Goal: Information Seeking & Learning: Learn about a topic

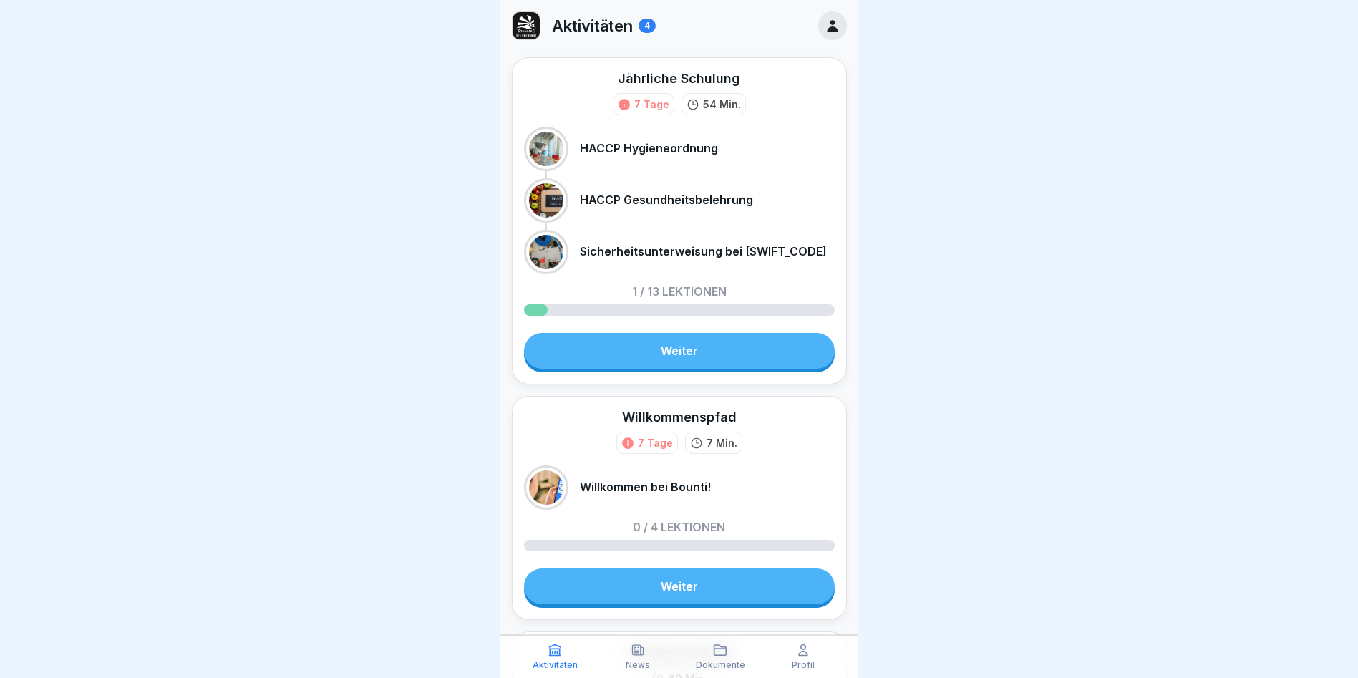
click at [724, 359] on link "Weiter" at bounding box center [679, 351] width 311 height 36
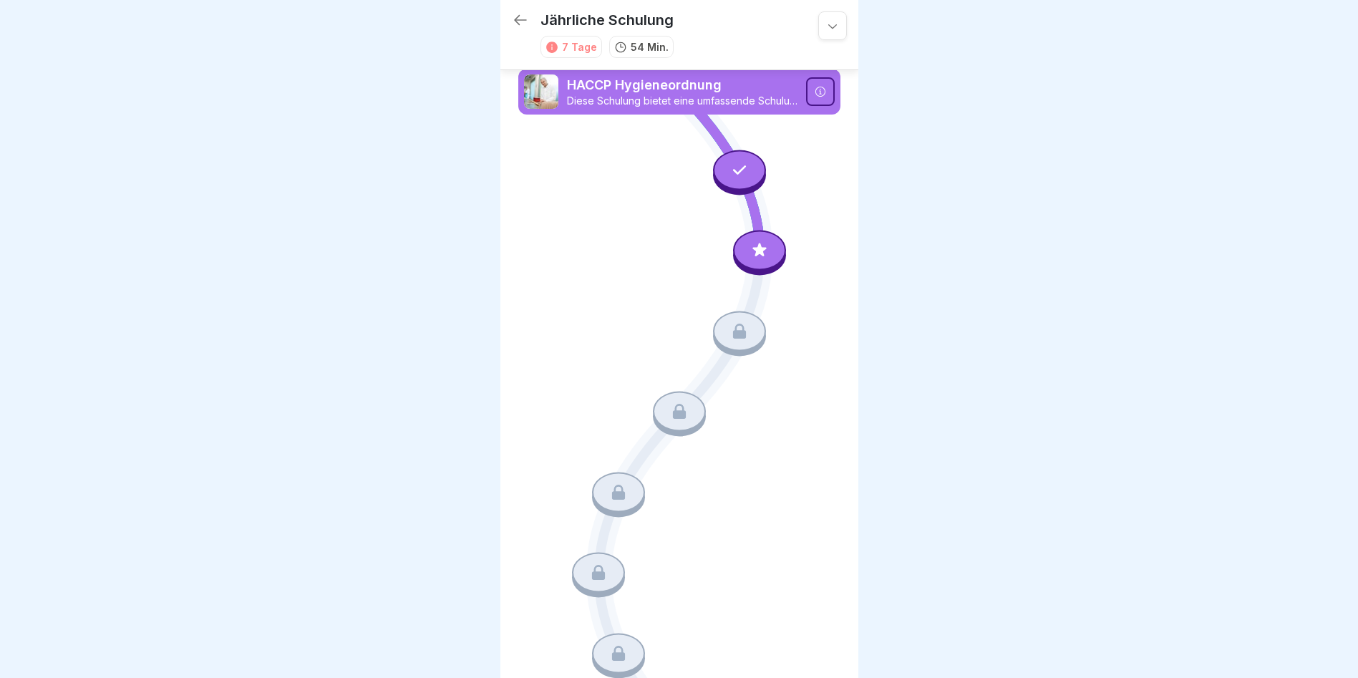
click at [753, 251] on icon at bounding box center [759, 250] width 19 height 19
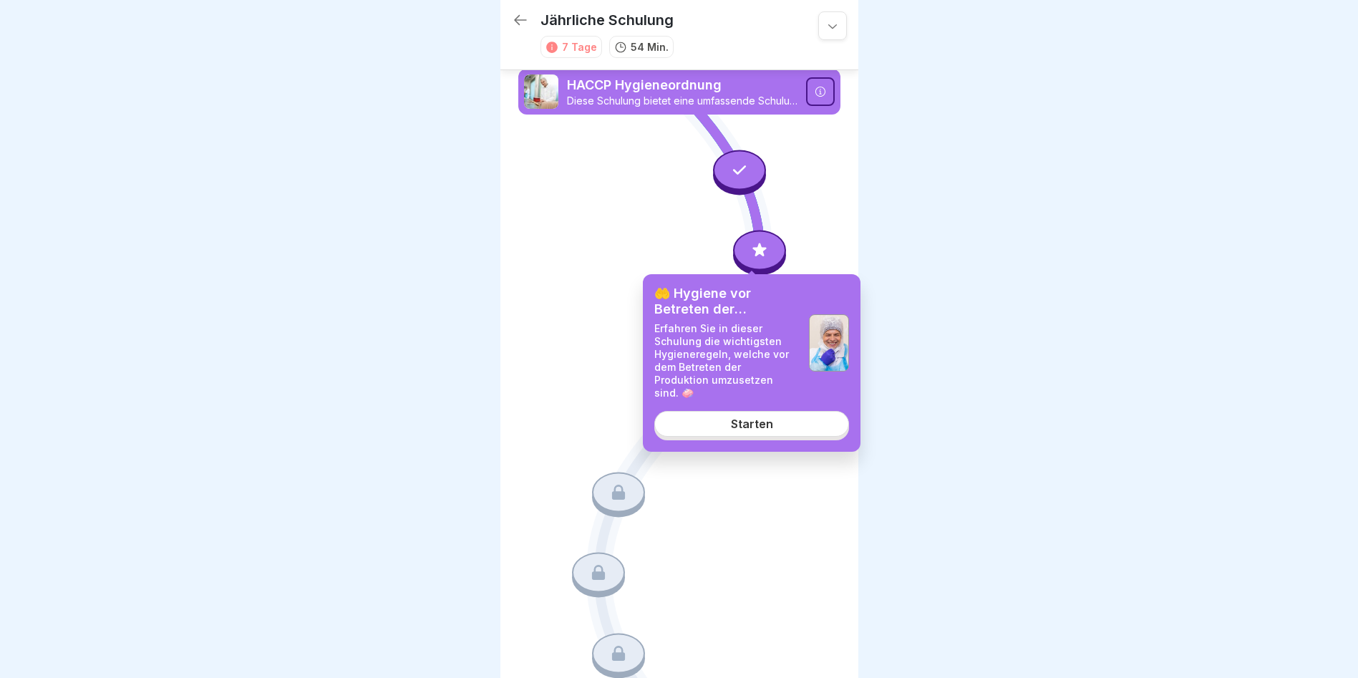
click at [759, 417] on div "Starten" at bounding box center [752, 423] width 42 height 13
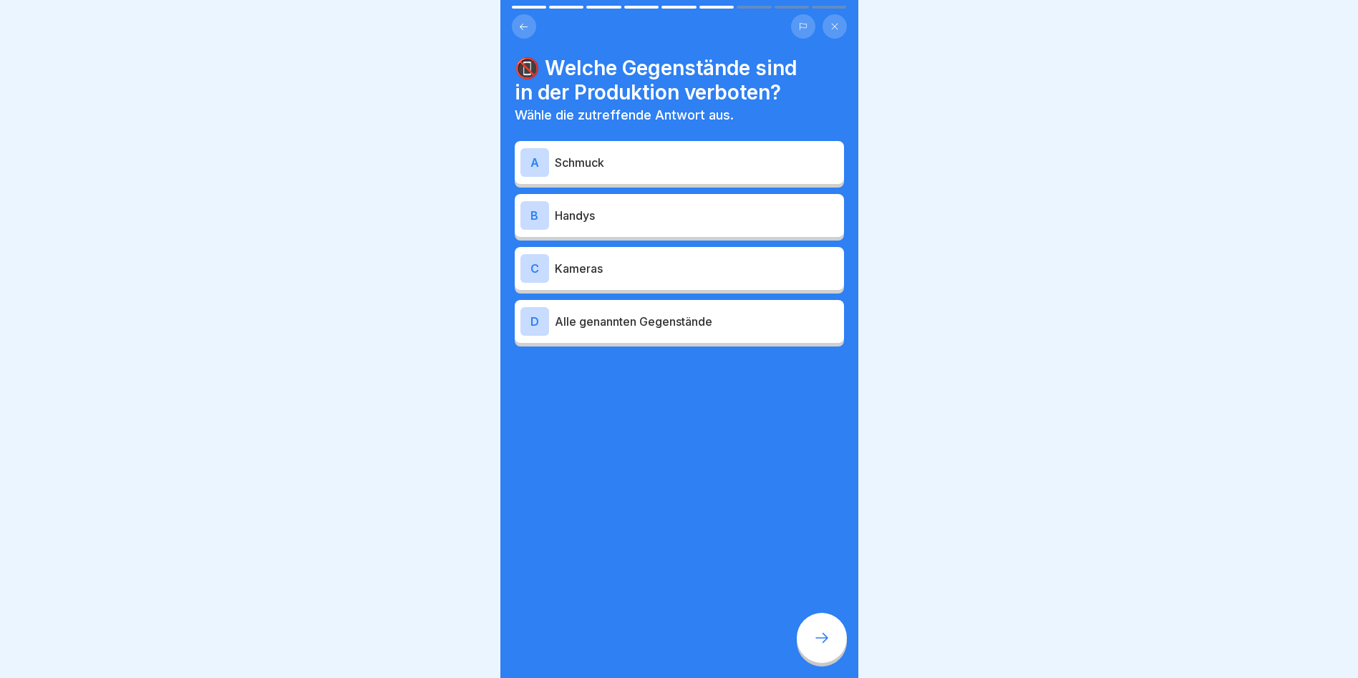
click at [834, 24] on icon at bounding box center [834, 26] width 9 height 9
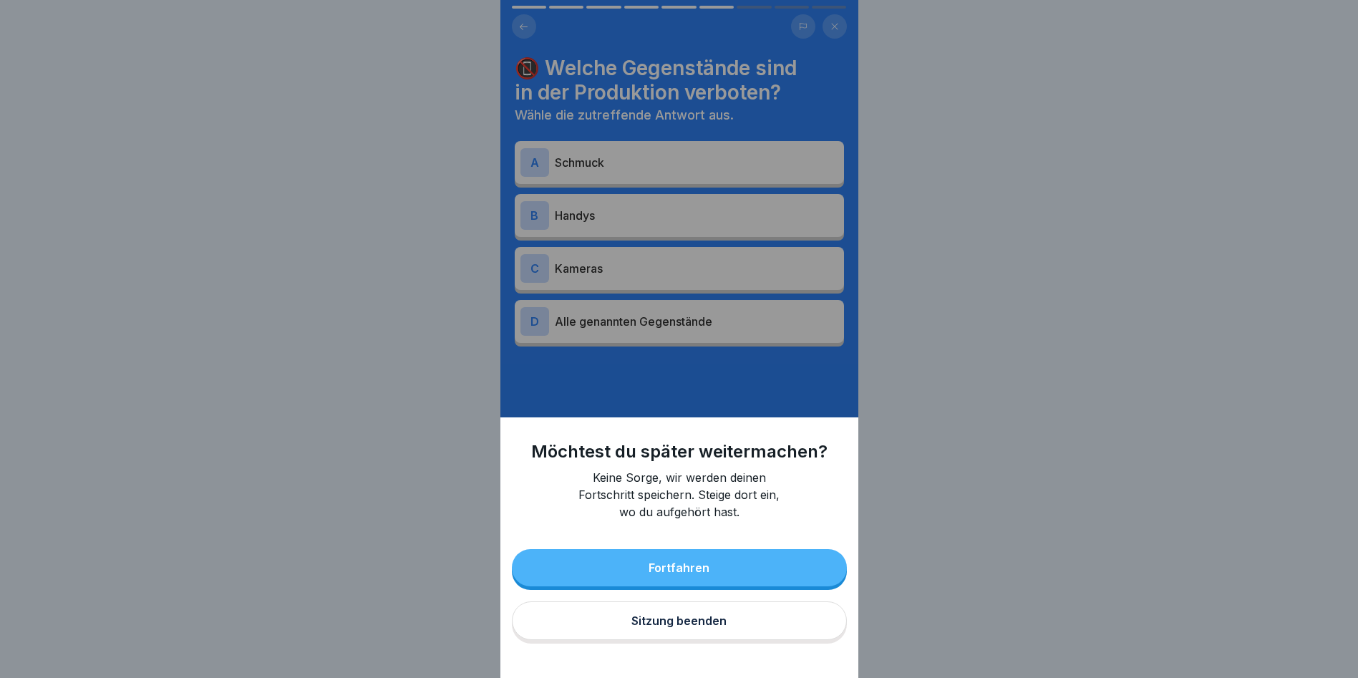
click at [667, 627] on div "Sitzung beenden" at bounding box center [678, 620] width 95 height 13
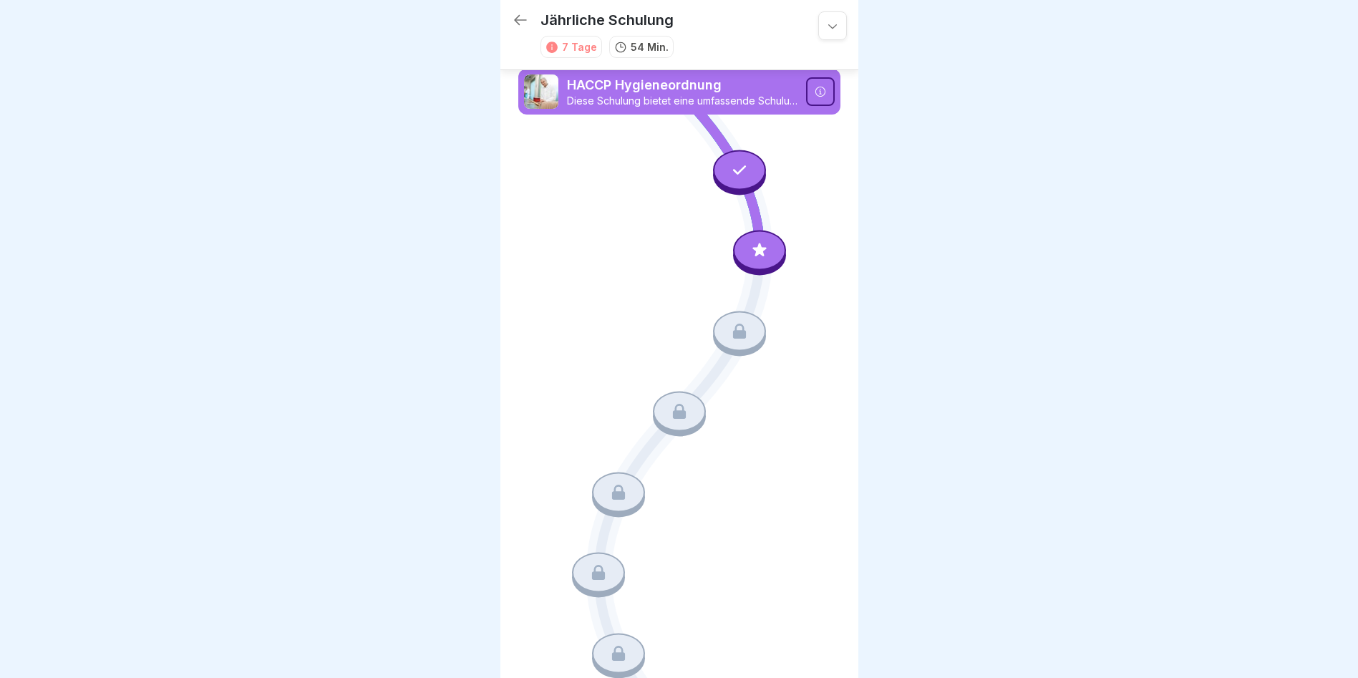
click at [743, 165] on div at bounding box center [739, 170] width 53 height 40
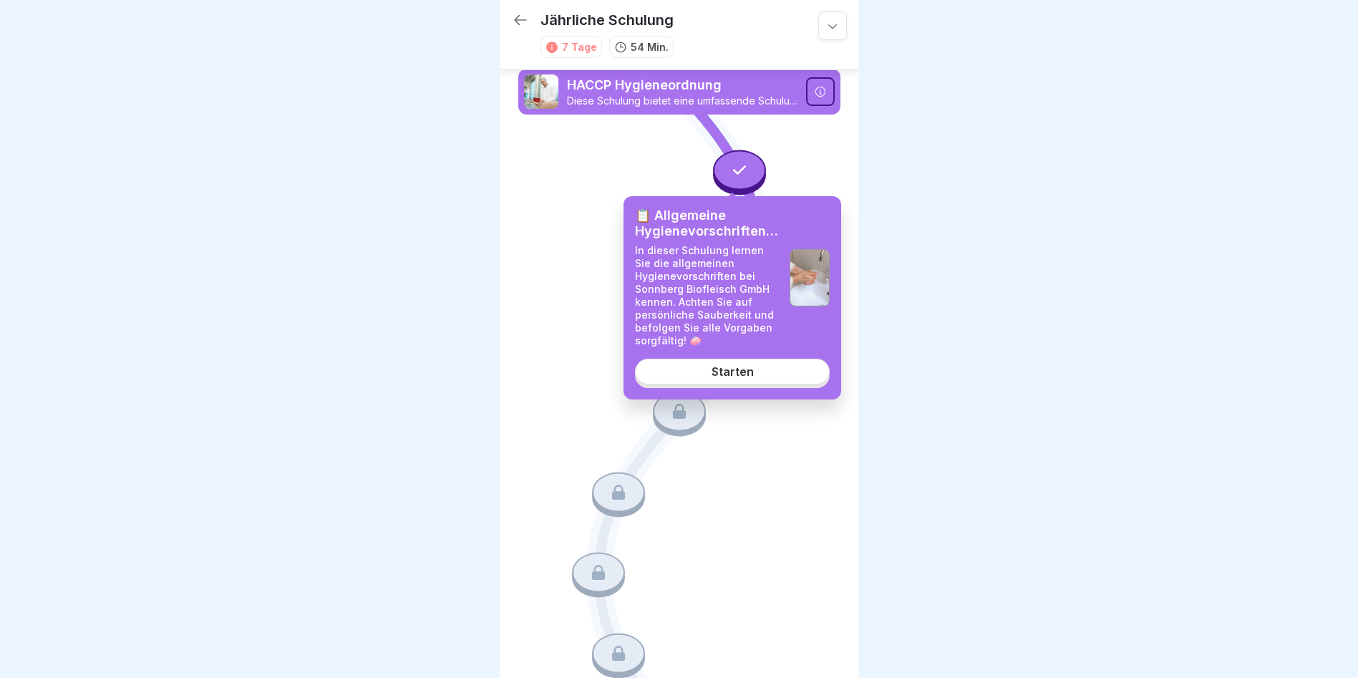
click at [759, 381] on link "Starten" at bounding box center [732, 372] width 195 height 26
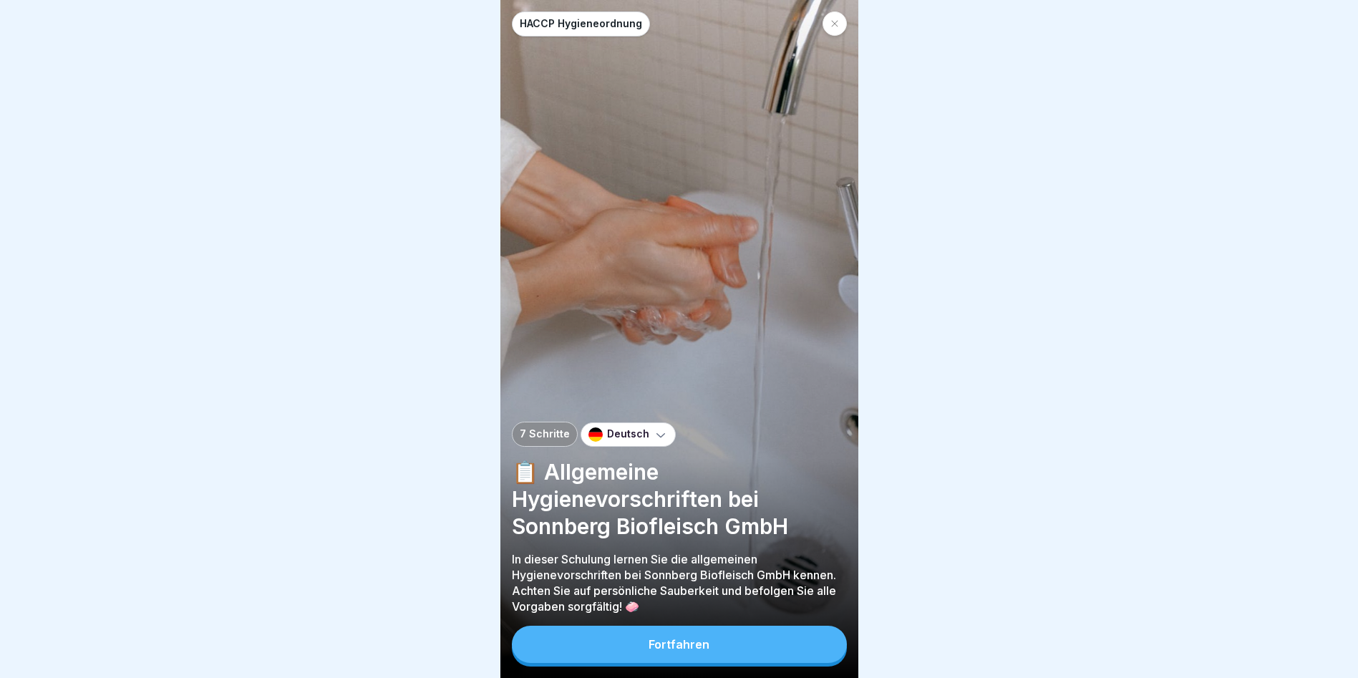
click at [643, 440] on p "Deutsch" at bounding box center [628, 434] width 42 height 12
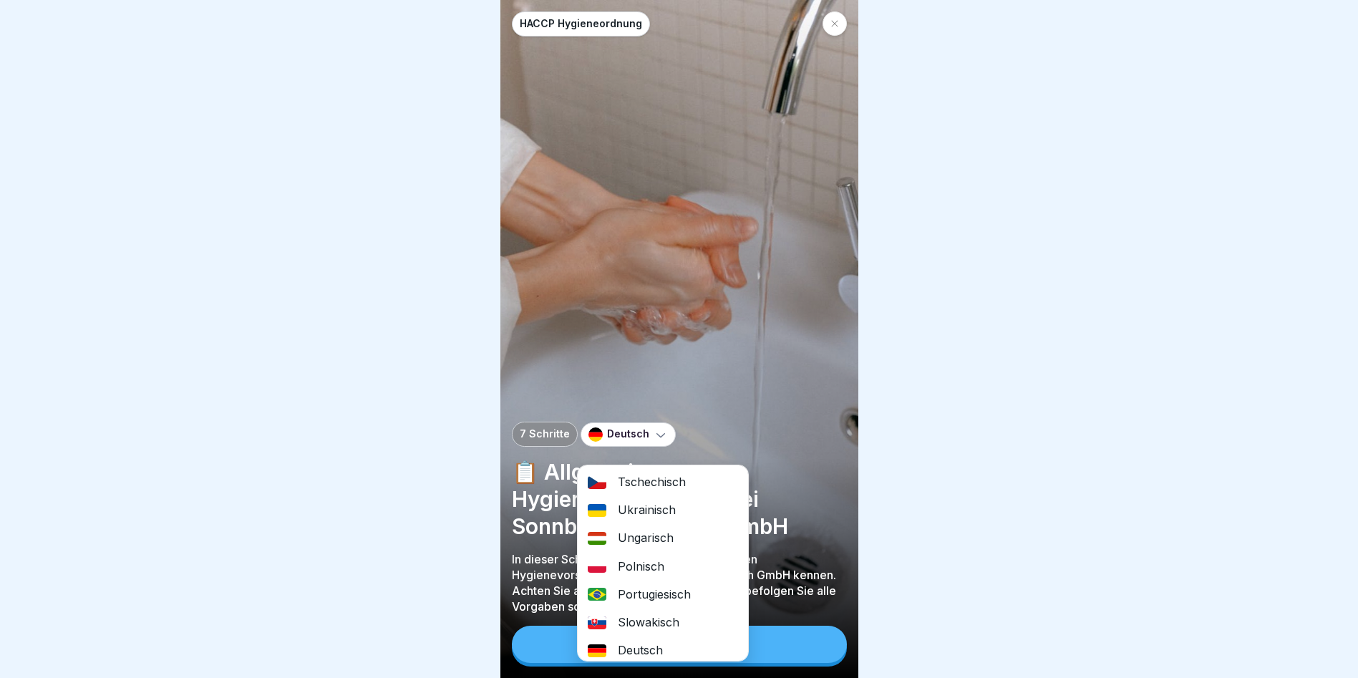
click at [660, 536] on div "Ungarisch" at bounding box center [663, 538] width 170 height 28
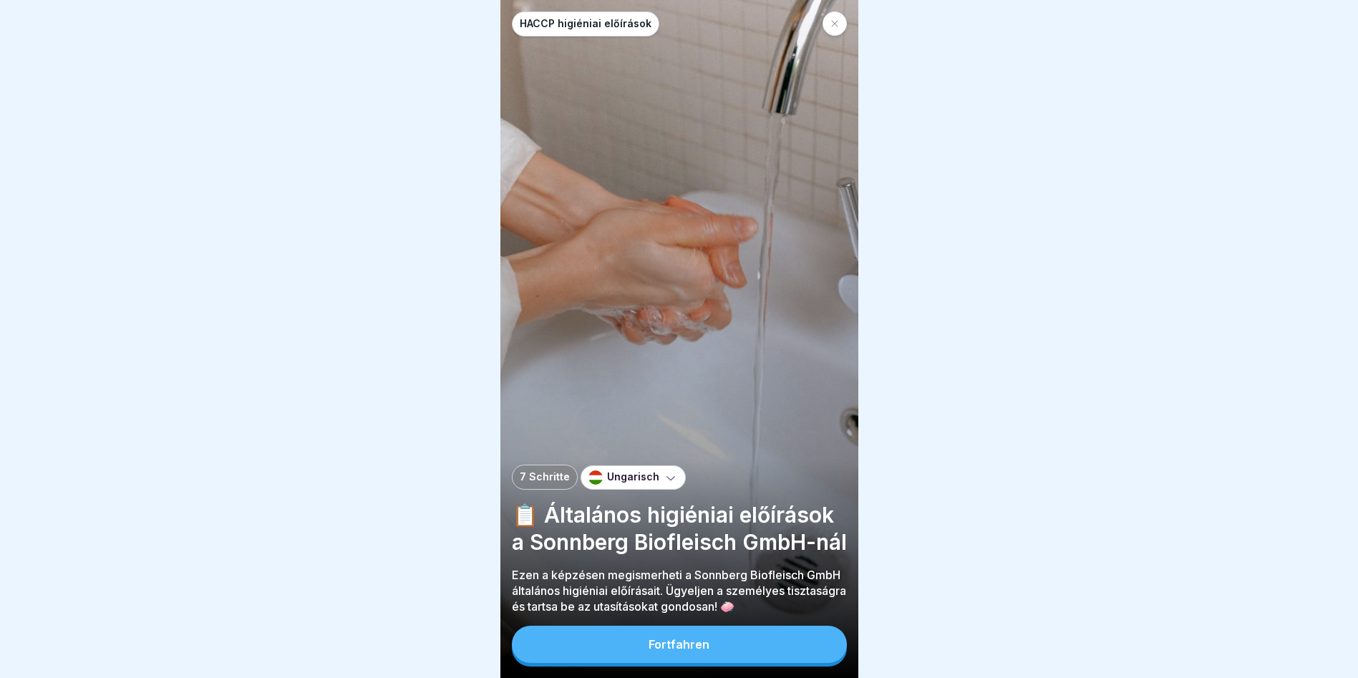
click at [693, 651] on div "Fortfahren" at bounding box center [679, 644] width 61 height 13
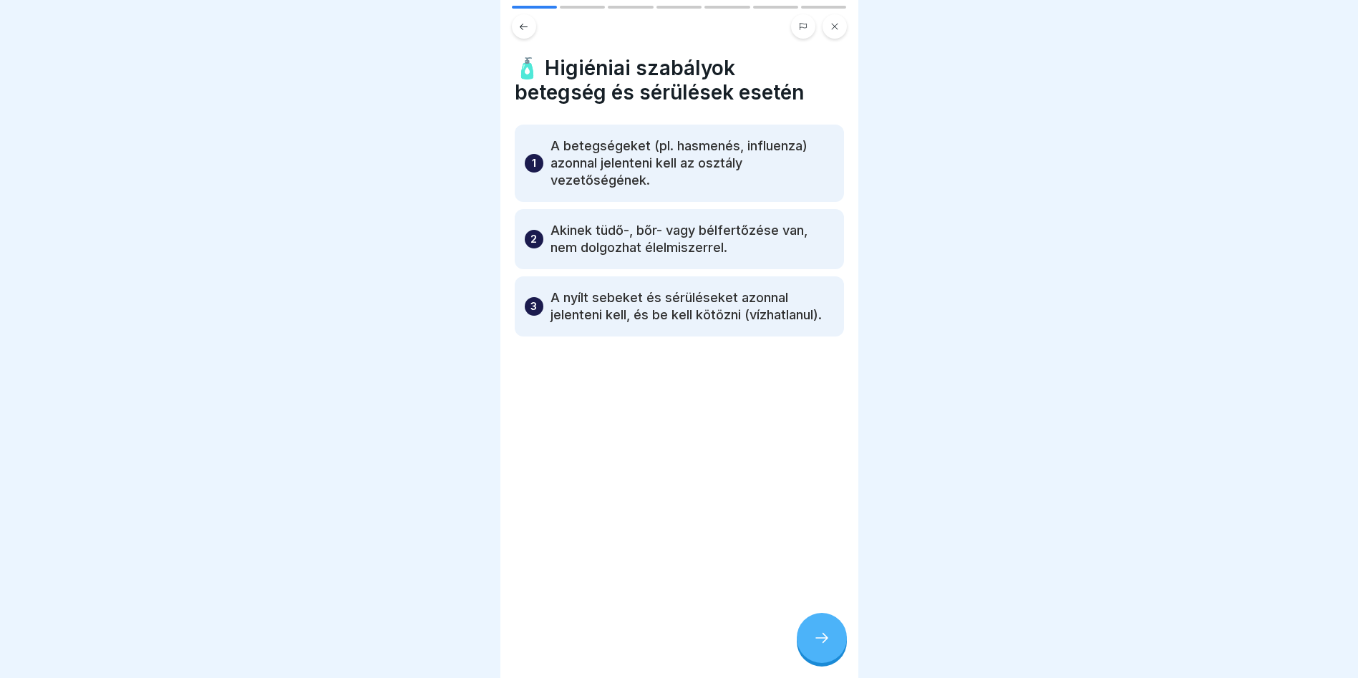
click at [818, 646] on icon at bounding box center [821, 637] width 17 height 17
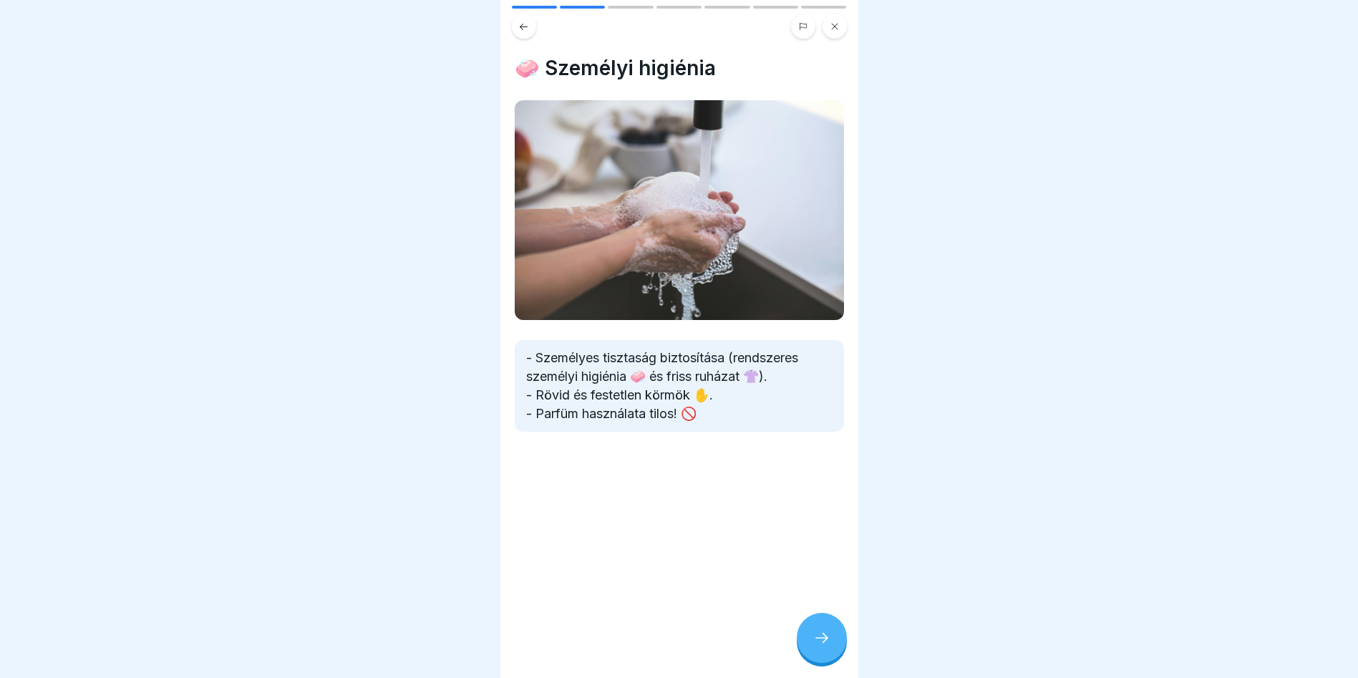
click at [818, 646] on icon at bounding box center [821, 637] width 17 height 17
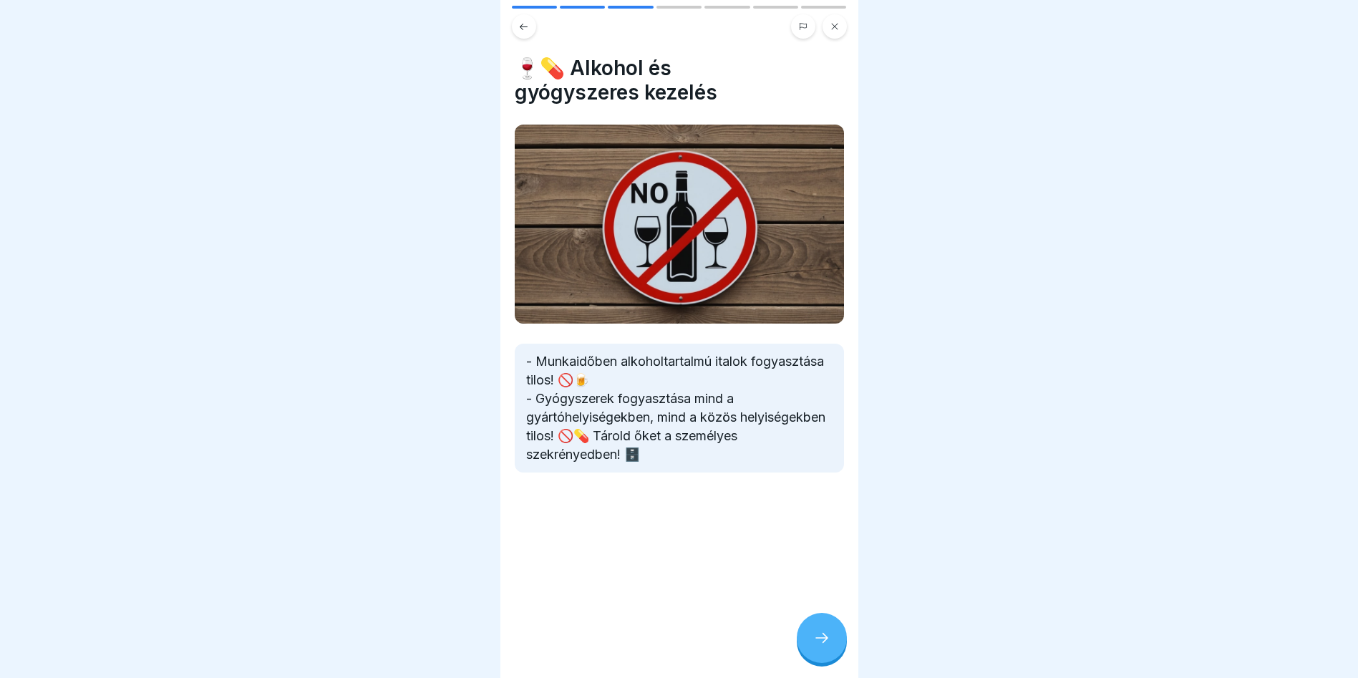
click at [818, 646] on icon at bounding box center [821, 637] width 17 height 17
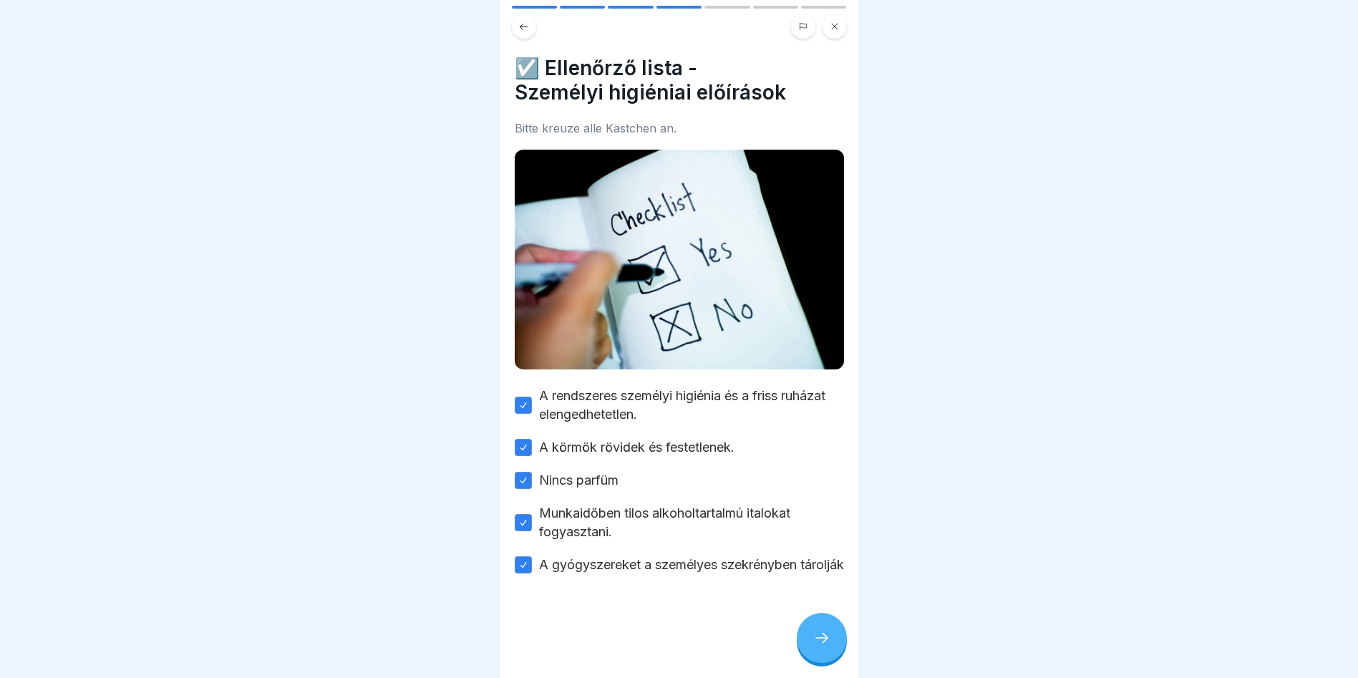
click at [818, 646] on icon at bounding box center [821, 637] width 17 height 17
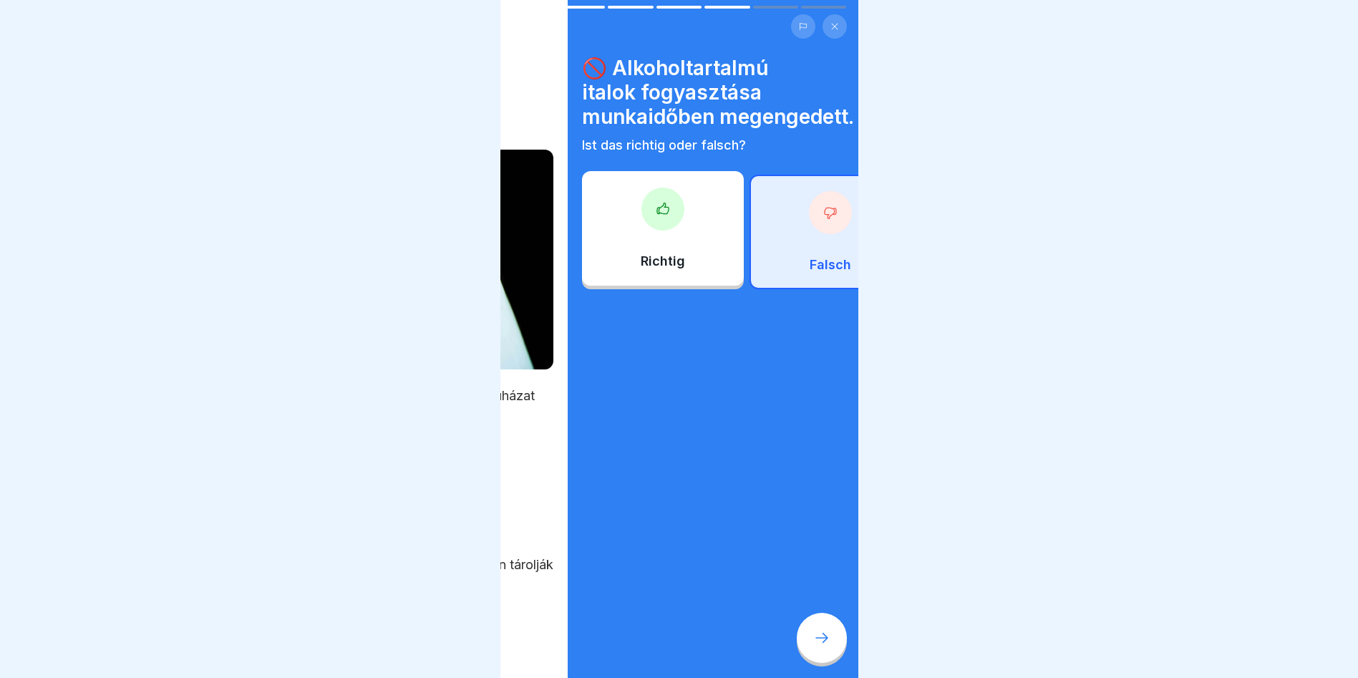
click at [588, 139] on p "Ist das richtig oder falsch?" at bounding box center [746, 145] width 329 height 16
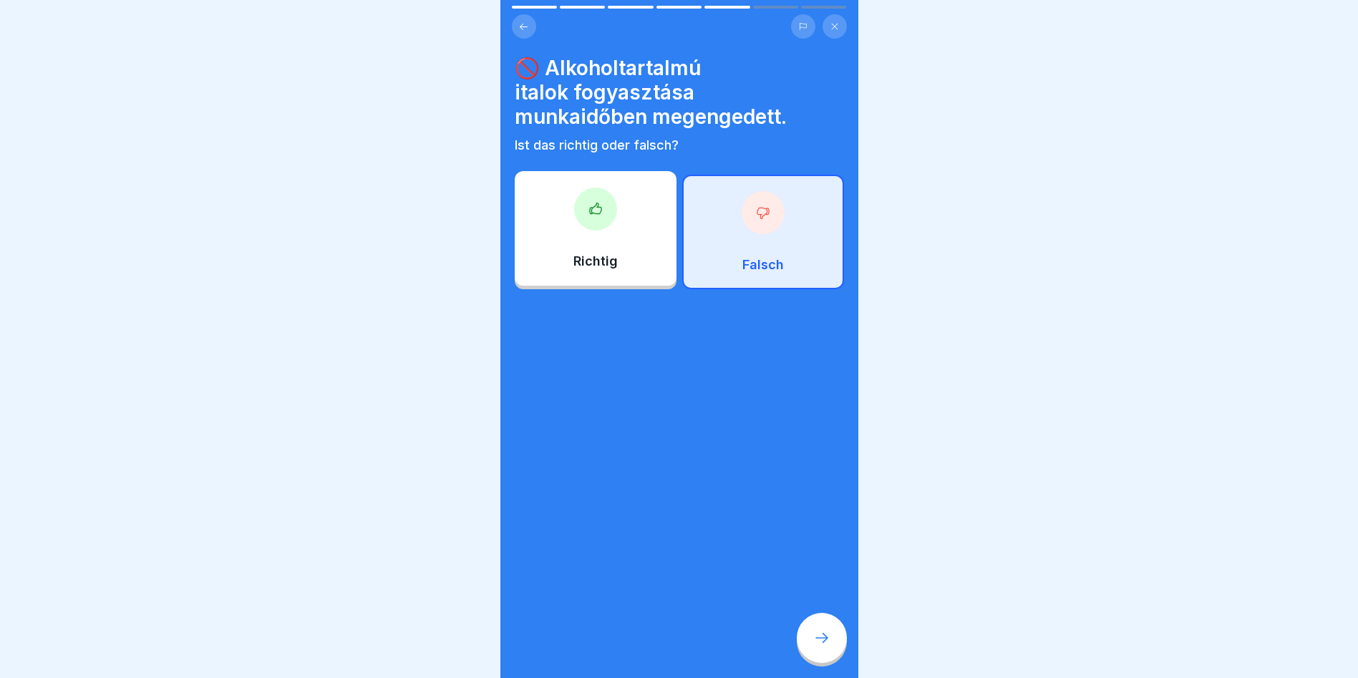
click at [833, 655] on div at bounding box center [822, 638] width 50 height 50
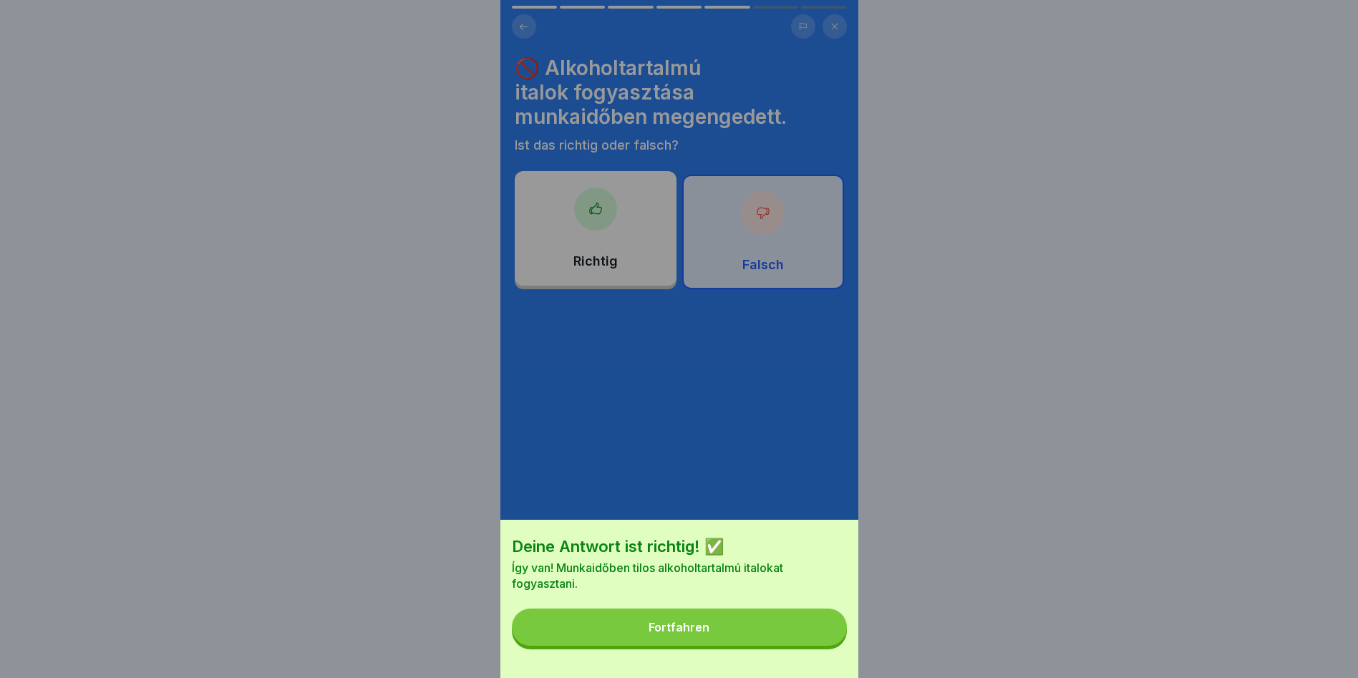
click at [731, 638] on button "Fortfahren" at bounding box center [679, 626] width 335 height 37
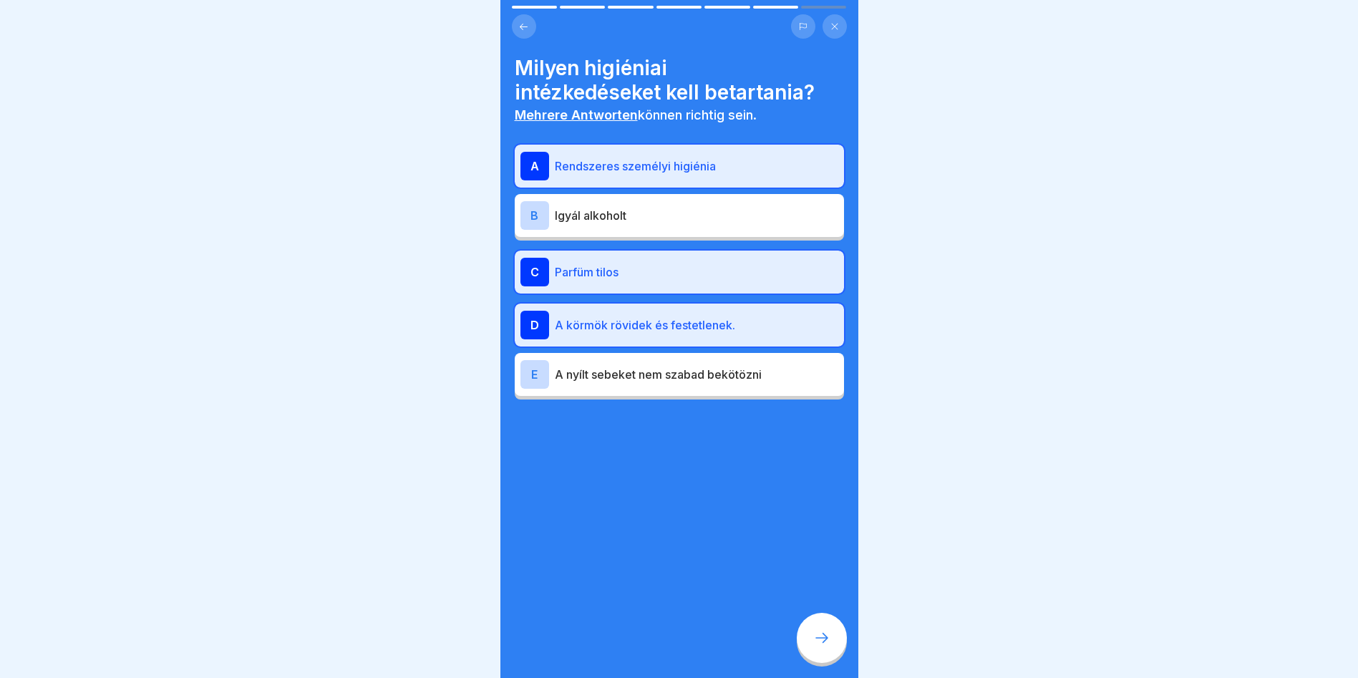
click at [810, 648] on div at bounding box center [822, 638] width 50 height 50
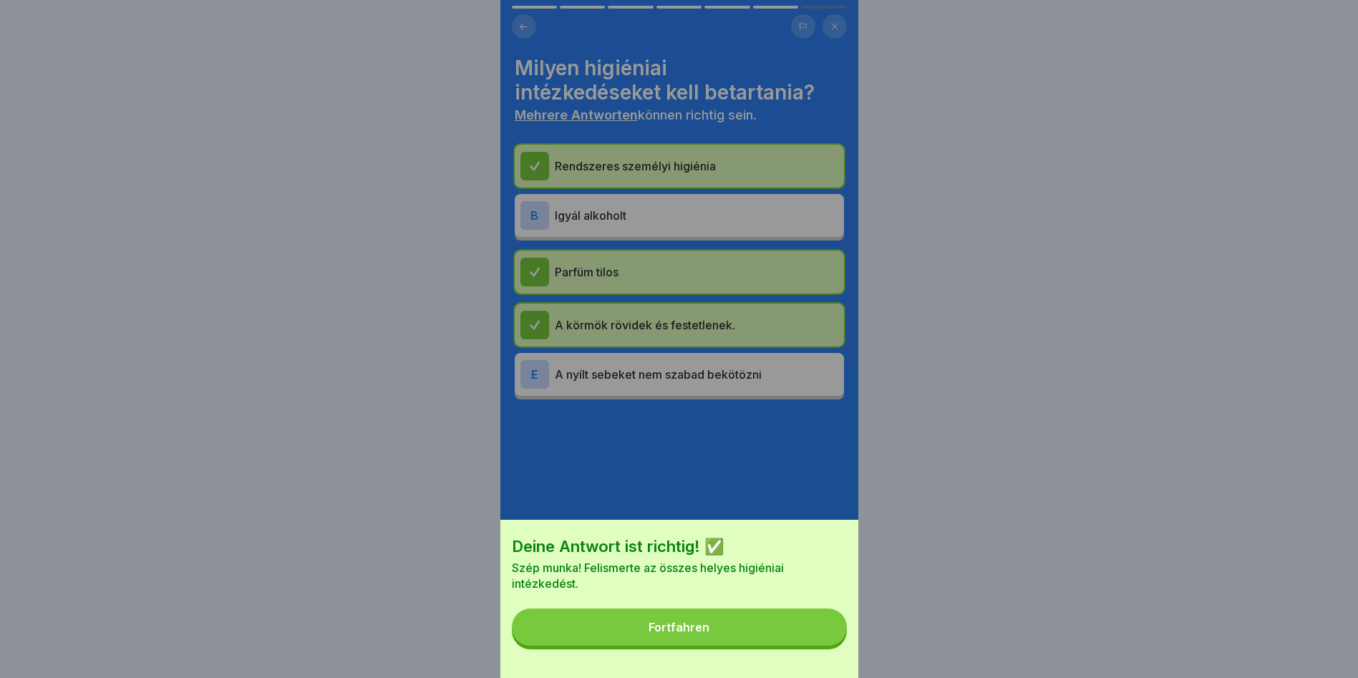
click at [740, 636] on button "Fortfahren" at bounding box center [679, 626] width 335 height 37
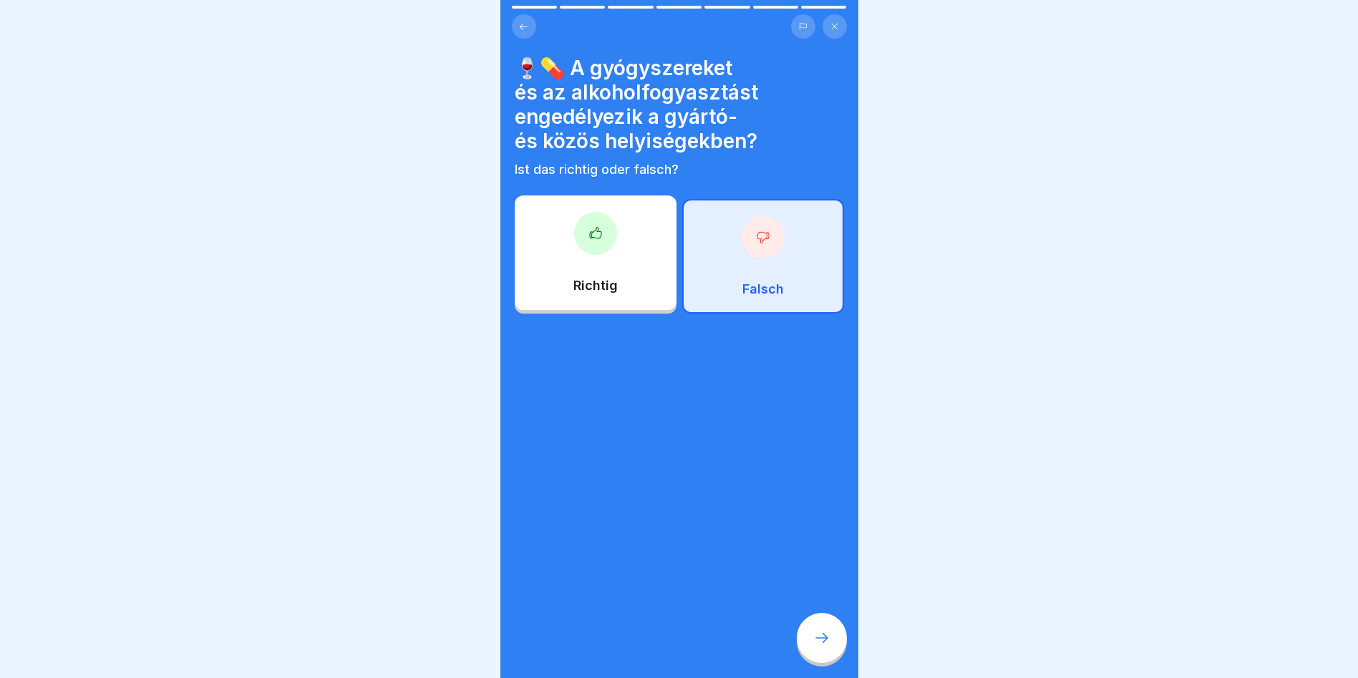
click at [770, 268] on div "Falsch" at bounding box center [763, 256] width 162 height 115
click at [762, 235] on icon at bounding box center [763, 237] width 14 height 14
click at [757, 242] on icon at bounding box center [762, 237] width 11 height 11
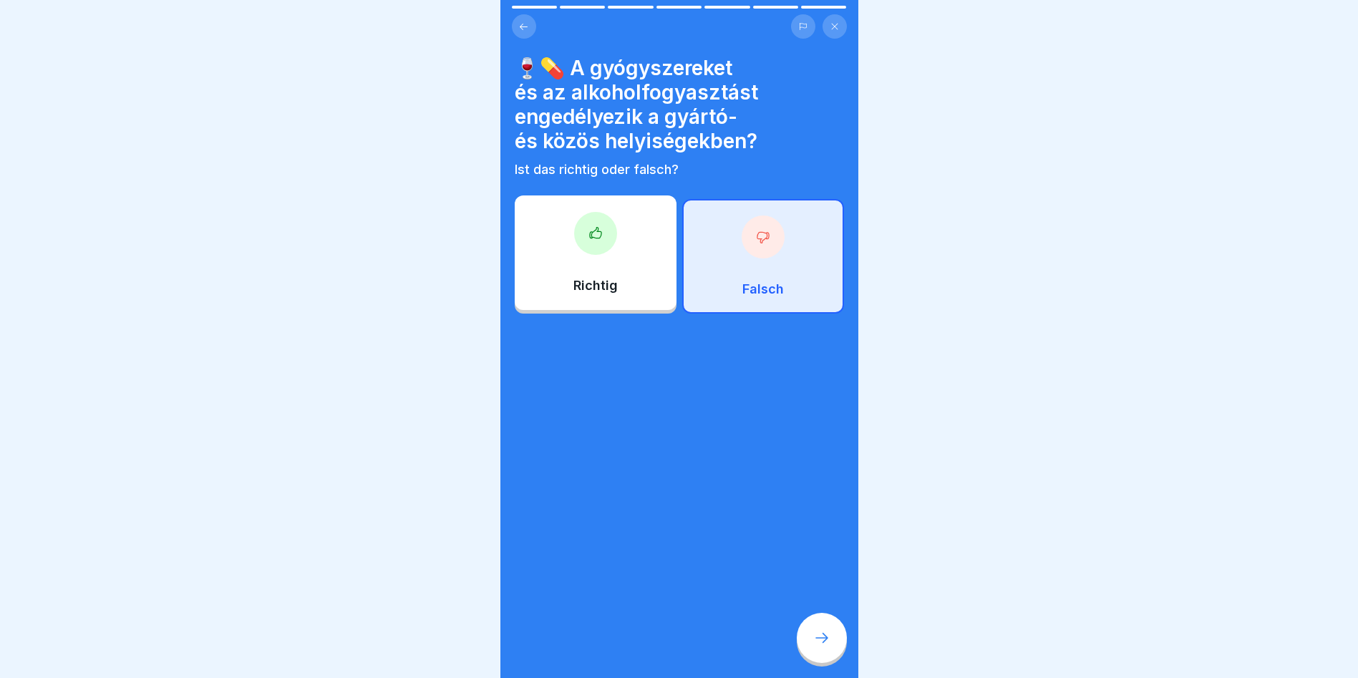
click at [830, 639] on div at bounding box center [822, 638] width 50 height 50
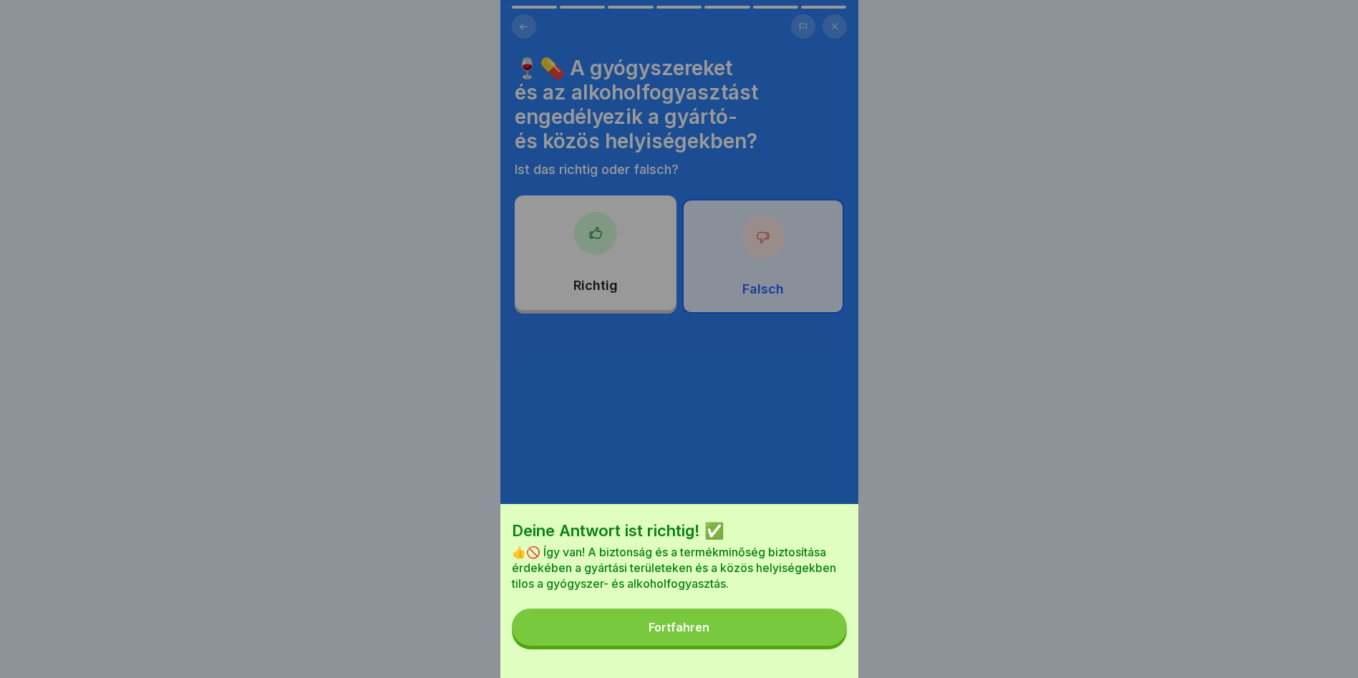
click at [786, 644] on button "Fortfahren" at bounding box center [679, 626] width 335 height 37
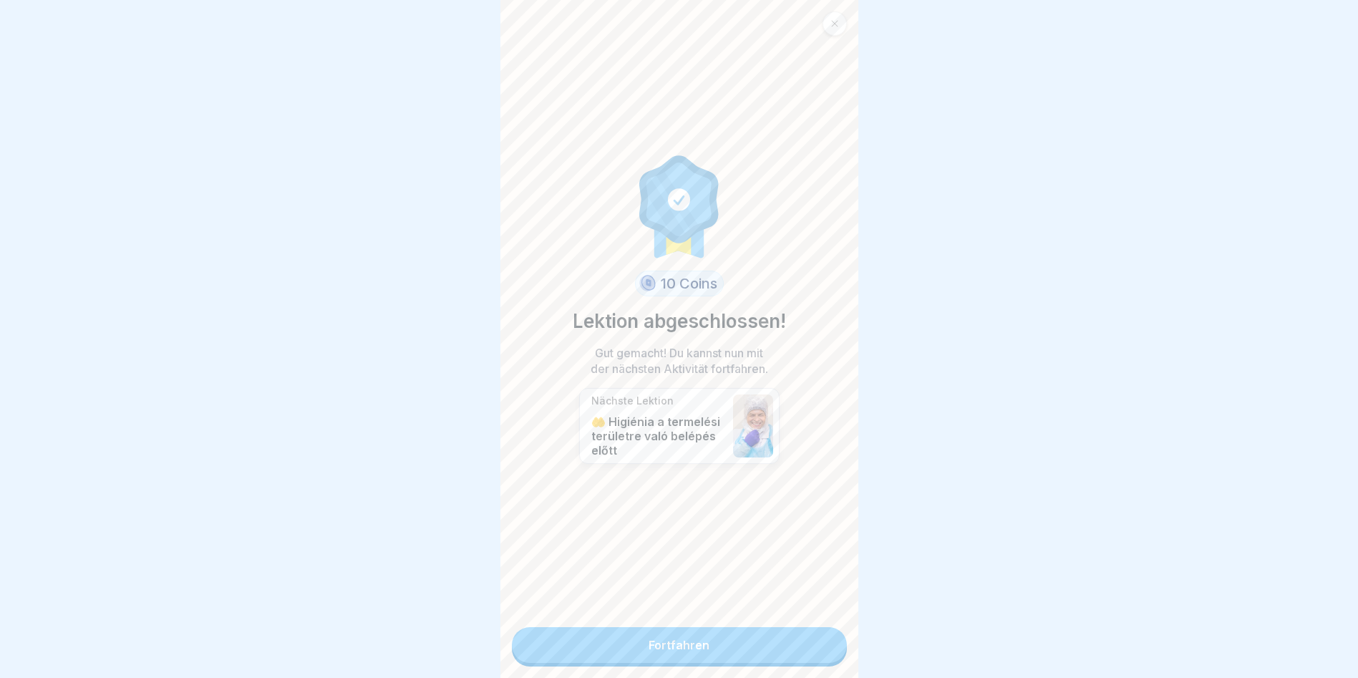
click at [643, 662] on link "Fortfahren" at bounding box center [679, 645] width 335 height 36
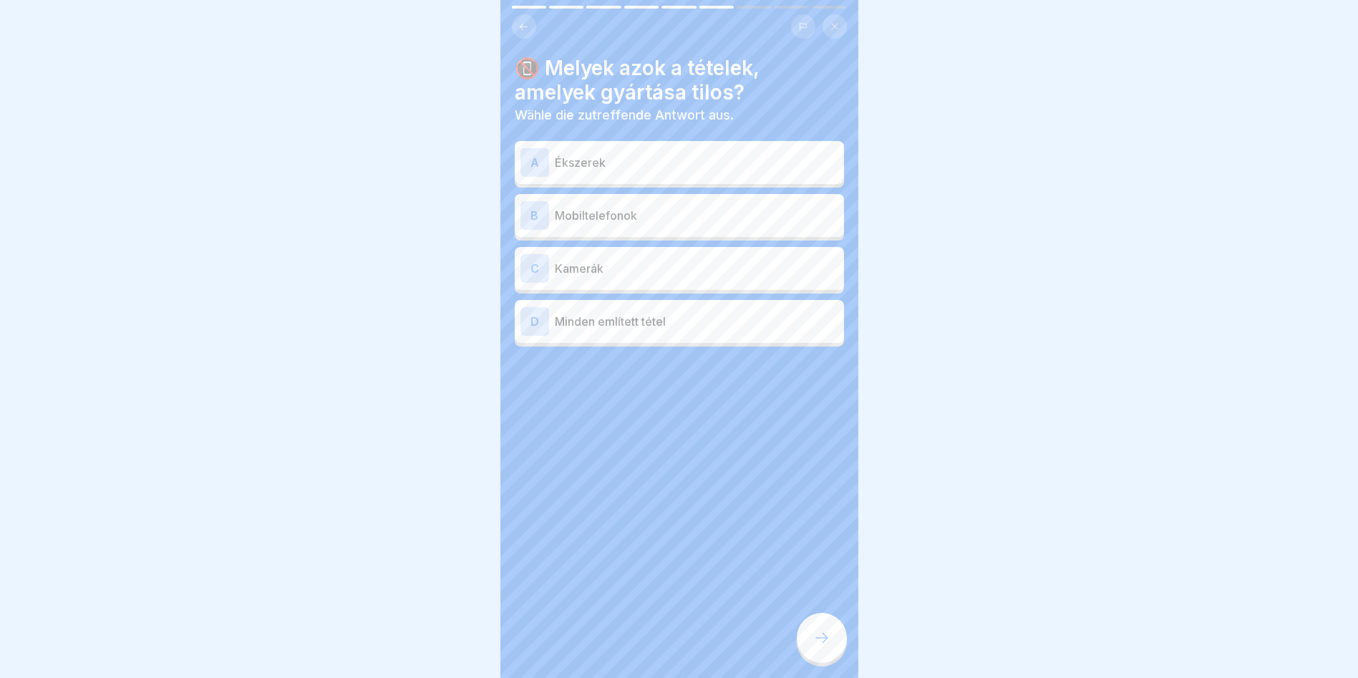
click at [563, 162] on p "Ékszerek" at bounding box center [696, 162] width 283 height 17
click at [618, 212] on p "Mobiltelefonok" at bounding box center [696, 215] width 283 height 17
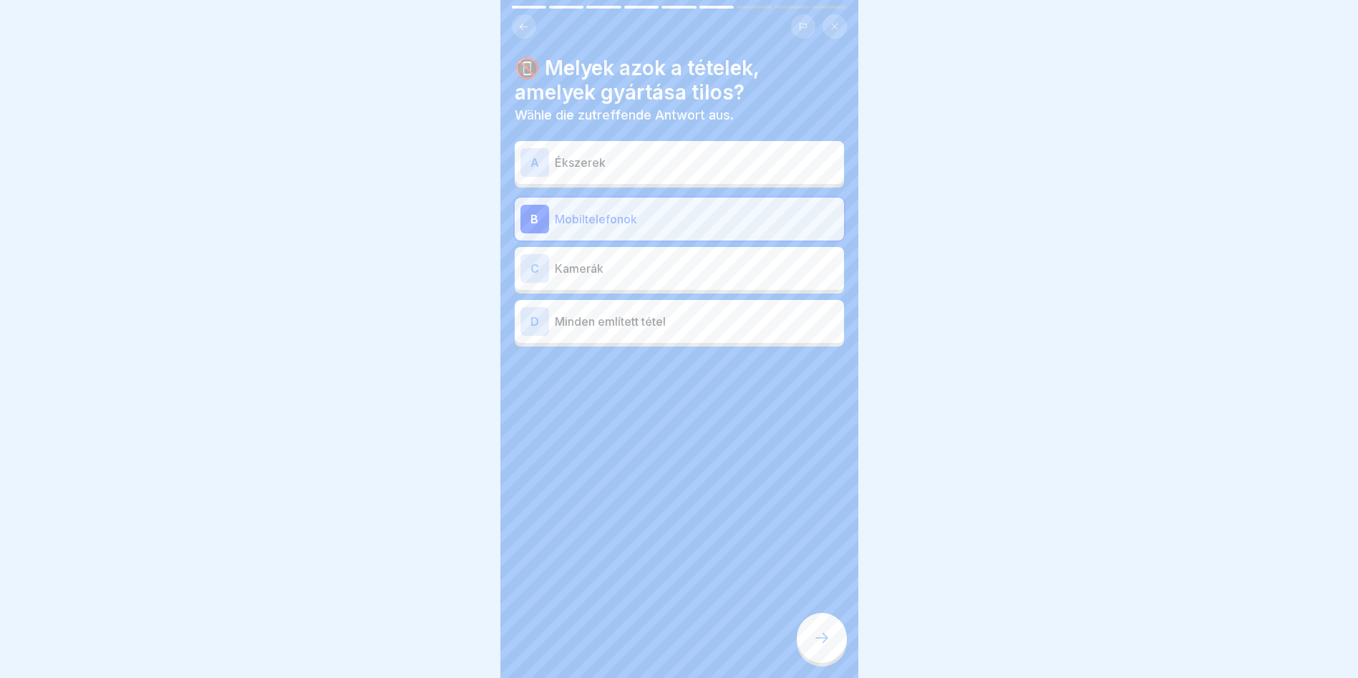
click at [670, 336] on div "D Minden említett tétel" at bounding box center [679, 321] width 329 height 43
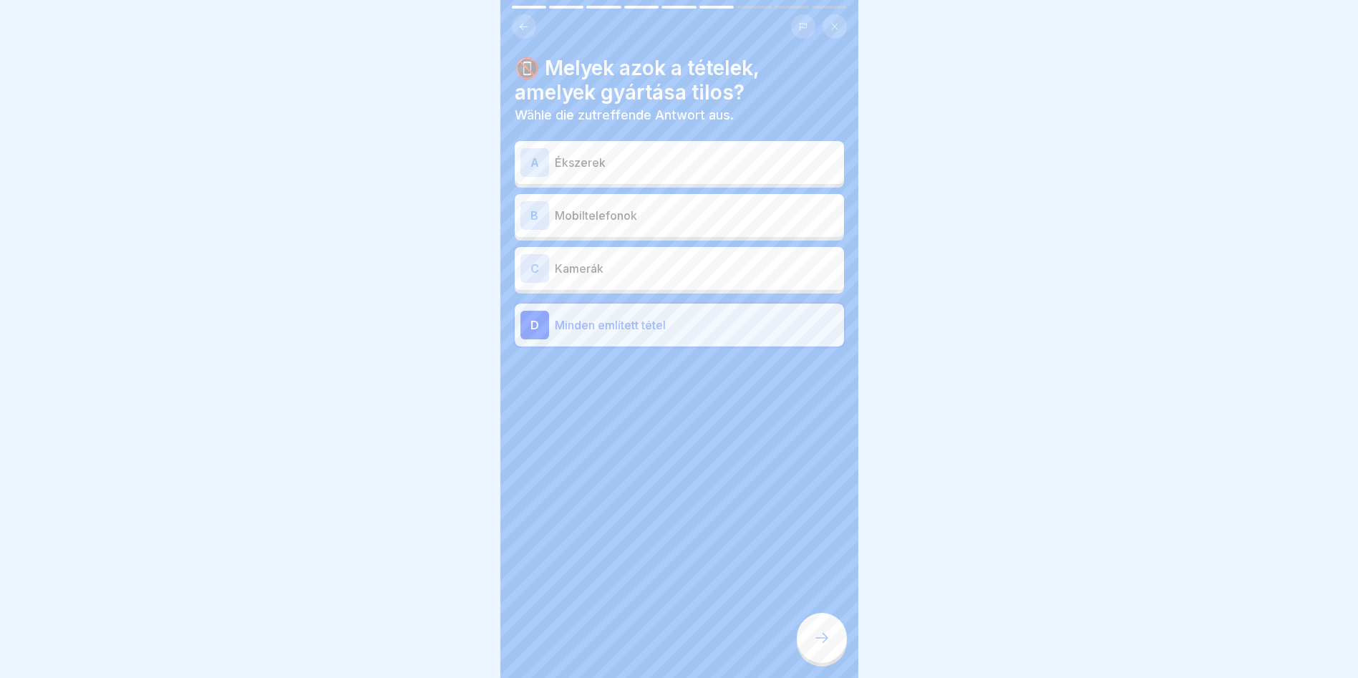
click at [817, 646] on icon at bounding box center [821, 637] width 17 height 17
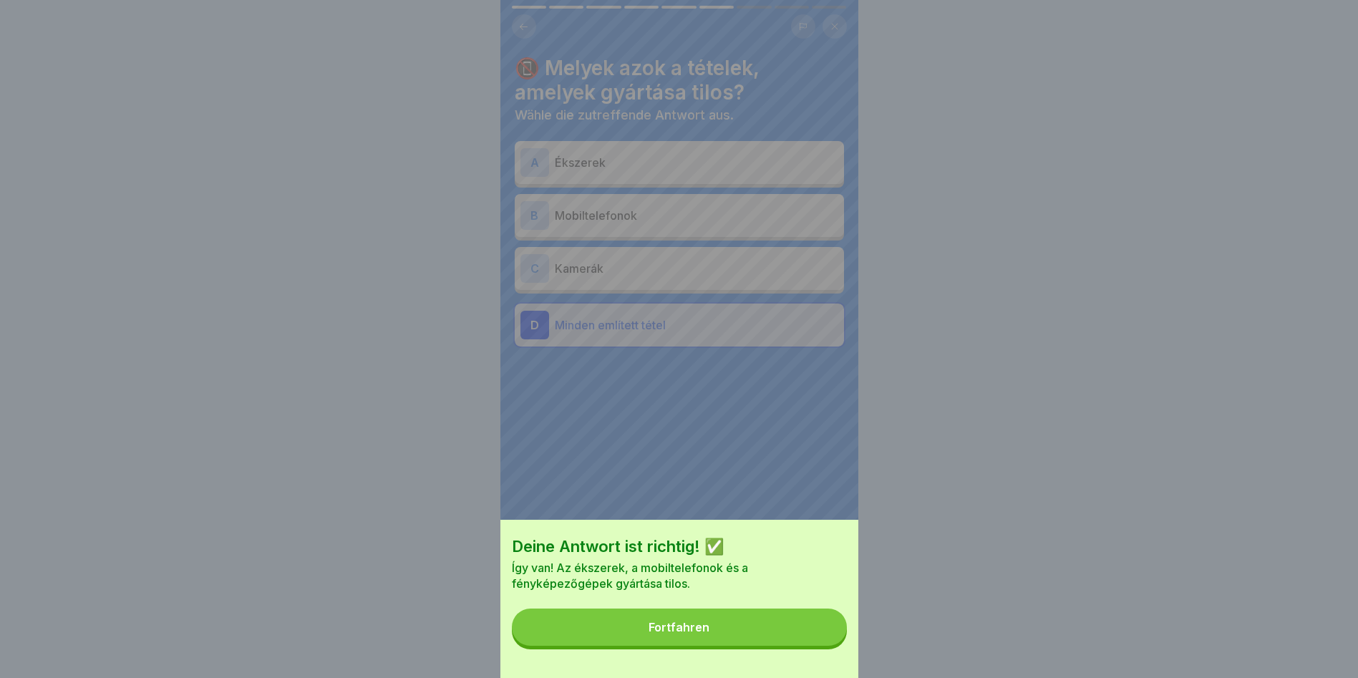
click at [662, 633] on div "Fortfahren" at bounding box center [679, 627] width 61 height 13
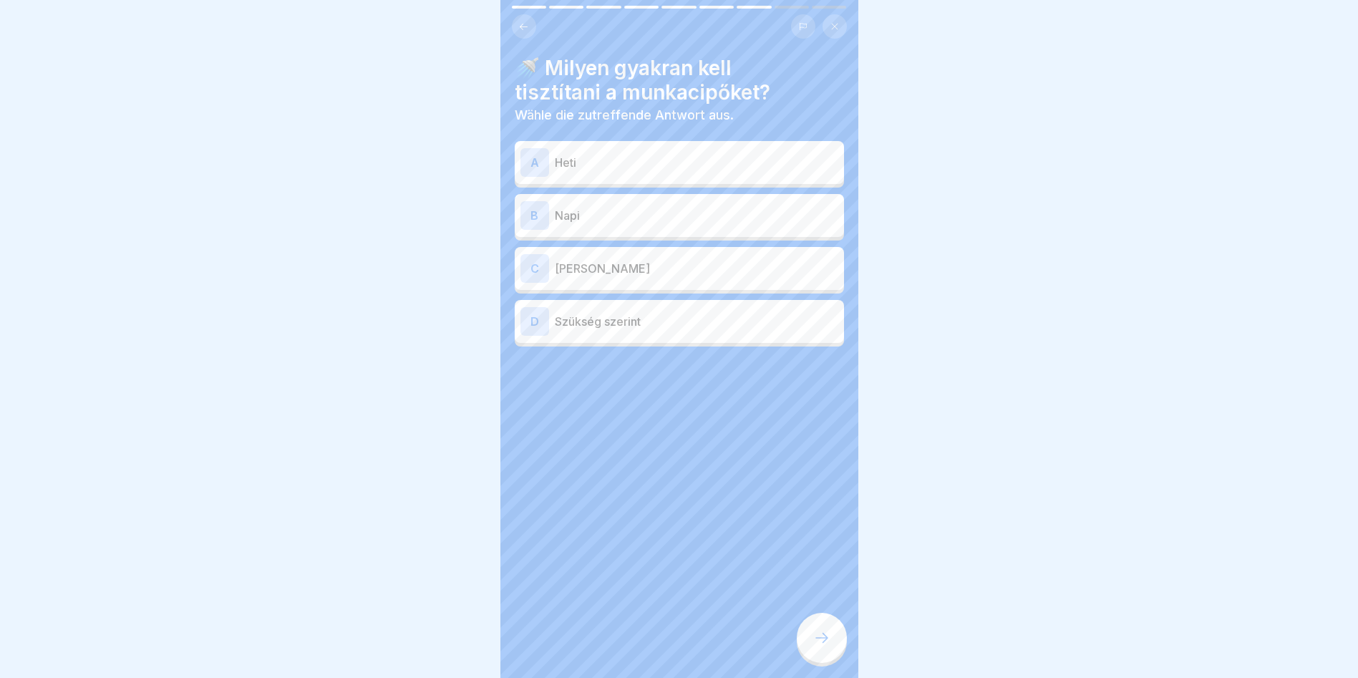
click at [656, 325] on p "Szükség szerint" at bounding box center [696, 321] width 283 height 17
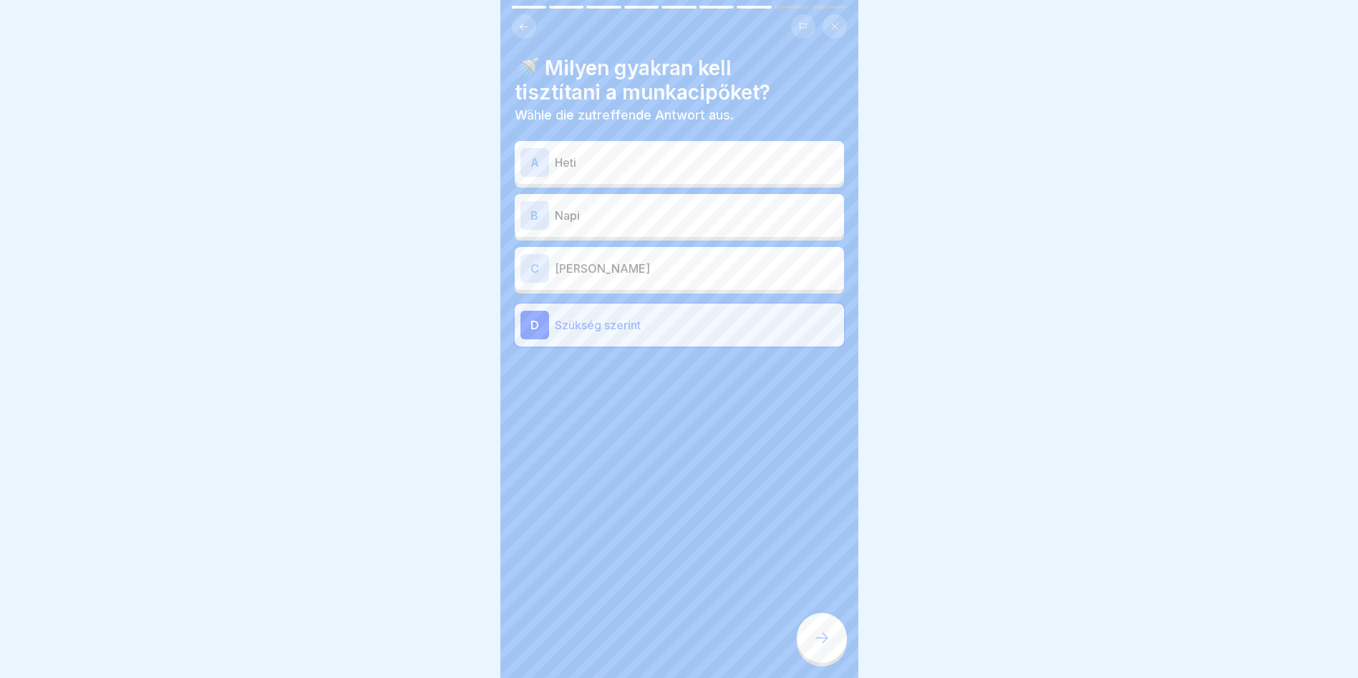
click at [828, 638] on div at bounding box center [822, 638] width 50 height 50
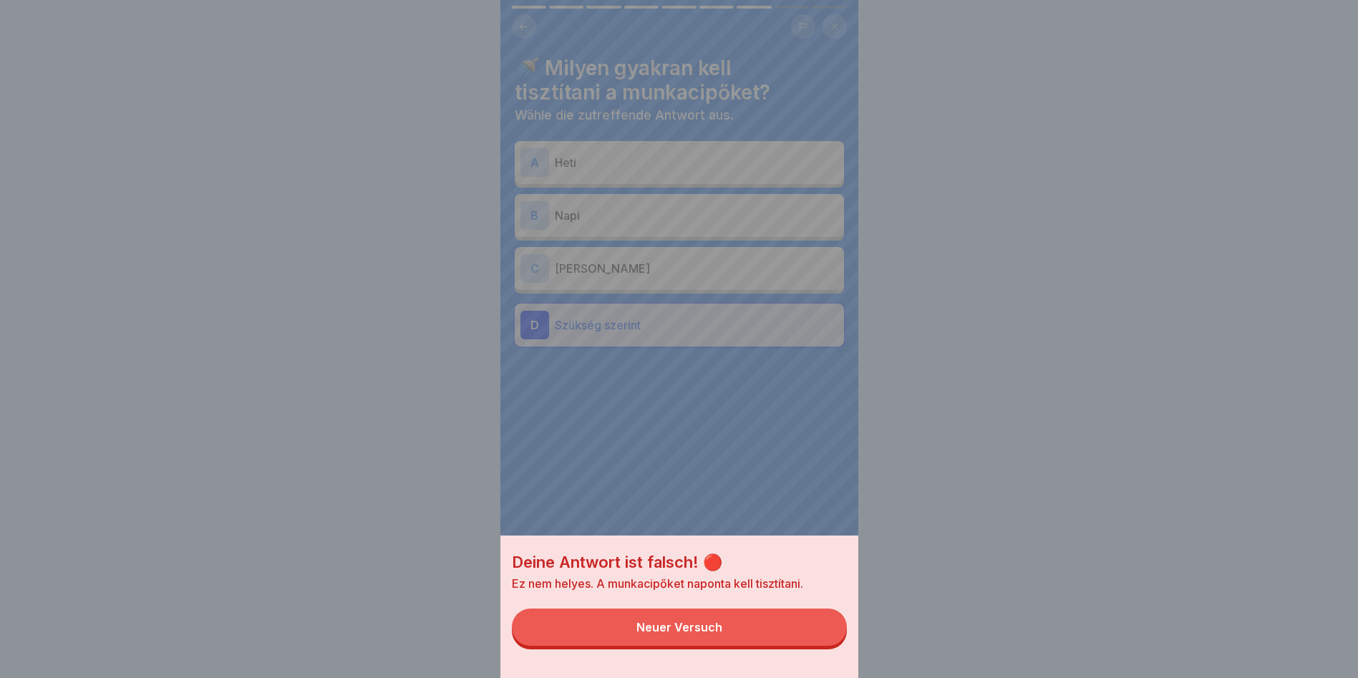
click at [739, 628] on button "Neuer Versuch" at bounding box center [679, 626] width 335 height 37
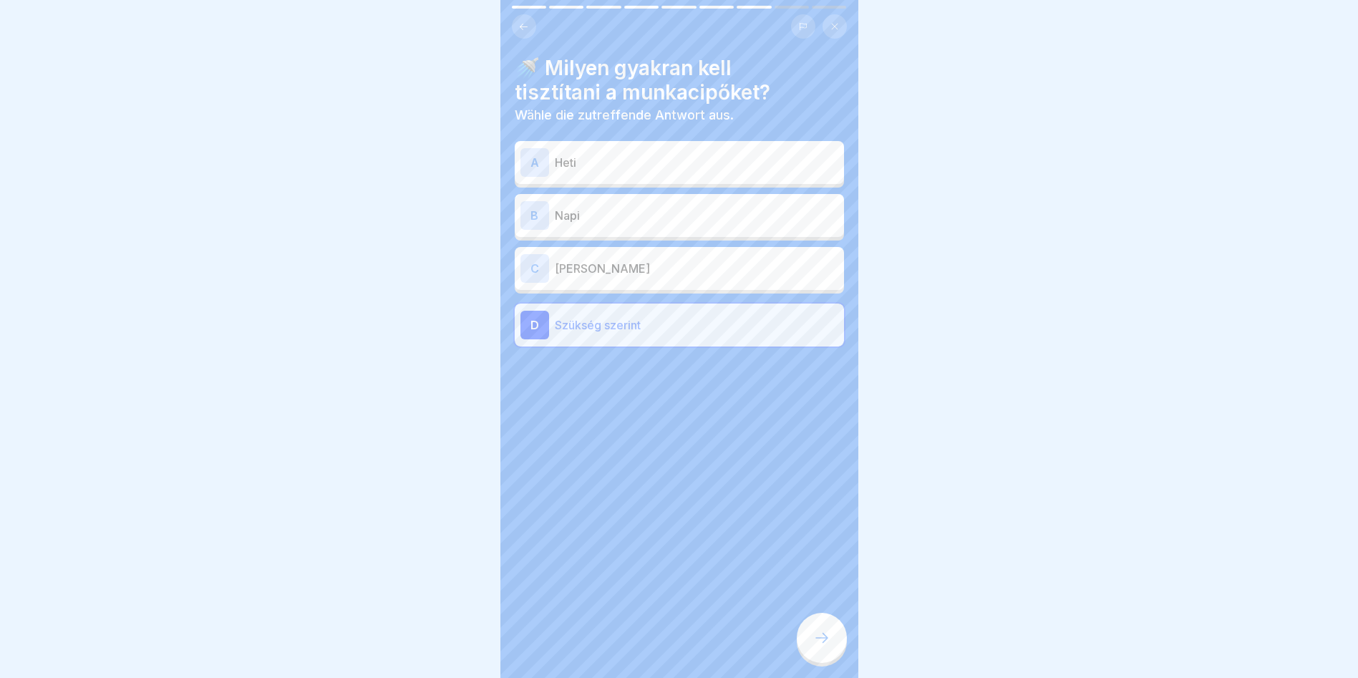
click at [611, 218] on p "Napi" at bounding box center [696, 215] width 283 height 17
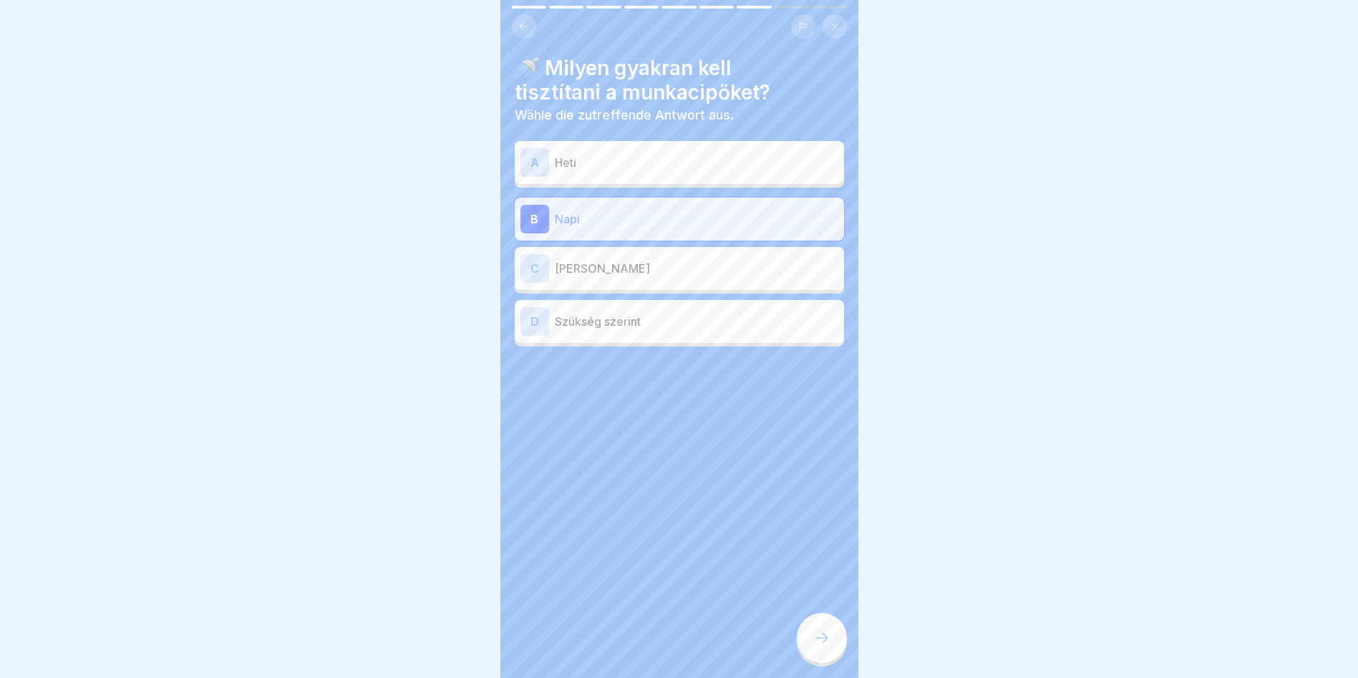
click at [815, 646] on icon at bounding box center [821, 637] width 17 height 17
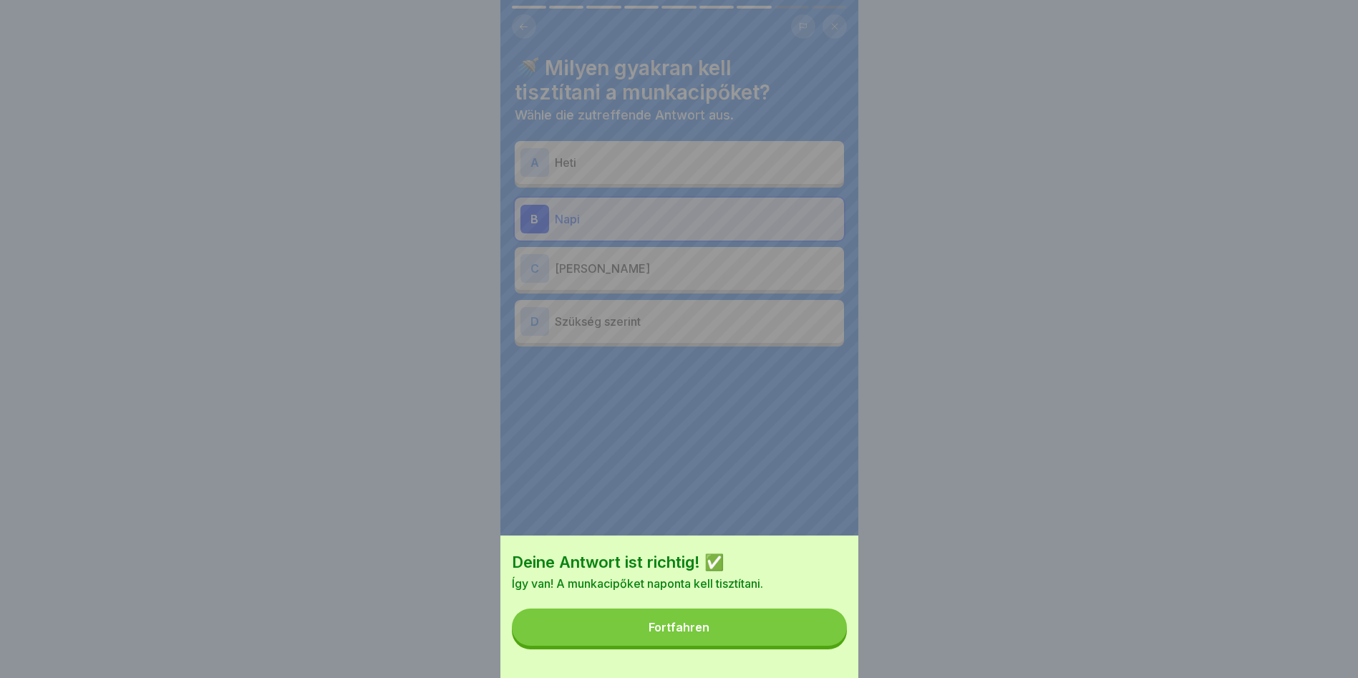
click at [696, 631] on button "Fortfahren" at bounding box center [679, 626] width 335 height 37
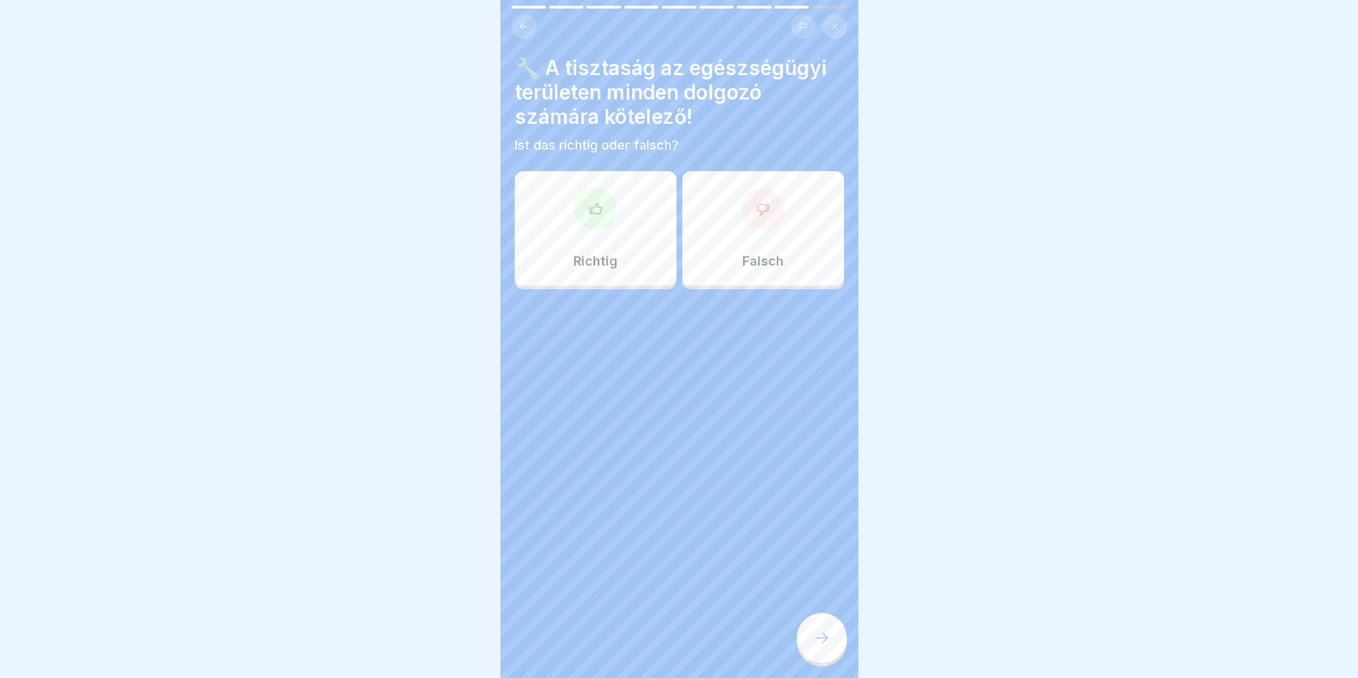
click at [598, 216] on div at bounding box center [595, 209] width 43 height 43
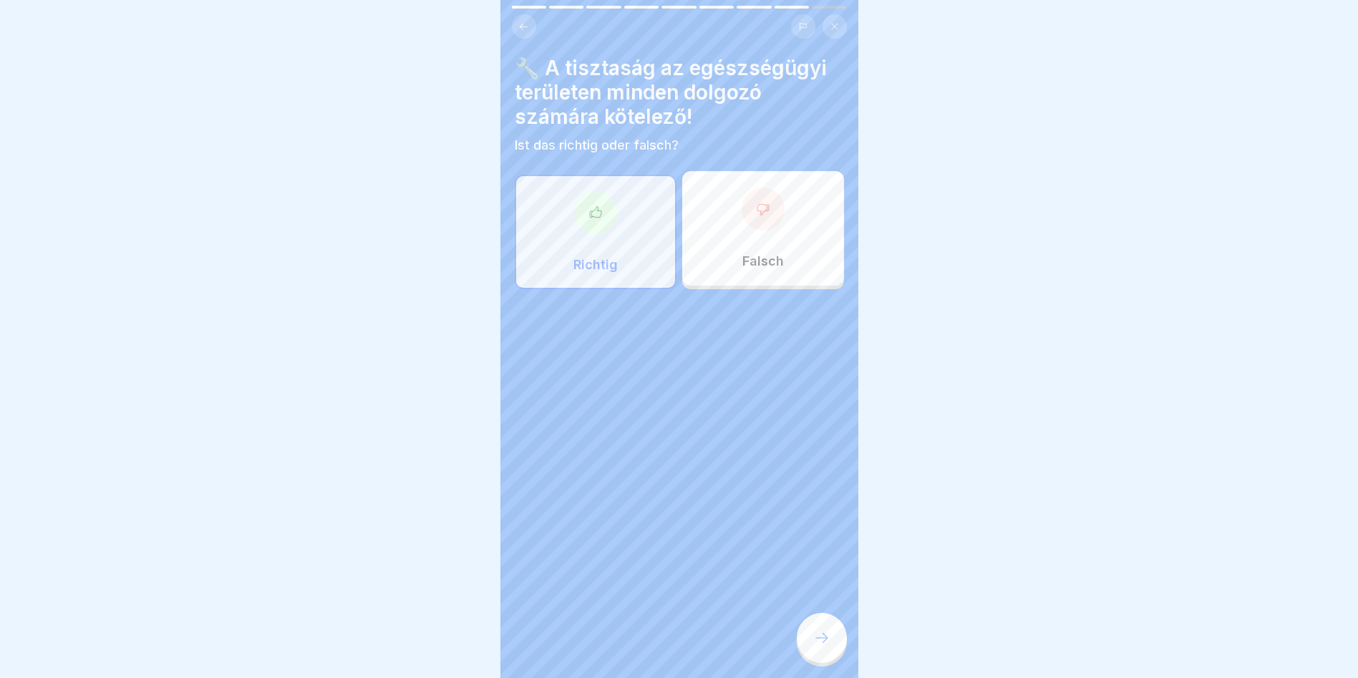
click at [830, 663] on div at bounding box center [822, 638] width 50 height 50
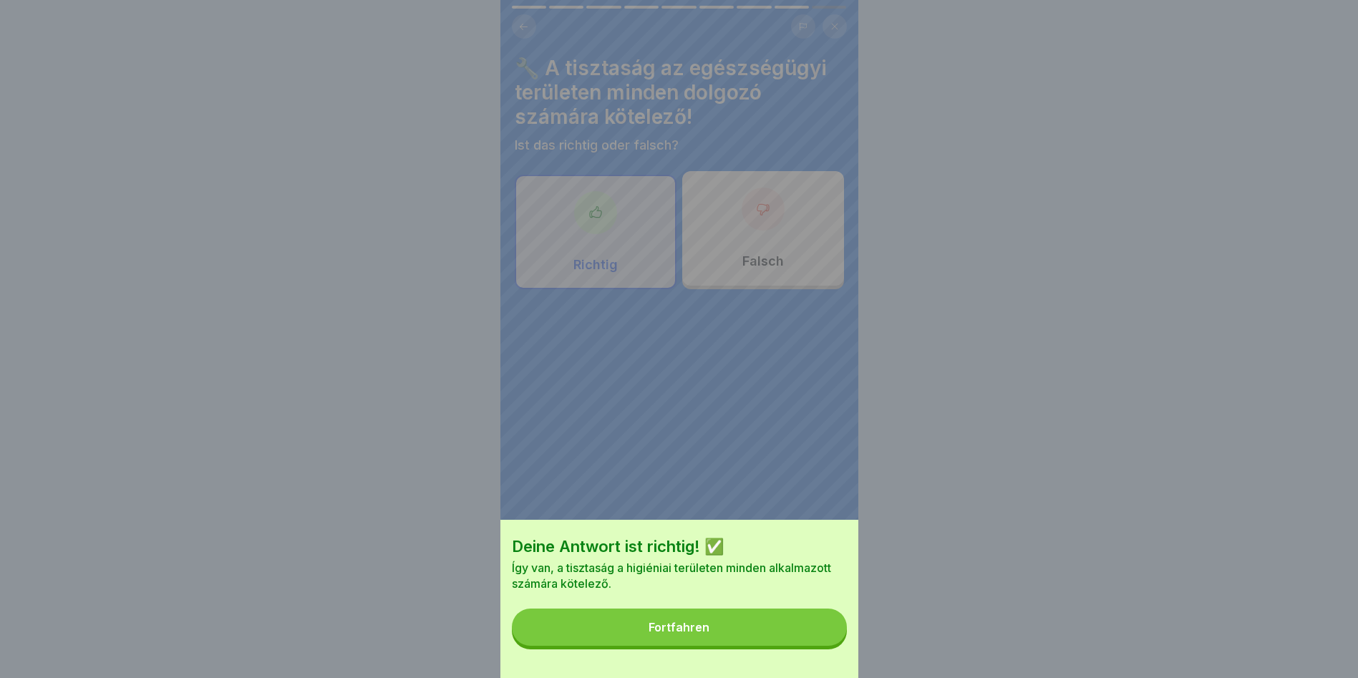
click at [767, 635] on button "Fortfahren" at bounding box center [679, 626] width 335 height 37
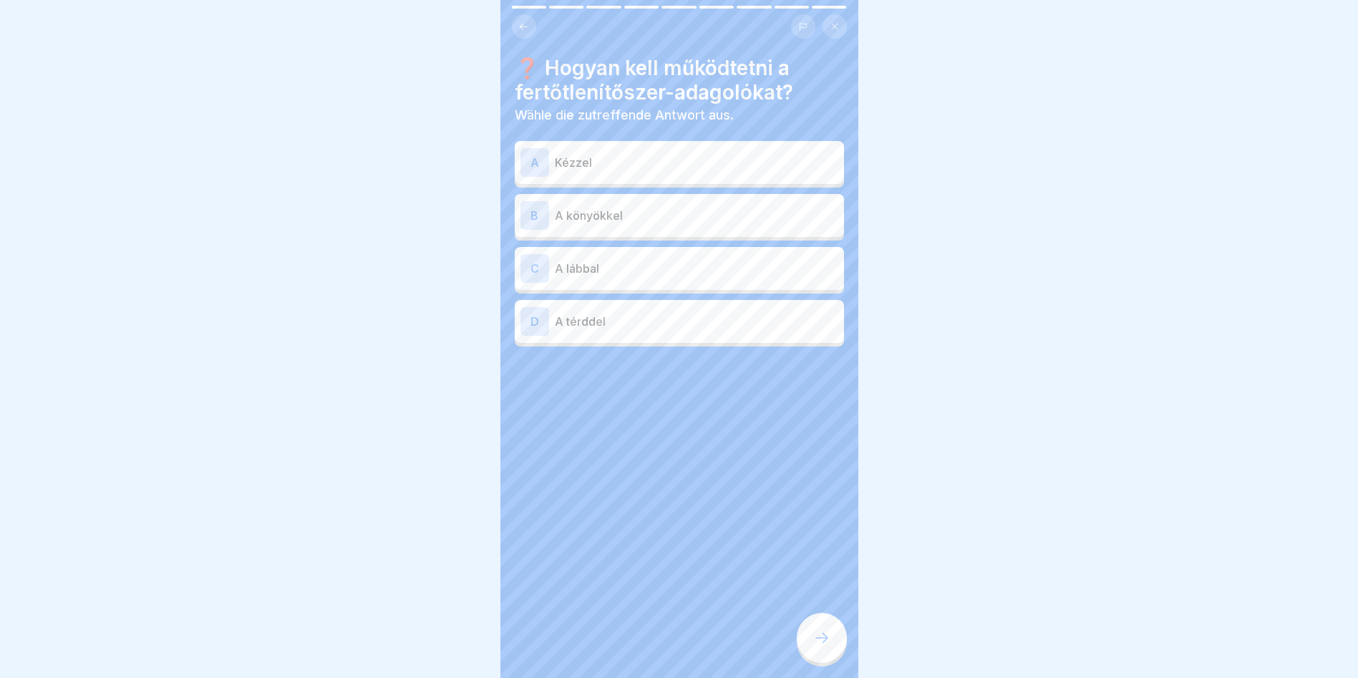
click at [647, 164] on p "Kézzel" at bounding box center [696, 162] width 283 height 17
click at [824, 663] on div at bounding box center [822, 638] width 50 height 50
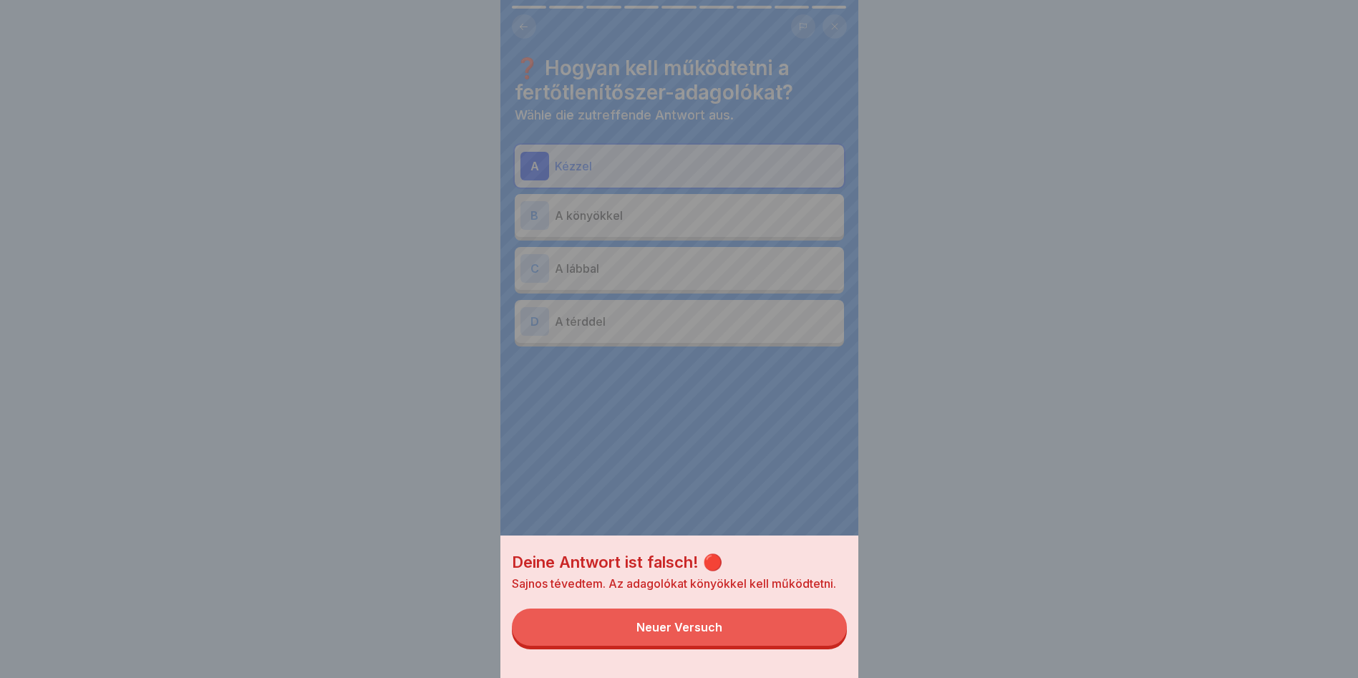
click at [722, 633] on div "Neuer Versuch" at bounding box center [679, 627] width 86 height 13
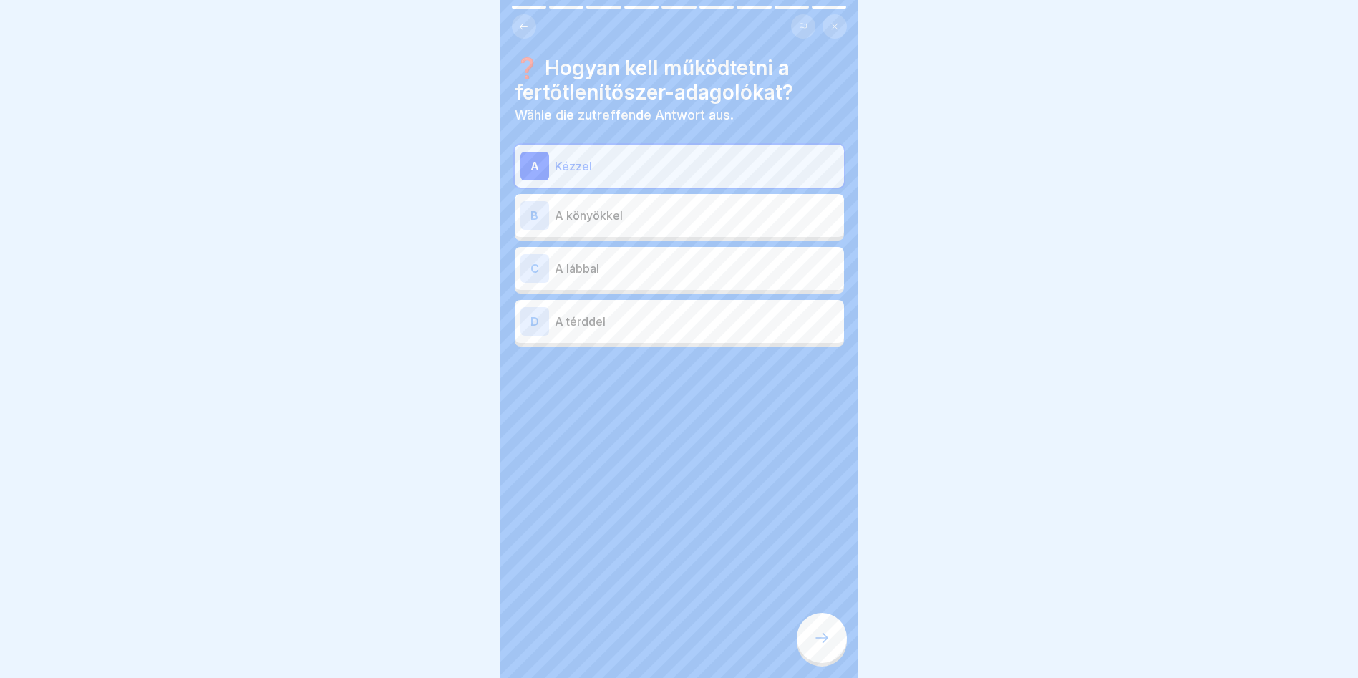
click at [637, 218] on p "A könyökkel" at bounding box center [696, 215] width 283 height 17
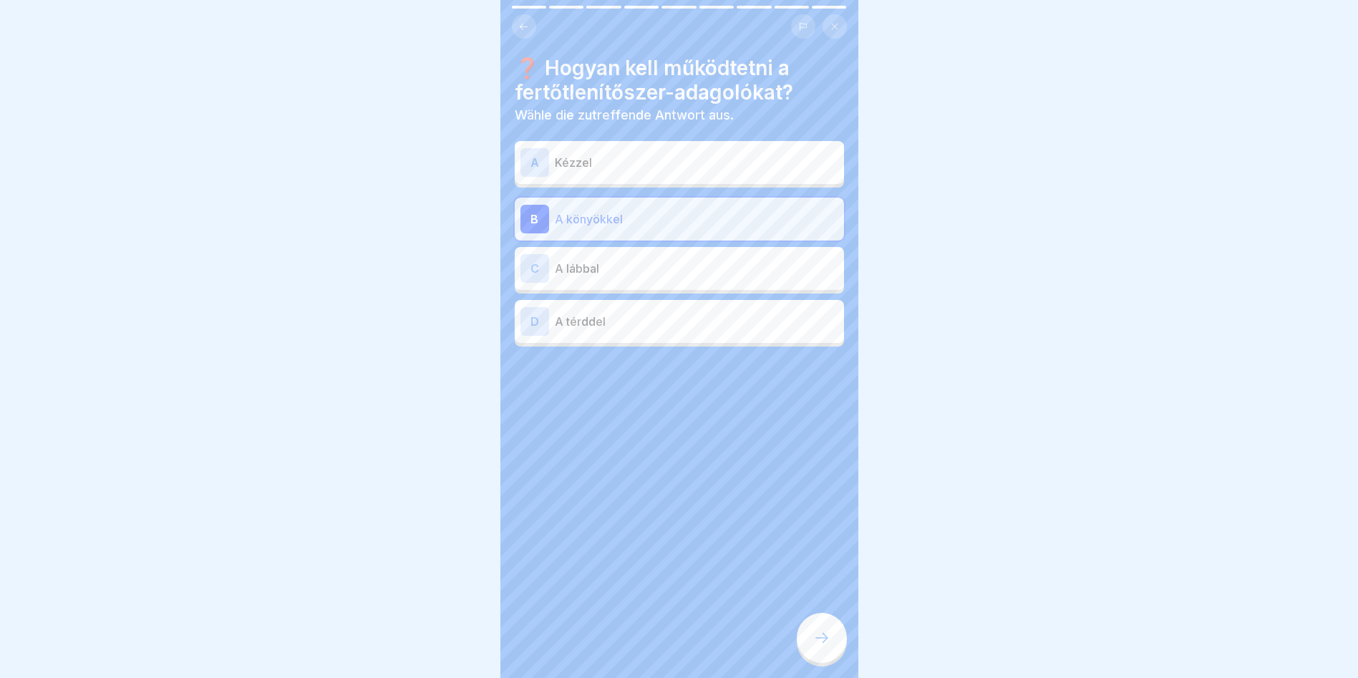
click at [820, 646] on icon at bounding box center [821, 637] width 17 height 17
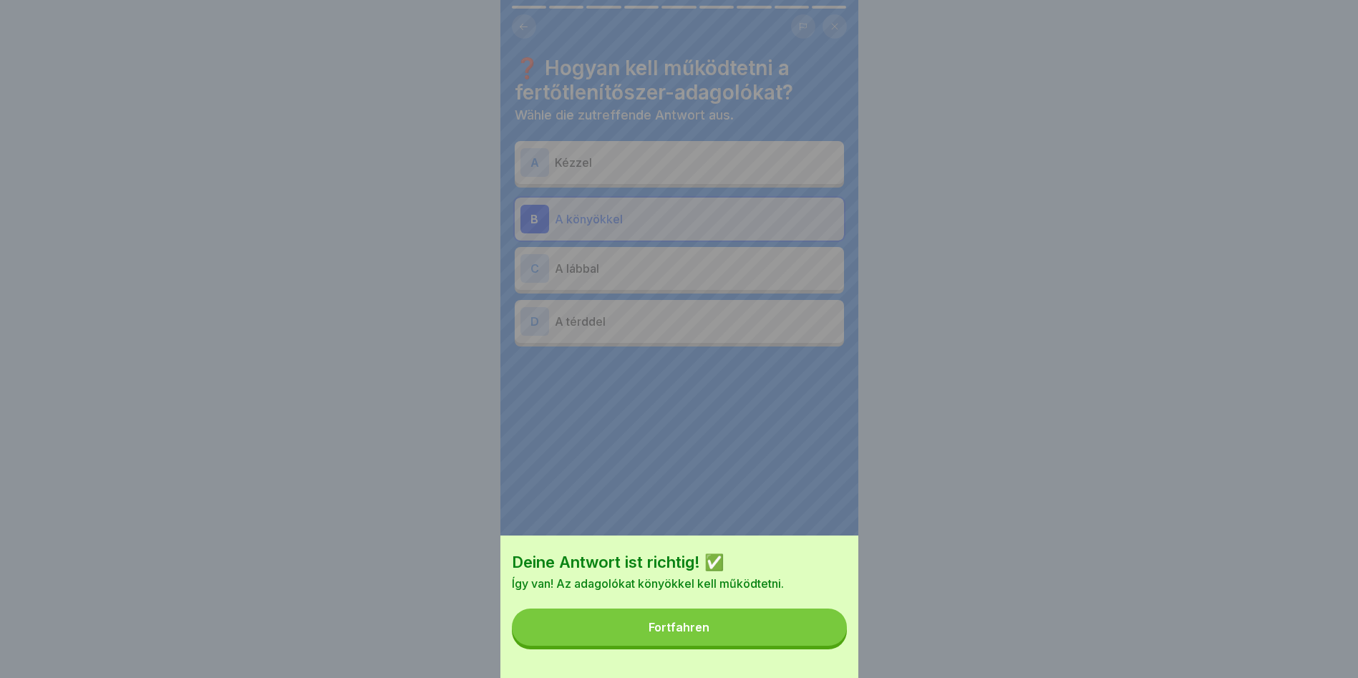
click at [785, 645] on button "Fortfahren" at bounding box center [679, 626] width 335 height 37
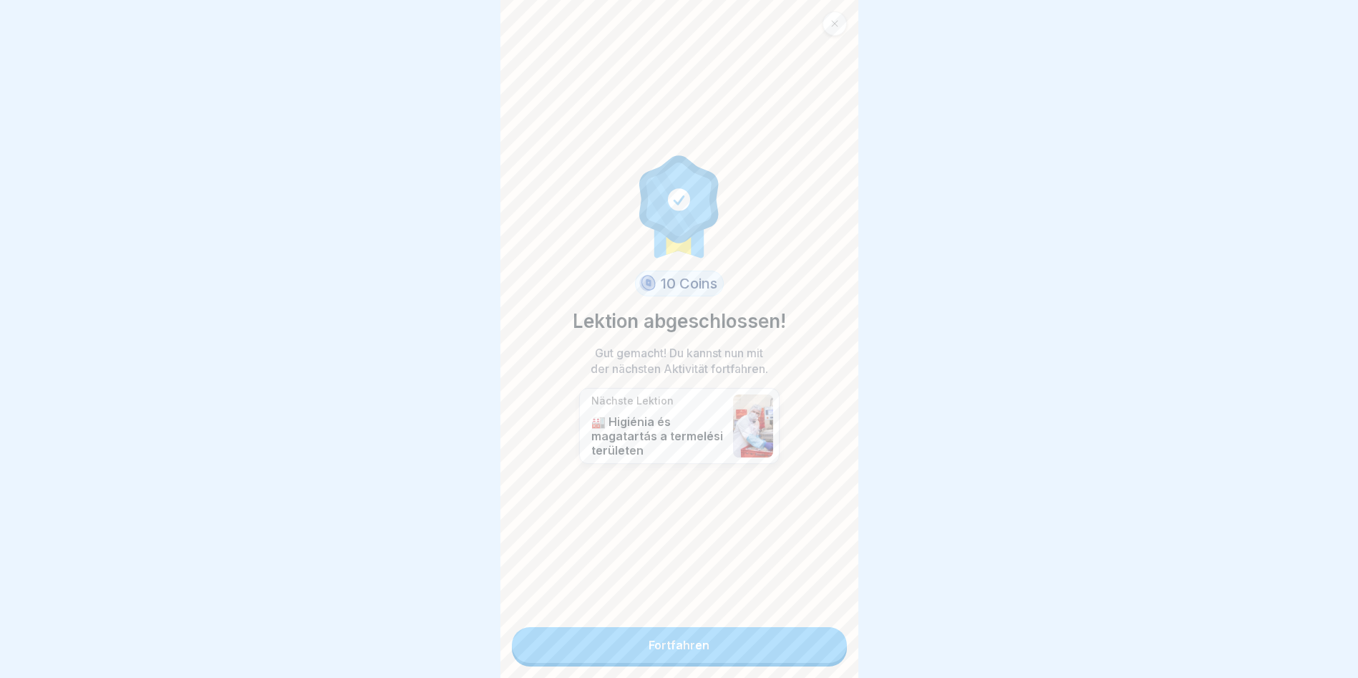
click at [713, 657] on link "Fortfahren" at bounding box center [679, 645] width 335 height 36
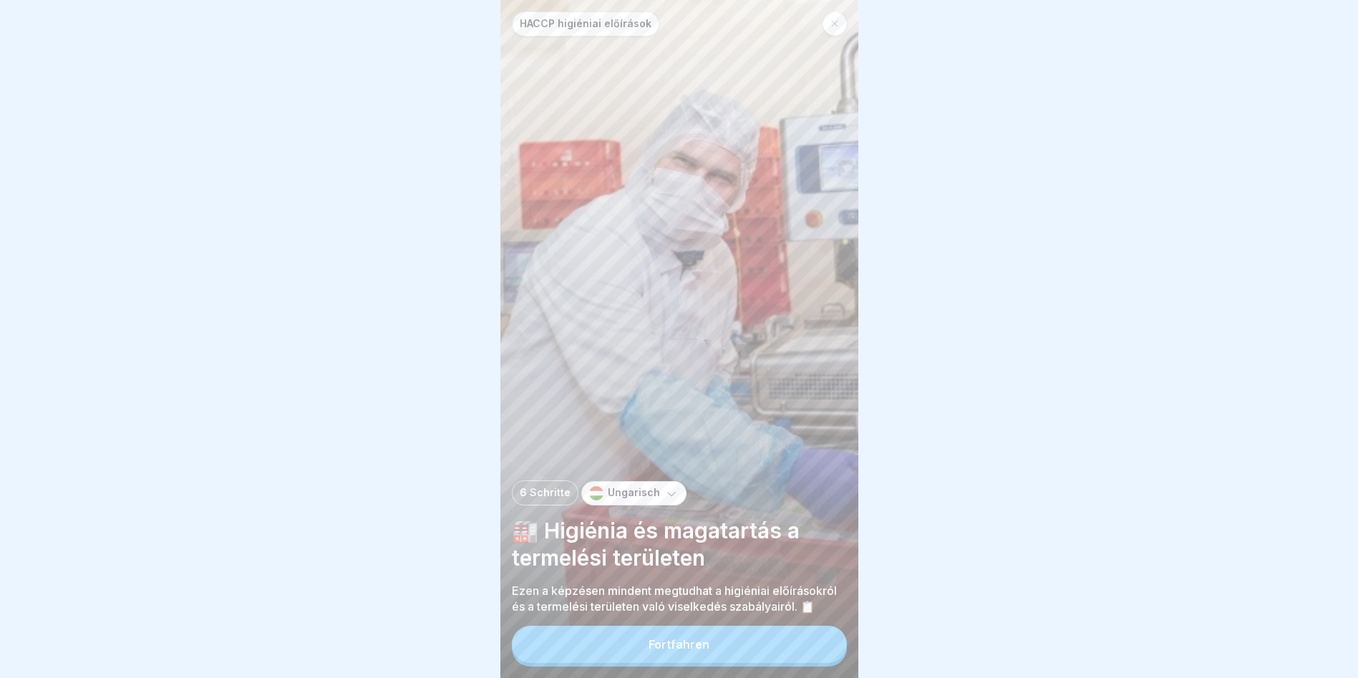
click at [732, 649] on button "Fortfahren" at bounding box center [679, 644] width 335 height 37
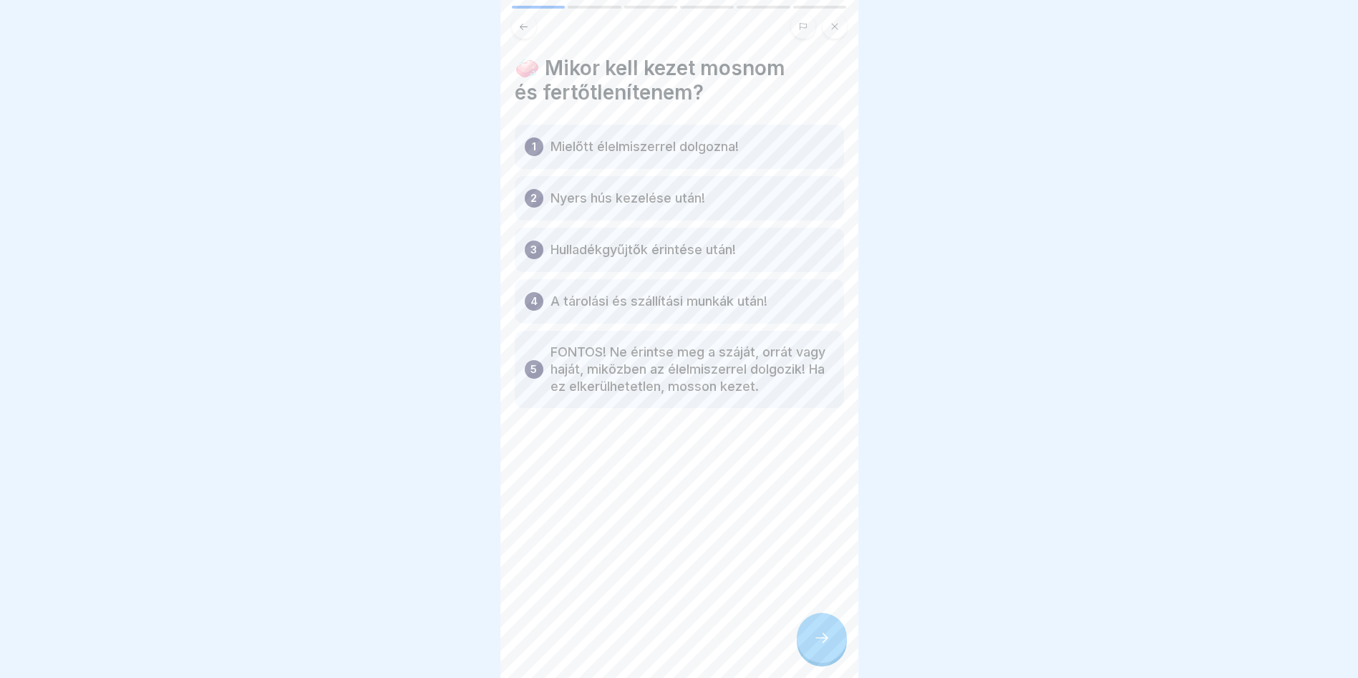
click at [657, 380] on p "FONTOS! Ne érintse meg a száját, orrát vagy haját, miközben az élelmiszerrel do…" at bounding box center [691, 370] width 283 height 52
click at [716, 157] on div "1 Mielőtt élelmiszerrel dolgozna!" at bounding box center [679, 147] width 329 height 44
click at [526, 137] on div "1 Mielőtt élelmiszerrel dolgozna!" at bounding box center [679, 147] width 329 height 44
click at [545, 366] on div "5 FONTOS! Ne érintse meg a száját, orrát vagy haját, miközben az élelmiszerrel …" at bounding box center [679, 369] width 329 height 77
click at [536, 374] on p "5" at bounding box center [533, 369] width 6 height 17
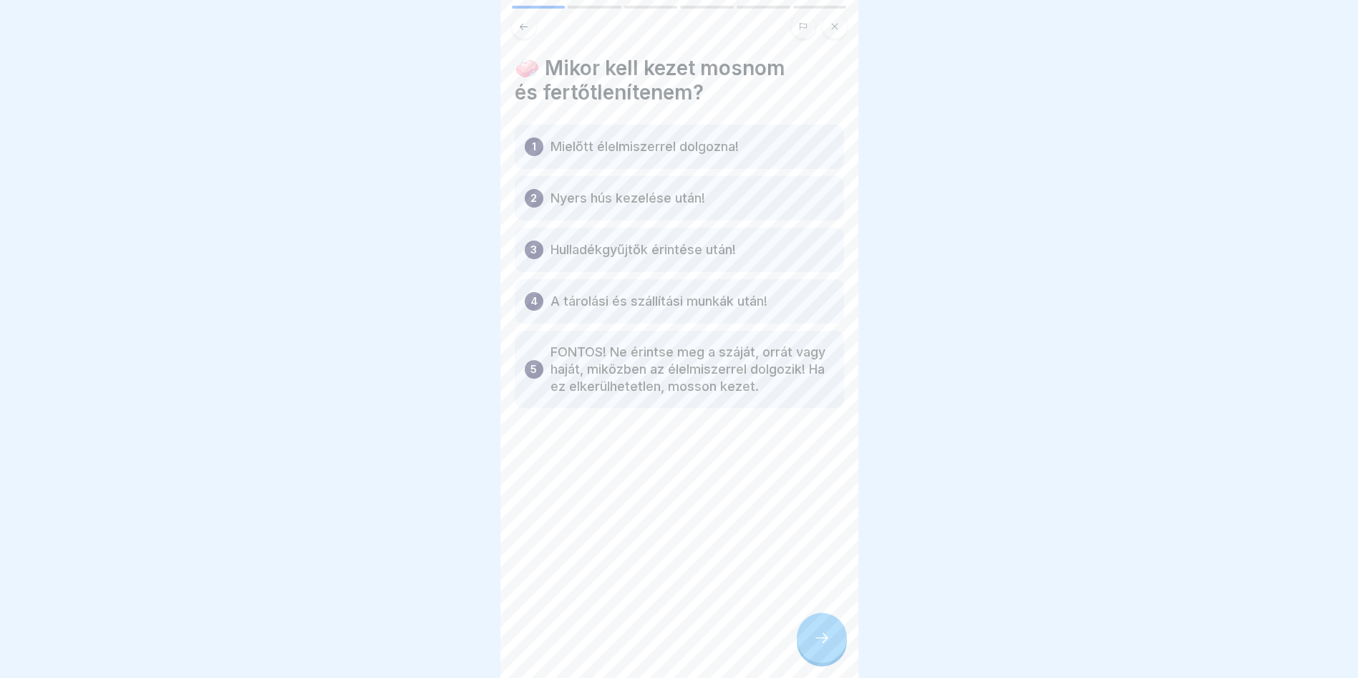
click at [705, 135] on div "1 Mielőtt élelmiszerrel dolgozna!" at bounding box center [679, 147] width 329 height 44
click at [833, 663] on div at bounding box center [822, 638] width 50 height 50
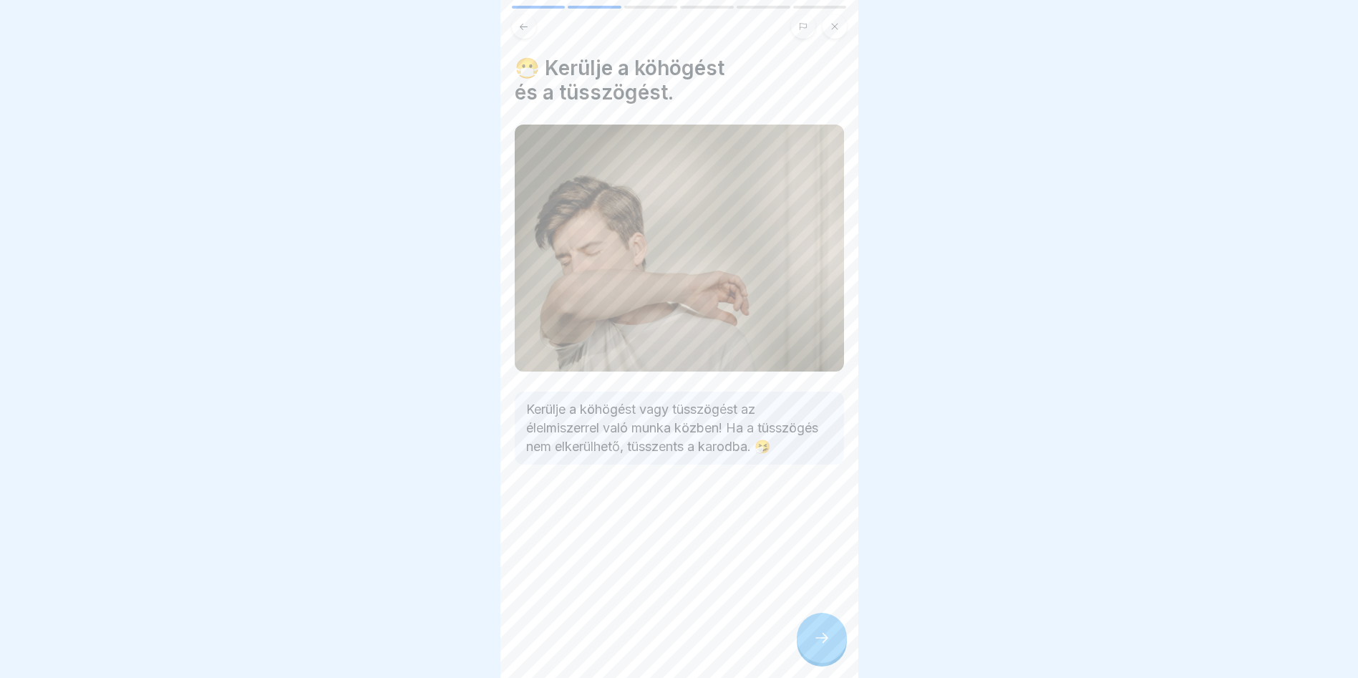
click at [836, 649] on div at bounding box center [822, 638] width 50 height 50
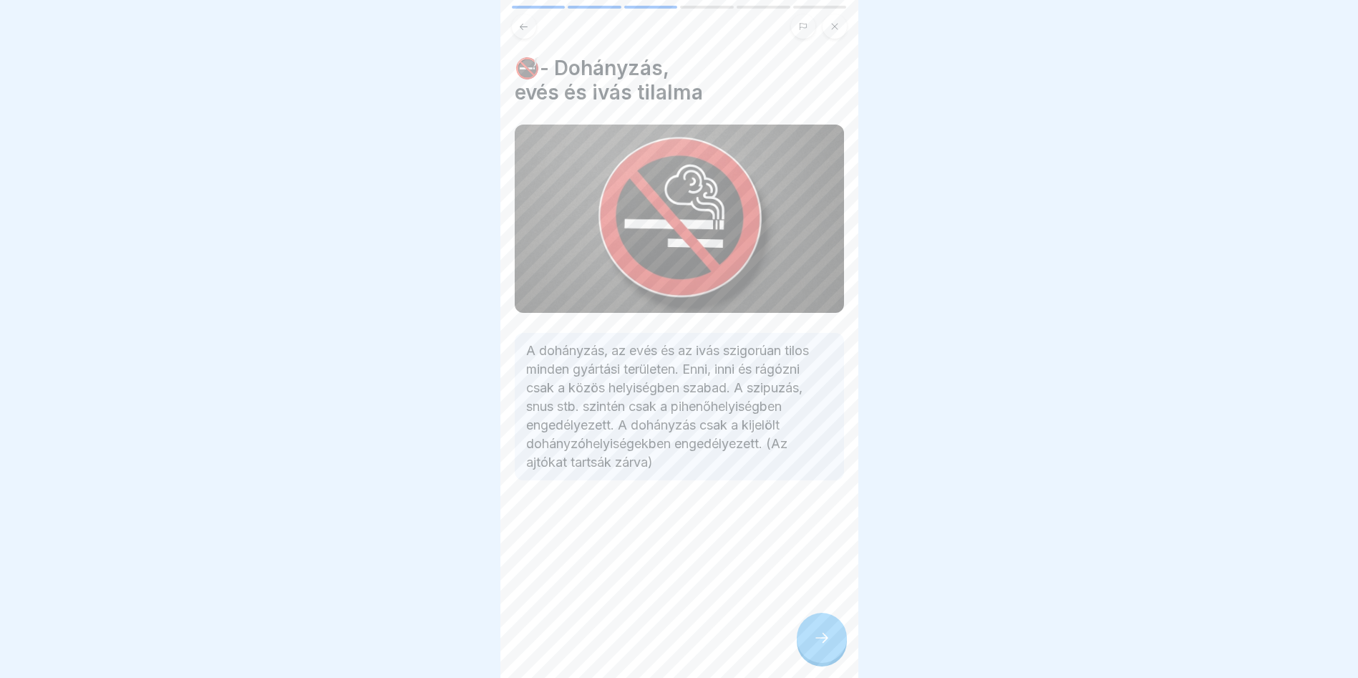
click at [827, 646] on icon at bounding box center [821, 637] width 17 height 17
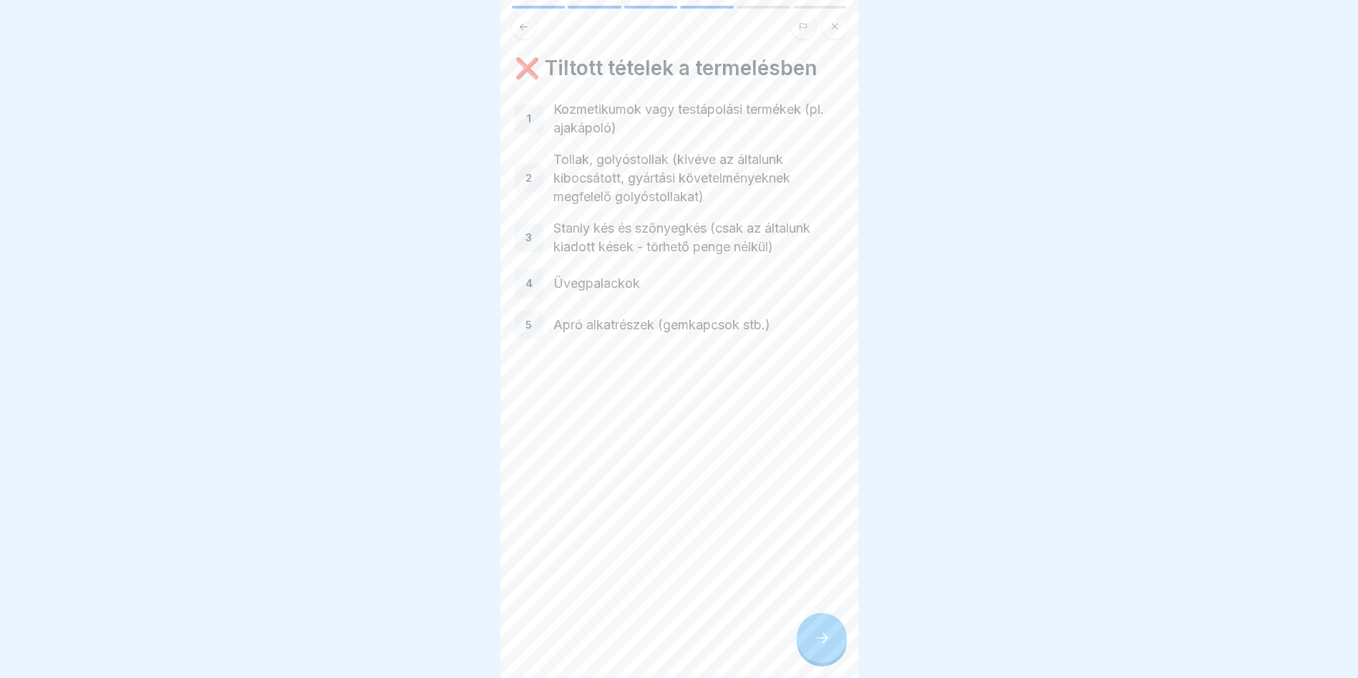
click at [835, 654] on div at bounding box center [822, 638] width 50 height 50
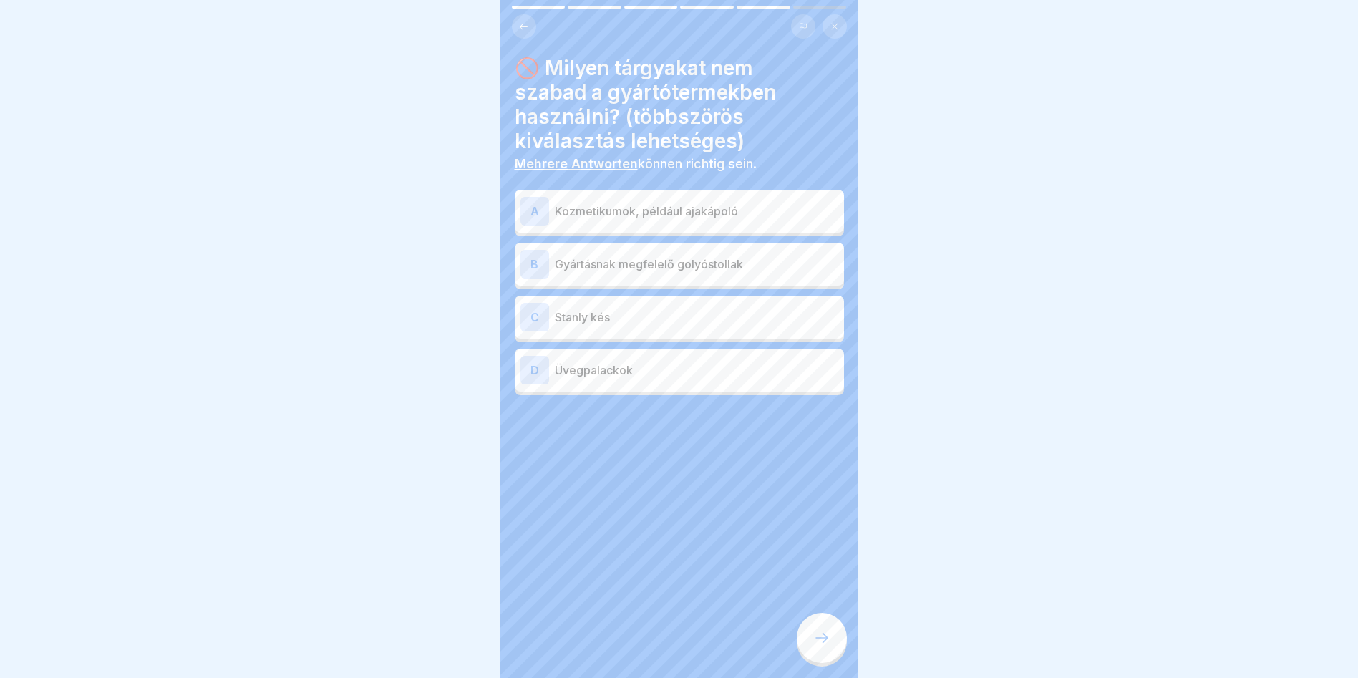
click at [744, 225] on div "A Kozmetikumok, például ajakápoló" at bounding box center [679, 211] width 318 height 29
click at [621, 373] on p "Üvegpalackok" at bounding box center [696, 369] width 283 height 17
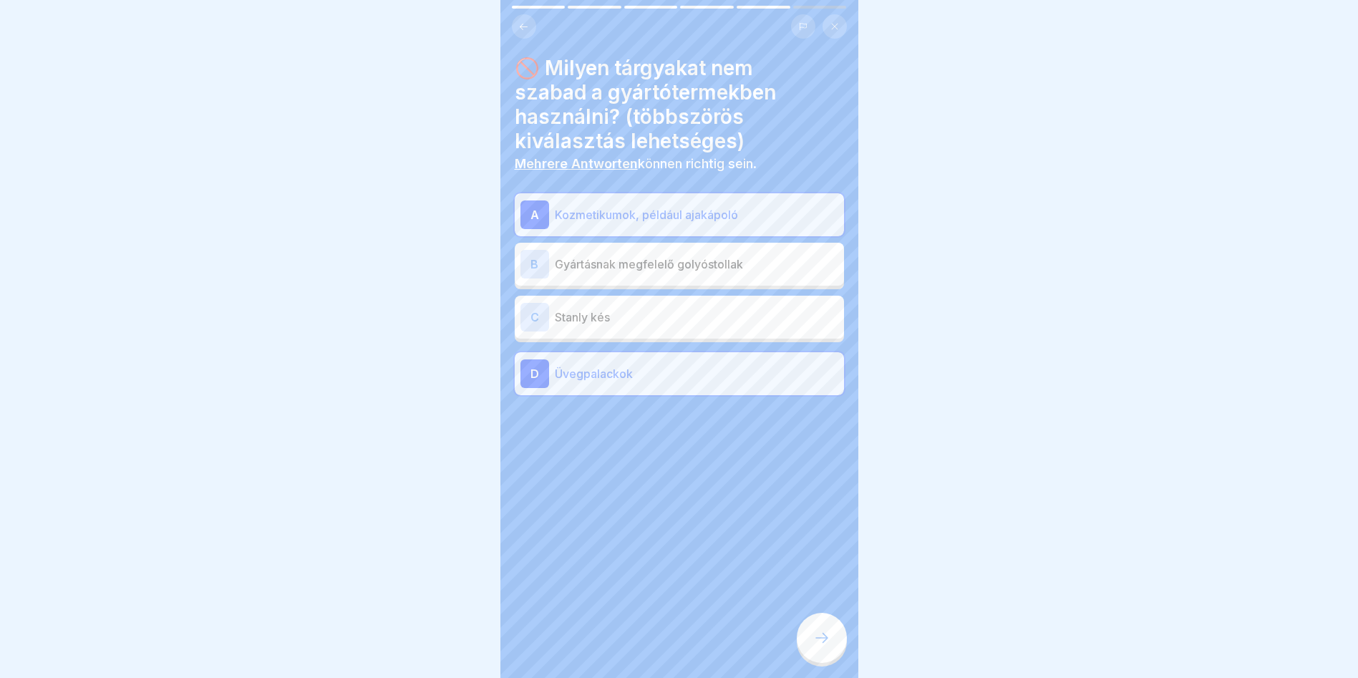
click at [577, 313] on p "Stanly kés" at bounding box center [696, 317] width 283 height 17
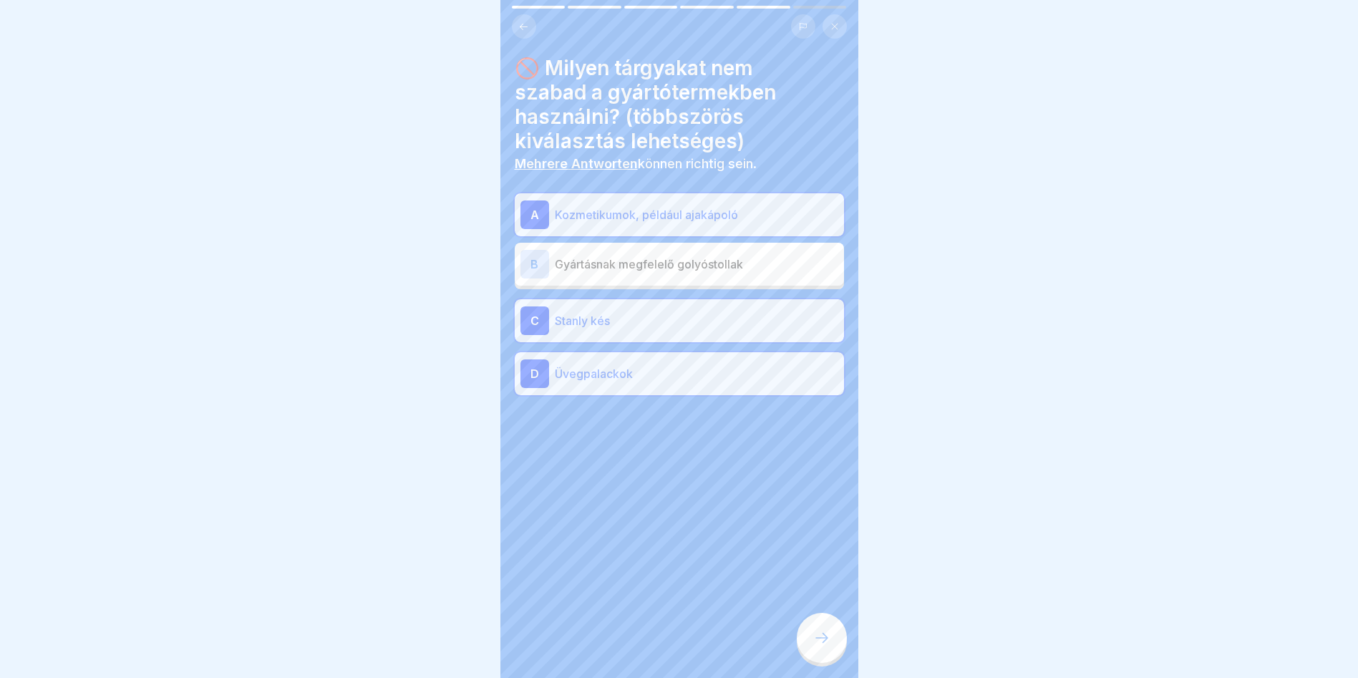
click at [828, 657] on div at bounding box center [822, 638] width 50 height 50
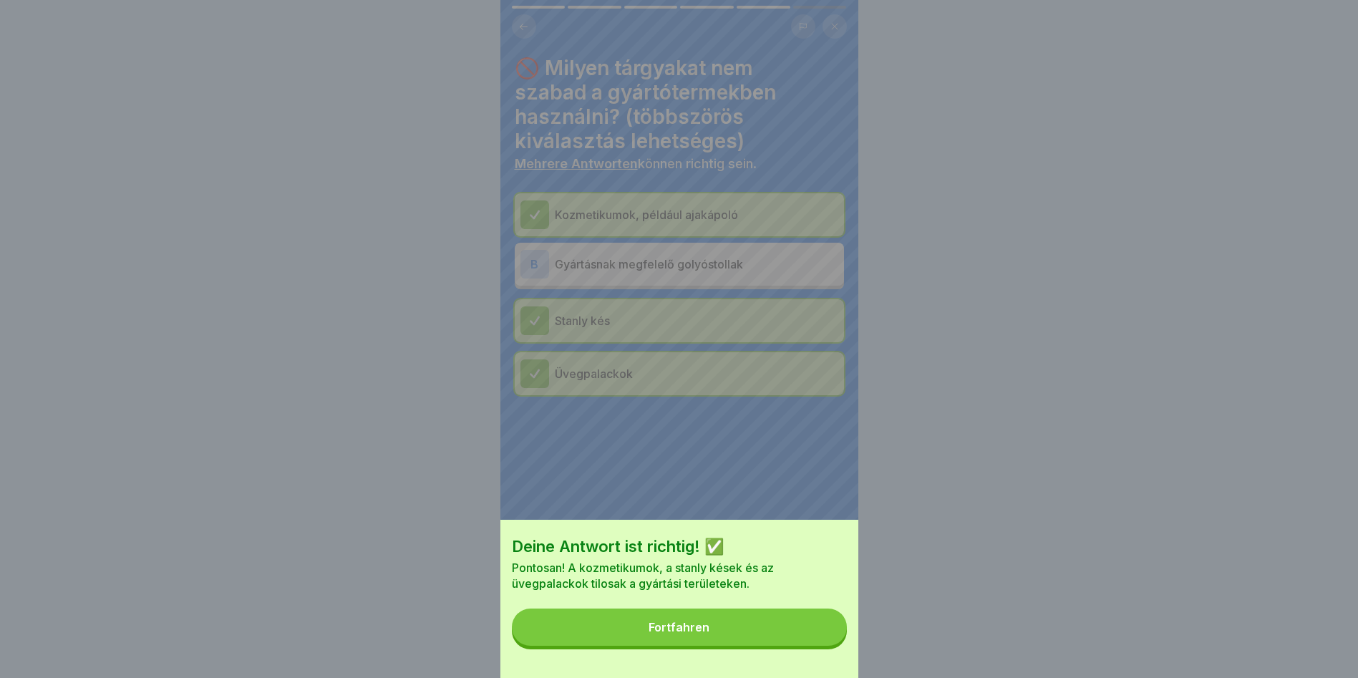
click at [752, 636] on button "Fortfahren" at bounding box center [679, 626] width 335 height 37
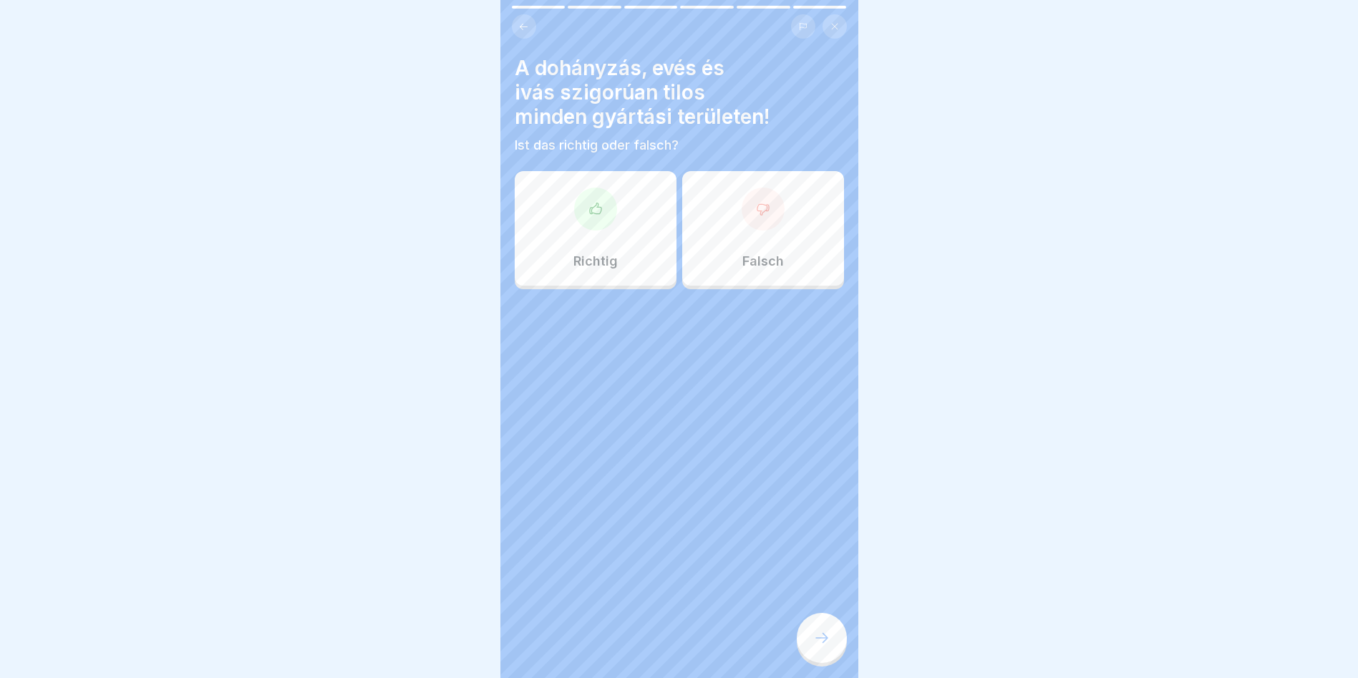
click at [578, 201] on div at bounding box center [595, 209] width 43 height 43
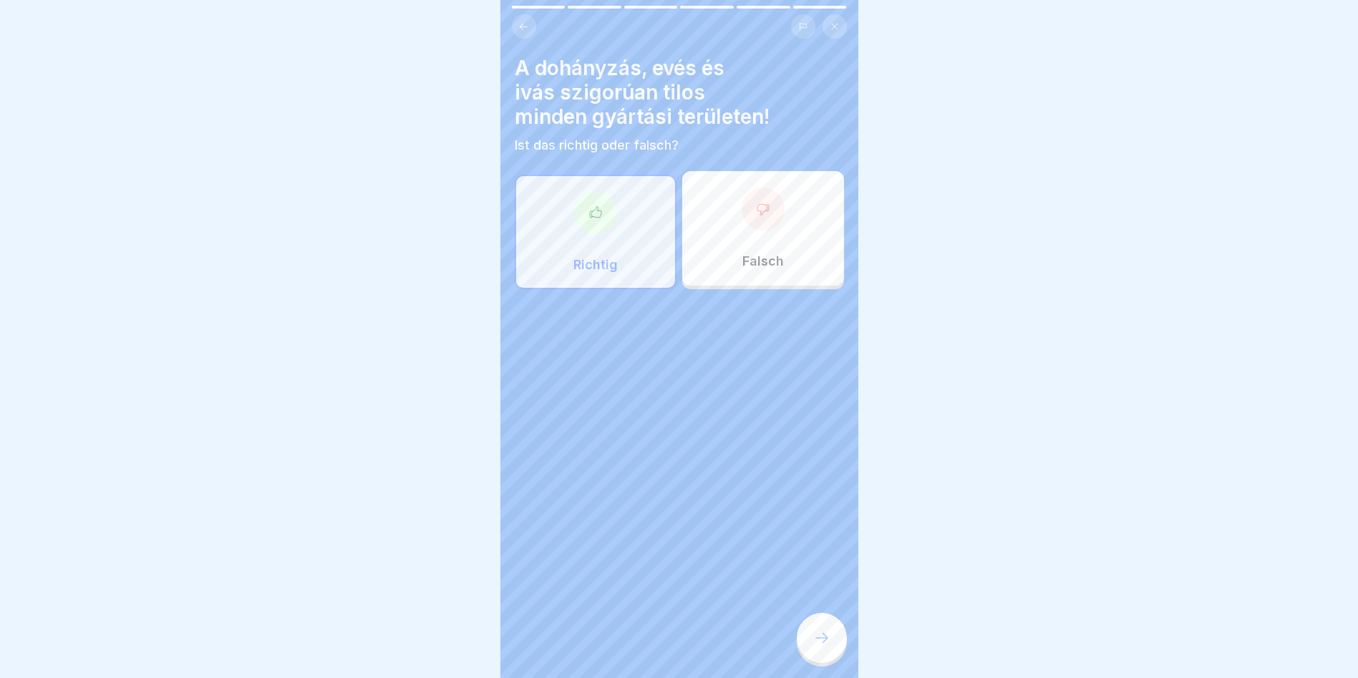
click at [815, 646] on icon at bounding box center [821, 637] width 17 height 17
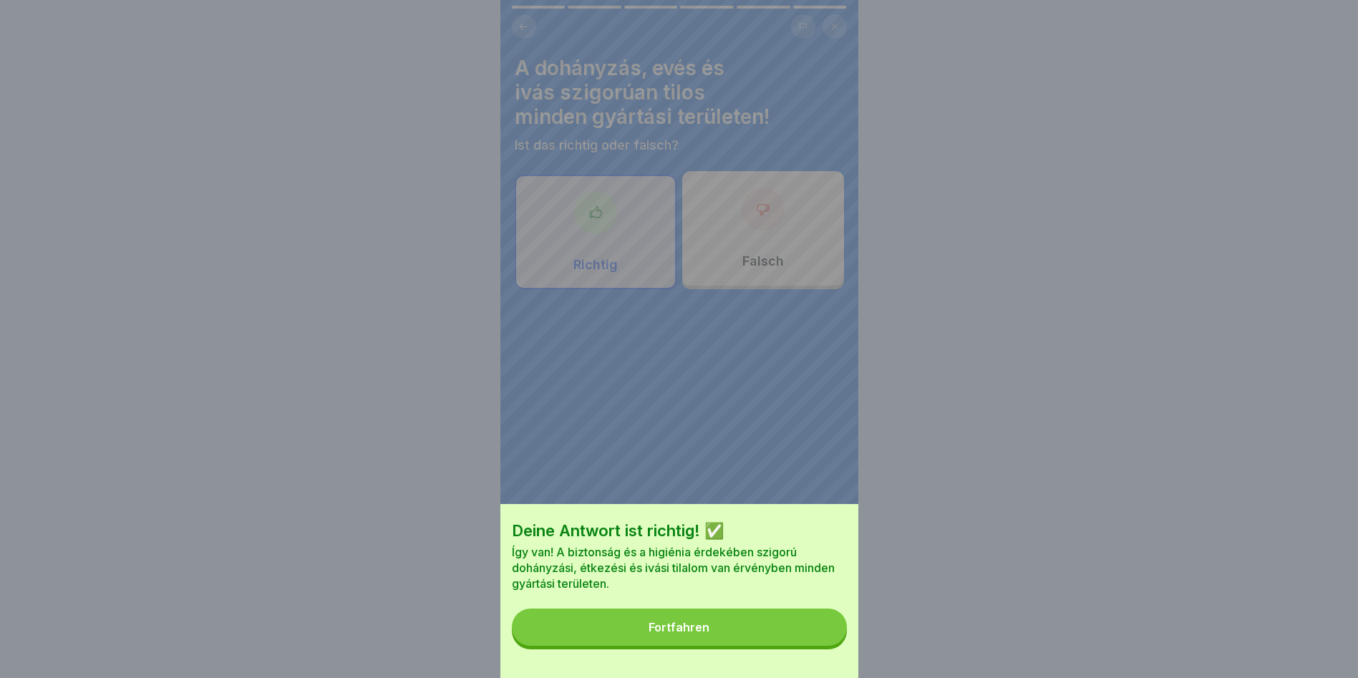
click at [784, 634] on button "Fortfahren" at bounding box center [679, 626] width 335 height 37
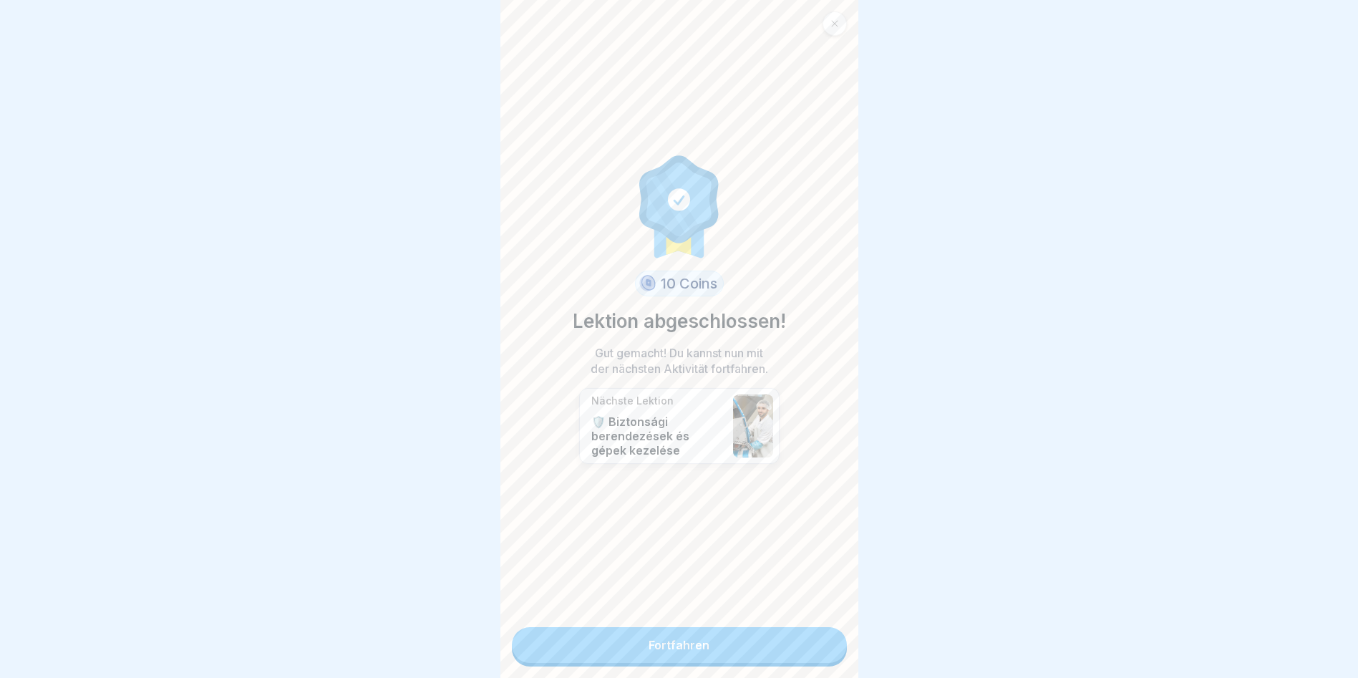
click at [751, 651] on link "Fortfahren" at bounding box center [679, 645] width 335 height 36
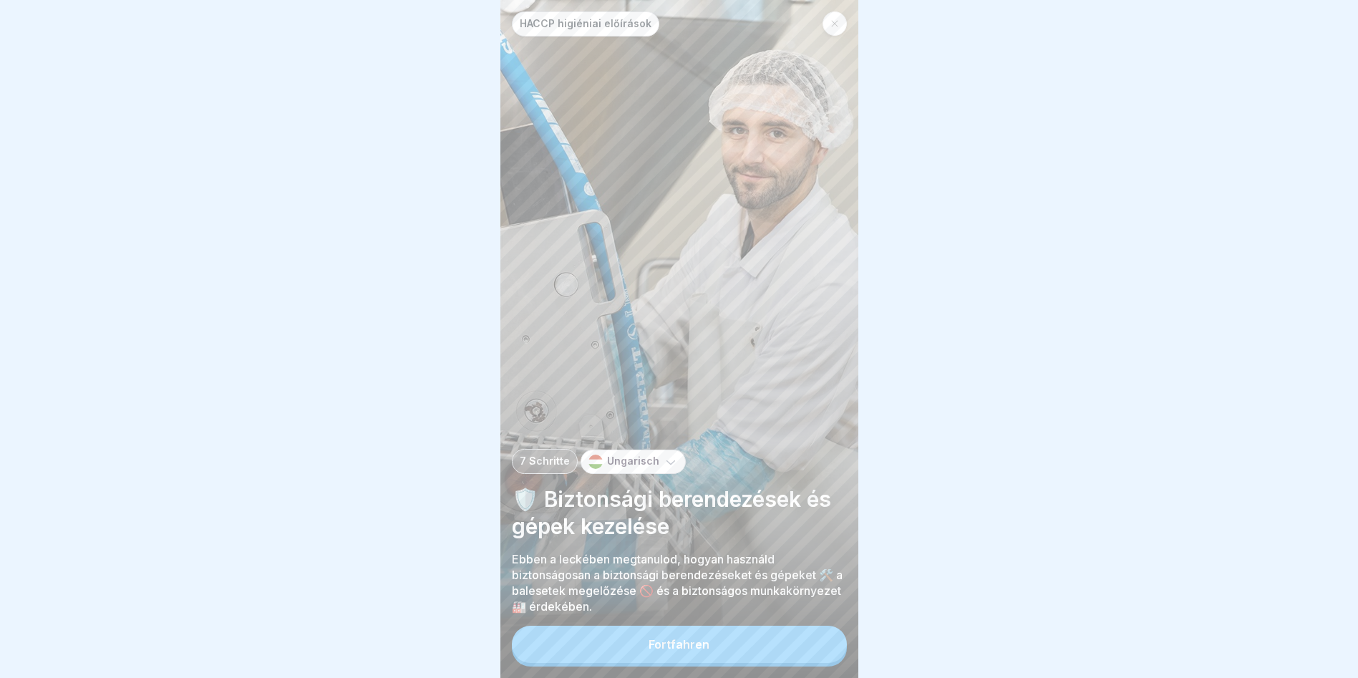
click at [783, 663] on button "Fortfahren" at bounding box center [679, 644] width 335 height 37
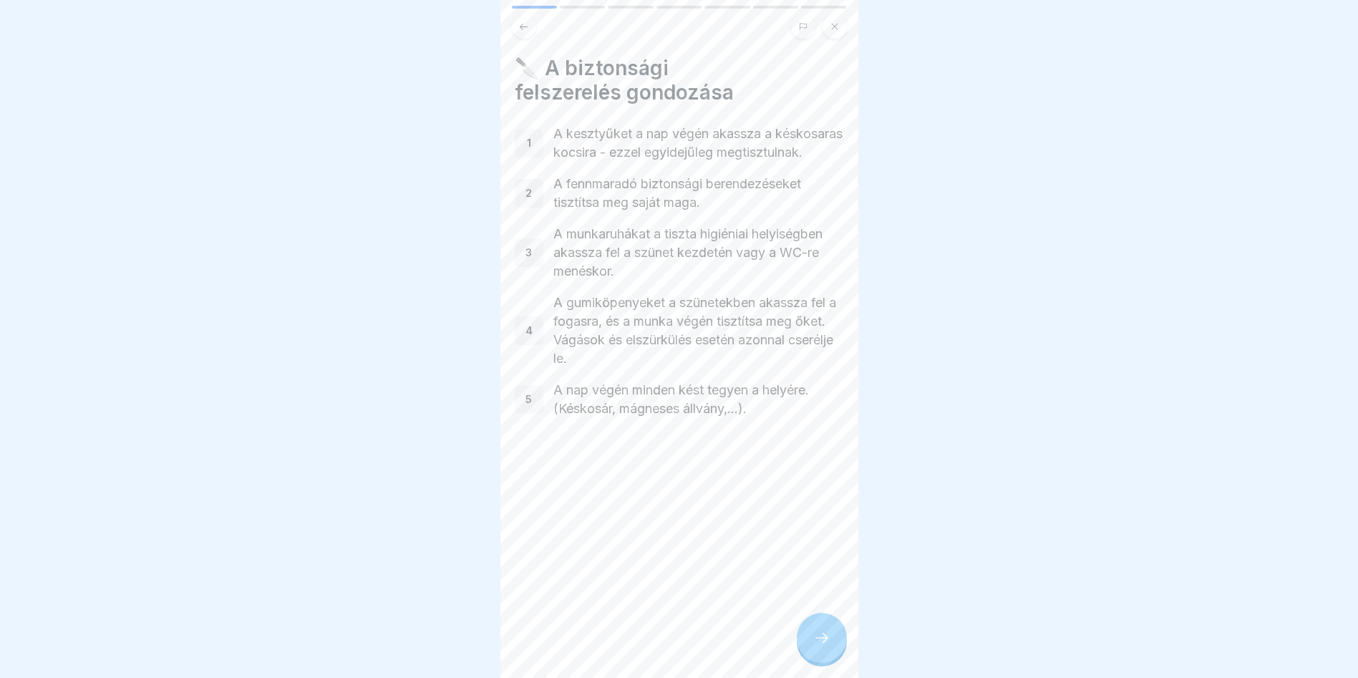
click at [822, 646] on icon at bounding box center [821, 637] width 17 height 17
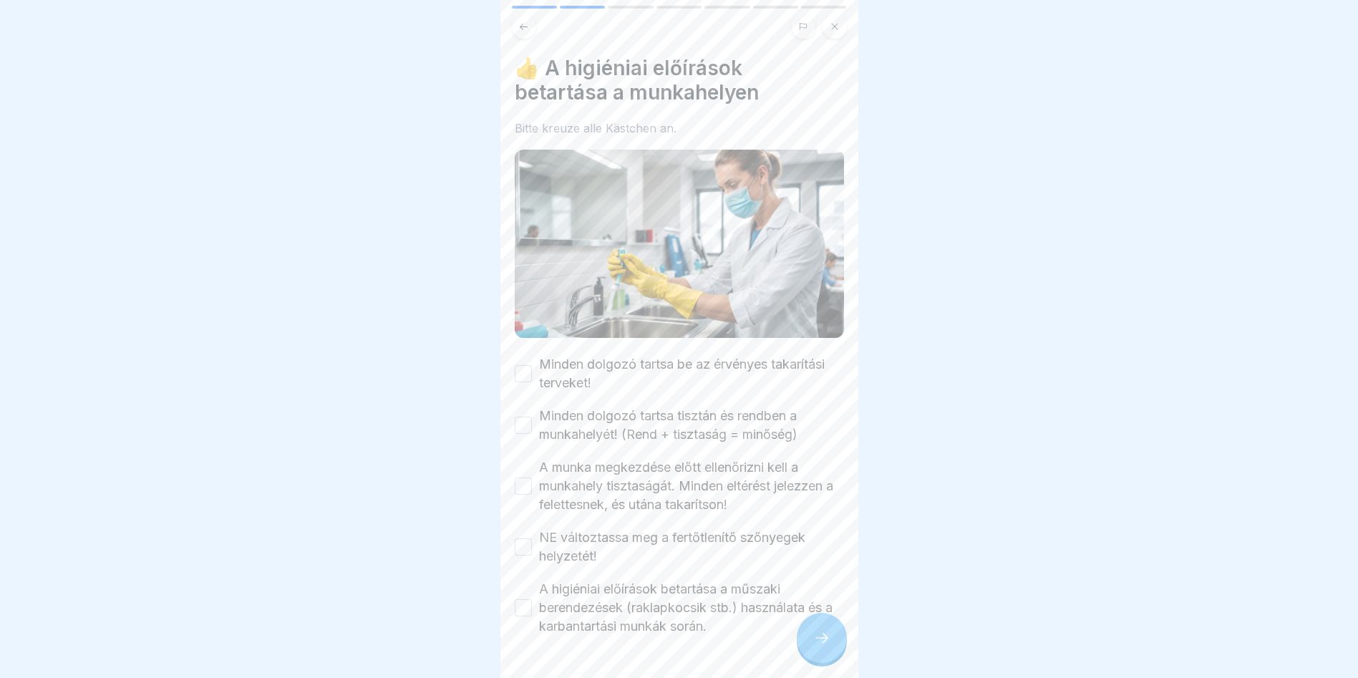
click at [523, 365] on button "Minden dolgozó tartsa be az érvényes takarítási terveket!" at bounding box center [523, 373] width 17 height 17
click at [525, 365] on button "Minden dolgozó tartsa be az érvényes takarítási terveket!" at bounding box center [523, 373] width 17 height 17
click at [528, 417] on button "Minden dolgozó tartsa tisztán és rendben a munkahelyét! (Rend + tisztaság = min…" at bounding box center [523, 425] width 17 height 17
click at [529, 480] on button "A munka megkezdése előtt ellenőrizni kell a munkahely tisztaságát. Minden eltér…" at bounding box center [523, 485] width 17 height 17
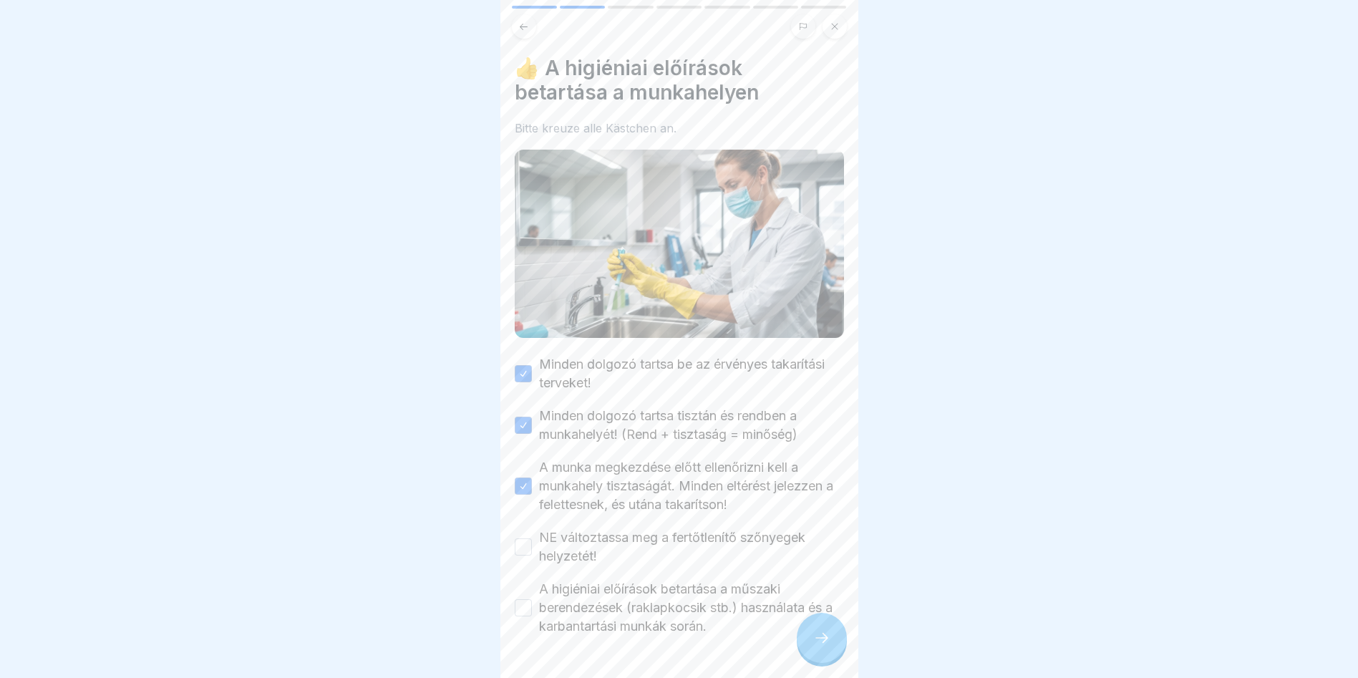
click at [518, 599] on button "A higiéniai előírások betartása a műszaki berendezések (raklapkocsik stb.) hasz…" at bounding box center [523, 607] width 17 height 17
click at [827, 646] on icon at bounding box center [821, 637] width 17 height 17
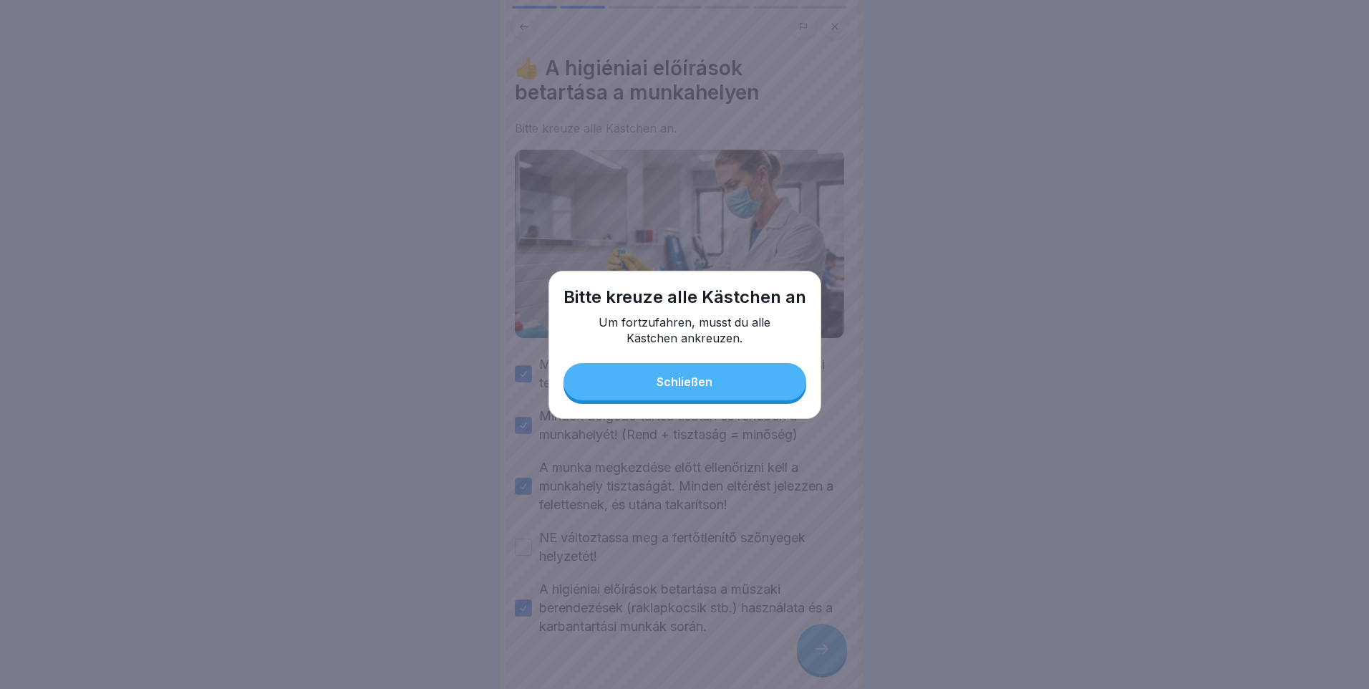
click at [704, 382] on div "Schließen" at bounding box center [684, 381] width 56 height 13
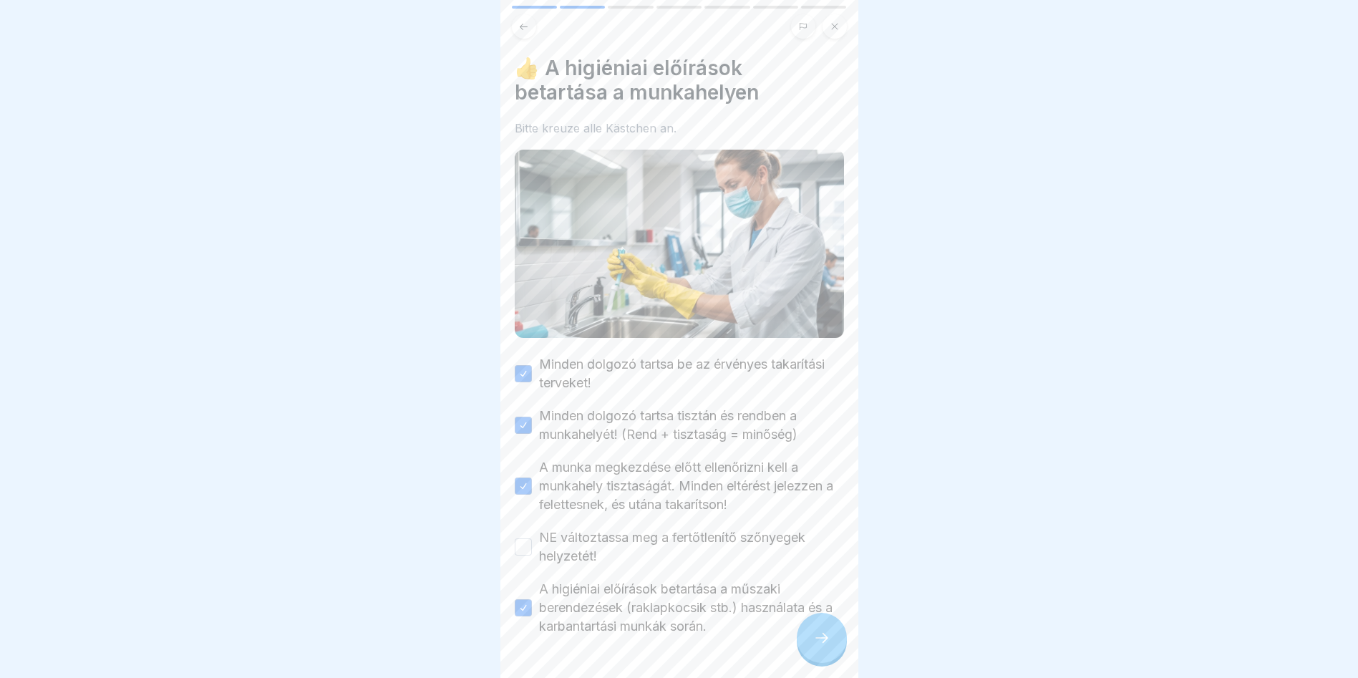
click at [530, 540] on button "NE változtassa meg a fertőtlenítő szőnyegek helyzetét!" at bounding box center [523, 546] width 17 height 17
click at [829, 646] on icon at bounding box center [821, 637] width 17 height 17
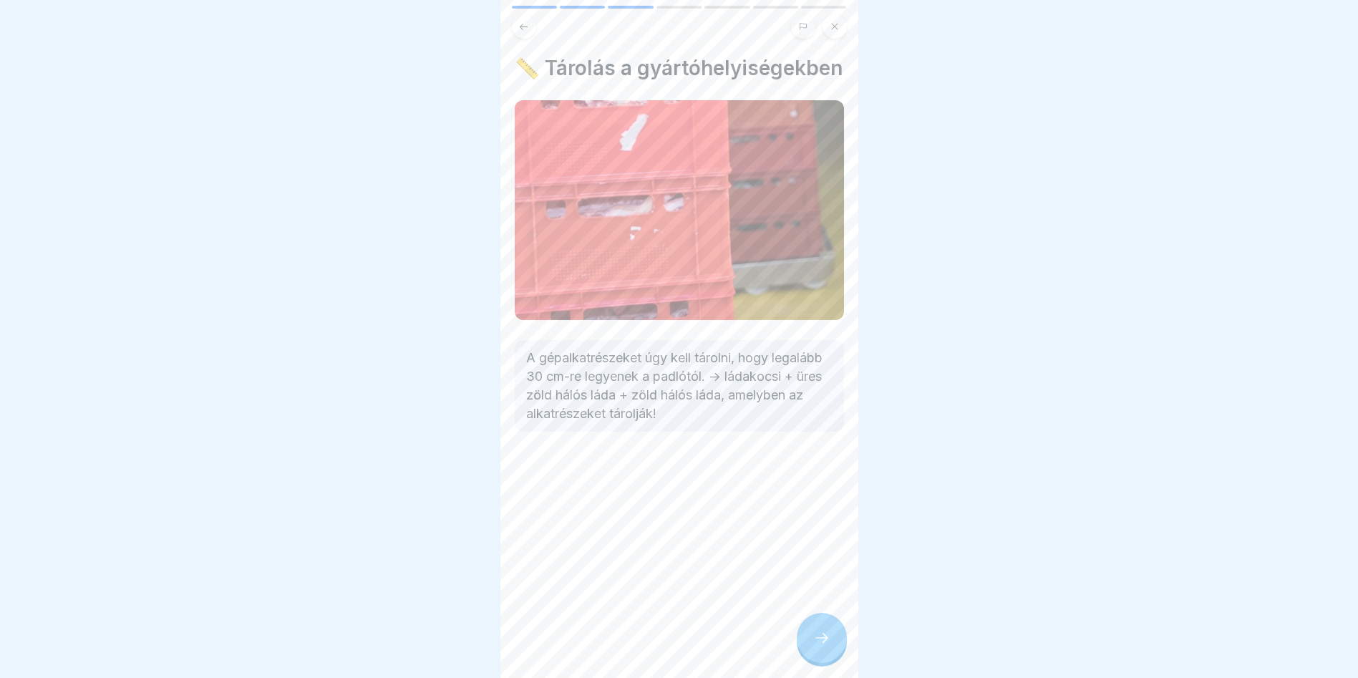
click at [818, 646] on icon at bounding box center [821, 637] width 17 height 17
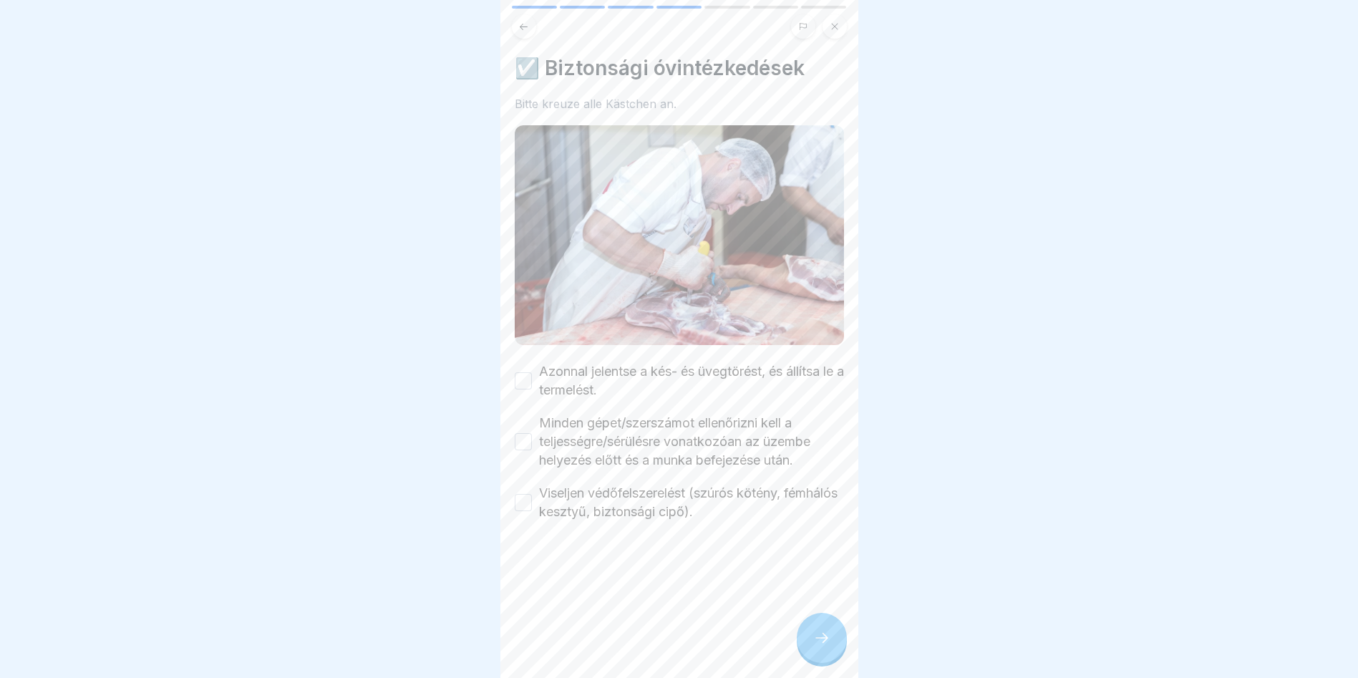
click at [521, 379] on button "Azonnal jelentse a kés- és üvegtörést, és állítsa le a termelést." at bounding box center [523, 380] width 17 height 17
click at [525, 436] on button "Minden gépet/szerszámot ellenőrizni kell a teljességre/sérülésre vonatkozóan az…" at bounding box center [523, 441] width 17 height 17
click at [533, 505] on div "Viseljen védőfelszerelést (szúrós kötény, fémhálós kesztyű, biztonsági cipő)." at bounding box center [679, 502] width 329 height 37
click at [529, 494] on button "Viseljen védőfelszerelést (szúrós kötény, fémhálós kesztyű, biztonsági cipő)." at bounding box center [523, 502] width 17 height 17
click at [836, 656] on div at bounding box center [822, 638] width 50 height 50
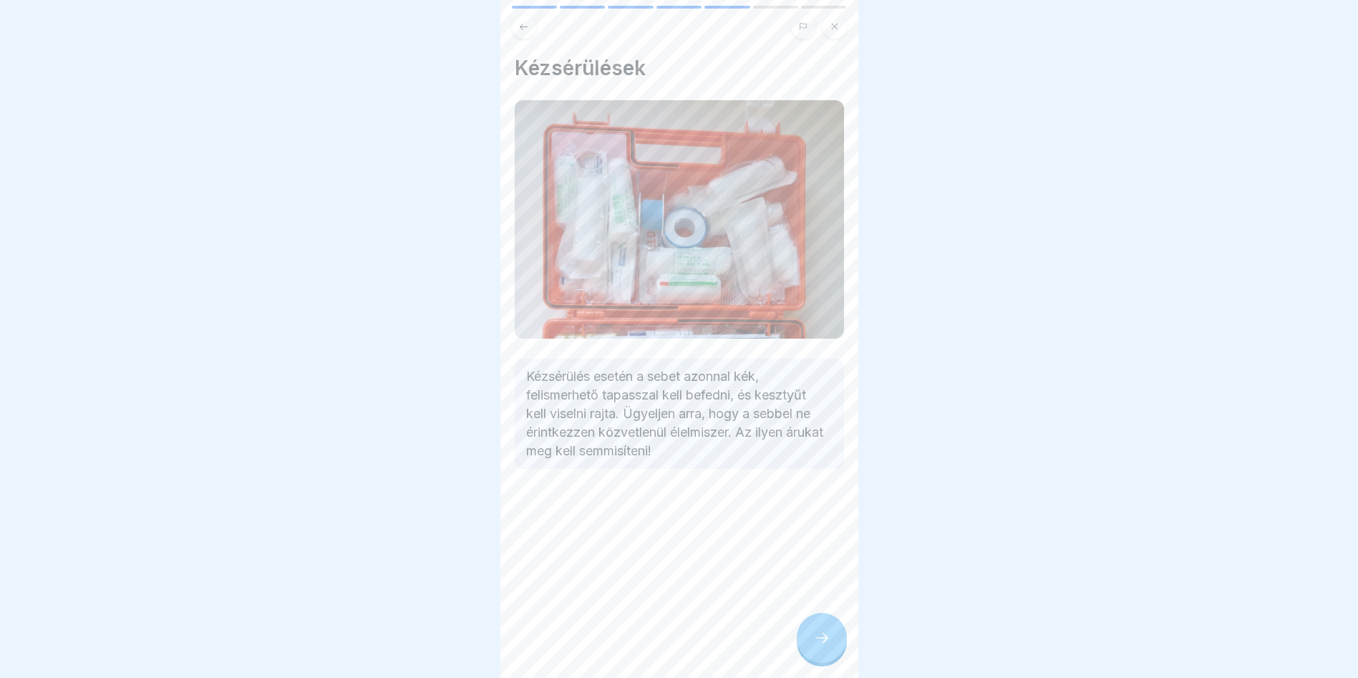
click at [823, 646] on icon at bounding box center [821, 637] width 17 height 17
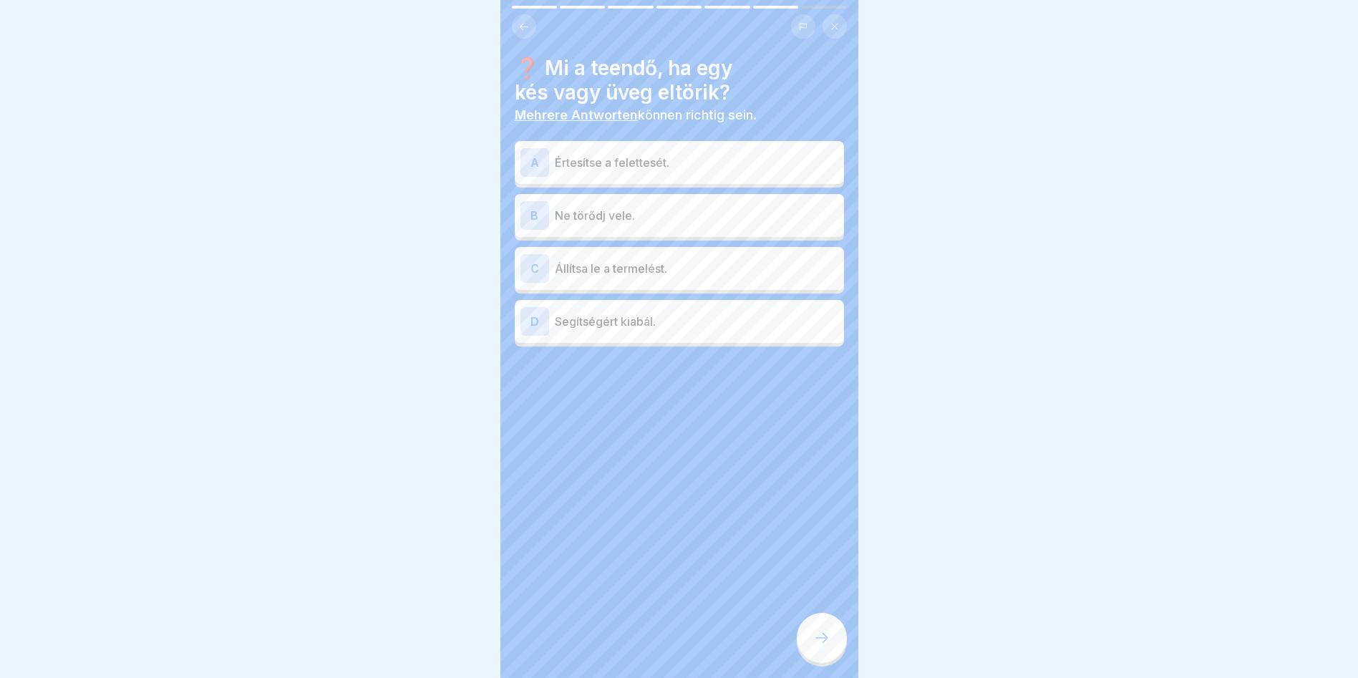
click at [625, 272] on p "Állítsa le a termelést." at bounding box center [696, 268] width 283 height 17
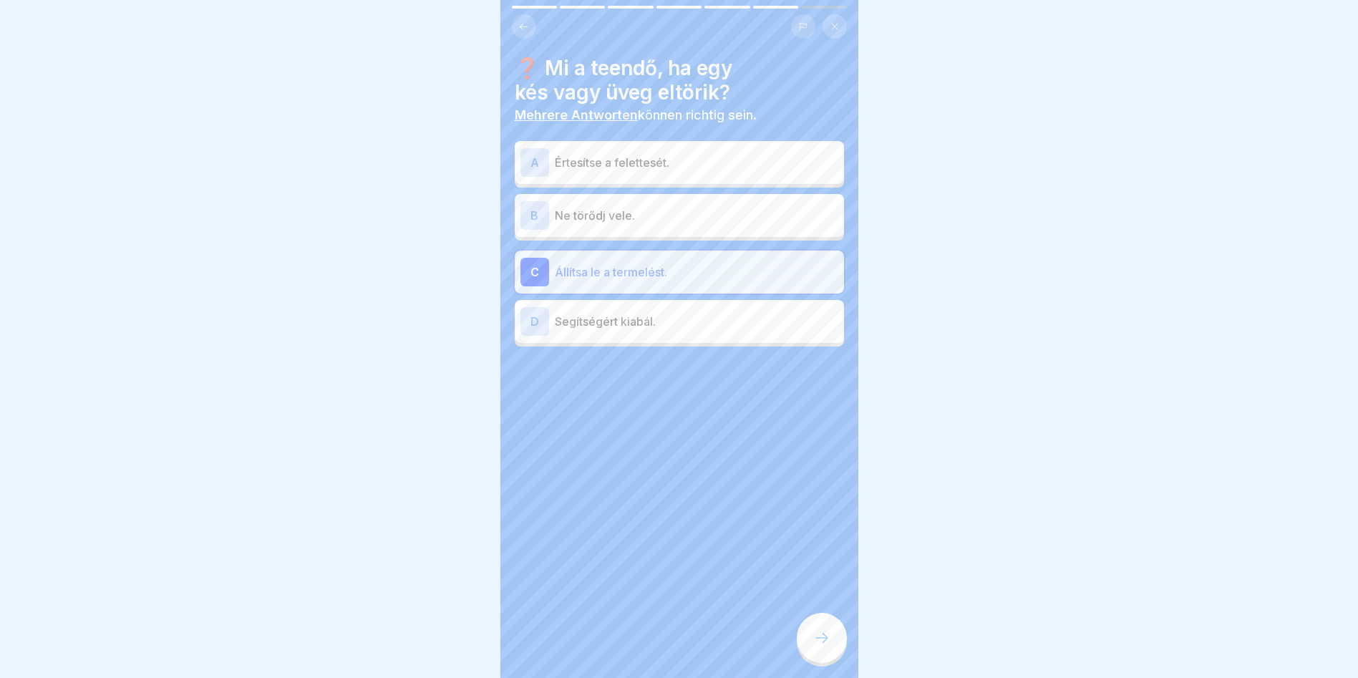
click at [707, 162] on p "Értesítse a felettesét." at bounding box center [696, 162] width 283 height 17
click at [821, 646] on icon at bounding box center [821, 637] width 17 height 17
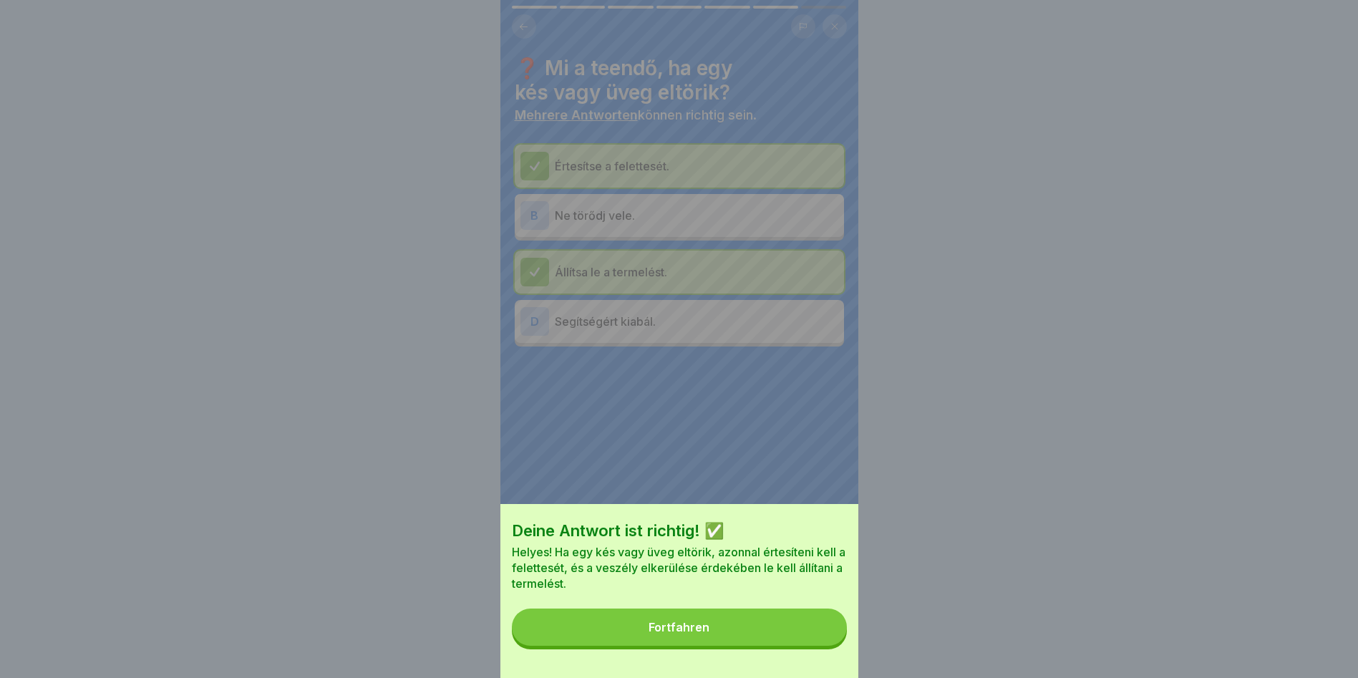
click at [702, 633] on div "Fortfahren" at bounding box center [679, 627] width 61 height 13
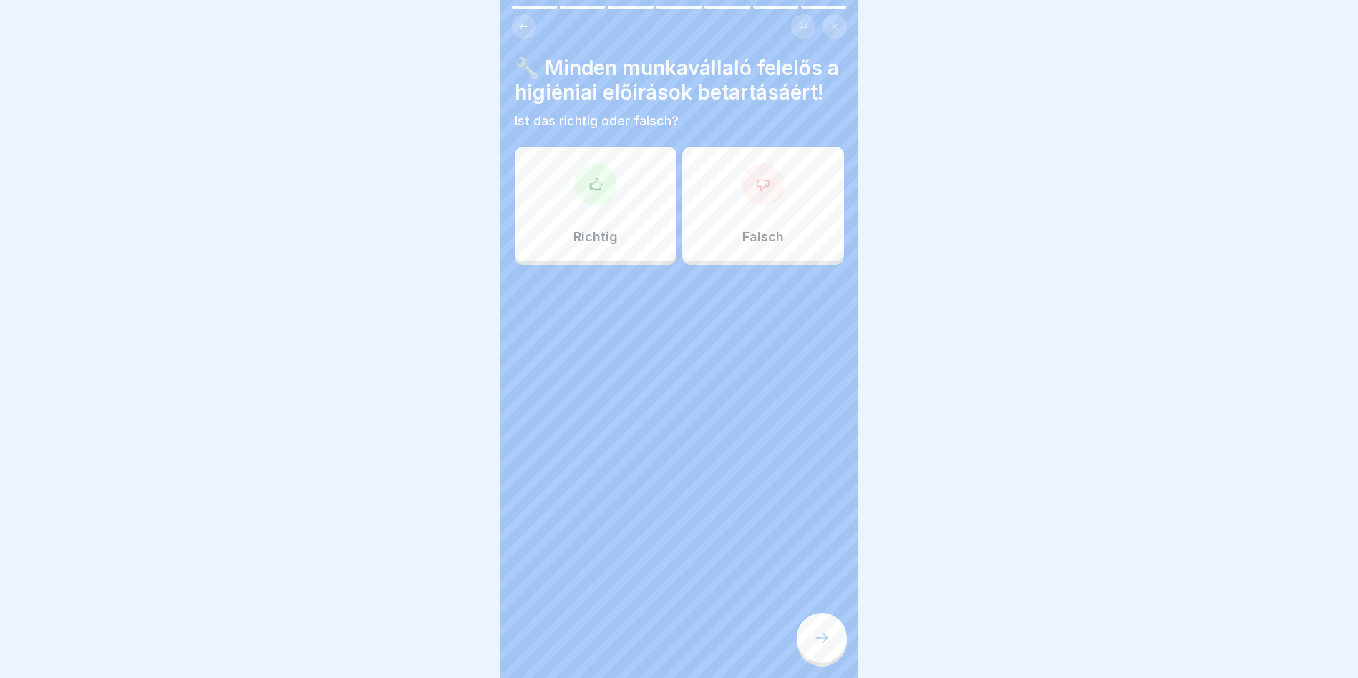
click at [560, 261] on div "Richtig" at bounding box center [596, 204] width 162 height 115
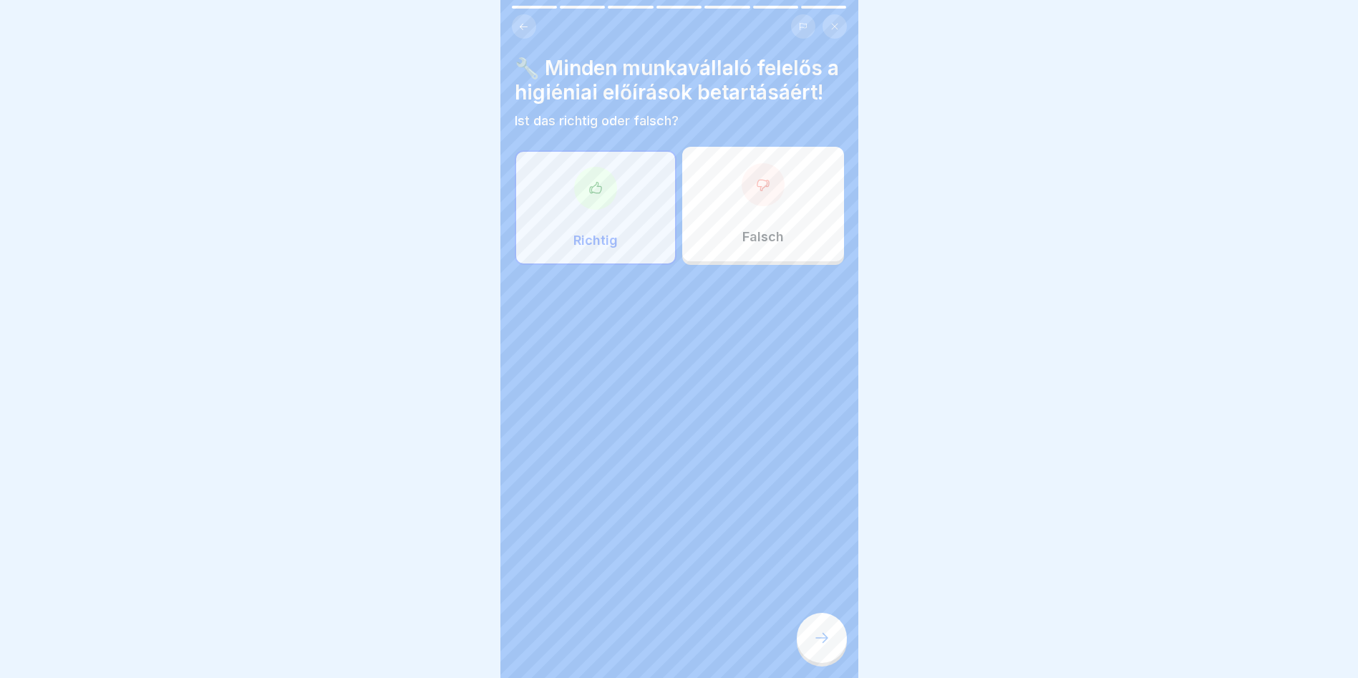
click at [825, 663] on div at bounding box center [822, 638] width 50 height 50
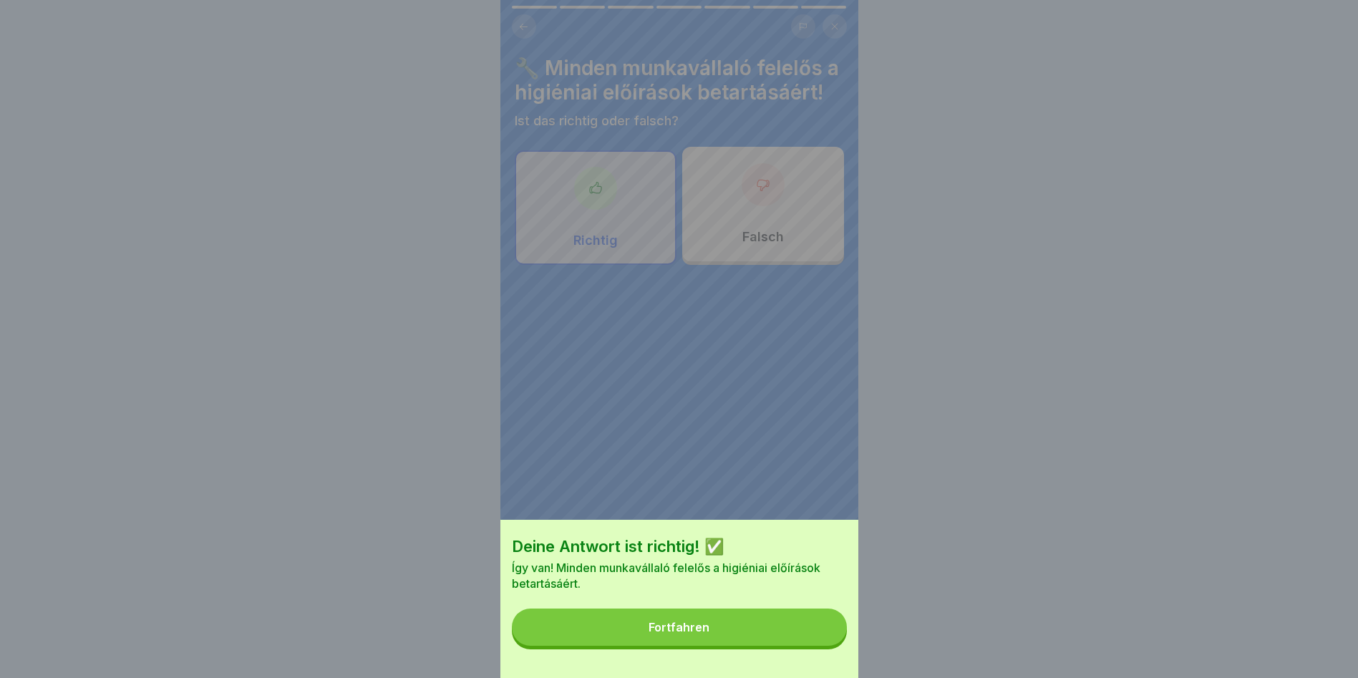
click at [807, 638] on button "Fortfahren" at bounding box center [679, 626] width 335 height 37
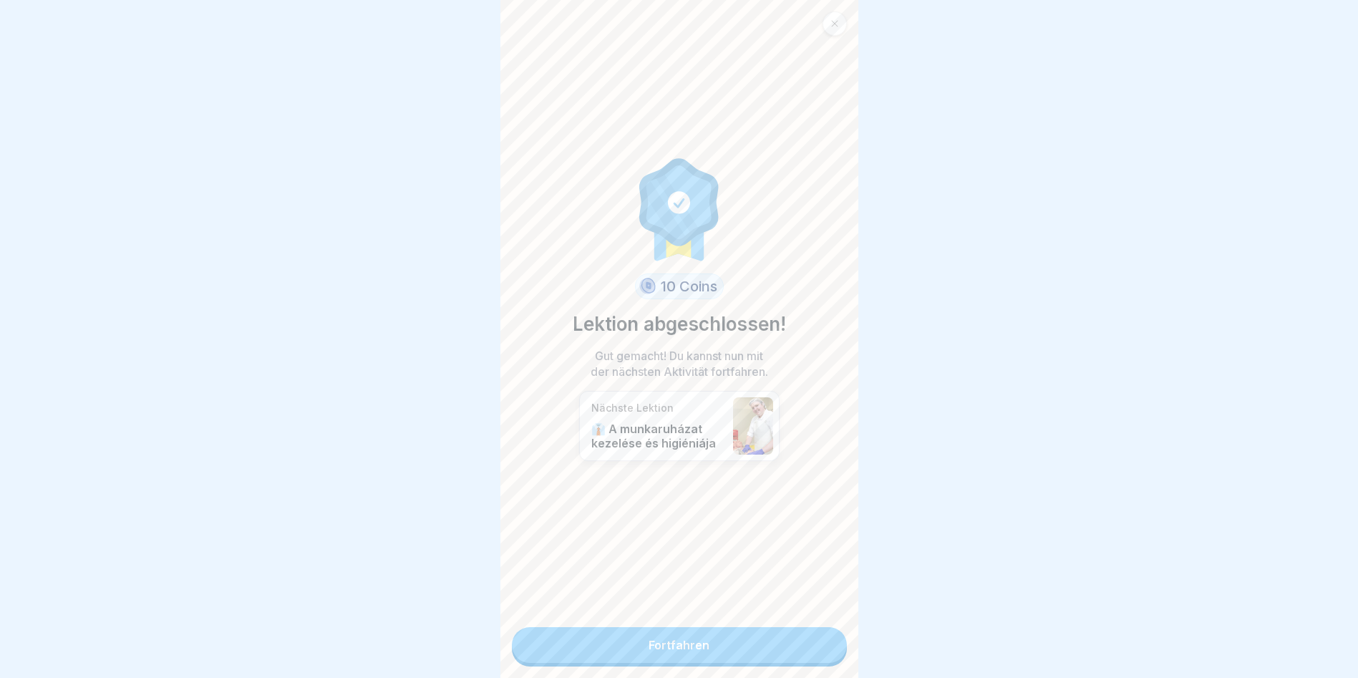
click at [779, 651] on link "Fortfahren" at bounding box center [679, 645] width 335 height 36
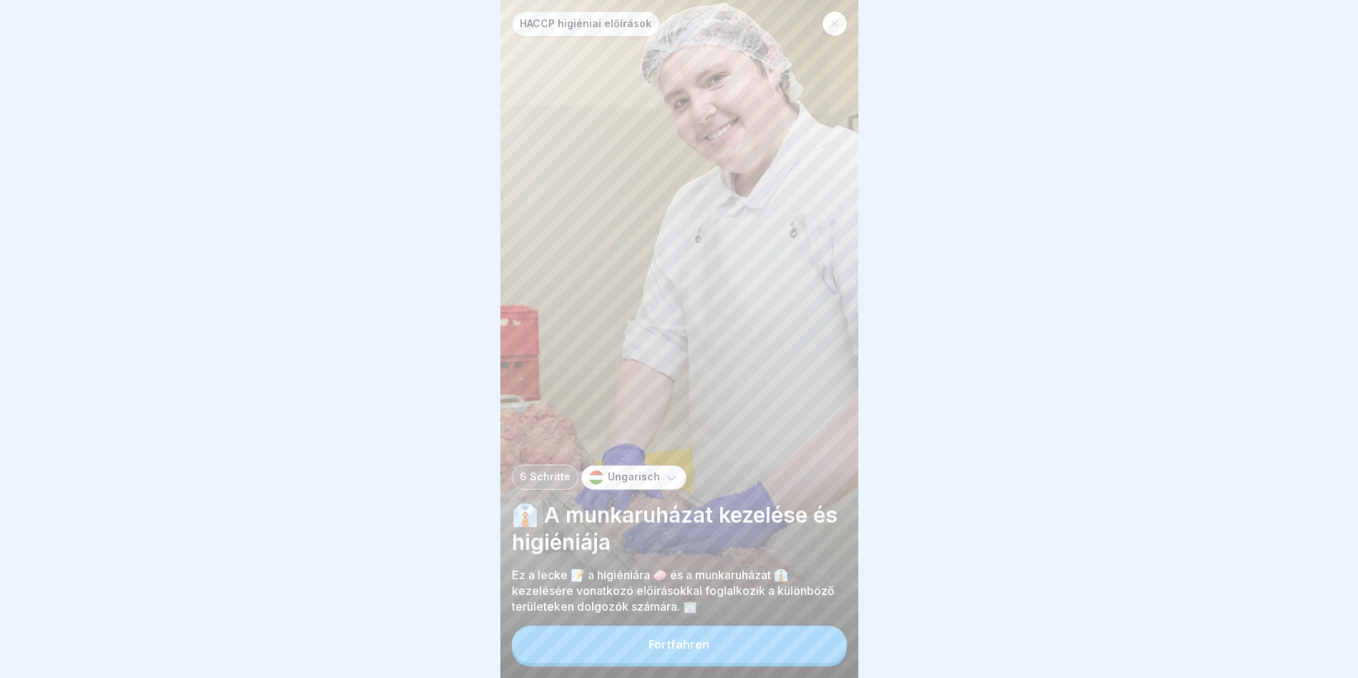
click at [679, 651] on div "Fortfahren" at bounding box center [679, 644] width 61 height 13
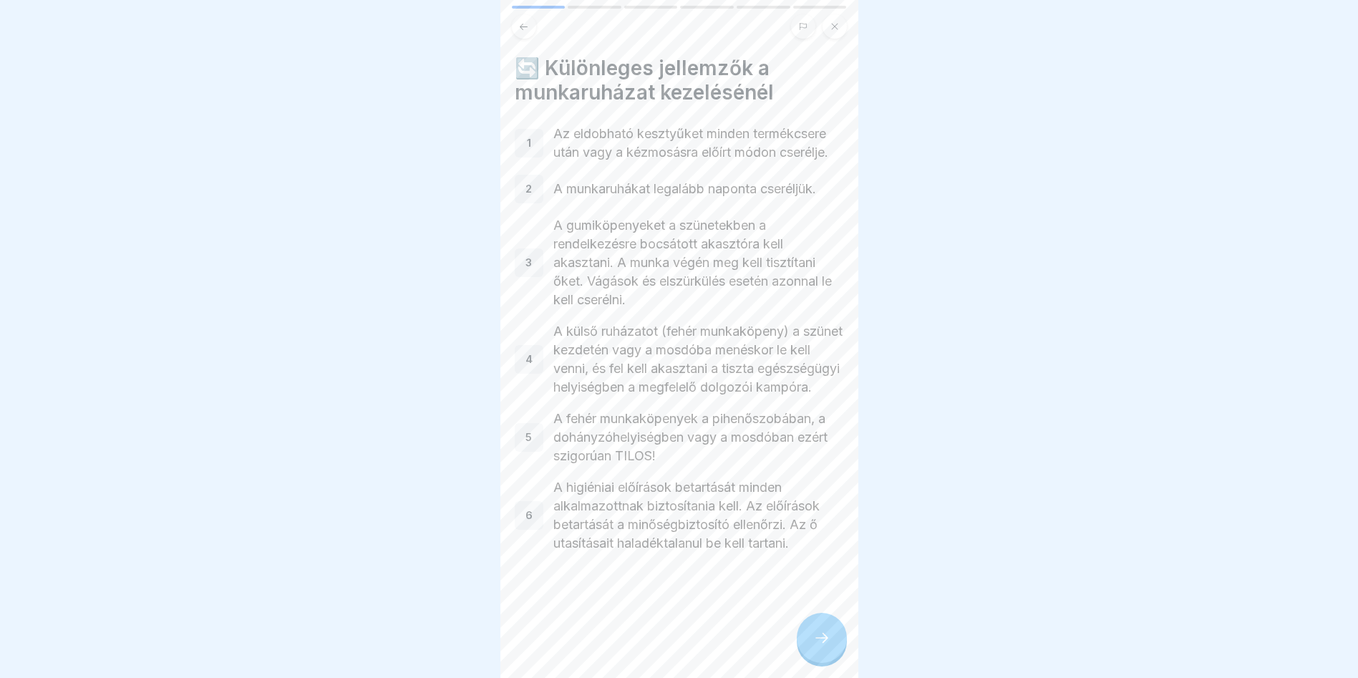
click at [820, 636] on div at bounding box center [822, 638] width 50 height 50
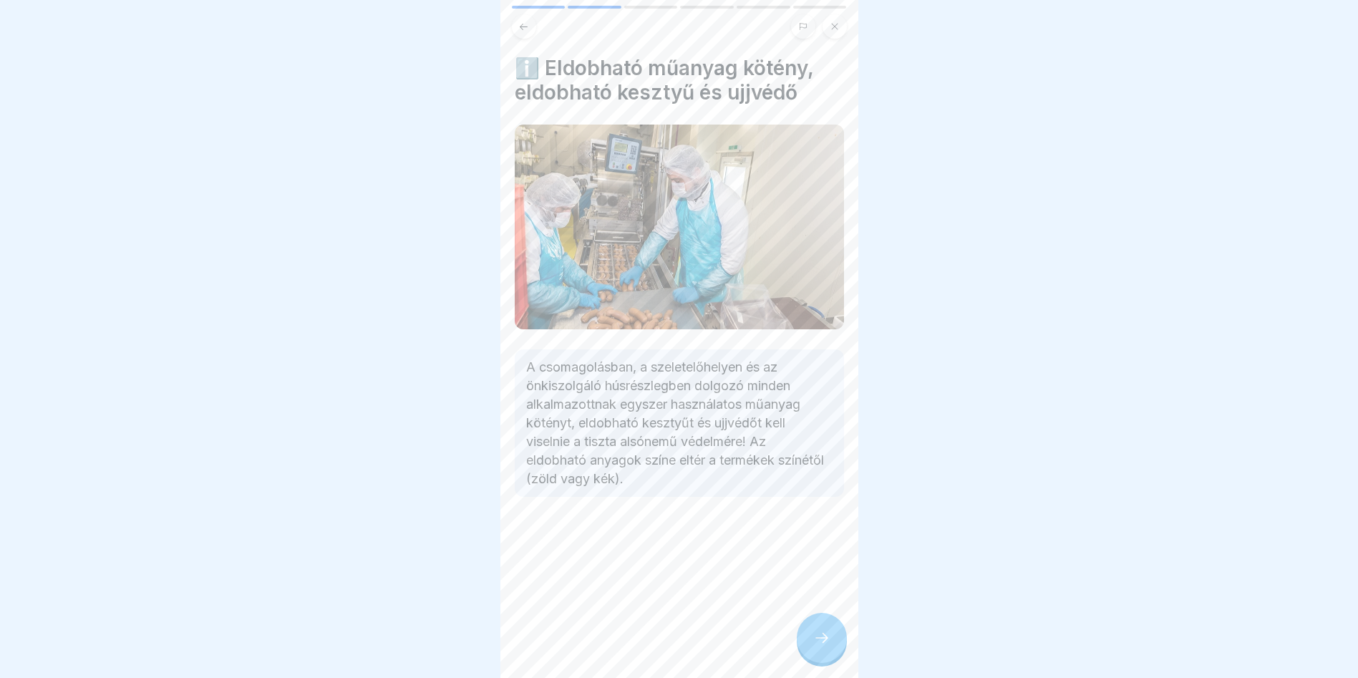
click at [828, 646] on icon at bounding box center [821, 637] width 17 height 17
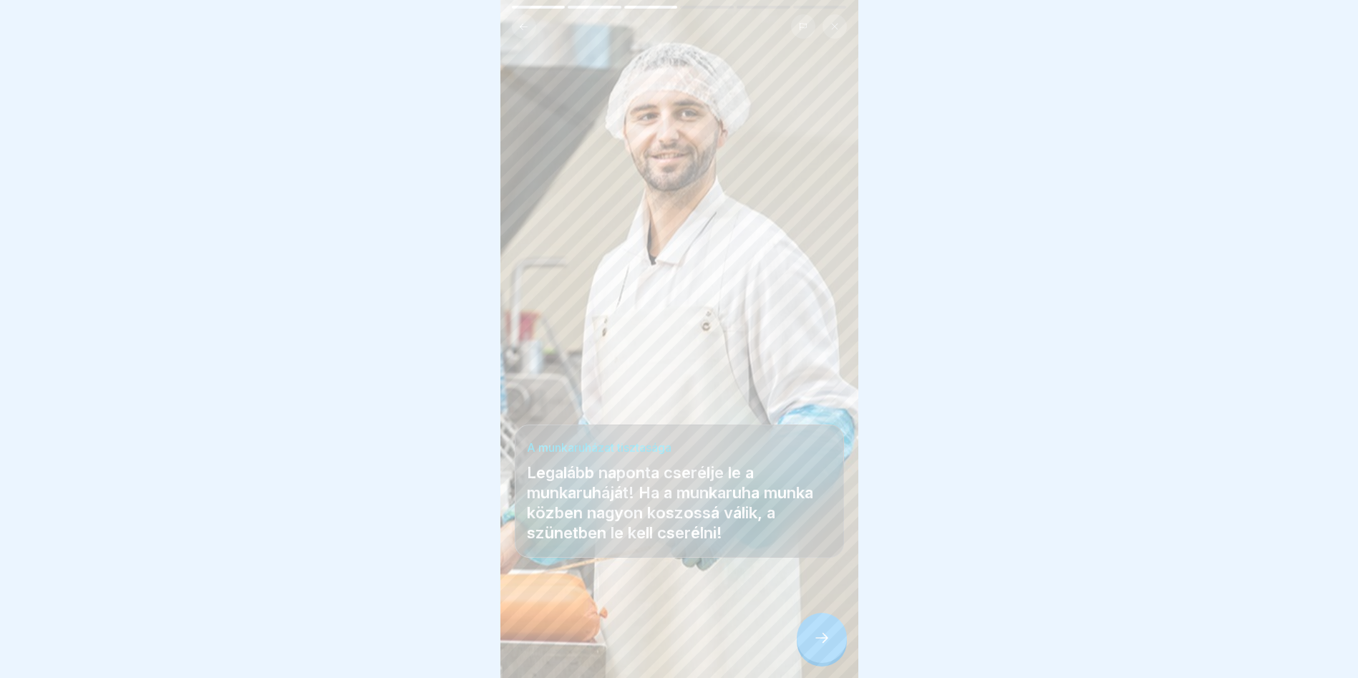
click at [837, 658] on div at bounding box center [822, 638] width 50 height 50
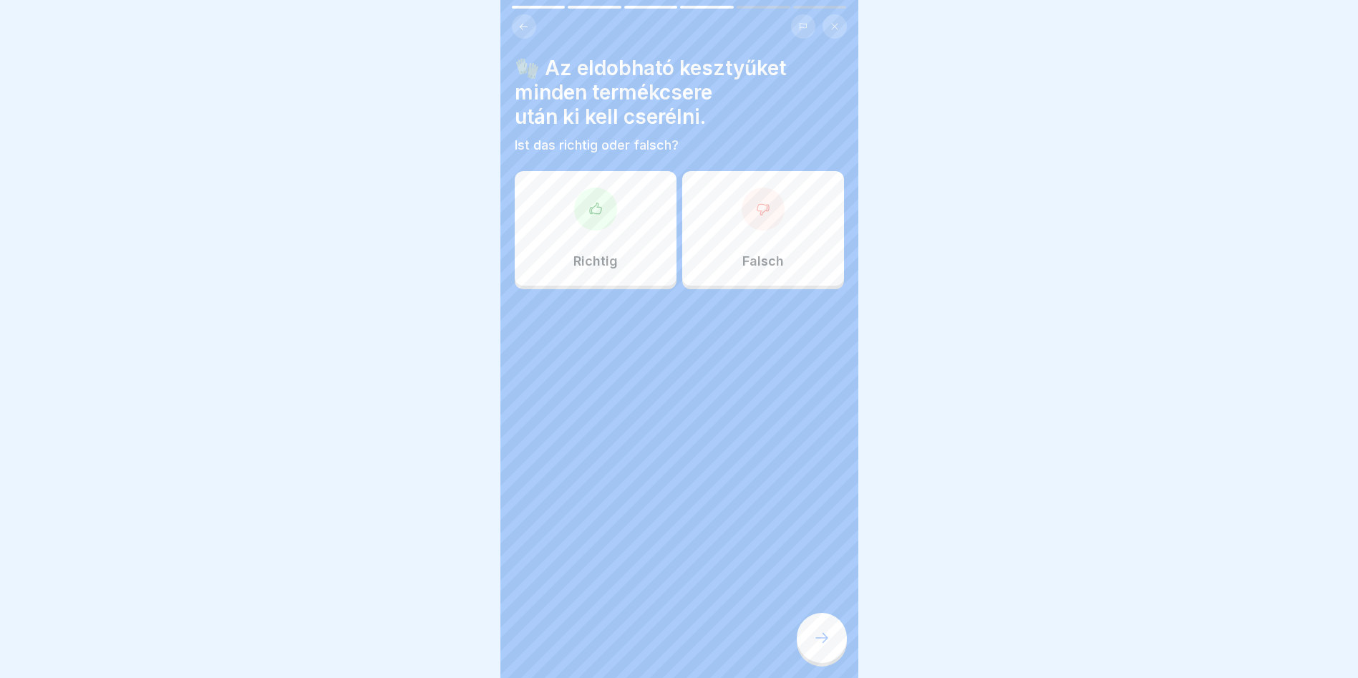
click at [576, 226] on div "Richtig" at bounding box center [596, 228] width 162 height 115
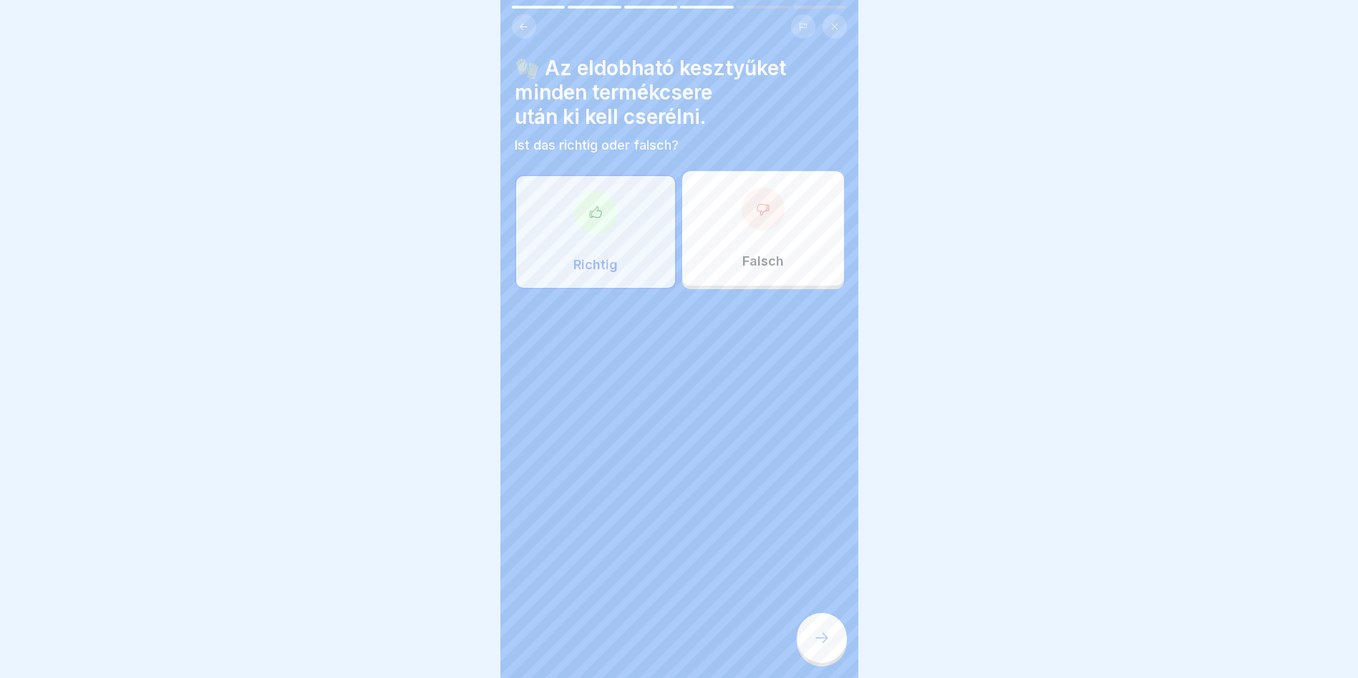
click at [817, 646] on icon at bounding box center [821, 637] width 17 height 17
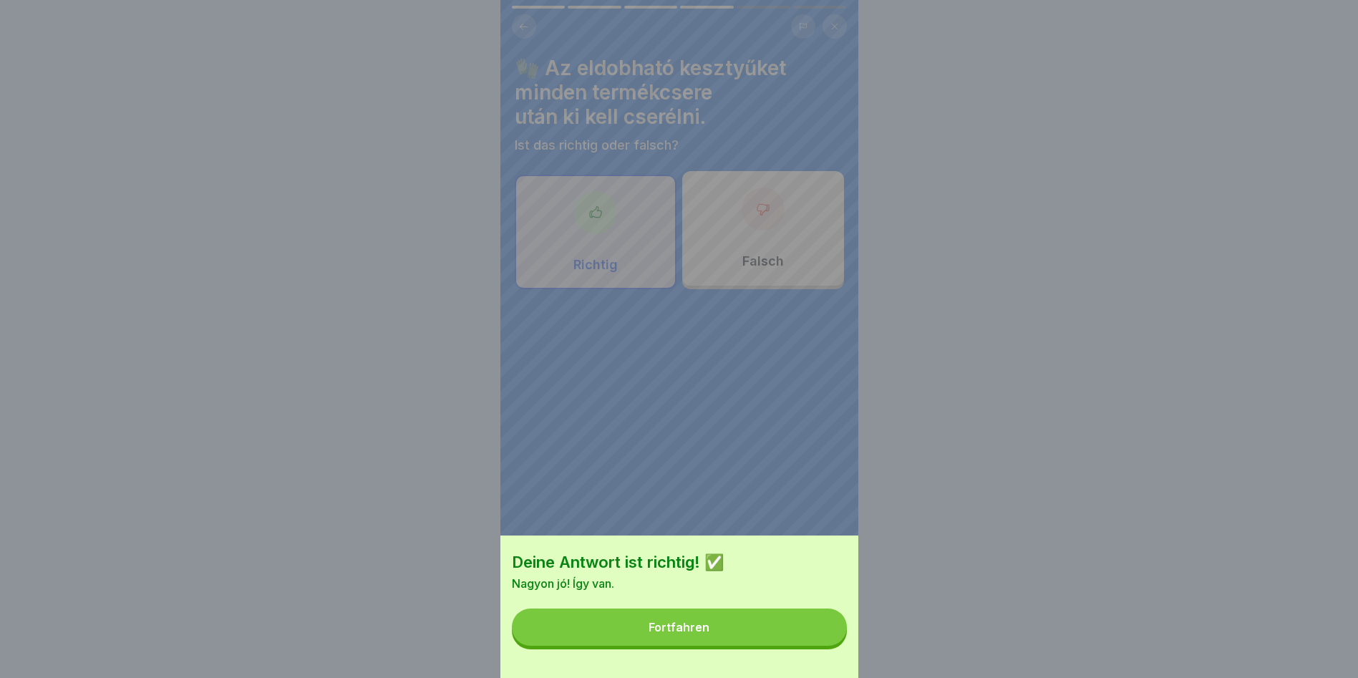
click at [747, 644] on button "Fortfahren" at bounding box center [679, 626] width 335 height 37
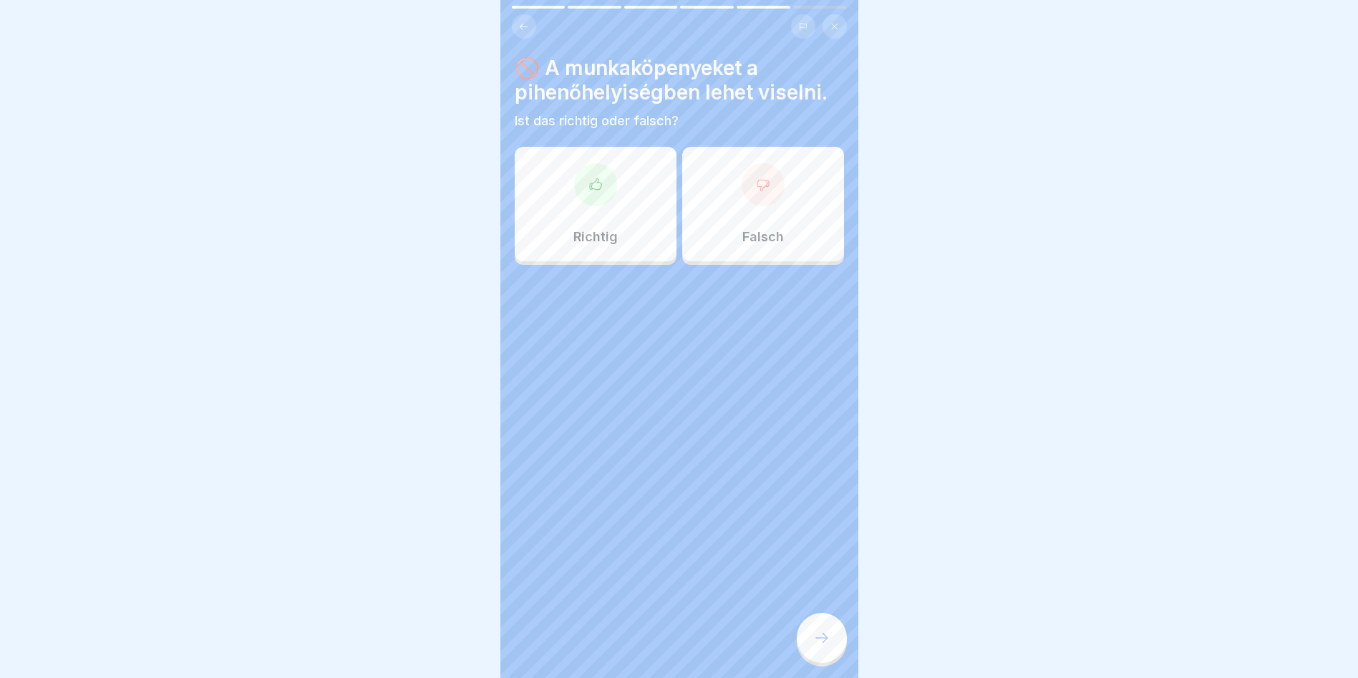
click at [728, 203] on div "Falsch" at bounding box center [763, 204] width 162 height 115
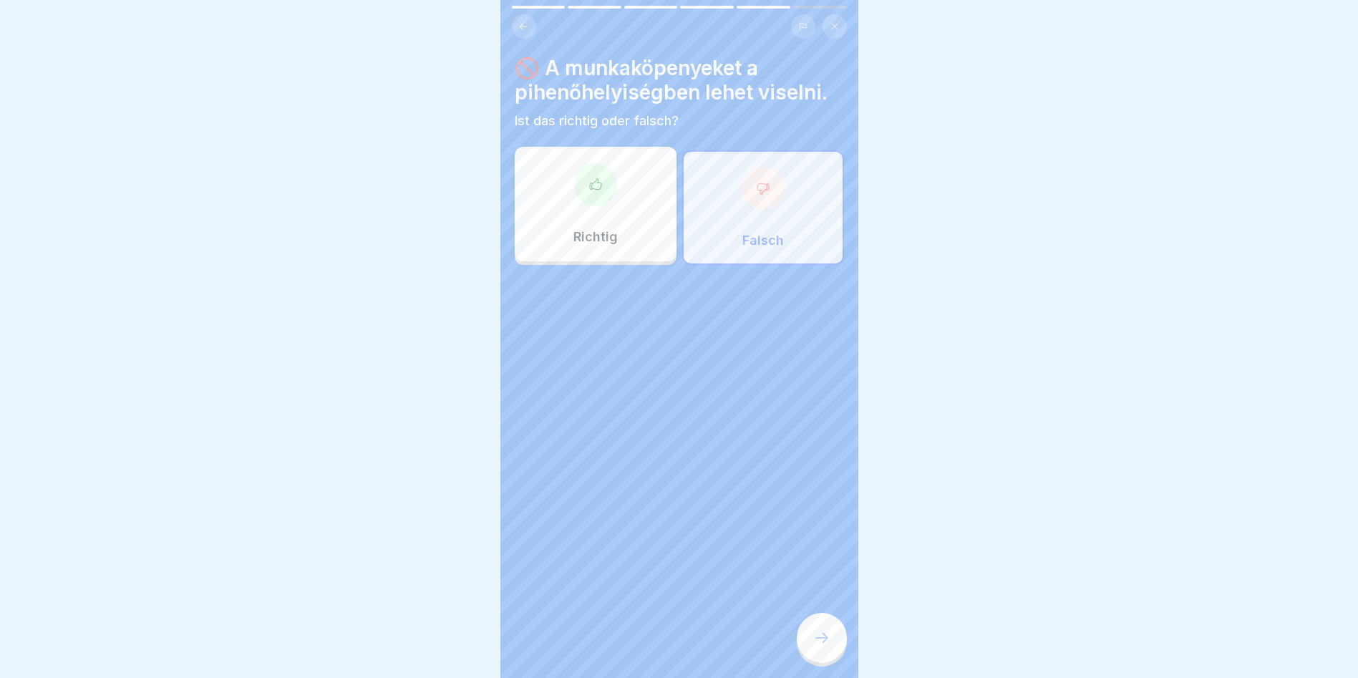
click at [826, 659] on div at bounding box center [822, 638] width 50 height 50
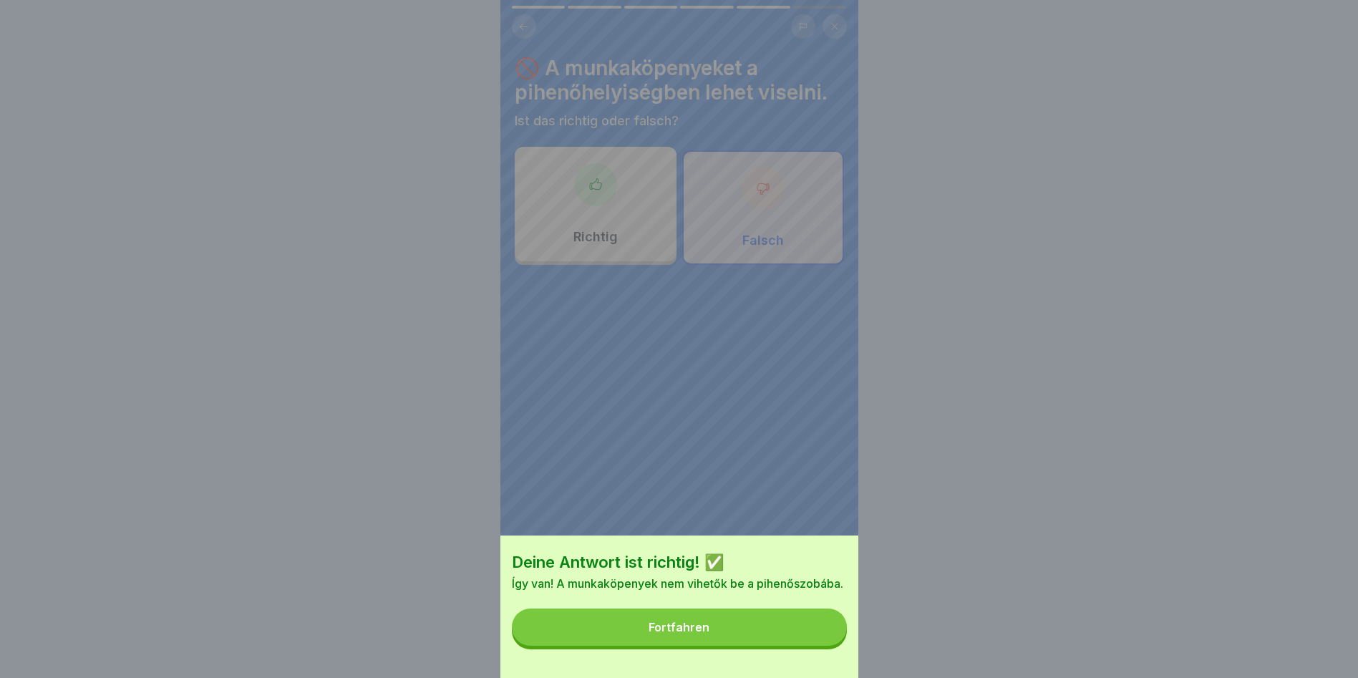
click at [809, 645] on button "Fortfahren" at bounding box center [679, 626] width 335 height 37
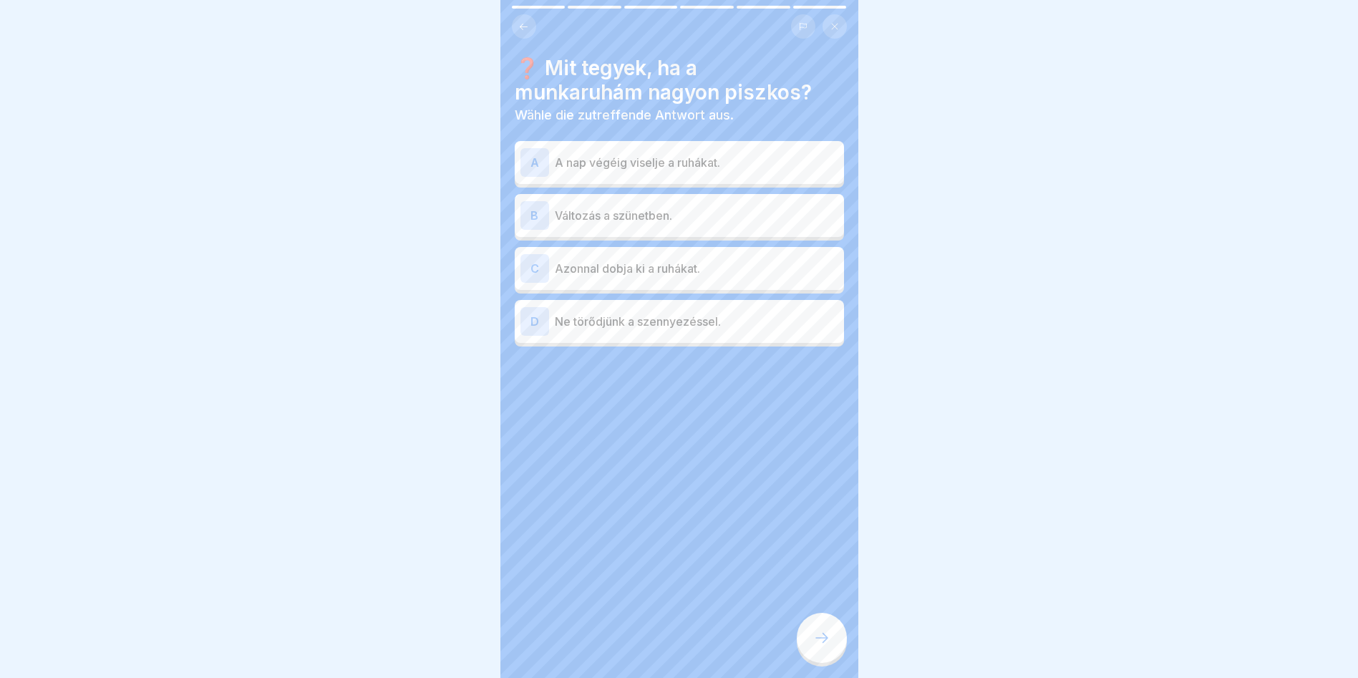
click at [662, 224] on div "B Változás a szünetben." at bounding box center [679, 215] width 318 height 29
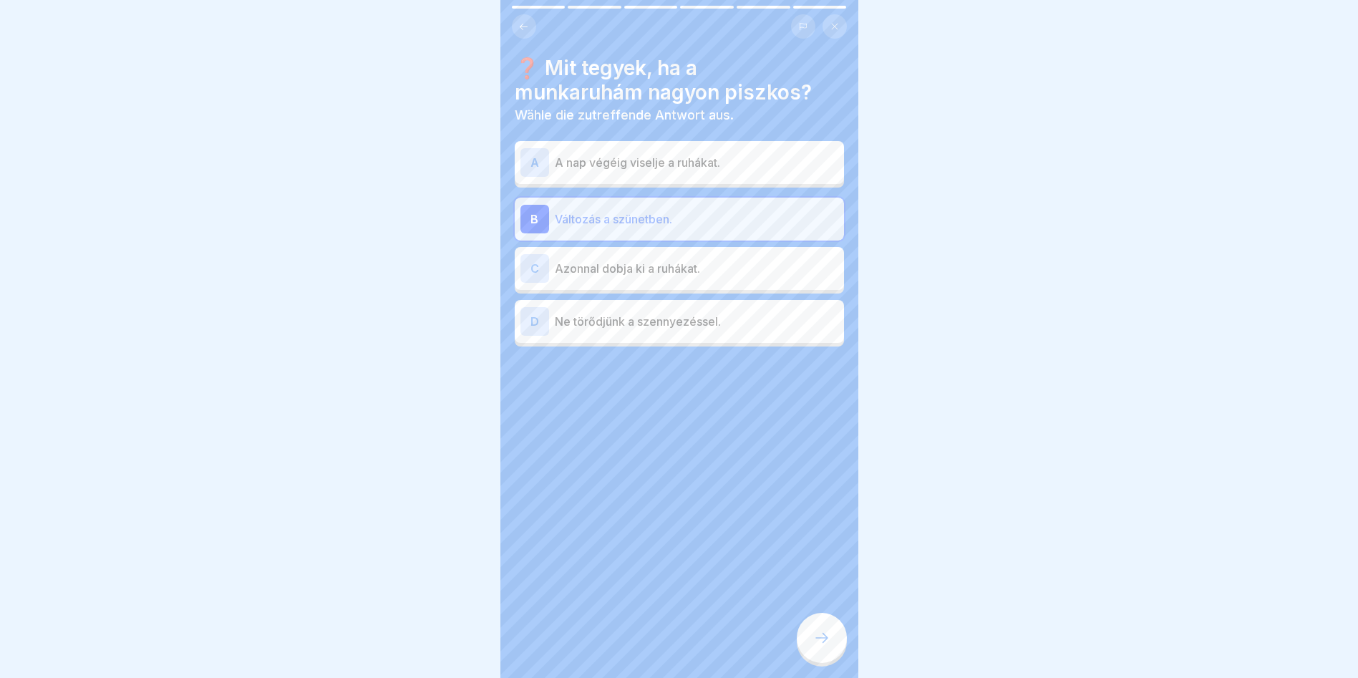
click at [825, 646] on icon at bounding box center [821, 637] width 17 height 17
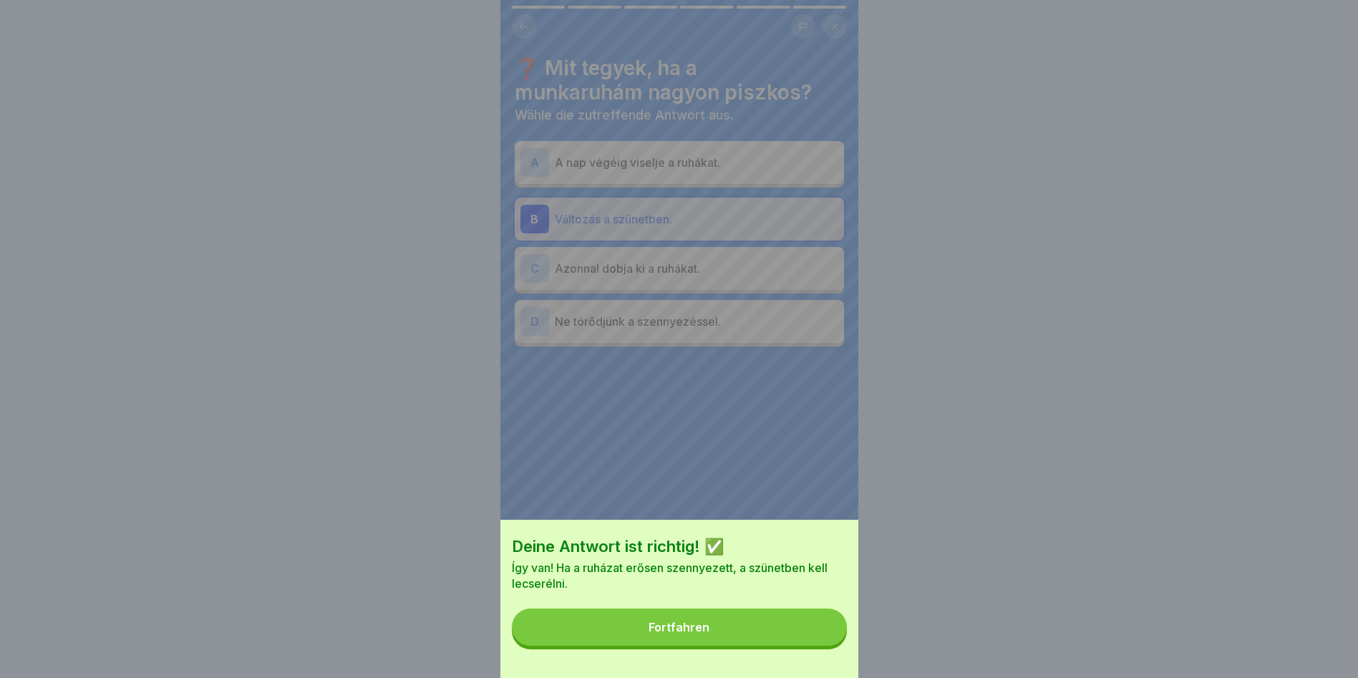
click at [805, 646] on button "Fortfahren" at bounding box center [679, 626] width 335 height 37
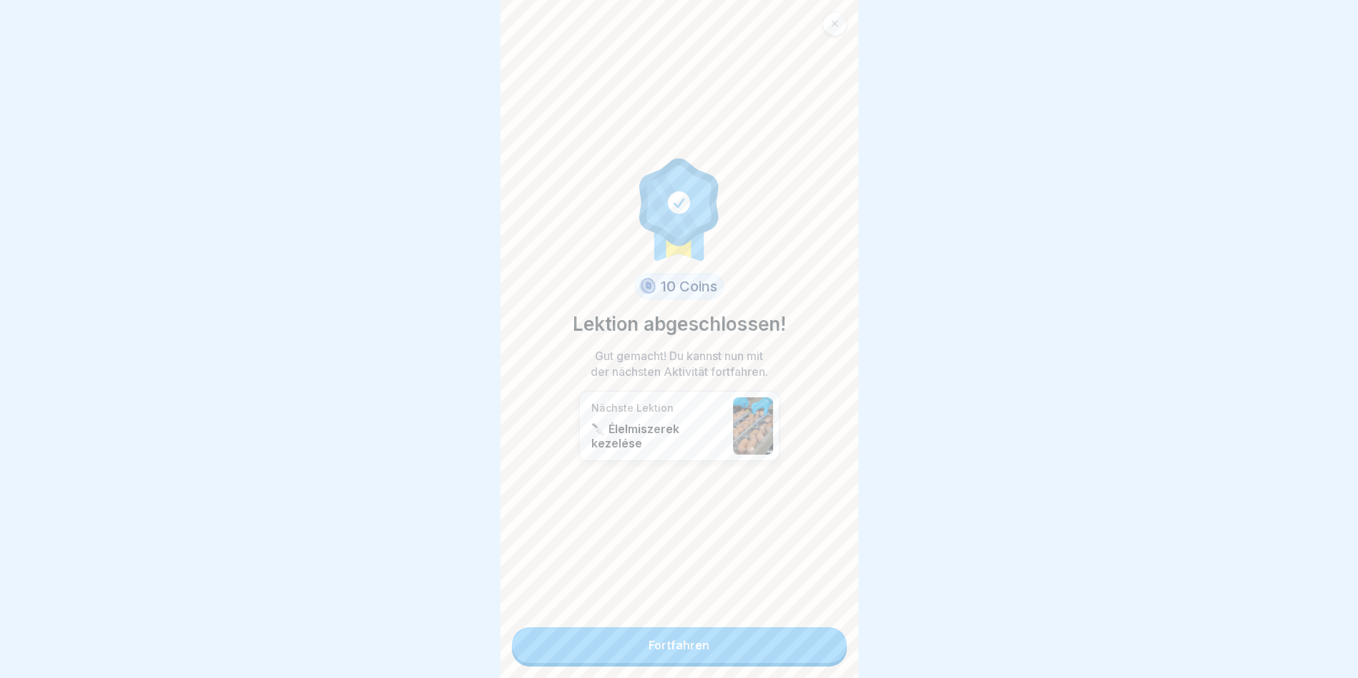
click at [744, 651] on link "Fortfahren" at bounding box center [679, 645] width 335 height 36
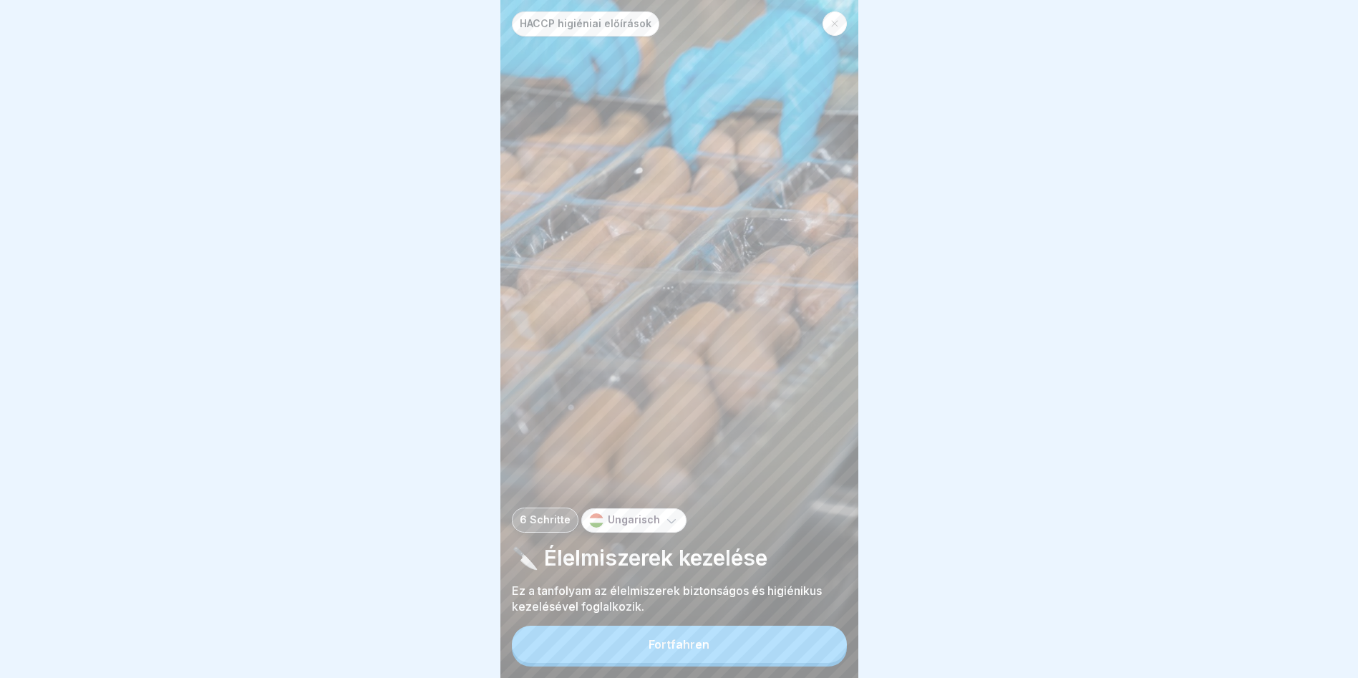
click at [711, 663] on button "Fortfahren" at bounding box center [679, 644] width 335 height 37
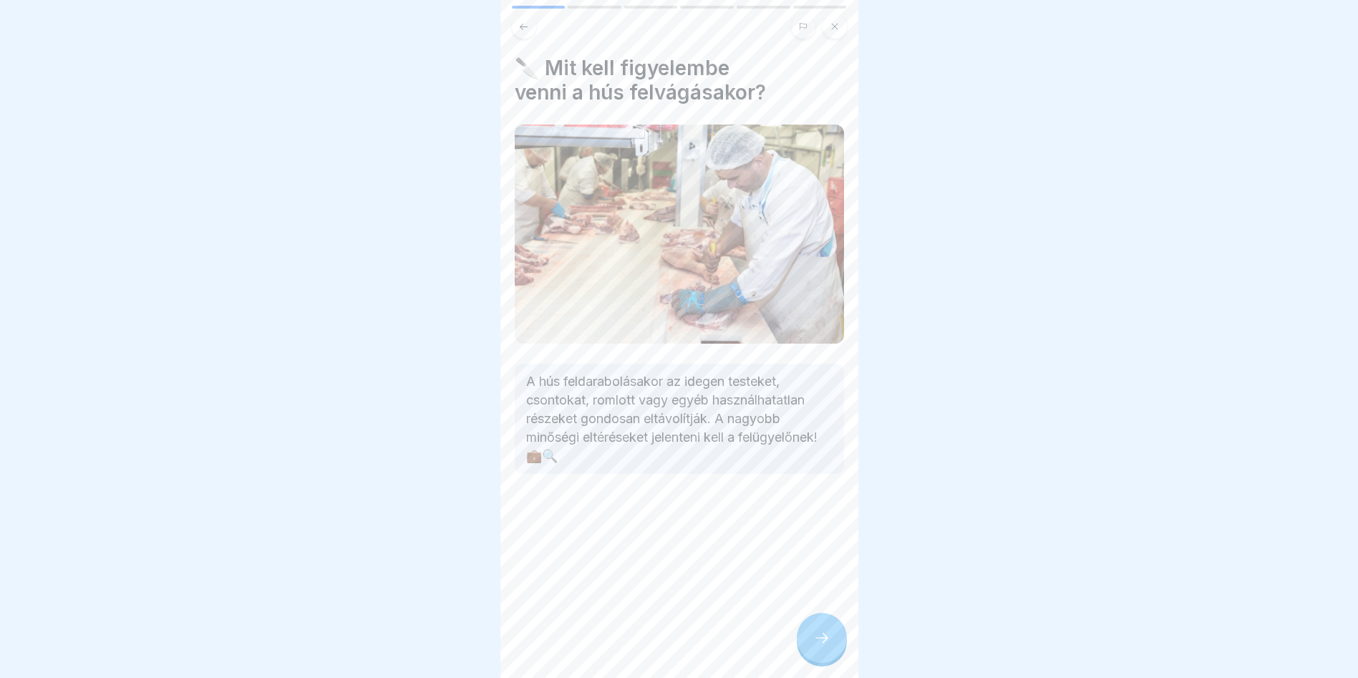
click at [832, 659] on div at bounding box center [822, 638] width 50 height 50
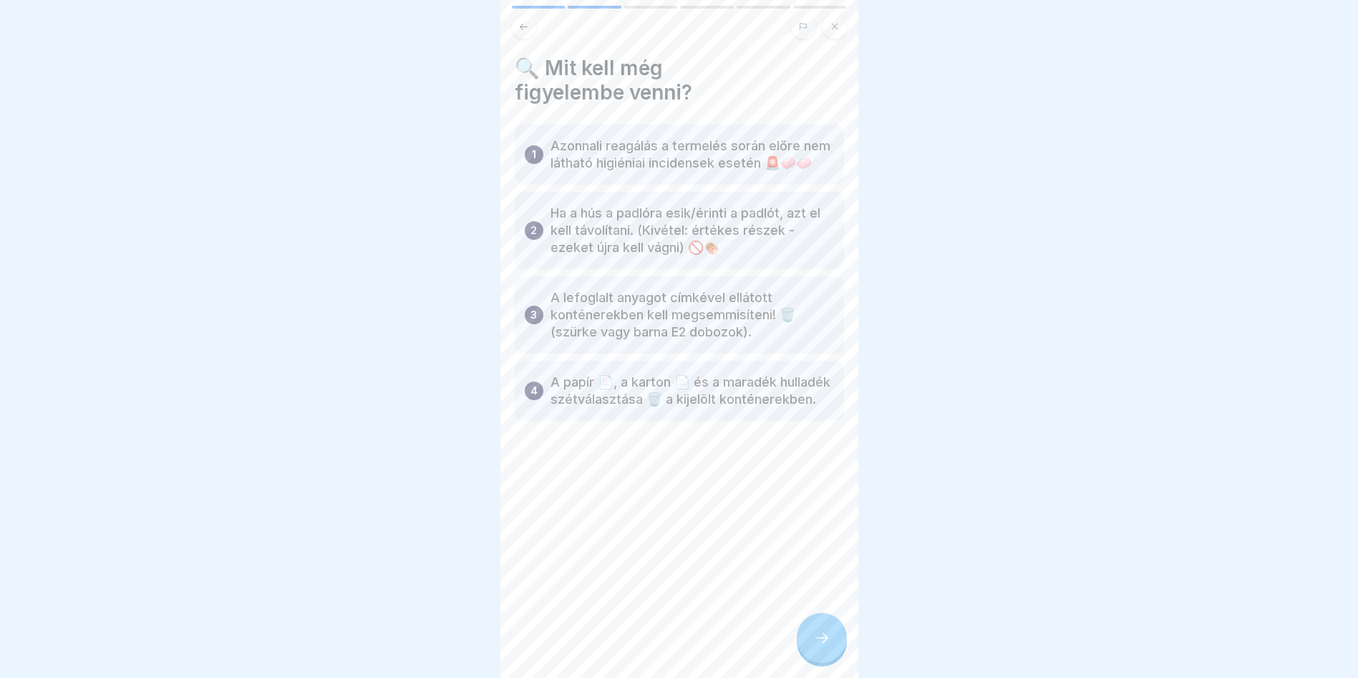
click at [822, 659] on div at bounding box center [822, 638] width 50 height 50
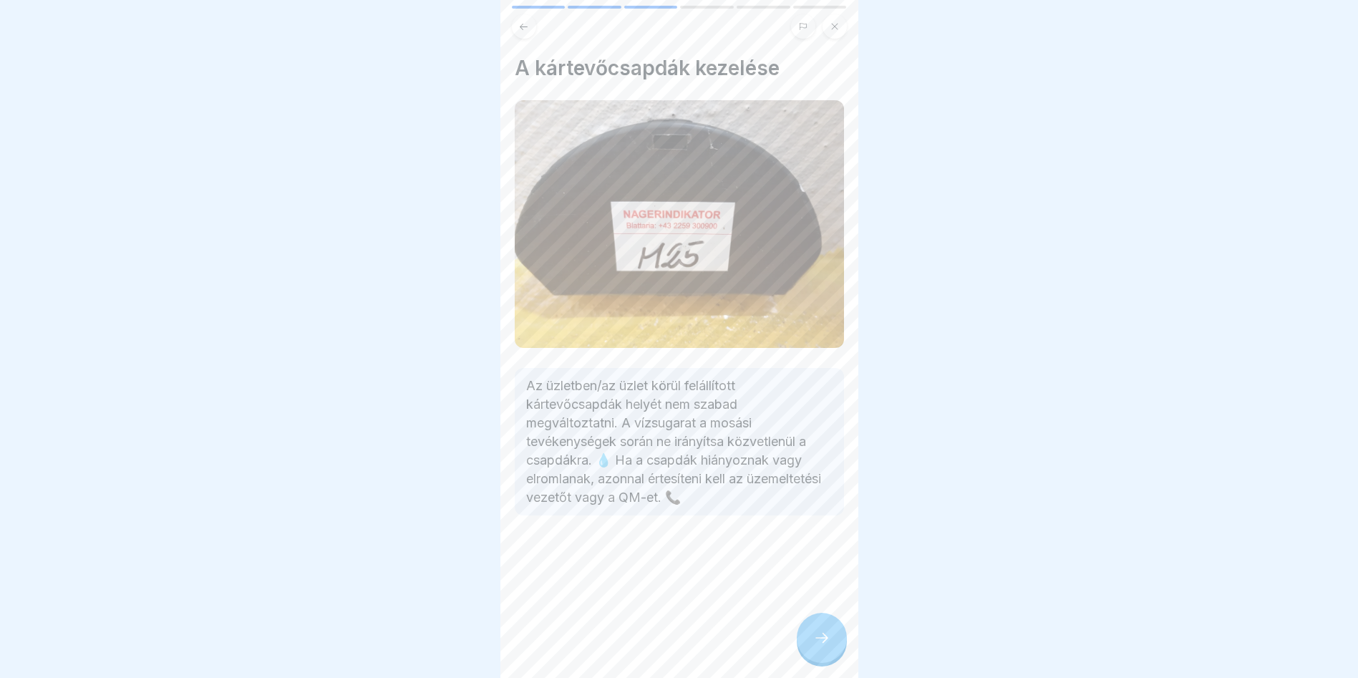
click at [829, 646] on icon at bounding box center [821, 637] width 17 height 17
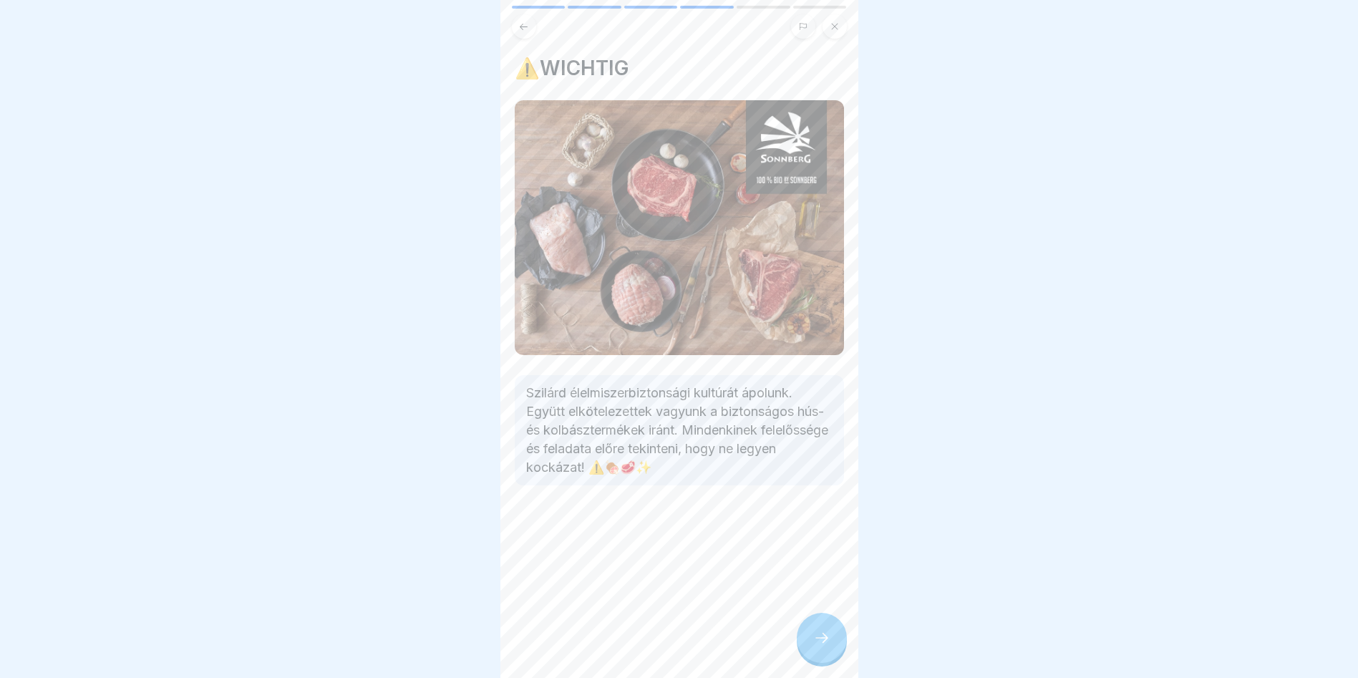
click at [842, 662] on div at bounding box center [822, 638] width 50 height 50
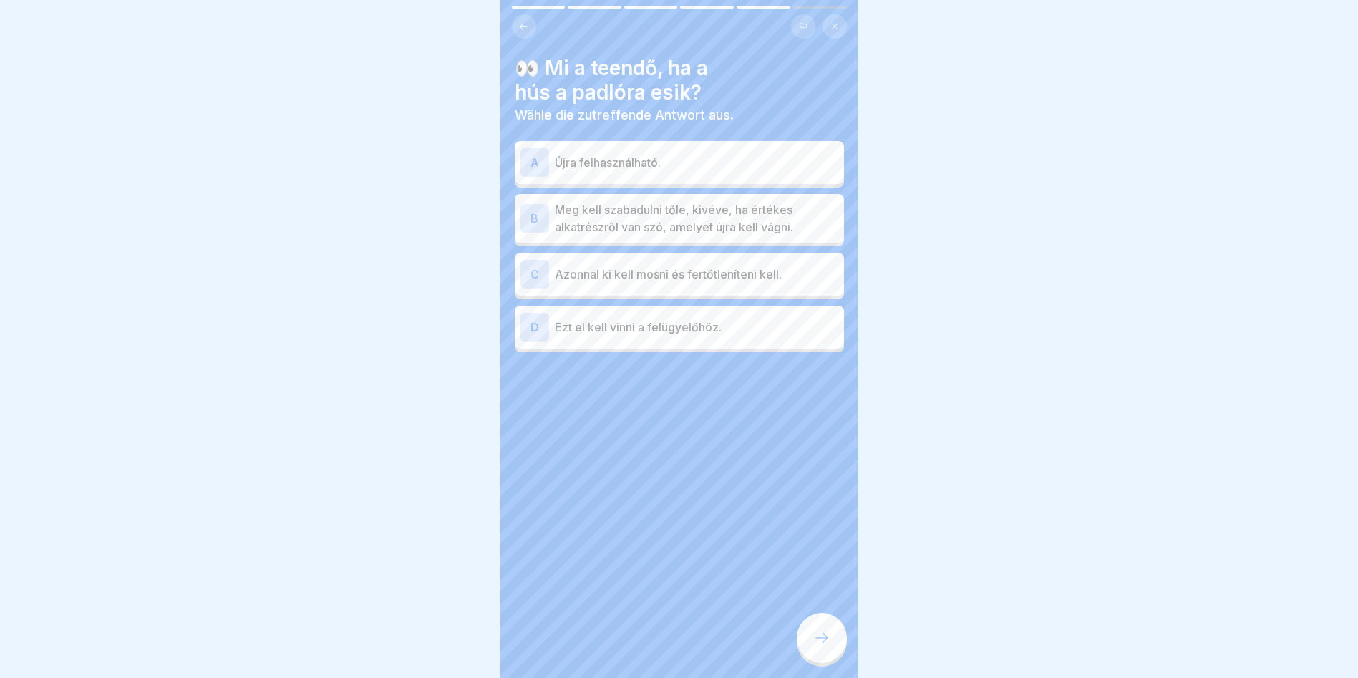
click at [710, 229] on p "Meg kell szabadulni tőle, kivéve, ha értékes alkatrészről van szó, amelyet újra…" at bounding box center [696, 218] width 283 height 34
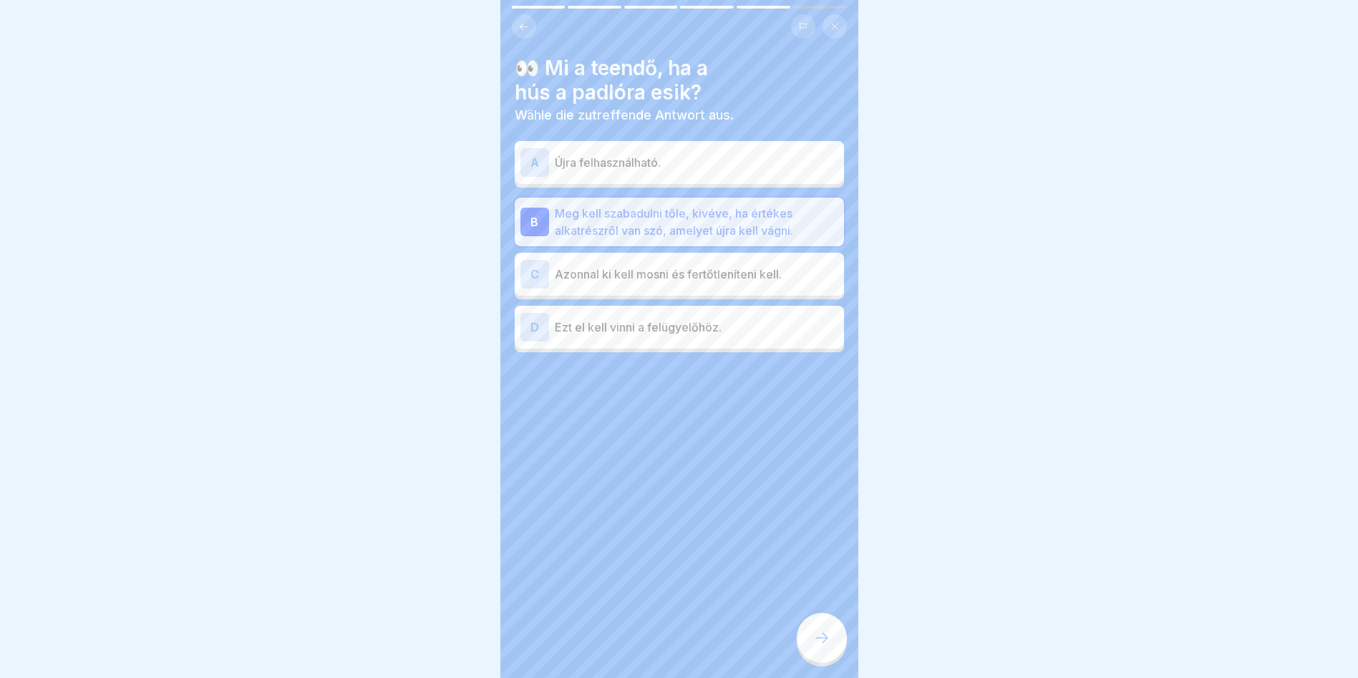
click at [817, 646] on icon at bounding box center [821, 637] width 17 height 17
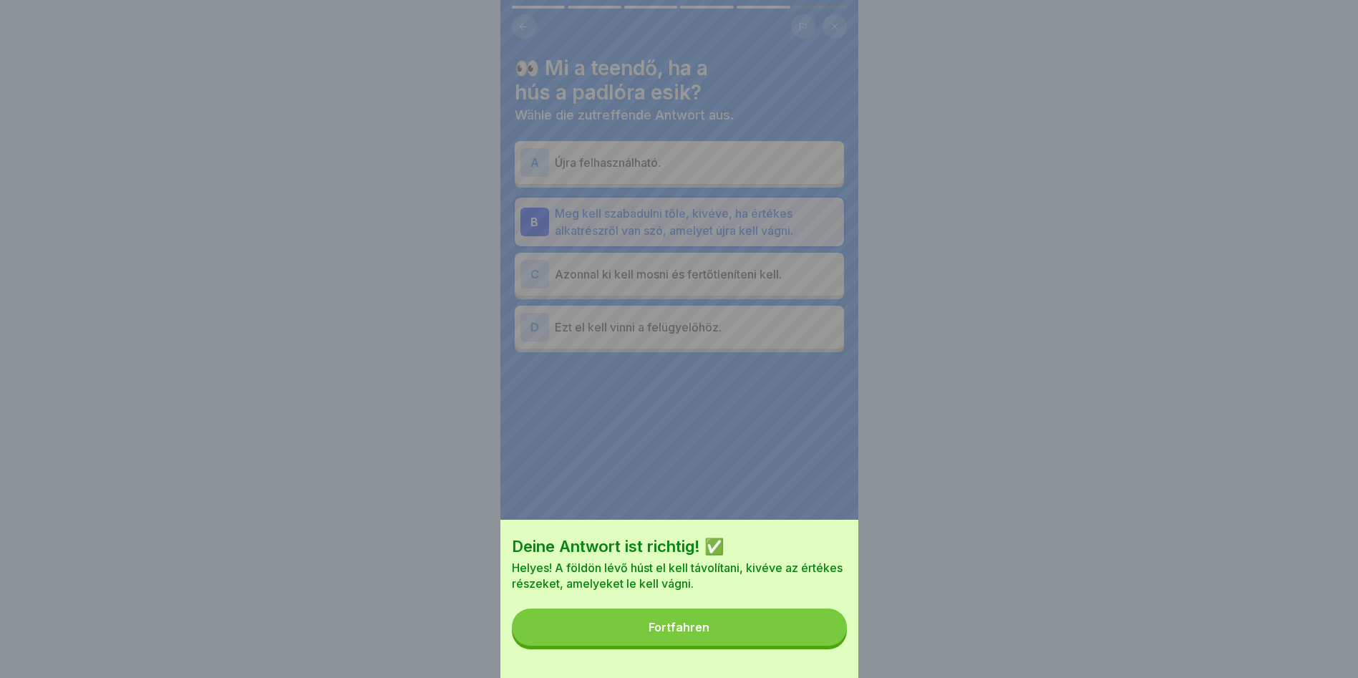
click at [797, 646] on button "Fortfahren" at bounding box center [679, 626] width 335 height 37
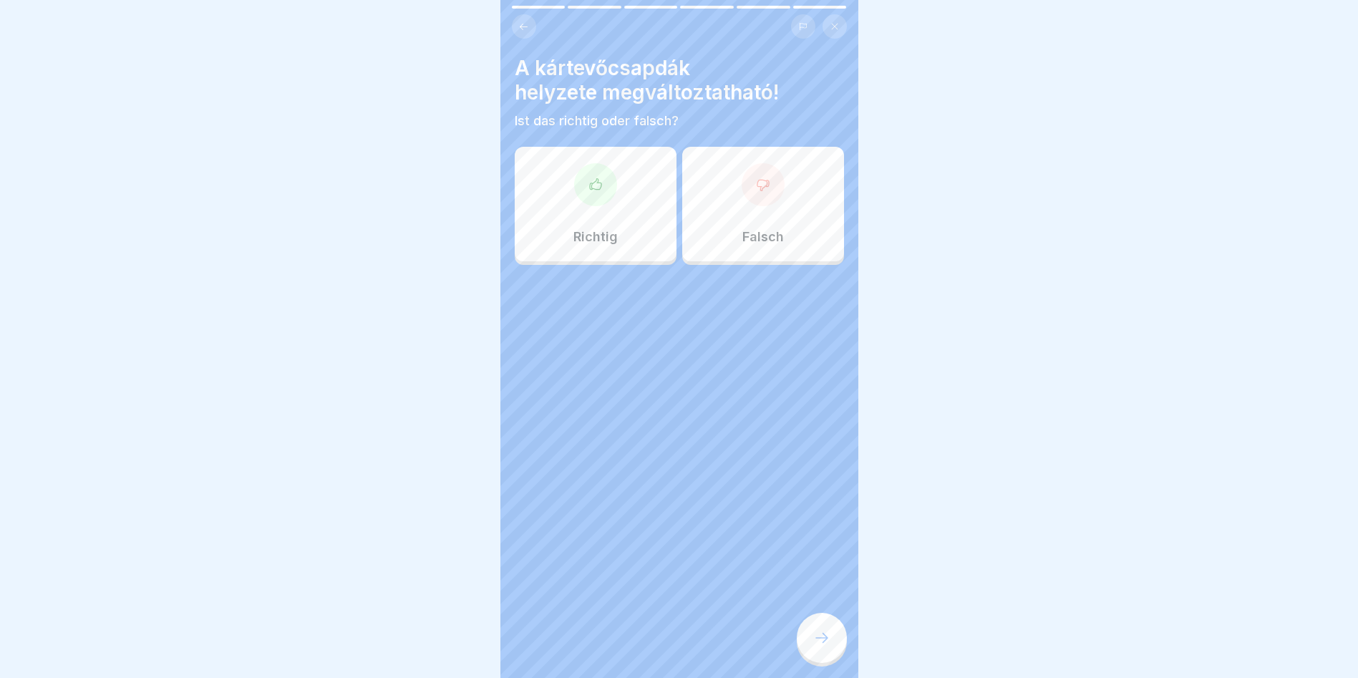
click at [752, 162] on div "Falsch" at bounding box center [763, 204] width 162 height 115
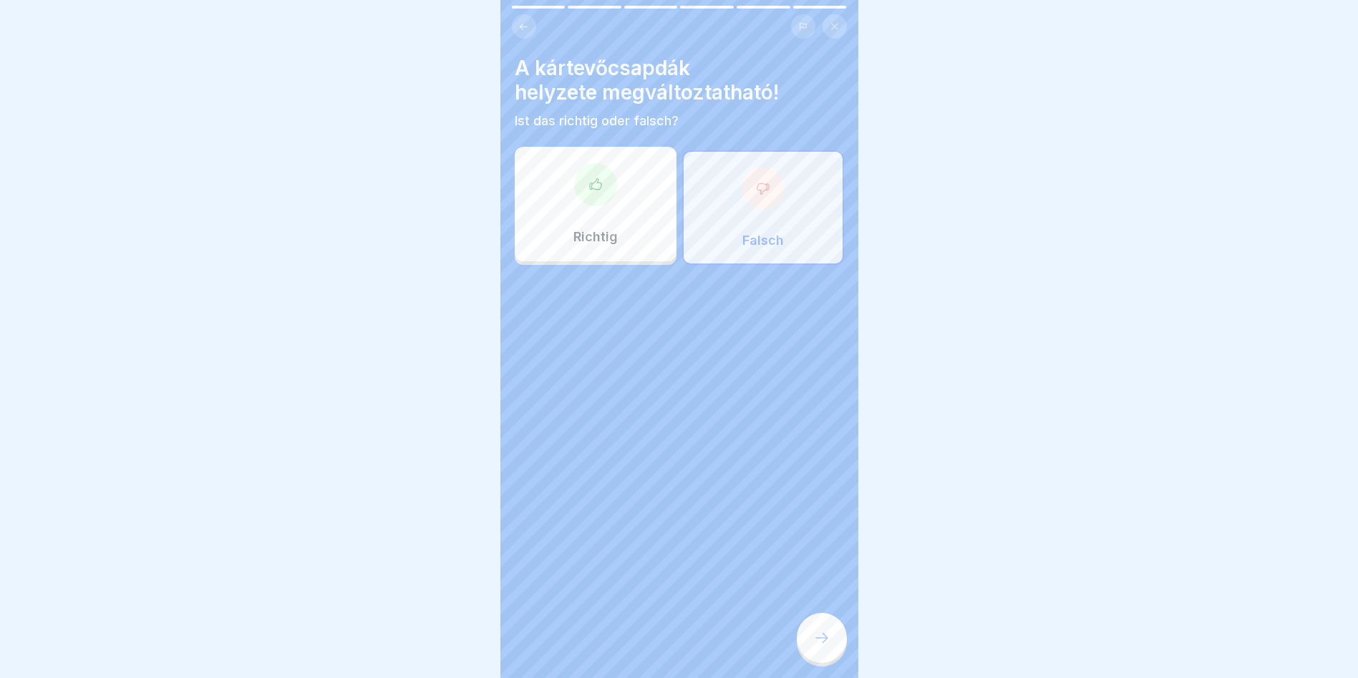
click at [830, 663] on div at bounding box center [822, 638] width 50 height 50
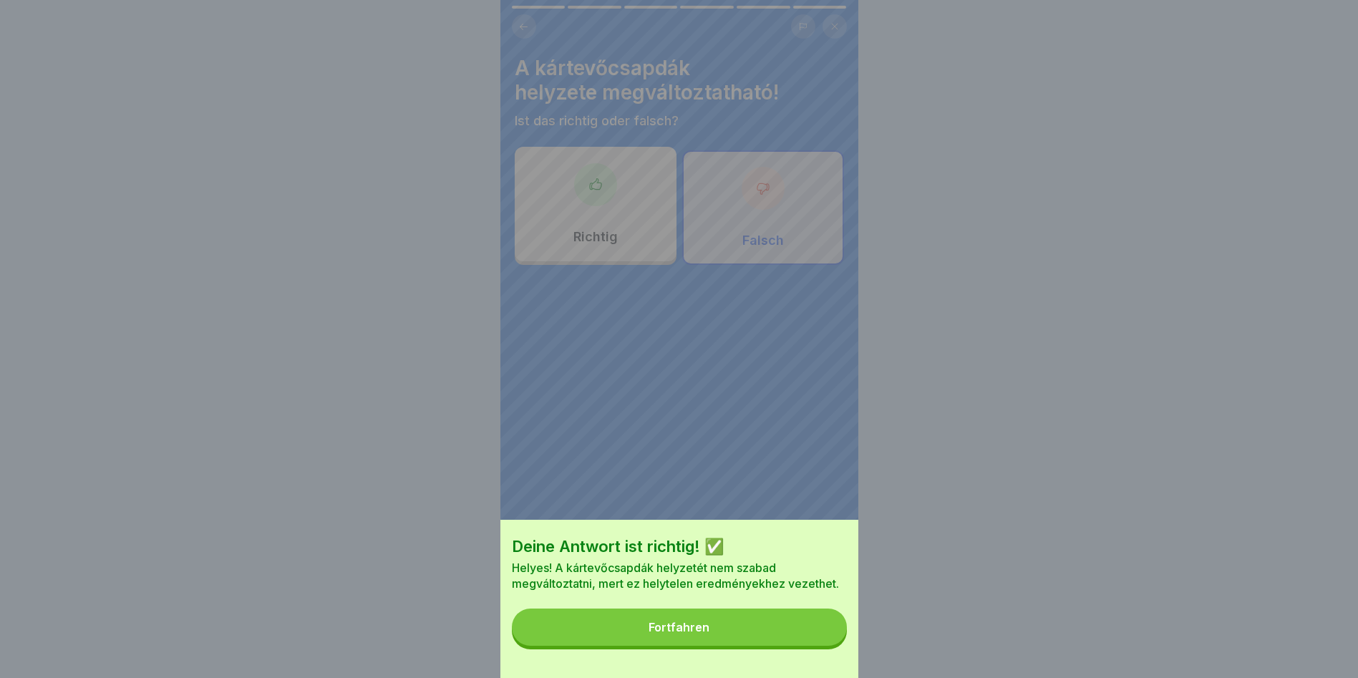
click at [820, 626] on button "Fortfahren" at bounding box center [679, 626] width 335 height 37
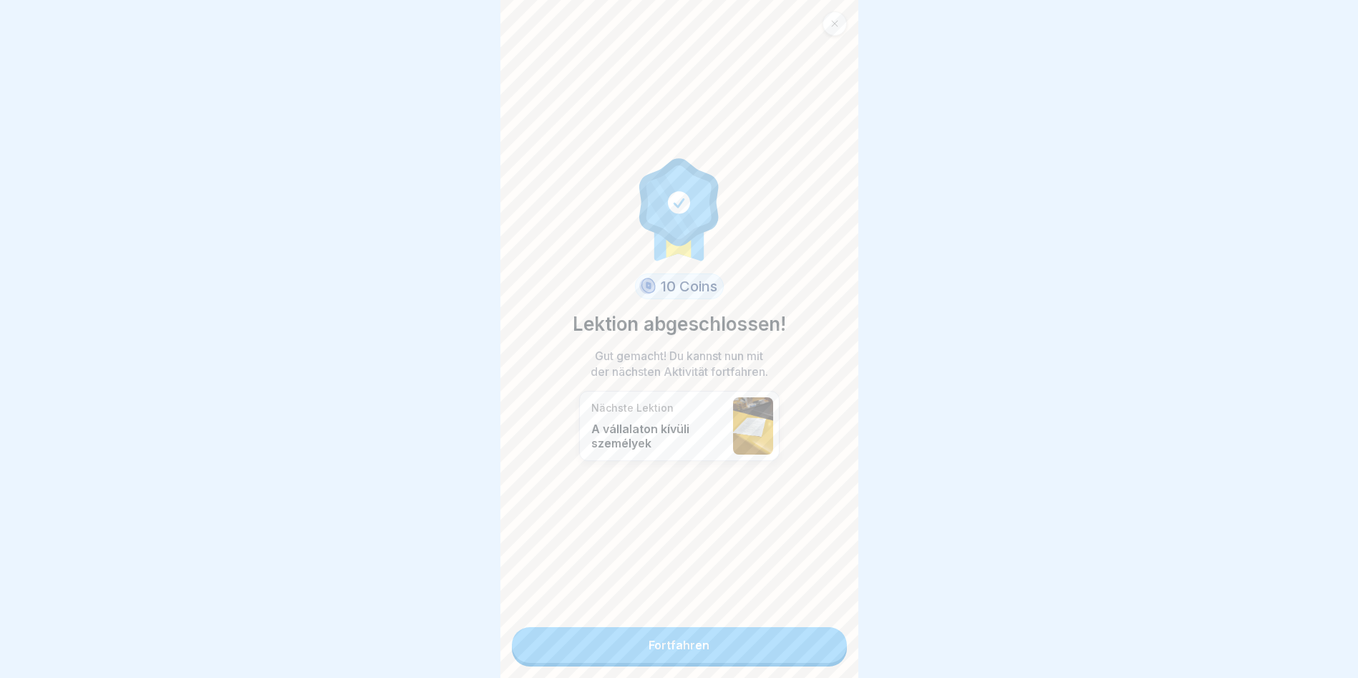
click at [769, 659] on link "Fortfahren" at bounding box center [679, 645] width 335 height 36
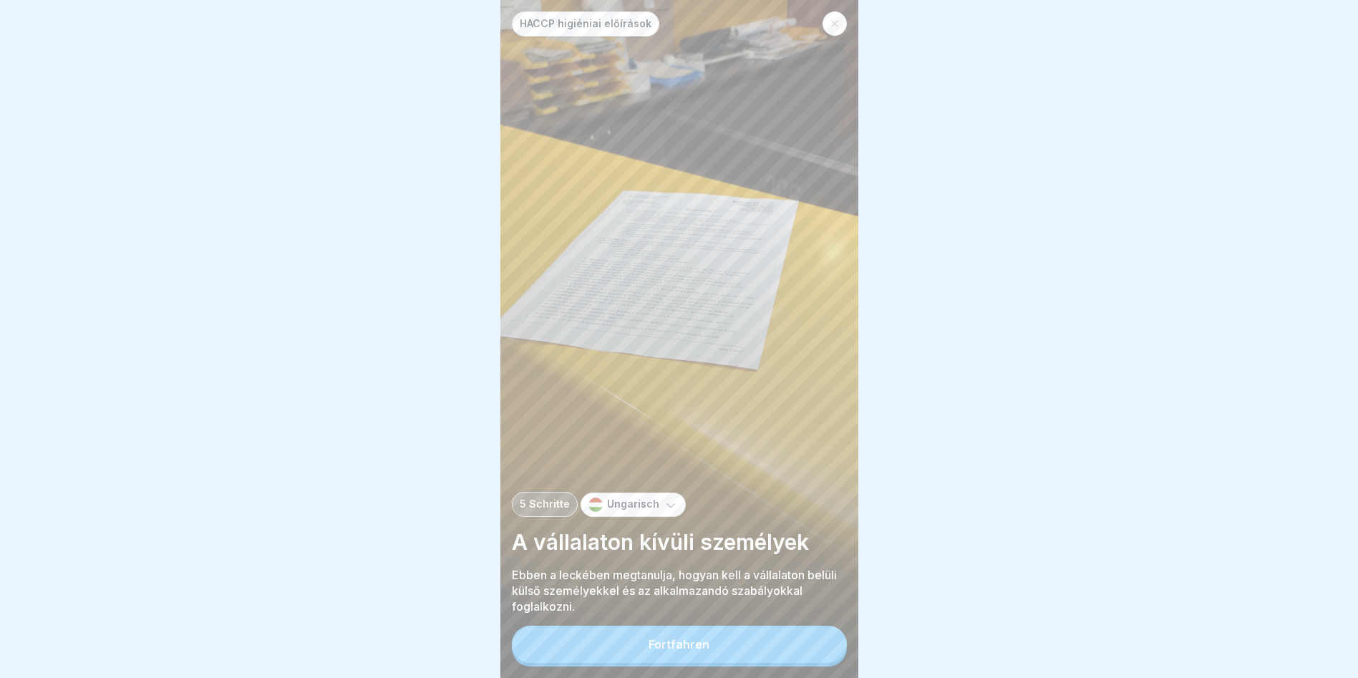
click at [693, 651] on div "Fortfahren" at bounding box center [679, 644] width 61 height 13
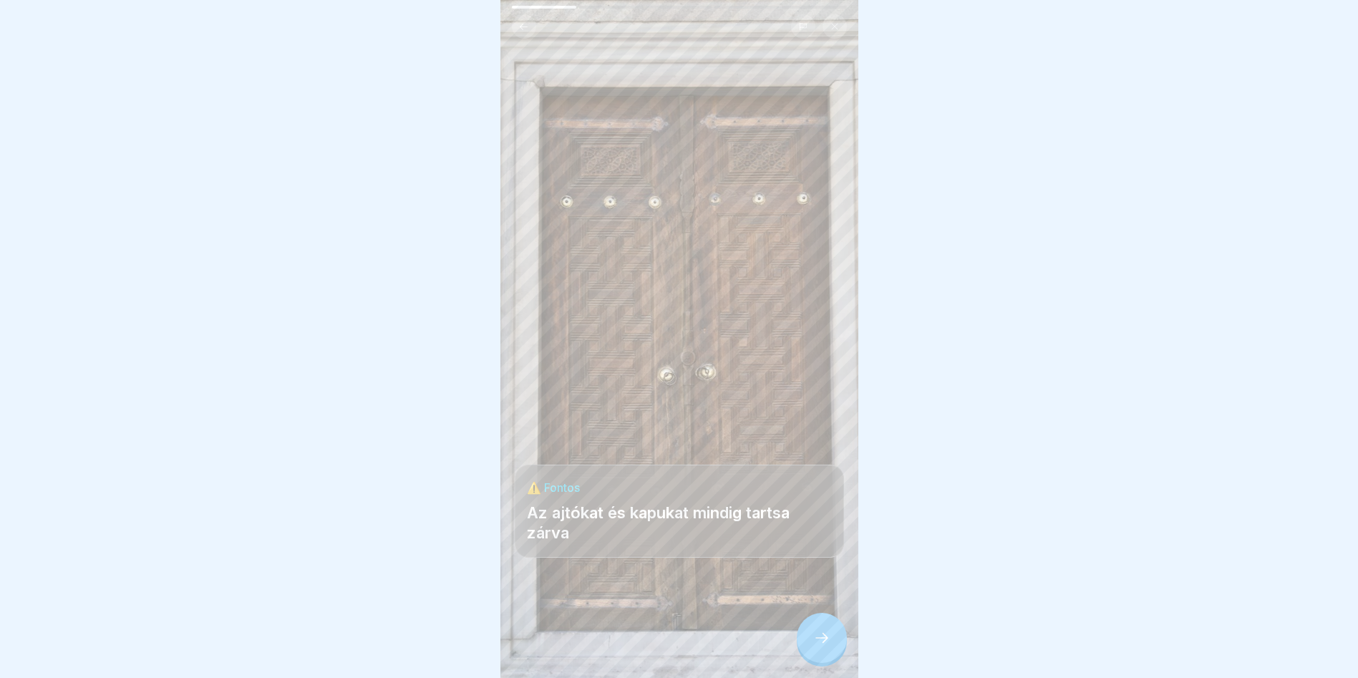
click at [822, 646] on icon at bounding box center [821, 637] width 17 height 17
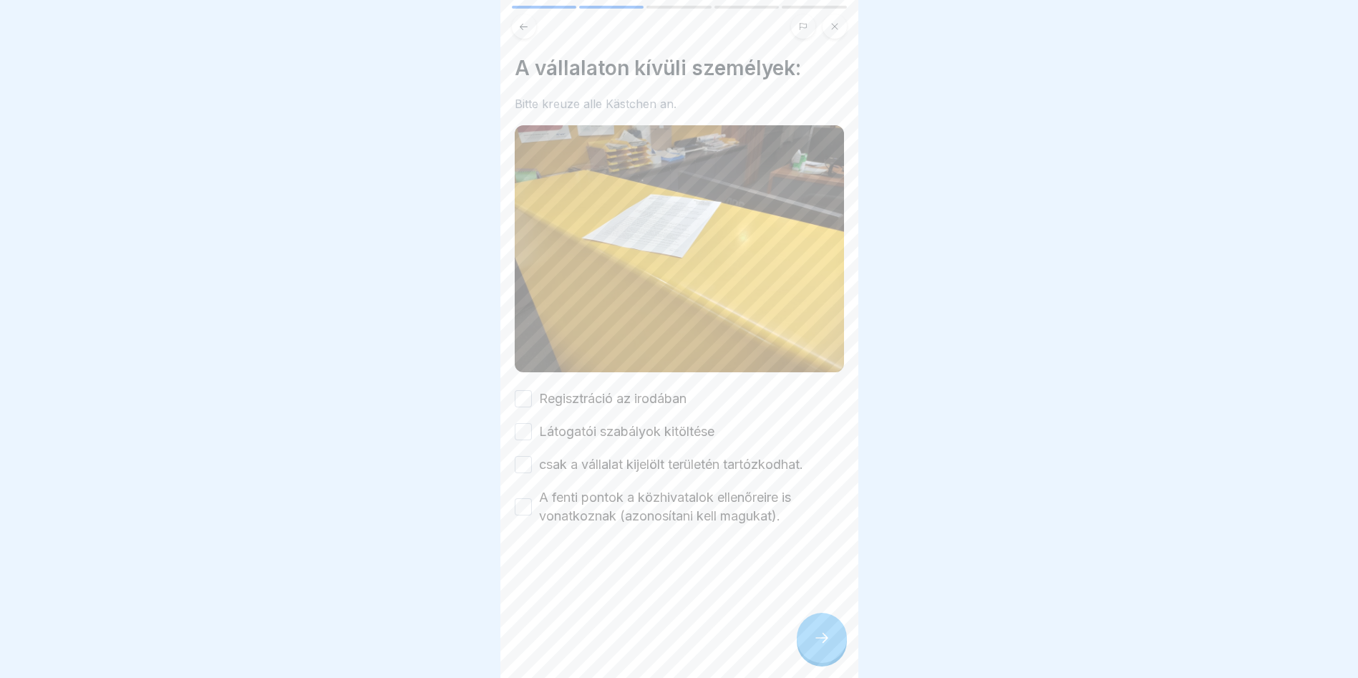
click at [527, 395] on button "Regisztráció az irodában" at bounding box center [523, 398] width 17 height 17
click at [526, 423] on button "Látogatói szabályok kitöltése" at bounding box center [523, 431] width 17 height 17
click at [534, 455] on div "csak a vállalat kijelölt területén tartózkodhat." at bounding box center [659, 464] width 288 height 19
click at [518, 456] on button "csak a vállalat kijelölt területén tartózkodhat." at bounding box center [523, 464] width 17 height 17
click at [520, 498] on button "A fenti pontok a közhivatalok ellenőreire is vonatkoznak (azonosítani kell magu…" at bounding box center [523, 506] width 17 height 17
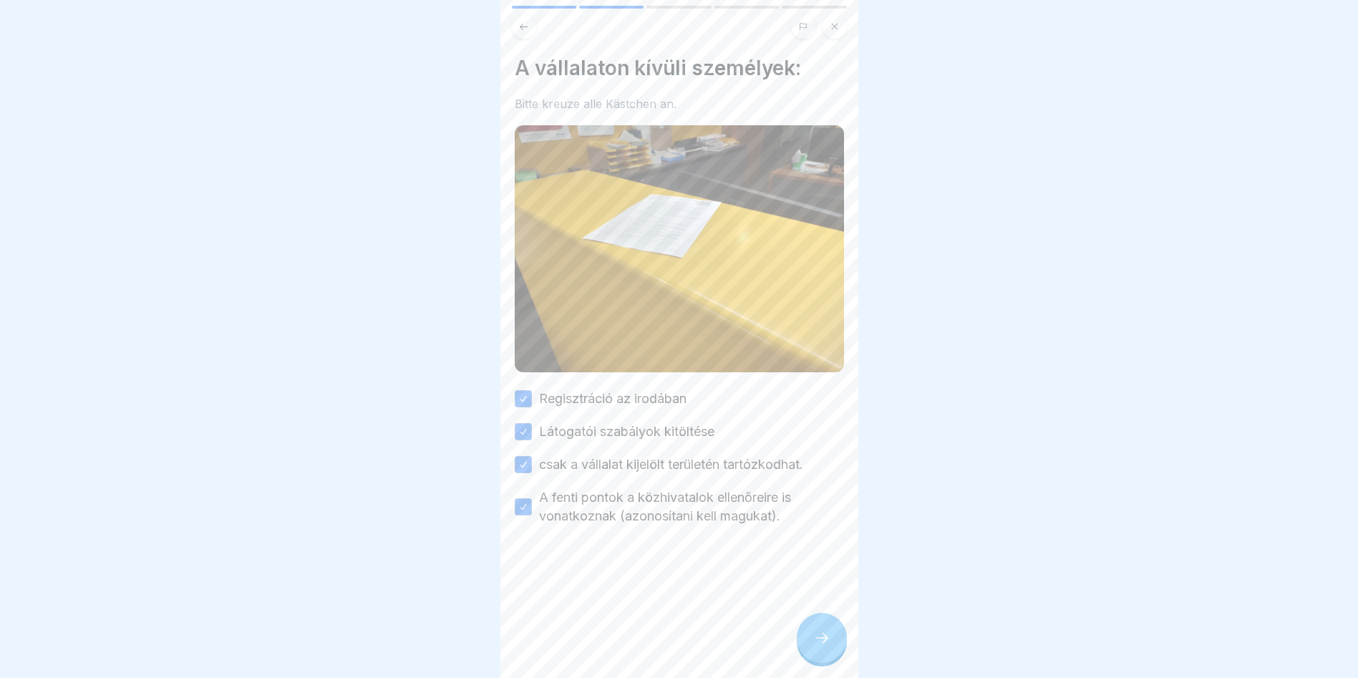
click at [824, 638] on div at bounding box center [822, 638] width 50 height 50
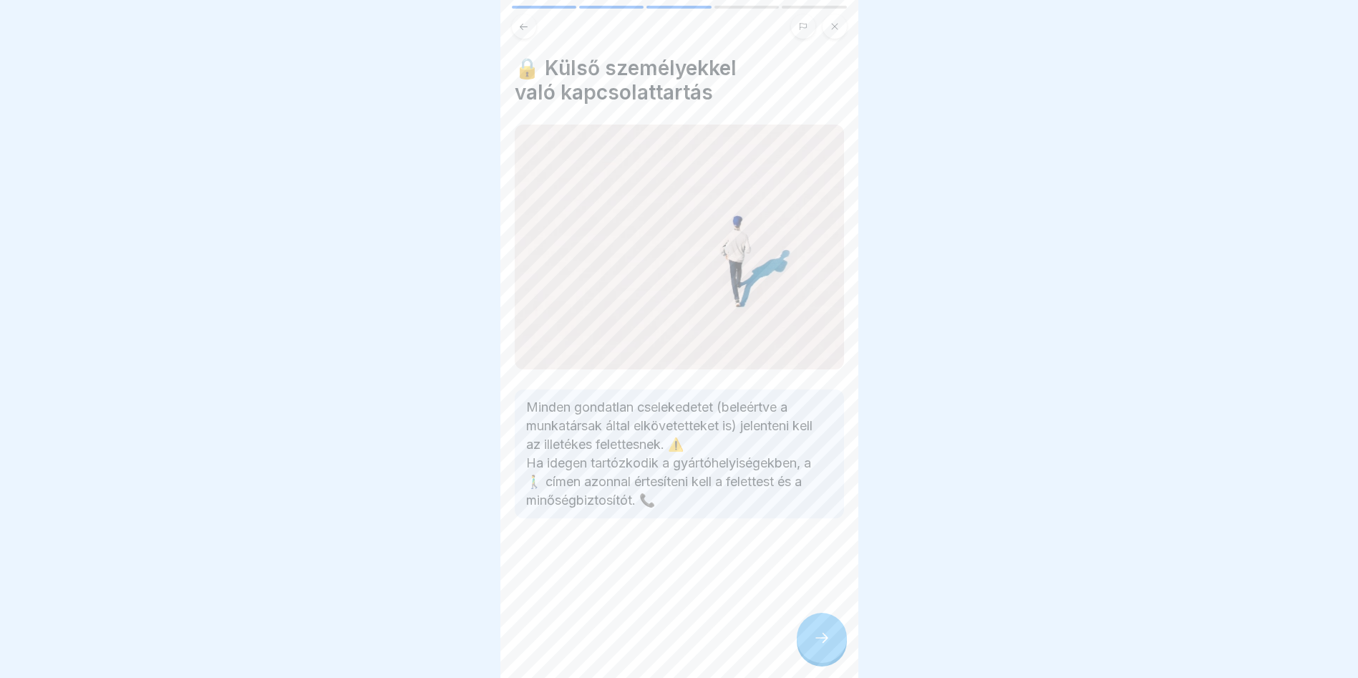
click at [833, 662] on div at bounding box center [822, 638] width 50 height 50
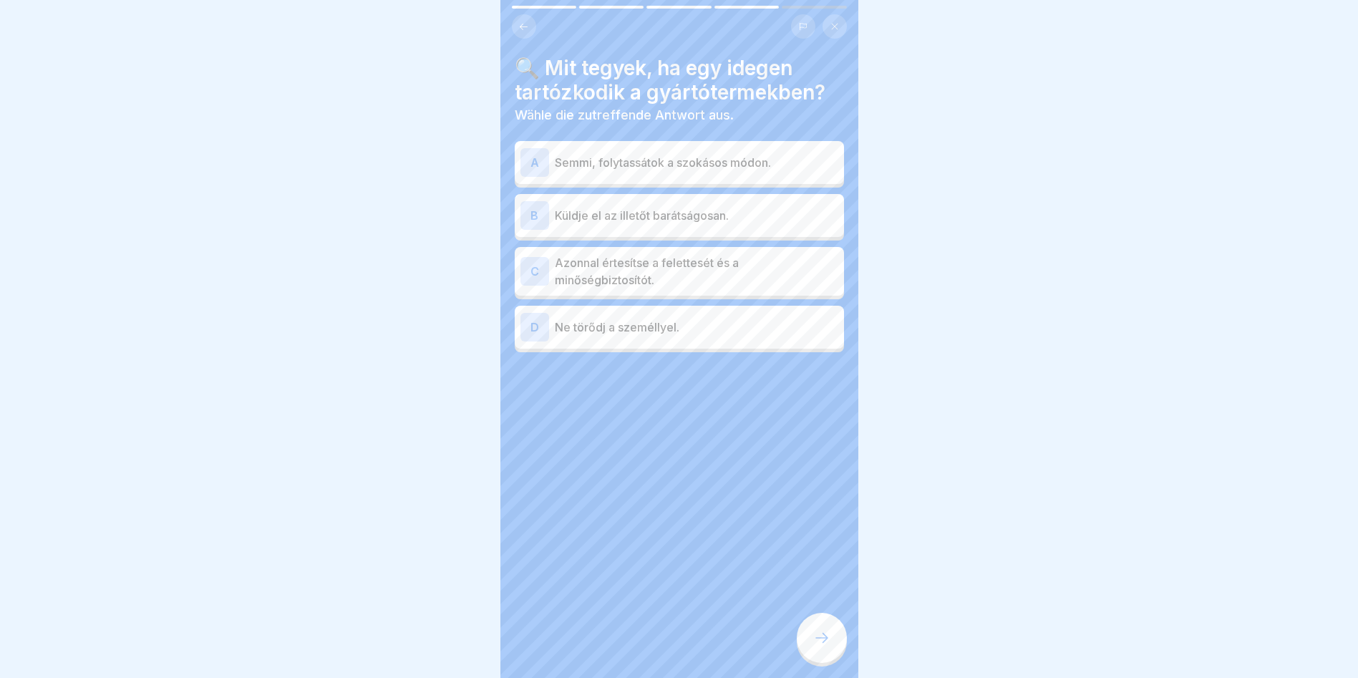
click at [679, 272] on p "Azonnal értesítse a felettesét és a minőségbiztosítót." at bounding box center [696, 271] width 283 height 34
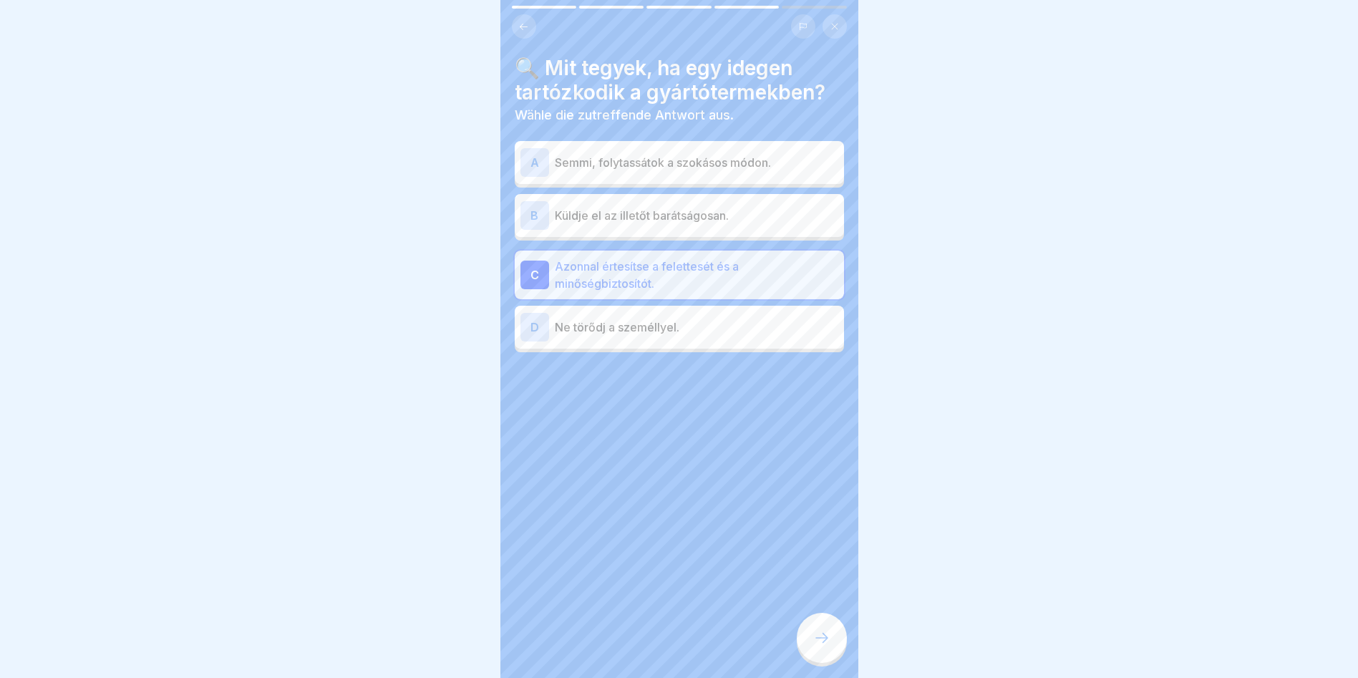
click at [818, 642] on icon at bounding box center [821, 637] width 17 height 17
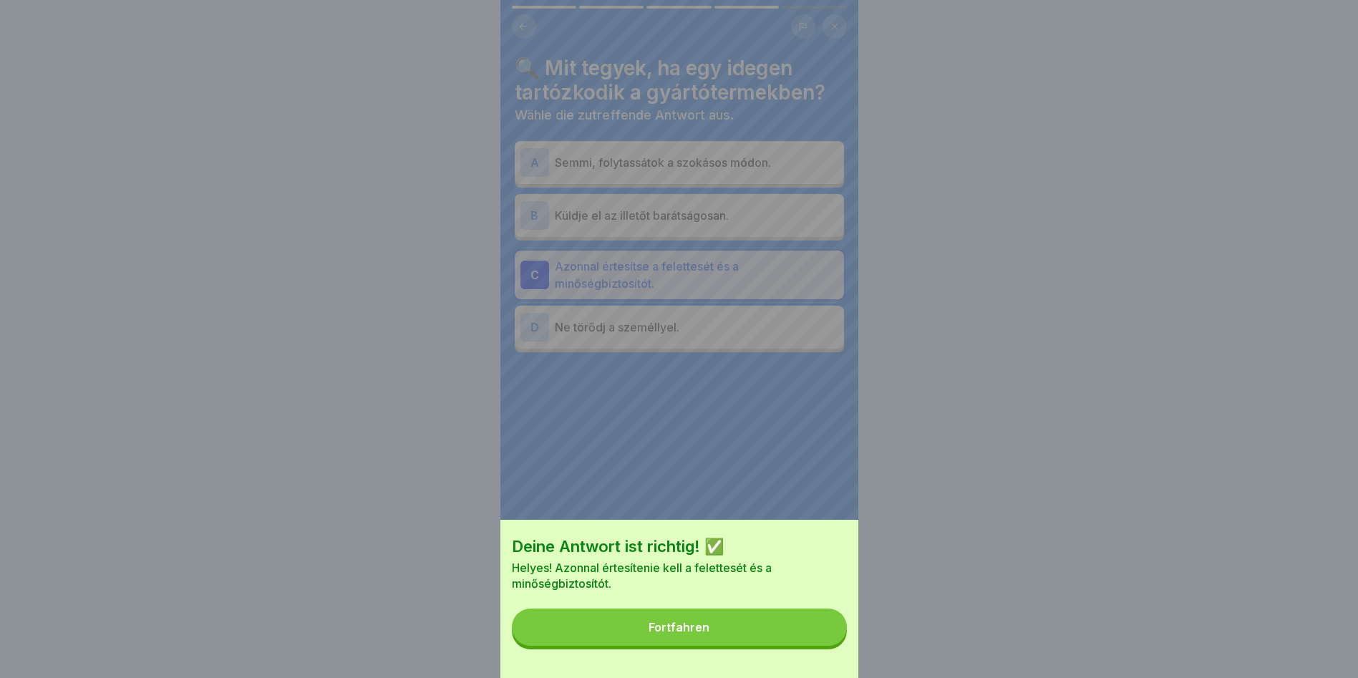
click at [780, 633] on button "Fortfahren" at bounding box center [679, 626] width 335 height 37
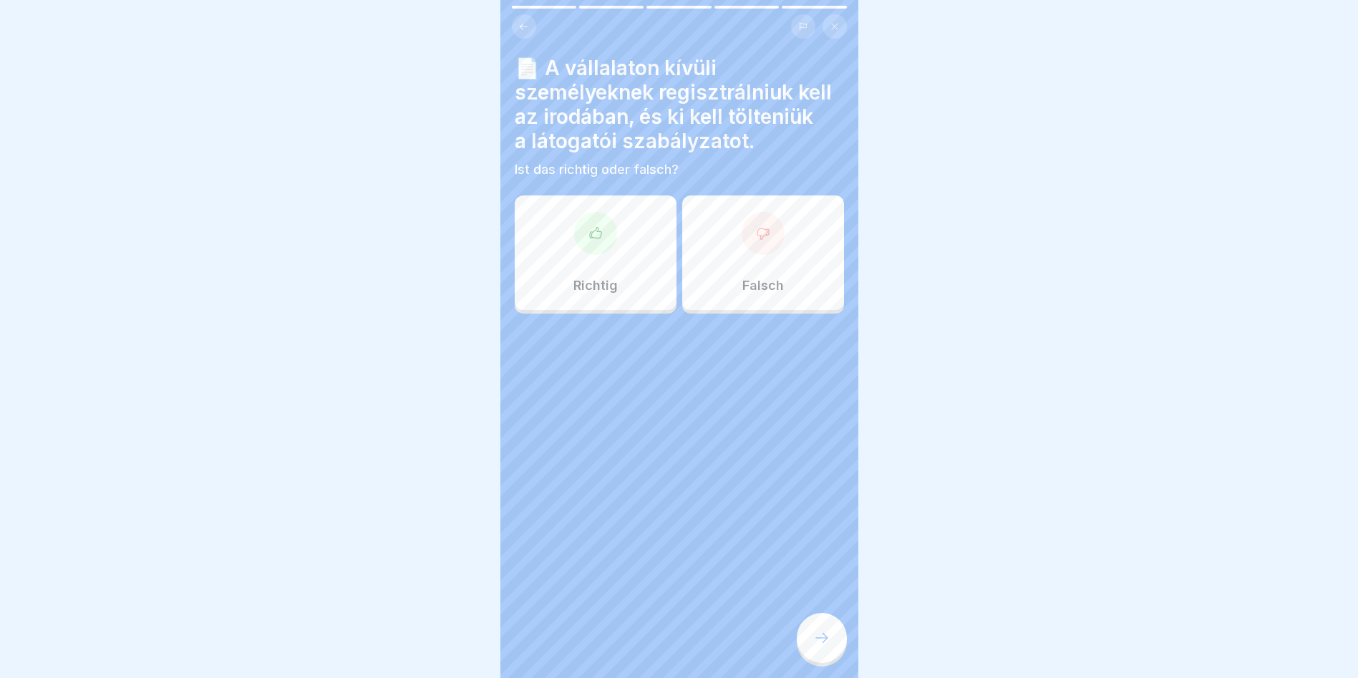
click at [579, 246] on div at bounding box center [595, 233] width 43 height 43
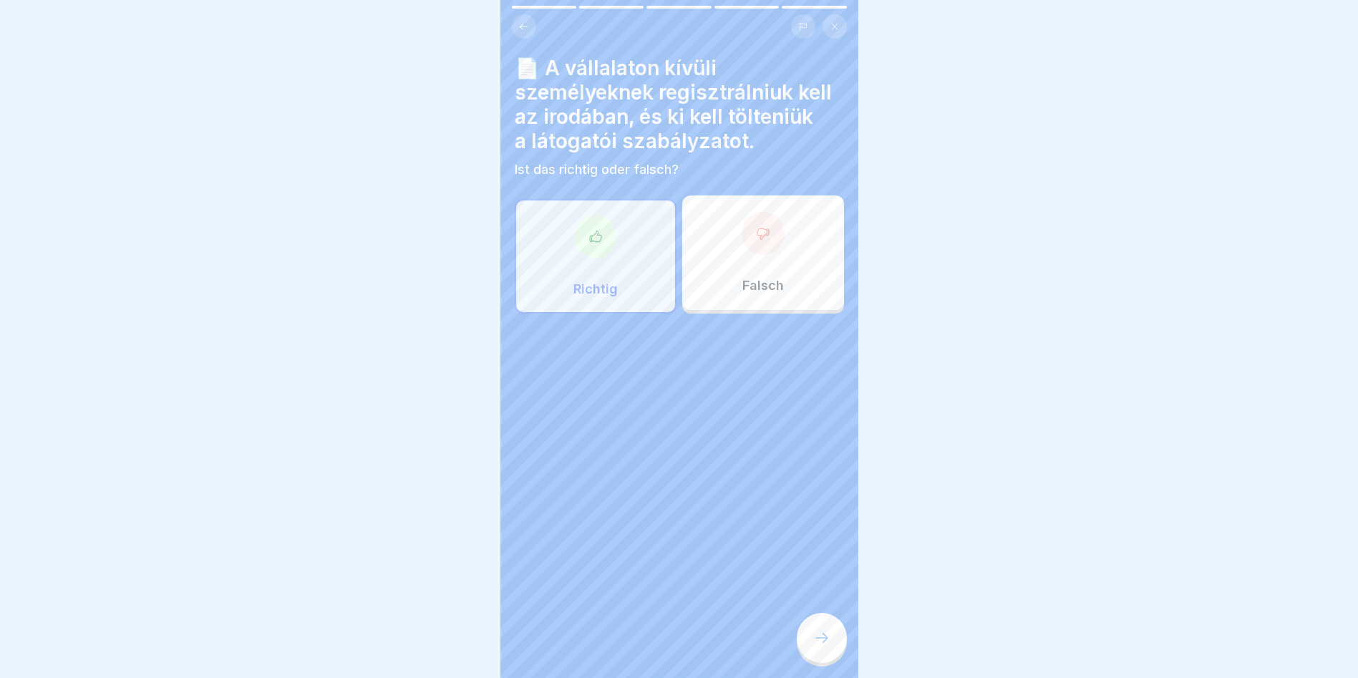
click at [805, 658] on div at bounding box center [822, 638] width 50 height 50
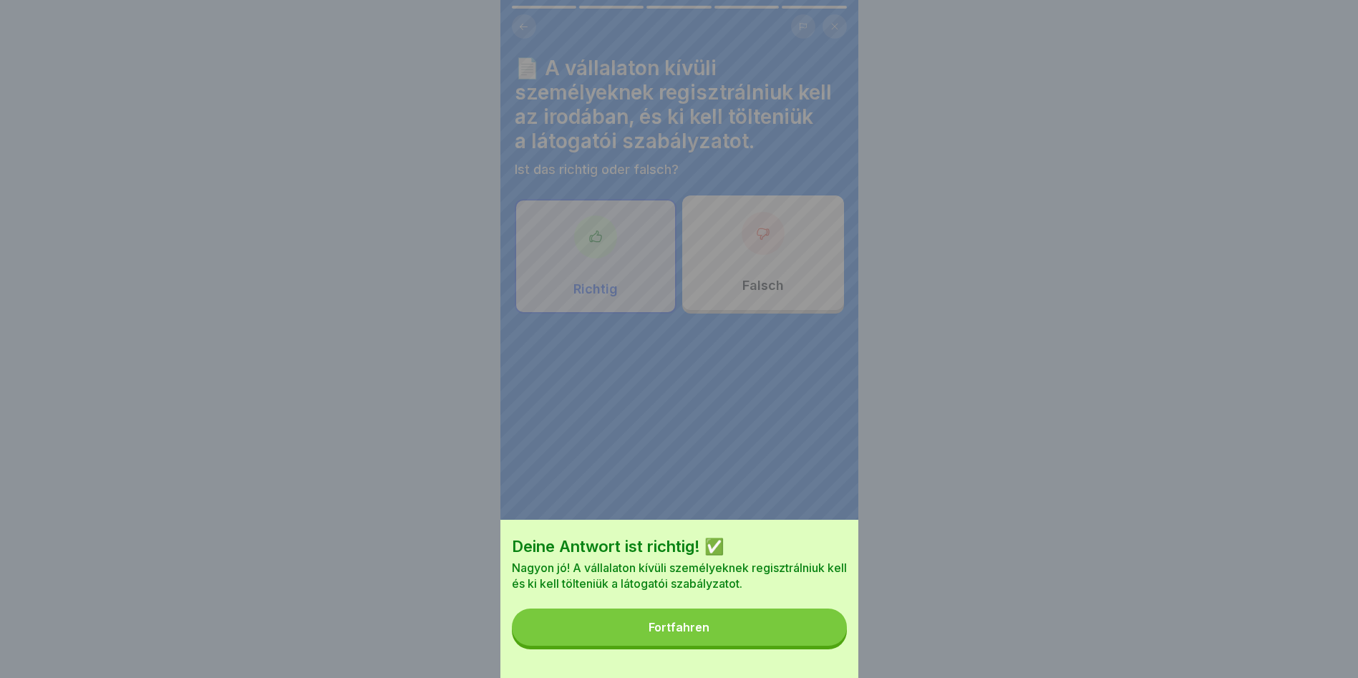
click at [797, 641] on button "Fortfahren" at bounding box center [679, 626] width 335 height 37
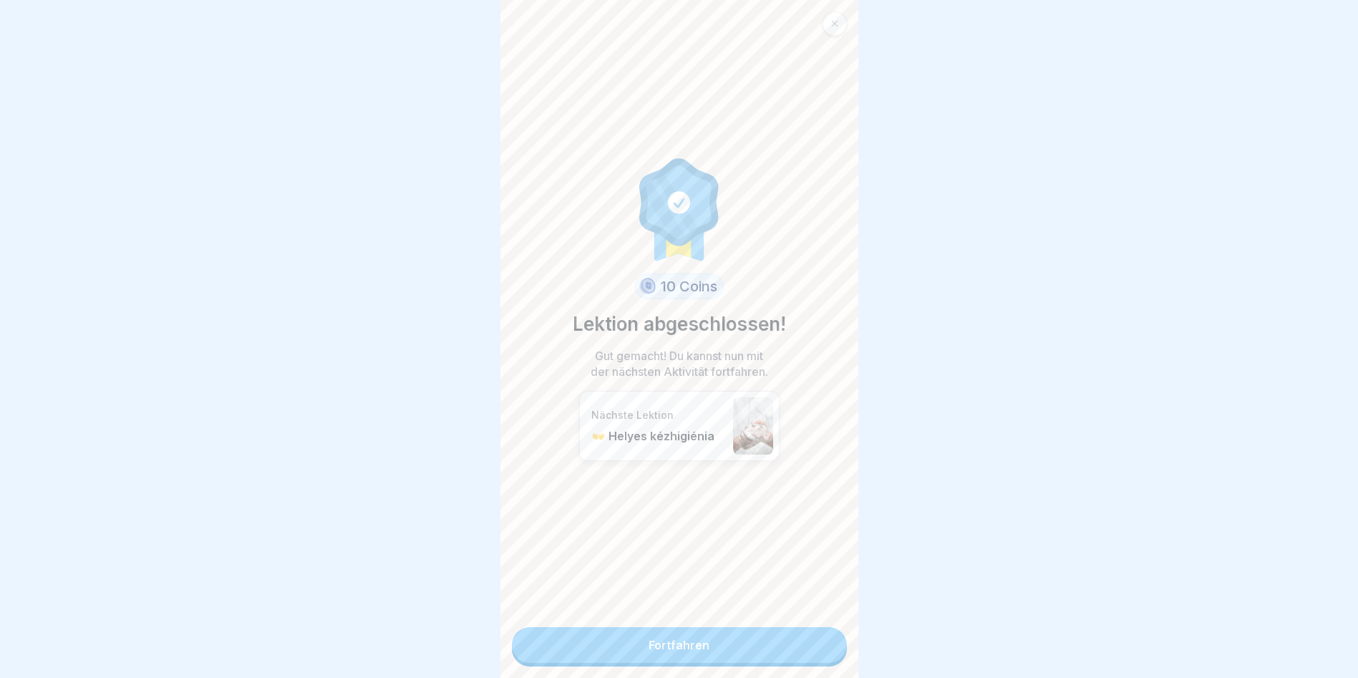
click at [728, 649] on link "Fortfahren" at bounding box center [679, 645] width 335 height 36
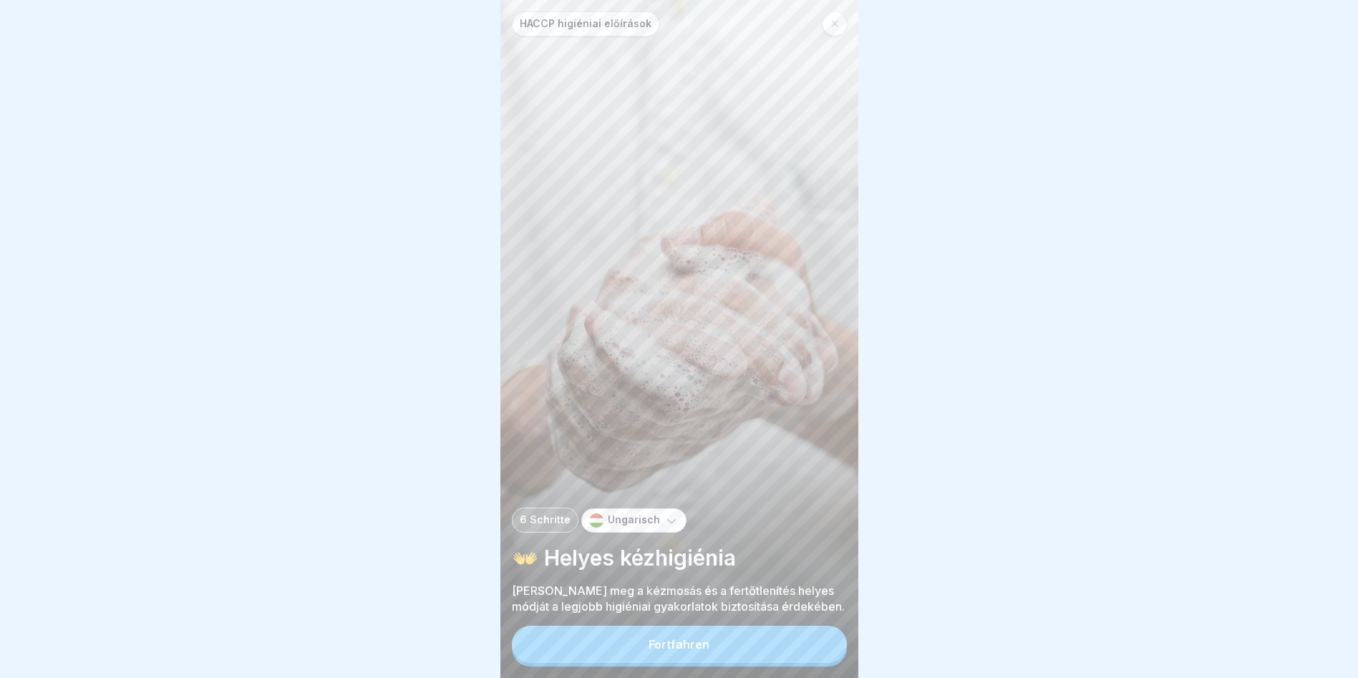
click at [696, 663] on button "Fortfahren" at bounding box center [679, 644] width 335 height 37
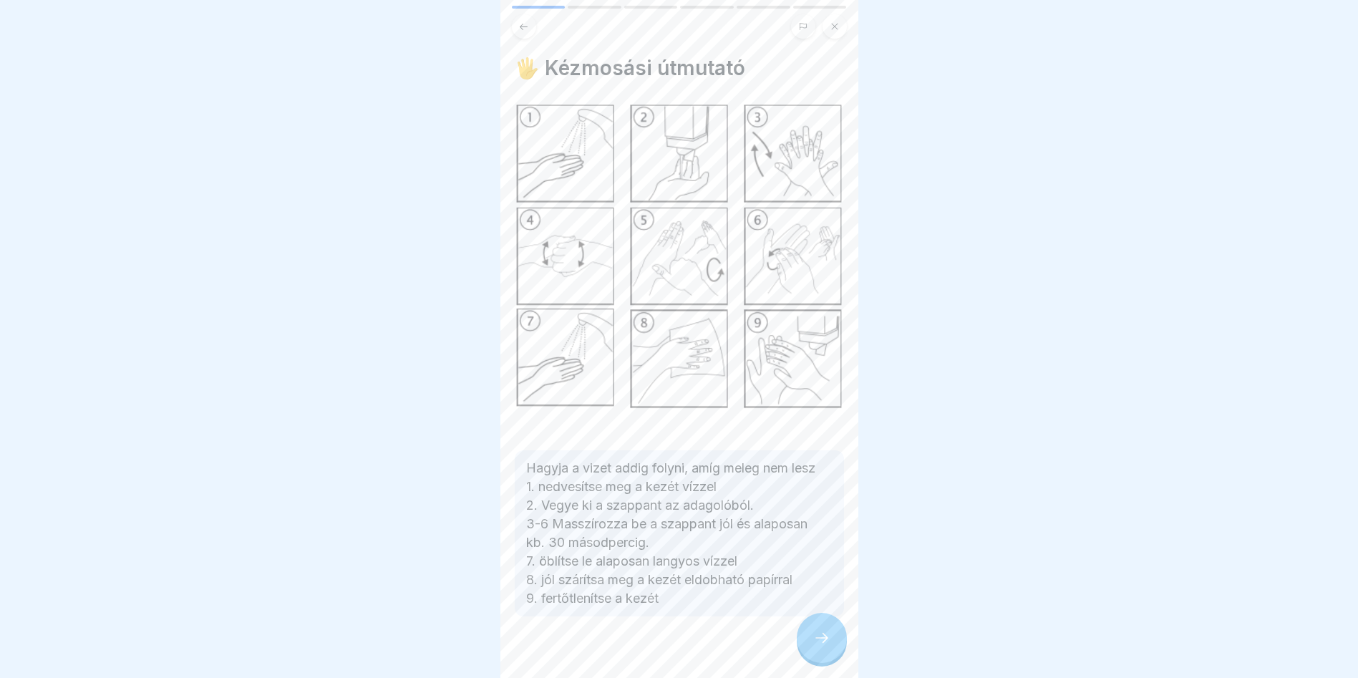
click at [817, 658] on div at bounding box center [822, 638] width 50 height 50
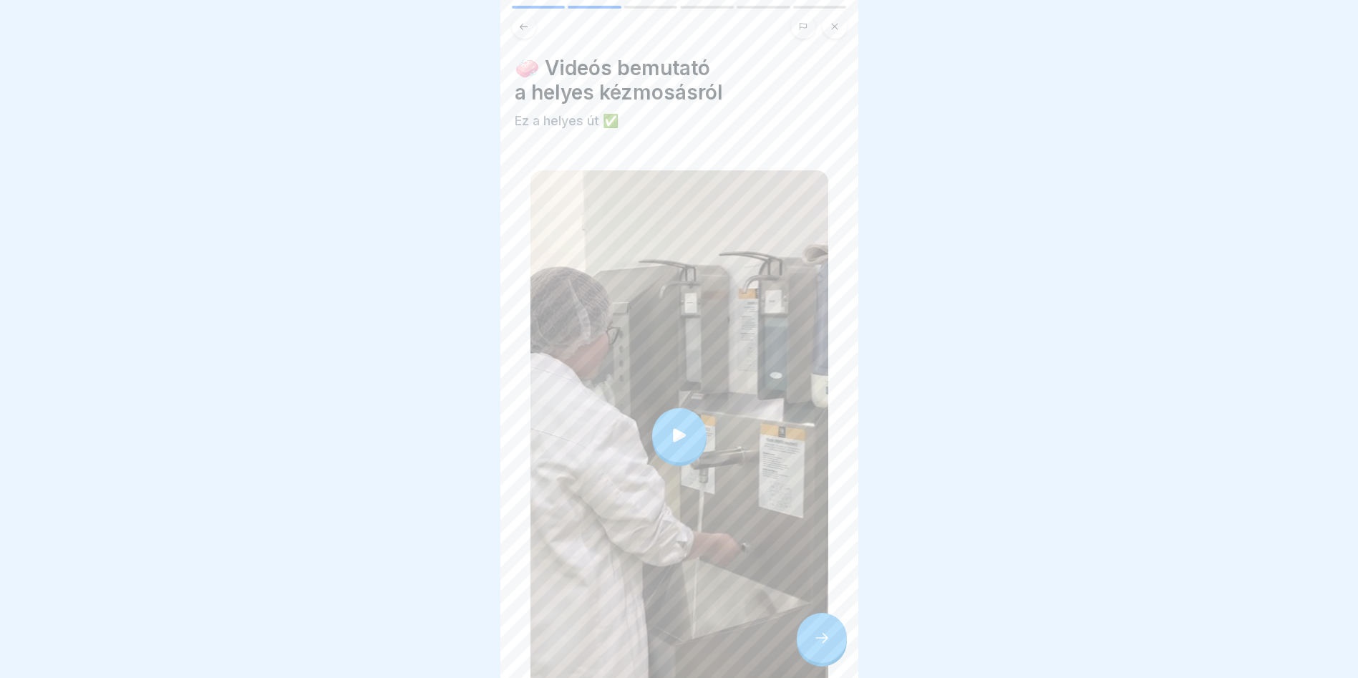
click at [676, 428] on icon at bounding box center [679, 435] width 13 height 14
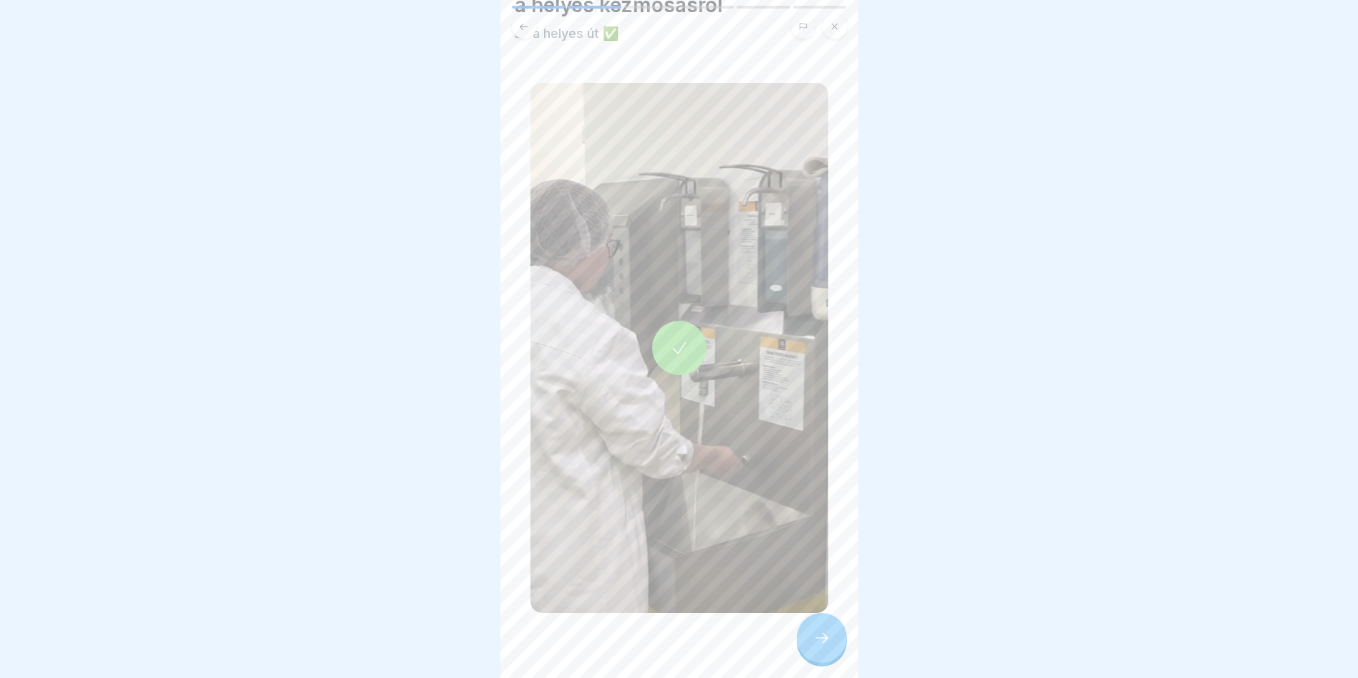
scroll to position [89, 0]
click at [817, 646] on icon at bounding box center [821, 637] width 17 height 17
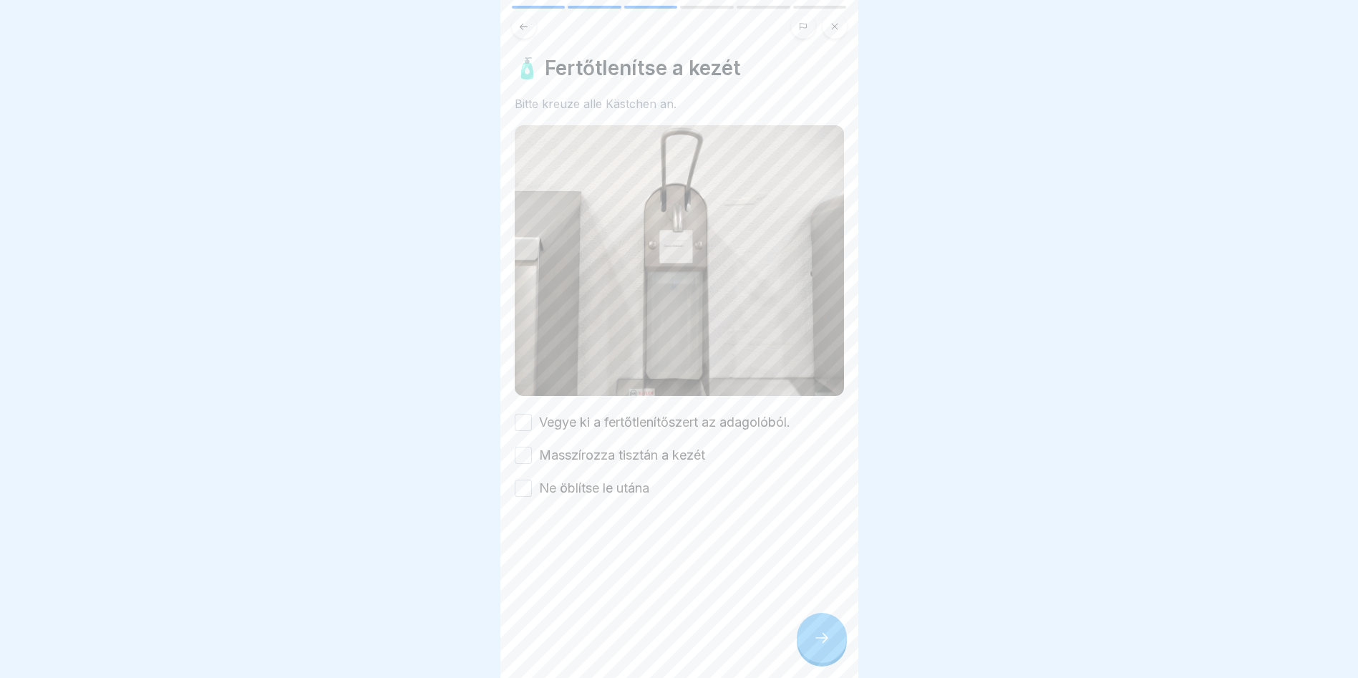
click at [528, 418] on button "Vegye ki a fertőtlenítőszert az adagolóból." at bounding box center [523, 422] width 17 height 17
click at [517, 447] on button "Masszírozza tisztán a kezét" at bounding box center [523, 455] width 17 height 17
click at [525, 480] on button "Ne öblítse le utána" at bounding box center [523, 488] width 17 height 17
click at [810, 643] on div at bounding box center [822, 638] width 50 height 50
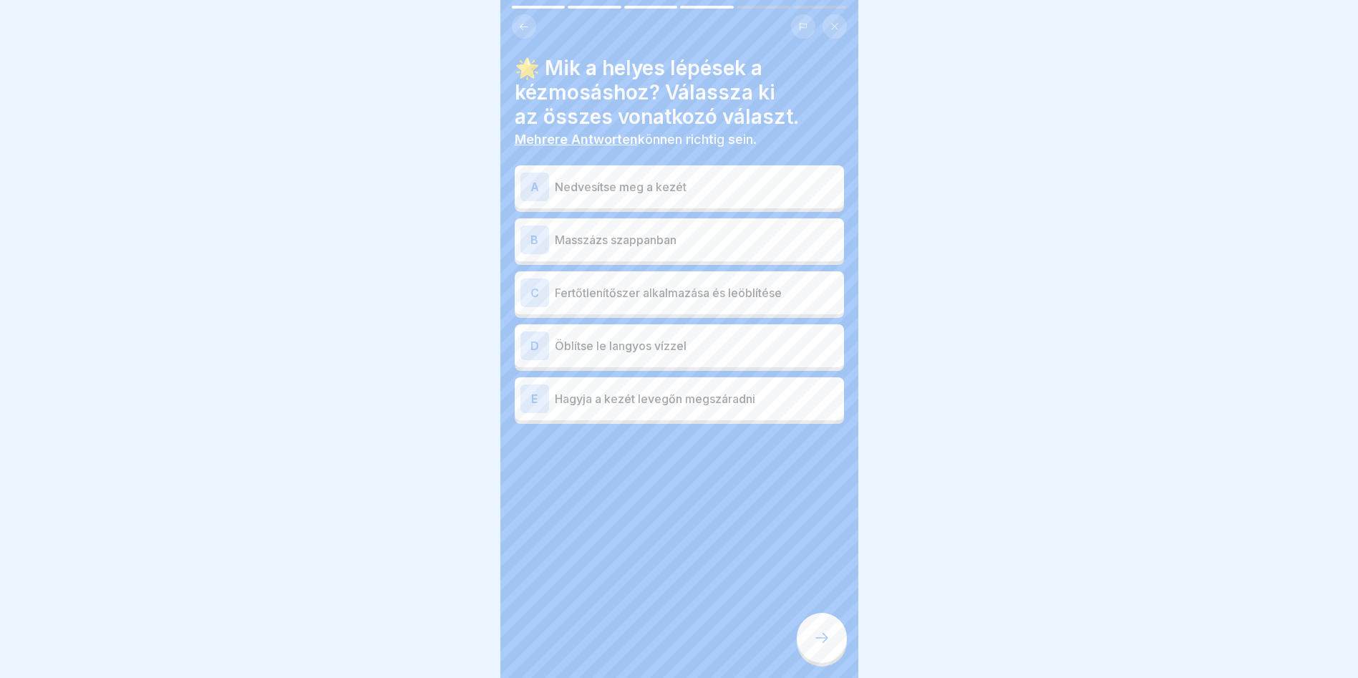
click at [666, 188] on p "Nedvesítse meg a kezét" at bounding box center [696, 186] width 283 height 17
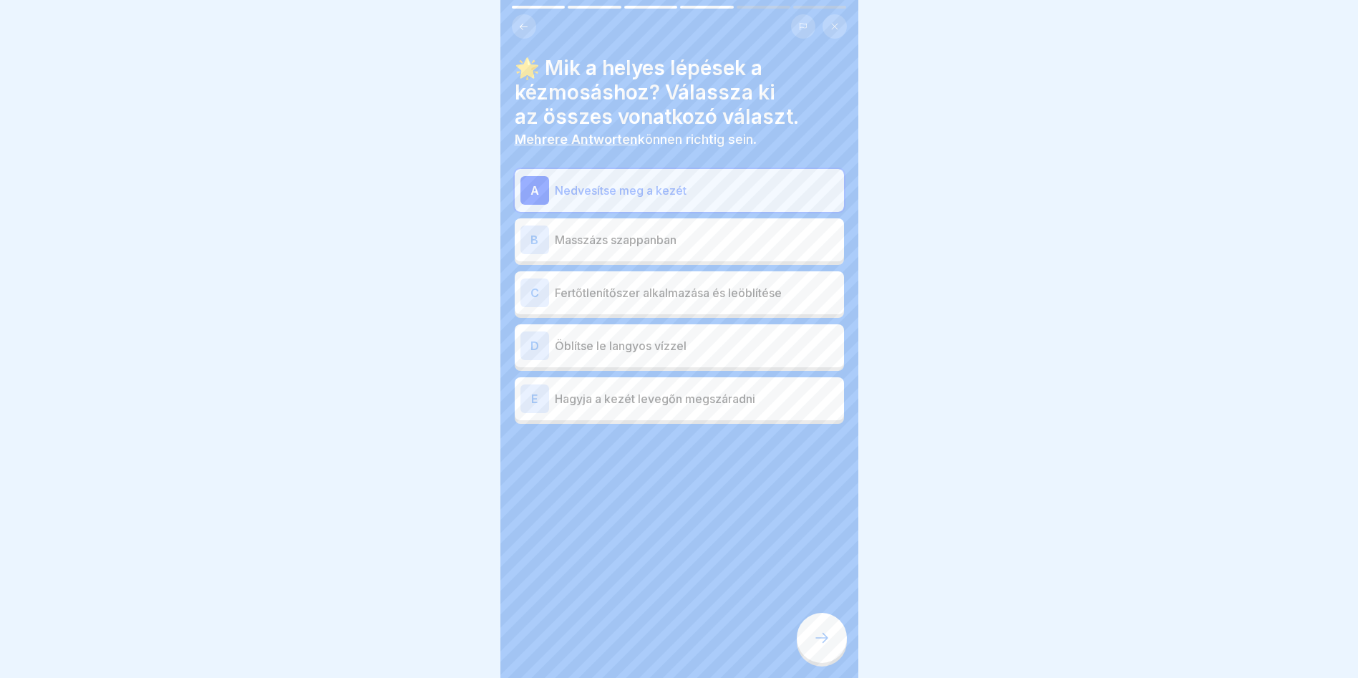
click at [673, 242] on p "Masszázs szappanban" at bounding box center [696, 239] width 283 height 17
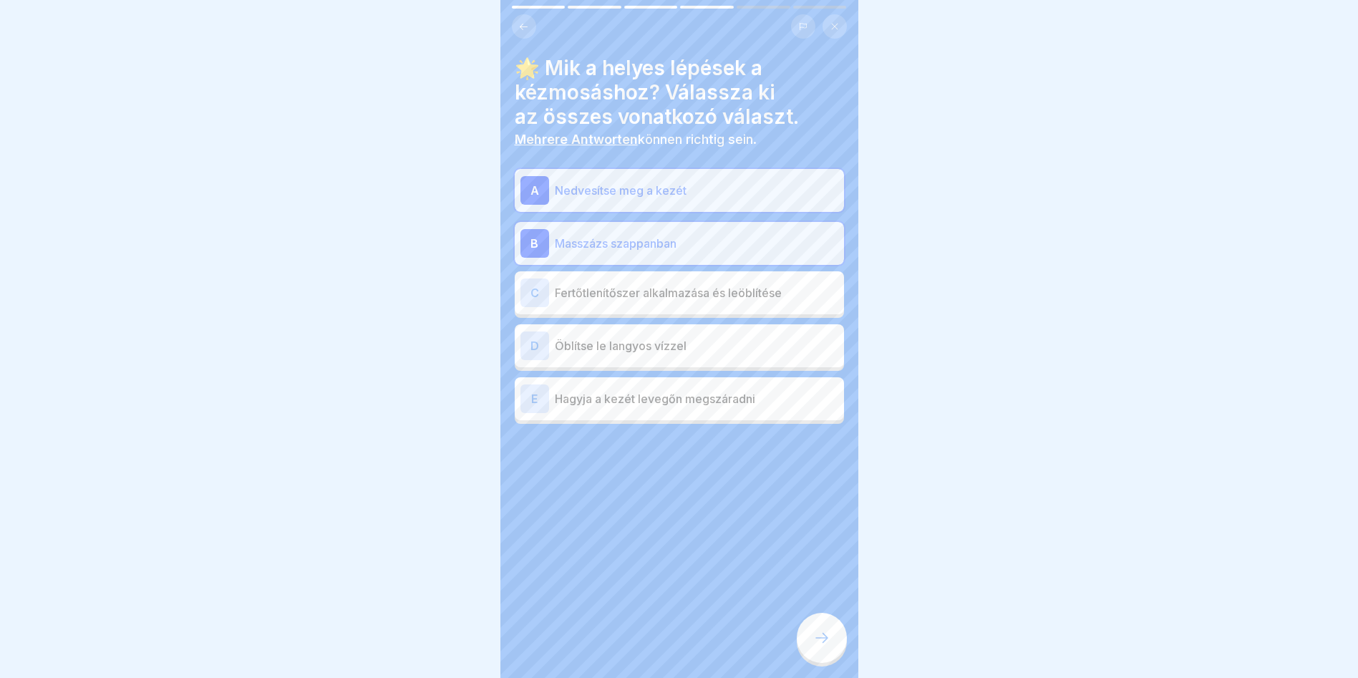
click at [747, 407] on p "Hagyja a kezét levegőn megszáradni" at bounding box center [696, 398] width 283 height 17
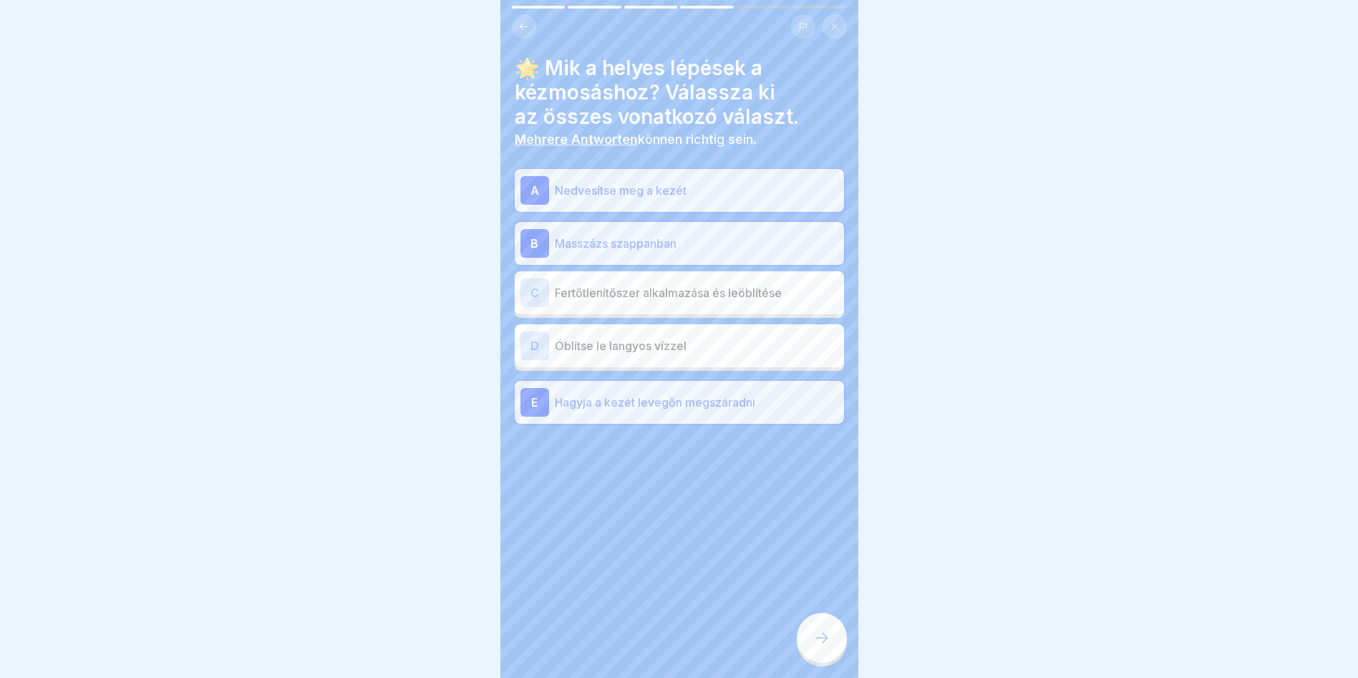
click at [827, 646] on icon at bounding box center [821, 637] width 17 height 17
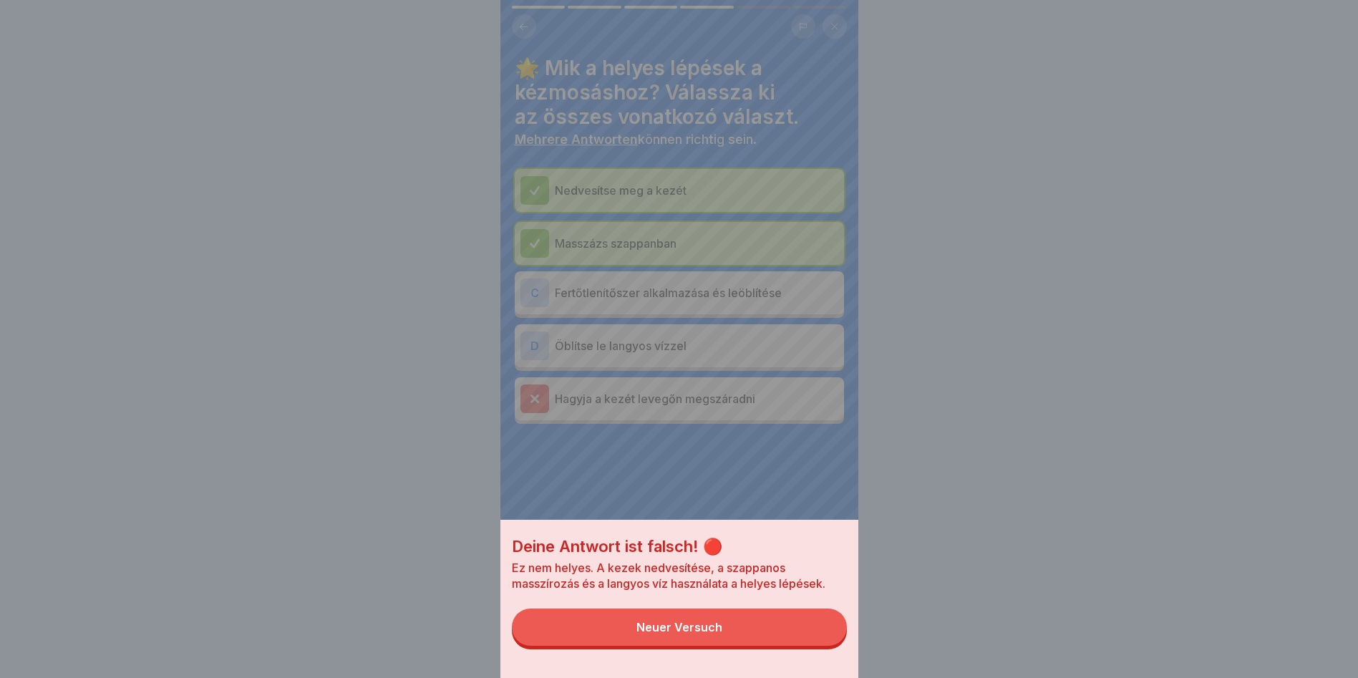
click at [754, 641] on button "Neuer Versuch" at bounding box center [679, 626] width 335 height 37
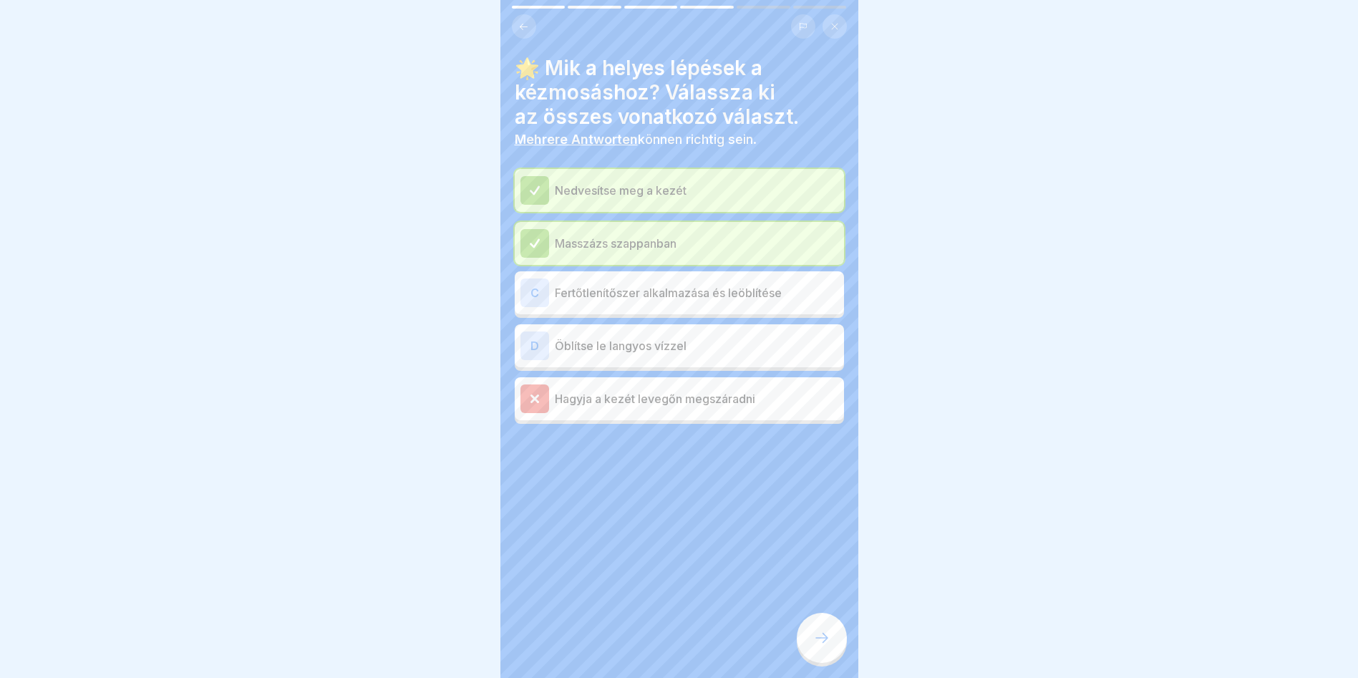
click at [618, 408] on div "Hagyja a kezét levegőn megszáradni" at bounding box center [679, 398] width 318 height 29
click at [523, 402] on div at bounding box center [534, 398] width 29 height 29
click at [526, 402] on div at bounding box center [534, 398] width 29 height 29
click at [822, 641] on div at bounding box center [822, 638] width 50 height 50
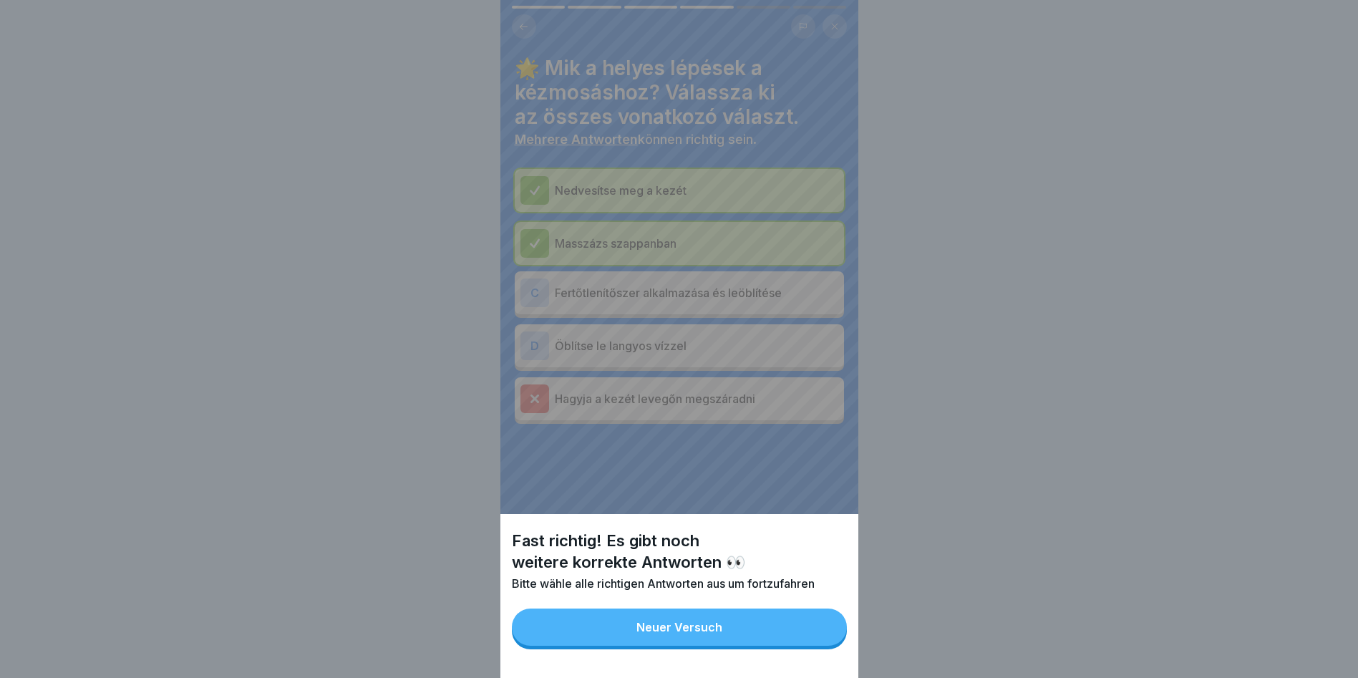
click at [649, 633] on div "Neuer Versuch" at bounding box center [679, 627] width 86 height 13
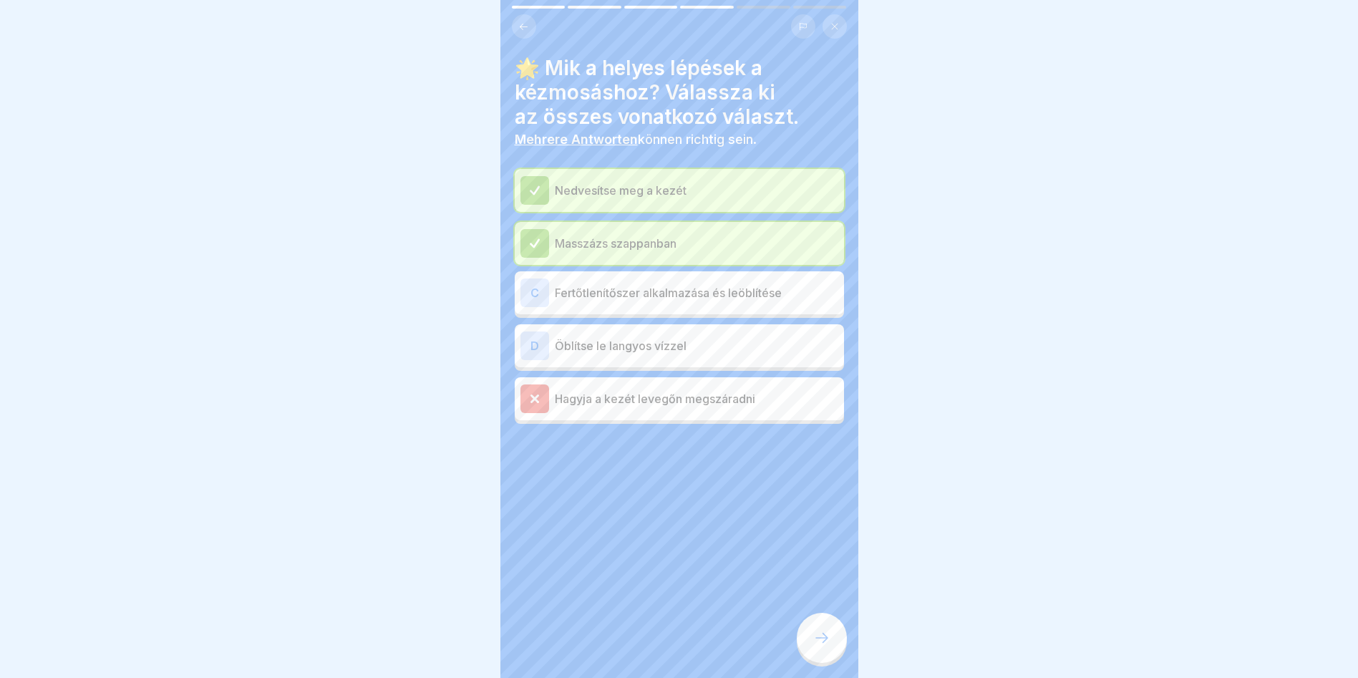
click at [649, 295] on p "Fertőtlenítőszer alkalmazása és leöblítése" at bounding box center [696, 292] width 283 height 17
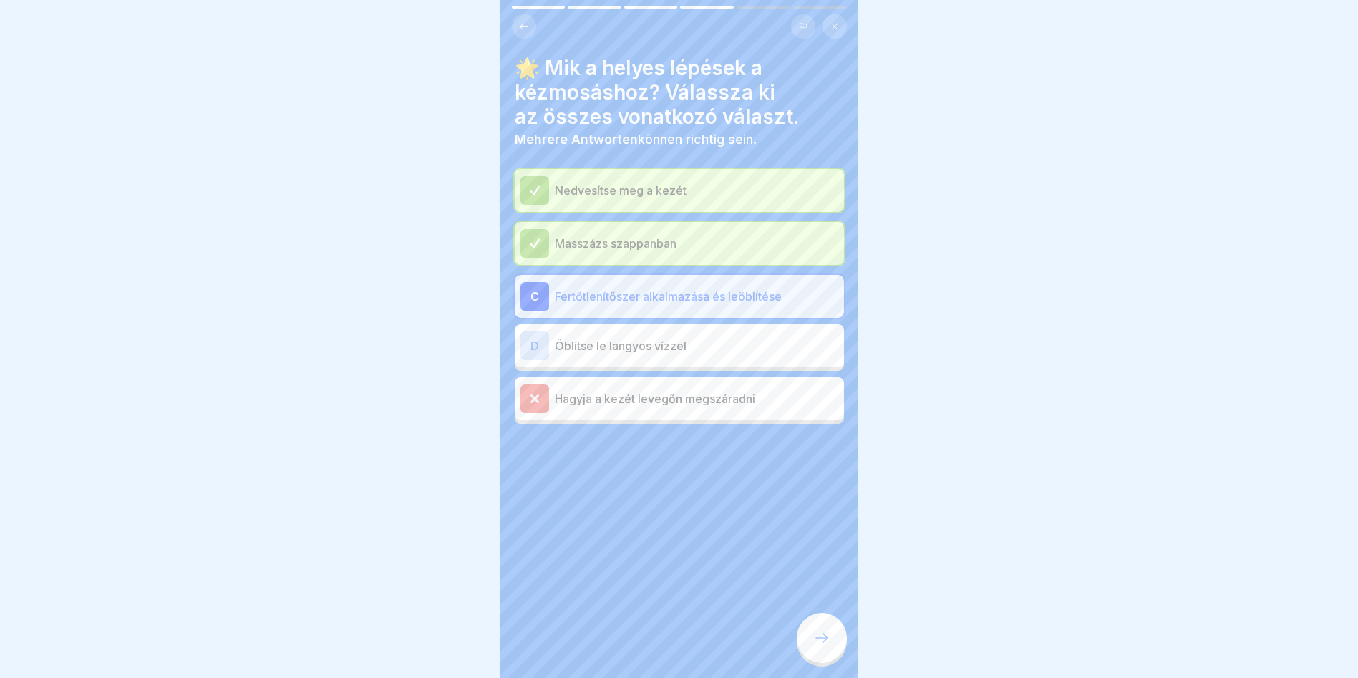
click at [664, 353] on p "Öblítse le langyos vízzel" at bounding box center [696, 345] width 283 height 17
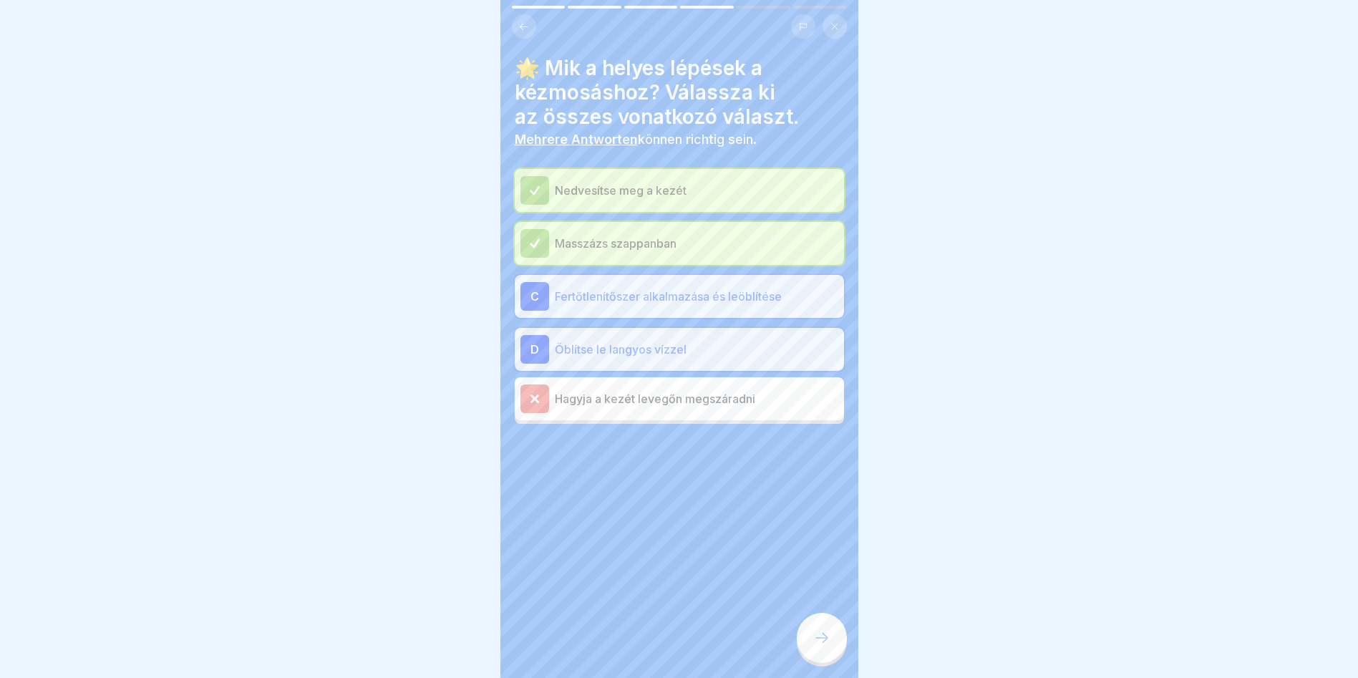
click at [828, 646] on icon at bounding box center [821, 637] width 17 height 17
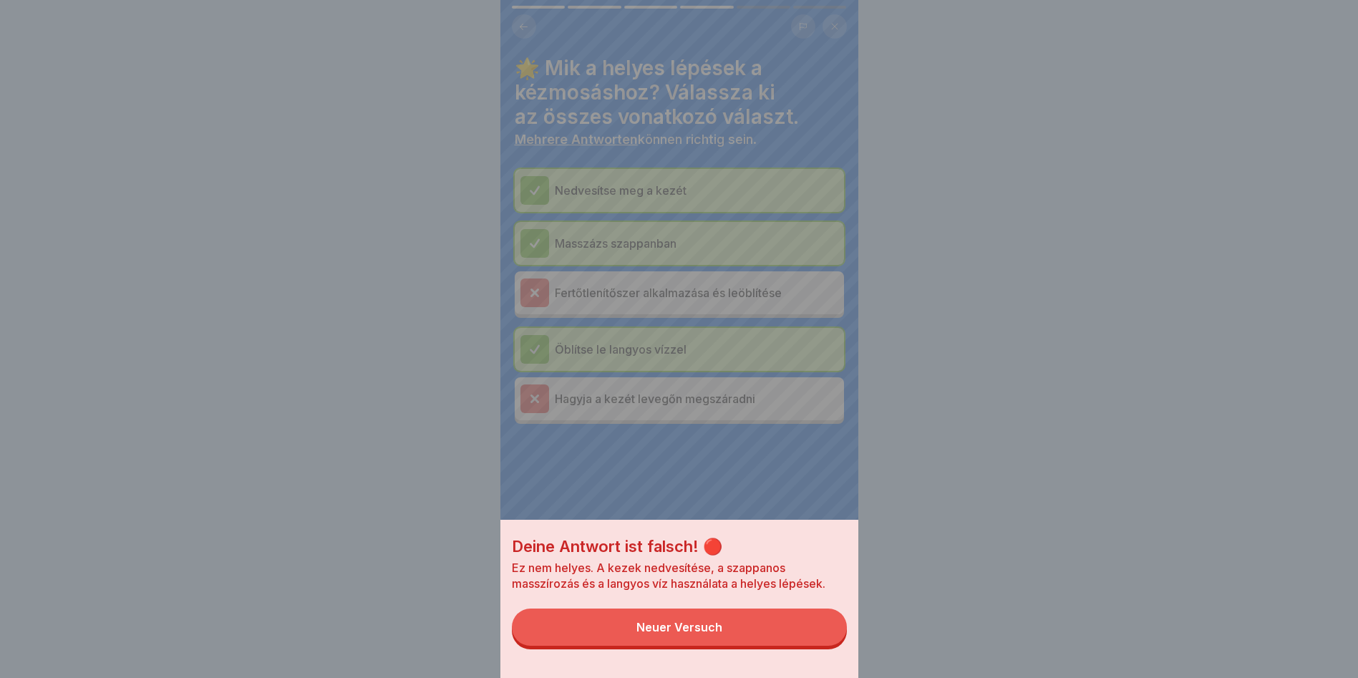
click at [689, 633] on div "Neuer Versuch" at bounding box center [679, 627] width 86 height 13
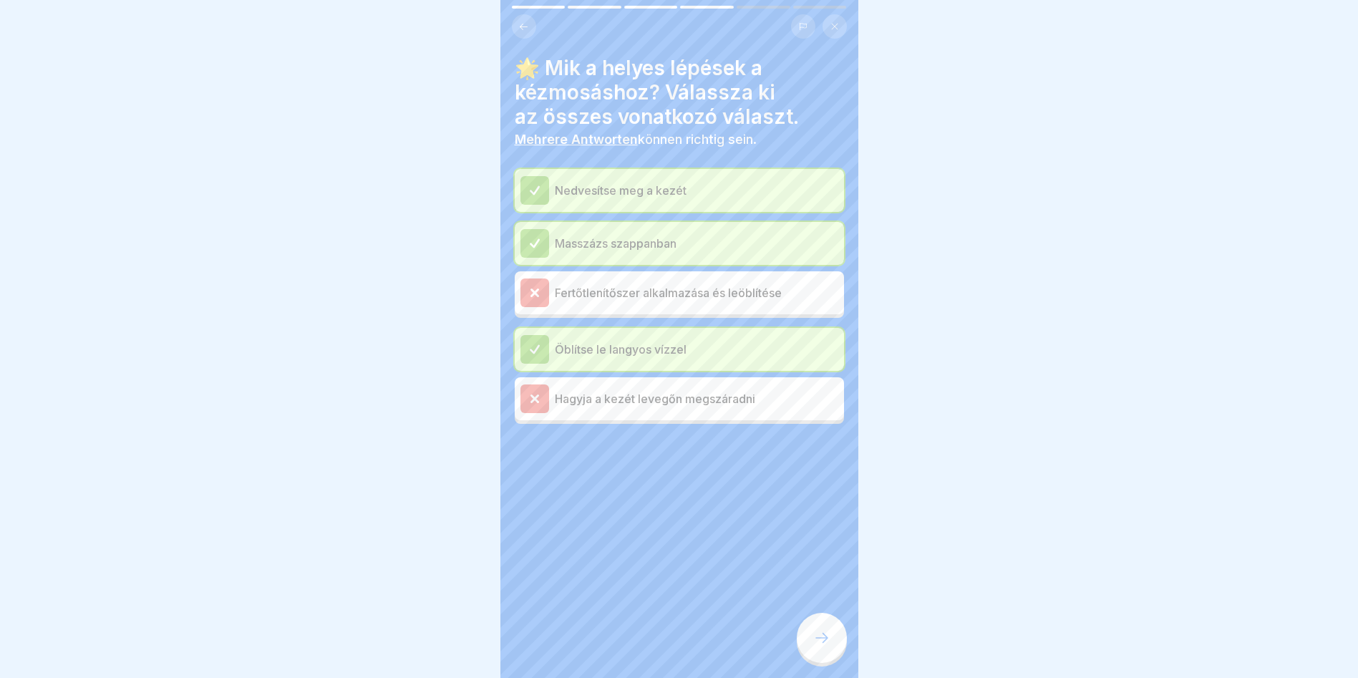
click at [660, 403] on p "Hagyja a kezét levegőn megszáradni" at bounding box center [696, 398] width 283 height 17
click at [658, 353] on p "Öblítse le langyos vízzel" at bounding box center [696, 349] width 283 height 17
click at [661, 281] on div "Fertőtlenítőszer alkalmazása és leöblítése" at bounding box center [679, 292] width 318 height 29
click at [833, 651] on div at bounding box center [822, 638] width 50 height 50
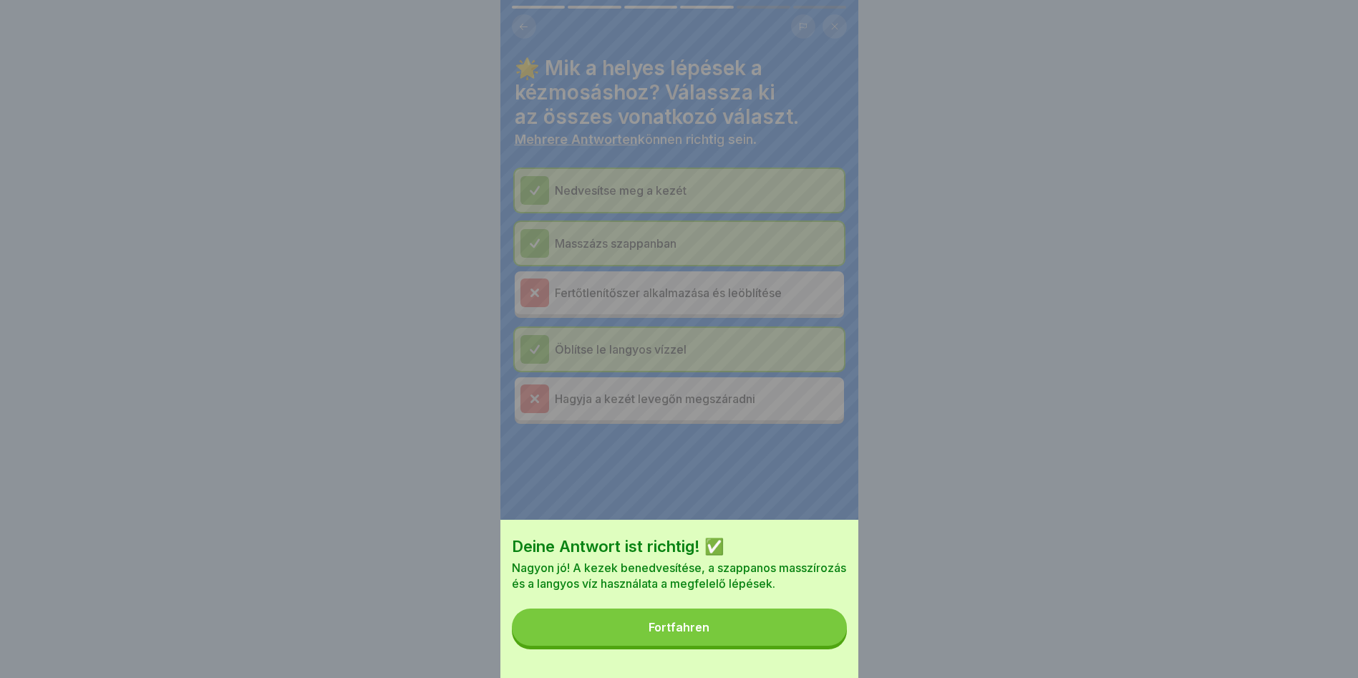
click at [727, 631] on button "Fortfahren" at bounding box center [679, 626] width 335 height 37
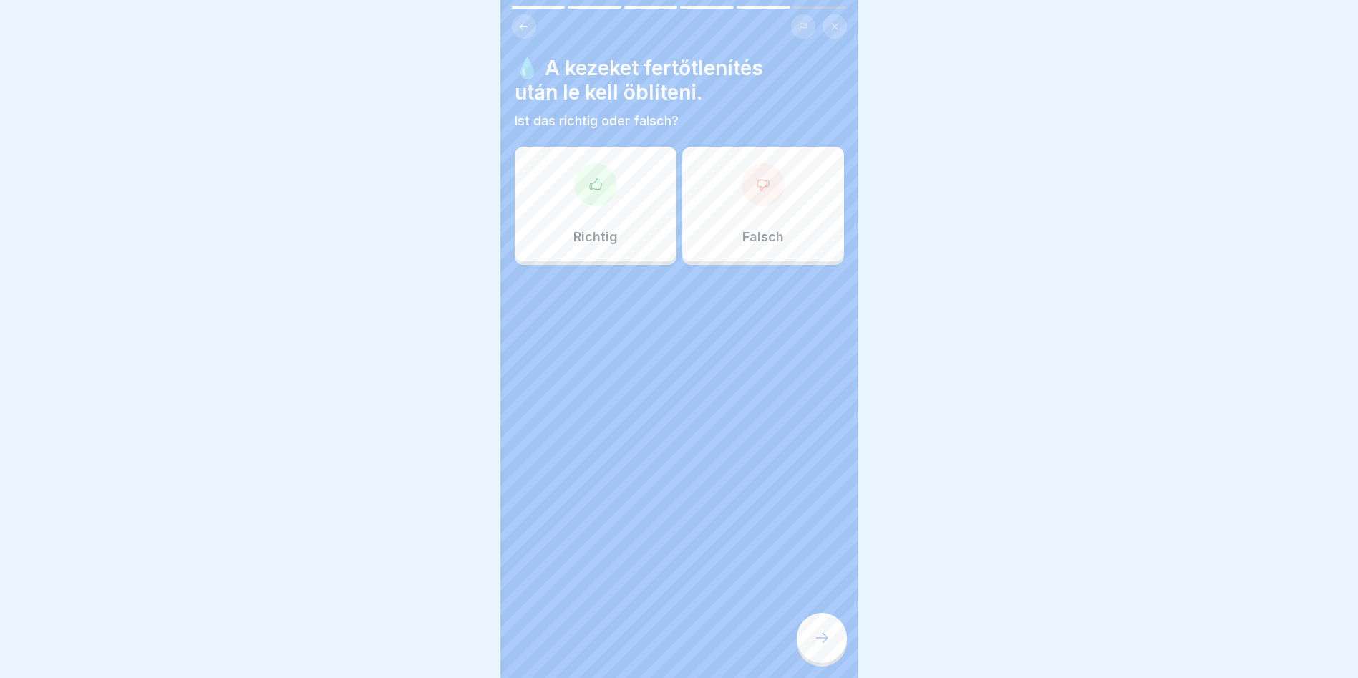
click at [759, 244] on p "Falsch" at bounding box center [763, 237] width 42 height 16
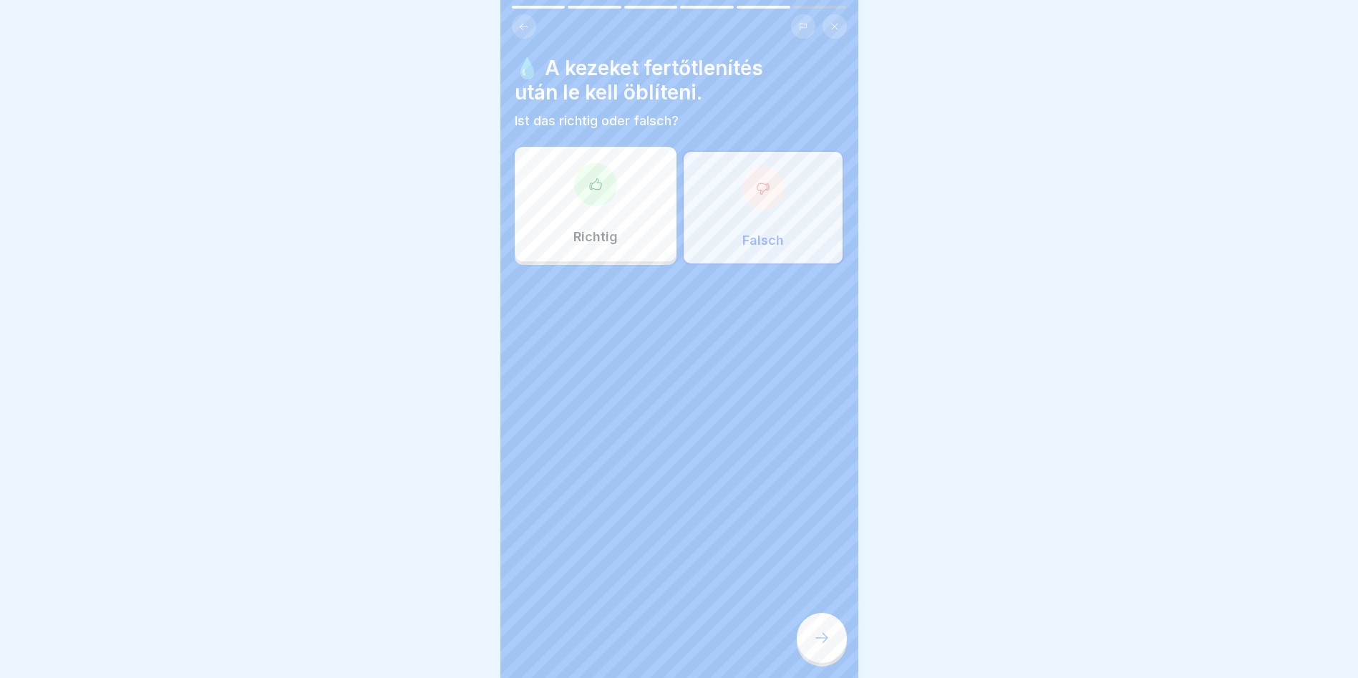
click at [832, 656] on div at bounding box center [822, 638] width 50 height 50
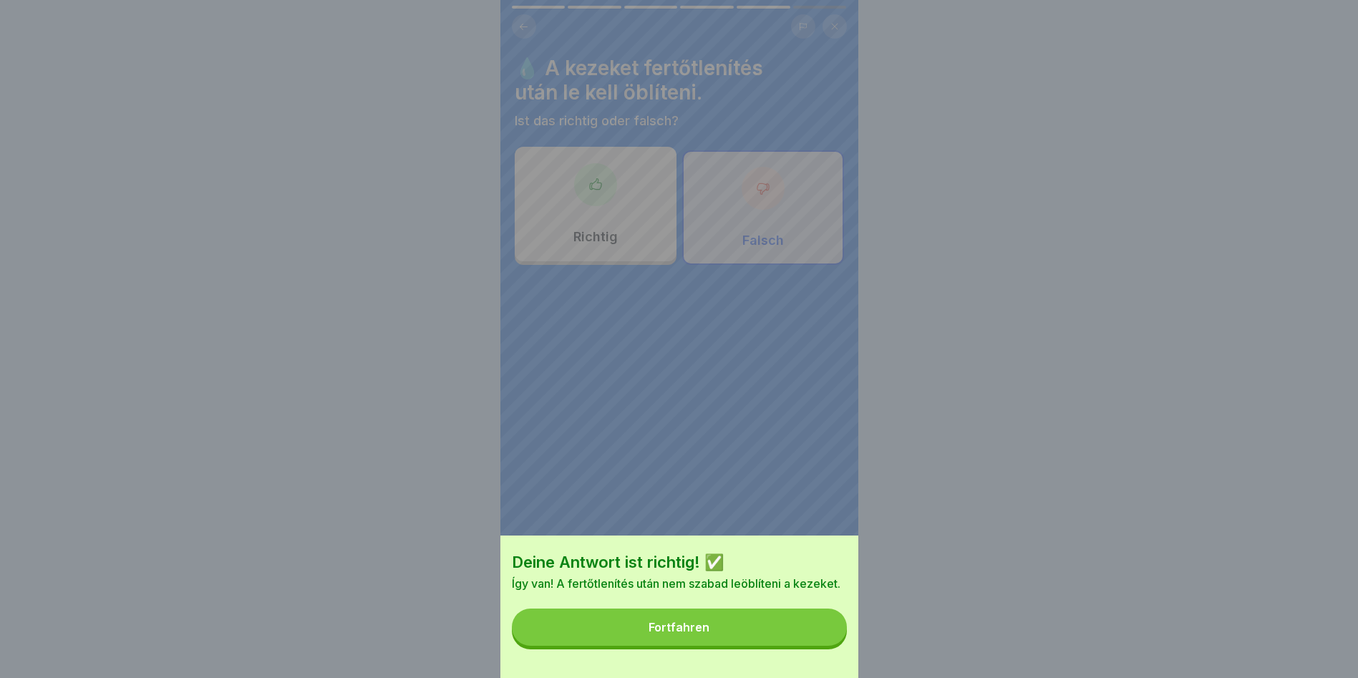
click at [752, 629] on button "Fortfahren" at bounding box center [679, 626] width 335 height 37
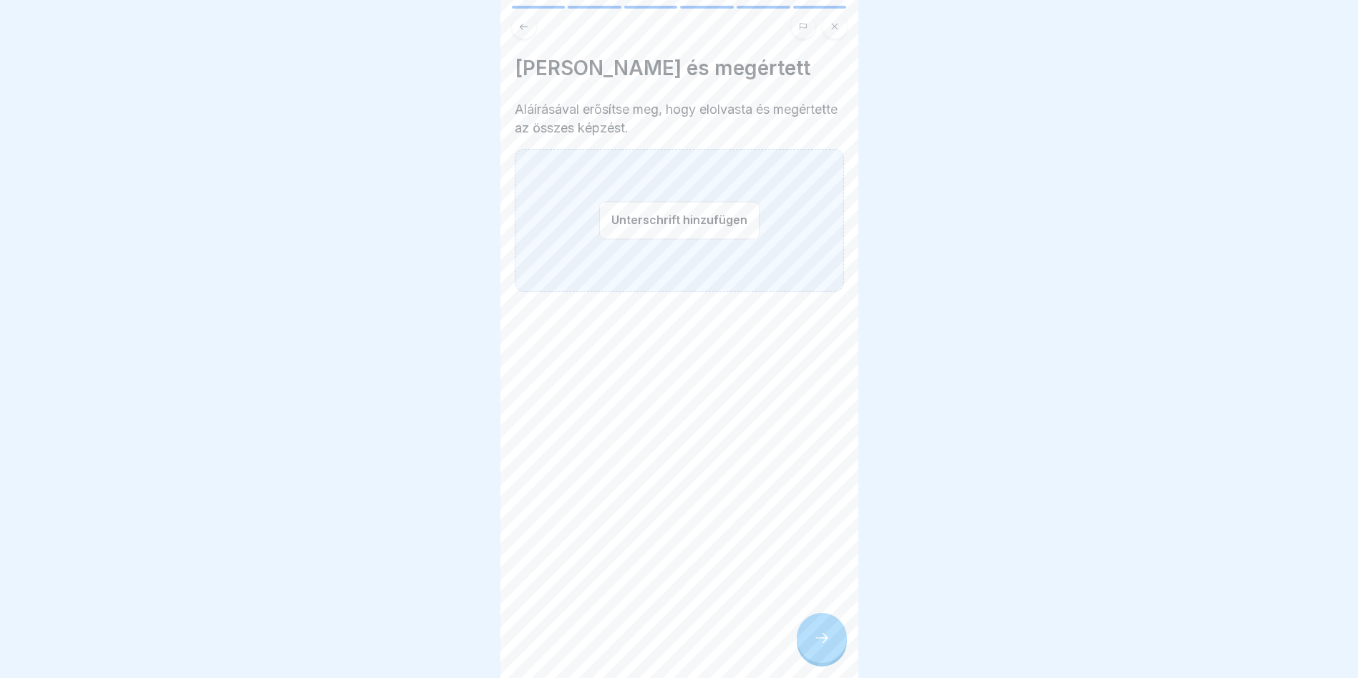
click at [636, 219] on button "Unterschrift hinzufügen" at bounding box center [679, 220] width 160 height 38
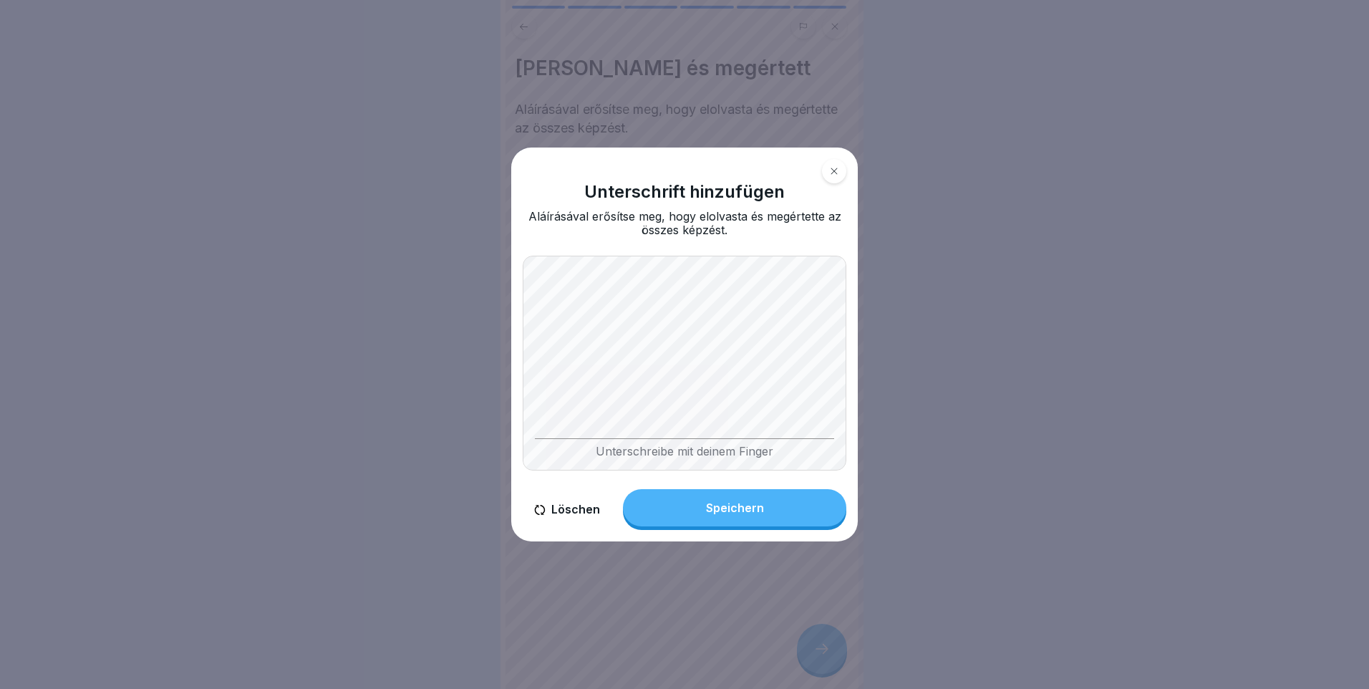
click at [581, 510] on button "Löschen" at bounding box center [567, 509] width 89 height 41
click at [898, 365] on body "HACCP higiéniai előírások 6 Schritte Ungarisch 👐 Helyes kézhigiénia Ismerje meg…" at bounding box center [679, 344] width 1358 height 689
click at [540, 514] on icon at bounding box center [539, 510] width 11 height 10
click at [792, 505] on button "Speichern" at bounding box center [734, 507] width 223 height 37
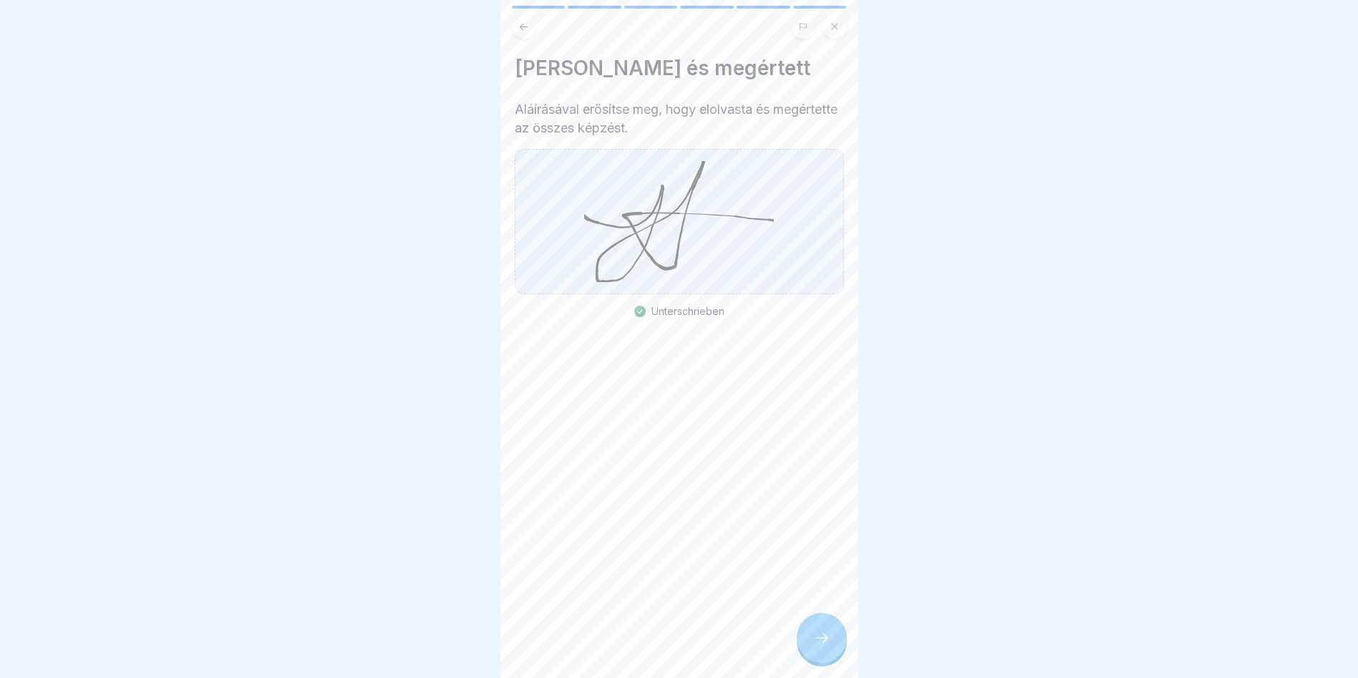
click at [827, 646] on icon at bounding box center [821, 637] width 17 height 17
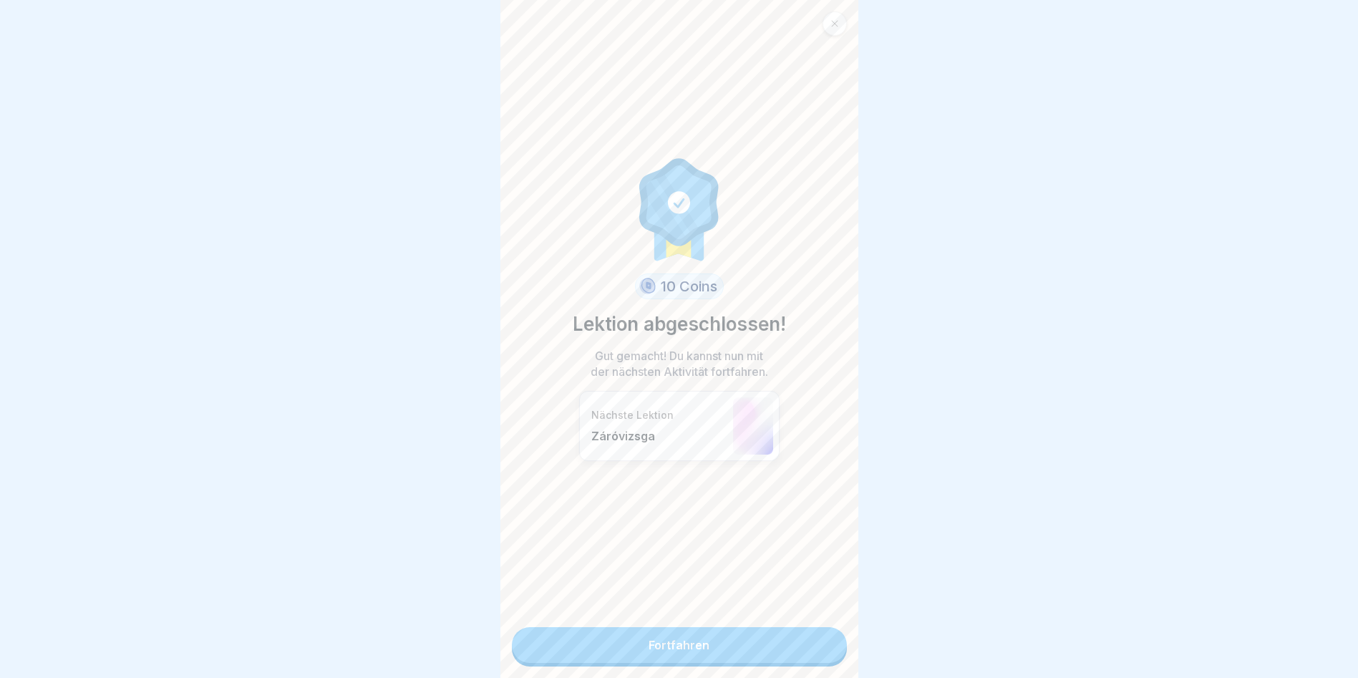
click at [742, 655] on link "Fortfahren" at bounding box center [679, 645] width 335 height 36
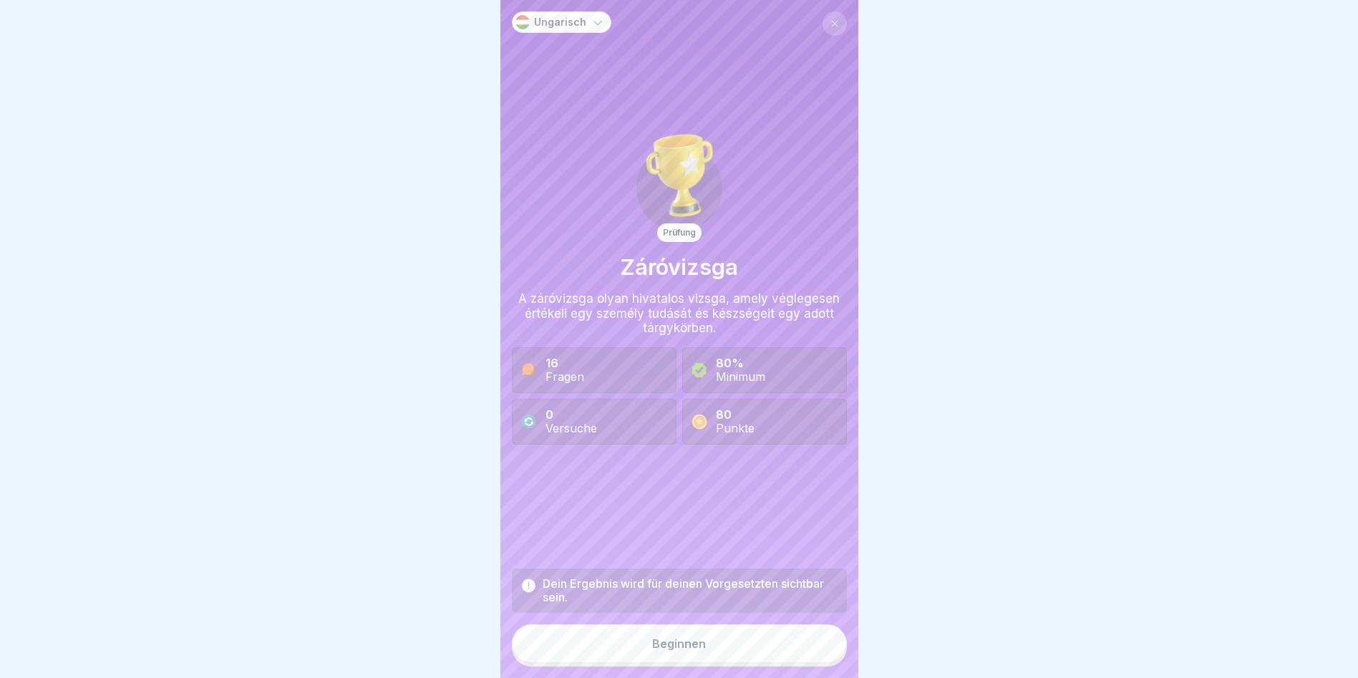
scroll to position [11, 0]
click at [688, 643] on div "Beginnen" at bounding box center [679, 643] width 54 height 13
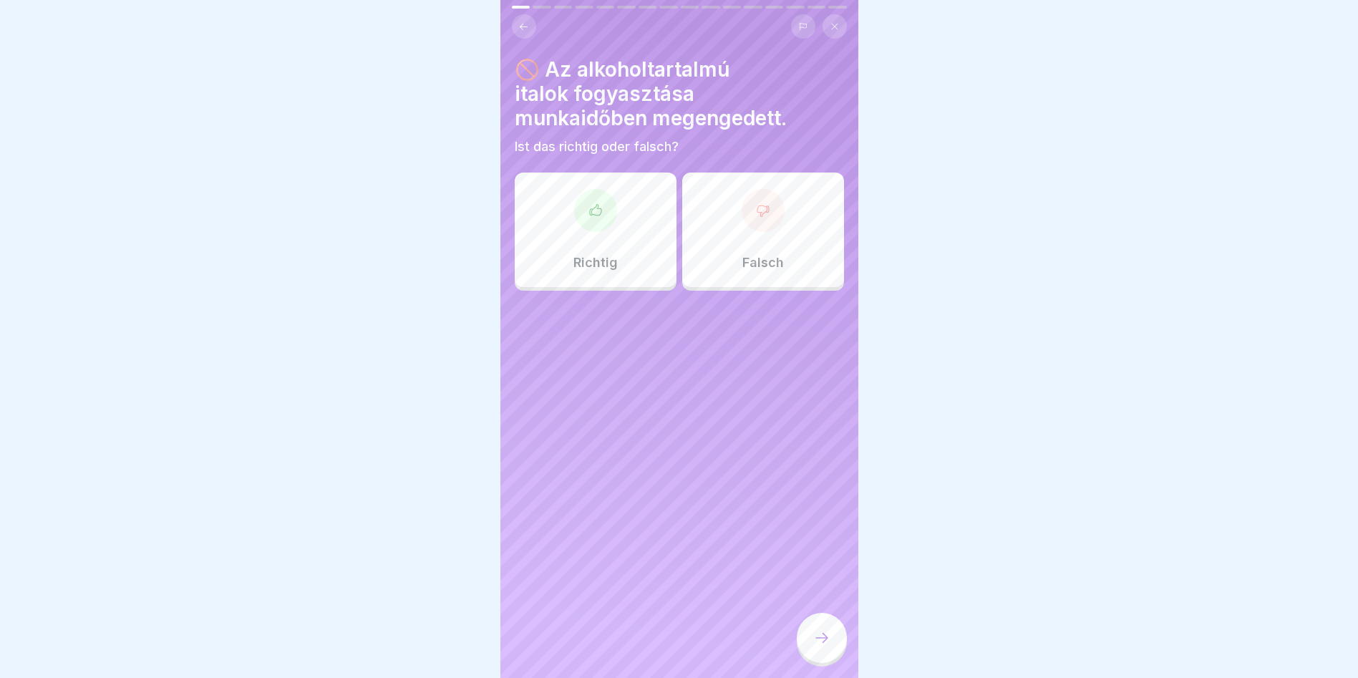
click at [781, 196] on div "Falsch" at bounding box center [763, 230] width 162 height 115
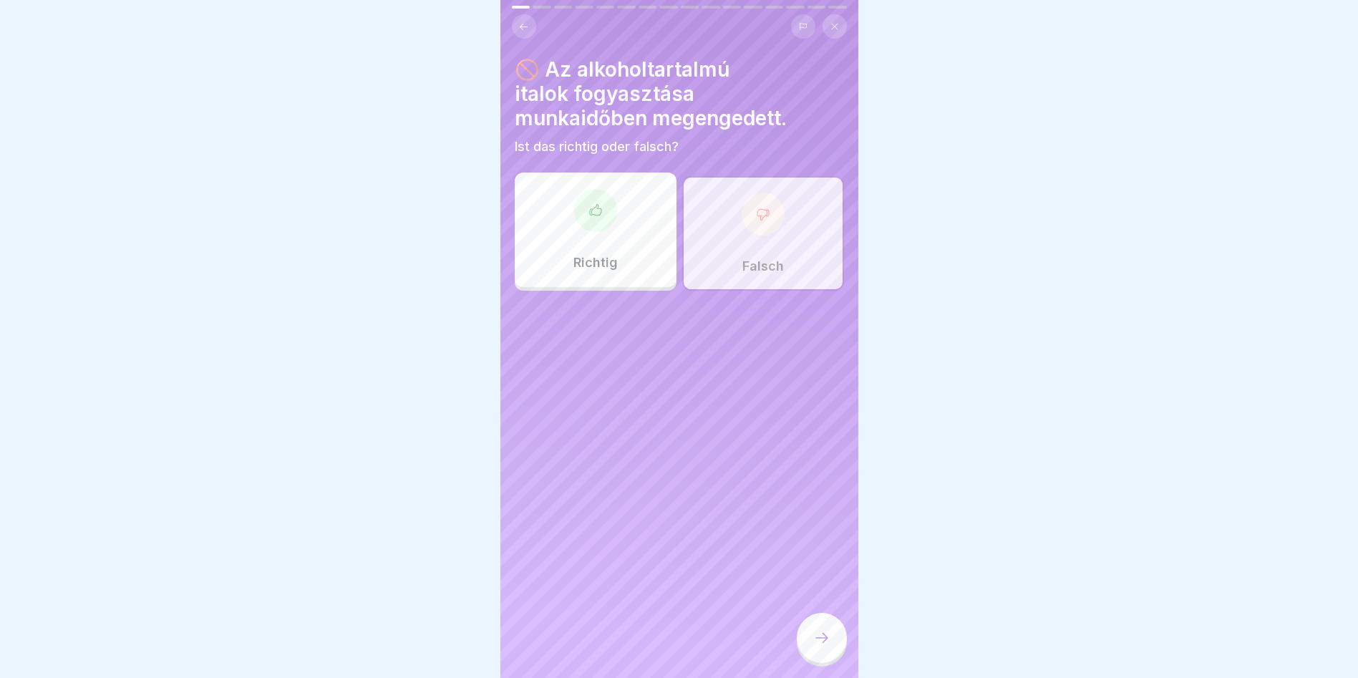
click at [817, 644] on icon at bounding box center [821, 637] width 17 height 17
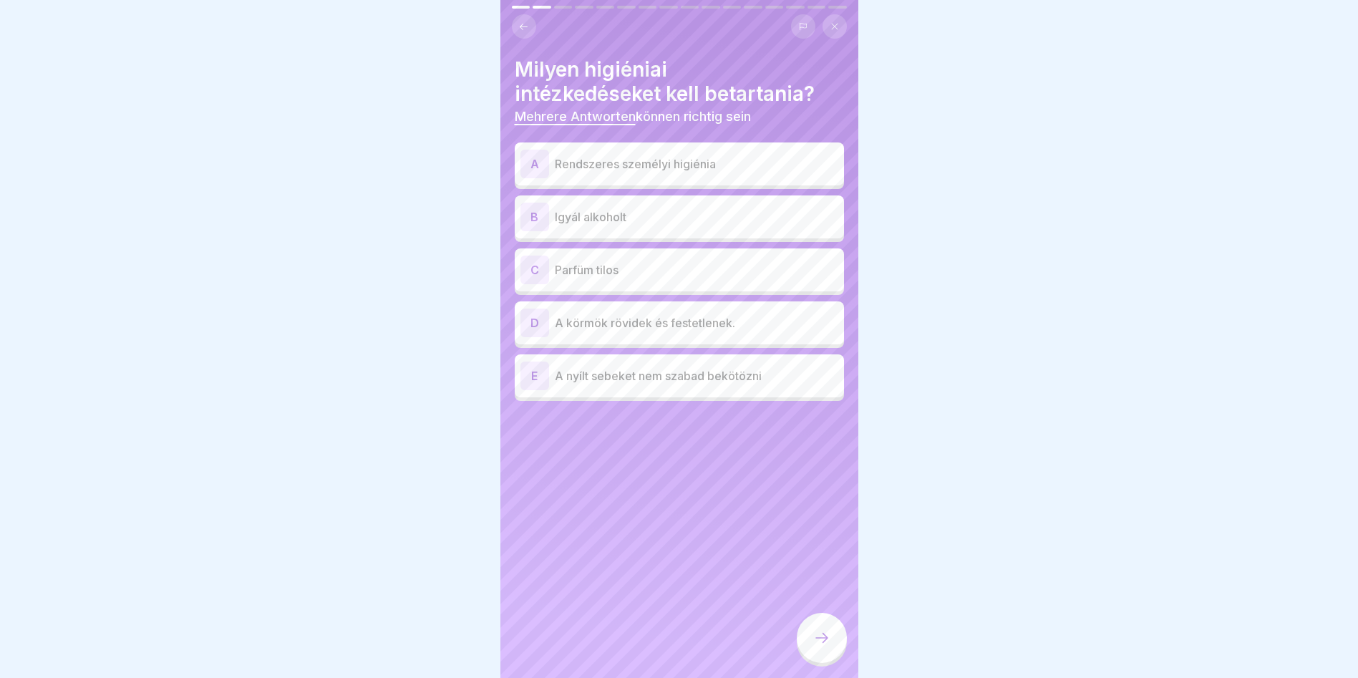
click at [670, 170] on div "A Rendszeres személyi higiénia" at bounding box center [679, 163] width 329 height 43
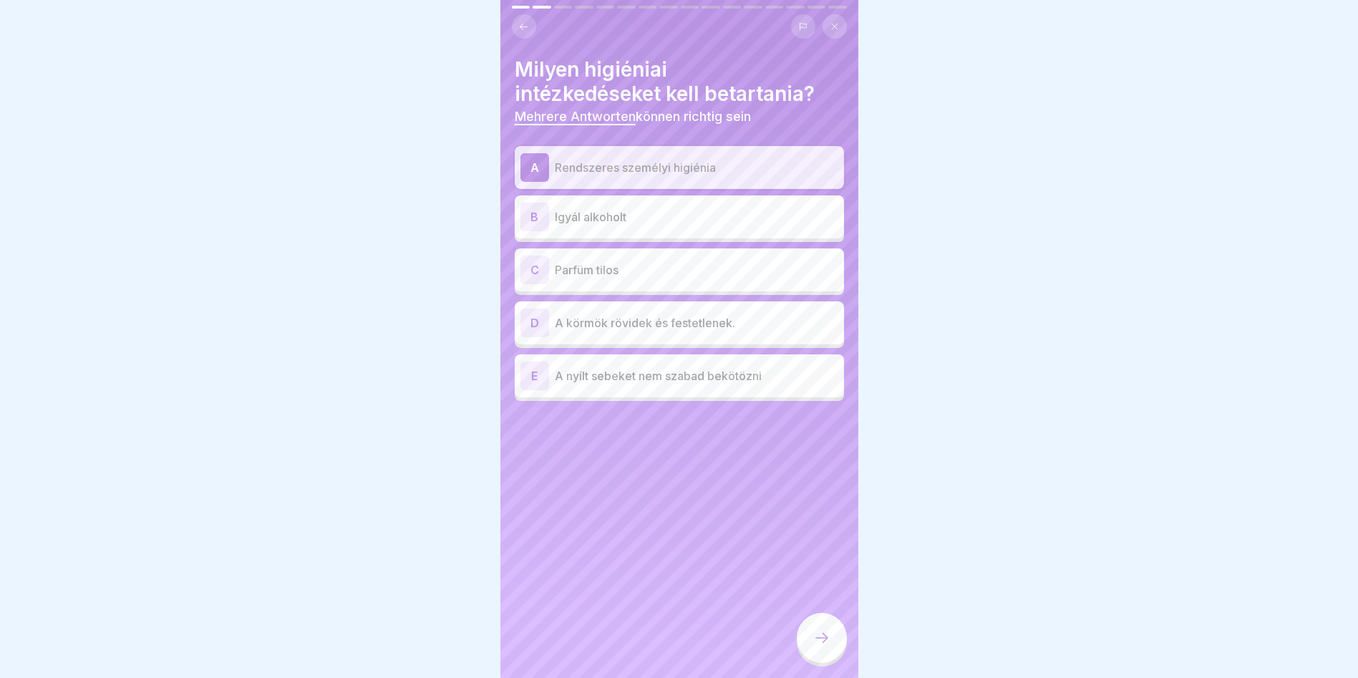
click at [656, 265] on p "Parfüm tilos" at bounding box center [696, 269] width 283 height 17
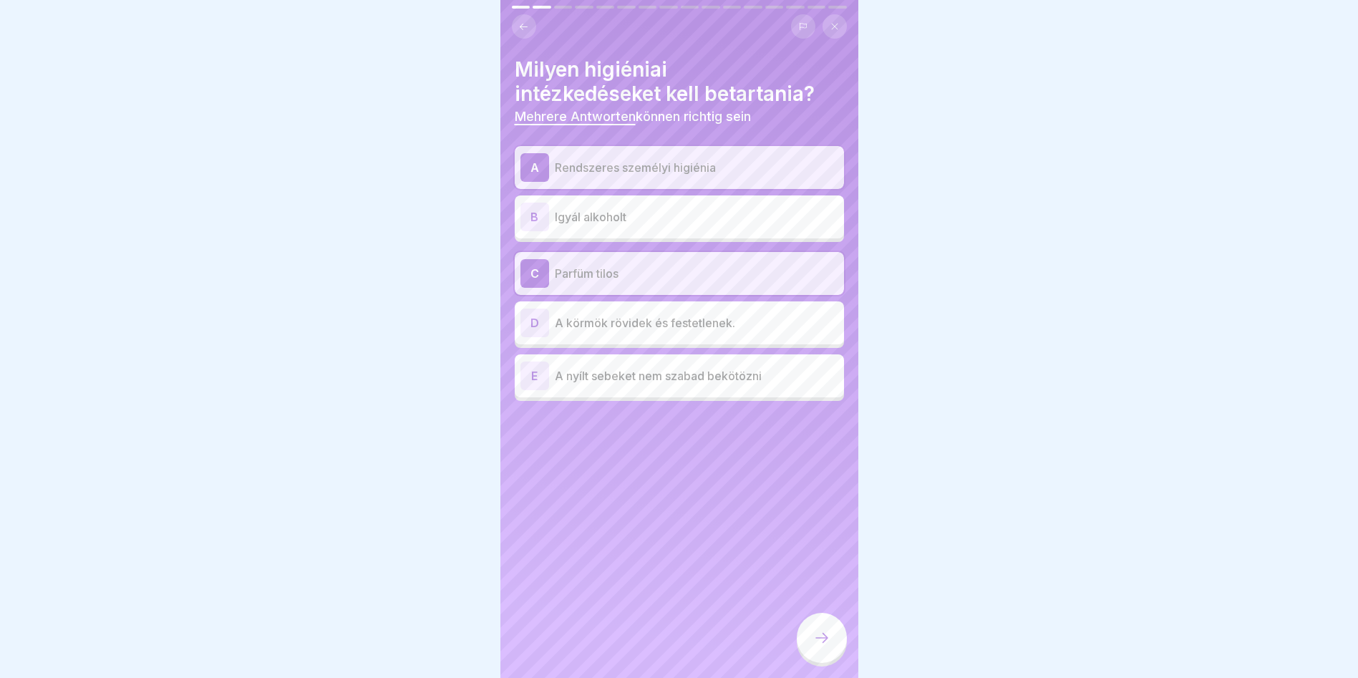
click at [598, 315] on p "A körmök rövidek és festetlenek." at bounding box center [696, 322] width 283 height 17
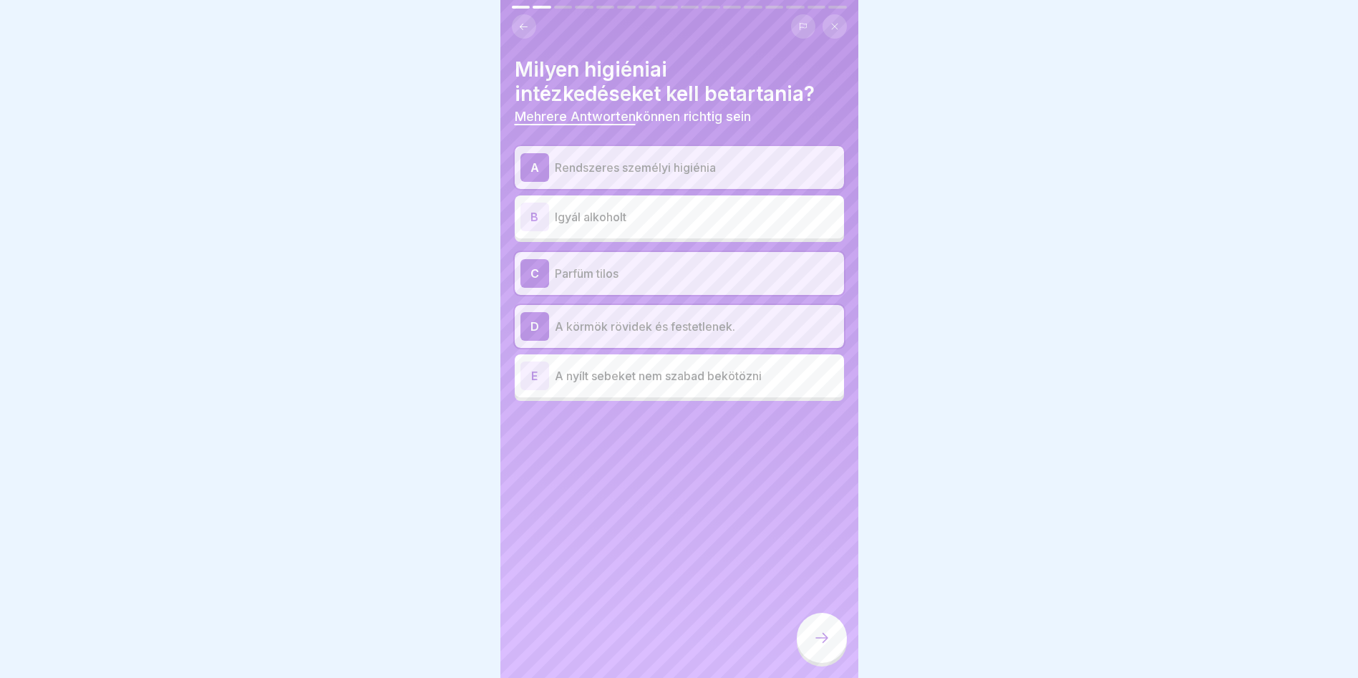
click at [828, 647] on div at bounding box center [822, 638] width 50 height 50
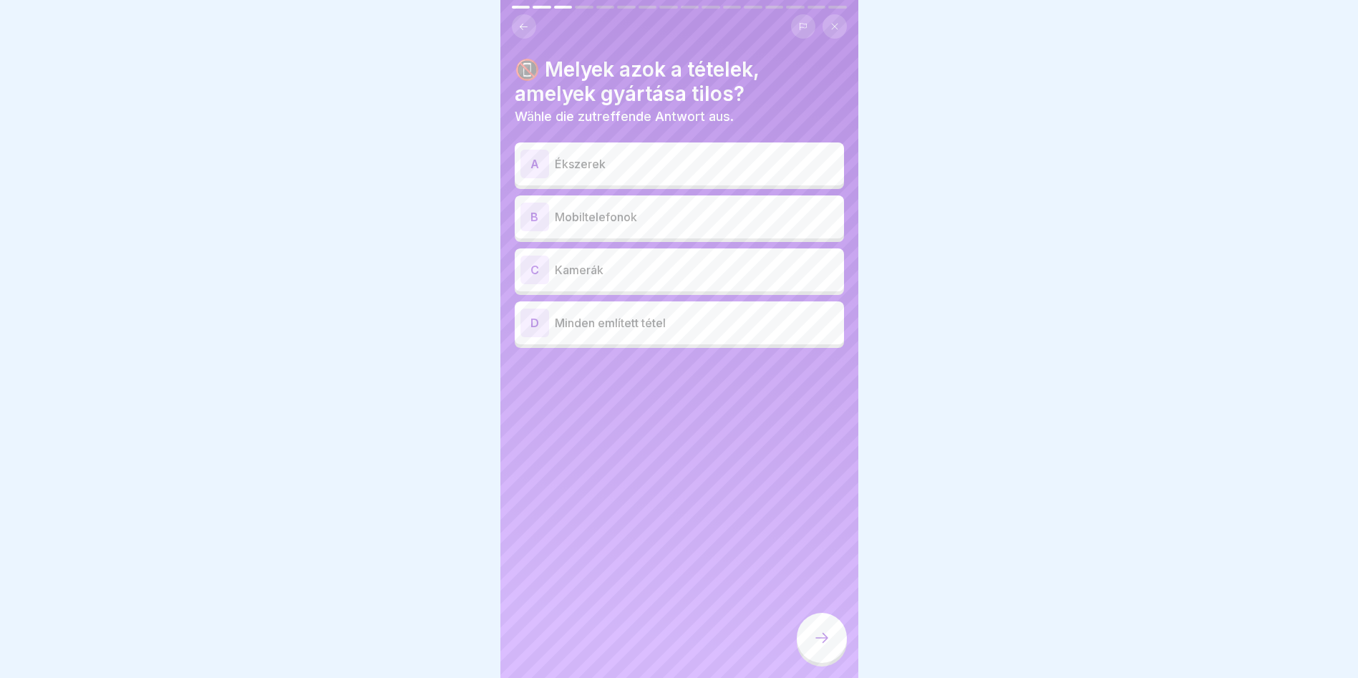
click at [553, 162] on div "A Ékszerek" at bounding box center [679, 164] width 318 height 29
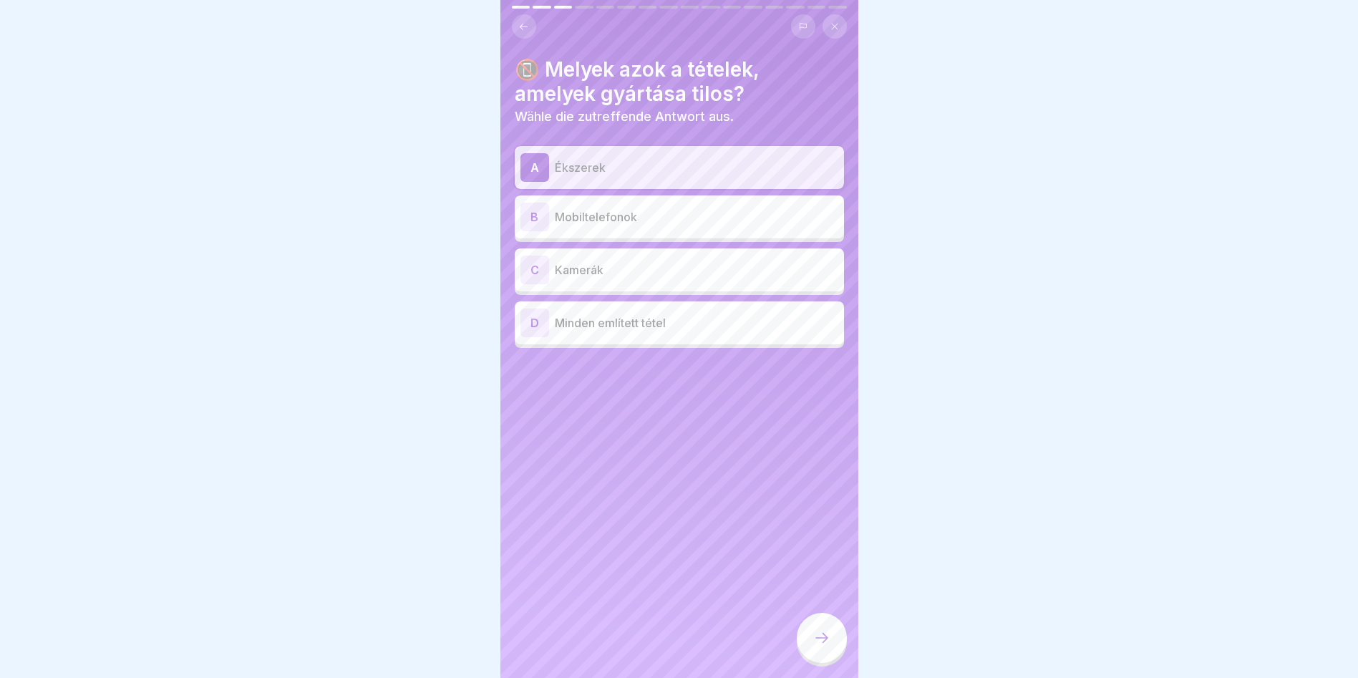
click at [674, 220] on div "B Mobiltelefonok" at bounding box center [679, 217] width 318 height 29
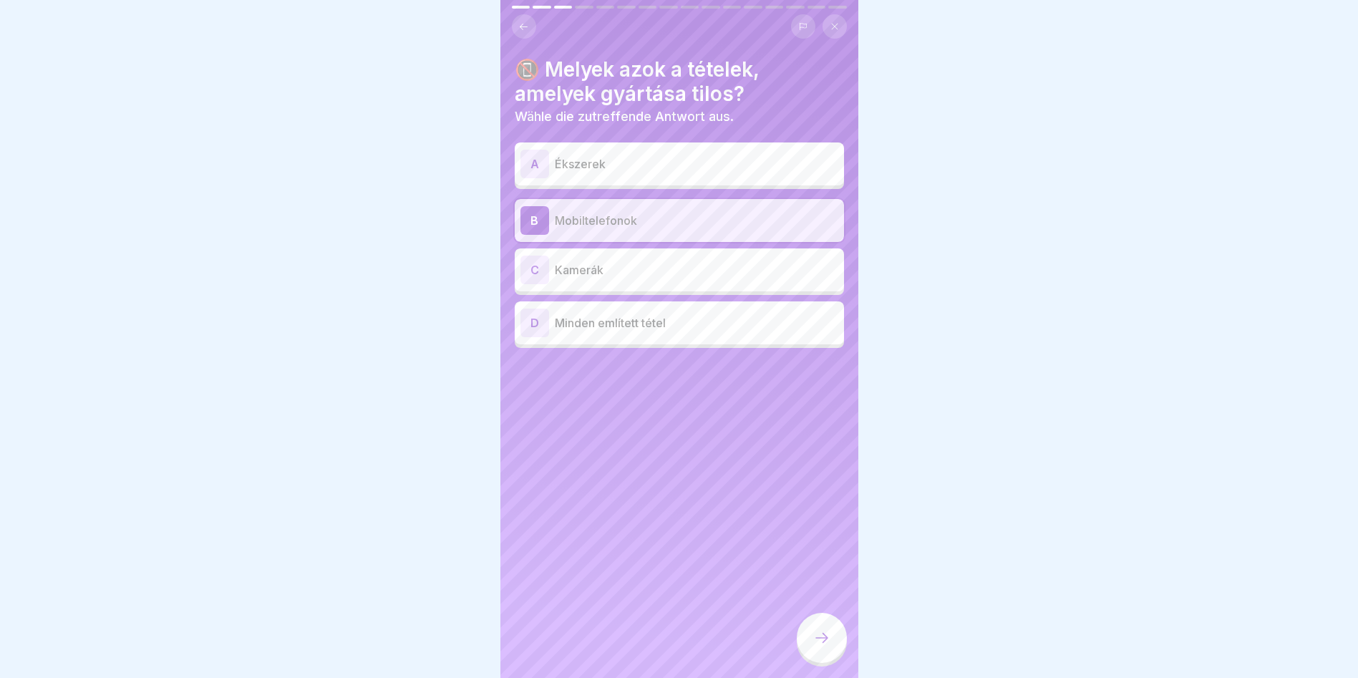
click at [709, 268] on div "C Kamerák" at bounding box center [679, 270] width 318 height 29
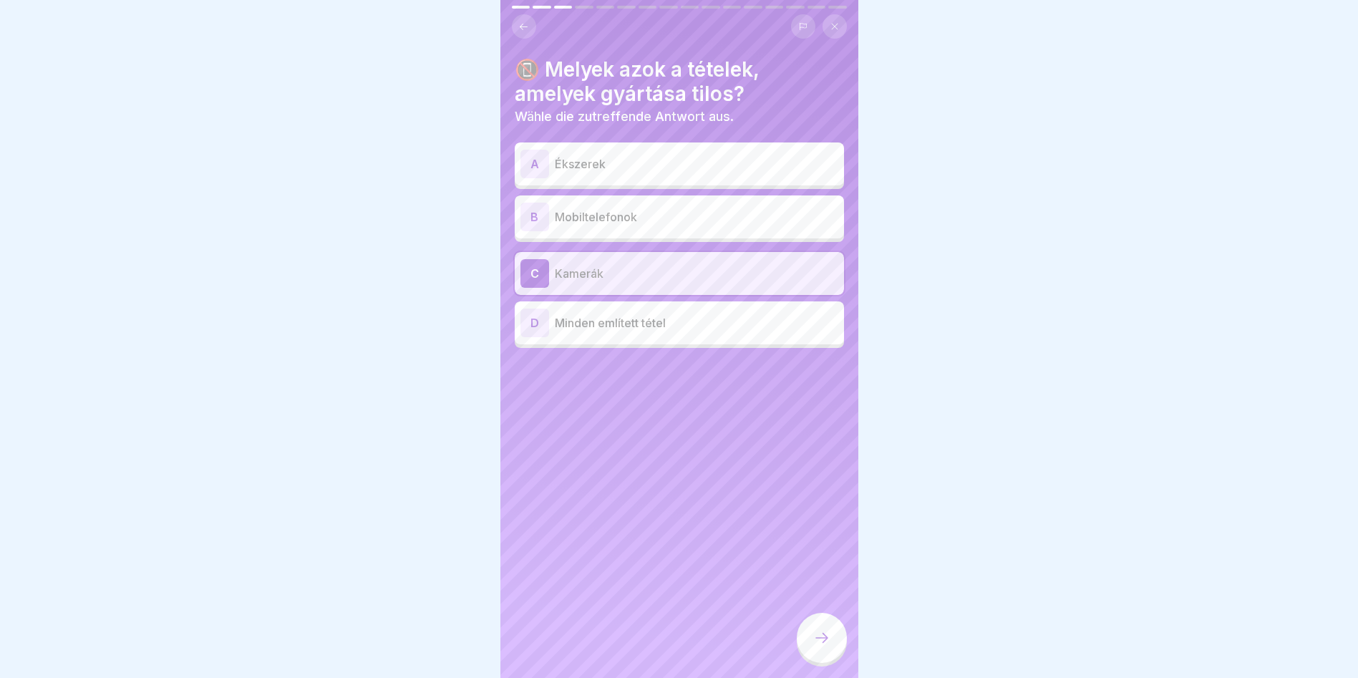
click at [689, 314] on p "Minden említett tétel" at bounding box center [696, 322] width 283 height 17
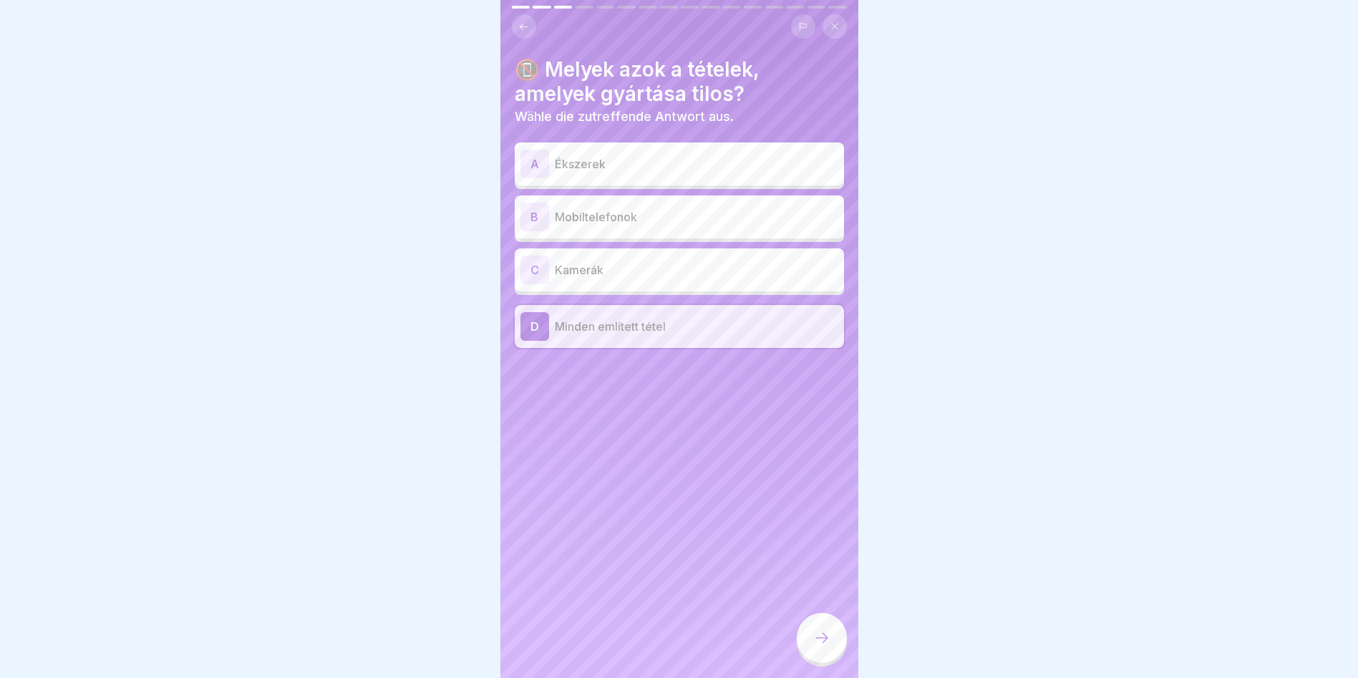
click at [825, 651] on div at bounding box center [822, 638] width 50 height 50
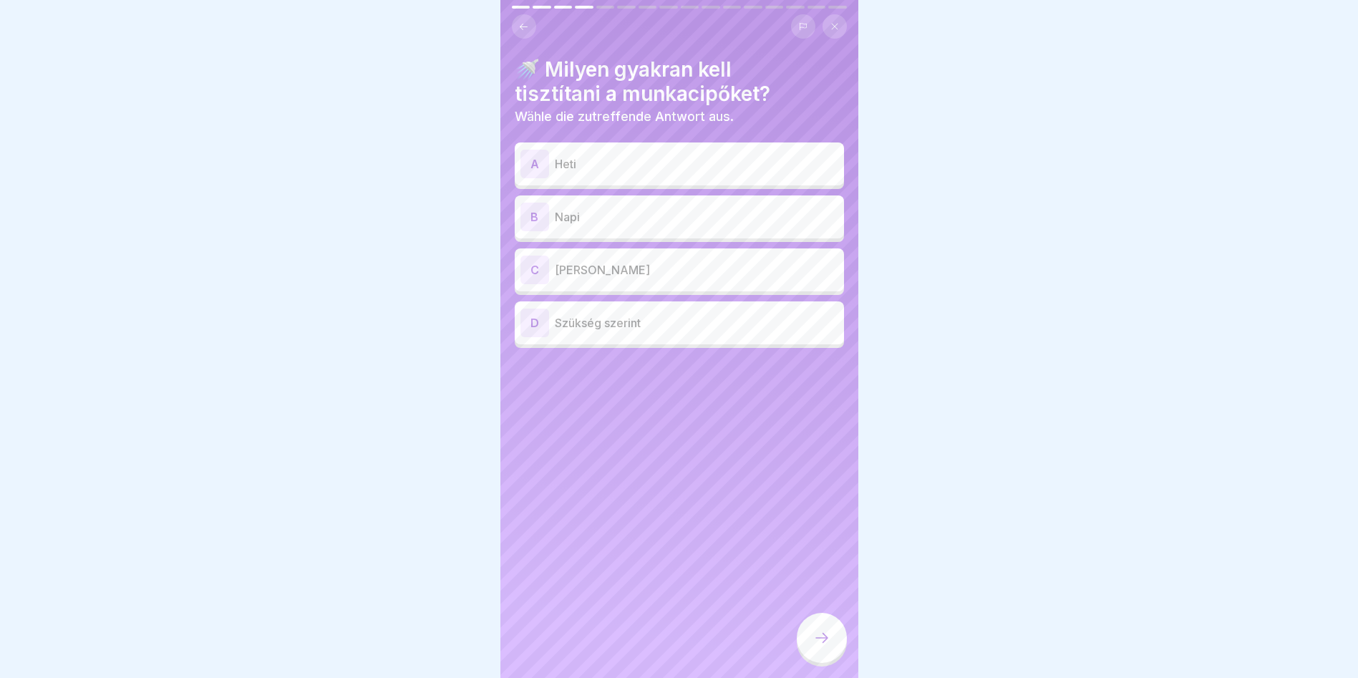
click at [623, 211] on p "Napi" at bounding box center [696, 216] width 283 height 17
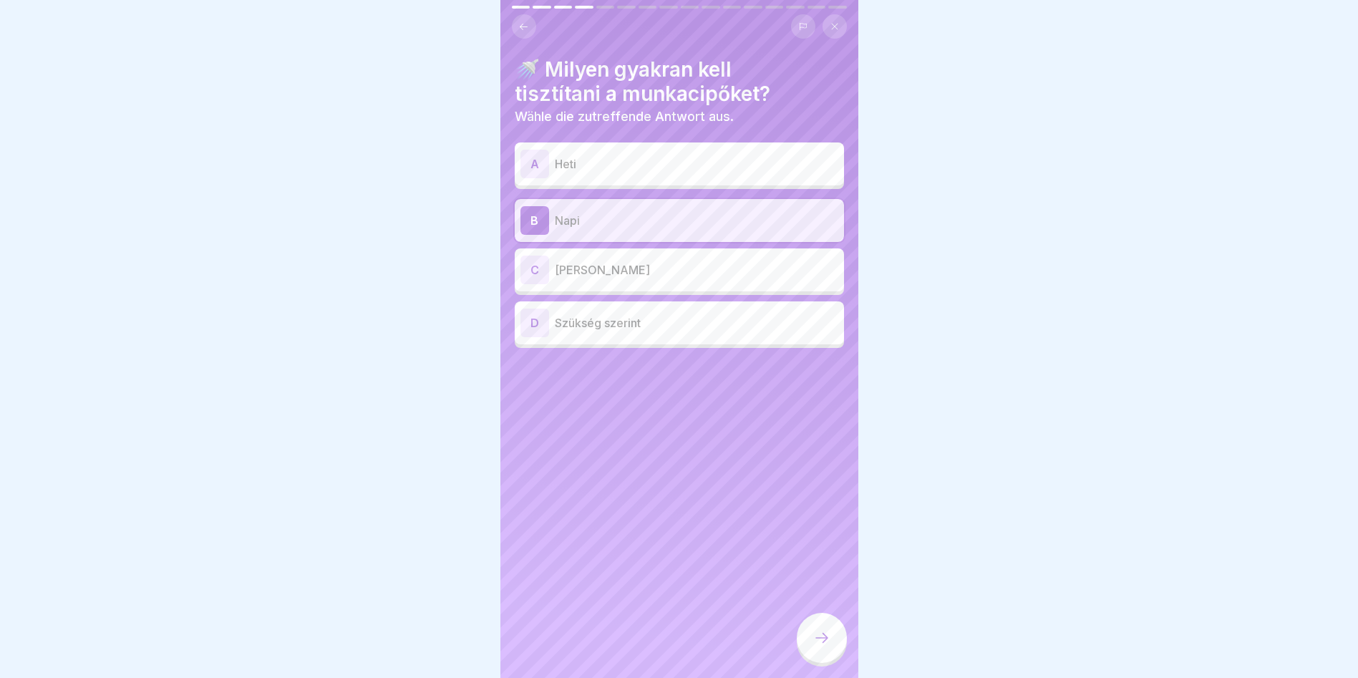
click at [819, 636] on icon at bounding box center [821, 637] width 17 height 17
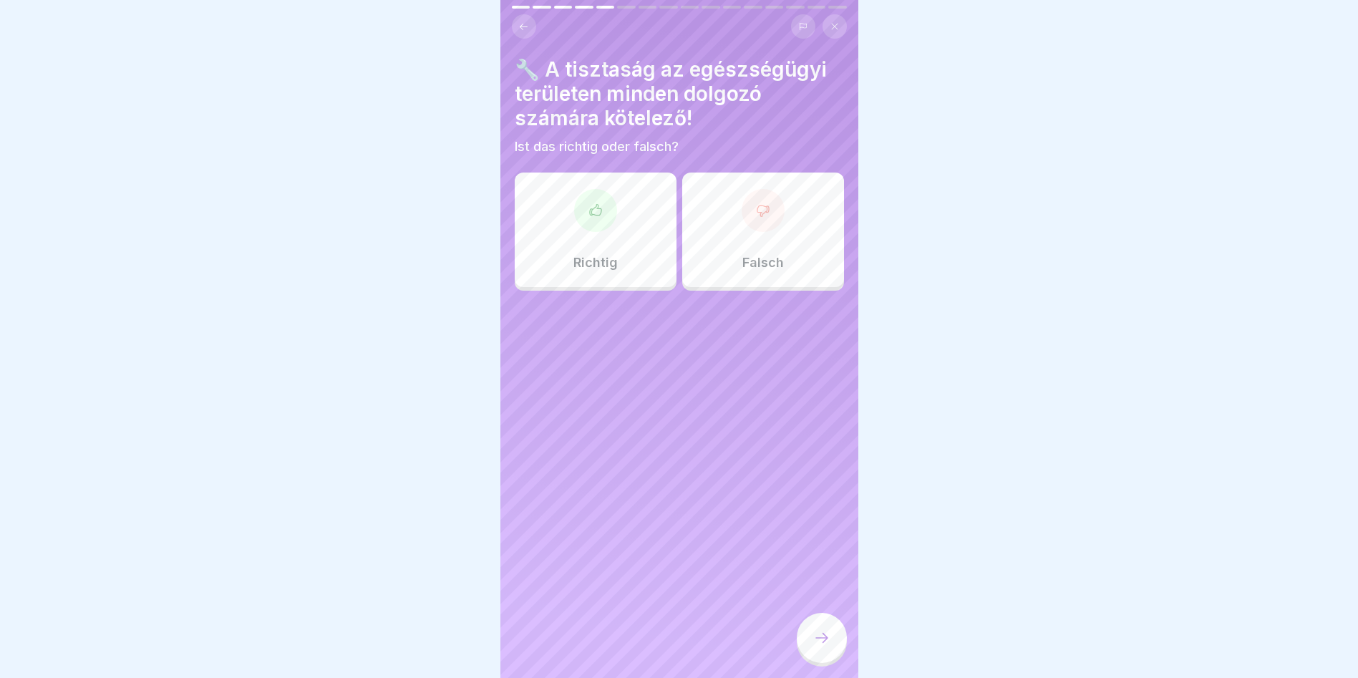
click at [583, 227] on div "Richtig" at bounding box center [596, 230] width 162 height 115
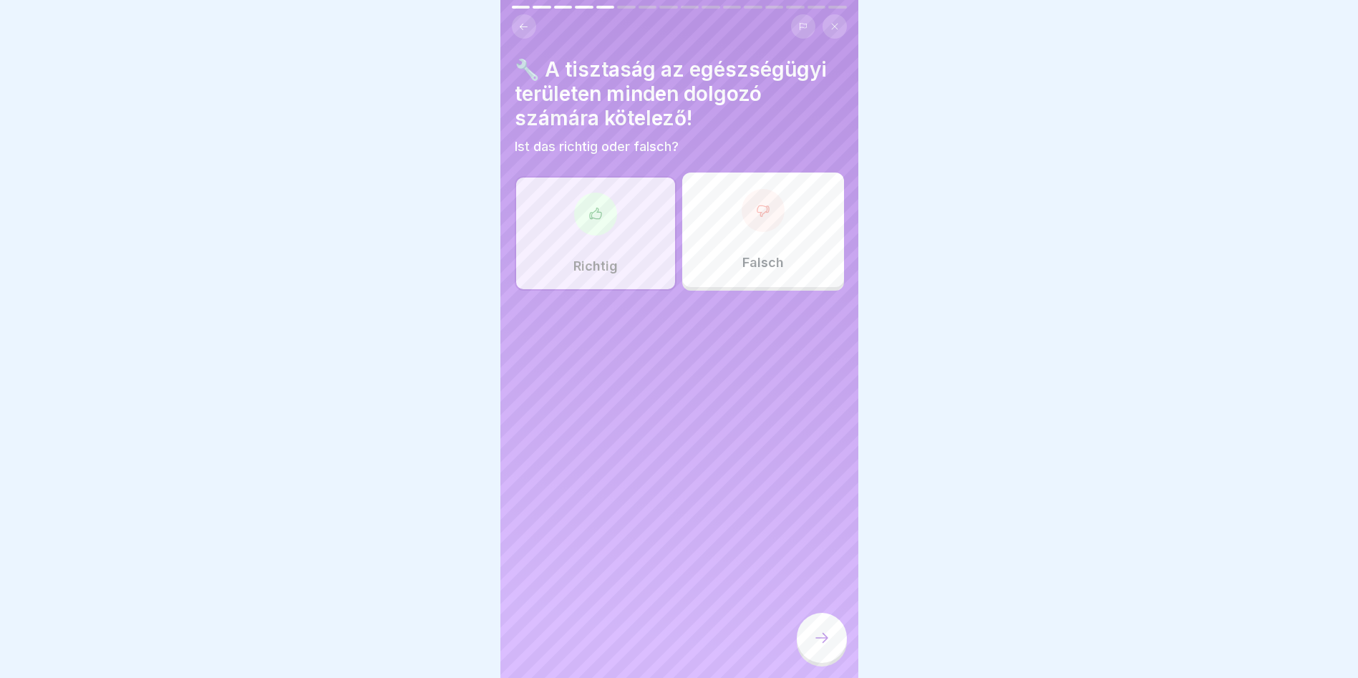
click at [825, 640] on icon at bounding box center [821, 638] width 13 height 10
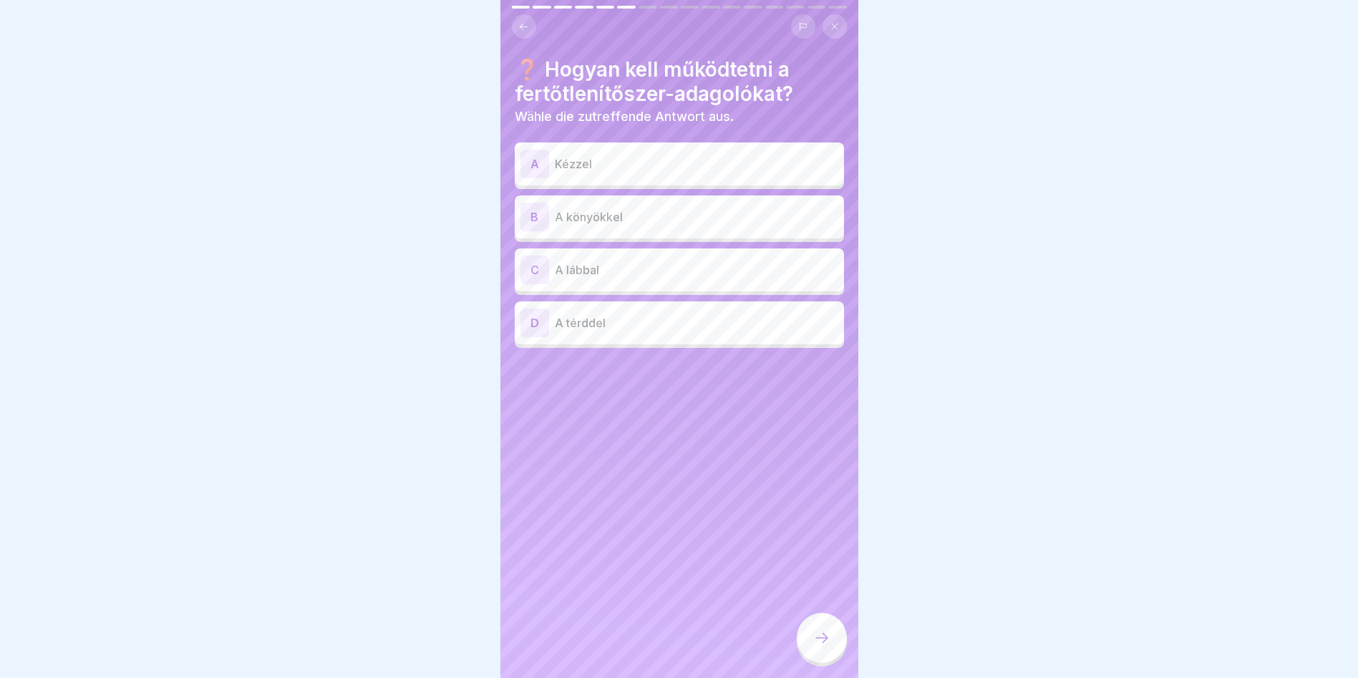
click at [584, 210] on p "A könyökkel" at bounding box center [696, 216] width 283 height 17
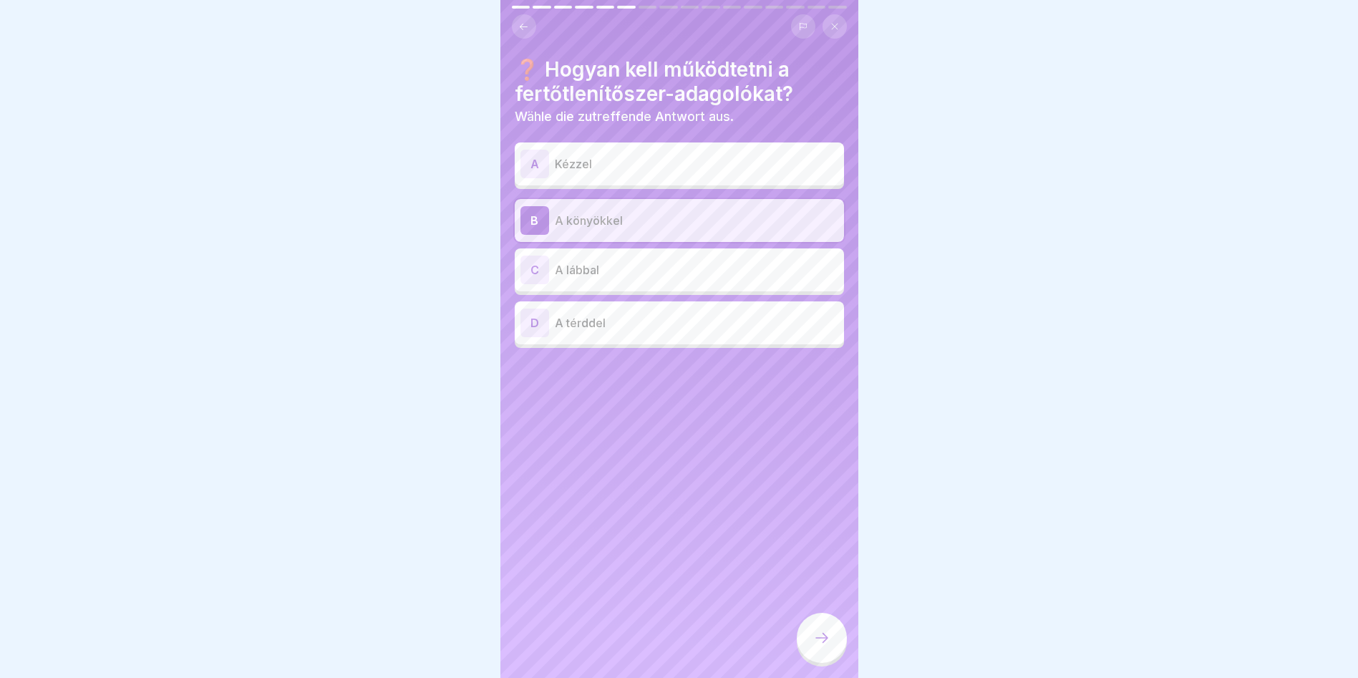
click at [826, 635] on icon at bounding box center [821, 637] width 17 height 17
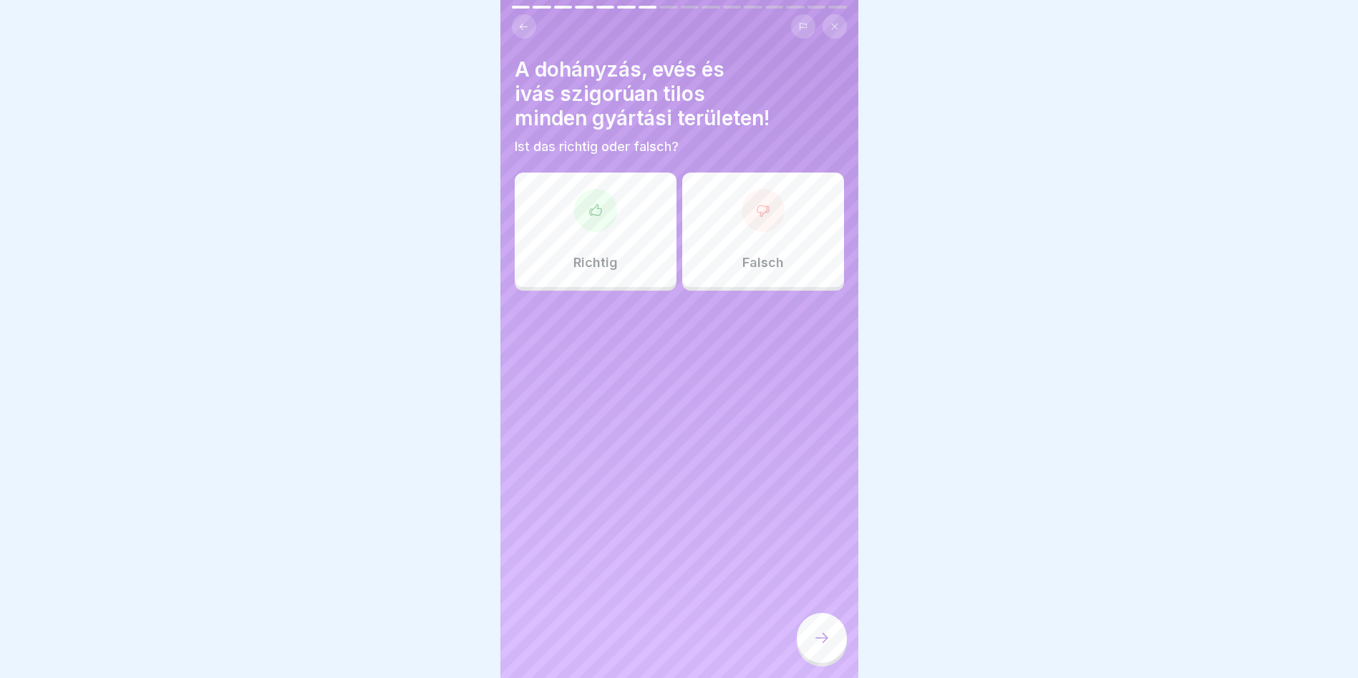
click at [606, 212] on div at bounding box center [595, 210] width 43 height 43
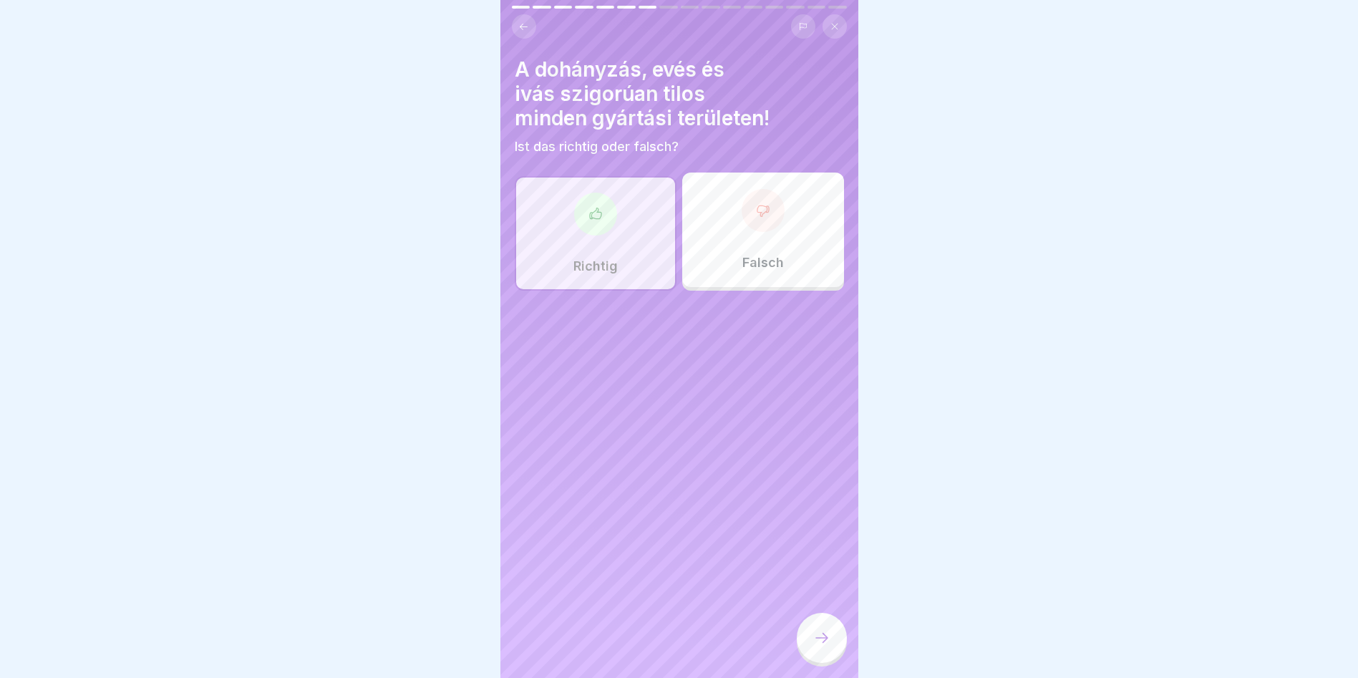
click at [827, 649] on div at bounding box center [822, 638] width 50 height 50
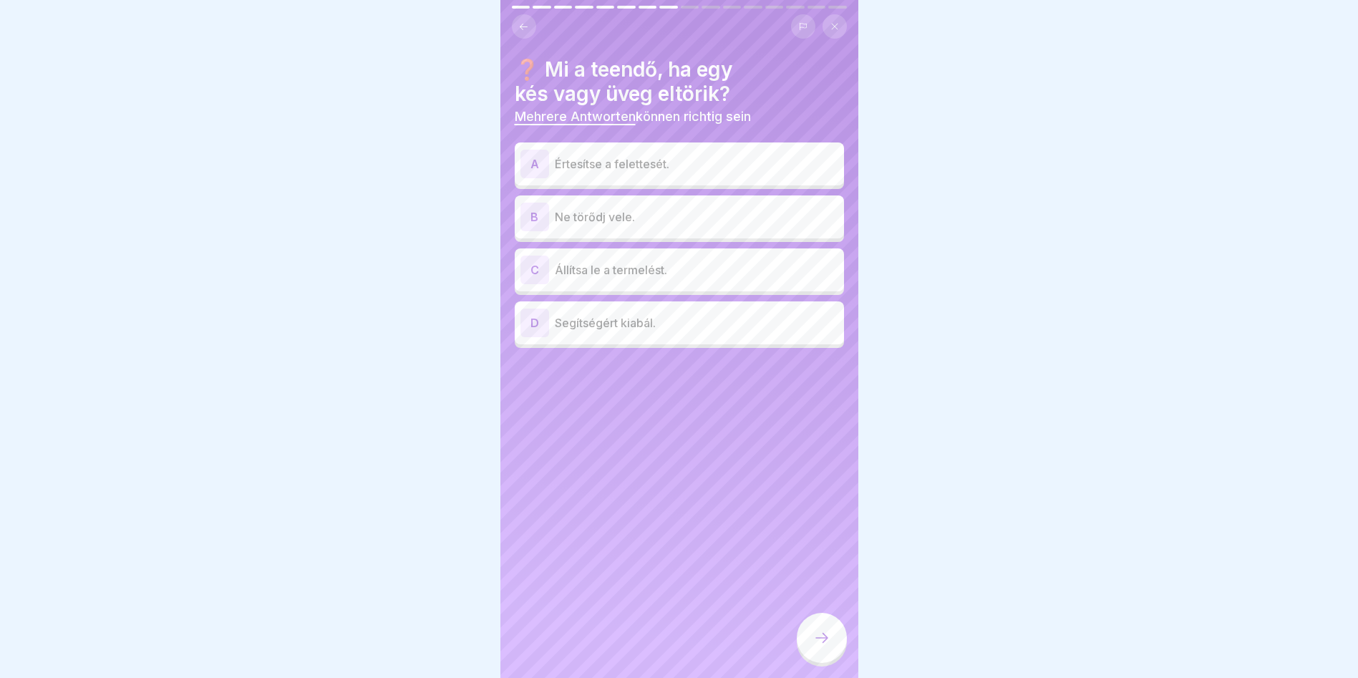
click at [675, 155] on p "Értesítse a felettesét." at bounding box center [696, 163] width 283 height 17
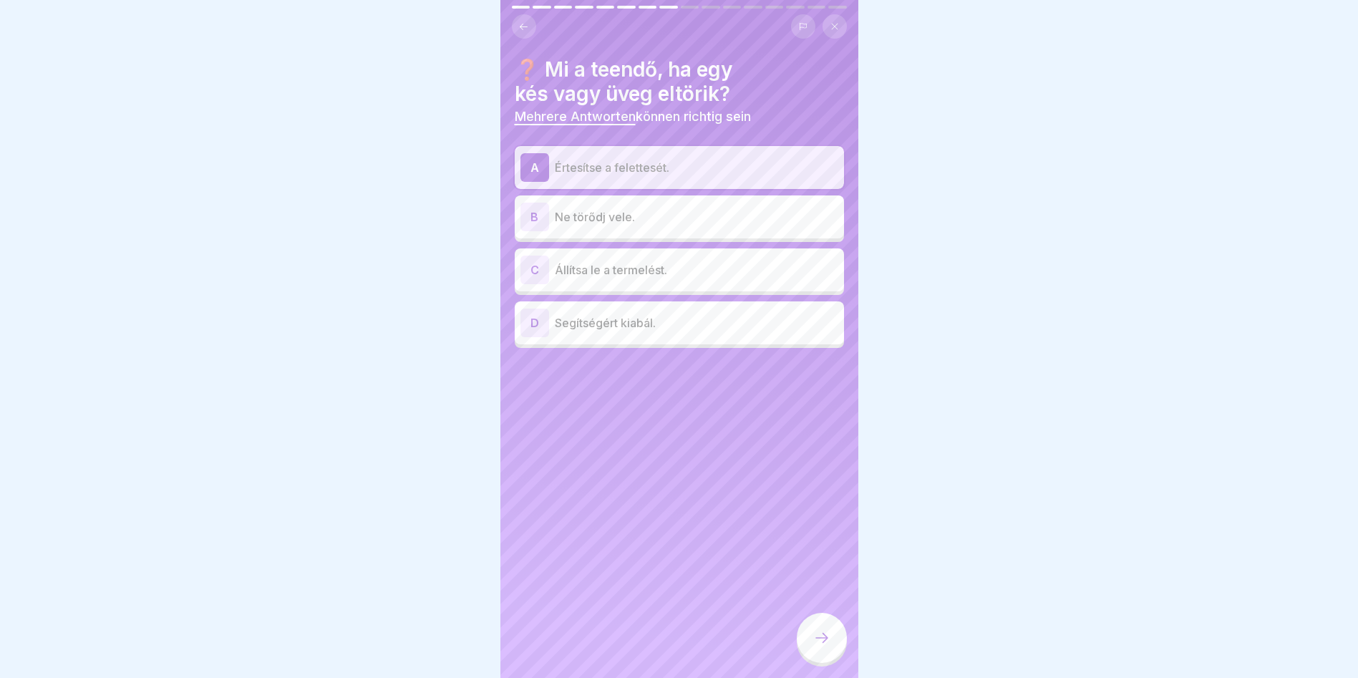
click at [638, 272] on div "C Állítsa le a termelést." at bounding box center [679, 270] width 318 height 29
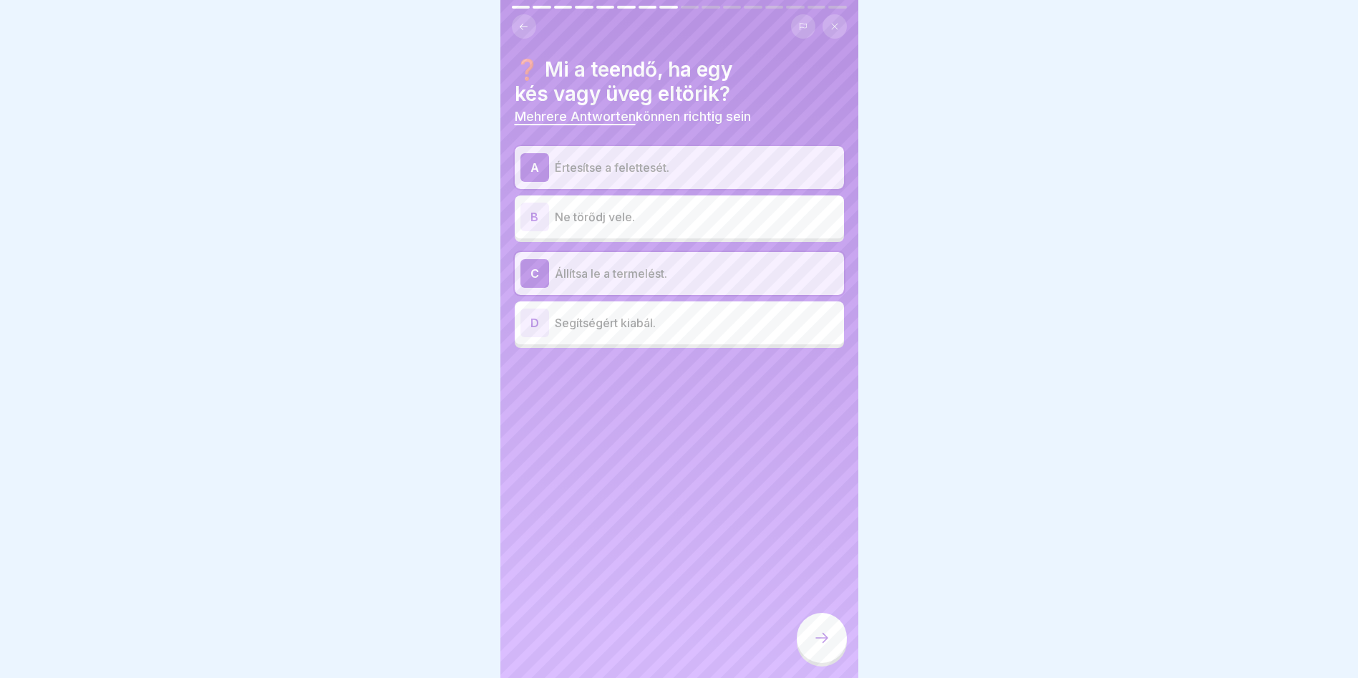
click at [835, 634] on div at bounding box center [822, 638] width 50 height 50
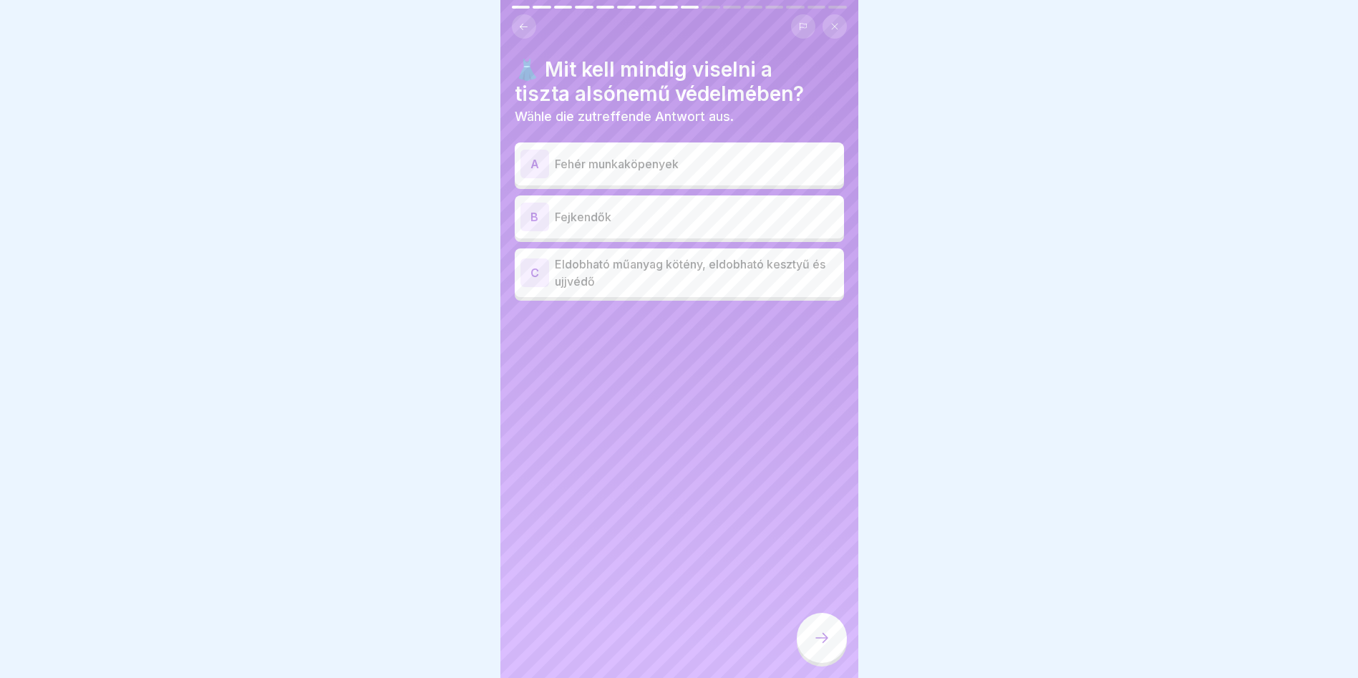
click at [623, 275] on p "Eldobható műanyag kötény, eldobható kesztyű és ujjvédő" at bounding box center [696, 273] width 283 height 34
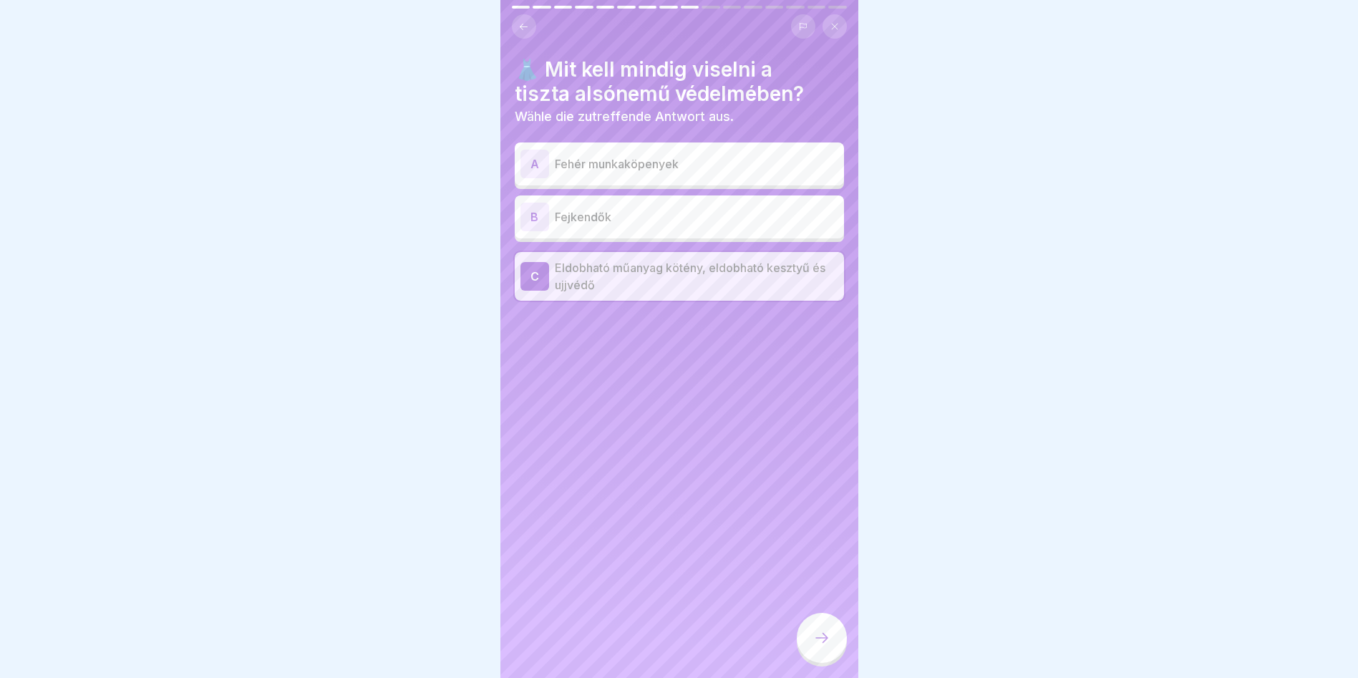
click at [840, 641] on div at bounding box center [822, 638] width 50 height 50
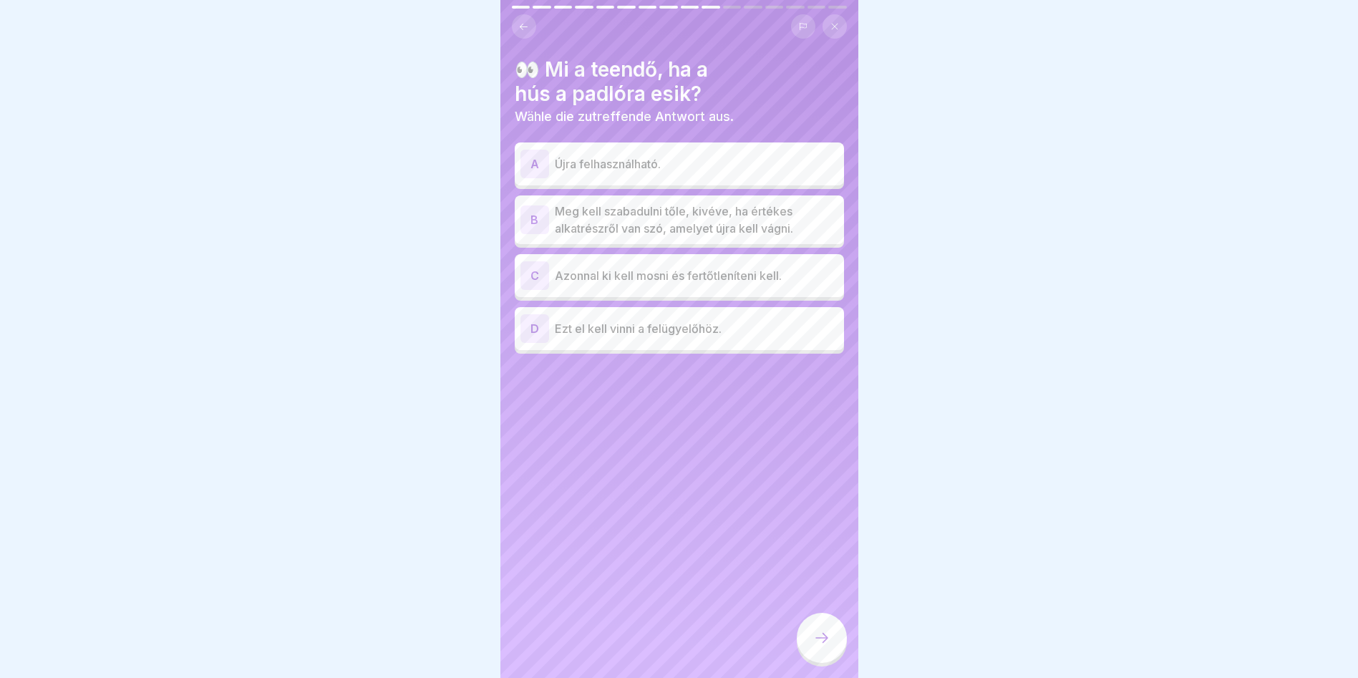
click at [659, 206] on p "Meg kell szabadulni tőle, kivéve, ha értékes alkatrészről van szó, amelyet újra…" at bounding box center [696, 220] width 283 height 34
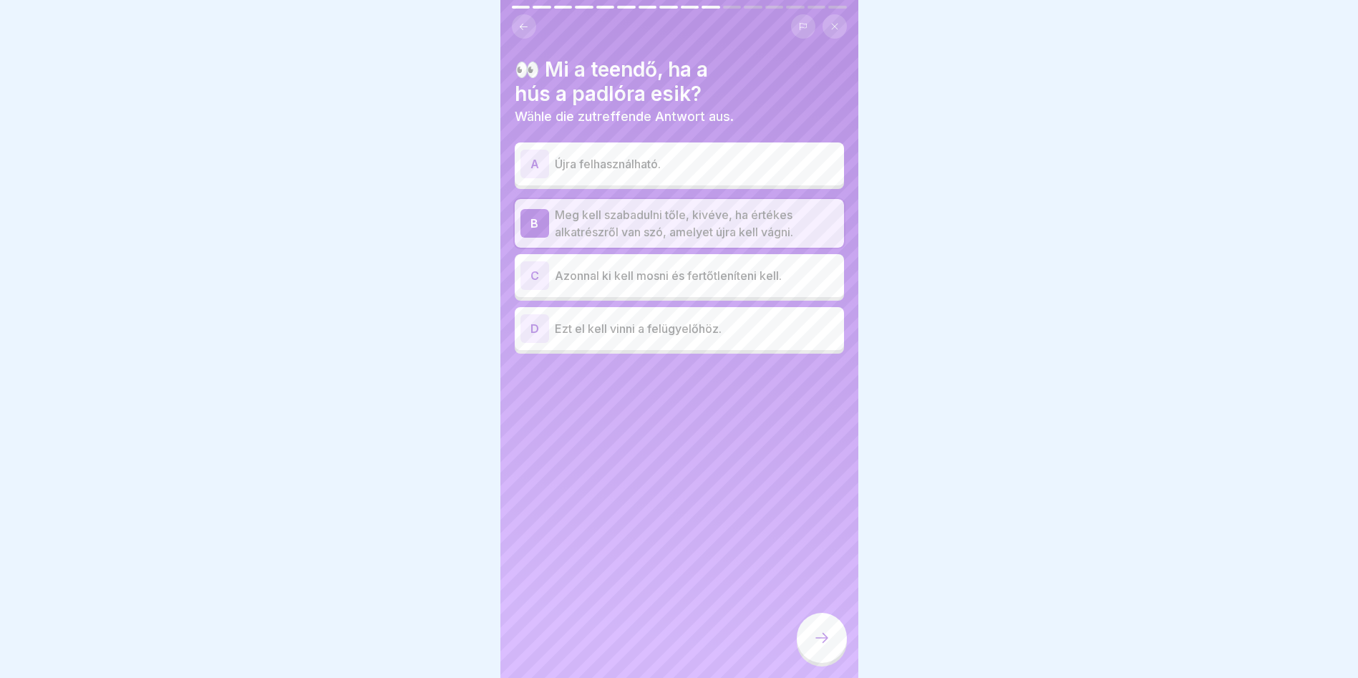
click at [832, 651] on div at bounding box center [822, 638] width 50 height 50
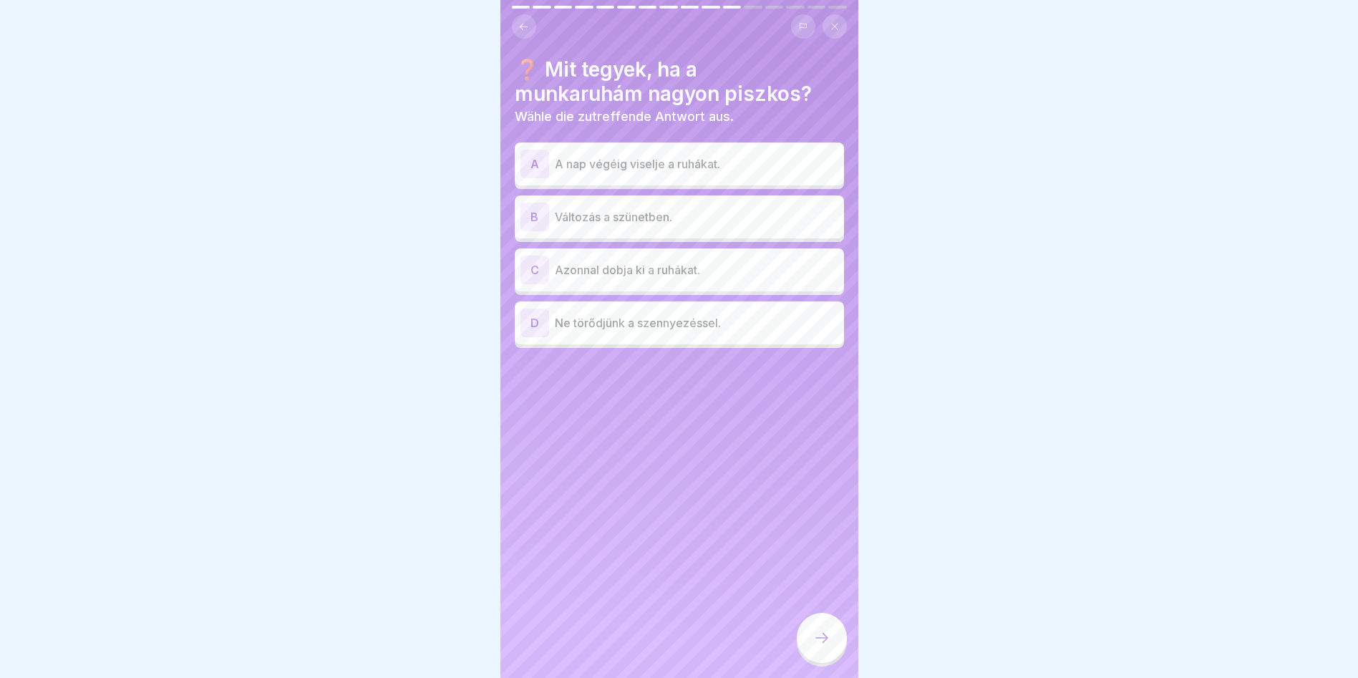
click at [653, 214] on p "Változás a szünetben." at bounding box center [696, 216] width 283 height 17
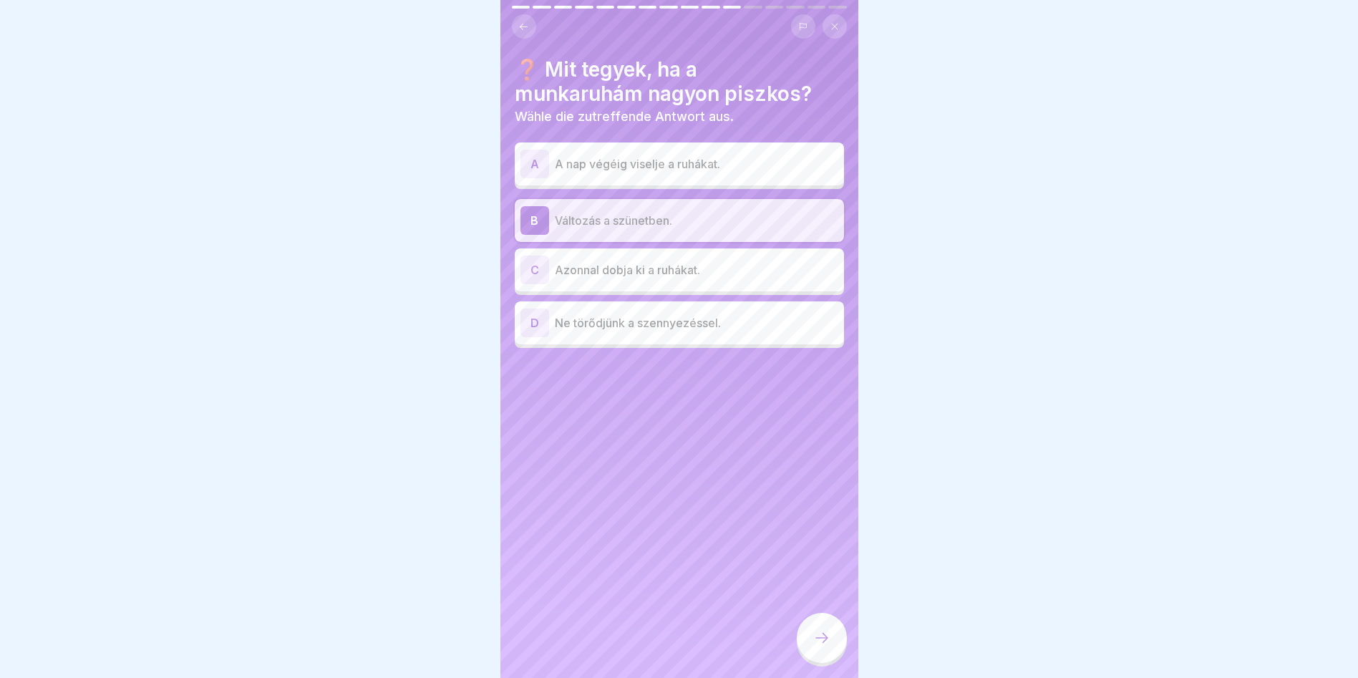
click at [817, 636] on icon at bounding box center [821, 637] width 17 height 17
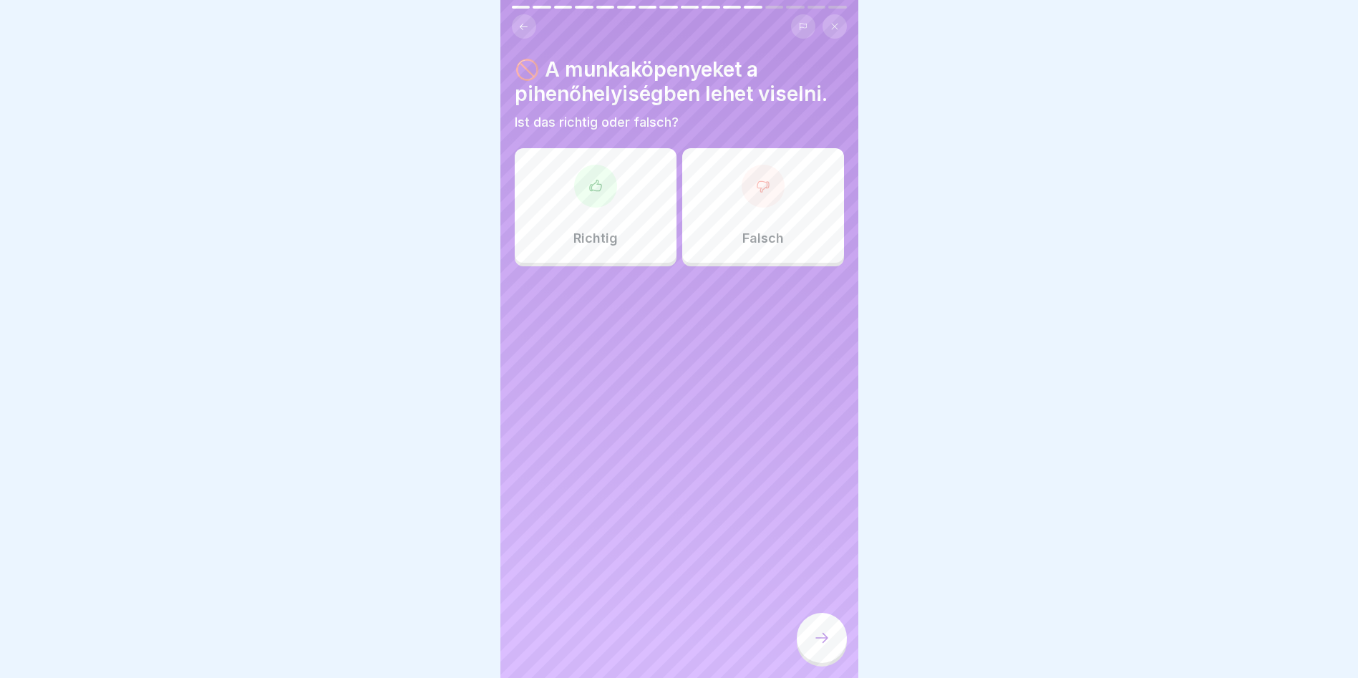
click at [784, 232] on div "Falsch" at bounding box center [763, 205] width 162 height 115
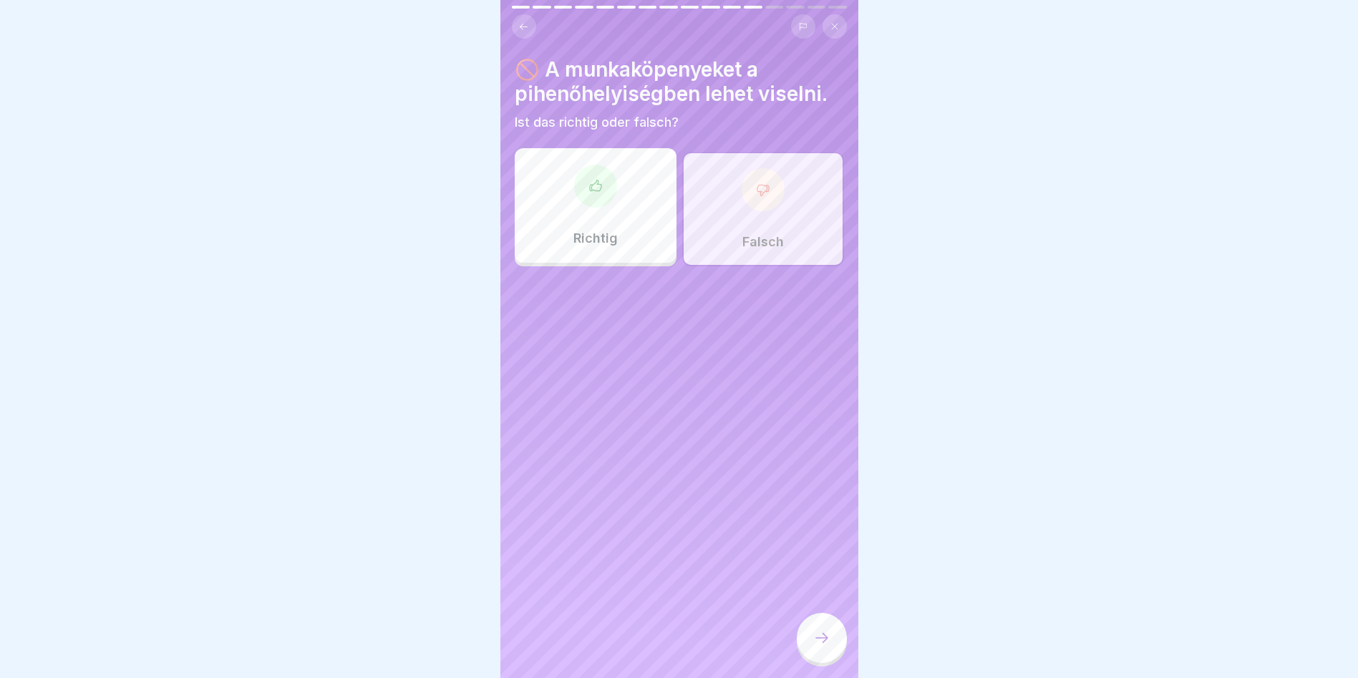
click at [826, 648] on div at bounding box center [822, 638] width 50 height 50
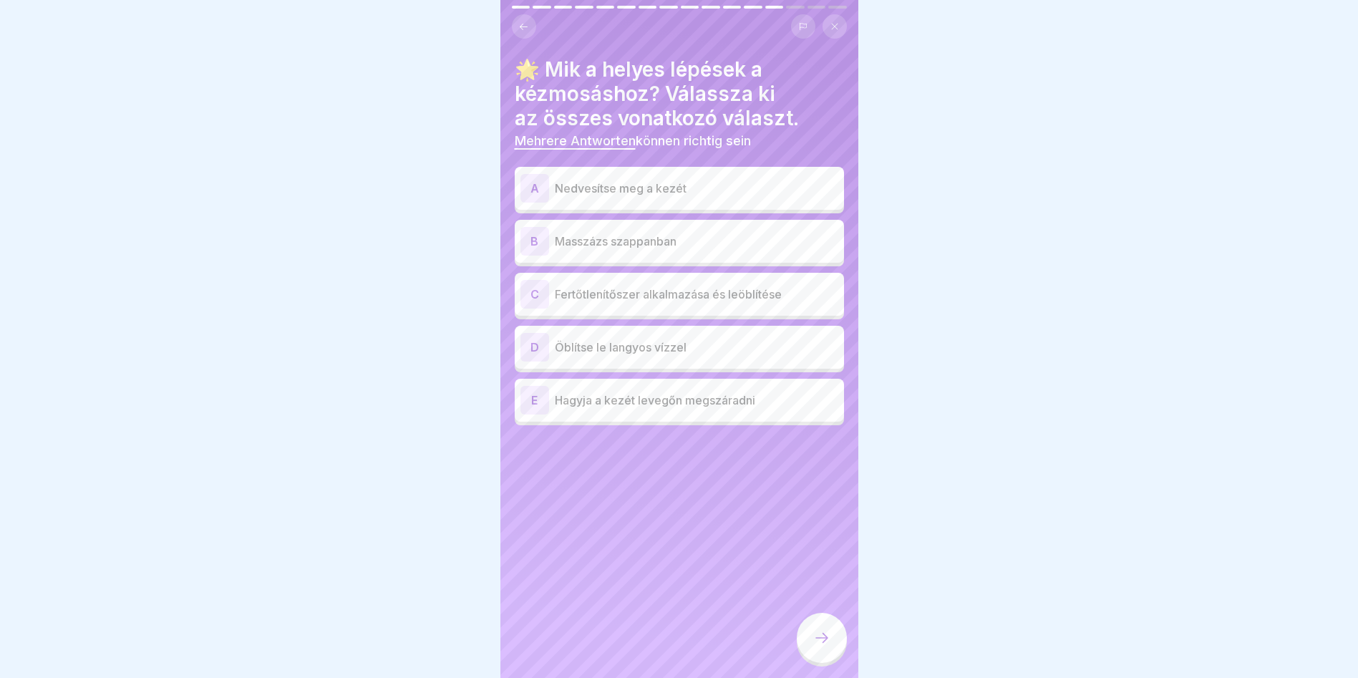
click at [758, 180] on p "Nedvesítse meg a kezét" at bounding box center [696, 188] width 283 height 17
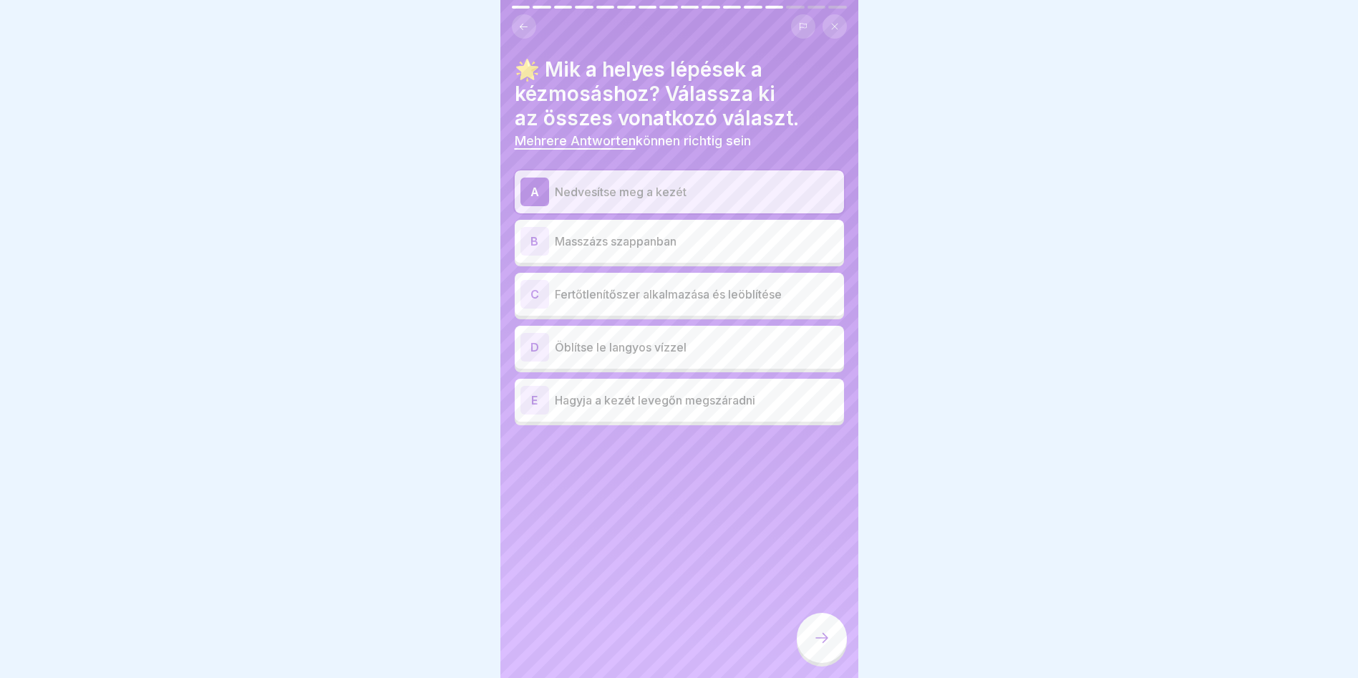
click at [752, 261] on div "A Nedvesítse meg a kezét B Masszázs szappanban C Fertőtlenítőszer alkalmazása é…" at bounding box center [679, 297] width 329 height 255
click at [774, 208] on div "A Nedvesítse meg a kezét B Masszázs szappanban C Fertőtlenítőszer alkalmazása é…" at bounding box center [679, 297] width 329 height 255
click at [768, 238] on p "Masszázs szappanban" at bounding box center [696, 241] width 283 height 17
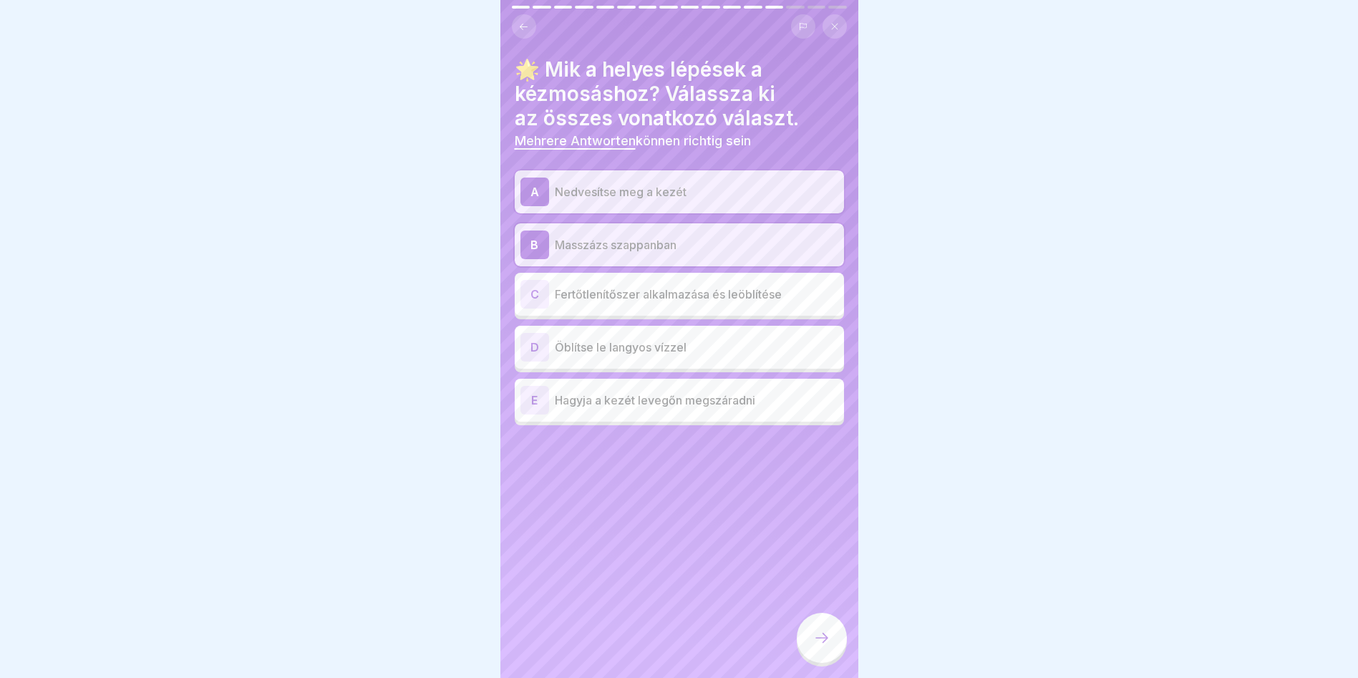
click at [709, 351] on div "D Öblítse le langyos vízzel" at bounding box center [679, 347] width 329 height 43
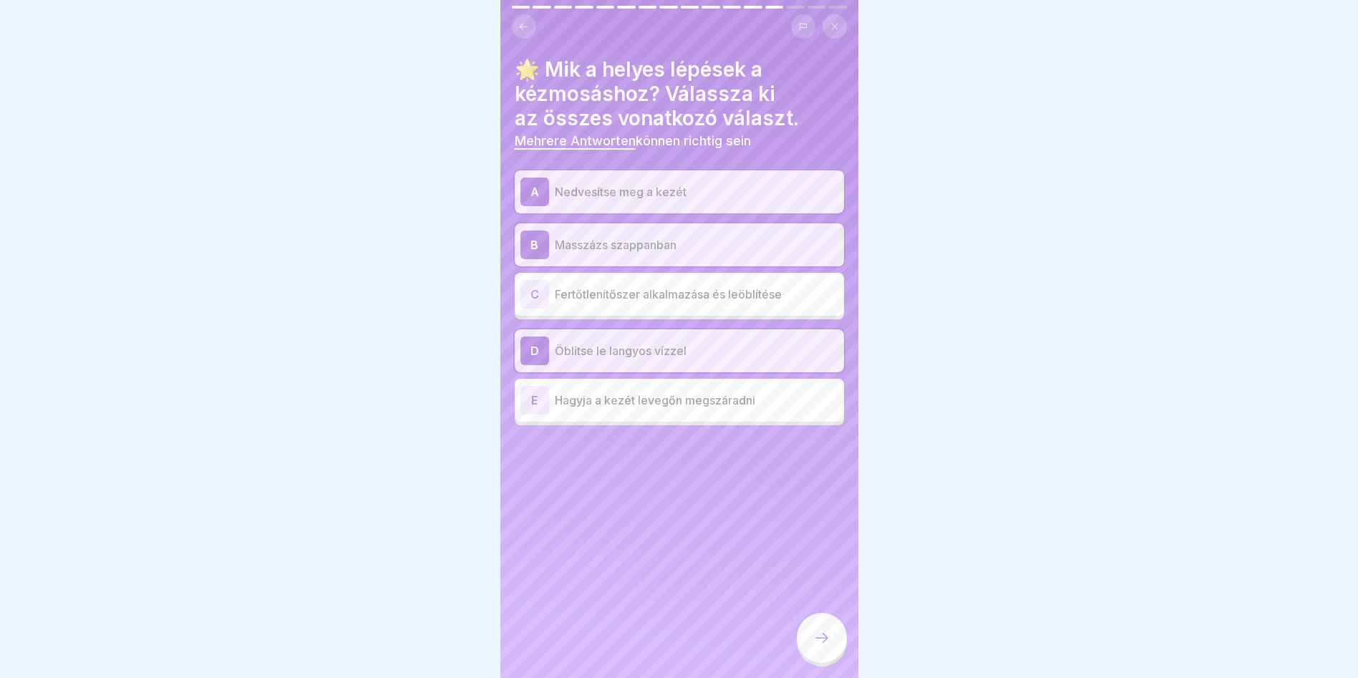
click at [819, 635] on icon at bounding box center [821, 637] width 17 height 17
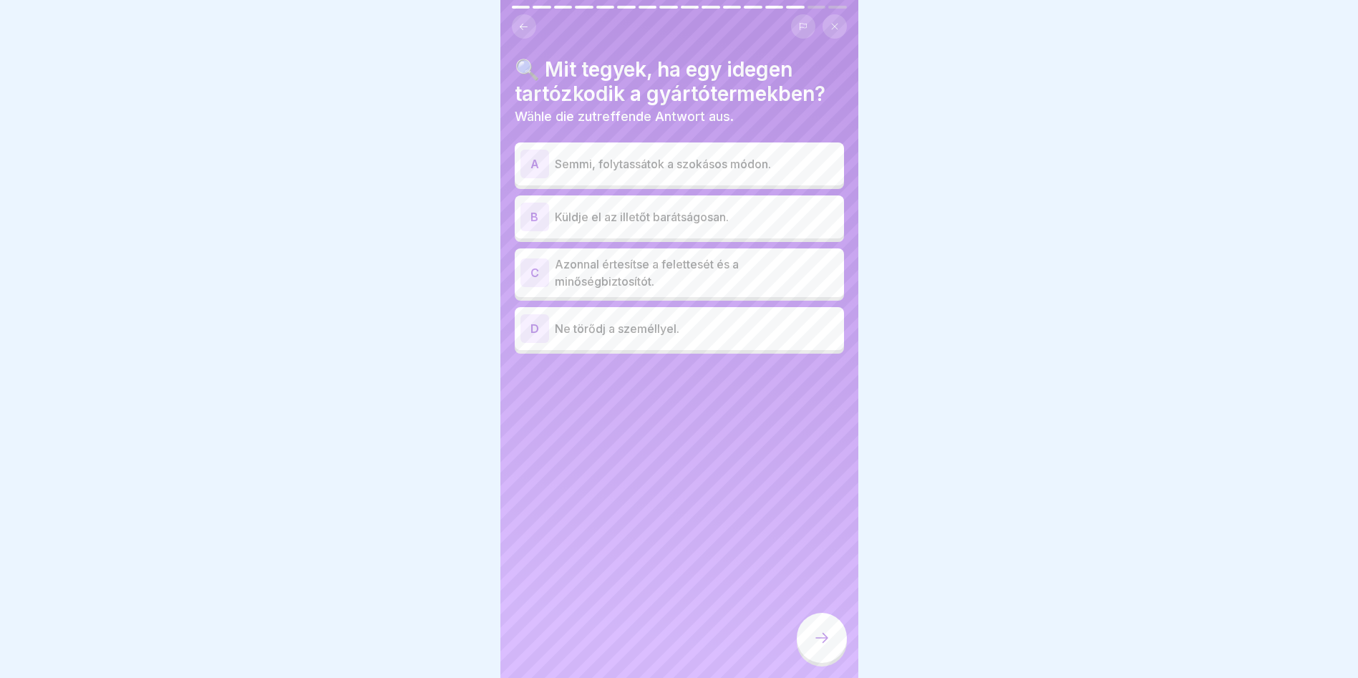
click at [625, 256] on p "Azonnal értesítse a felettesét és a minőségbiztosítót." at bounding box center [696, 273] width 283 height 34
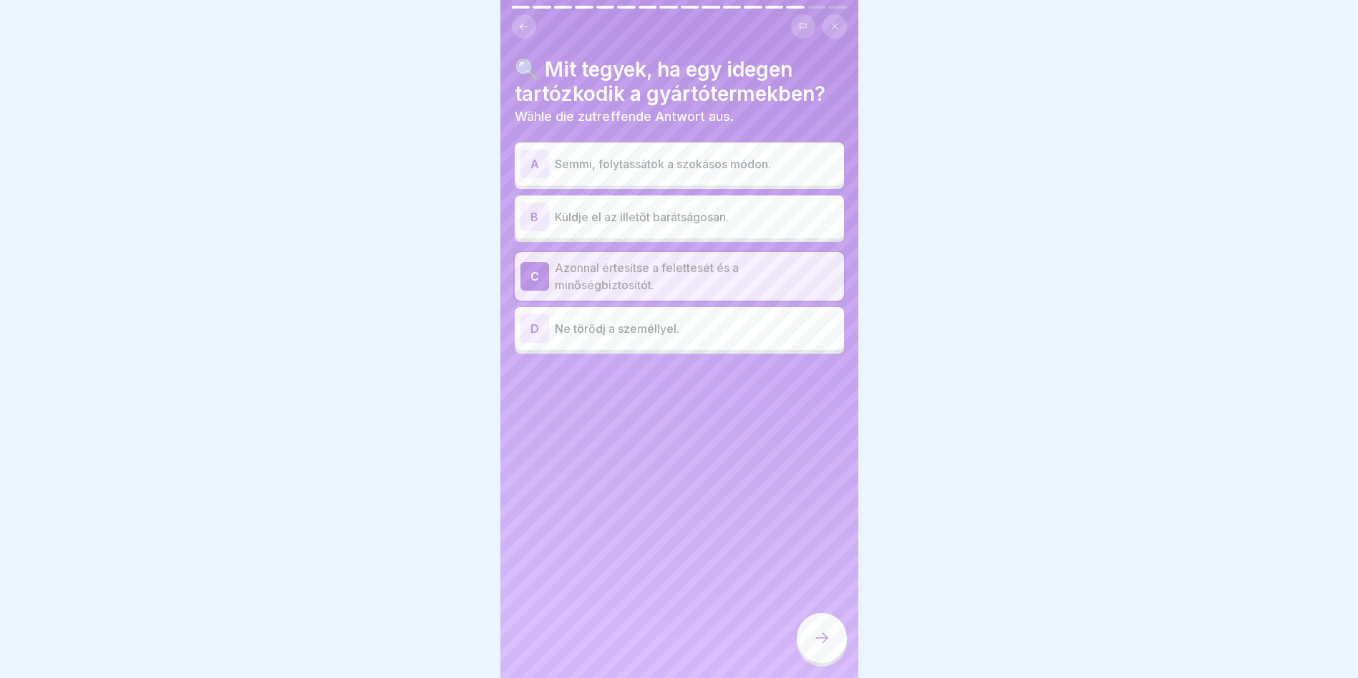
click at [822, 646] on icon at bounding box center [821, 637] width 17 height 17
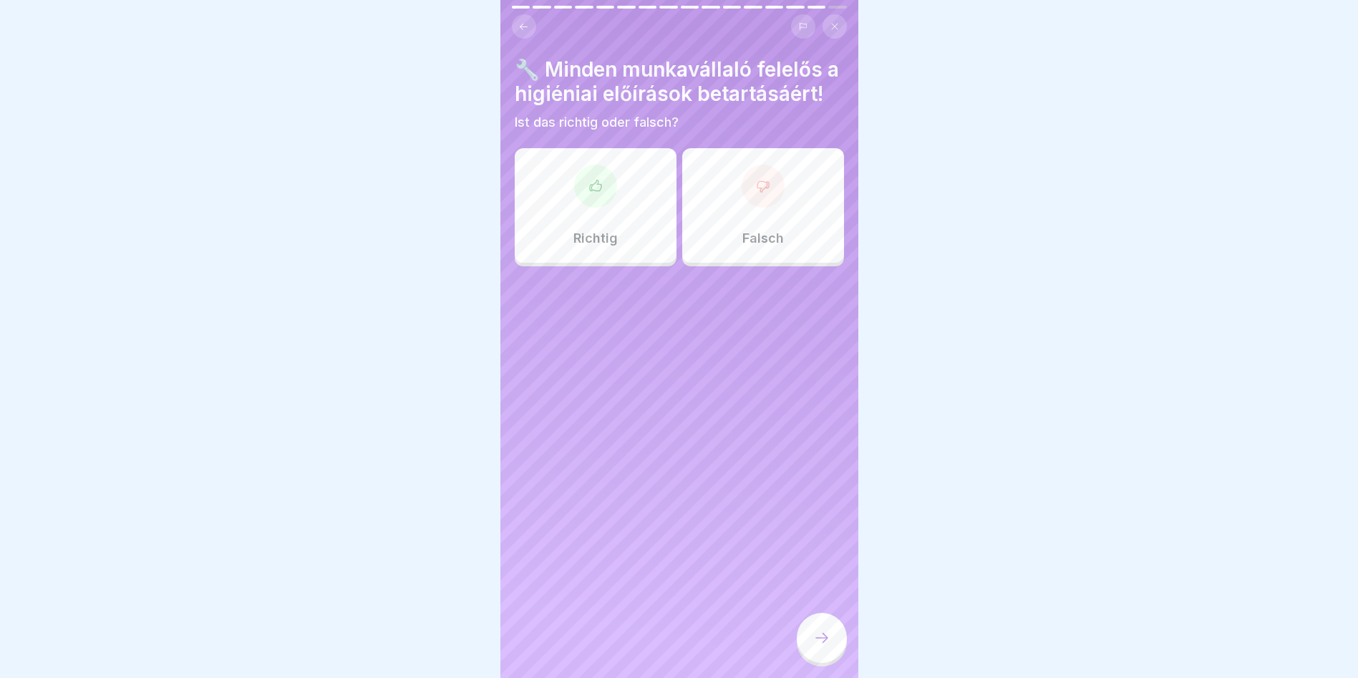
click at [551, 263] on div "Richtig" at bounding box center [596, 205] width 162 height 115
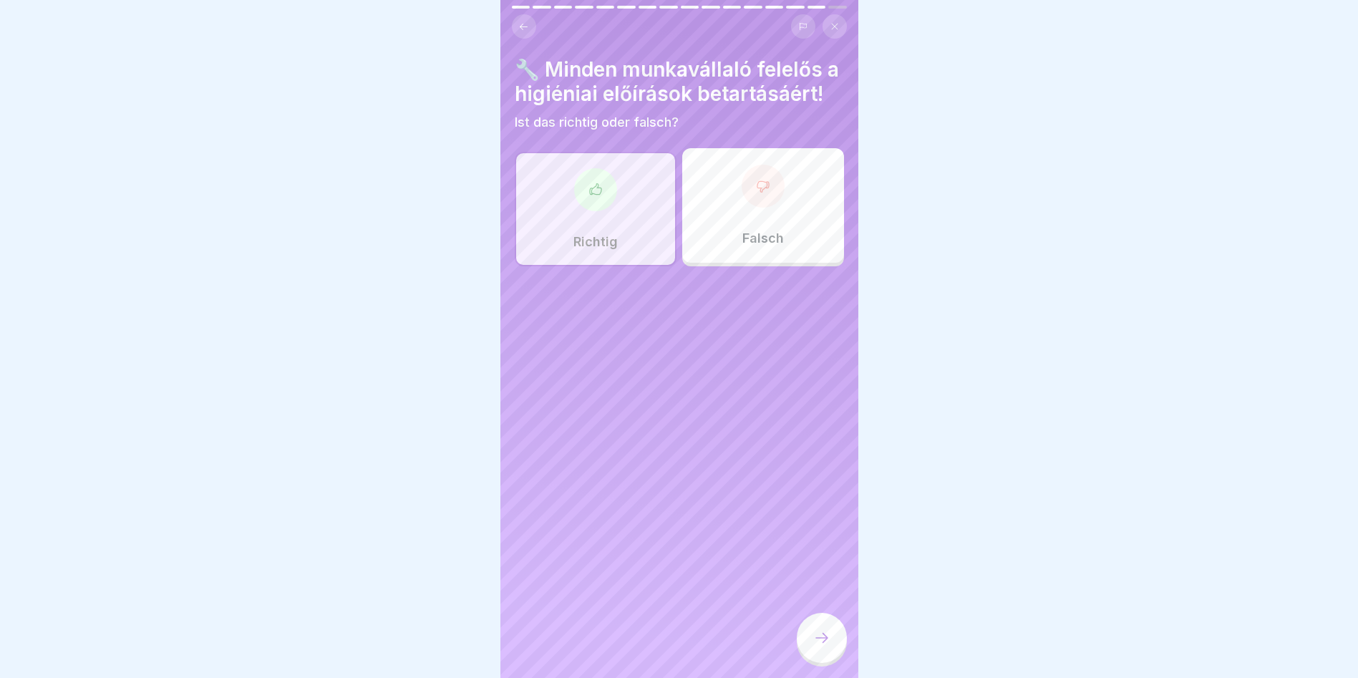
click at [825, 643] on icon at bounding box center [821, 637] width 17 height 17
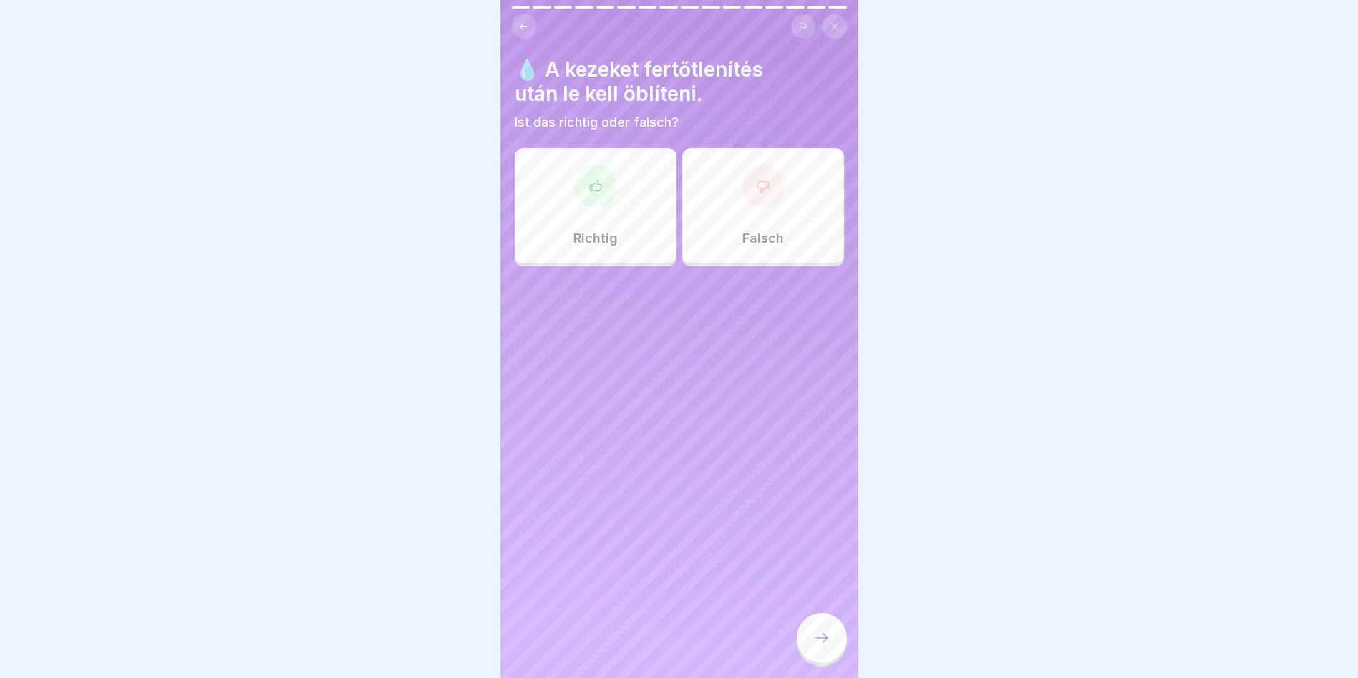
click at [797, 181] on div "Falsch" at bounding box center [763, 205] width 162 height 115
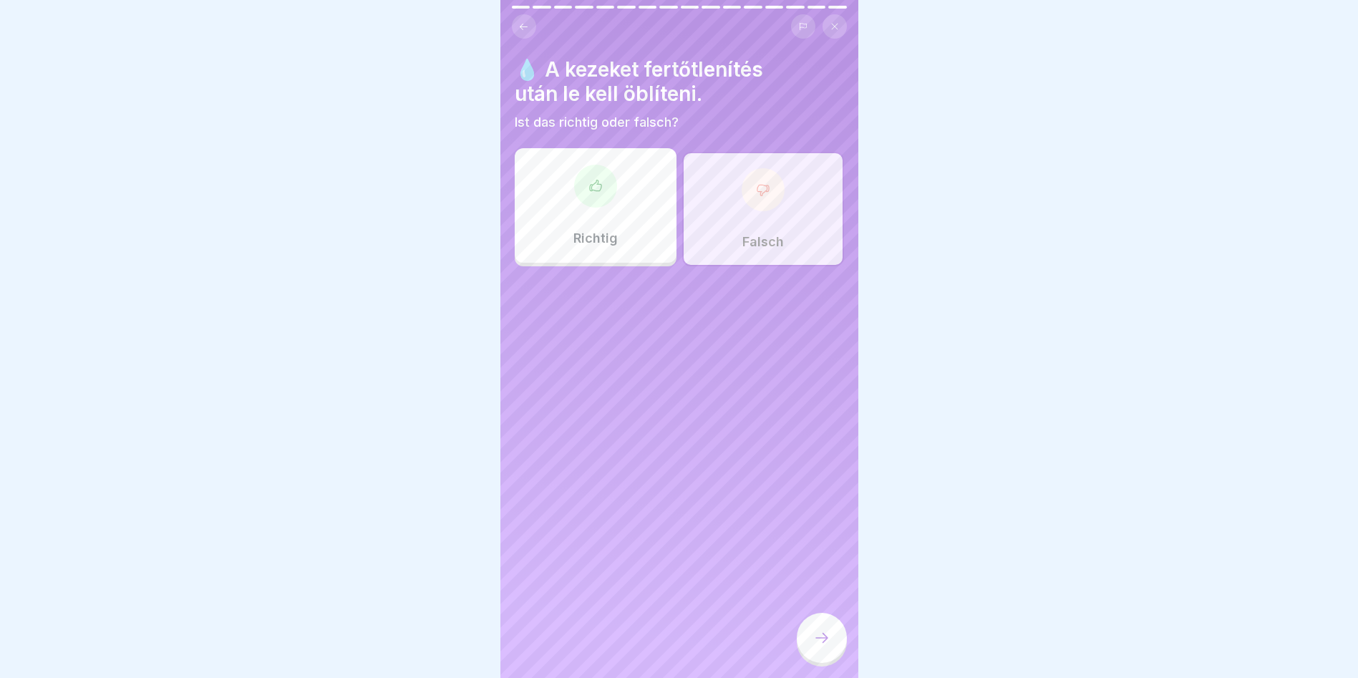
click at [834, 651] on div at bounding box center [822, 638] width 50 height 50
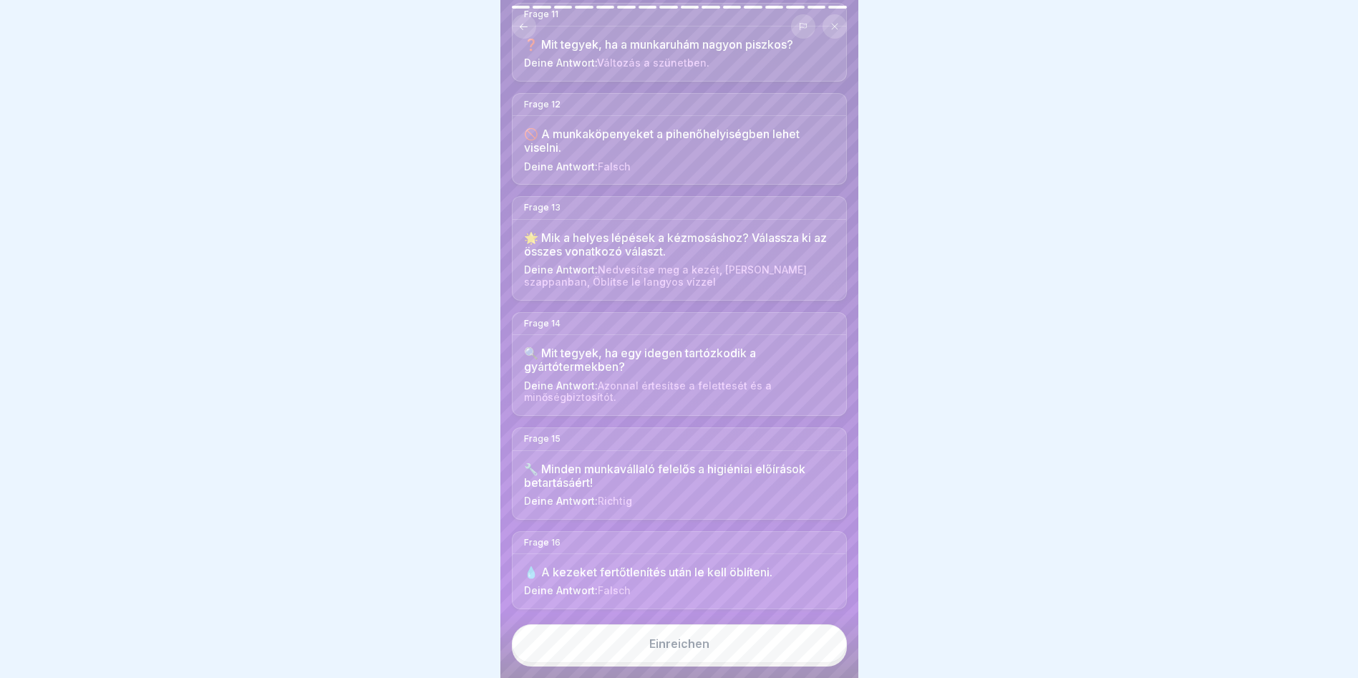
scroll to position [1141, 0]
click at [726, 646] on button "Einreichen" at bounding box center [679, 643] width 335 height 39
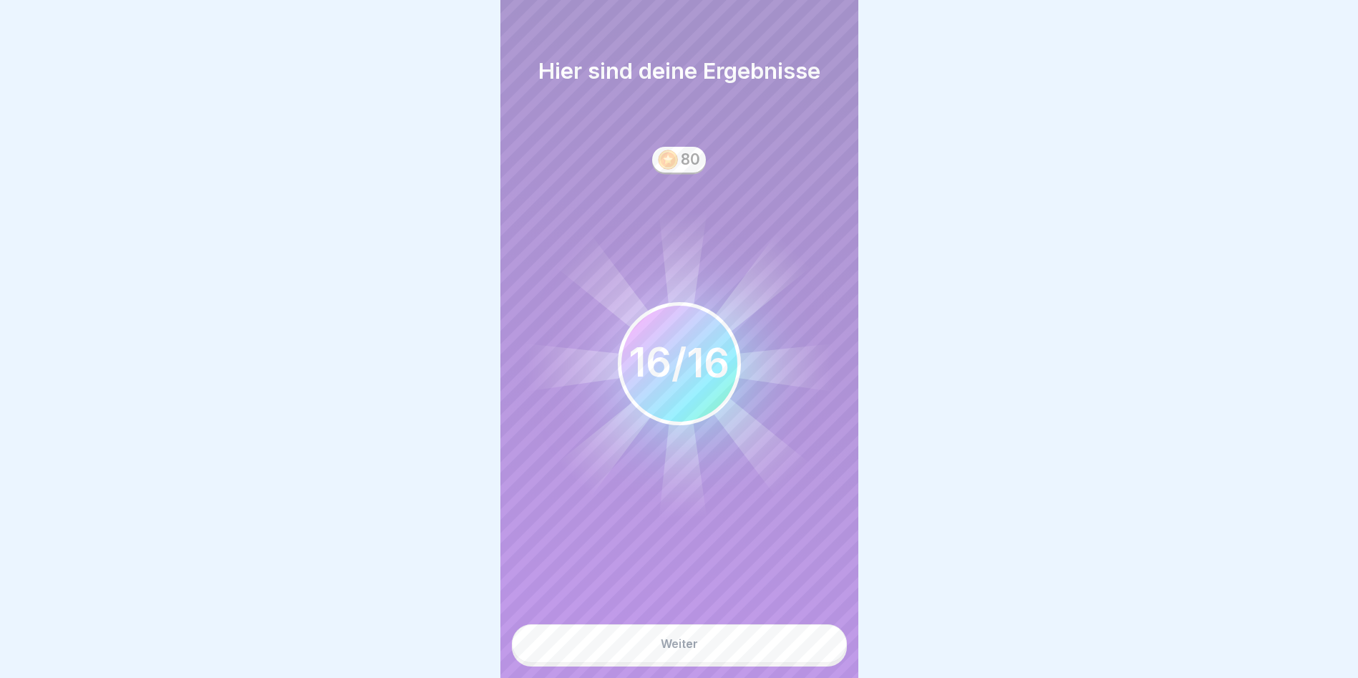
click at [666, 649] on div "Weiter" at bounding box center [679, 643] width 37 height 13
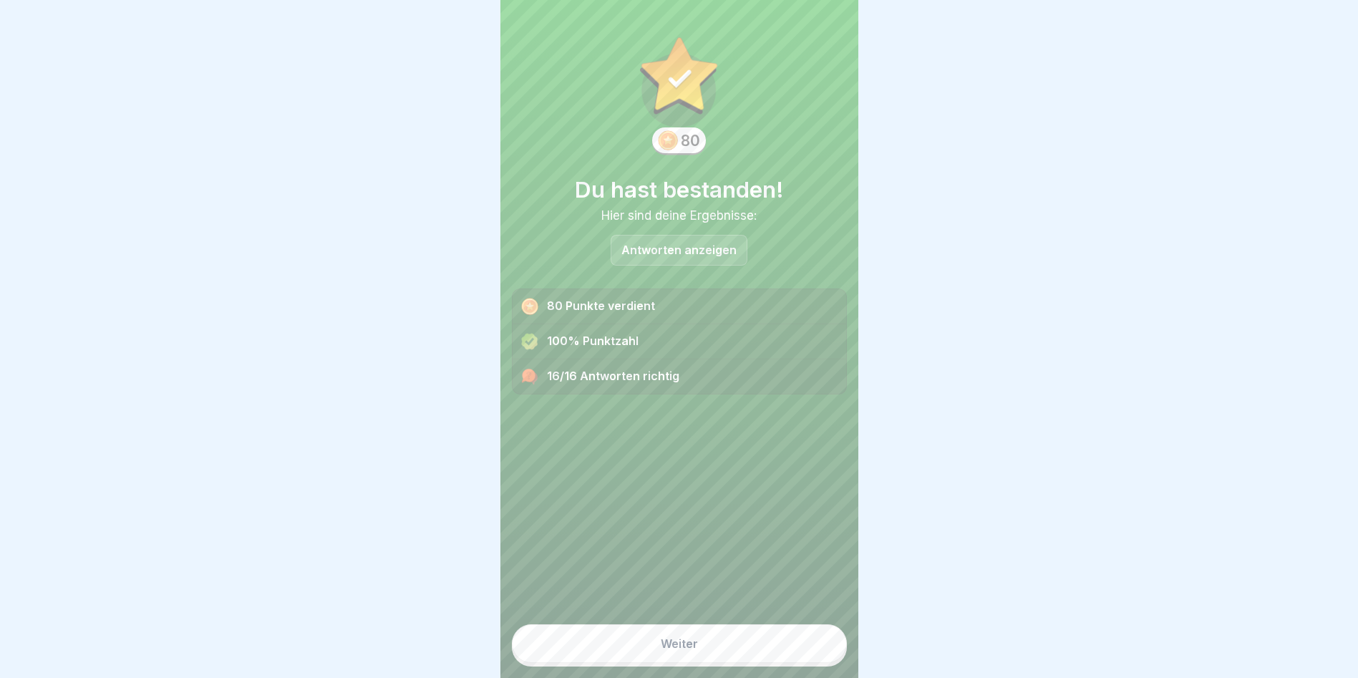
click at [744, 656] on button "Weiter" at bounding box center [679, 643] width 335 height 39
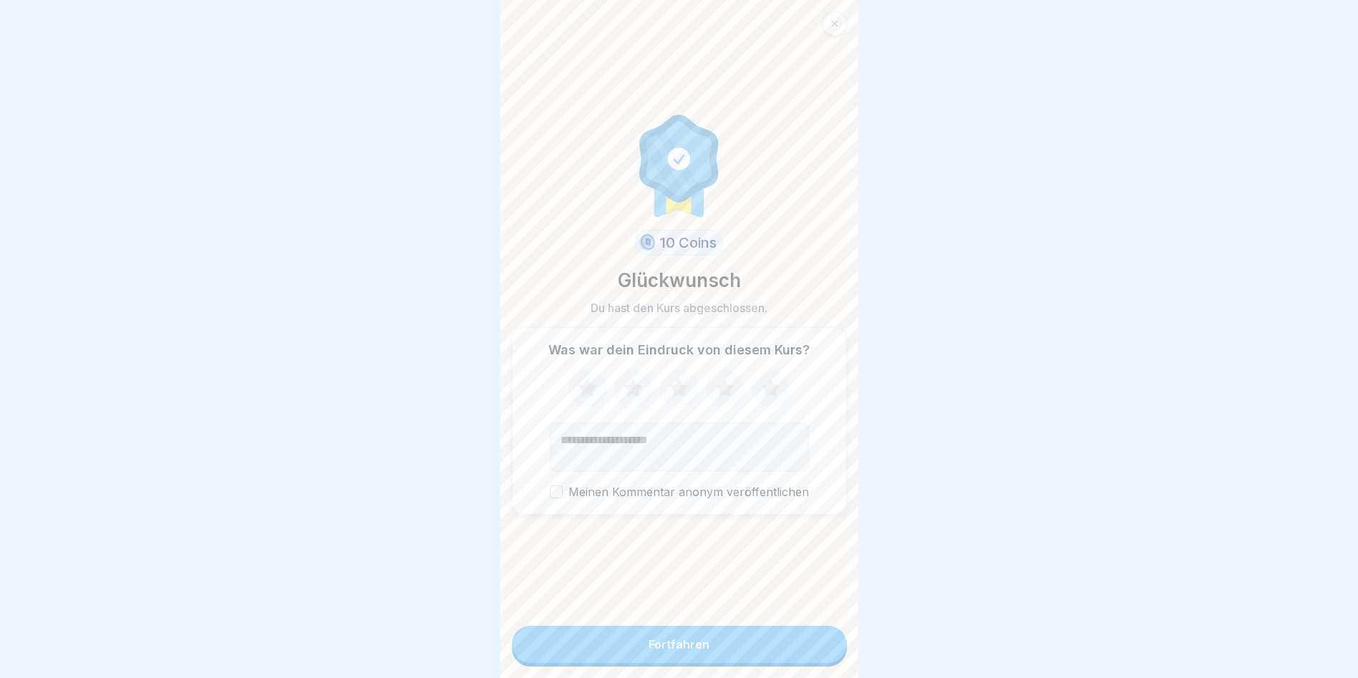
click at [734, 654] on button "Fortfahren" at bounding box center [679, 644] width 335 height 37
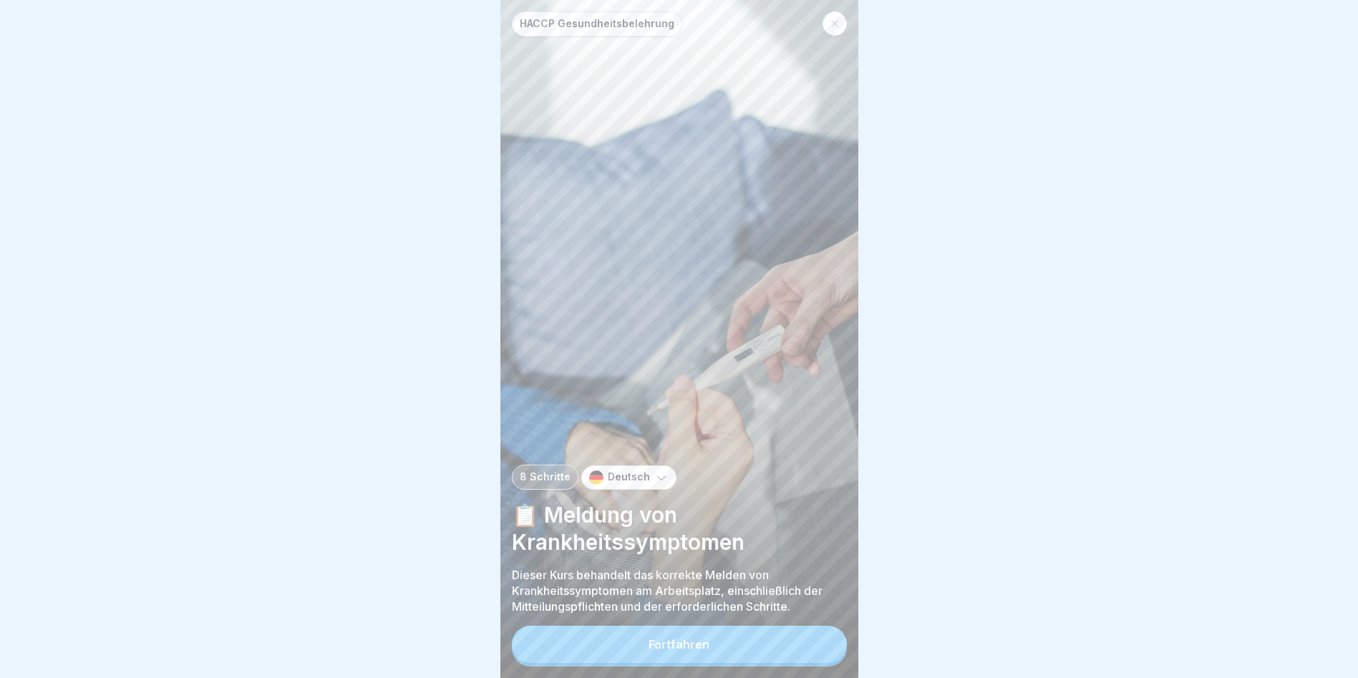
click at [638, 473] on p "Deutsch" at bounding box center [629, 477] width 42 height 12
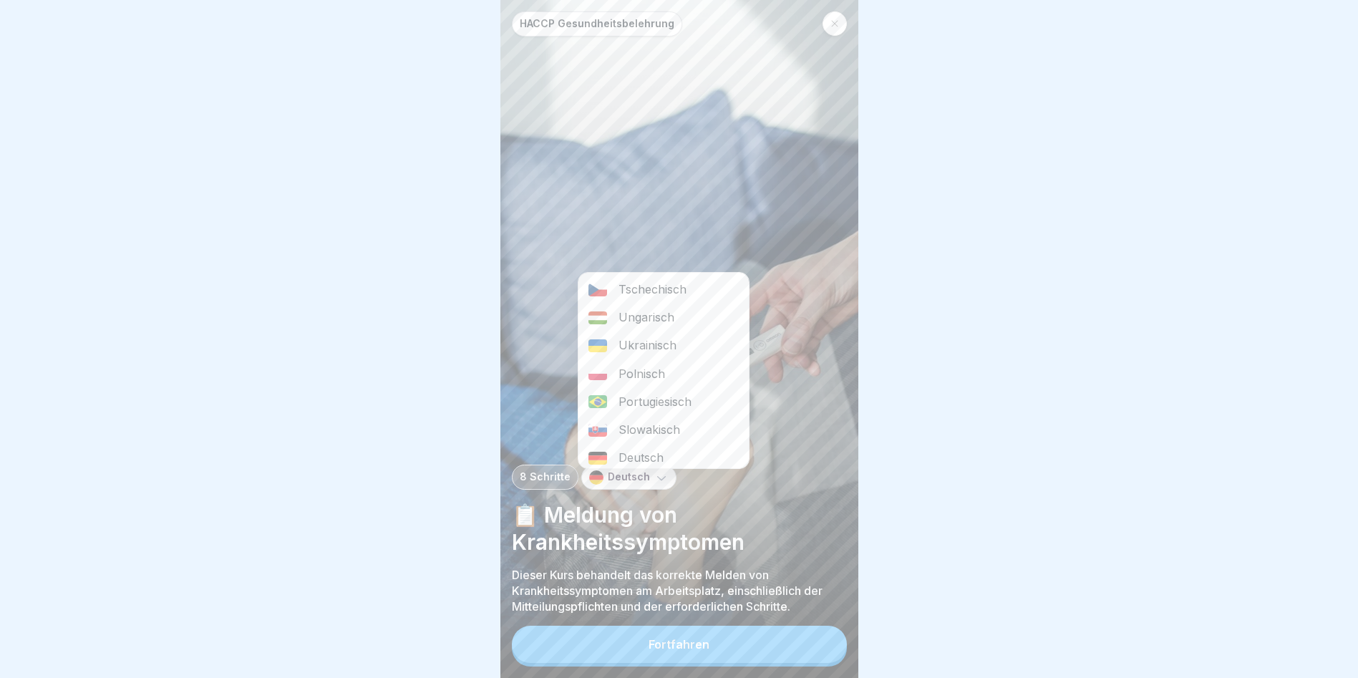
click at [654, 303] on div "Ungarisch" at bounding box center [663, 317] width 170 height 28
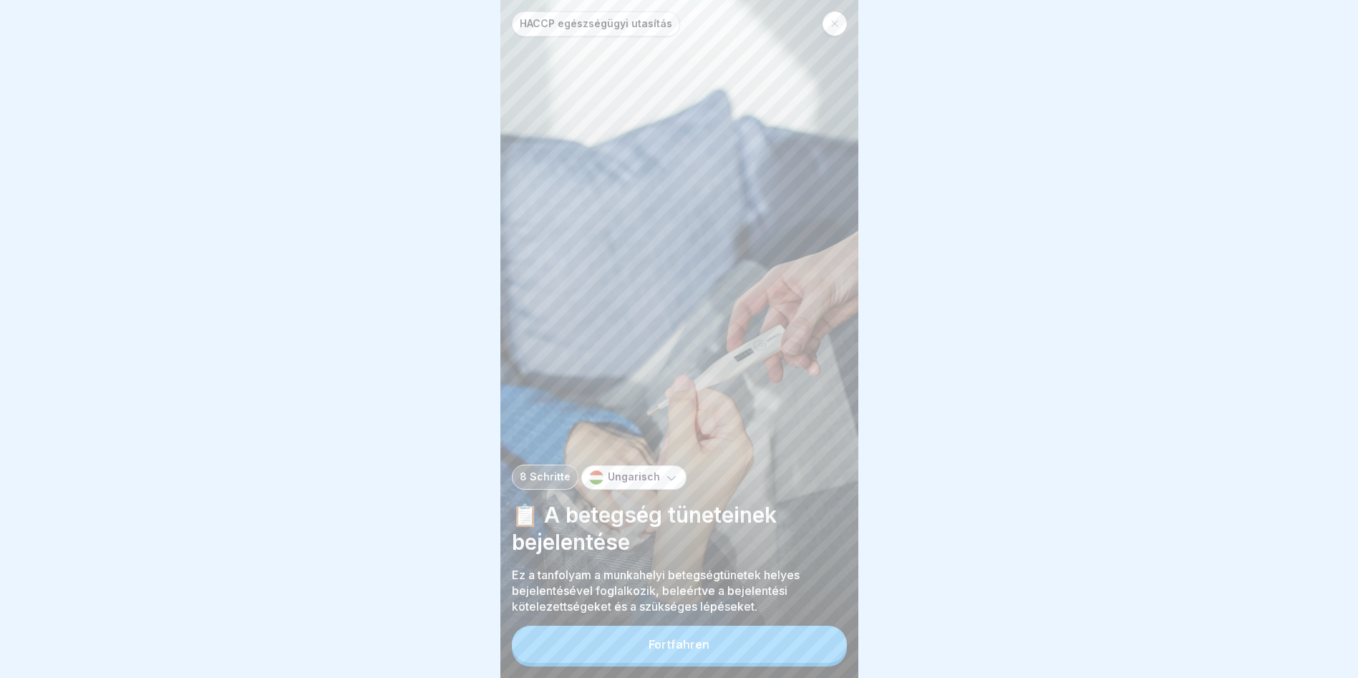
click at [782, 649] on button "Fortfahren" at bounding box center [679, 644] width 335 height 37
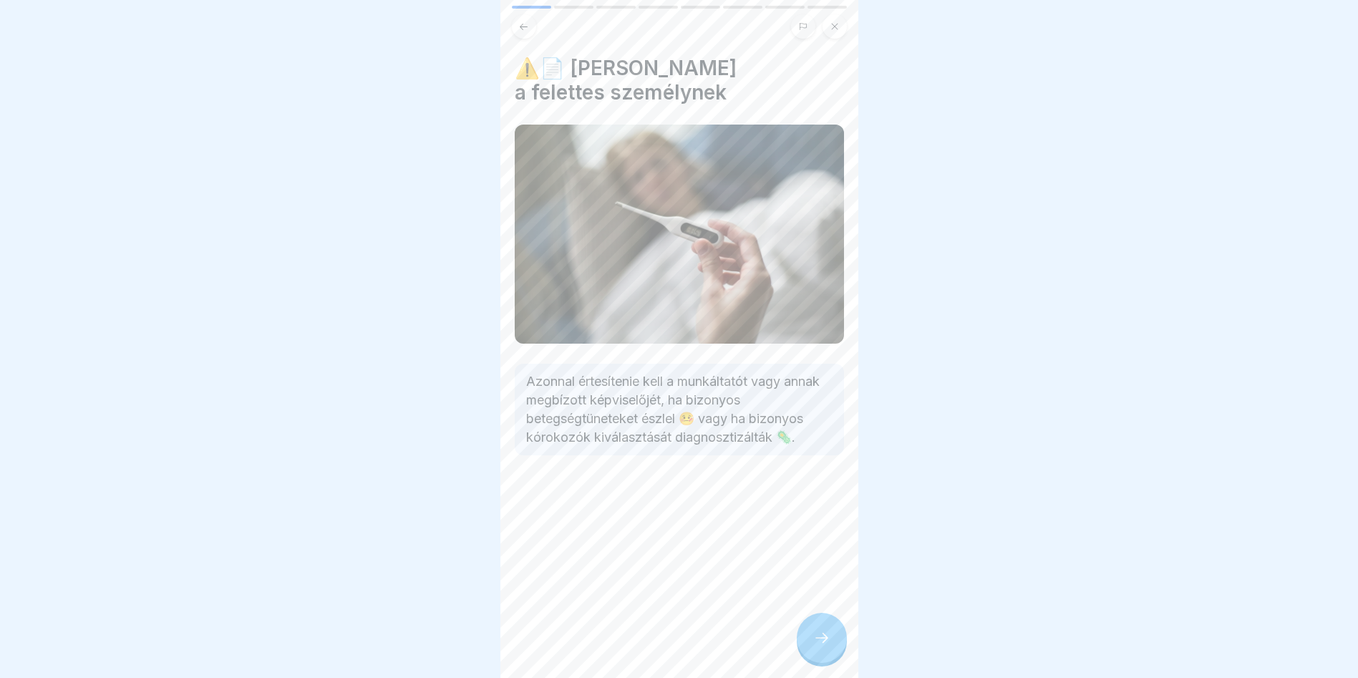
click at [805, 645] on div at bounding box center [822, 638] width 50 height 50
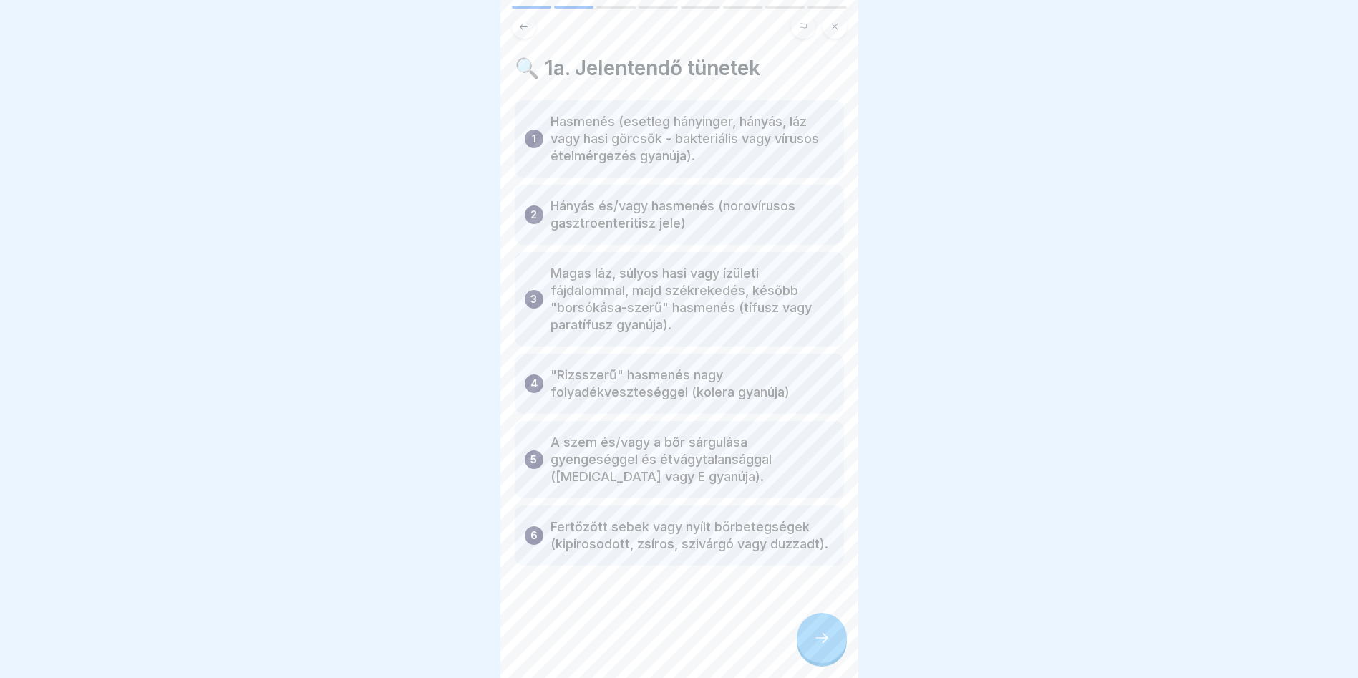
click at [711, 116] on p "Hasmenés (esetleg hányinger, hányás, láz vagy hasi görcsök - bakteriális vagy v…" at bounding box center [691, 139] width 283 height 52
click at [820, 636] on icon at bounding box center [821, 637] width 17 height 17
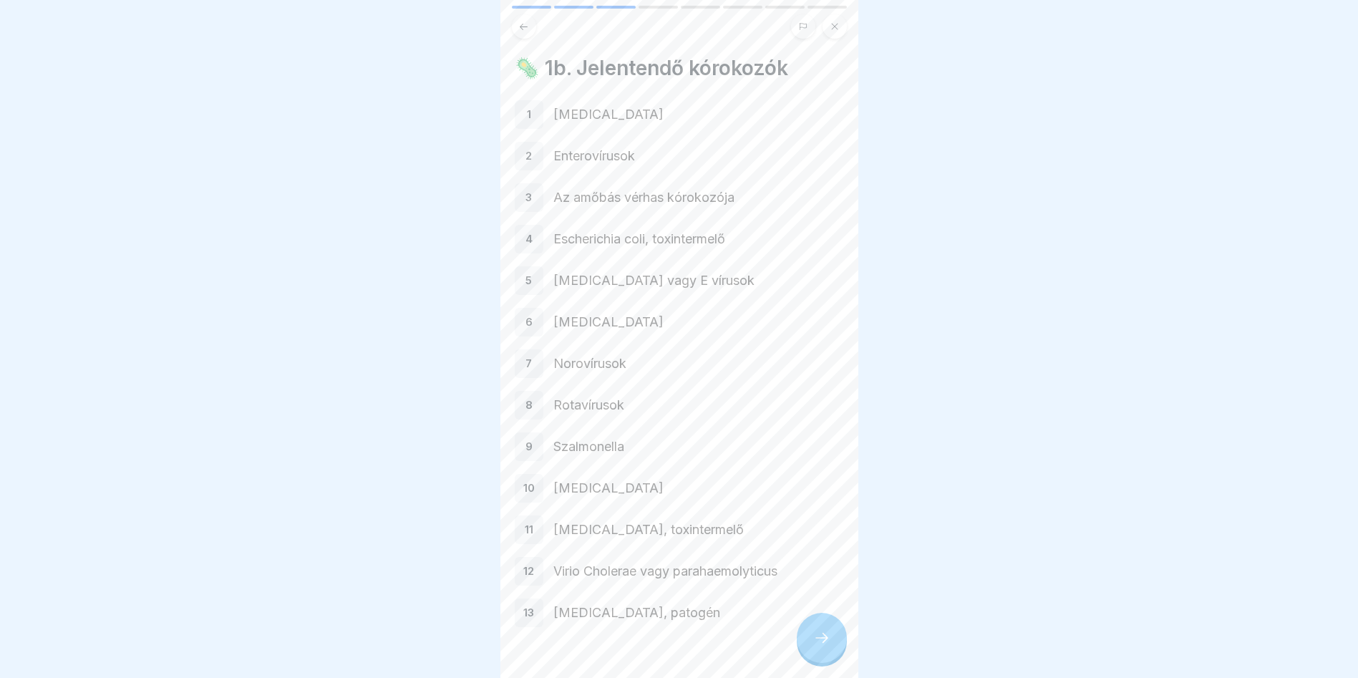
click at [540, 106] on div "1" at bounding box center [529, 114] width 29 height 29
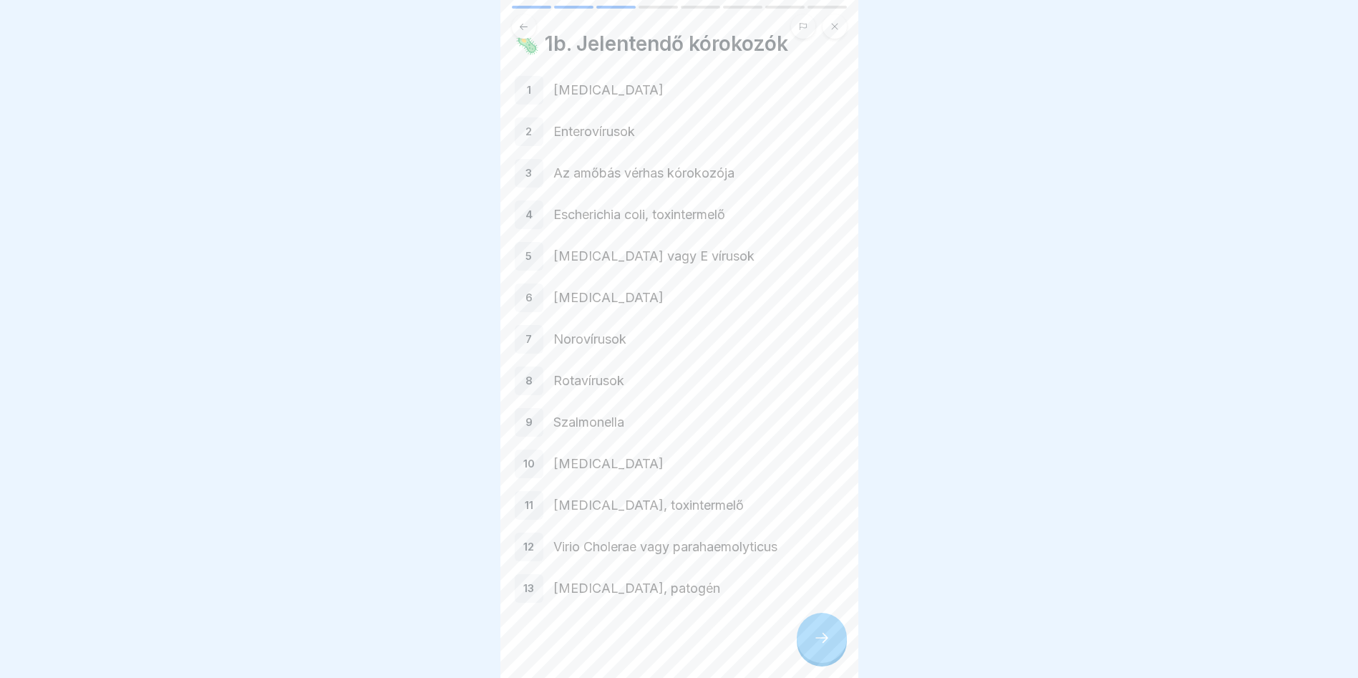
scroll to position [35, 0]
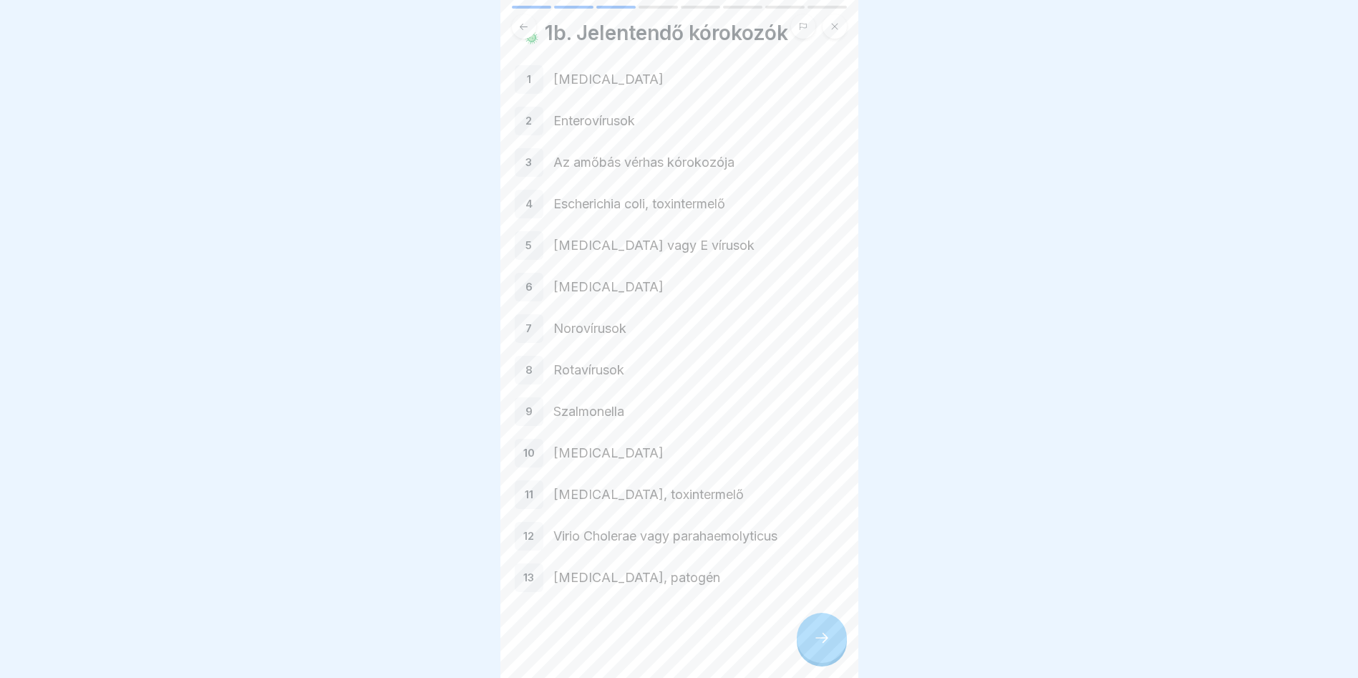
click at [824, 648] on div at bounding box center [822, 638] width 50 height 50
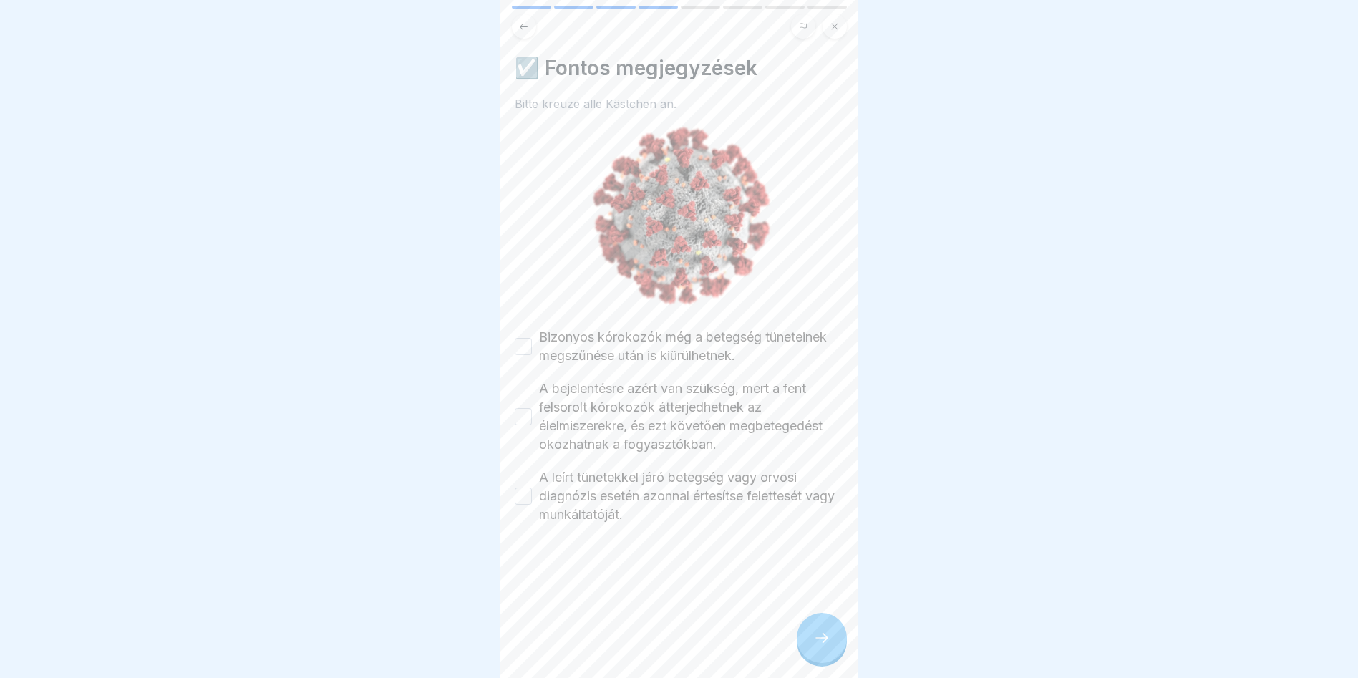
click at [527, 338] on button "Bizonyos kórokozók még a betegség tüneteinek megszűnése után is kiürülhetnek." at bounding box center [523, 346] width 17 height 17
click at [521, 410] on div "A bejelentésre azért van szükség, mert a fent felsorolt kórokozók átterjedhetne…" at bounding box center [679, 416] width 329 height 74
click at [520, 408] on button "A bejelentésre azért van szükség, mert a fent felsorolt kórokozók átterjedhetne…" at bounding box center [523, 416] width 17 height 17
click at [515, 487] on button "A leírt tünetekkel járó betegség vagy orvosi diagnózis esetén azonnal értesítse…" at bounding box center [523, 495] width 17 height 17
click at [818, 641] on icon at bounding box center [821, 637] width 17 height 17
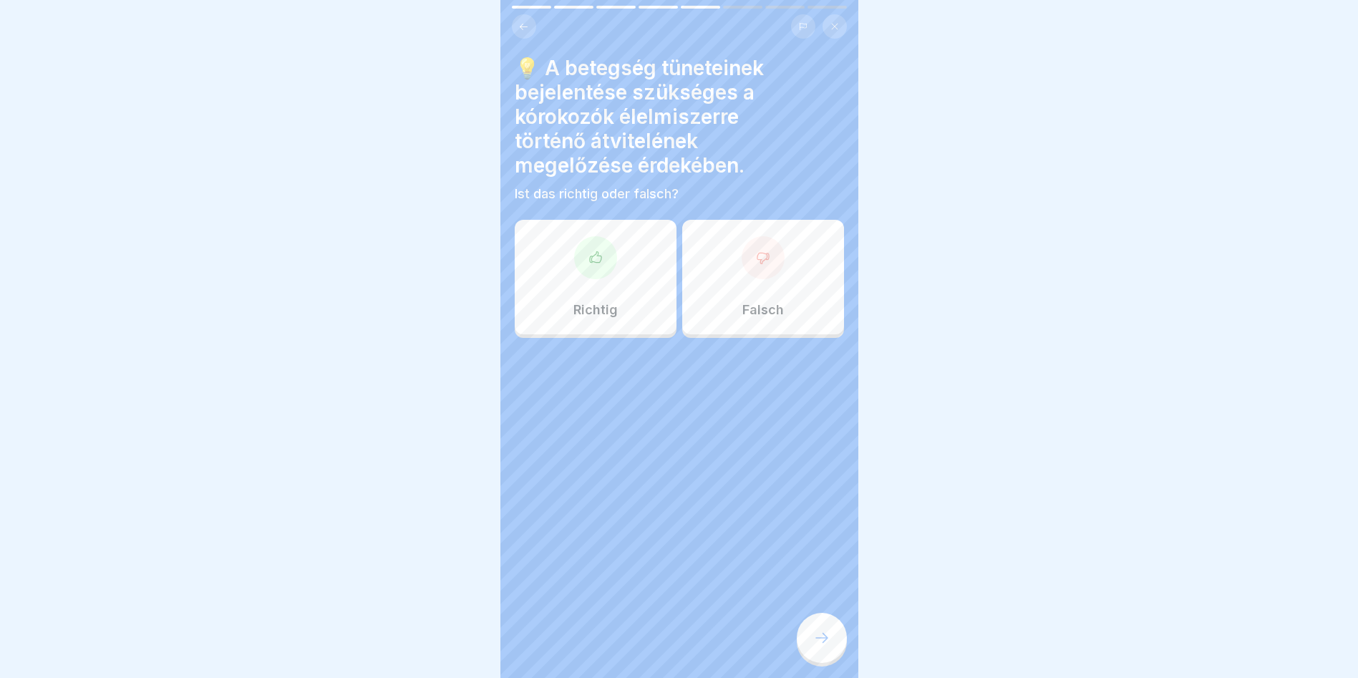
click at [593, 258] on div at bounding box center [595, 257] width 43 height 43
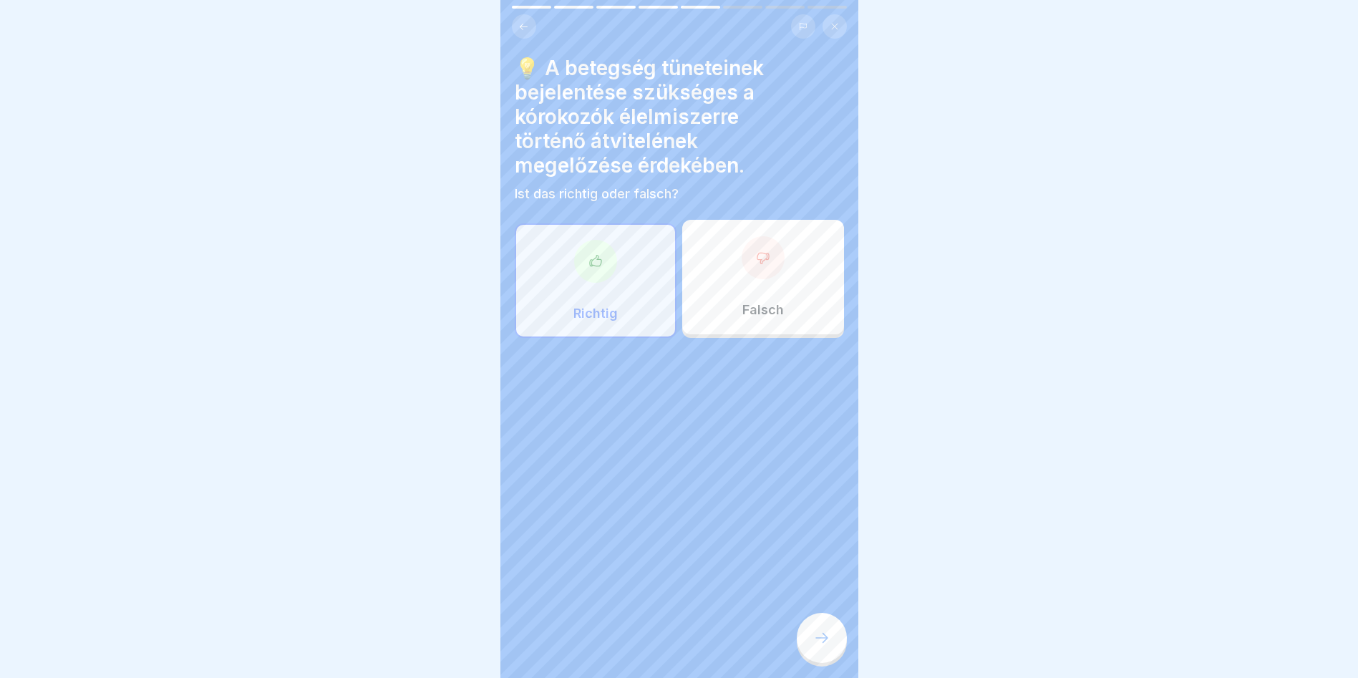
click at [822, 652] on div at bounding box center [822, 638] width 50 height 50
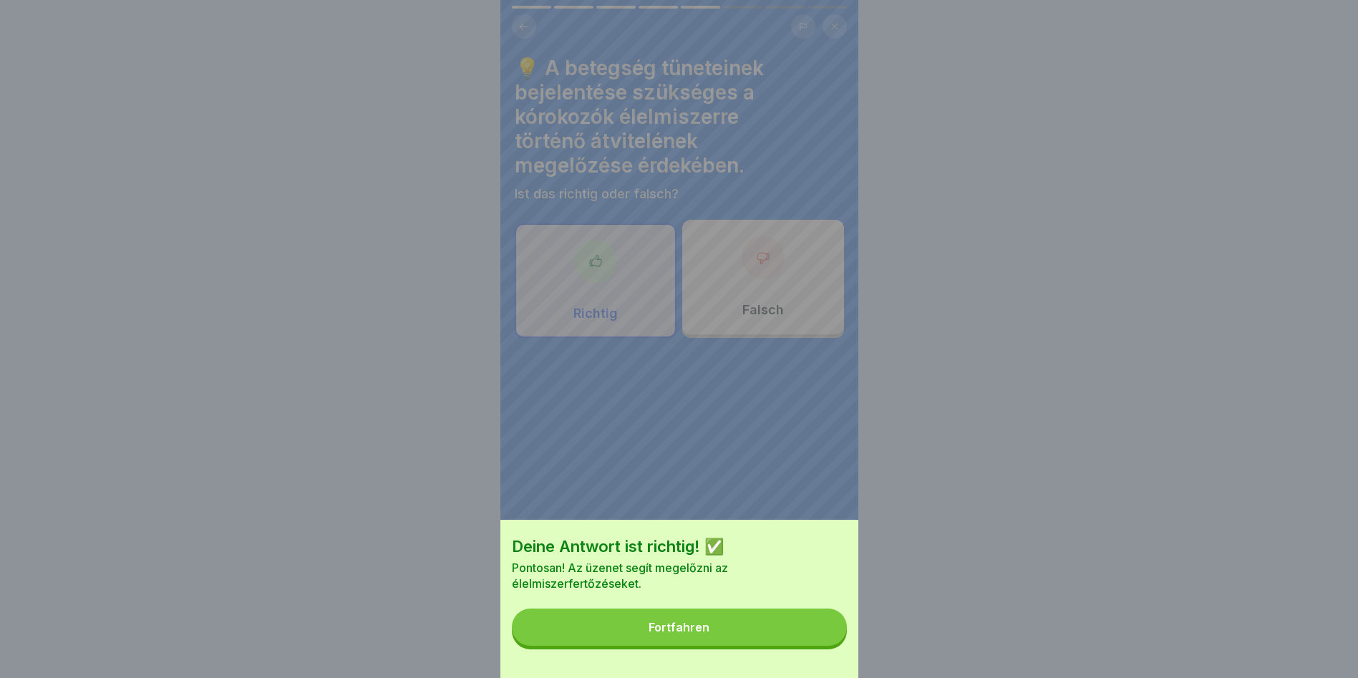
click at [822, 646] on button "Fortfahren" at bounding box center [679, 626] width 335 height 37
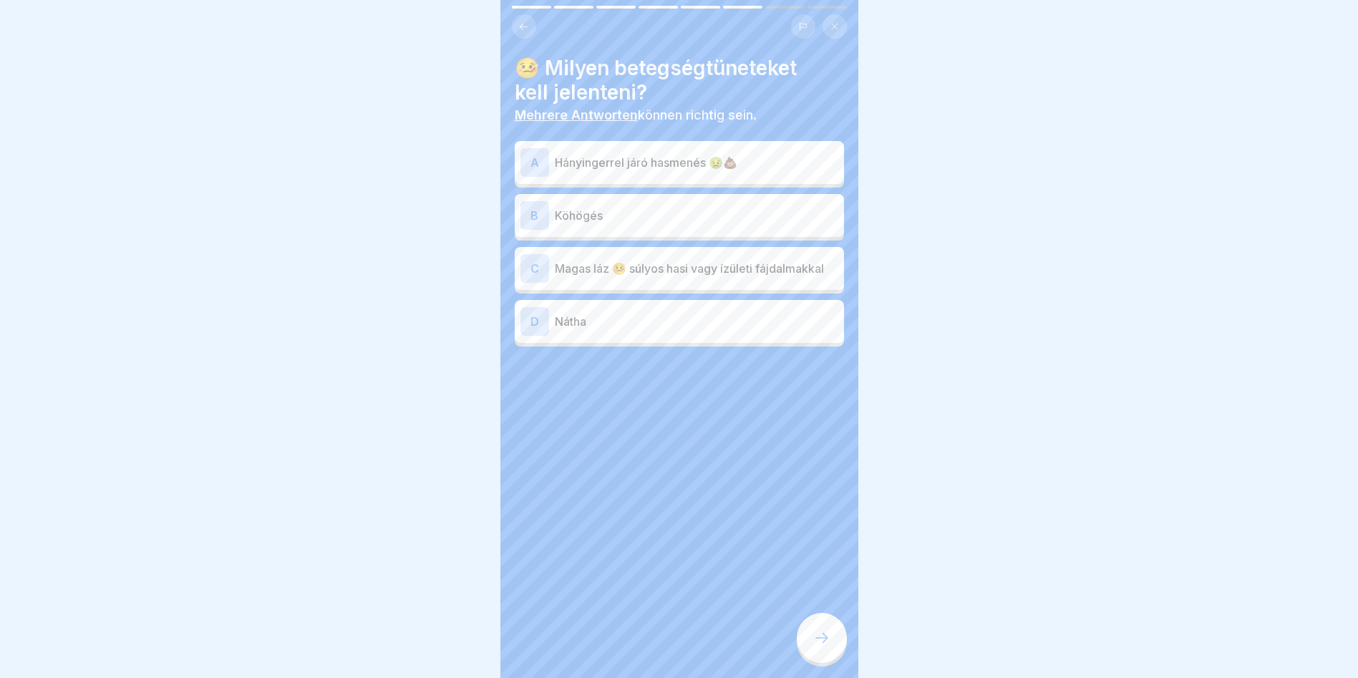
click at [684, 155] on p "Hányingerrel járó hasmenés 🤢💩" at bounding box center [696, 162] width 283 height 17
click at [620, 214] on div "B Köhögés" at bounding box center [679, 215] width 318 height 29
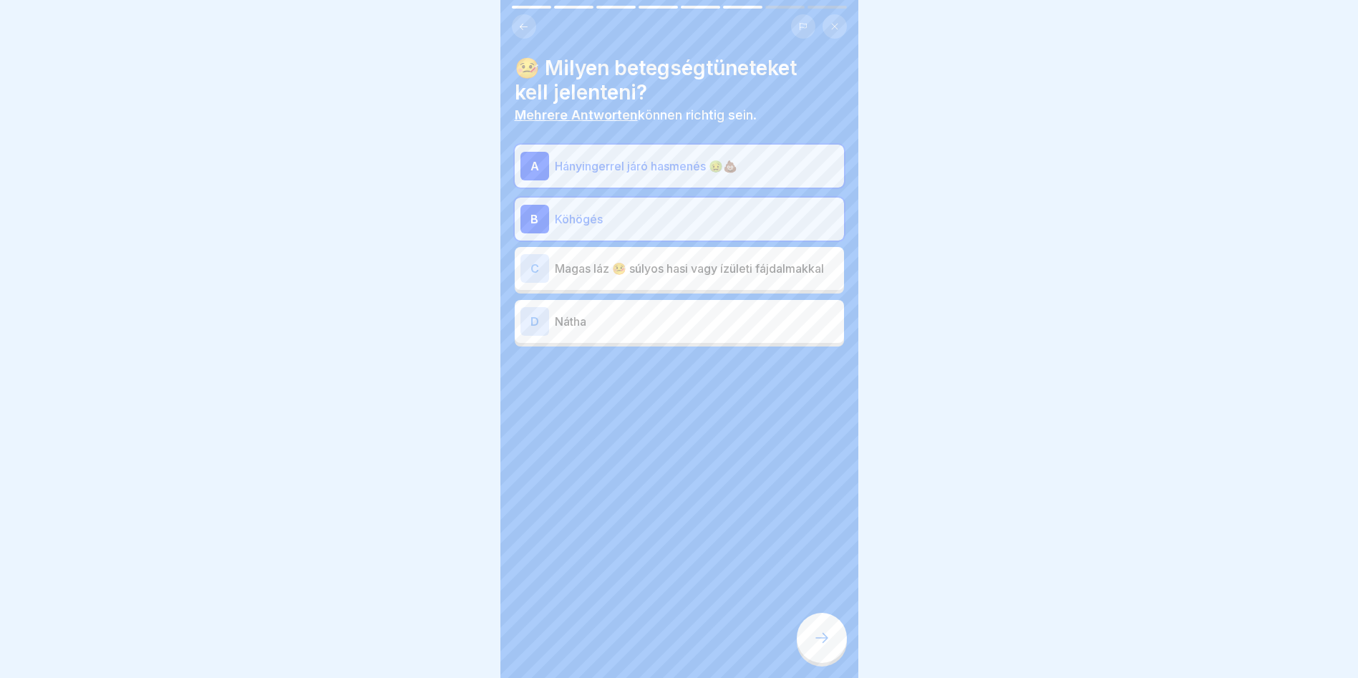
click at [637, 260] on p "Magas láz 🤒 súlyos hasi vagy ízületi fájdalmakkal" at bounding box center [696, 268] width 283 height 17
click at [641, 313] on p "Nátha" at bounding box center [696, 321] width 283 height 17
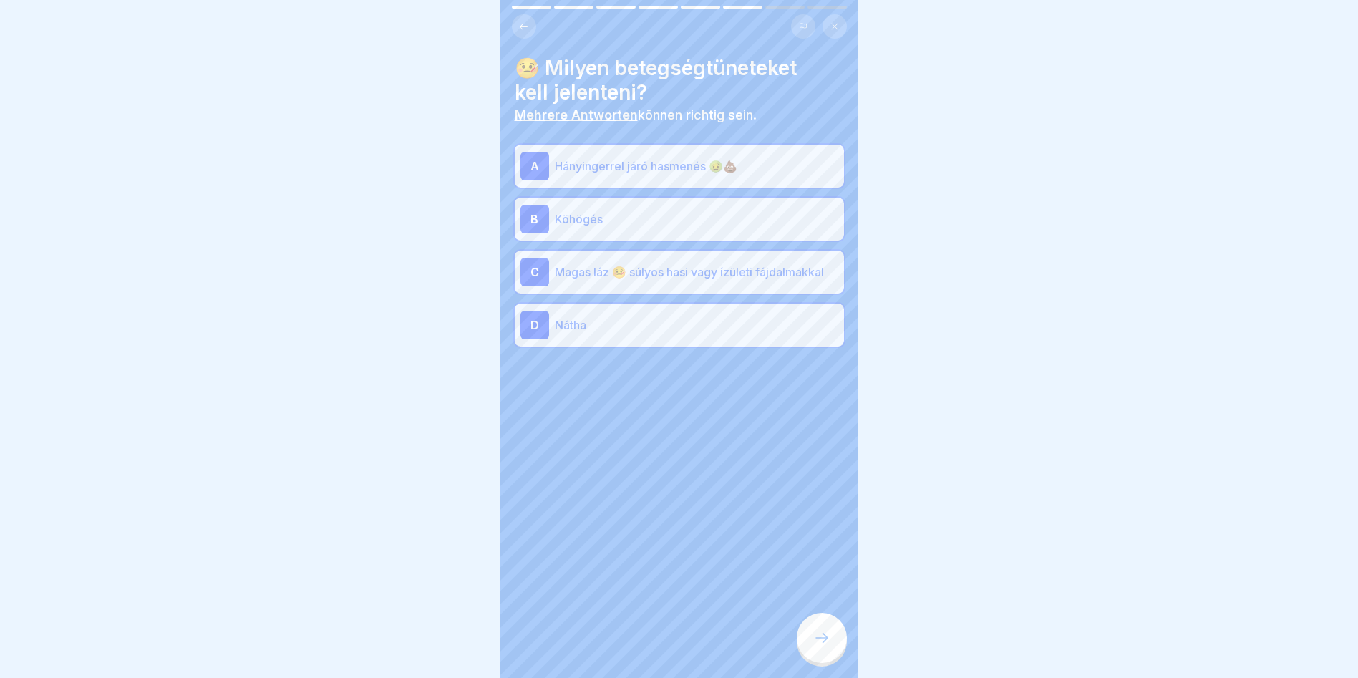
click at [825, 633] on icon at bounding box center [821, 637] width 17 height 17
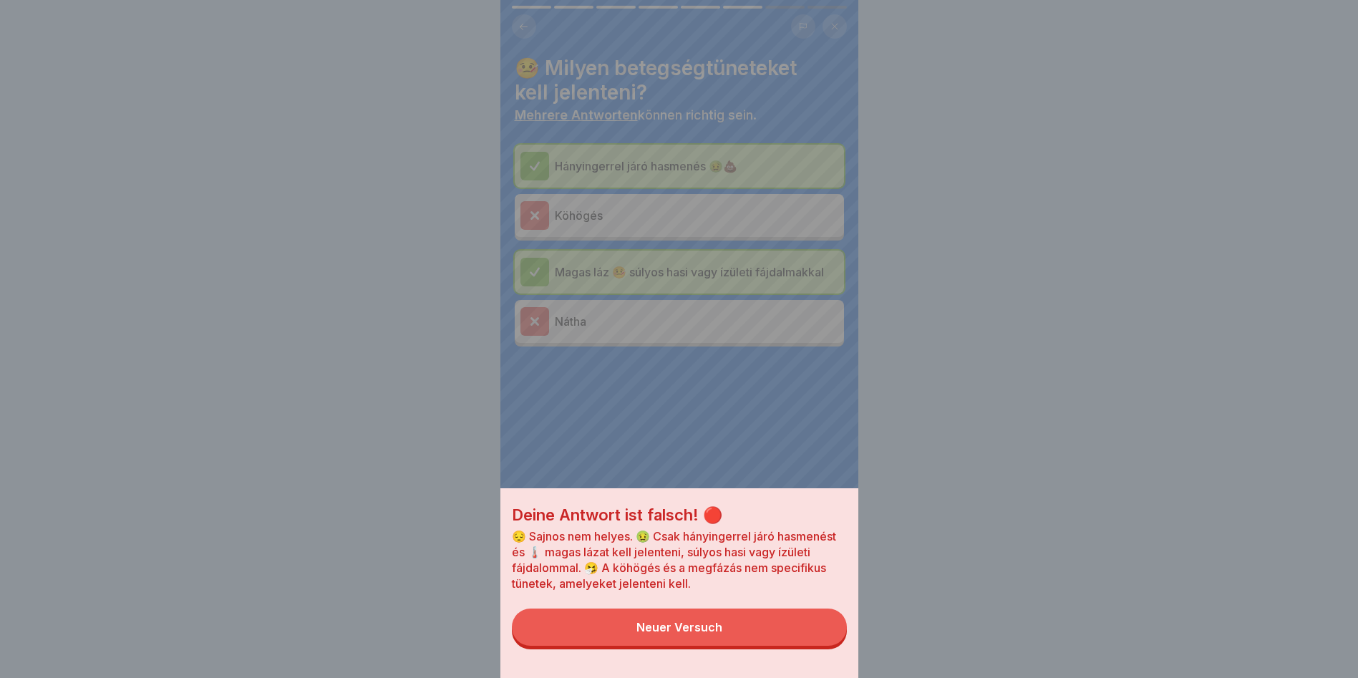
click at [768, 637] on button "Neuer Versuch" at bounding box center [679, 626] width 335 height 37
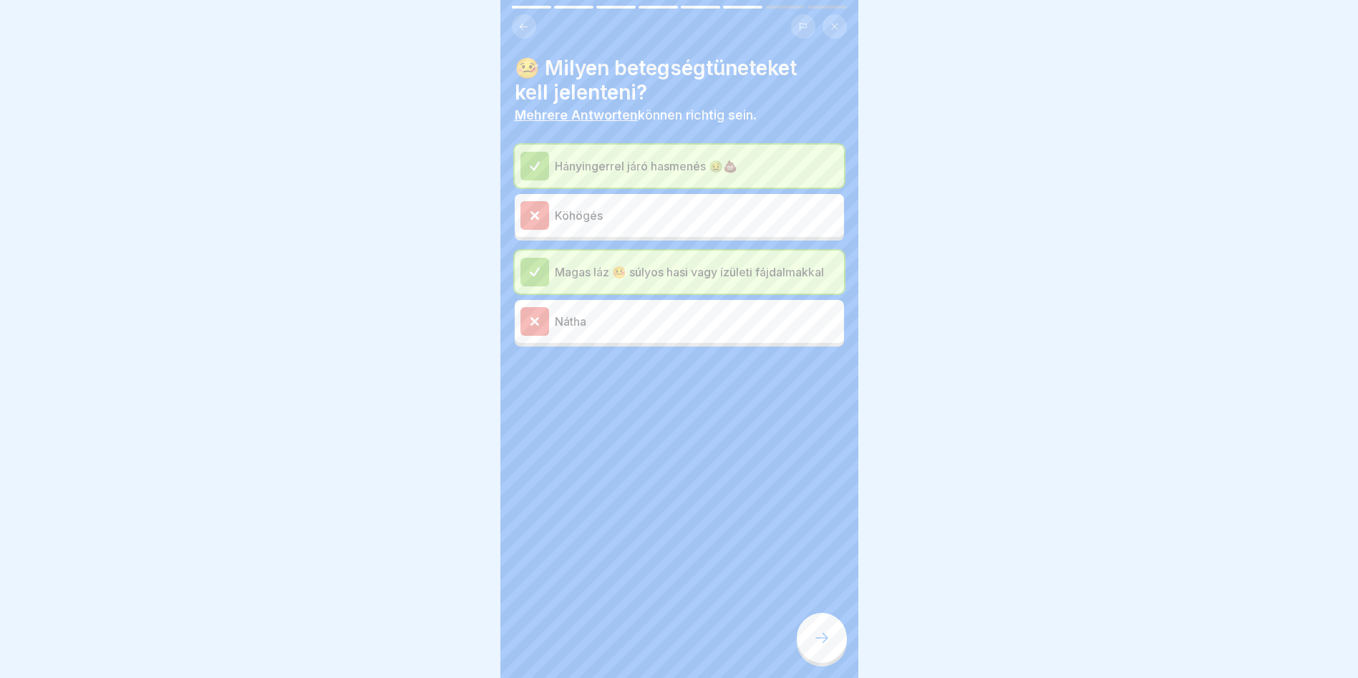
click at [608, 173] on div "Hányingerrel járó hasmenés 🤢💩" at bounding box center [679, 166] width 329 height 43
click at [607, 263] on p "Magas láz 🤒 súlyos hasi vagy ízületi fájdalmakkal" at bounding box center [696, 271] width 283 height 17
click at [629, 331] on div "Nátha" at bounding box center [679, 321] width 329 height 43
click at [815, 644] on icon at bounding box center [821, 637] width 17 height 17
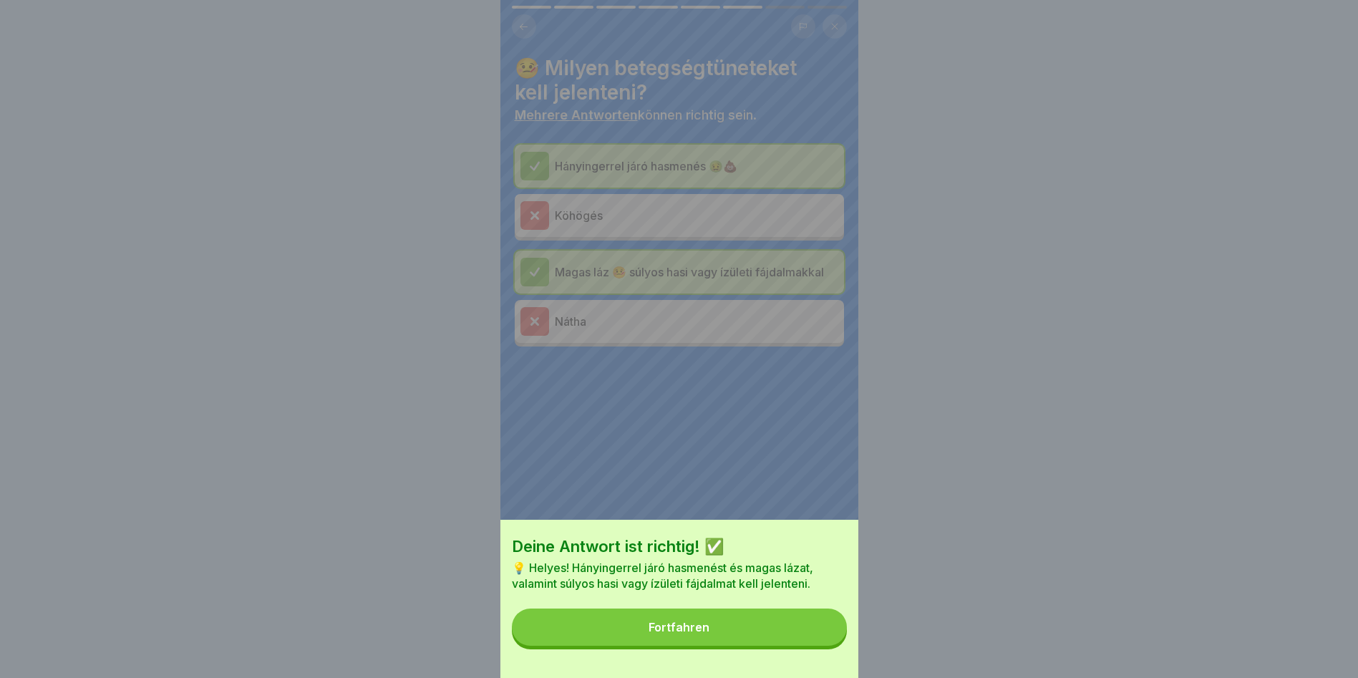
click at [788, 645] on button "Fortfahren" at bounding box center [679, 626] width 335 height 37
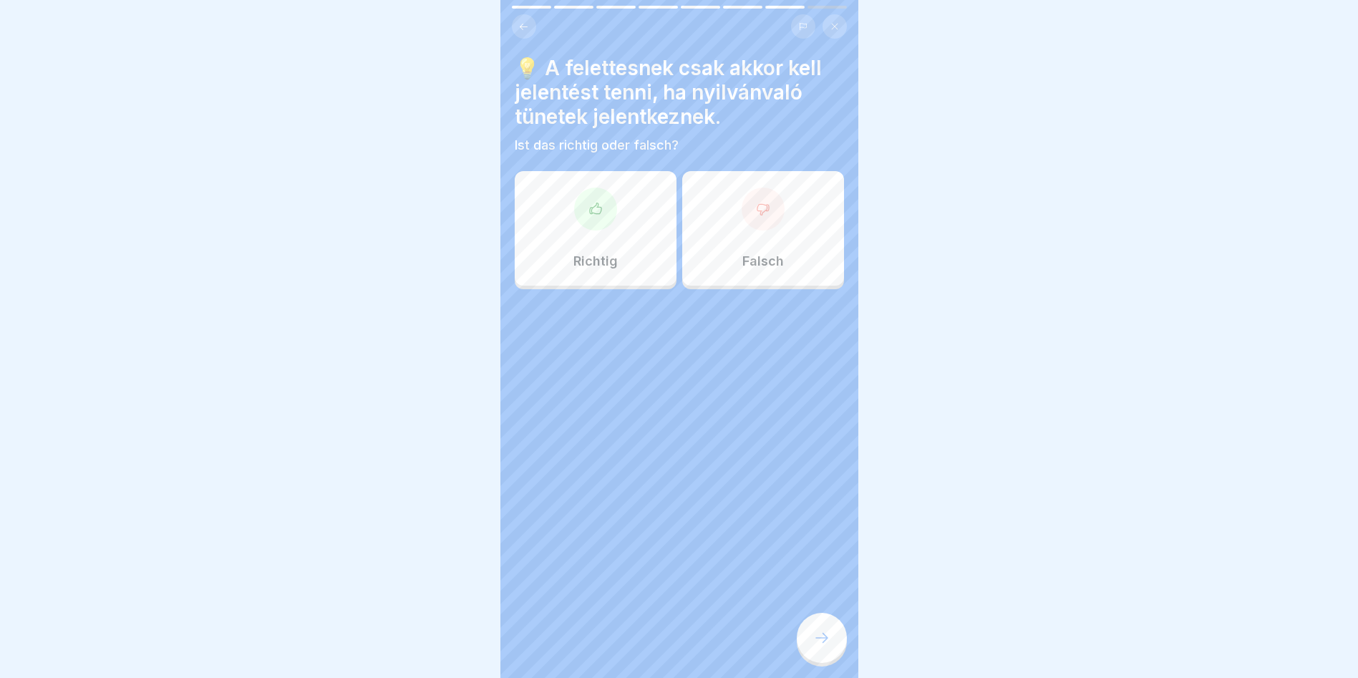
click at [583, 239] on div "Richtig" at bounding box center [596, 228] width 162 height 115
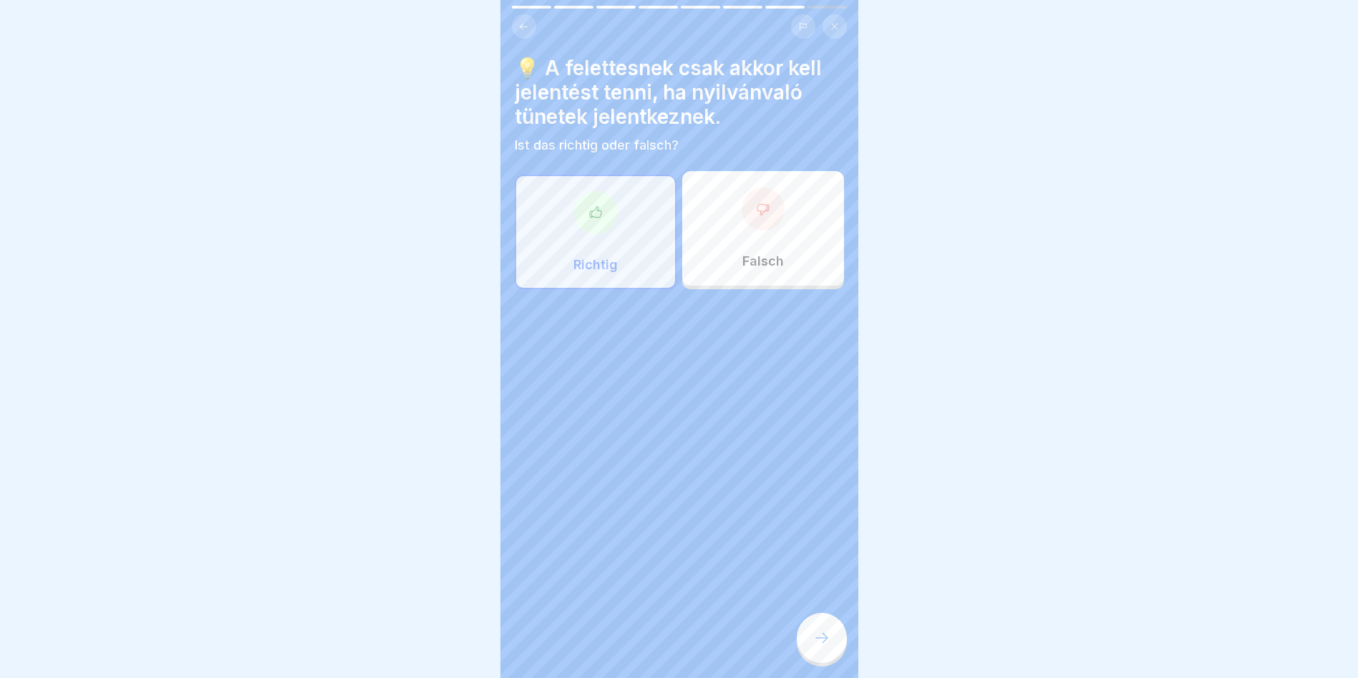
click at [818, 633] on icon at bounding box center [821, 637] width 17 height 17
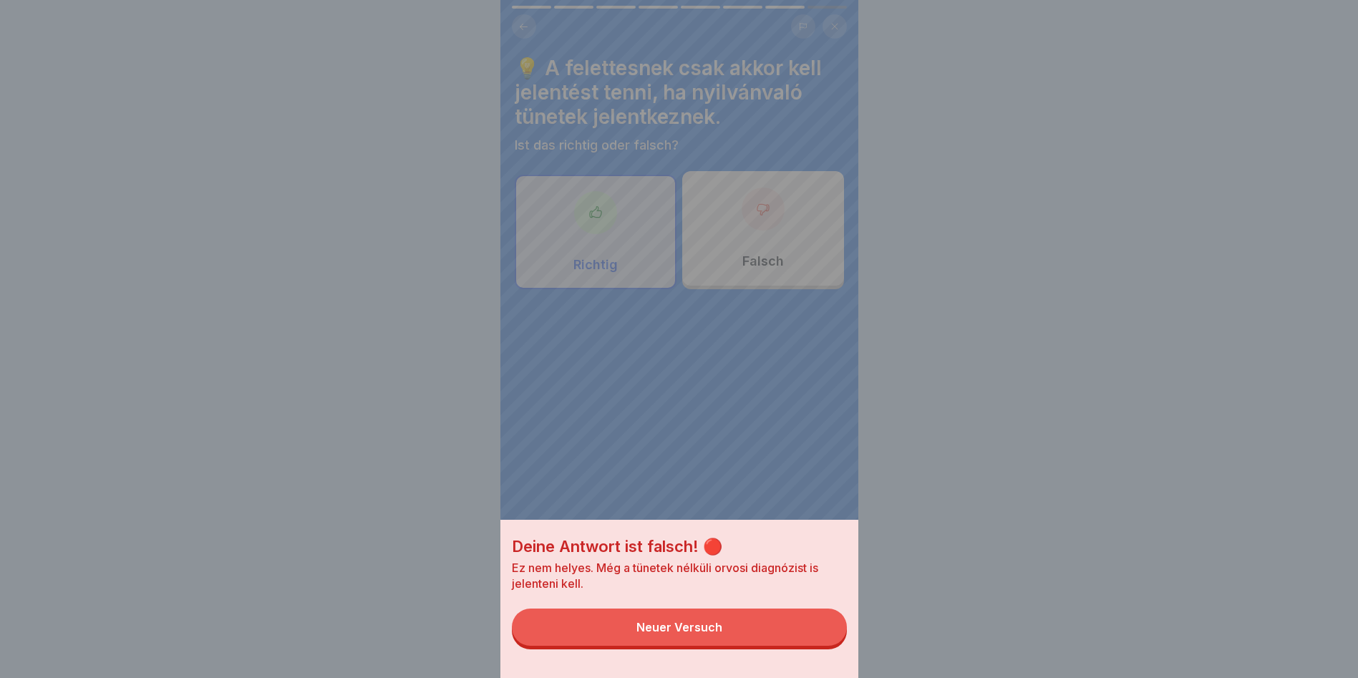
click at [818, 634] on button "Neuer Versuch" at bounding box center [679, 626] width 335 height 37
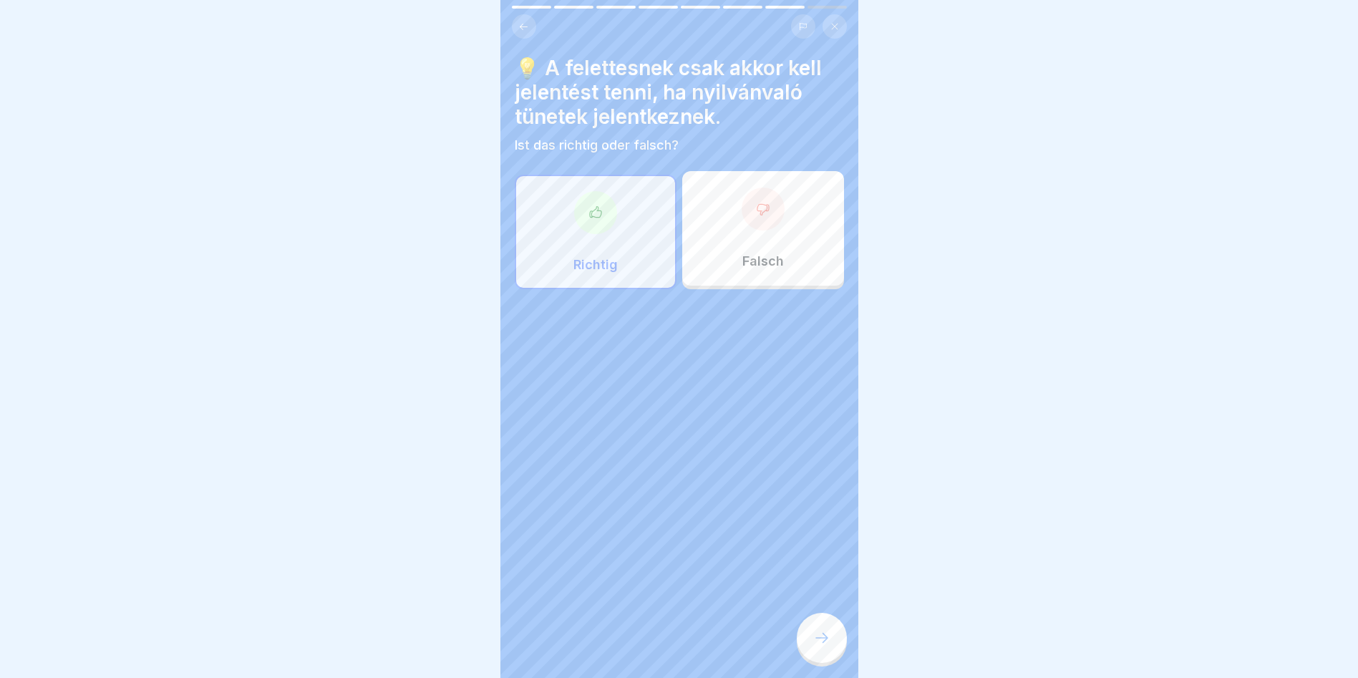
click at [762, 198] on div at bounding box center [763, 209] width 43 height 43
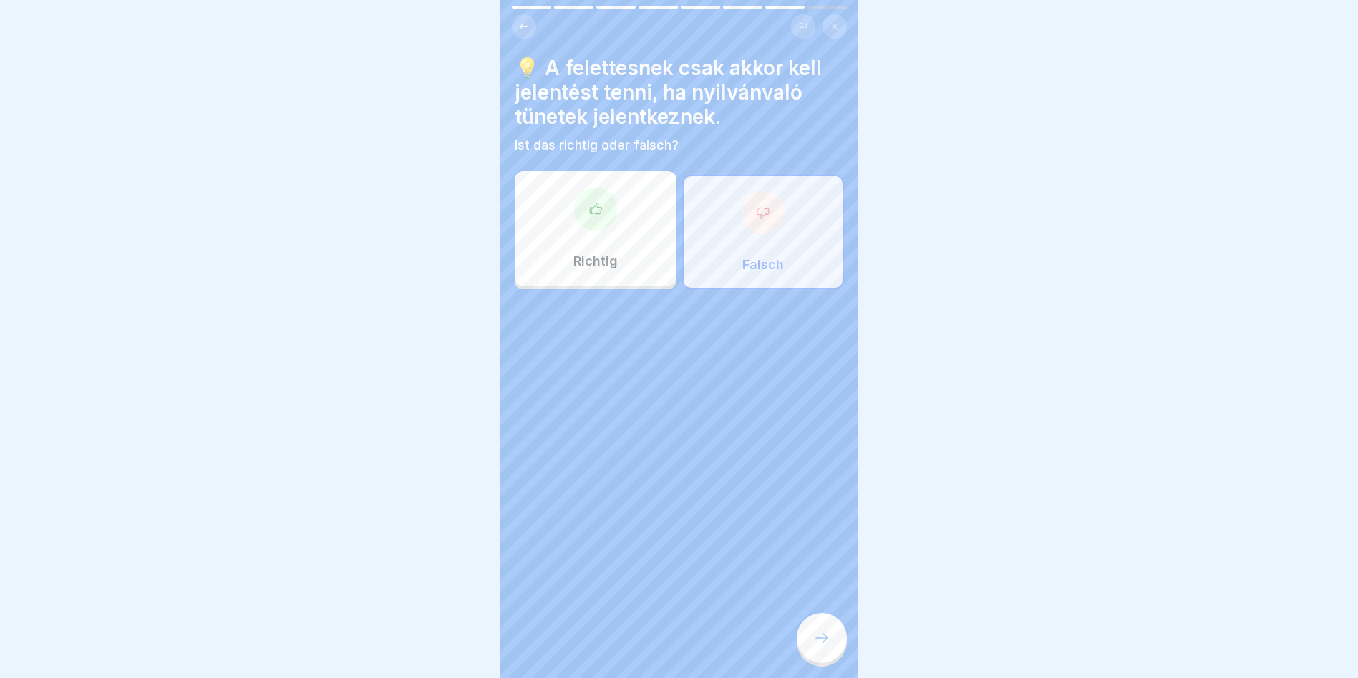
click at [824, 635] on icon at bounding box center [821, 637] width 17 height 17
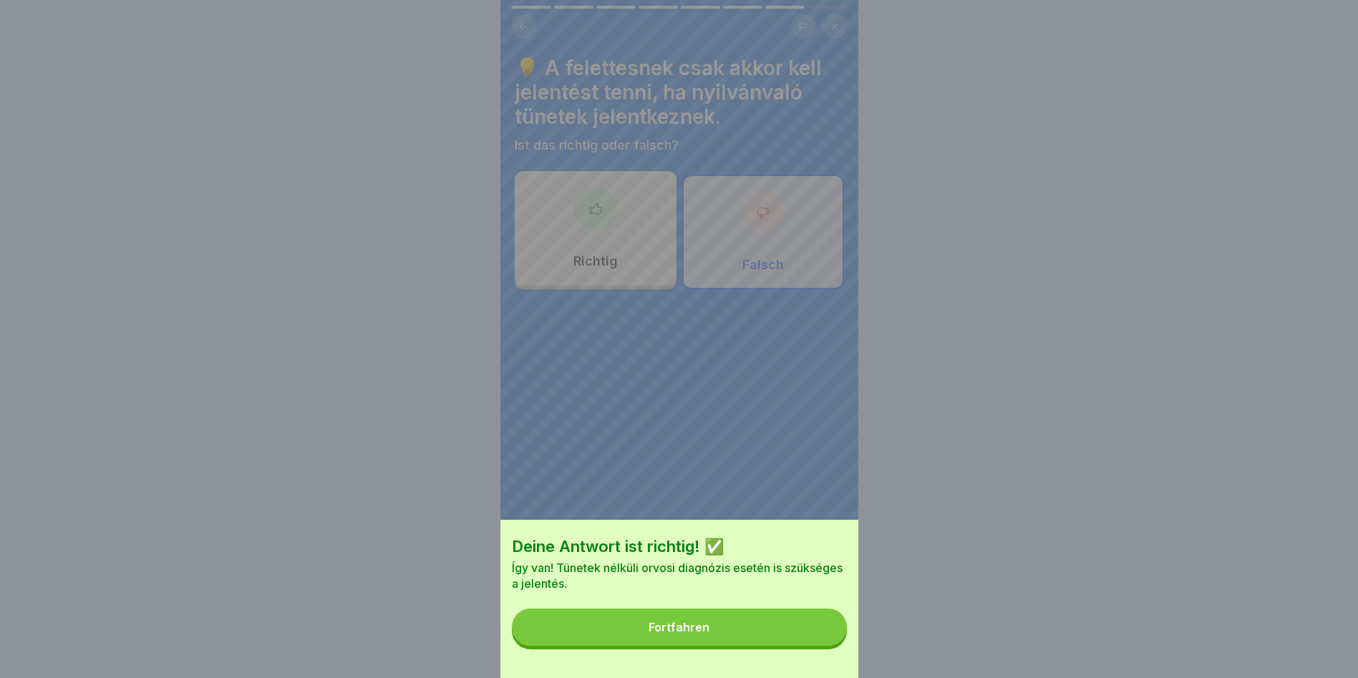
click at [790, 631] on button "Fortfahren" at bounding box center [679, 626] width 335 height 37
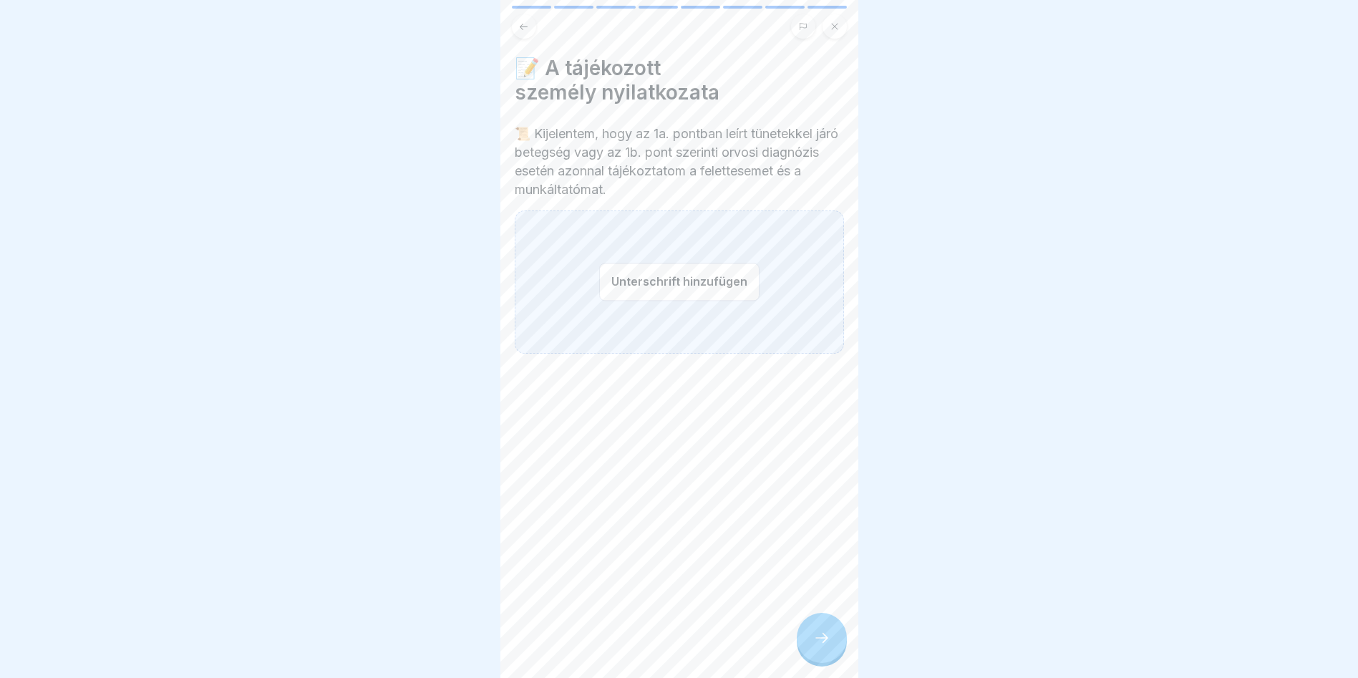
click at [671, 287] on button "Unterschrift hinzufügen" at bounding box center [679, 282] width 160 height 38
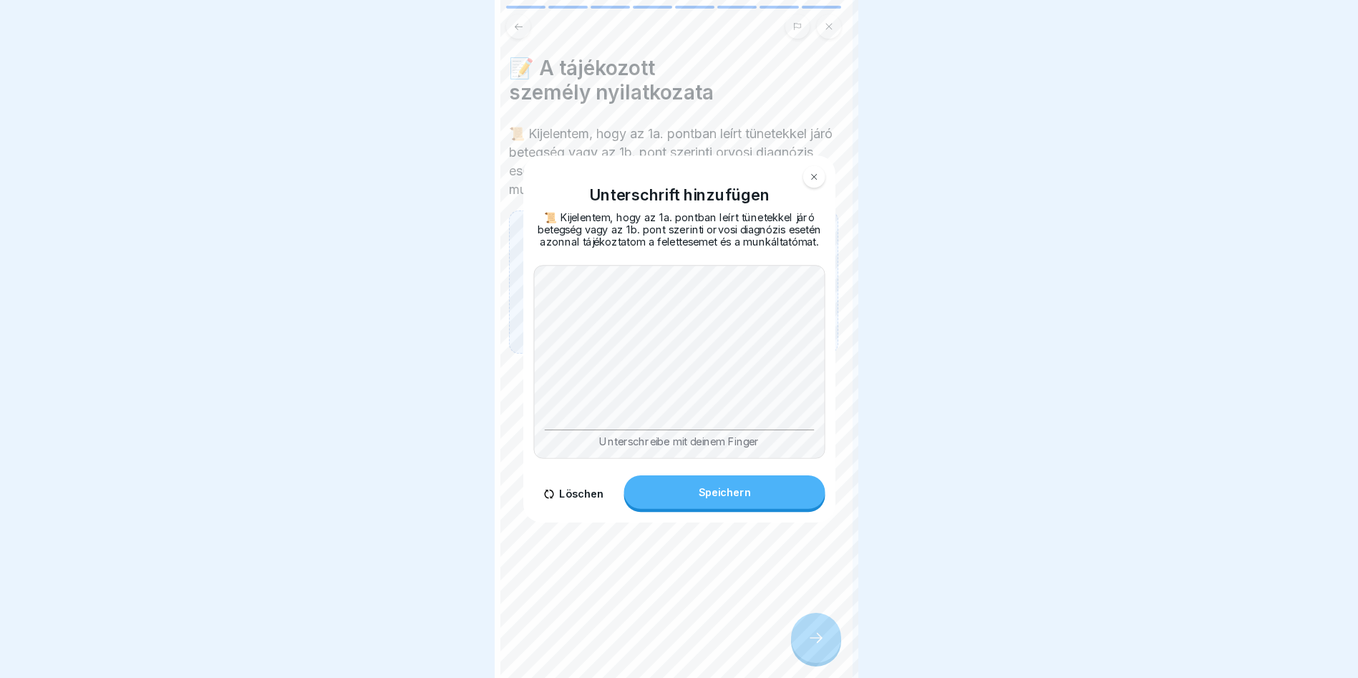
scroll to position [0, 0]
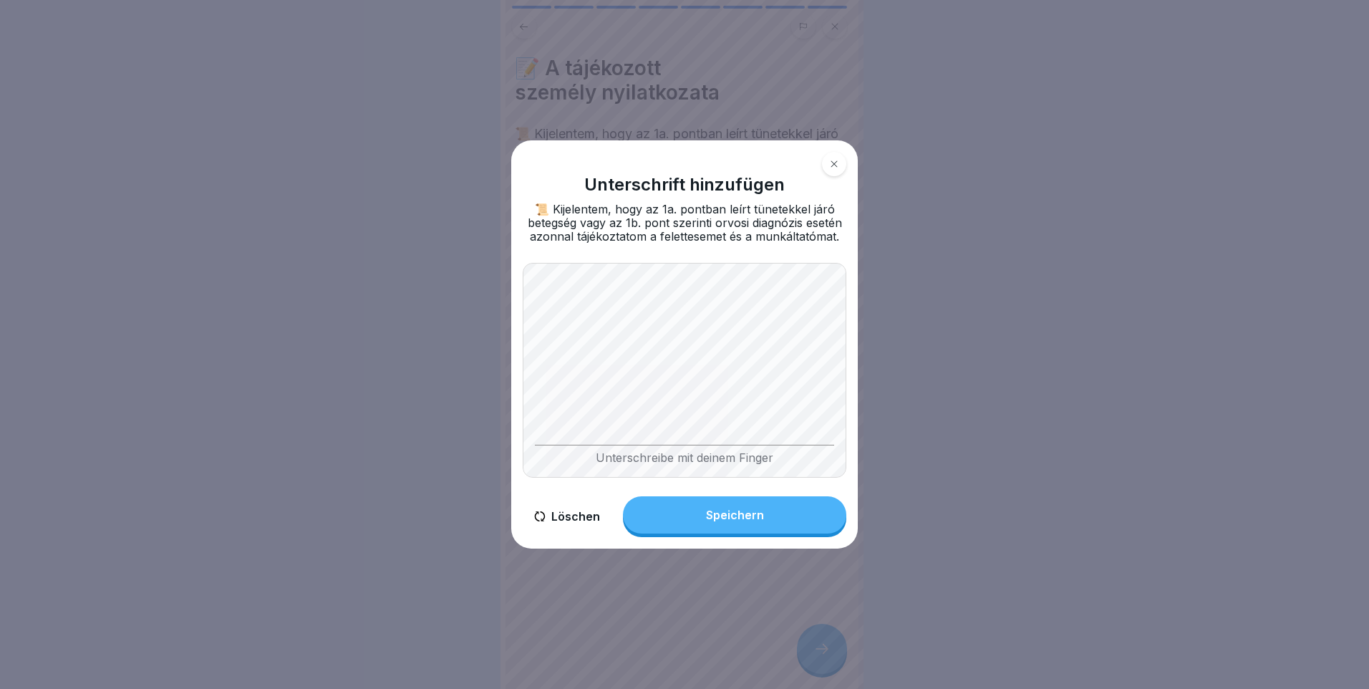
click at [563, 525] on button "Löschen" at bounding box center [567, 516] width 89 height 41
click at [568, 515] on button "Löschen" at bounding box center [567, 516] width 89 height 41
click at [850, 353] on div "Unterschrift hinzufügen 📜 Kijelentem, hogy az 1a. pontban leírt tünetekkel járó…" at bounding box center [684, 343] width 346 height 407
click at [750, 515] on div "Speichern" at bounding box center [735, 514] width 58 height 13
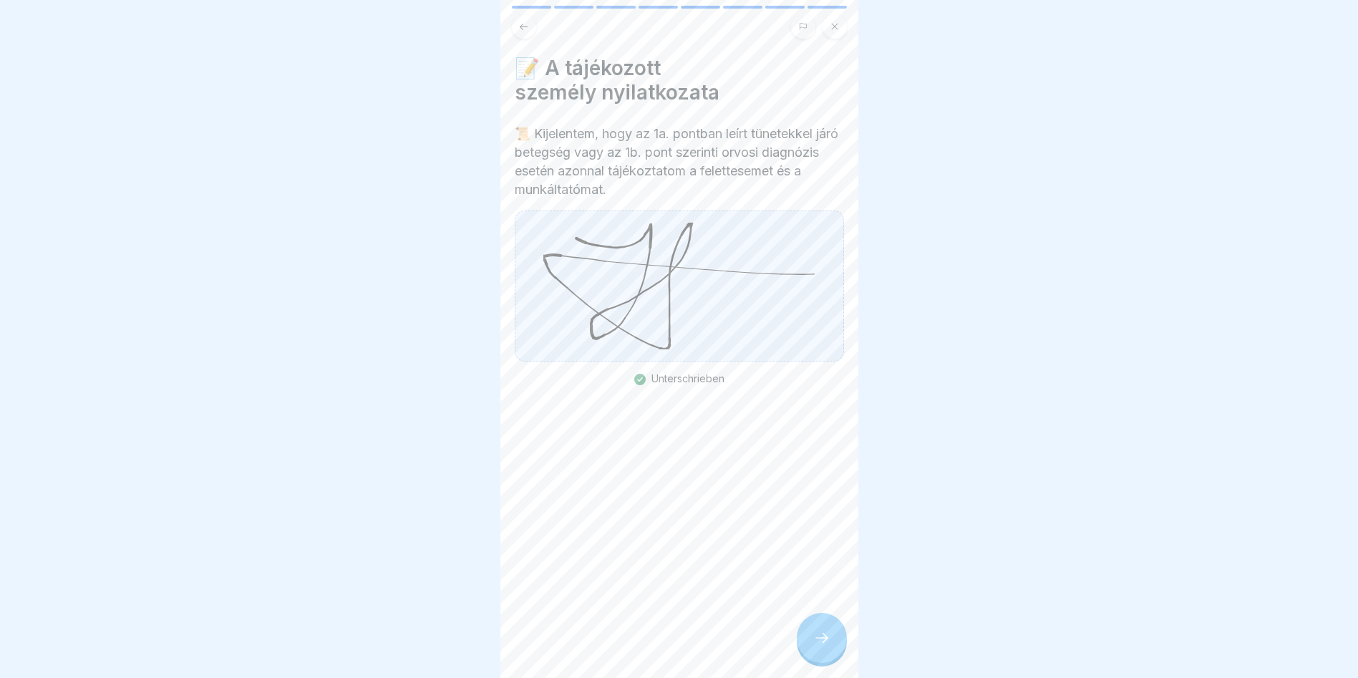
click at [817, 646] on icon at bounding box center [821, 637] width 17 height 17
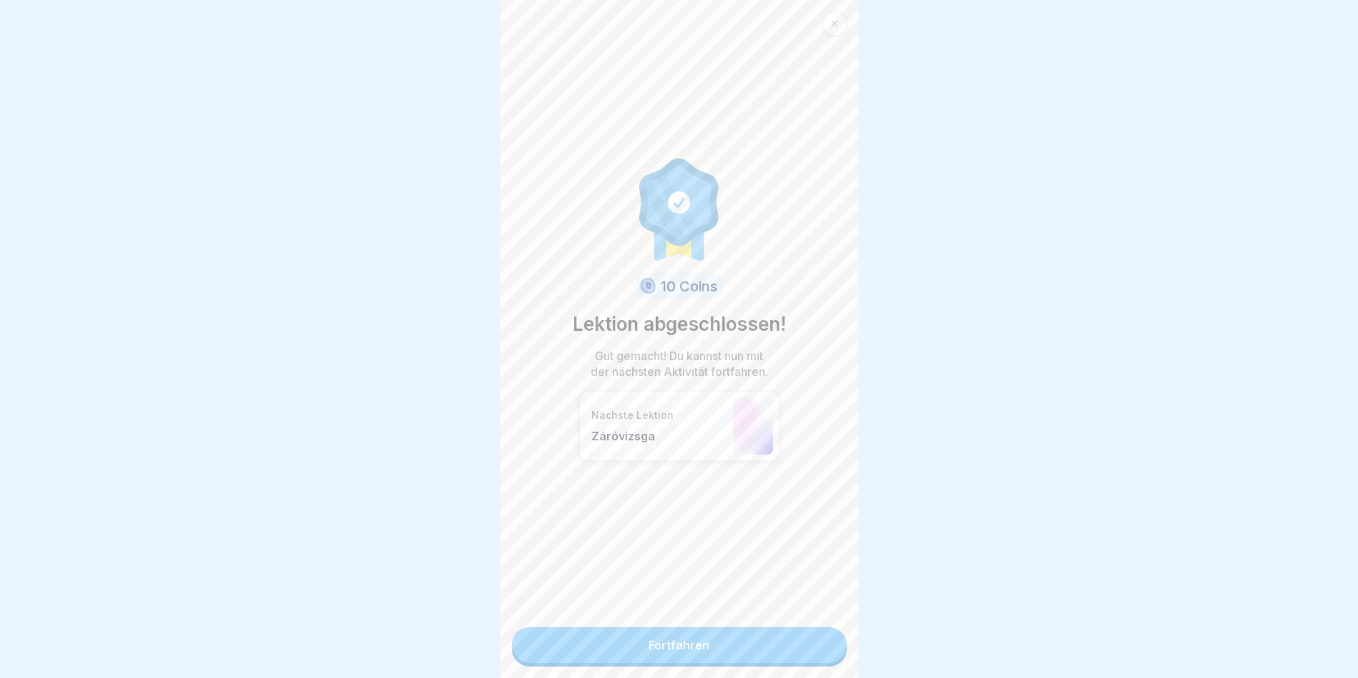
click at [723, 654] on link "Fortfahren" at bounding box center [679, 645] width 335 height 36
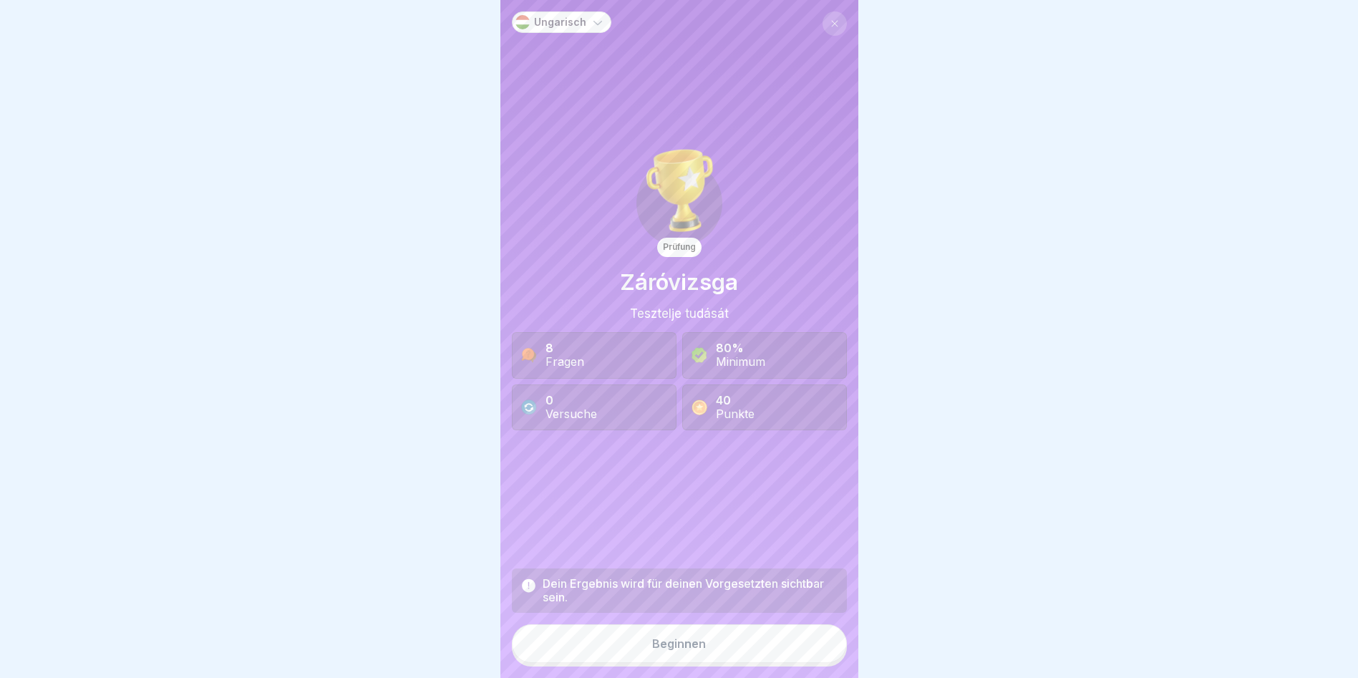
click at [764, 663] on button "Beginnen" at bounding box center [679, 643] width 335 height 39
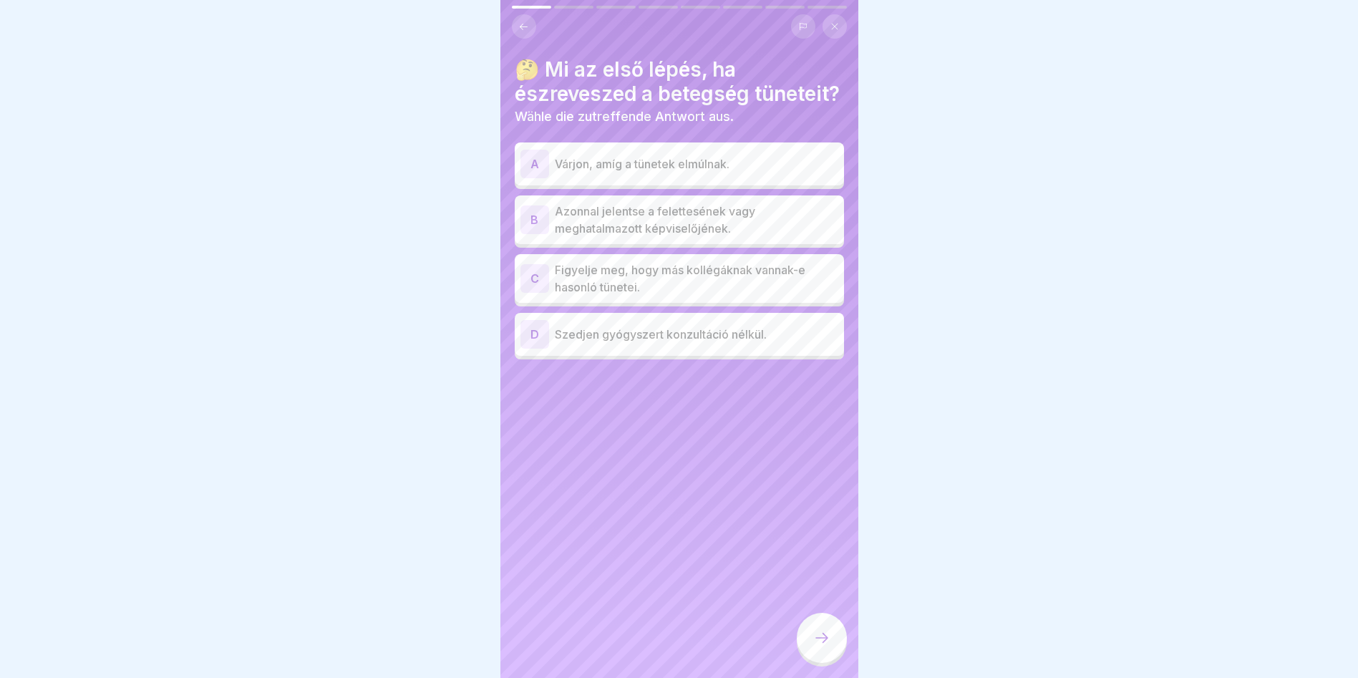
click at [666, 237] on p "Azonnal jelentse a felettesének vagy meghatalmazott képviselőjének." at bounding box center [696, 220] width 283 height 34
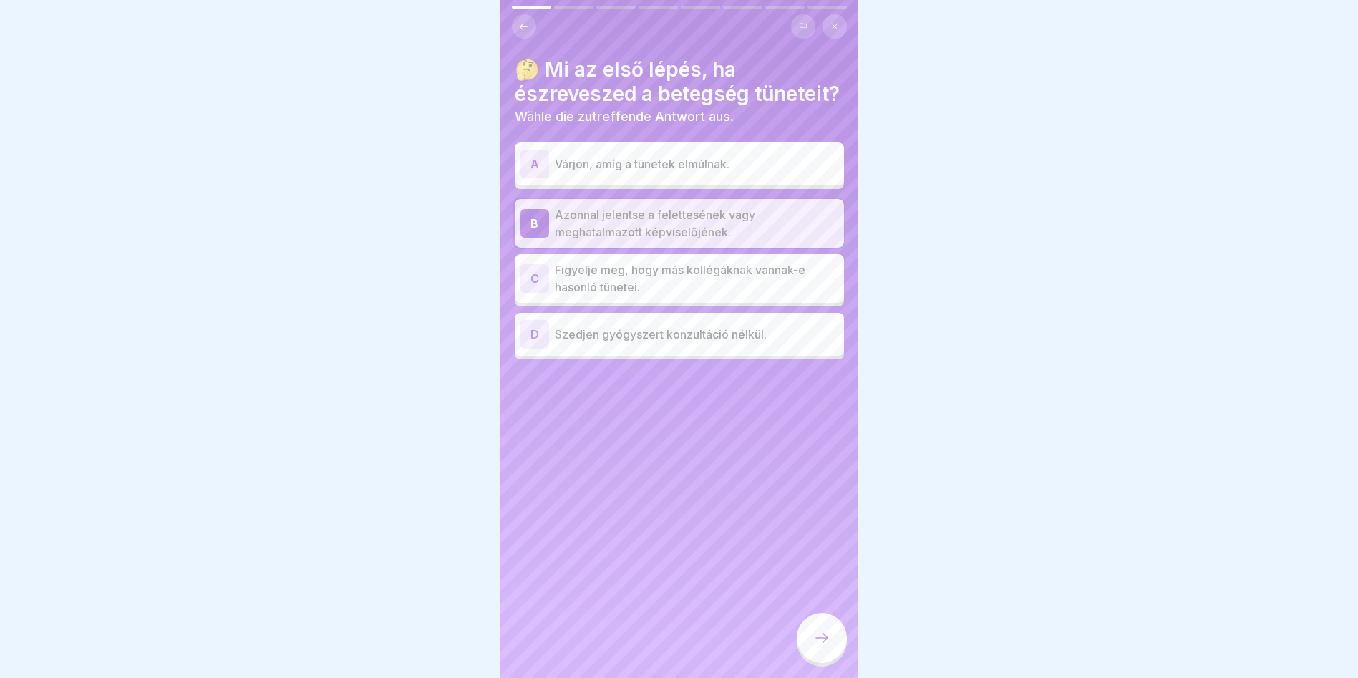
click at [811, 653] on div at bounding box center [822, 638] width 50 height 50
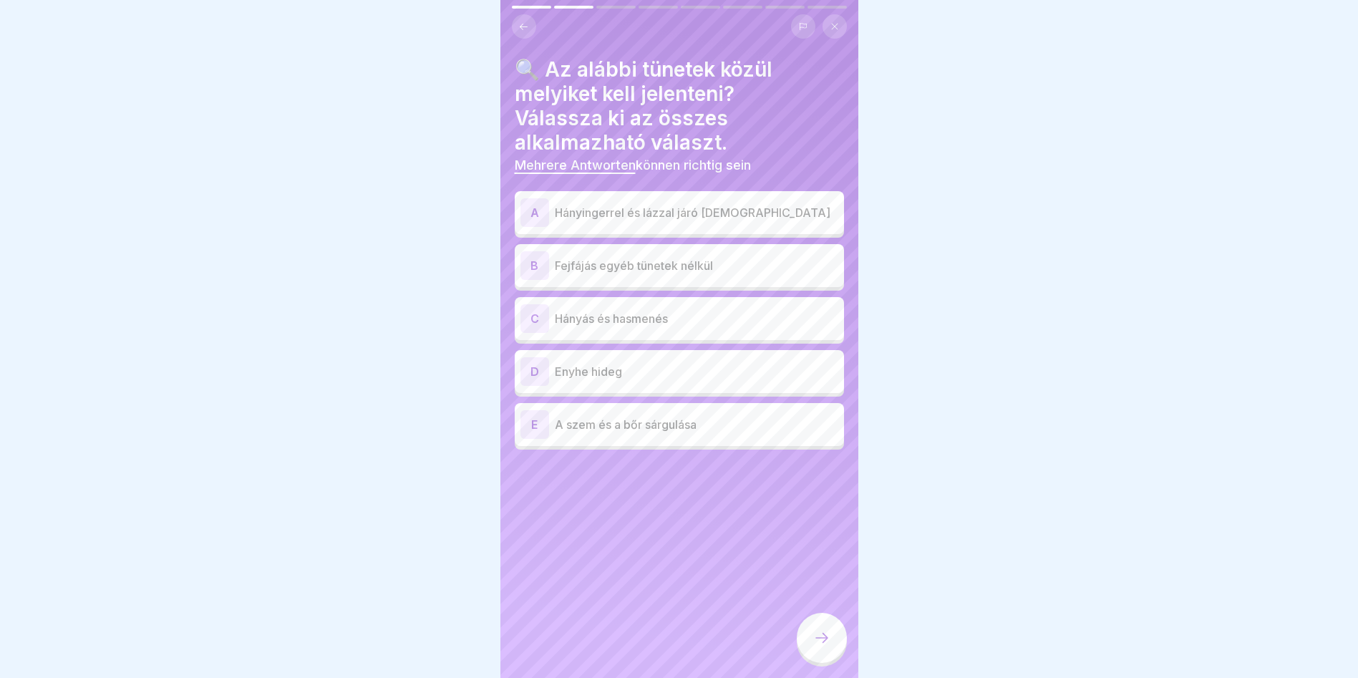
click at [747, 214] on p "Hányingerrel és lázzal járó hasmenés" at bounding box center [696, 212] width 283 height 17
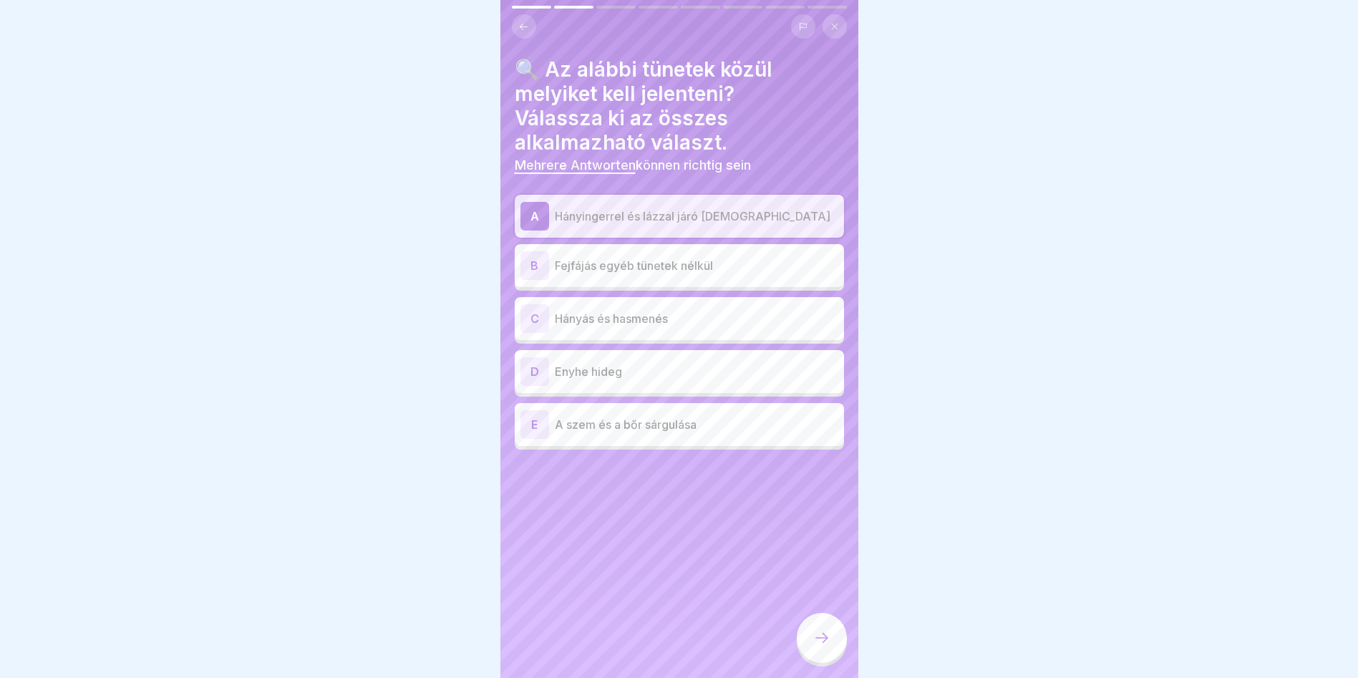
click at [626, 322] on p "Hányás és hasmenés" at bounding box center [696, 318] width 283 height 17
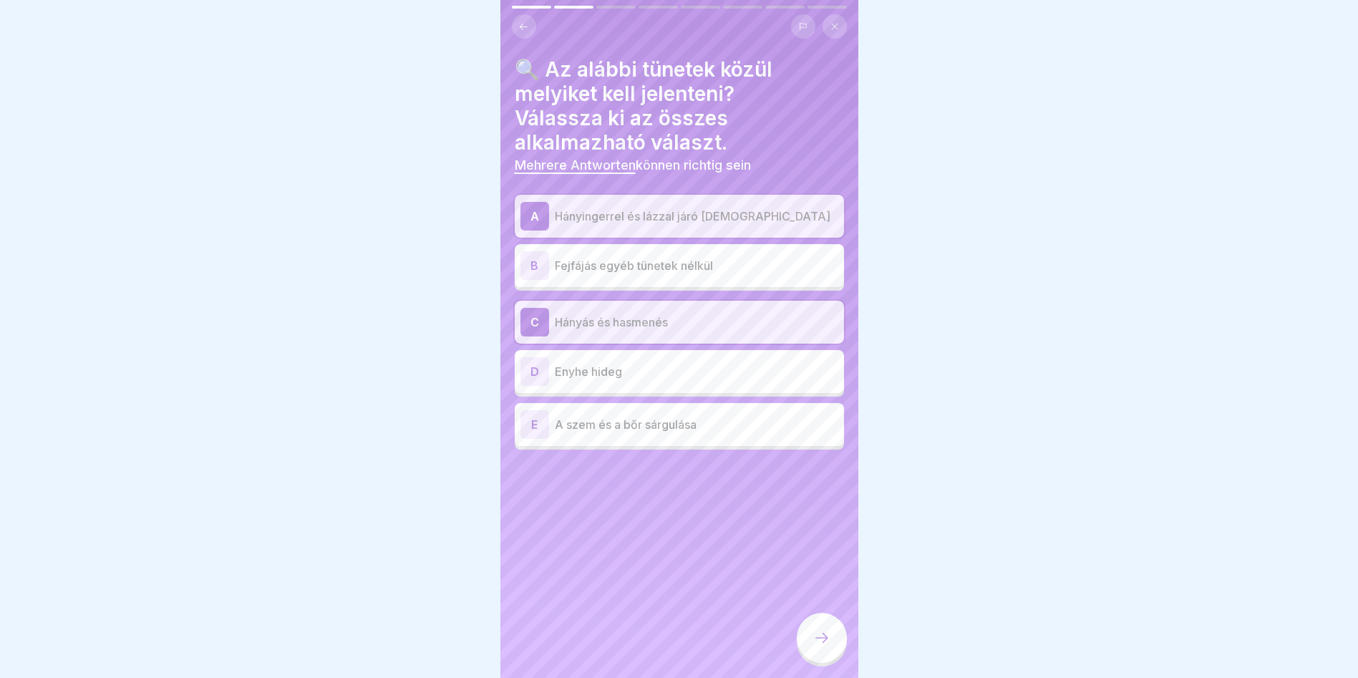
click at [651, 442] on div "E A szem és a bőr sárgulása" at bounding box center [679, 424] width 329 height 43
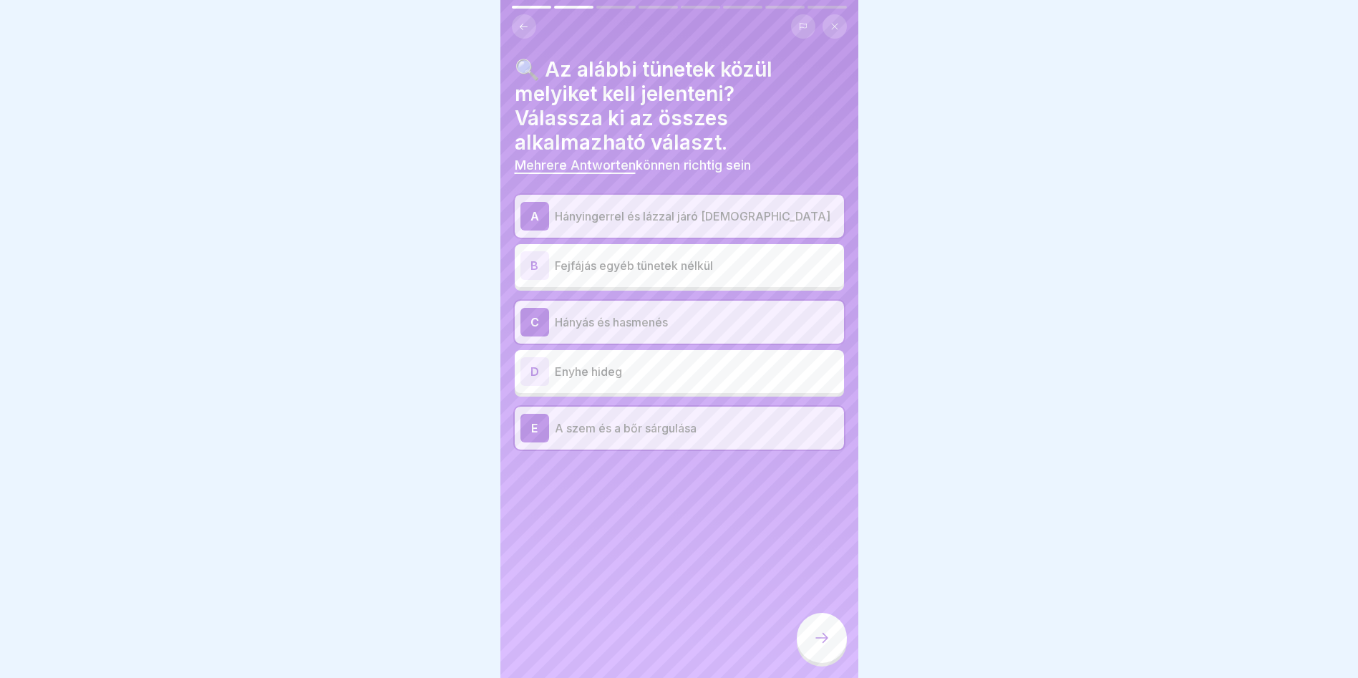
click at [820, 646] on icon at bounding box center [821, 637] width 17 height 17
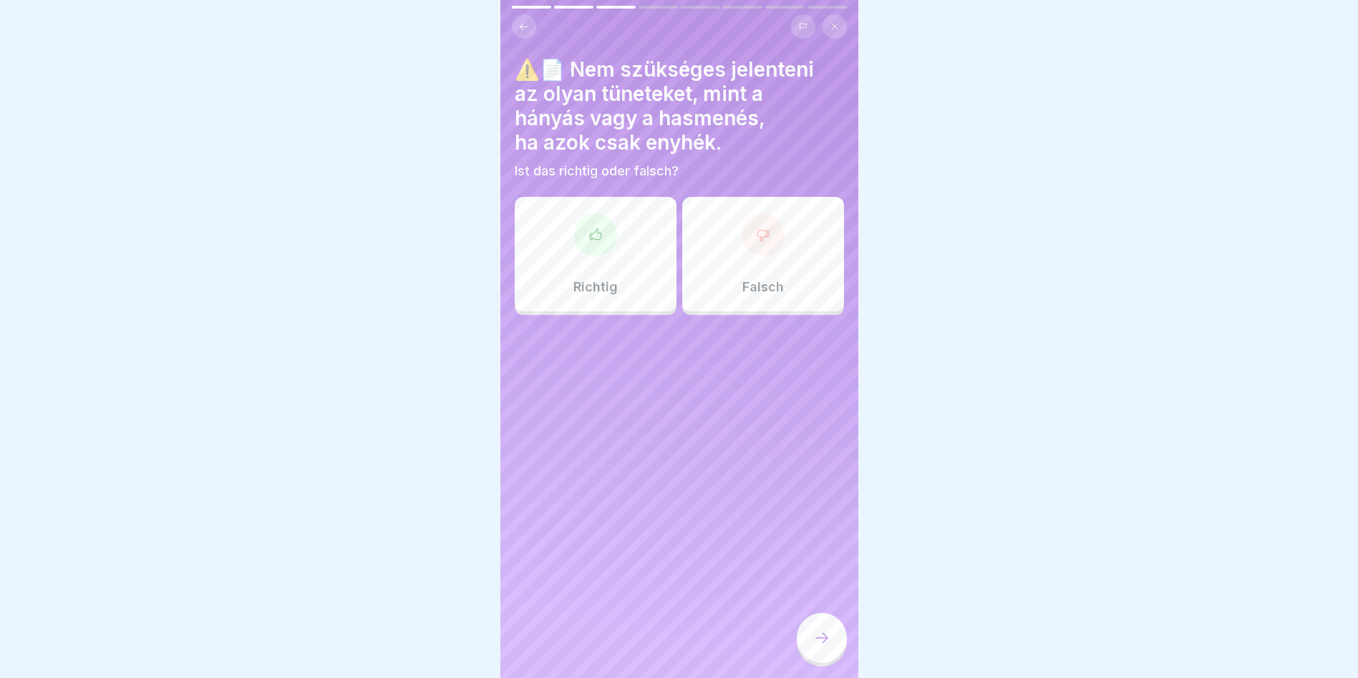
click at [769, 264] on div "Falsch" at bounding box center [763, 254] width 162 height 115
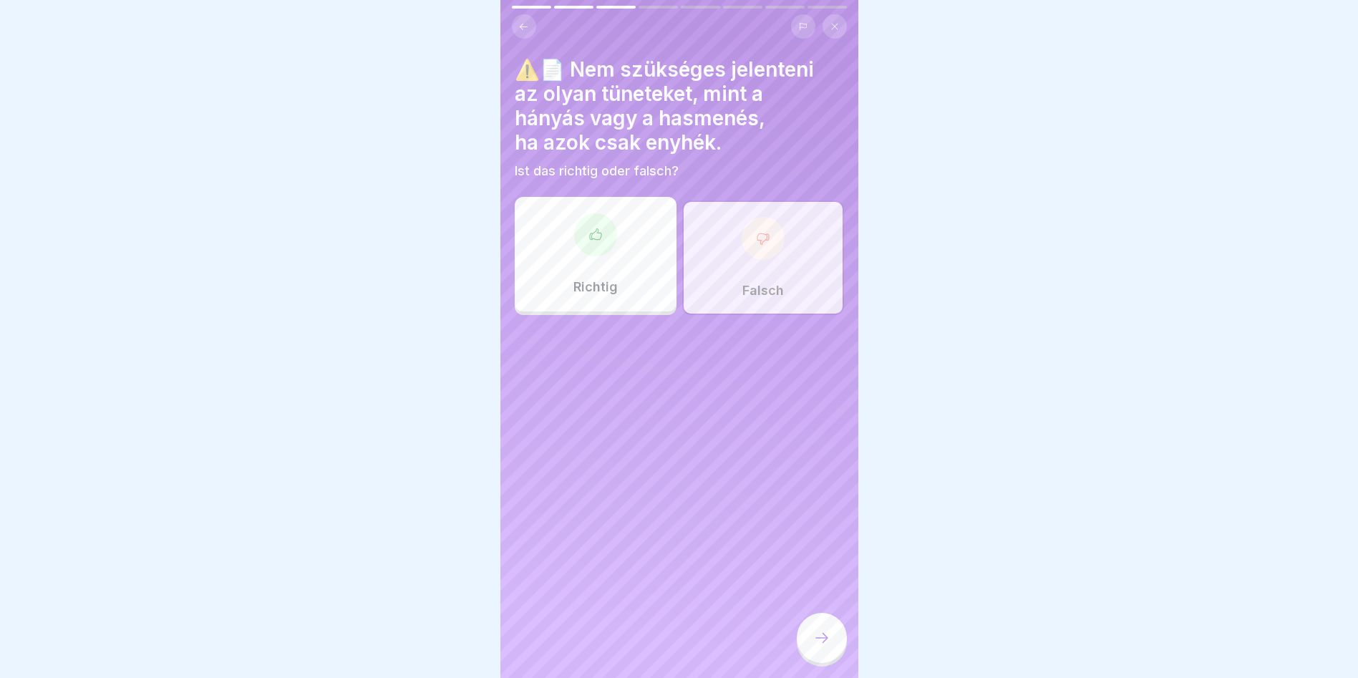
click at [836, 644] on div at bounding box center [822, 638] width 50 height 50
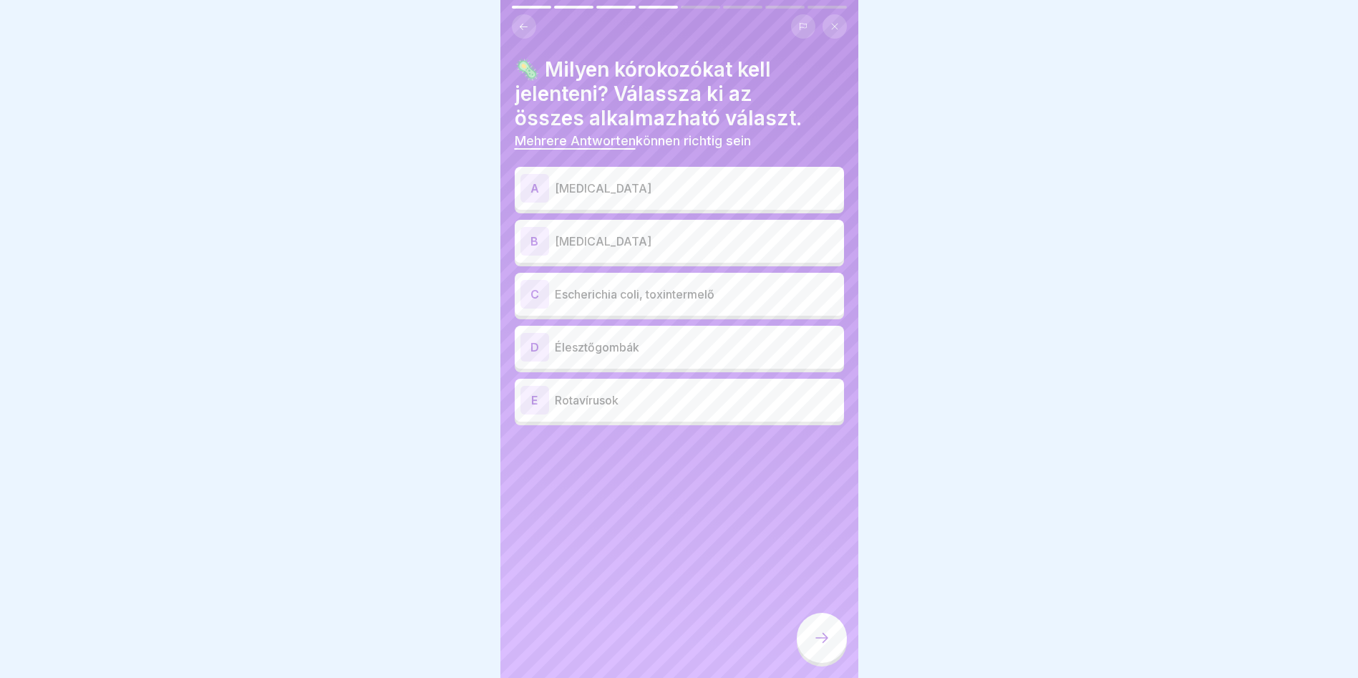
click at [638, 351] on p "Élesztőgombák" at bounding box center [696, 347] width 283 height 17
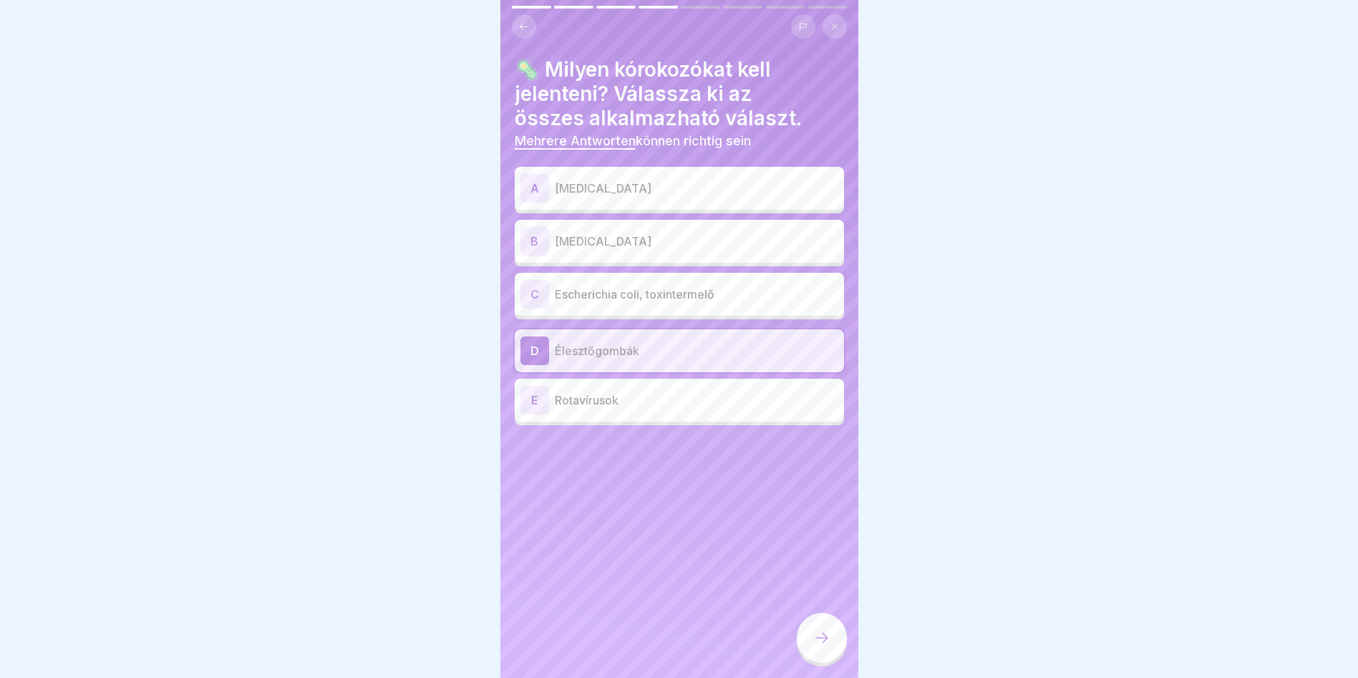
click at [657, 171] on div "A Campylobacter" at bounding box center [679, 188] width 329 height 43
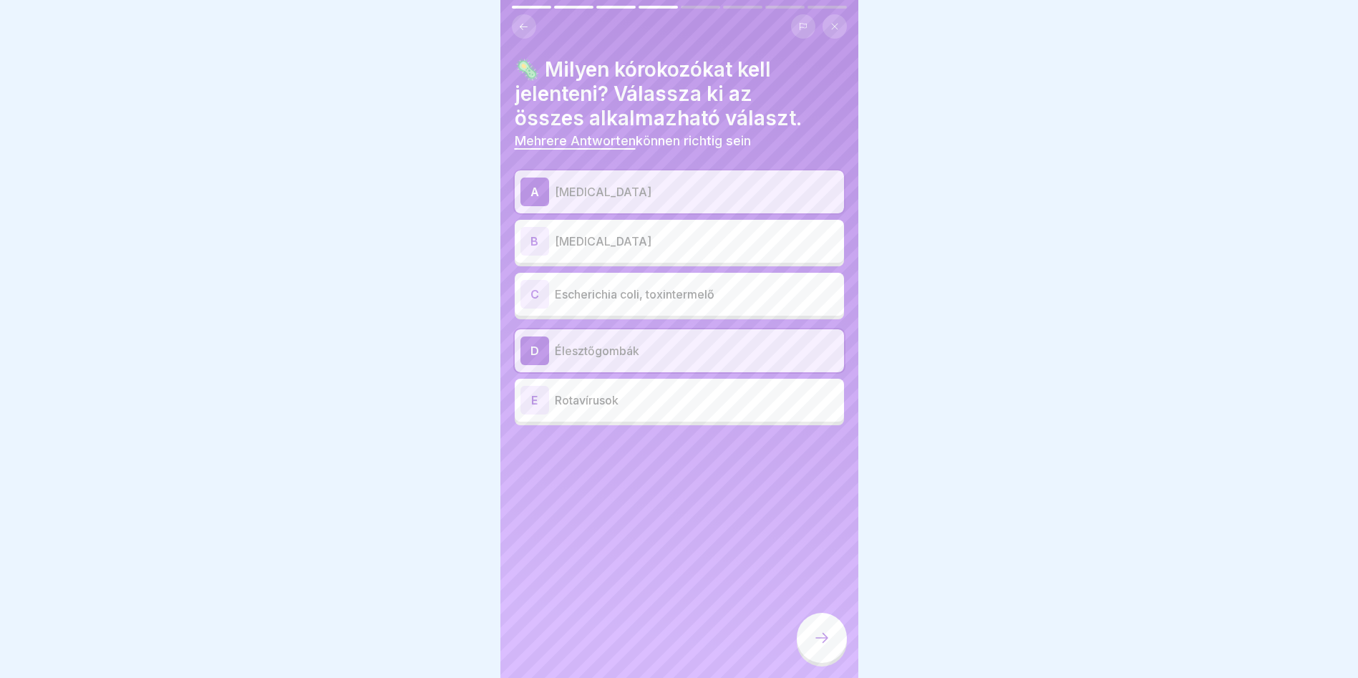
click at [649, 240] on p "Listeria monocytogenes" at bounding box center [696, 241] width 283 height 17
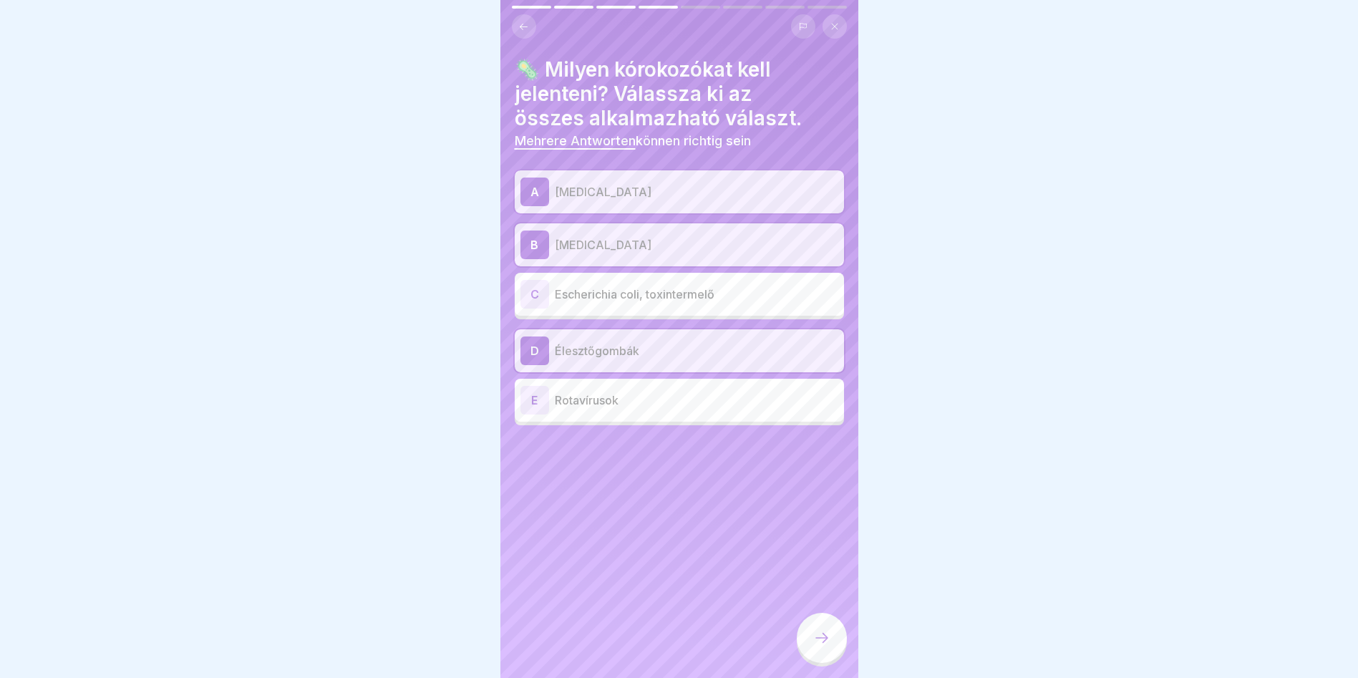
click at [666, 398] on p "Rotavírusok" at bounding box center [696, 400] width 283 height 17
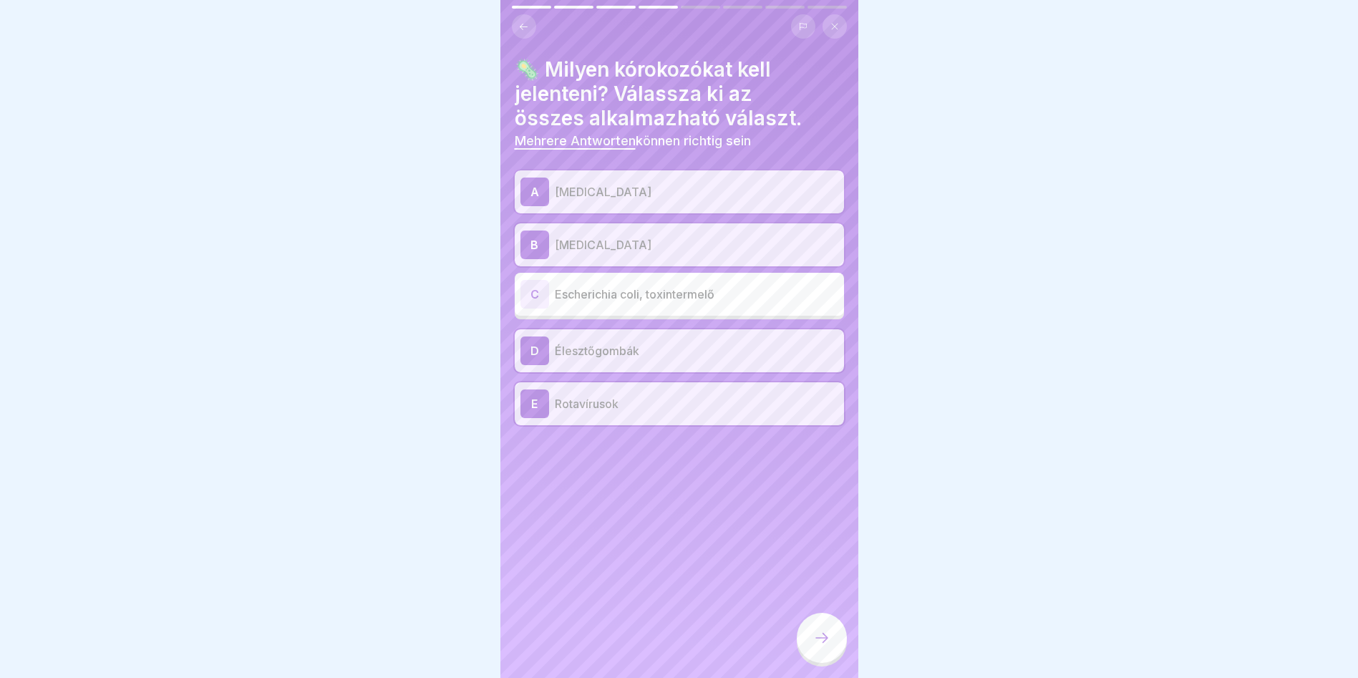
click at [705, 321] on div "A Campylobacter B Listeria monocytogenes C Escherichia coli, toxintermelő D Éle…" at bounding box center [679, 297] width 329 height 255
click at [712, 303] on div "C Escherichia coli, toxintermelő" at bounding box center [679, 294] width 318 height 29
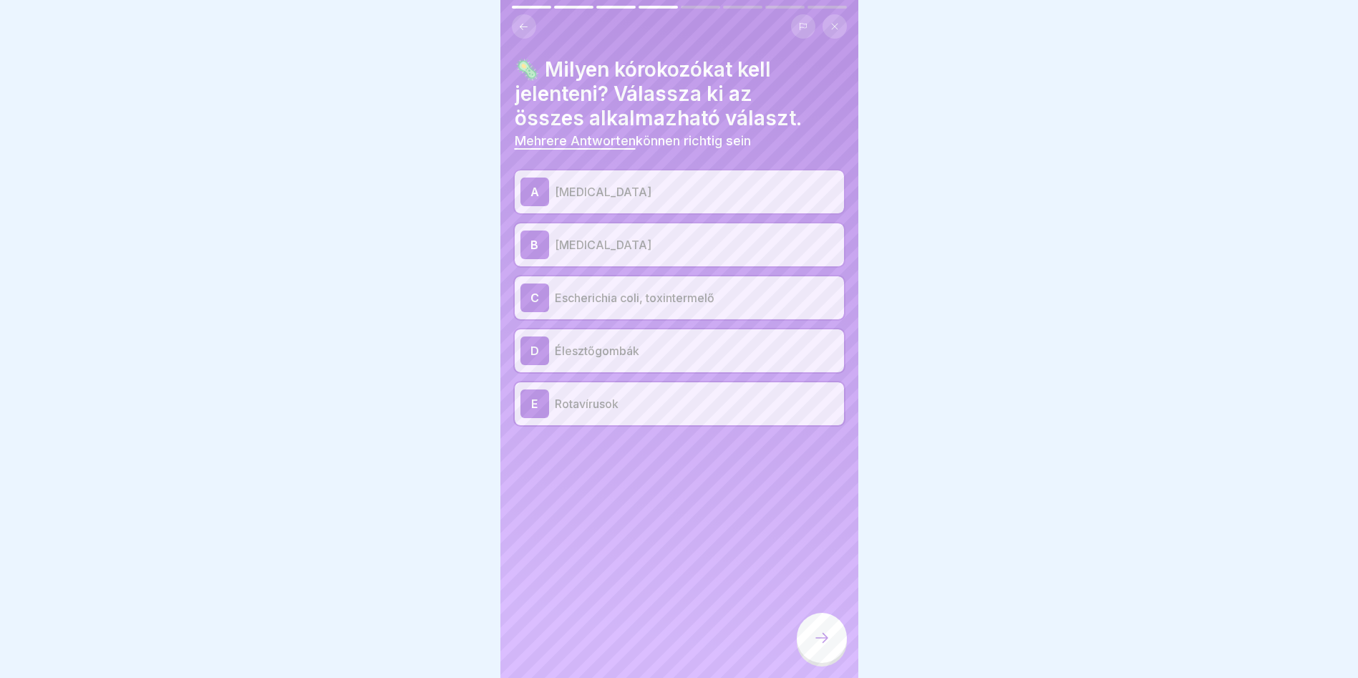
click at [829, 663] on div at bounding box center [822, 638] width 50 height 50
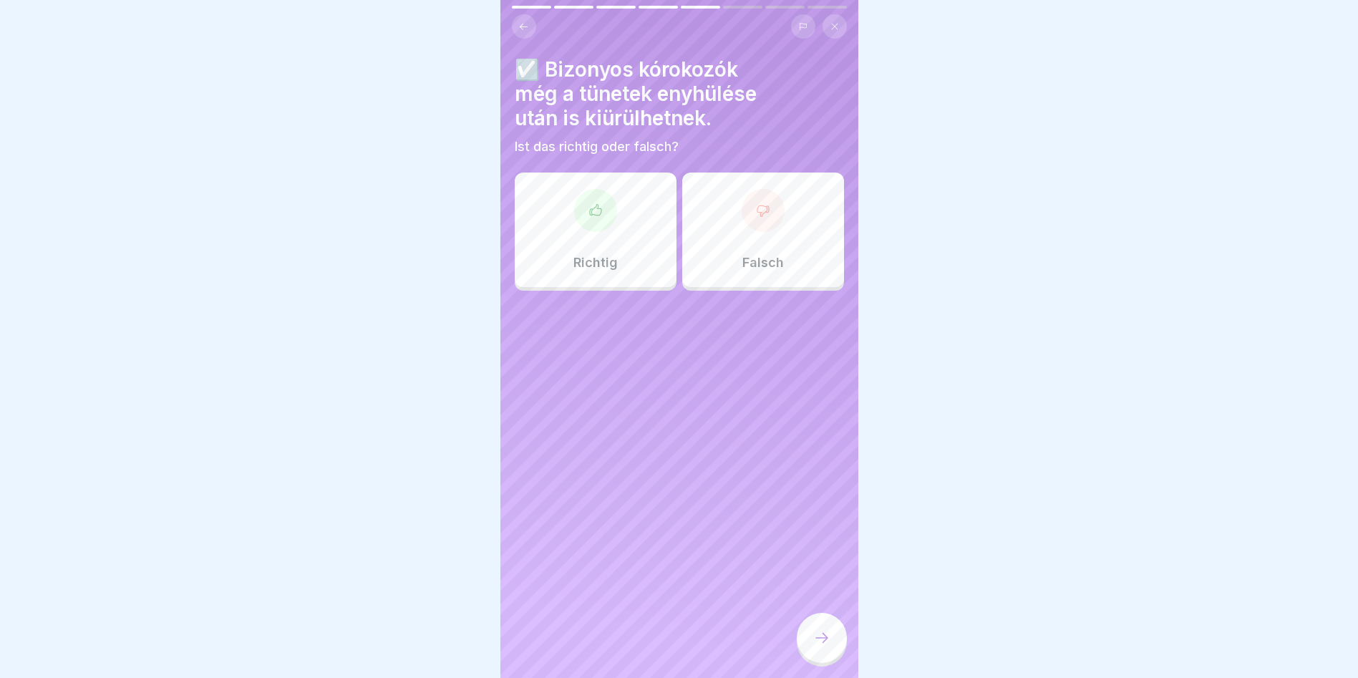
click at [557, 243] on div "Richtig" at bounding box center [596, 230] width 162 height 115
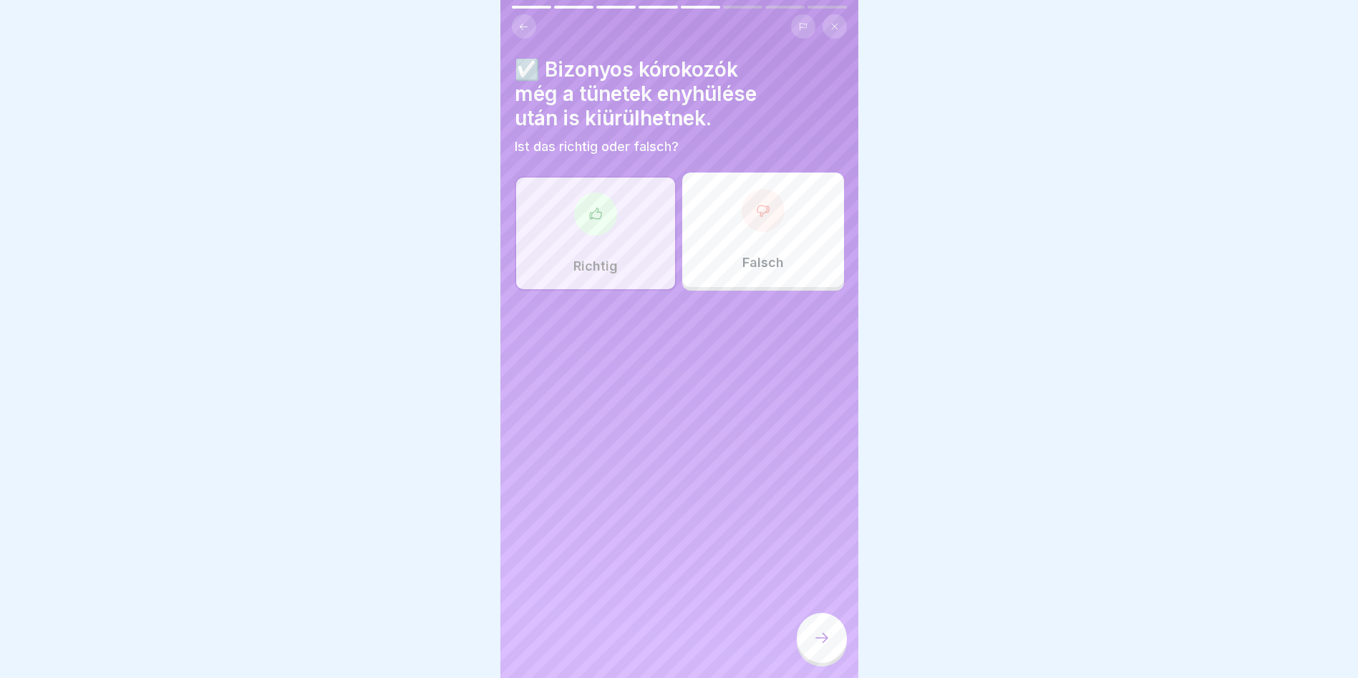
click at [832, 657] on div at bounding box center [822, 638] width 50 height 50
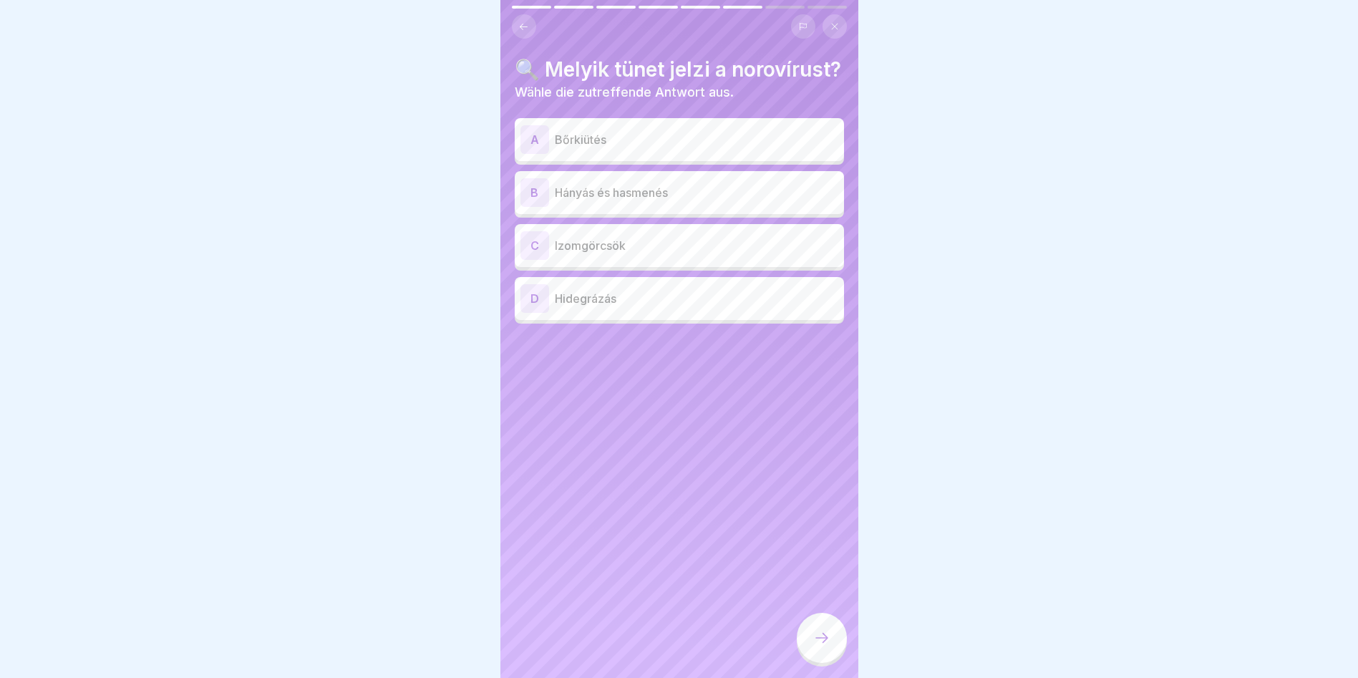
click at [728, 201] on p "Hányás és hasmenés" at bounding box center [696, 192] width 283 height 17
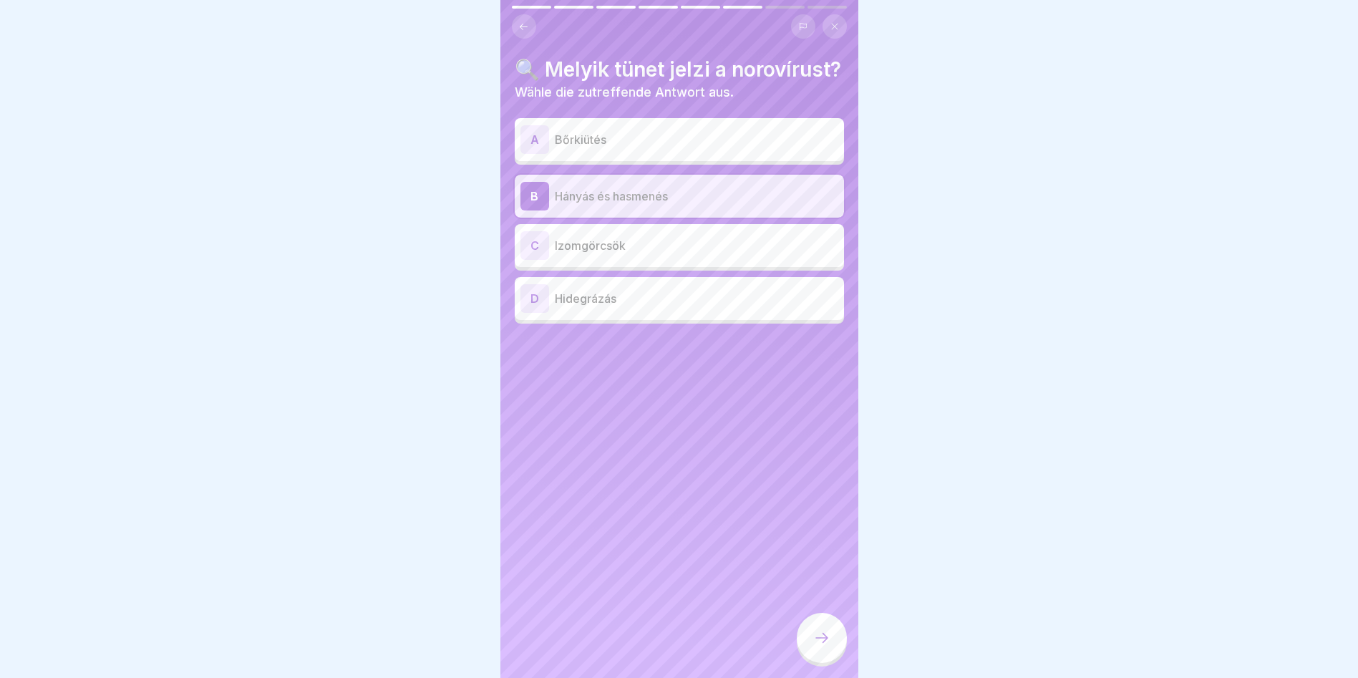
click at [829, 646] on icon at bounding box center [821, 637] width 17 height 17
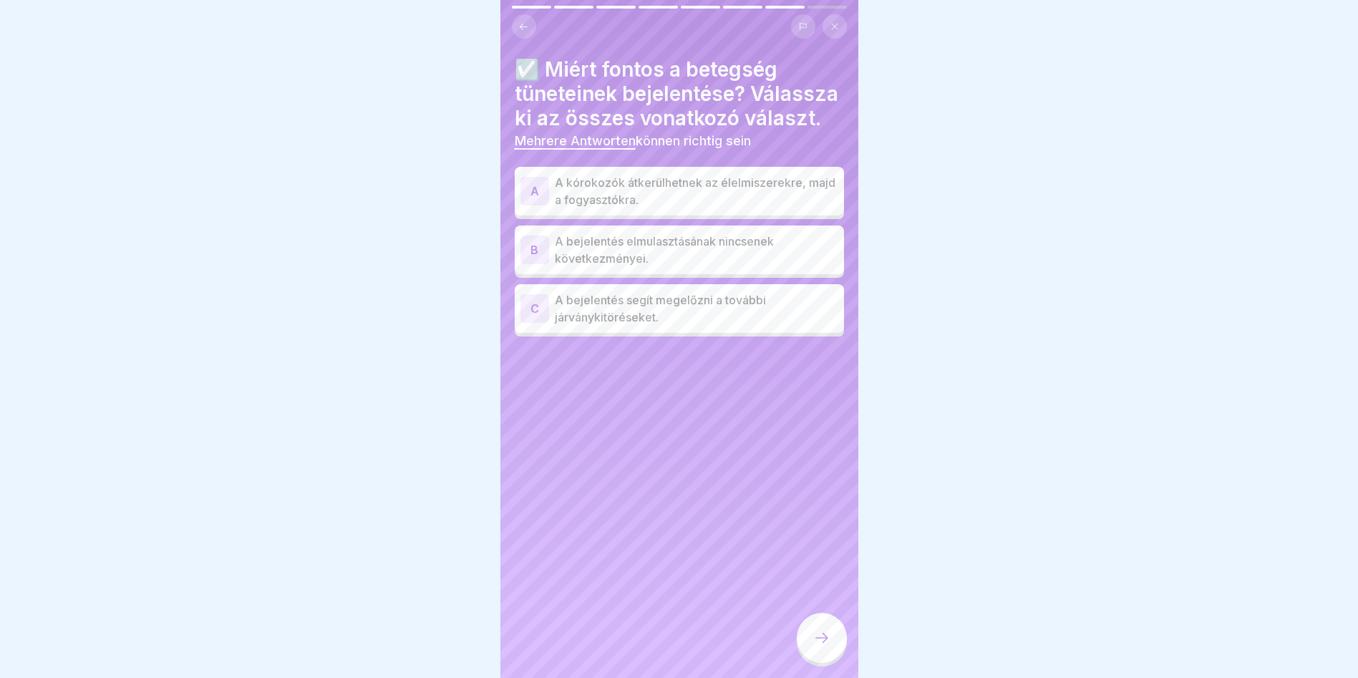
click at [764, 202] on p "A kórokozók átkerülhetnek az élelmiszerekre, majd a fogyasztókra." at bounding box center [696, 191] width 283 height 34
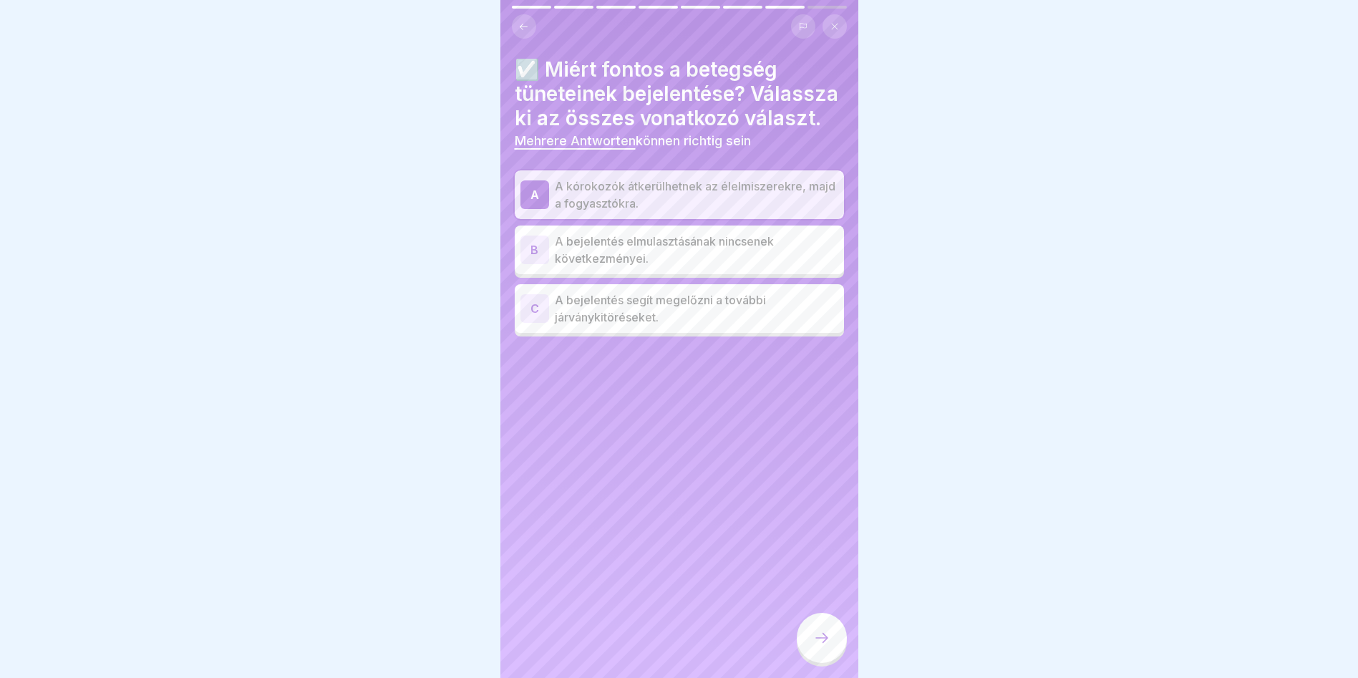
click at [827, 657] on div at bounding box center [822, 638] width 50 height 50
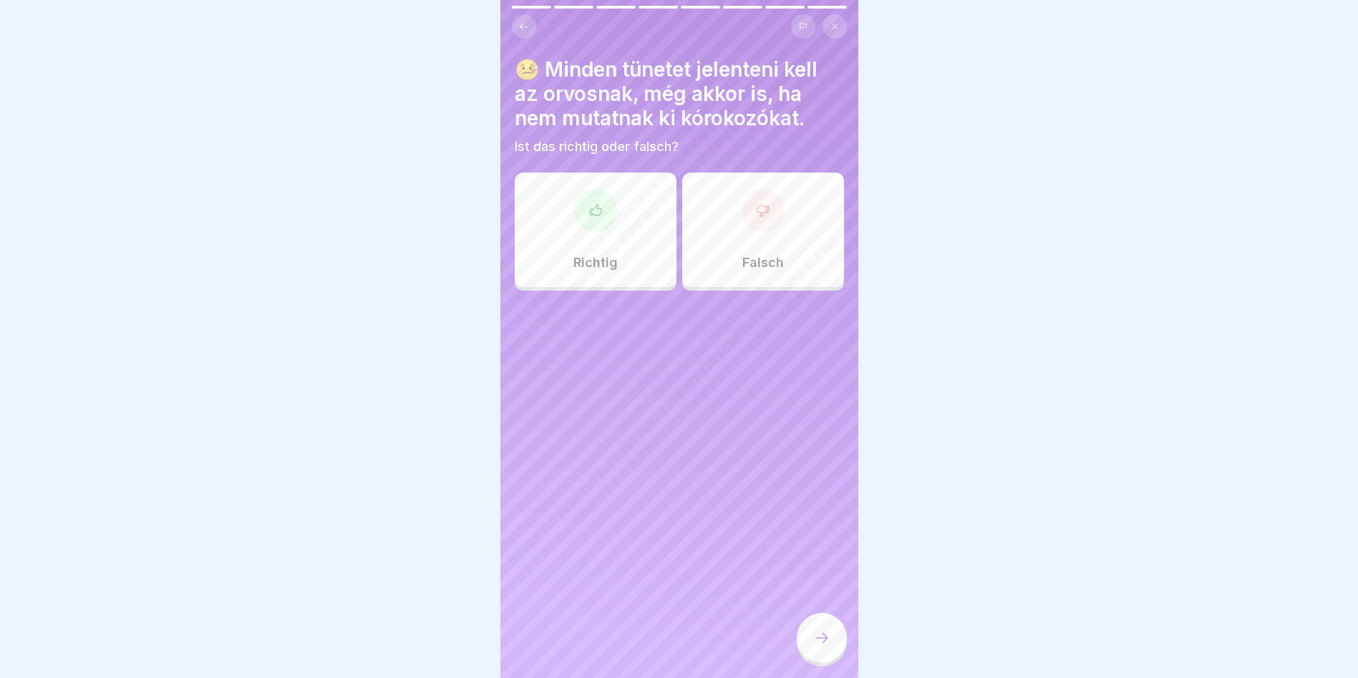
click at [607, 205] on div at bounding box center [595, 210] width 43 height 43
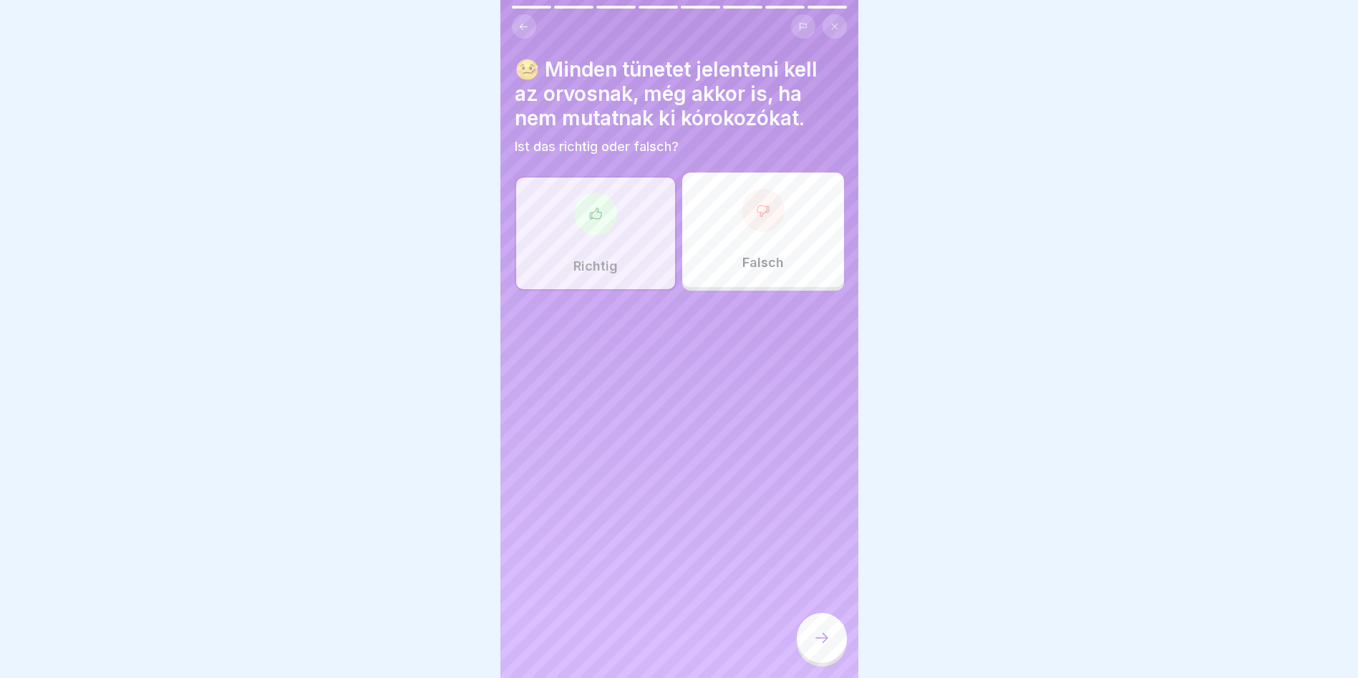
click at [816, 646] on icon at bounding box center [821, 637] width 17 height 17
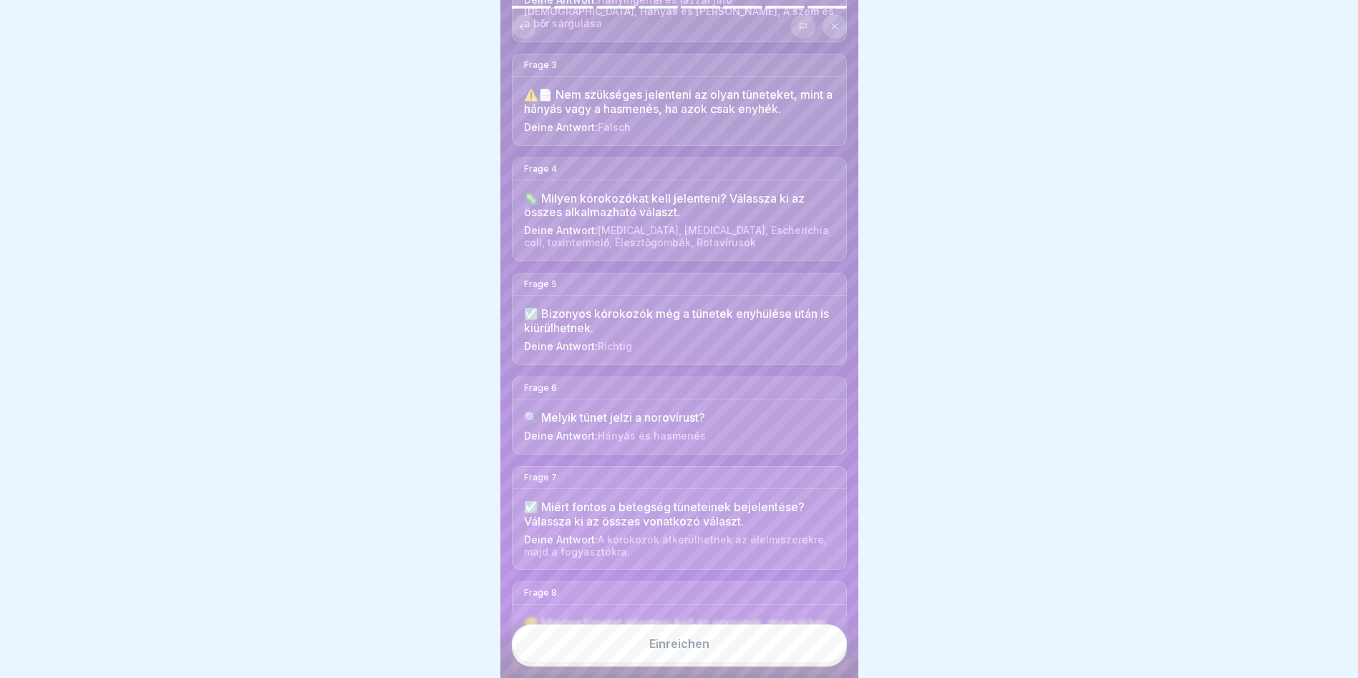
scroll to position [384, 0]
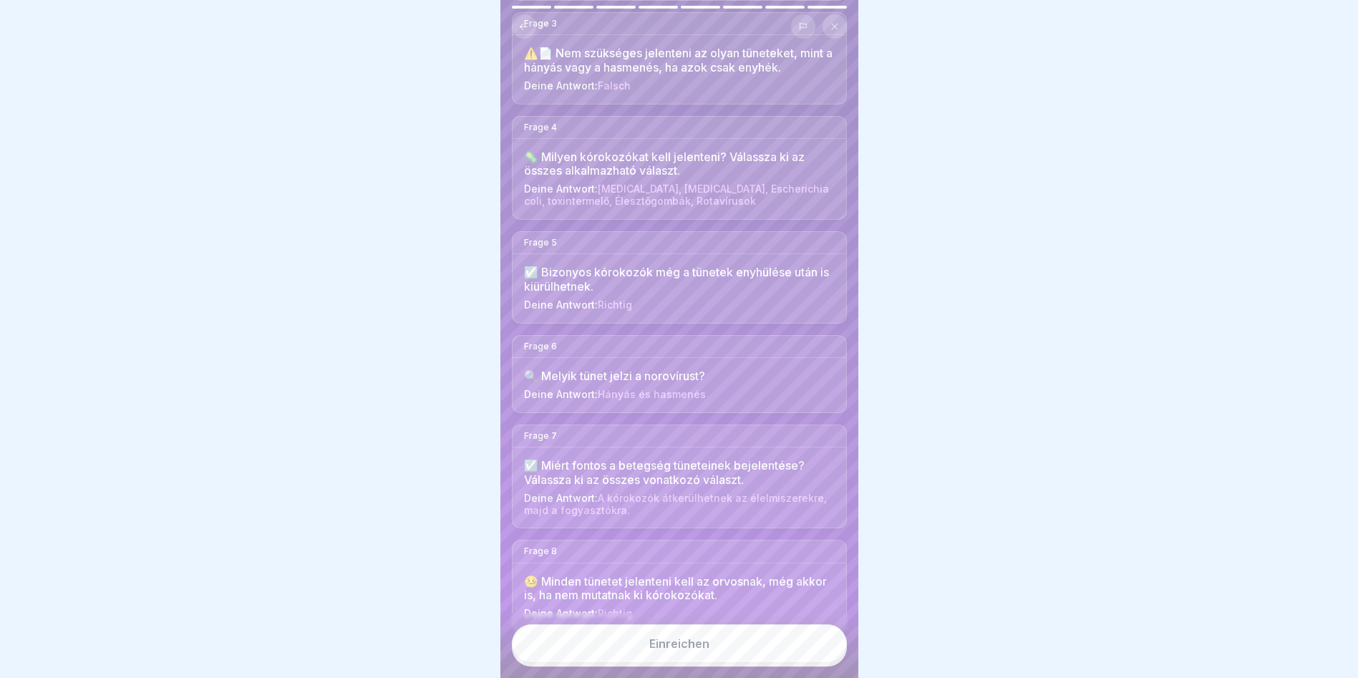
click at [725, 662] on button "Einreichen" at bounding box center [679, 643] width 335 height 39
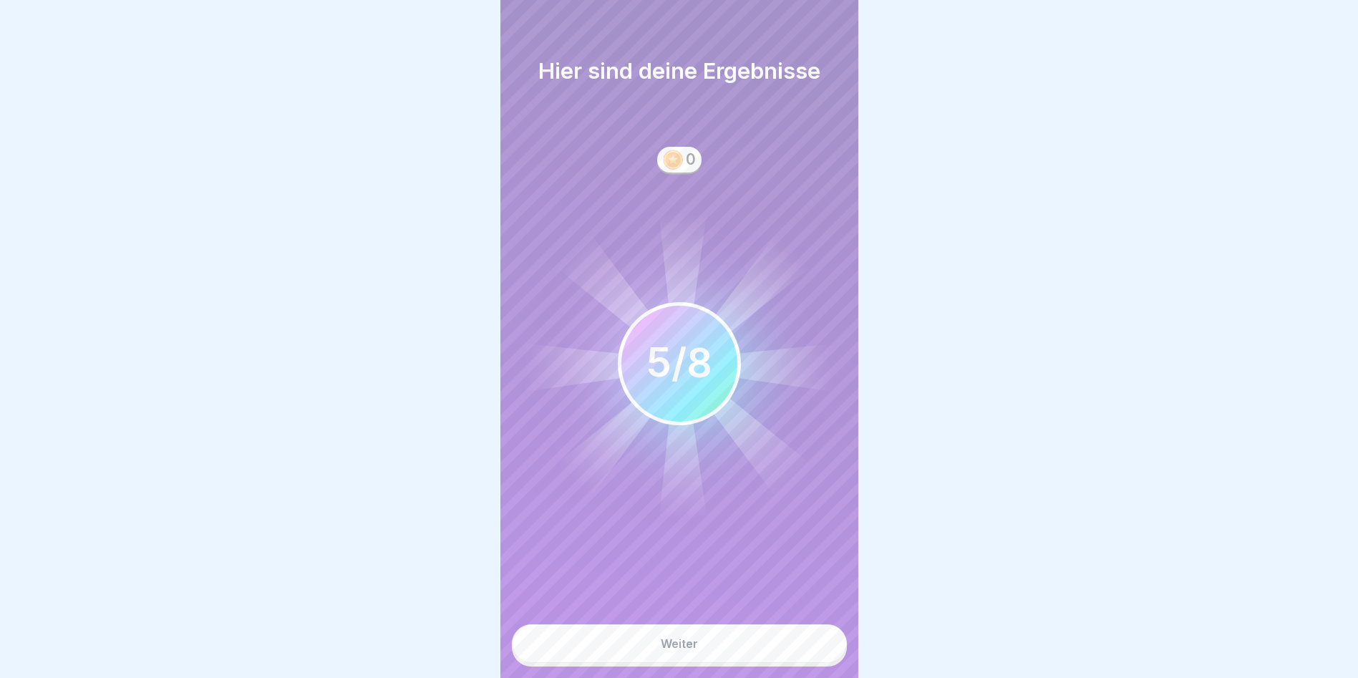
click at [725, 663] on button "Weiter" at bounding box center [679, 643] width 335 height 39
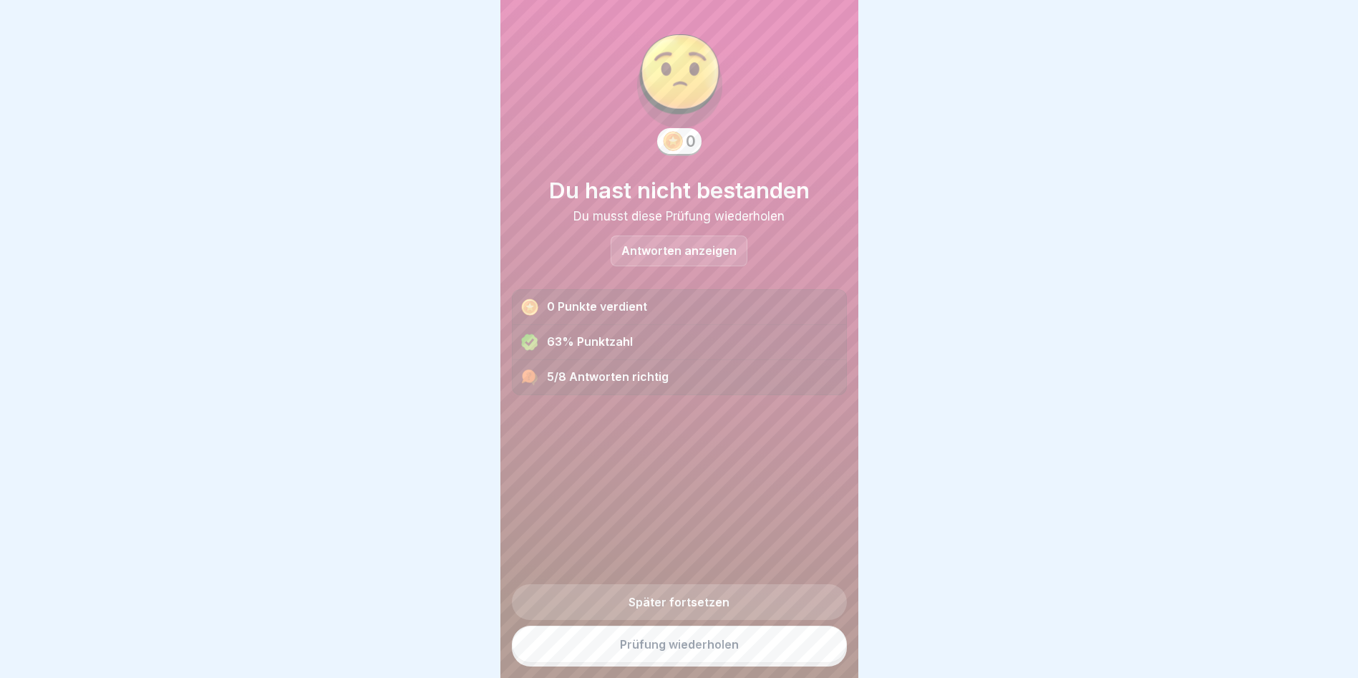
click at [737, 604] on link "Später fortsetzen" at bounding box center [679, 602] width 335 height 36
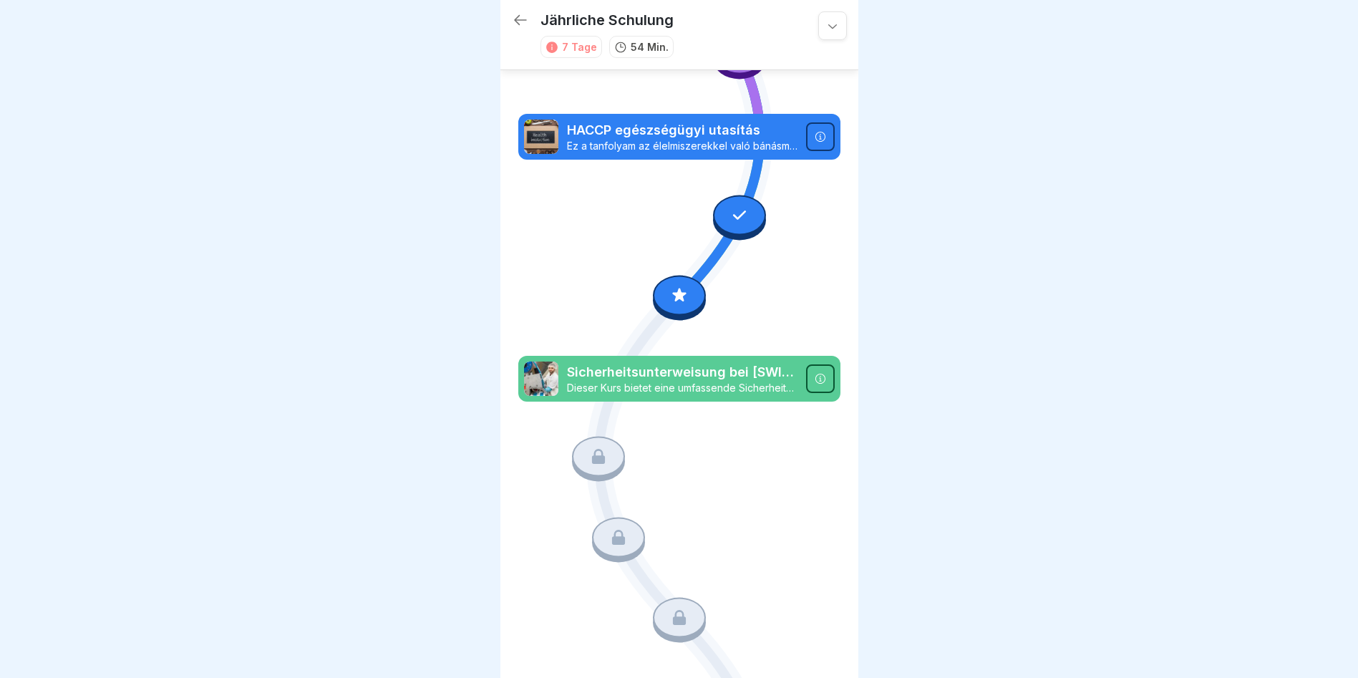
scroll to position [568, 0]
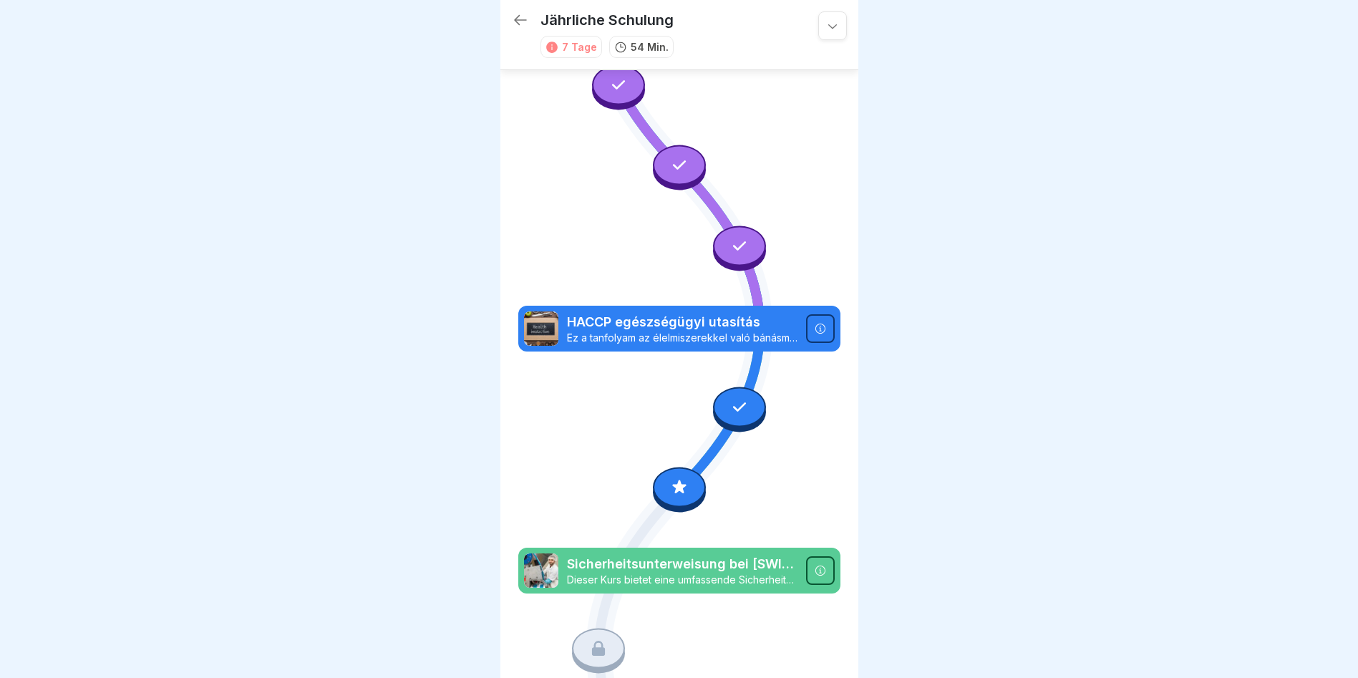
click at [675, 480] on icon at bounding box center [679, 487] width 14 height 14
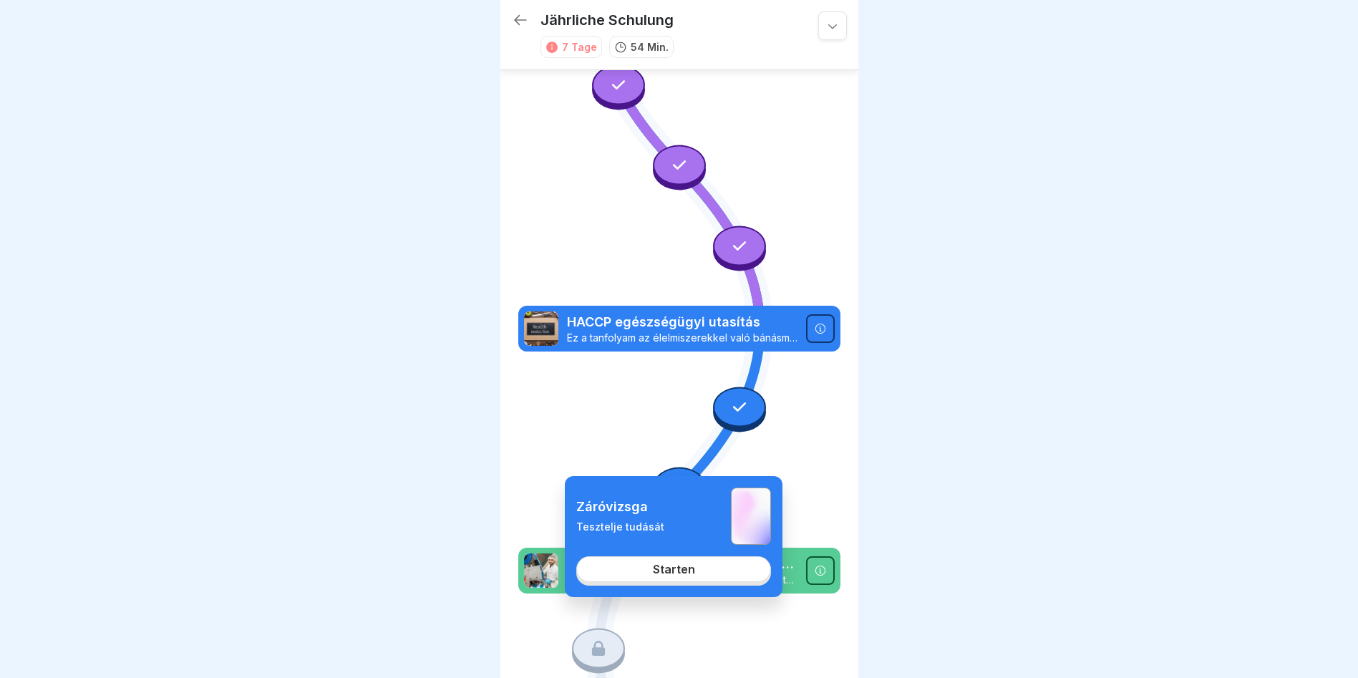
click at [688, 572] on div "Starten" at bounding box center [674, 569] width 42 height 13
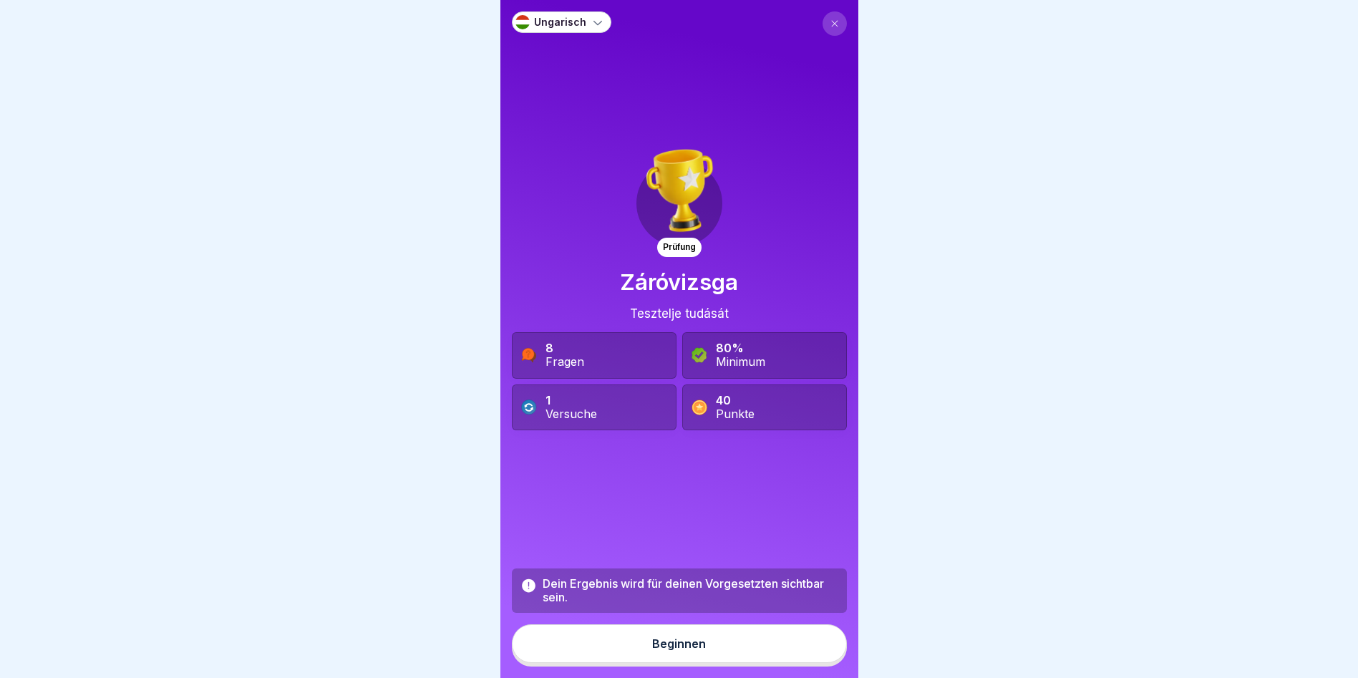
click at [684, 647] on div "Beginnen" at bounding box center [679, 643] width 54 height 13
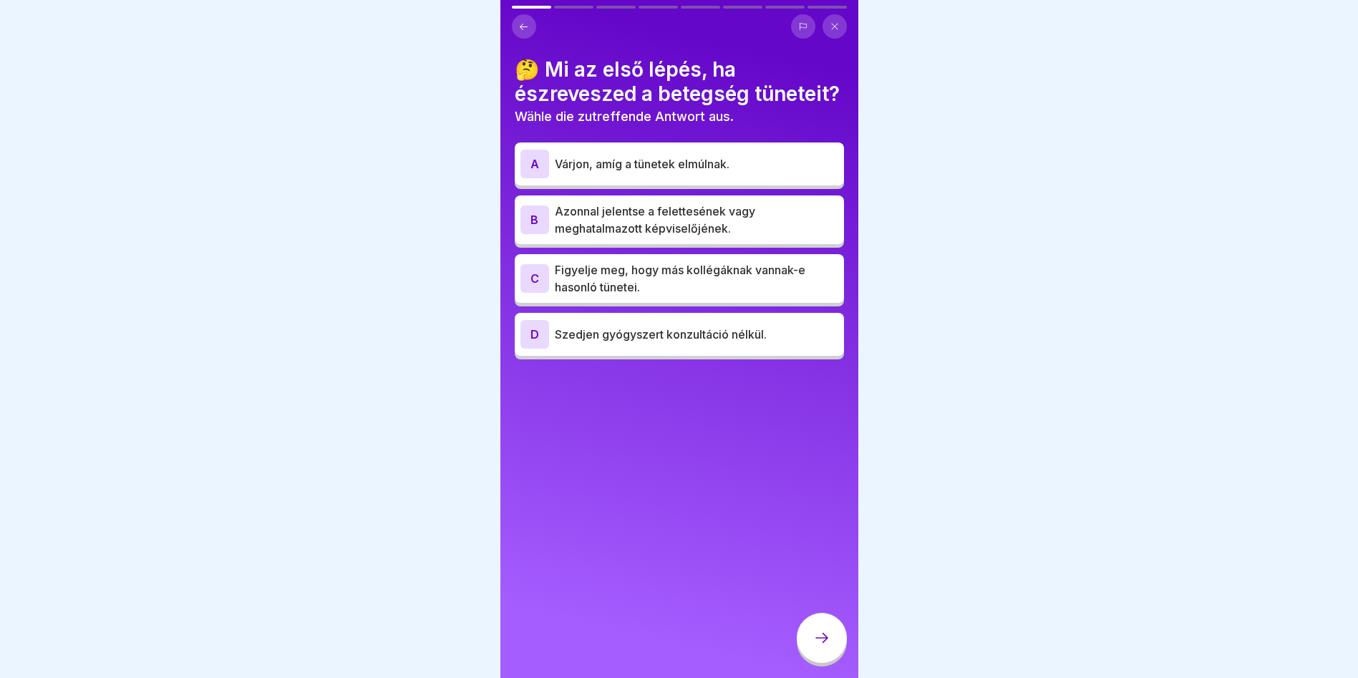
click at [709, 230] on p "Azonnal jelentse a felettesének vagy meghatalmazott képviselőjének." at bounding box center [696, 220] width 283 height 34
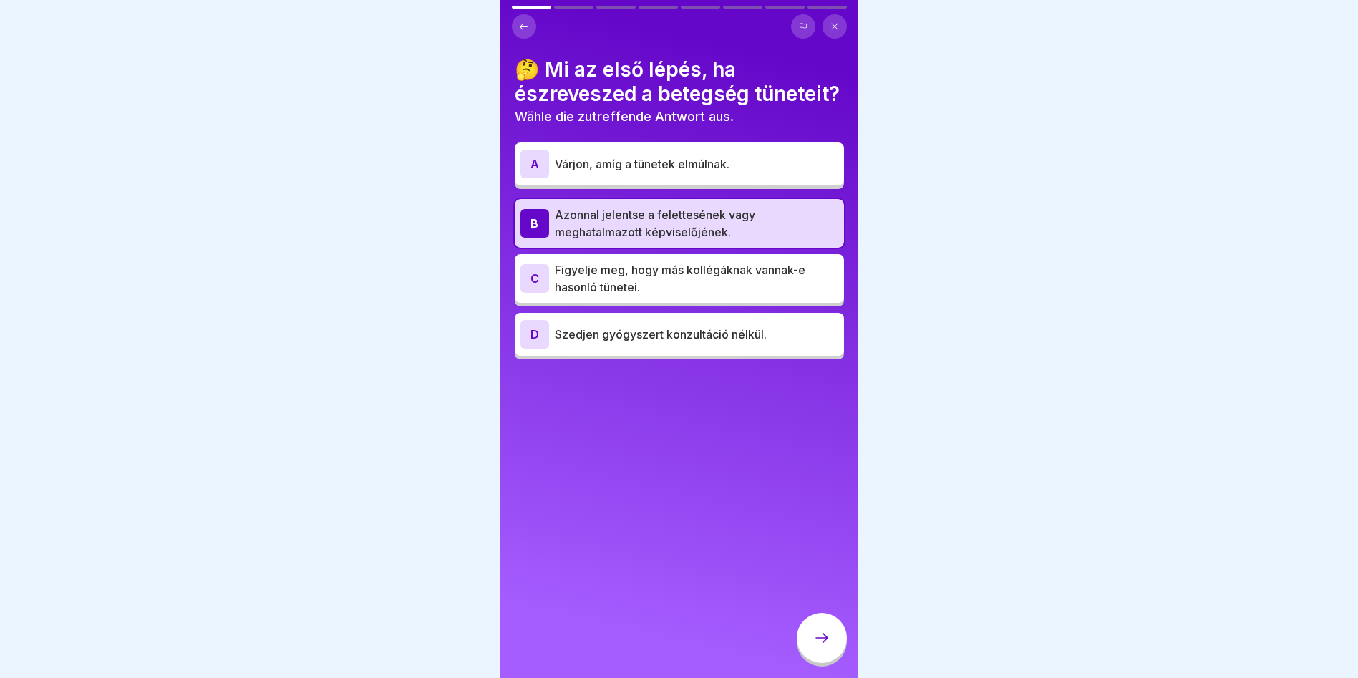
click at [824, 633] on icon at bounding box center [821, 637] width 17 height 17
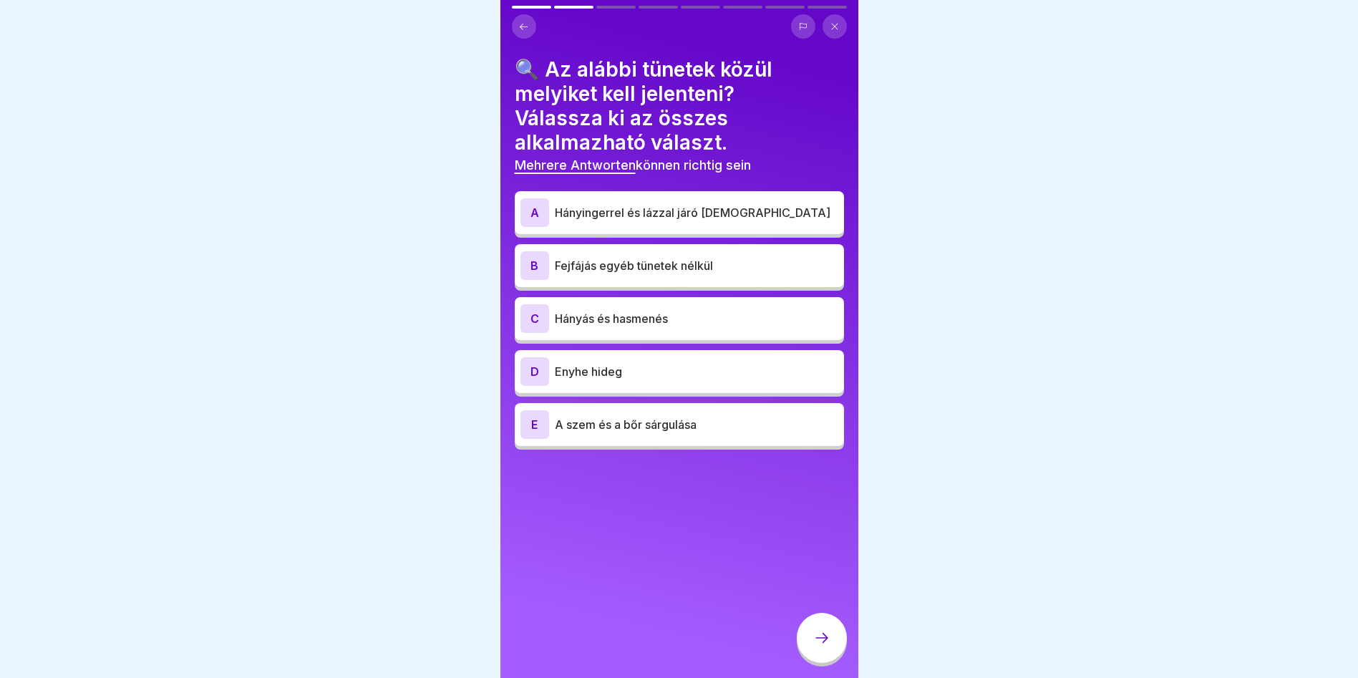
click at [618, 204] on p "Hányingerrel és lázzal járó [DEMOGRAPHIC_DATA]" at bounding box center [696, 212] width 283 height 17
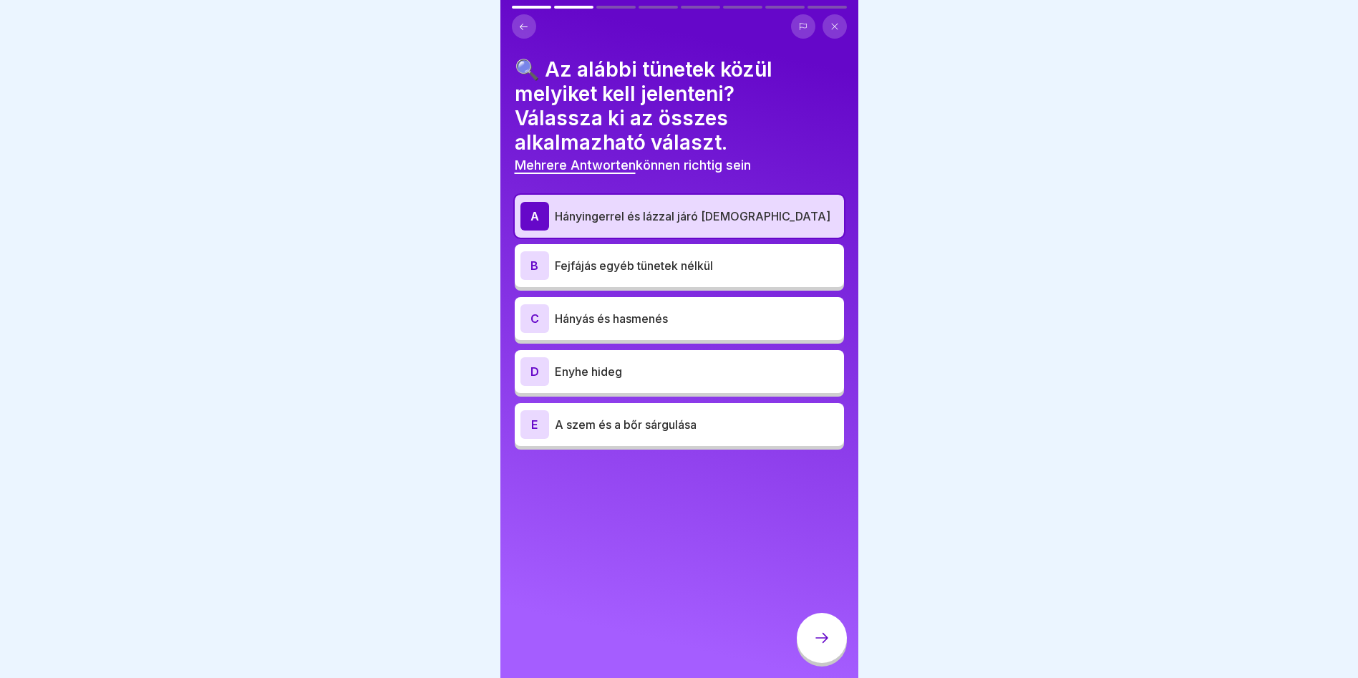
click at [641, 313] on p "Hányás és hasmenés" at bounding box center [696, 318] width 283 height 17
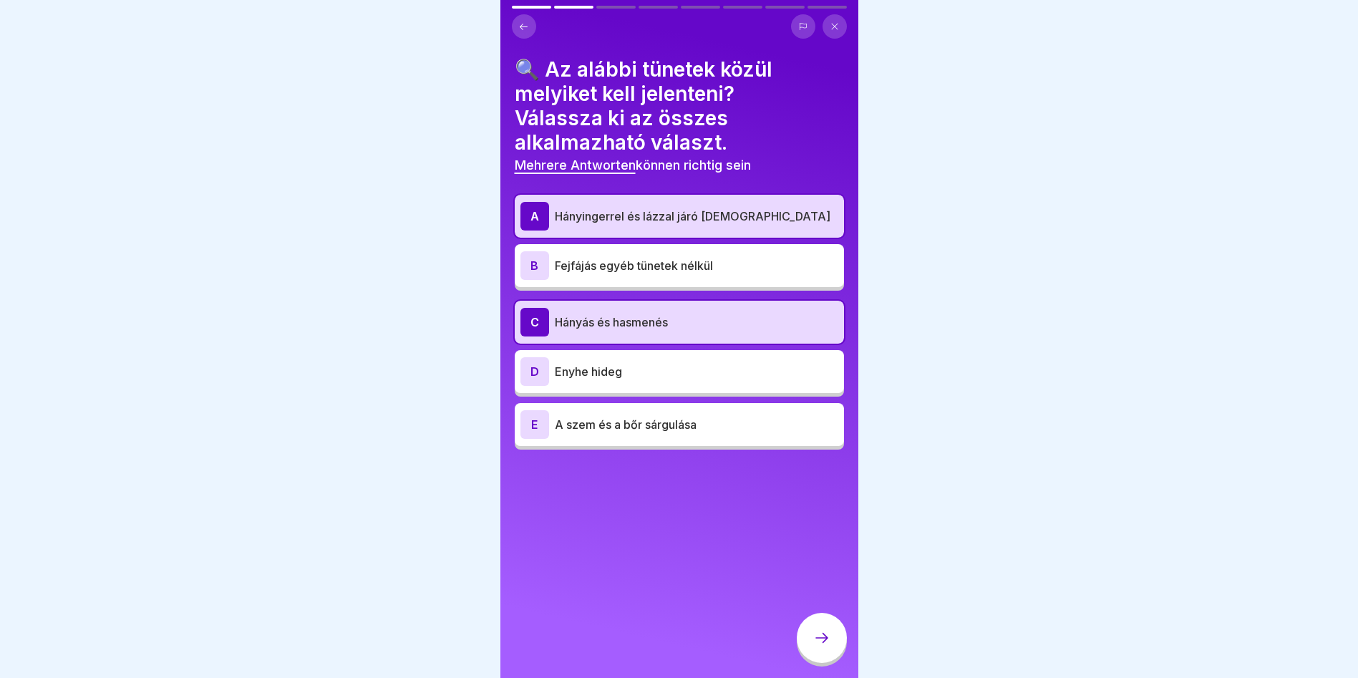
click at [828, 649] on div at bounding box center [822, 638] width 50 height 50
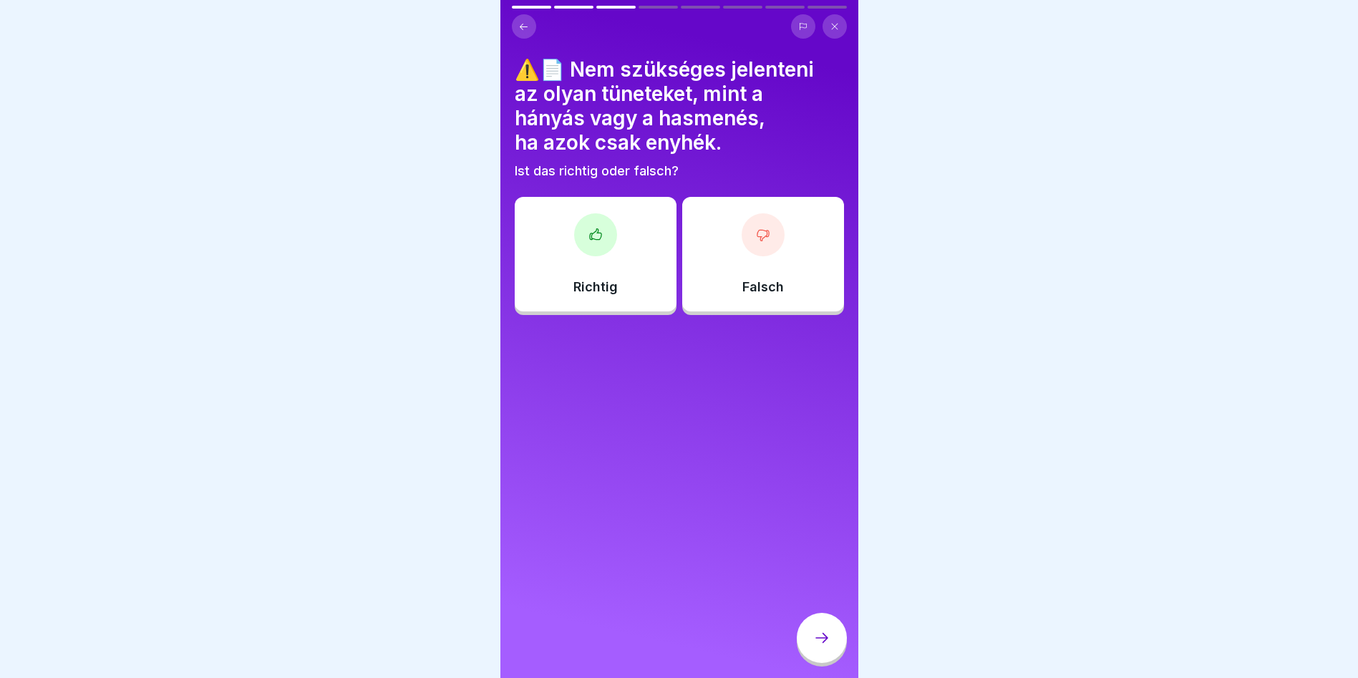
click at [783, 255] on div "Falsch" at bounding box center [763, 254] width 162 height 115
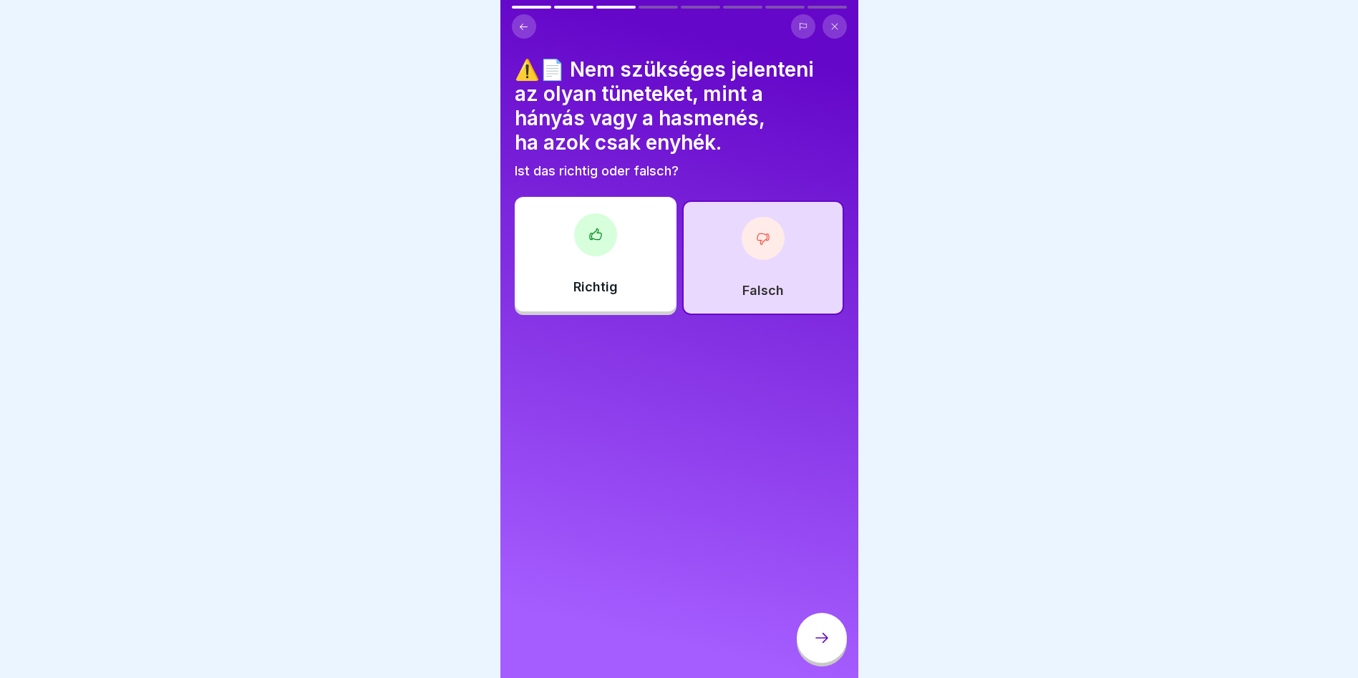
click at [820, 645] on icon at bounding box center [821, 637] width 17 height 17
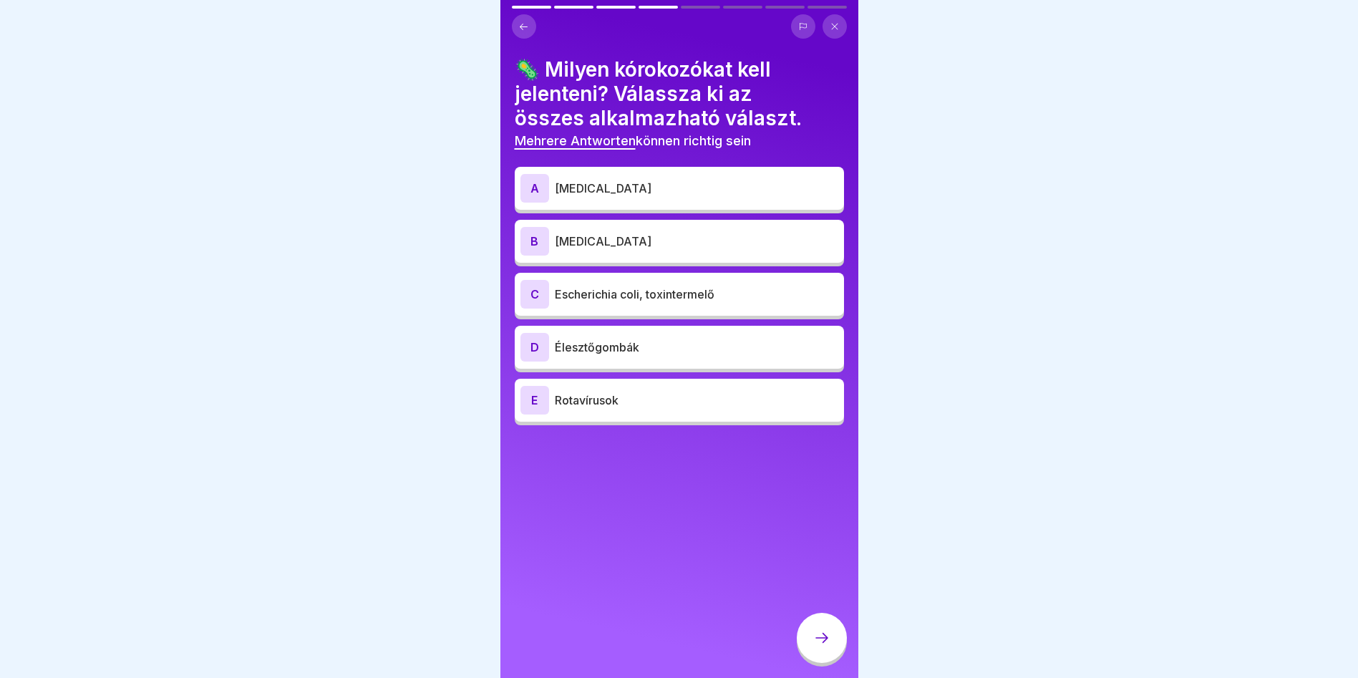
click at [581, 183] on p "[MEDICAL_DATA]" at bounding box center [696, 188] width 283 height 17
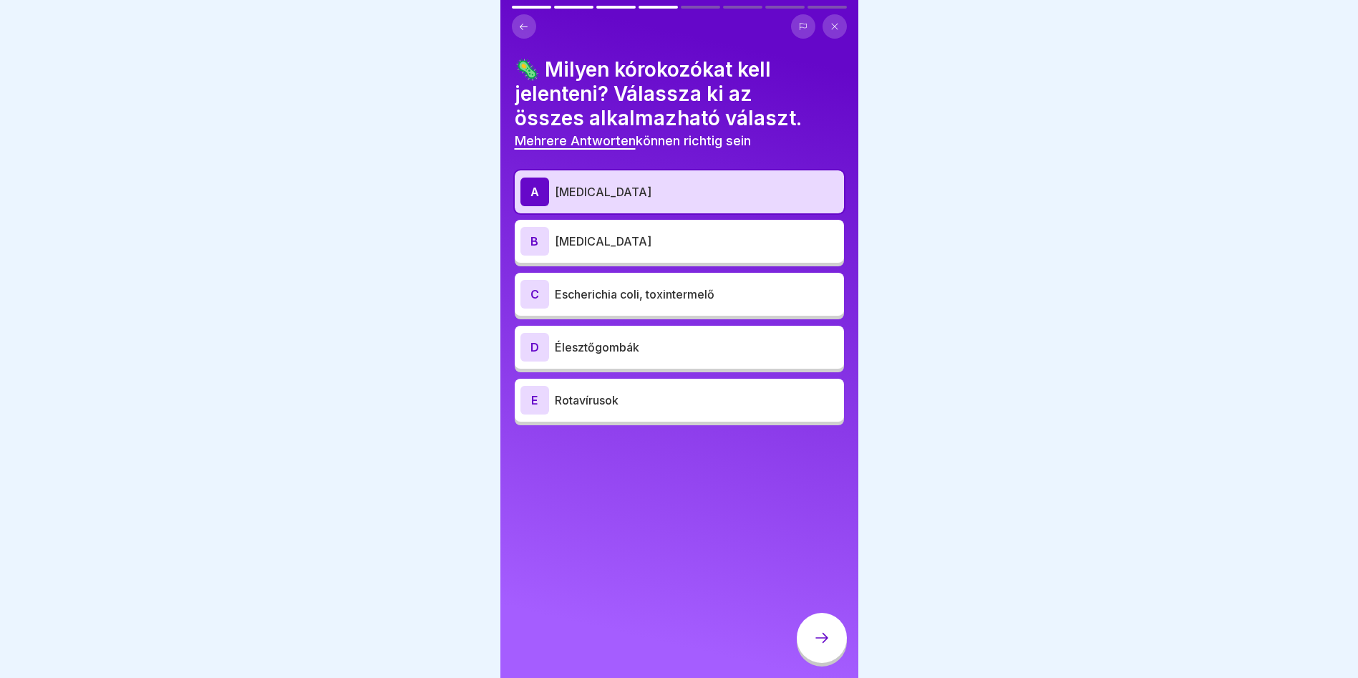
click at [635, 233] on p "[MEDICAL_DATA]" at bounding box center [696, 241] width 283 height 17
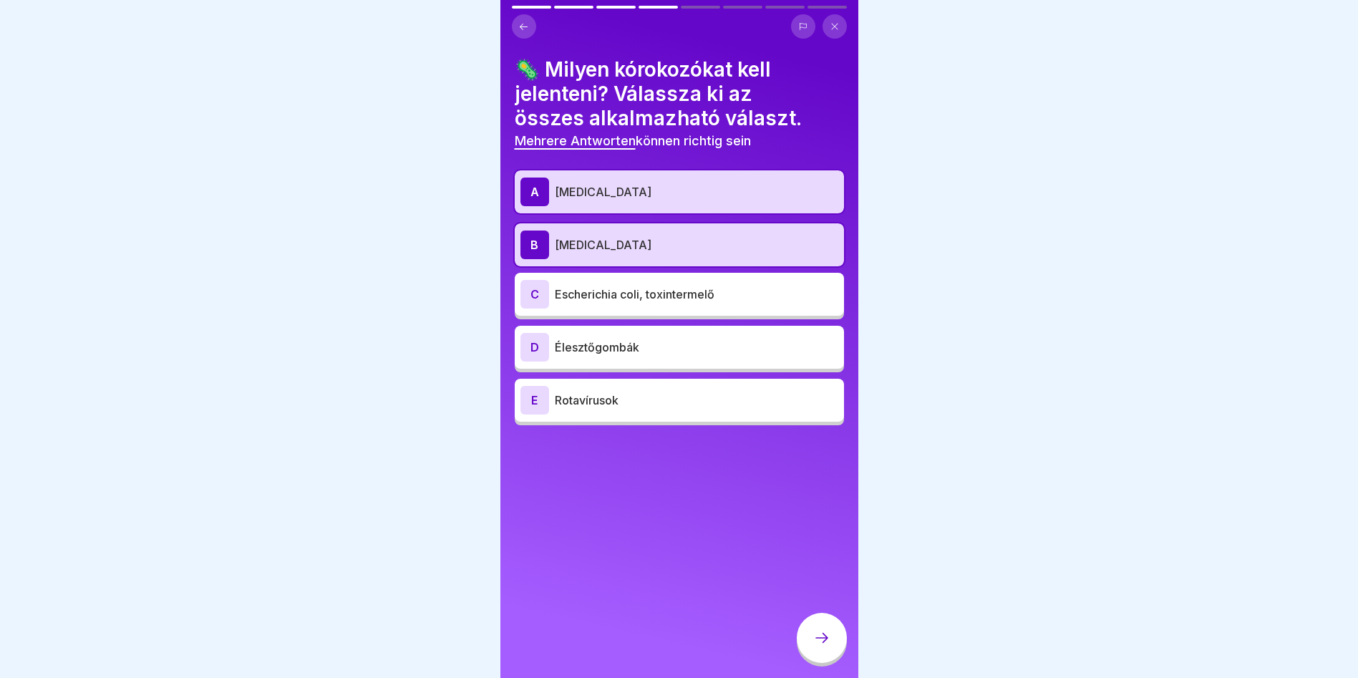
click at [661, 291] on p "Escherichia coli, toxintermelő" at bounding box center [696, 294] width 283 height 17
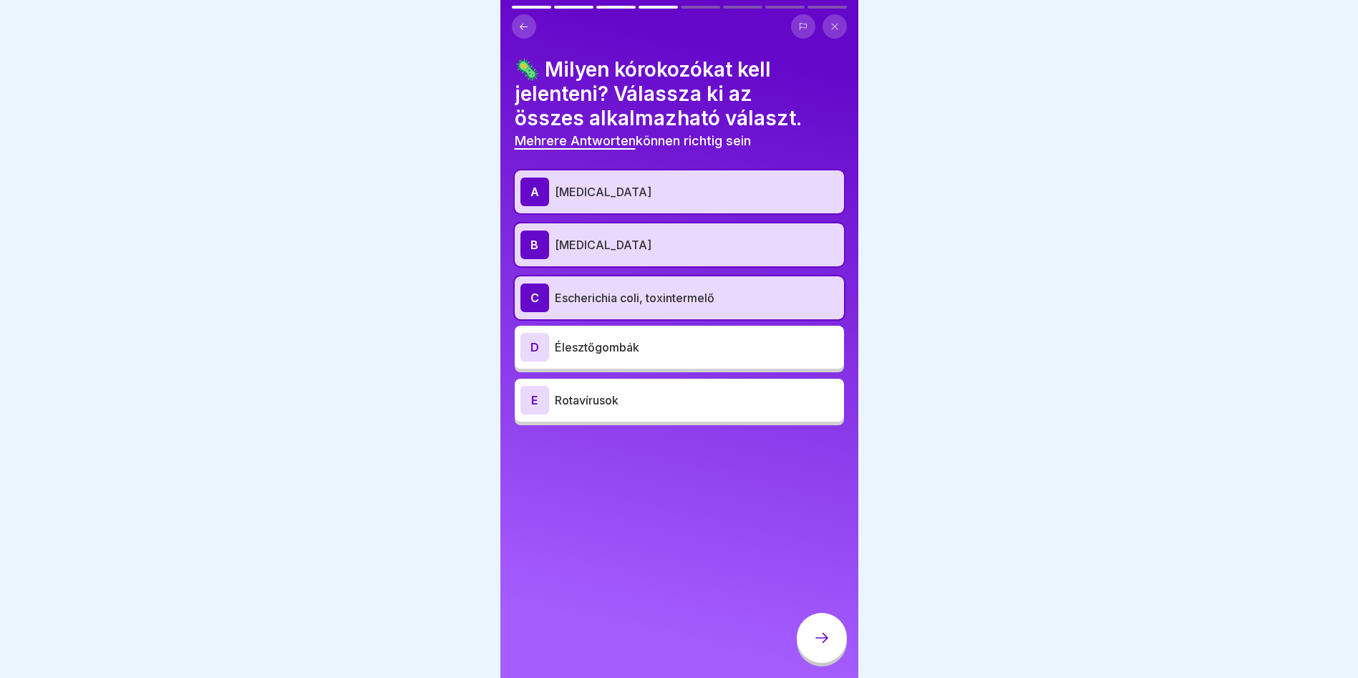
click at [650, 366] on div "A Campylobacter B Listeria monocytogenes C Escherichia coli, toxintermelő D Éle…" at bounding box center [679, 297] width 329 height 255
click at [701, 339] on p "Élesztőgombák" at bounding box center [696, 347] width 283 height 17
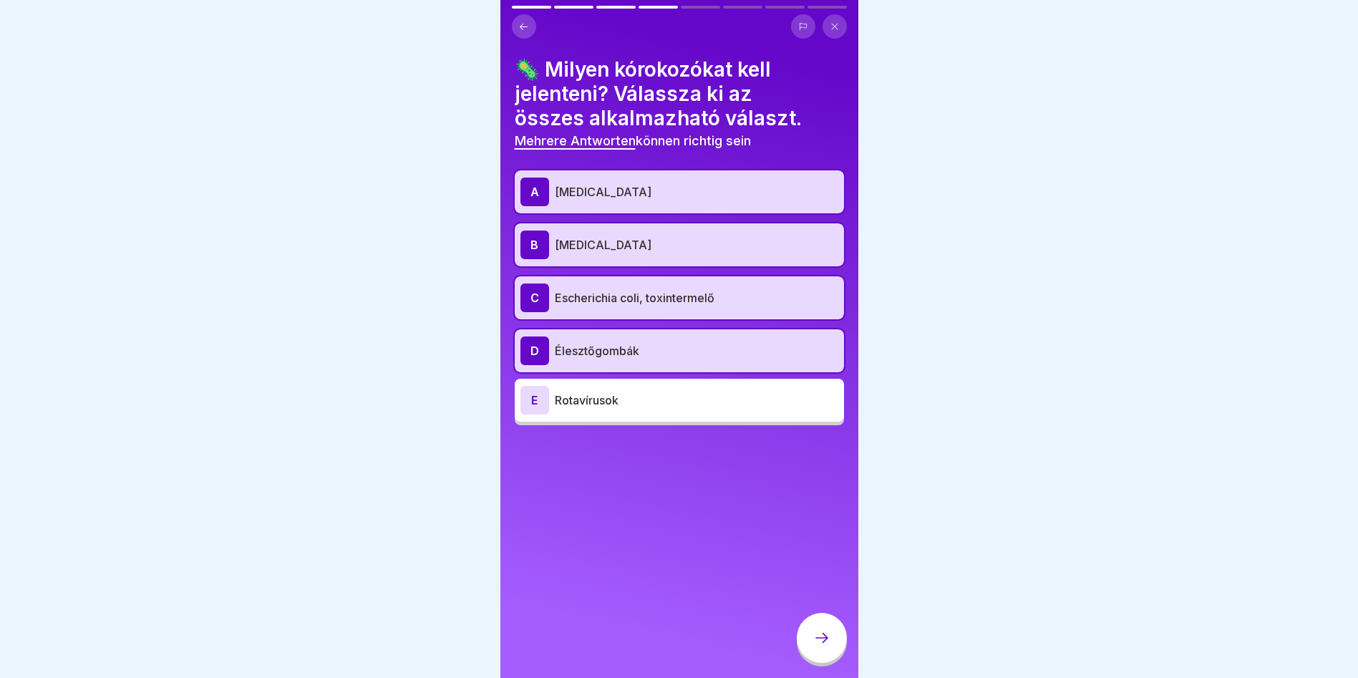
click at [701, 392] on p "Rotavírusok" at bounding box center [696, 400] width 283 height 17
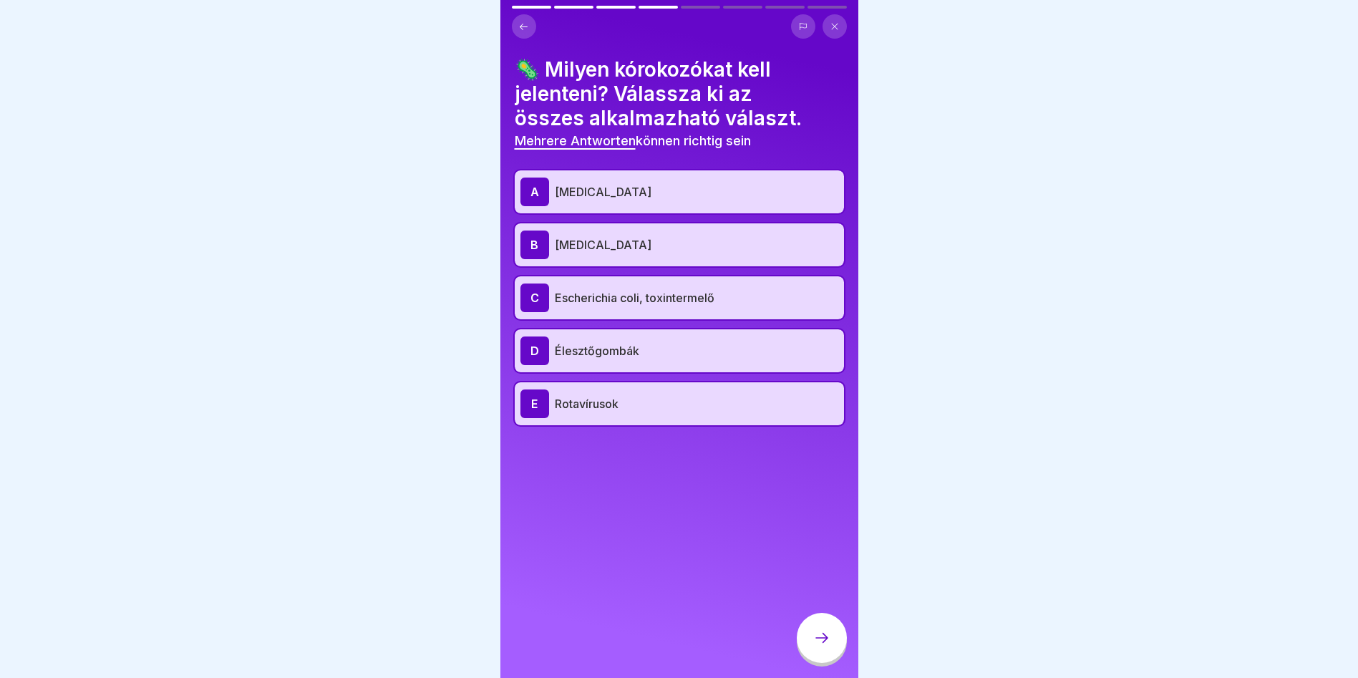
click at [817, 633] on icon at bounding box center [821, 637] width 17 height 17
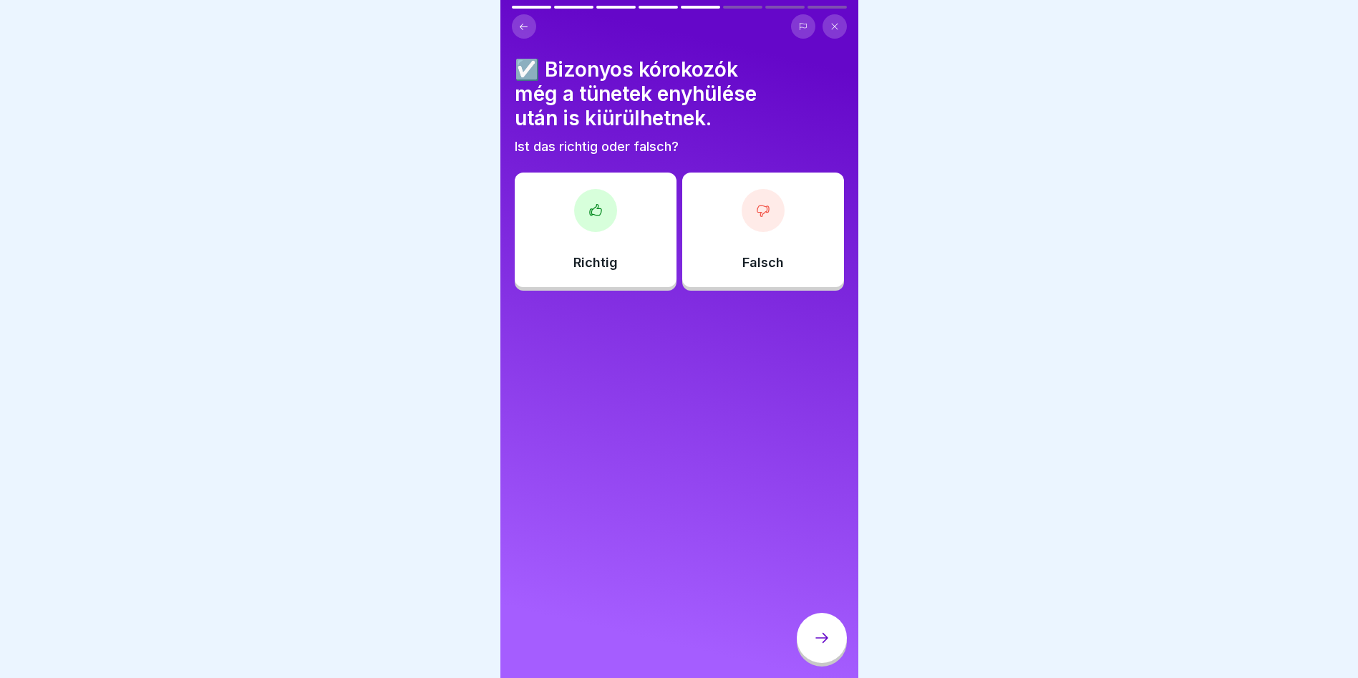
click at [555, 188] on div "Richtig" at bounding box center [596, 230] width 162 height 115
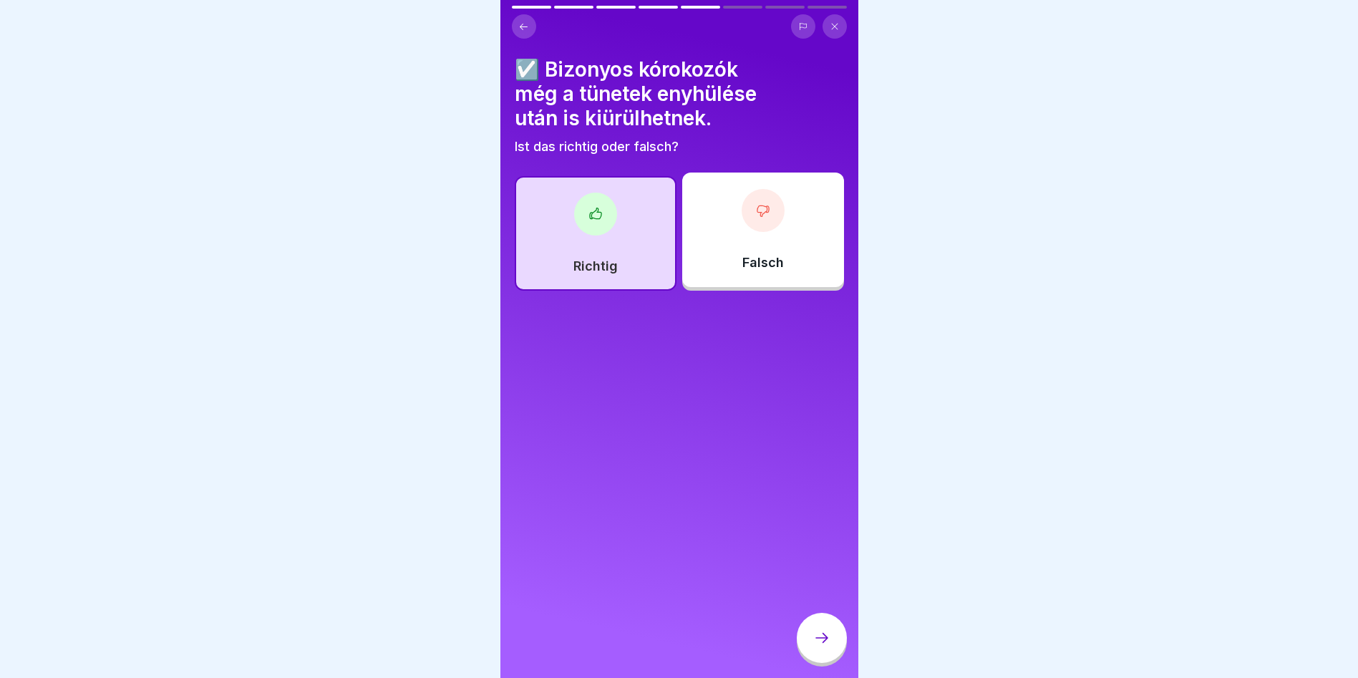
click at [828, 644] on icon at bounding box center [821, 637] width 17 height 17
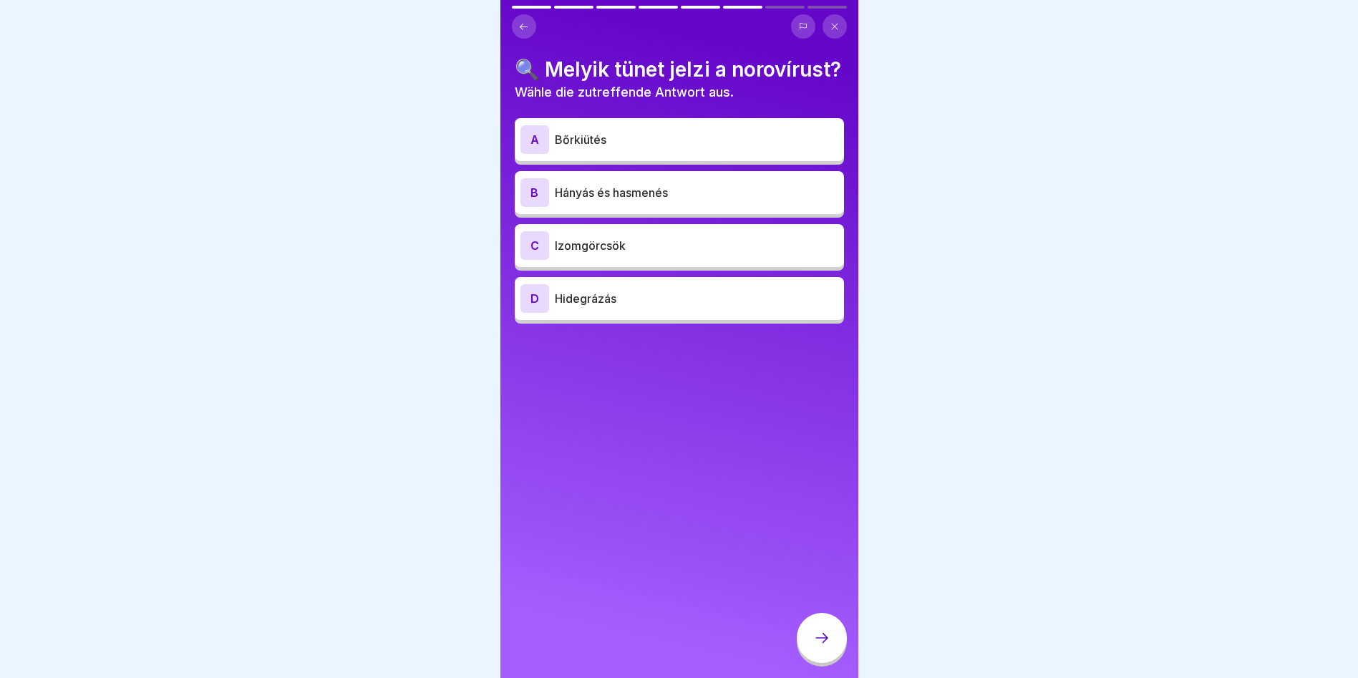
click at [633, 148] on p "Bőrkiütés" at bounding box center [696, 139] width 283 height 17
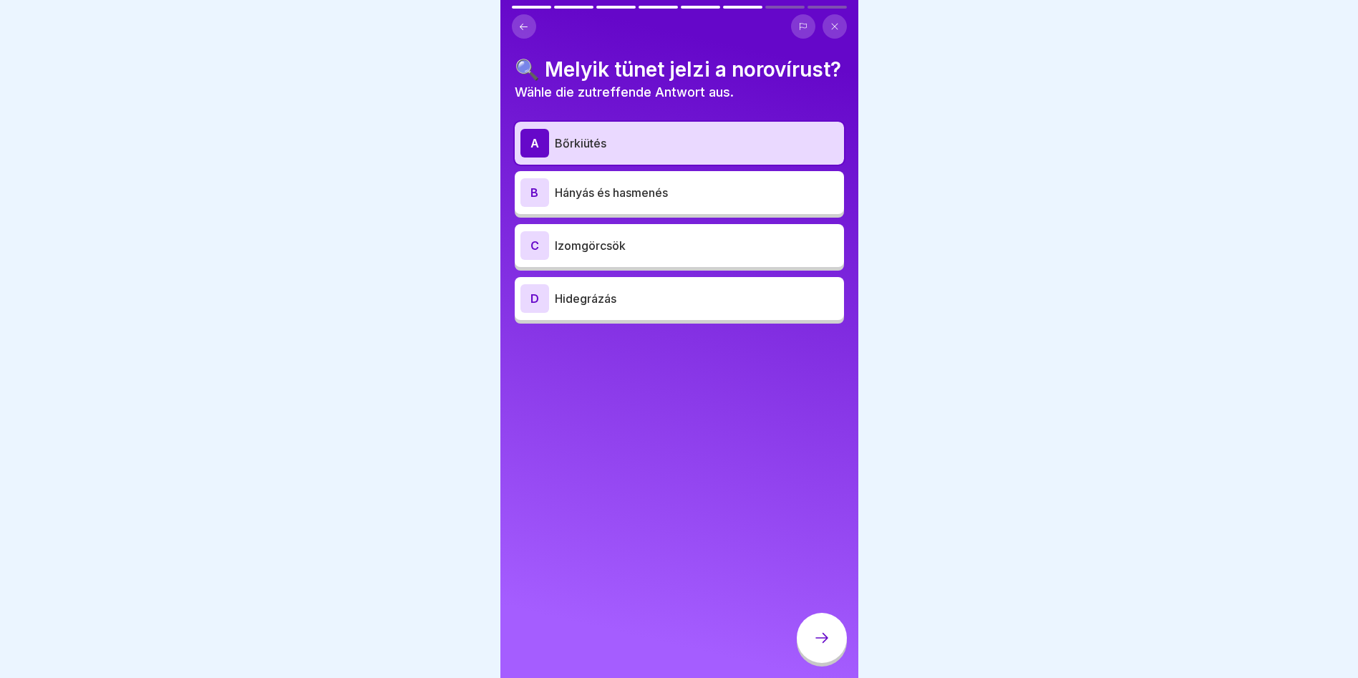
click at [649, 147] on p "Bőrkiütés" at bounding box center [696, 143] width 283 height 17
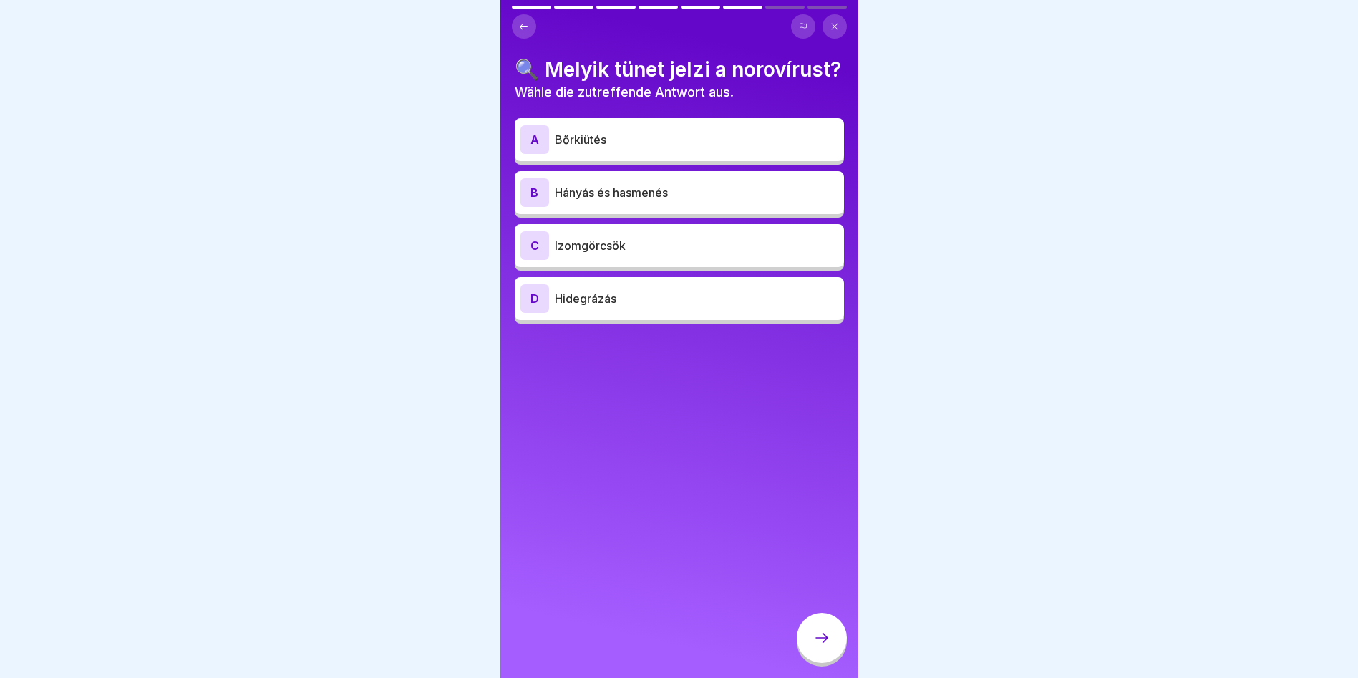
click at [651, 201] on p "Hányás és hasmenés" at bounding box center [696, 192] width 283 height 17
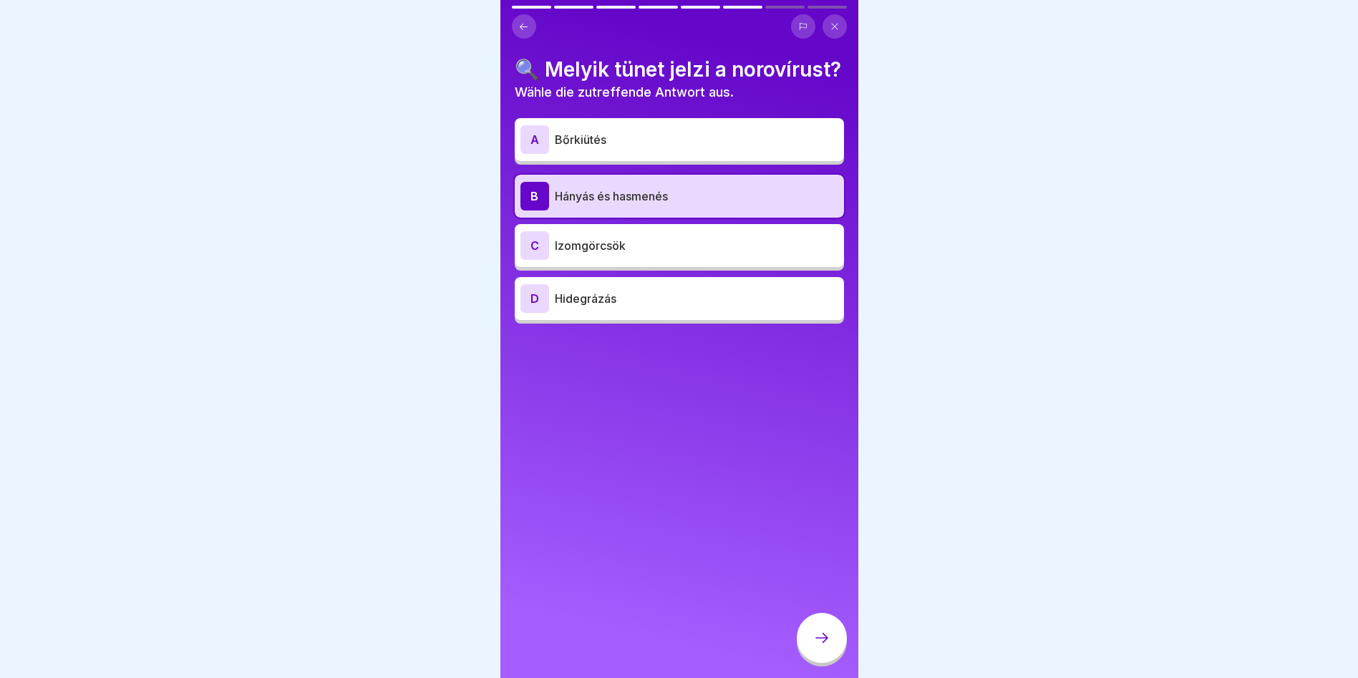
click at [825, 641] on icon at bounding box center [821, 637] width 17 height 17
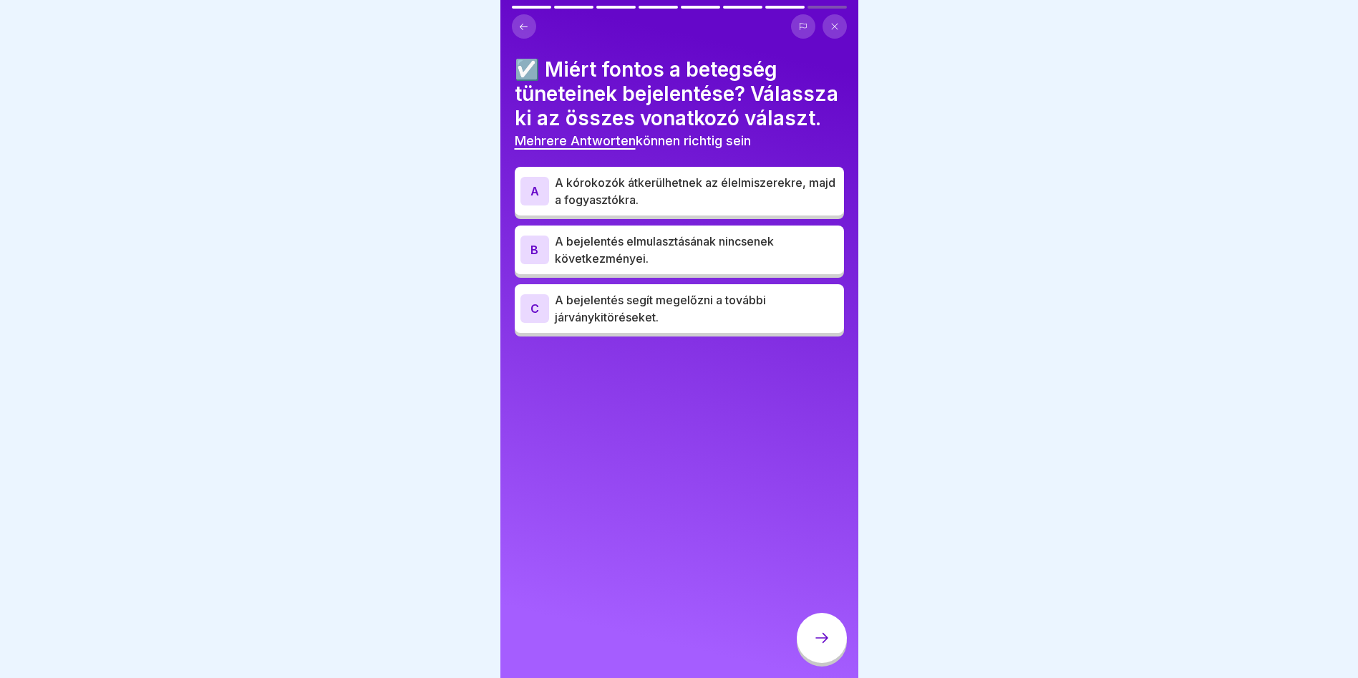
click at [743, 206] on p "A kórokozók átkerülhetnek az élelmiszerekre, majd a fogyasztókra." at bounding box center [696, 191] width 283 height 34
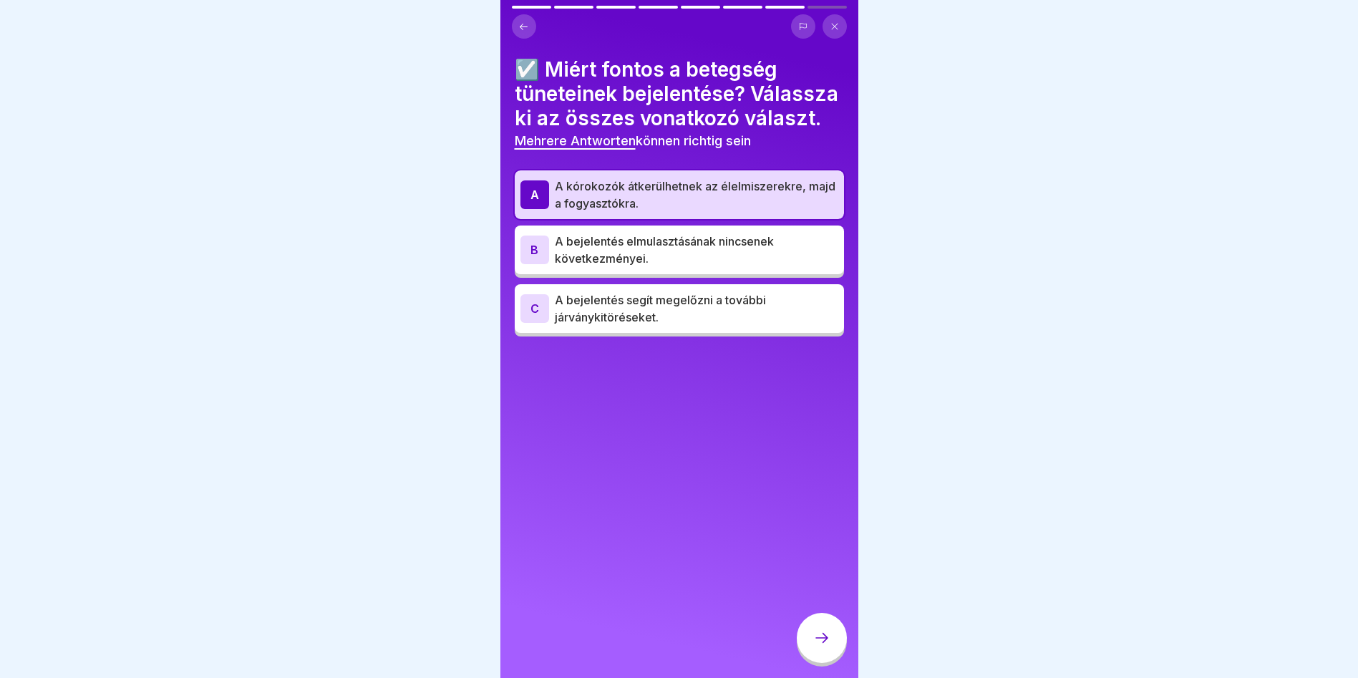
click at [827, 662] on div at bounding box center [822, 638] width 50 height 50
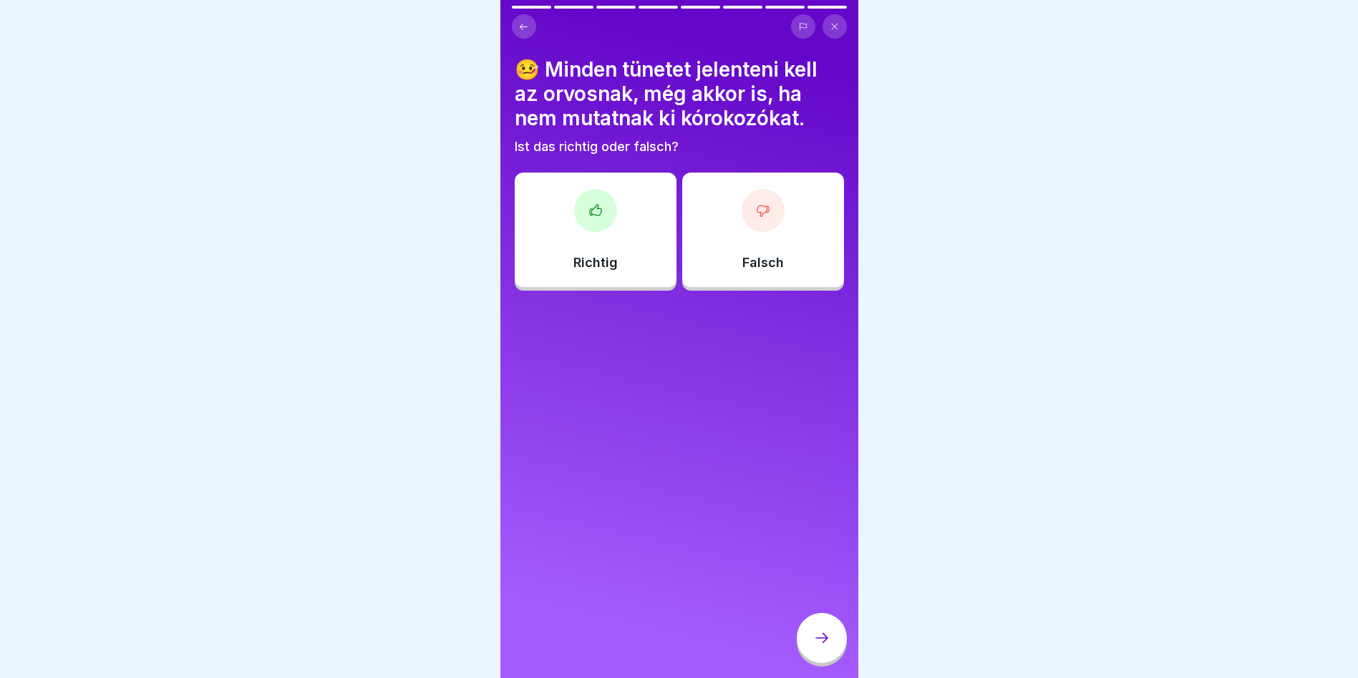
click at [619, 222] on div "Richtig" at bounding box center [596, 230] width 162 height 115
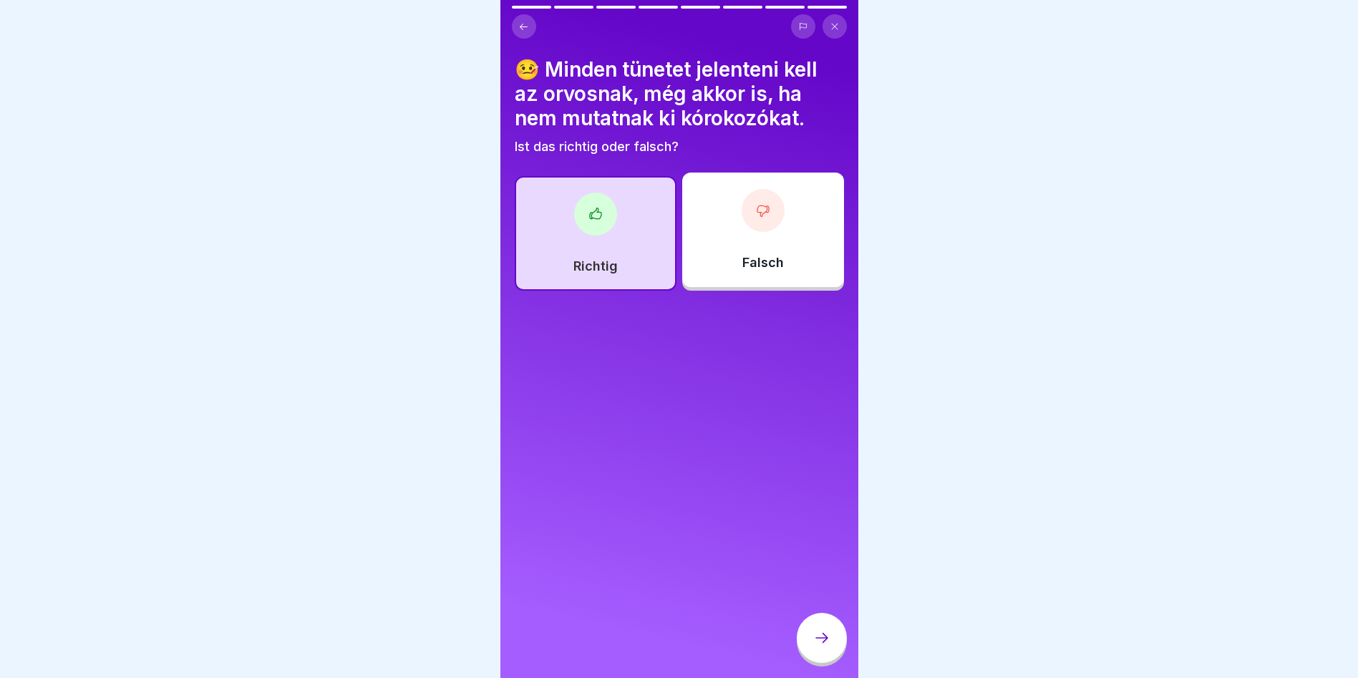
click at [821, 651] on div at bounding box center [822, 638] width 50 height 50
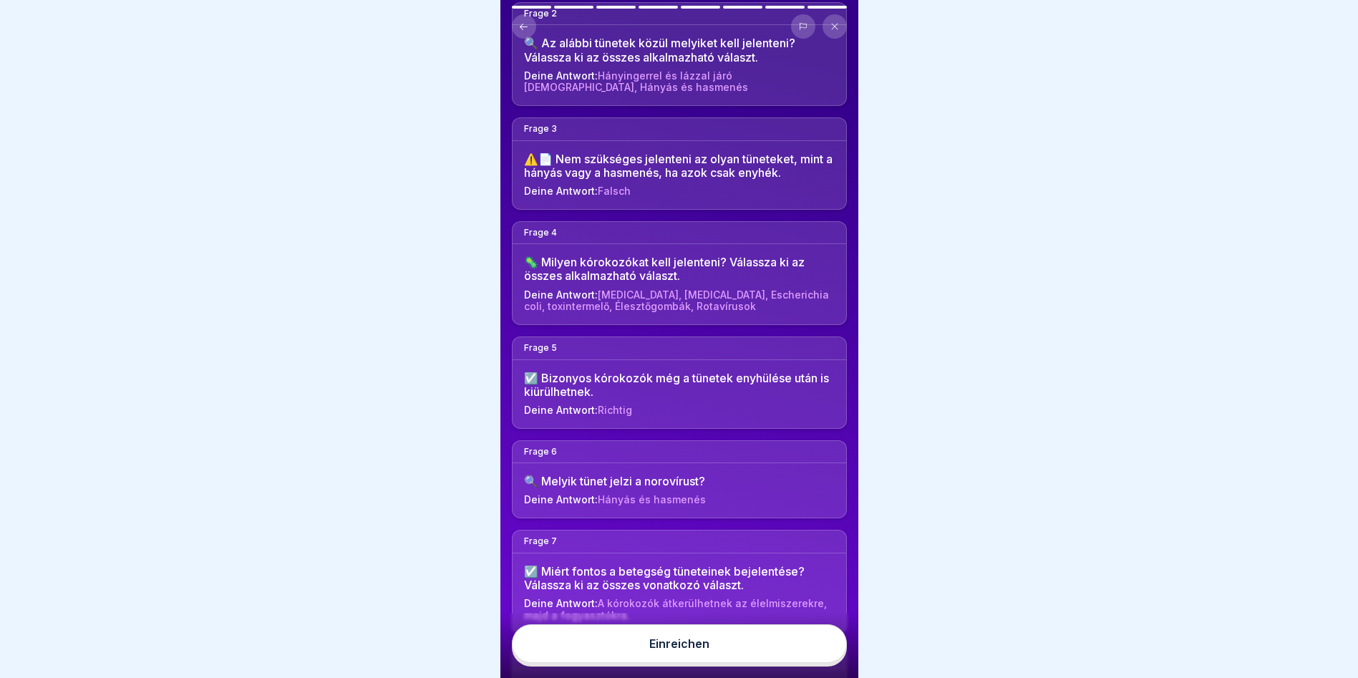
scroll to position [26, 0]
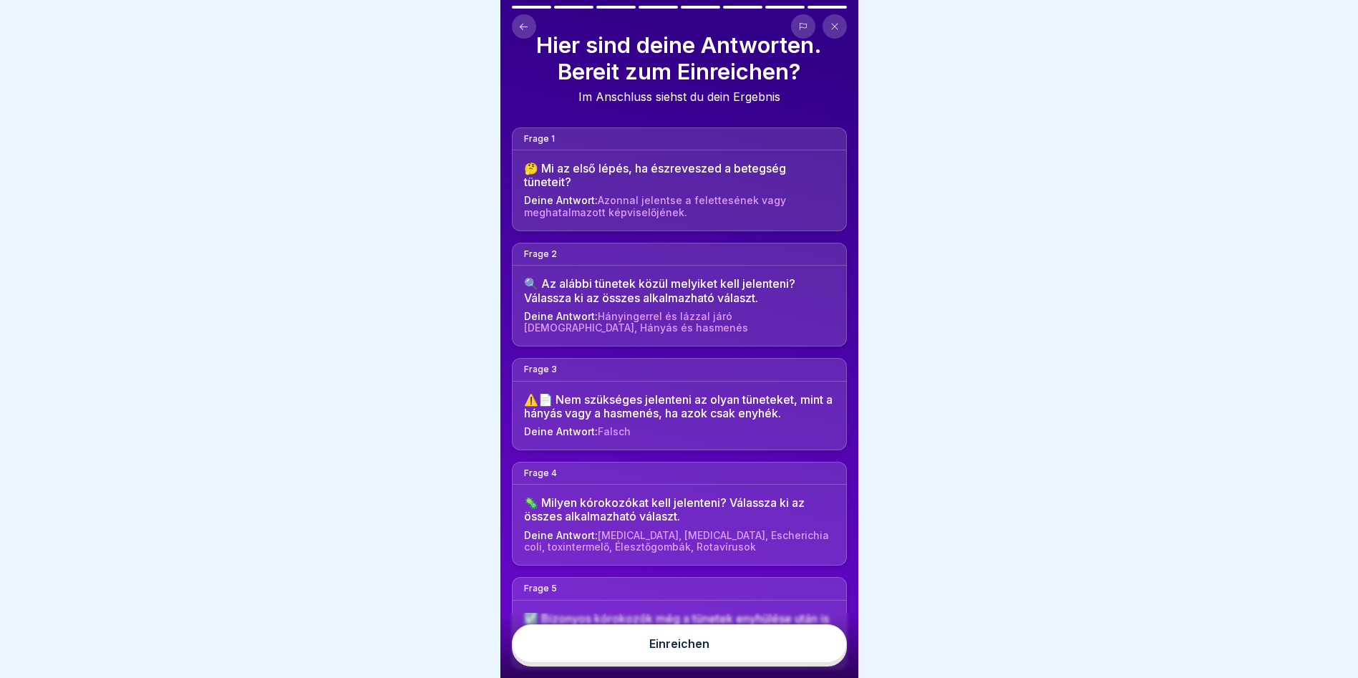
click at [732, 647] on button "Einreichen" at bounding box center [679, 643] width 335 height 39
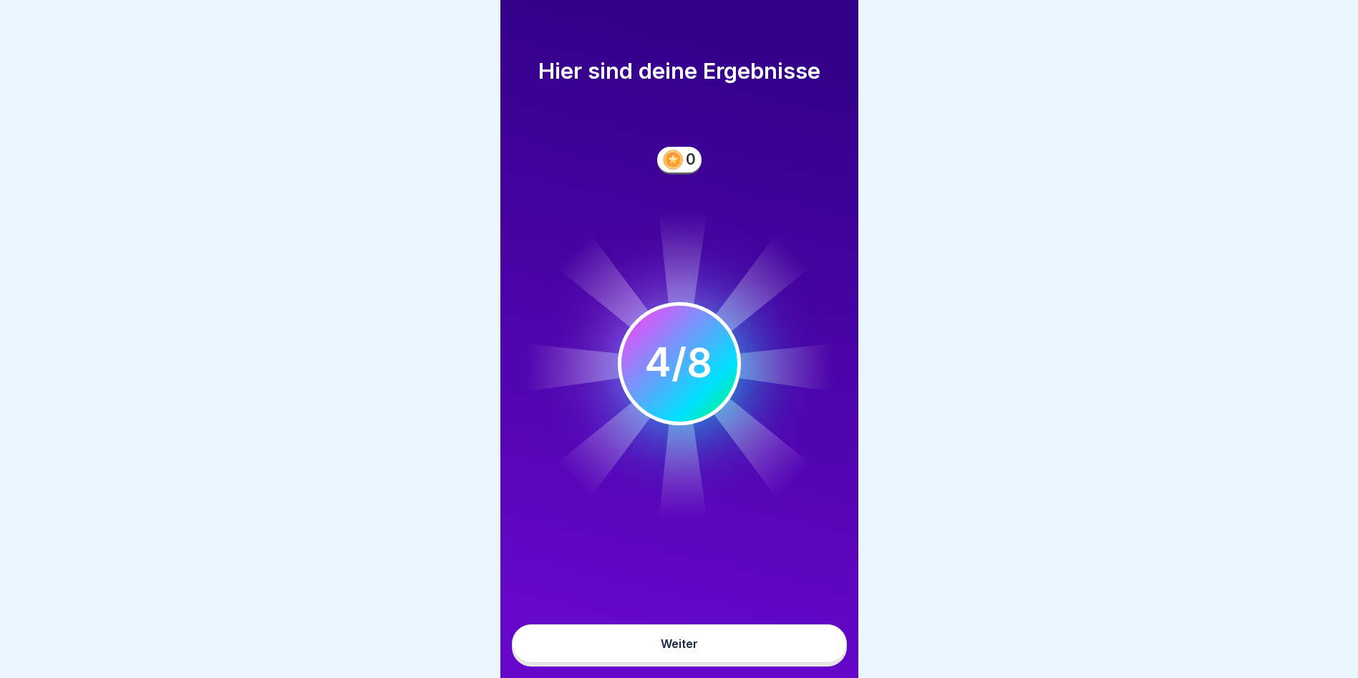
click at [734, 645] on button "Weiter" at bounding box center [679, 643] width 335 height 39
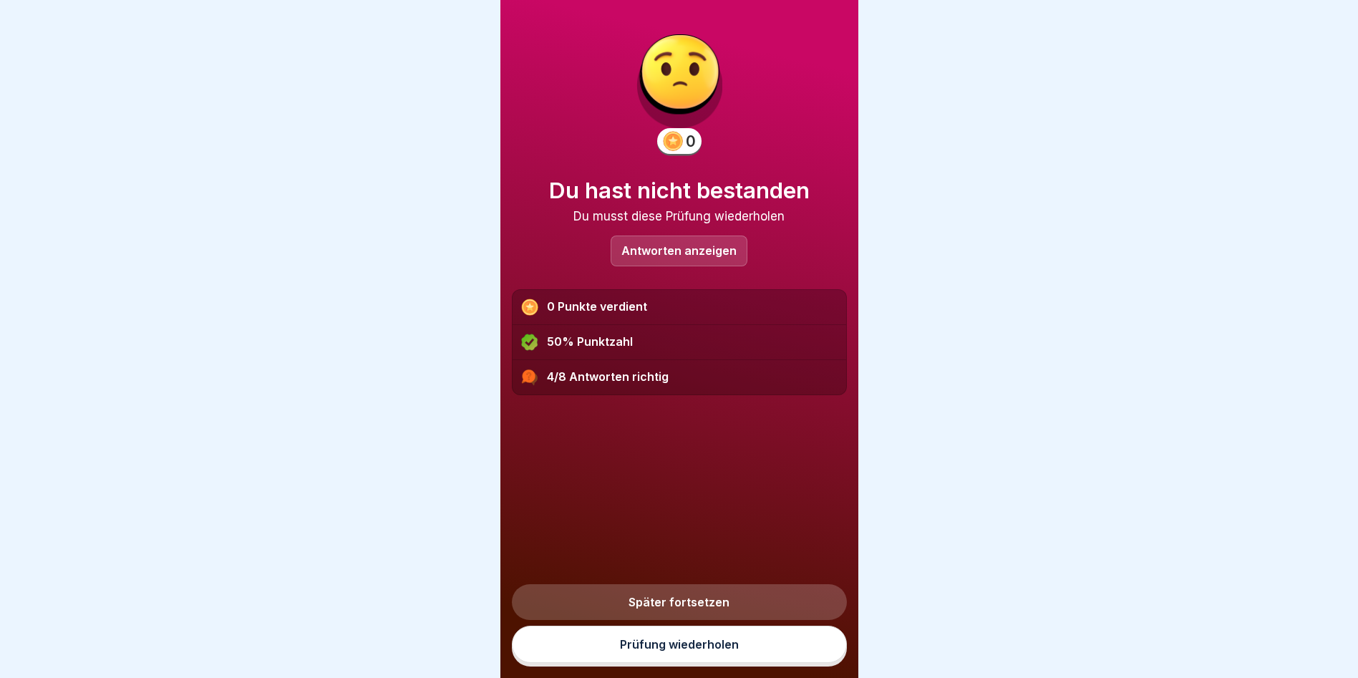
click at [725, 659] on link "Prüfung wiederholen" at bounding box center [679, 644] width 335 height 37
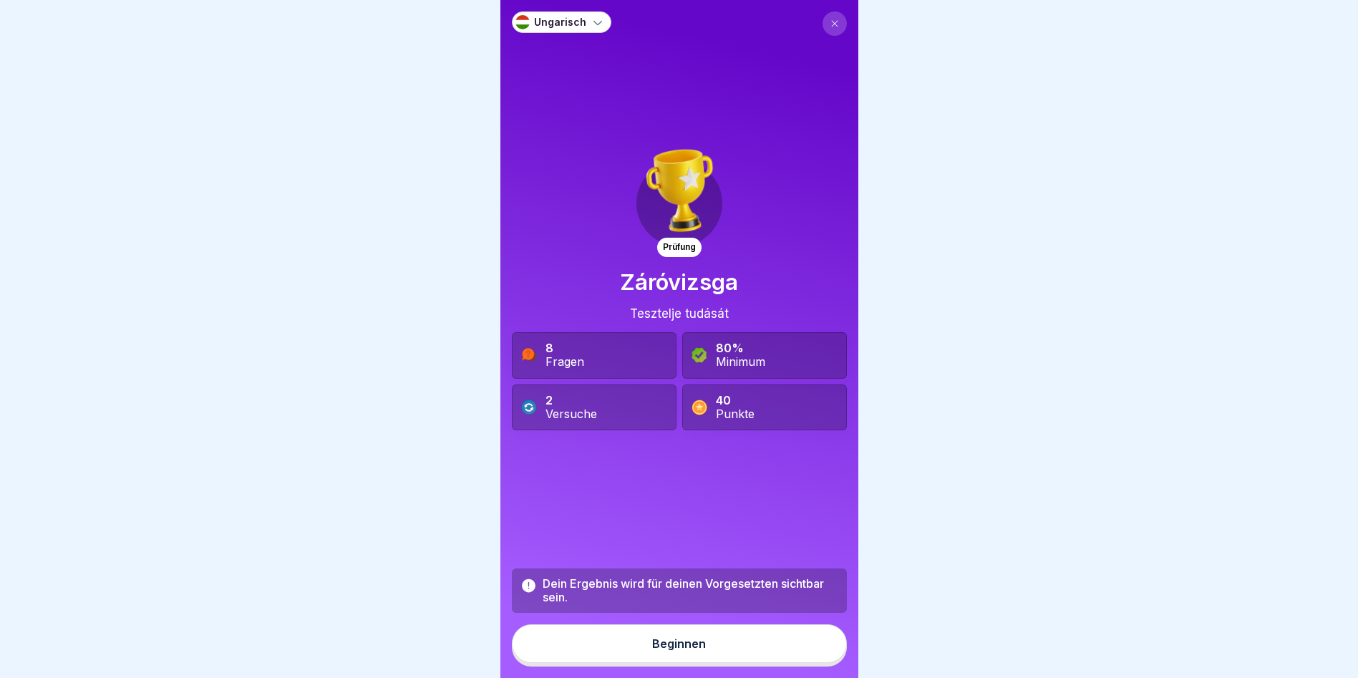
click at [715, 657] on button "Beginnen" at bounding box center [679, 643] width 335 height 39
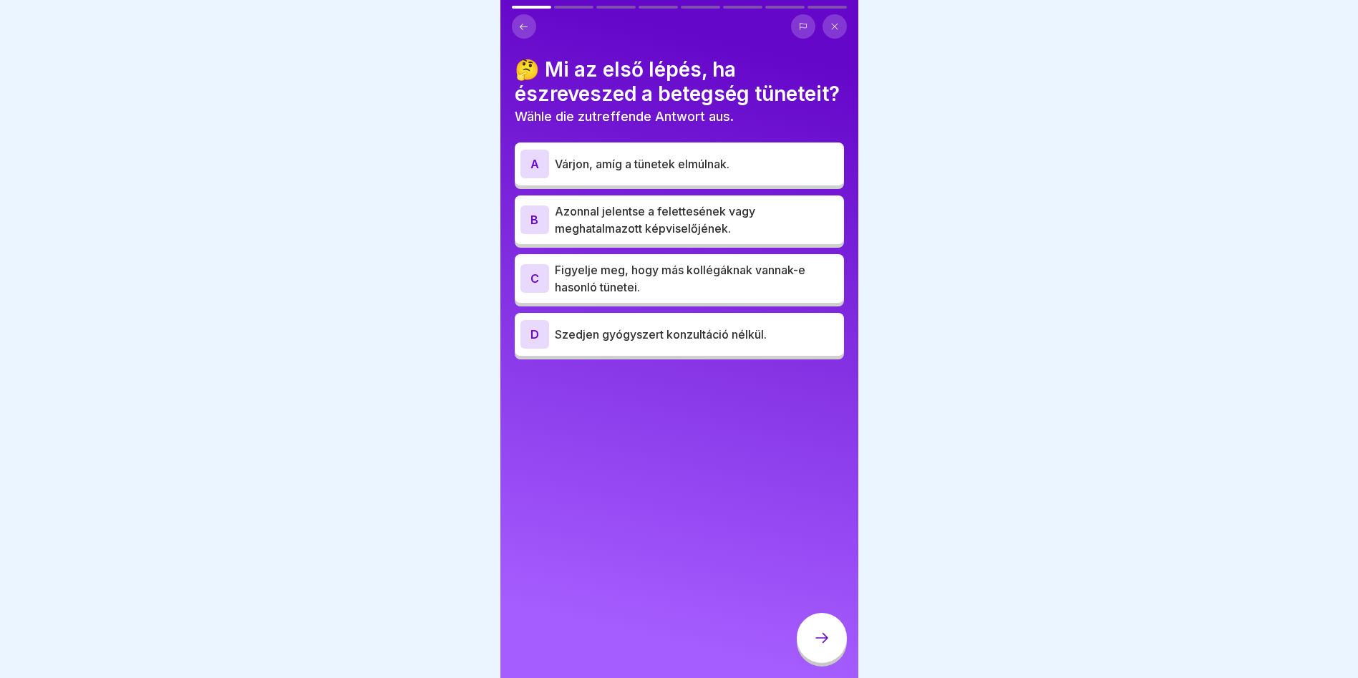
click at [738, 237] on p "Azonnal jelentse a felettesének vagy meghatalmazott képviselőjének." at bounding box center [696, 220] width 283 height 34
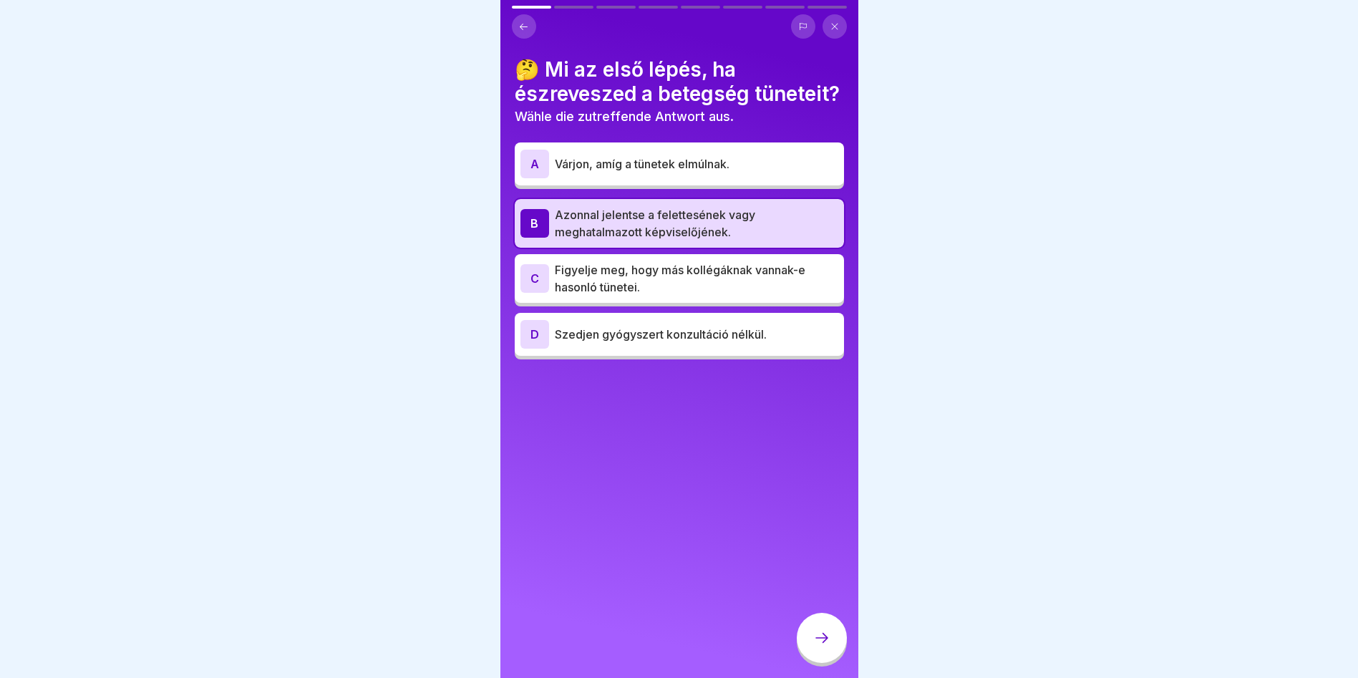
click at [813, 642] on icon at bounding box center [821, 637] width 17 height 17
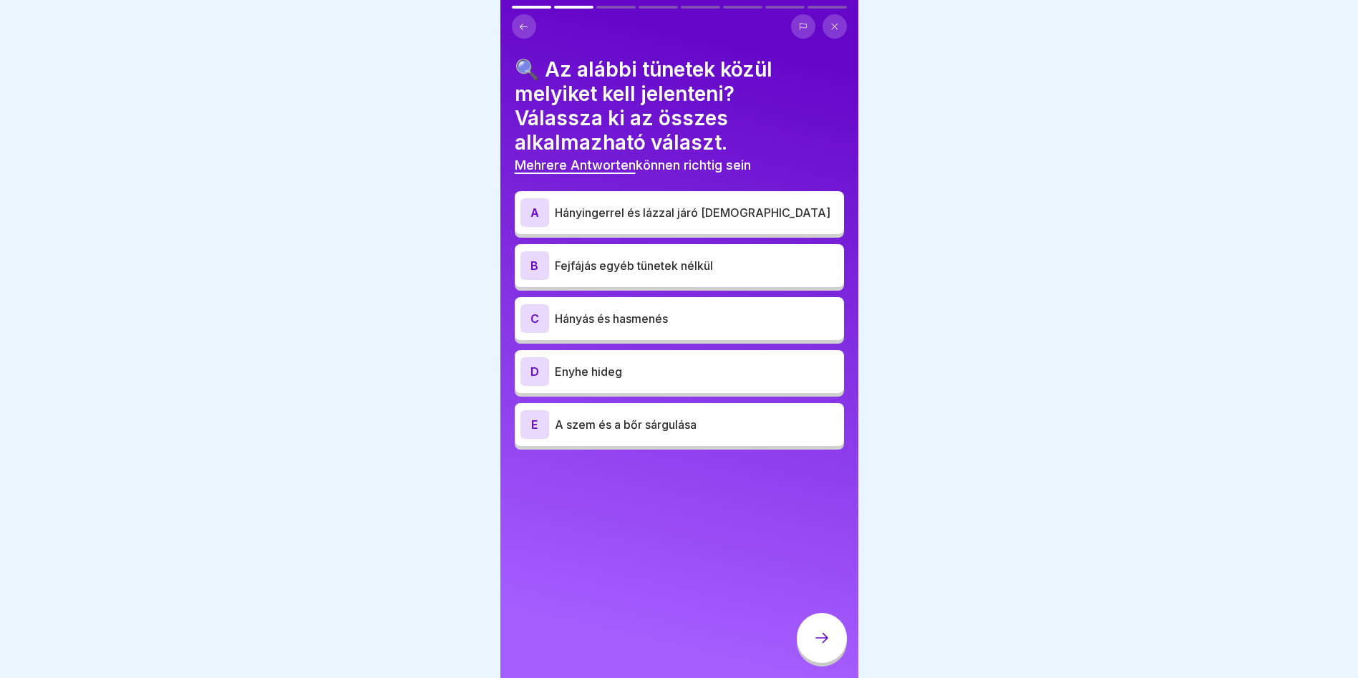
click at [713, 217] on p "Hányingerrel és lázzal járó [DEMOGRAPHIC_DATA]" at bounding box center [696, 212] width 283 height 17
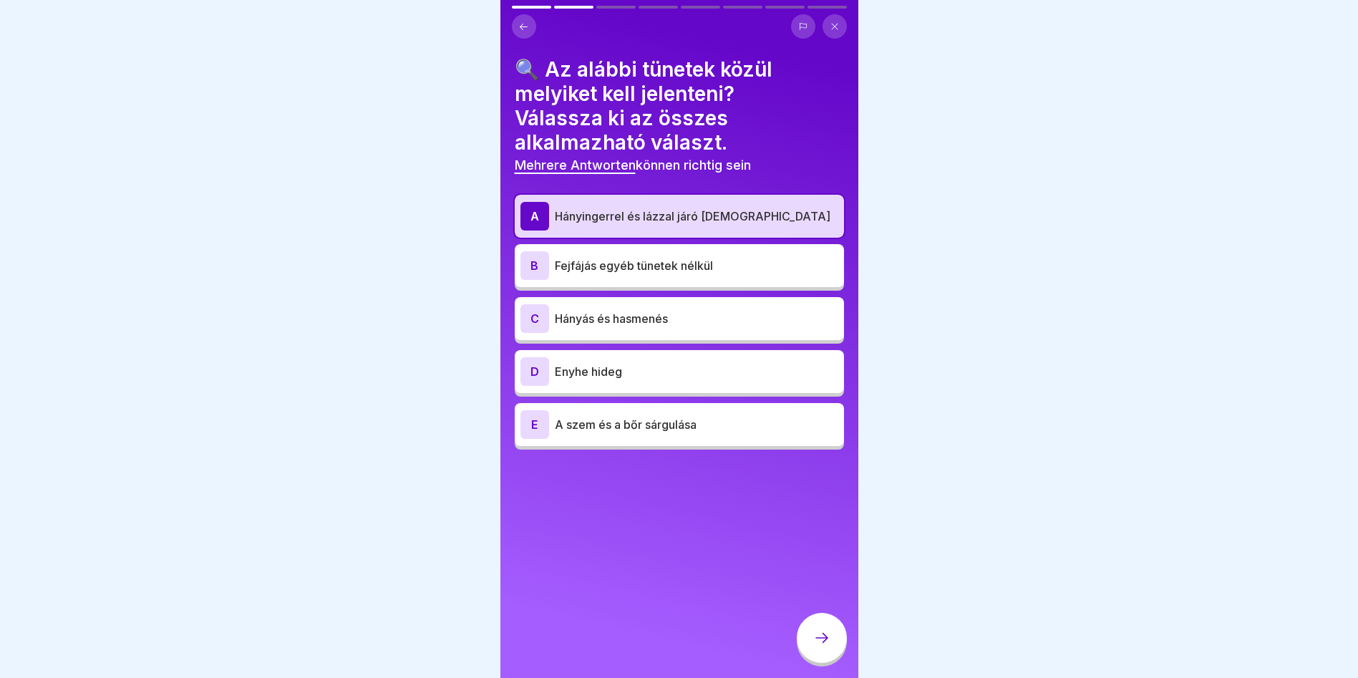
click at [692, 319] on p "Hányás és hasmenés" at bounding box center [696, 318] width 283 height 17
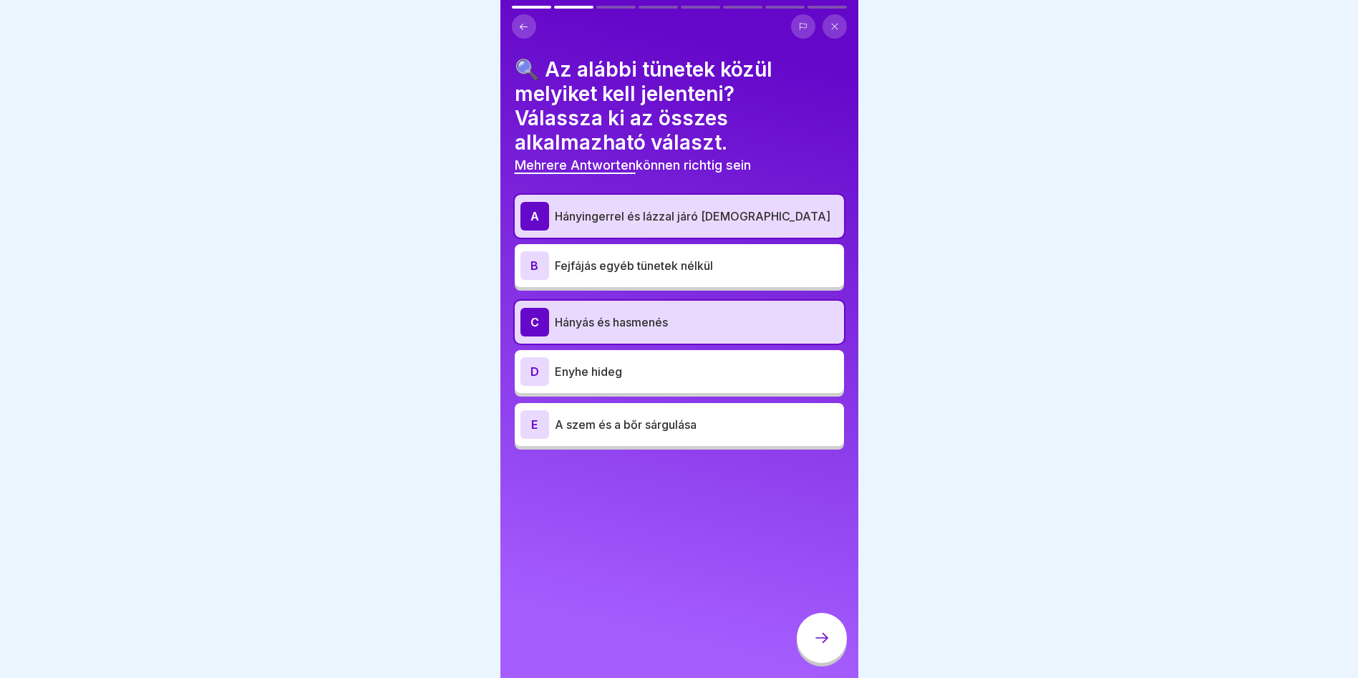
click at [695, 431] on p "A szem és a bőr sárgulása" at bounding box center [696, 424] width 283 height 17
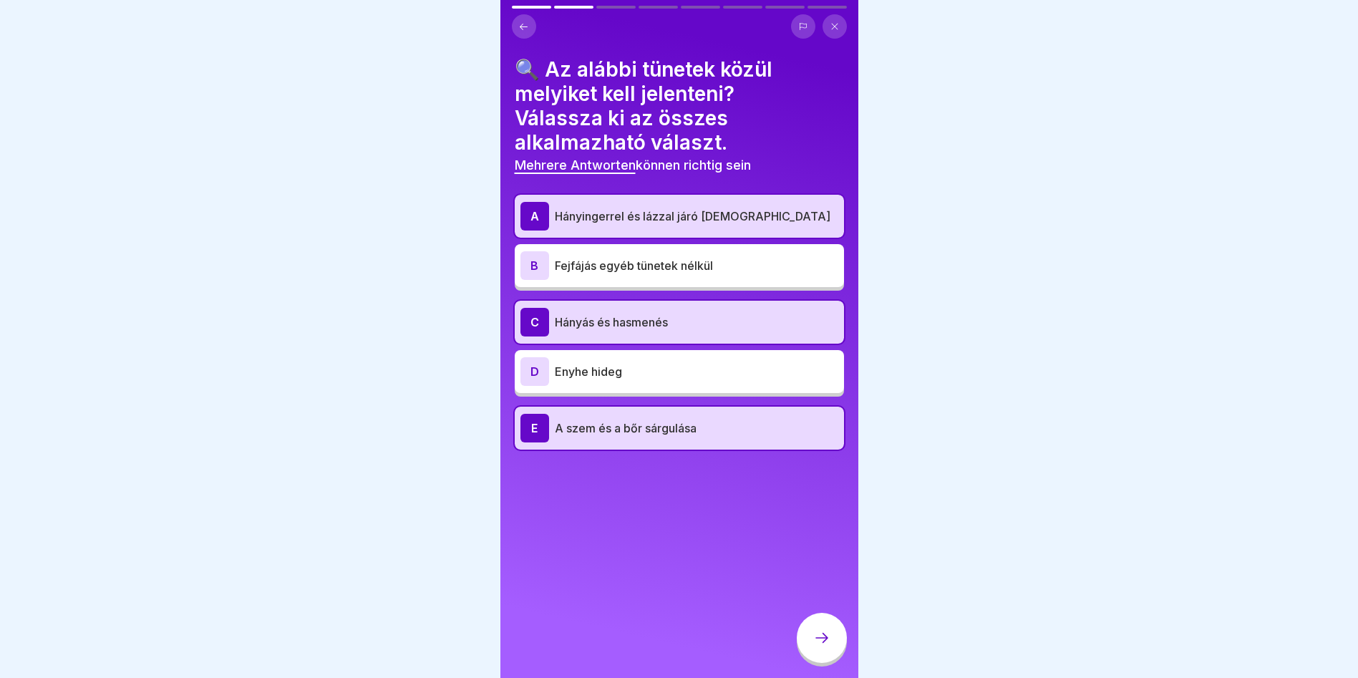
click at [833, 661] on div at bounding box center [822, 638] width 50 height 50
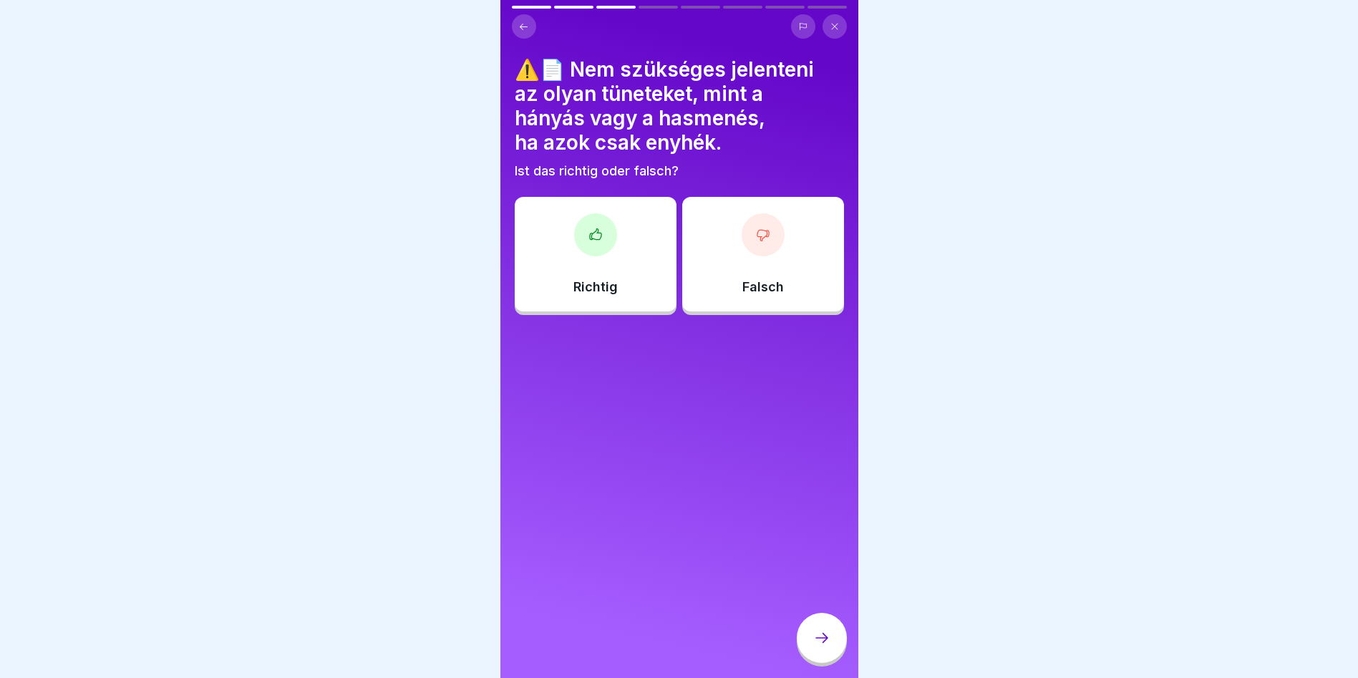
click at [758, 241] on icon at bounding box center [763, 235] width 14 height 14
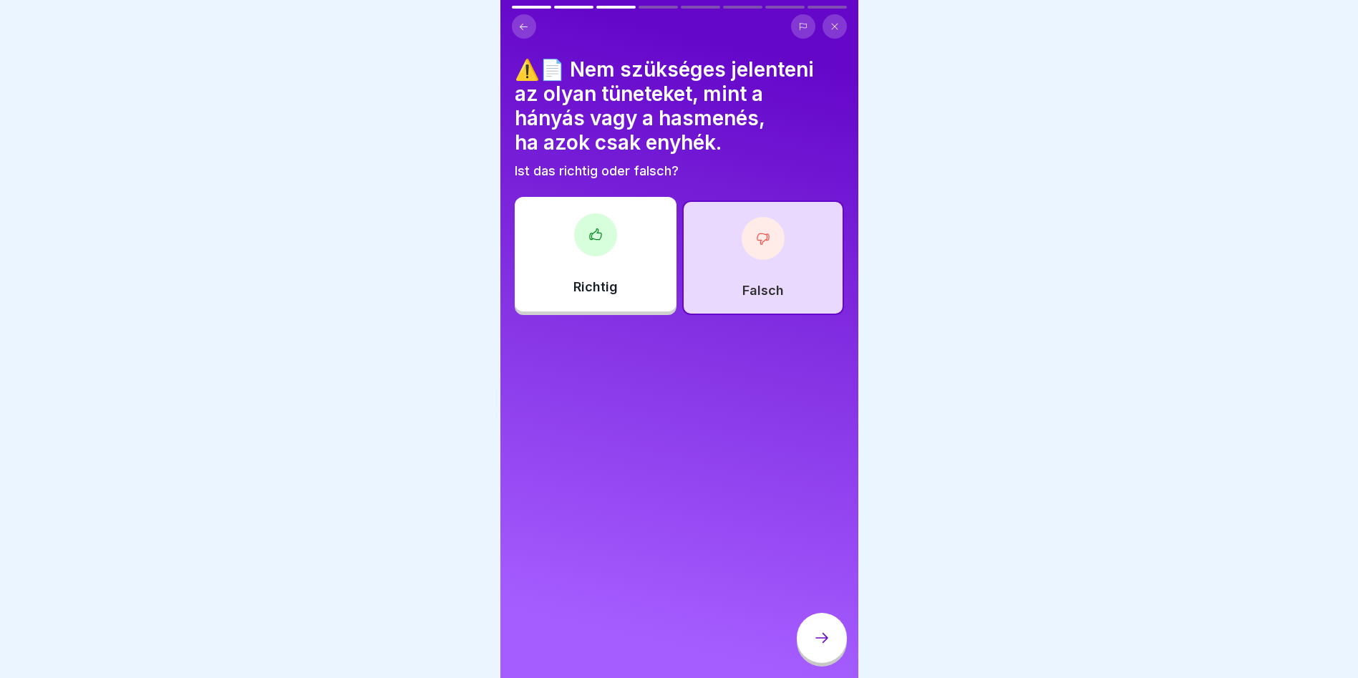
click at [818, 646] on icon at bounding box center [821, 637] width 17 height 17
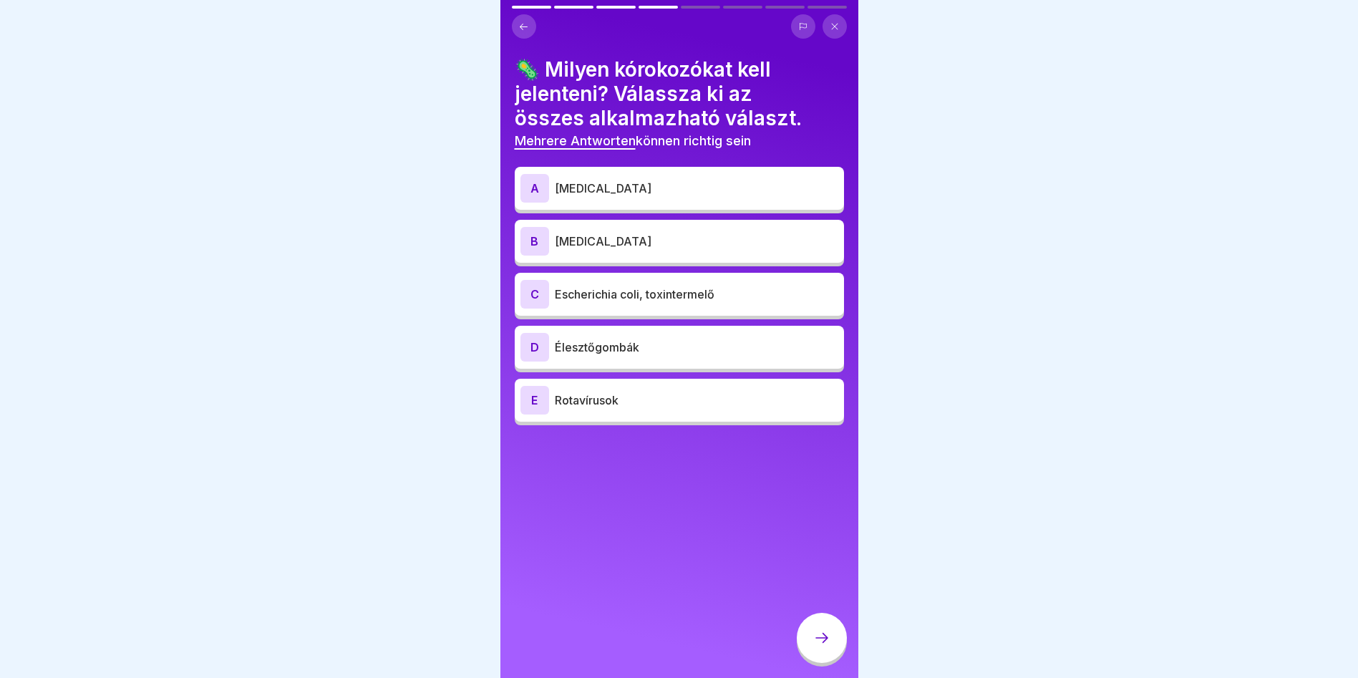
click at [629, 198] on div "A Campylobacter" at bounding box center [679, 188] width 318 height 29
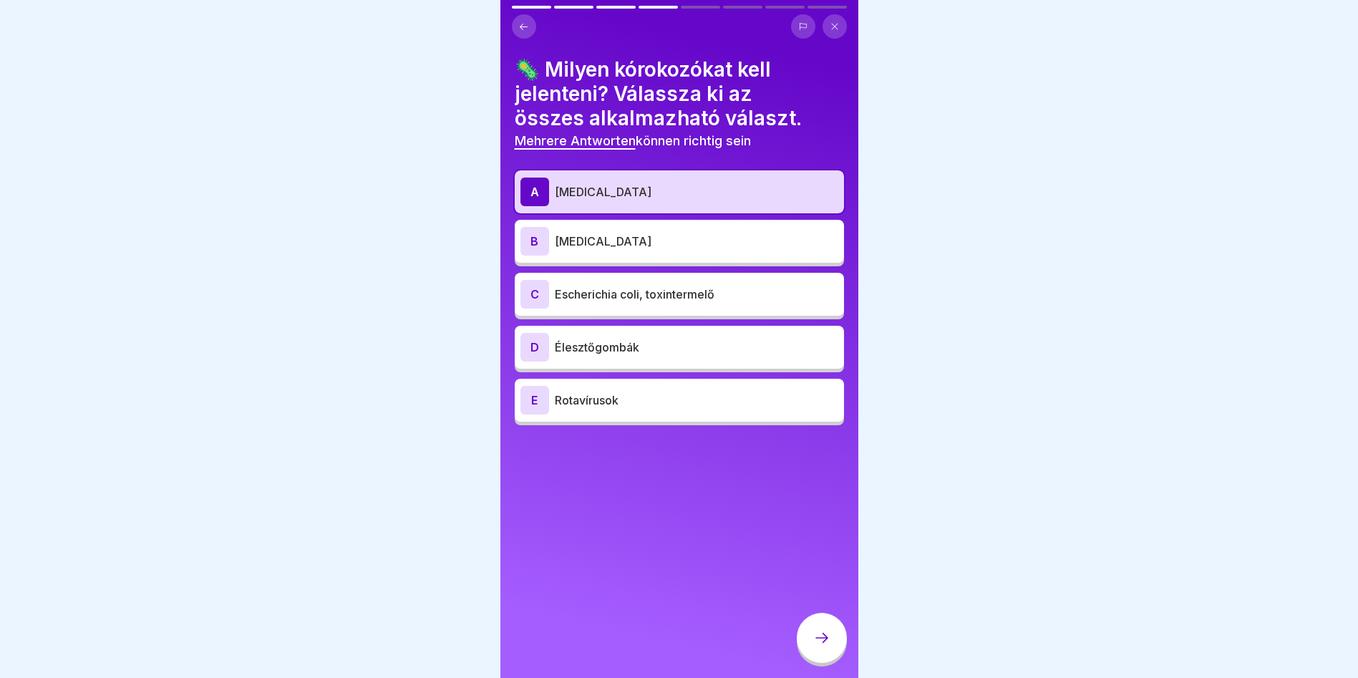
click at [654, 256] on div "B Listeria monocytogenes" at bounding box center [679, 241] width 329 height 43
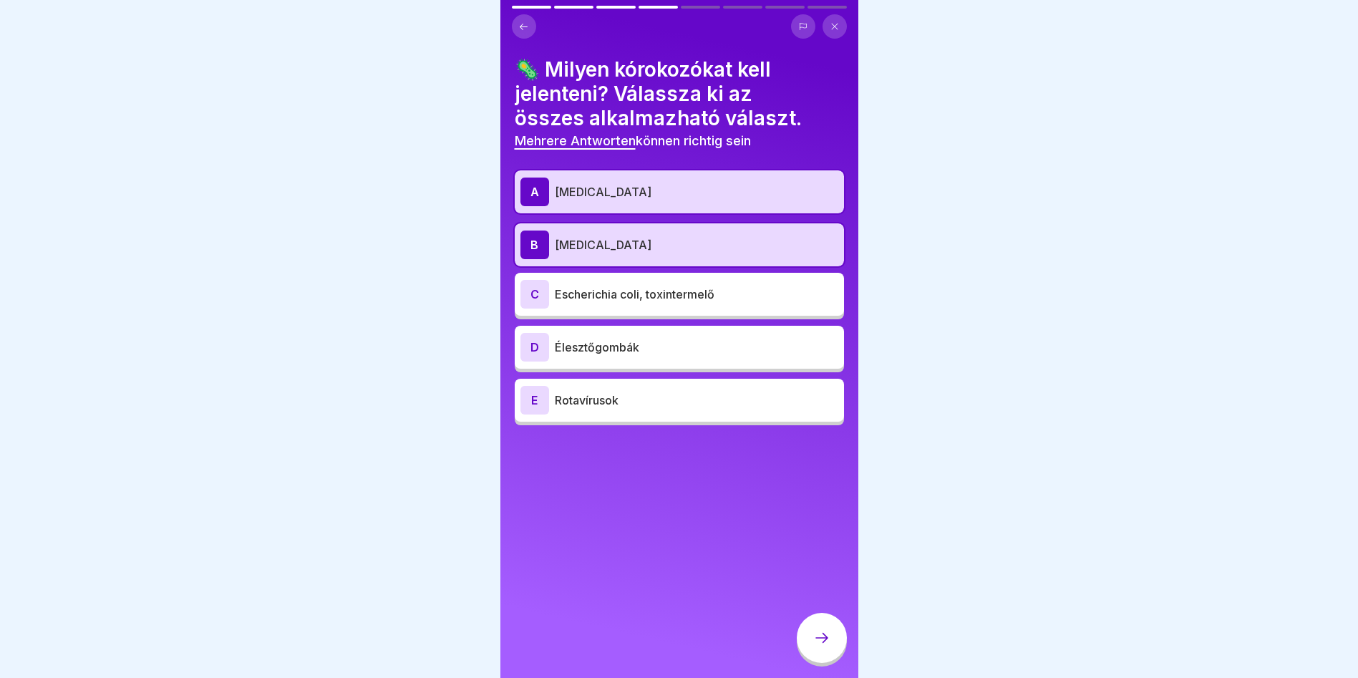
click at [734, 312] on div "C Escherichia coli, toxintermelő" at bounding box center [679, 294] width 329 height 43
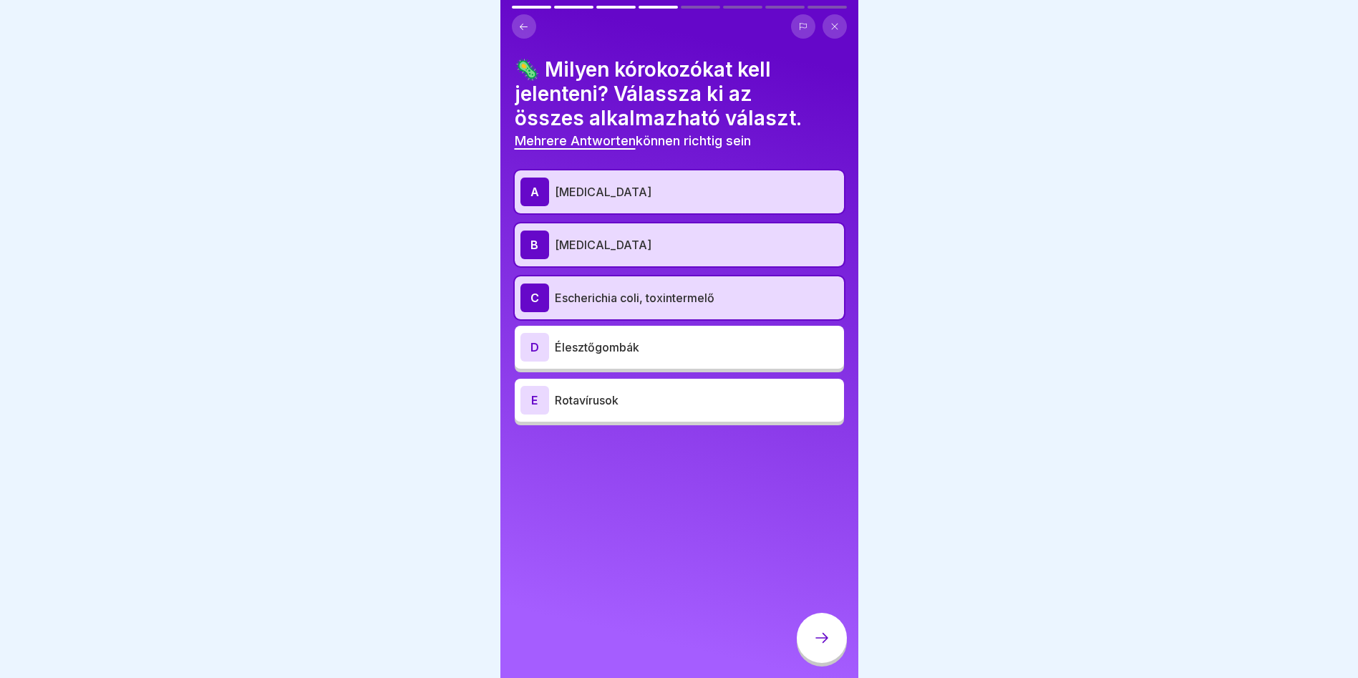
click at [830, 658] on div at bounding box center [822, 638] width 50 height 50
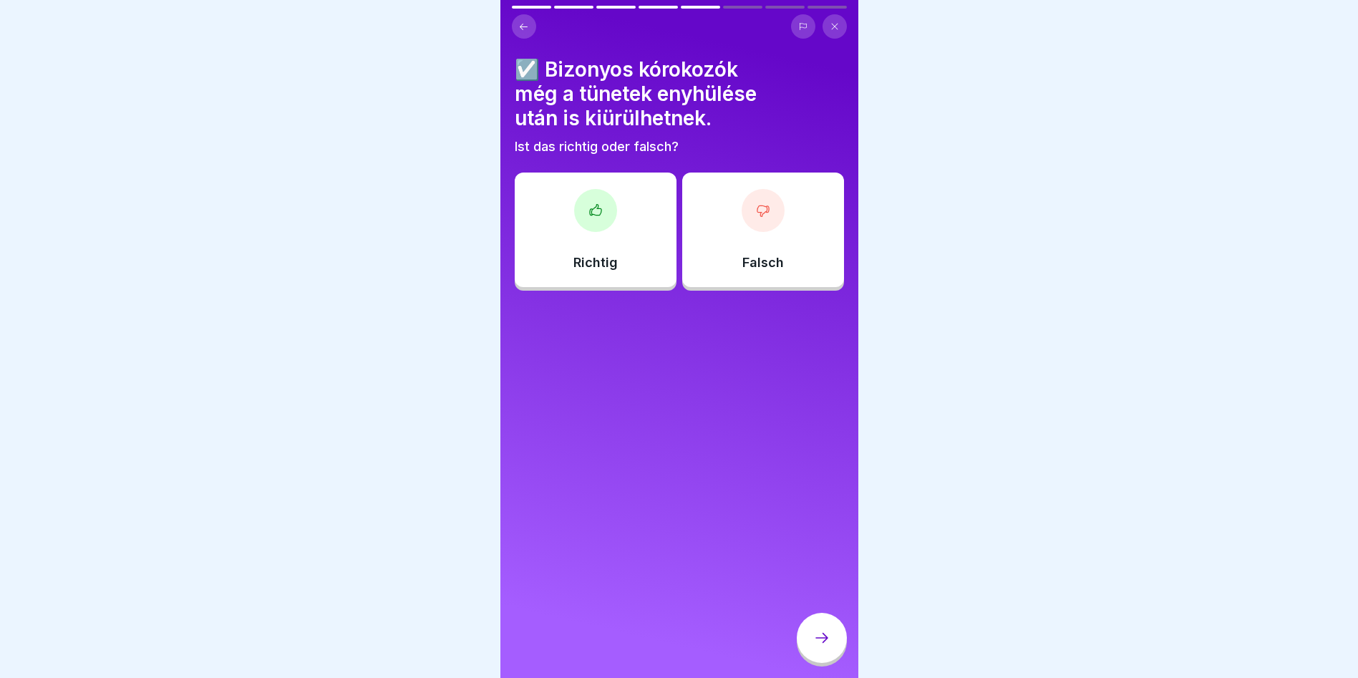
click at [589, 240] on div "Richtig" at bounding box center [596, 230] width 162 height 115
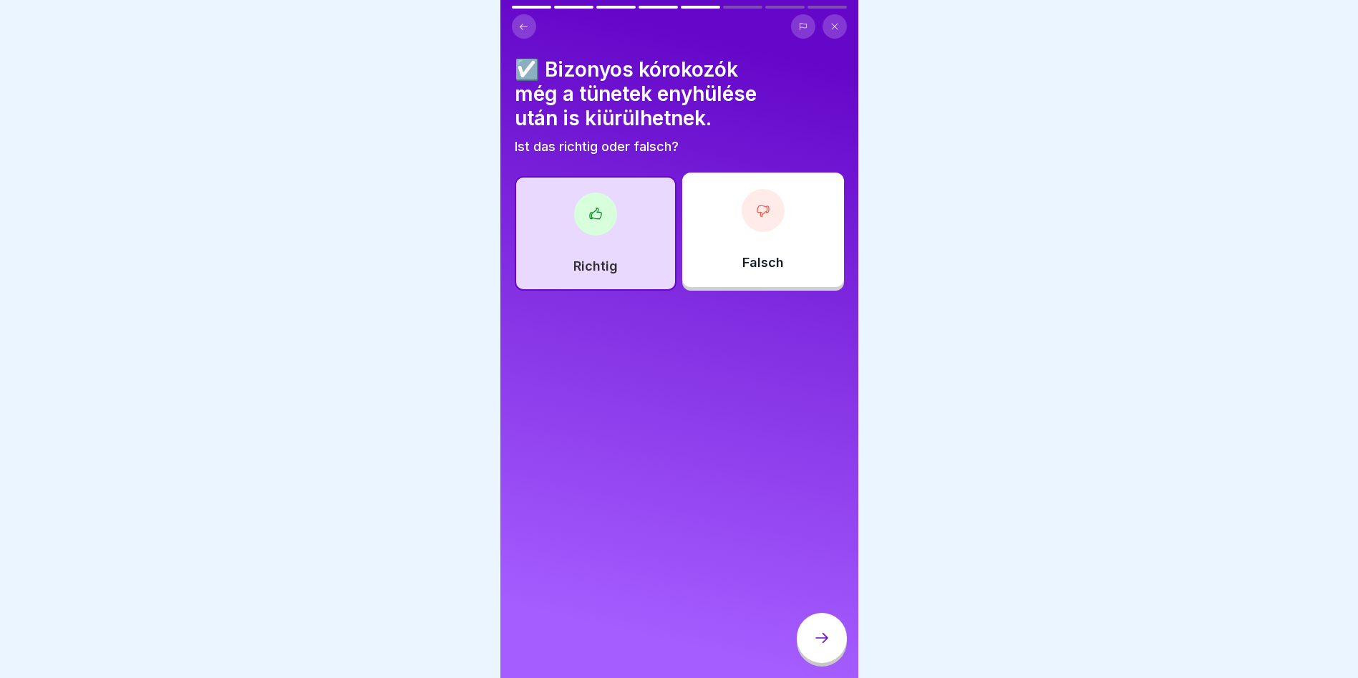
click at [821, 659] on div at bounding box center [822, 638] width 50 height 50
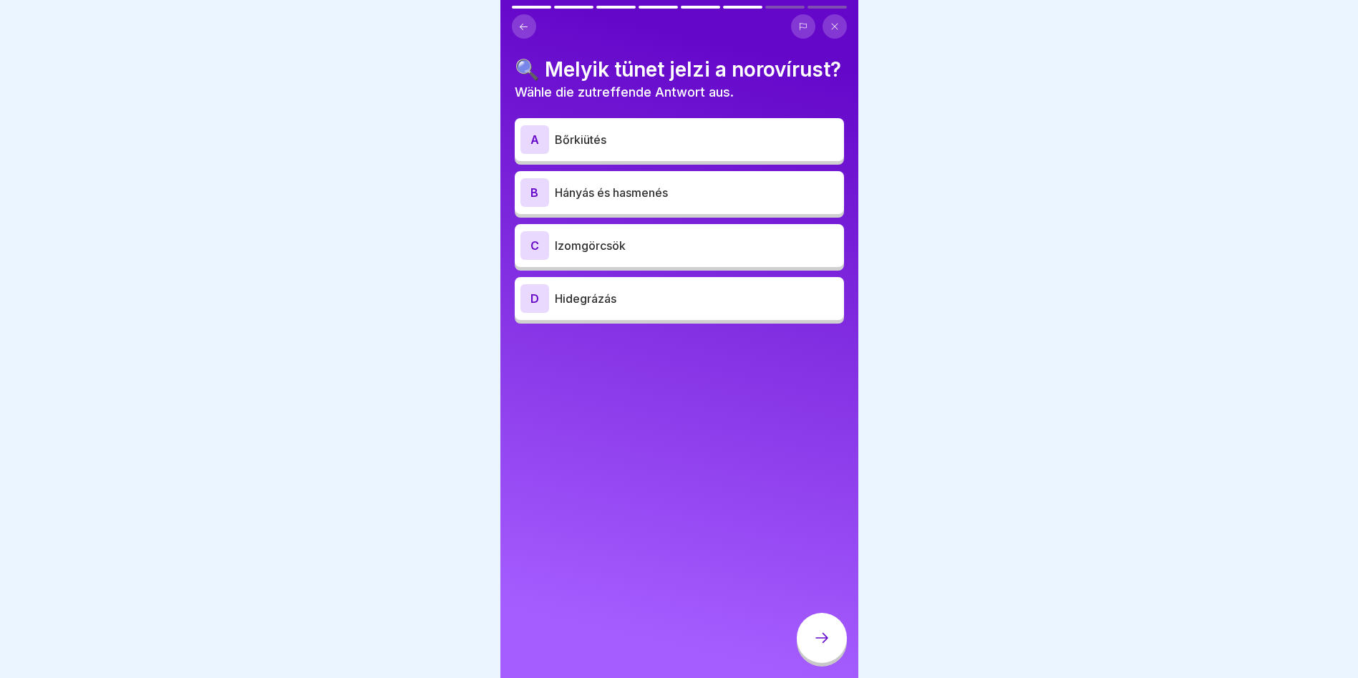
click at [692, 148] on p "Bőrkiütés" at bounding box center [696, 139] width 283 height 17
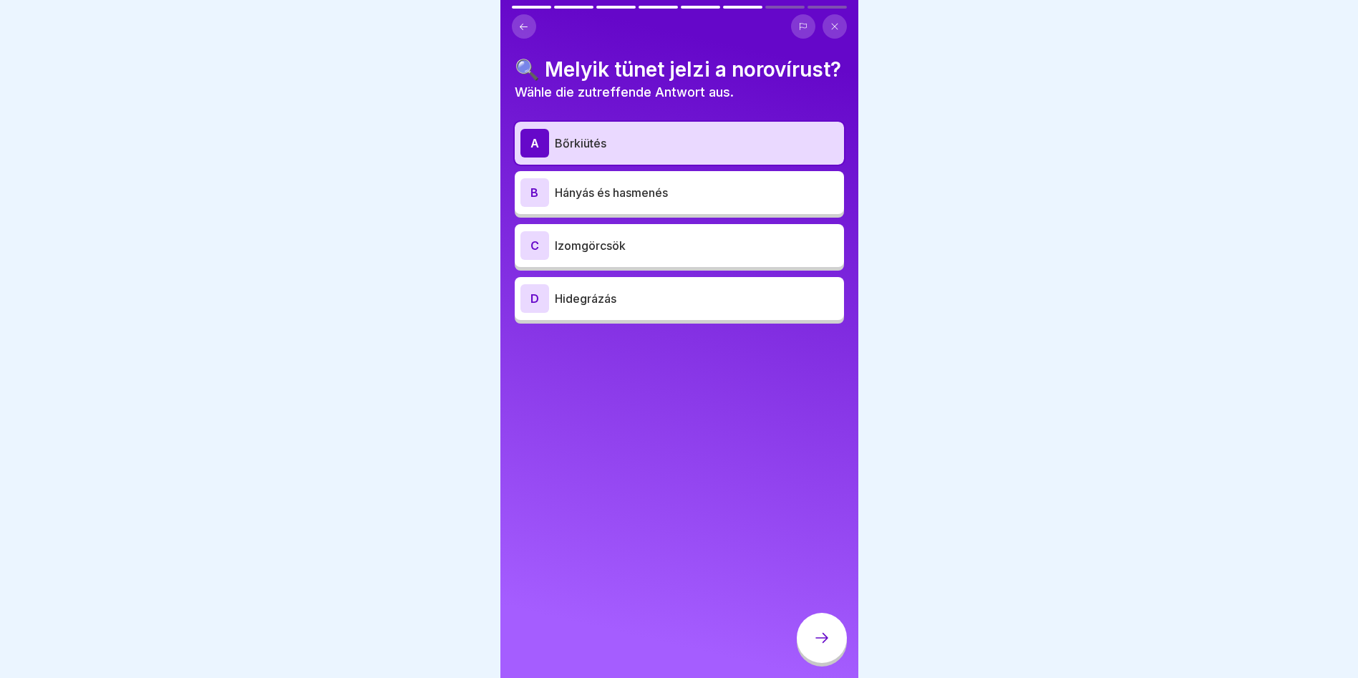
click at [827, 646] on icon at bounding box center [821, 637] width 17 height 17
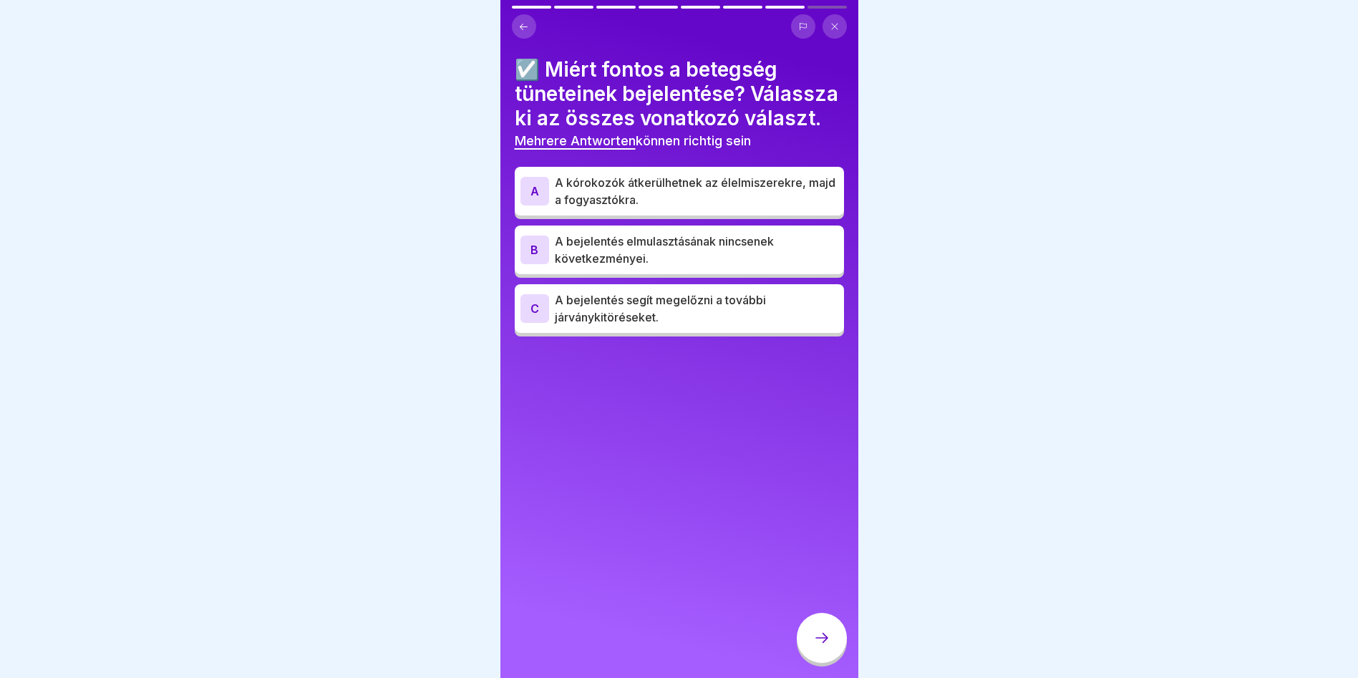
click at [578, 207] on p "A kórokozók átkerülhetnek az élelmiszerekre, majd a fogyasztókra." at bounding box center [696, 191] width 283 height 34
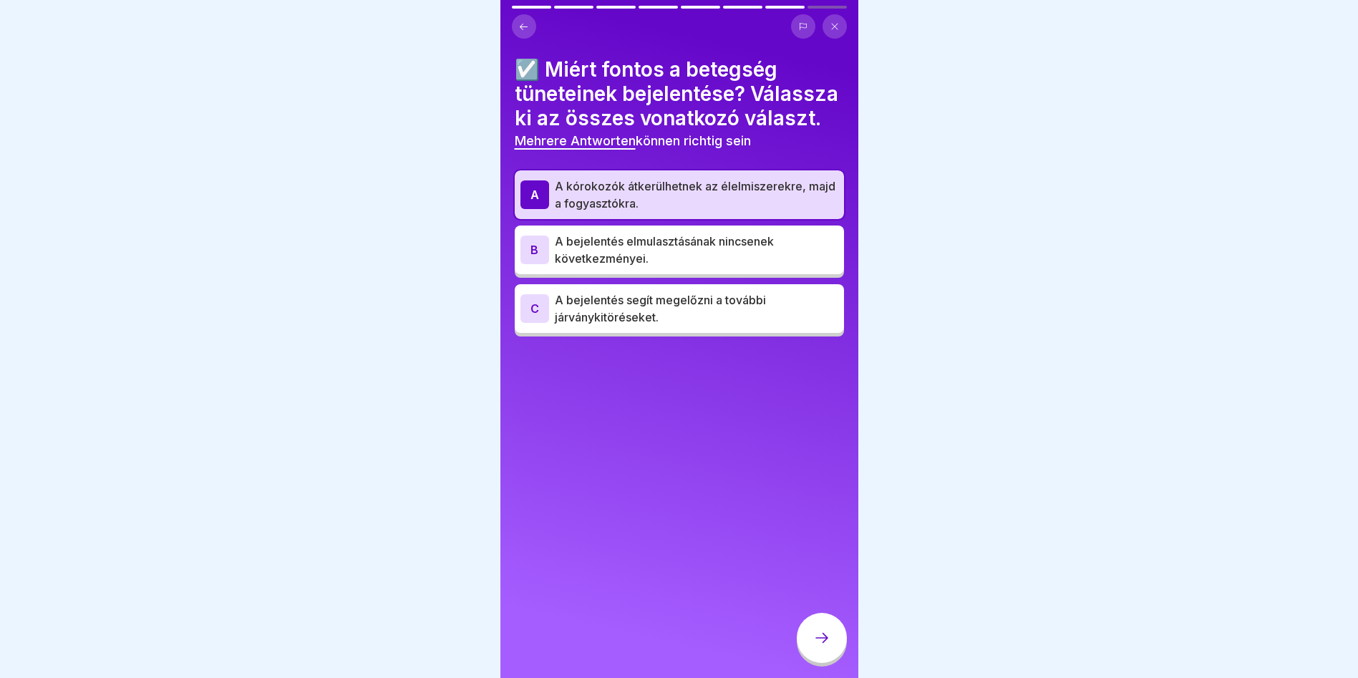
click at [822, 646] on icon at bounding box center [821, 637] width 17 height 17
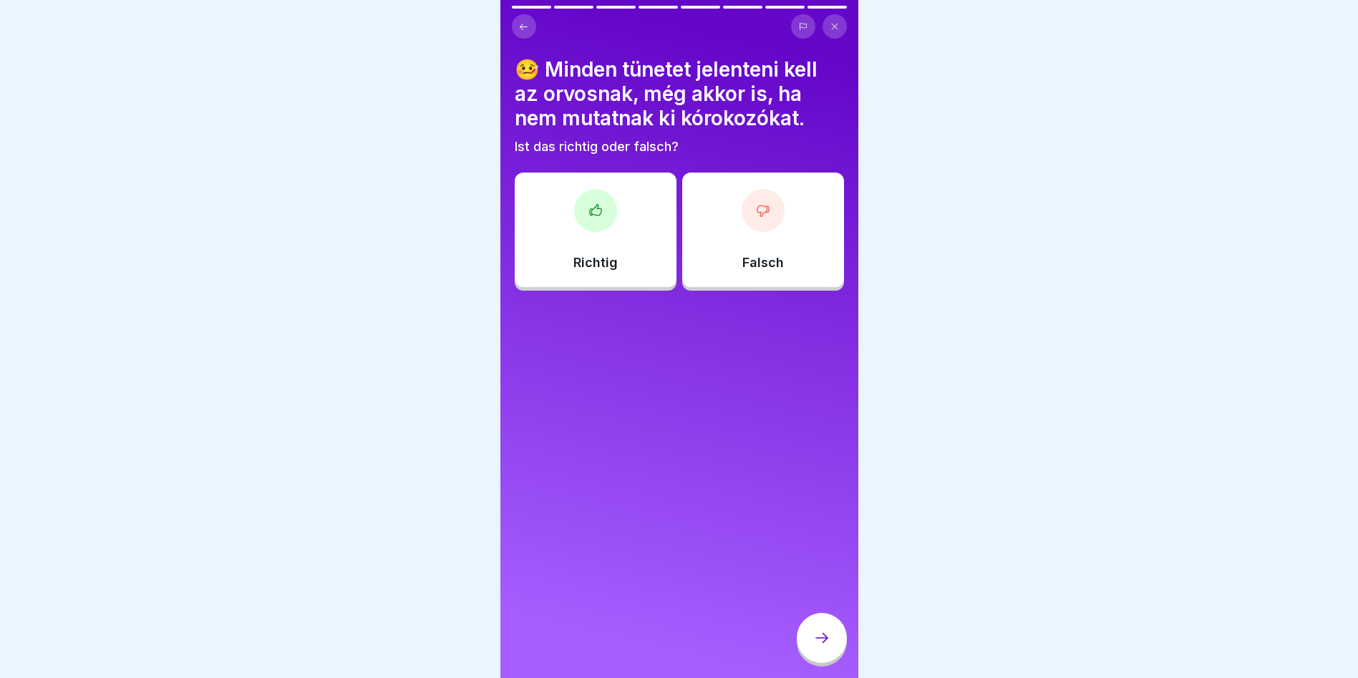
click at [564, 251] on div "Richtig" at bounding box center [596, 230] width 162 height 115
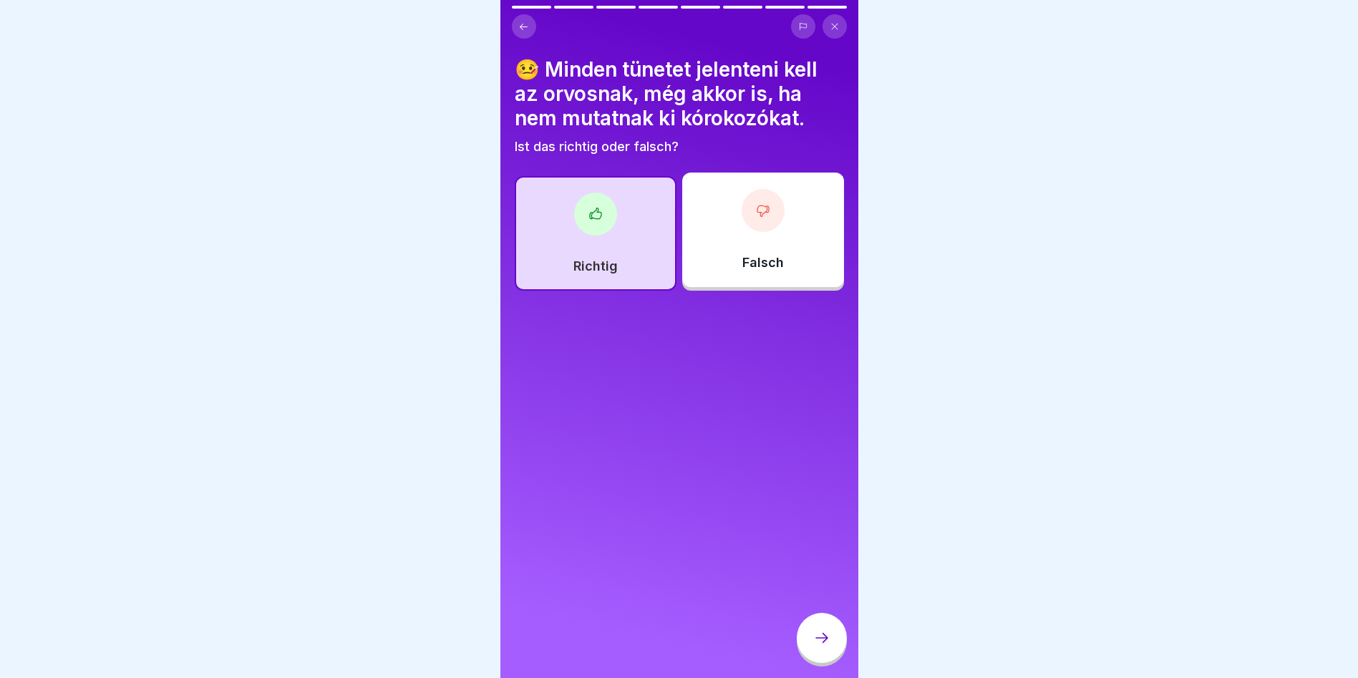
click at [839, 659] on div at bounding box center [822, 638] width 50 height 50
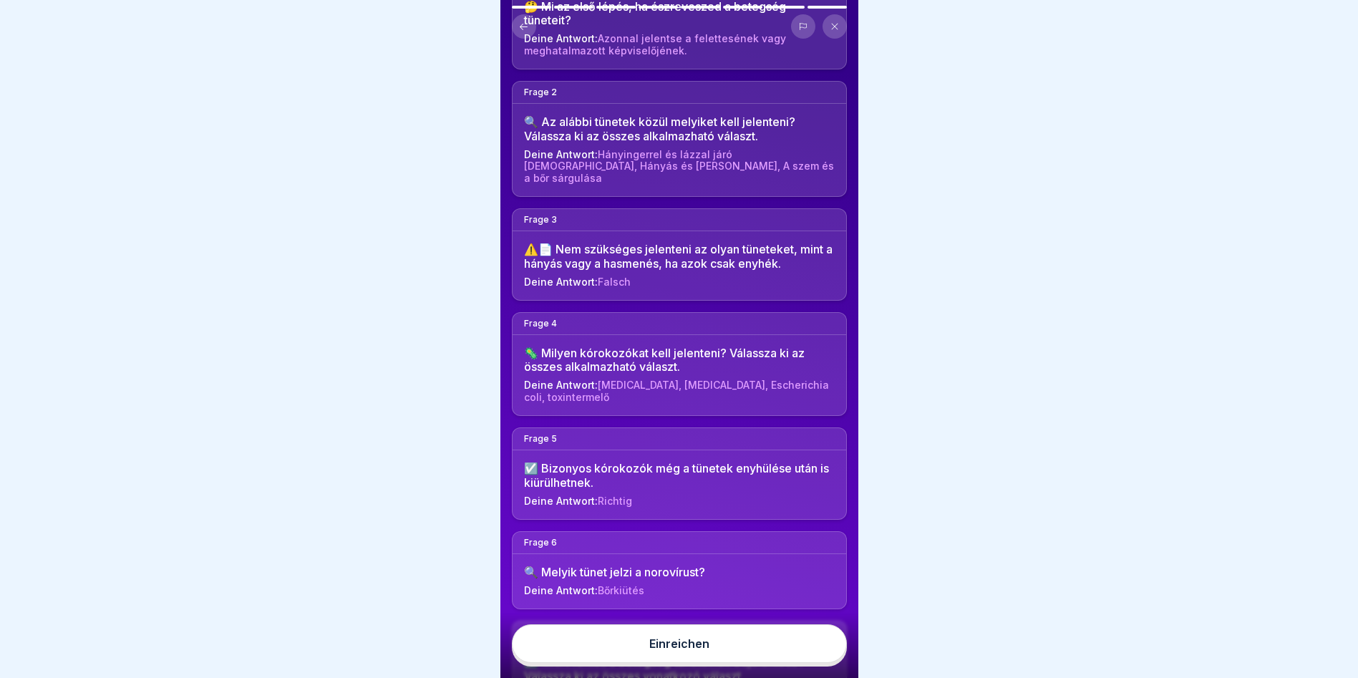
scroll to position [215, 0]
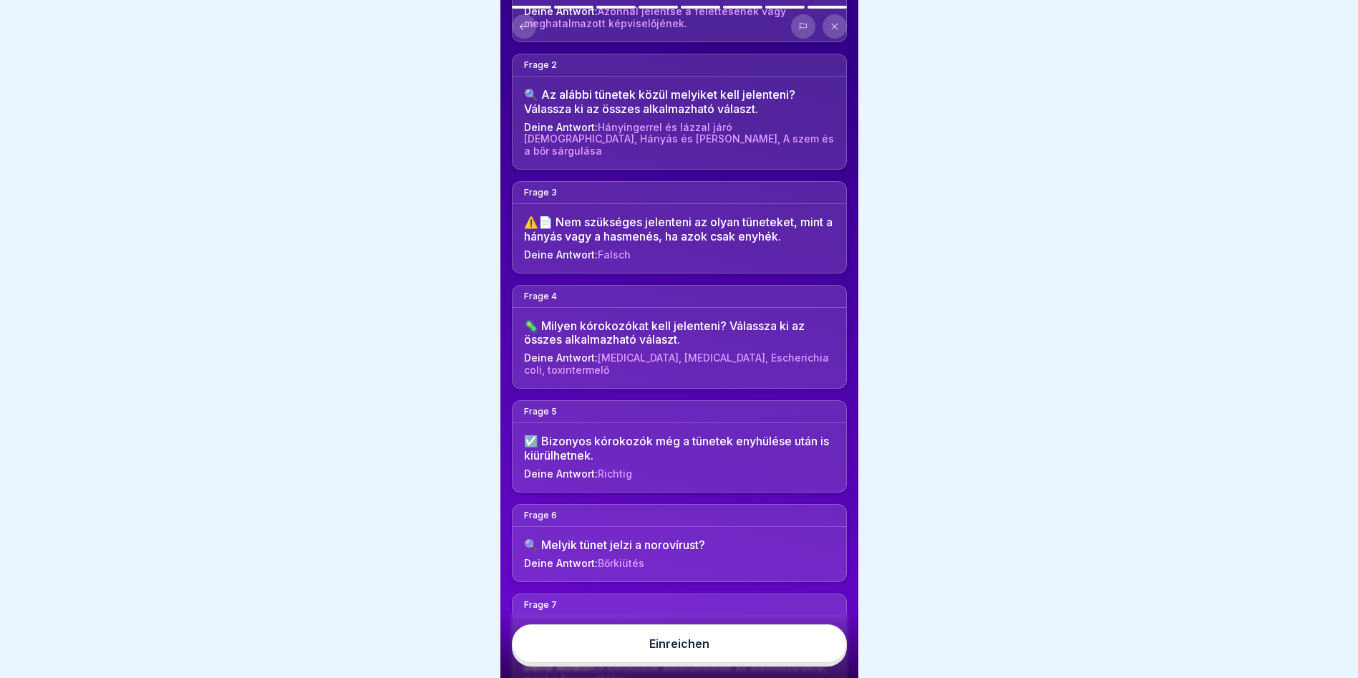
click at [668, 648] on button "Einreichen" at bounding box center [679, 643] width 335 height 39
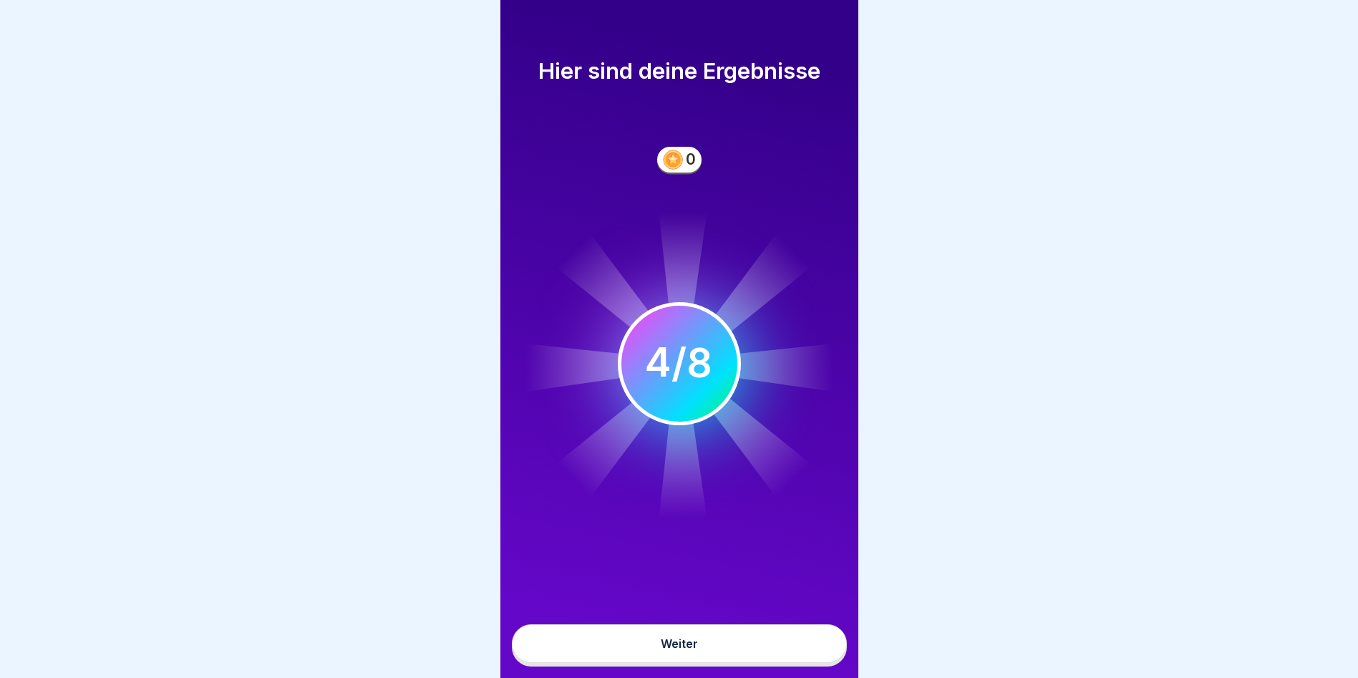
click at [709, 654] on button "Weiter" at bounding box center [679, 643] width 335 height 39
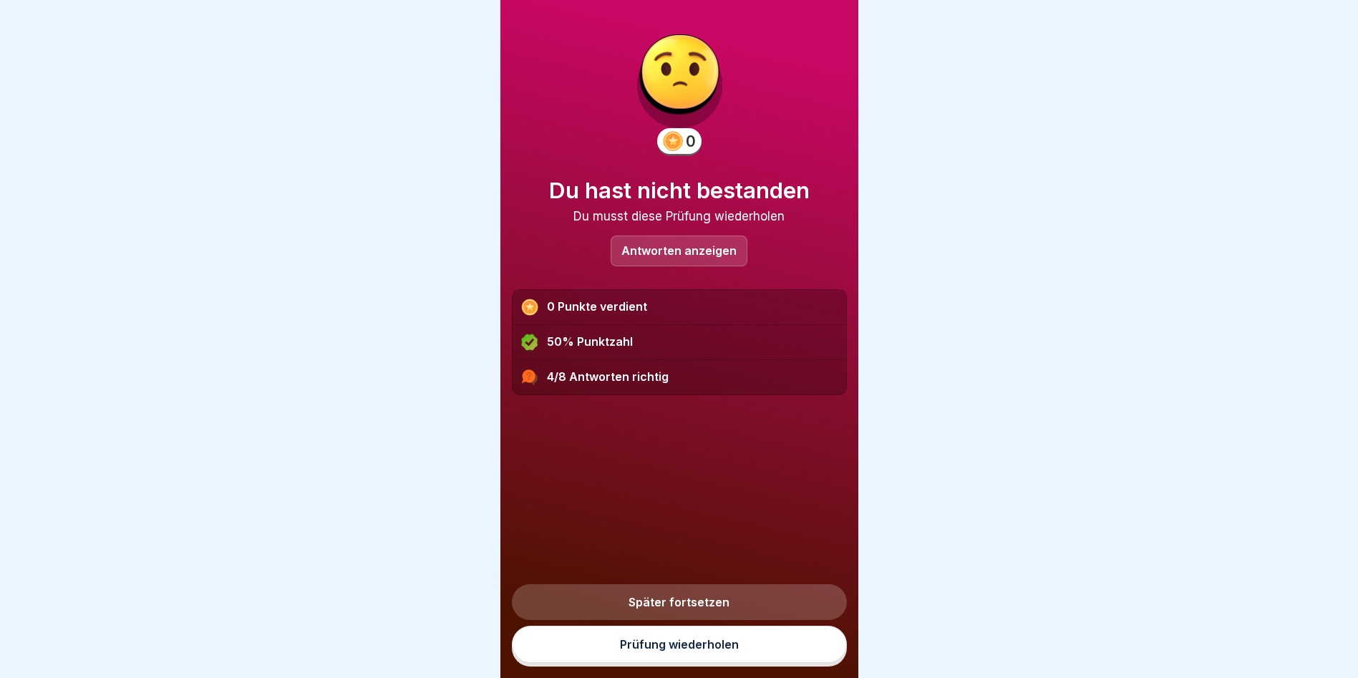
click at [649, 306] on div "0 Punkte verdient" at bounding box center [680, 307] width 334 height 35
click at [628, 392] on div "4/8 Antworten richtig" at bounding box center [680, 377] width 334 height 34
click at [633, 384] on div "4/8 Antworten richtig" at bounding box center [680, 377] width 334 height 34
click at [668, 245] on p "Antworten anzeigen" at bounding box center [678, 251] width 115 height 12
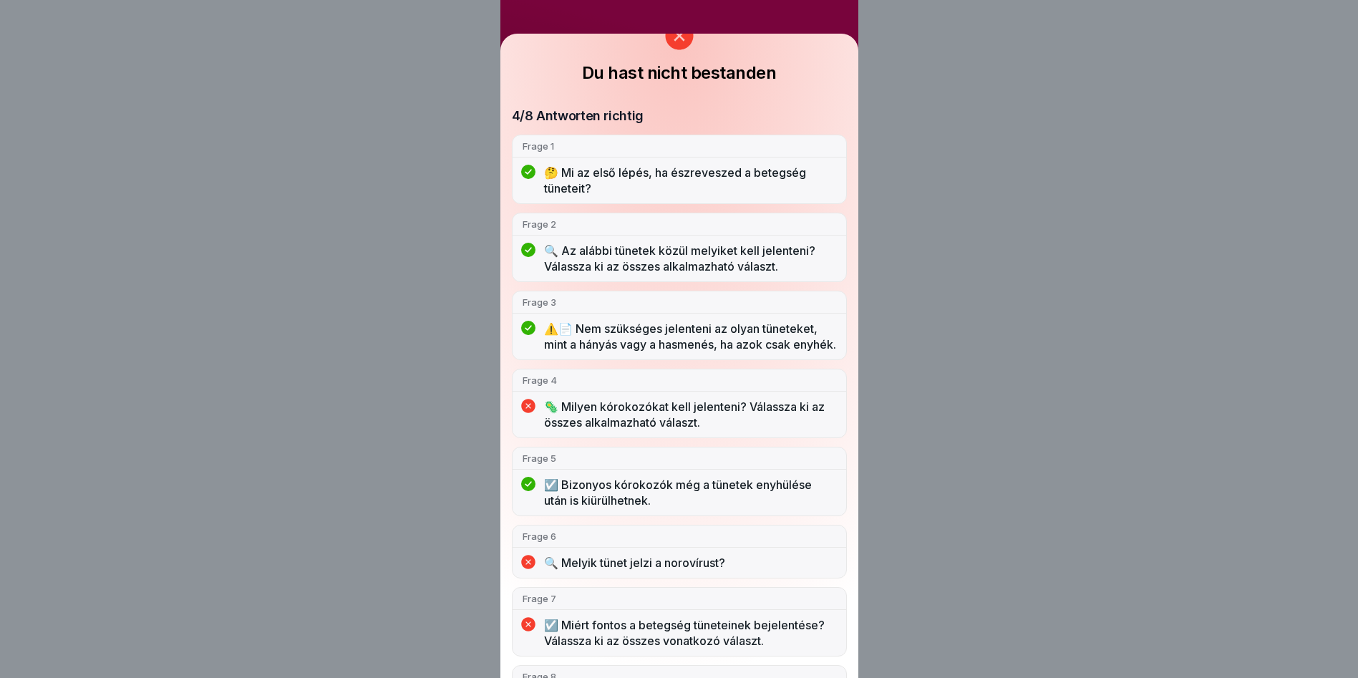
scroll to position [72, 0]
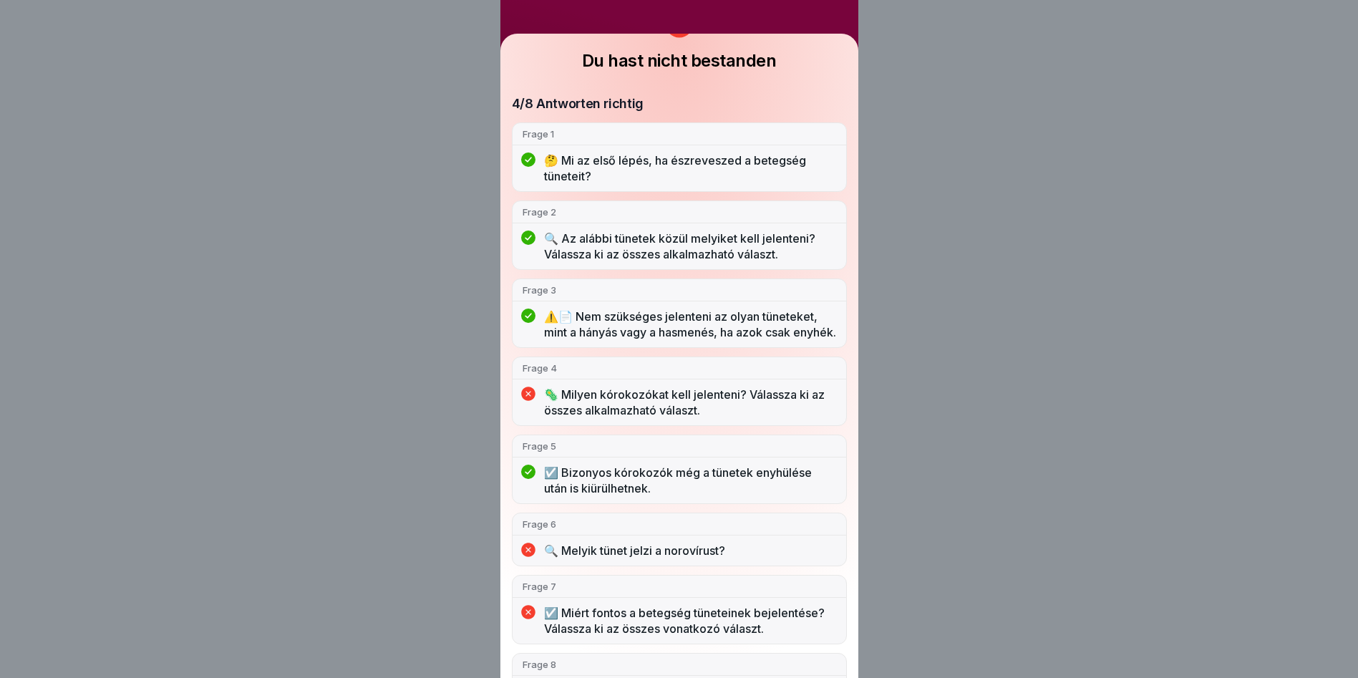
click at [742, 414] on p "🦠 Milyen kórokozókat kell jelenteni? Válassza ki az összes alkalmazható választ." at bounding box center [690, 402] width 292 height 31
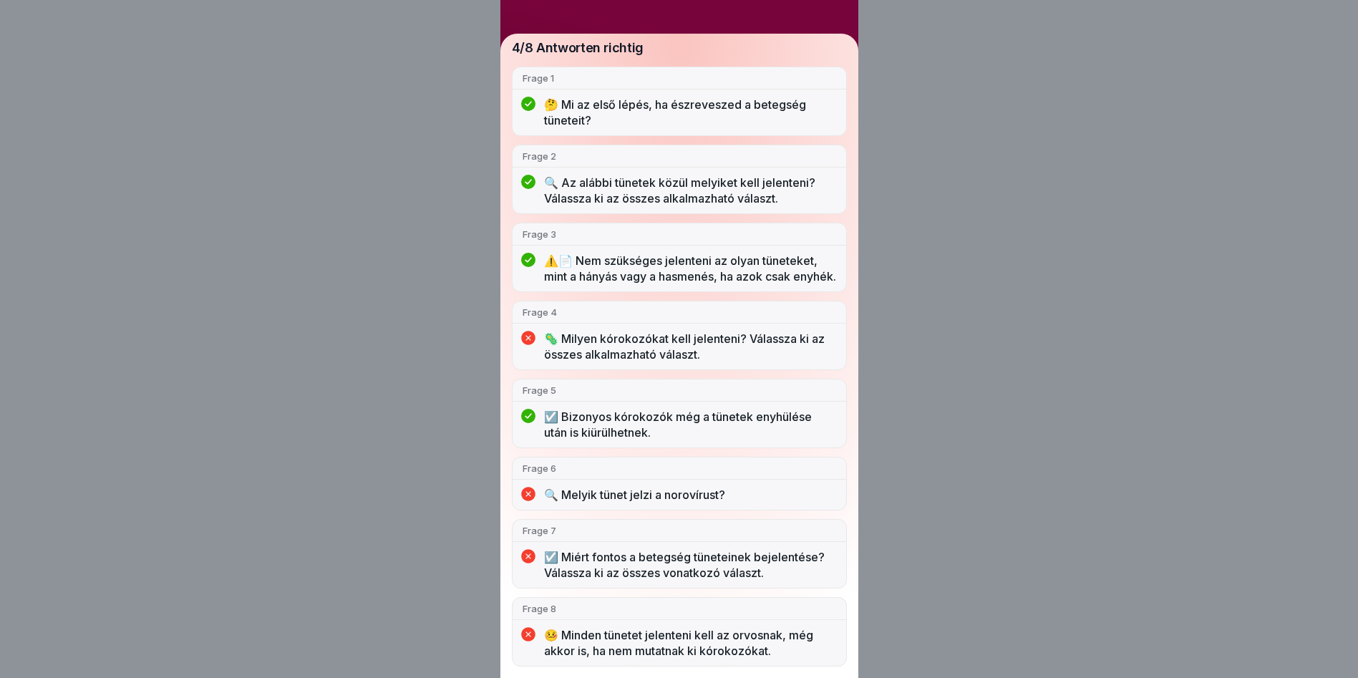
scroll to position [11, 0]
click at [939, 110] on div "Du hast nicht bestanden 4/8 Antworten richtig Frage 1 🤔 Mi az első lépés, ha és…" at bounding box center [679, 339] width 1358 height 678
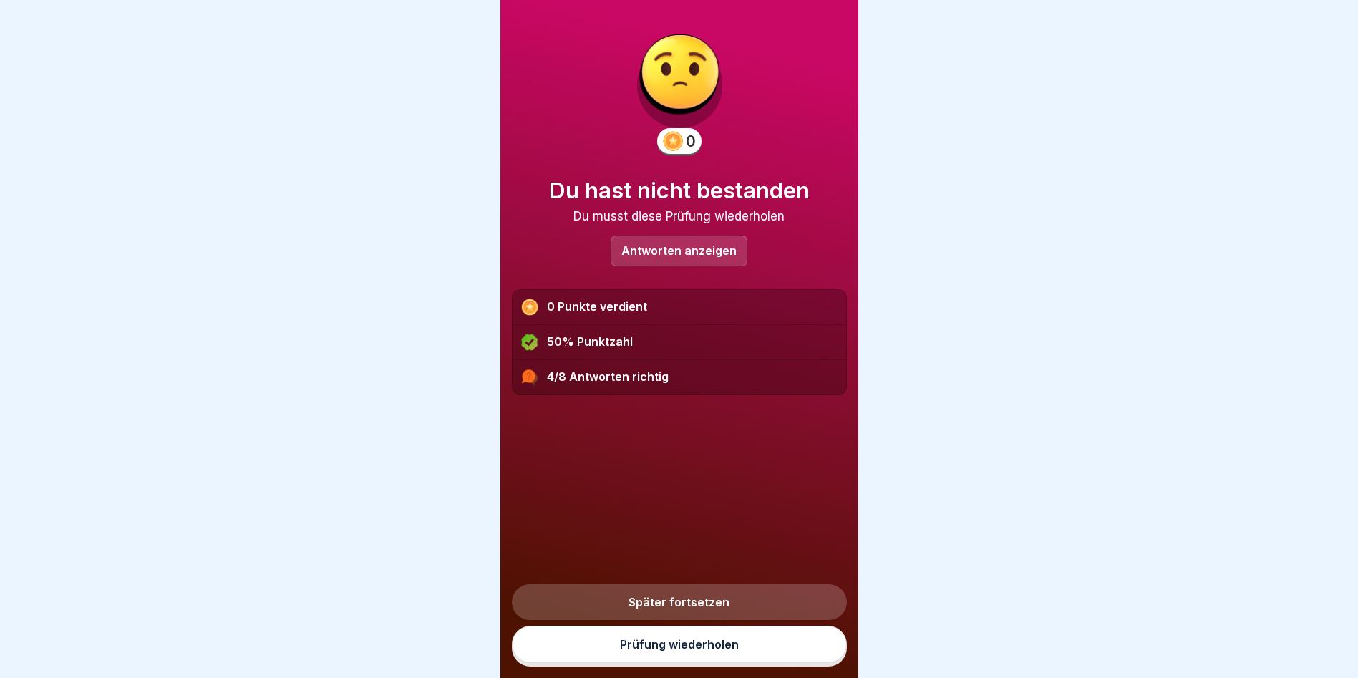
click at [691, 653] on link "Prüfung wiederholen" at bounding box center [679, 644] width 335 height 37
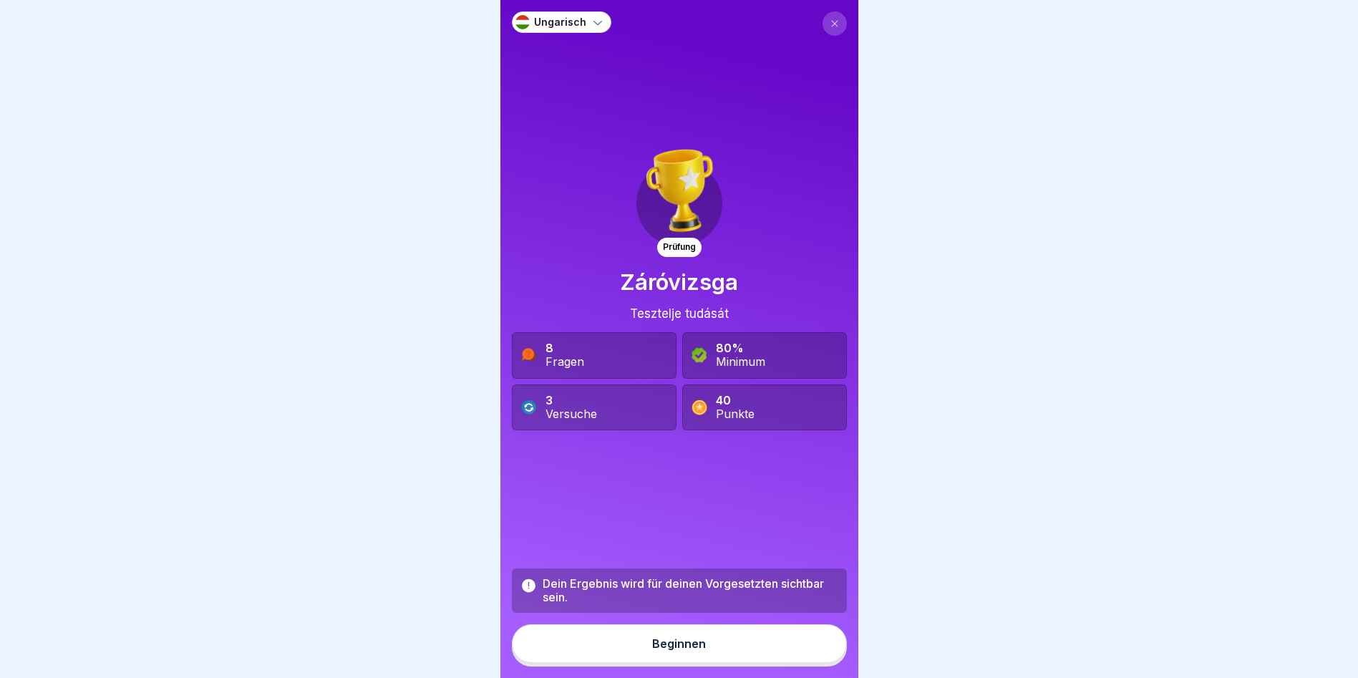
click at [652, 650] on div "Beginnen" at bounding box center [679, 643] width 54 height 13
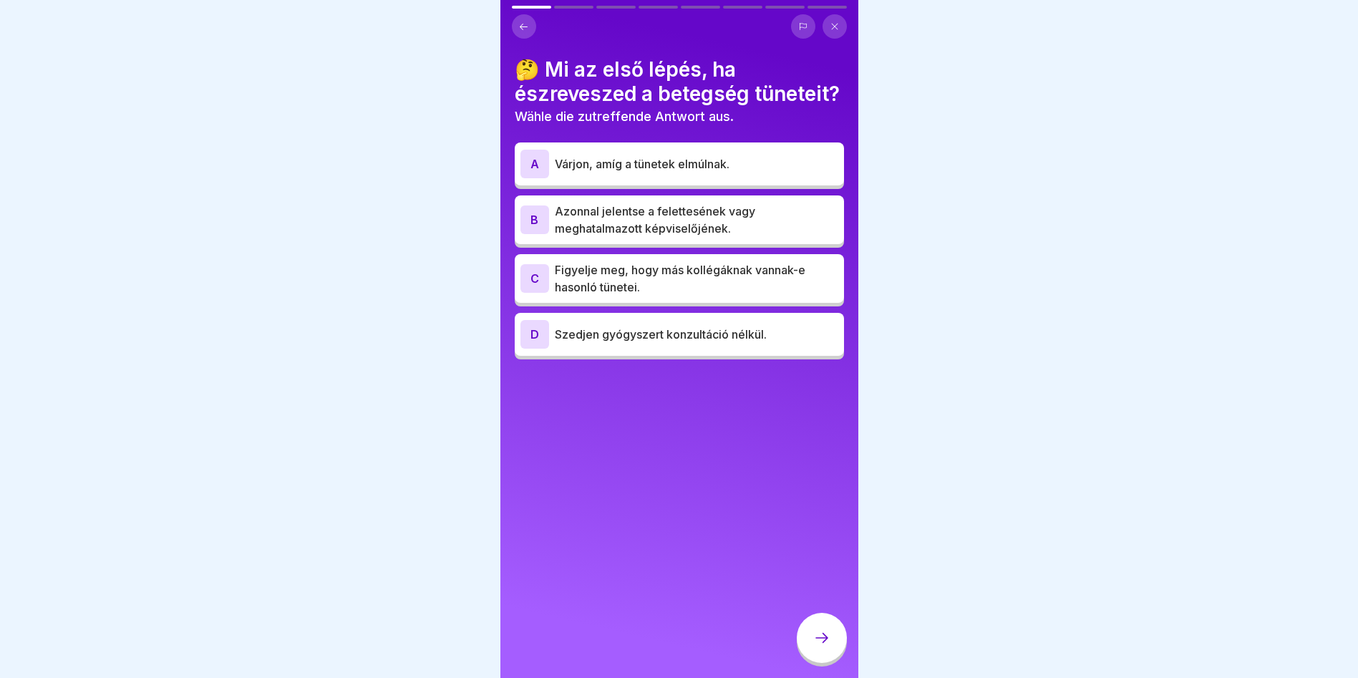
click at [657, 237] on p "Azonnal jelentse a felettesének vagy meghatalmazott képviselőjének." at bounding box center [696, 220] width 283 height 34
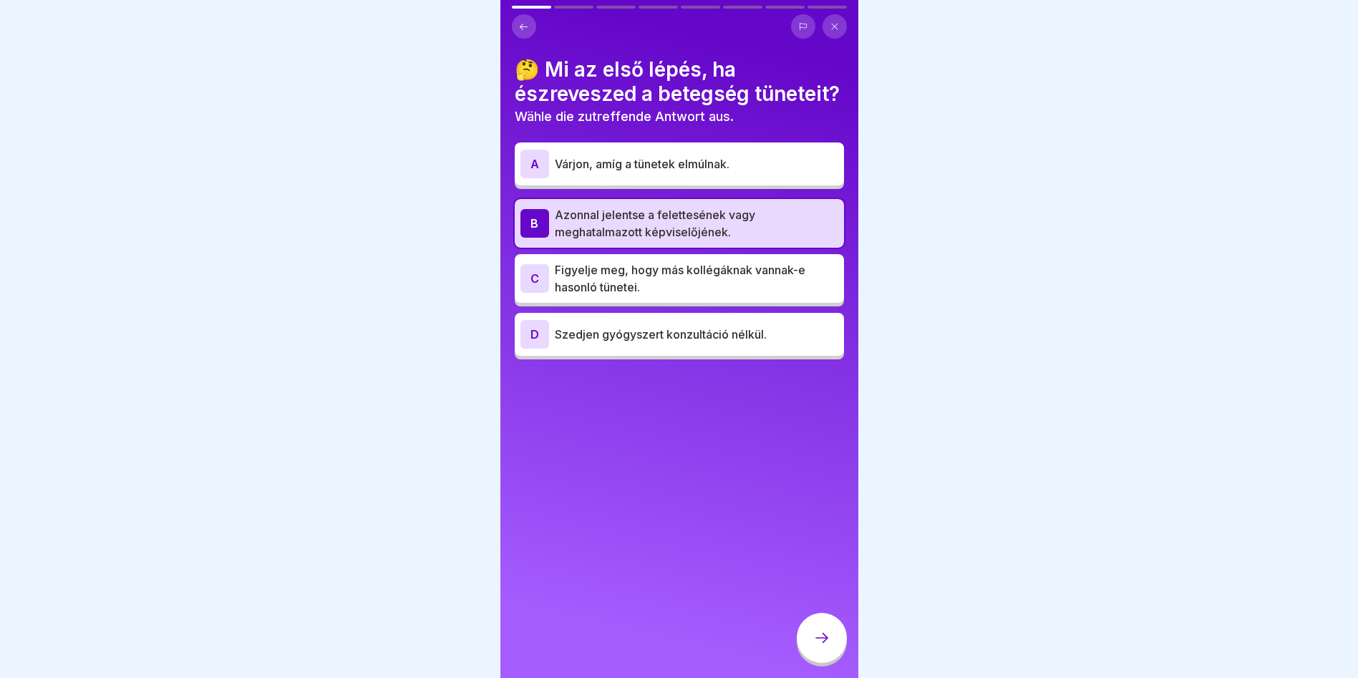
click at [808, 649] on div at bounding box center [822, 638] width 50 height 50
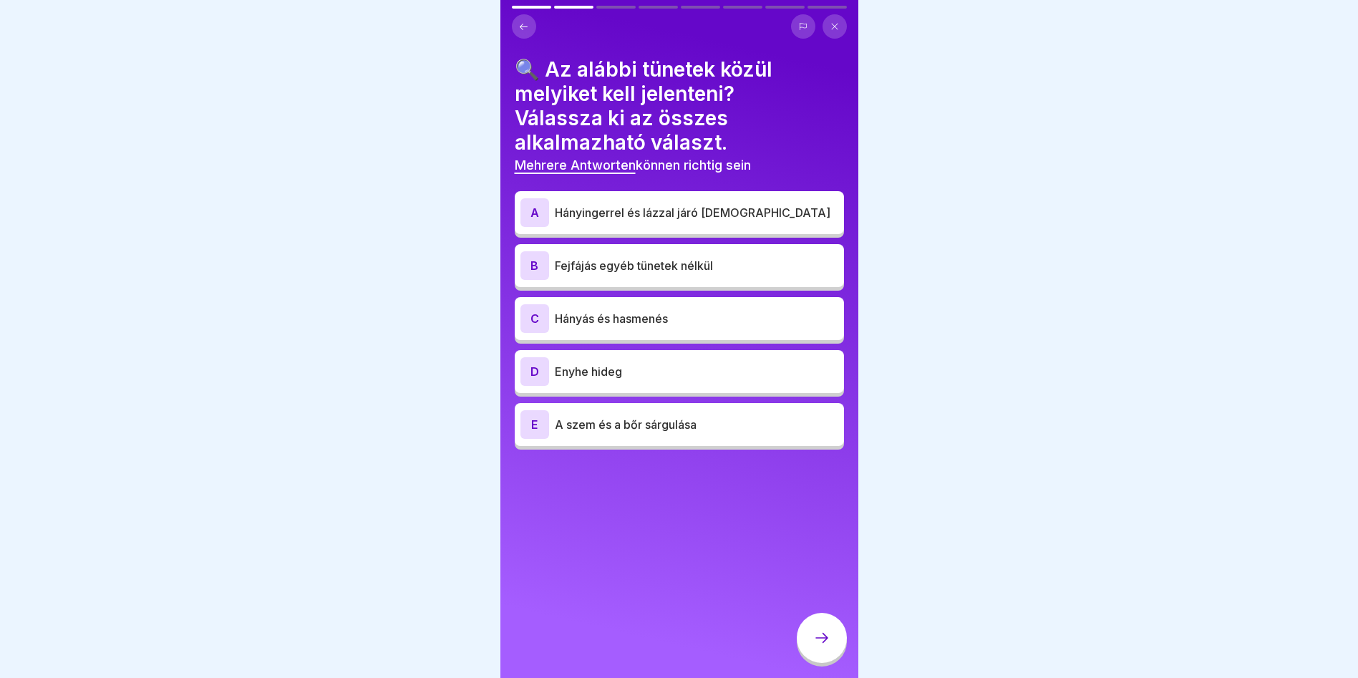
click at [631, 319] on p "Hányás és hasmenés" at bounding box center [696, 318] width 283 height 17
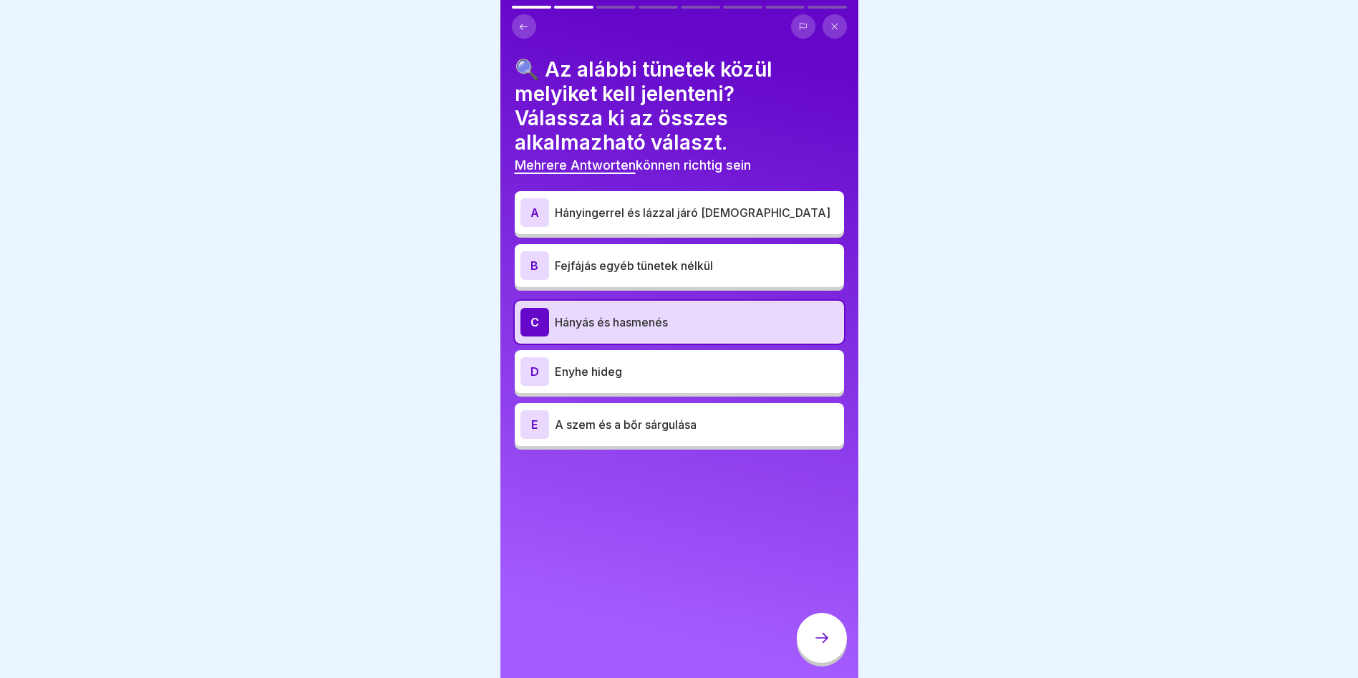
click at [704, 213] on p "Hányingerrel és lázzal járó [DEMOGRAPHIC_DATA]" at bounding box center [696, 212] width 283 height 17
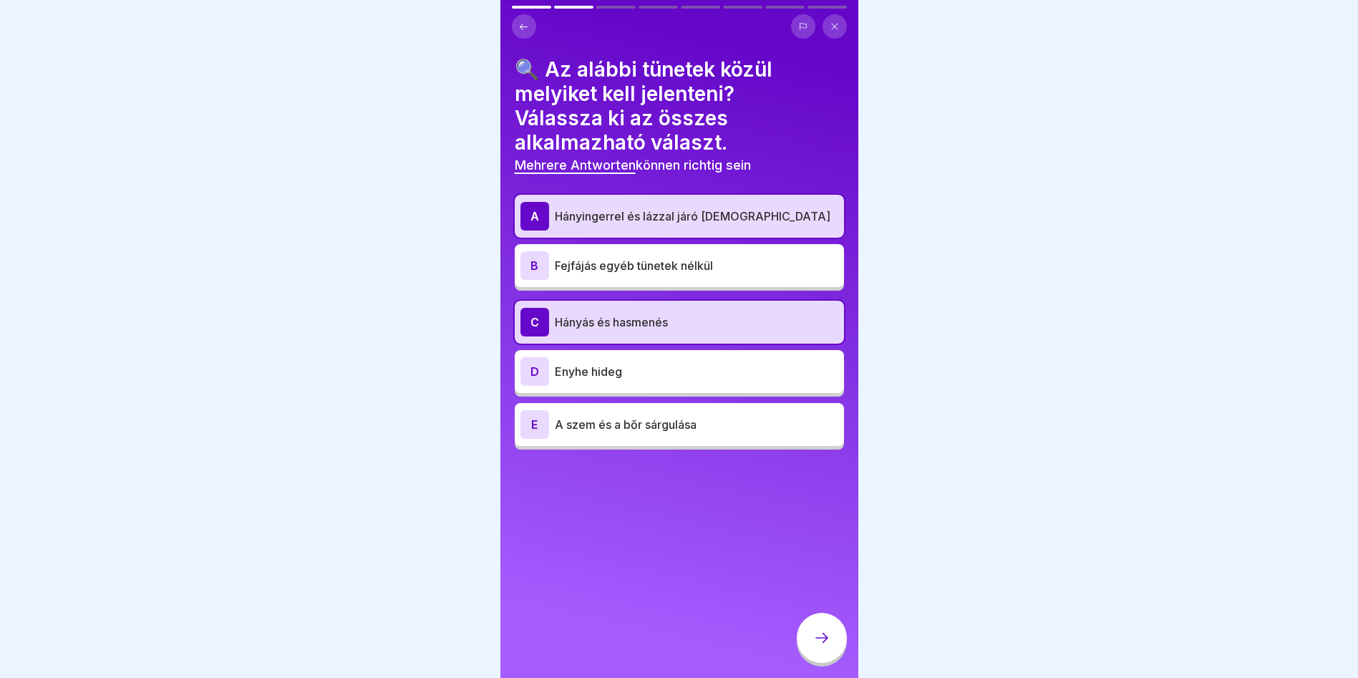
click at [734, 432] on p "A szem és a bőr sárgulása" at bounding box center [696, 424] width 283 height 17
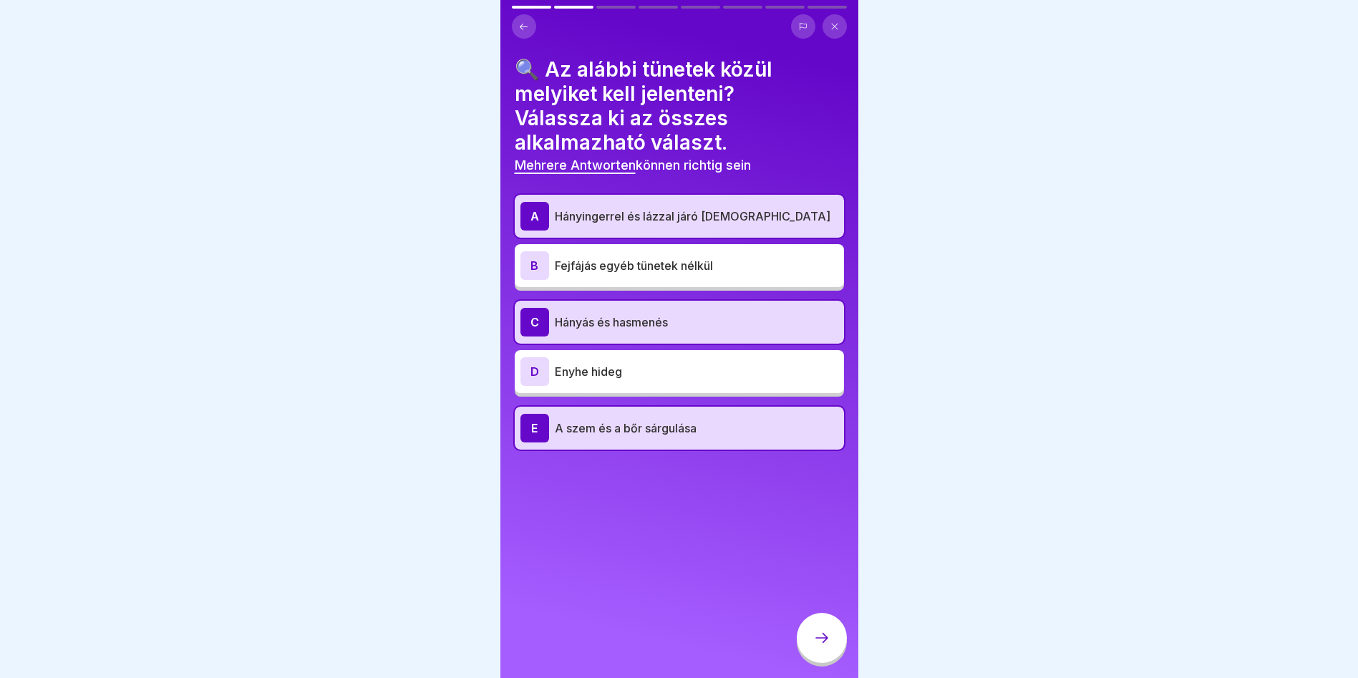
click at [822, 658] on div at bounding box center [822, 638] width 50 height 50
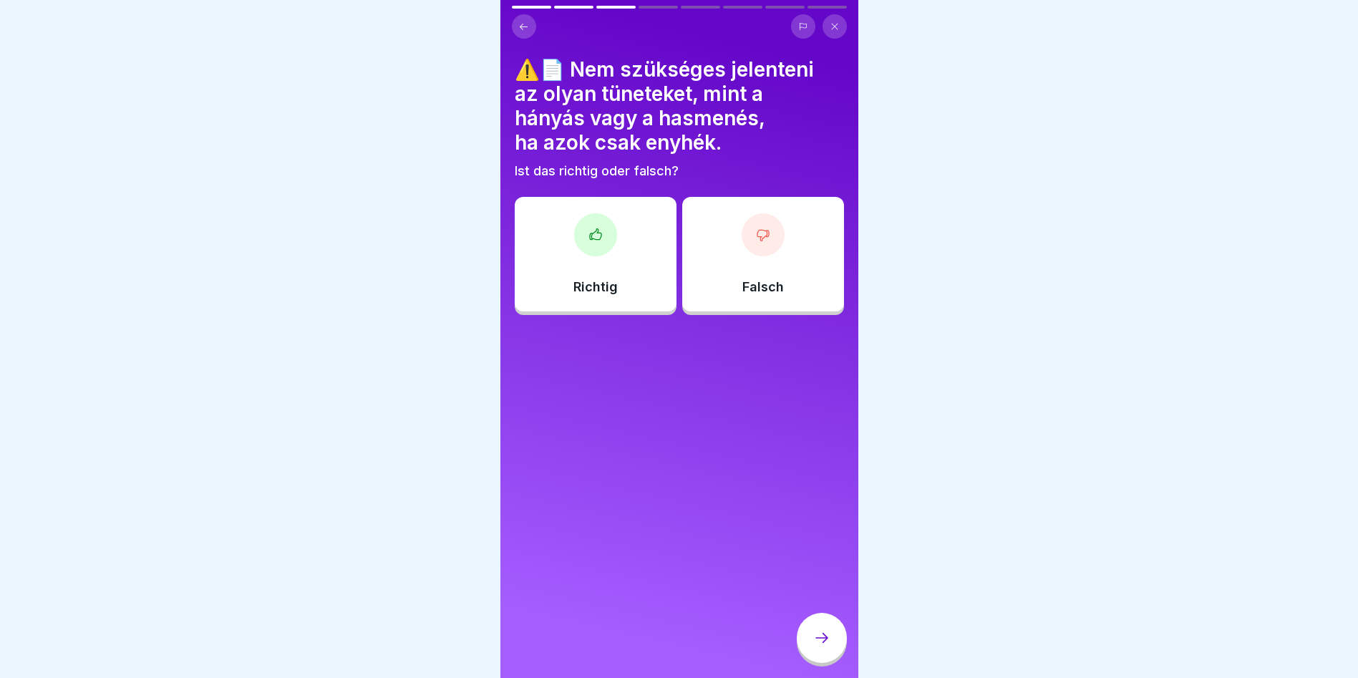
click at [752, 253] on div at bounding box center [763, 234] width 43 height 43
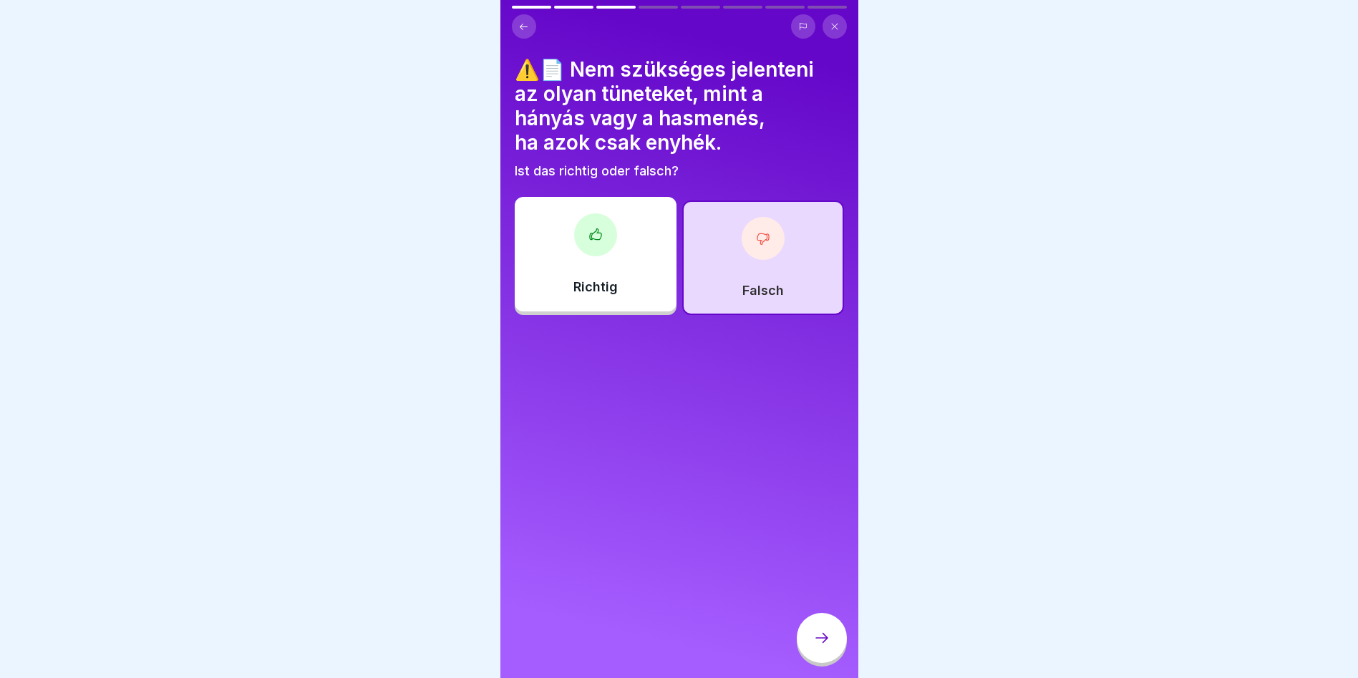
click at [835, 642] on div at bounding box center [822, 638] width 50 height 50
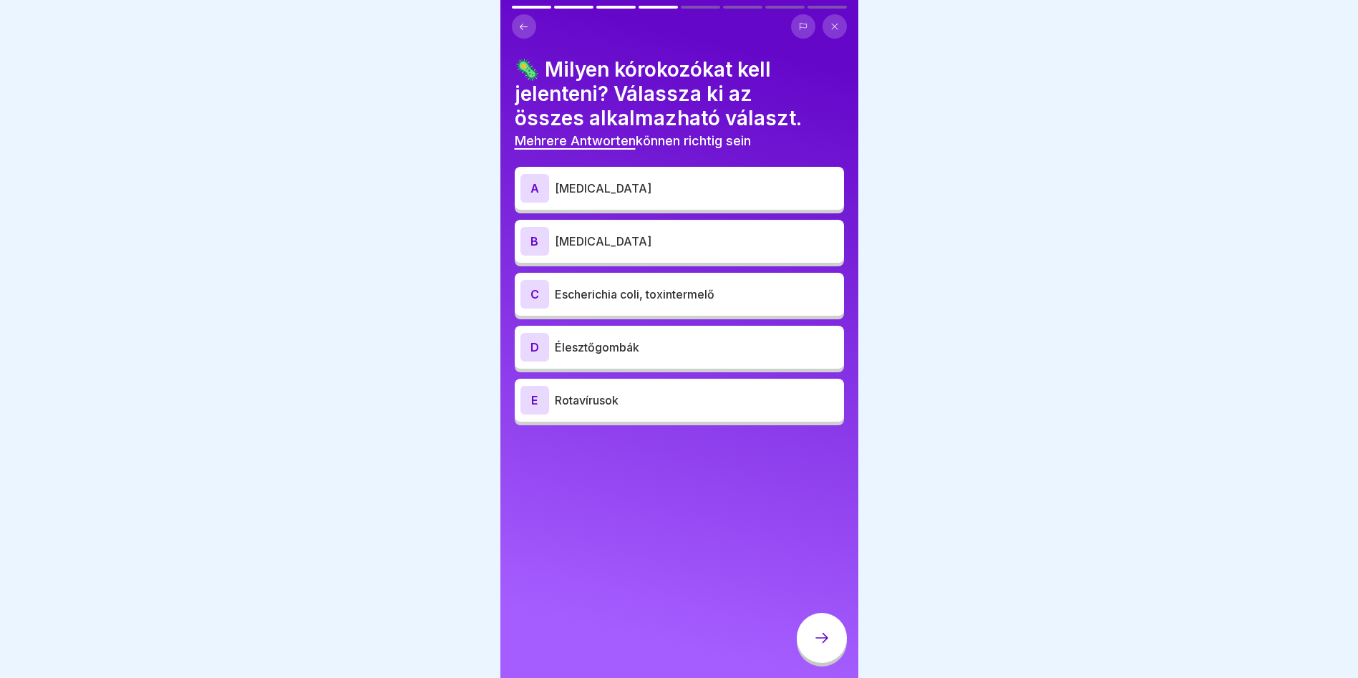
click at [649, 186] on p "[MEDICAL_DATA]" at bounding box center [696, 188] width 283 height 17
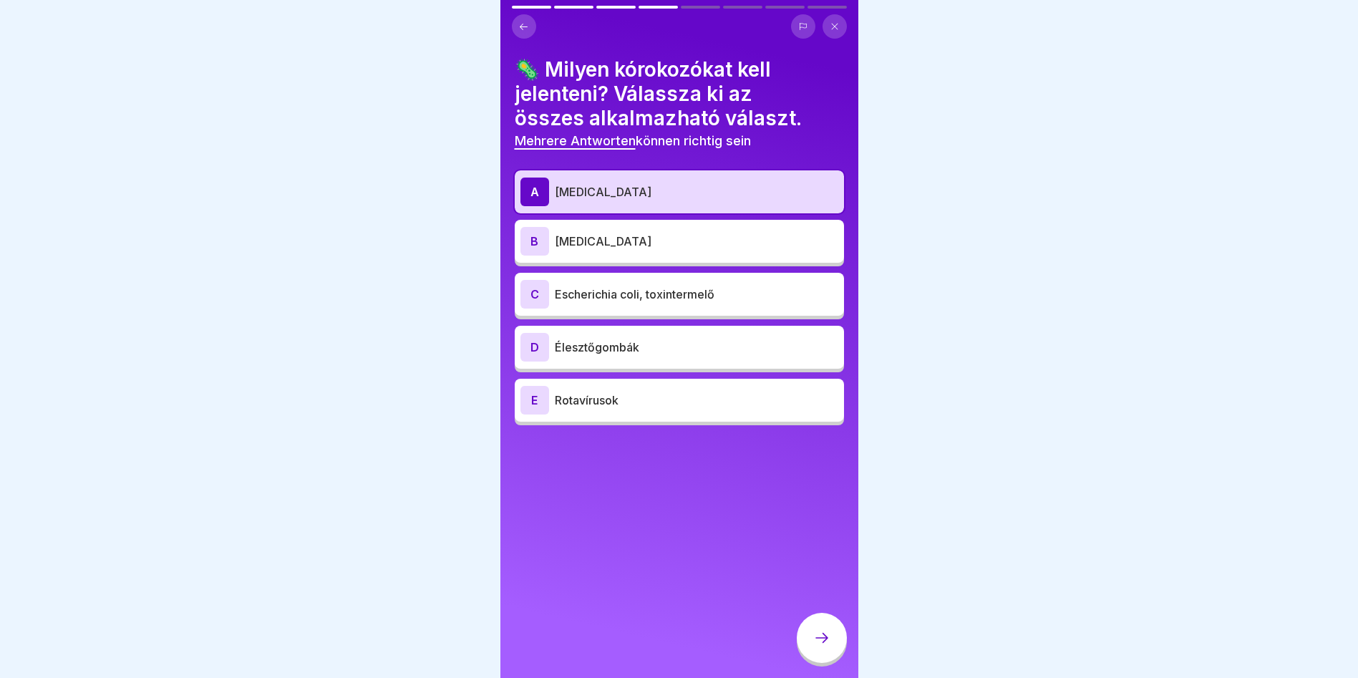
click at [660, 236] on p "[MEDICAL_DATA]" at bounding box center [696, 241] width 283 height 17
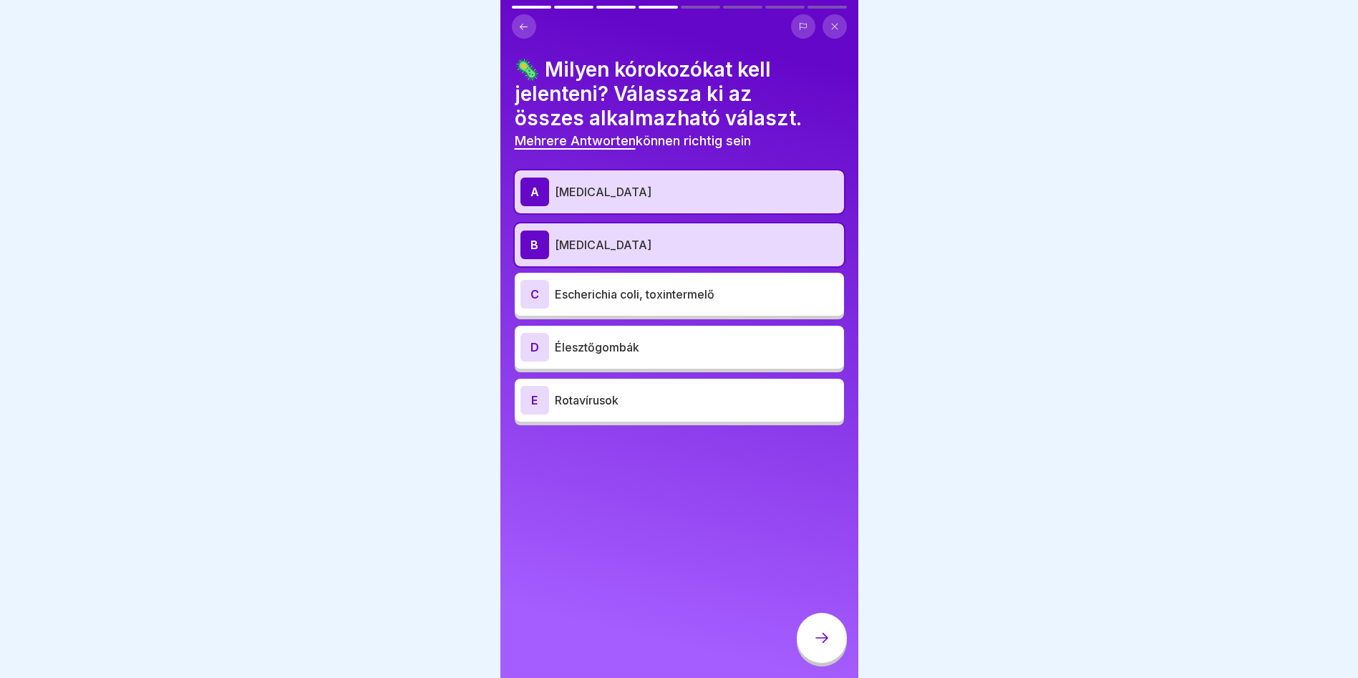
click at [676, 312] on div "C Escherichia coli, toxintermelő" at bounding box center [679, 294] width 329 height 43
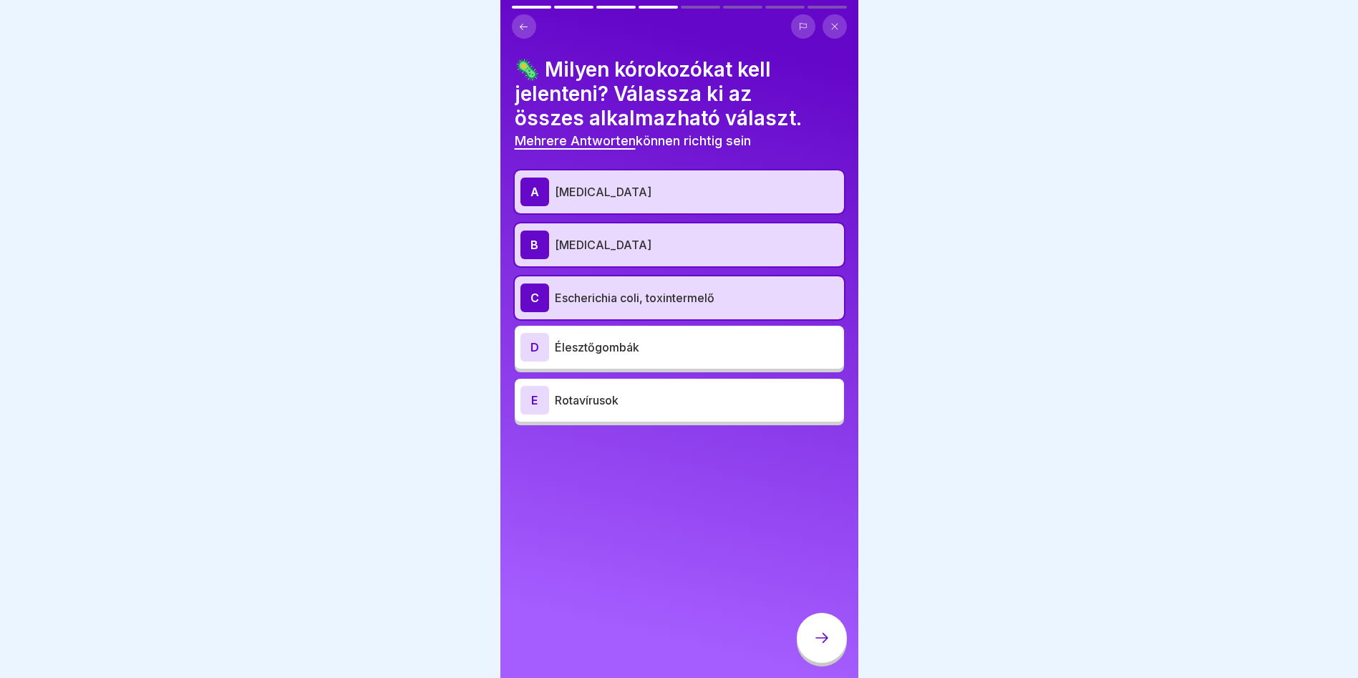
click at [695, 362] on div "D Élesztőgombák" at bounding box center [679, 347] width 329 height 43
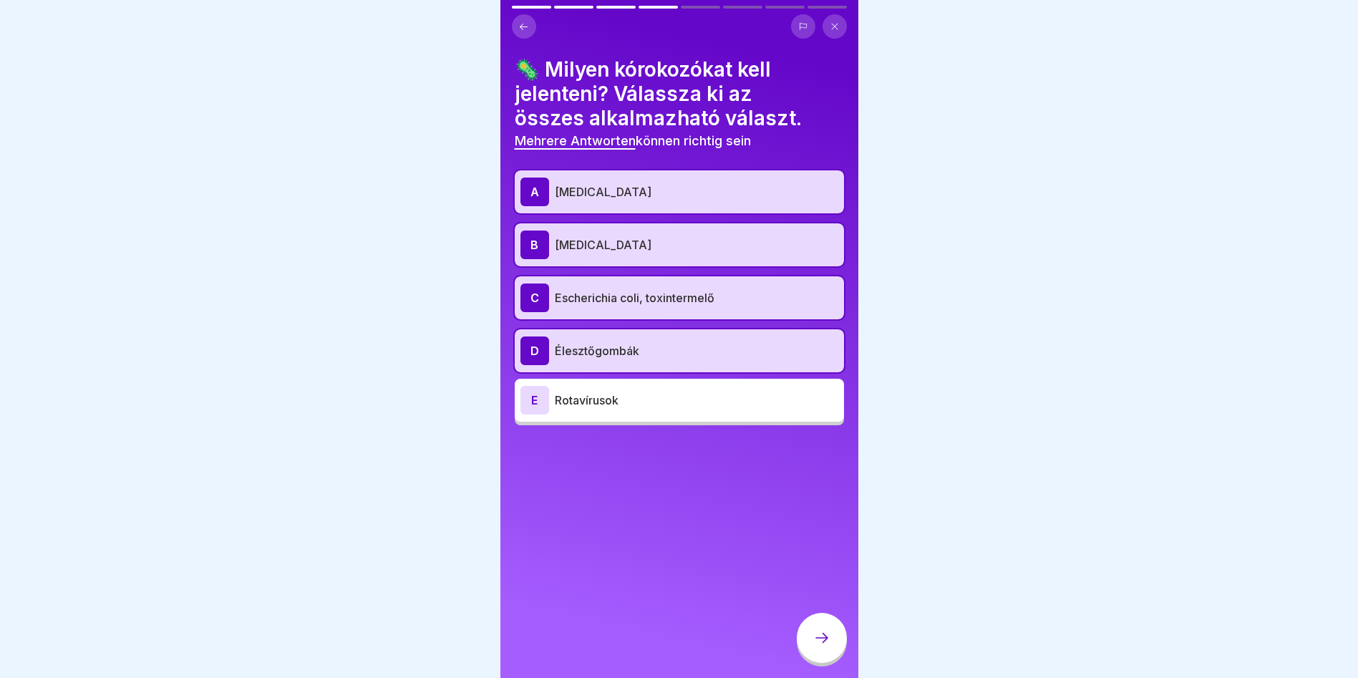
click at [706, 411] on div "E Rotavírusok" at bounding box center [679, 400] width 318 height 29
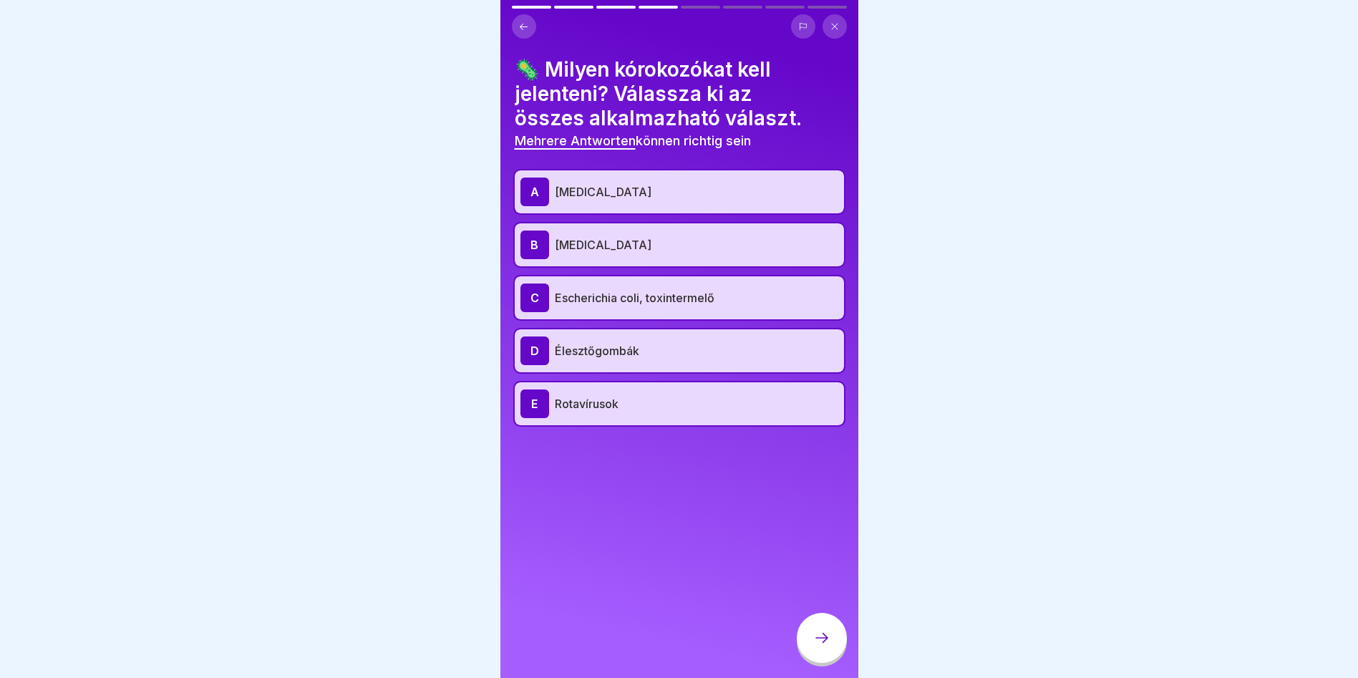
click at [821, 646] on icon at bounding box center [821, 637] width 17 height 17
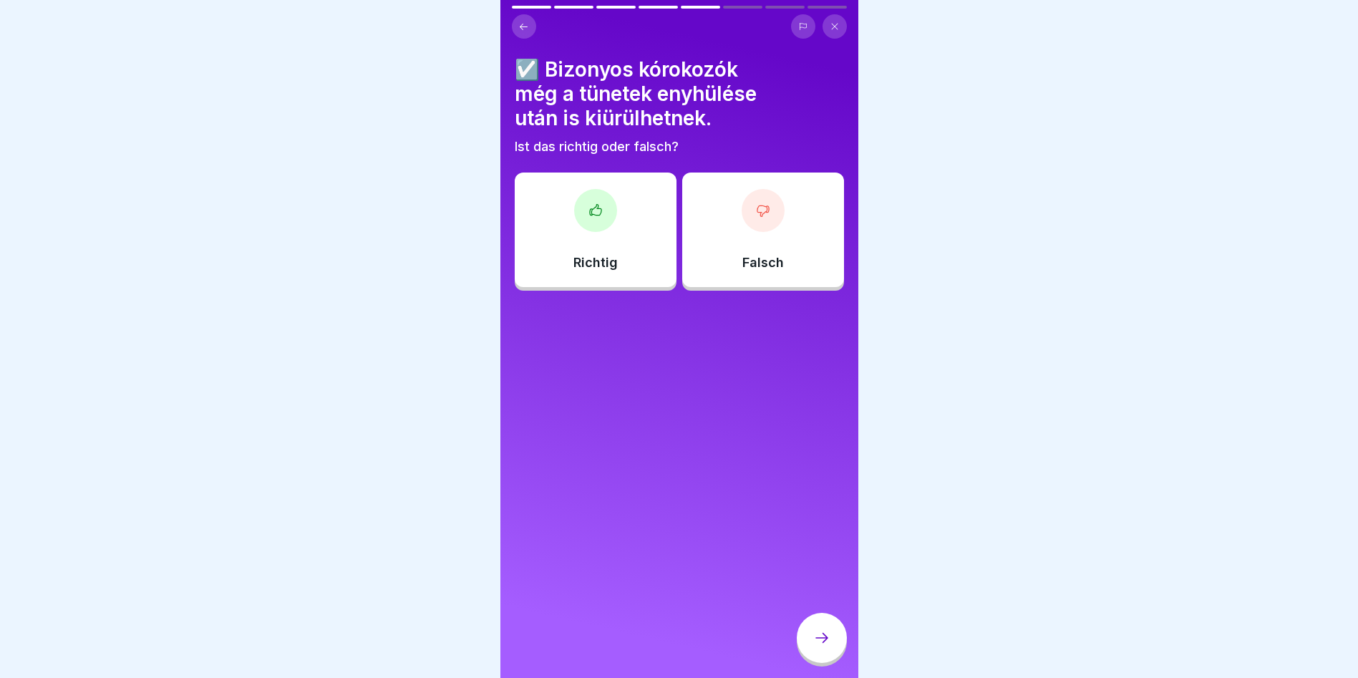
click at [593, 218] on div at bounding box center [595, 210] width 43 height 43
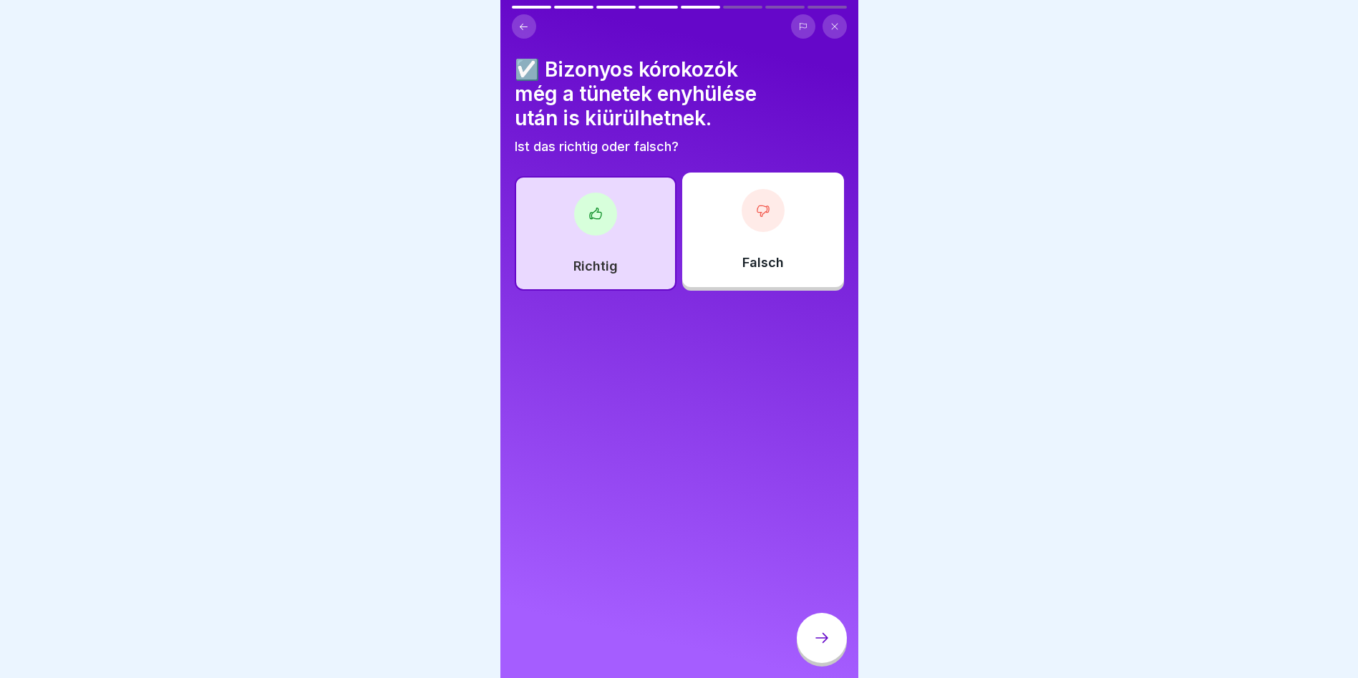
click at [827, 646] on icon at bounding box center [821, 637] width 17 height 17
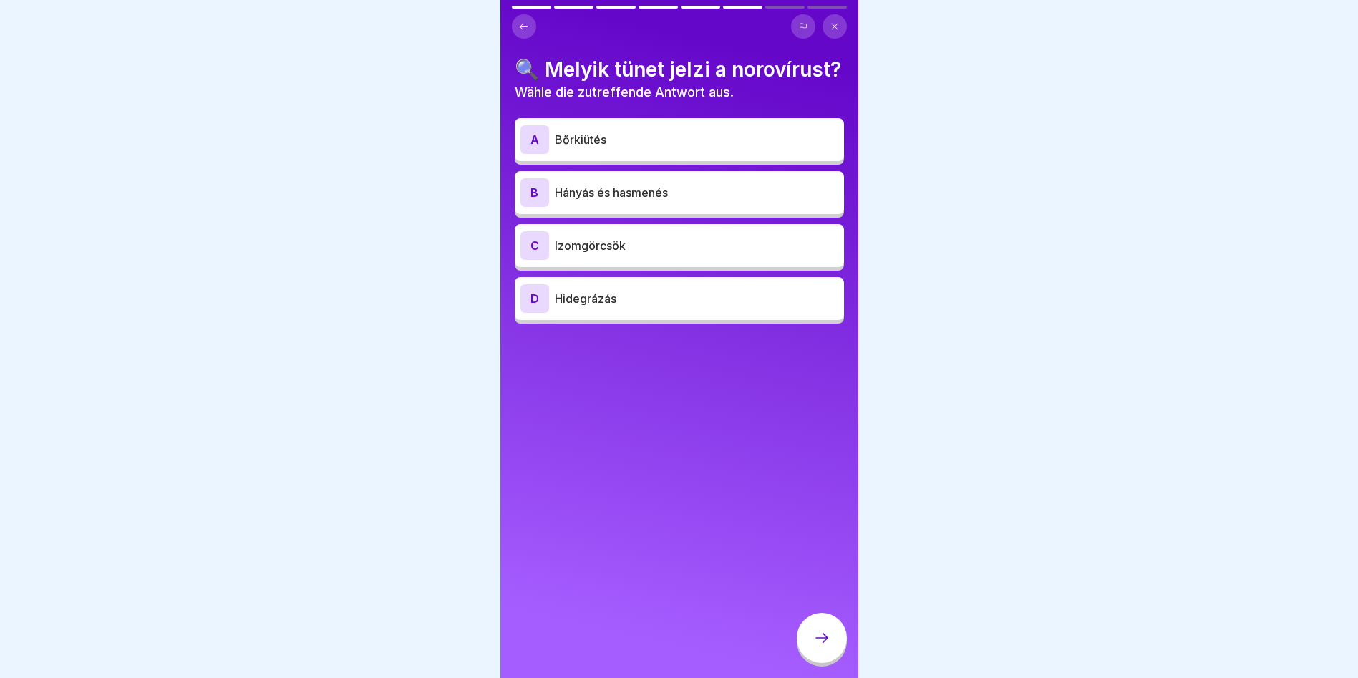
click at [715, 307] on p "Hidegrázás" at bounding box center [696, 298] width 283 height 17
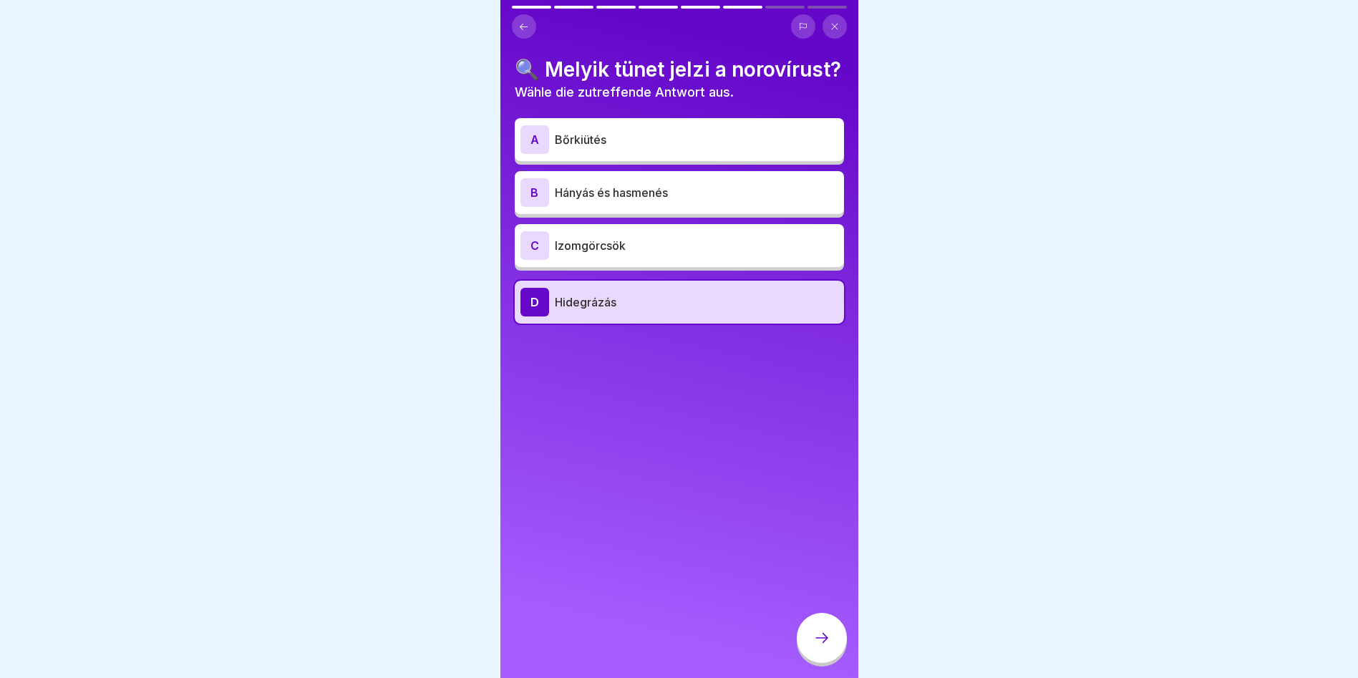
click at [818, 646] on icon at bounding box center [821, 637] width 17 height 17
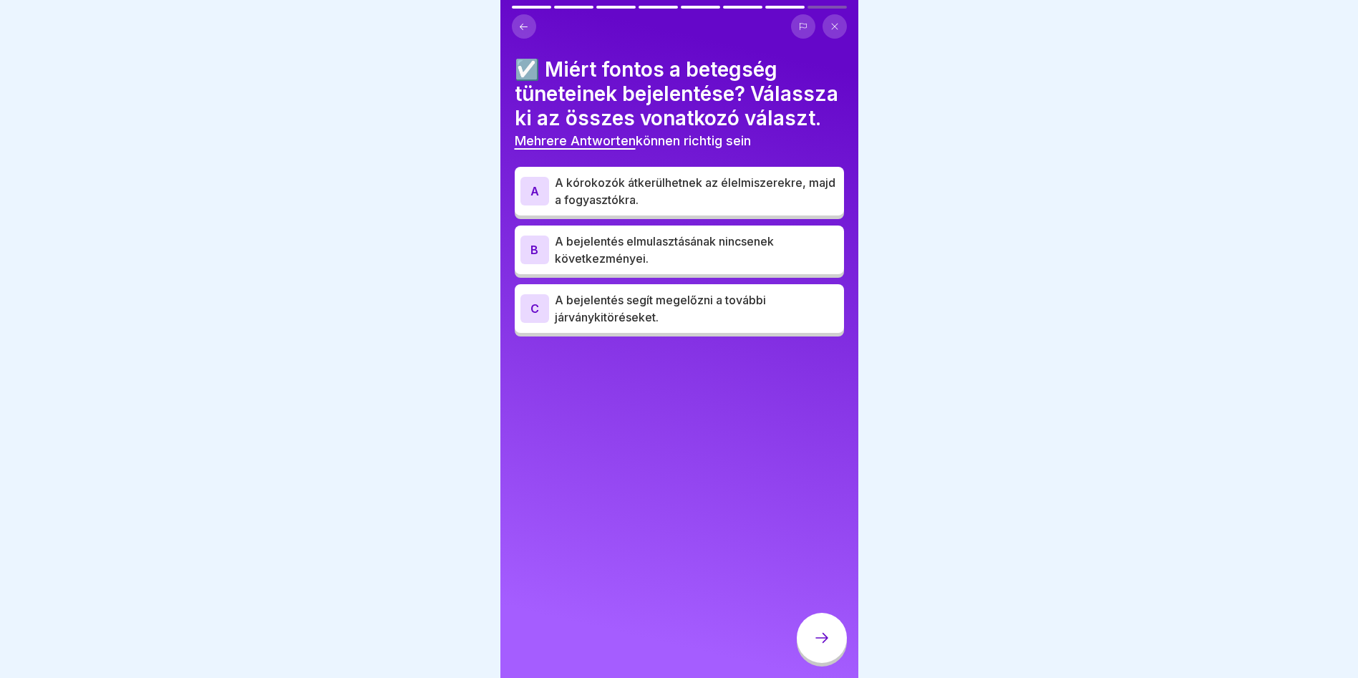
click at [770, 208] on p "A kórokozók átkerülhetnek az élelmiszerekre, majd a fogyasztókra." at bounding box center [696, 191] width 283 height 34
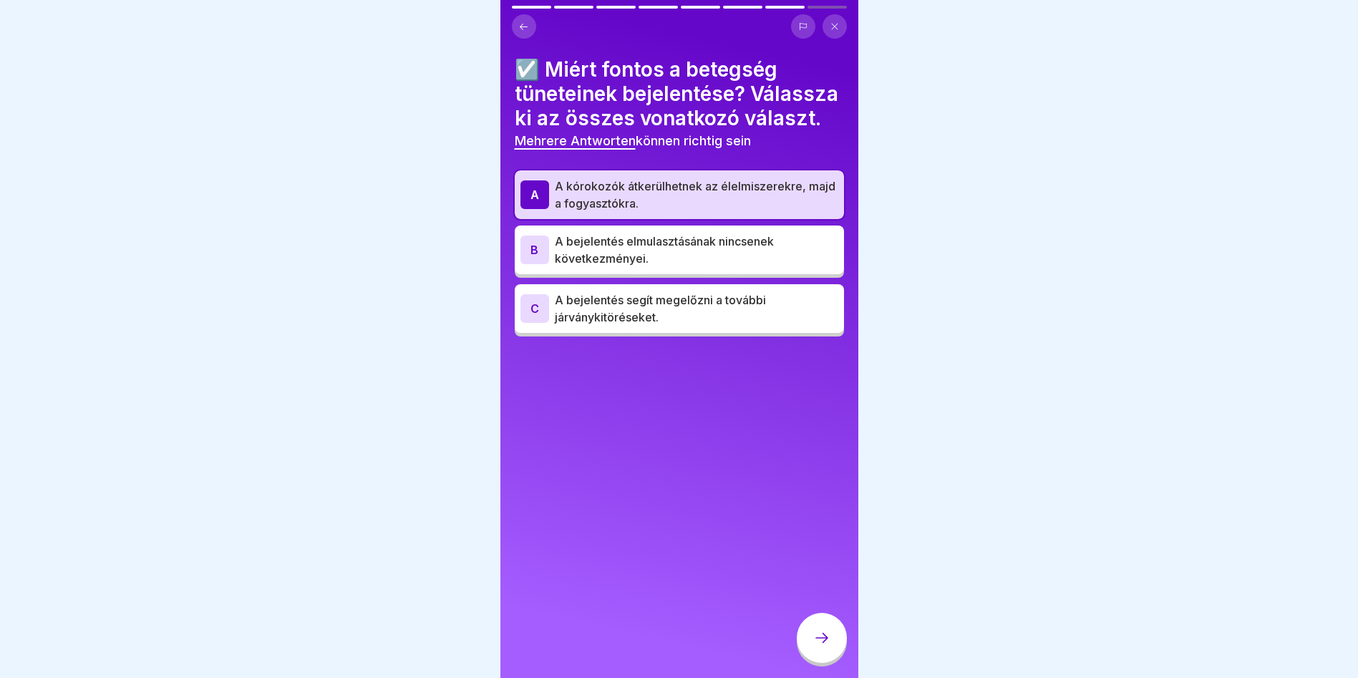
click at [832, 651] on div at bounding box center [822, 638] width 50 height 50
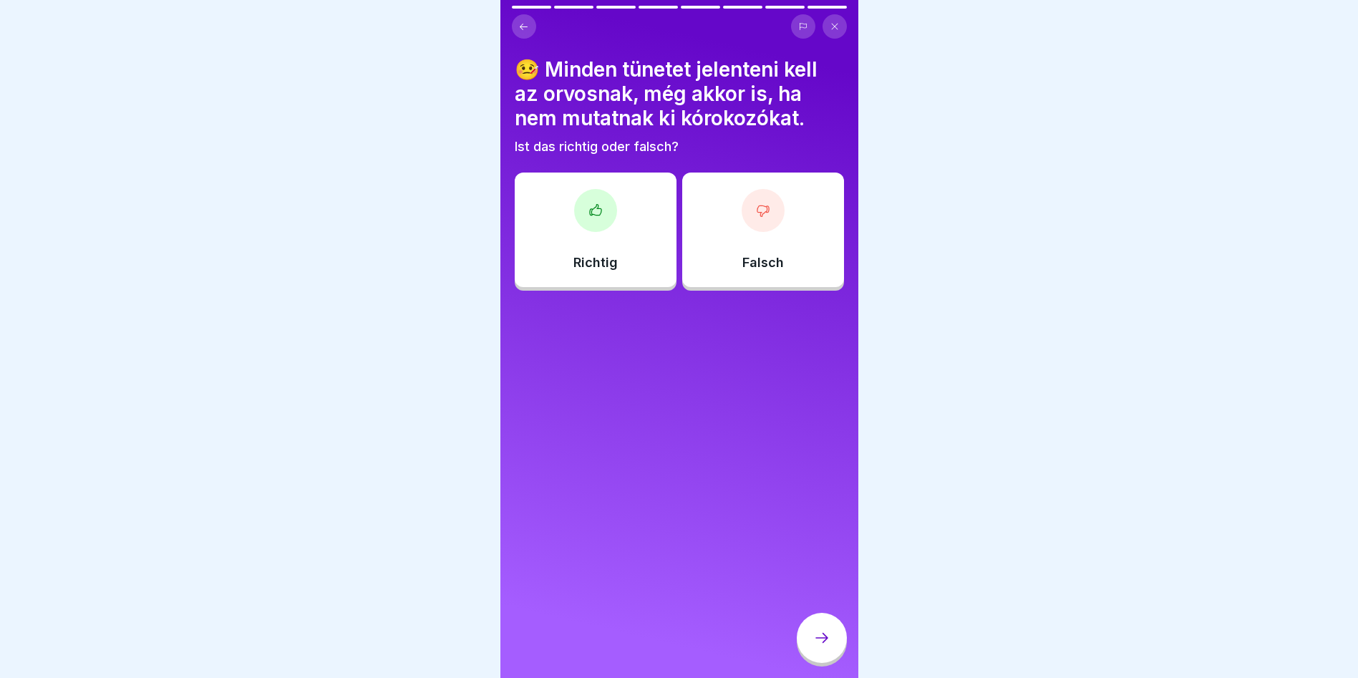
click at [608, 243] on div "Richtig" at bounding box center [596, 230] width 162 height 115
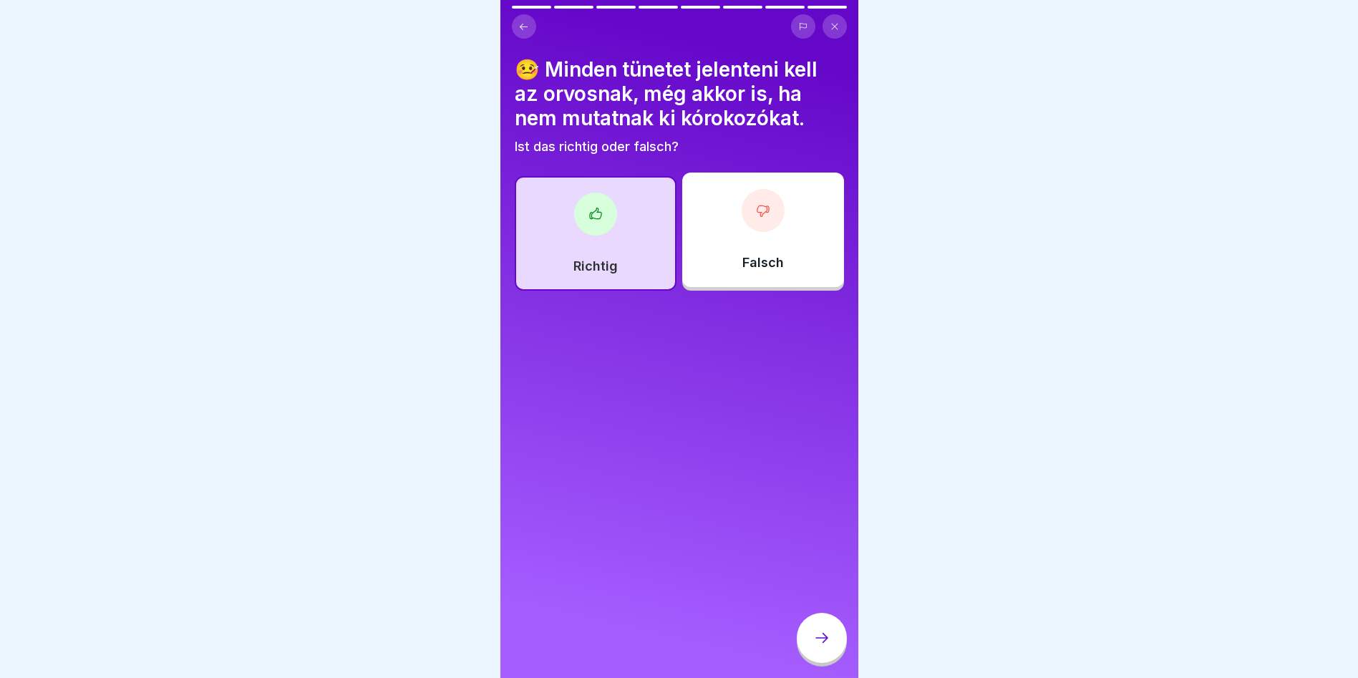
click at [825, 643] on icon at bounding box center [821, 638] width 13 height 10
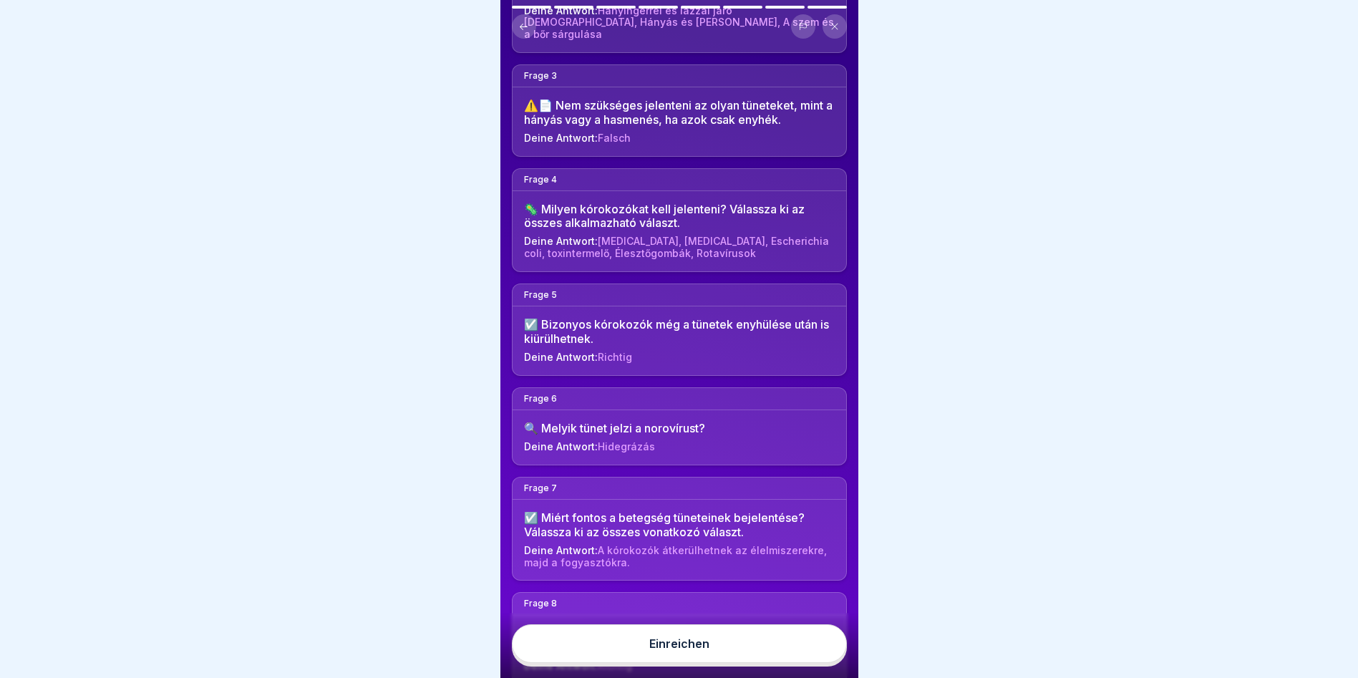
scroll to position [384, 0]
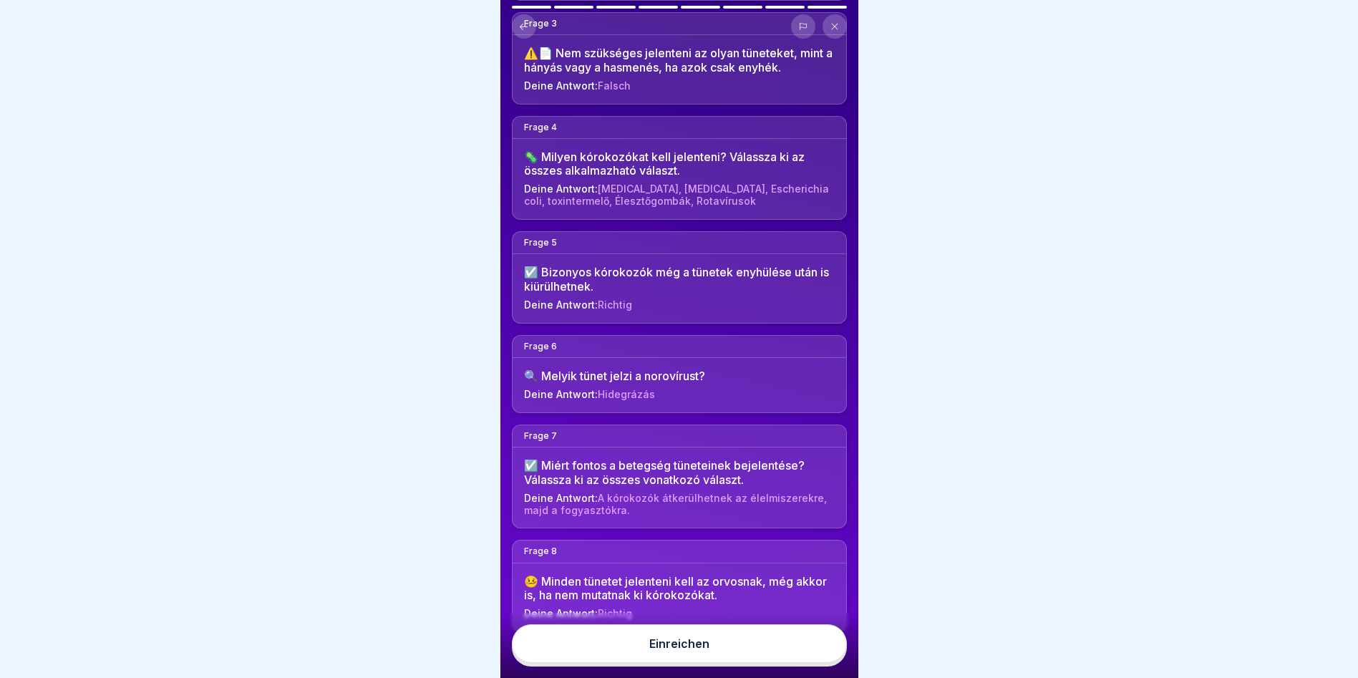
click at [686, 650] on div "Einreichen" at bounding box center [679, 643] width 60 height 13
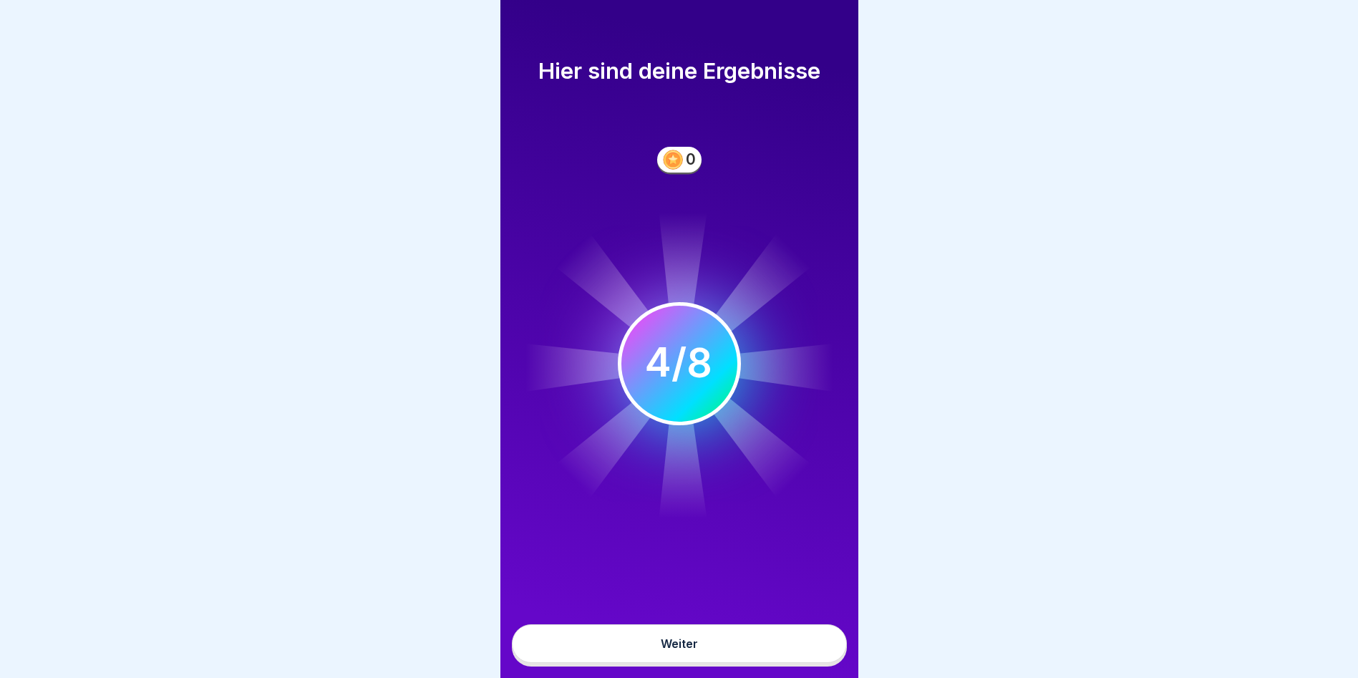
click at [699, 646] on button "Weiter" at bounding box center [679, 643] width 335 height 39
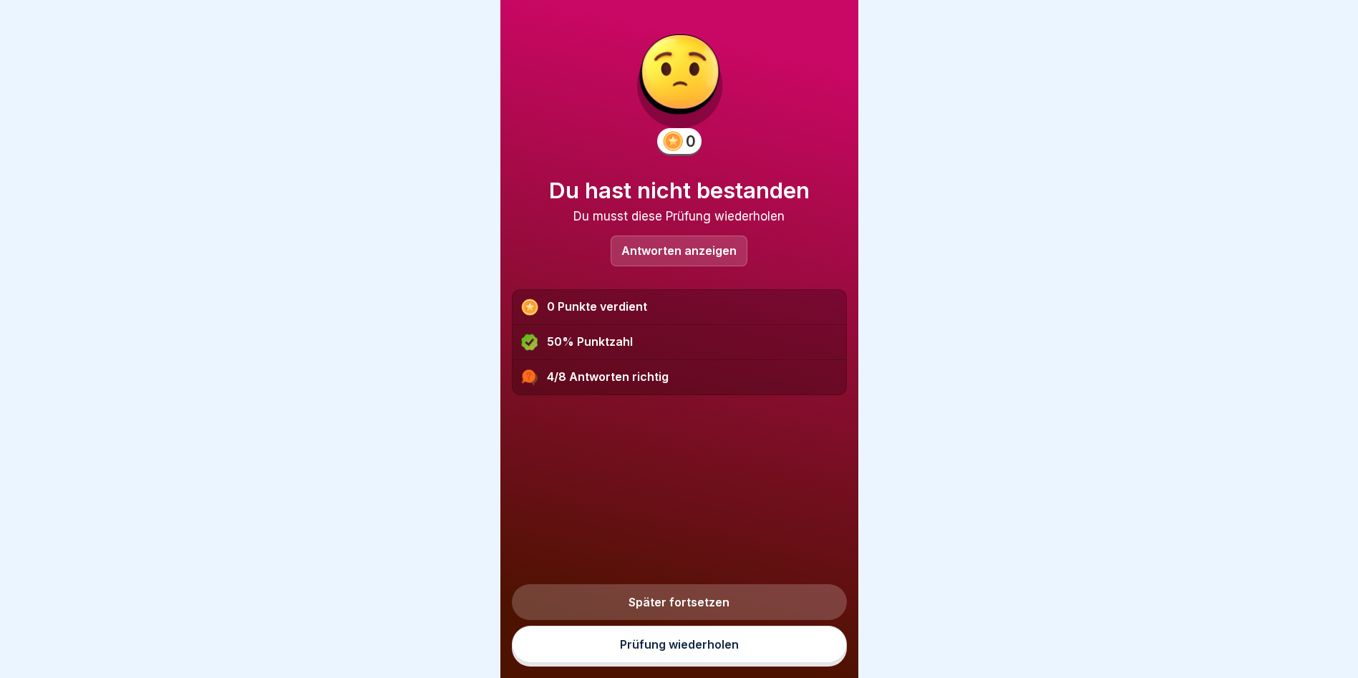
click at [666, 253] on p "Antworten anzeigen" at bounding box center [678, 251] width 115 height 12
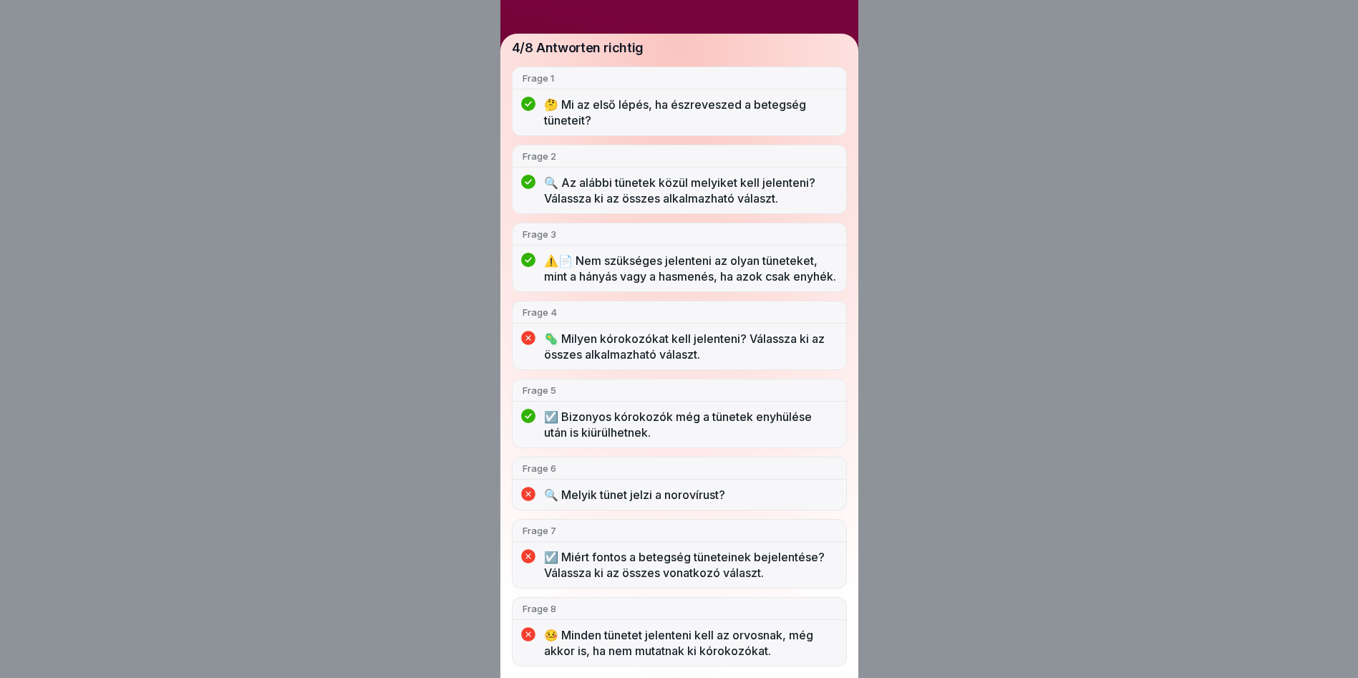
scroll to position [11, 0]
click at [911, 98] on div "Du hast nicht bestanden 4/8 Antworten richtig Frage 1 🤔 Mi az első lépés, ha és…" at bounding box center [679, 339] width 1358 height 678
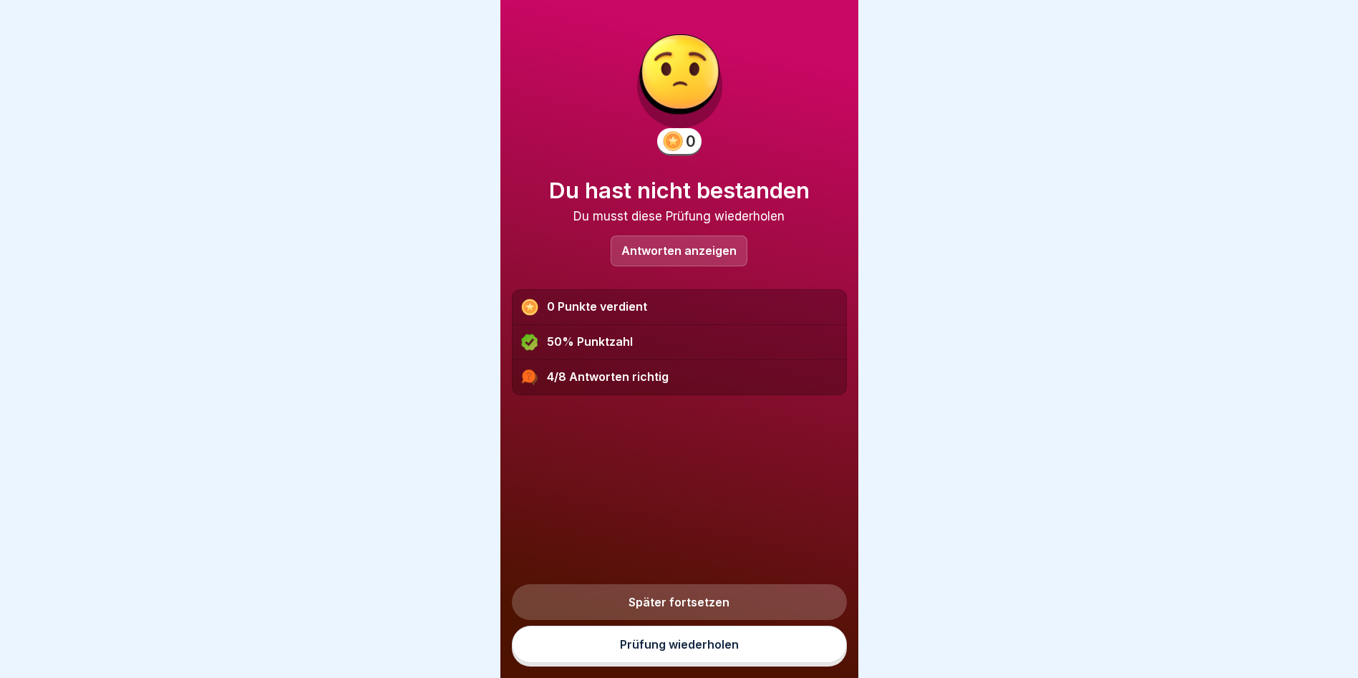
click at [686, 636] on link "Prüfung wiederholen" at bounding box center [679, 644] width 335 height 37
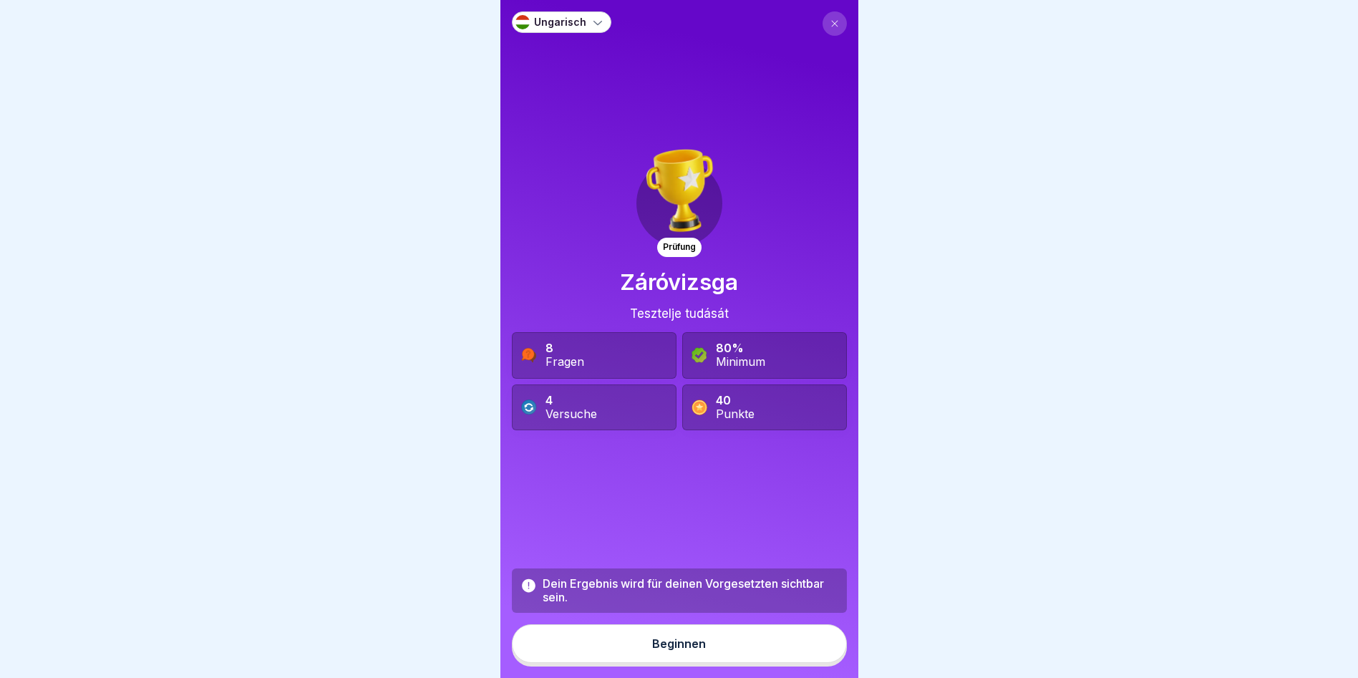
click at [693, 650] on div "Beginnen" at bounding box center [679, 643] width 54 height 13
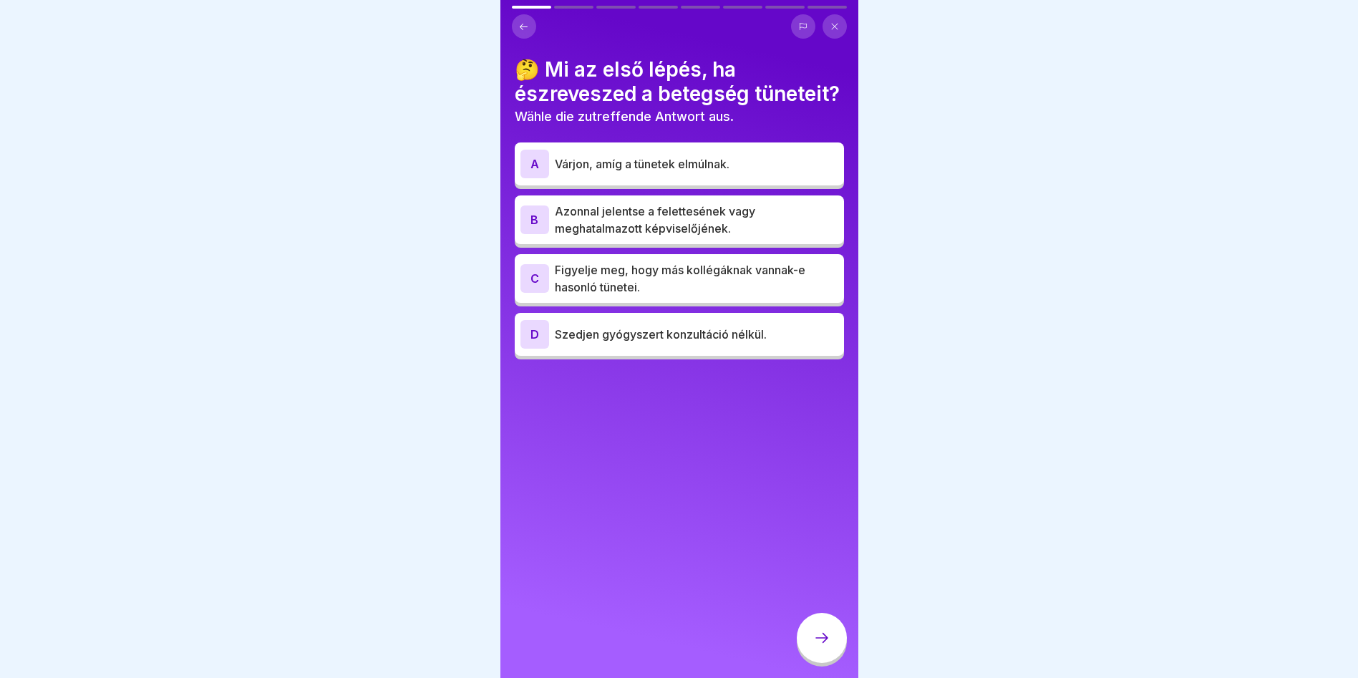
click at [726, 237] on p "Azonnal jelentse a felettesének vagy meghatalmazott képviselőjének." at bounding box center [696, 220] width 283 height 34
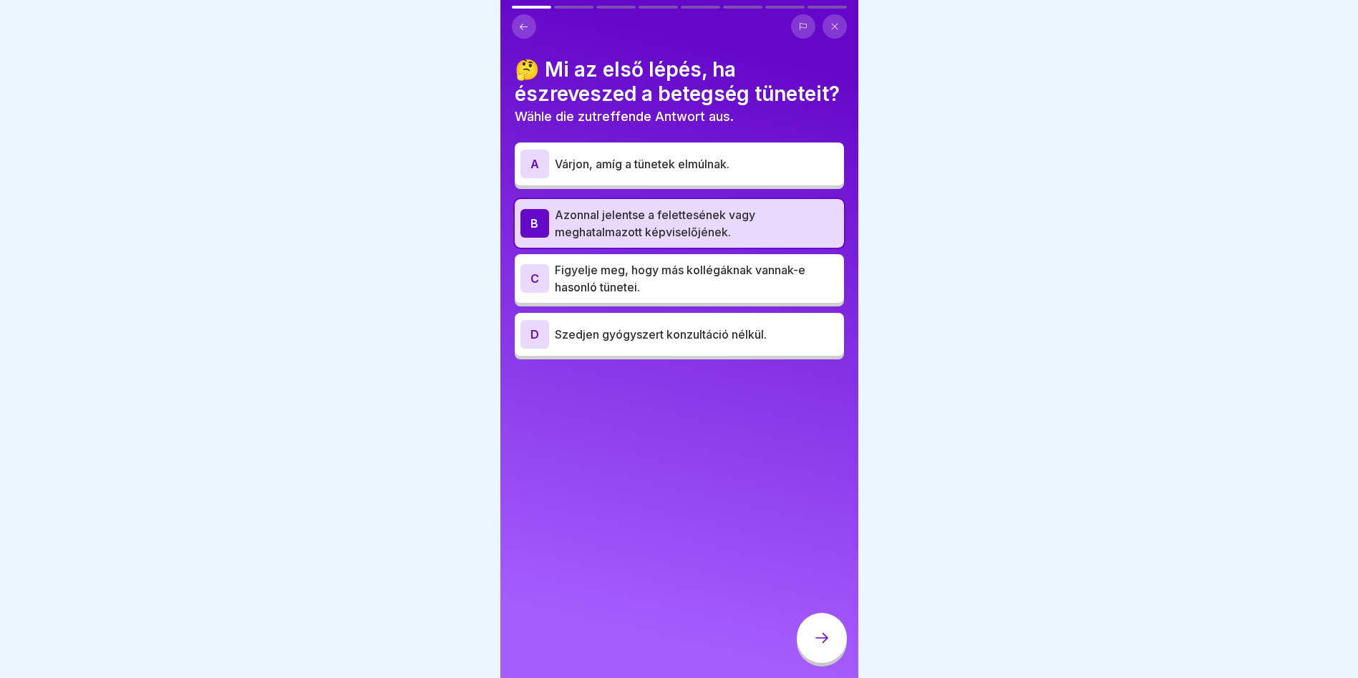
click at [825, 646] on icon at bounding box center [821, 637] width 17 height 17
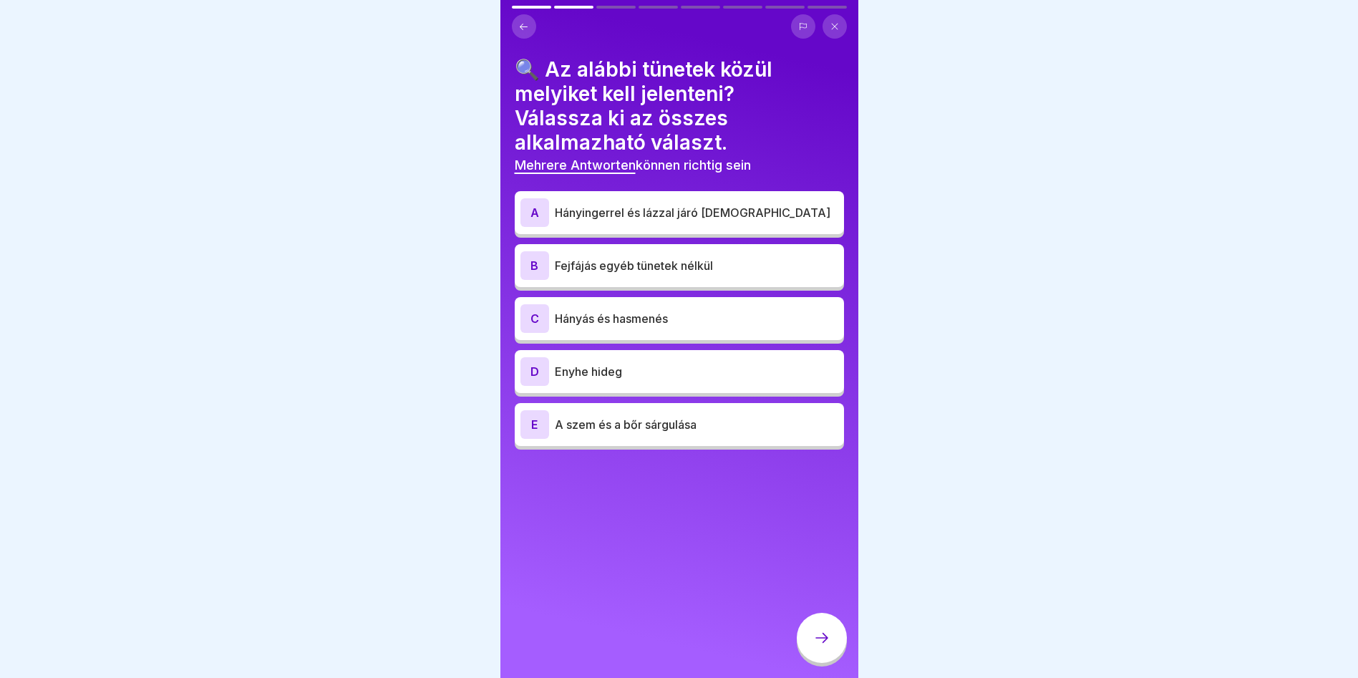
click at [709, 220] on p "Hányingerrel és lázzal járó [DEMOGRAPHIC_DATA]" at bounding box center [696, 212] width 283 height 17
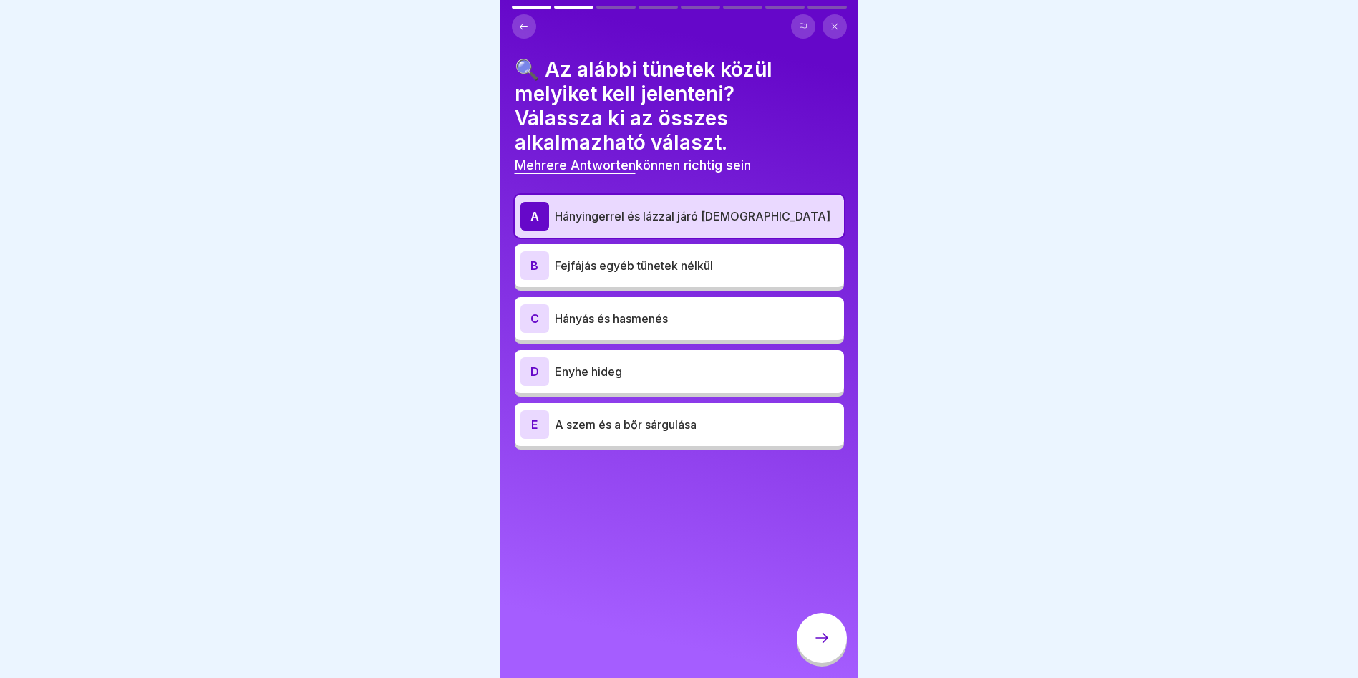
click at [693, 326] on p "Hányás és hasmenés" at bounding box center [696, 318] width 283 height 17
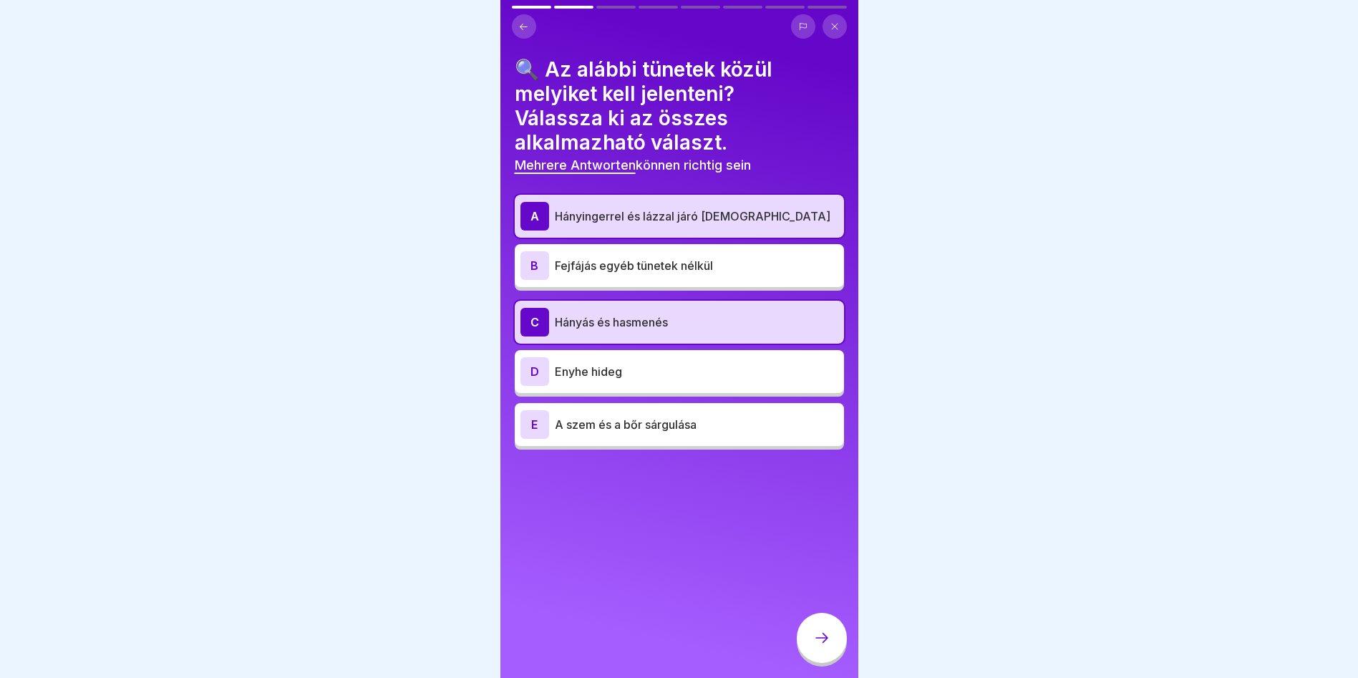
click at [739, 423] on p "A szem és a bőr sárgulása" at bounding box center [696, 424] width 283 height 17
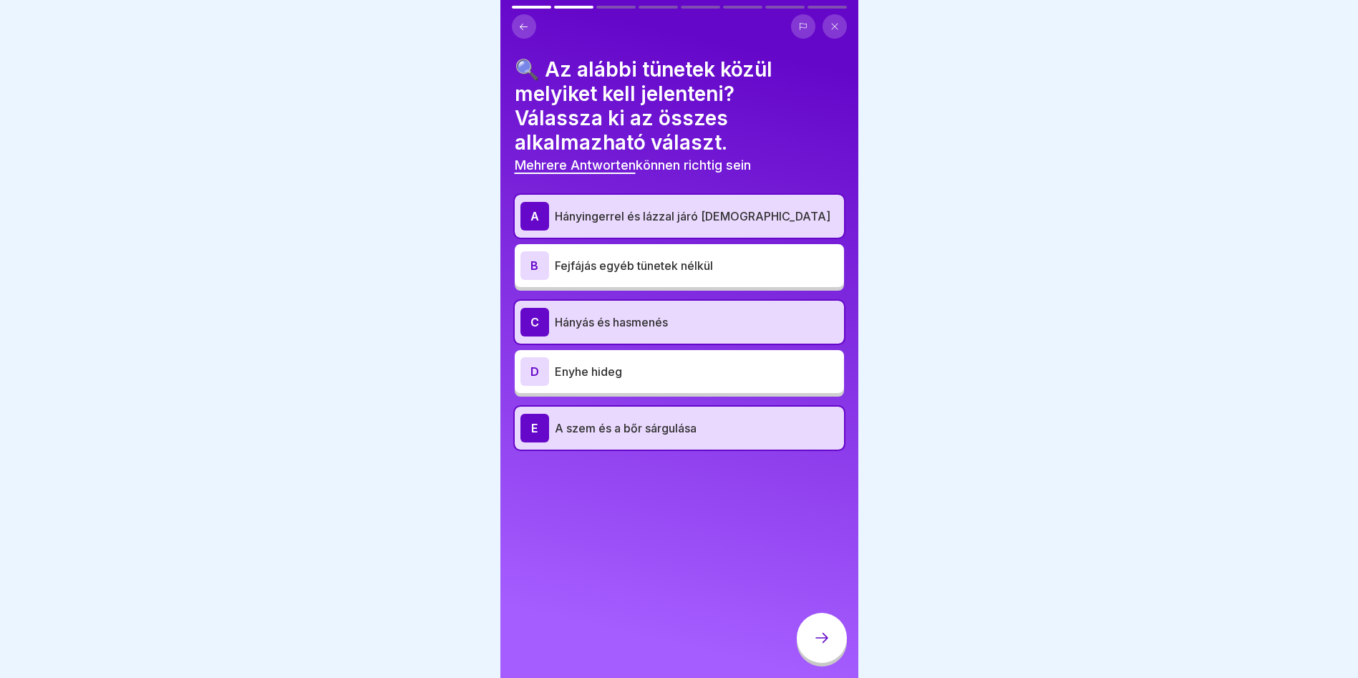
click at [814, 641] on icon at bounding box center [821, 637] width 17 height 17
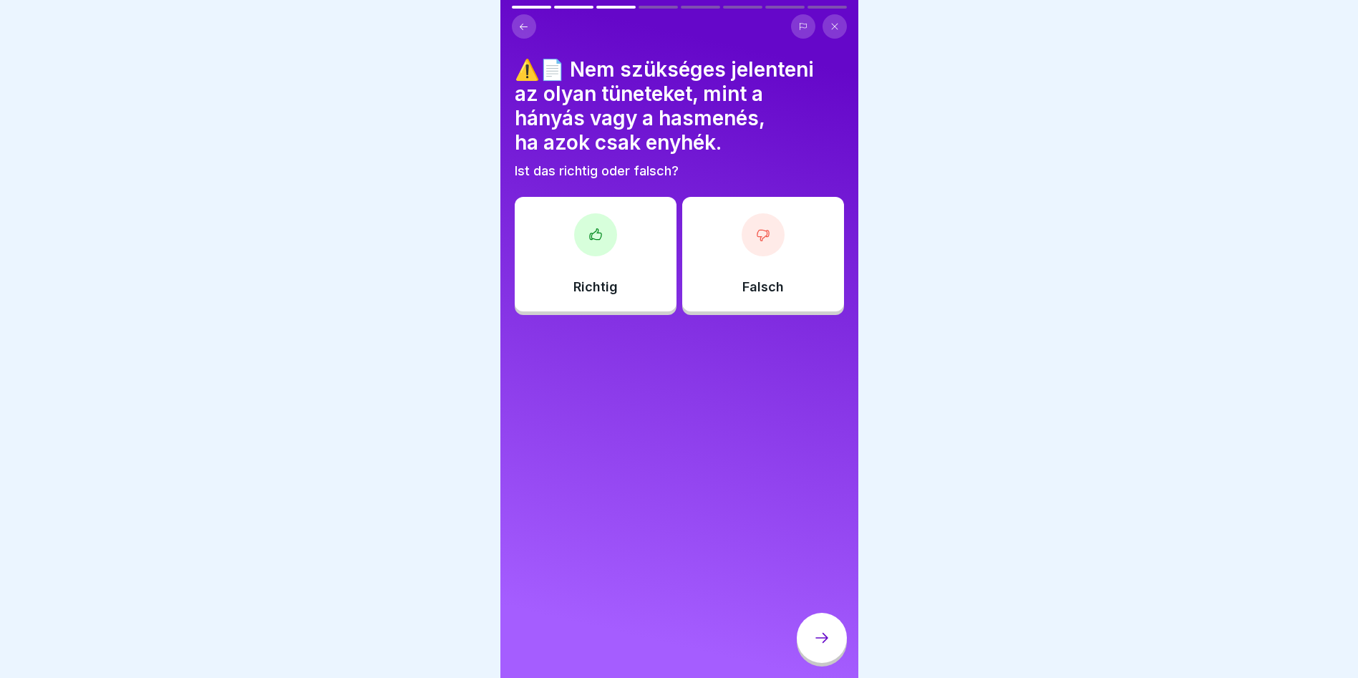
click at [742, 227] on div at bounding box center [763, 234] width 43 height 43
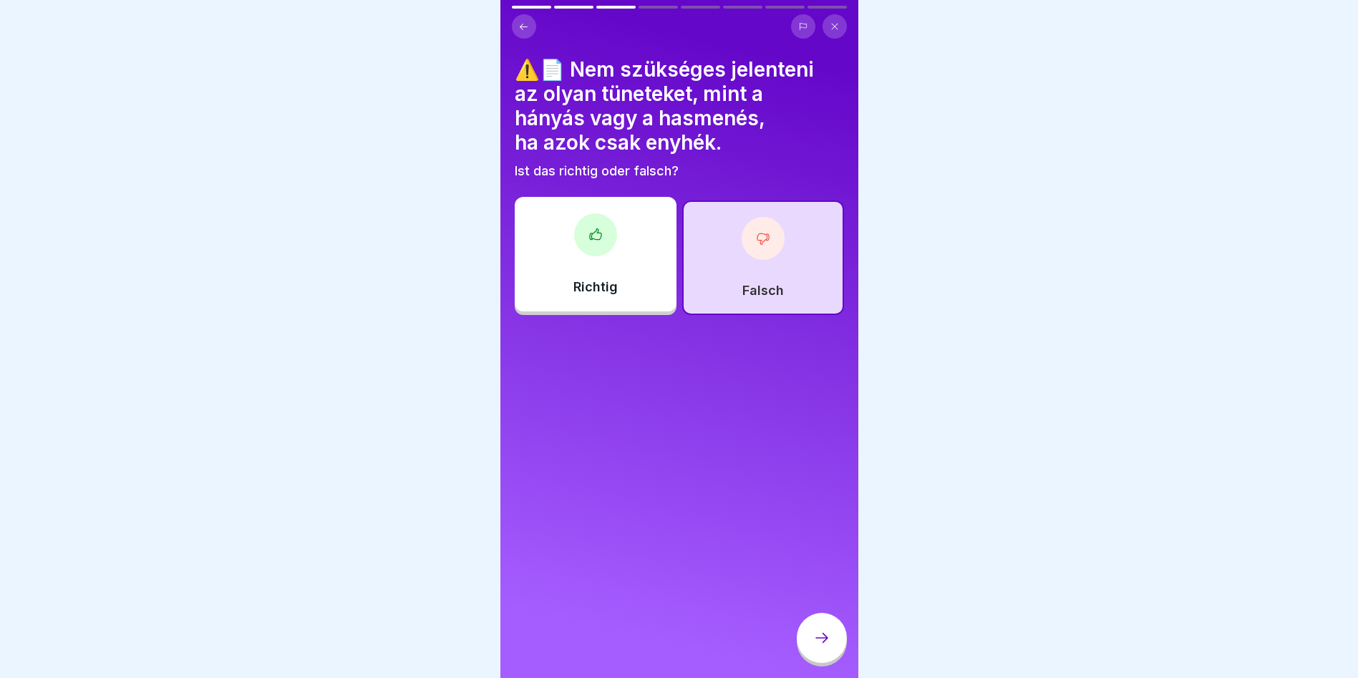
click at [827, 659] on div at bounding box center [822, 638] width 50 height 50
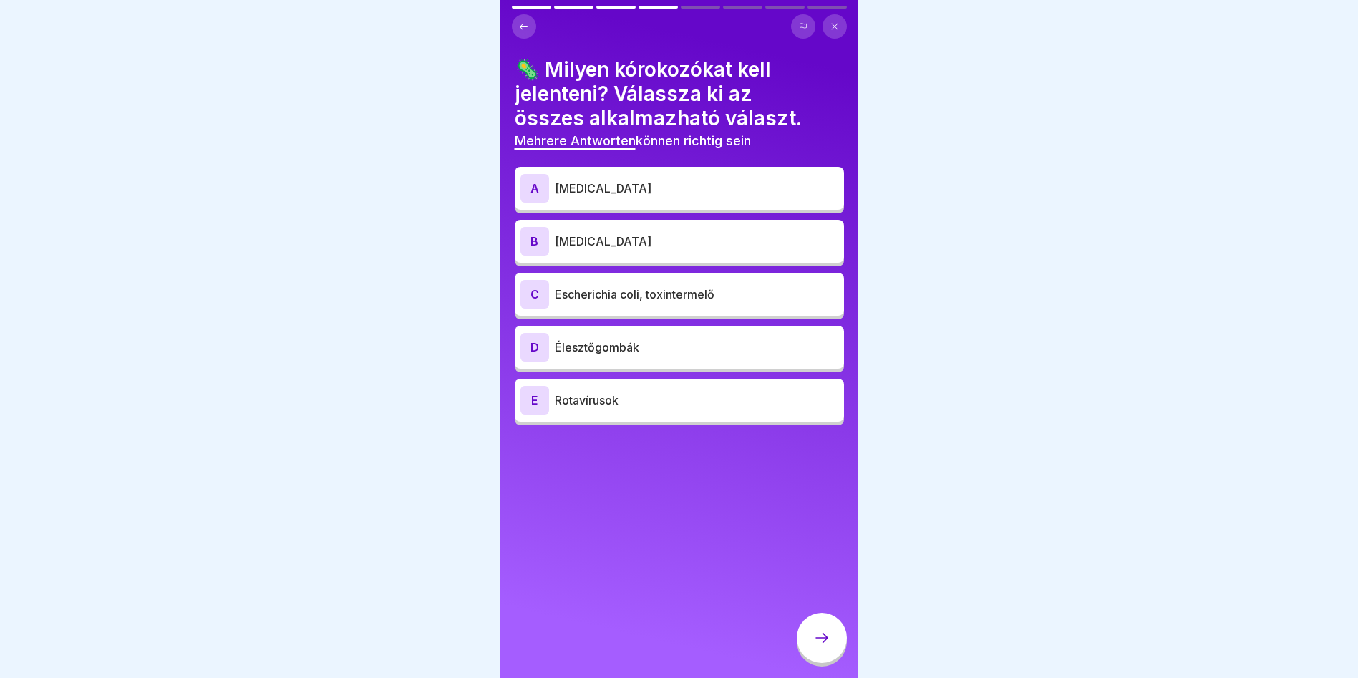
click at [736, 190] on p "[MEDICAL_DATA]" at bounding box center [696, 188] width 283 height 17
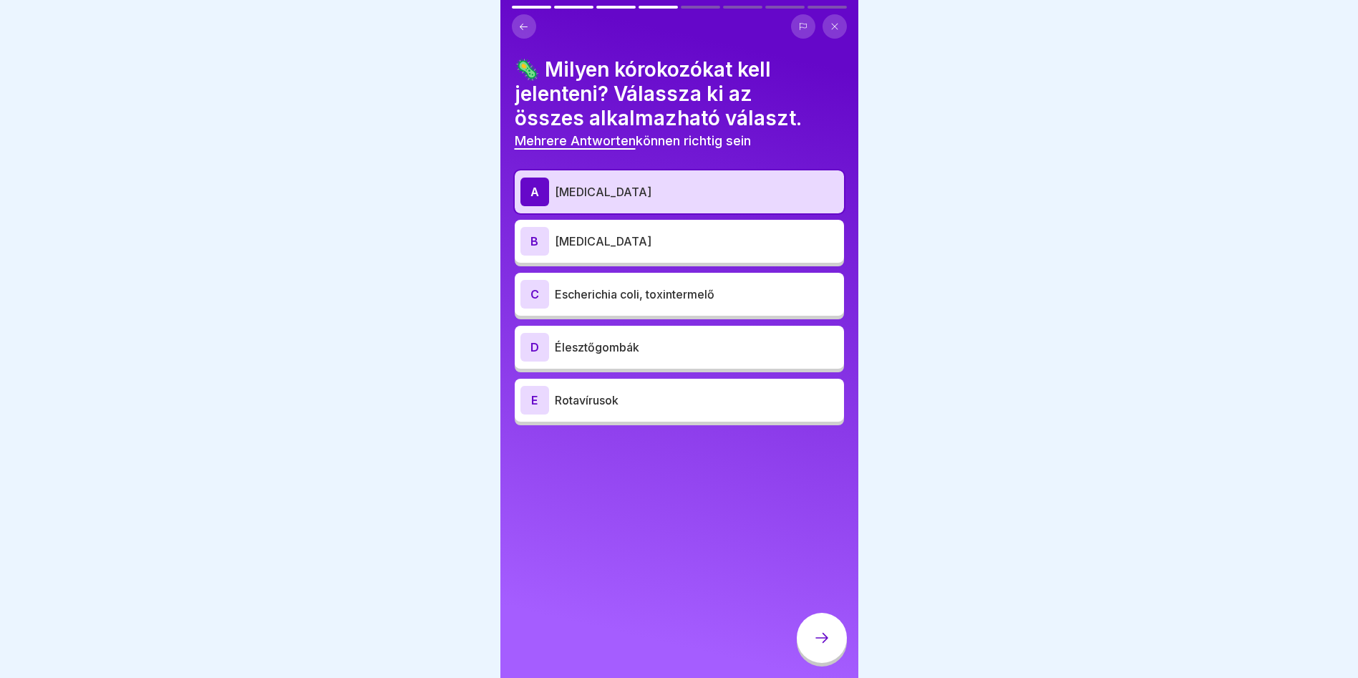
click at [739, 246] on p "[MEDICAL_DATA]" at bounding box center [696, 241] width 283 height 17
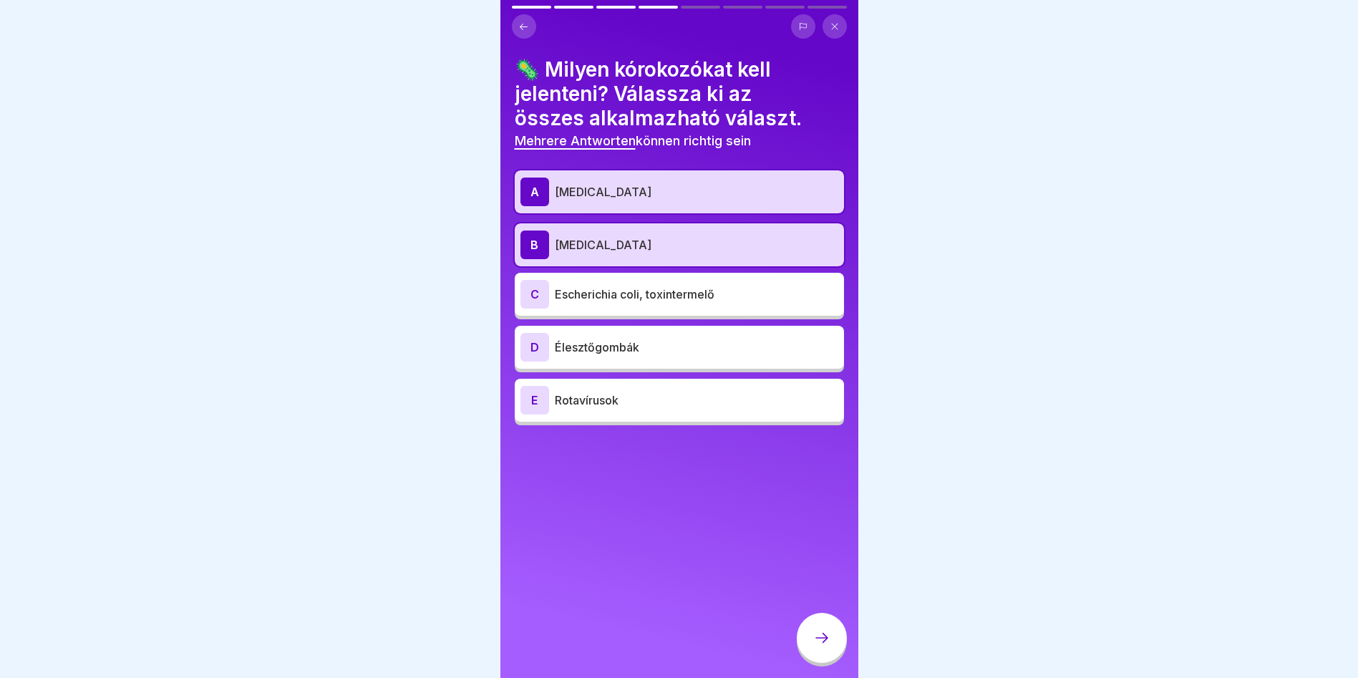
click at [813, 646] on icon at bounding box center [821, 637] width 17 height 17
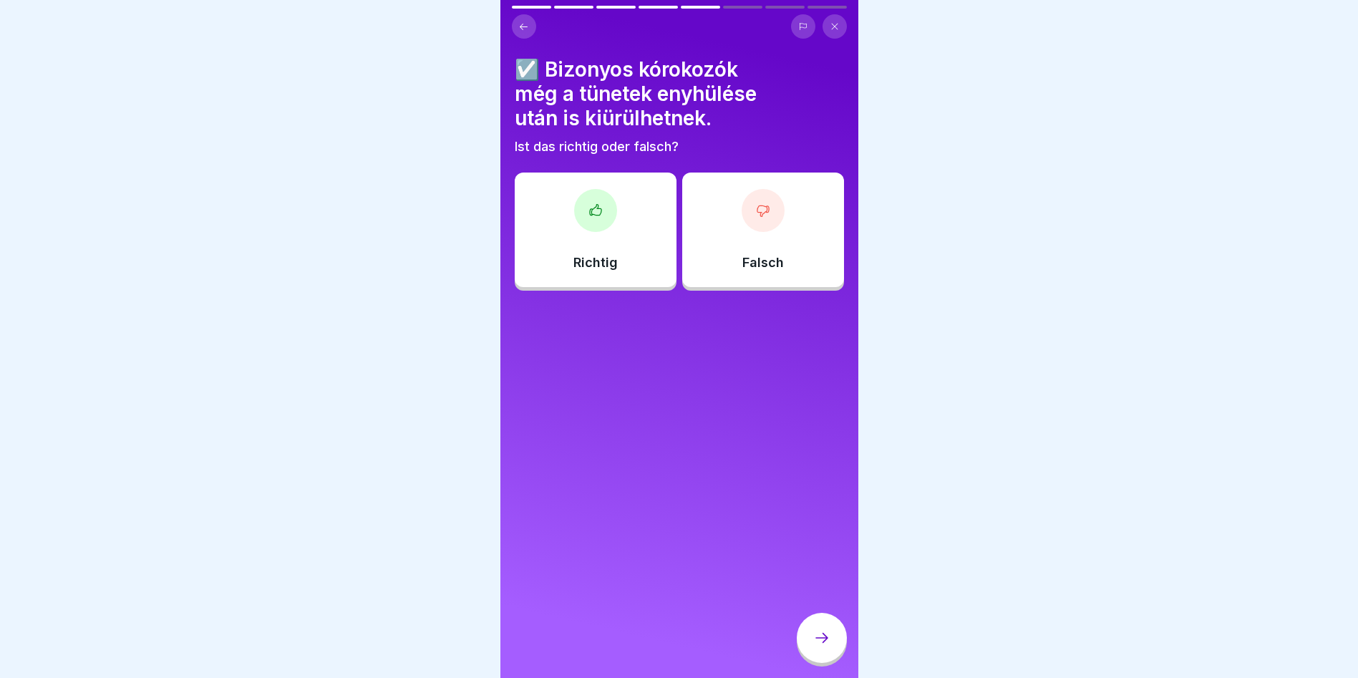
click at [620, 225] on div "Richtig" at bounding box center [596, 230] width 162 height 115
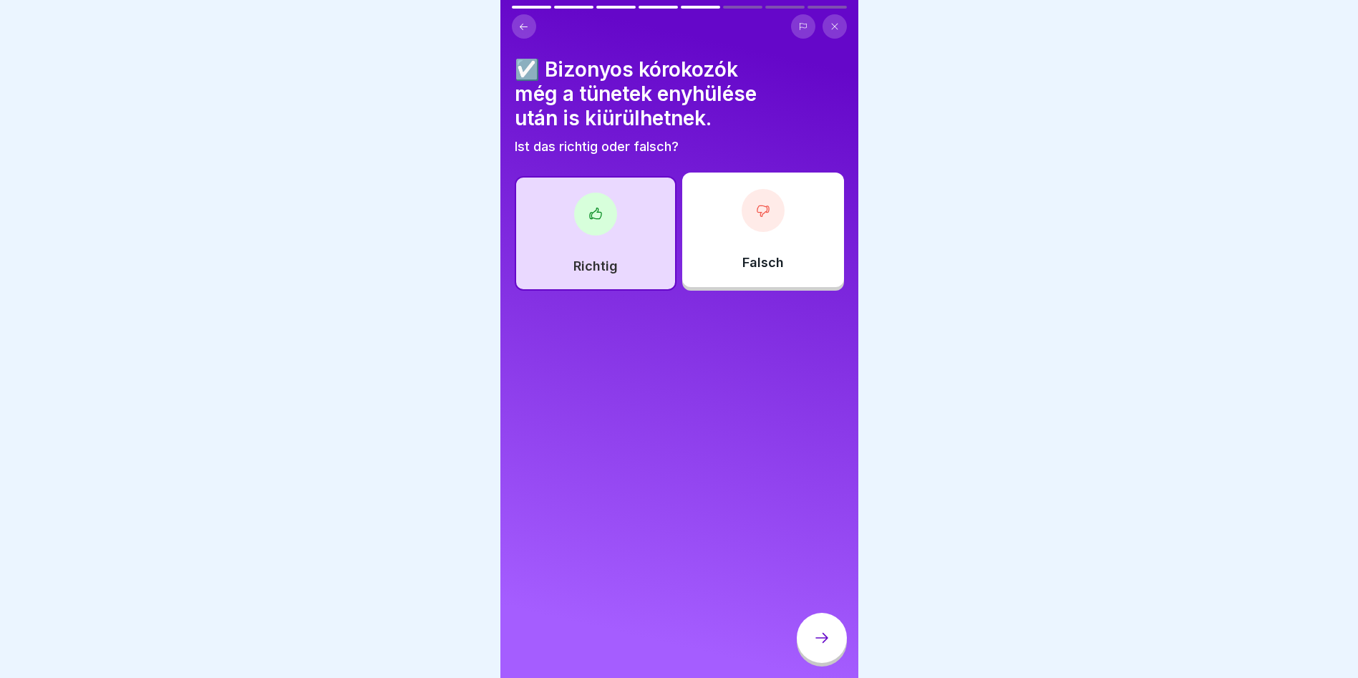
click at [820, 638] on div at bounding box center [822, 638] width 50 height 50
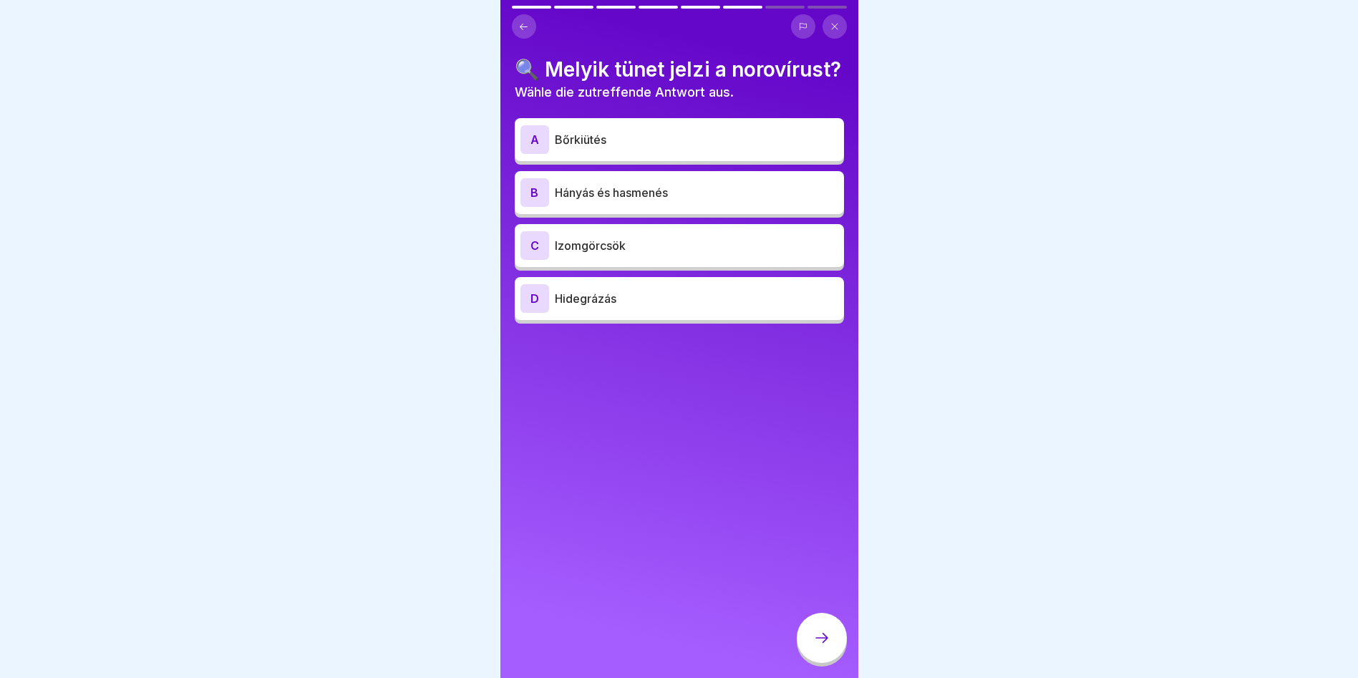
click at [677, 254] on p "Izomgörcsök" at bounding box center [696, 245] width 283 height 17
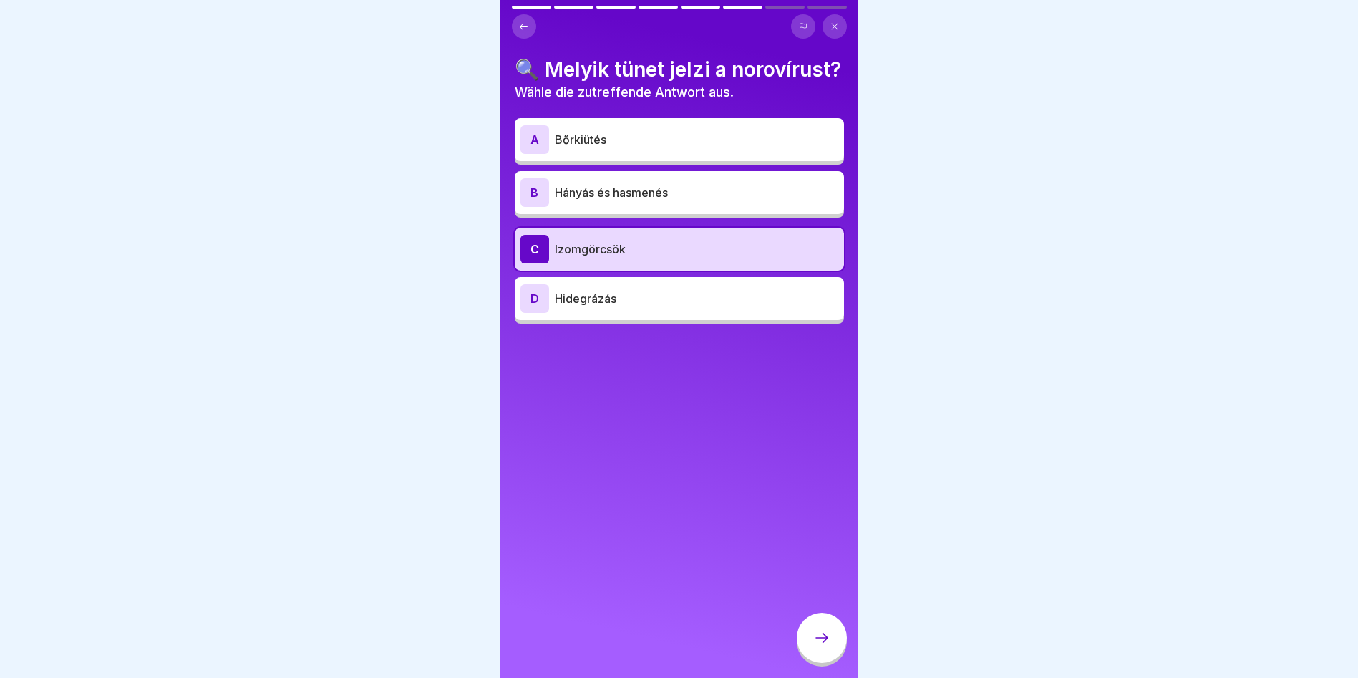
click at [830, 646] on icon at bounding box center [821, 637] width 17 height 17
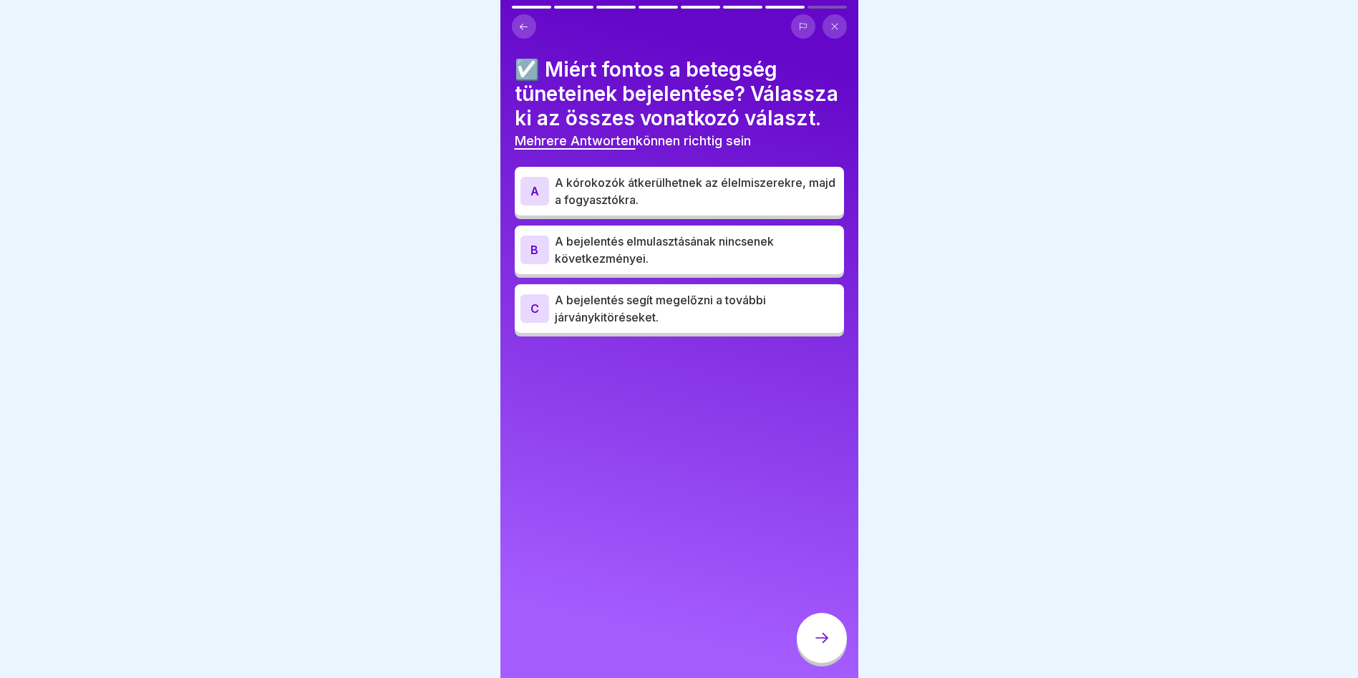
click at [701, 208] on p "A kórokozók átkerülhetnek az élelmiszerekre, majd a fogyasztókra." at bounding box center [696, 191] width 283 height 34
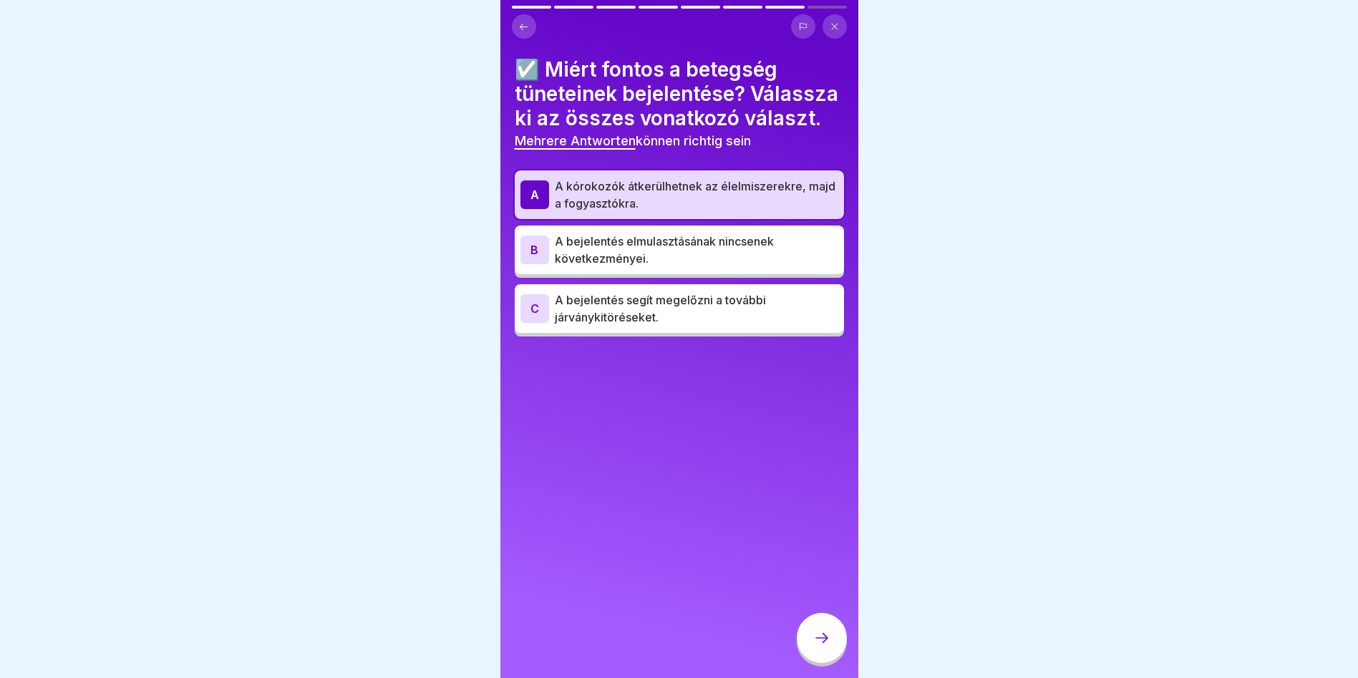
click at [822, 646] on icon at bounding box center [821, 637] width 17 height 17
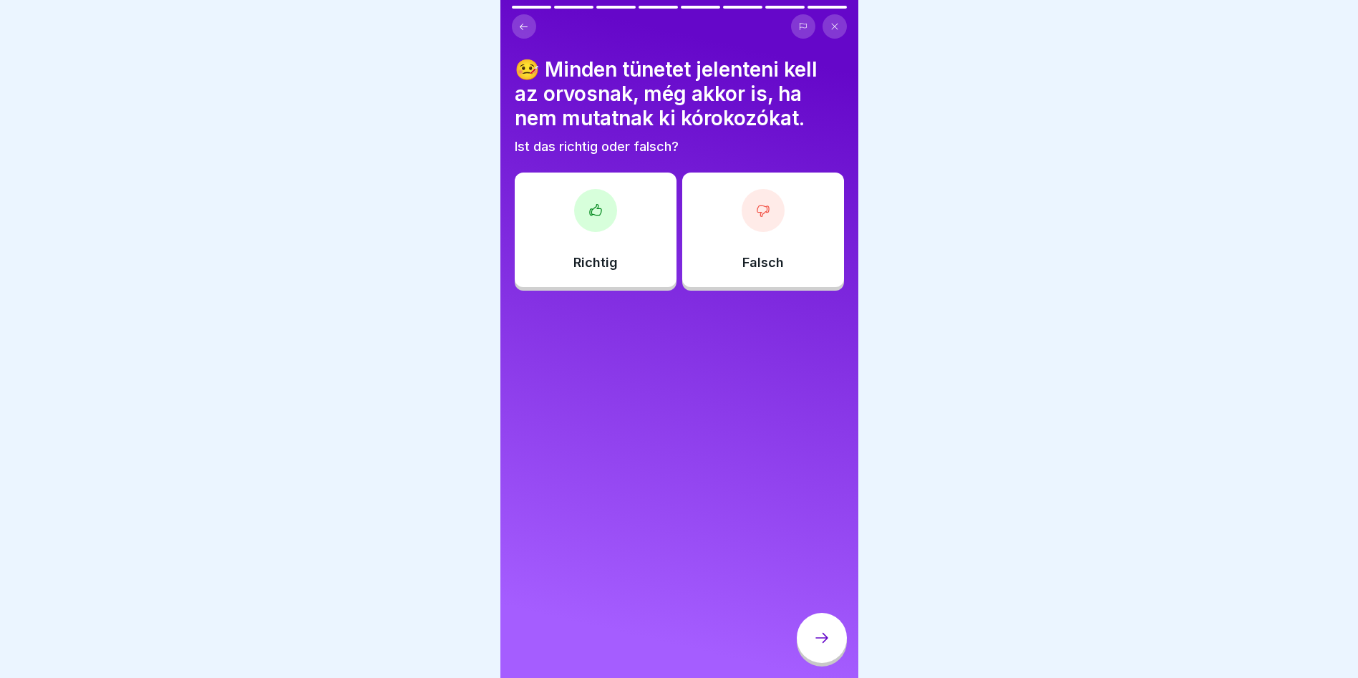
click at [743, 220] on div at bounding box center [763, 210] width 43 height 43
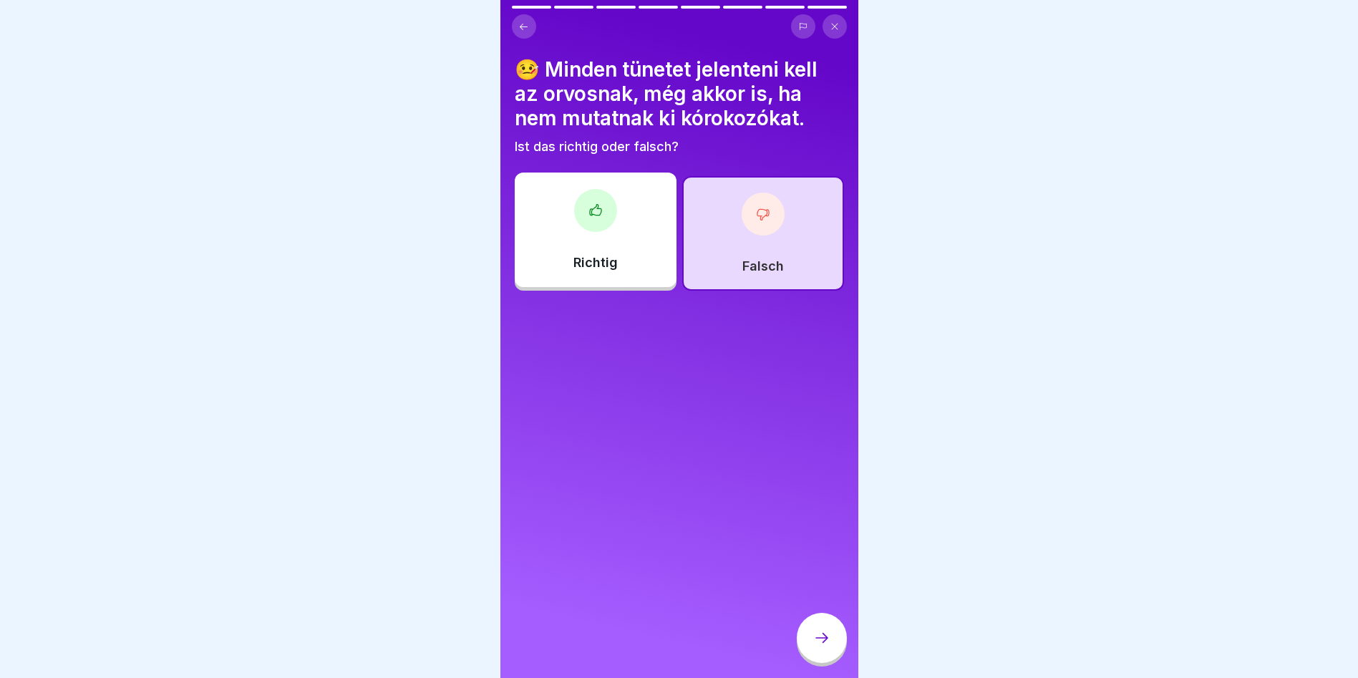
click at [829, 663] on div at bounding box center [822, 638] width 50 height 50
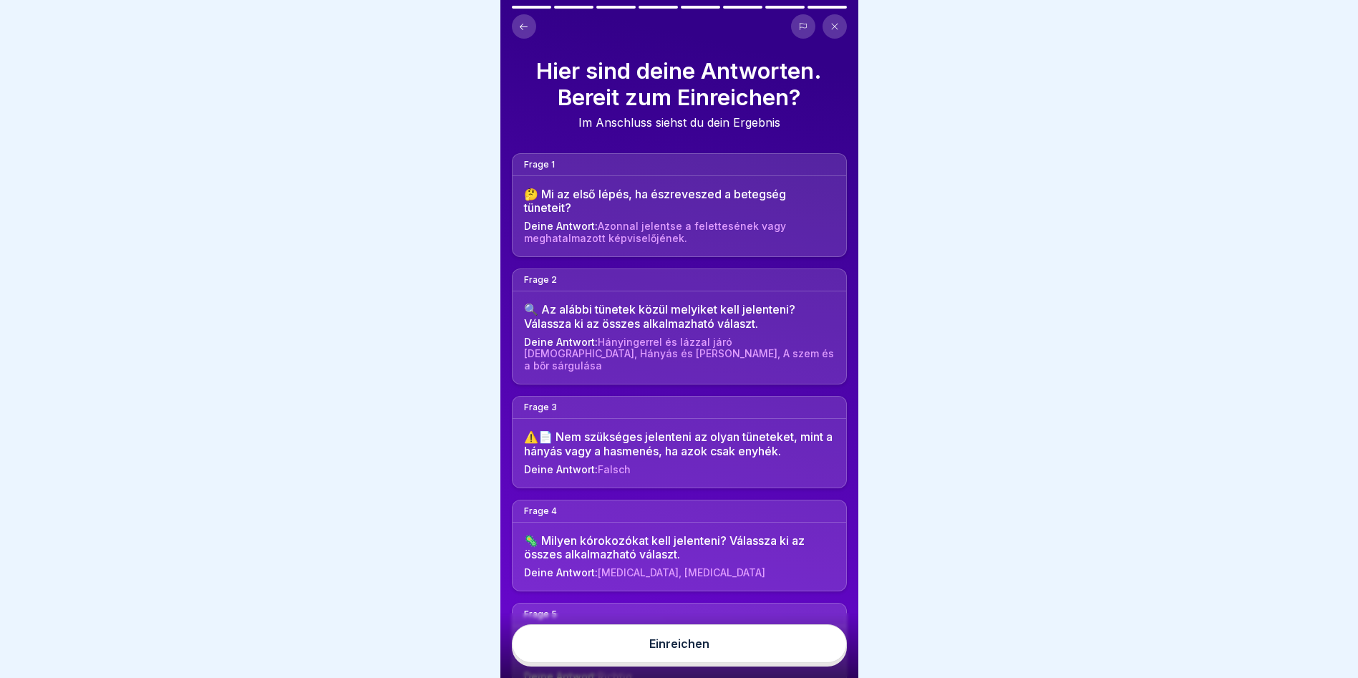
click at [707, 650] on div "Einreichen" at bounding box center [679, 643] width 60 height 13
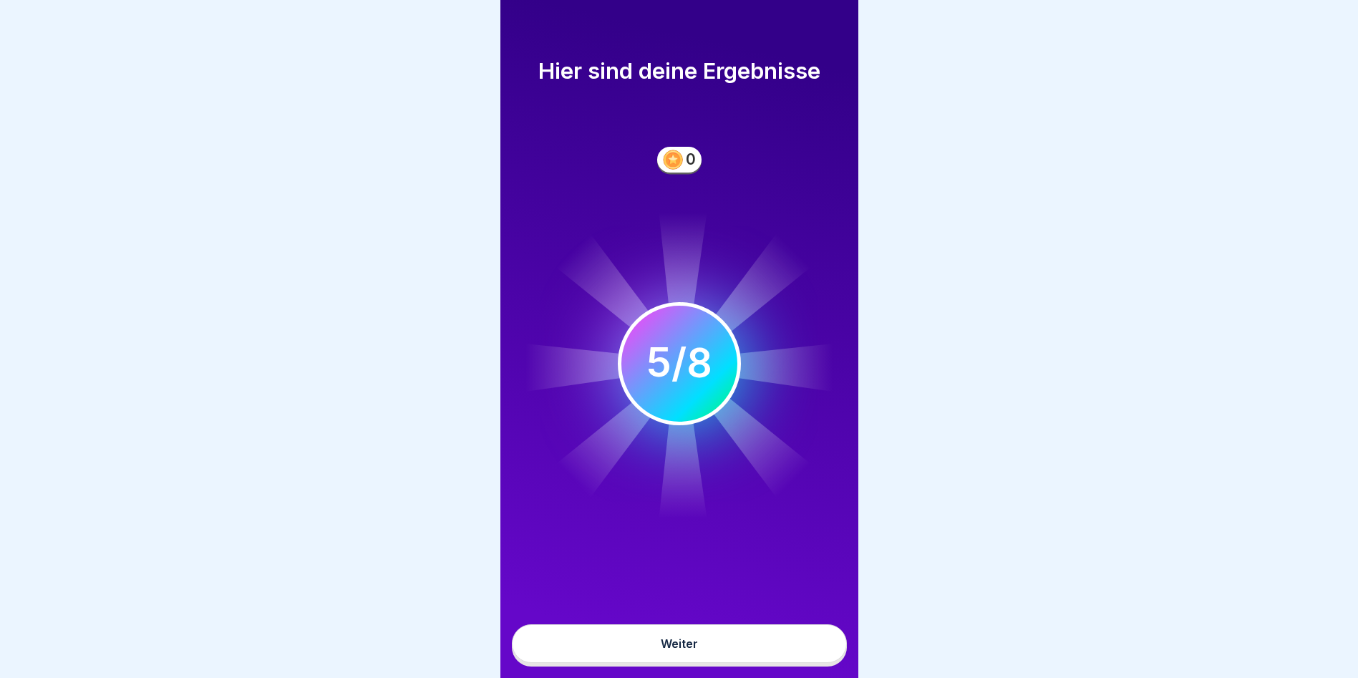
click at [704, 660] on button "Weiter" at bounding box center [679, 643] width 335 height 39
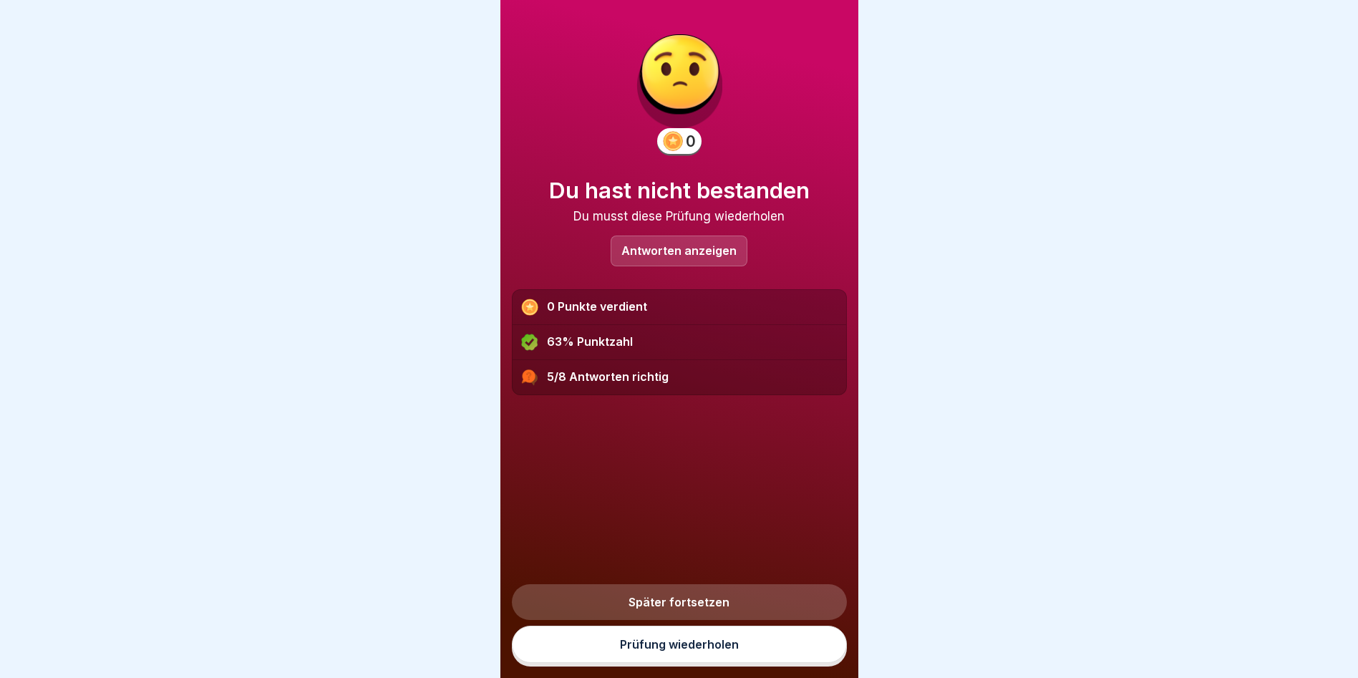
click at [697, 242] on div "Antworten anzeigen" at bounding box center [679, 250] width 137 height 31
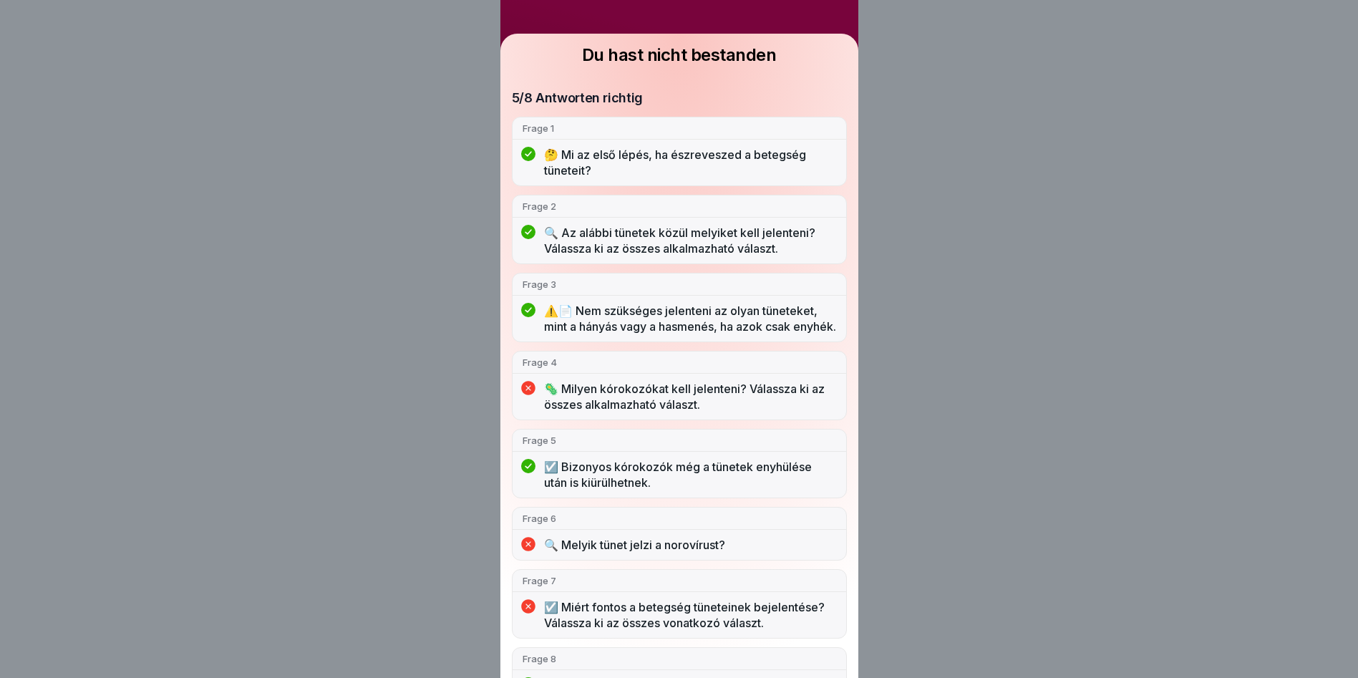
scroll to position [149, 0]
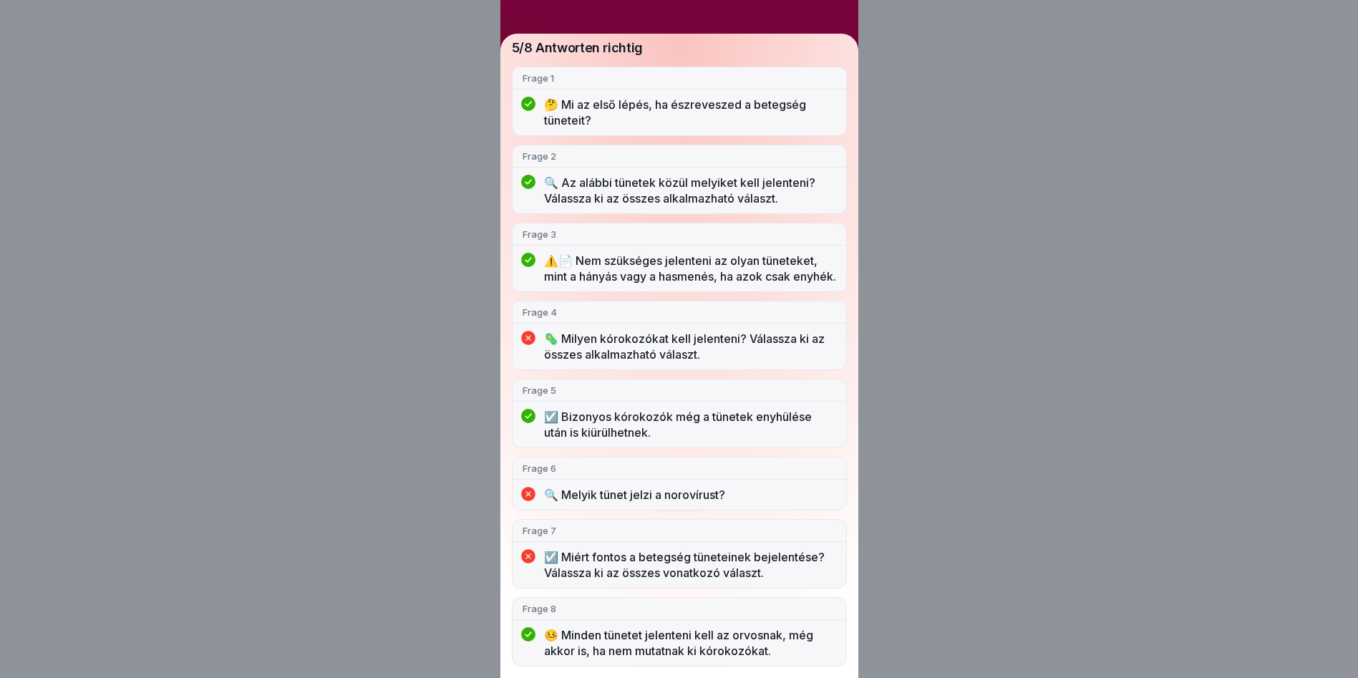
click at [764, 568] on p "☑️ Miért fontos a betegség tüneteinek bejelentése? Válassza ki az összes vonatk…" at bounding box center [690, 564] width 292 height 31
click at [966, 114] on div "Du hast nicht bestanden 5/8 Antworten richtig Frage 1 🤔 Mi az első lépés, ha és…" at bounding box center [679, 339] width 1358 height 678
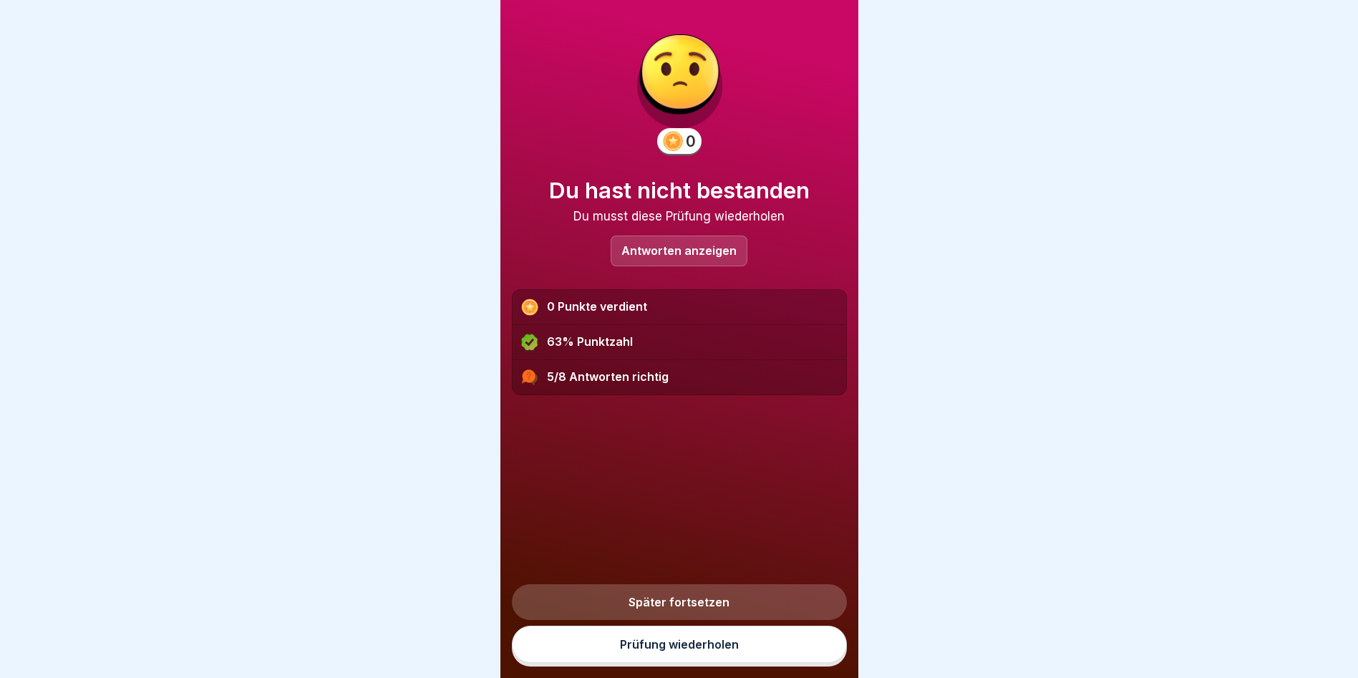
click at [733, 657] on link "Prüfung wiederholen" at bounding box center [679, 644] width 335 height 37
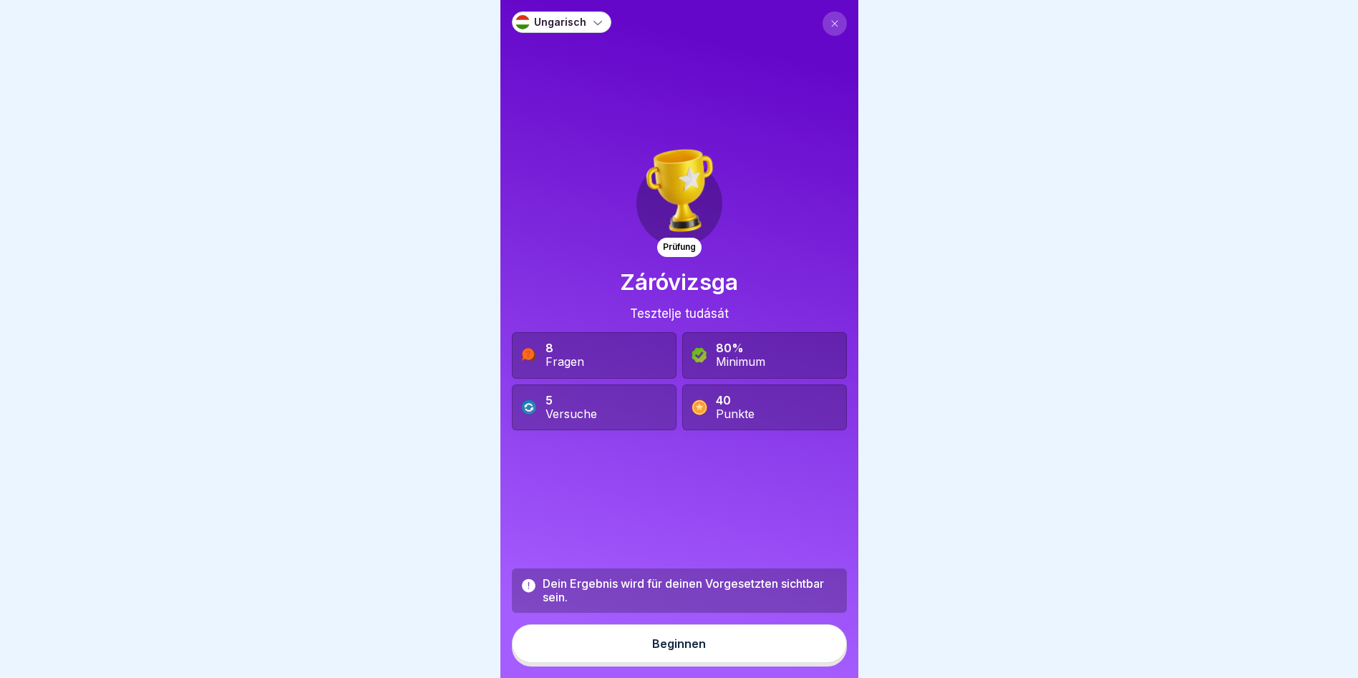
click at [525, 402] on div "5 Versuche" at bounding box center [594, 407] width 165 height 46
click at [575, 414] on div "Versuche" at bounding box center [571, 414] width 52 height 14
click at [732, 663] on button "Beginnen" at bounding box center [679, 643] width 335 height 39
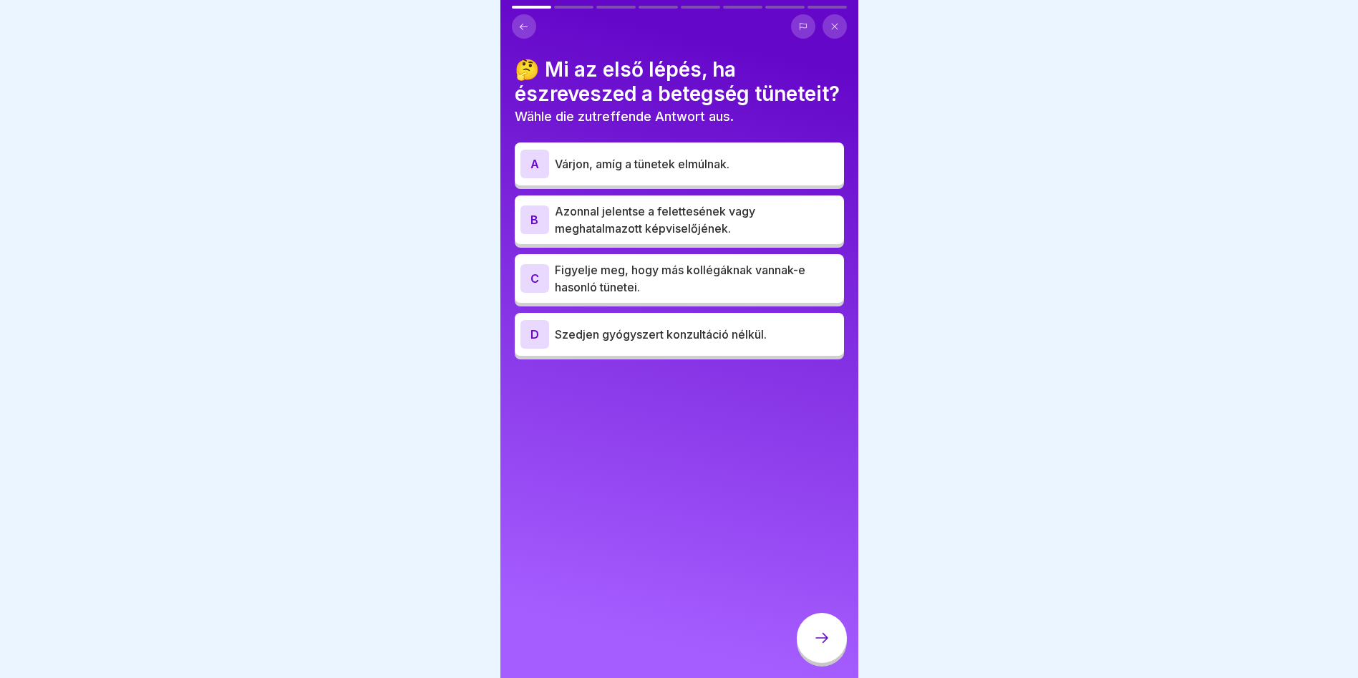
click at [722, 237] on p "Azonnal jelentse a felettesének vagy meghatalmazott képviselőjének." at bounding box center [696, 220] width 283 height 34
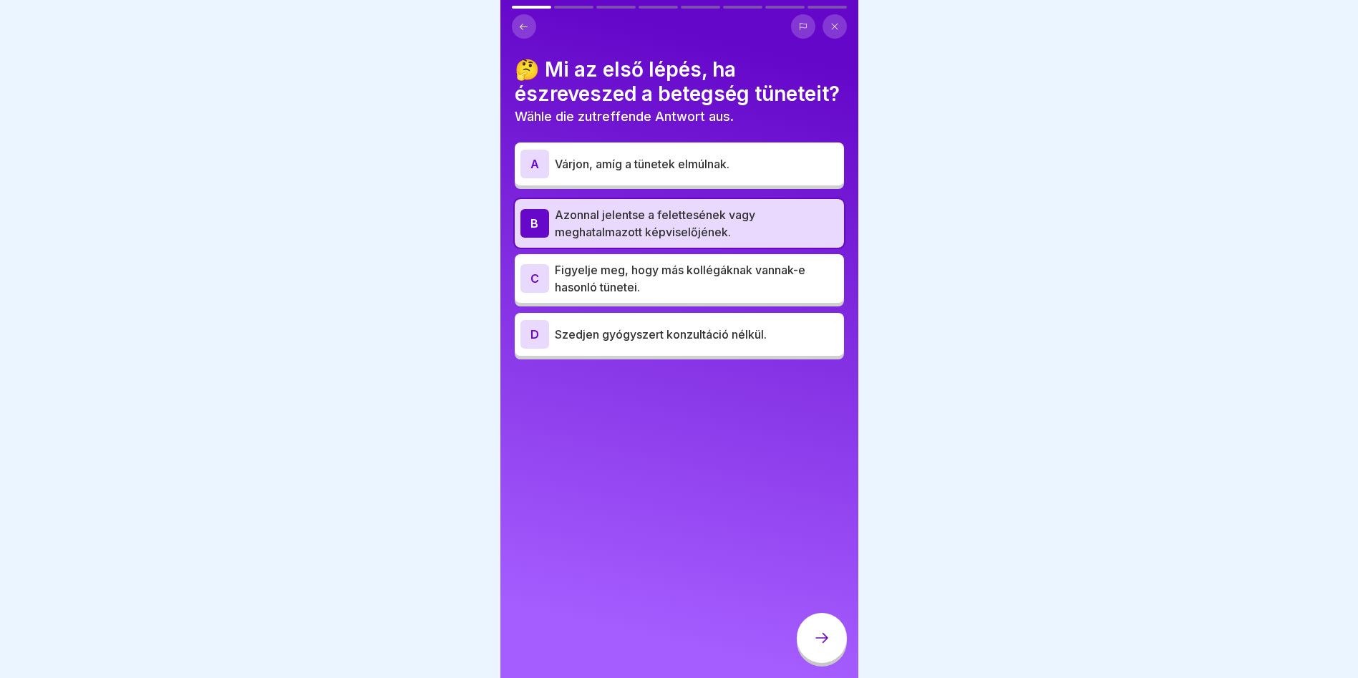
click at [822, 663] on div at bounding box center [822, 638] width 50 height 50
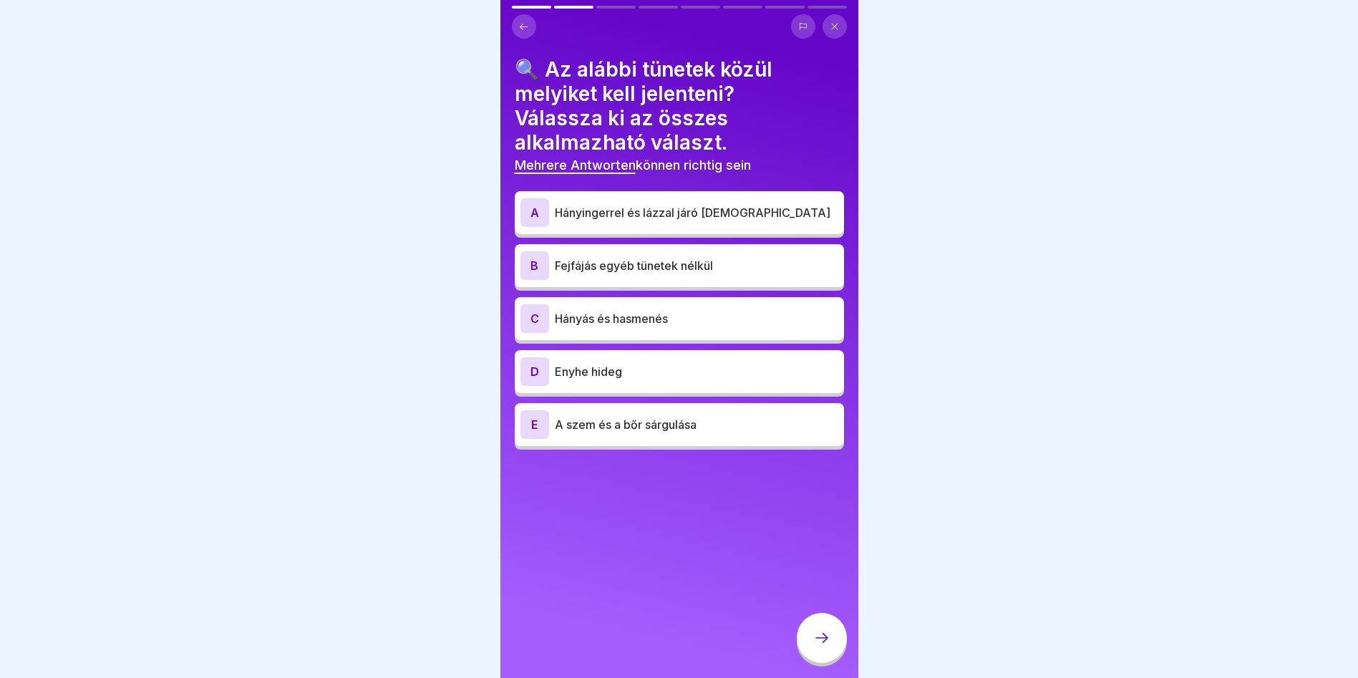
click at [742, 220] on p "Hányingerrel és lázzal járó [DEMOGRAPHIC_DATA]" at bounding box center [696, 212] width 283 height 17
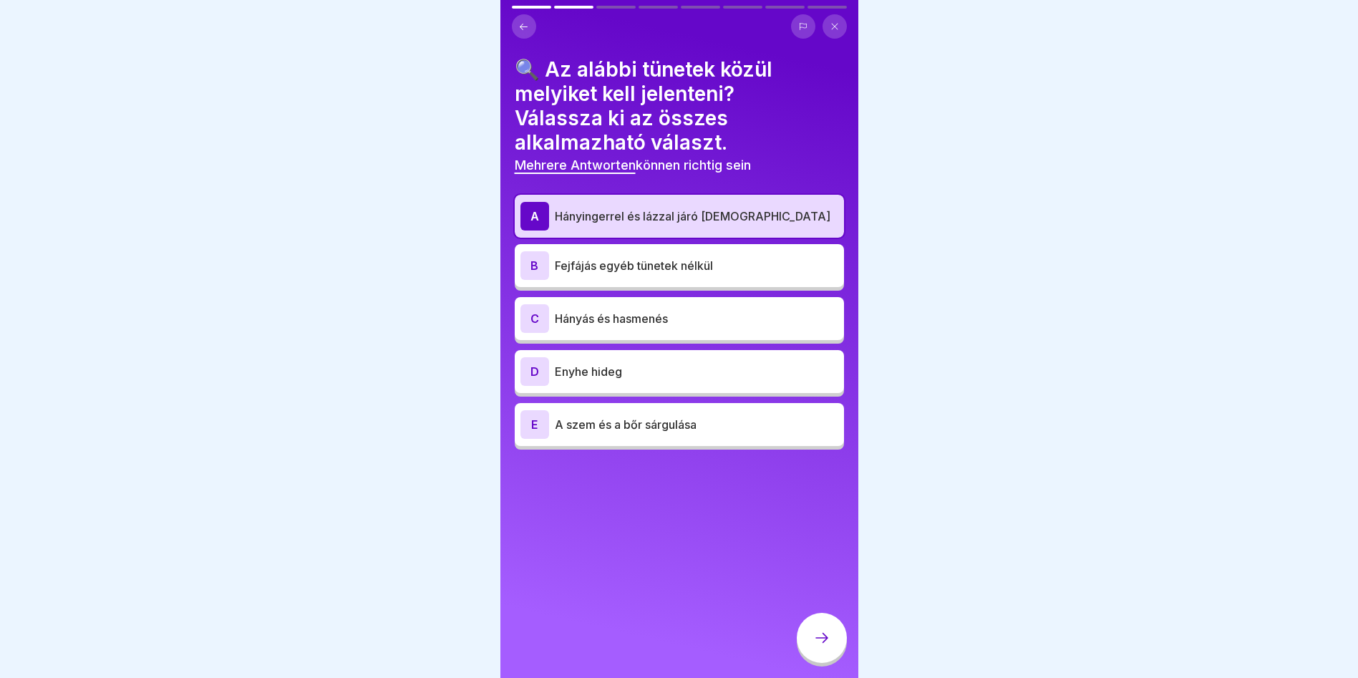
click at [671, 311] on p "Hányás és hasmenés" at bounding box center [696, 318] width 283 height 17
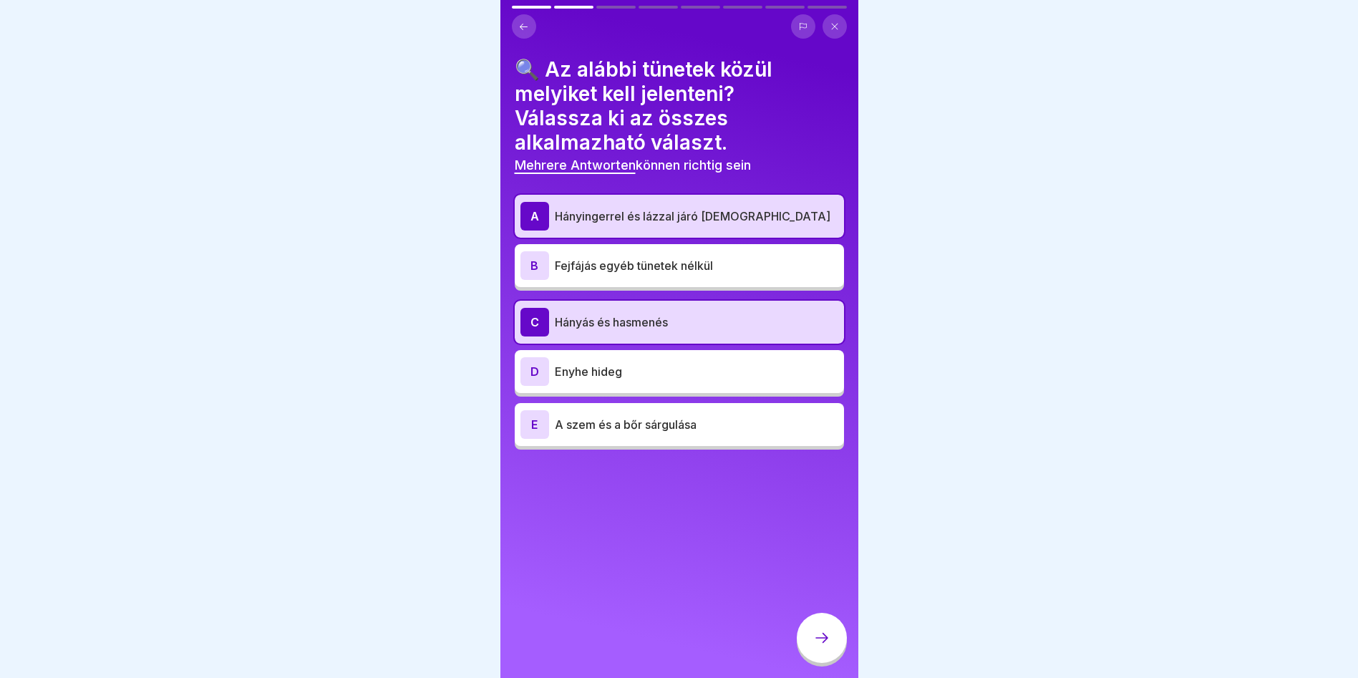
click at [666, 443] on div "E A szem és a bőr sárgulása" at bounding box center [679, 424] width 329 height 43
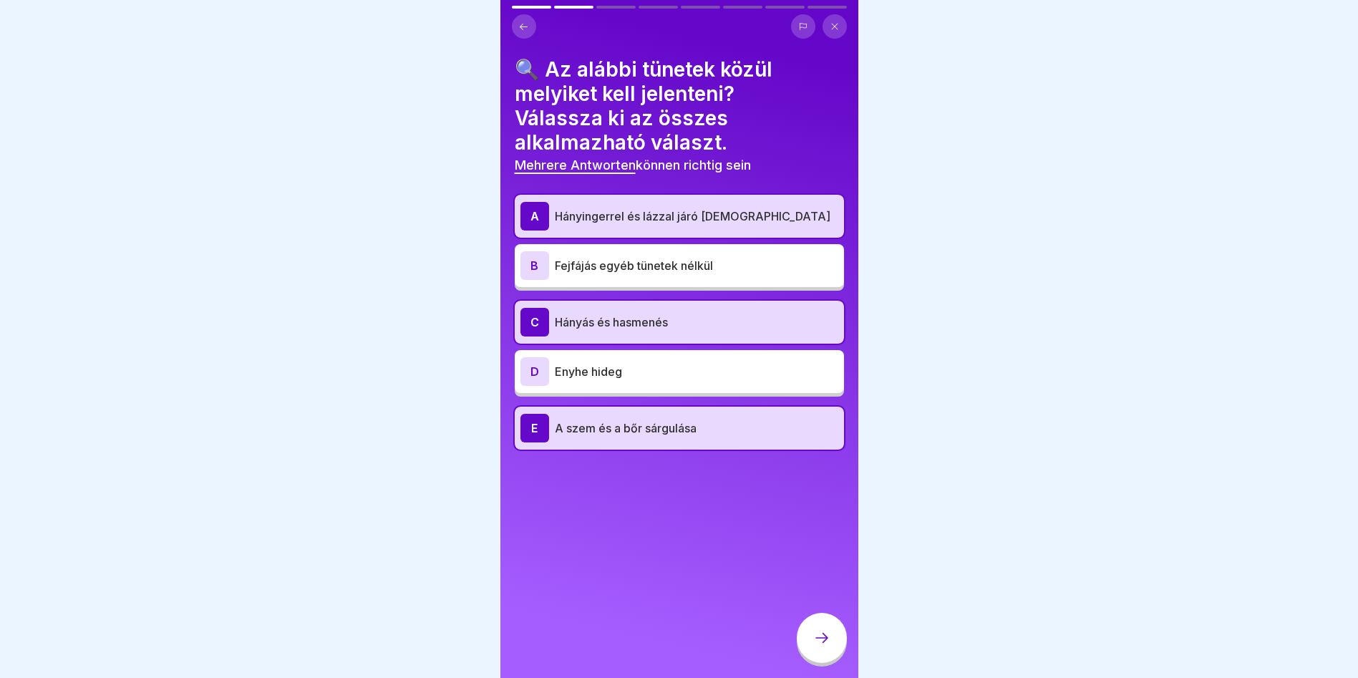
click at [825, 663] on div at bounding box center [822, 638] width 50 height 50
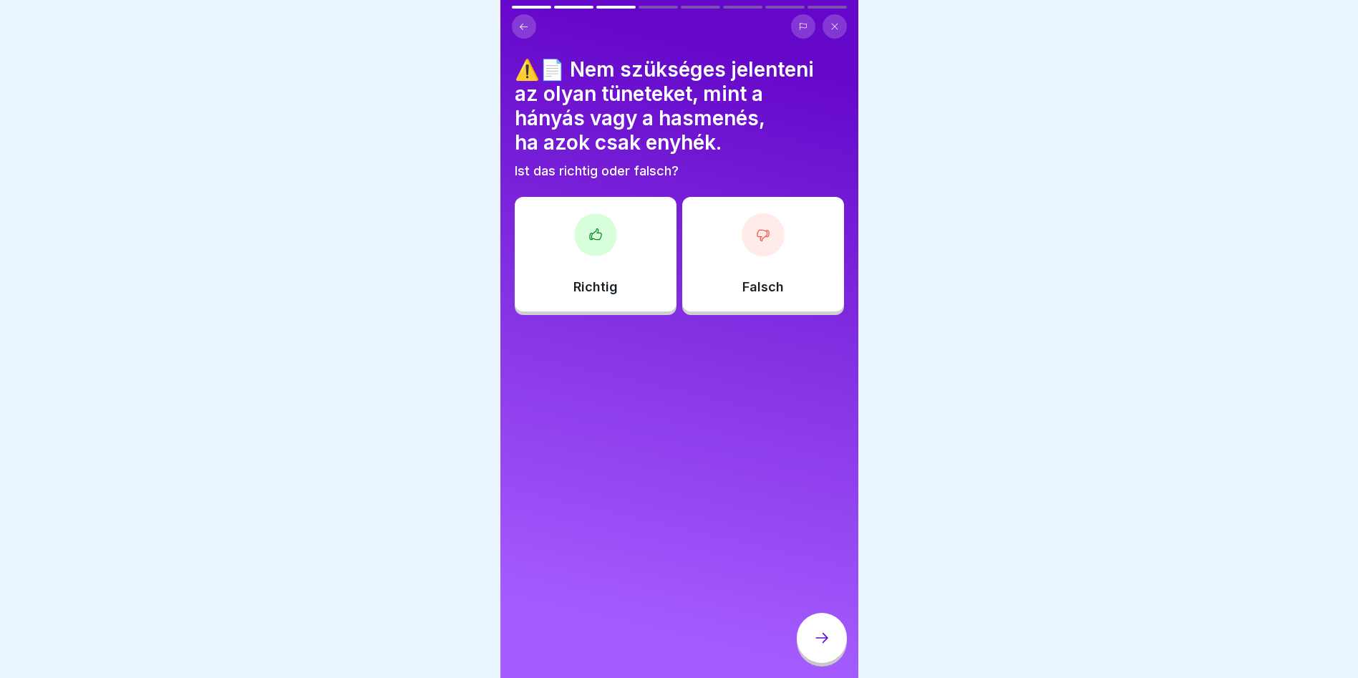
click at [782, 245] on div "Falsch" at bounding box center [763, 254] width 162 height 115
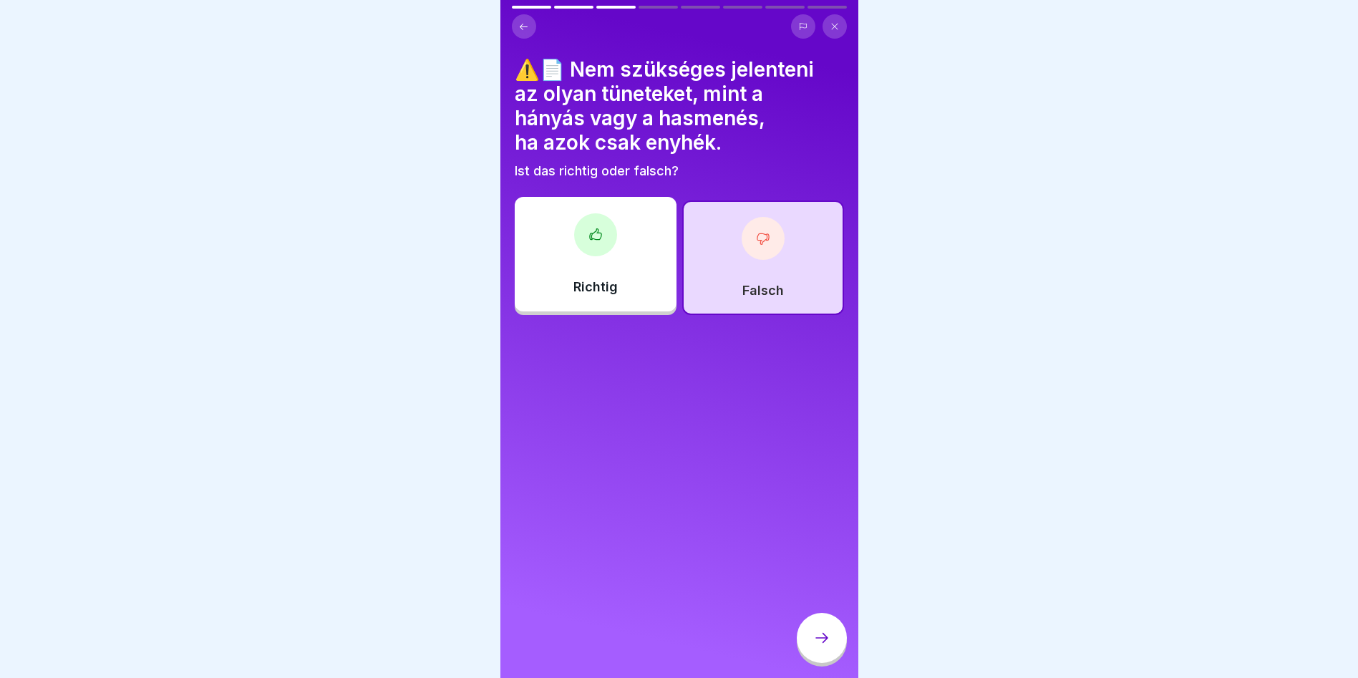
click at [811, 648] on div at bounding box center [822, 638] width 50 height 50
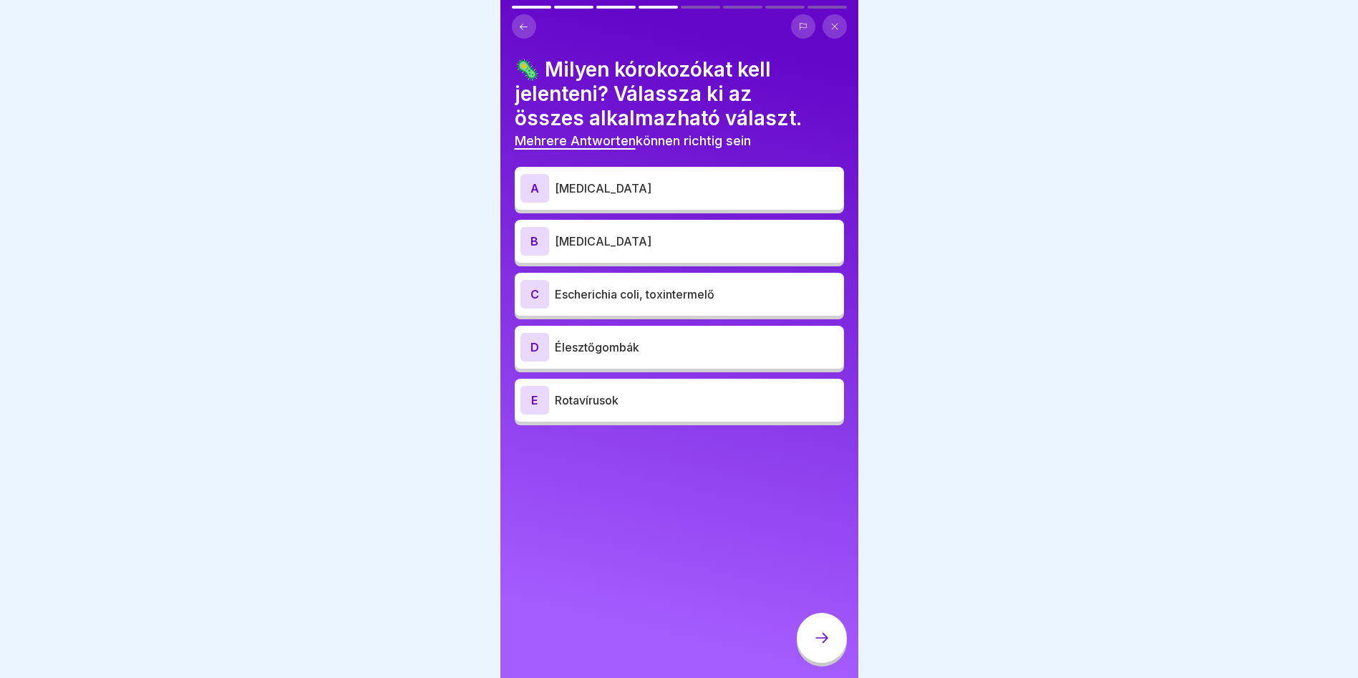
click at [649, 190] on p "[MEDICAL_DATA]" at bounding box center [696, 188] width 283 height 17
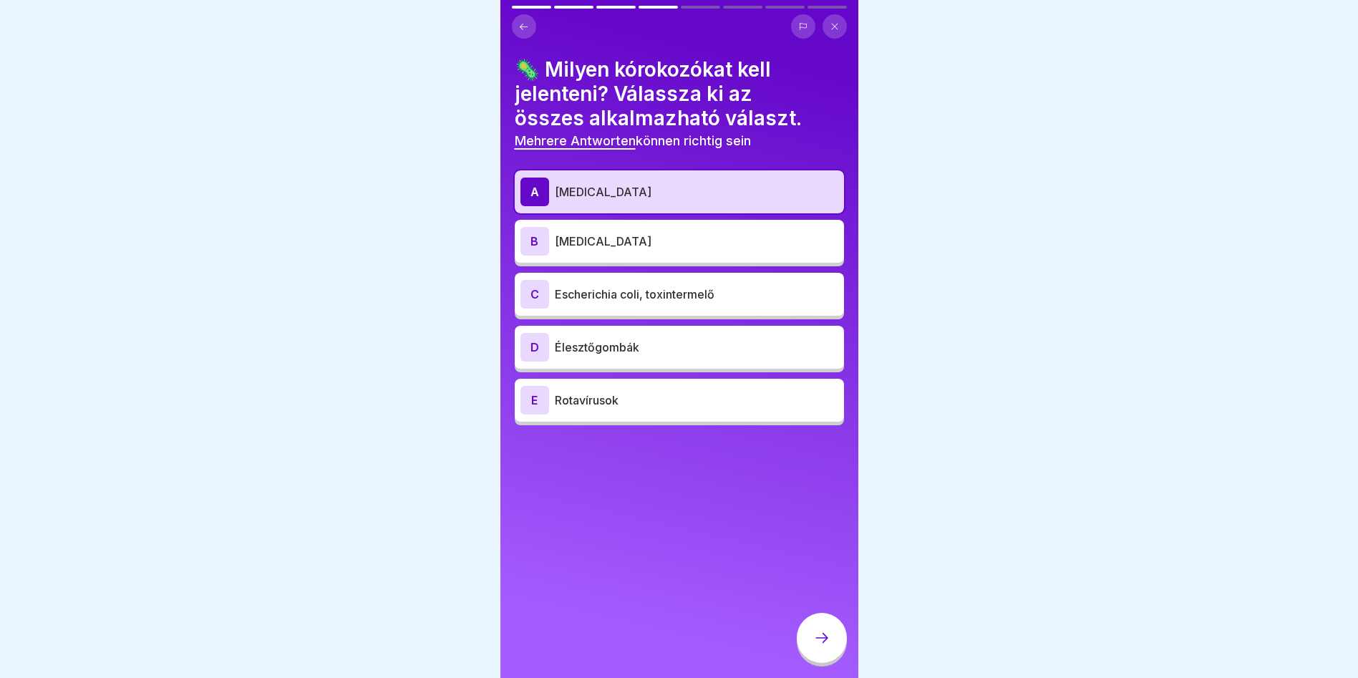
click at [654, 238] on p "[MEDICAL_DATA]" at bounding box center [696, 241] width 283 height 17
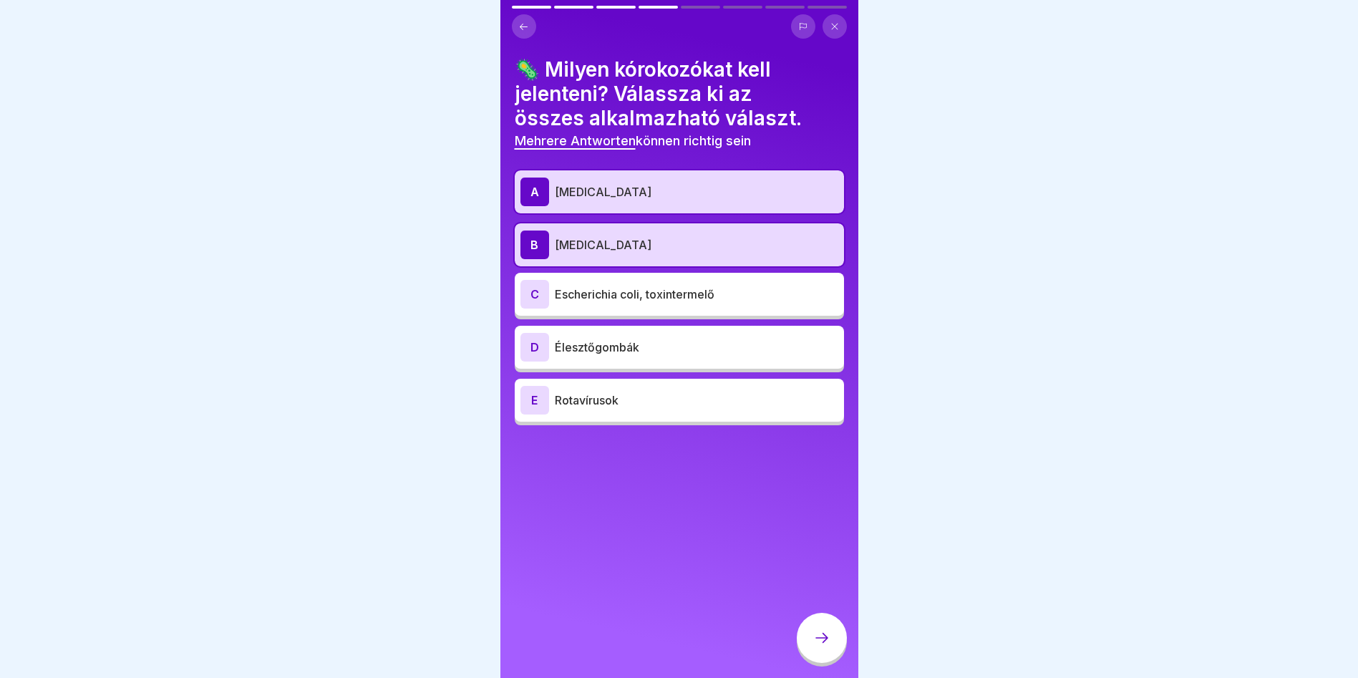
click at [666, 351] on p "Élesztőgombák" at bounding box center [696, 347] width 283 height 17
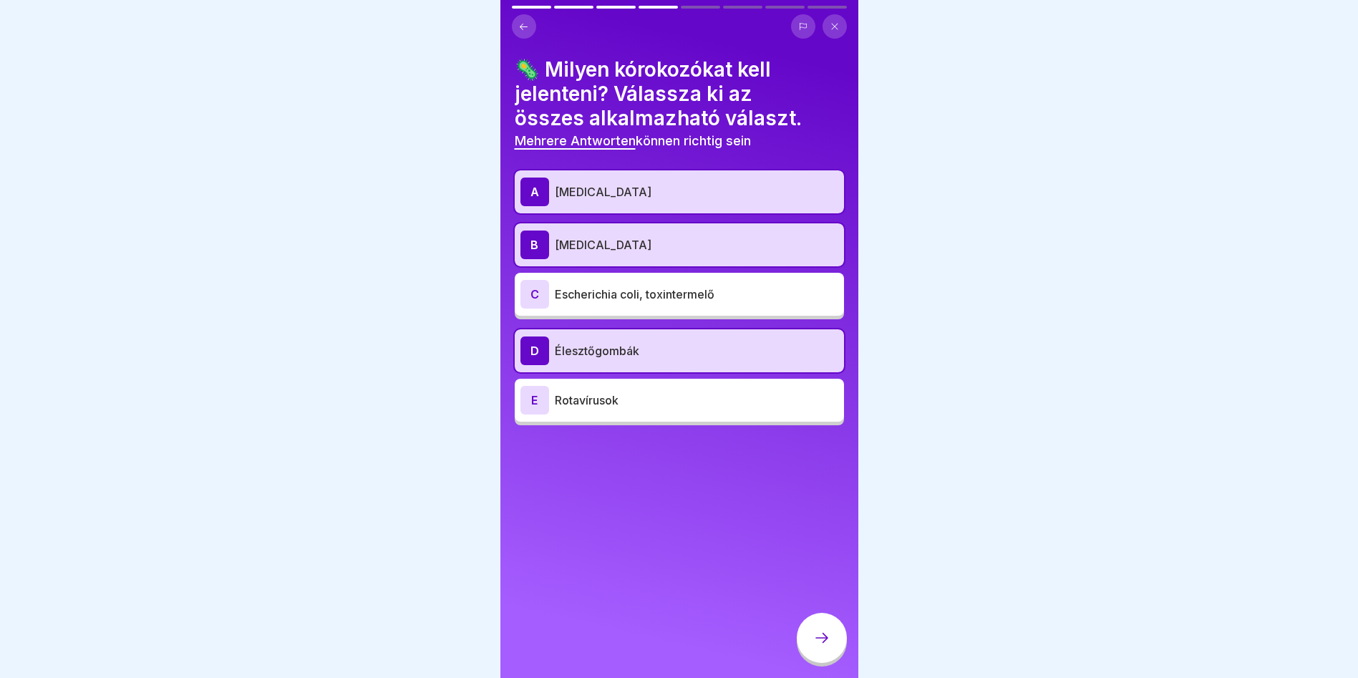
click at [654, 409] on div "E Rotavírusok" at bounding box center [679, 400] width 318 height 29
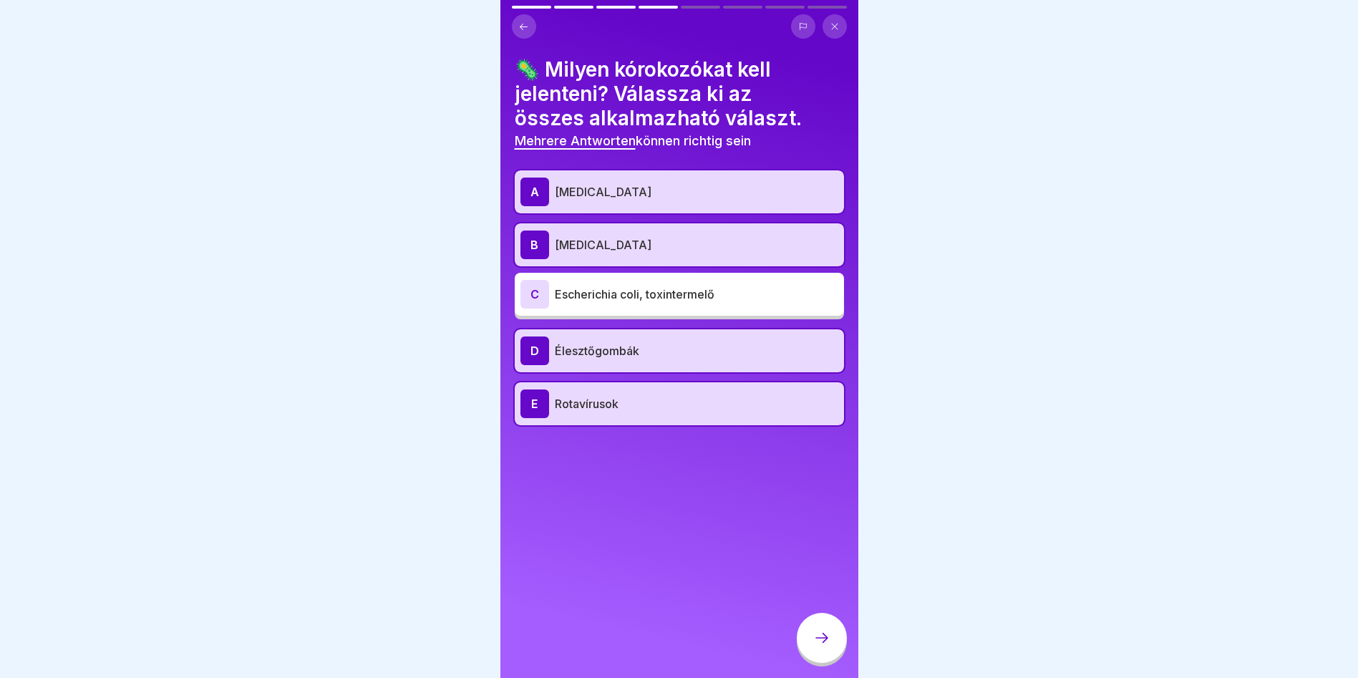
click at [681, 294] on p "Escherichia coli, toxintermelő" at bounding box center [696, 294] width 283 height 17
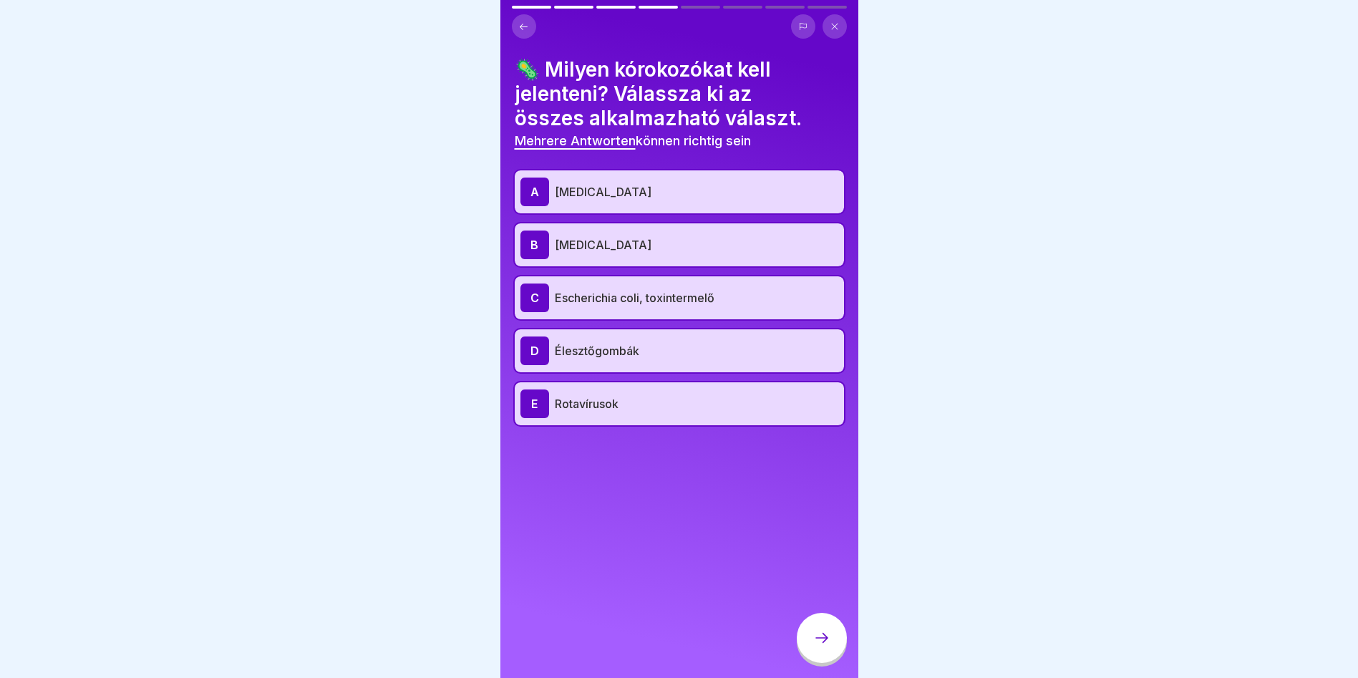
click at [825, 646] on icon at bounding box center [821, 637] width 17 height 17
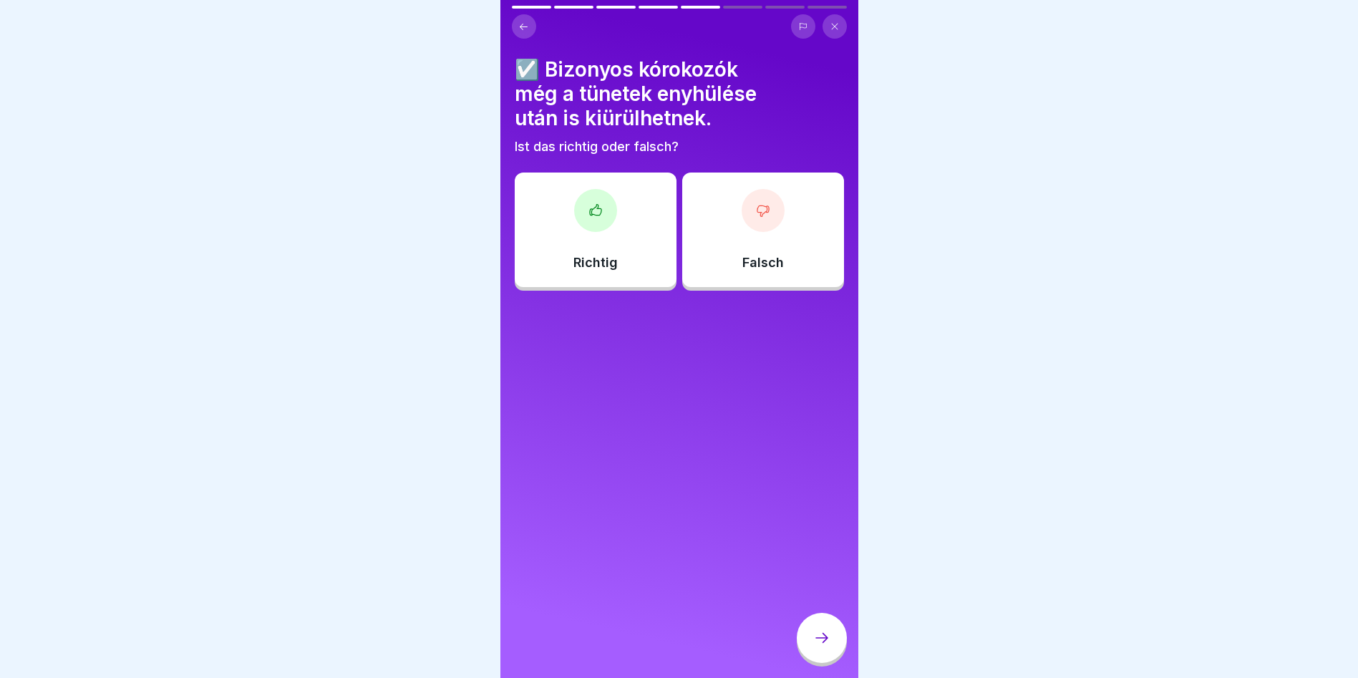
click at [587, 247] on div "Richtig" at bounding box center [596, 230] width 162 height 115
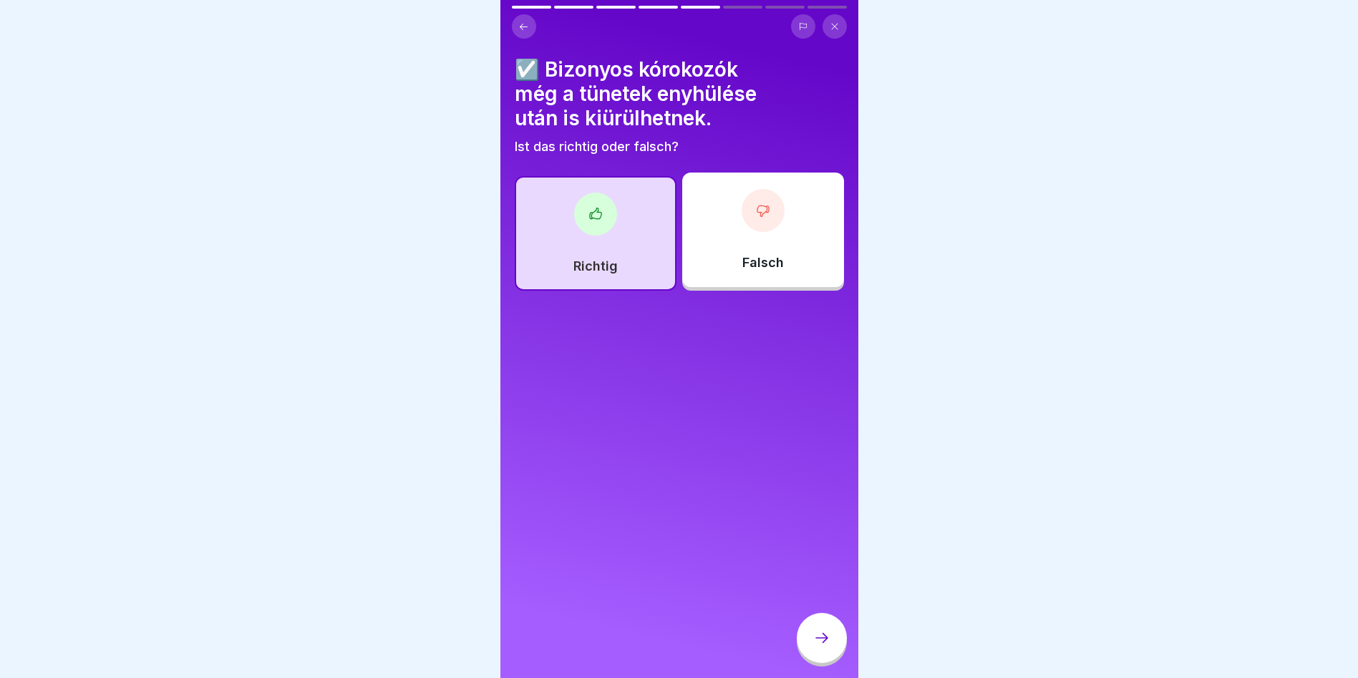
click at [826, 646] on icon at bounding box center [821, 637] width 17 height 17
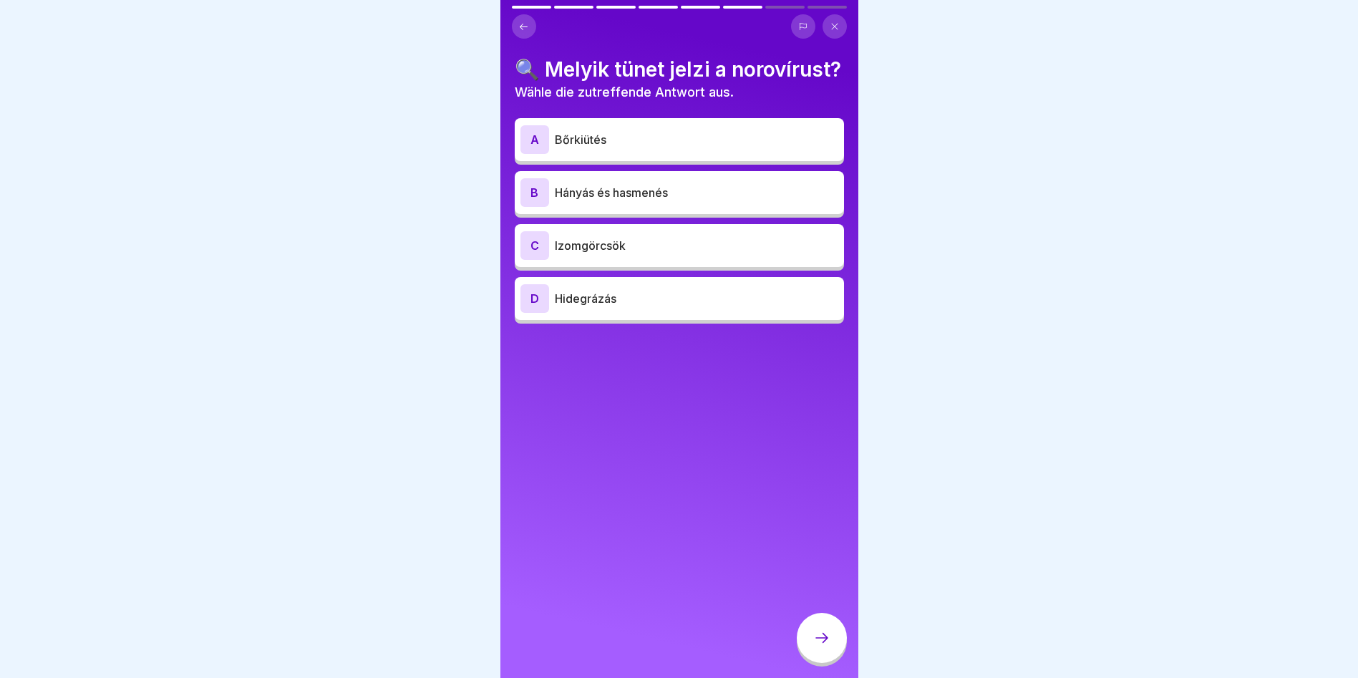
click at [744, 154] on div "A Bőrkiütés" at bounding box center [679, 139] width 318 height 29
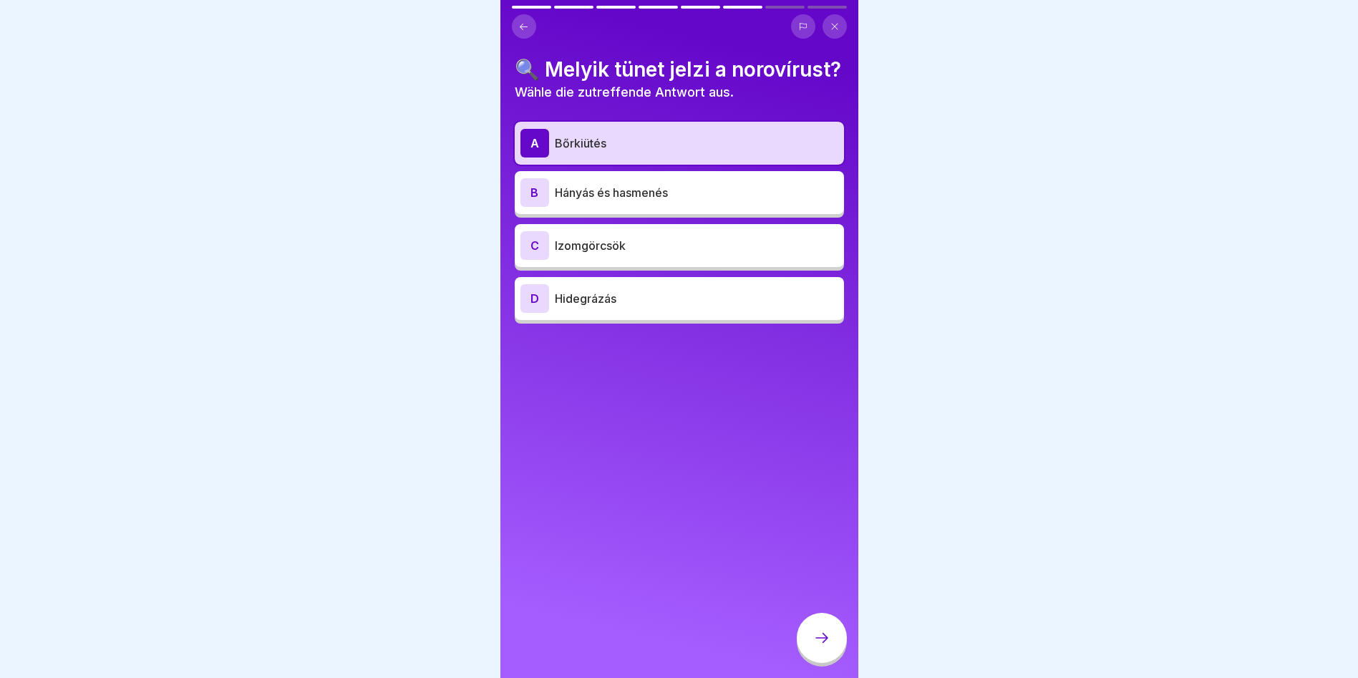
click at [810, 663] on div at bounding box center [822, 638] width 50 height 50
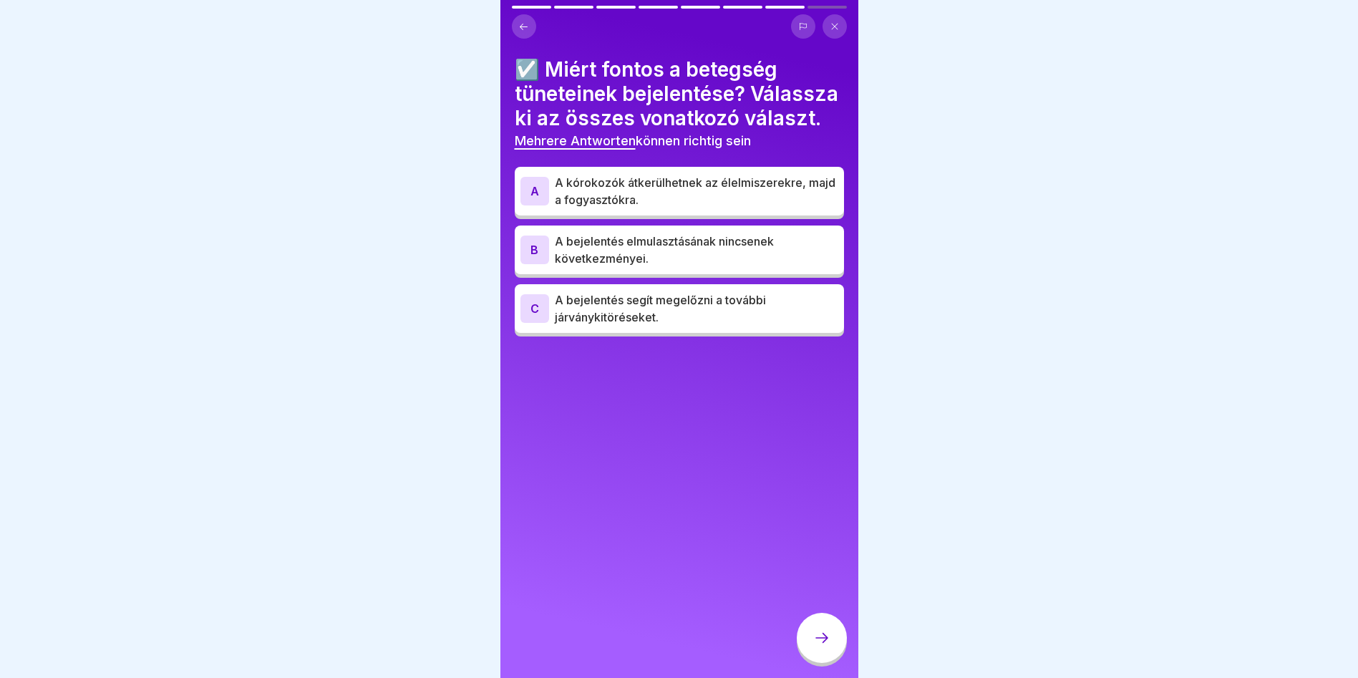
click at [699, 208] on p "A kórokozók átkerülhetnek az élelmiszerekre, majd a fogyasztókra." at bounding box center [696, 191] width 283 height 34
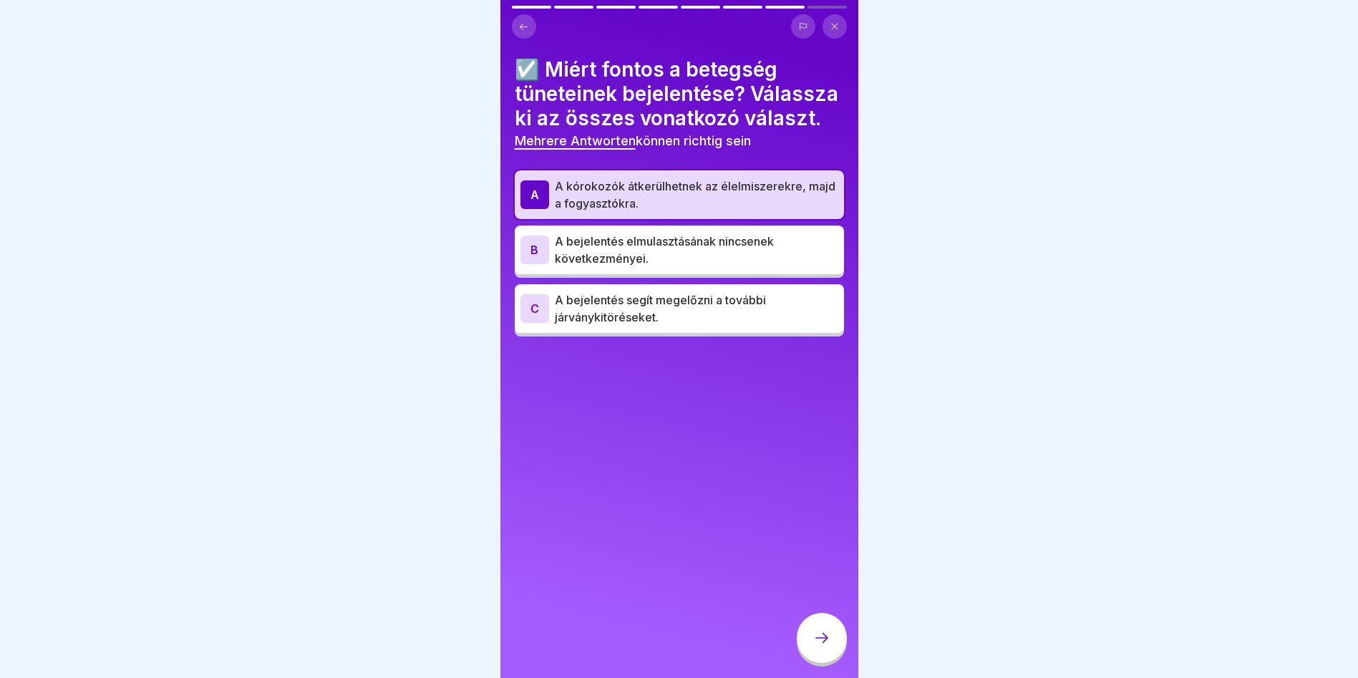
click at [616, 326] on p "A bejelentés segít megelőzni a további járványkitöréseket." at bounding box center [696, 308] width 283 height 34
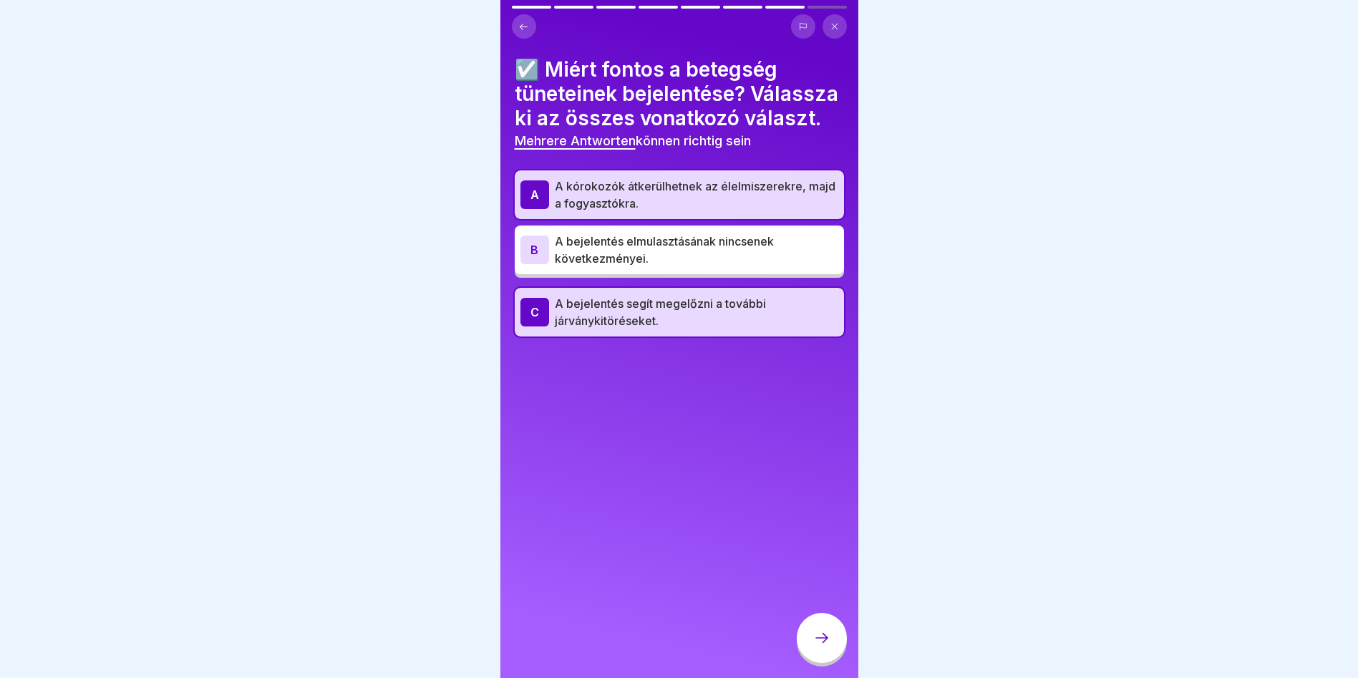
click at [827, 646] on icon at bounding box center [821, 637] width 17 height 17
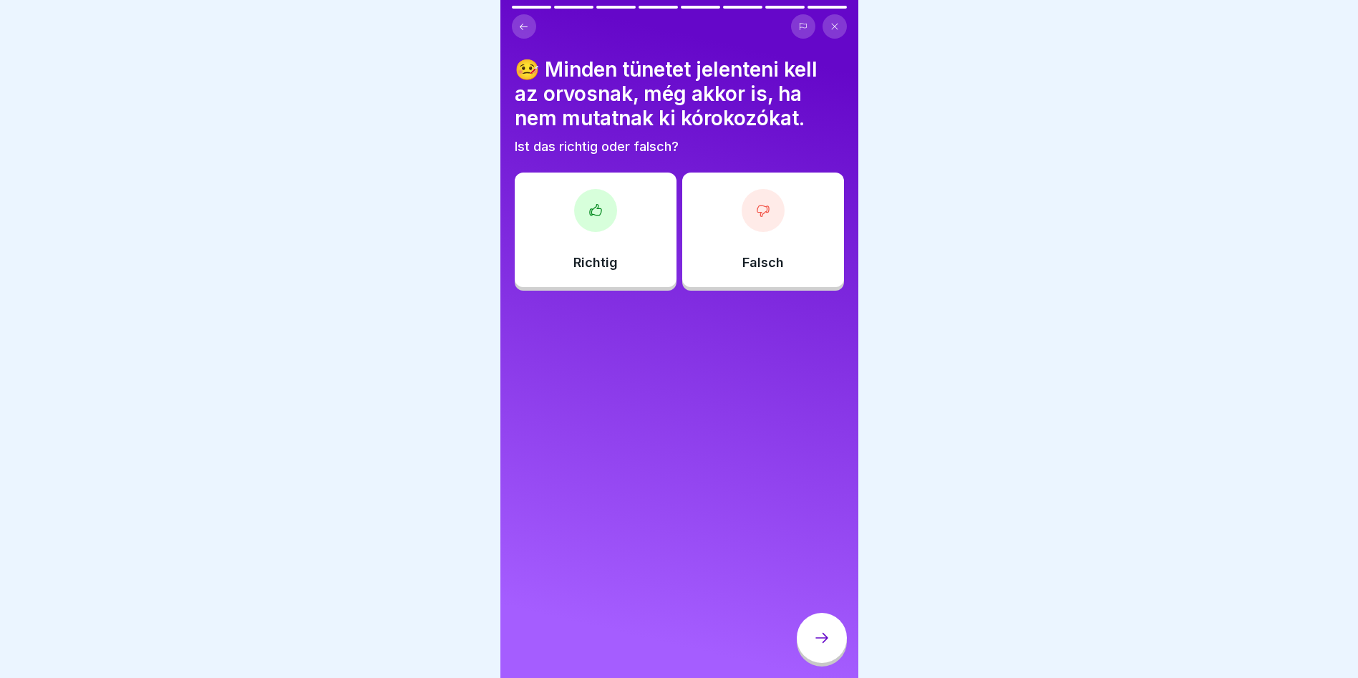
click at [742, 243] on div "Falsch" at bounding box center [763, 230] width 162 height 115
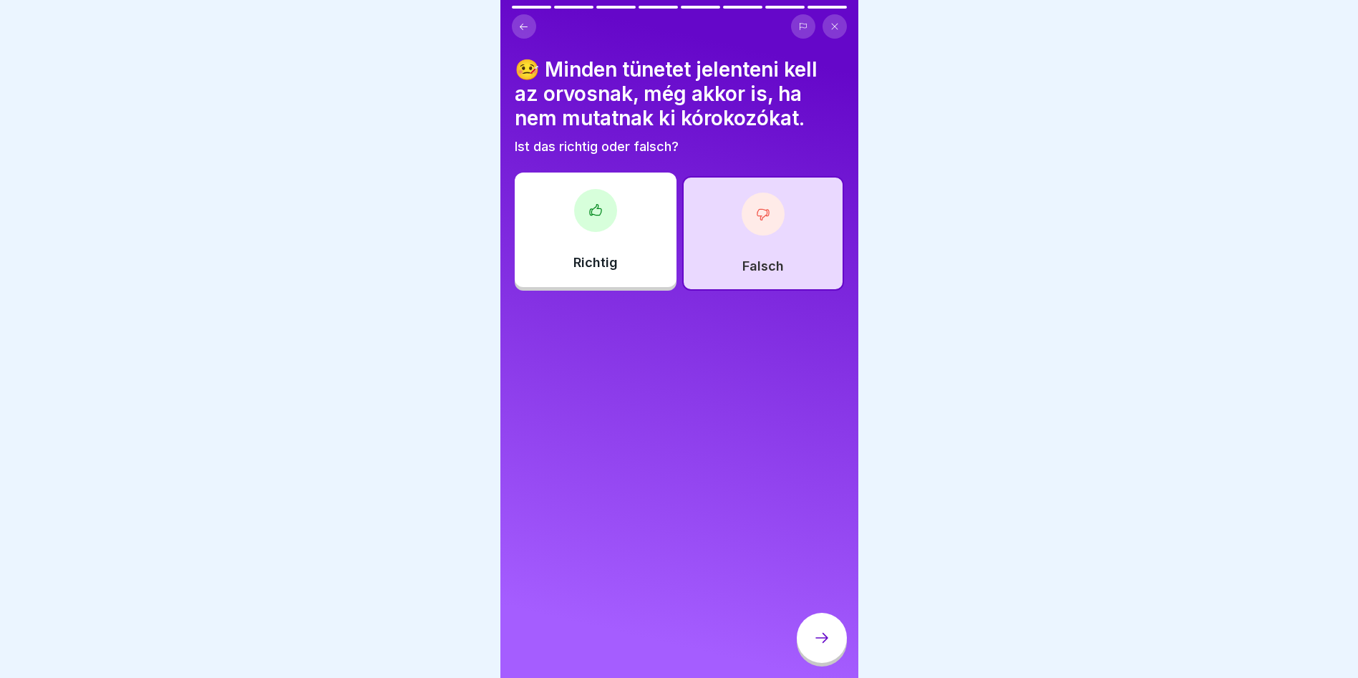
click at [817, 661] on div at bounding box center [822, 638] width 50 height 50
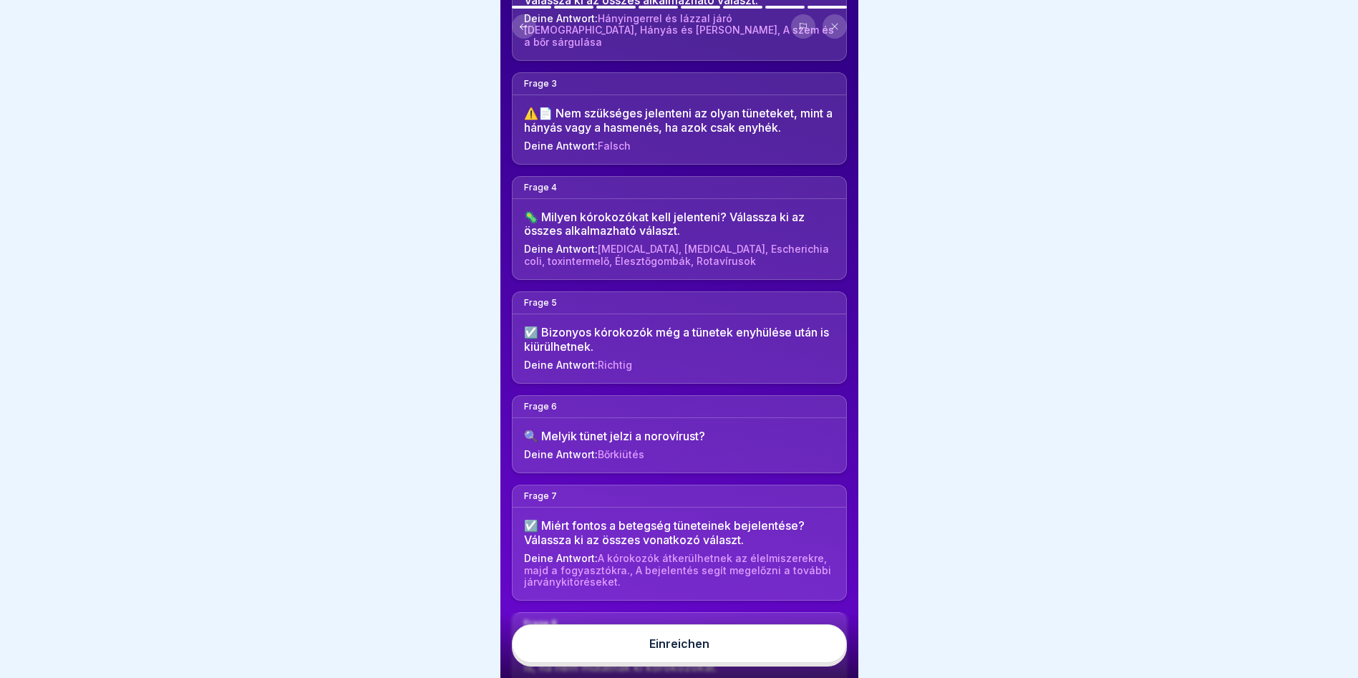
scroll to position [396, 0]
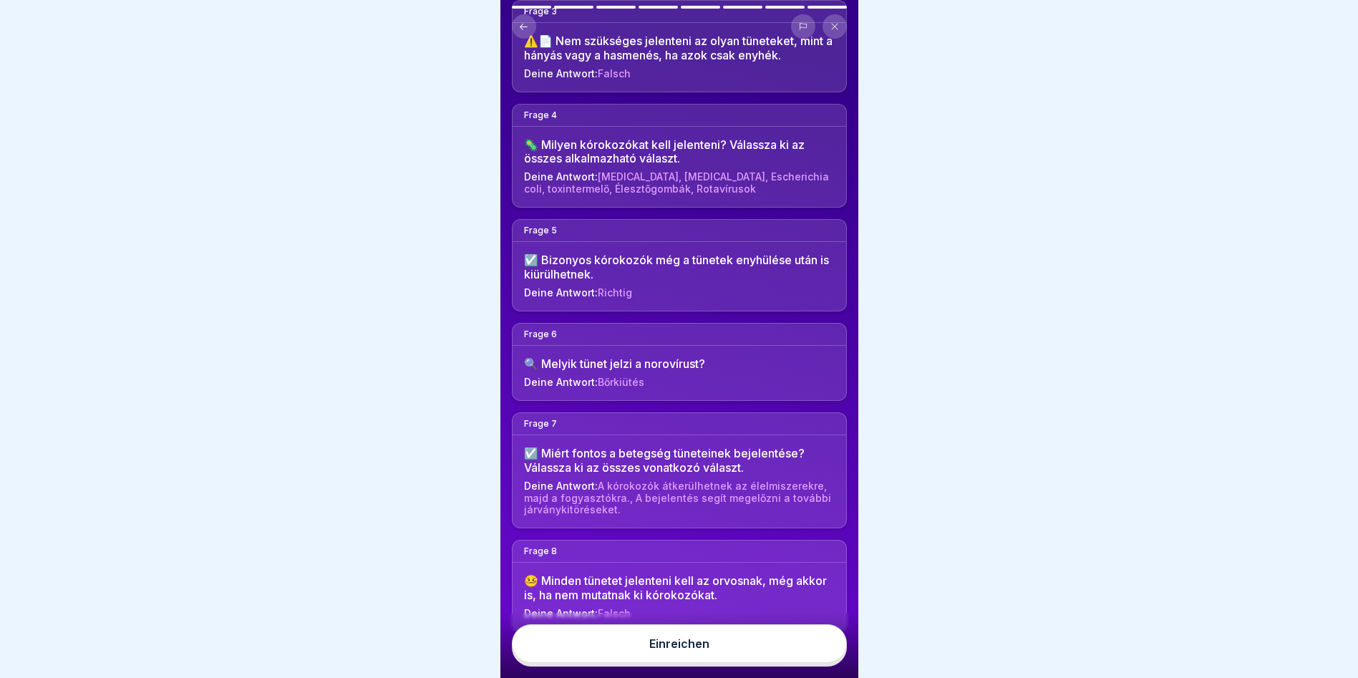
click at [682, 663] on button "Einreichen" at bounding box center [679, 643] width 335 height 39
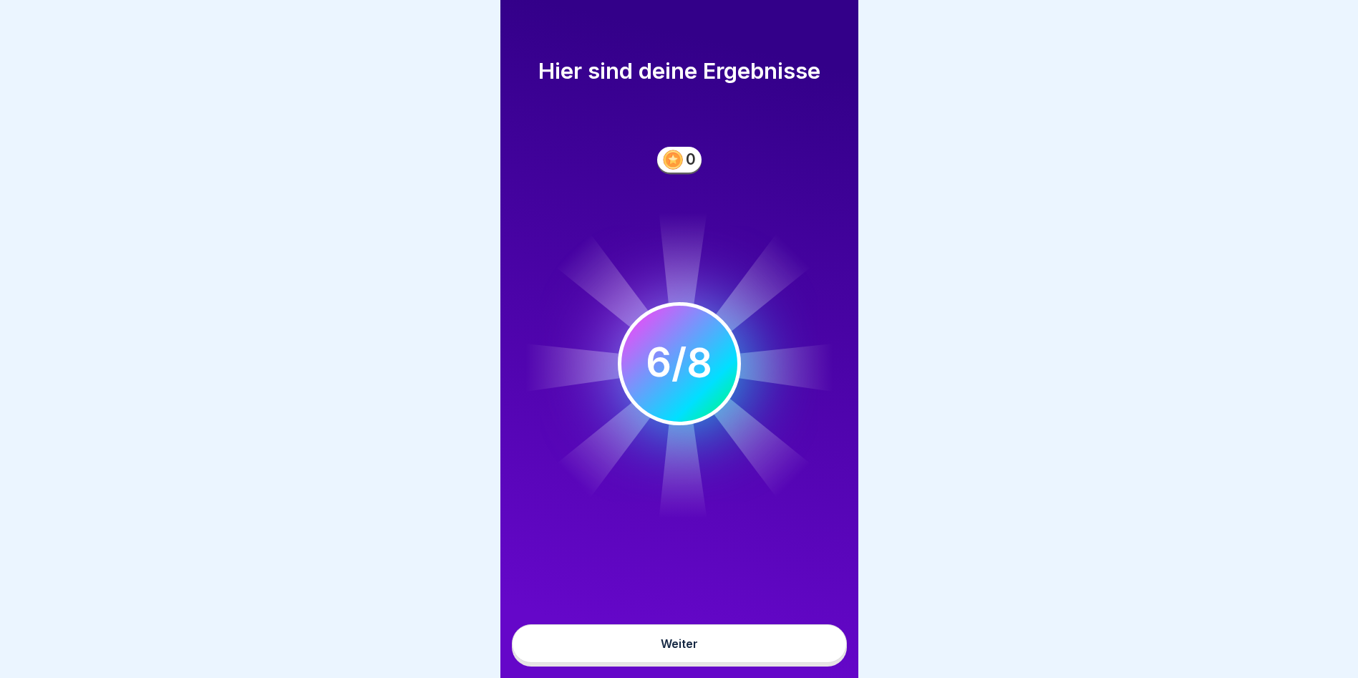
click at [732, 653] on button "Weiter" at bounding box center [679, 643] width 335 height 39
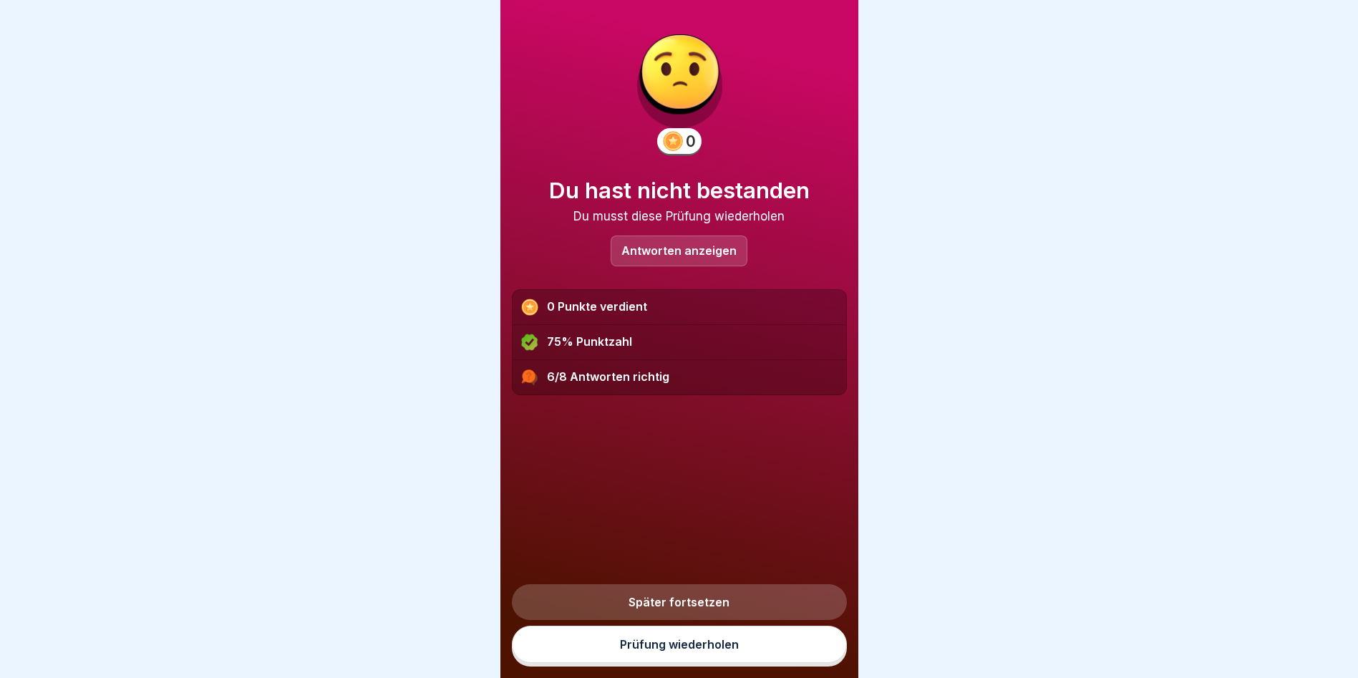
click at [706, 253] on p "Antworten anzeigen" at bounding box center [678, 251] width 115 height 12
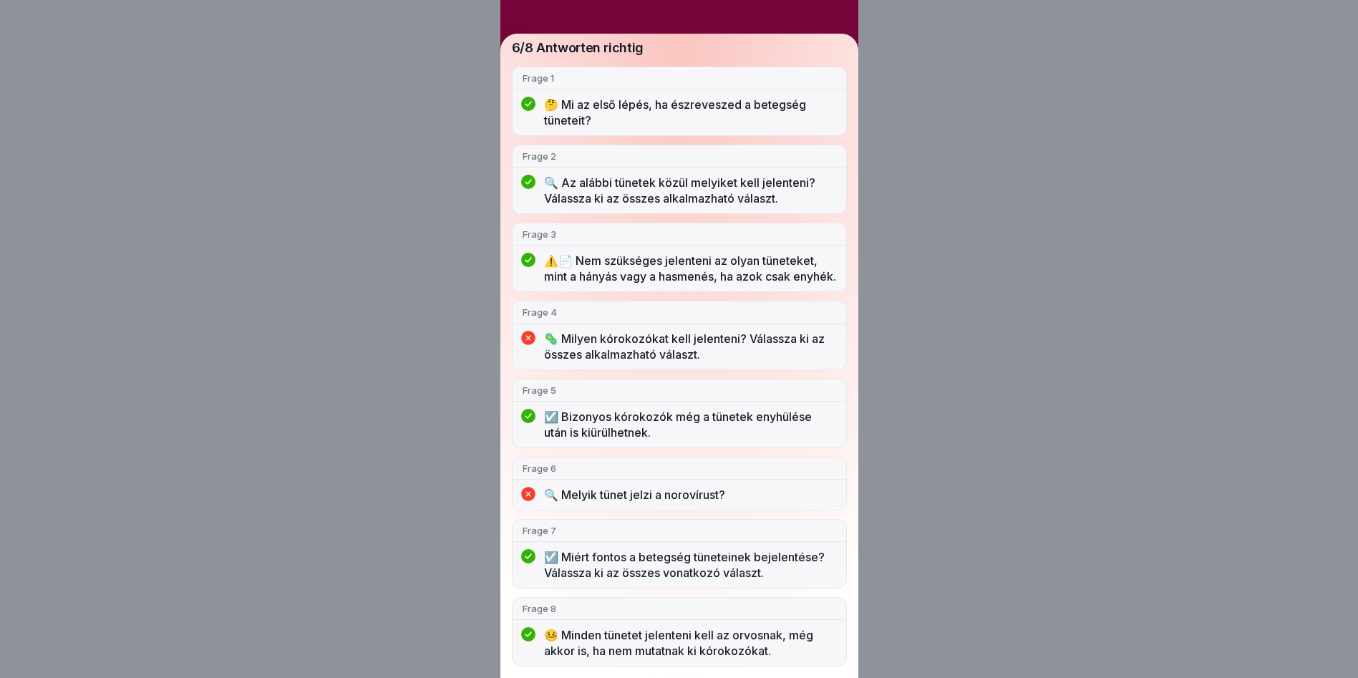
scroll to position [11, 0]
click at [756, 337] on p "🦠 Milyen kórokozókat kell jelenteni? Válassza ki az összes alkalmazható választ." at bounding box center [690, 346] width 292 height 31
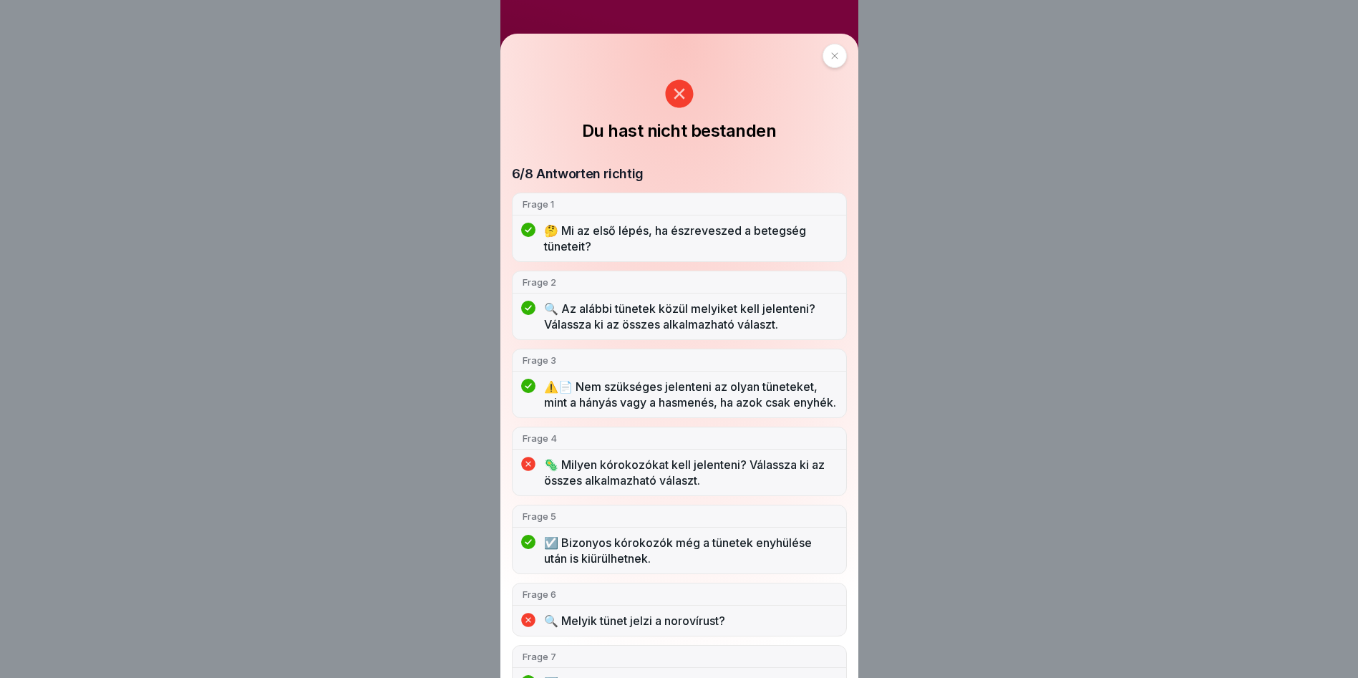
scroll to position [149, 0]
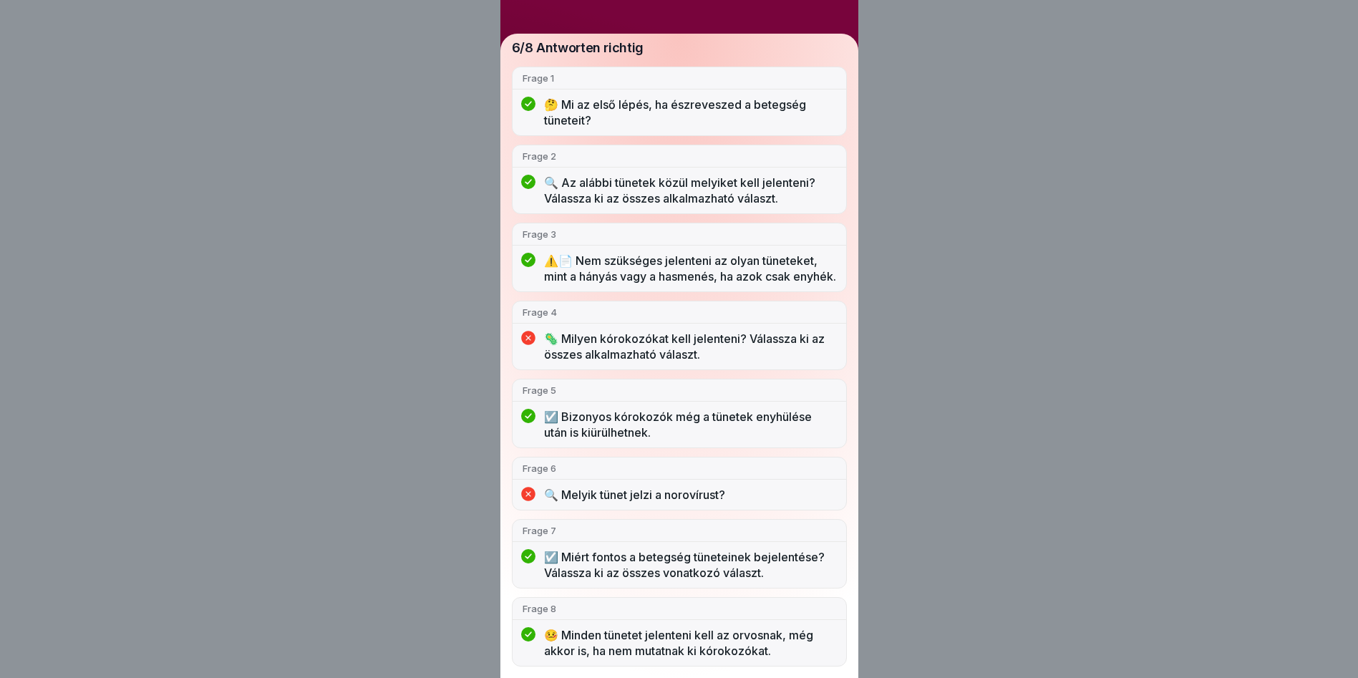
click at [531, 478] on div "Frage 6 🔍 Melyik tünet jelzi a norovírust?" at bounding box center [679, 484] width 335 height 54
click at [535, 493] on icon at bounding box center [528, 494] width 14 height 14
click at [599, 334] on p "🦠 Milyen kórokozókat kell jelenteni? Válassza ki az összes alkalmazható választ." at bounding box center [690, 346] width 292 height 31
click at [535, 331] on icon at bounding box center [528, 338] width 14 height 14
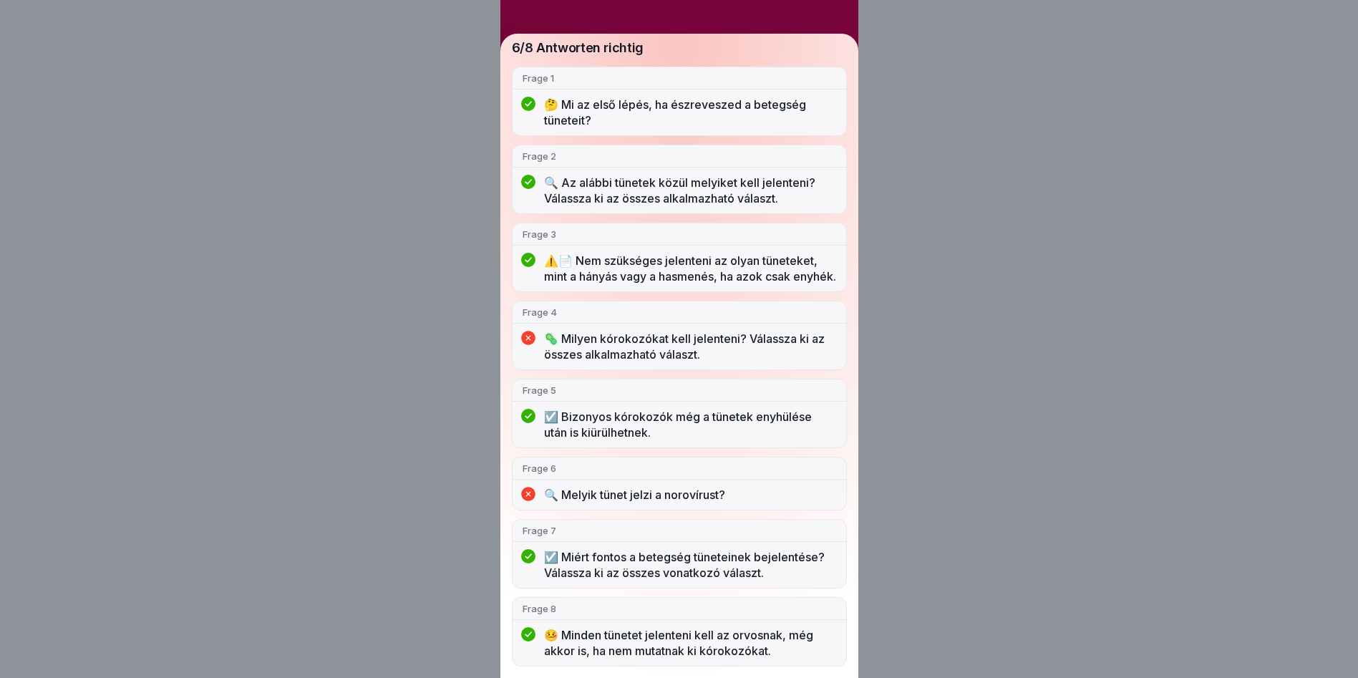
click at [936, 118] on div "Du hast nicht bestanden 6/8 Antworten richtig Frage 1 🤔 Mi az első lépés, ha és…" at bounding box center [679, 339] width 1358 height 678
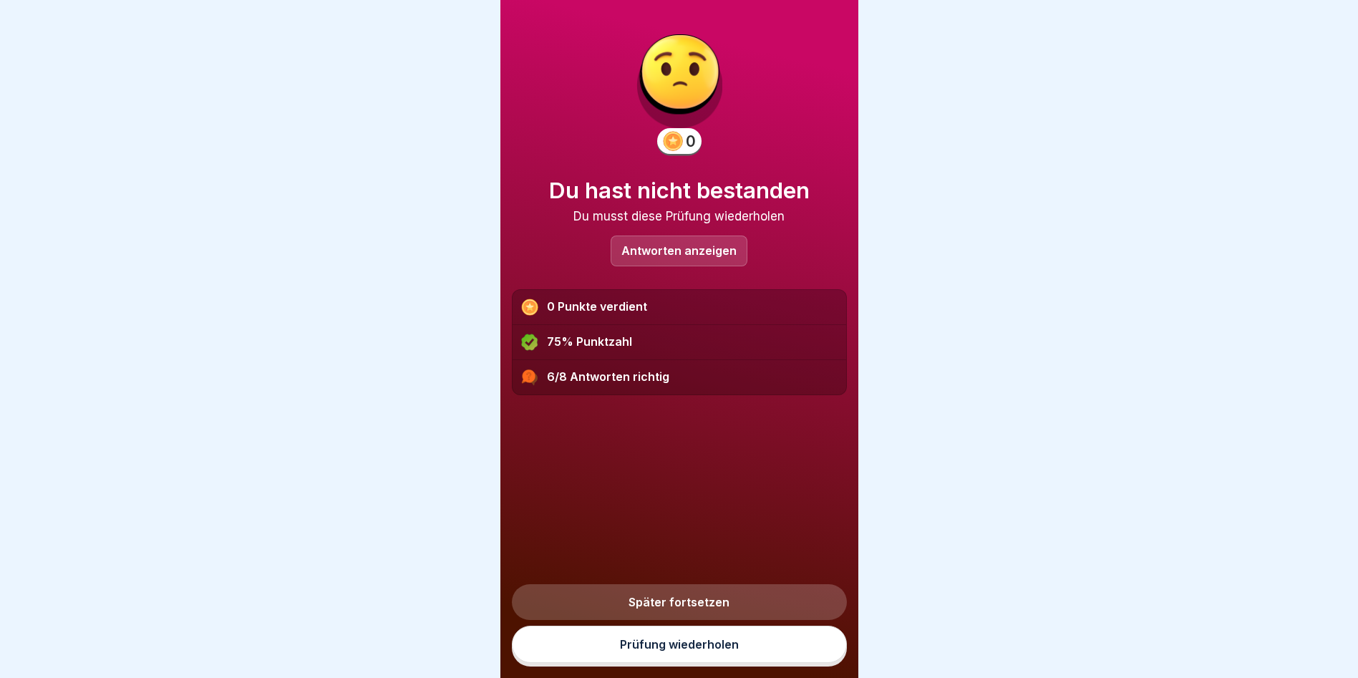
click at [709, 601] on link "Später fortsetzen" at bounding box center [679, 602] width 335 height 36
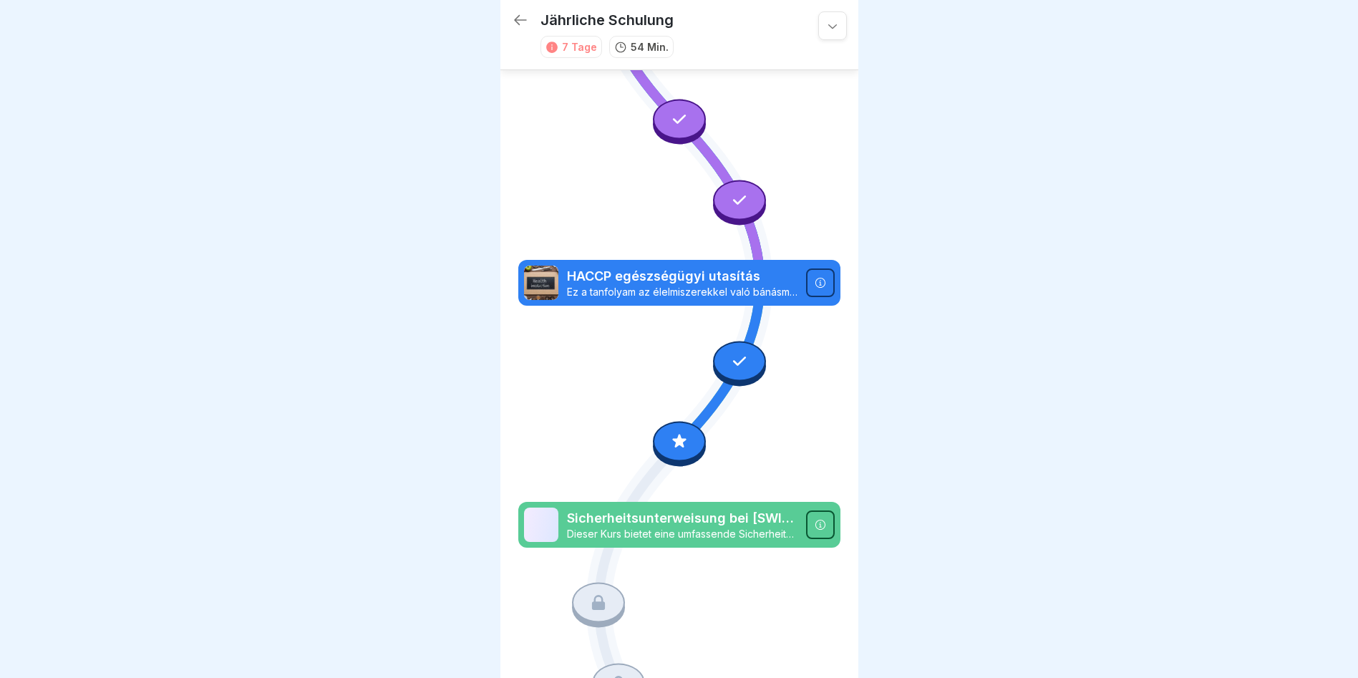
scroll to position [684, 0]
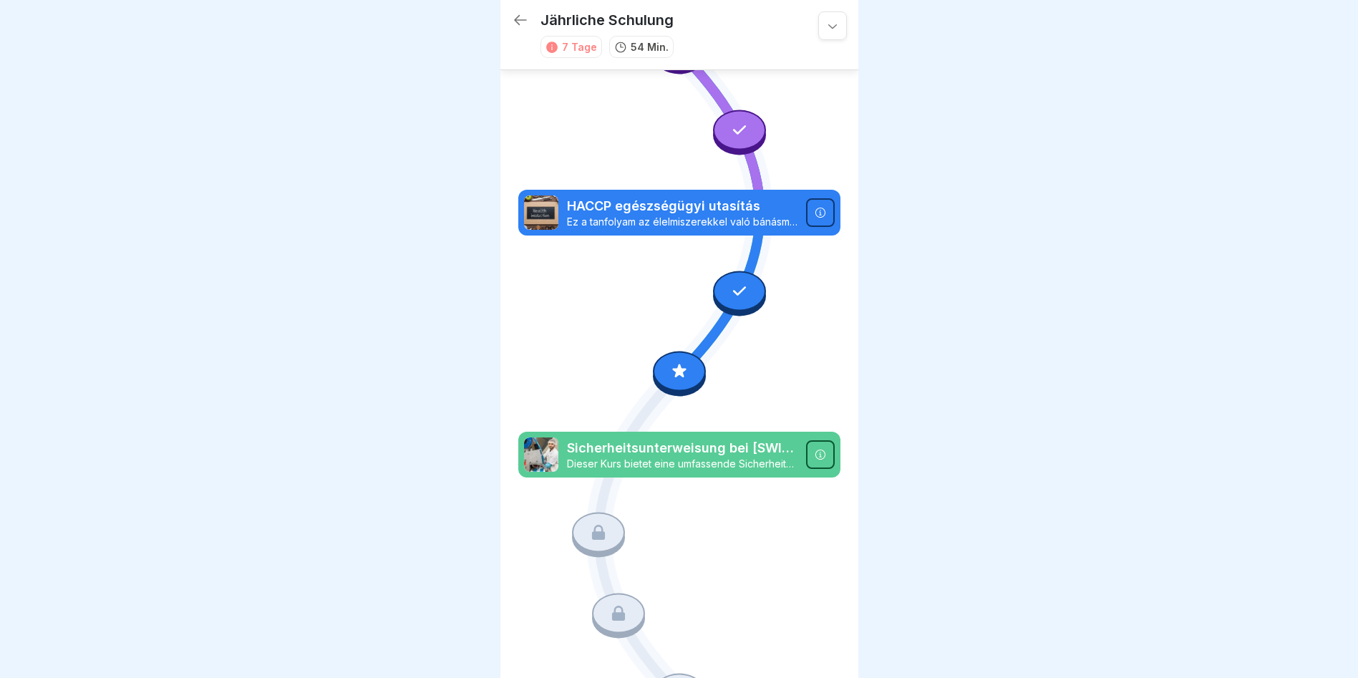
click at [671, 362] on icon at bounding box center [679, 371] width 19 height 19
click at [607, 323] on icon at bounding box center [679, 131] width 322 height 1449
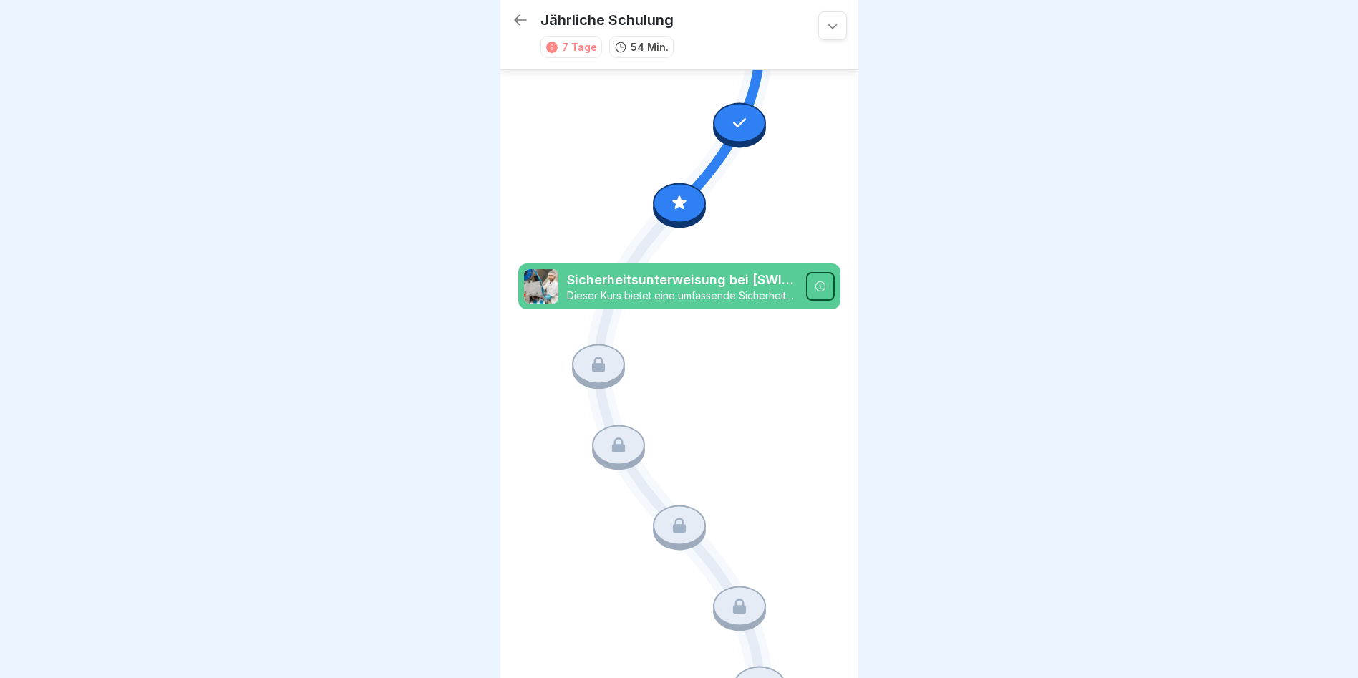
scroll to position [855, 0]
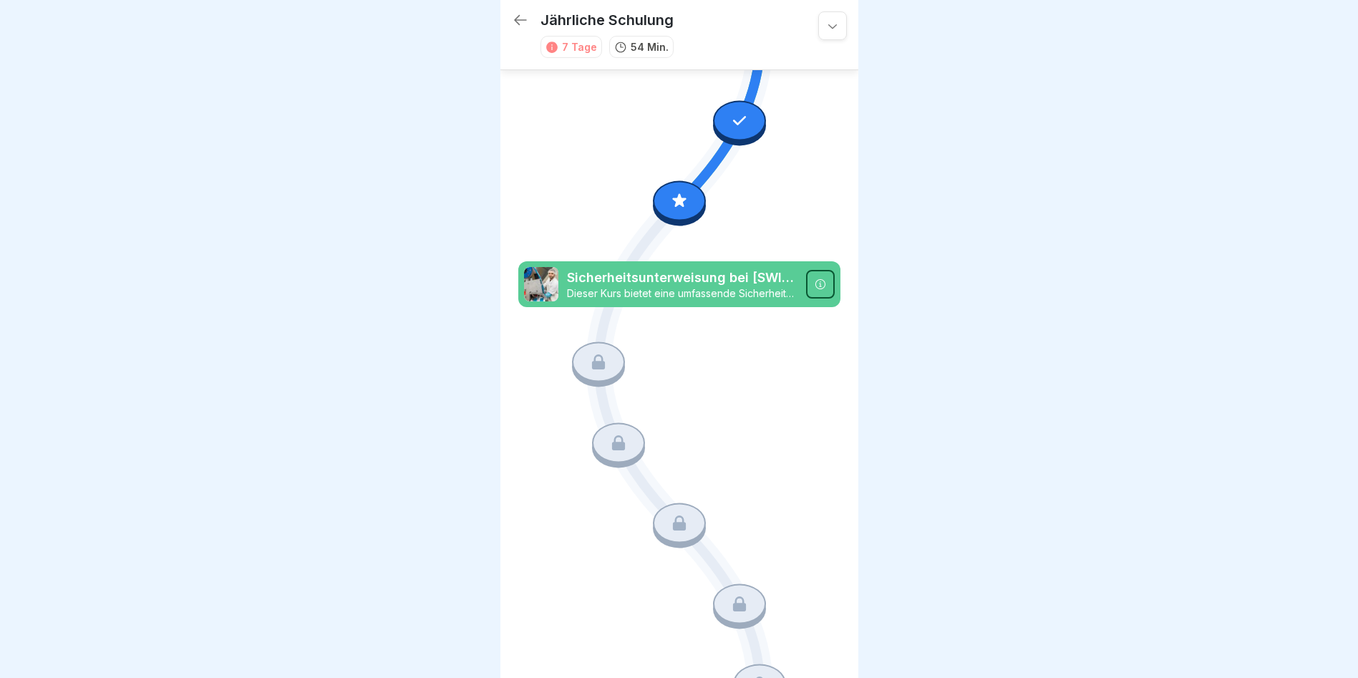
click at [589, 353] on icon at bounding box center [598, 362] width 19 height 19
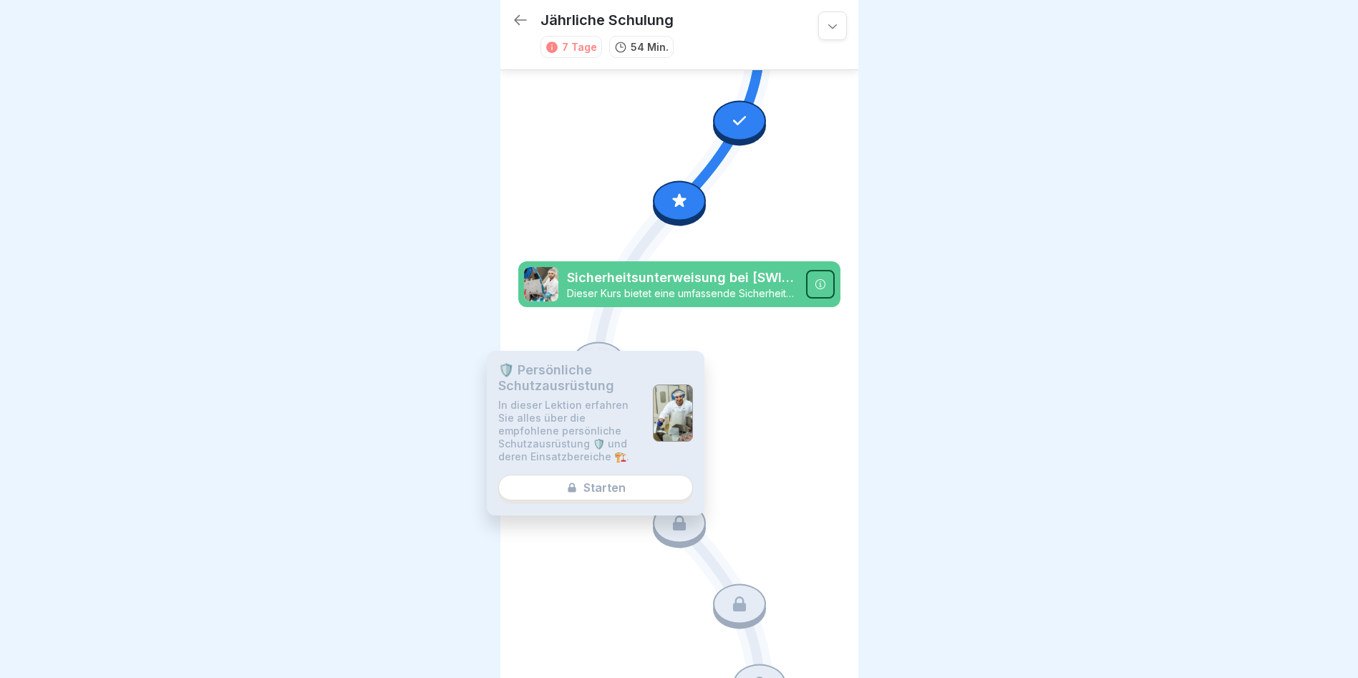
click at [630, 492] on div "🛡️ Persönliche Schutzausrüstung In dieser Lektion erfahren Sie alles über die e…" at bounding box center [596, 433] width 218 height 165
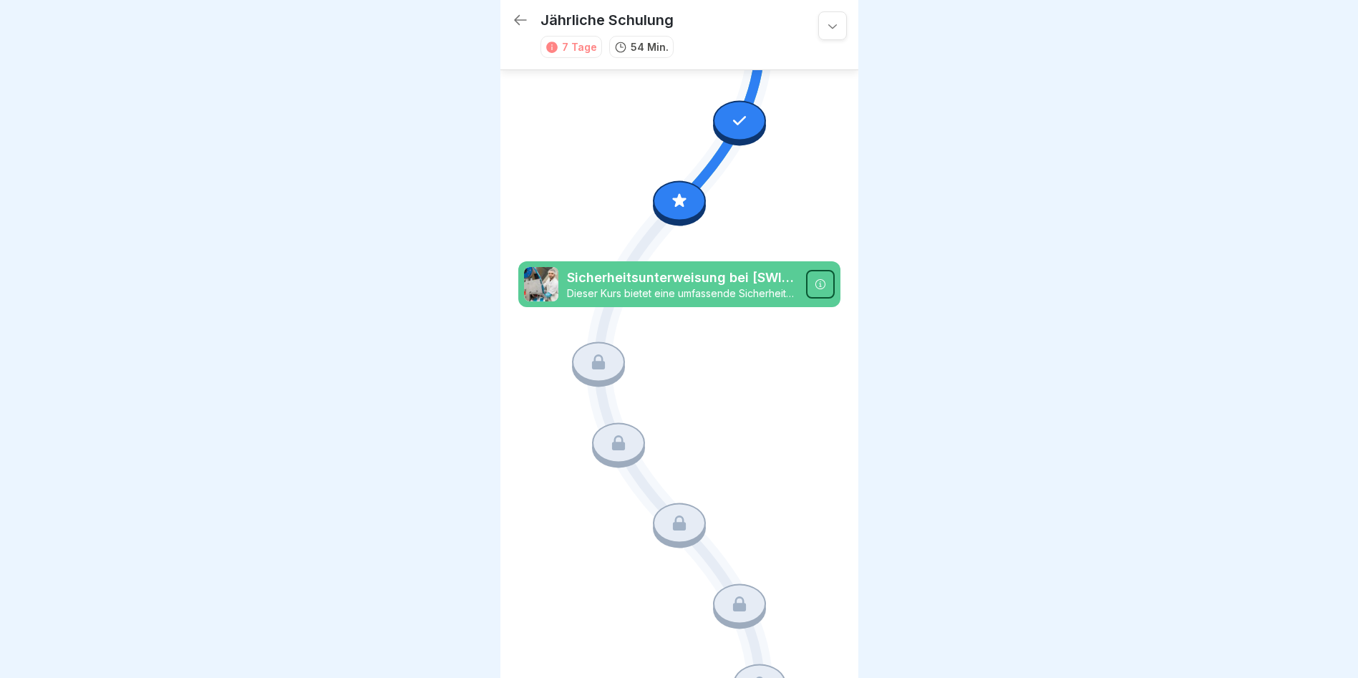
click at [671, 192] on icon at bounding box center [679, 201] width 19 height 19
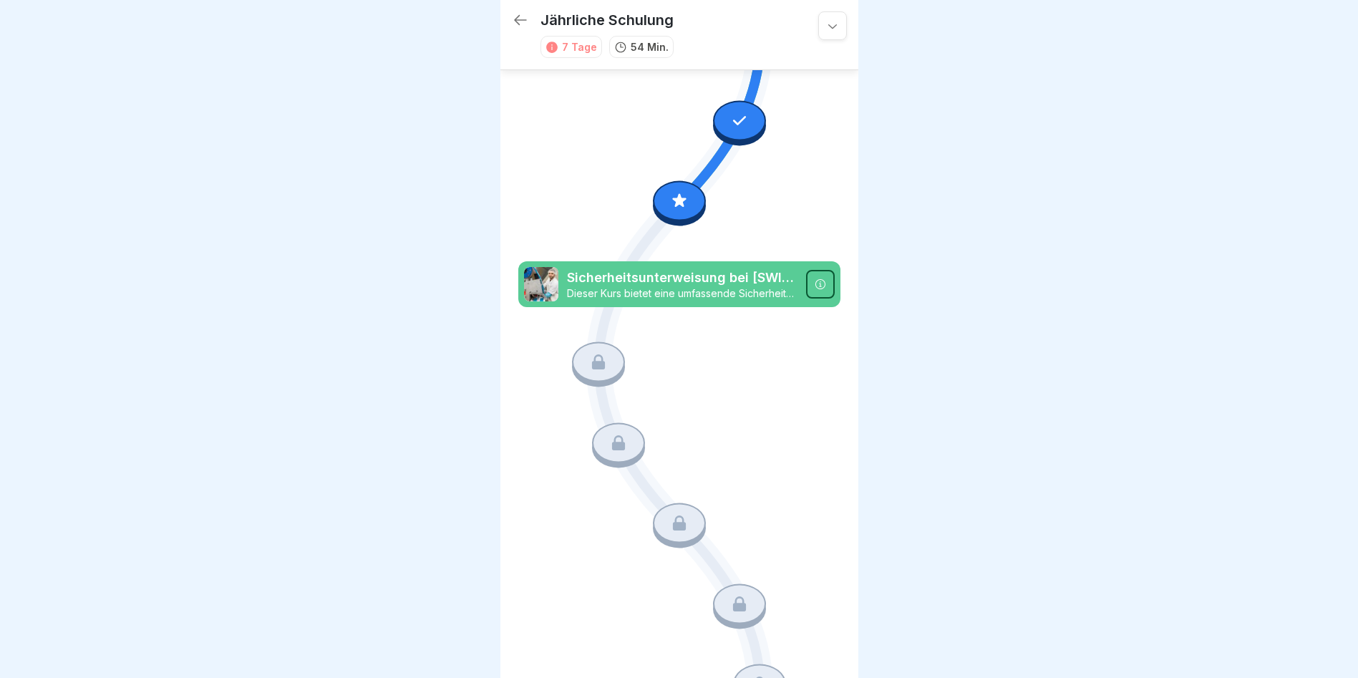
click at [742, 100] on div at bounding box center [739, 120] width 53 height 40
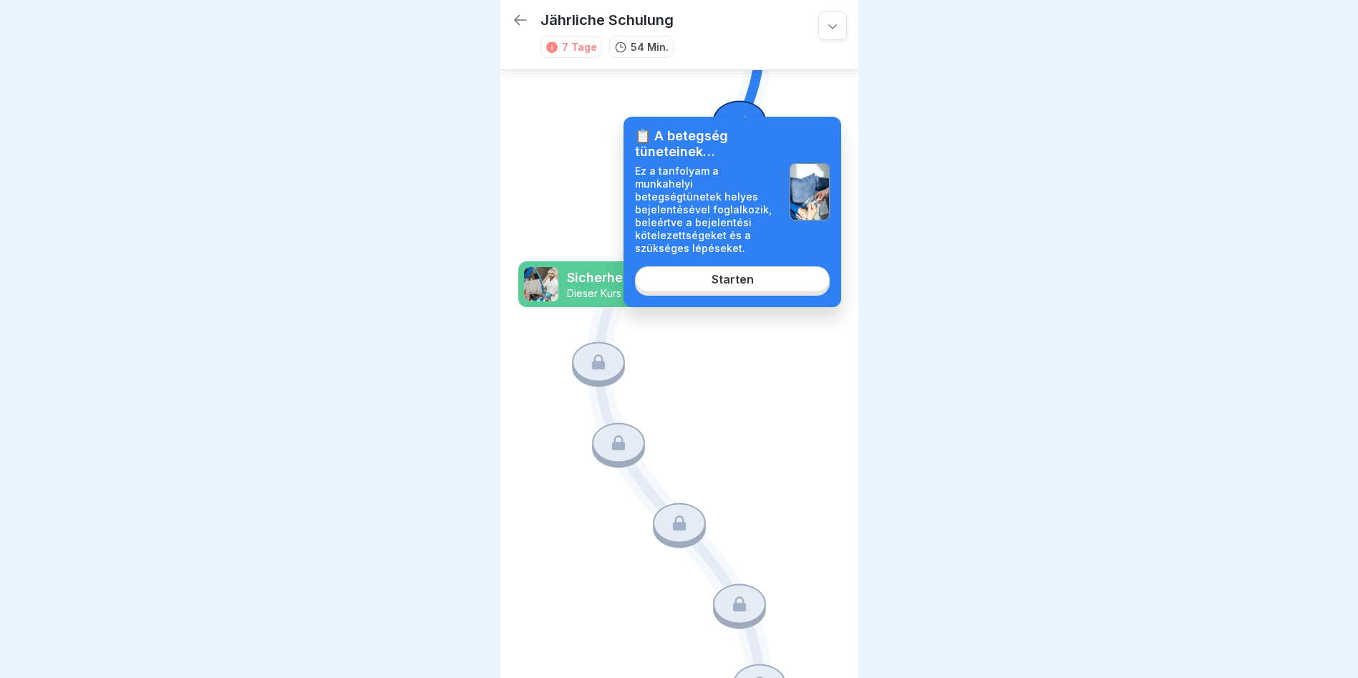
click at [739, 266] on link "Starten" at bounding box center [732, 279] width 195 height 26
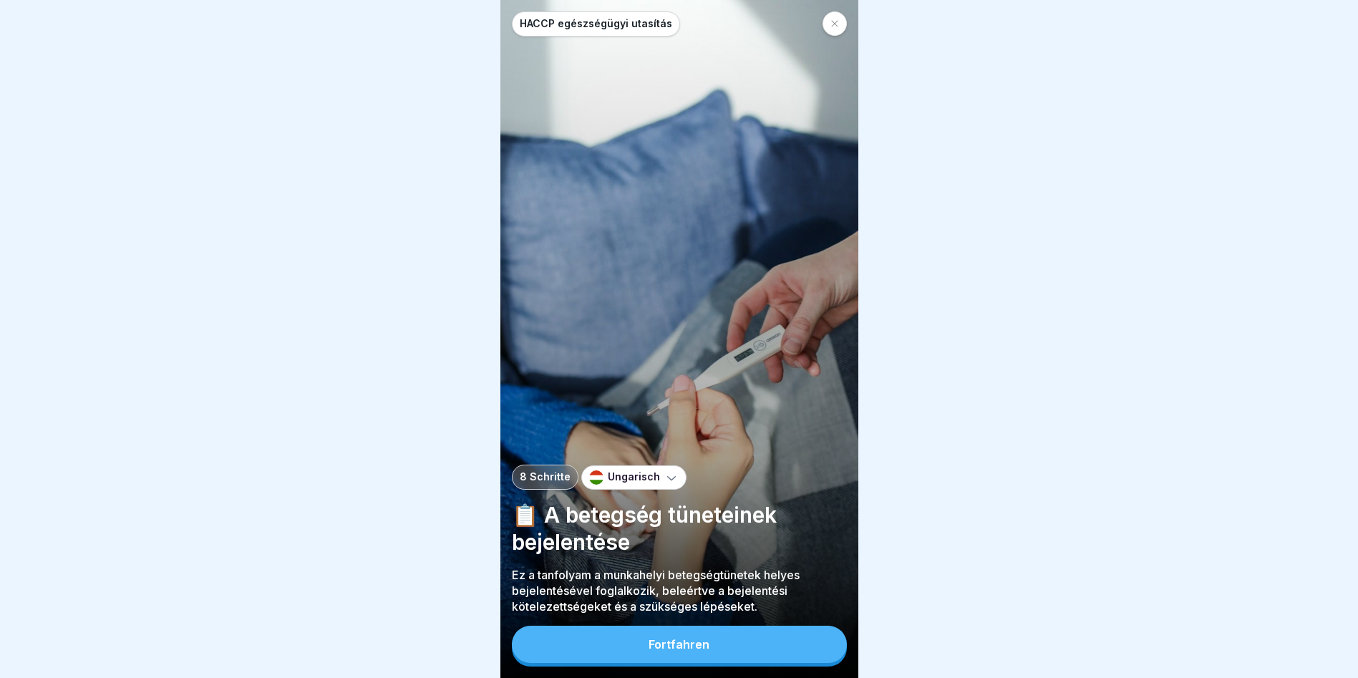
click at [681, 658] on button "Fortfahren" at bounding box center [679, 644] width 335 height 37
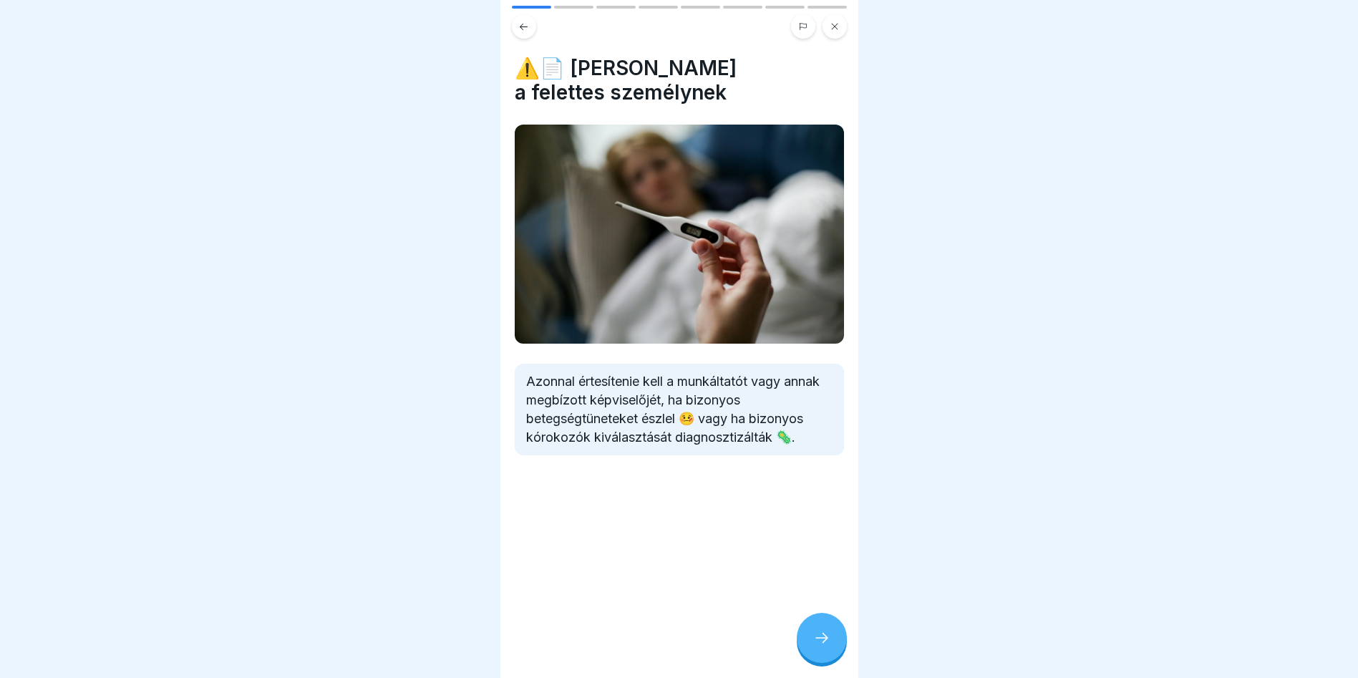
click at [825, 634] on div at bounding box center [822, 638] width 50 height 50
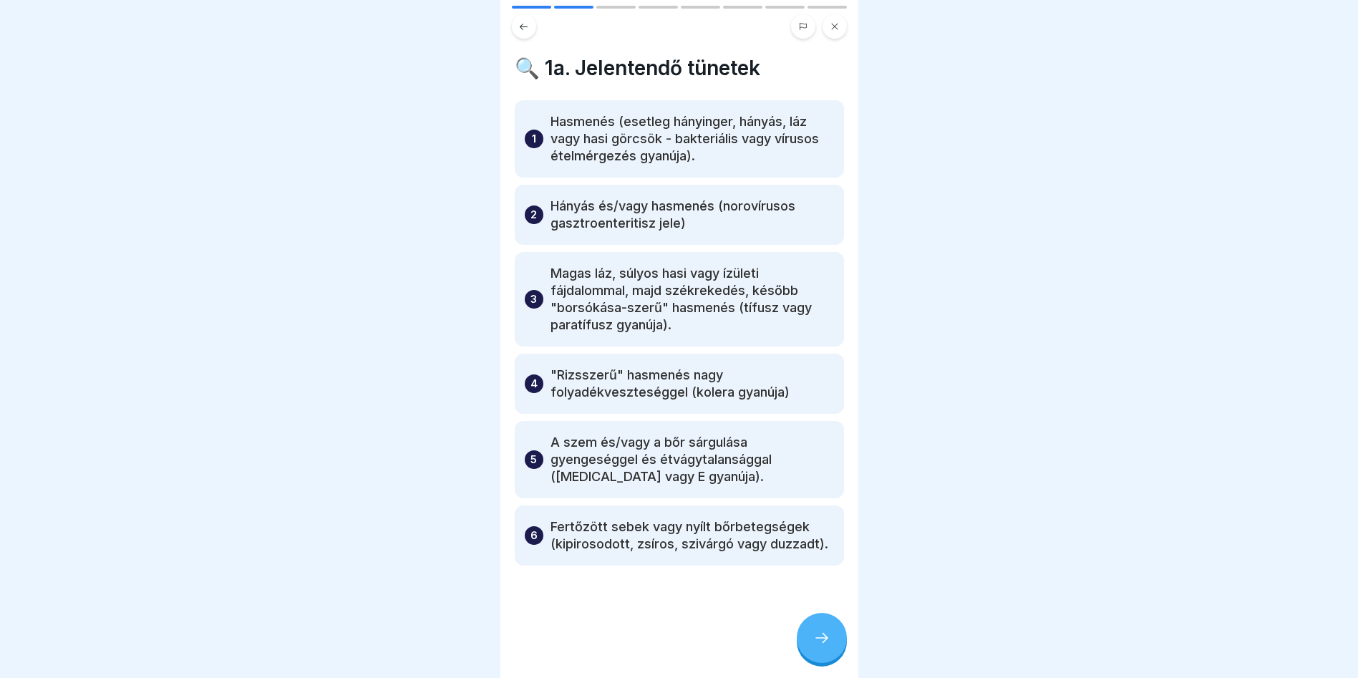
click at [813, 646] on icon at bounding box center [821, 637] width 17 height 17
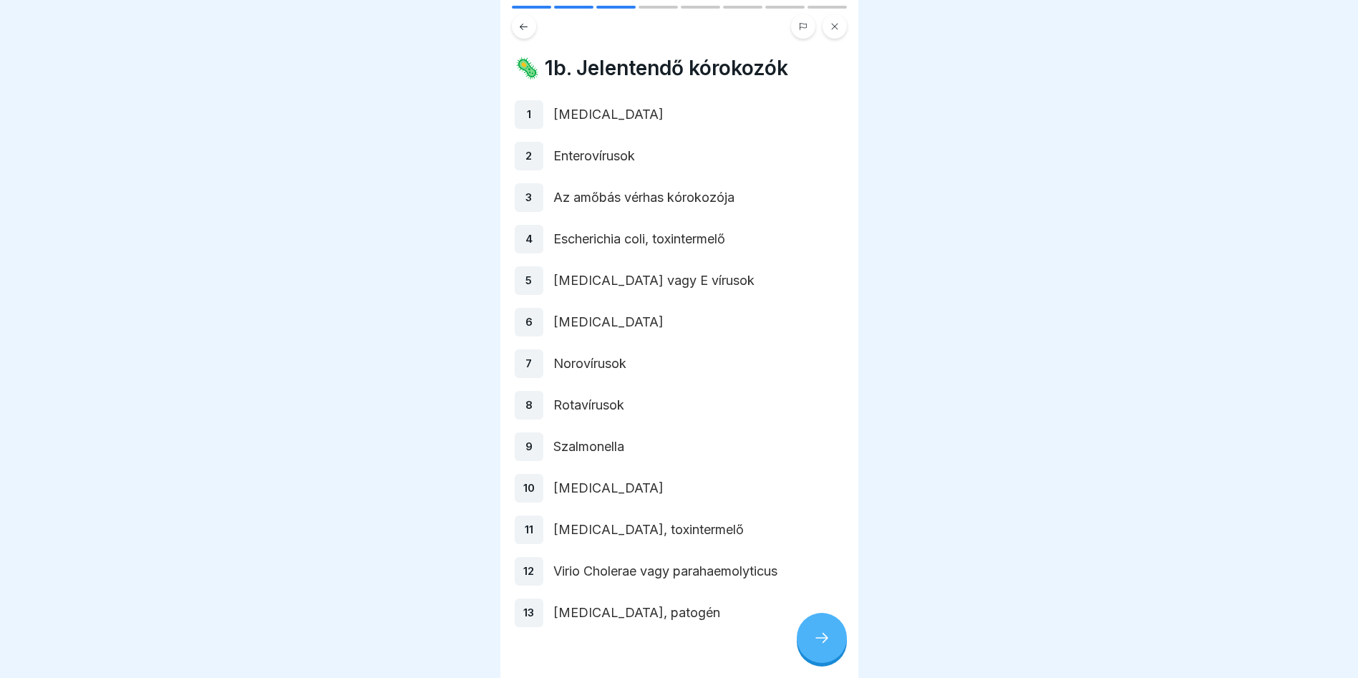
click at [829, 643] on div at bounding box center [822, 638] width 50 height 50
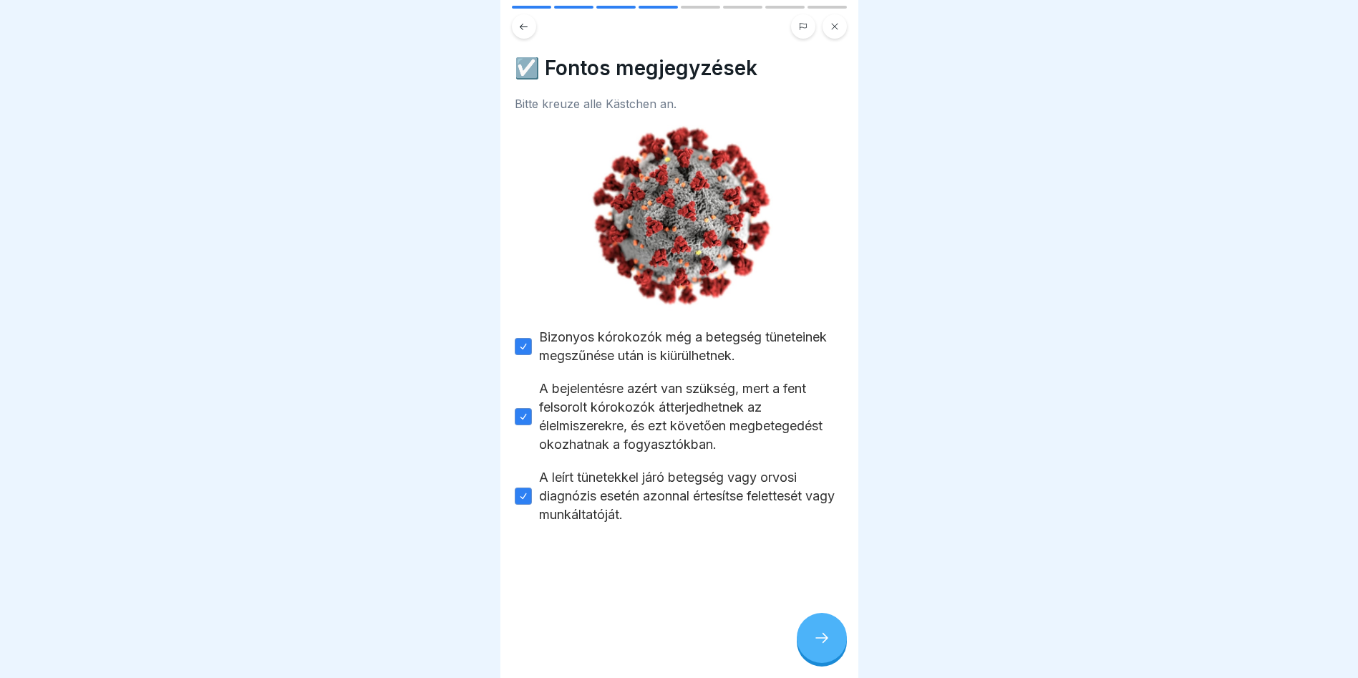
click at [812, 628] on div at bounding box center [822, 638] width 50 height 50
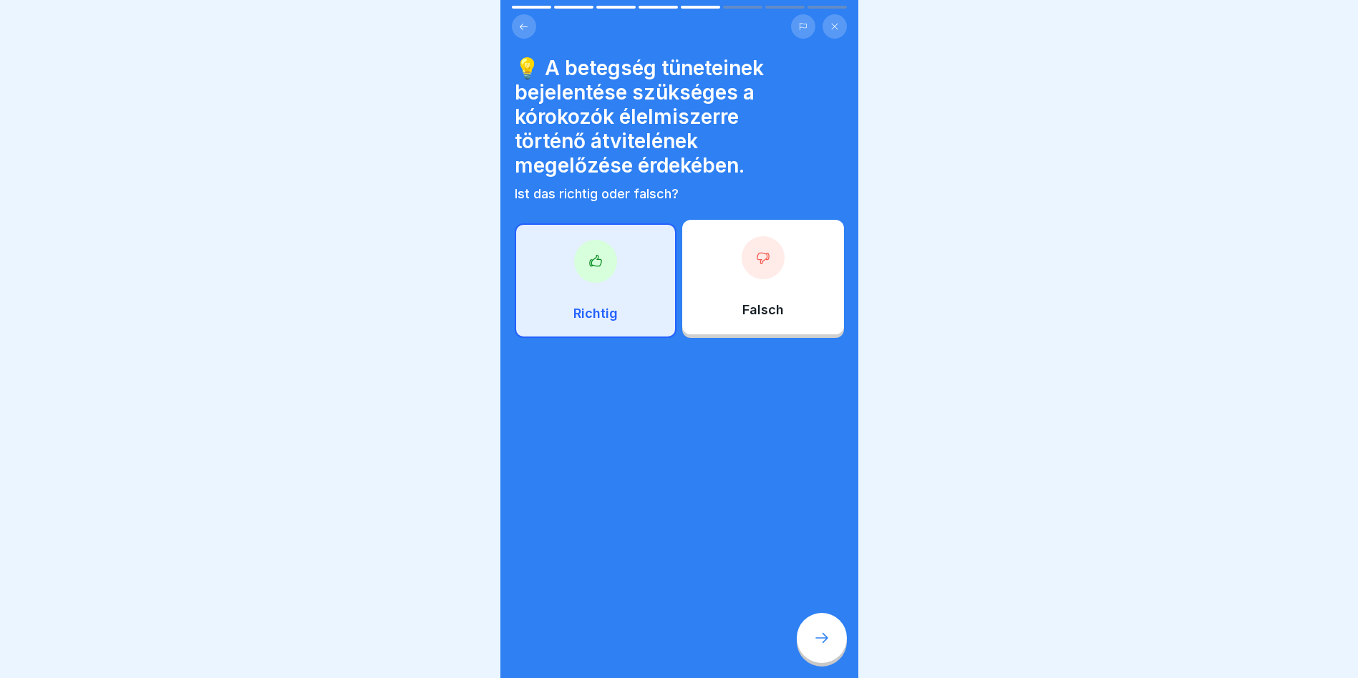
click at [823, 638] on icon at bounding box center [821, 637] width 17 height 17
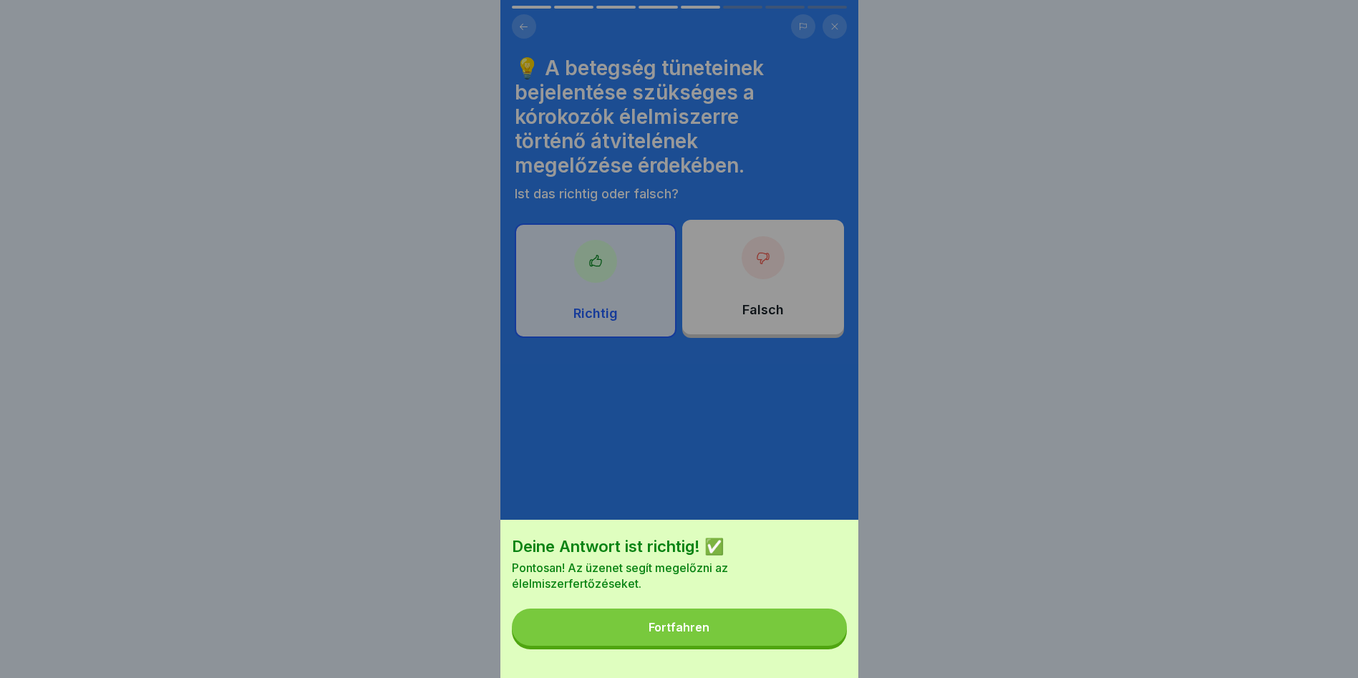
click at [777, 636] on button "Fortfahren" at bounding box center [679, 626] width 335 height 37
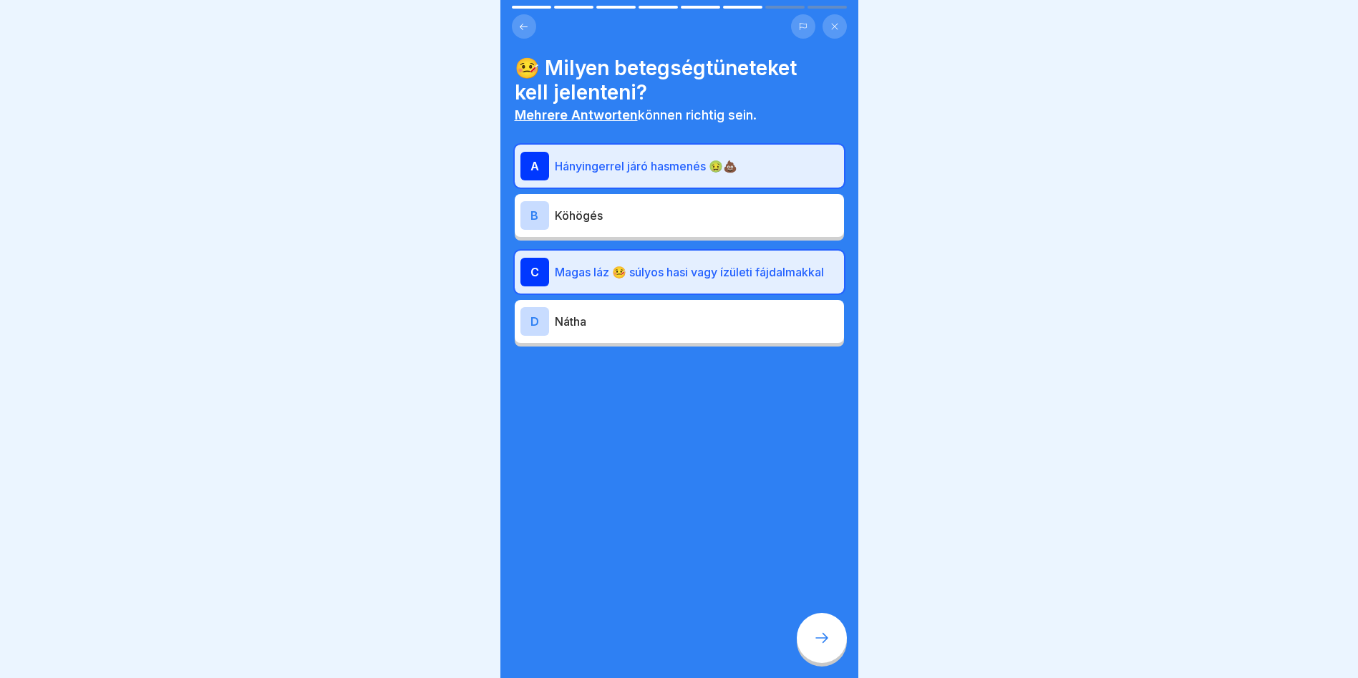
click at [832, 644] on div at bounding box center [822, 638] width 50 height 50
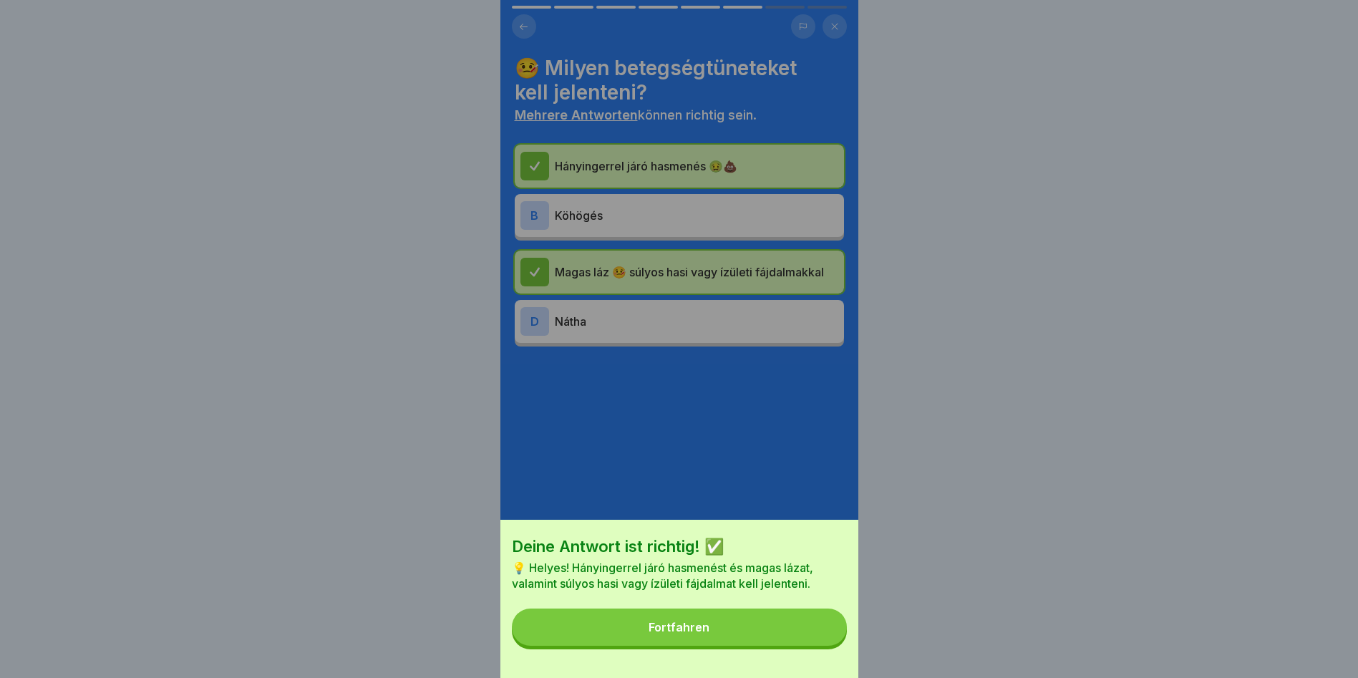
click at [770, 644] on button "Fortfahren" at bounding box center [679, 626] width 335 height 37
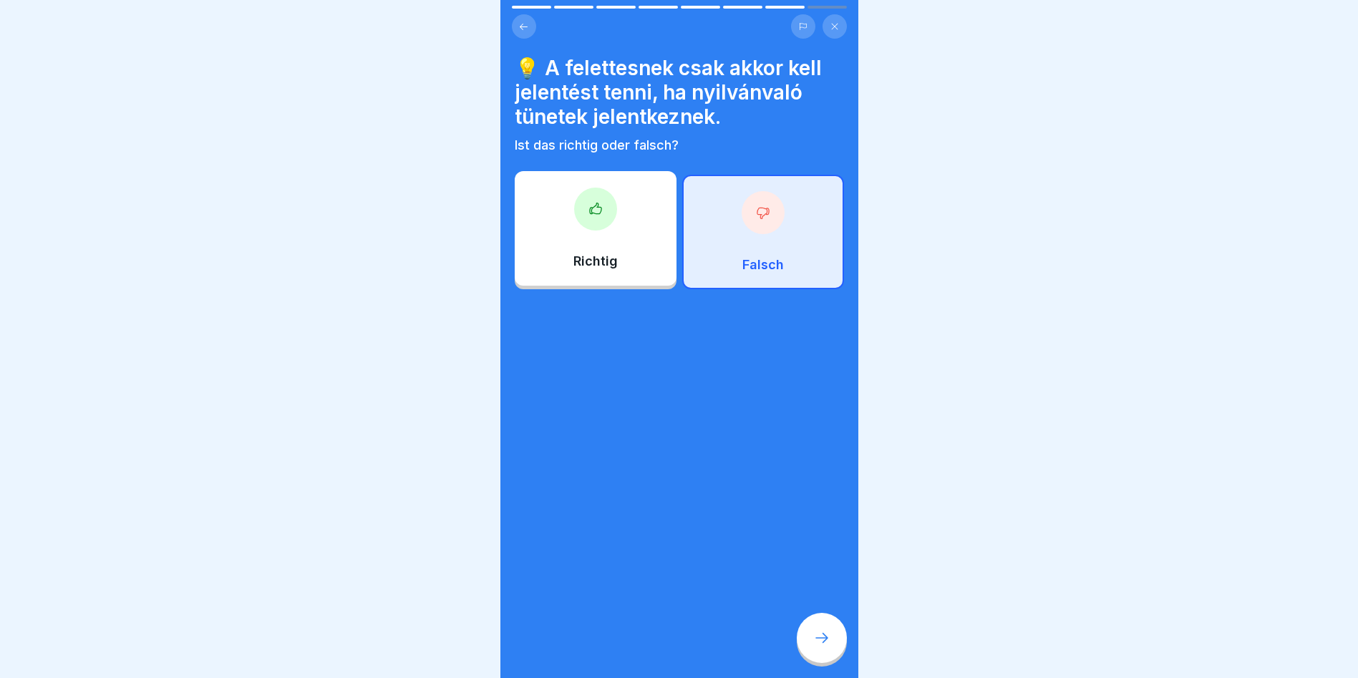
click at [818, 646] on icon at bounding box center [821, 637] width 17 height 17
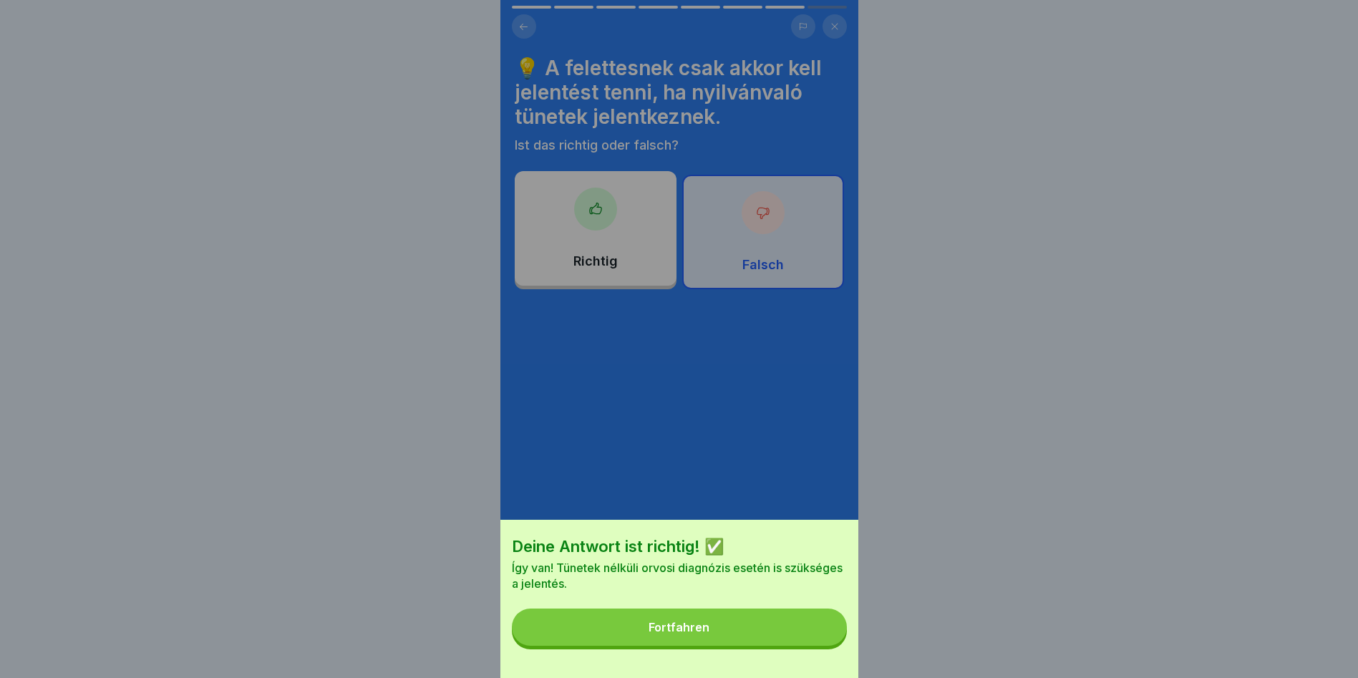
click at [776, 646] on button "Fortfahren" at bounding box center [679, 626] width 335 height 37
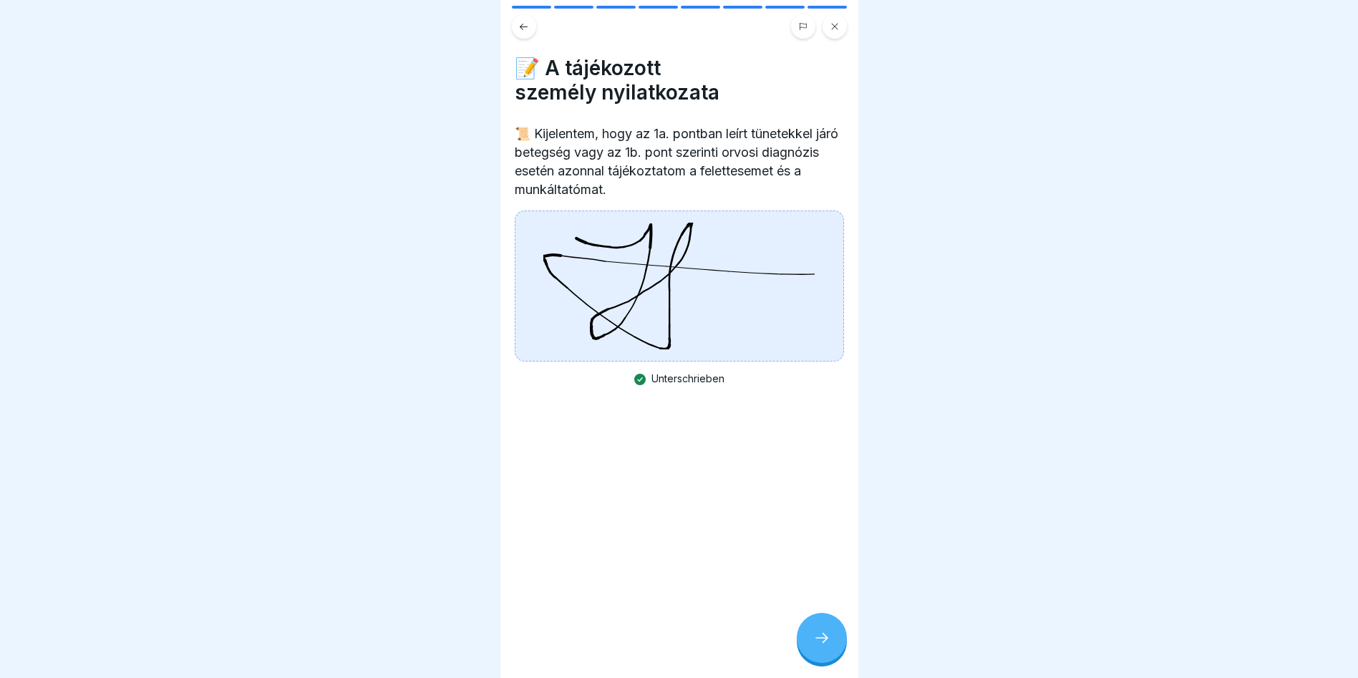
click at [828, 630] on div at bounding box center [822, 638] width 50 height 50
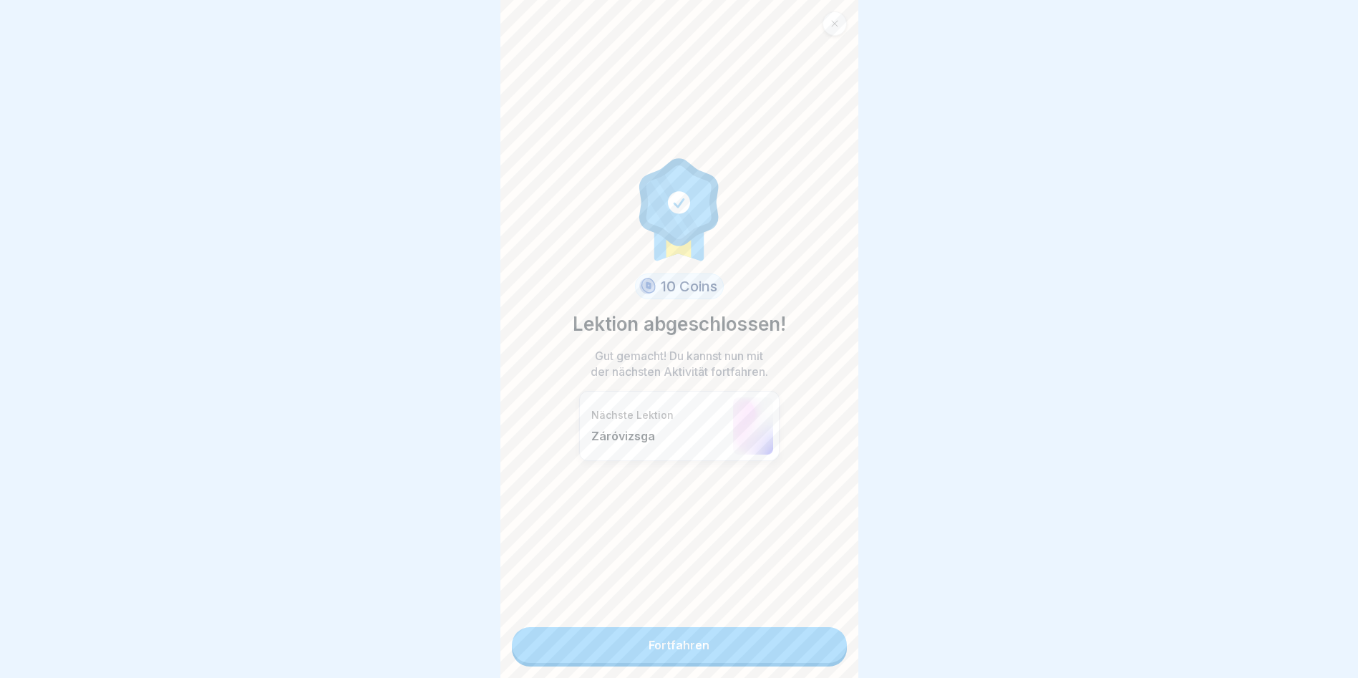
click at [764, 645] on link "Fortfahren" at bounding box center [679, 645] width 335 height 36
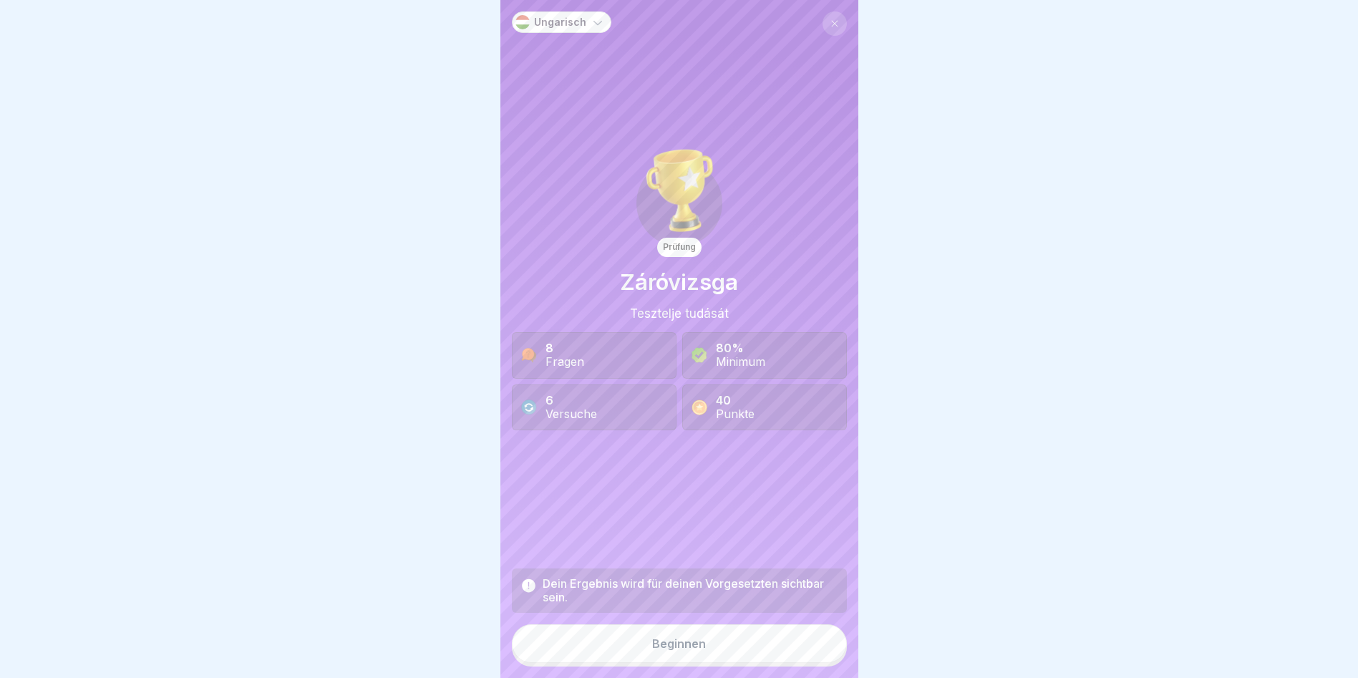
click at [518, 411] on div "6 Versuche" at bounding box center [594, 407] width 165 height 46
click at [533, 591] on icon at bounding box center [529, 585] width 14 height 14
click at [717, 658] on button "Beginnen" at bounding box center [679, 643] width 335 height 39
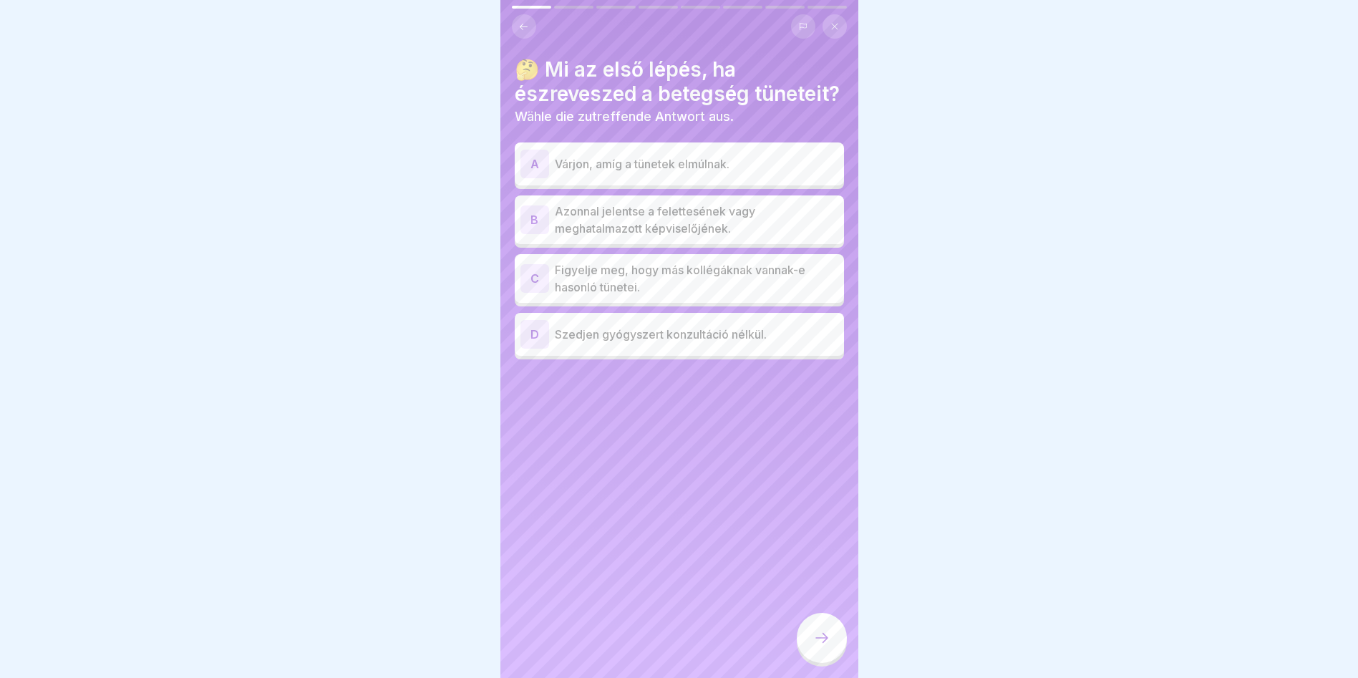
click at [679, 234] on p "Azonnal jelentse a felettesének vagy meghatalmazott képviselőjének." at bounding box center [696, 220] width 283 height 34
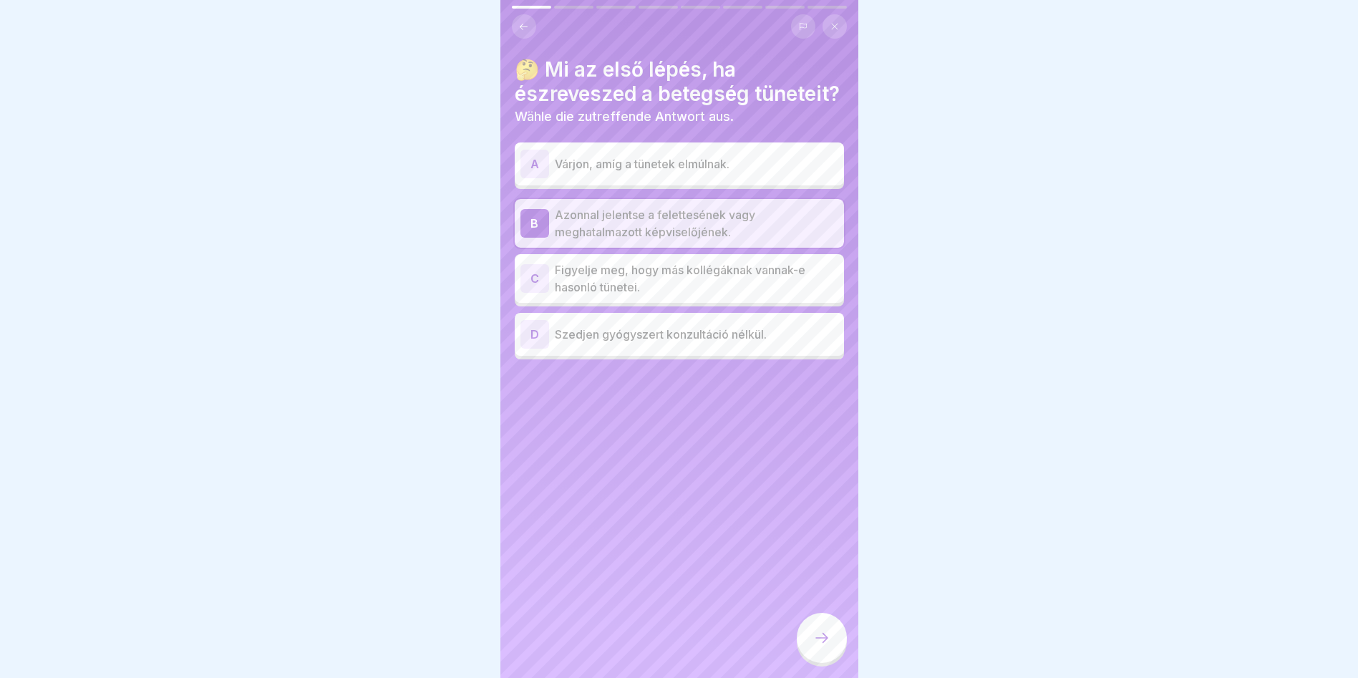
click at [820, 639] on icon at bounding box center [821, 637] width 17 height 17
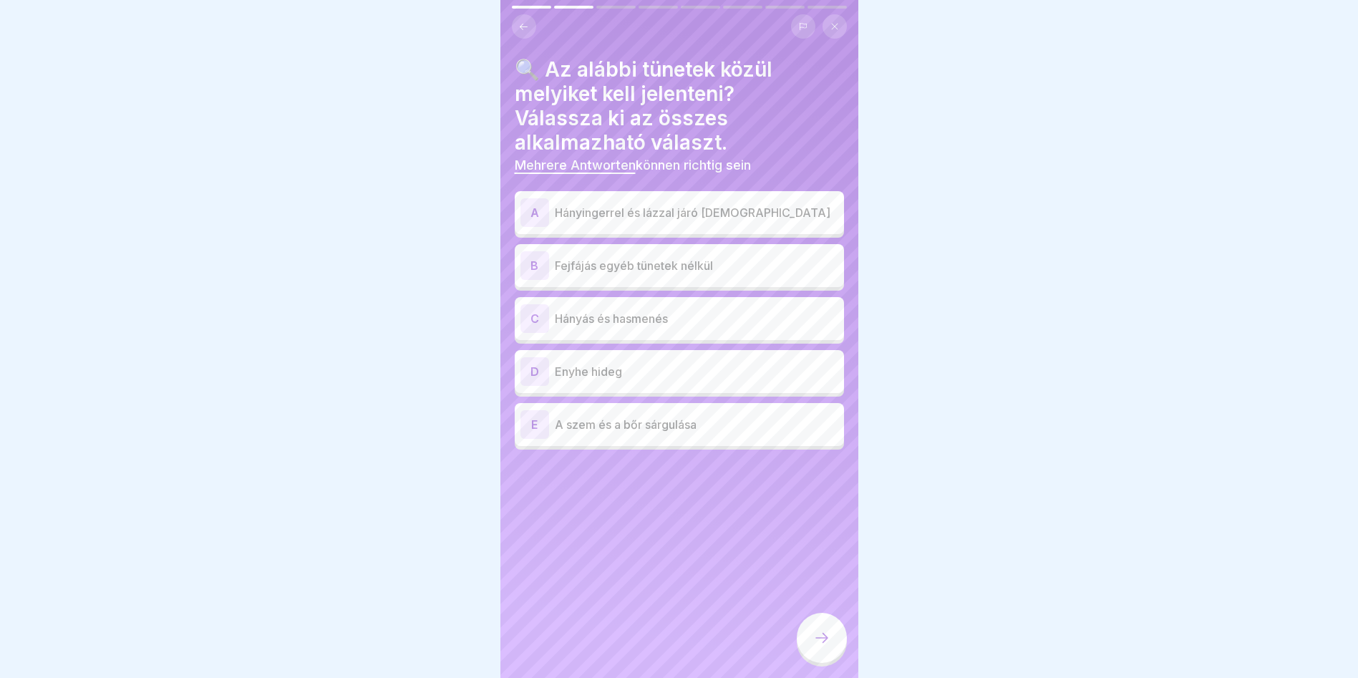
click at [707, 207] on p "Hányingerrel és lázzal járó hasmenés" at bounding box center [696, 212] width 283 height 17
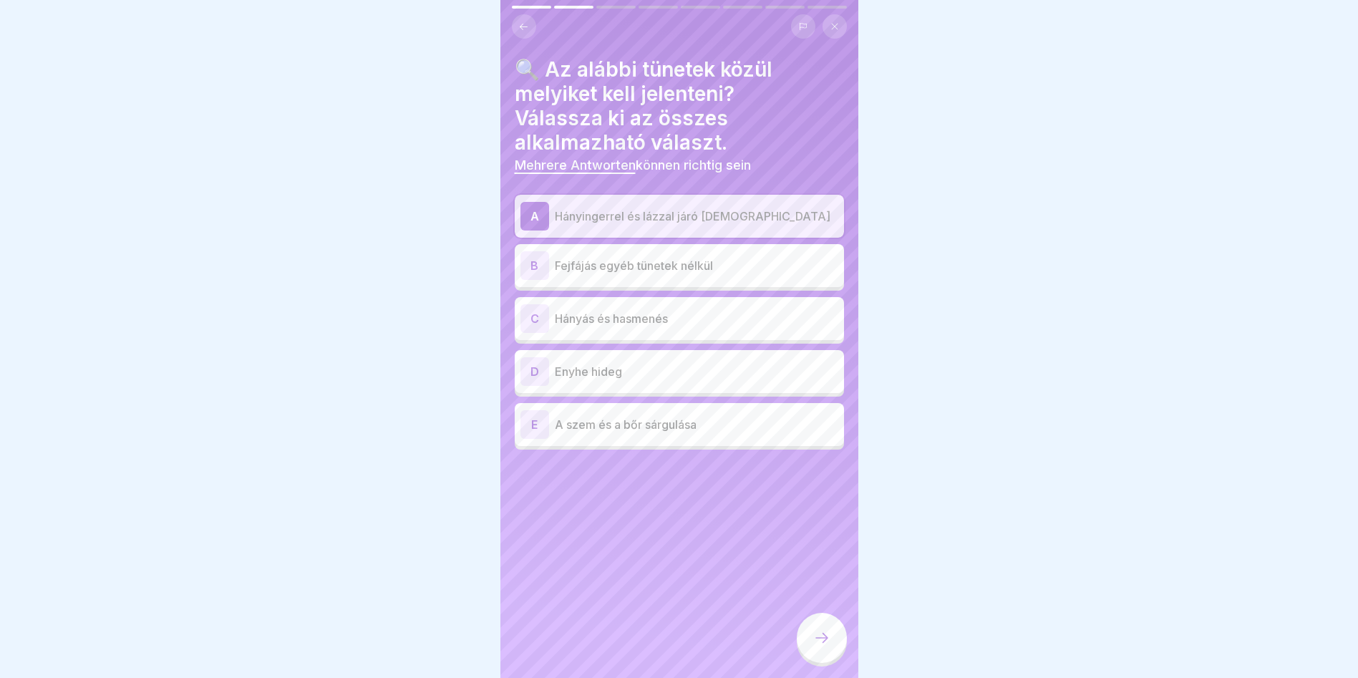
click at [690, 324] on div "C Hányás és hasmenés" at bounding box center [679, 318] width 318 height 29
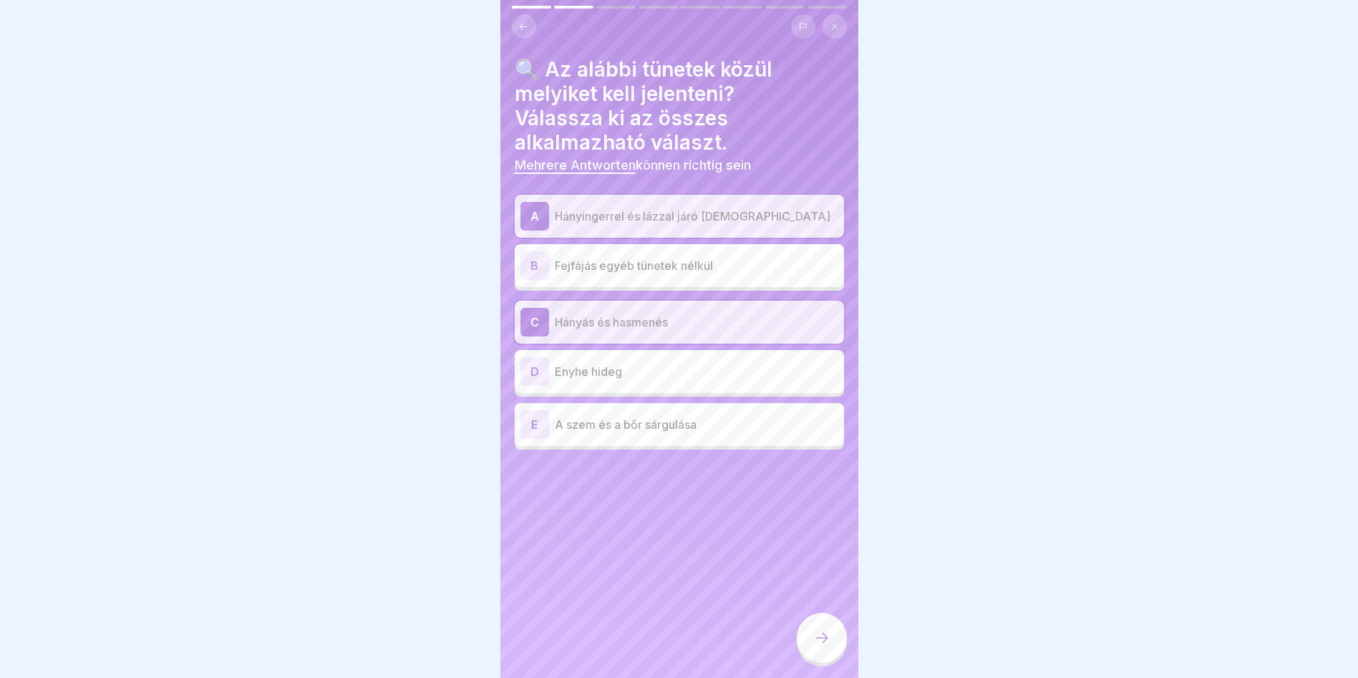
click at [636, 425] on p "A szem és a bőr sárgulása" at bounding box center [696, 424] width 283 height 17
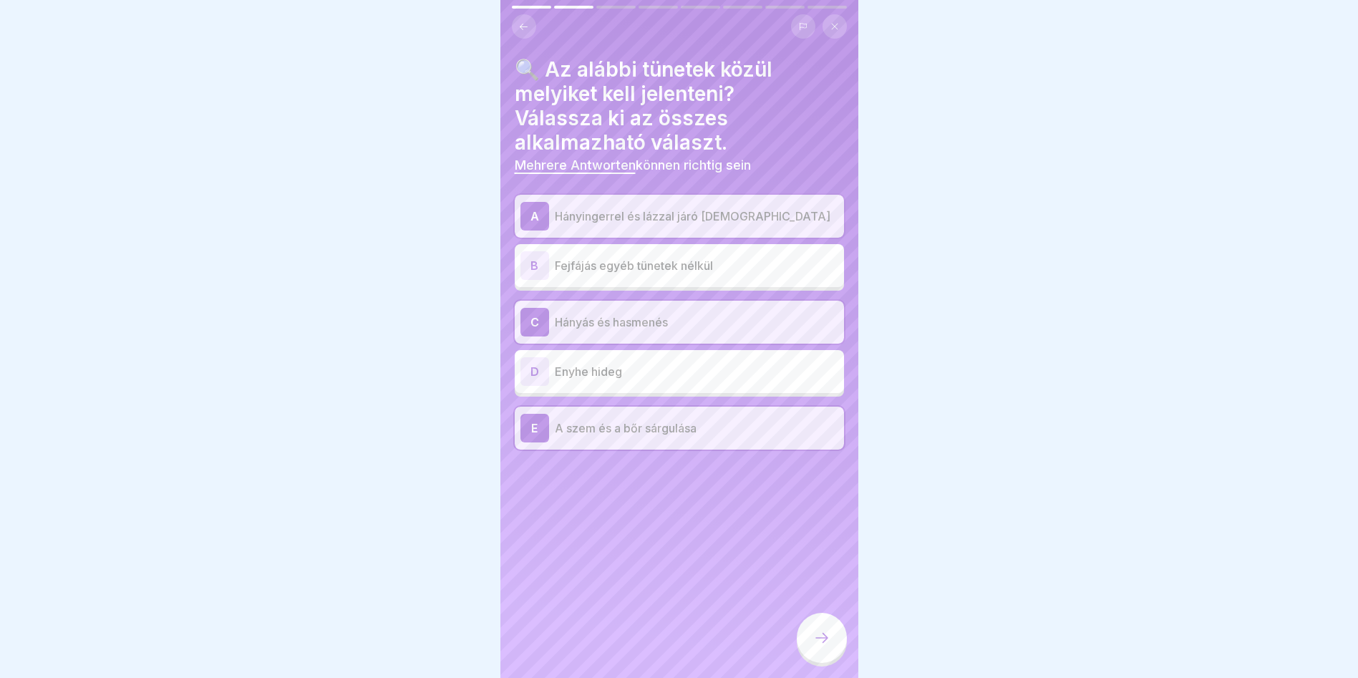
click at [832, 647] on div at bounding box center [822, 638] width 50 height 50
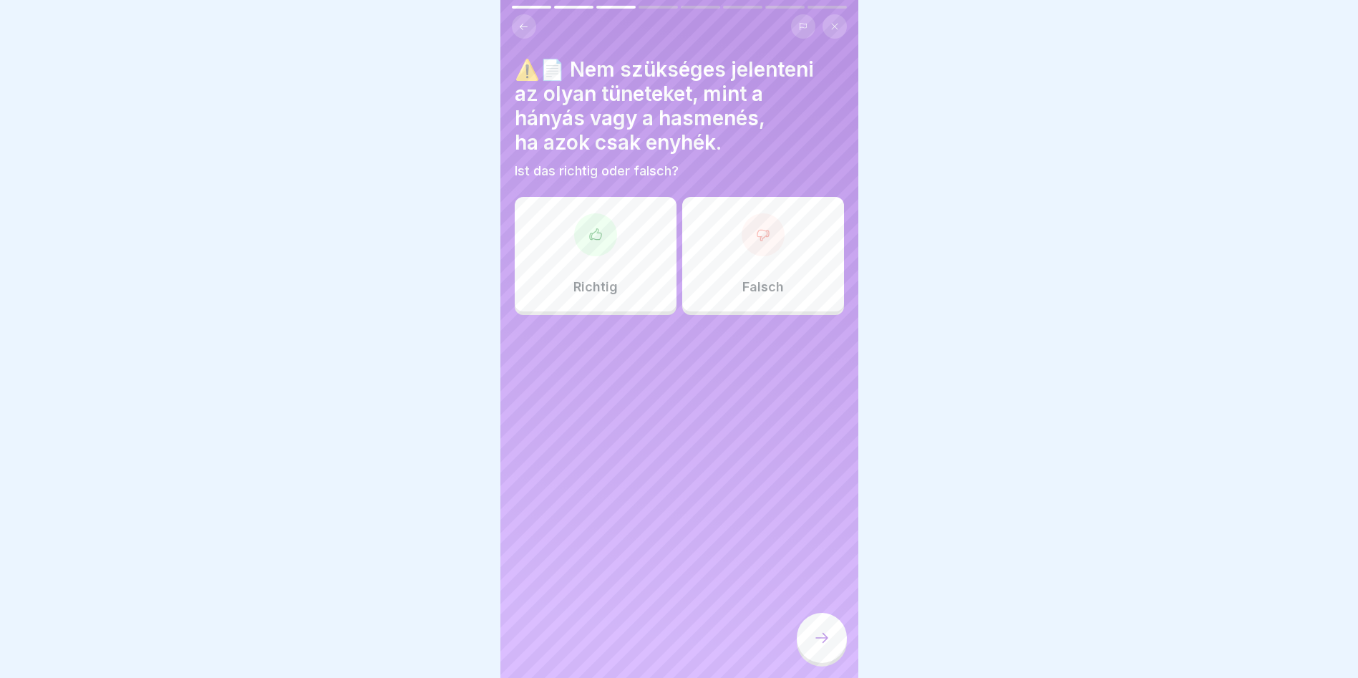
click at [749, 257] on div "Falsch" at bounding box center [763, 254] width 162 height 115
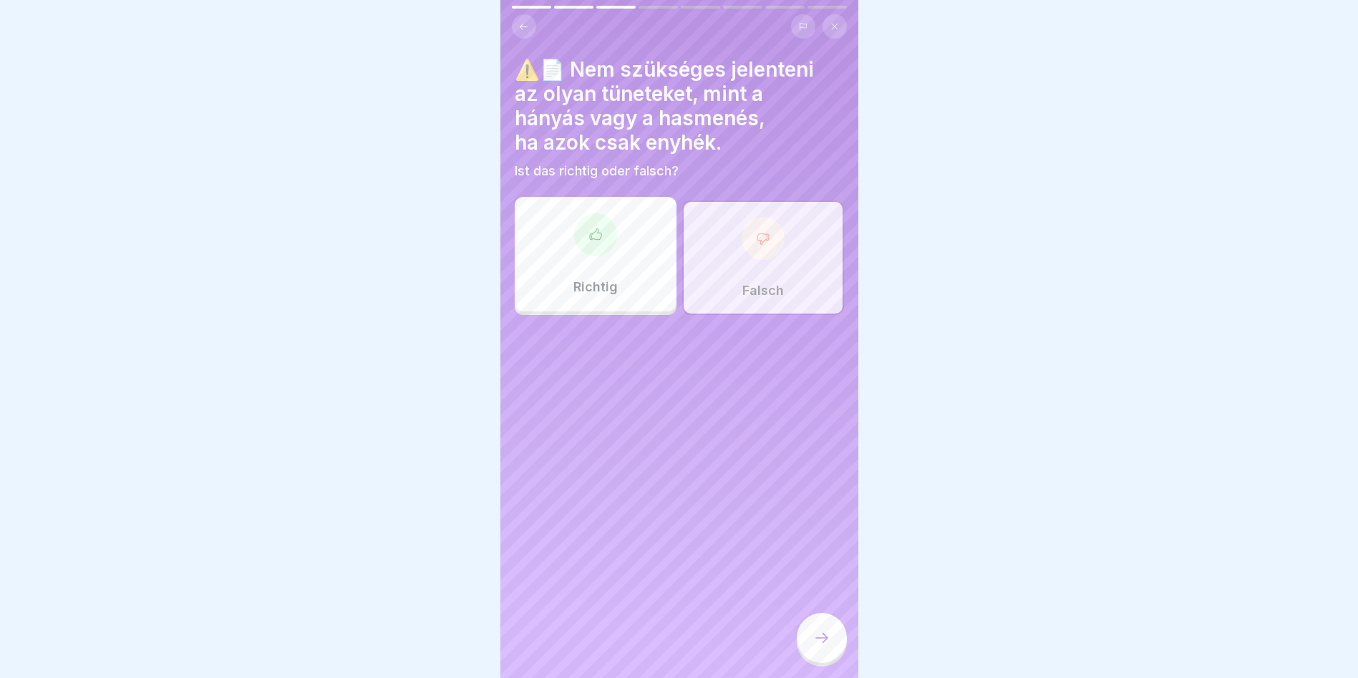
click at [823, 658] on div at bounding box center [822, 638] width 50 height 50
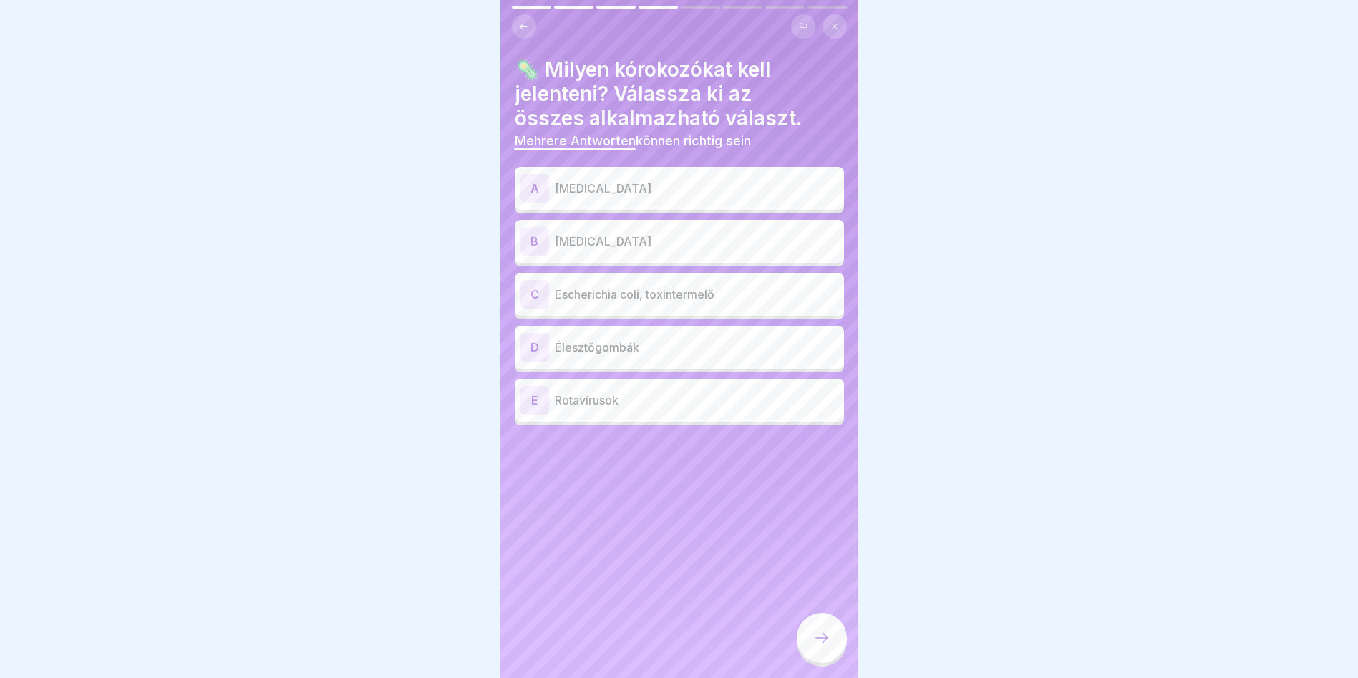
click at [693, 193] on div "A Campylobacter" at bounding box center [679, 188] width 318 height 29
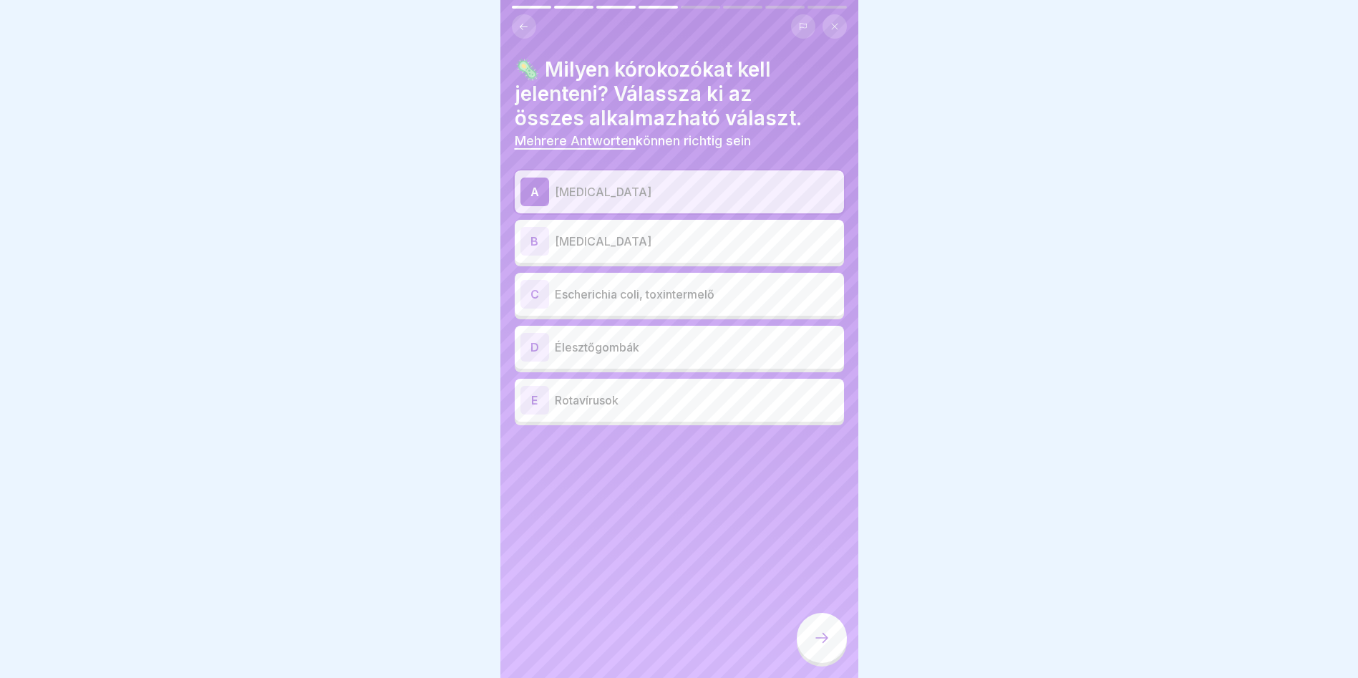
click at [694, 287] on p "Escherichia coli, toxintermelő" at bounding box center [696, 294] width 283 height 17
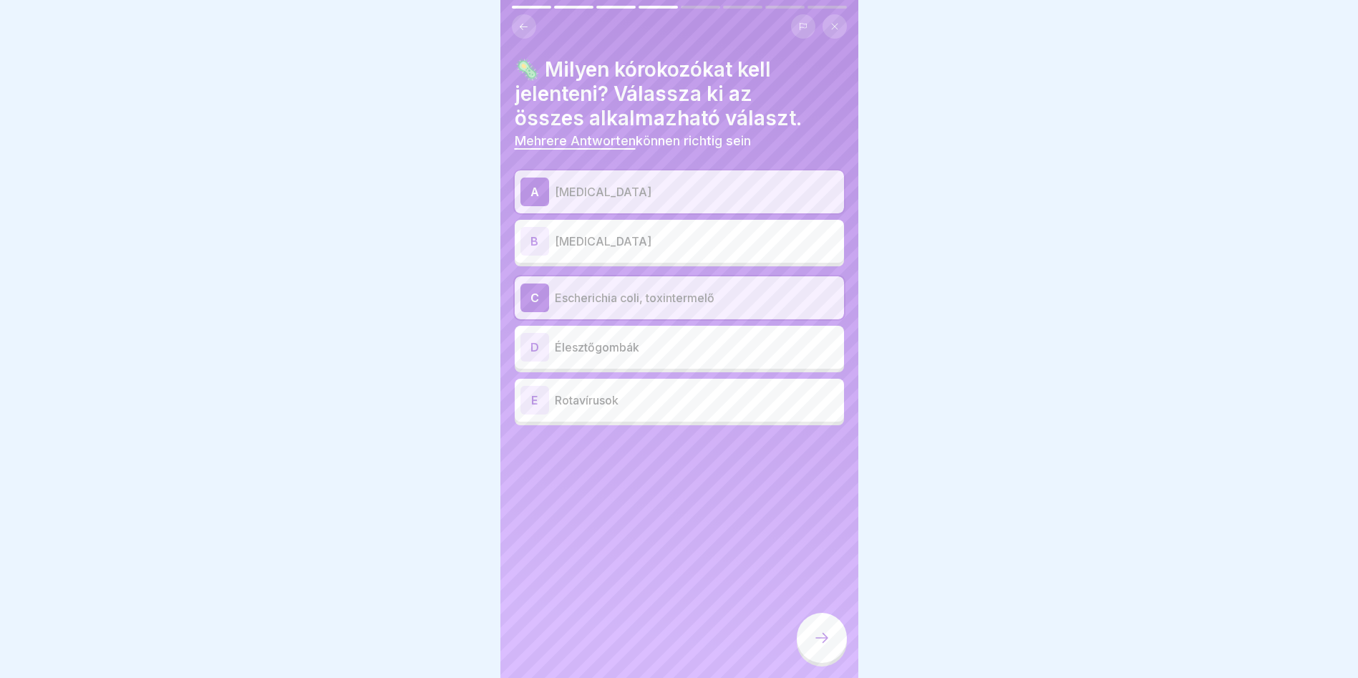
click at [593, 406] on div "E Rotavírusok" at bounding box center [679, 400] width 318 height 29
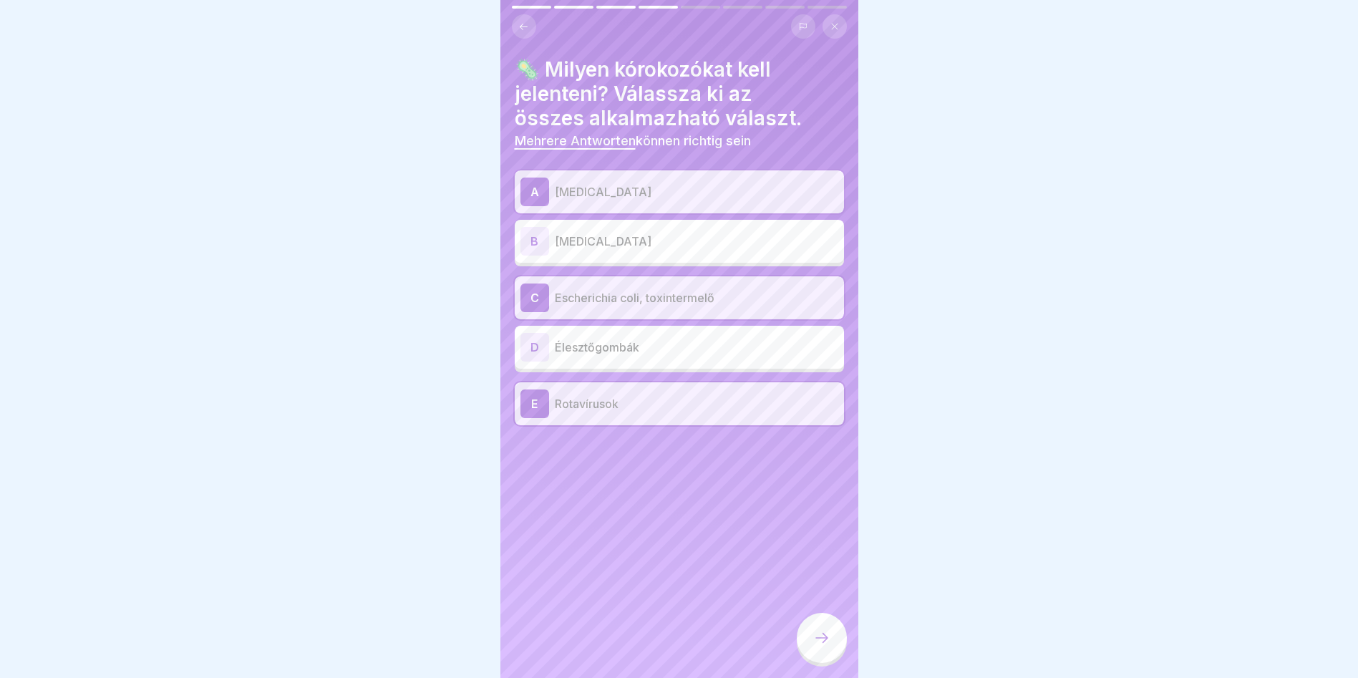
click at [669, 227] on div "B Listeria monocytogenes" at bounding box center [679, 241] width 318 height 29
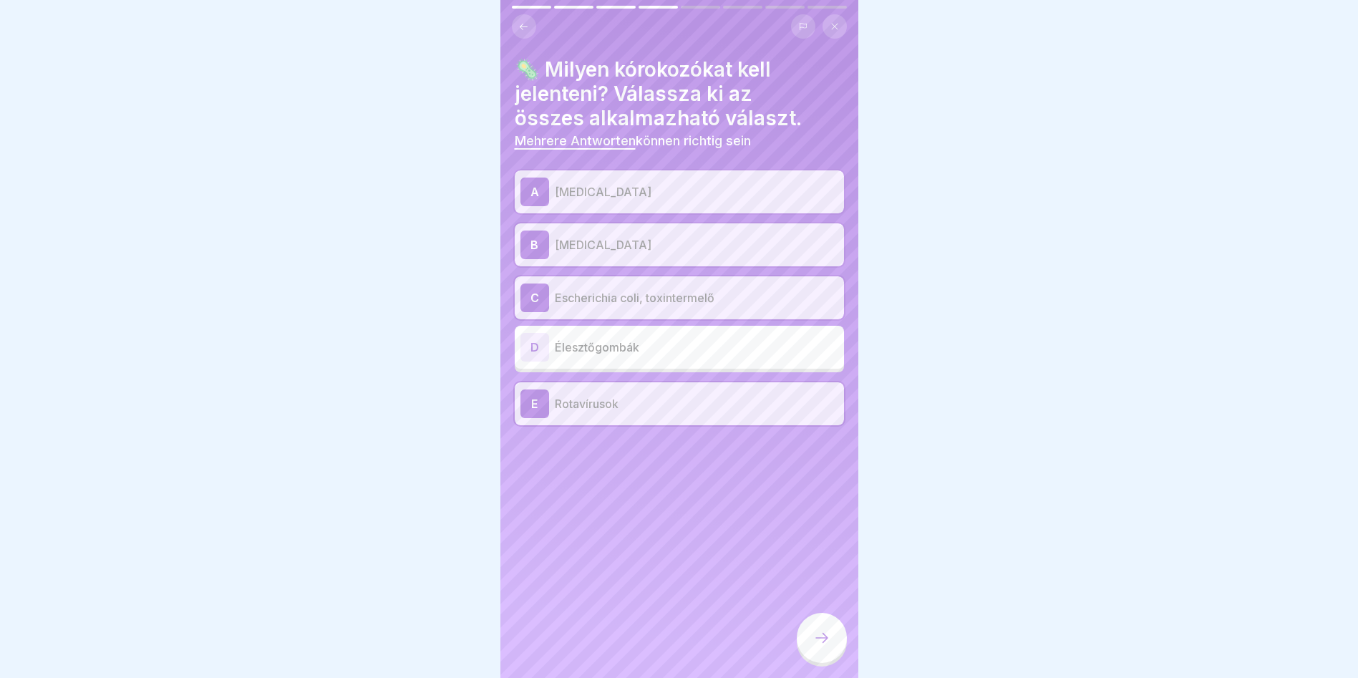
click at [822, 640] on icon at bounding box center [821, 637] width 17 height 17
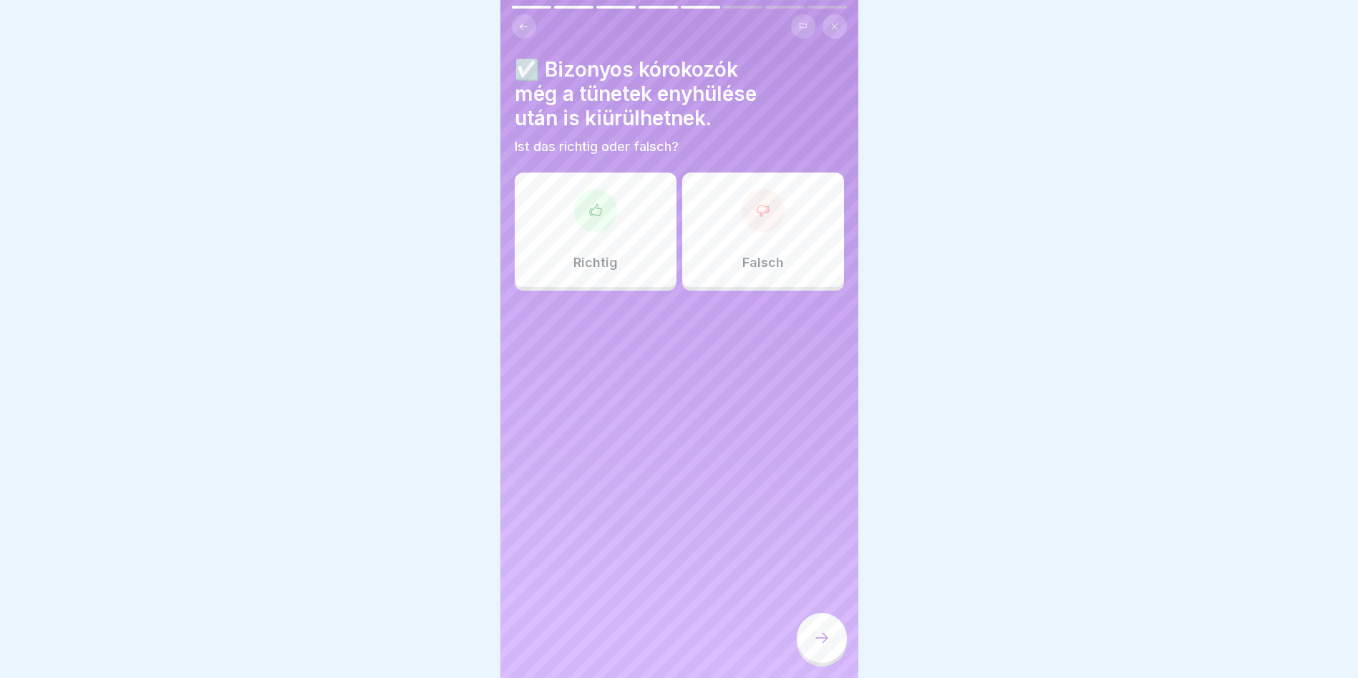
click at [529, 238] on div "Richtig" at bounding box center [596, 230] width 162 height 115
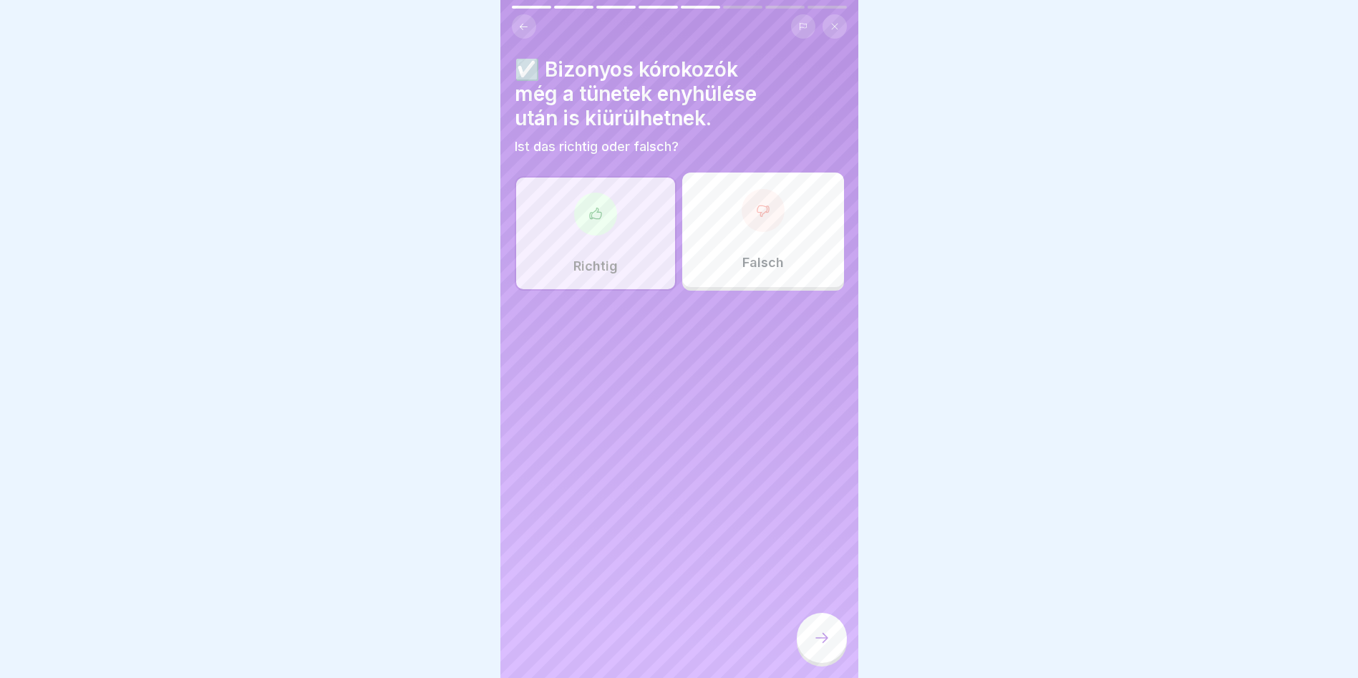
click at [825, 646] on icon at bounding box center [821, 637] width 17 height 17
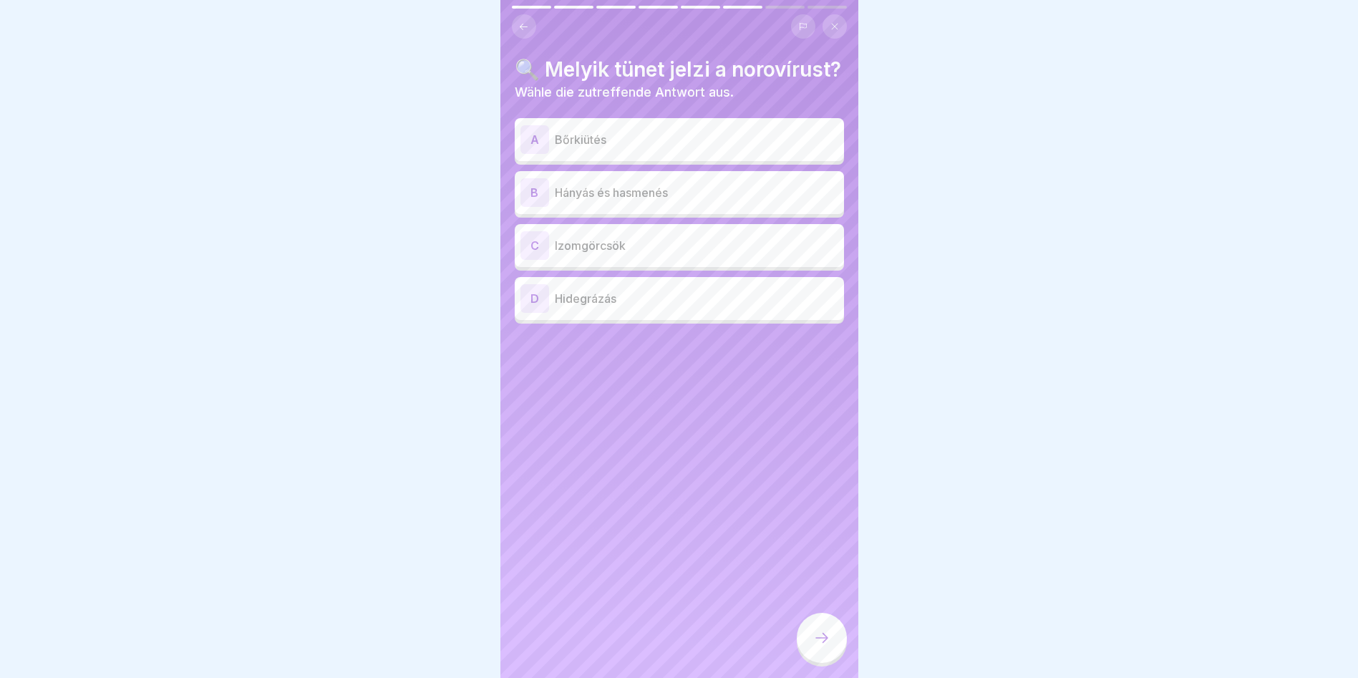
click at [616, 148] on p "Bőrkiütés" at bounding box center [696, 139] width 283 height 17
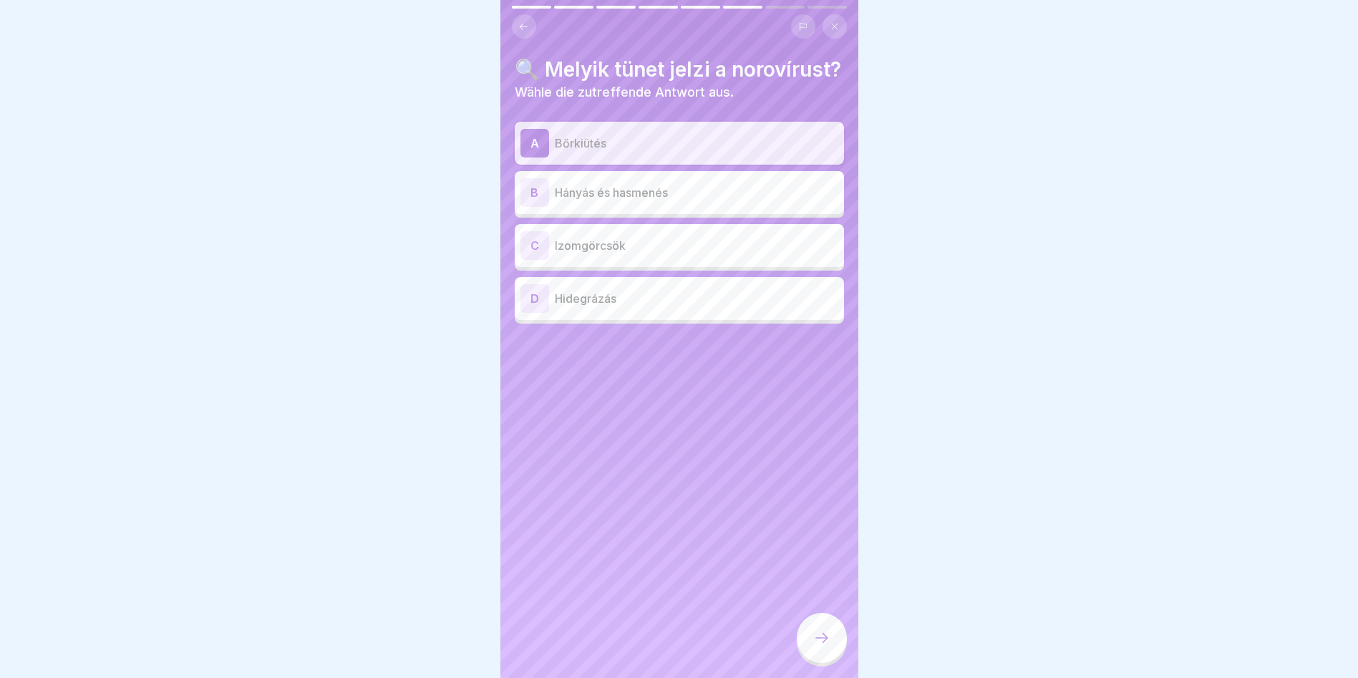
click at [835, 666] on div at bounding box center [822, 640] width 50 height 54
click at [830, 640] on div at bounding box center [822, 638] width 50 height 50
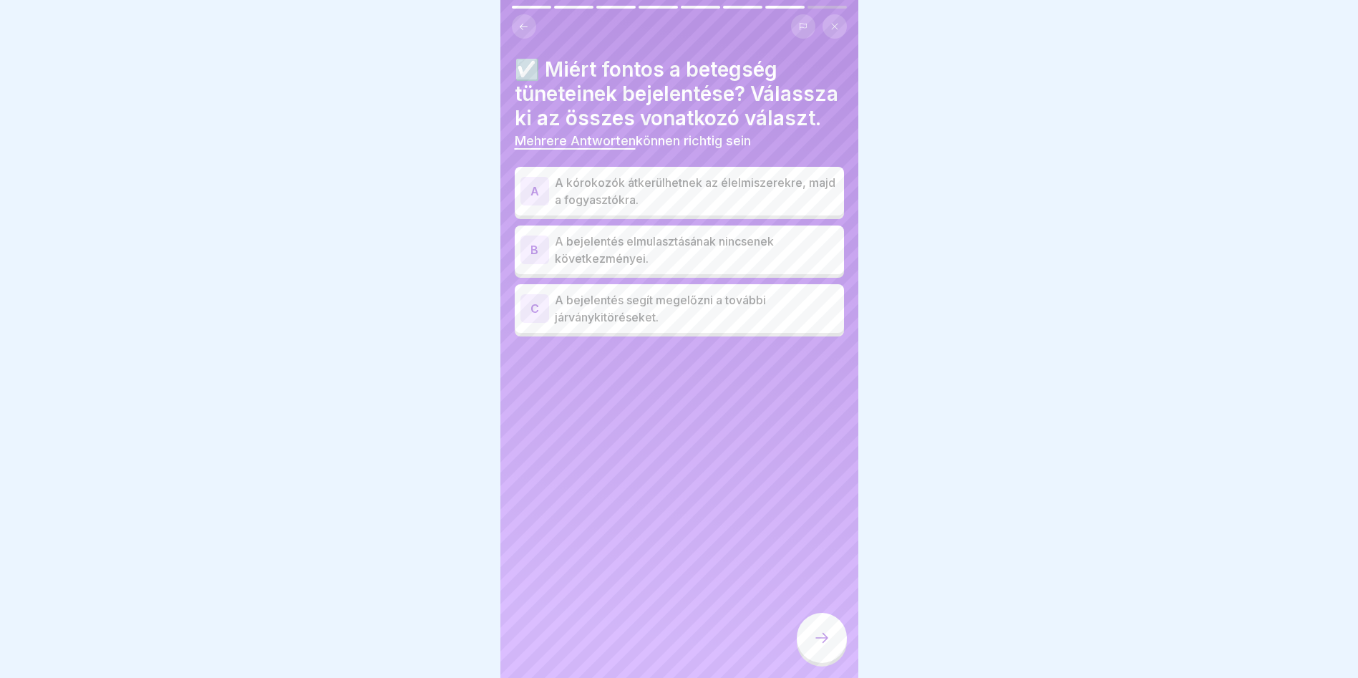
click at [661, 208] on p "A kórokozók átkerülhetnek az élelmiszerekre, majd a fogyasztókra." at bounding box center [696, 191] width 283 height 34
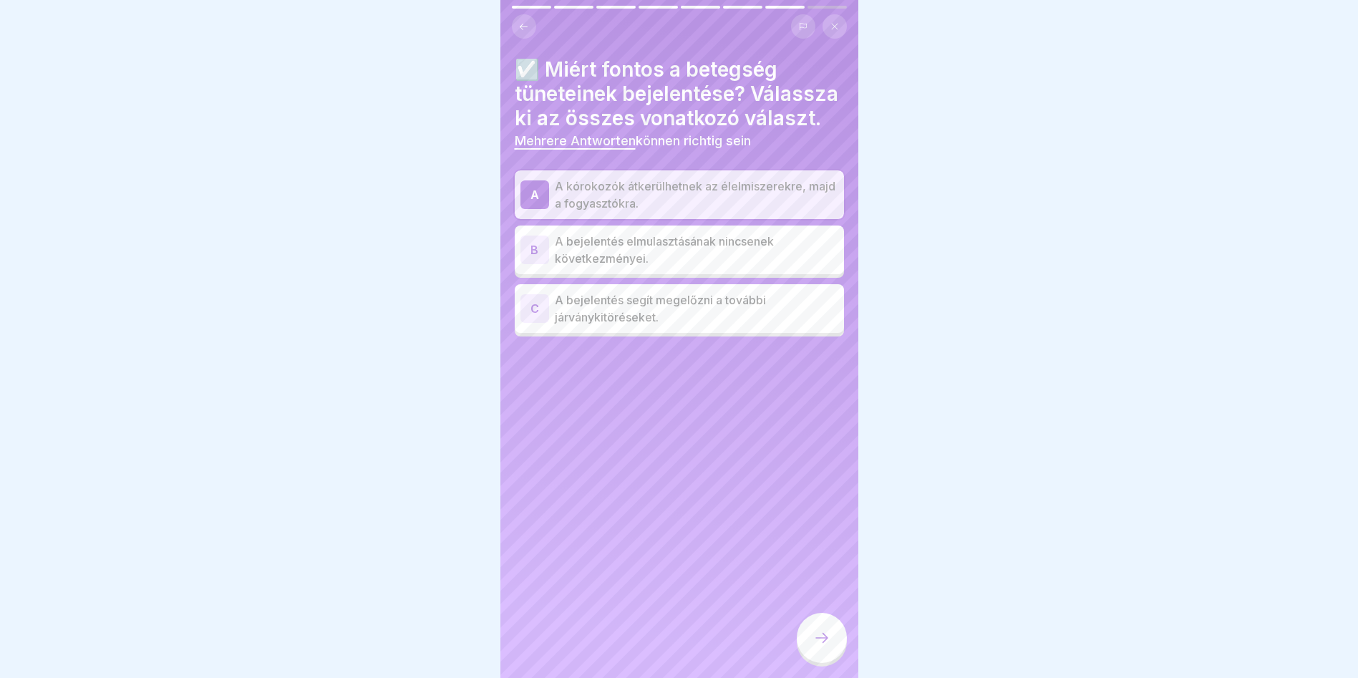
click at [622, 326] on p "A bejelentés segít megelőzni a további járványkitöréseket." at bounding box center [696, 308] width 283 height 34
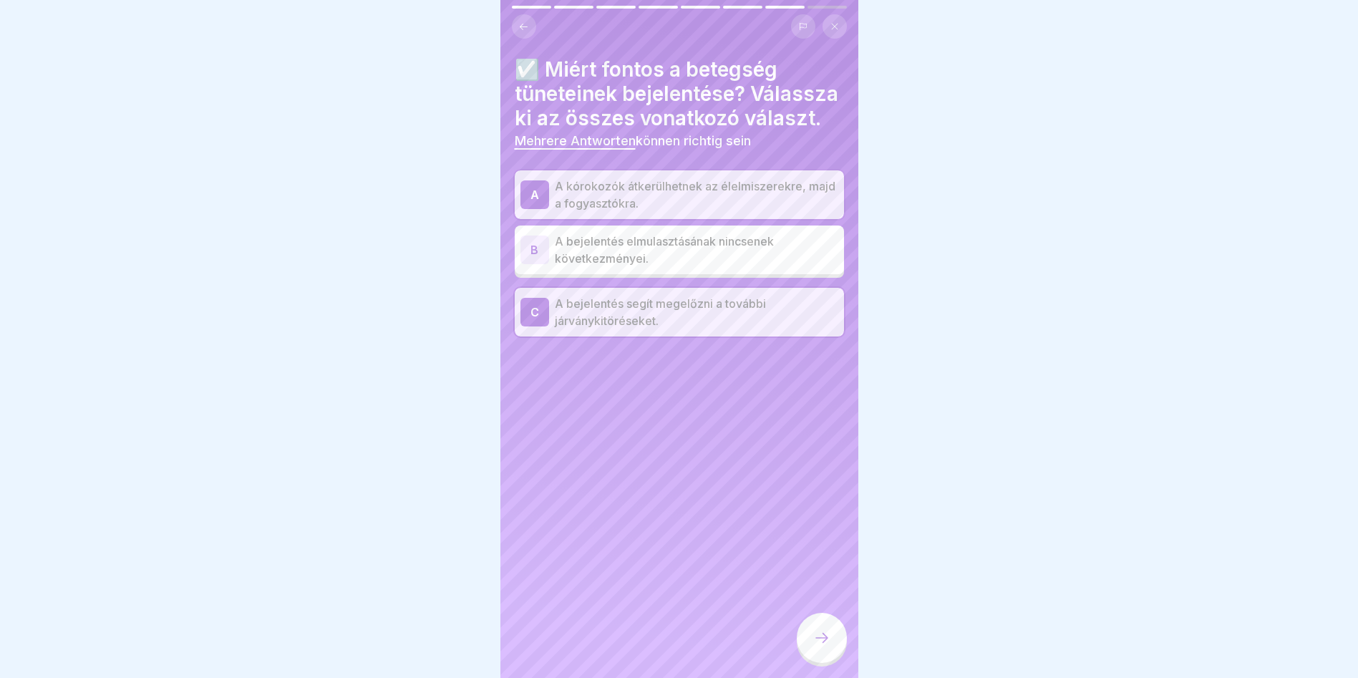
click at [828, 645] on icon at bounding box center [821, 637] width 17 height 17
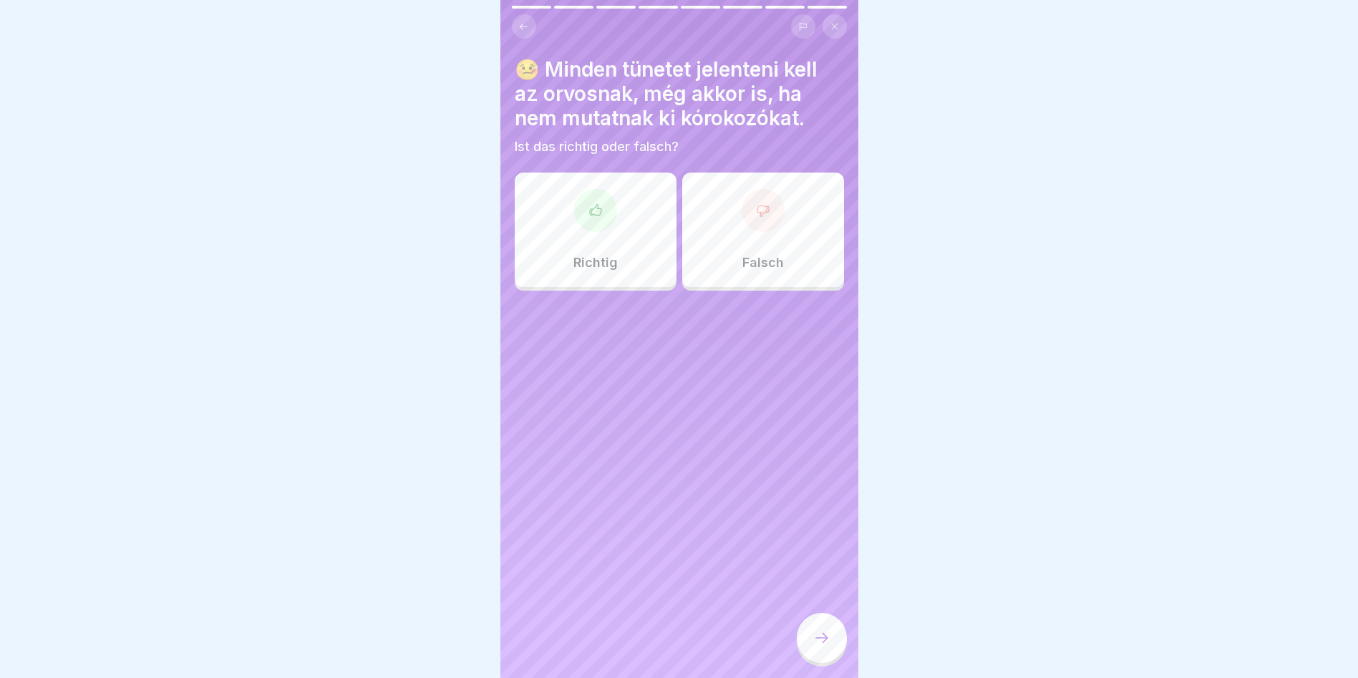
click at [752, 214] on div at bounding box center [763, 210] width 43 height 43
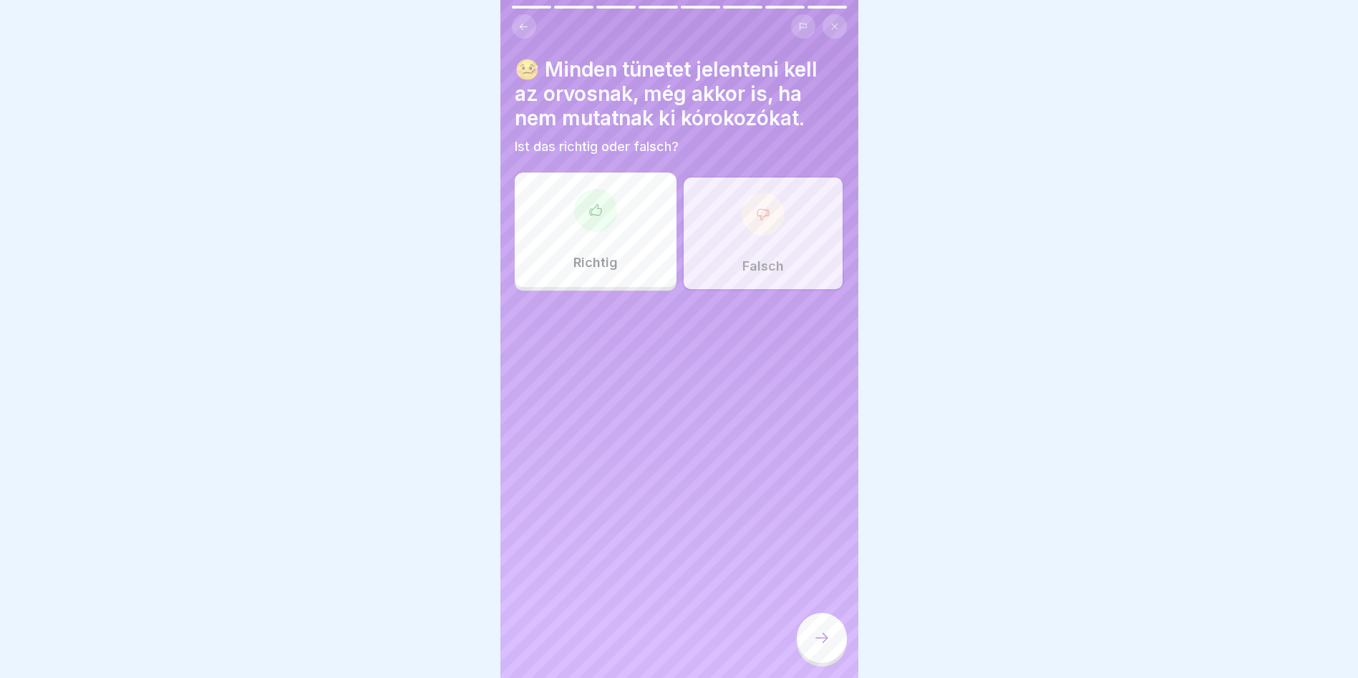
click at [816, 646] on icon at bounding box center [821, 637] width 17 height 17
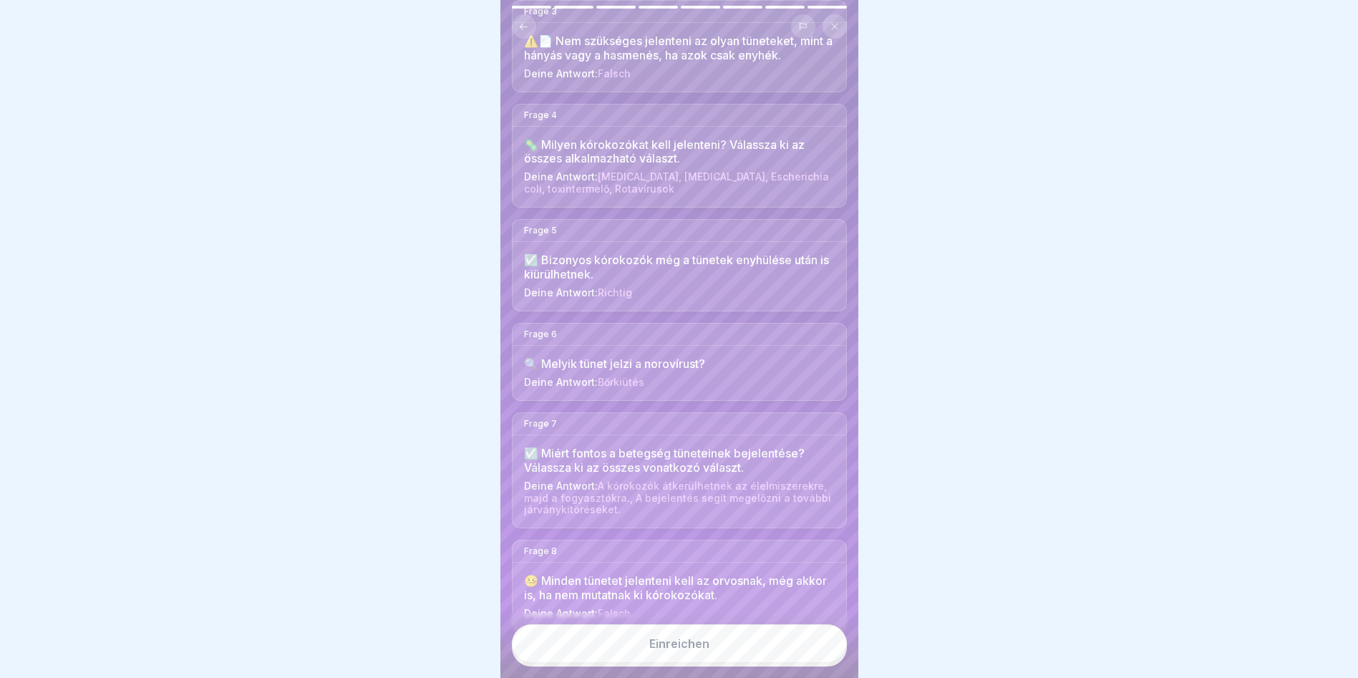
scroll to position [11, 0]
click at [736, 643] on button "Einreichen" at bounding box center [679, 643] width 335 height 39
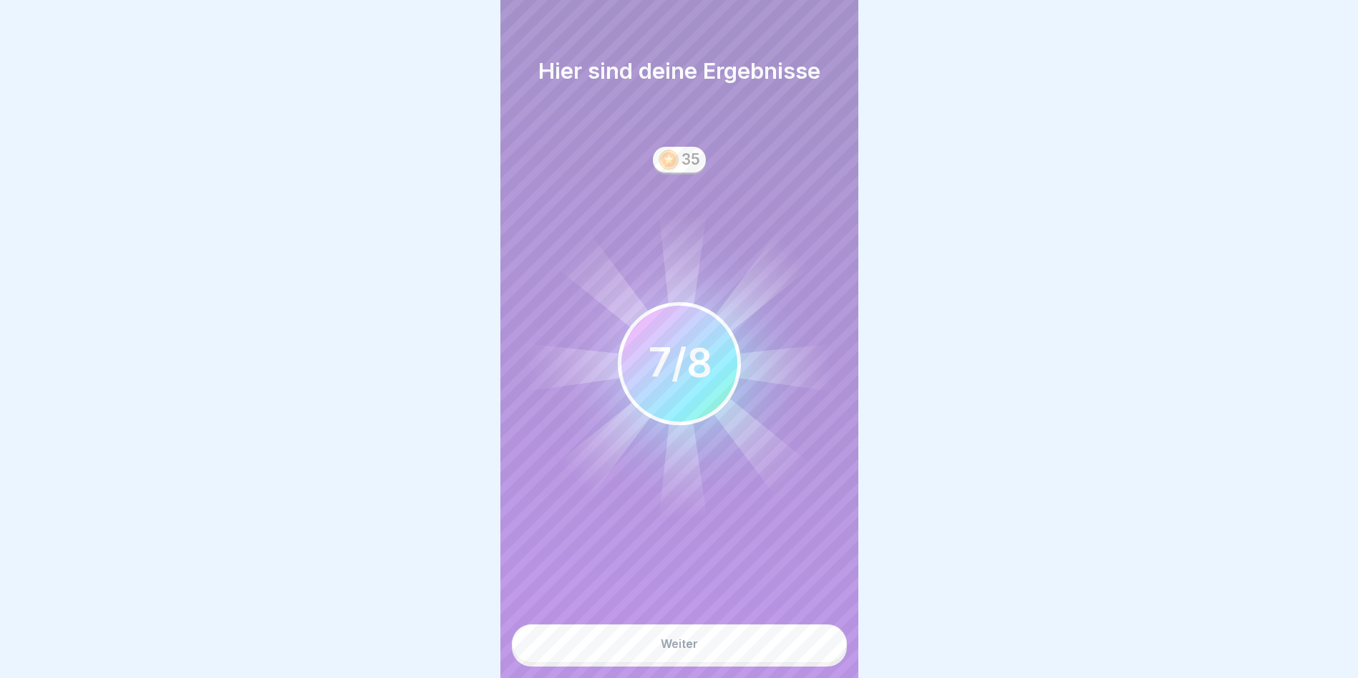
click at [734, 644] on button "Weiter" at bounding box center [679, 643] width 335 height 39
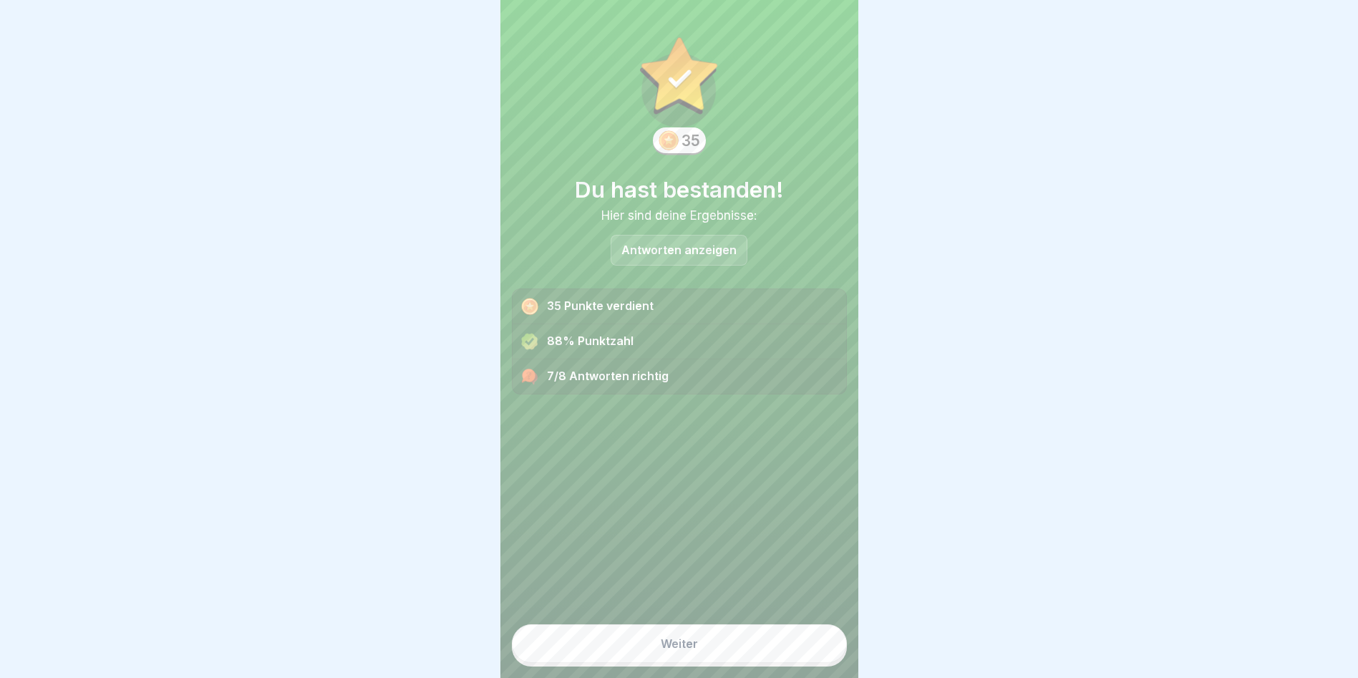
click at [678, 656] on button "Weiter" at bounding box center [679, 643] width 335 height 39
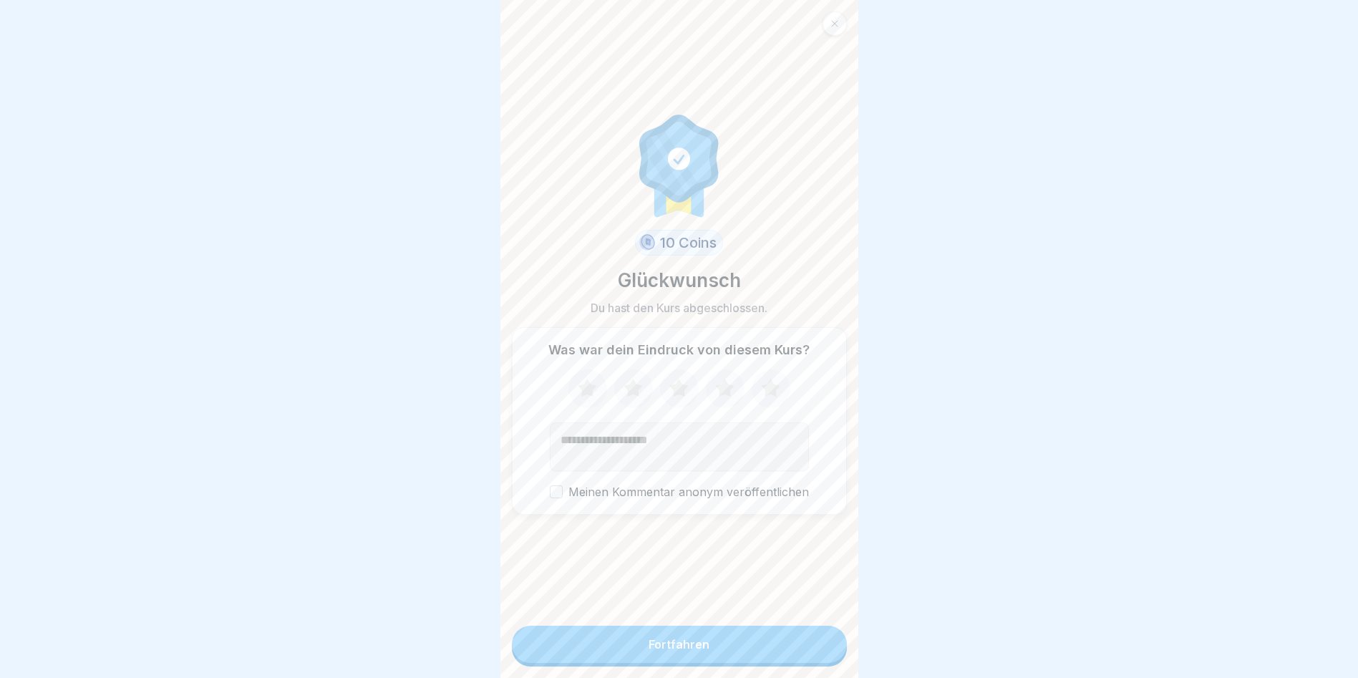
click at [761, 396] on icon at bounding box center [771, 388] width 38 height 37
click at [553, 489] on button "Meinen Kommentar anonym veröffentlichen" at bounding box center [556, 491] width 13 height 13
click at [654, 650] on div "Fortfahren" at bounding box center [679, 644] width 61 height 13
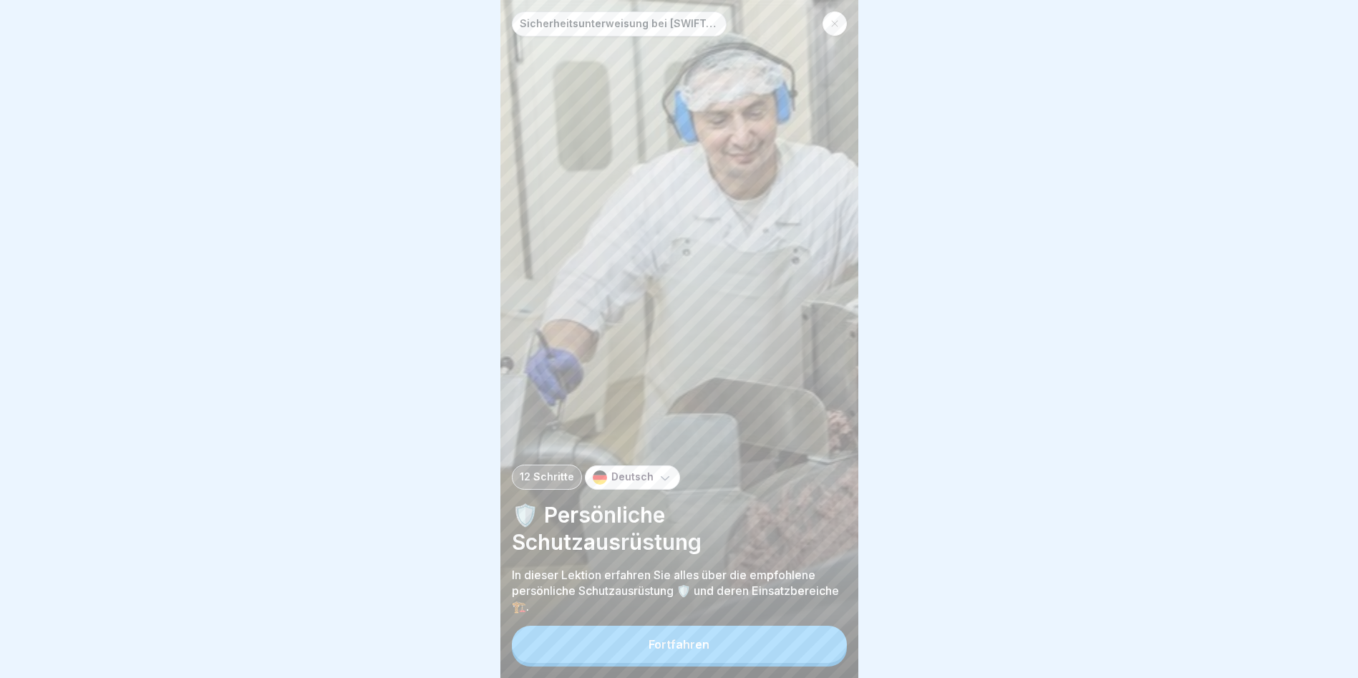
click at [640, 480] on p "Deutsch" at bounding box center [632, 477] width 42 height 12
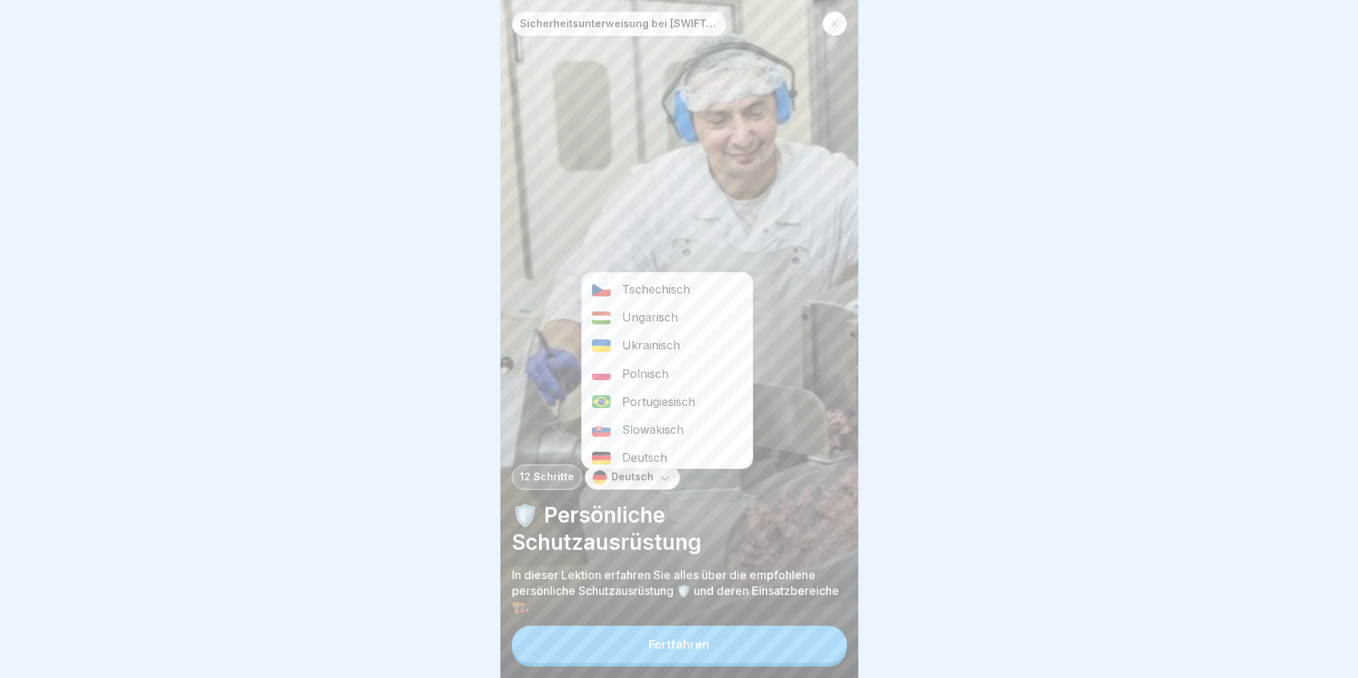
click at [645, 311] on div "Ungarisch" at bounding box center [667, 317] width 170 height 28
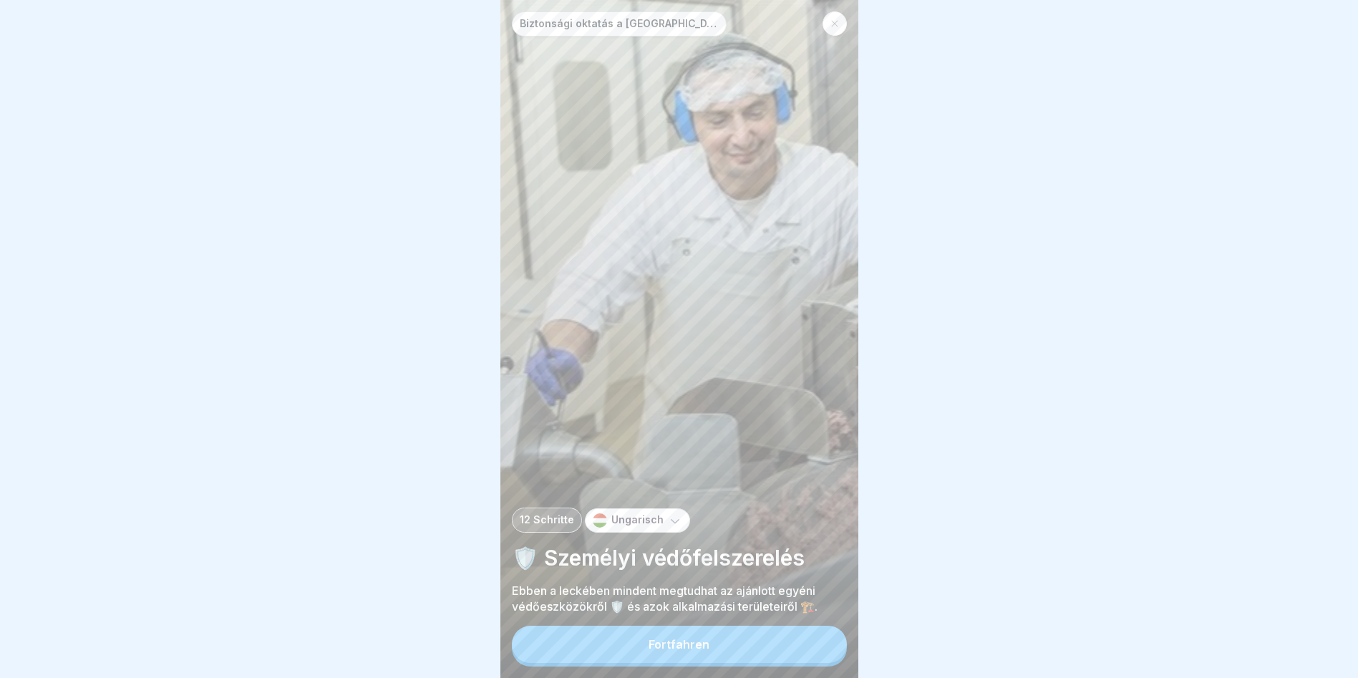
click at [616, 658] on button "Fortfahren" at bounding box center [679, 644] width 335 height 37
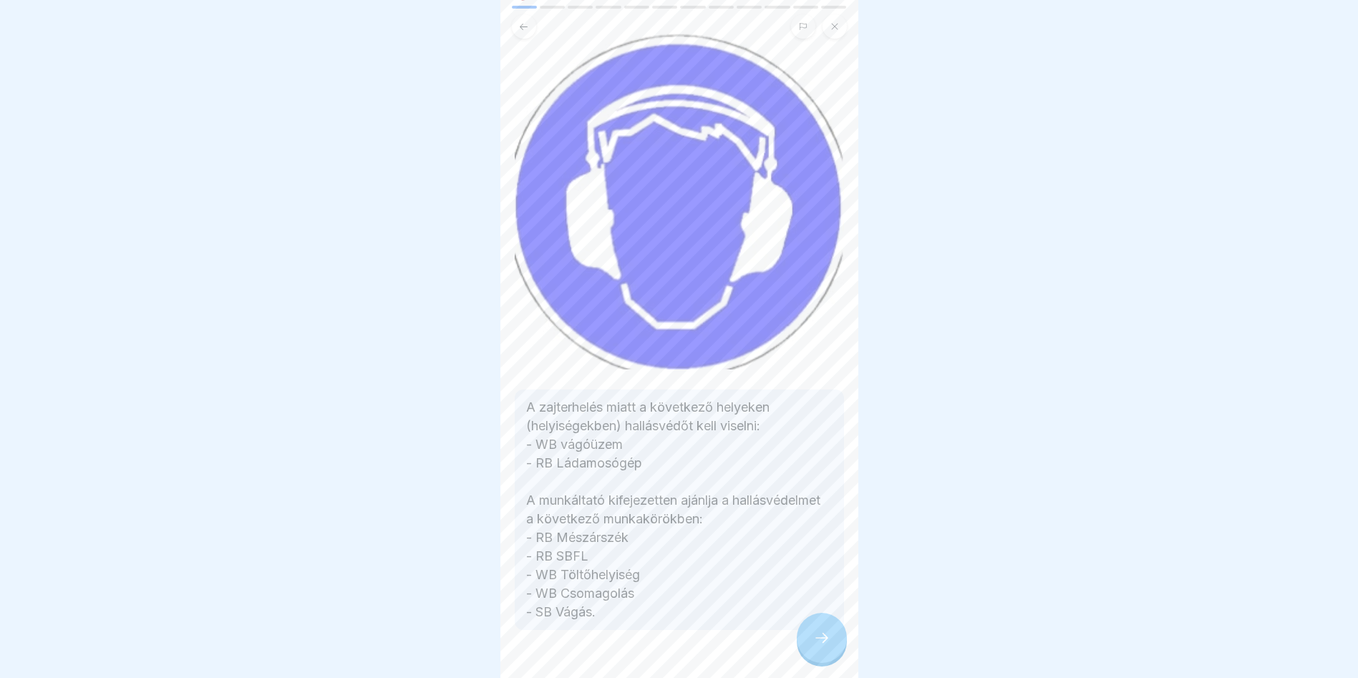
scroll to position [105, 0]
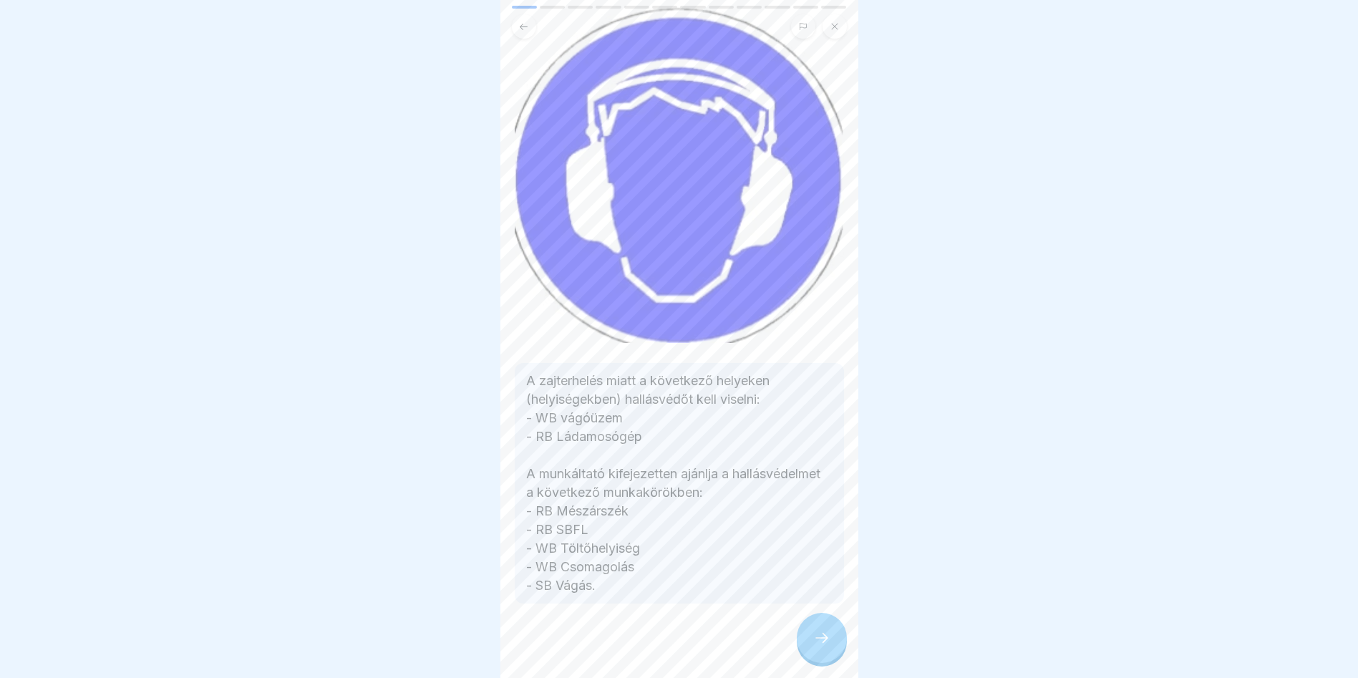
click at [835, 638] on div at bounding box center [822, 638] width 50 height 50
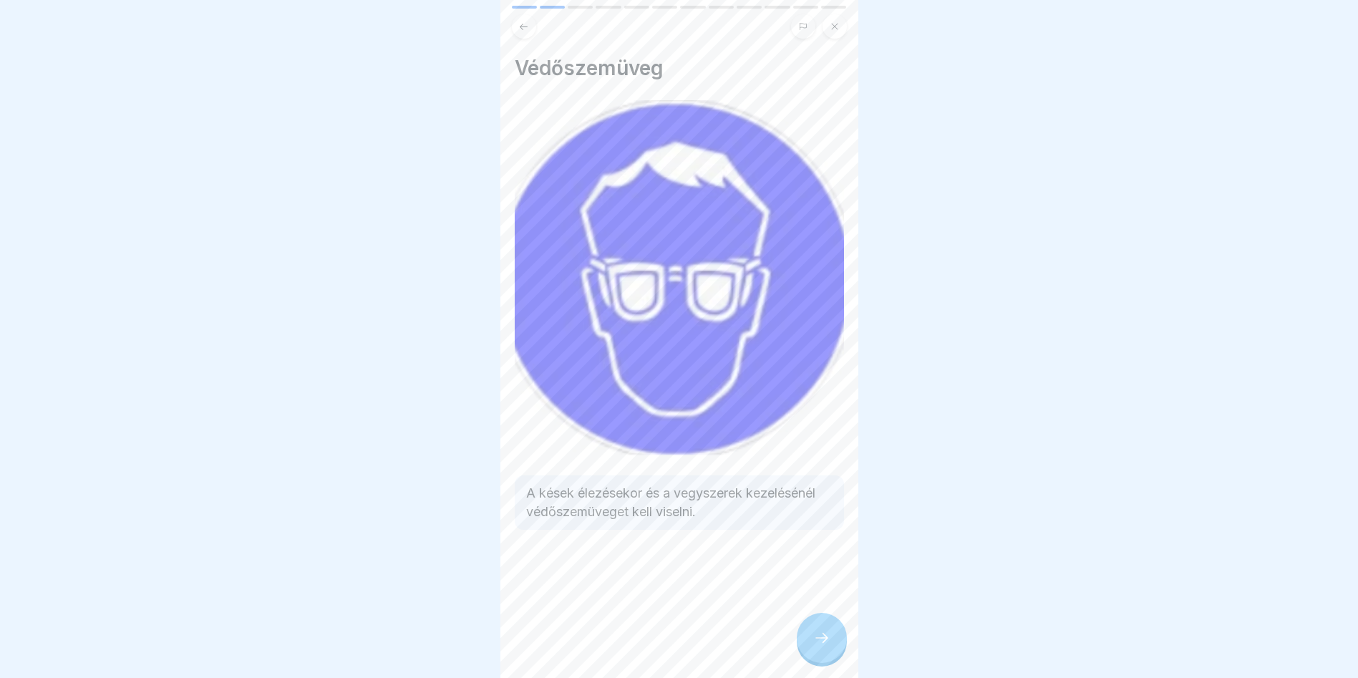
click at [823, 646] on icon at bounding box center [821, 637] width 17 height 17
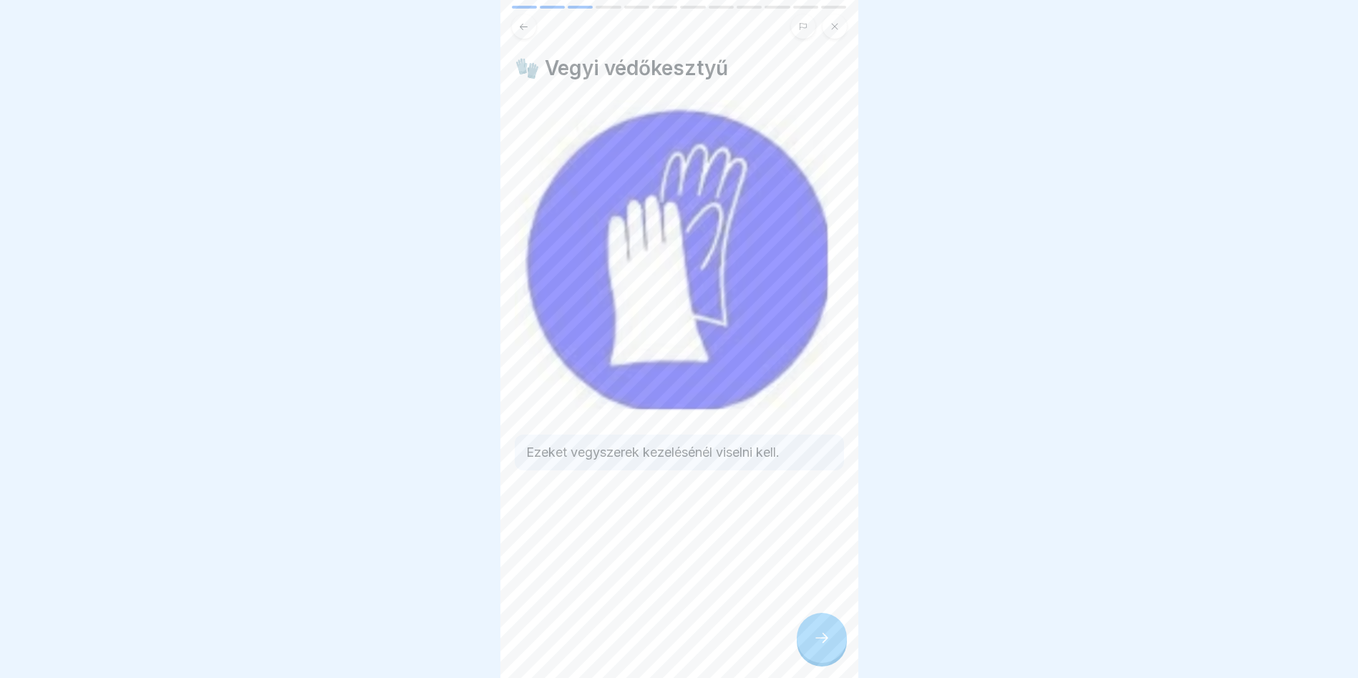
click at [823, 646] on icon at bounding box center [821, 637] width 17 height 17
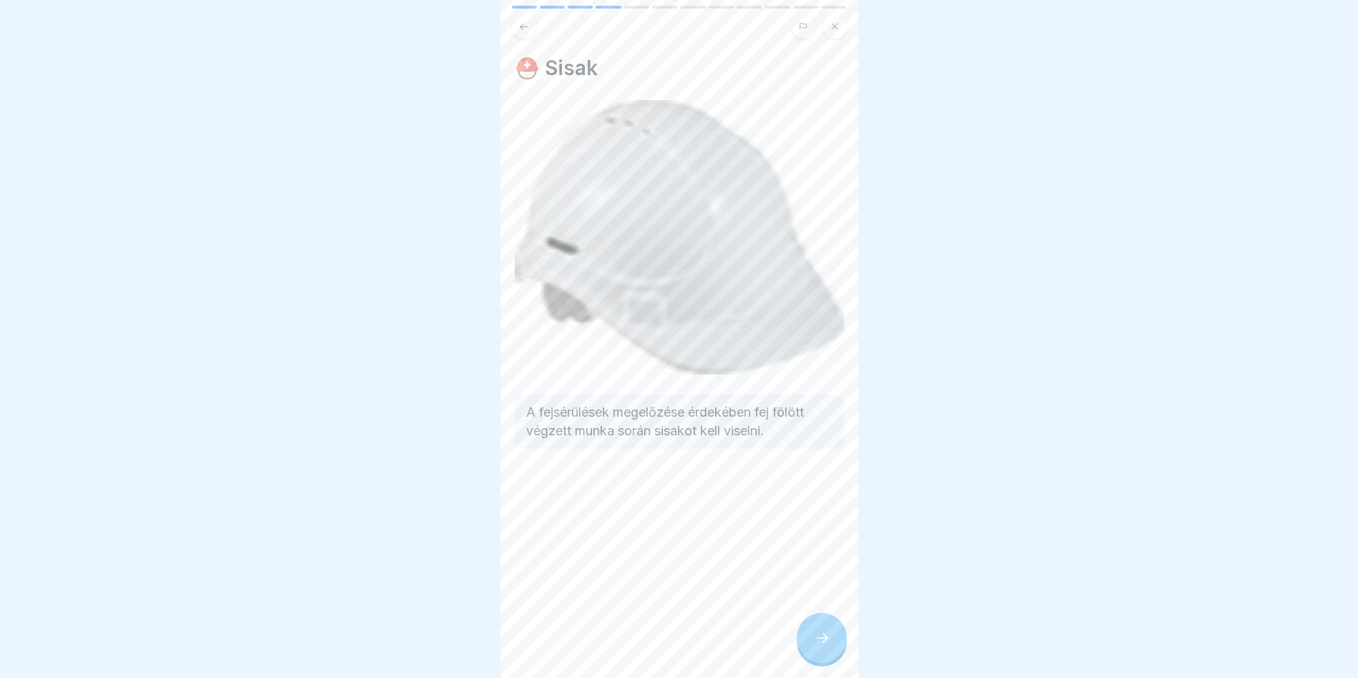
click at [828, 655] on div at bounding box center [822, 638] width 50 height 50
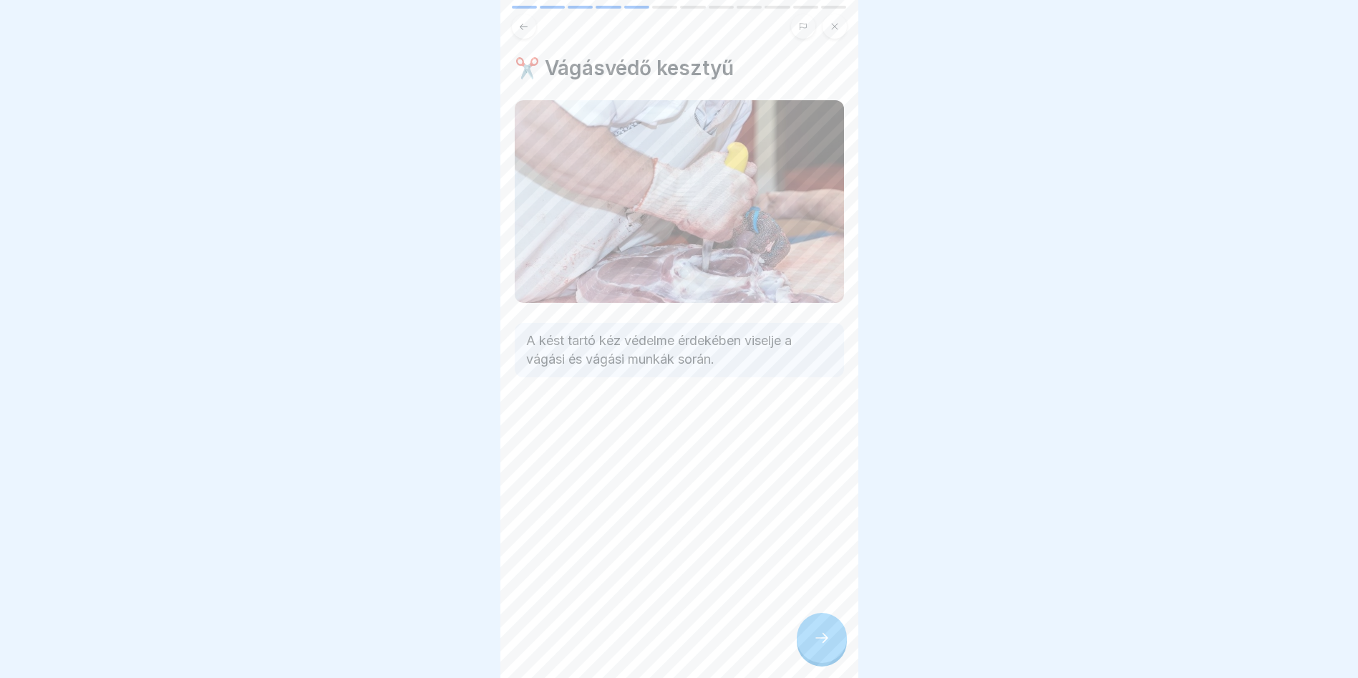
click at [835, 646] on div at bounding box center [822, 638] width 50 height 50
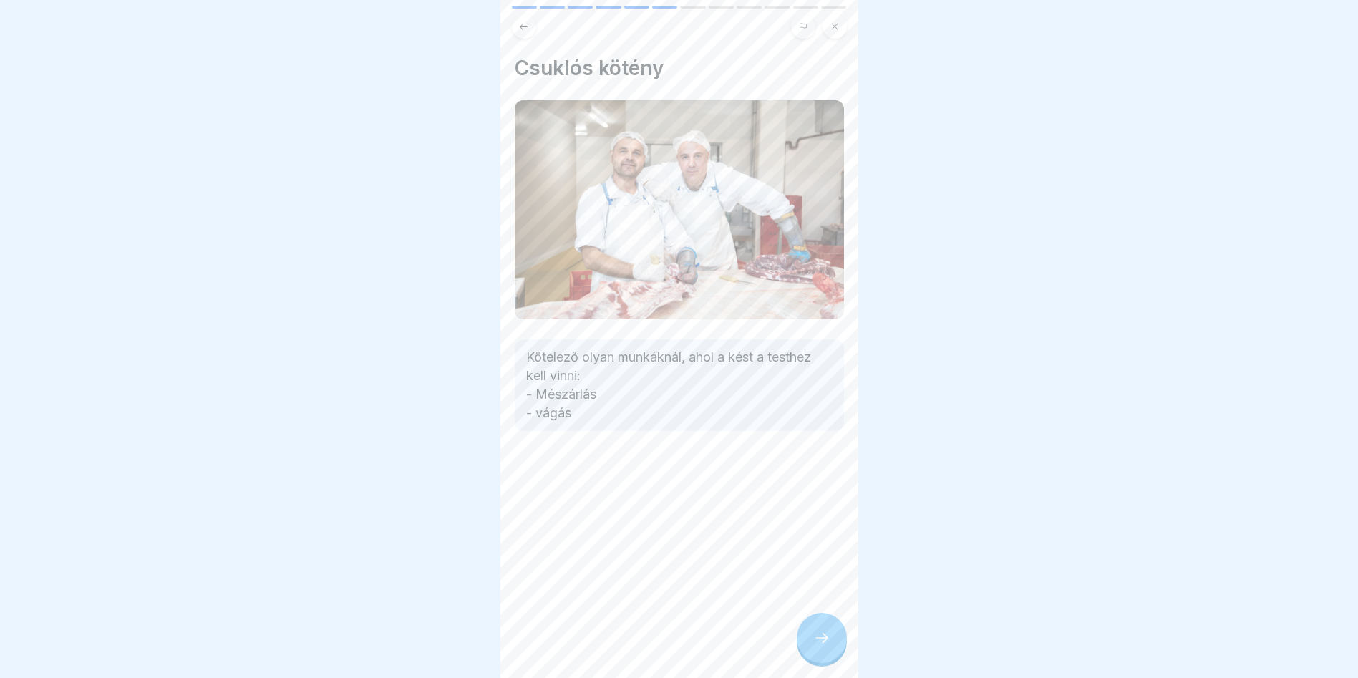
click at [812, 643] on div at bounding box center [822, 638] width 50 height 50
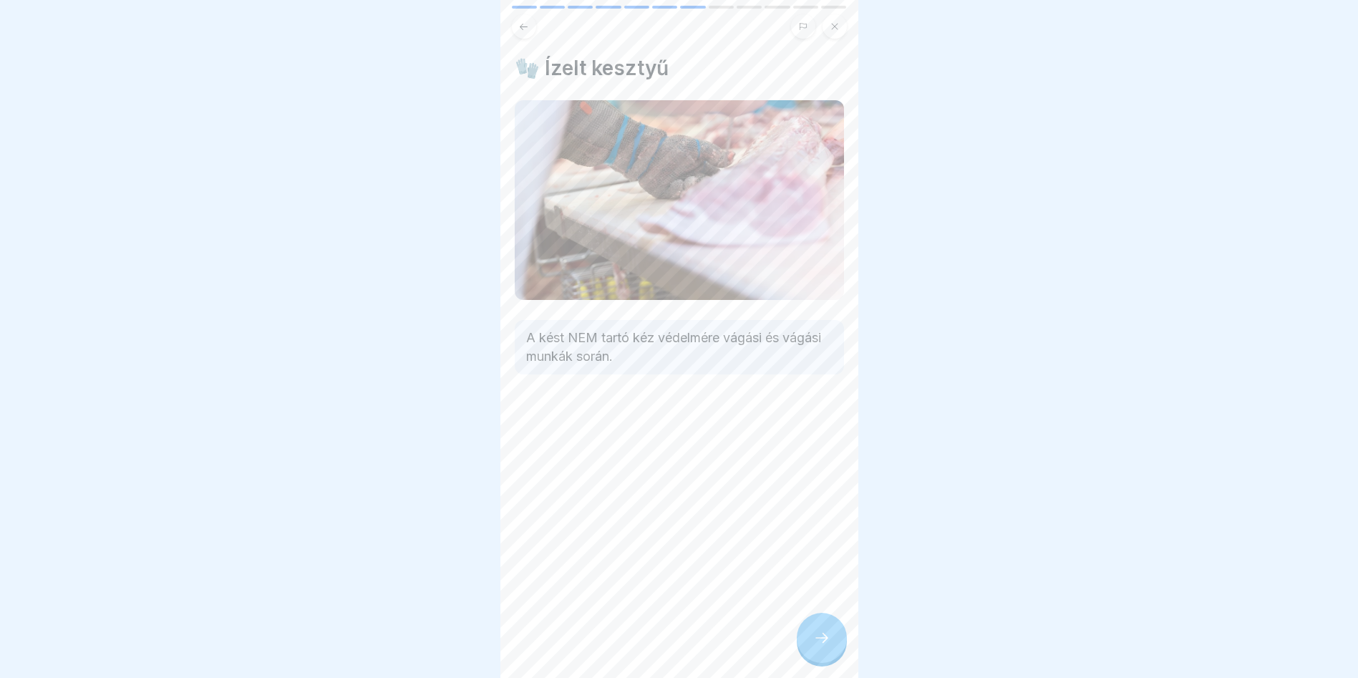
click at [821, 642] on icon at bounding box center [821, 637] width 17 height 17
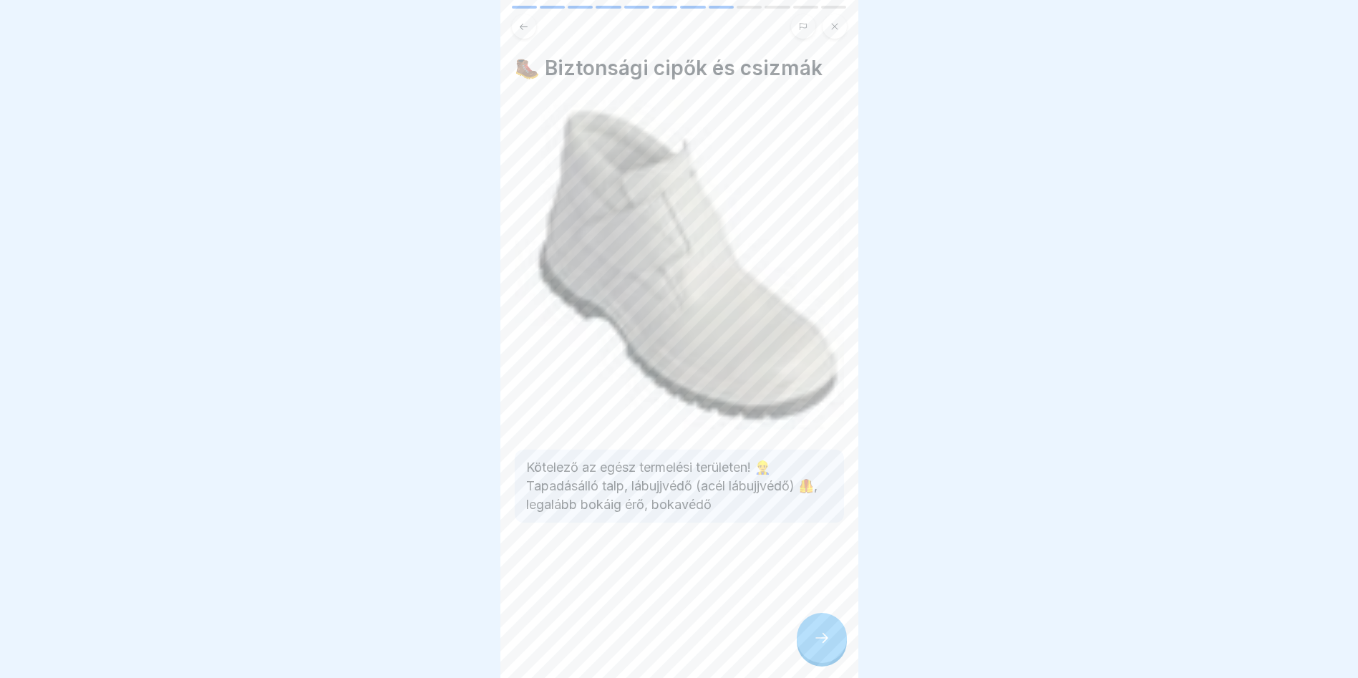
click at [813, 635] on icon at bounding box center [821, 637] width 17 height 17
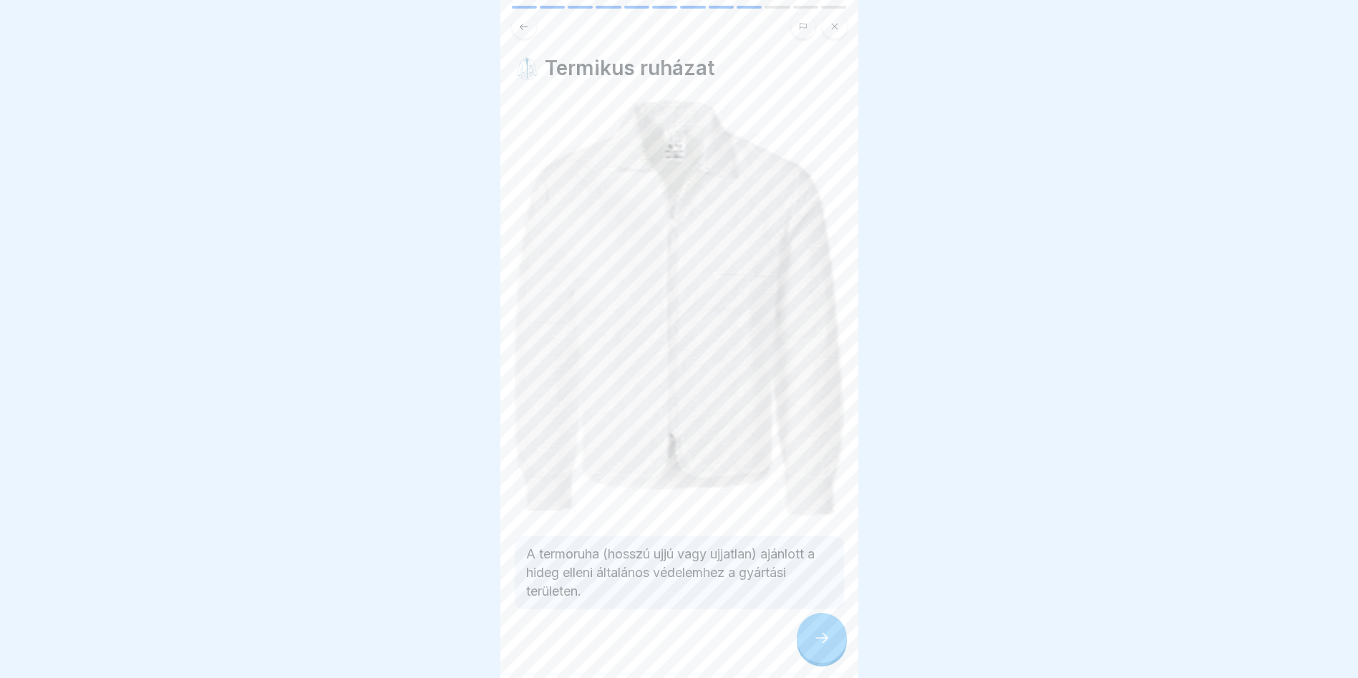
click at [810, 643] on div at bounding box center [822, 638] width 50 height 50
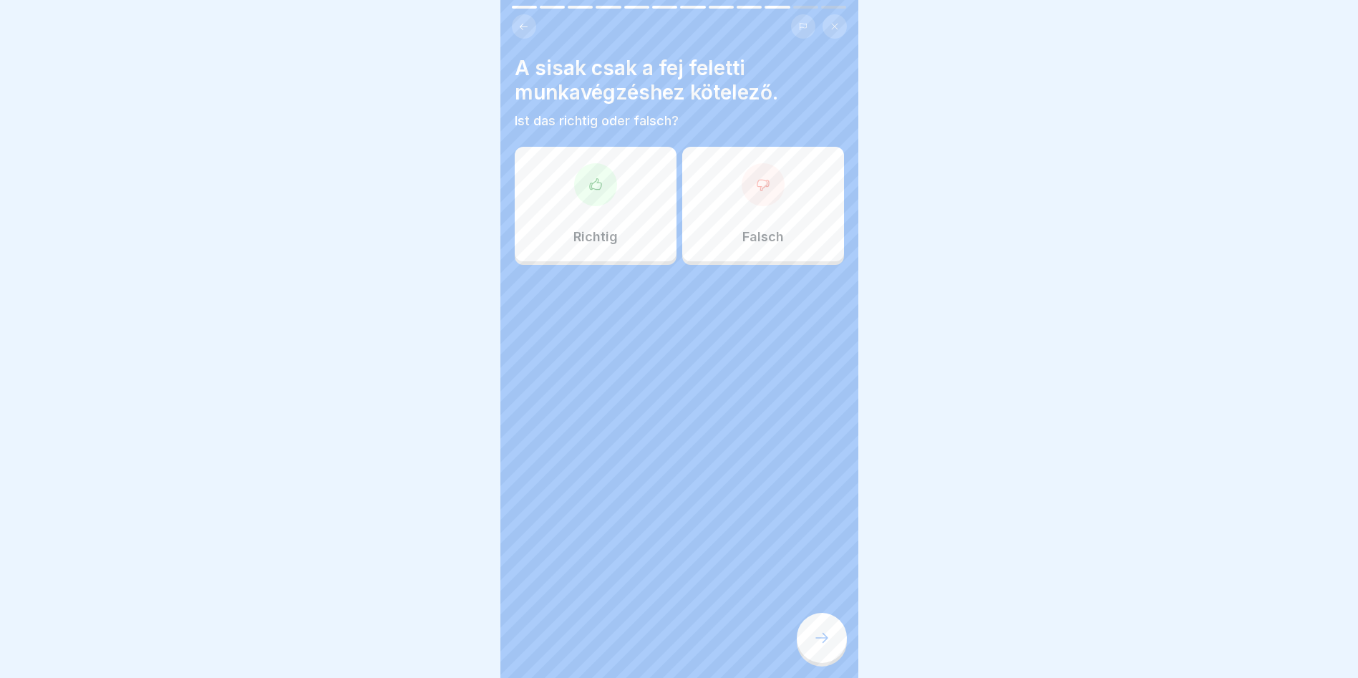
click at [591, 213] on div "Richtig" at bounding box center [596, 204] width 162 height 115
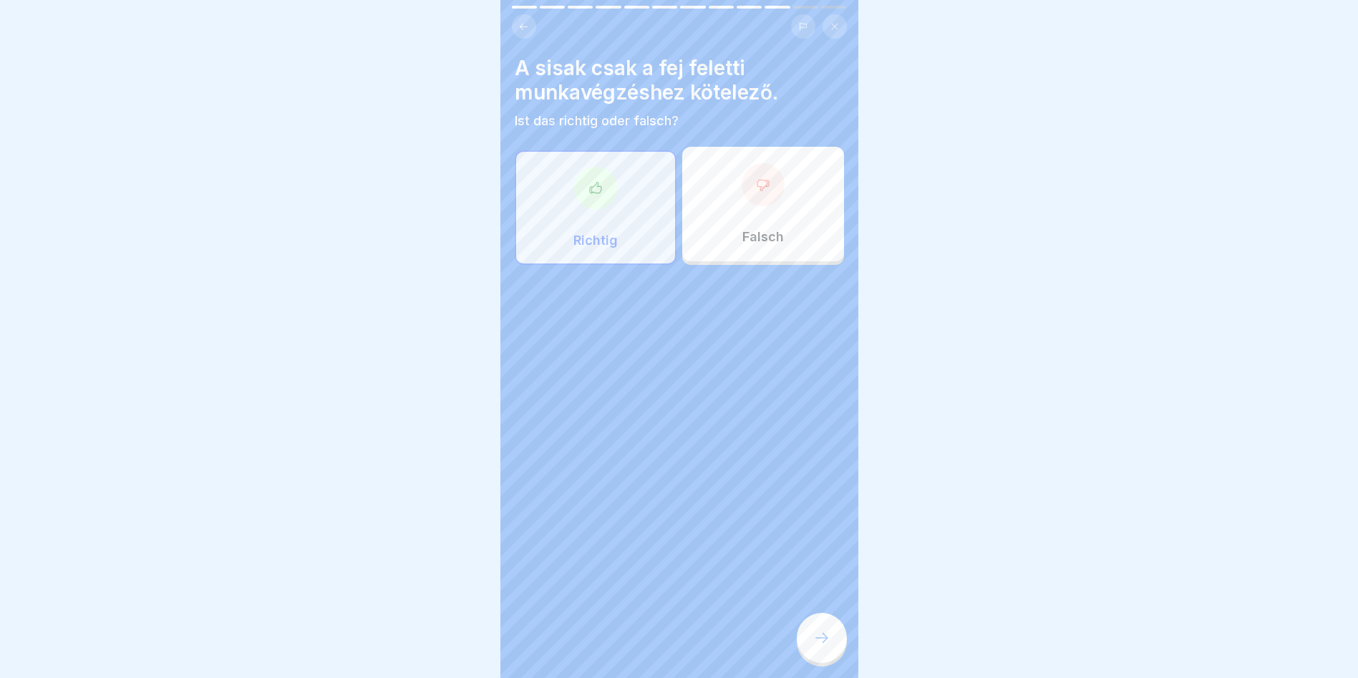
click at [821, 636] on icon at bounding box center [821, 637] width 17 height 17
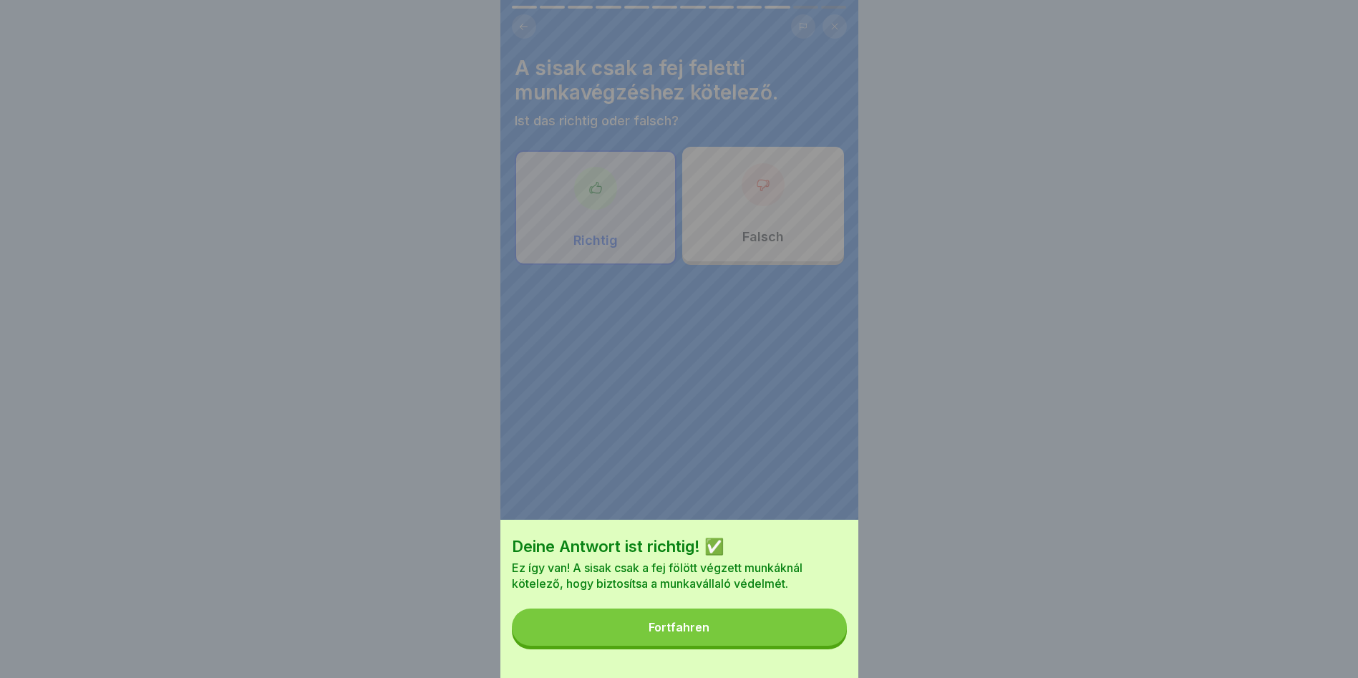
click at [817, 638] on button "Fortfahren" at bounding box center [679, 626] width 335 height 37
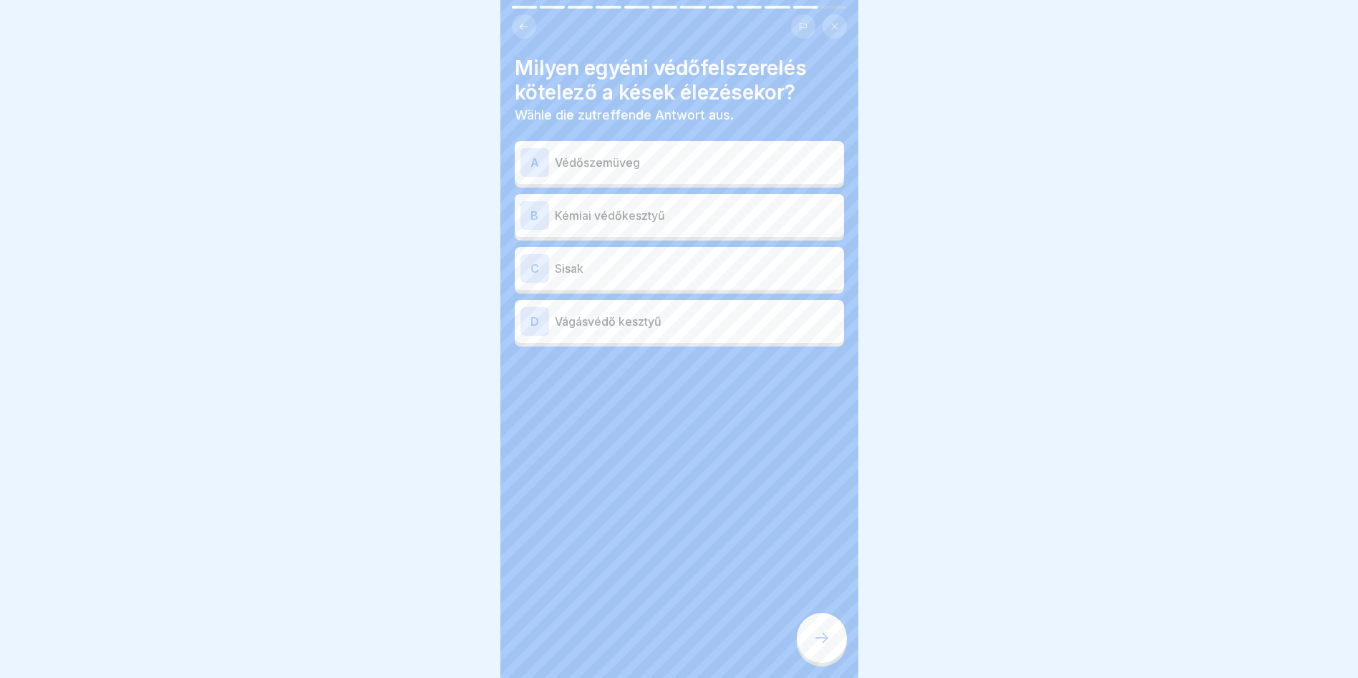
click at [768, 154] on p "Védőszemüveg" at bounding box center [696, 162] width 283 height 17
click at [828, 654] on div at bounding box center [822, 638] width 50 height 50
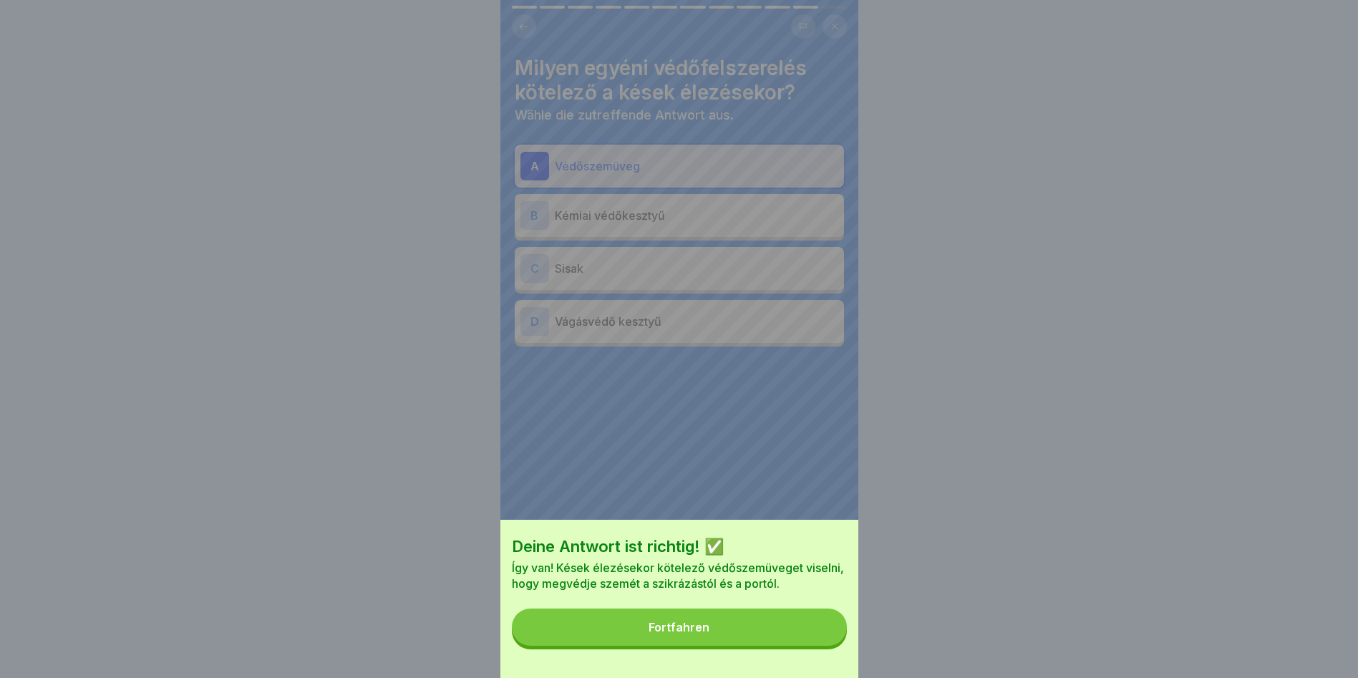
click at [771, 646] on button "Fortfahren" at bounding box center [679, 626] width 335 height 37
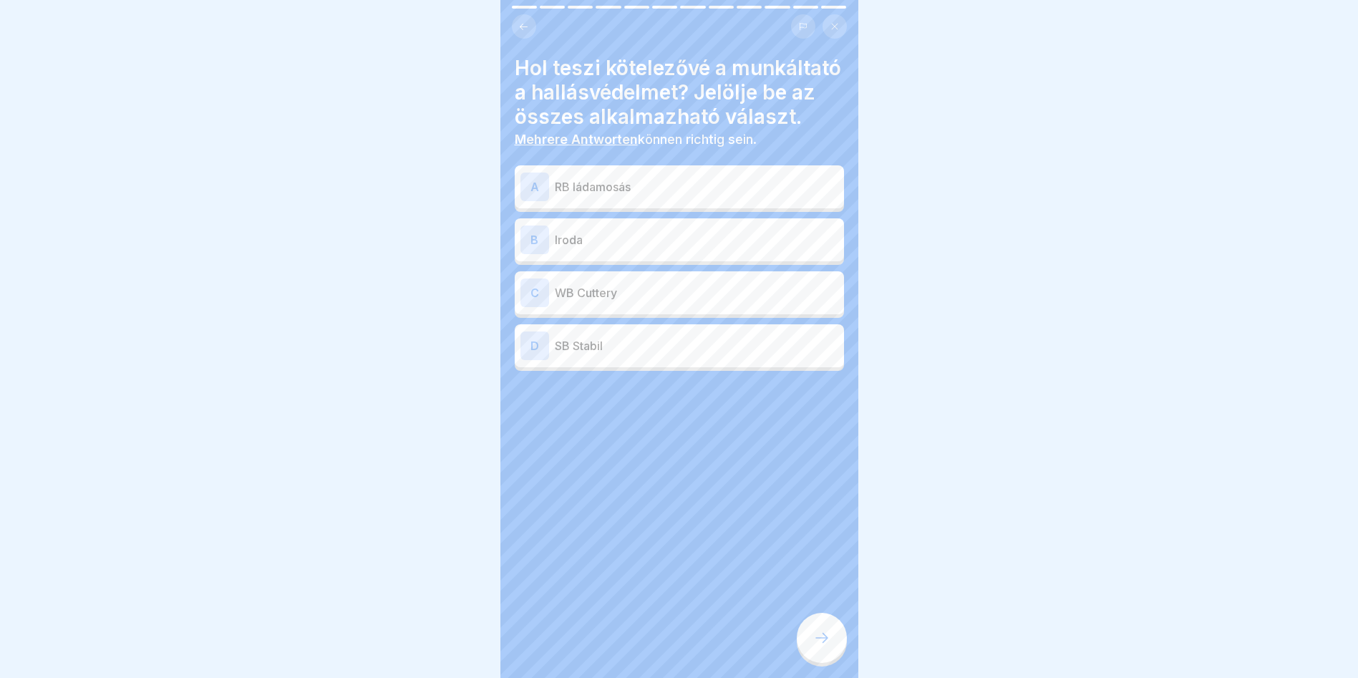
click at [656, 191] on p "RB ládamosás" at bounding box center [696, 186] width 283 height 17
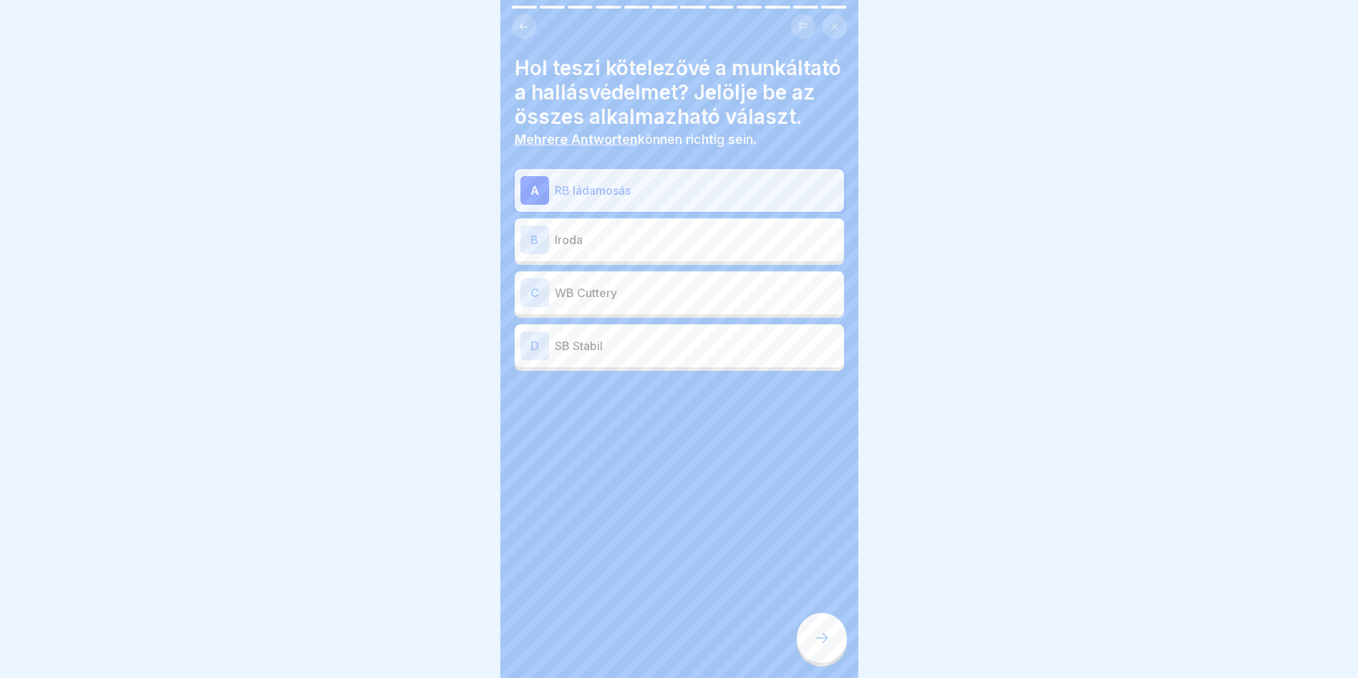
click at [833, 656] on div at bounding box center [822, 638] width 50 height 50
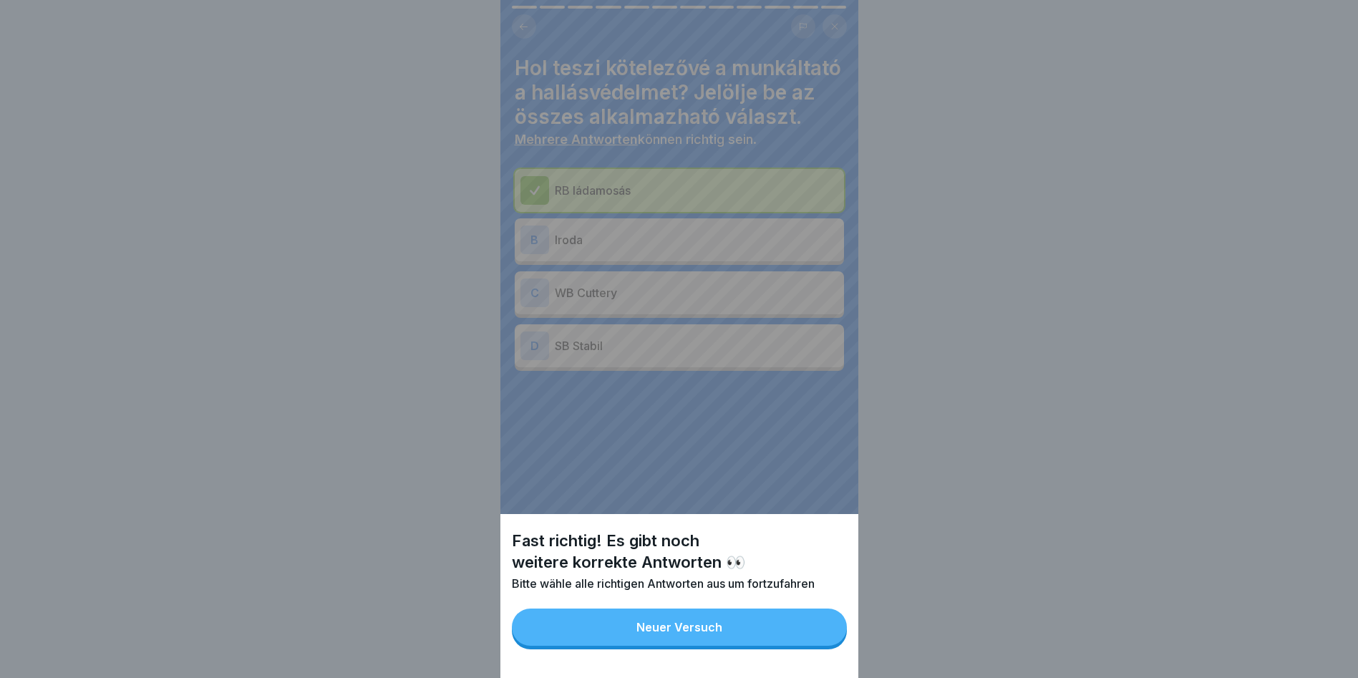
click at [630, 645] on button "Neuer Versuch" at bounding box center [679, 626] width 335 height 37
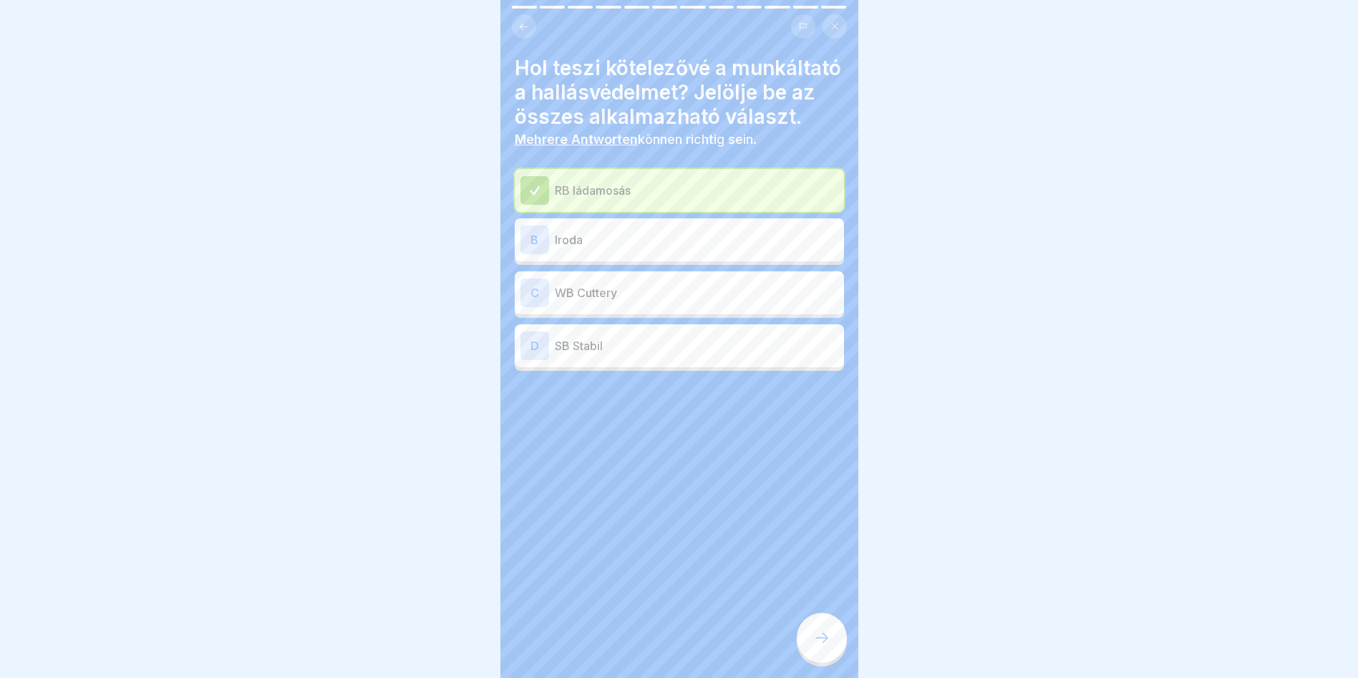
click at [575, 254] on div "B Iroda" at bounding box center [679, 239] width 318 height 29
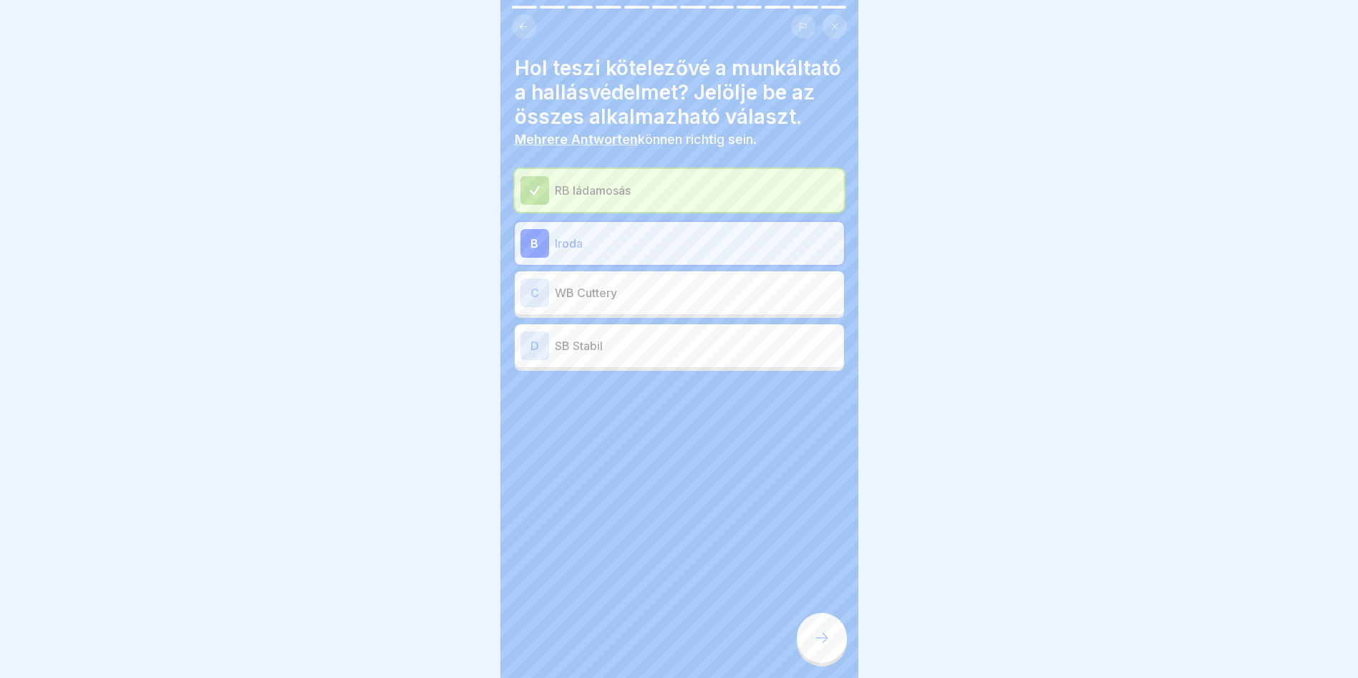
click at [626, 252] on p "Iroda" at bounding box center [696, 243] width 283 height 17
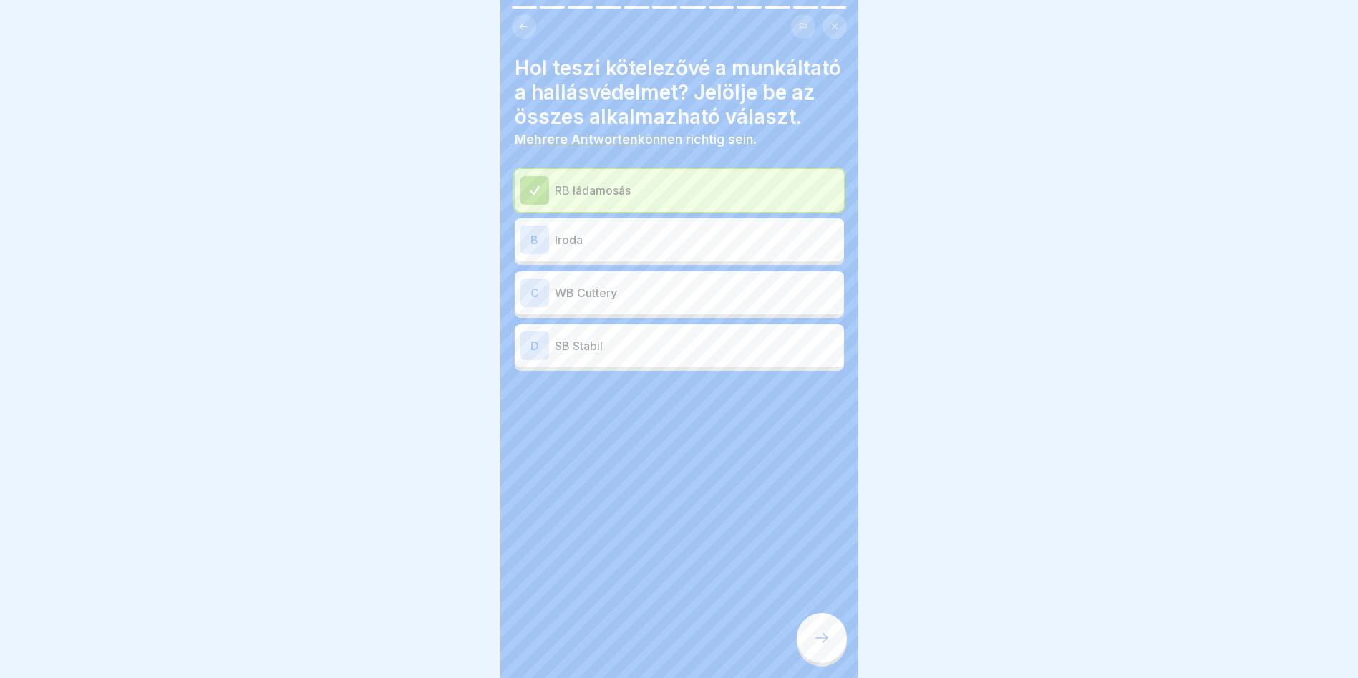
click at [619, 298] on p "WB Cuttery" at bounding box center [696, 292] width 283 height 17
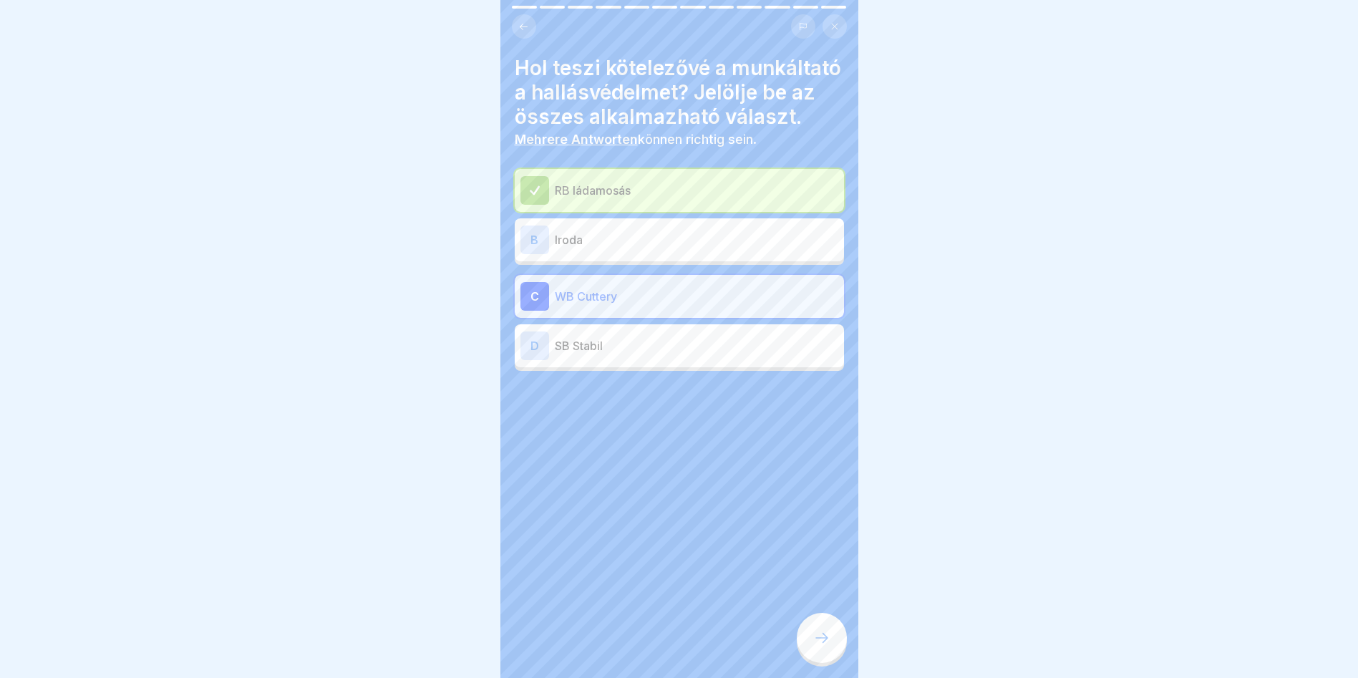
click at [637, 367] on div "D SB Stabil" at bounding box center [679, 345] width 329 height 43
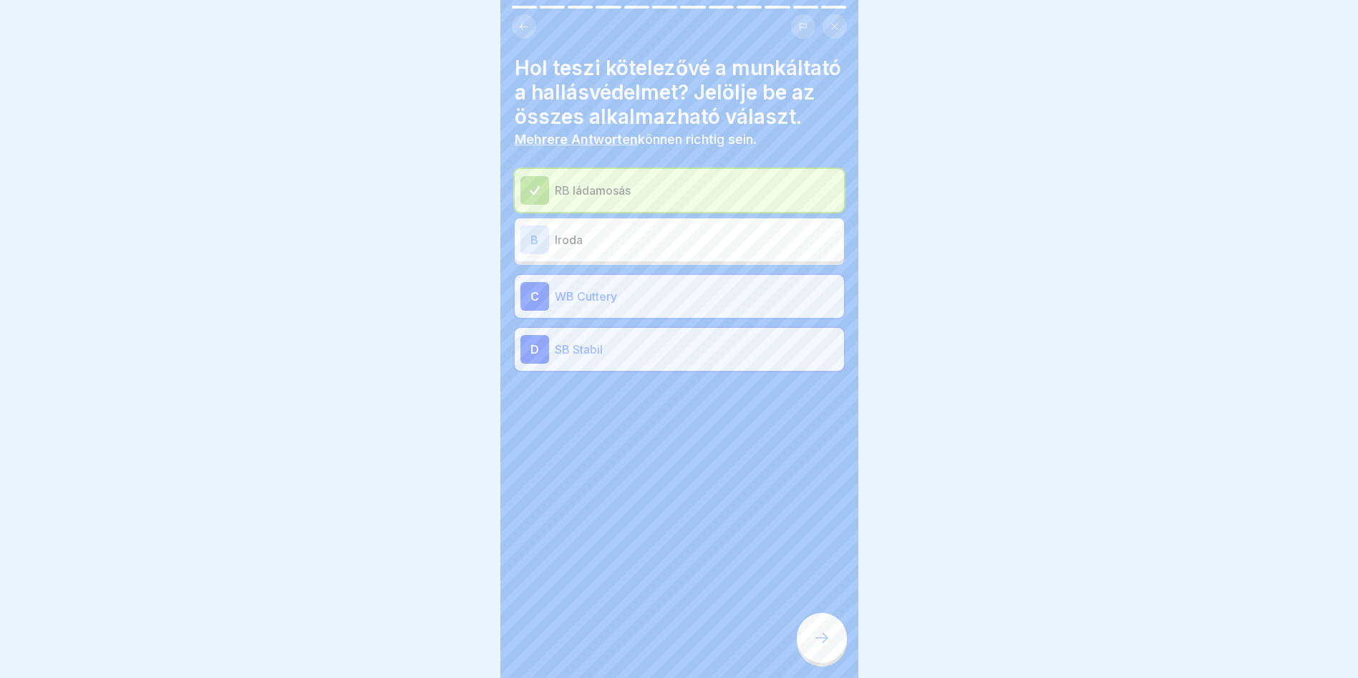
click at [816, 636] on icon at bounding box center [821, 637] width 17 height 17
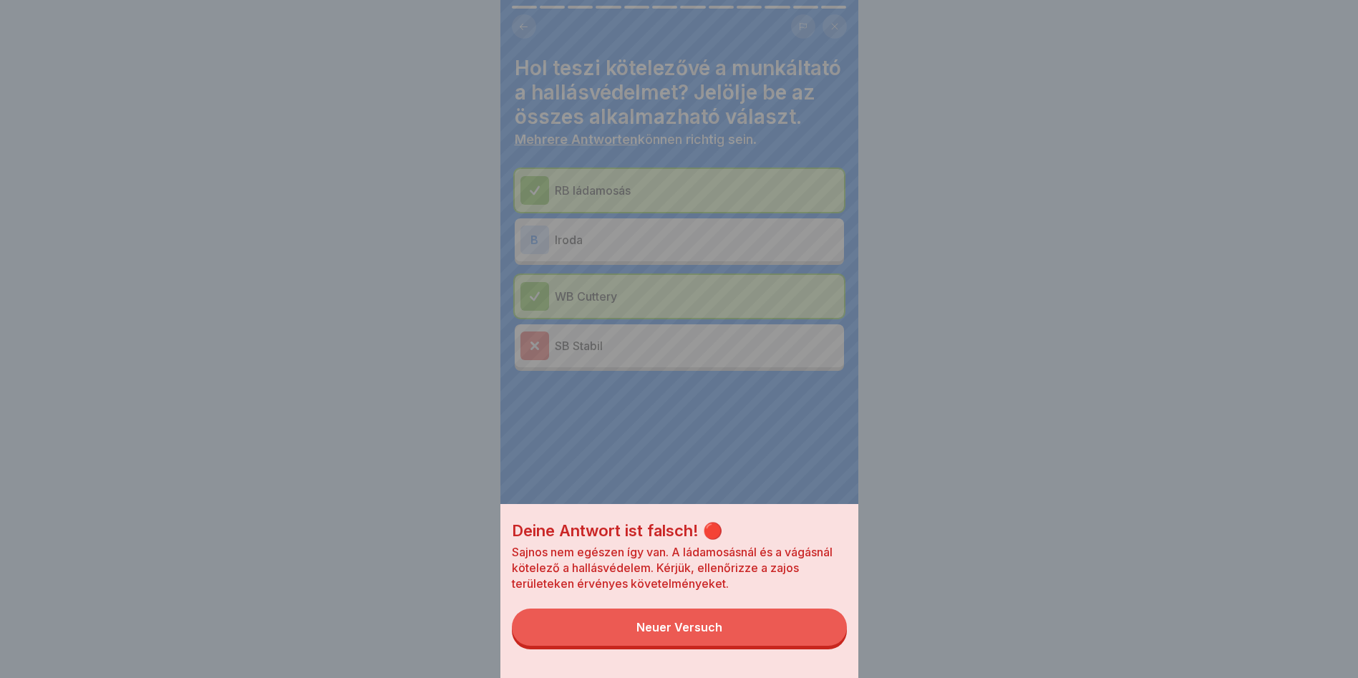
click at [649, 646] on button "Neuer Versuch" at bounding box center [679, 626] width 335 height 37
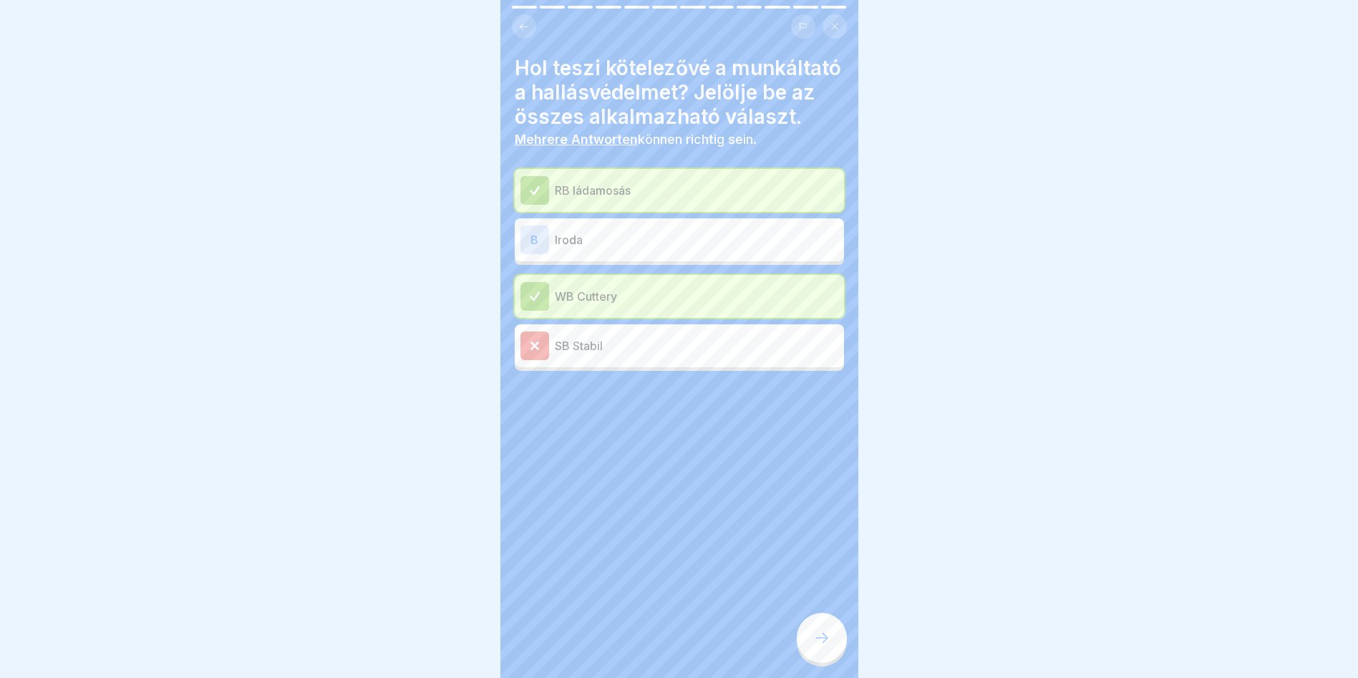
click at [578, 248] on p "Iroda" at bounding box center [696, 239] width 283 height 17
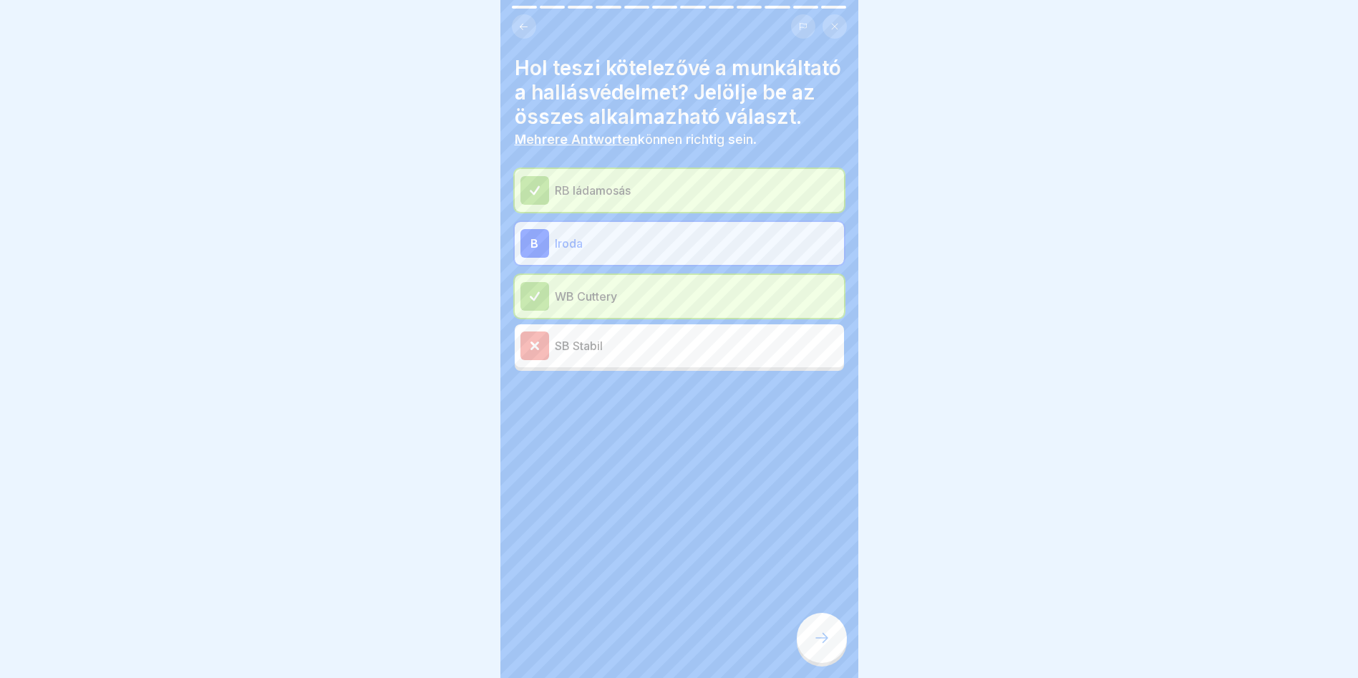
click at [815, 631] on icon at bounding box center [821, 637] width 17 height 17
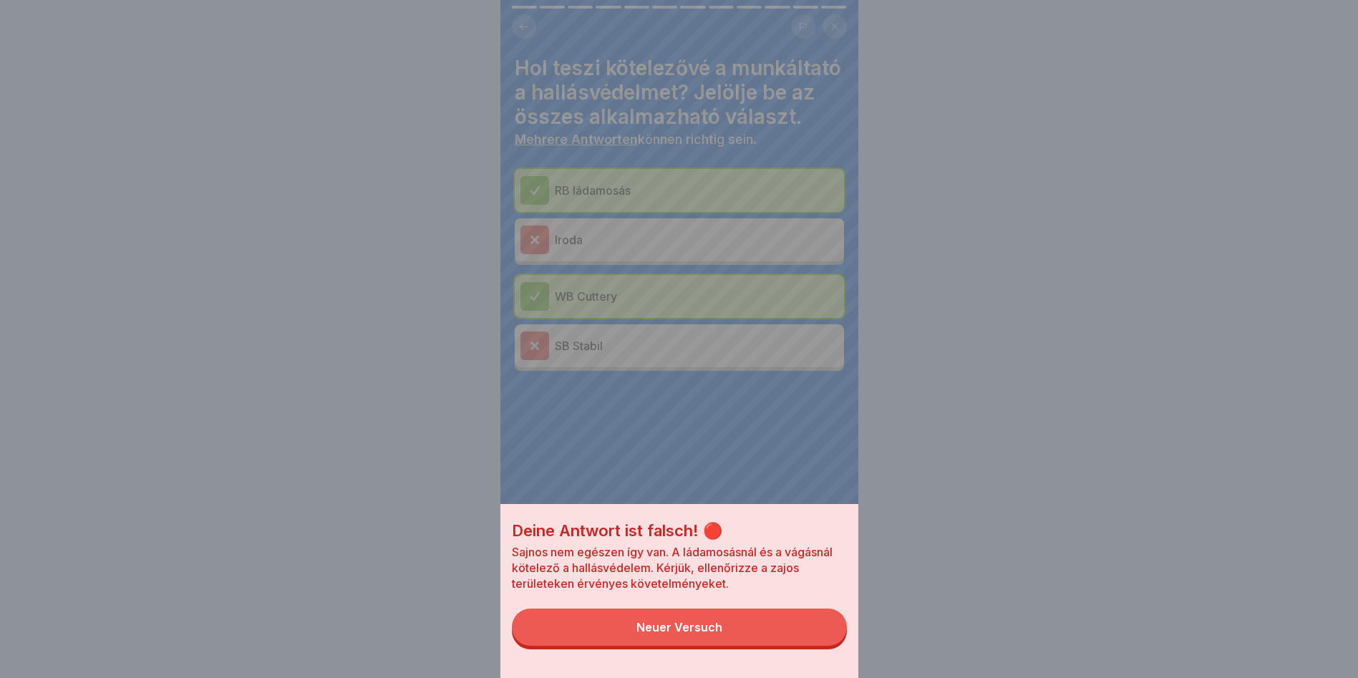
click at [789, 634] on button "Neuer Versuch" at bounding box center [679, 626] width 335 height 37
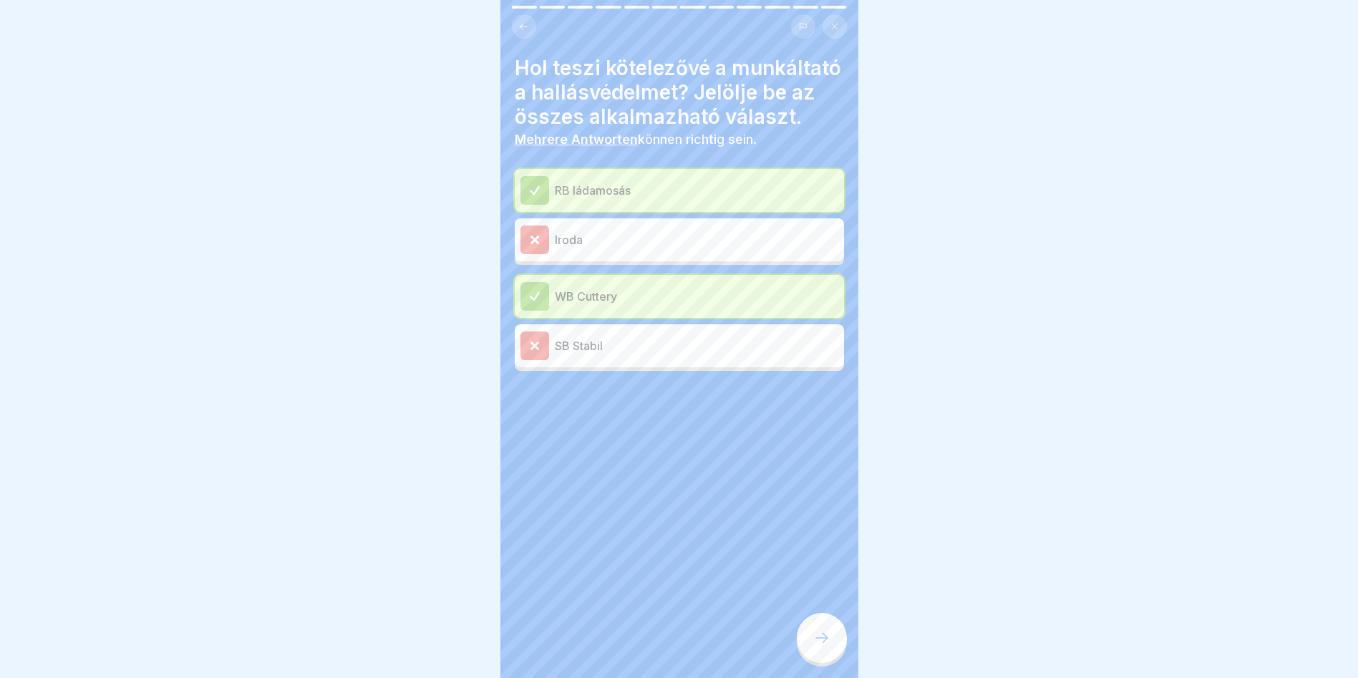
click at [664, 354] on p "SB Stabil" at bounding box center [696, 345] width 283 height 17
click at [618, 248] on p "Iroda" at bounding box center [696, 239] width 283 height 17
click at [550, 254] on div "Iroda" at bounding box center [679, 239] width 318 height 29
click at [828, 636] on icon at bounding box center [821, 637] width 17 height 17
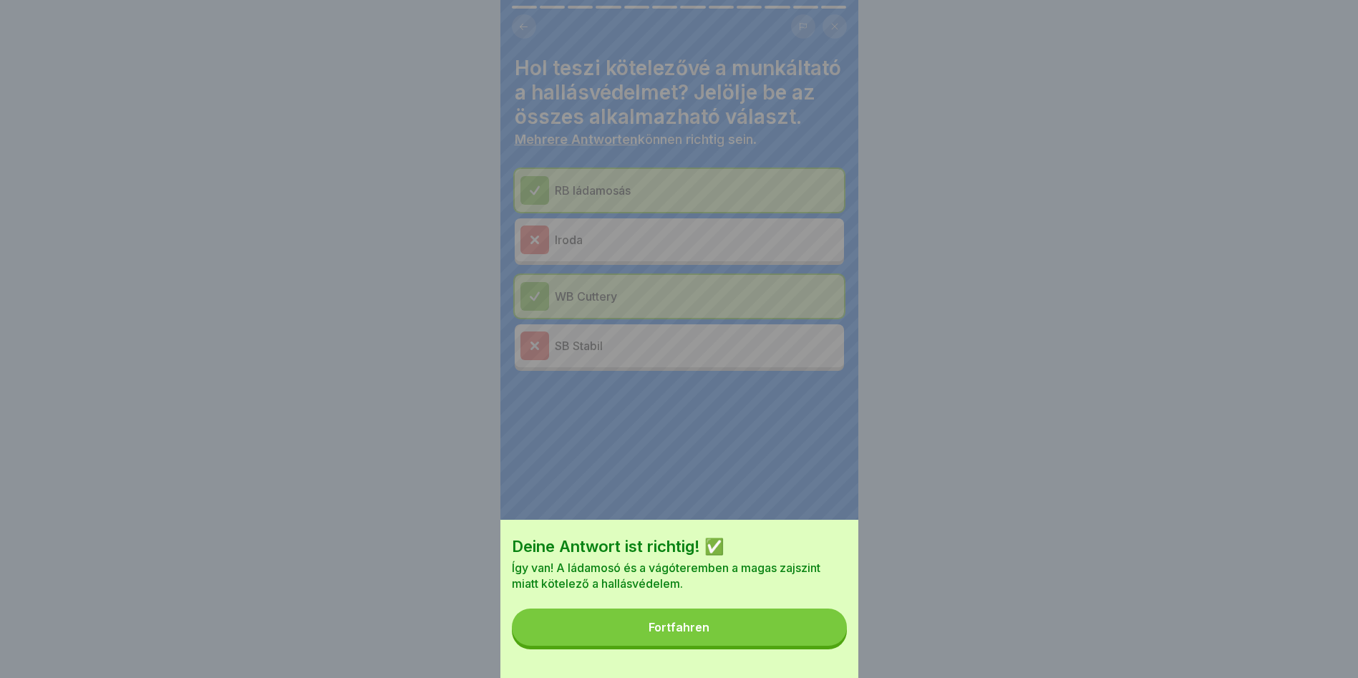
click at [783, 640] on button "Fortfahren" at bounding box center [679, 626] width 335 height 37
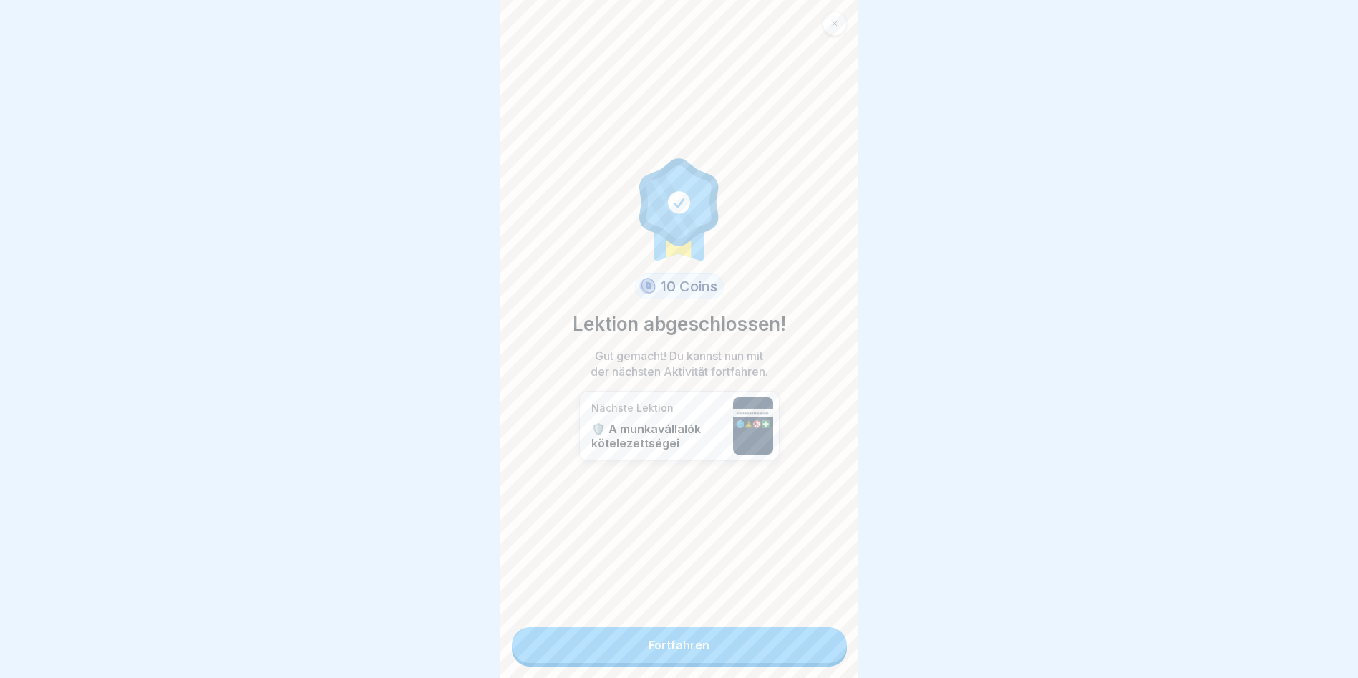
click at [694, 633] on link "Fortfahren" at bounding box center [679, 645] width 335 height 36
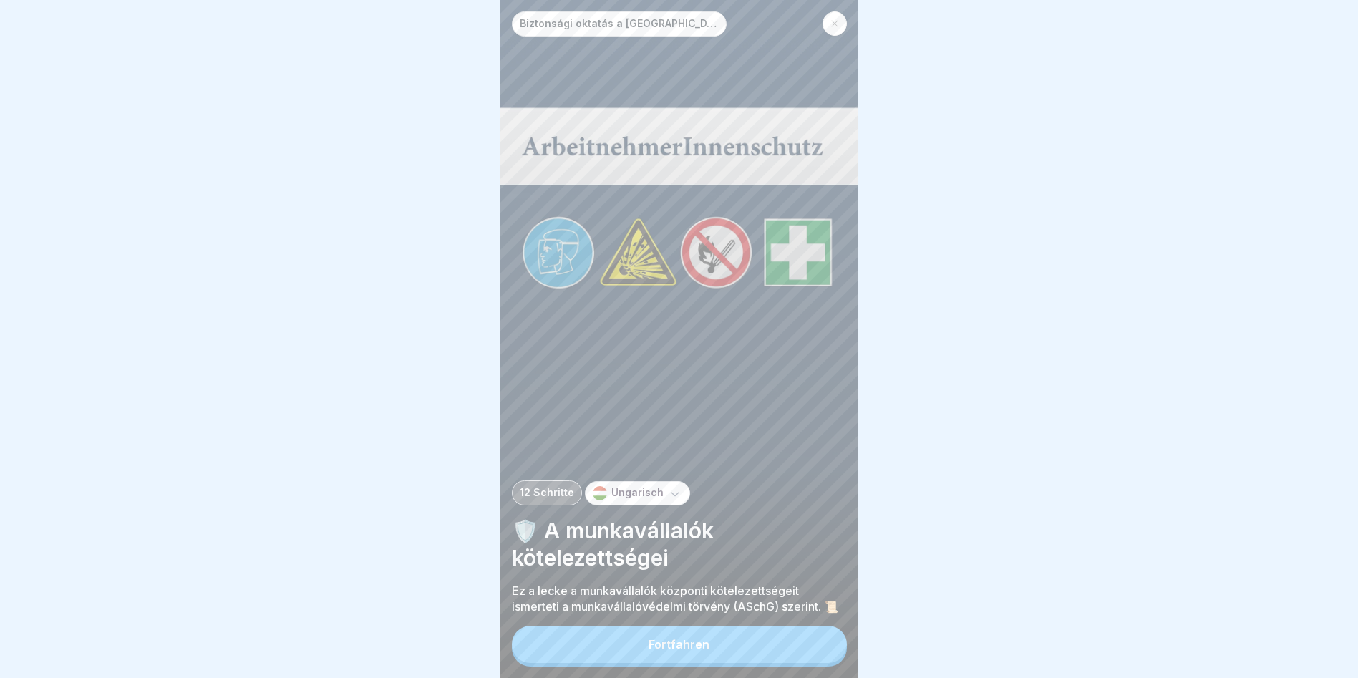
click at [661, 658] on button "Fortfahren" at bounding box center [679, 644] width 335 height 37
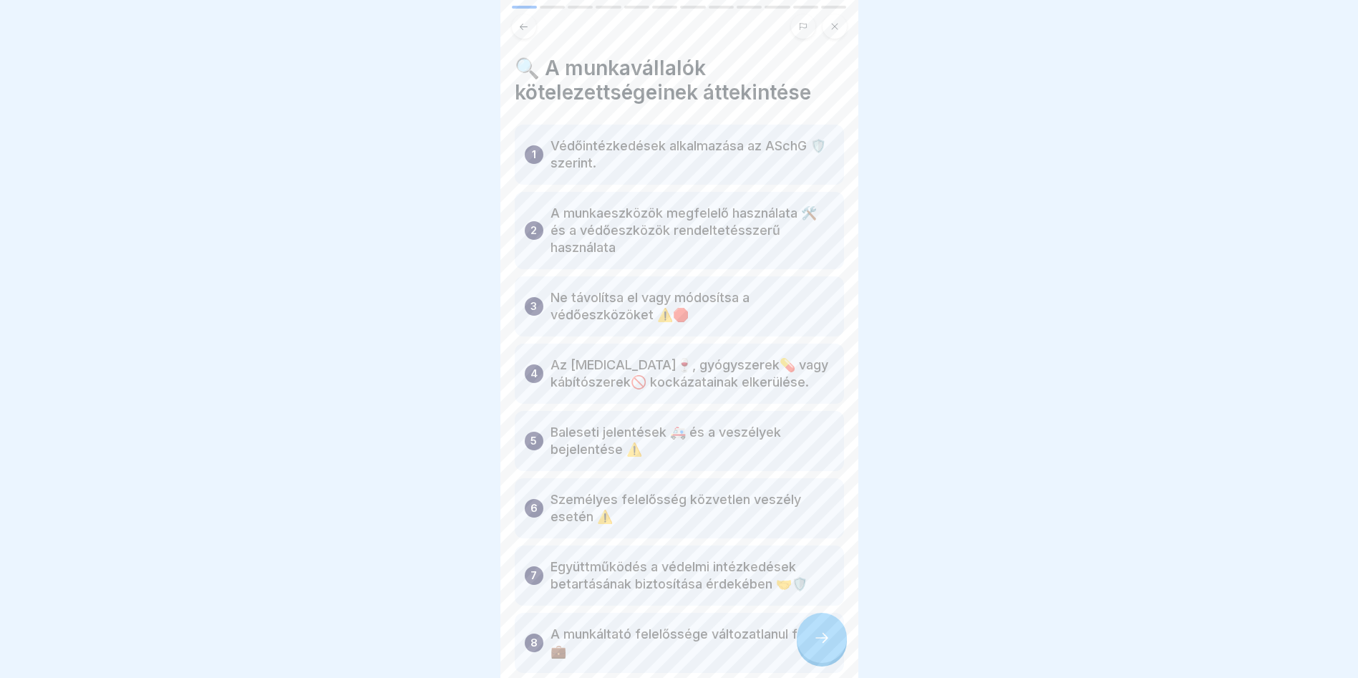
click at [767, 137] on p "Védőintézkedések alkalmazása az ASchG 🛡️ szerint." at bounding box center [691, 154] width 283 height 34
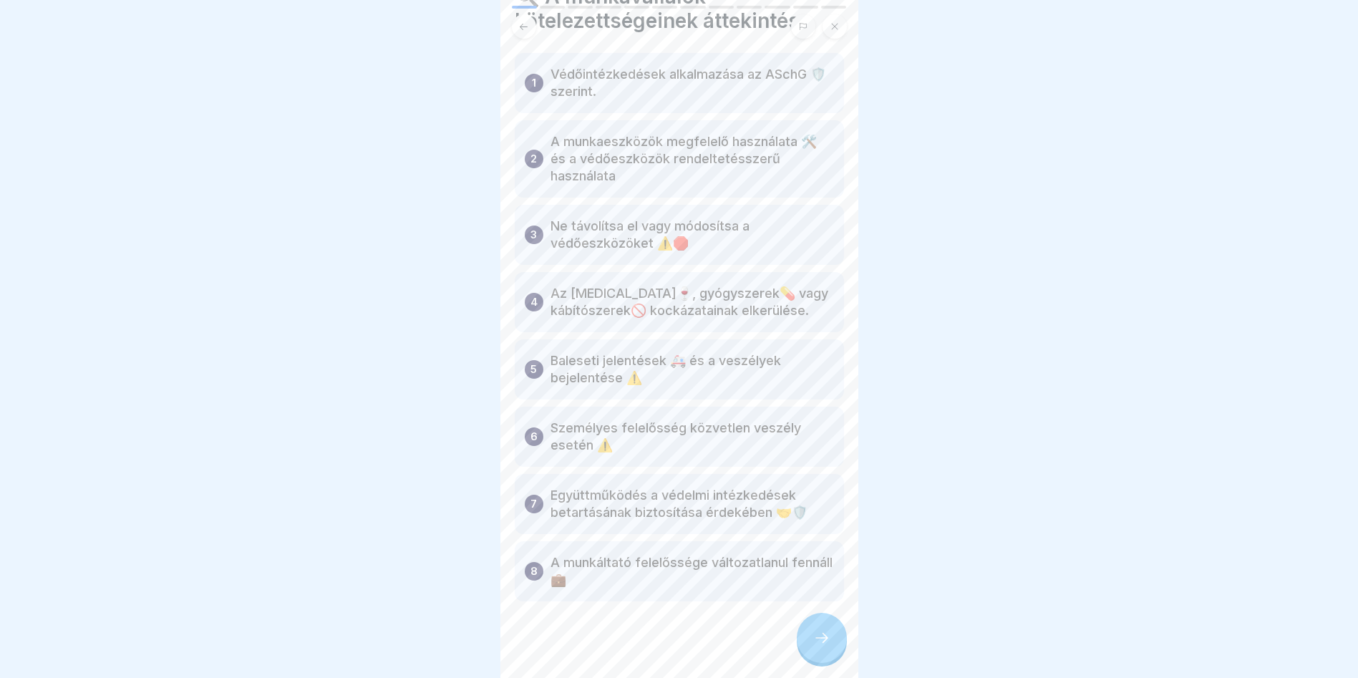
click at [830, 643] on icon at bounding box center [821, 637] width 17 height 17
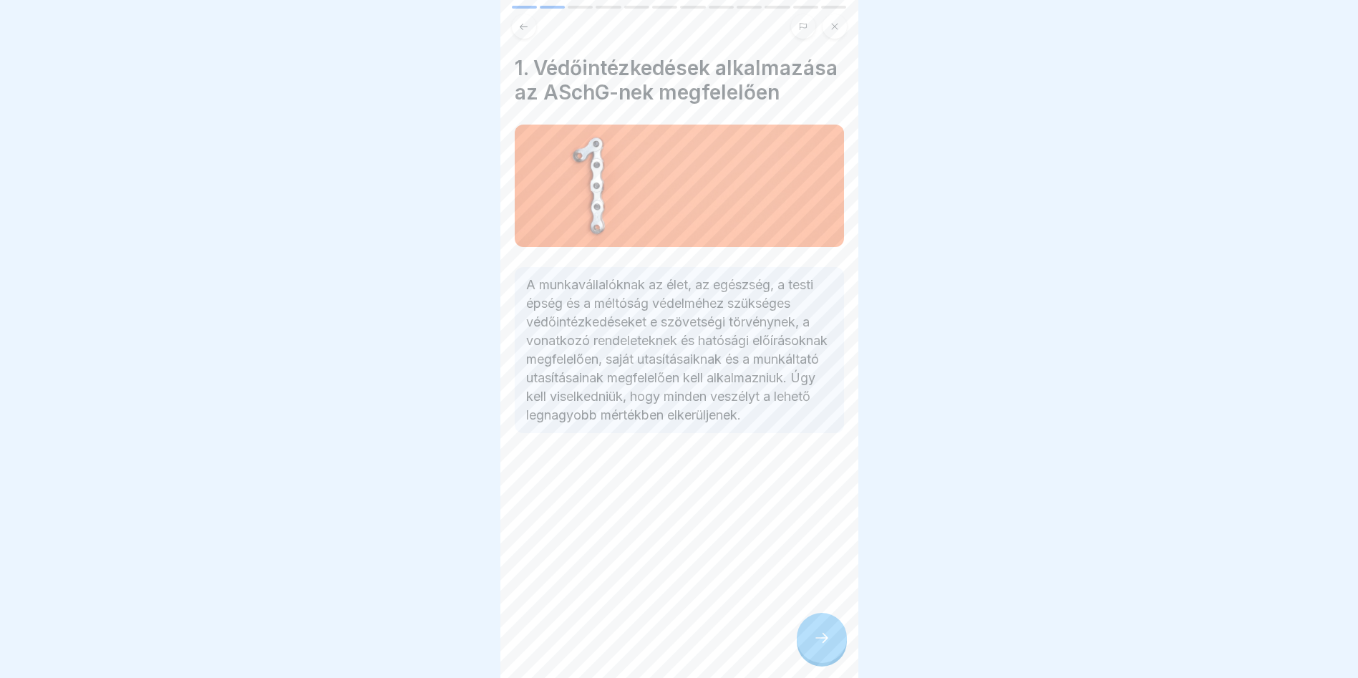
click at [816, 652] on div at bounding box center [822, 638] width 50 height 50
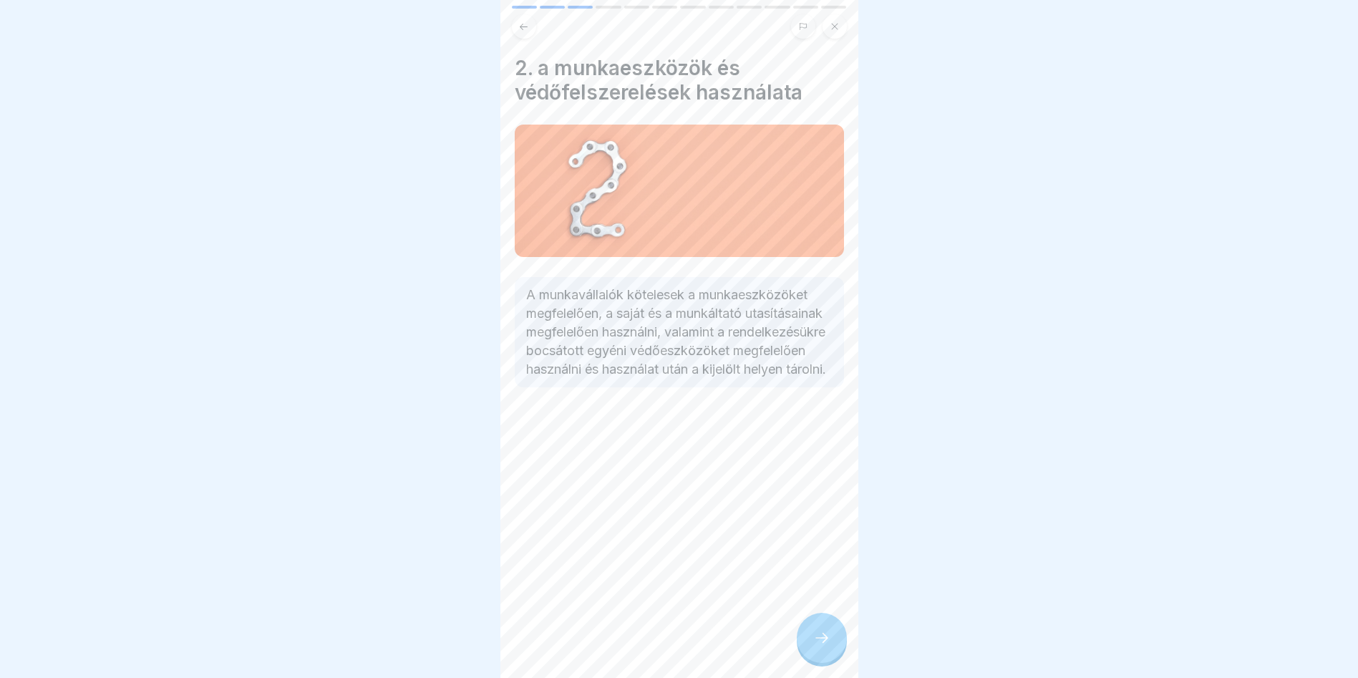
click at [833, 633] on div at bounding box center [822, 638] width 50 height 50
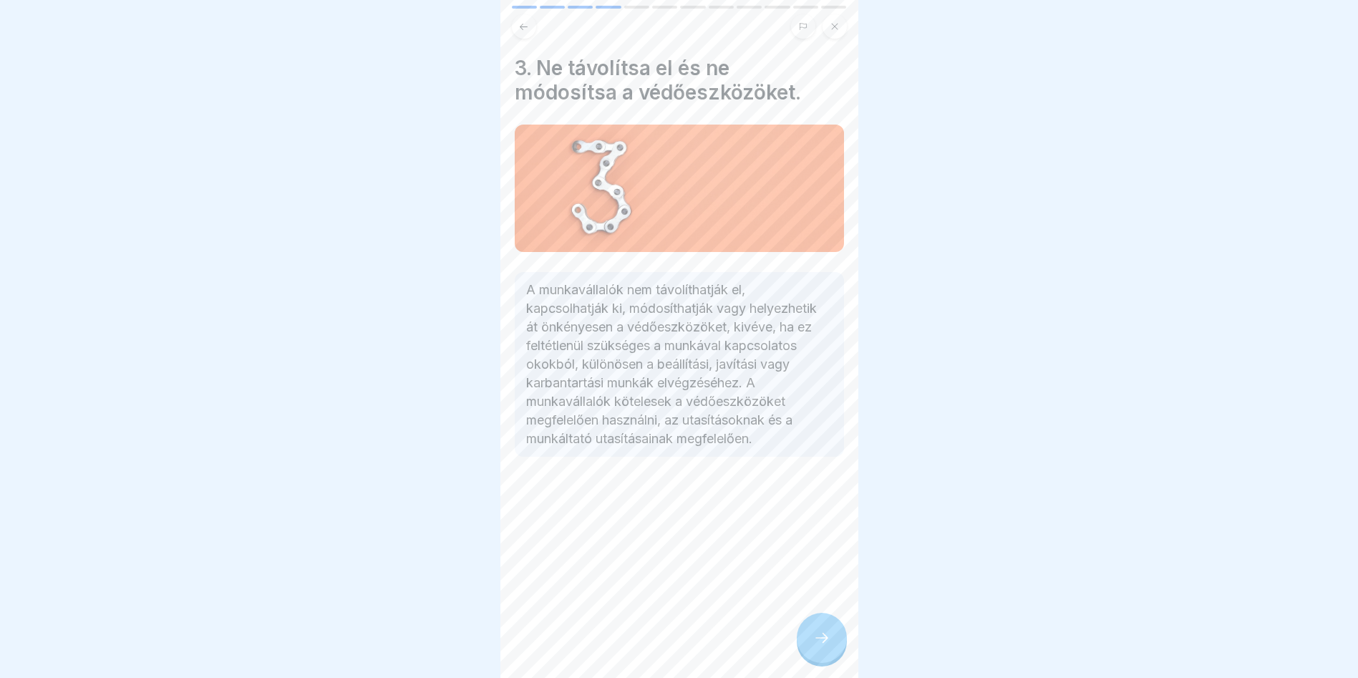
click at [834, 631] on div at bounding box center [822, 638] width 50 height 50
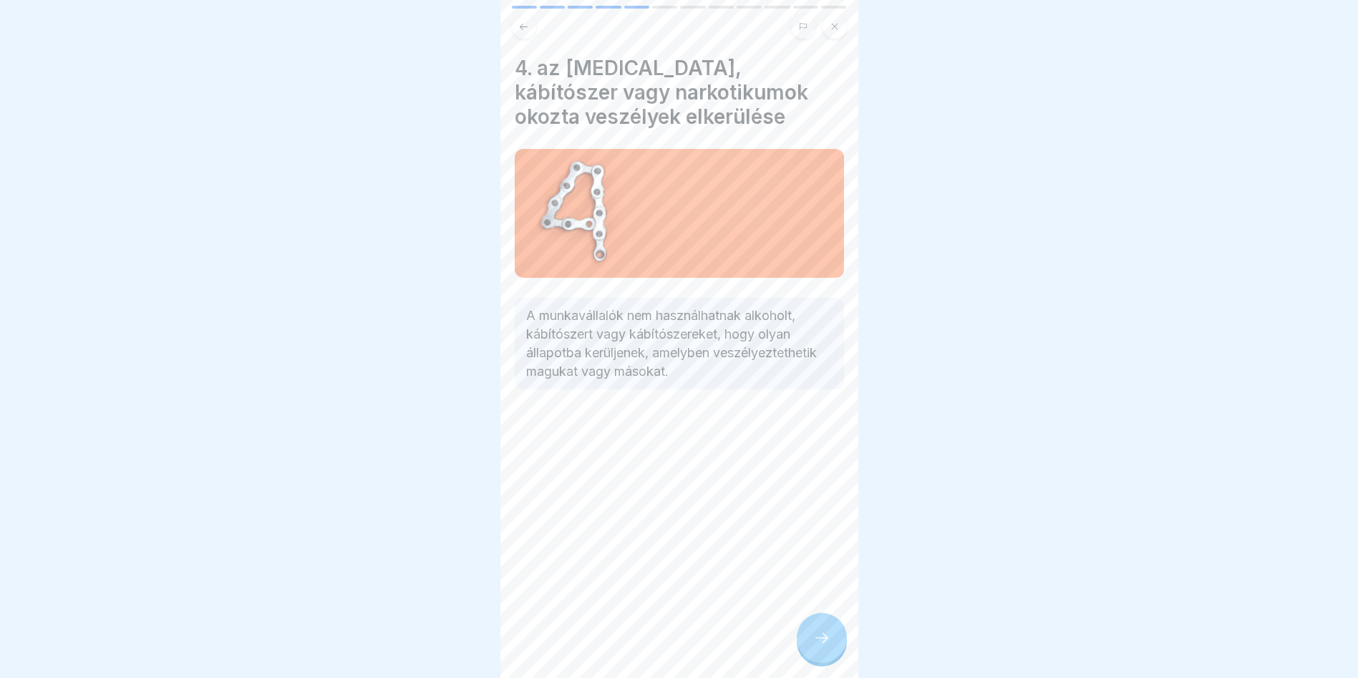
click at [817, 641] on icon at bounding box center [821, 637] width 17 height 17
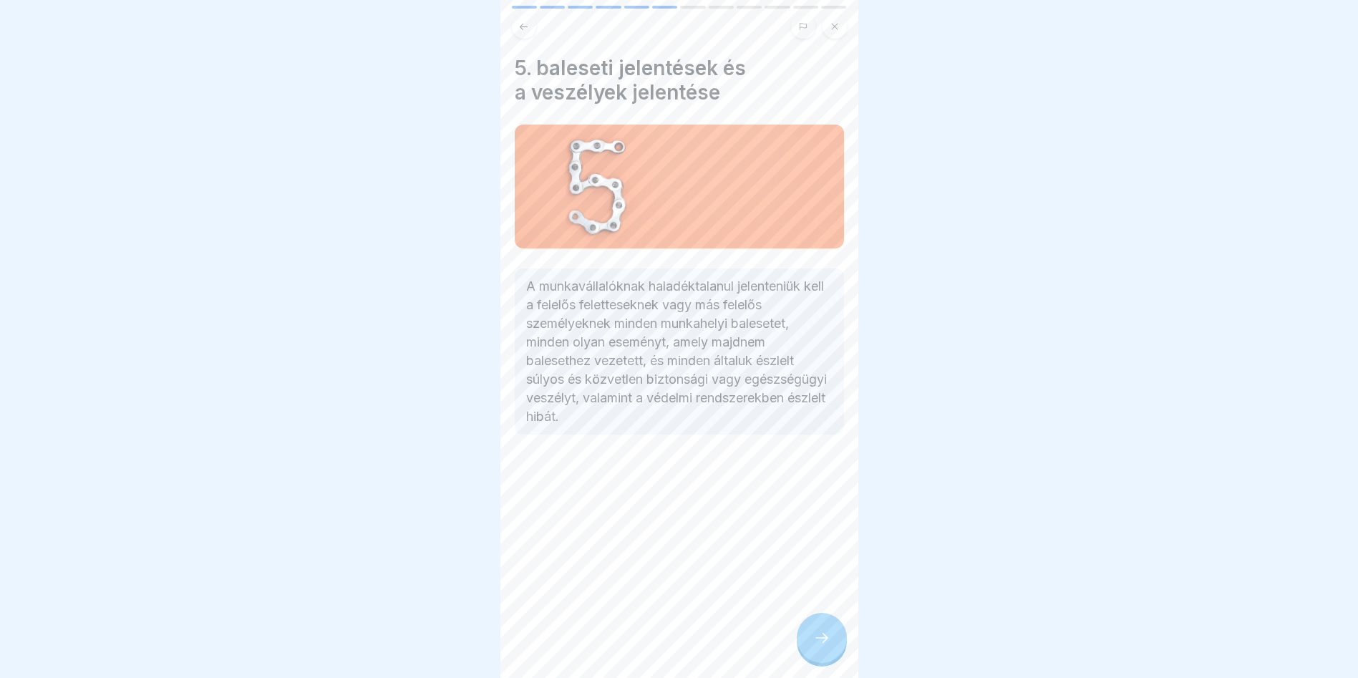
click at [822, 635] on icon at bounding box center [821, 637] width 17 height 17
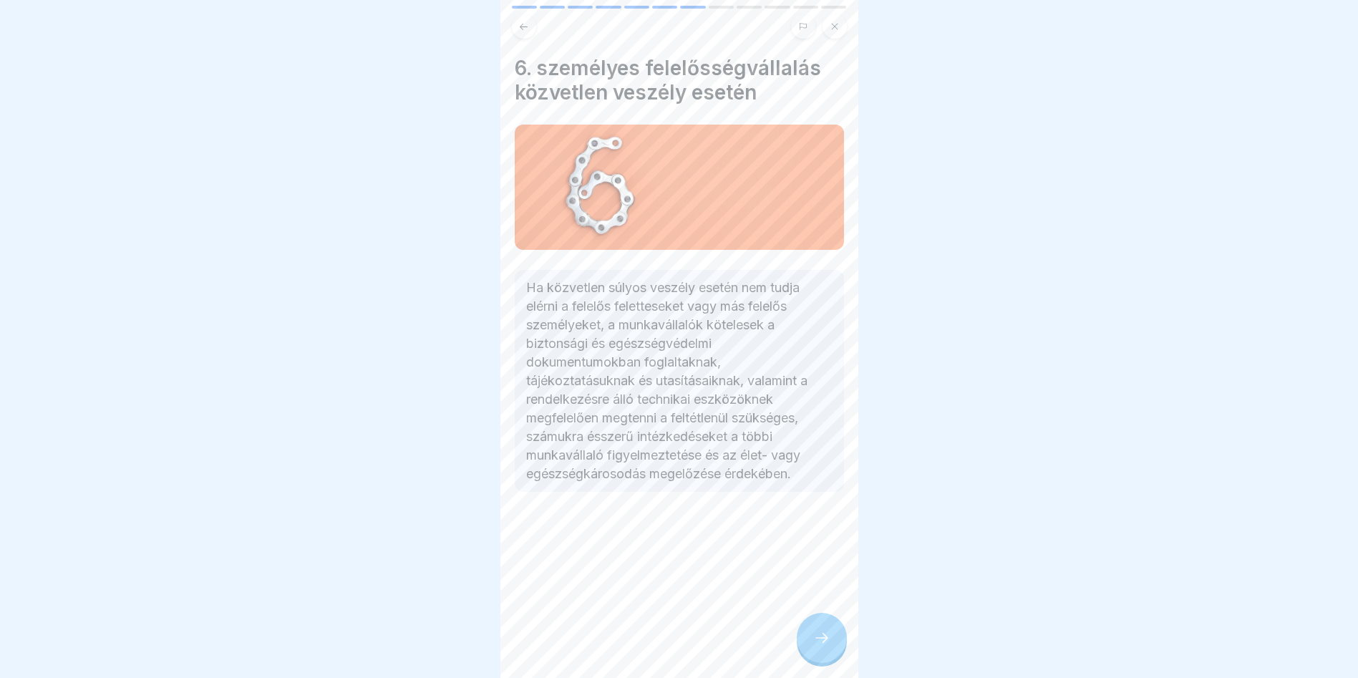
click at [808, 642] on div at bounding box center [822, 638] width 50 height 50
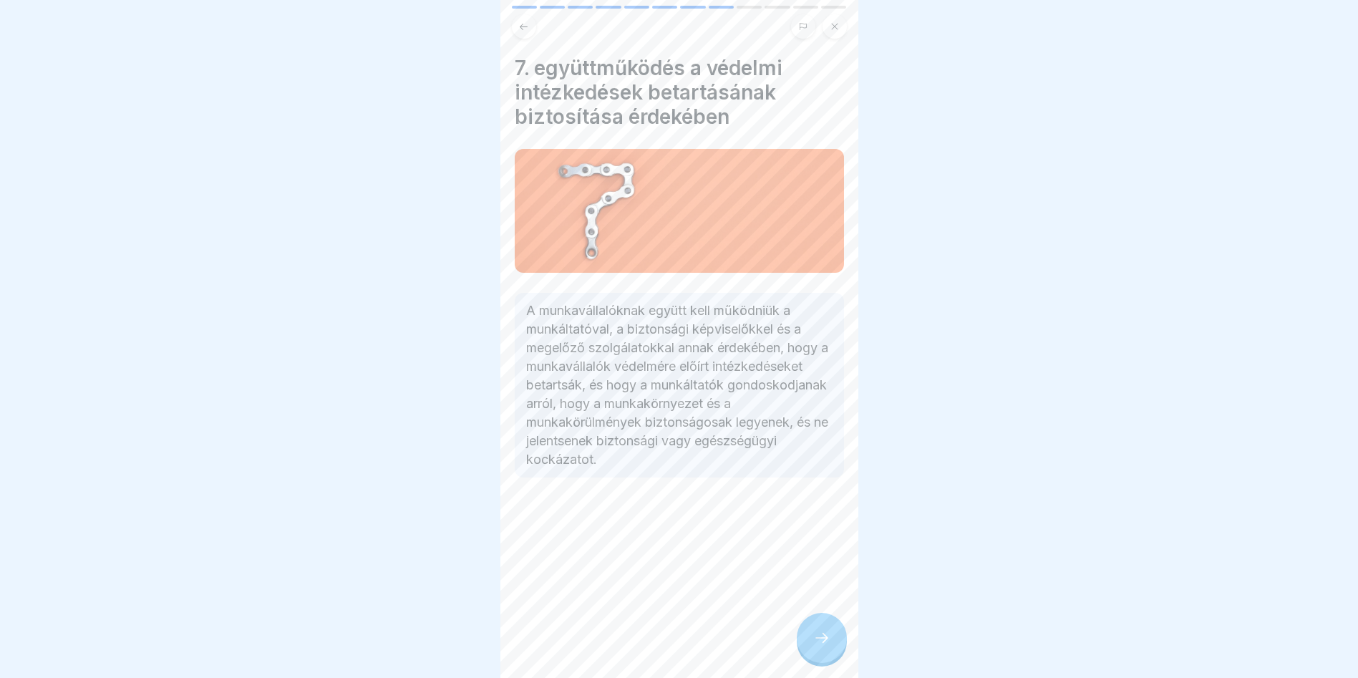
click at [827, 636] on icon at bounding box center [821, 637] width 17 height 17
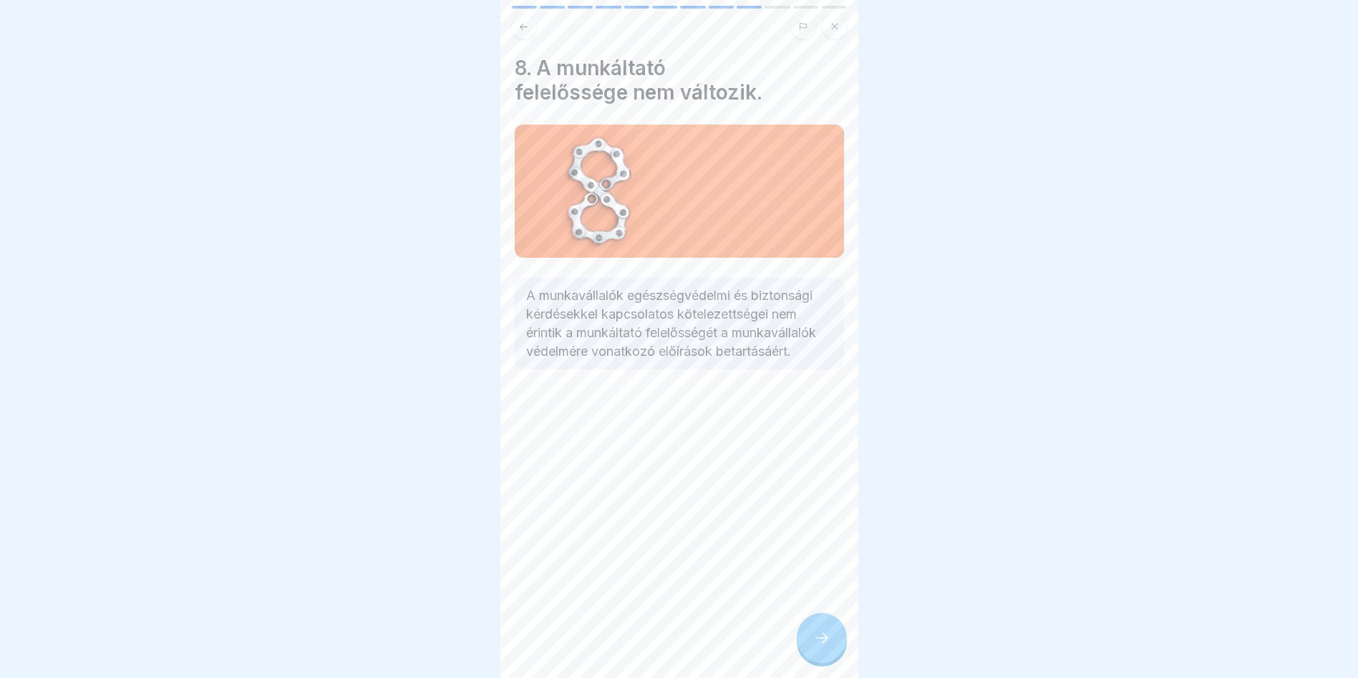
click at [827, 636] on icon at bounding box center [821, 637] width 17 height 17
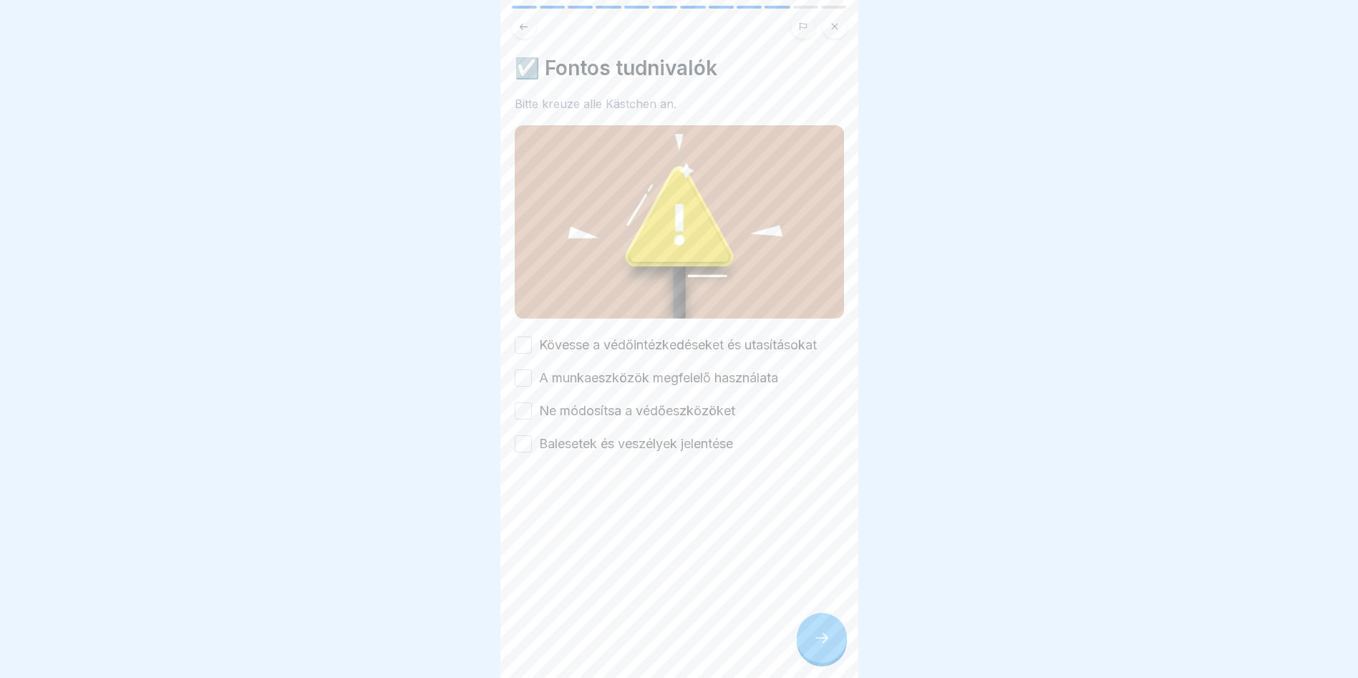
click at [520, 336] on button "Kövesse a védőintézkedéseket és utasításokat" at bounding box center [523, 344] width 17 height 17
click at [524, 369] on button "A munkaeszközök megfelelő használata" at bounding box center [523, 377] width 17 height 17
click at [525, 404] on div "Kövesse a védőintézkedéseket és utasításokat A munkaeszközök megfelelő használa…" at bounding box center [679, 394] width 329 height 117
click at [528, 402] on button "Ne módosítsa a védőeszközöket" at bounding box center [523, 410] width 17 height 17
click at [523, 453] on div at bounding box center [679, 496] width 329 height 86
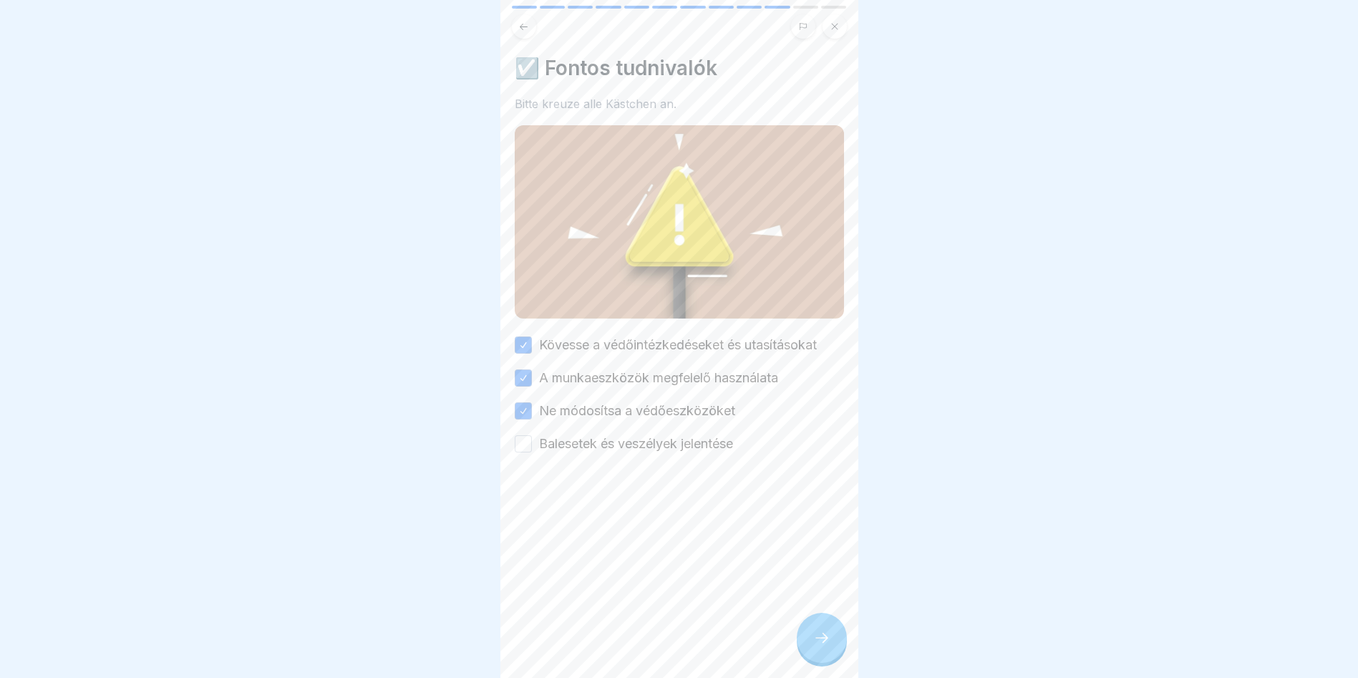
click at [520, 435] on button "Balesetek és veszélyek jelentése" at bounding box center [523, 443] width 17 height 17
click at [814, 637] on icon at bounding box center [821, 637] width 17 height 17
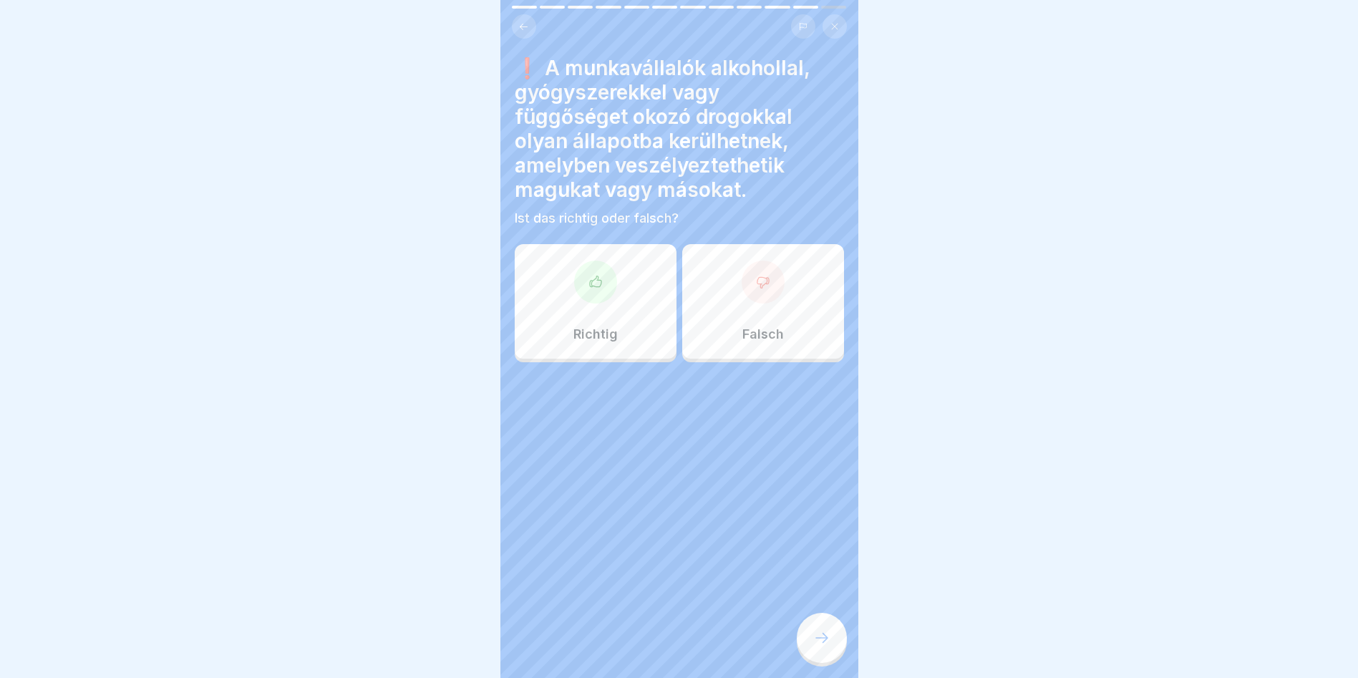
click at [624, 302] on div "Richtig" at bounding box center [596, 301] width 162 height 115
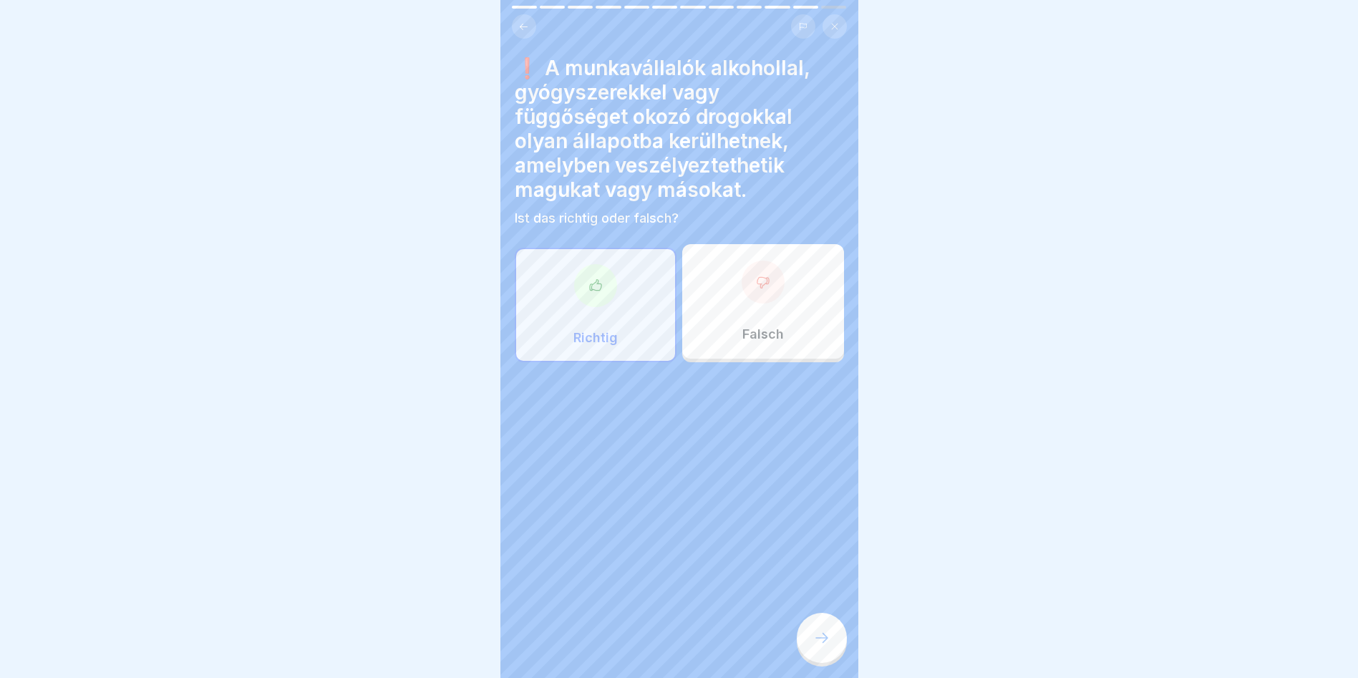
click at [836, 646] on div at bounding box center [822, 638] width 50 height 50
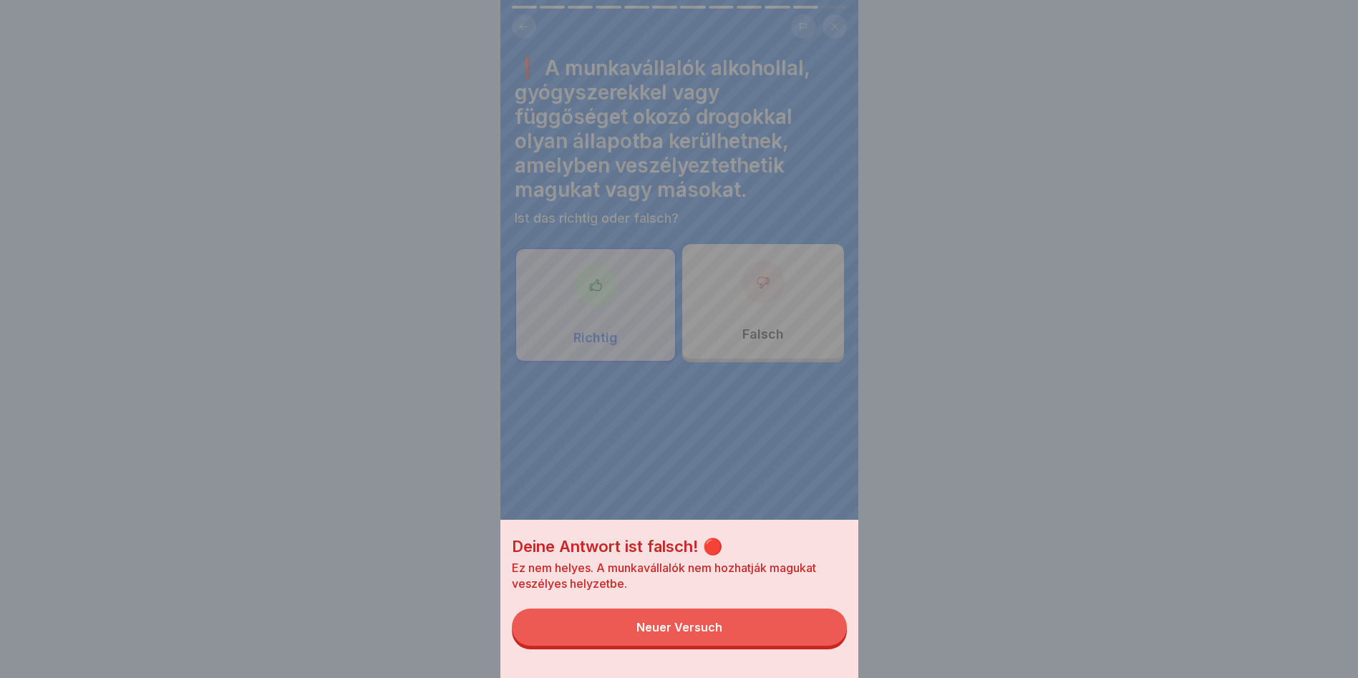
click at [749, 635] on button "Neuer Versuch" at bounding box center [679, 626] width 335 height 37
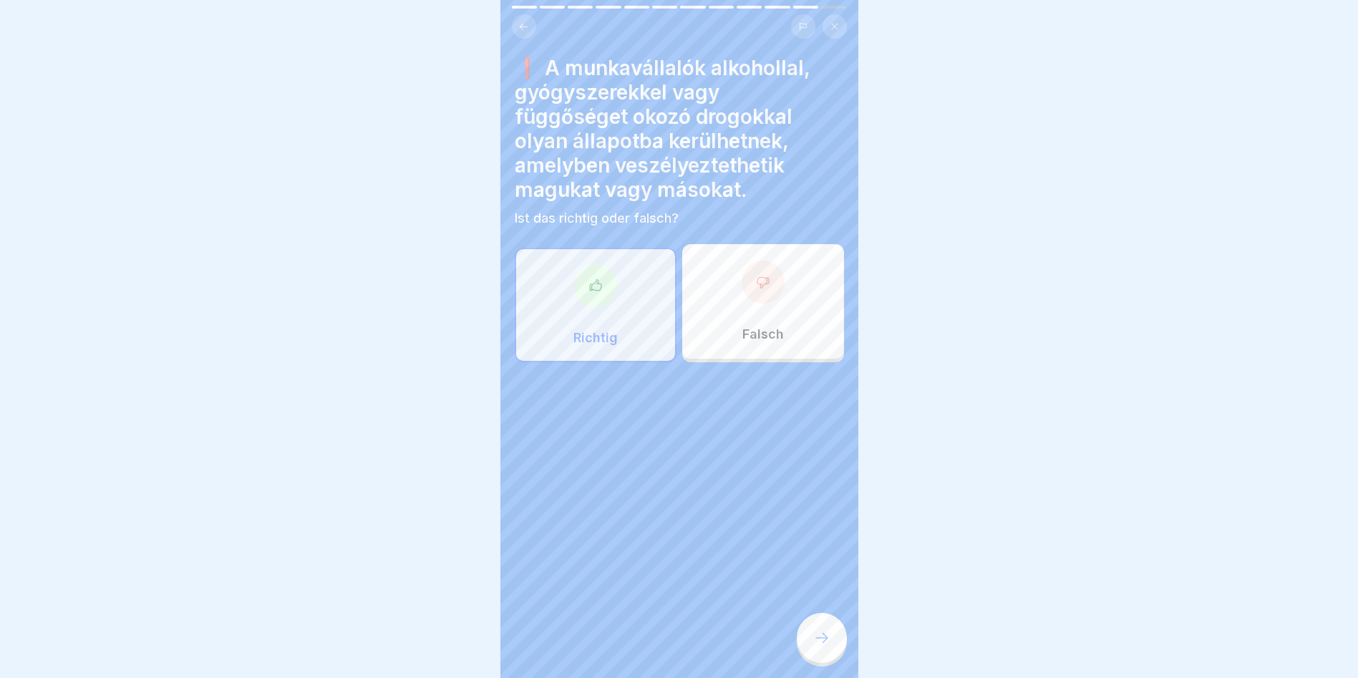
click at [779, 326] on div "Falsch" at bounding box center [763, 301] width 162 height 115
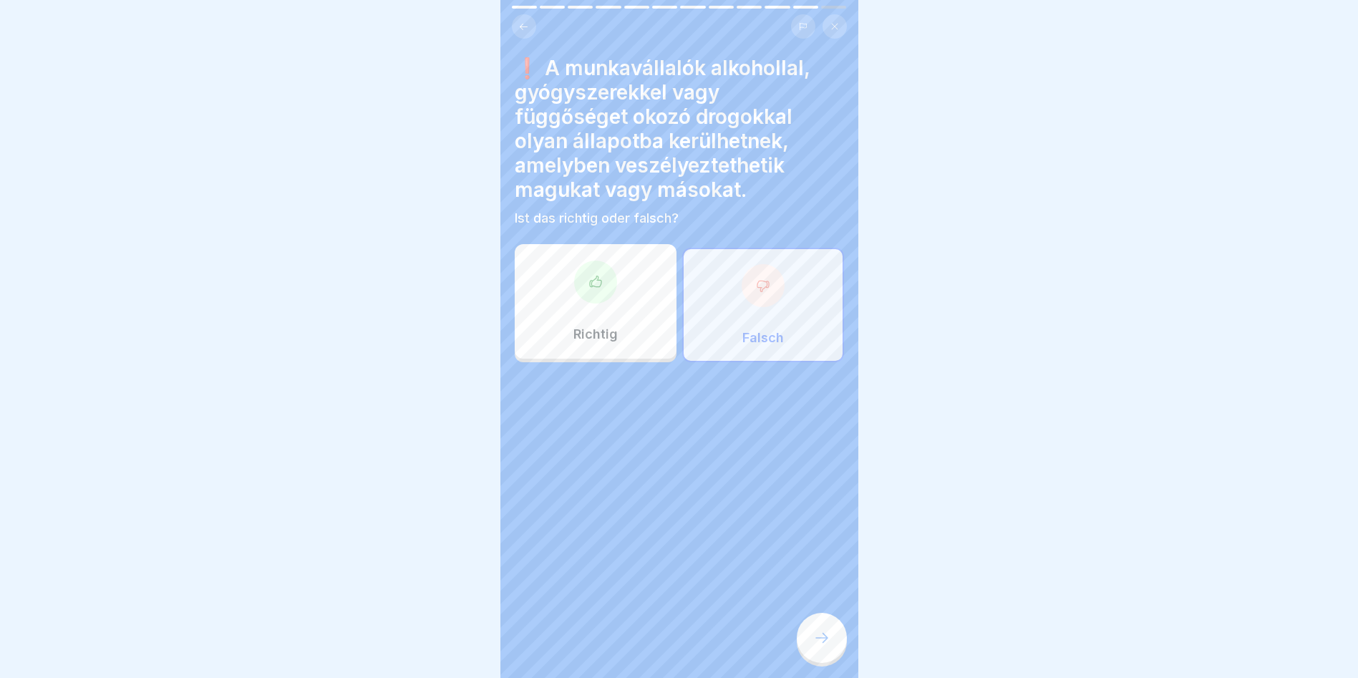
click at [824, 646] on icon at bounding box center [821, 637] width 17 height 17
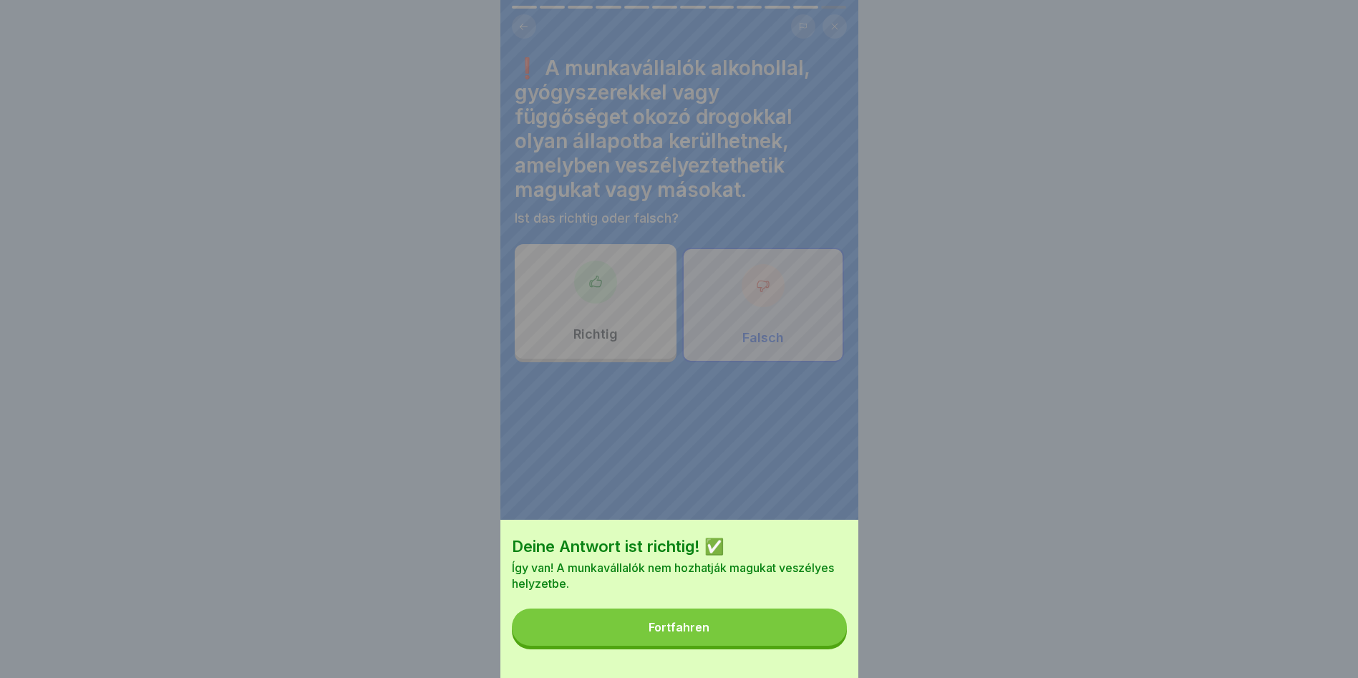
click at [805, 642] on button "Fortfahren" at bounding box center [679, 626] width 335 height 37
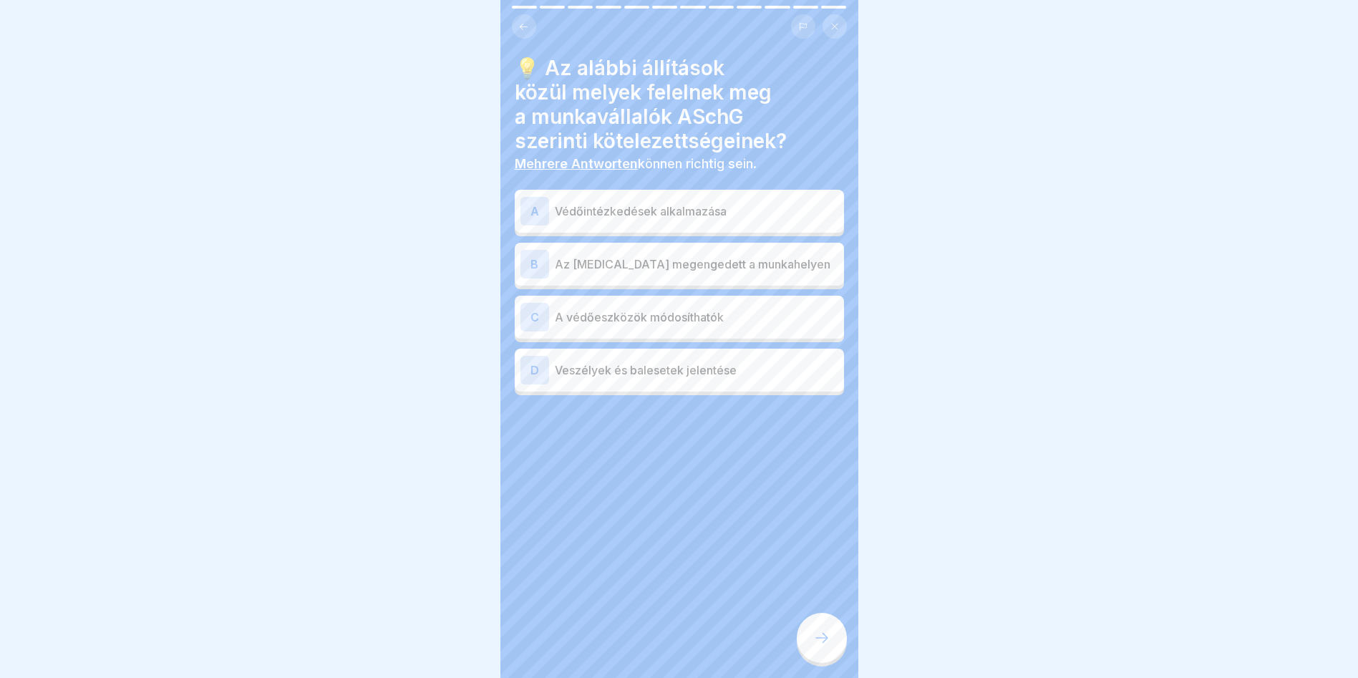
click at [664, 210] on div "A Védőintézkedések alkalmazása" at bounding box center [679, 211] width 318 height 29
click at [693, 367] on p "Veszélyek és balesetek jelentése" at bounding box center [696, 369] width 283 height 17
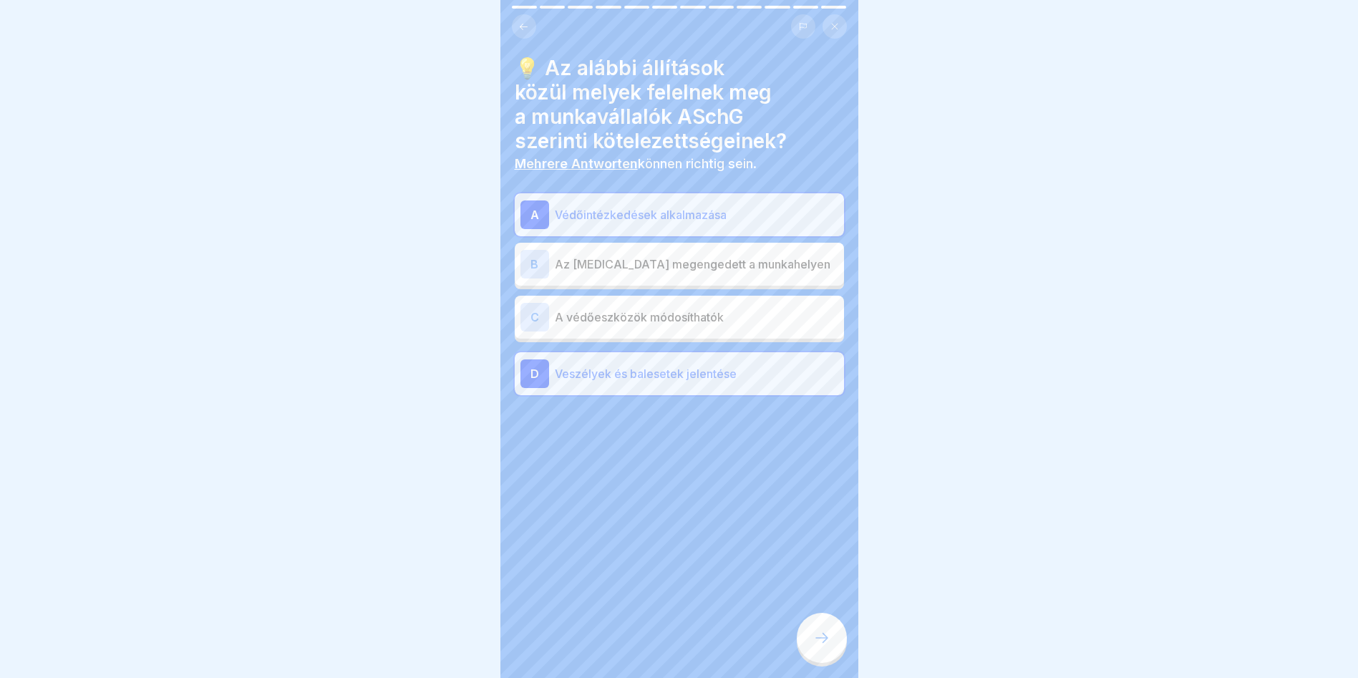
click at [830, 631] on icon at bounding box center [821, 637] width 17 height 17
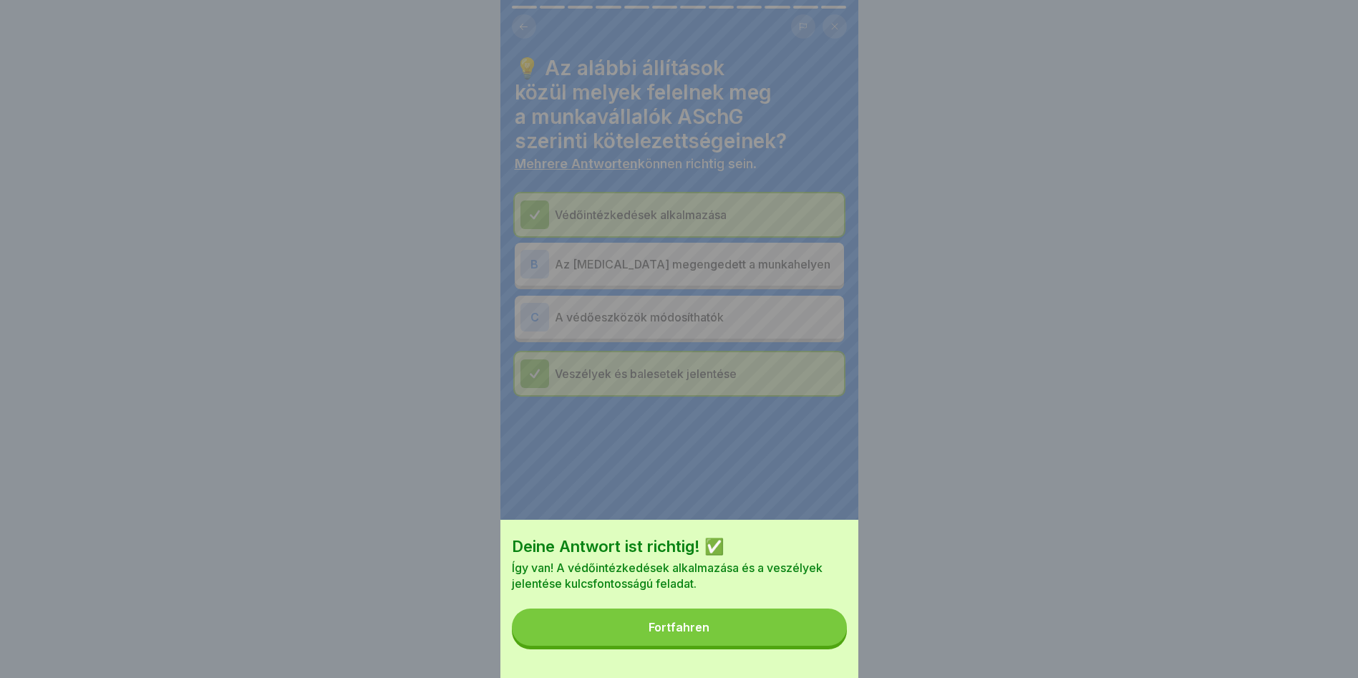
click at [754, 634] on button "Fortfahren" at bounding box center [679, 626] width 335 height 37
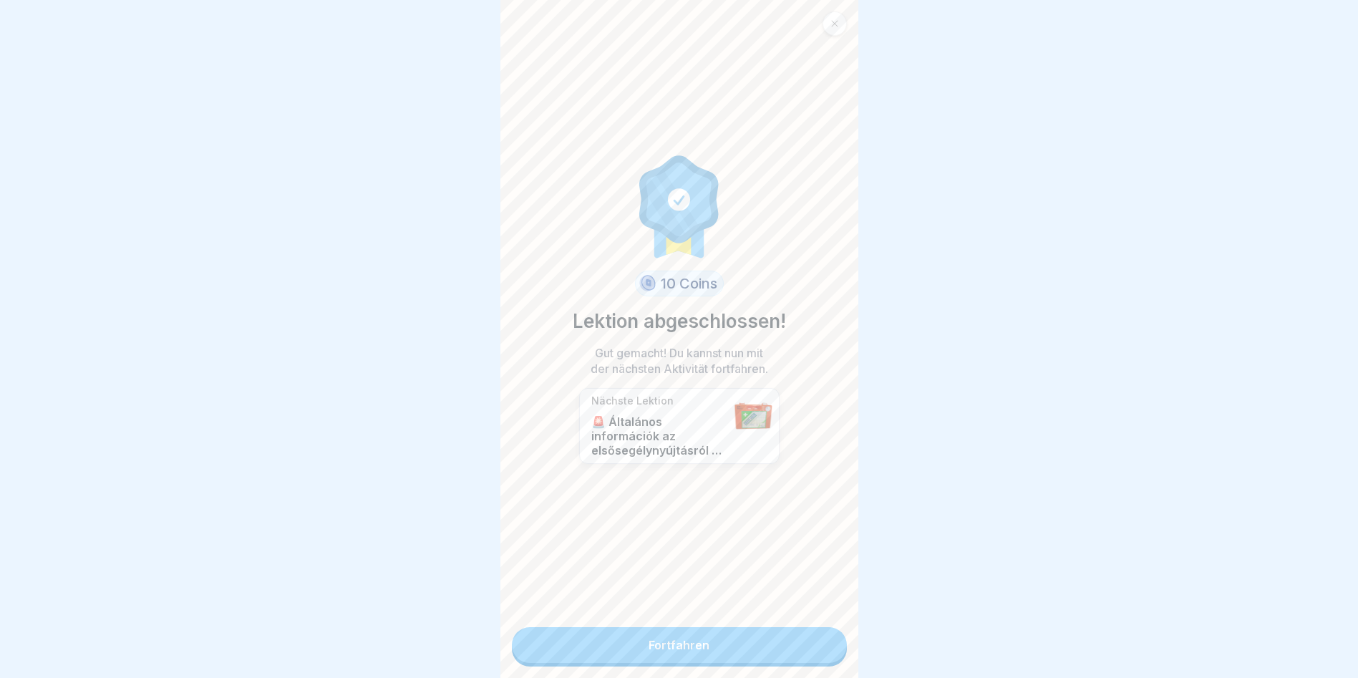
click at [715, 627] on link "Fortfahren" at bounding box center [679, 645] width 335 height 36
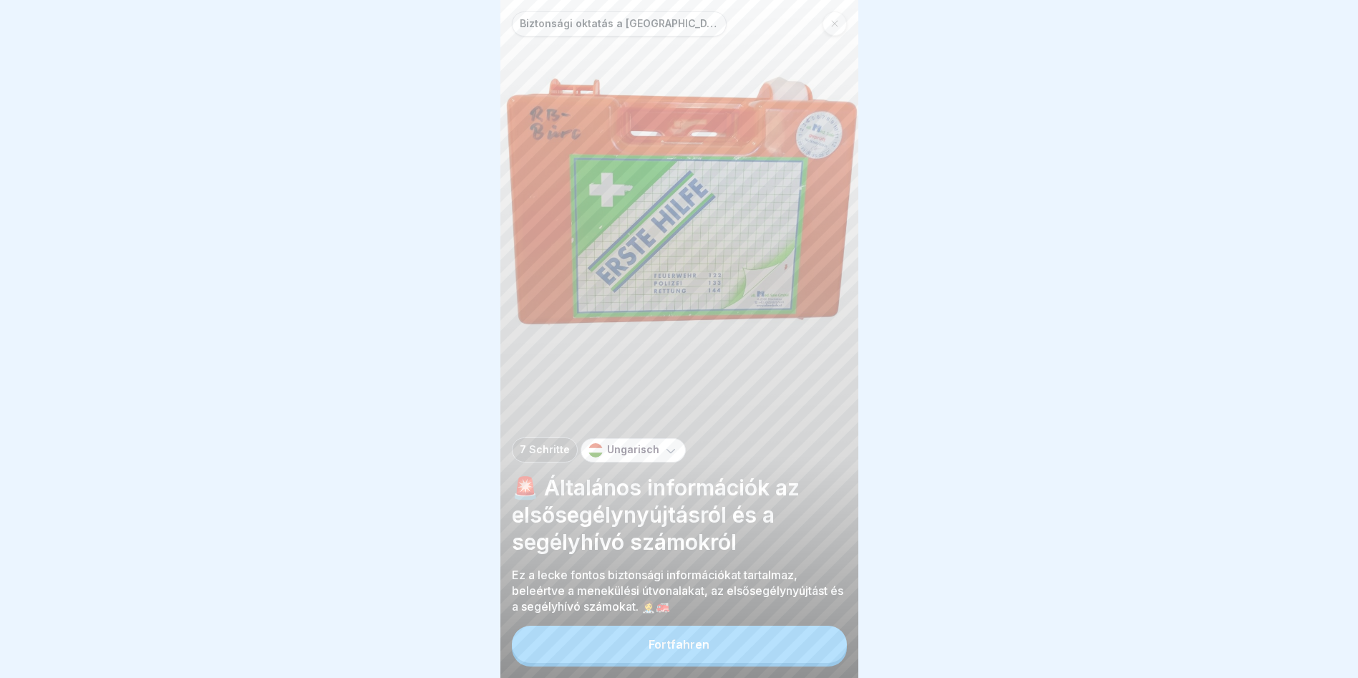
click at [787, 646] on button "Fortfahren" at bounding box center [679, 644] width 335 height 37
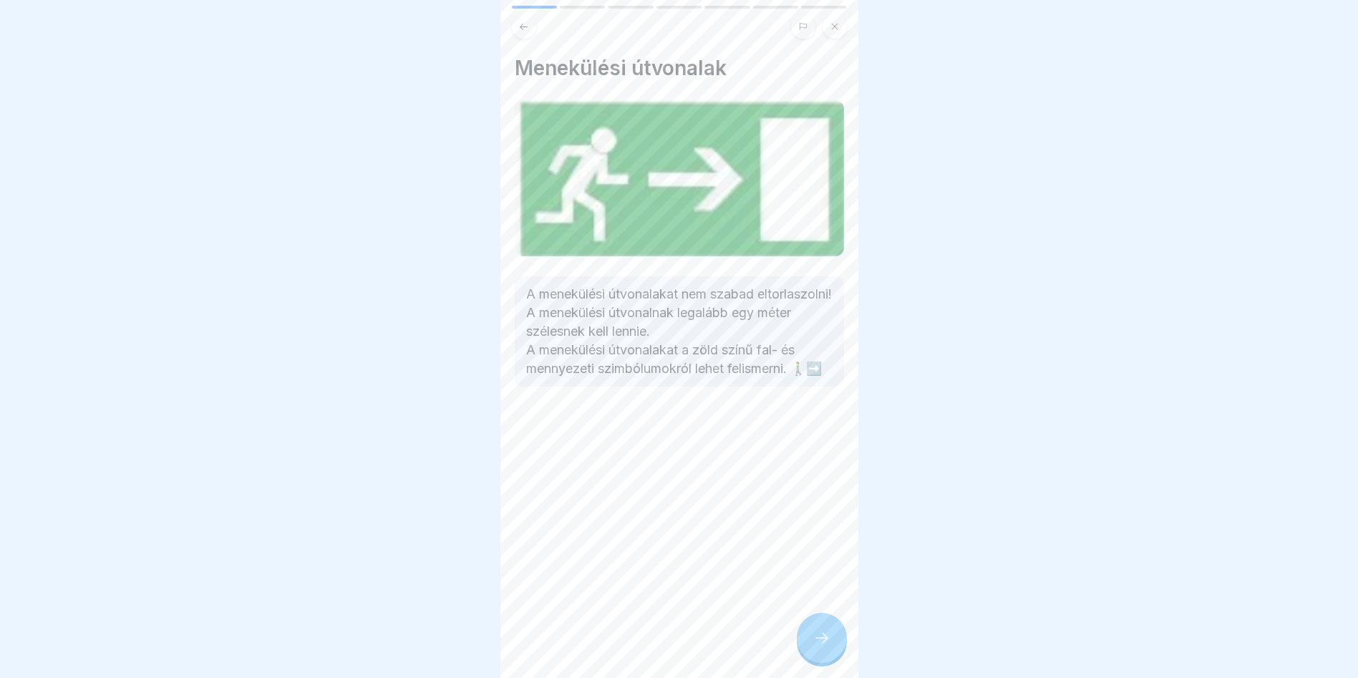
click at [825, 628] on div at bounding box center [822, 638] width 50 height 50
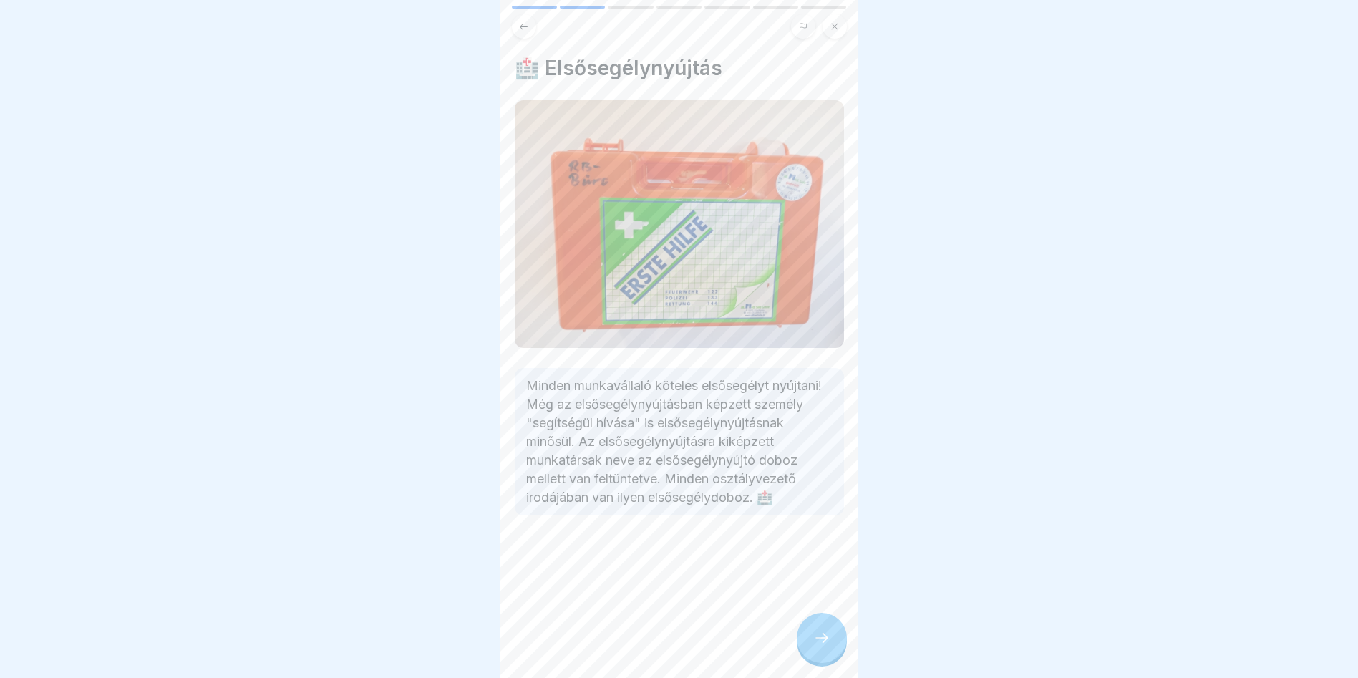
click at [835, 649] on div at bounding box center [822, 638] width 50 height 50
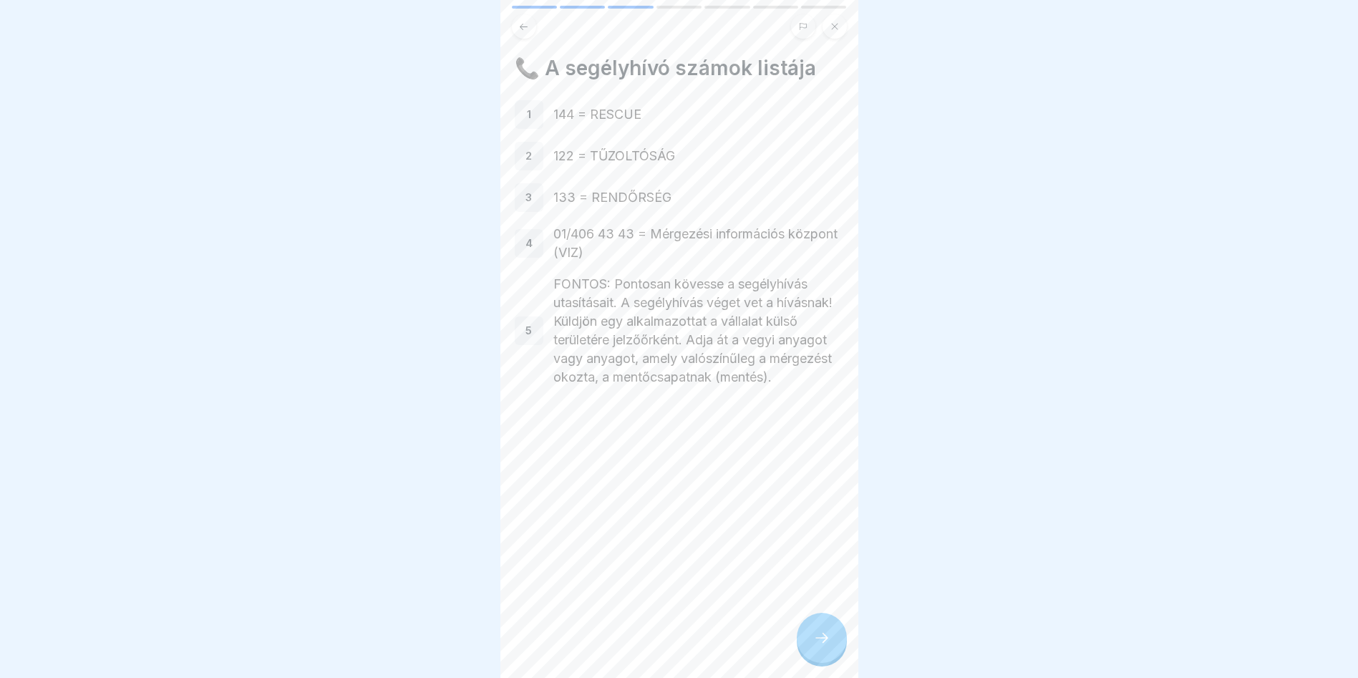
click at [815, 631] on icon at bounding box center [821, 637] width 17 height 17
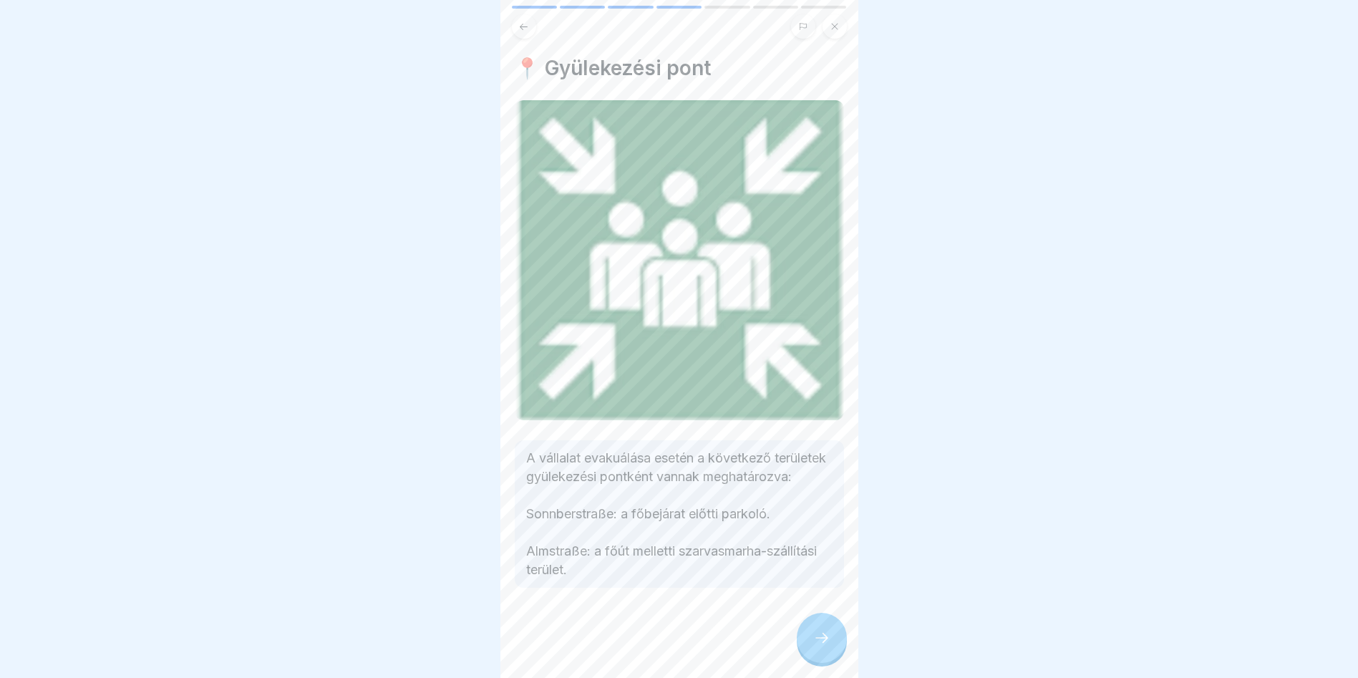
click at [821, 638] on icon at bounding box center [821, 637] width 17 height 17
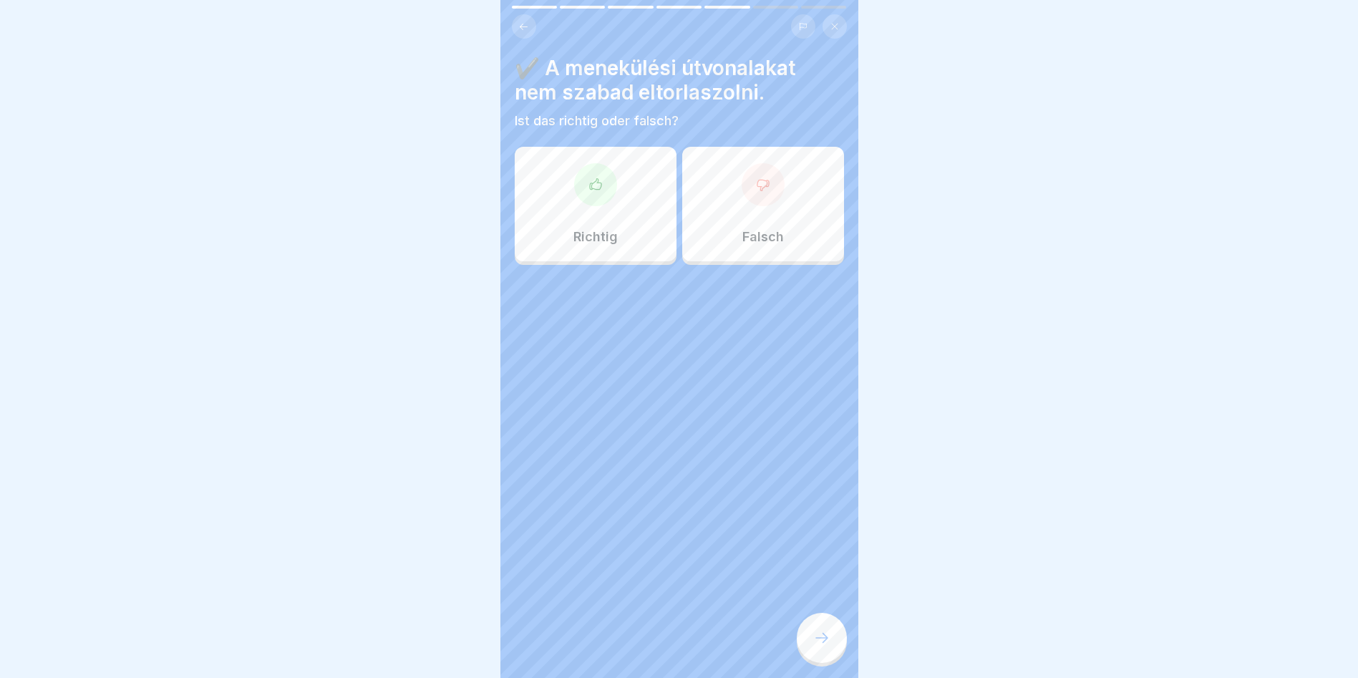
click at [579, 208] on div "Richtig" at bounding box center [596, 204] width 162 height 115
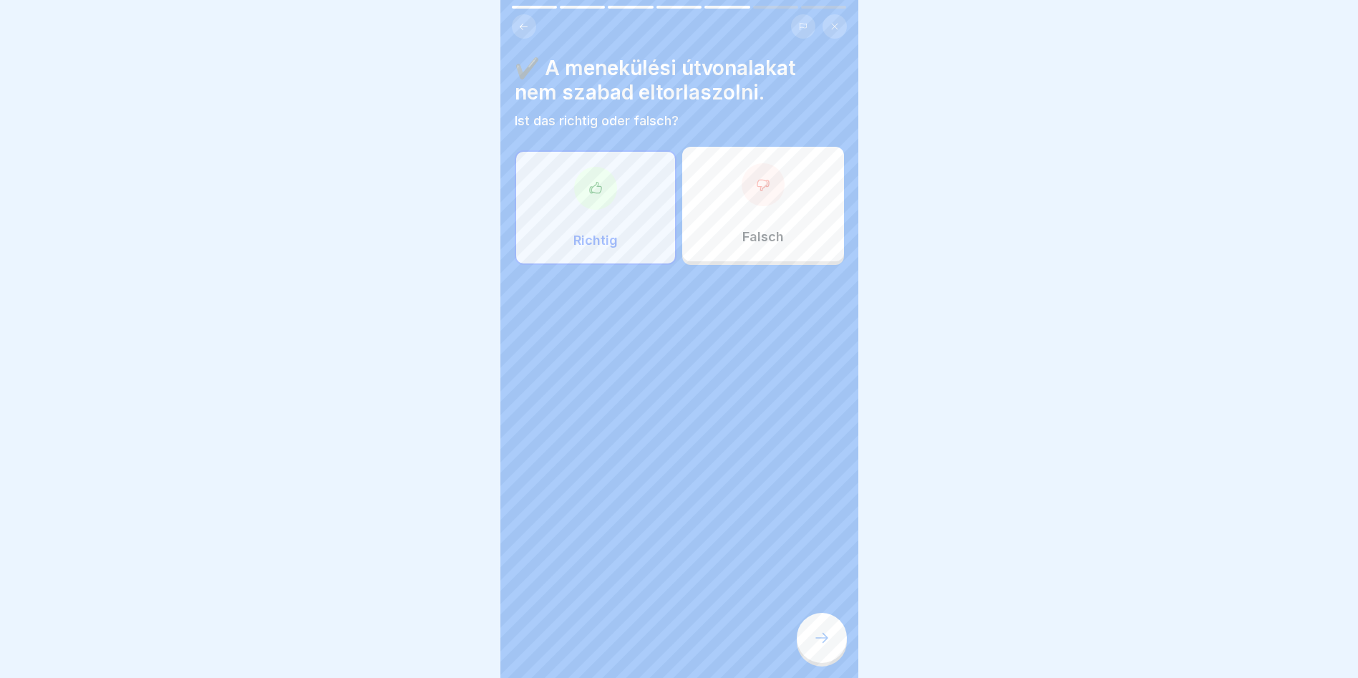
click at [822, 641] on icon at bounding box center [821, 637] width 17 height 17
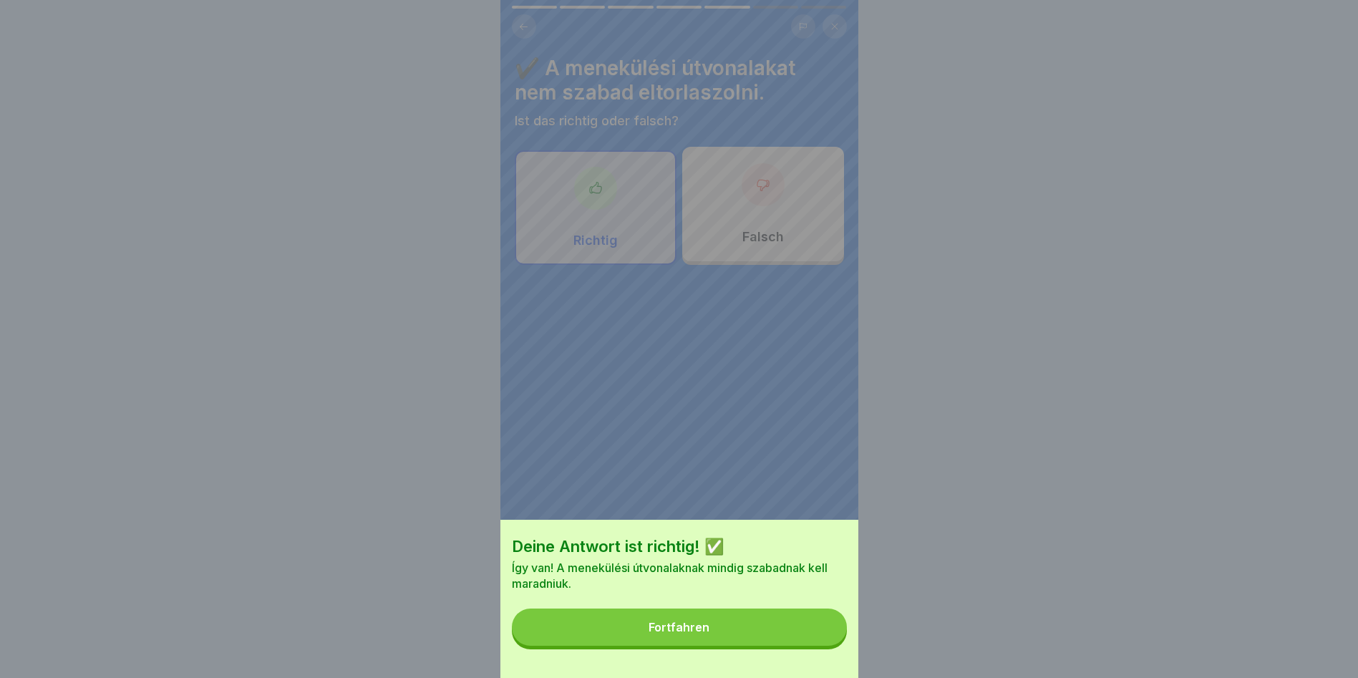
click at [774, 646] on button "Fortfahren" at bounding box center [679, 626] width 335 height 37
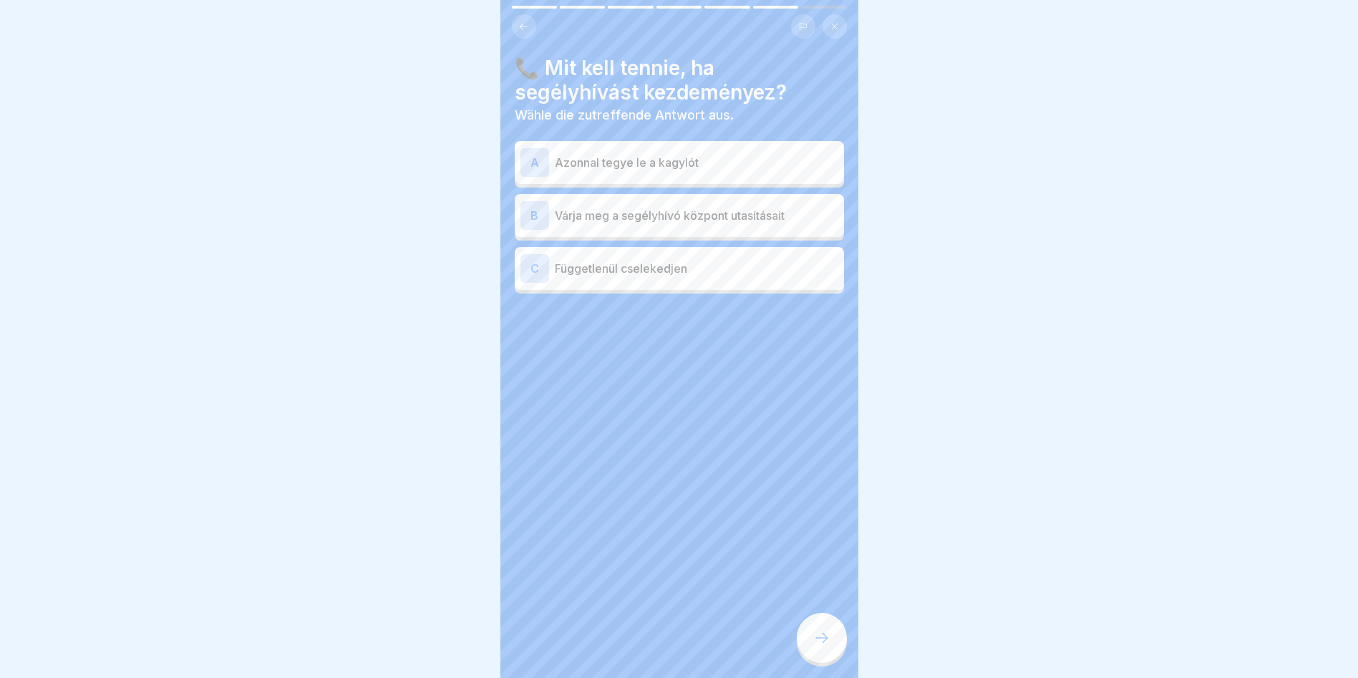
click at [724, 207] on p "Várja meg a segélyhívó központ utasításait" at bounding box center [696, 215] width 283 height 17
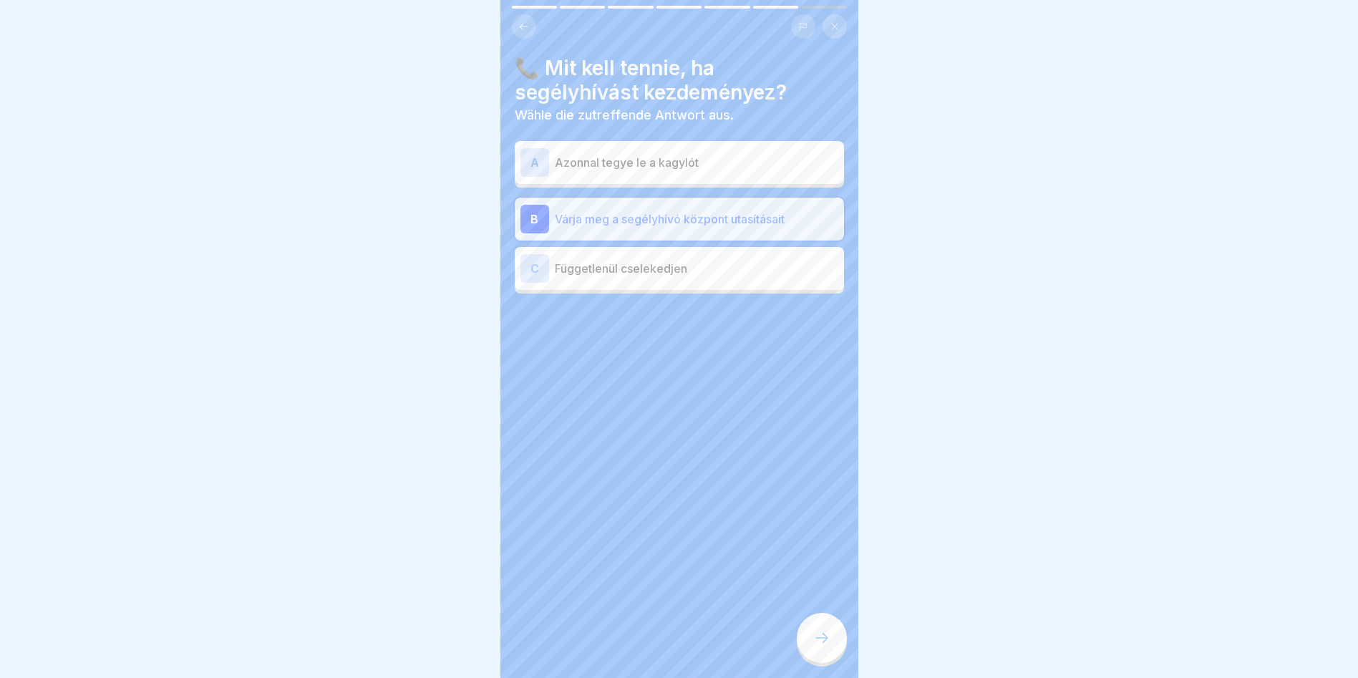
click at [821, 637] on icon at bounding box center [821, 637] width 17 height 17
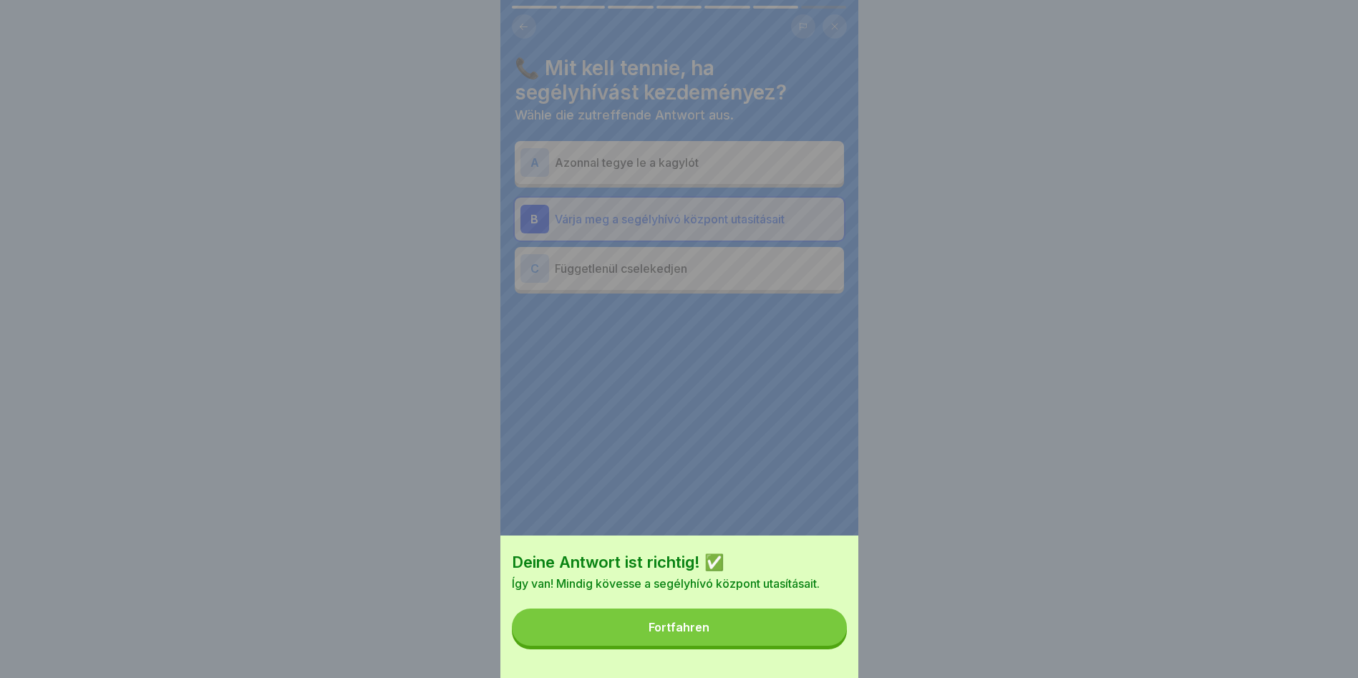
click at [590, 639] on button "Fortfahren" at bounding box center [679, 626] width 335 height 37
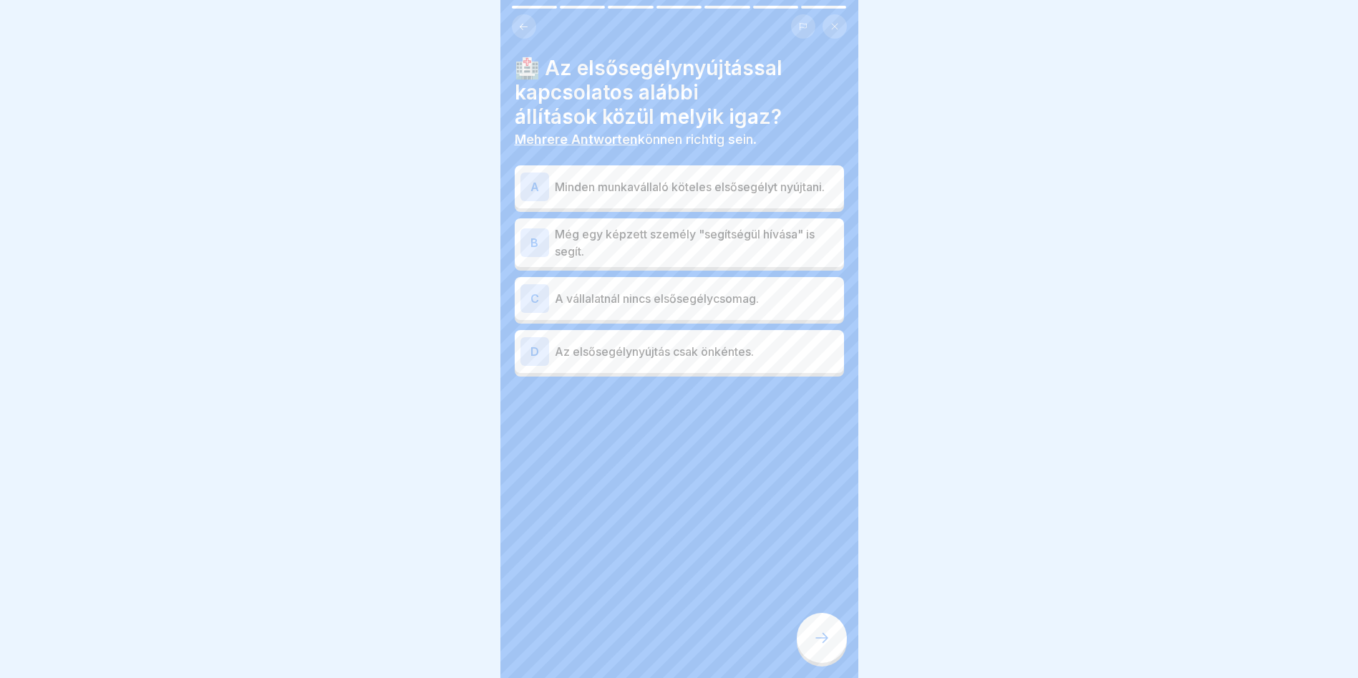
click at [738, 193] on p "Minden munkavállaló köteles elsősegélyt nyújtani." at bounding box center [696, 186] width 283 height 17
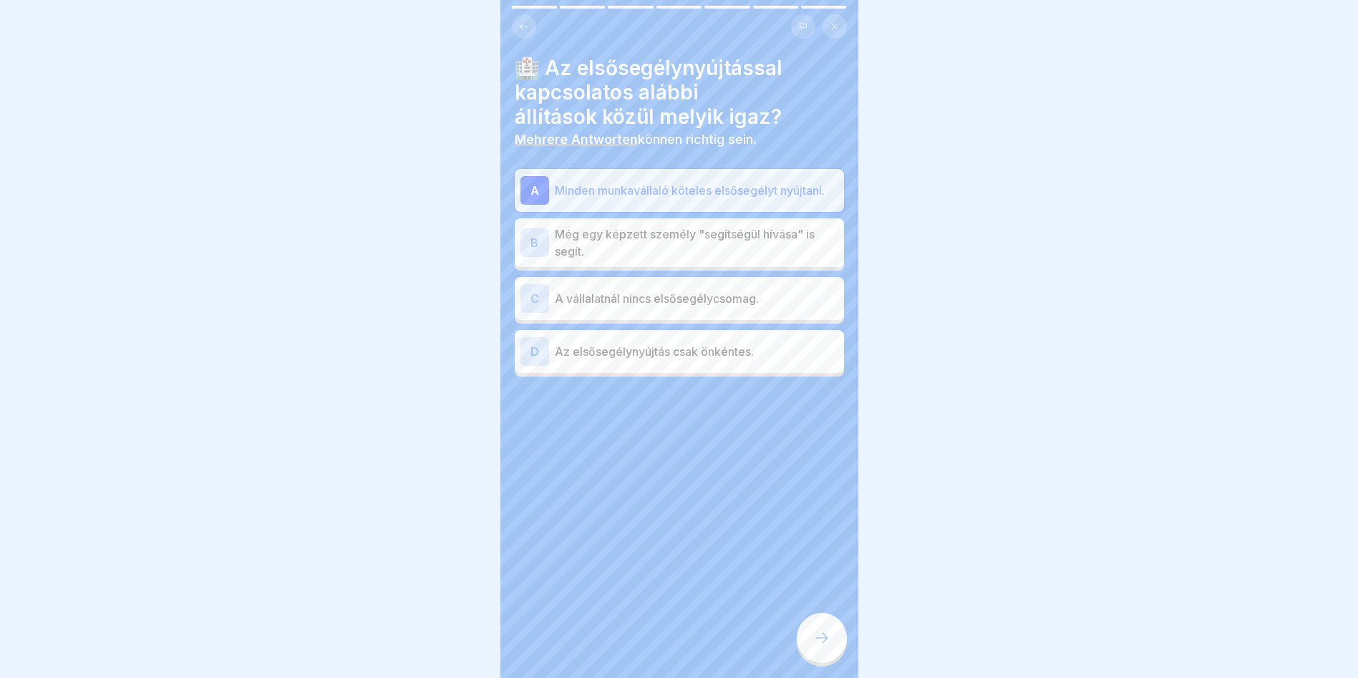
click at [595, 241] on p "Még egy képzett személy "segítségül hívása" is segít." at bounding box center [696, 242] width 283 height 34
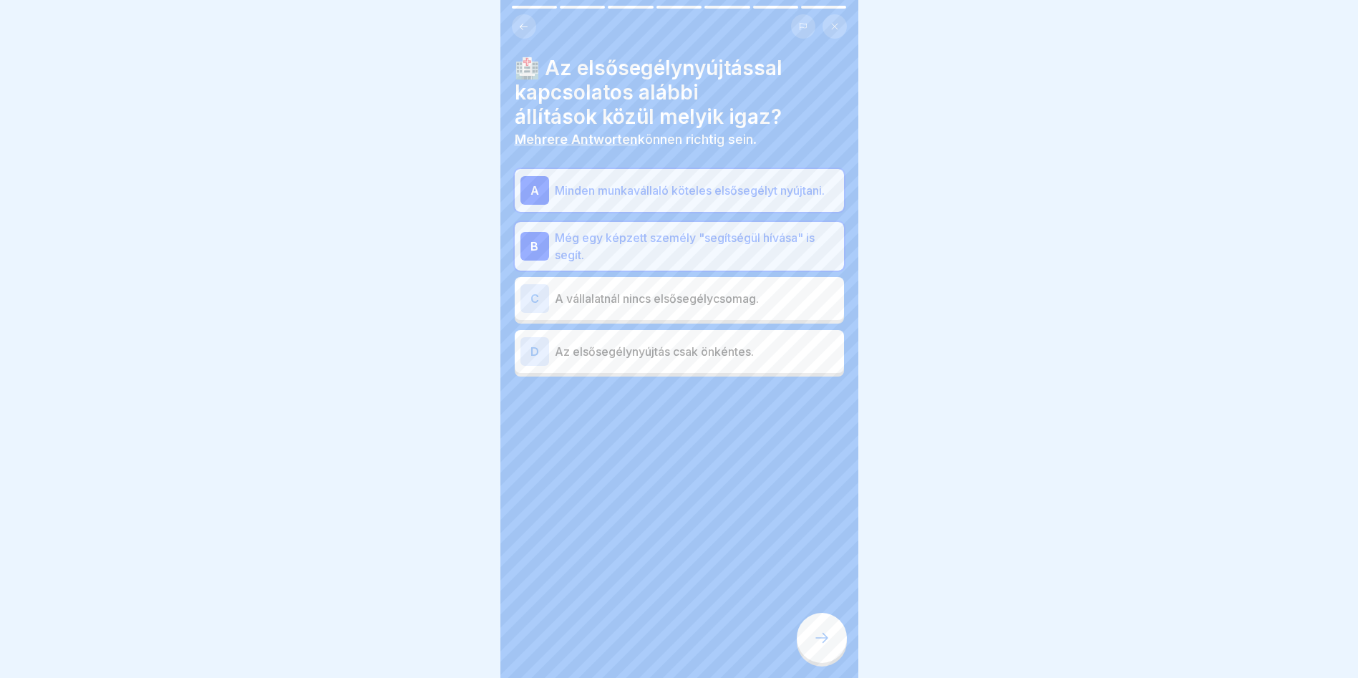
click at [832, 651] on div at bounding box center [822, 638] width 50 height 50
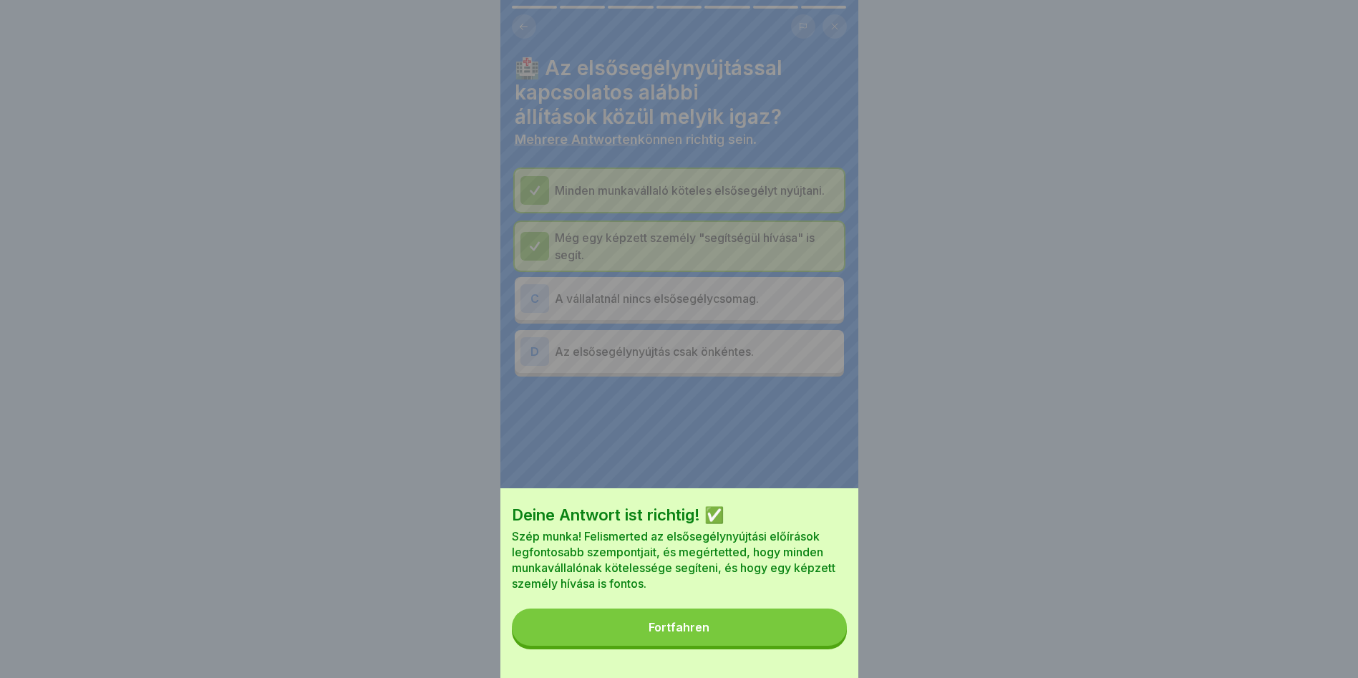
click at [788, 638] on button "Fortfahren" at bounding box center [679, 626] width 335 height 37
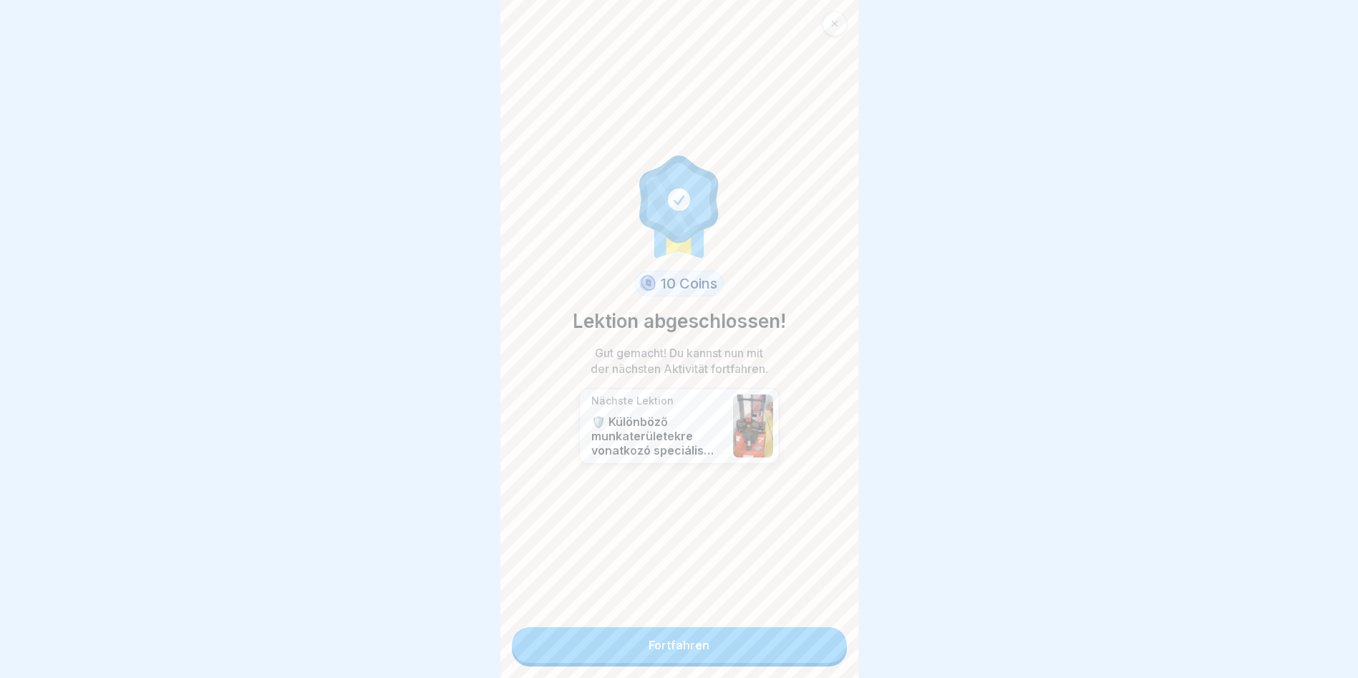
click at [686, 647] on link "Fortfahren" at bounding box center [679, 645] width 335 height 36
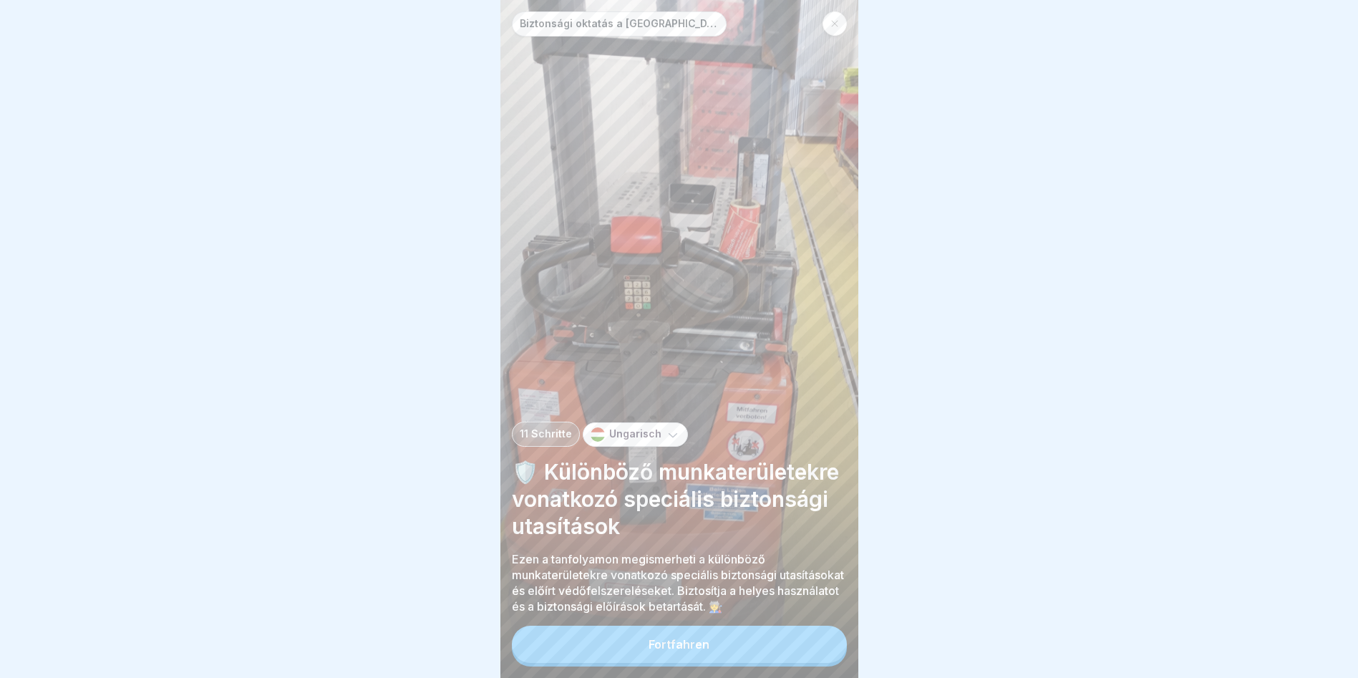
click at [751, 643] on button "Fortfahren" at bounding box center [679, 644] width 335 height 37
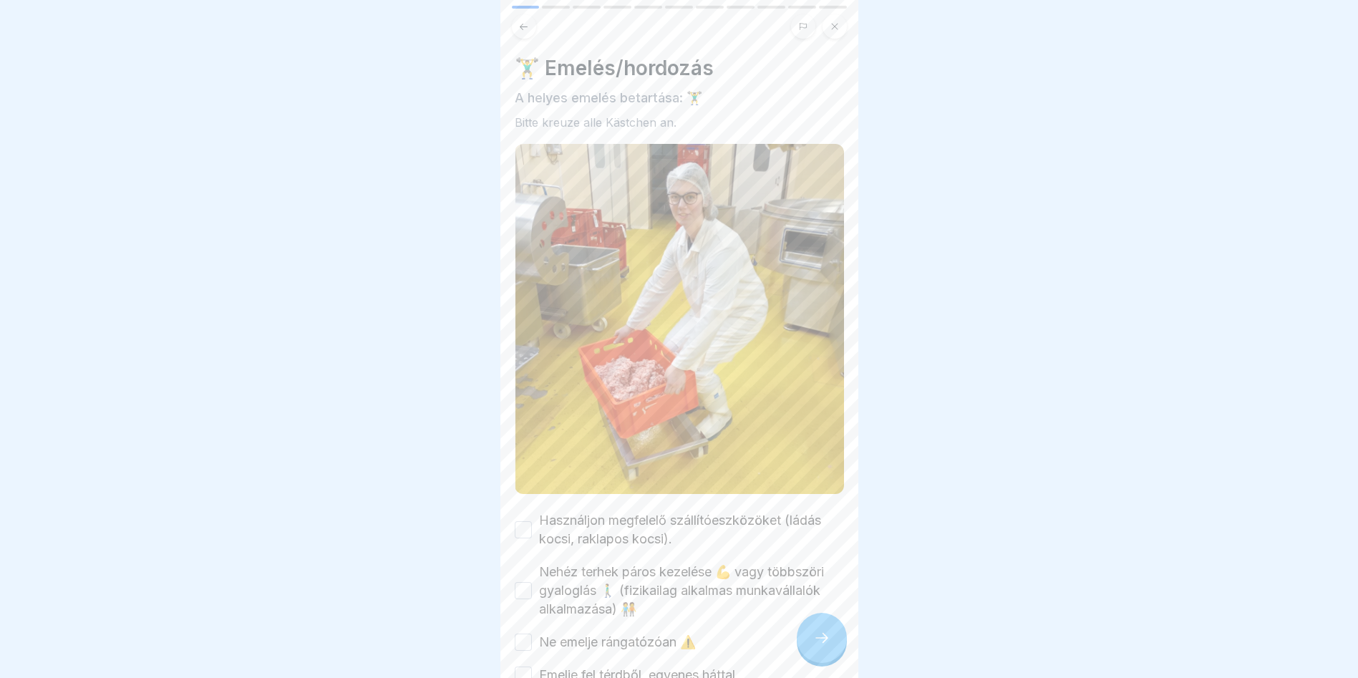
scroll to position [72, 0]
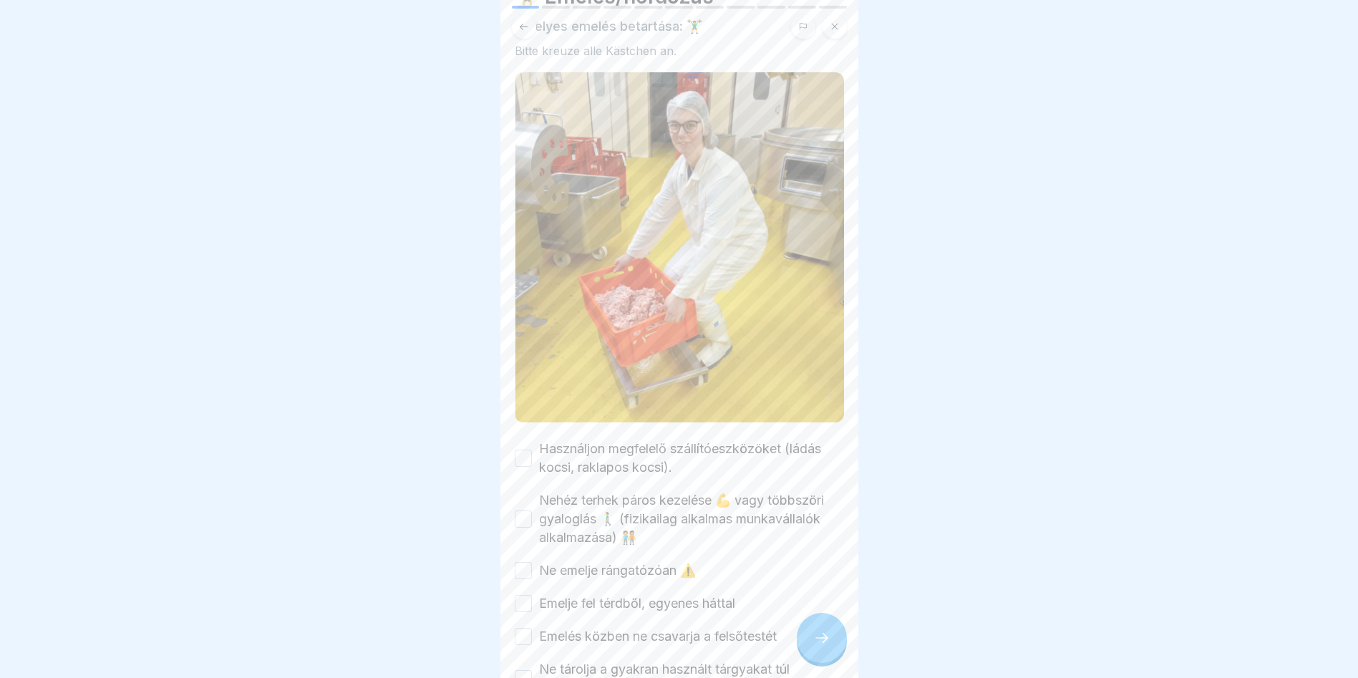
click at [525, 450] on button "Használjon megfelelő szállítóeszközöket (ládás kocsi, raklapos kocsi)." at bounding box center [523, 458] width 17 height 17
click at [533, 496] on div "Nehéz terhek páros kezelése 💪 vagy többszöri gyaloglás 🚶‍♂️ (fizikailag alkalma…" at bounding box center [679, 519] width 329 height 56
click at [520, 510] on button "Nehéz terhek páros kezelése 💪 vagy többszöri gyaloglás 🚶‍♂️ (fizikailag alkalma…" at bounding box center [523, 518] width 17 height 17
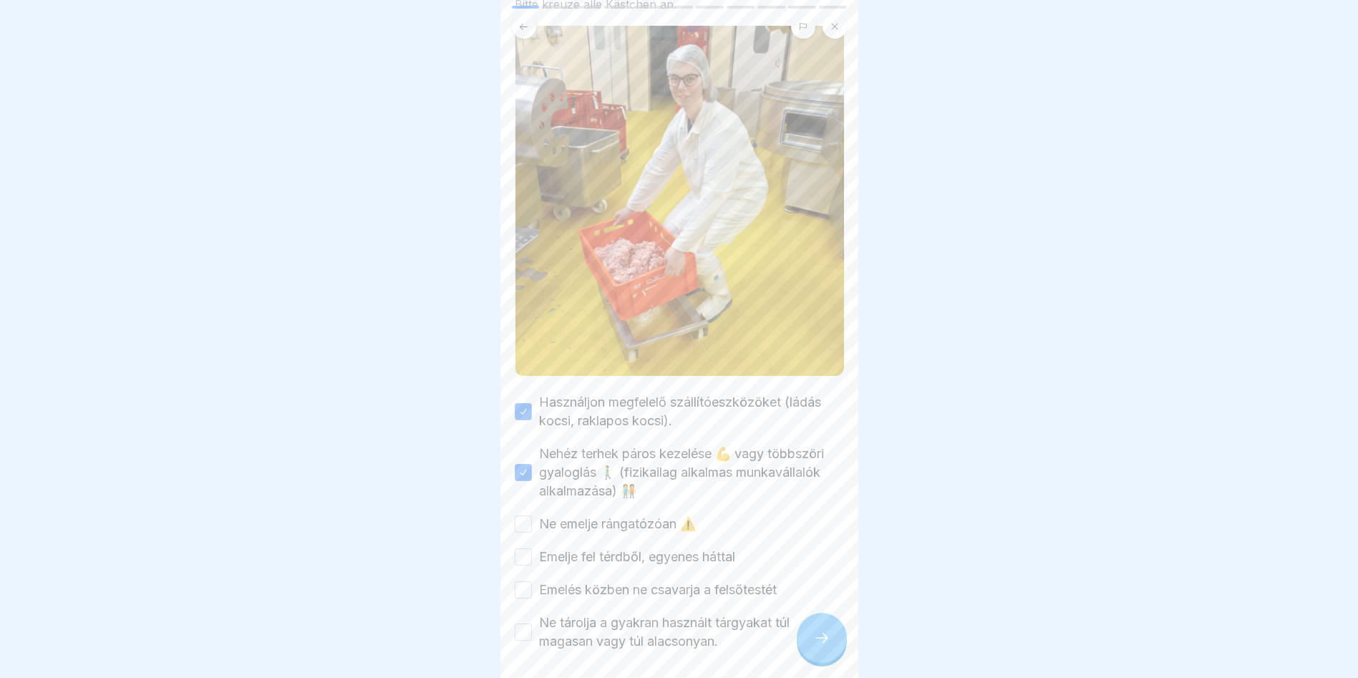
scroll to position [143, 0]
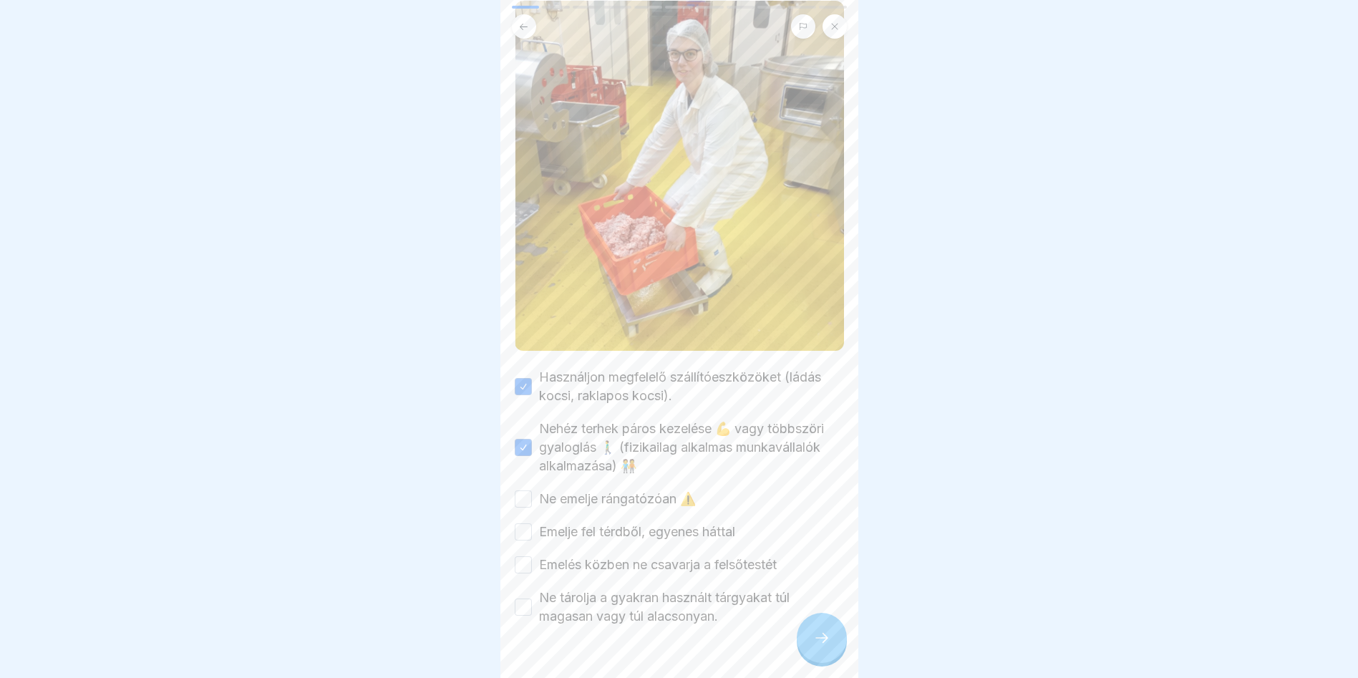
click at [510, 475] on div "🏋️‍♂️ Emelés/hordozás A helyes emelés betartása: 🏋️‍♂️ Bitte kreuze alle Kästch…" at bounding box center [679, 339] width 358 height 678
click at [515, 490] on button "Ne emelje rángatózóan ⚠️" at bounding box center [523, 498] width 17 height 17
click at [520, 523] on button "Emelje fel térdből, egyenes háttal" at bounding box center [523, 531] width 17 height 17
click at [523, 556] on button "Emelés közben ne csavarja a felsőtestét" at bounding box center [523, 564] width 17 height 17
click at [518, 598] on button "Ne tárolja a gyakran használt tárgyakat túl magasan vagy túl alacsonyan." at bounding box center [523, 606] width 17 height 17
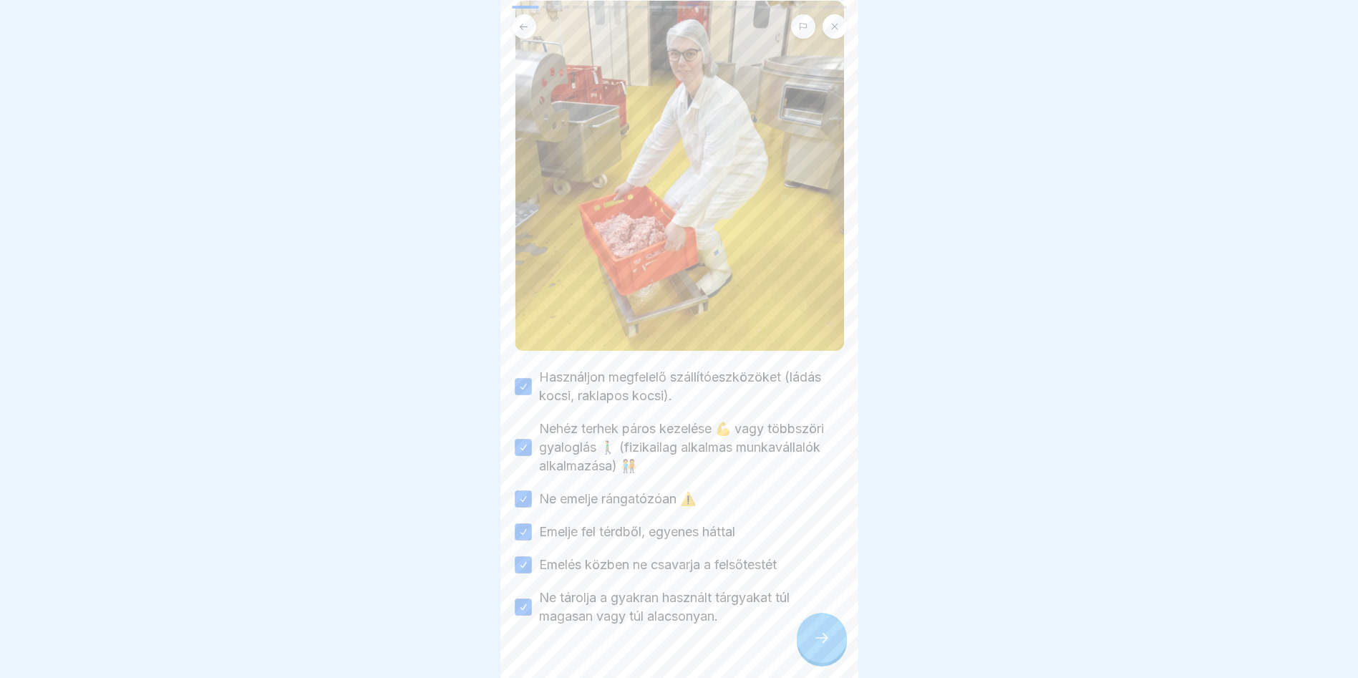
click at [834, 638] on div at bounding box center [822, 638] width 50 height 50
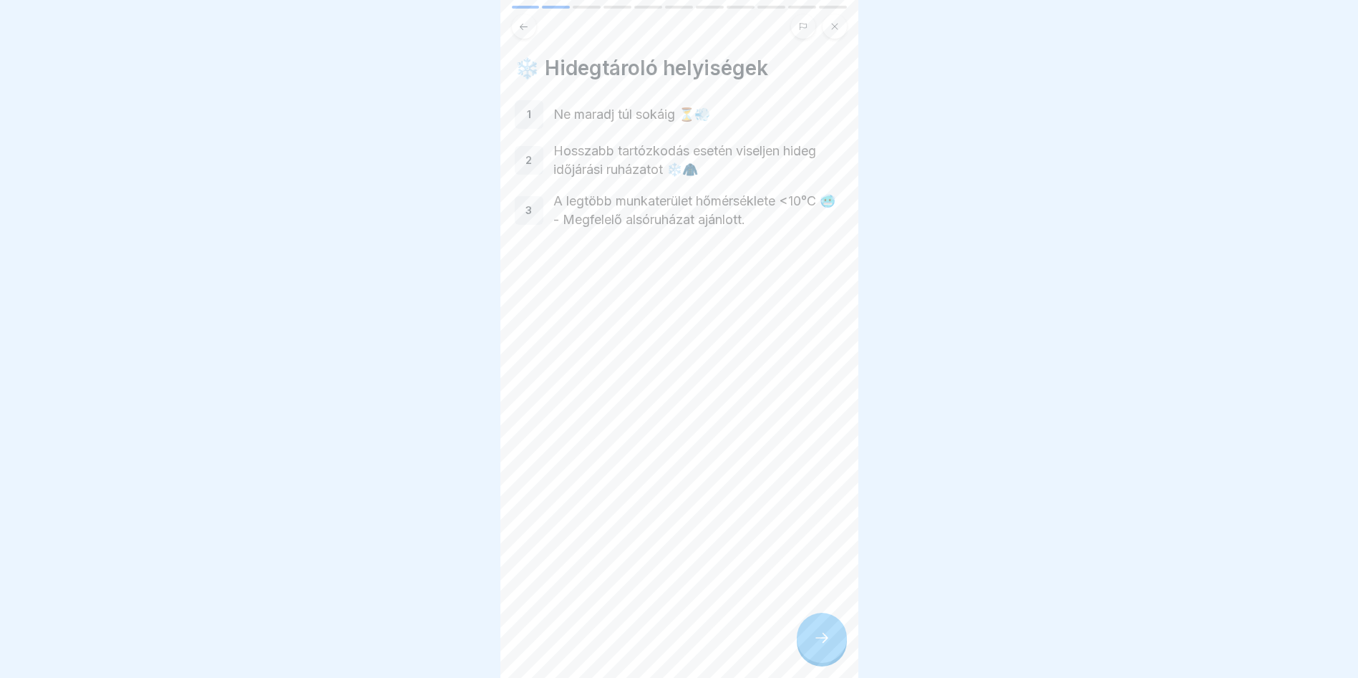
click at [810, 651] on div at bounding box center [822, 638] width 50 height 50
click at [816, 645] on icon at bounding box center [821, 637] width 17 height 17
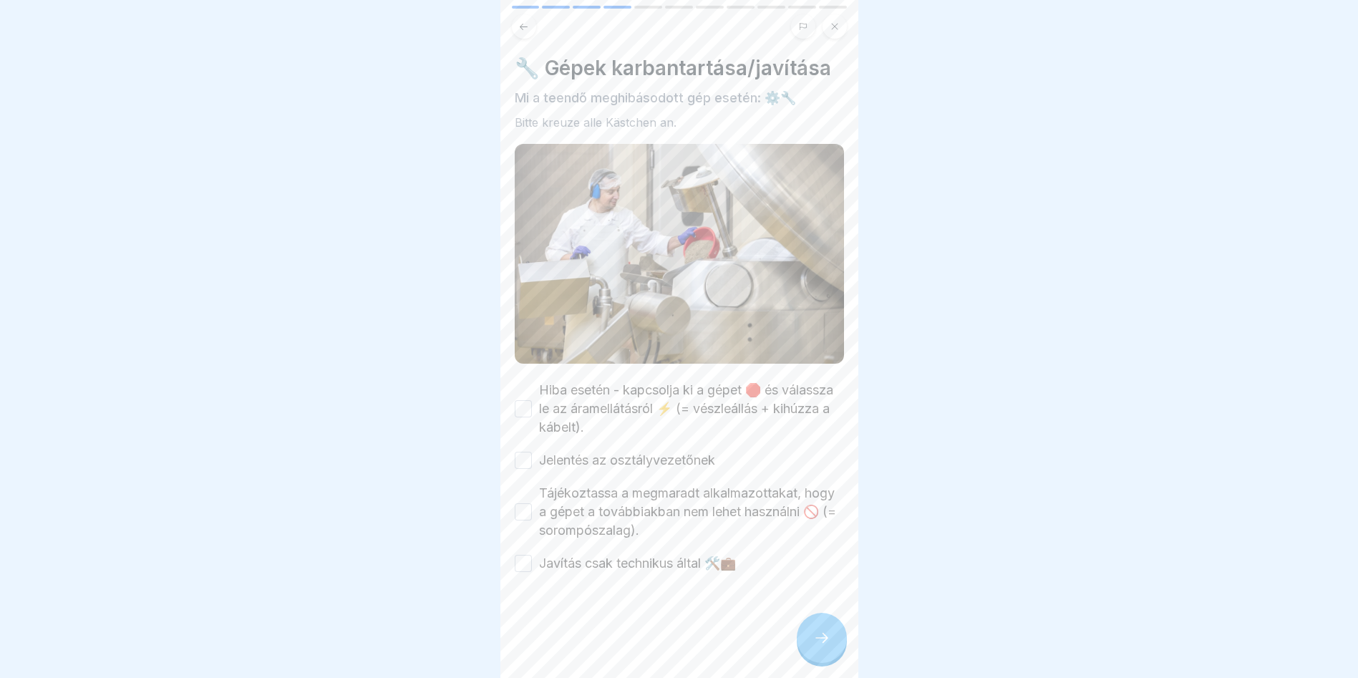
click at [523, 400] on button "Hiba esetén - kapcsolja ki a gépet 🛑 és válassza le az áramellátásról ⚡ (= vész…" at bounding box center [523, 408] width 17 height 17
click at [523, 452] on button "Jelentés az osztályvezetőnek" at bounding box center [523, 460] width 17 height 17
click at [518, 503] on button "Tájékoztassa a megmaradt alkalmazottakat, hogy a gépet a továbbiakban nem lehet…" at bounding box center [523, 511] width 17 height 17
click at [528, 555] on button "Javítás csak technikus által 🛠️💼" at bounding box center [523, 563] width 17 height 17
click at [812, 641] on div at bounding box center [822, 638] width 50 height 50
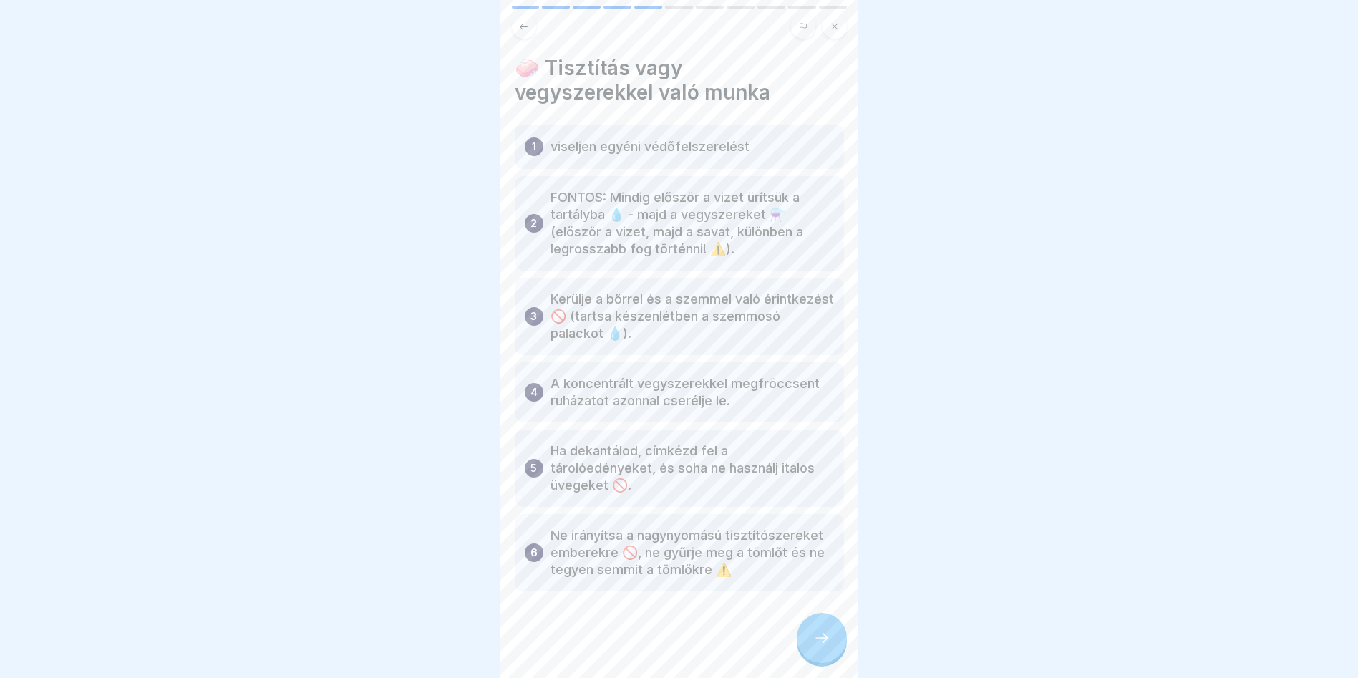
click at [820, 634] on icon at bounding box center [821, 637] width 17 height 17
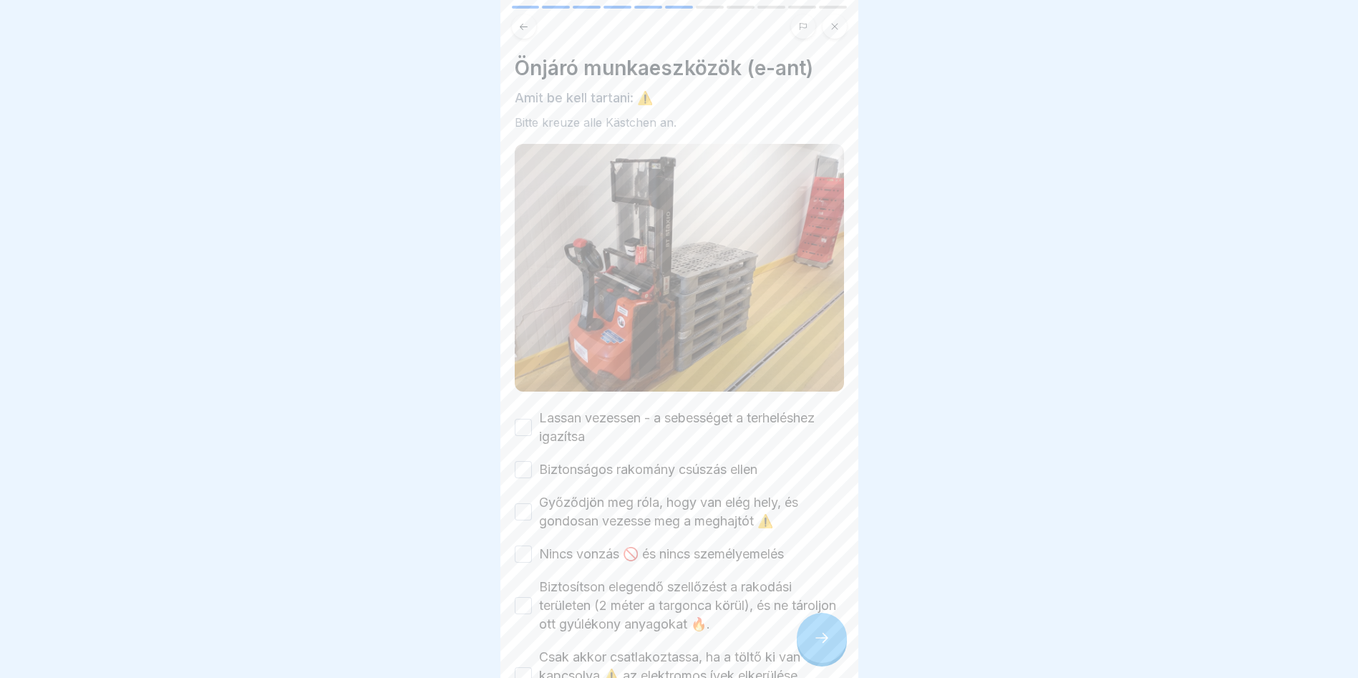
click at [520, 419] on button "Lassan vezessen - a sebességet a terheléshez igazítsa" at bounding box center [523, 427] width 17 height 17
click at [528, 462] on div "Lassan vezessen - a sebességet a terheléshez igazítsa Biztonságos rakomány csús…" at bounding box center [679, 573] width 329 height 328
click at [530, 461] on button "Biztonságos rakomány csúszás ellen" at bounding box center [523, 469] width 17 height 17
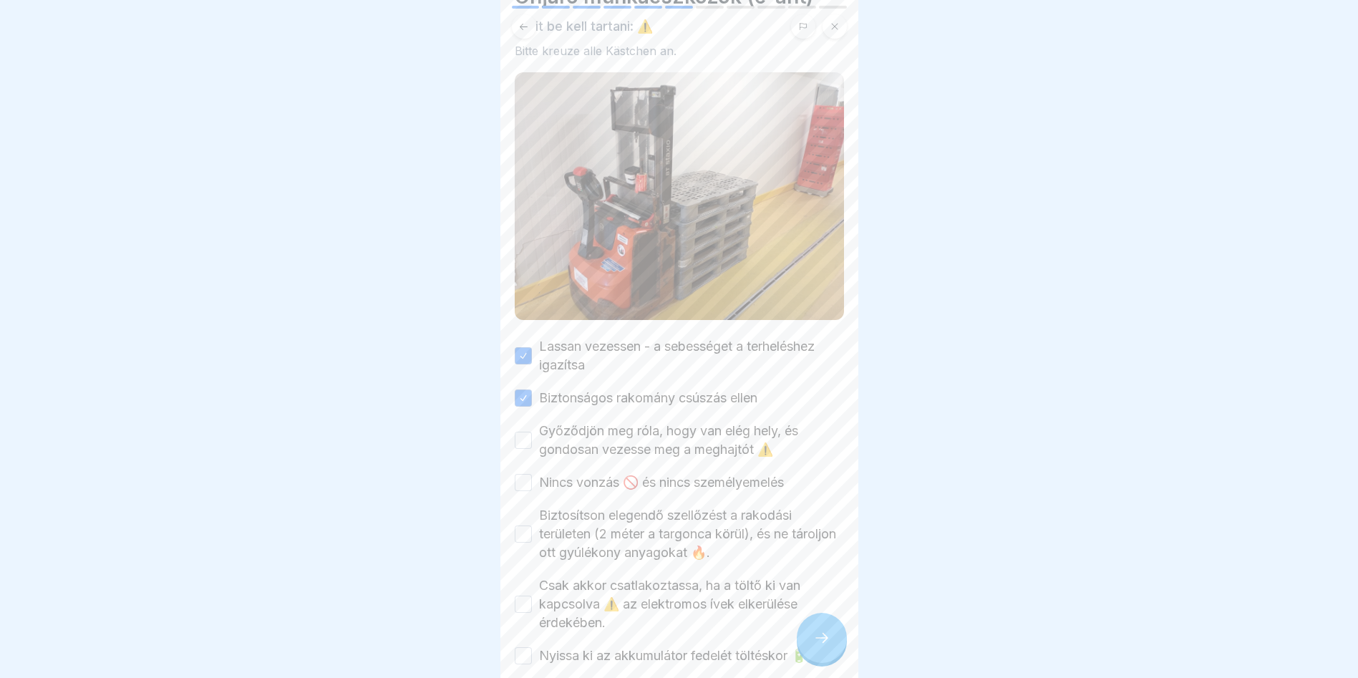
click at [521, 432] on button "Győződjön meg róla, hogy van elég hely, és gondosan vezesse meg a meghajtót ⚠️" at bounding box center [523, 440] width 17 height 17
click at [524, 474] on button "Nincs vonzás 🚫 és nincs személyemelés" at bounding box center [523, 482] width 17 height 17
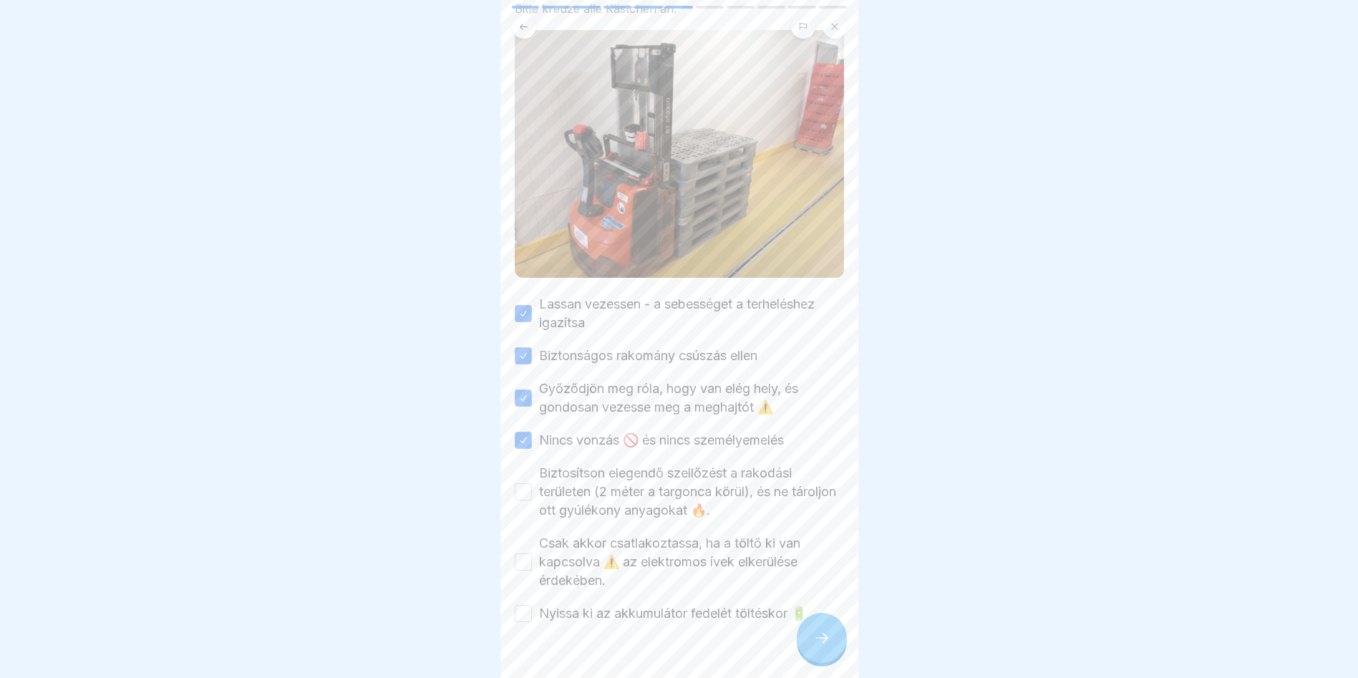
scroll to position [137, 0]
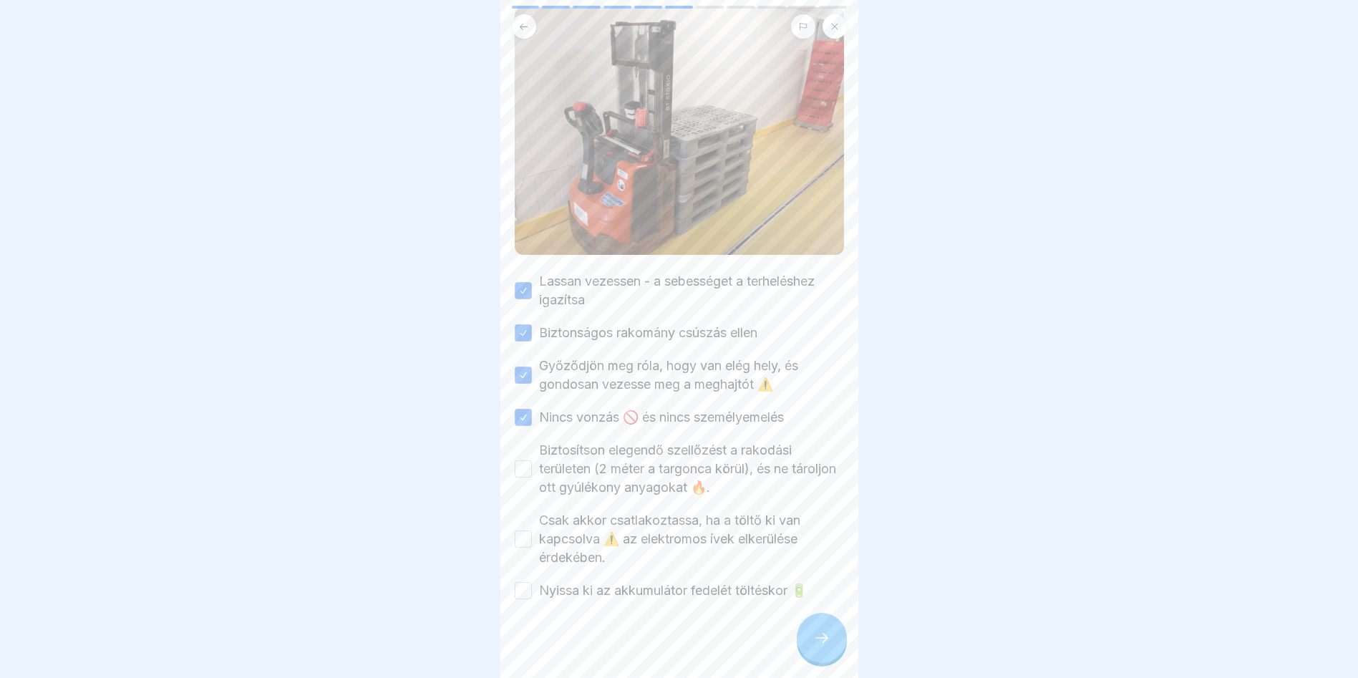
click at [531, 460] on button "Biztosítson elegendő szellőzést a rakodási területen (2 méter a targonca körül)…" at bounding box center [523, 468] width 17 height 17
click at [515, 530] on button "Csak akkor csatlakoztassa, ha a töltő ki van kapcsolva ⚠️ az elektromos ívek el…" at bounding box center [523, 538] width 17 height 17
click at [522, 582] on button "Nyissa ki az akkumulátor fedelét töltéskor 🔋" at bounding box center [523, 590] width 17 height 17
click at [822, 649] on div at bounding box center [822, 638] width 50 height 50
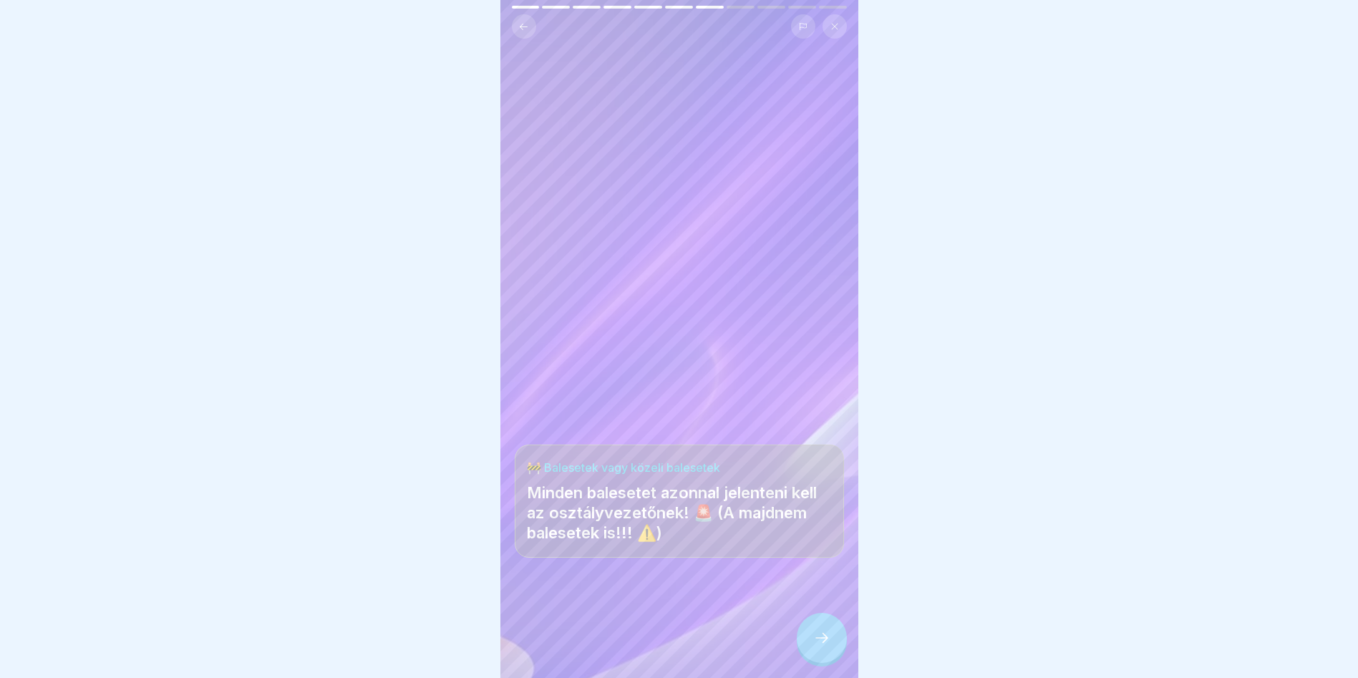
click at [832, 632] on div at bounding box center [822, 638] width 50 height 50
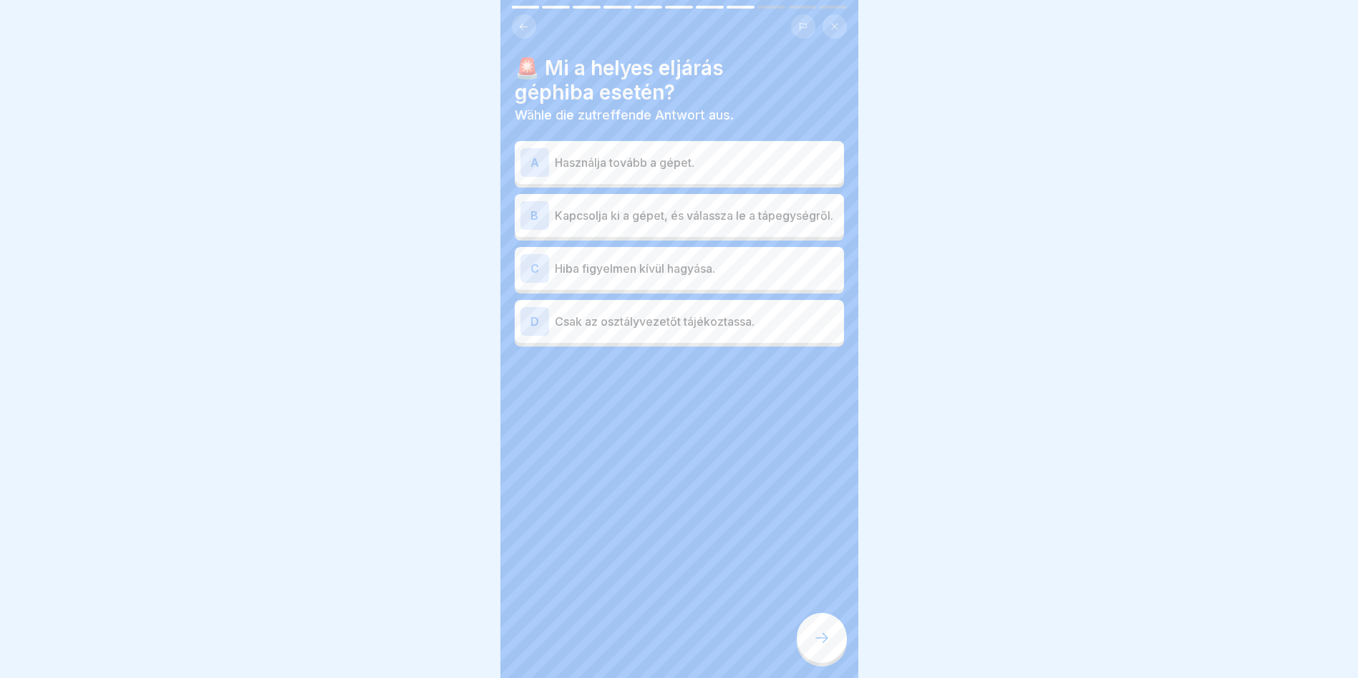
click at [698, 208] on p "Kapcsolja ki a gépet, és válassza le a tápegységről." at bounding box center [696, 215] width 283 height 17
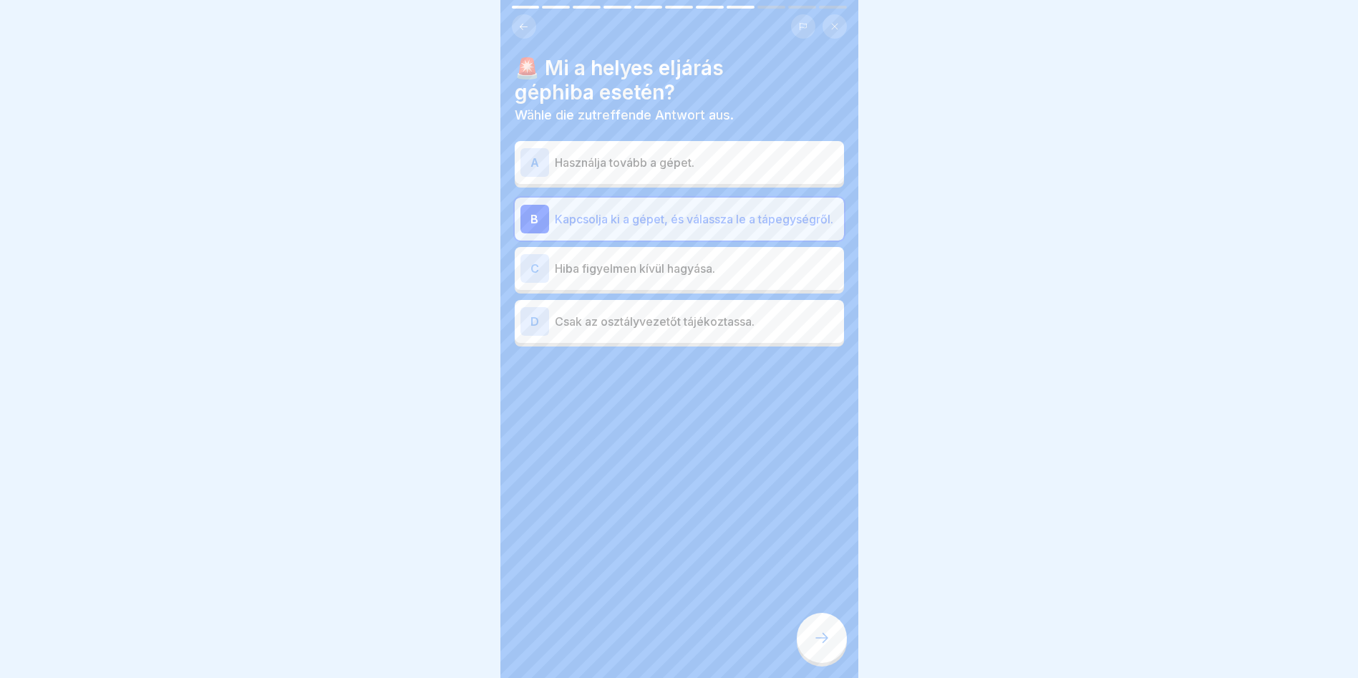
click at [831, 641] on div at bounding box center [822, 638] width 50 height 50
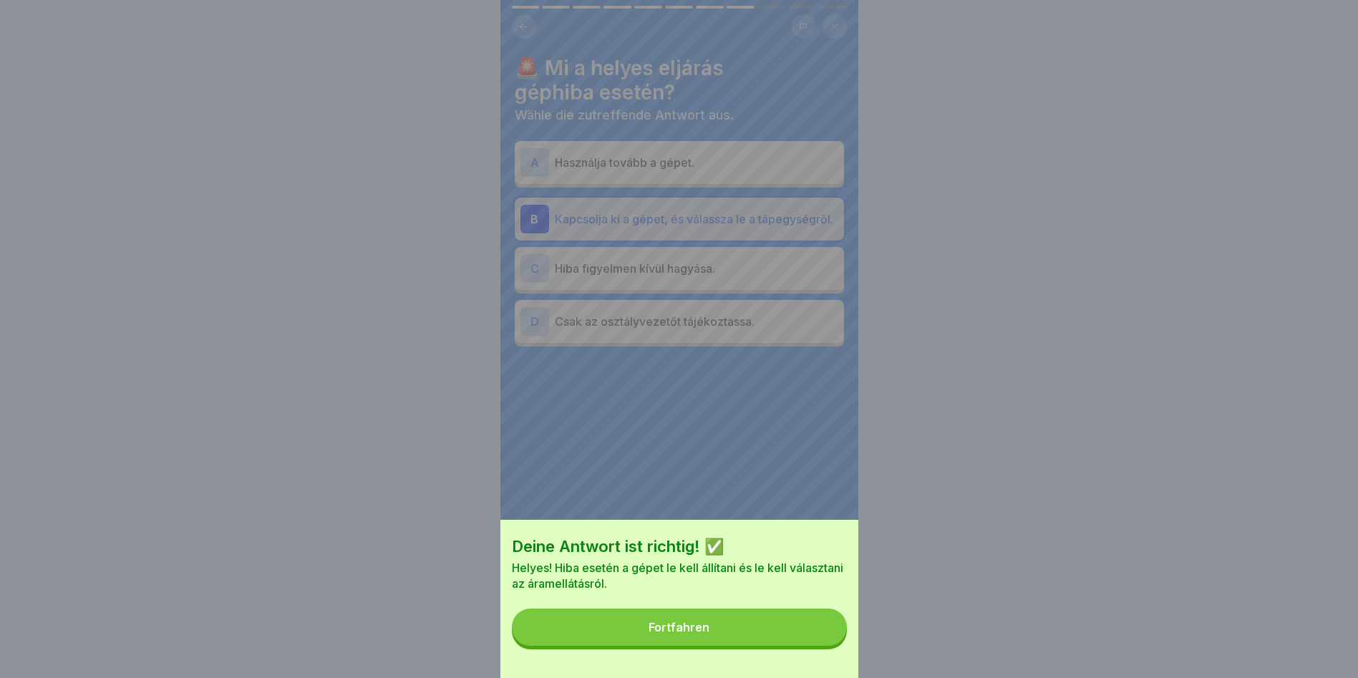
click at [759, 663] on div "Deine Antwort ist richtig! ✅ Helyes! Hiba esetén a gépet le kell állítani és le…" at bounding box center [679, 599] width 358 height 158
click at [759, 646] on button "Fortfahren" at bounding box center [679, 626] width 335 height 37
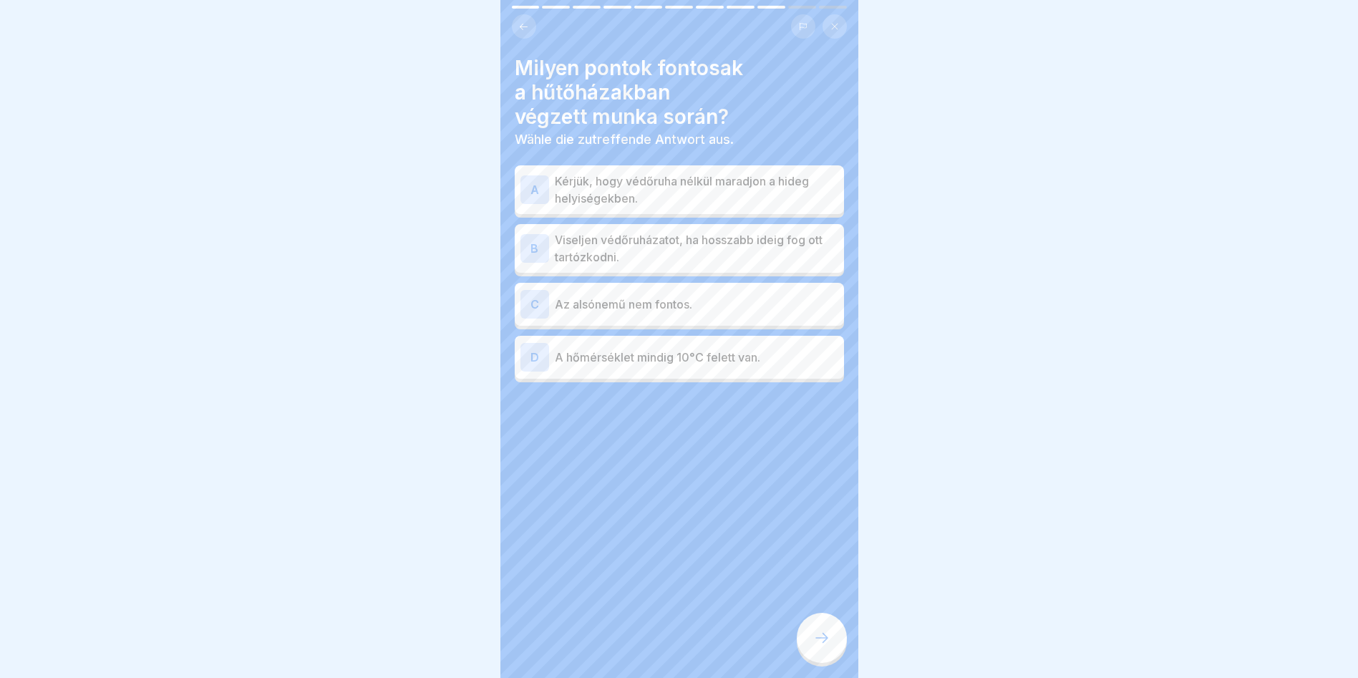
click at [631, 242] on p "Viseljen védőruházatot, ha hosszabb ideig fog ott tartózkodni." at bounding box center [696, 248] width 283 height 34
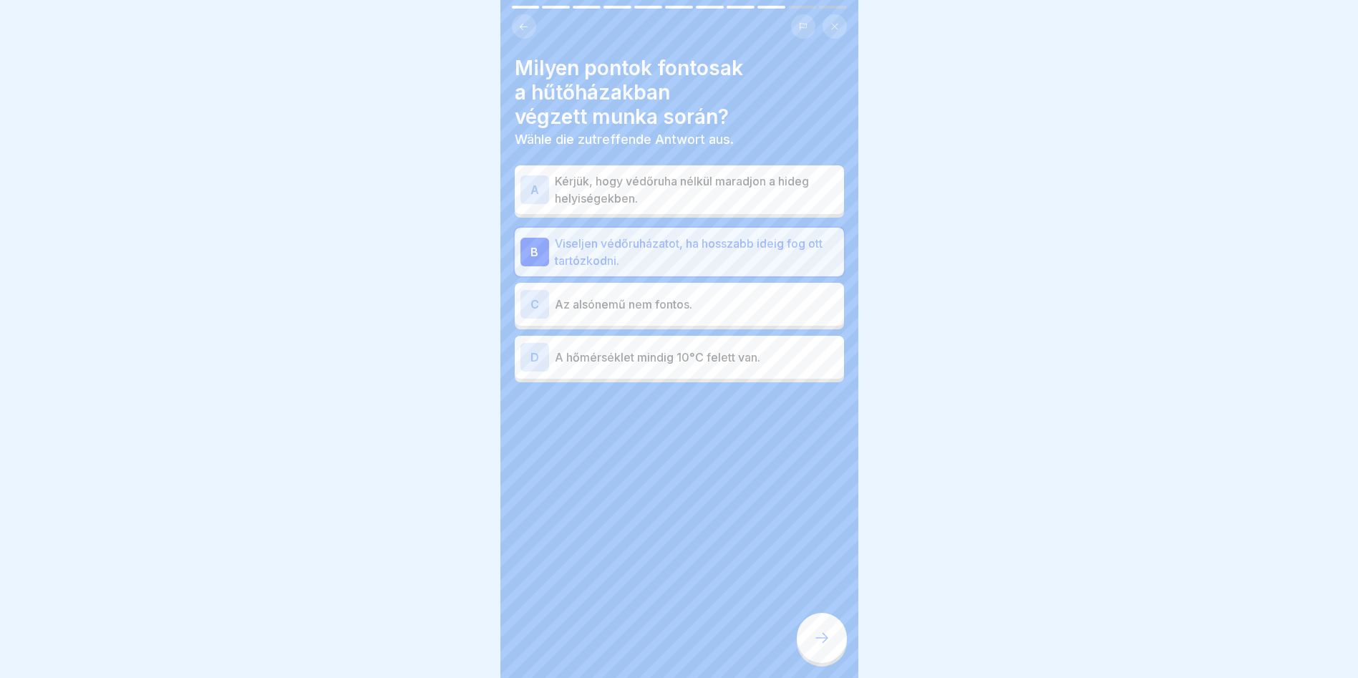
click at [829, 645] on icon at bounding box center [821, 637] width 17 height 17
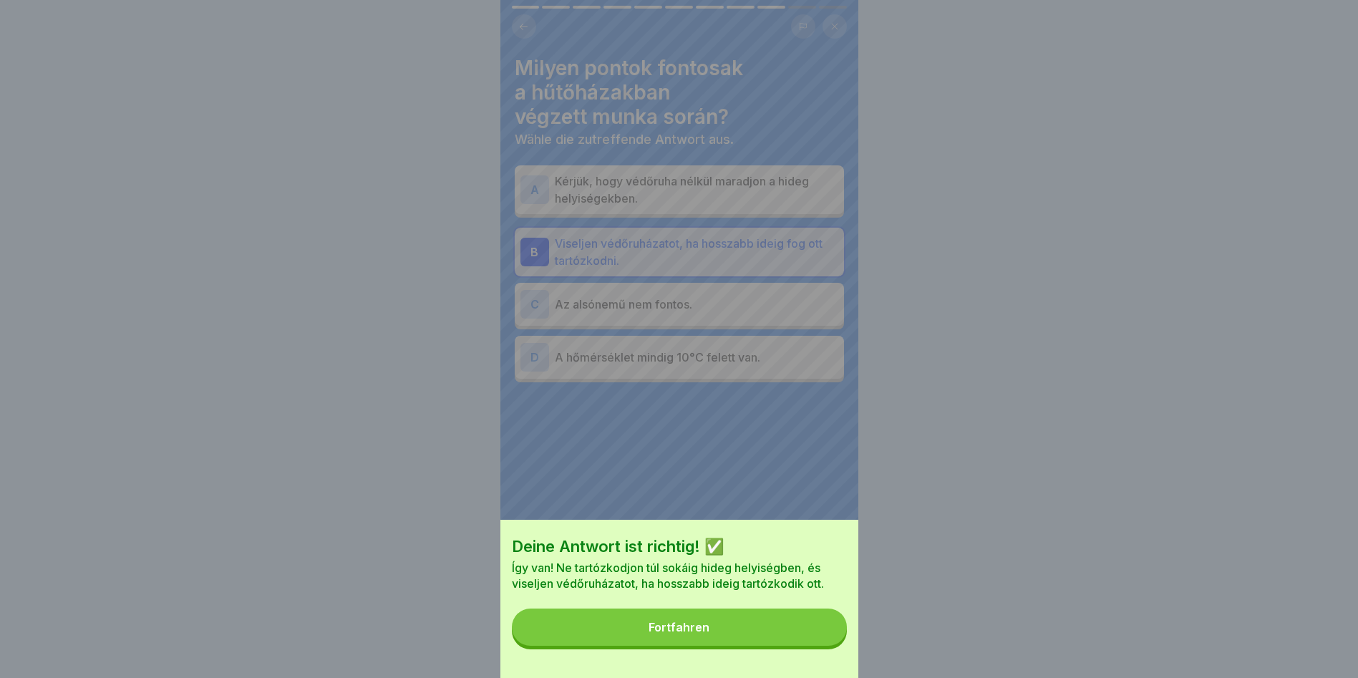
click at [789, 634] on button "Fortfahren" at bounding box center [679, 626] width 335 height 37
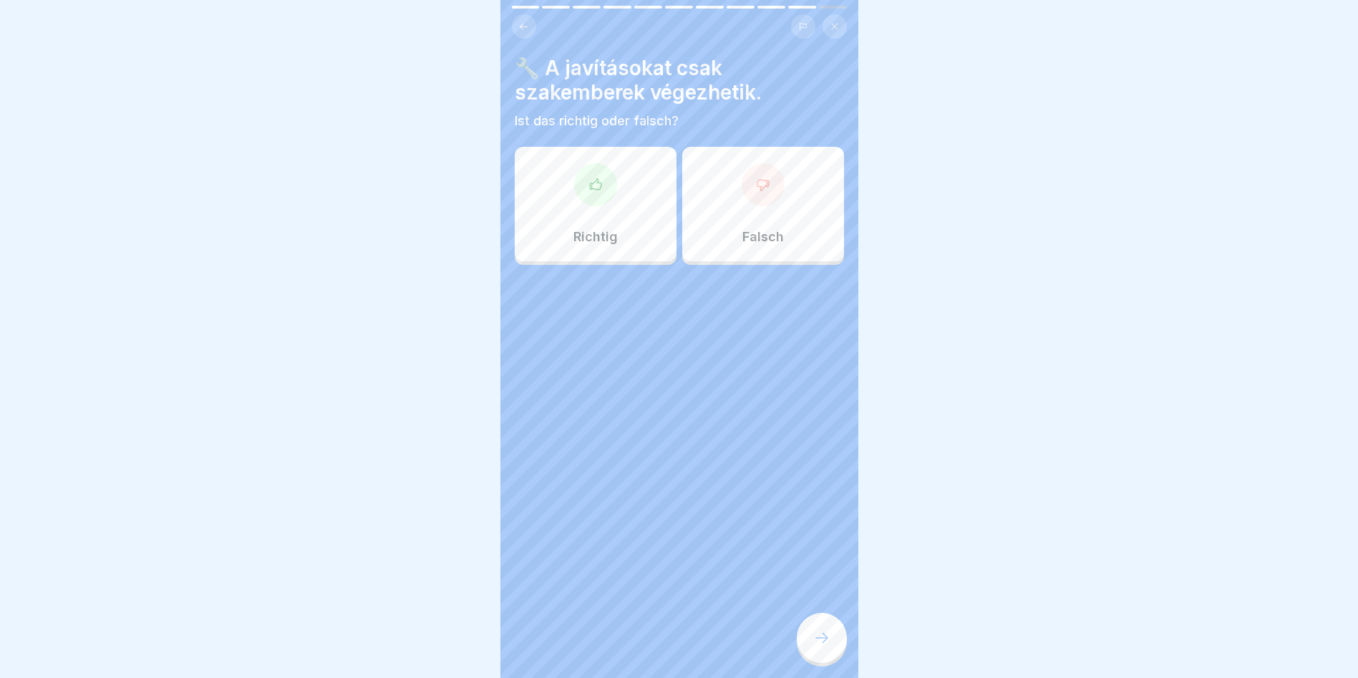
click at [606, 172] on div at bounding box center [595, 184] width 43 height 43
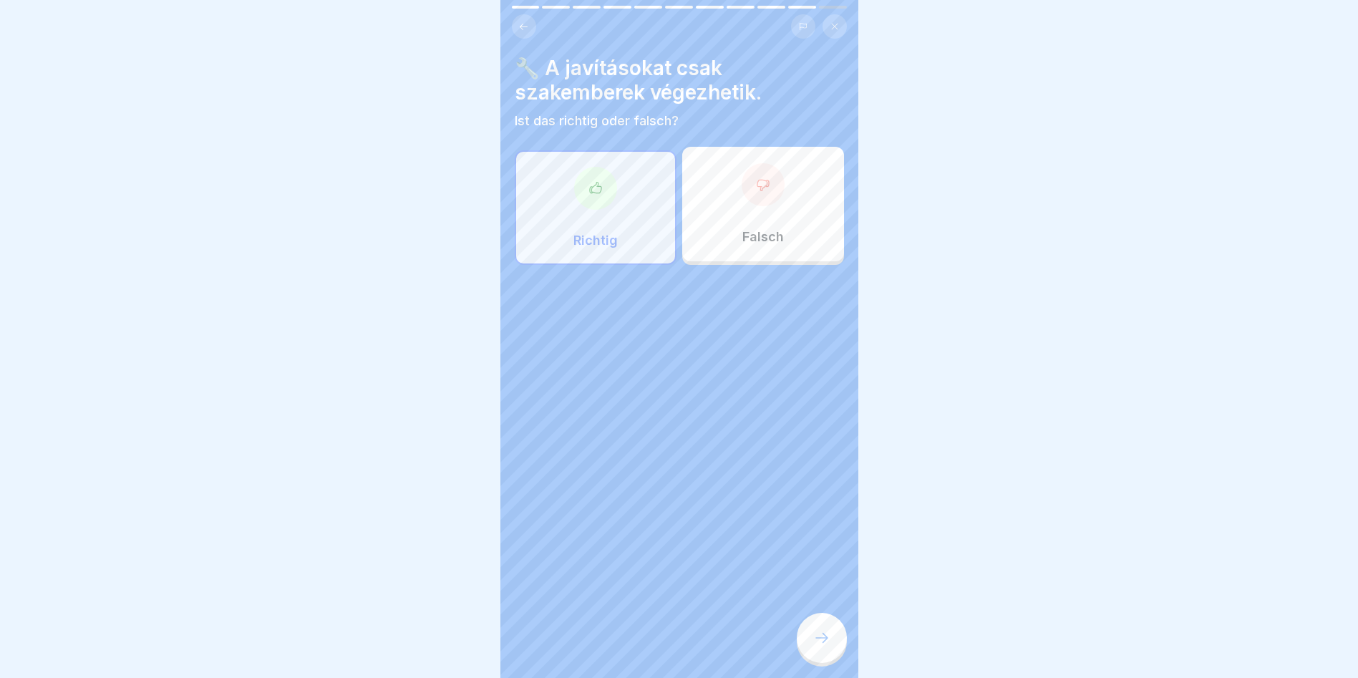
click at [833, 643] on div at bounding box center [822, 638] width 50 height 50
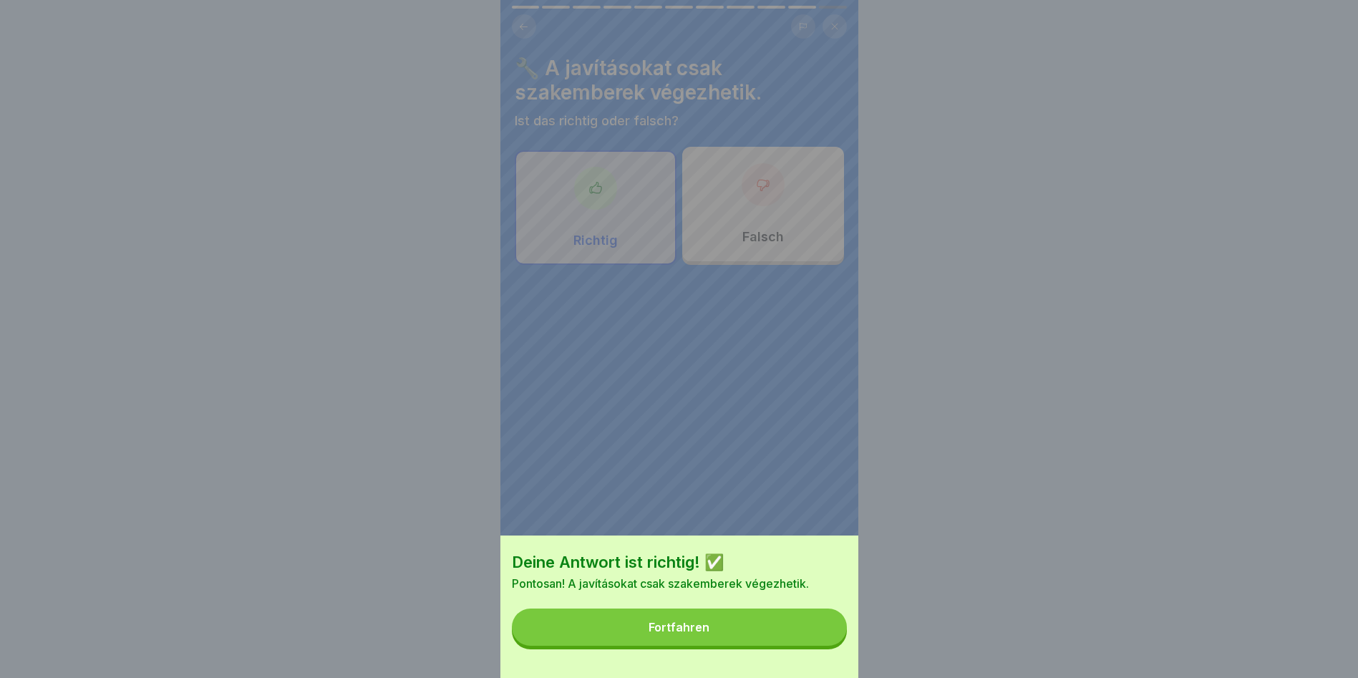
click at [779, 641] on button "Fortfahren" at bounding box center [679, 626] width 335 height 37
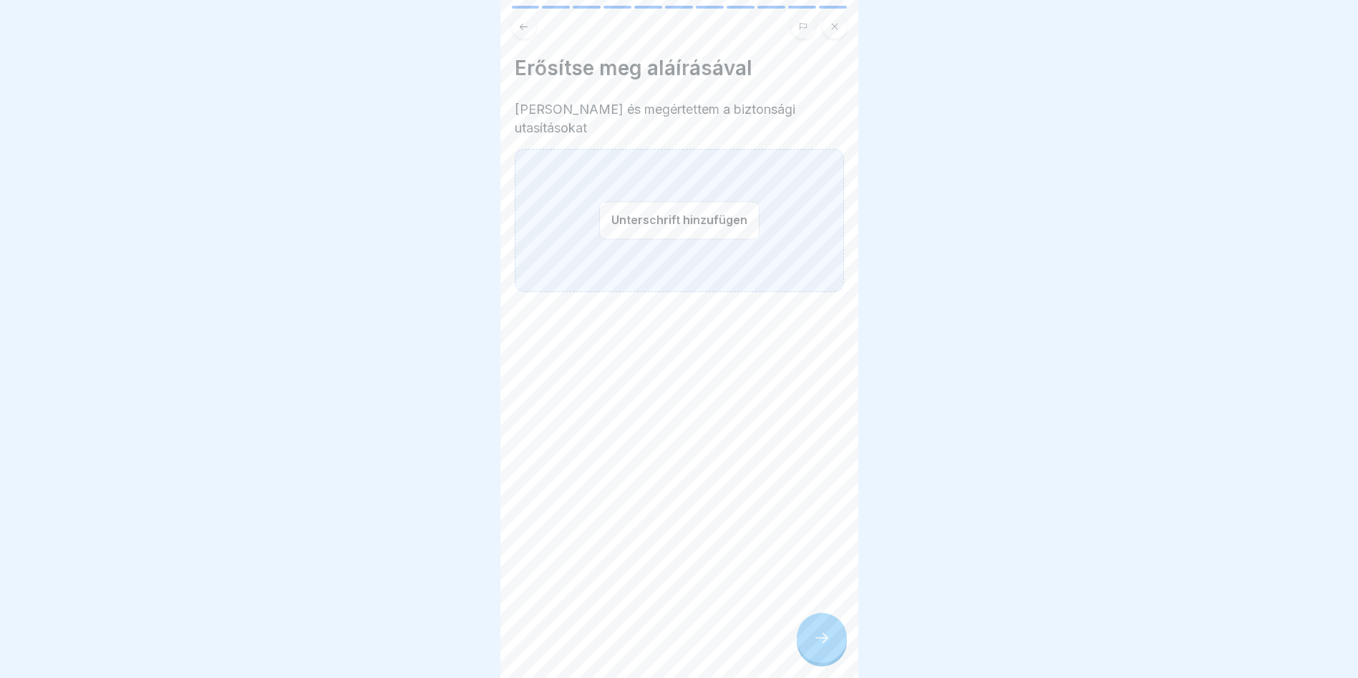
click at [648, 215] on button "Unterschrift hinzufügen" at bounding box center [679, 220] width 160 height 38
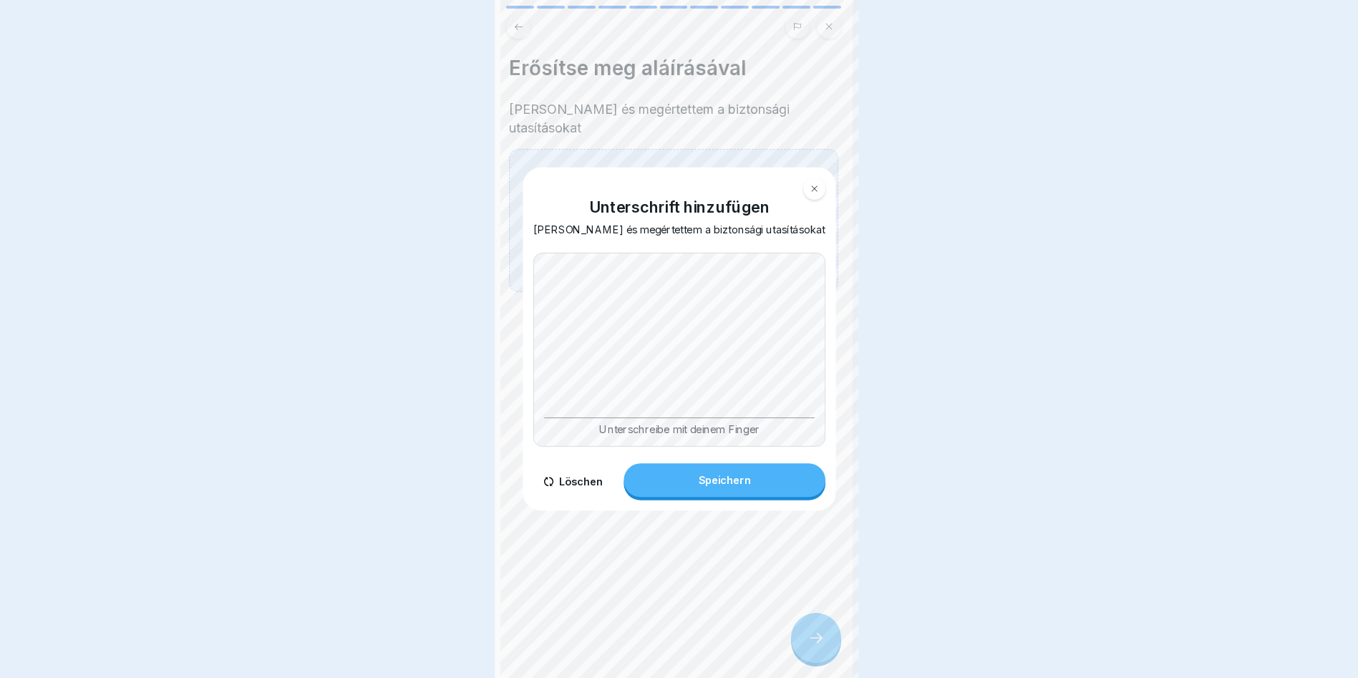
scroll to position [0, 0]
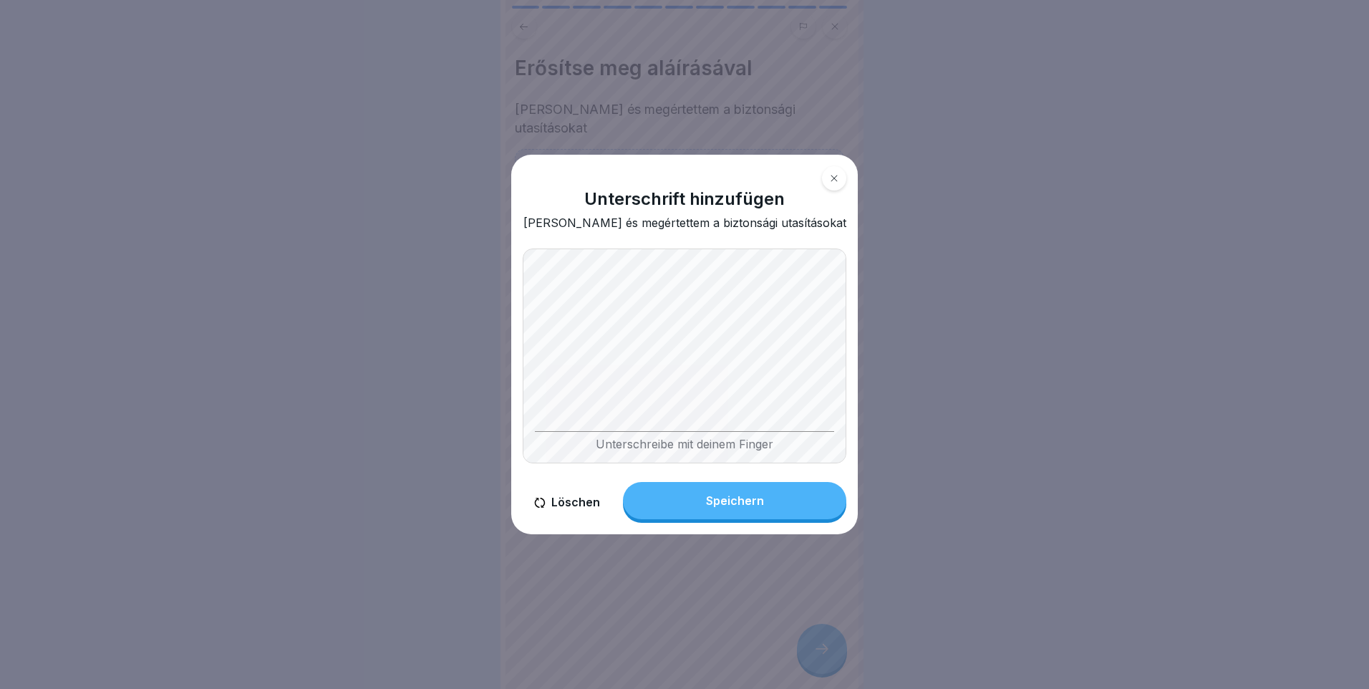
click at [557, 506] on button "Löschen" at bounding box center [567, 502] width 89 height 41
click at [564, 503] on button "Löschen" at bounding box center [567, 502] width 89 height 41
click at [567, 507] on button "Löschen" at bounding box center [567, 502] width 89 height 41
click at [875, 344] on body "Biztonsági oktatás a SONNBERG-nél 11 Schritte Ungarisch 🛡️ Különböző munkaterül…" at bounding box center [679, 344] width 1358 height 689
click at [550, 507] on button "Löschen" at bounding box center [567, 502] width 89 height 41
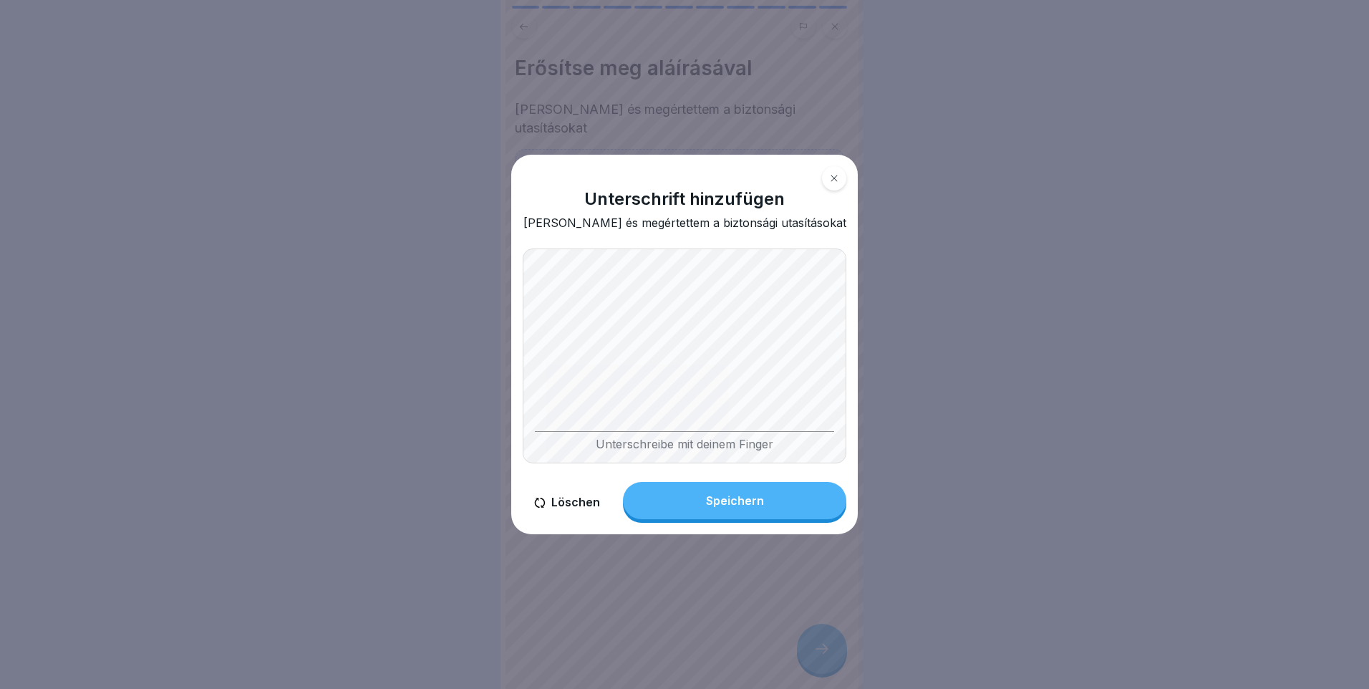
click at [762, 509] on button "Speichern" at bounding box center [734, 500] width 223 height 37
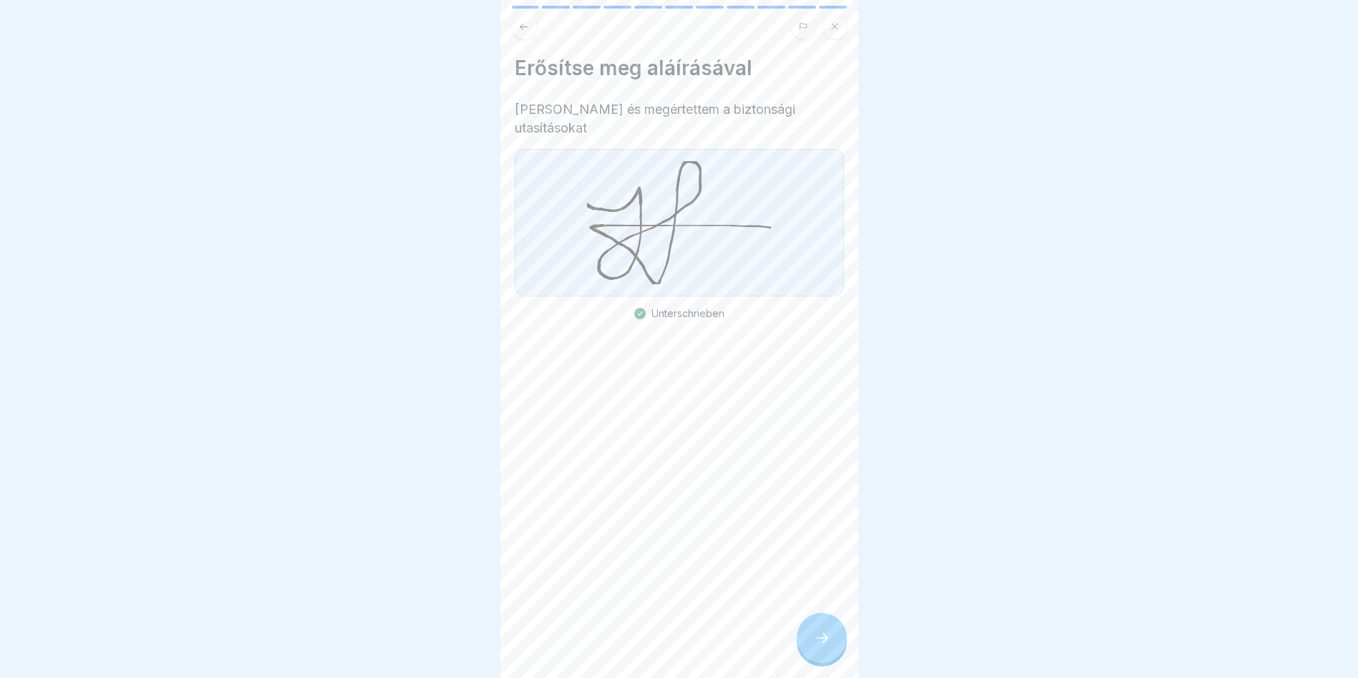
click at [828, 645] on icon at bounding box center [821, 637] width 17 height 17
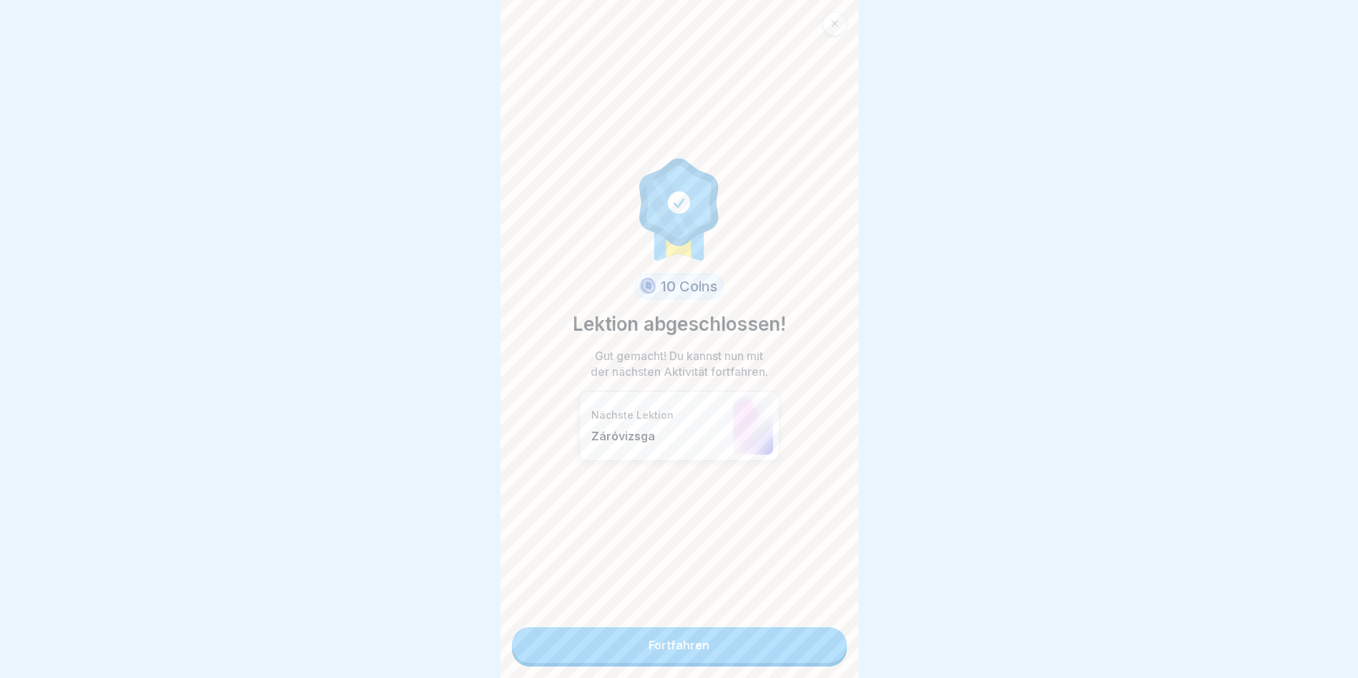
scroll to position [11, 0]
click at [691, 634] on link "Fortfahren" at bounding box center [679, 645] width 335 height 36
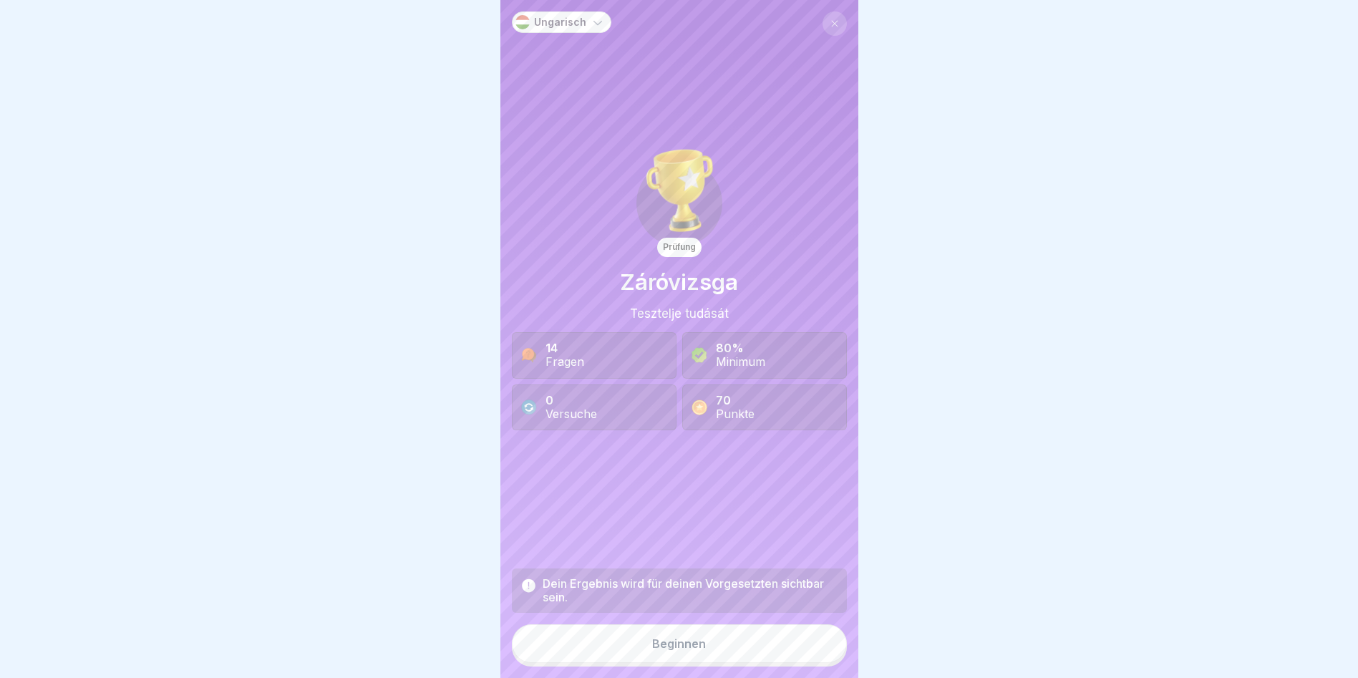
click at [698, 669] on div "Ungarisch Prüfung Záróvizsga Tesztelje tudását 14 Fragen 80% Minimum 0 Versuche…" at bounding box center [679, 339] width 358 height 678
click at [710, 652] on button "Beginnen" at bounding box center [679, 643] width 335 height 39
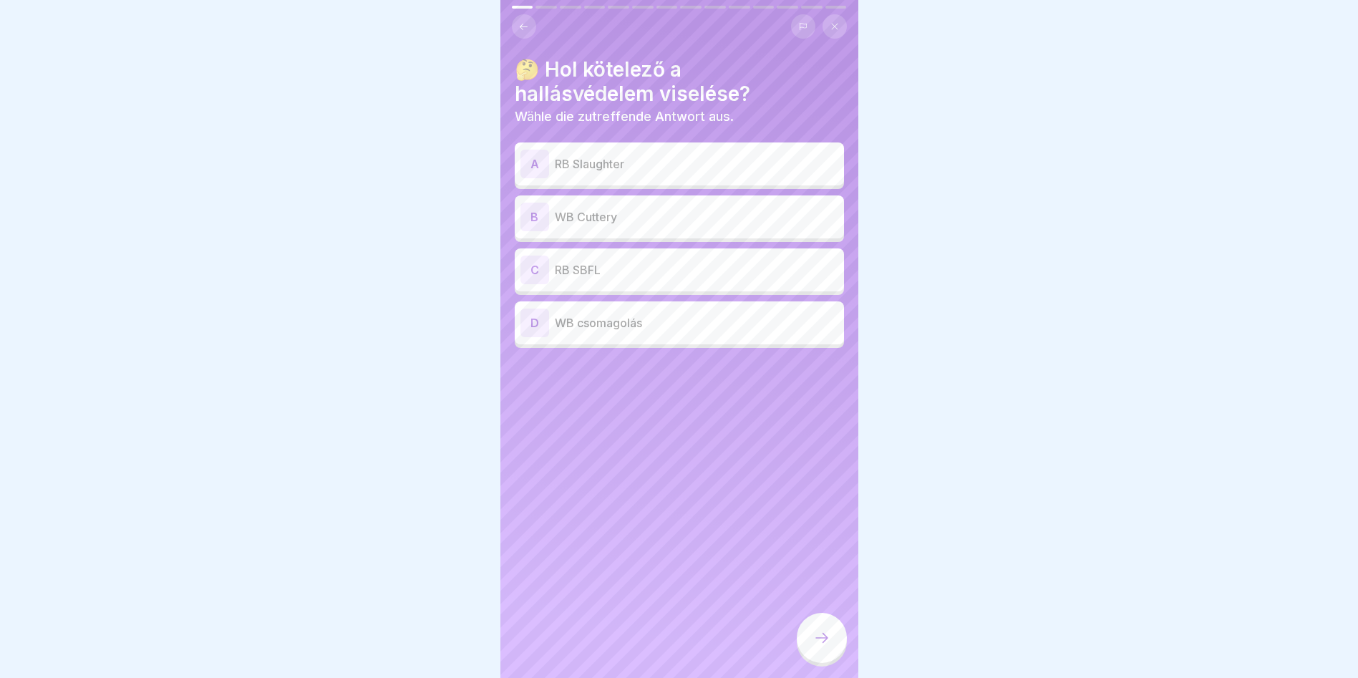
click at [589, 326] on div "D WB csomagolás" at bounding box center [679, 322] width 329 height 43
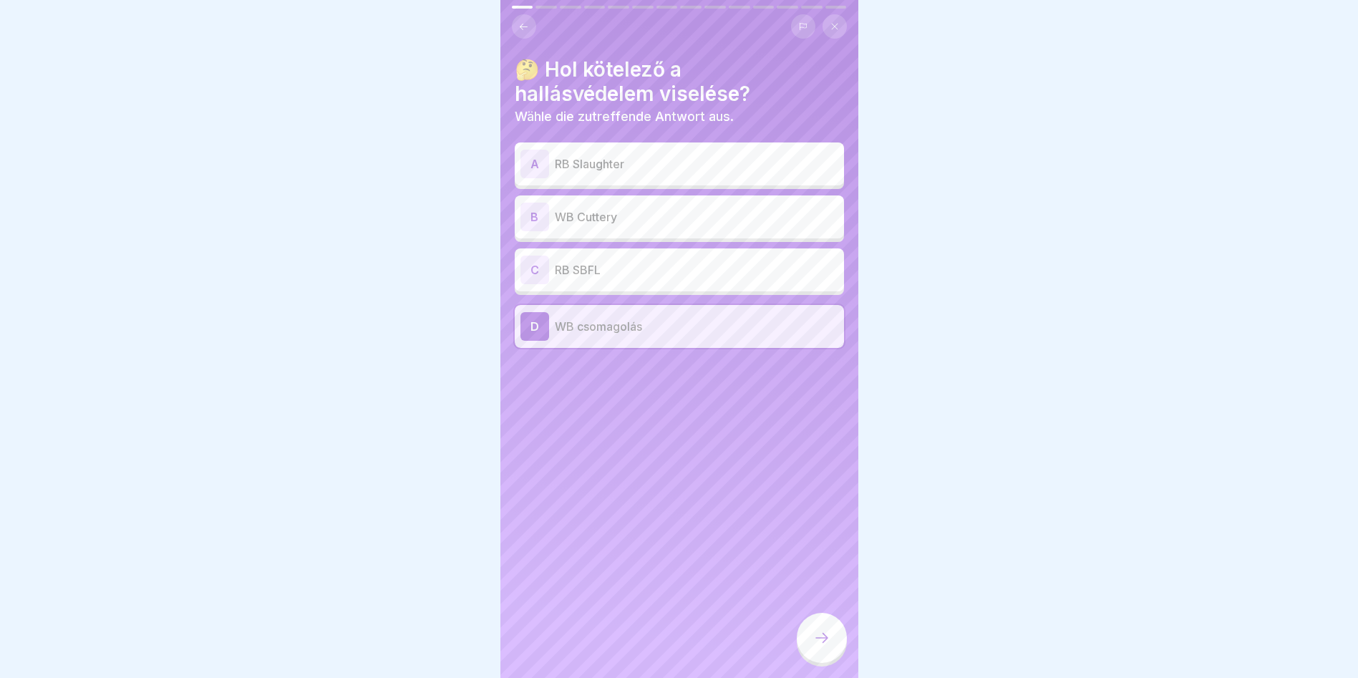
click at [632, 261] on p "RB SBFL" at bounding box center [696, 269] width 283 height 17
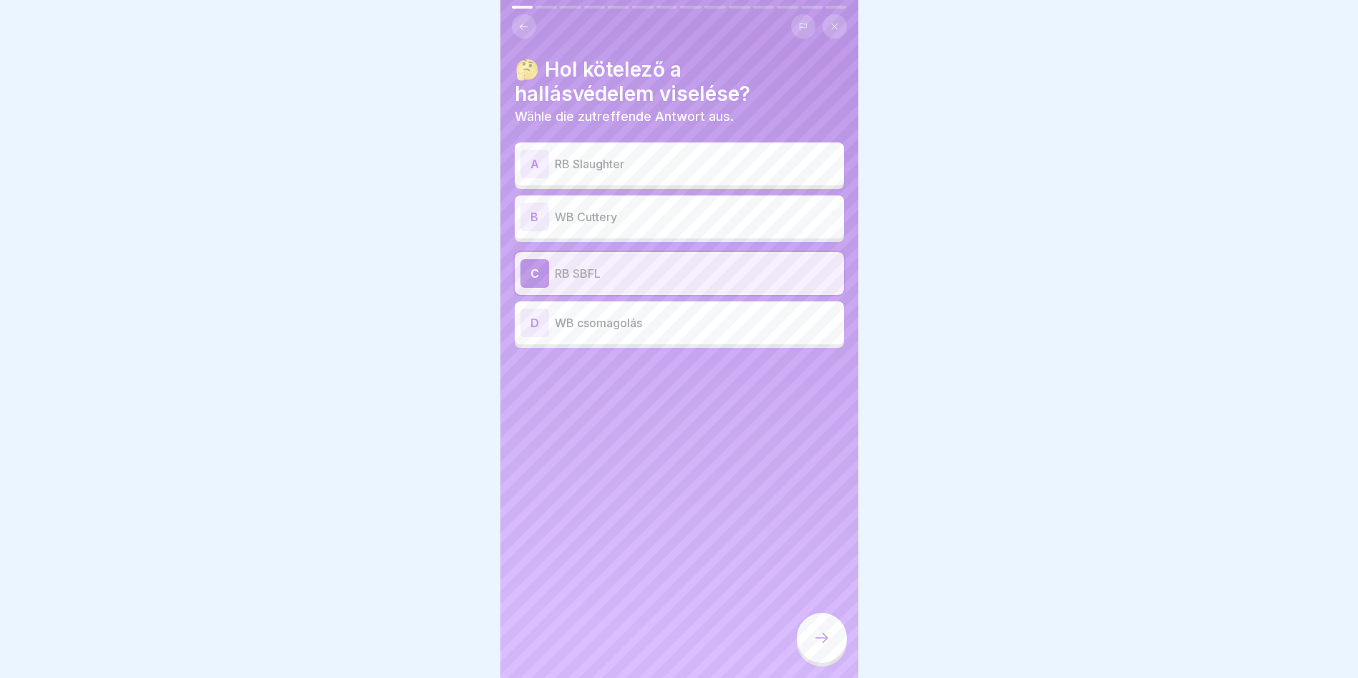
click at [647, 208] on p "WB Cuttery" at bounding box center [696, 216] width 283 height 17
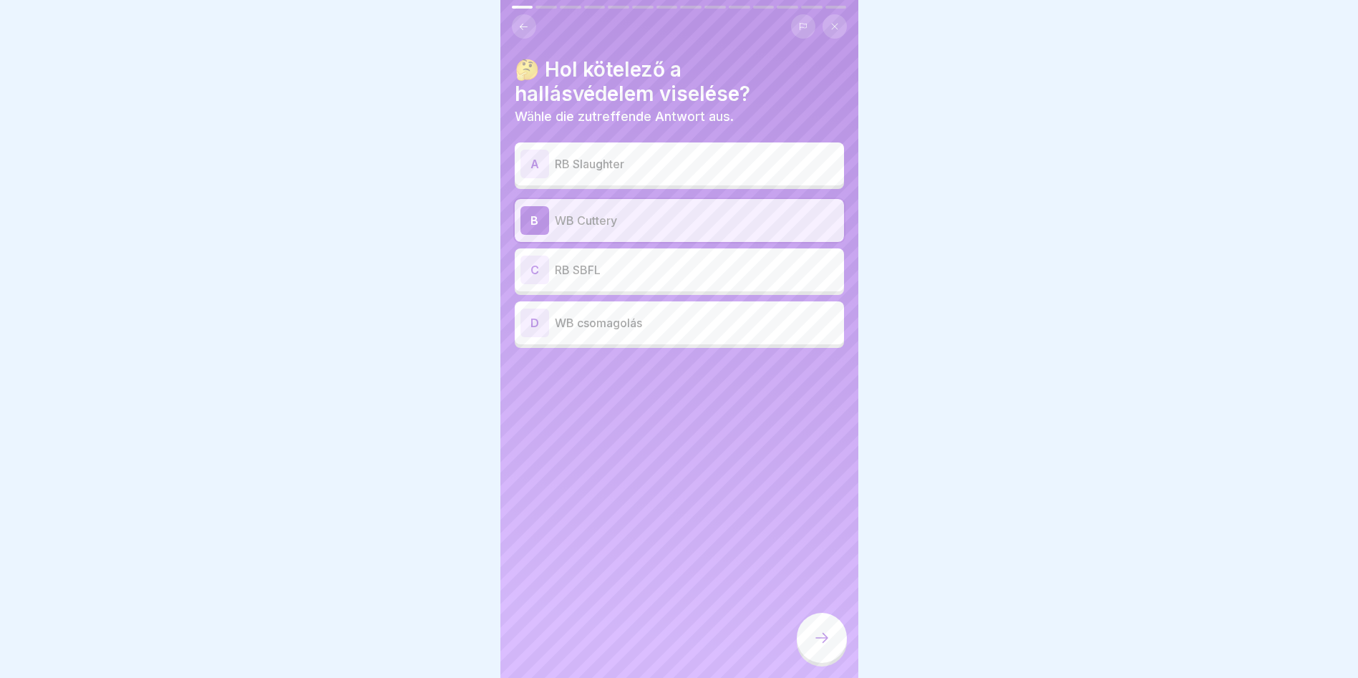
click at [620, 316] on p "WB csomagolás" at bounding box center [696, 322] width 283 height 17
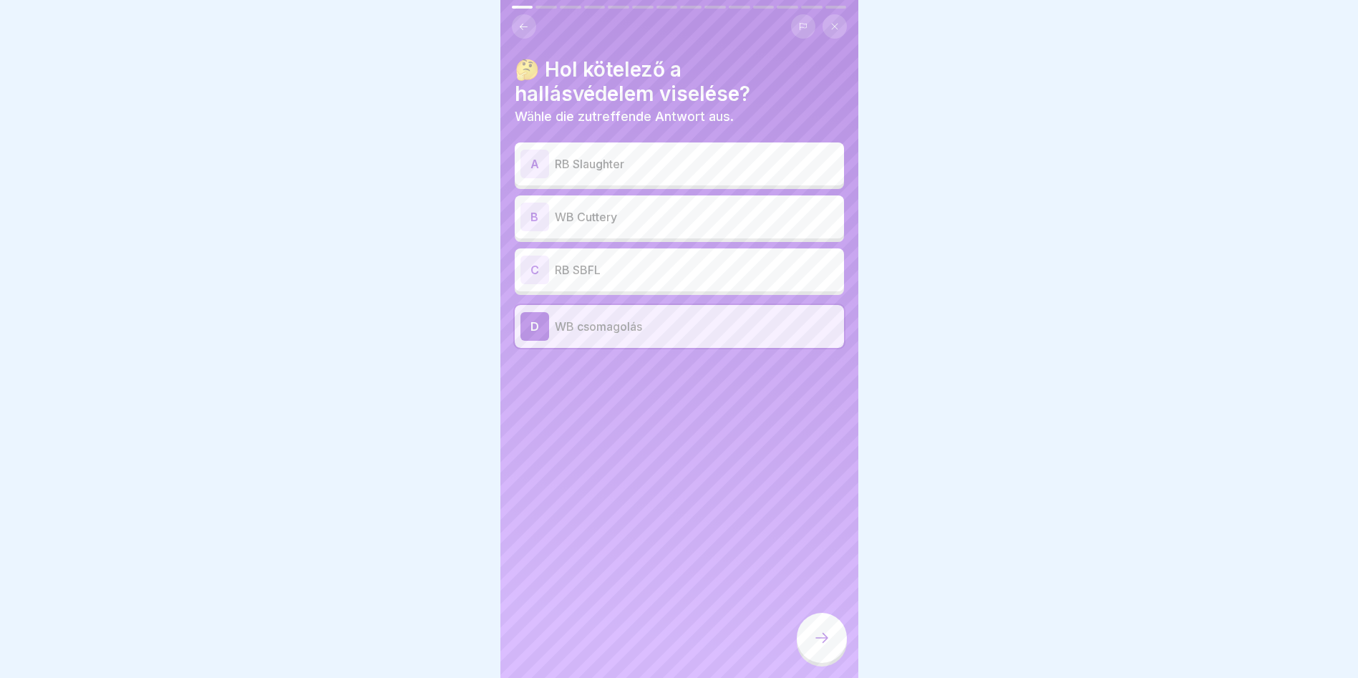
click at [628, 263] on p "RB SBFL" at bounding box center [696, 269] width 283 height 17
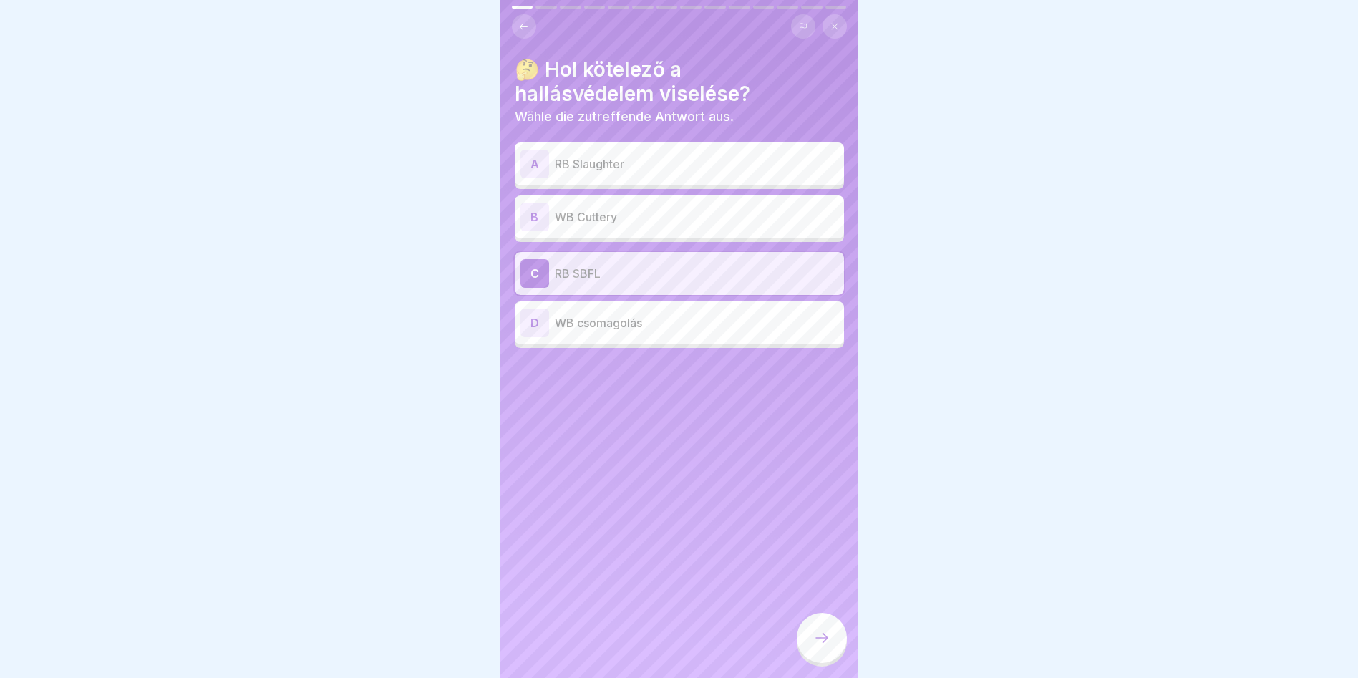
click at [649, 208] on p "WB Cuttery" at bounding box center [696, 216] width 283 height 17
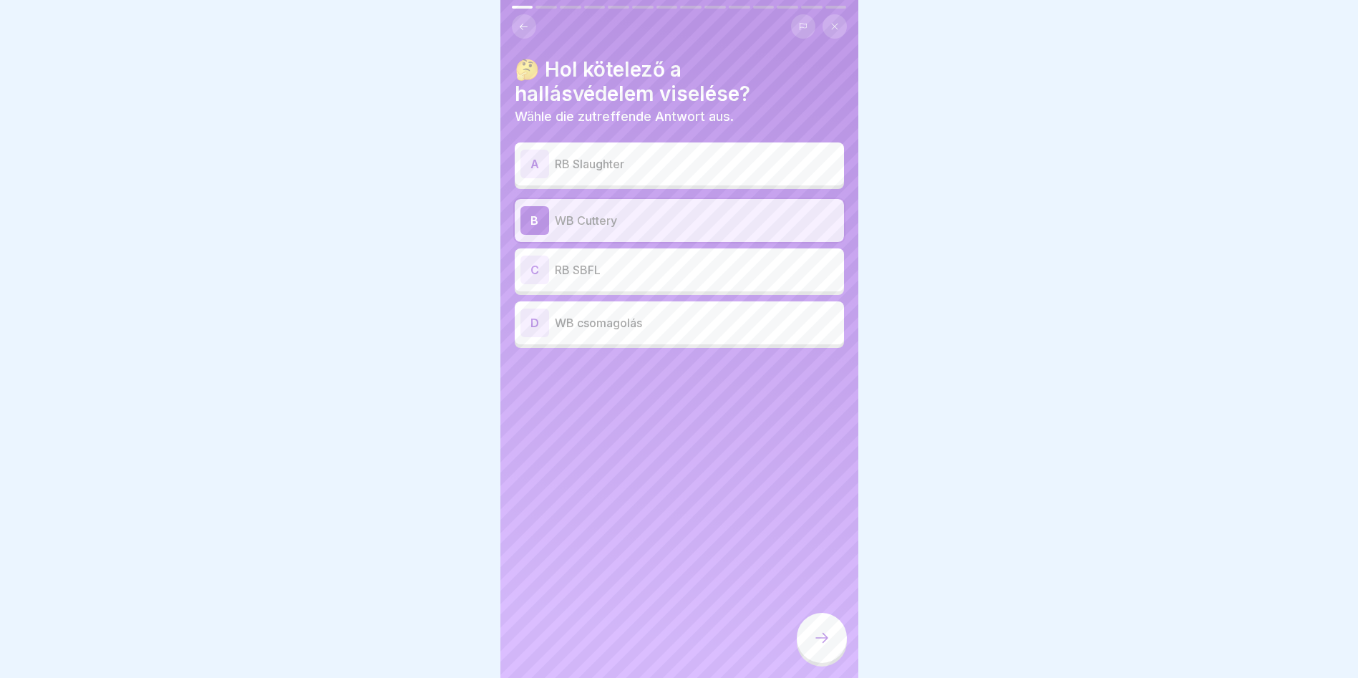
click at [653, 261] on p "RB SBFL" at bounding box center [696, 269] width 283 height 17
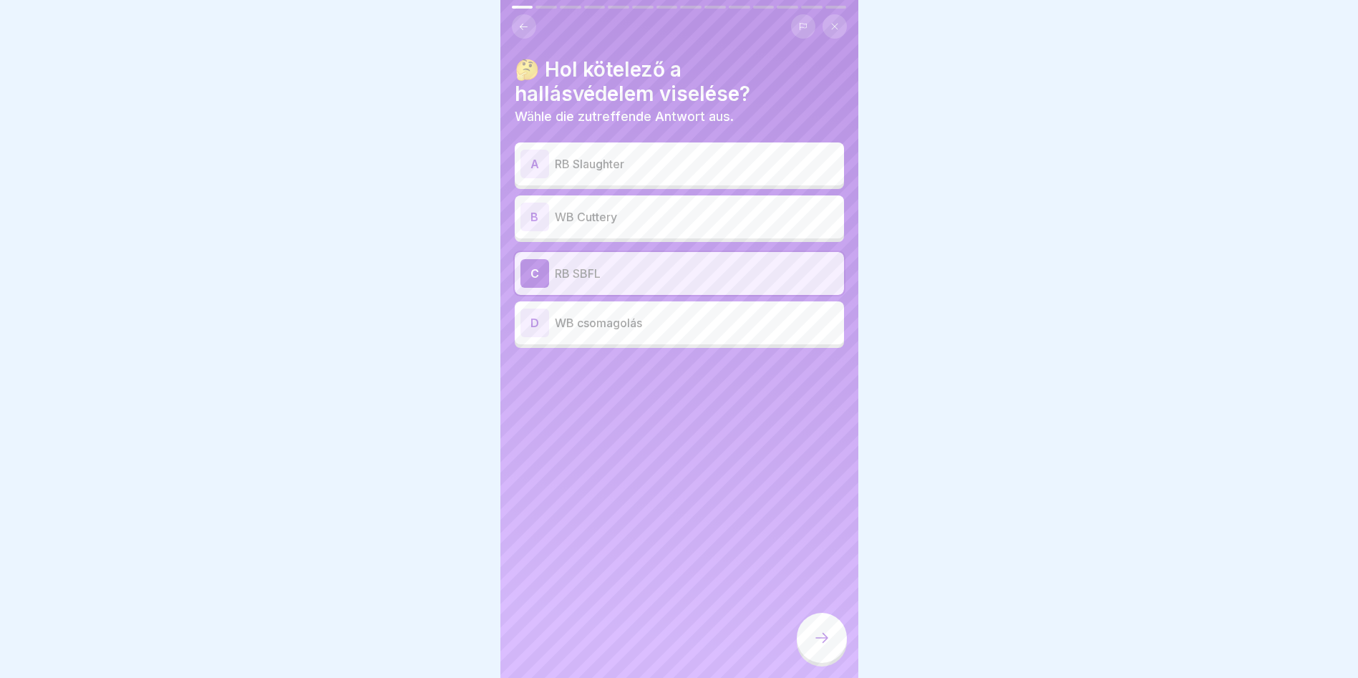
click at [729, 208] on p "WB Cuttery" at bounding box center [696, 216] width 283 height 17
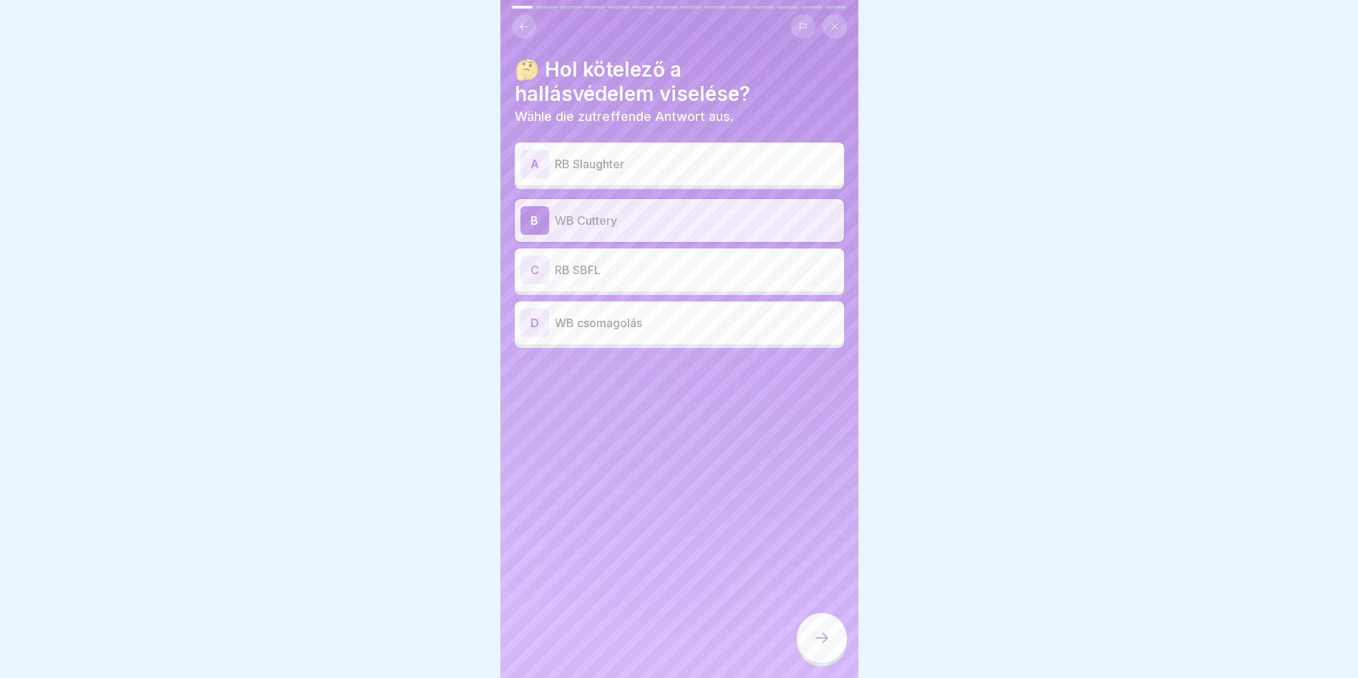
click at [721, 268] on div "C RB SBFL" at bounding box center [679, 270] width 318 height 29
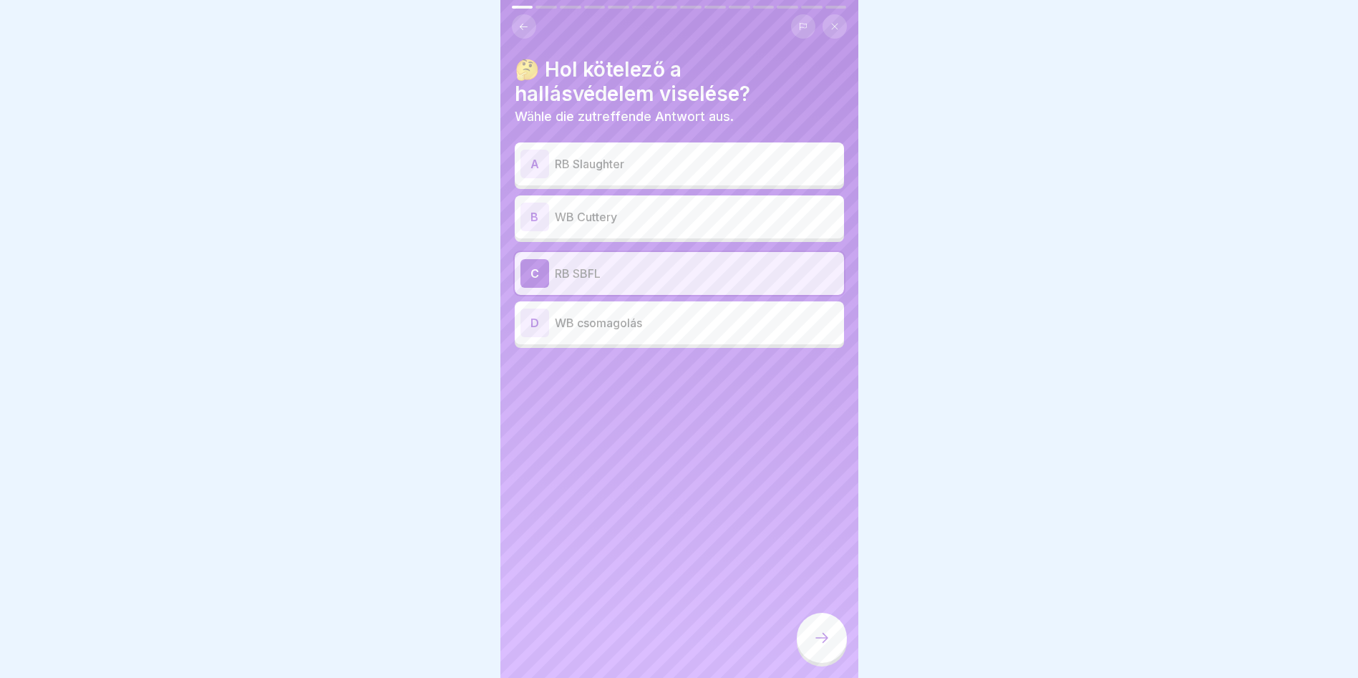
click at [824, 642] on icon at bounding box center [821, 637] width 17 height 17
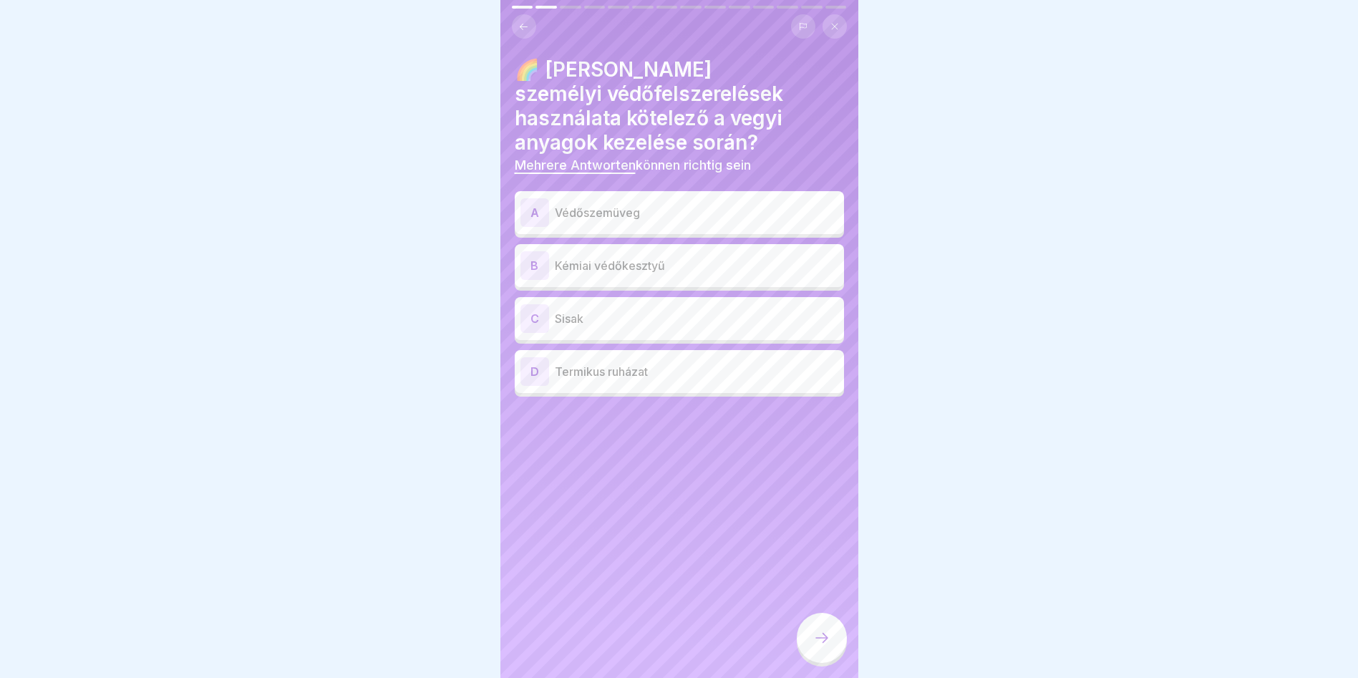
click at [621, 204] on p "Védőszemüveg" at bounding box center [696, 212] width 283 height 17
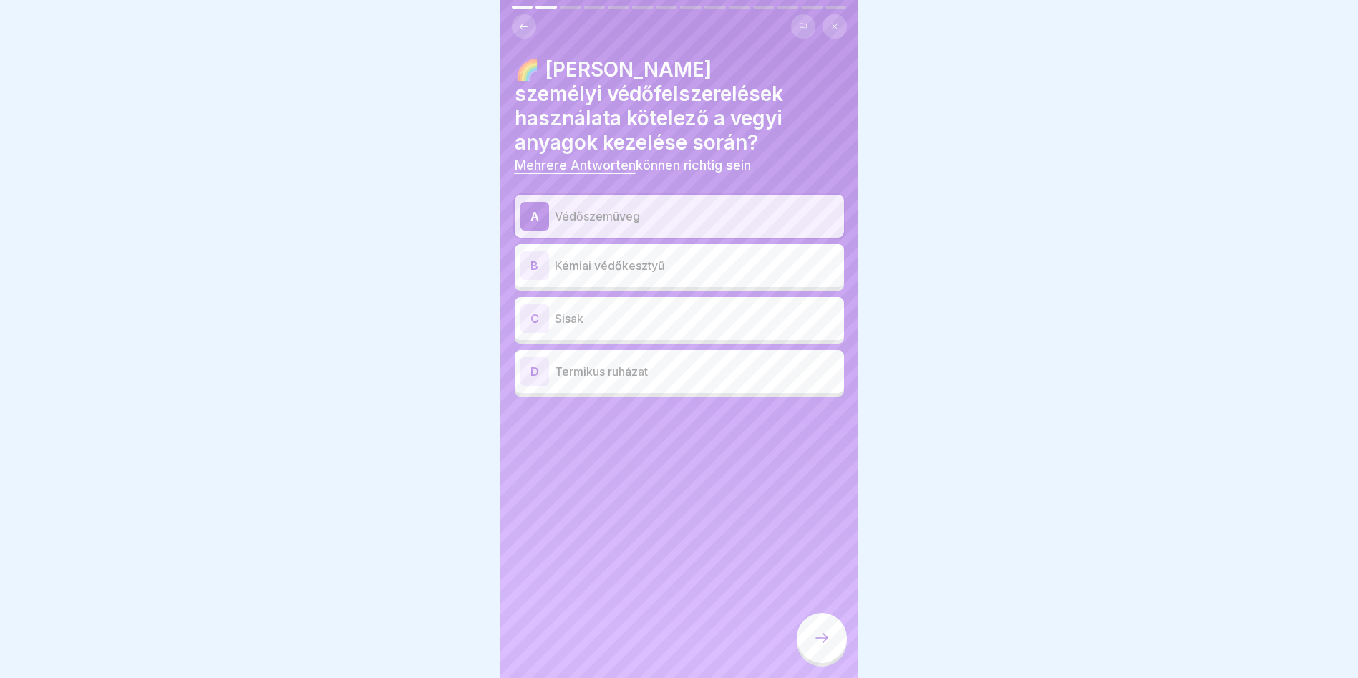
click at [664, 257] on p "Kémiai védőkesztyű" at bounding box center [696, 265] width 283 height 17
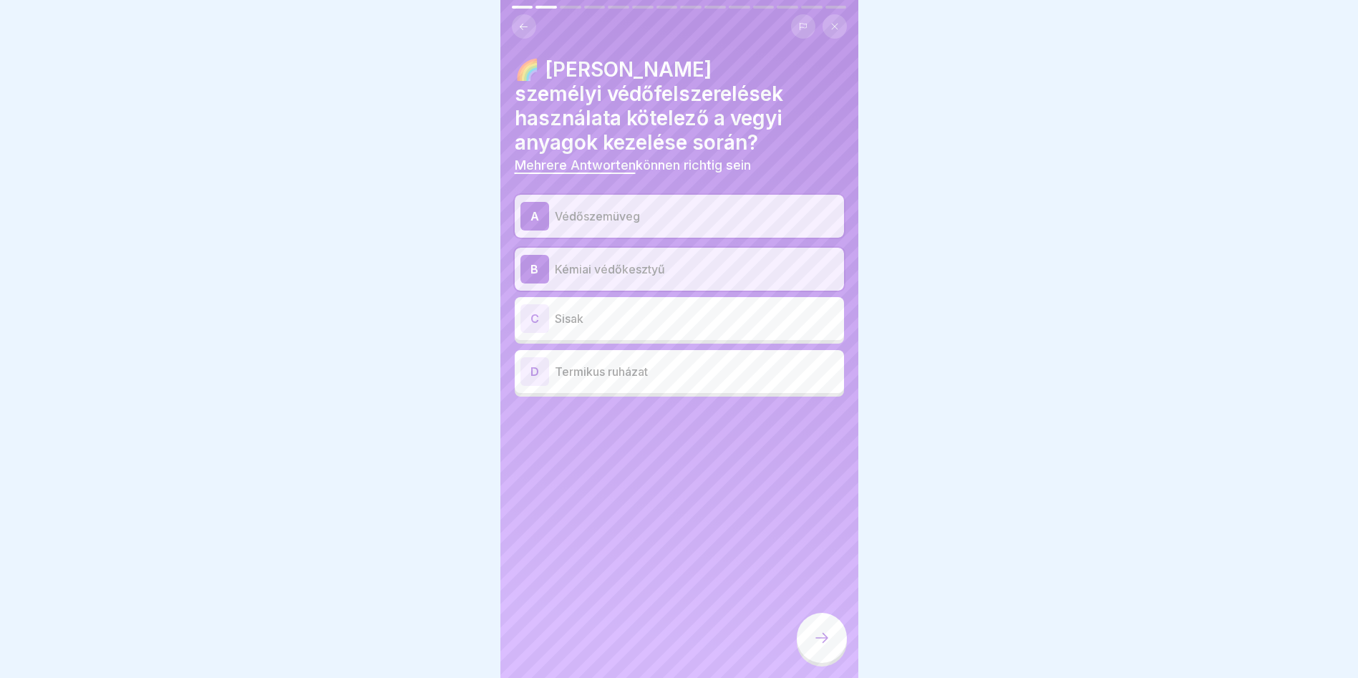
drag, startPoint x: 805, startPoint y: 653, endPoint x: 816, endPoint y: 653, distance: 10.7
click at [806, 653] on div at bounding box center [822, 638] width 50 height 50
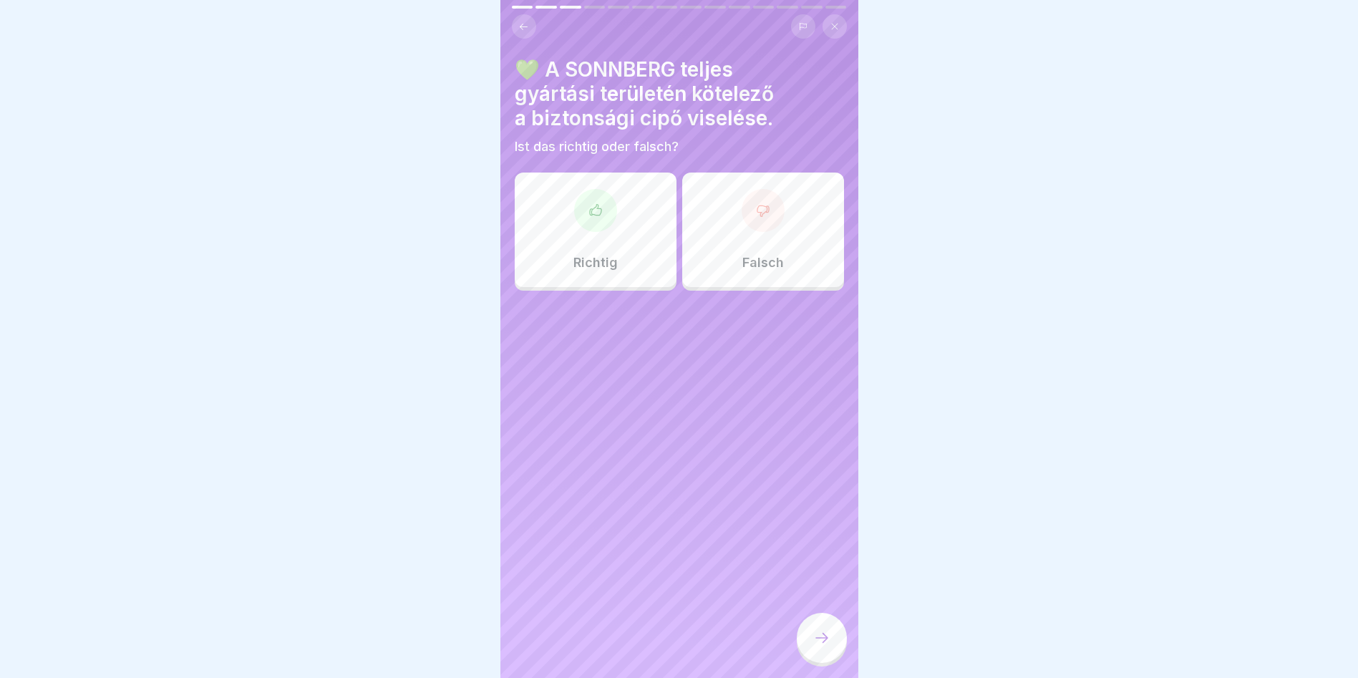
click at [626, 188] on div "Richtig" at bounding box center [596, 230] width 162 height 115
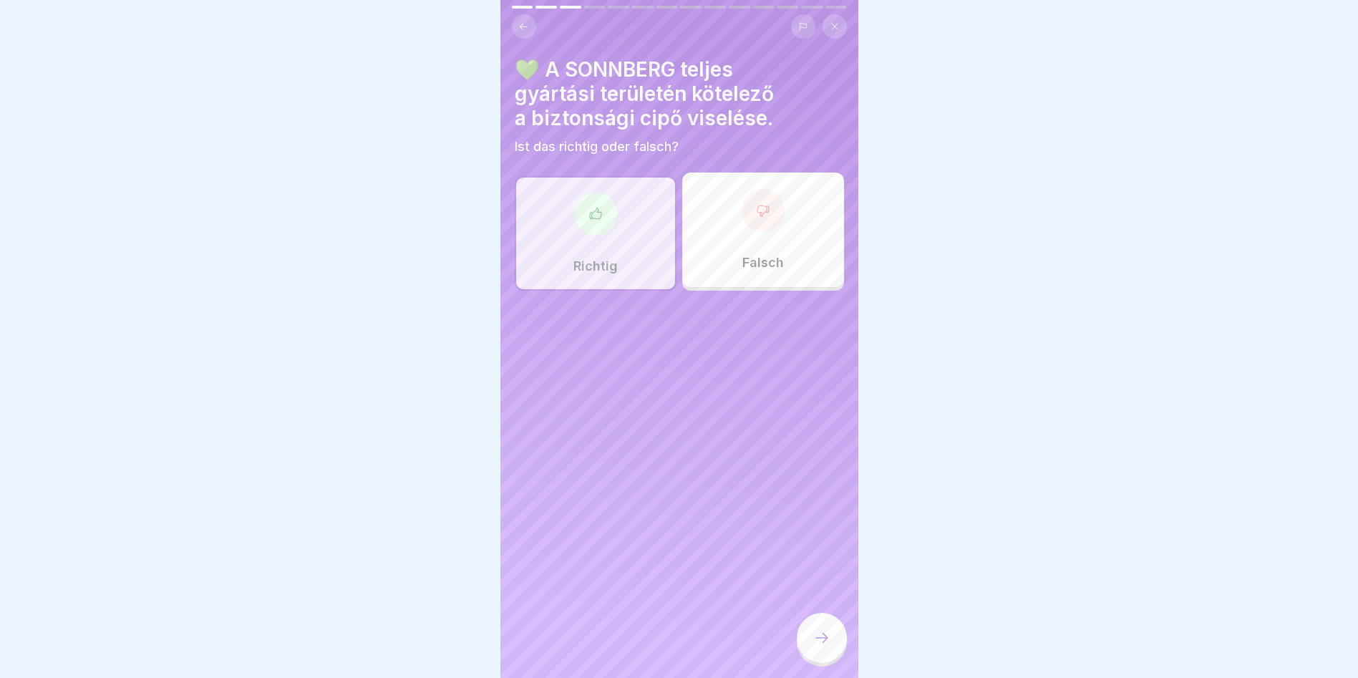
click at [816, 633] on icon at bounding box center [821, 637] width 17 height 17
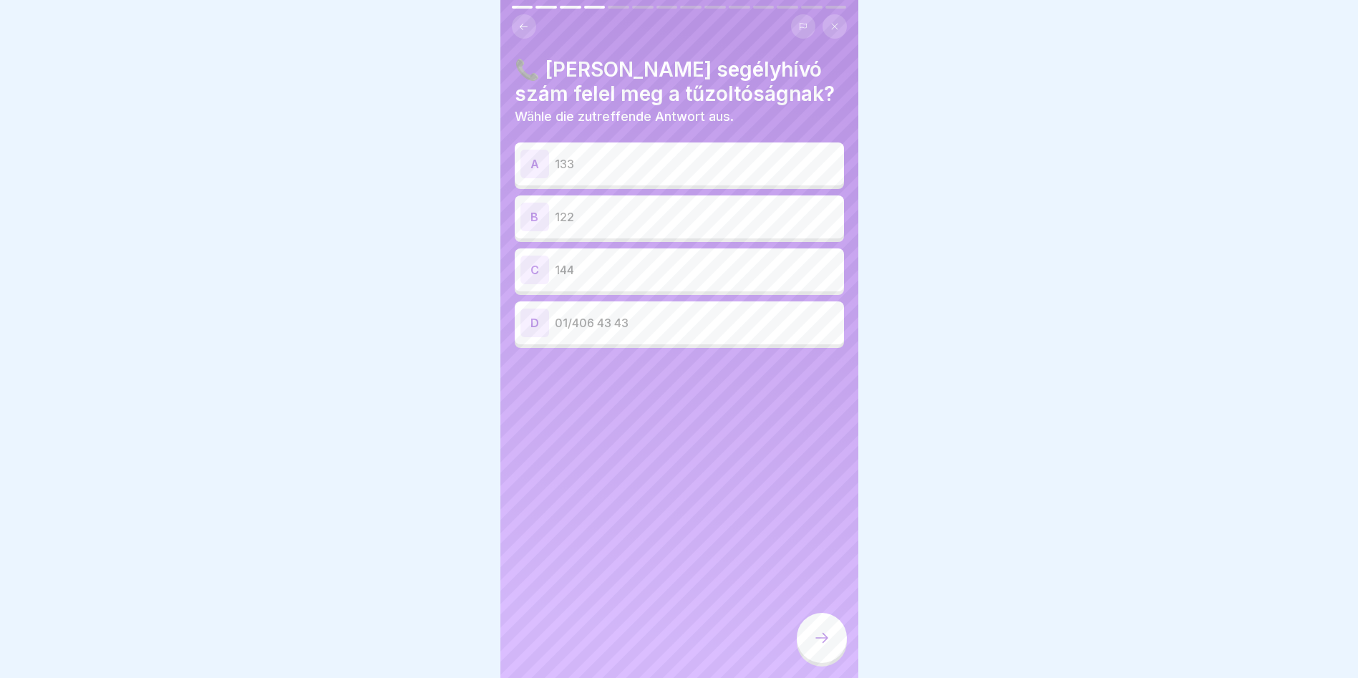
click at [673, 208] on p "122" at bounding box center [696, 216] width 283 height 17
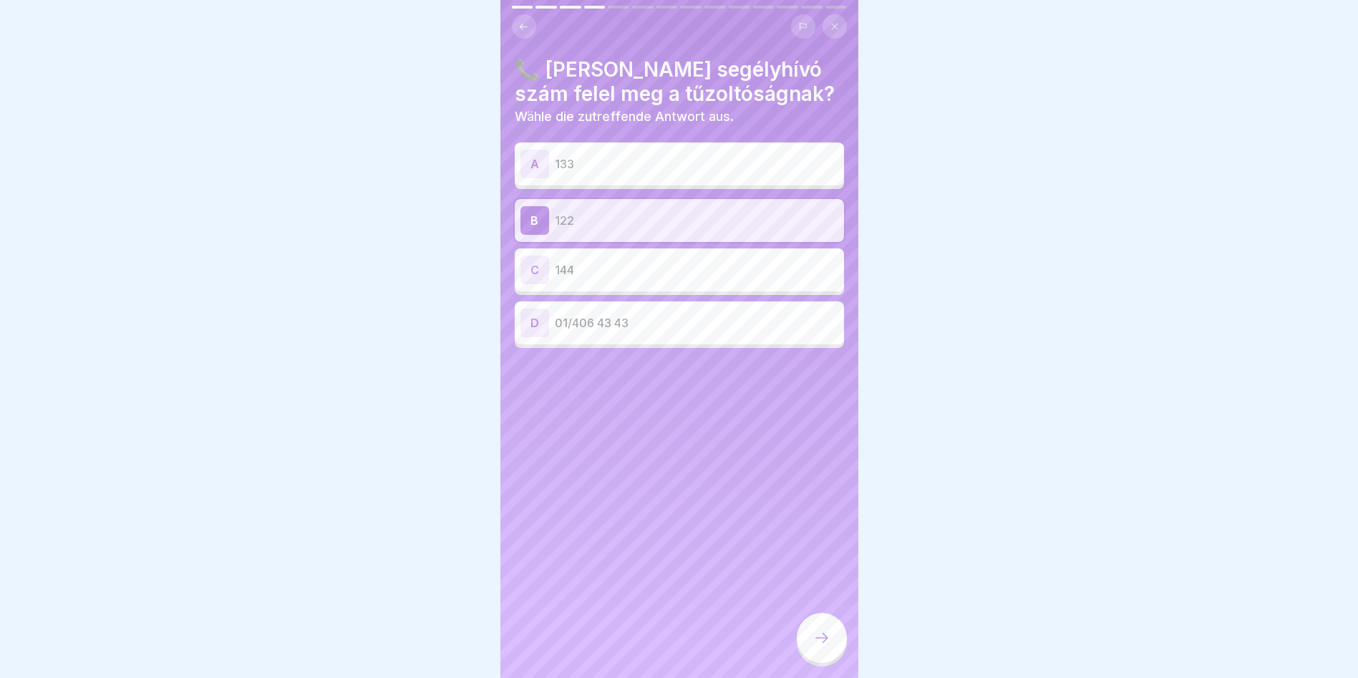
click at [827, 622] on div at bounding box center [822, 638] width 50 height 50
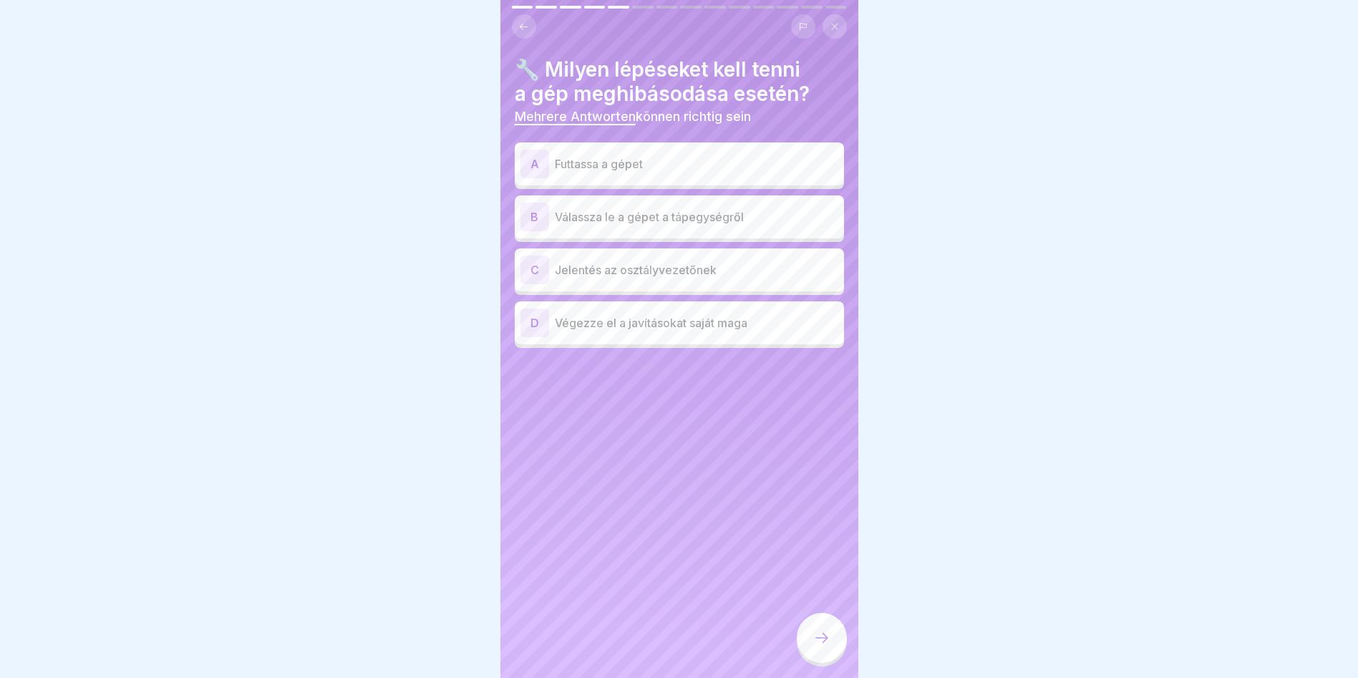
click at [709, 217] on div "B Válassza le a gépet a tápegységről" at bounding box center [679, 217] width 318 height 29
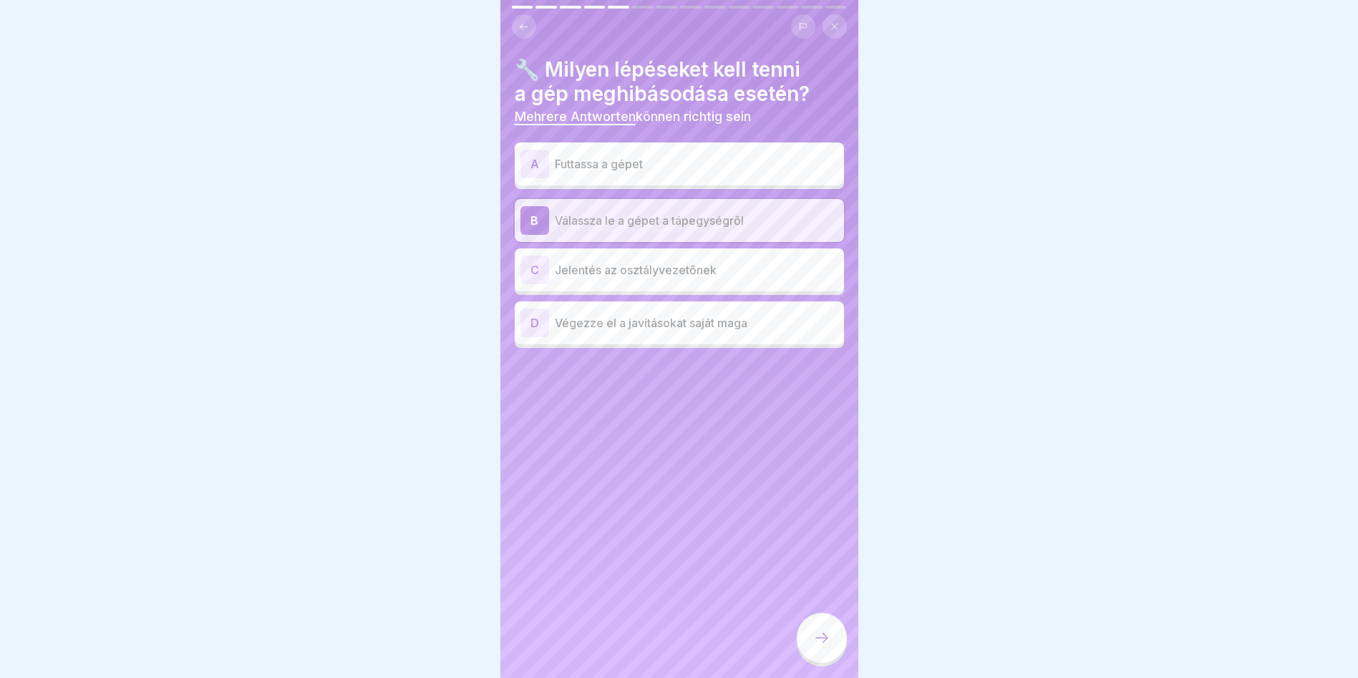
click at [835, 637] on div at bounding box center [822, 638] width 50 height 50
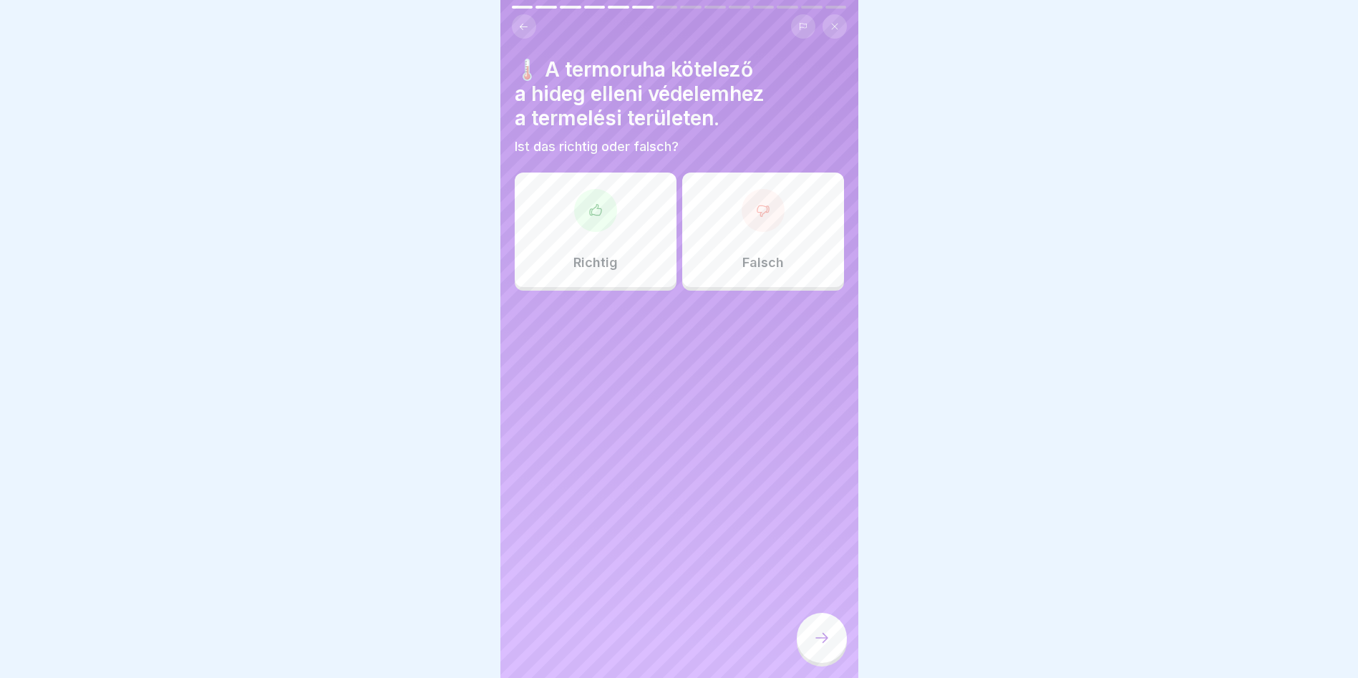
click at [615, 190] on div "Richtig" at bounding box center [596, 230] width 162 height 115
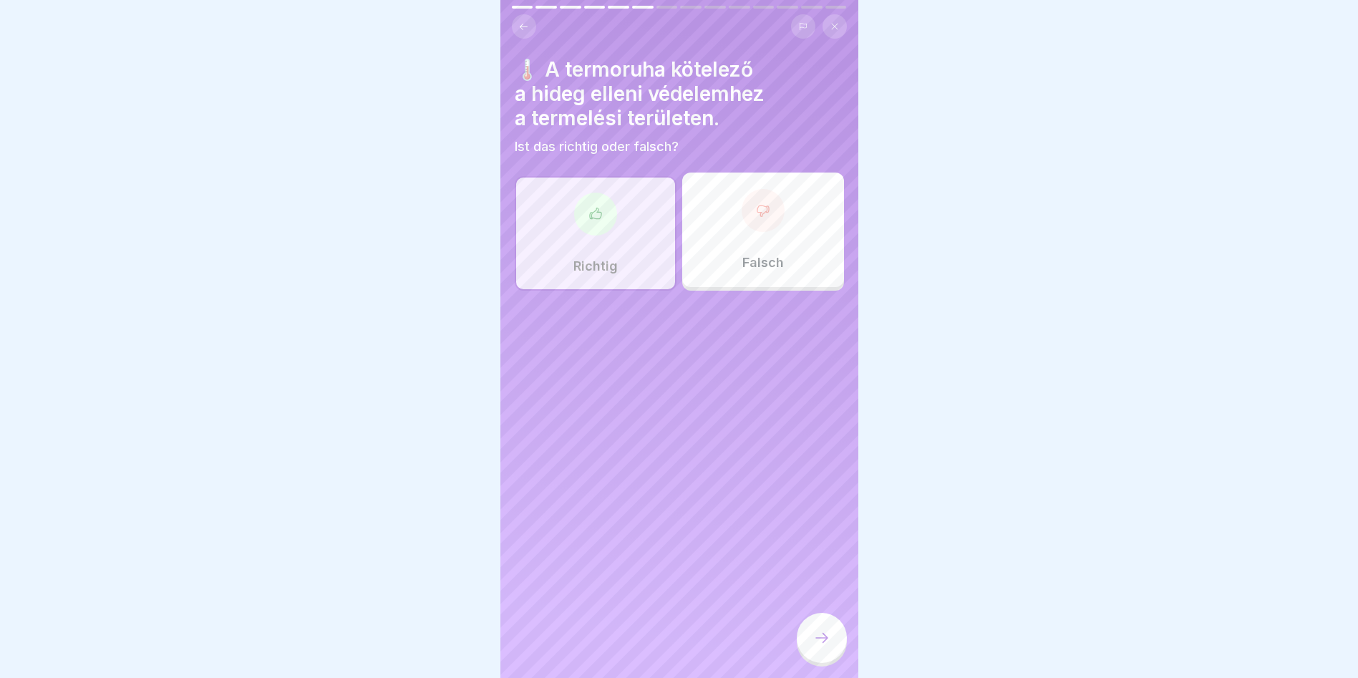
click at [830, 652] on div at bounding box center [822, 638] width 50 height 50
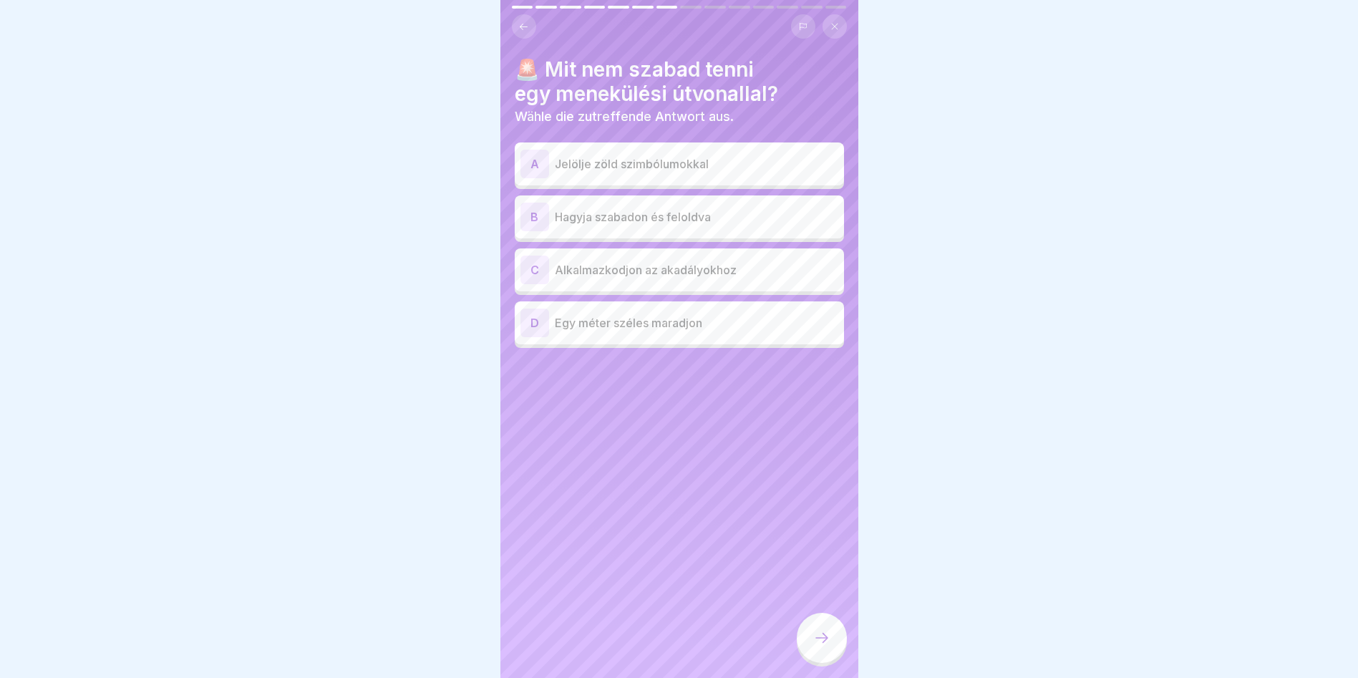
click at [749, 155] on p "Jelölje zöld szimbólumokkal" at bounding box center [696, 163] width 283 height 17
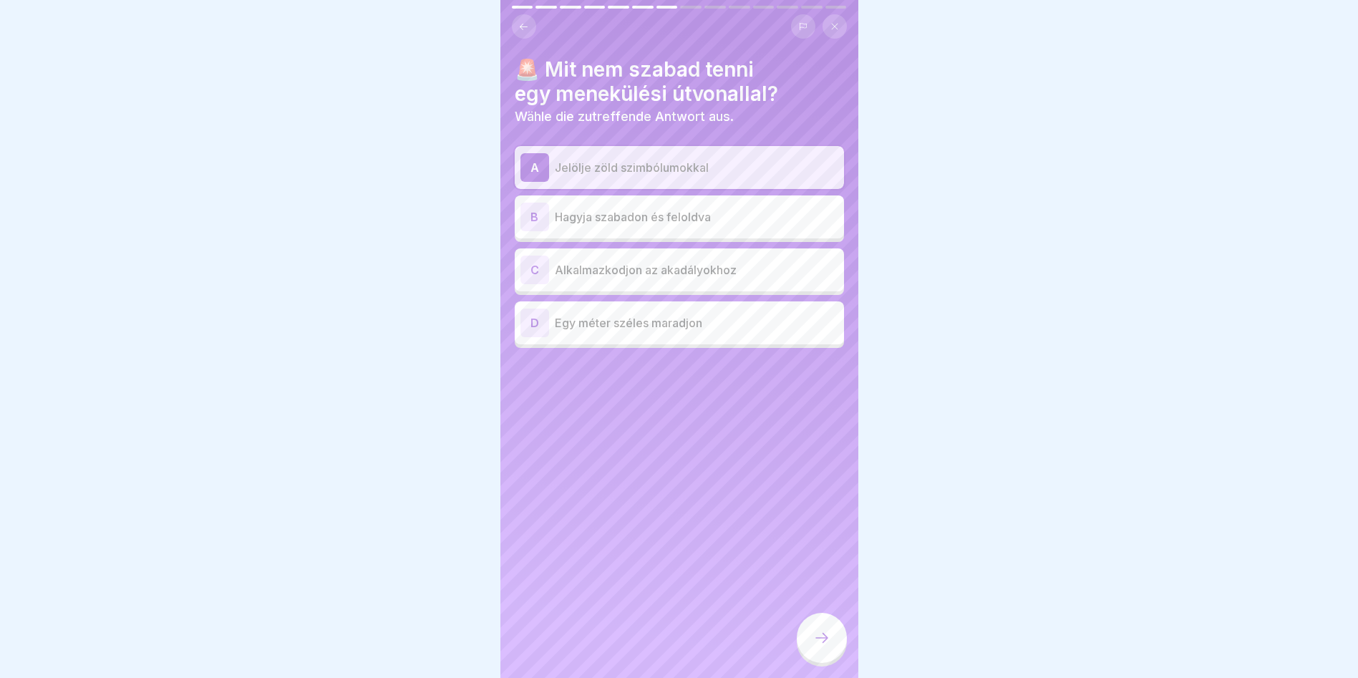
click at [714, 214] on p "Hagyja szabadon és feloldva" at bounding box center [696, 216] width 283 height 17
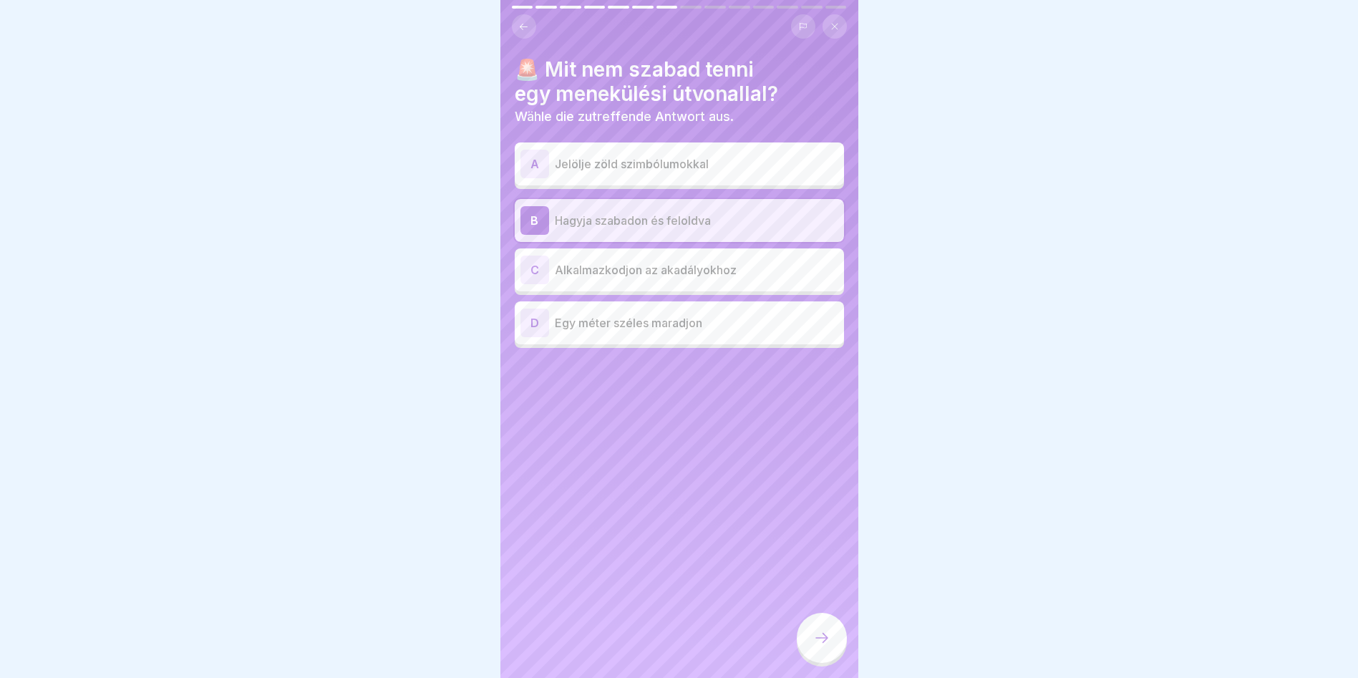
click at [679, 263] on p "Alkalmazkodjon az akadályokhoz" at bounding box center [696, 269] width 283 height 17
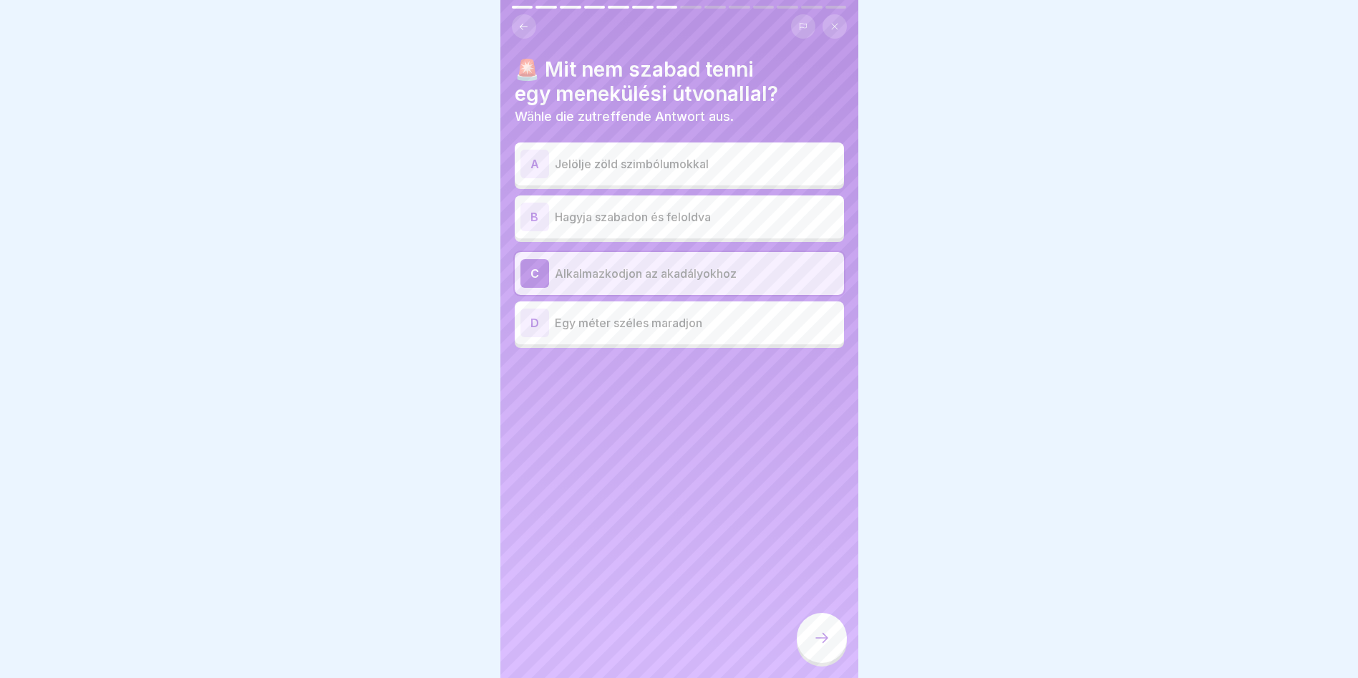
click at [331, 223] on div at bounding box center [679, 339] width 1358 height 678
click at [827, 642] on icon at bounding box center [821, 637] width 17 height 17
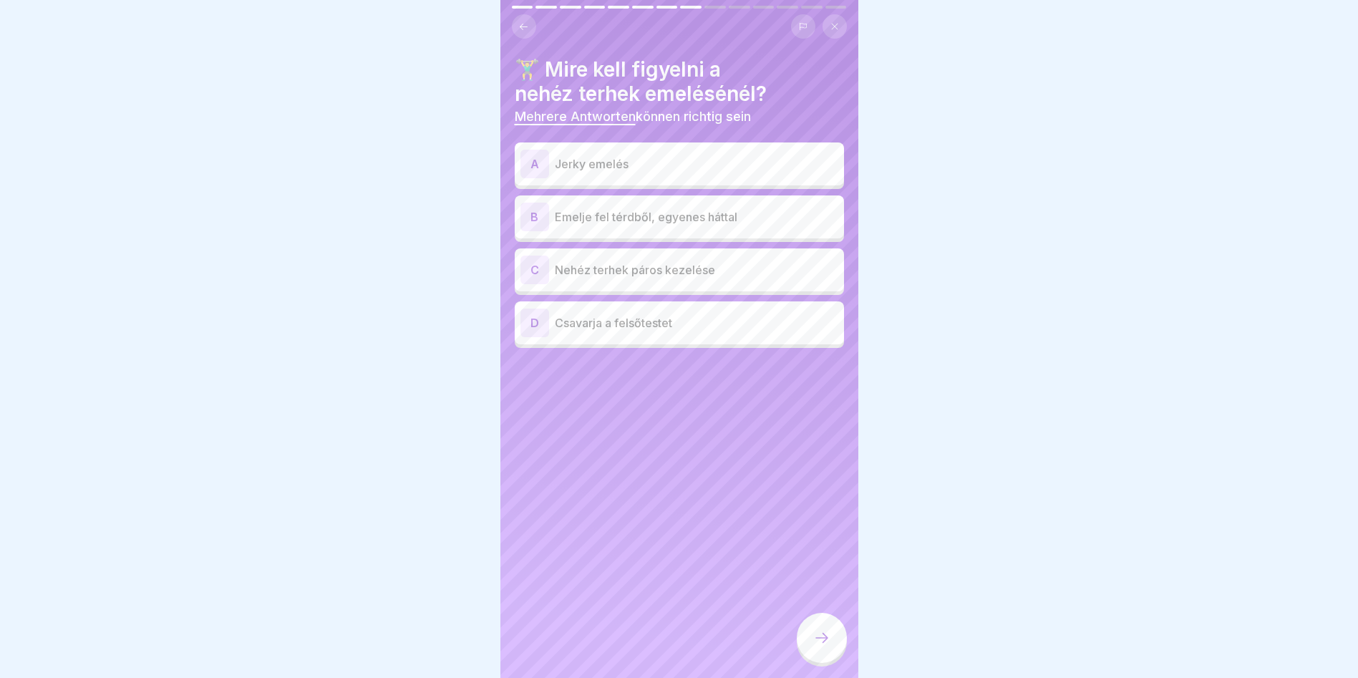
click at [594, 215] on div "B Emelje fel térdből, egyenes háttal" at bounding box center [679, 217] width 318 height 29
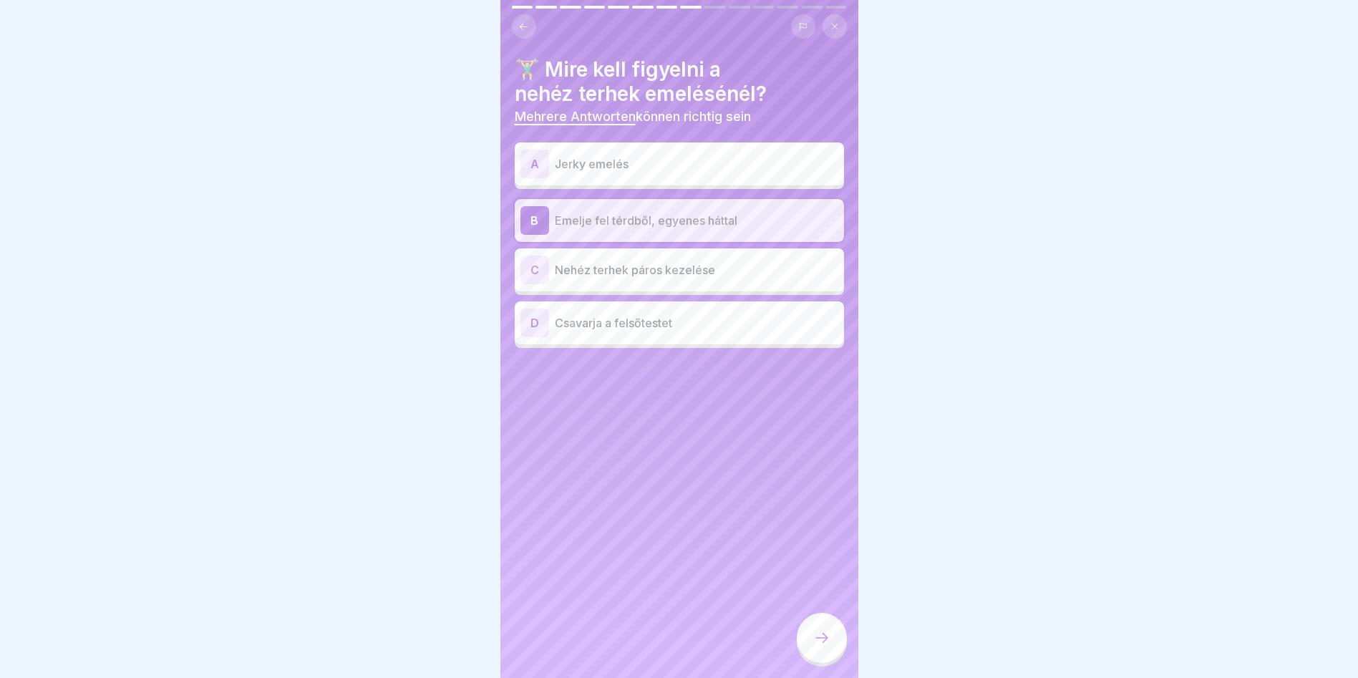
click at [708, 317] on p "Csavarja a felsőtestet" at bounding box center [696, 322] width 283 height 17
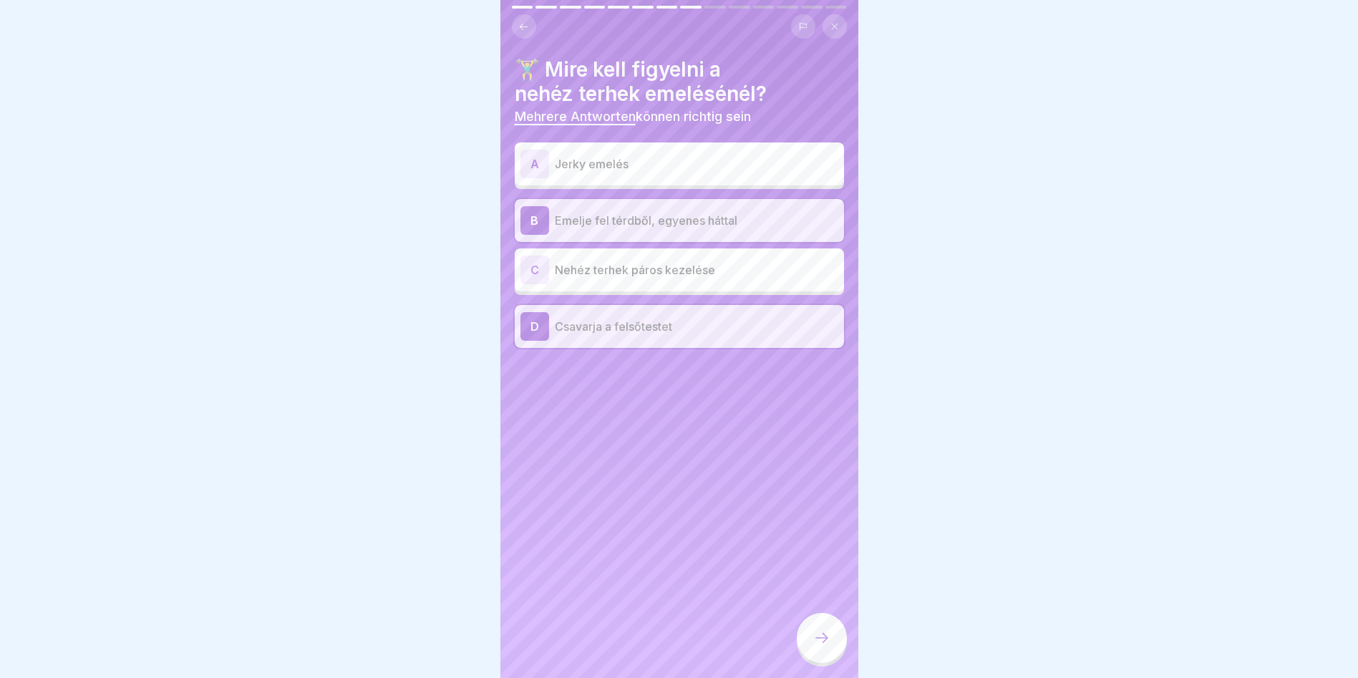
click at [641, 327] on div "D Csavarja a felsőtestet" at bounding box center [679, 326] width 318 height 29
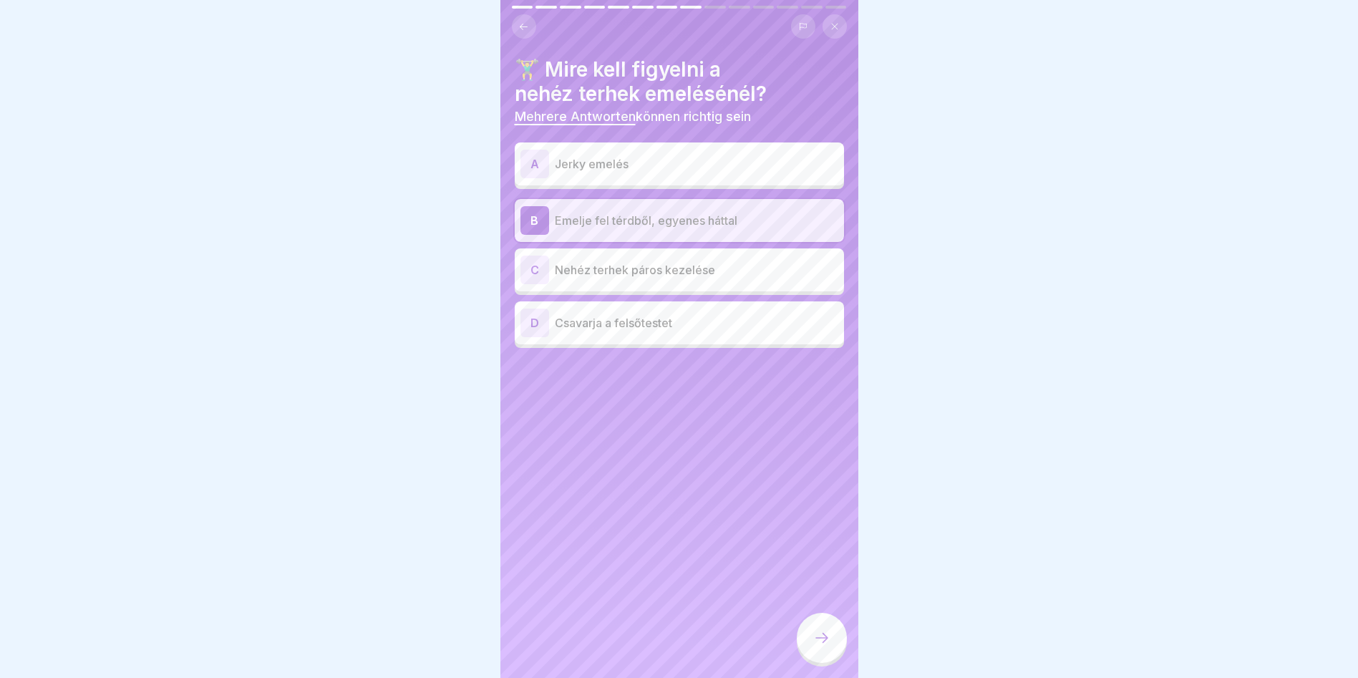
click at [725, 256] on div "C Nehéz terhek páros kezelése" at bounding box center [679, 270] width 318 height 29
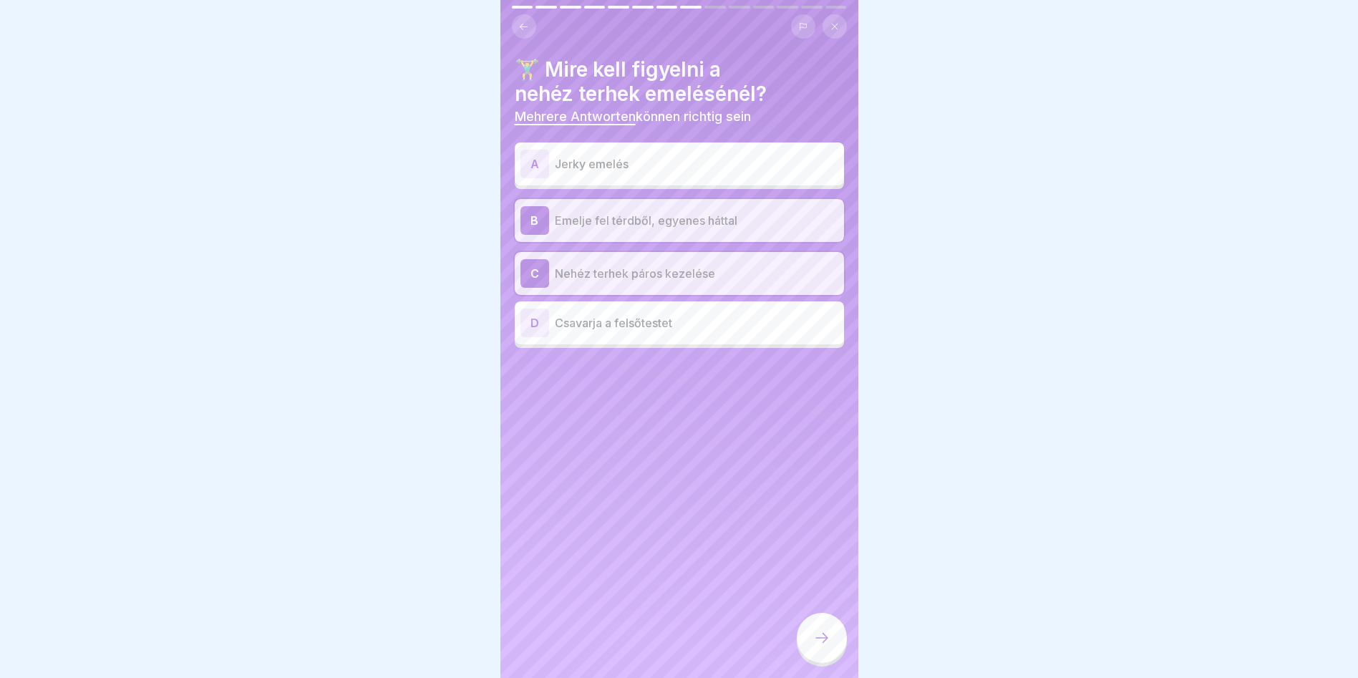
click at [825, 635] on icon at bounding box center [821, 637] width 17 height 17
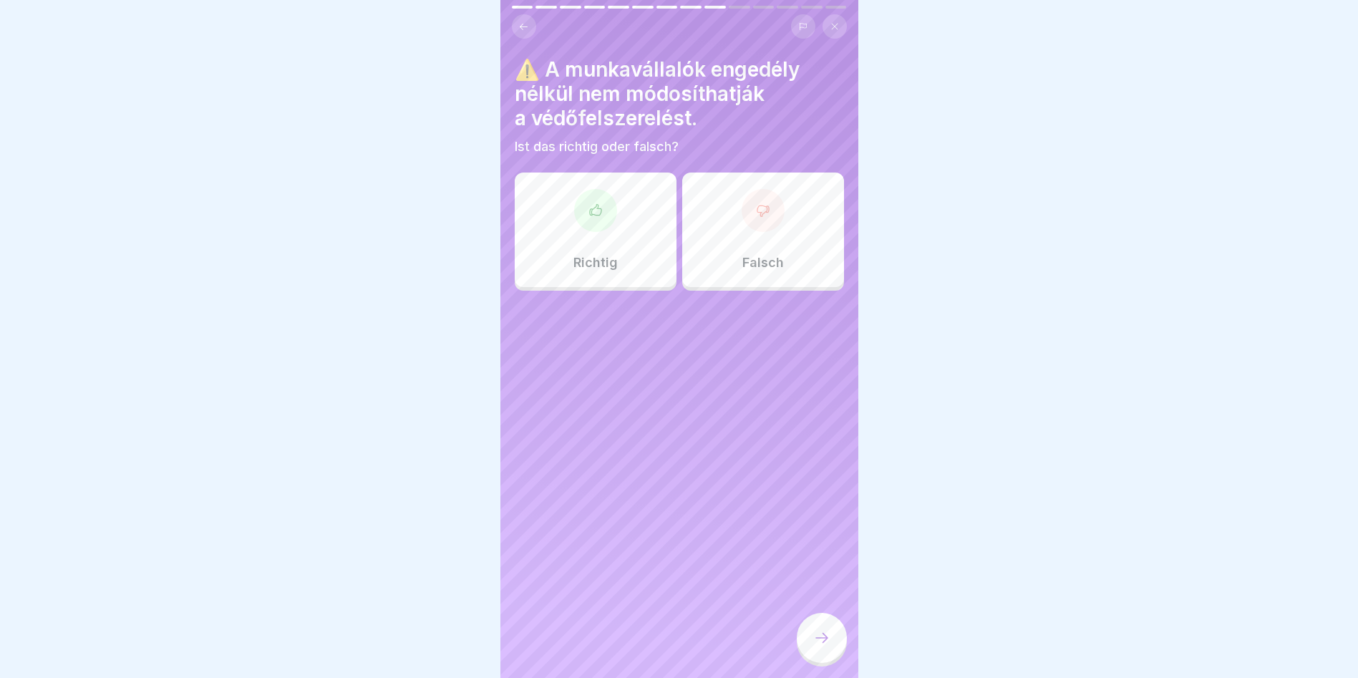
click at [613, 235] on div "Richtig" at bounding box center [596, 230] width 162 height 115
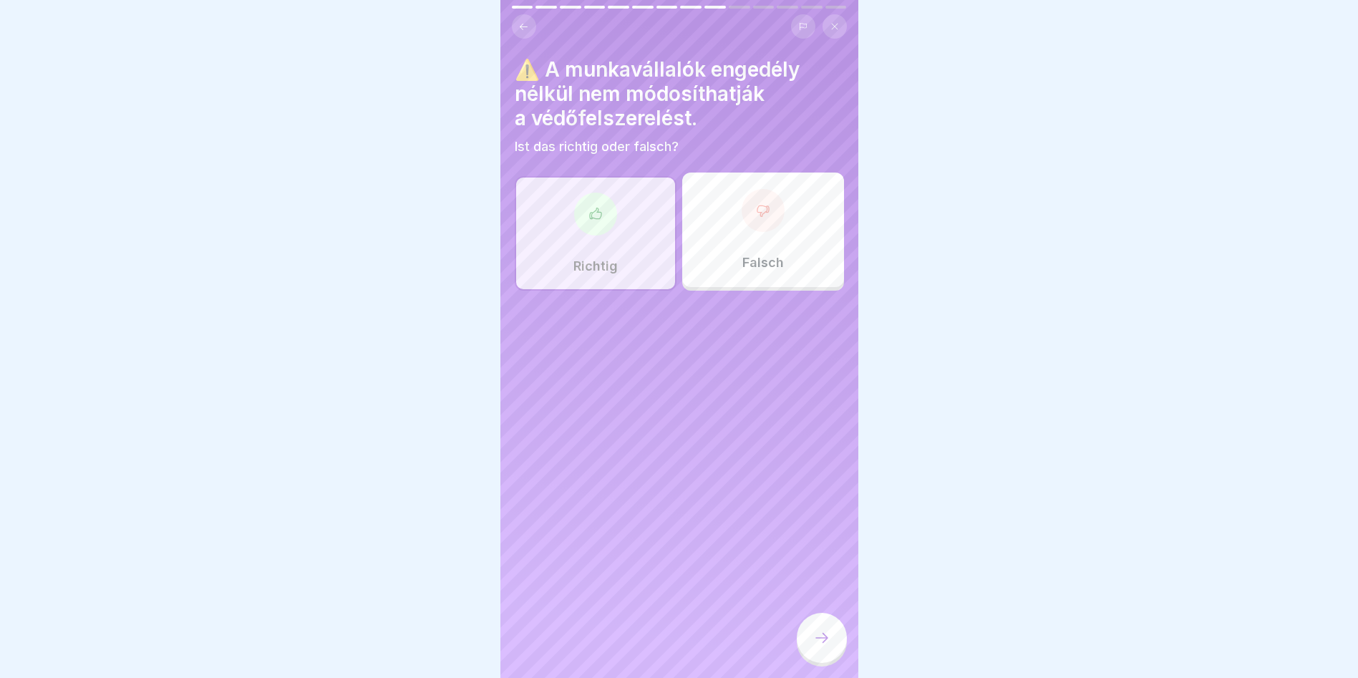
click at [788, 636] on div "⚠️ A munkavállalók engedély nélkül nem módosíthatják a védőfelszerelést. Ist da…" at bounding box center [679, 339] width 358 height 678
click at [823, 636] on icon at bounding box center [821, 637] width 17 height 17
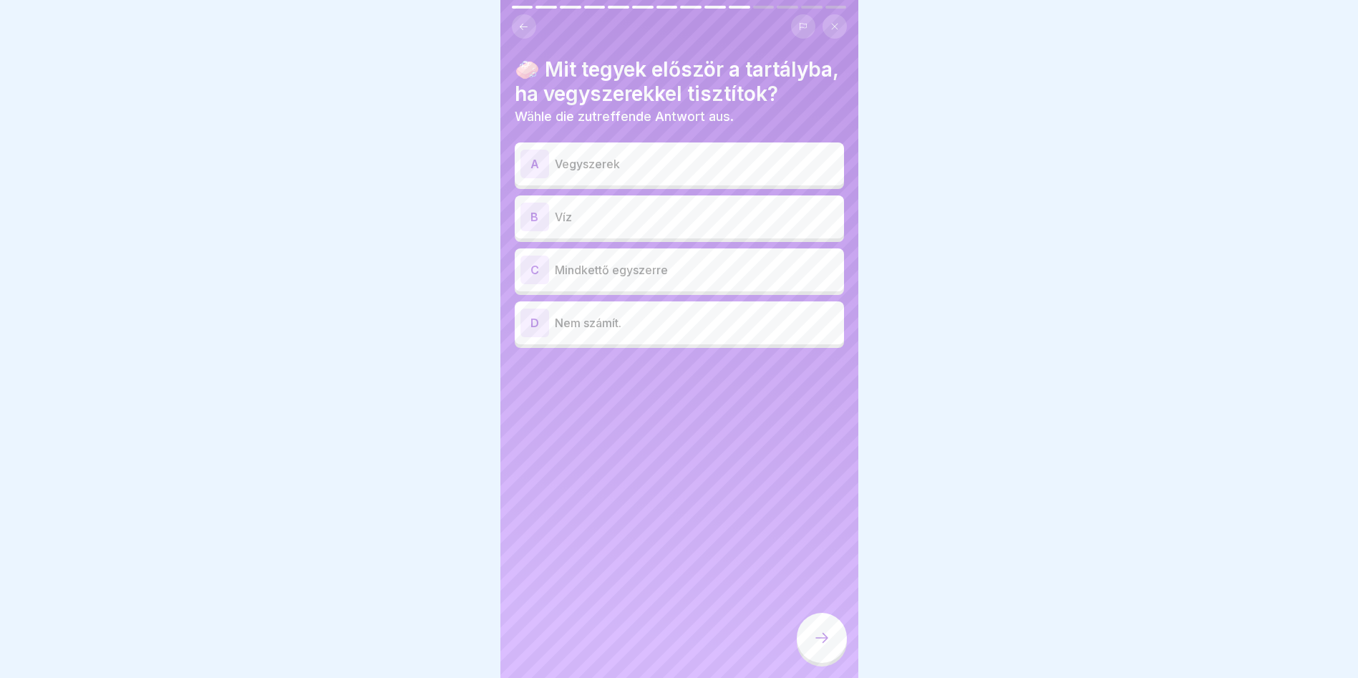
click at [548, 231] on div "B" at bounding box center [534, 217] width 29 height 29
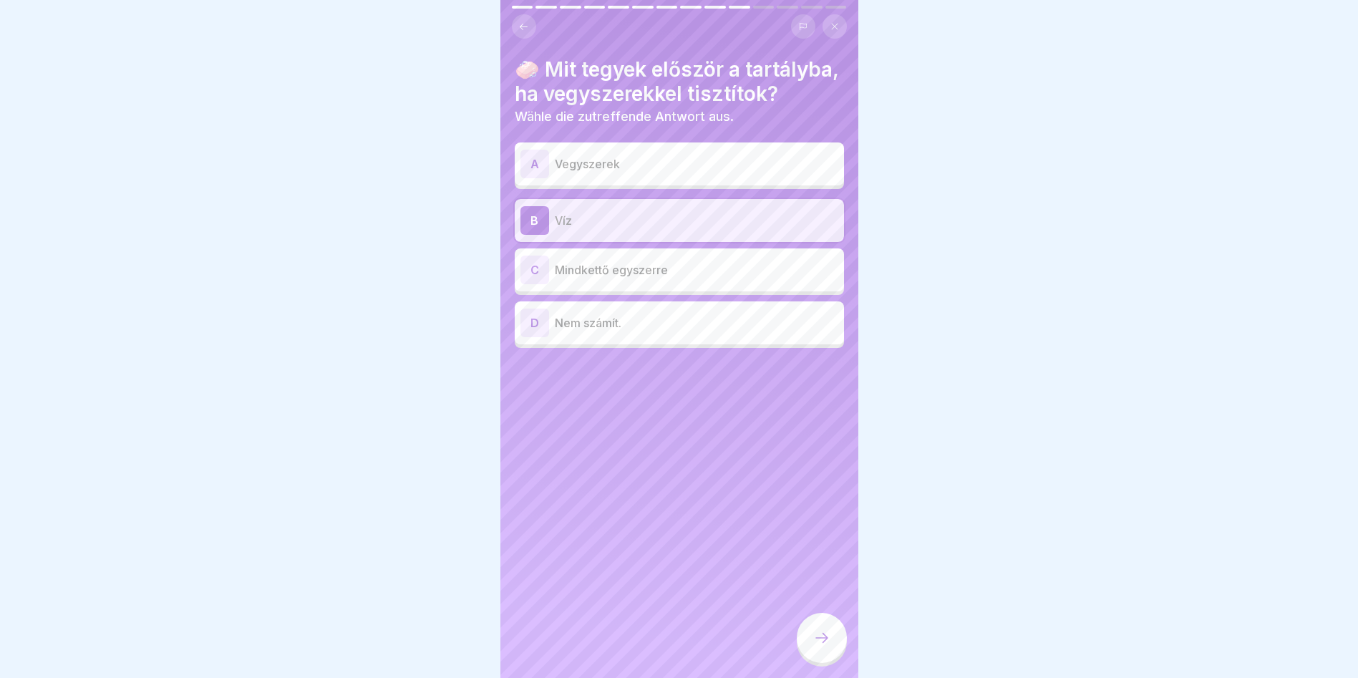
click at [822, 634] on icon at bounding box center [821, 637] width 17 height 17
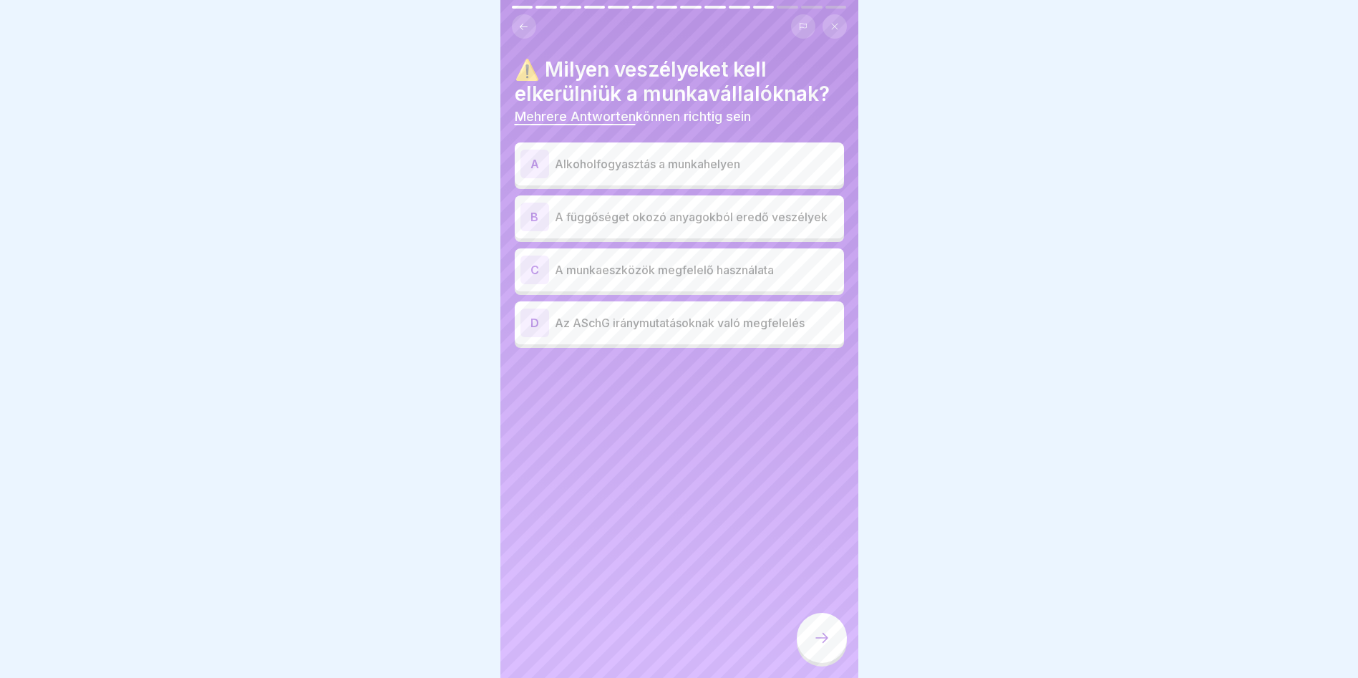
click at [716, 155] on p "Alkoholfogyasztás a munkahelyen" at bounding box center [696, 163] width 283 height 17
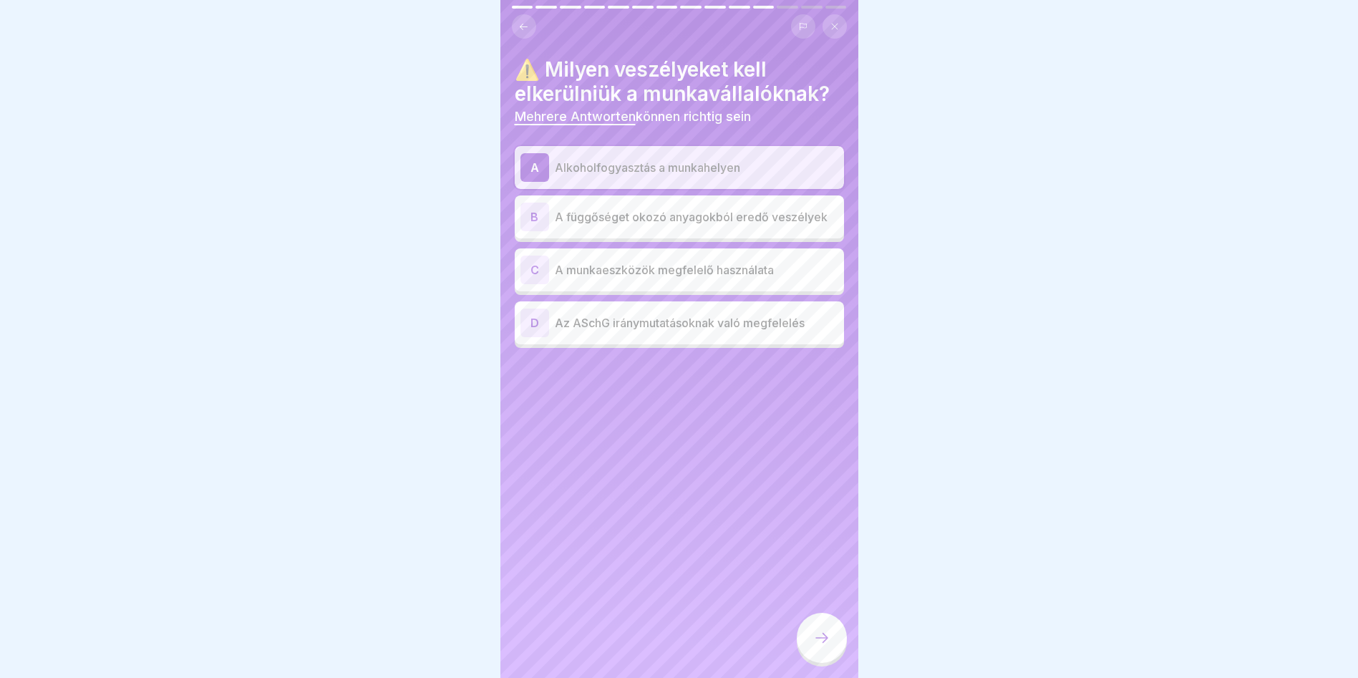
click at [716, 208] on p "A függőséget okozó anyagokból eredő veszélyek" at bounding box center [696, 216] width 283 height 17
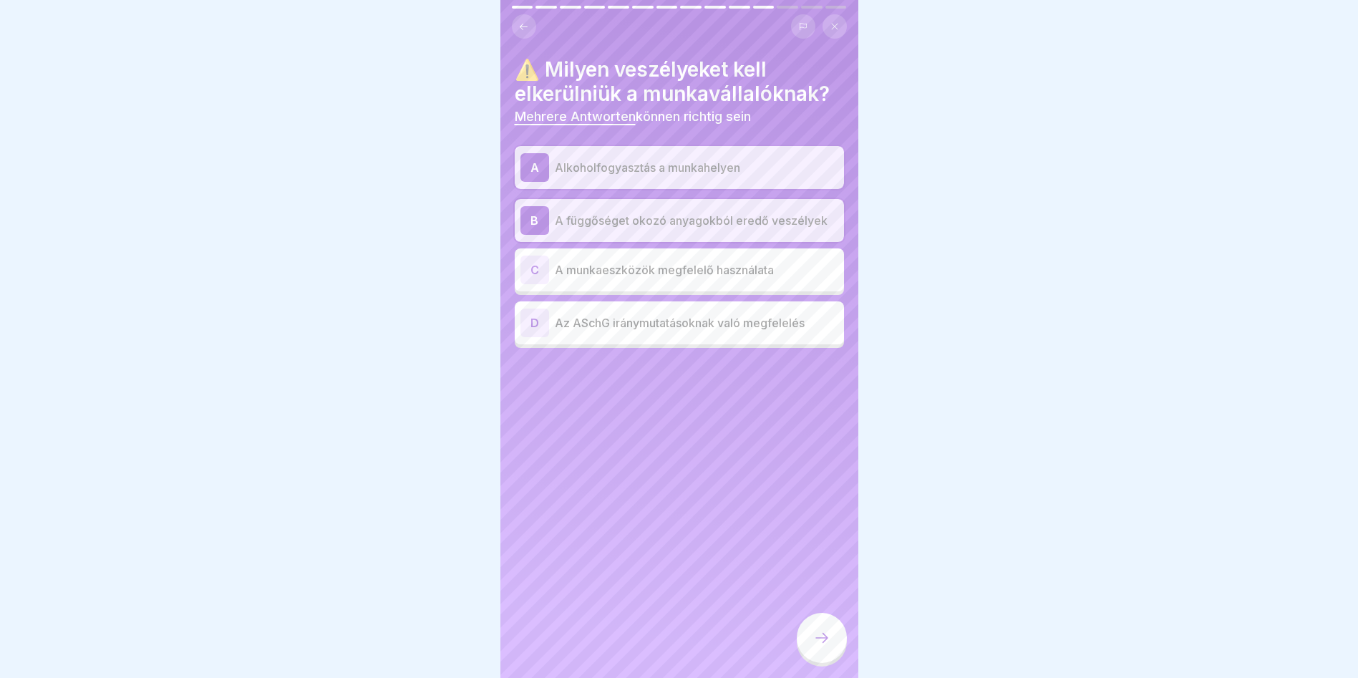
click at [733, 217] on p "A függőséget okozó anyagokból eredő veszélyek" at bounding box center [696, 220] width 283 height 17
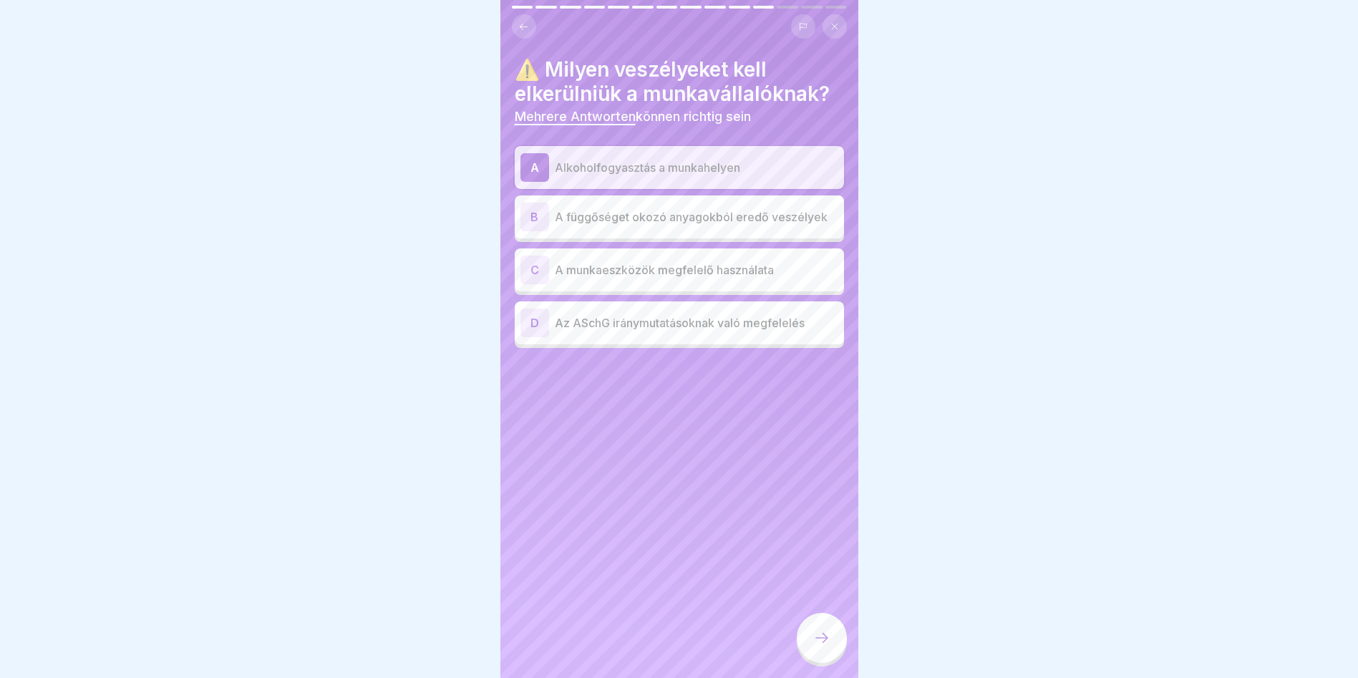
click at [667, 263] on p "A munkaeszközök megfelelő használata" at bounding box center [696, 269] width 283 height 17
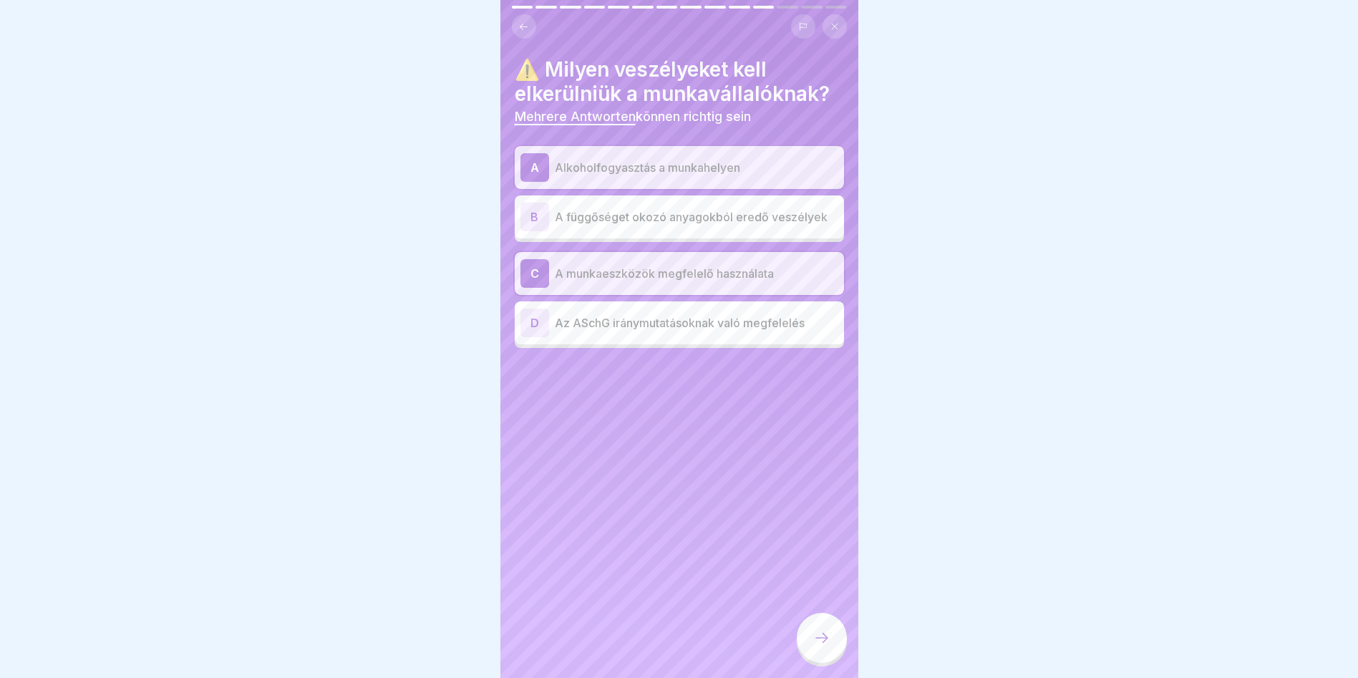
click at [675, 218] on div "B A függőséget okozó anyagokból eredő veszélyek" at bounding box center [679, 217] width 318 height 29
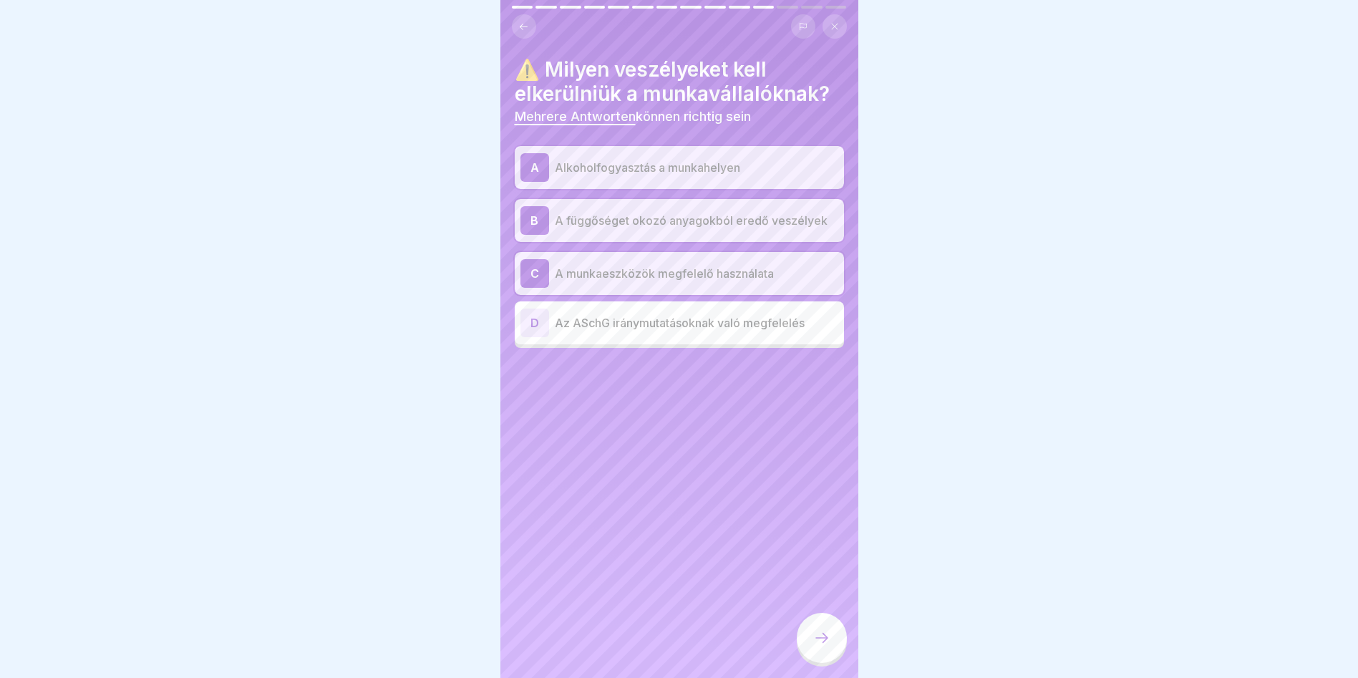
click at [812, 629] on div at bounding box center [822, 638] width 50 height 50
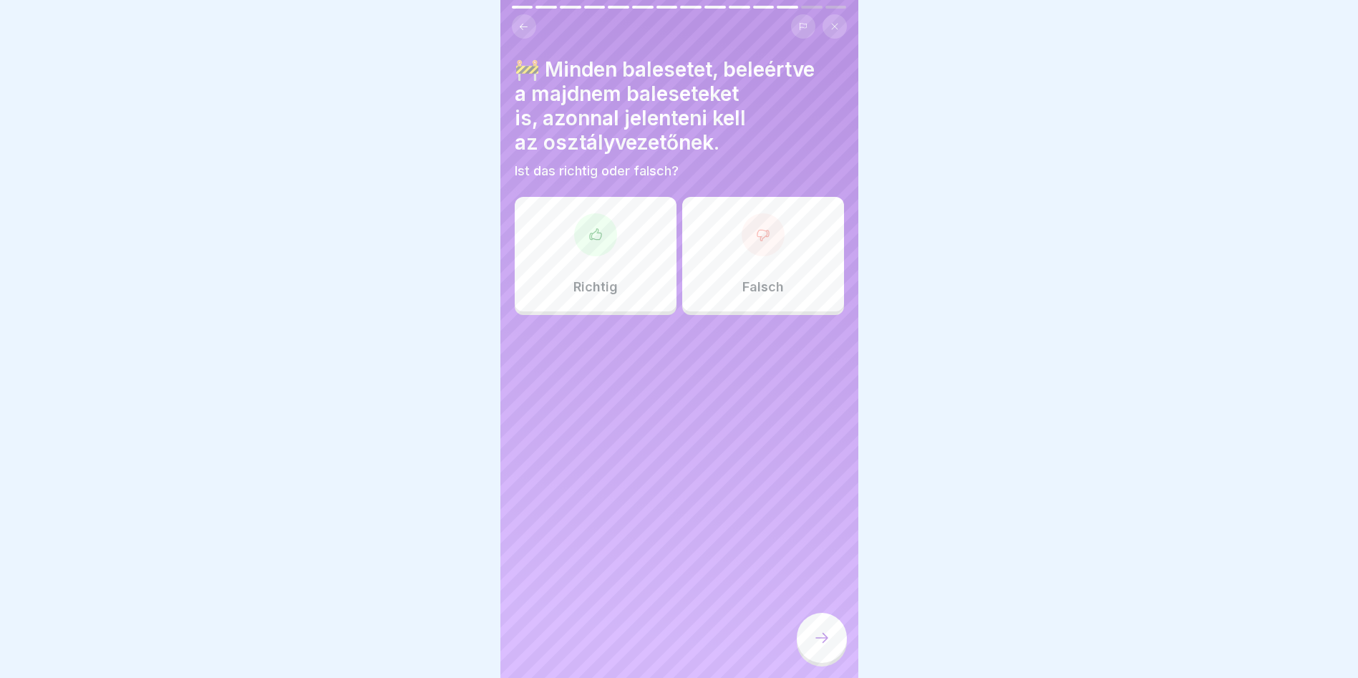
click at [586, 284] on div "Richtig" at bounding box center [596, 254] width 162 height 115
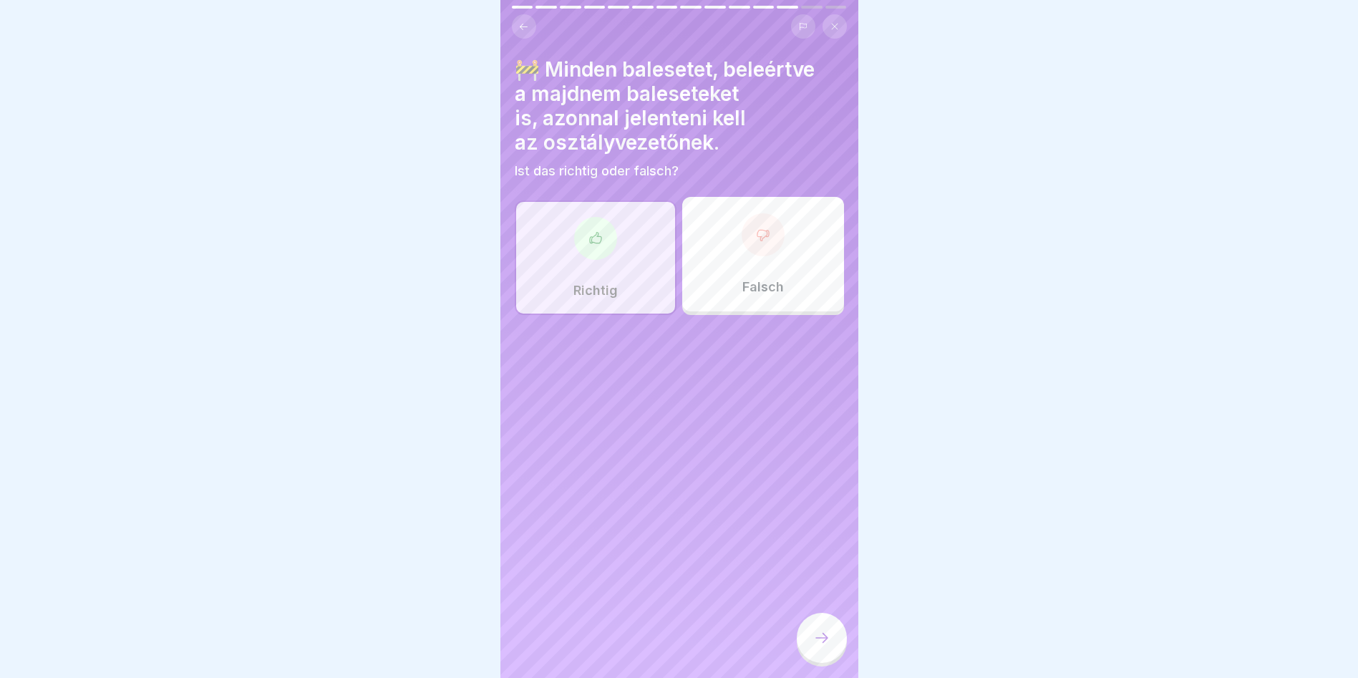
click at [819, 643] on icon at bounding box center [821, 637] width 17 height 17
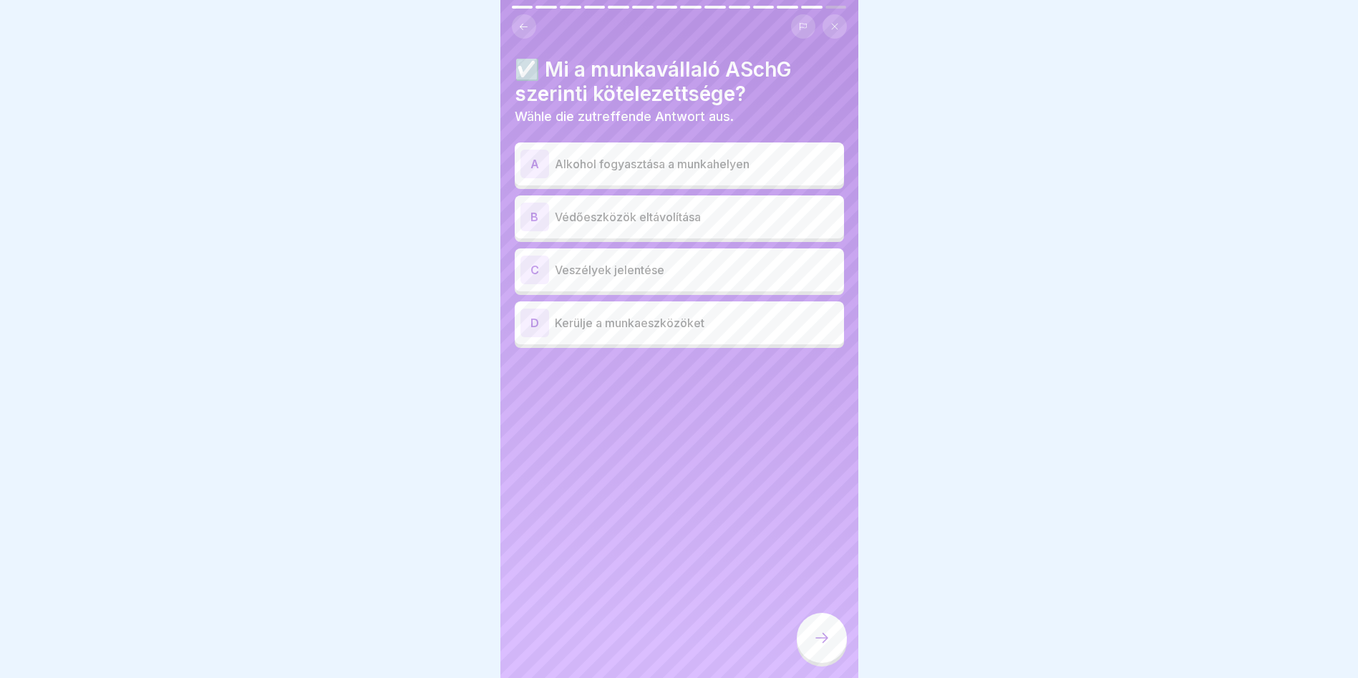
click at [646, 261] on p "Veszélyek jelentése" at bounding box center [696, 269] width 283 height 17
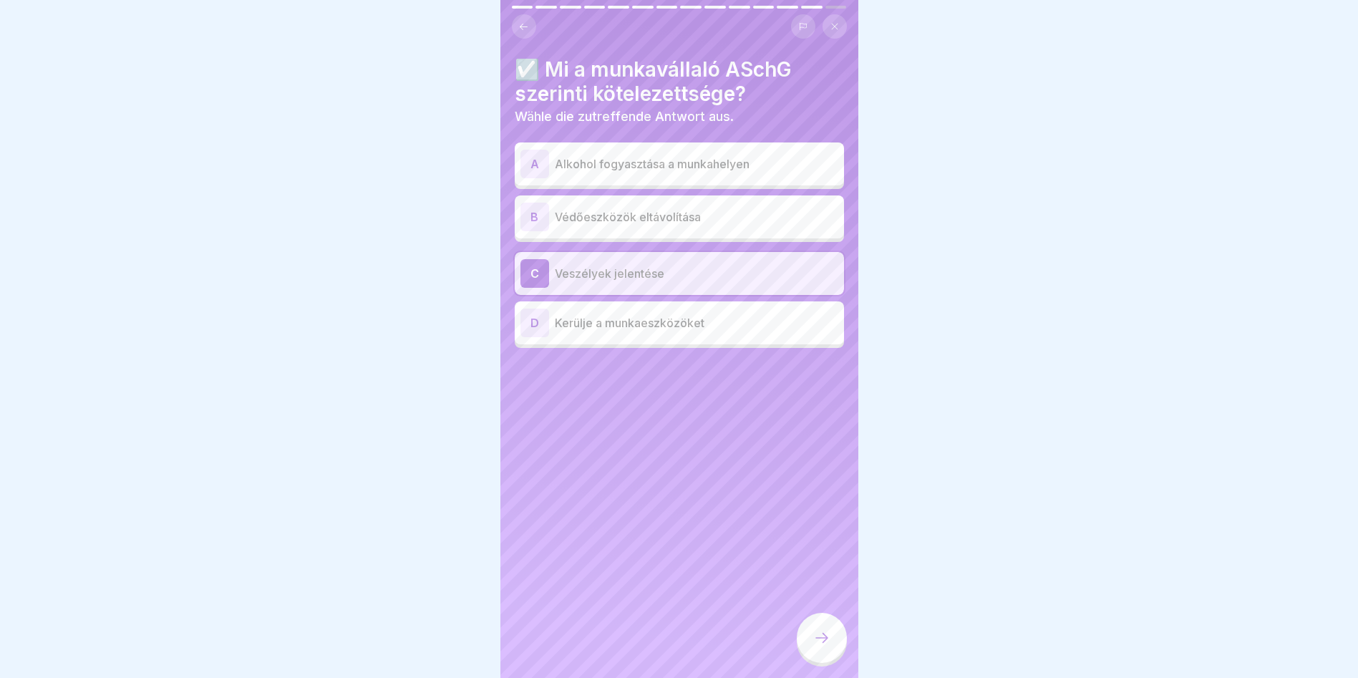
click at [818, 631] on icon at bounding box center [821, 637] width 17 height 17
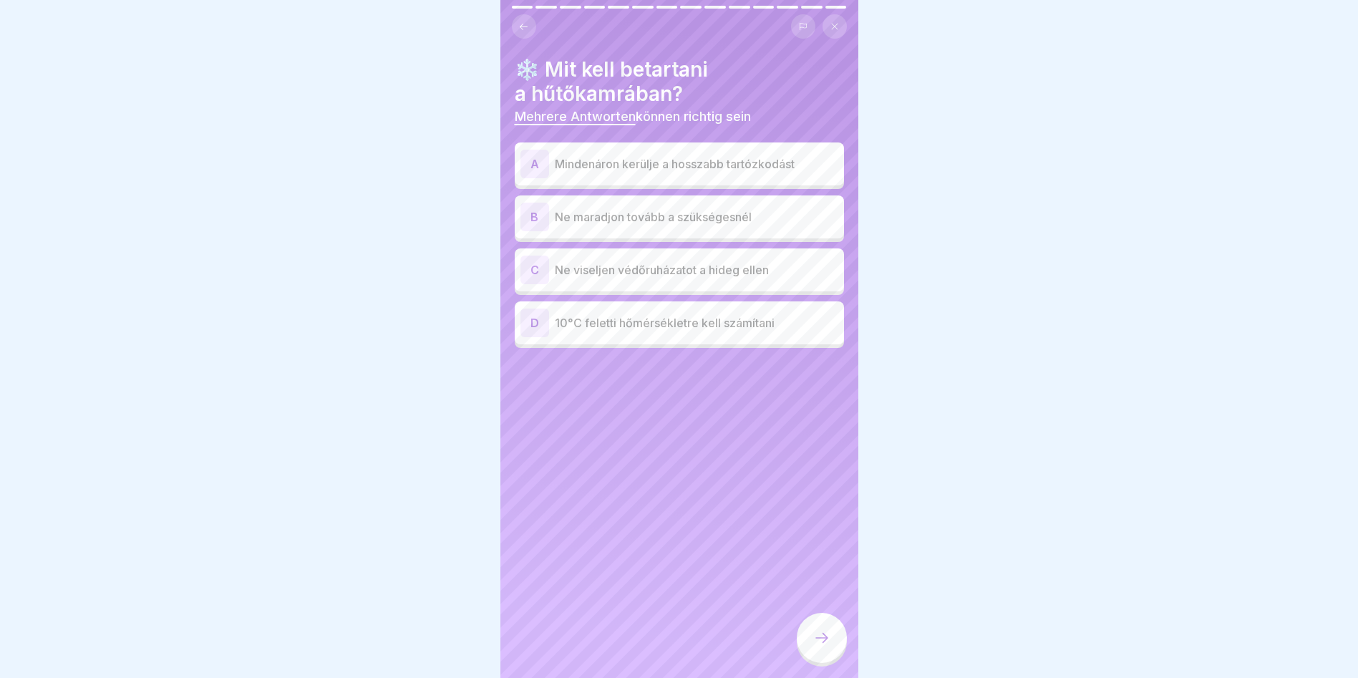
click at [581, 208] on p "Ne maradjon tovább a szükségesnél" at bounding box center [696, 216] width 283 height 17
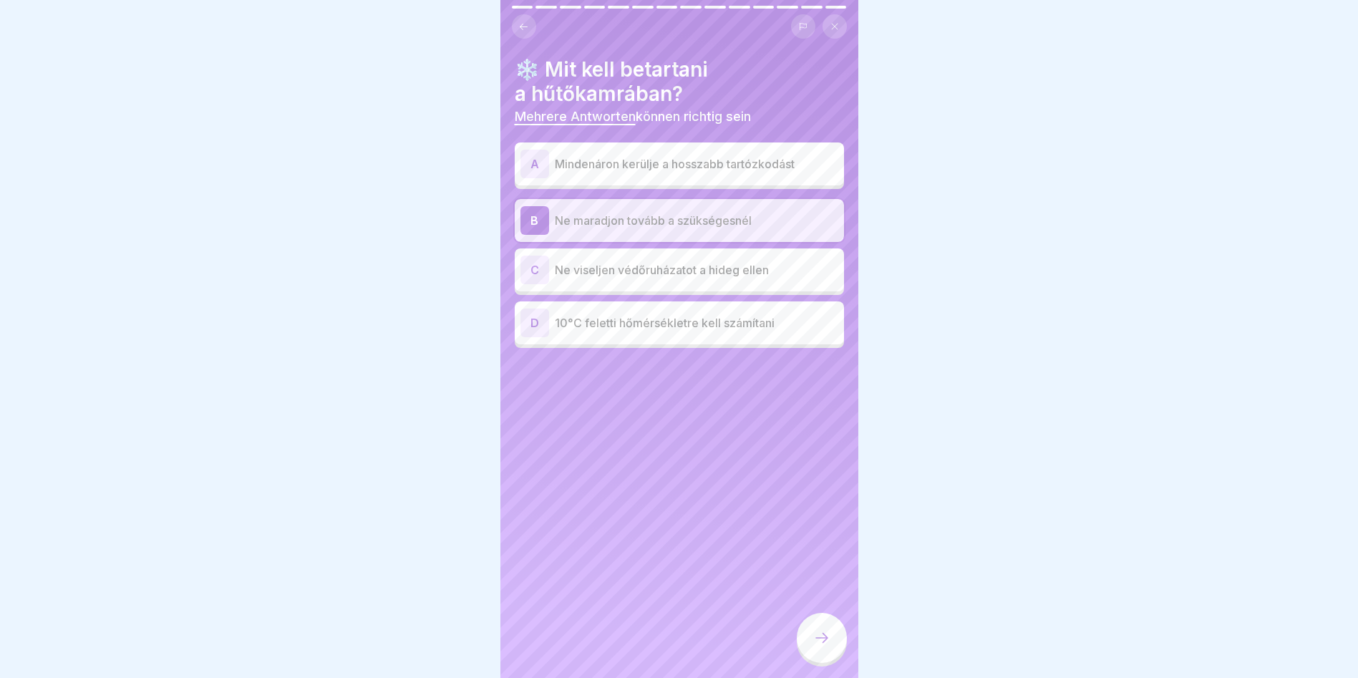
click at [695, 160] on p "Mindenáron kerülje a hosszabb tartózkodást" at bounding box center [696, 163] width 283 height 17
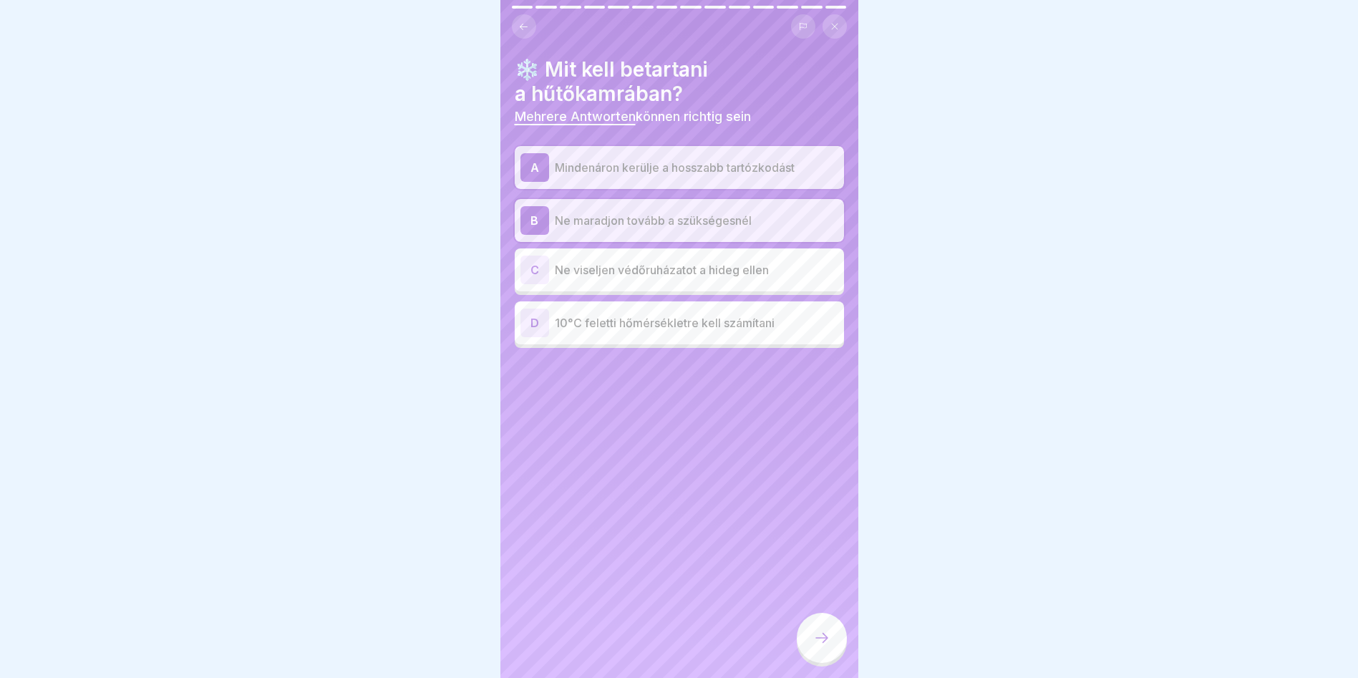
click at [820, 626] on div at bounding box center [822, 638] width 50 height 50
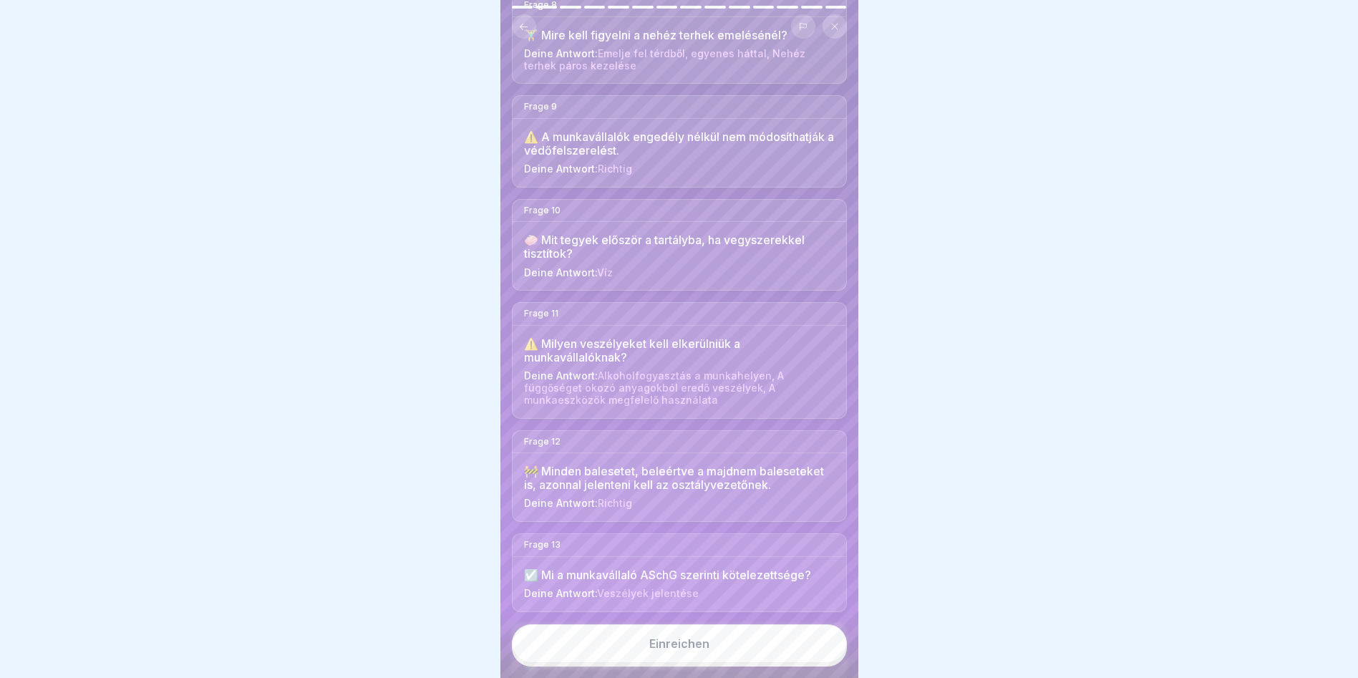
scroll to position [950, 0]
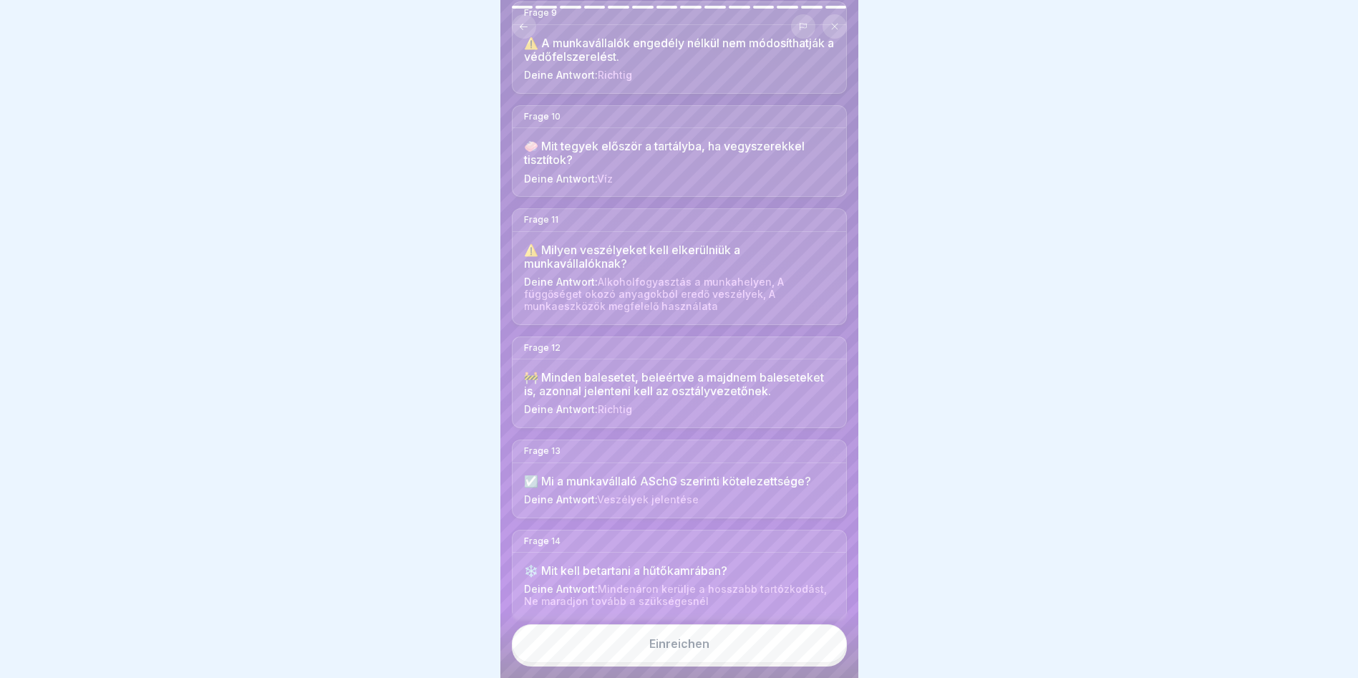
click at [782, 639] on button "Einreichen" at bounding box center [679, 643] width 335 height 39
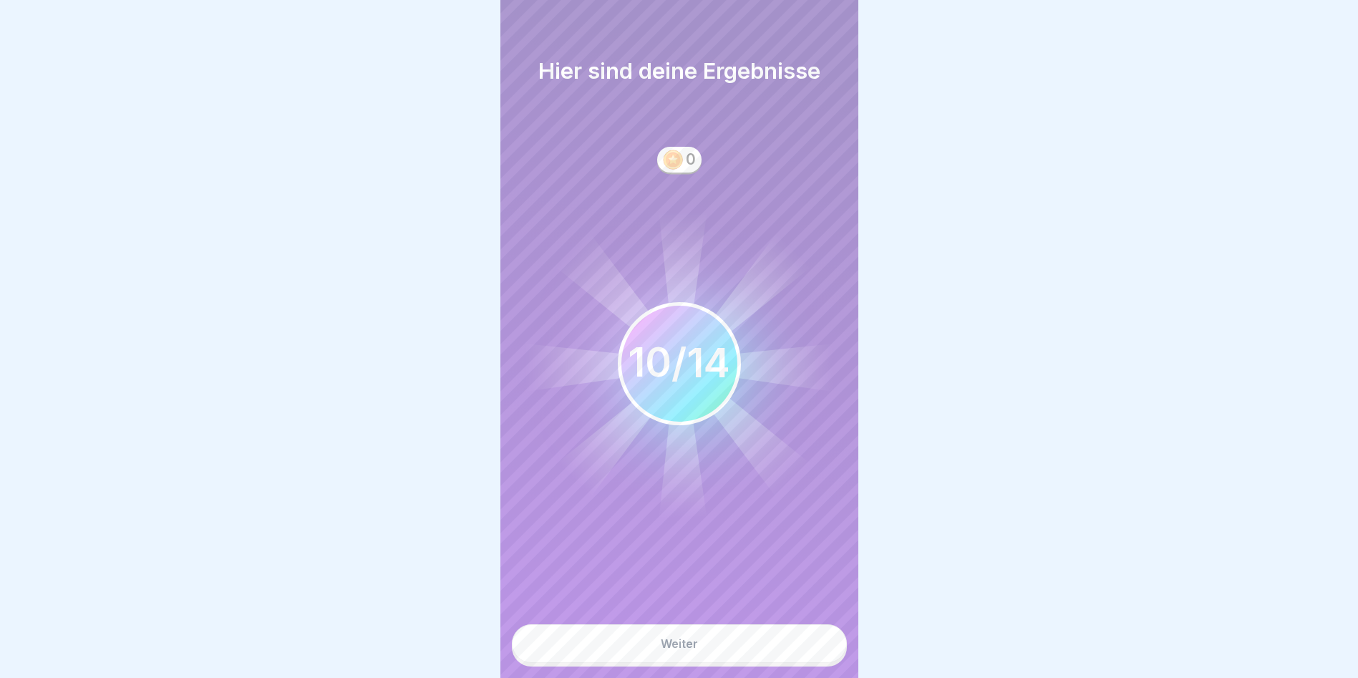
click at [742, 651] on button "Weiter" at bounding box center [679, 643] width 335 height 39
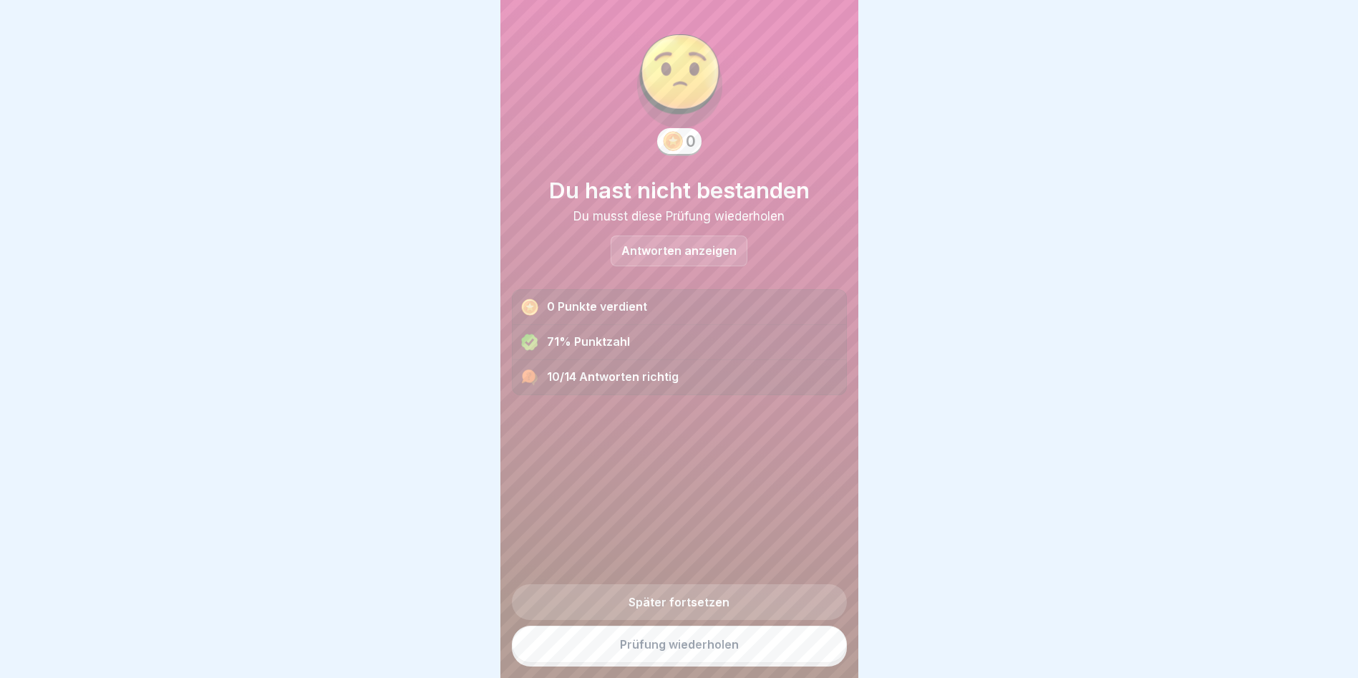
click at [709, 235] on div "Antworten anzeigen" at bounding box center [679, 250] width 137 height 31
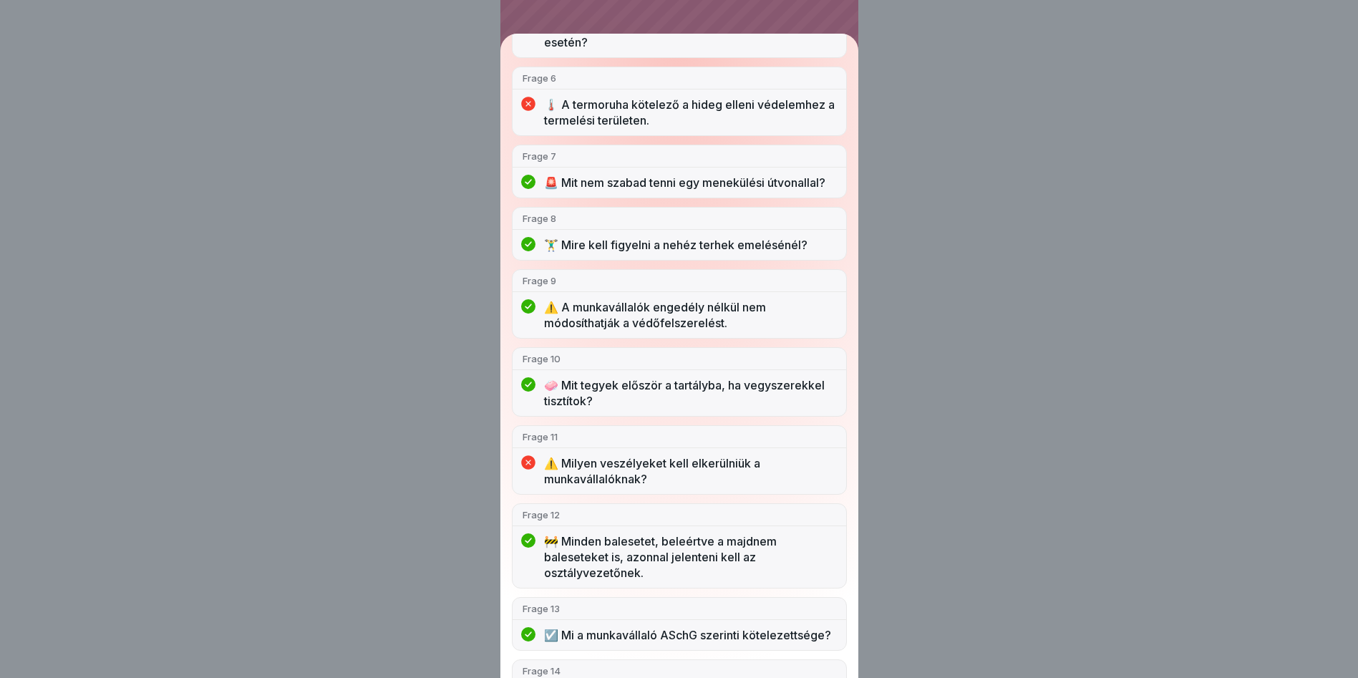
scroll to position [570, 0]
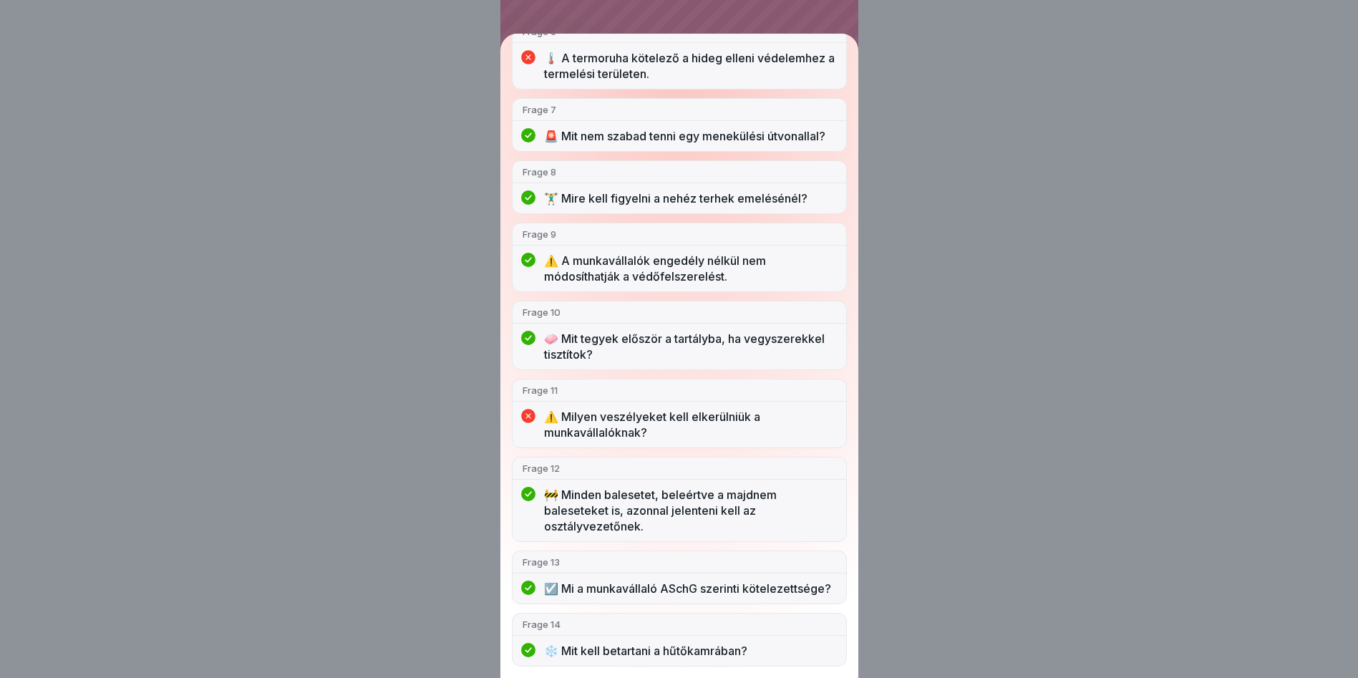
click at [1035, 147] on div "Du hast nicht bestanden 10/14 Antworten richtig Frage 1 🤔 Hol kötelező a hallás…" at bounding box center [679, 339] width 1358 height 678
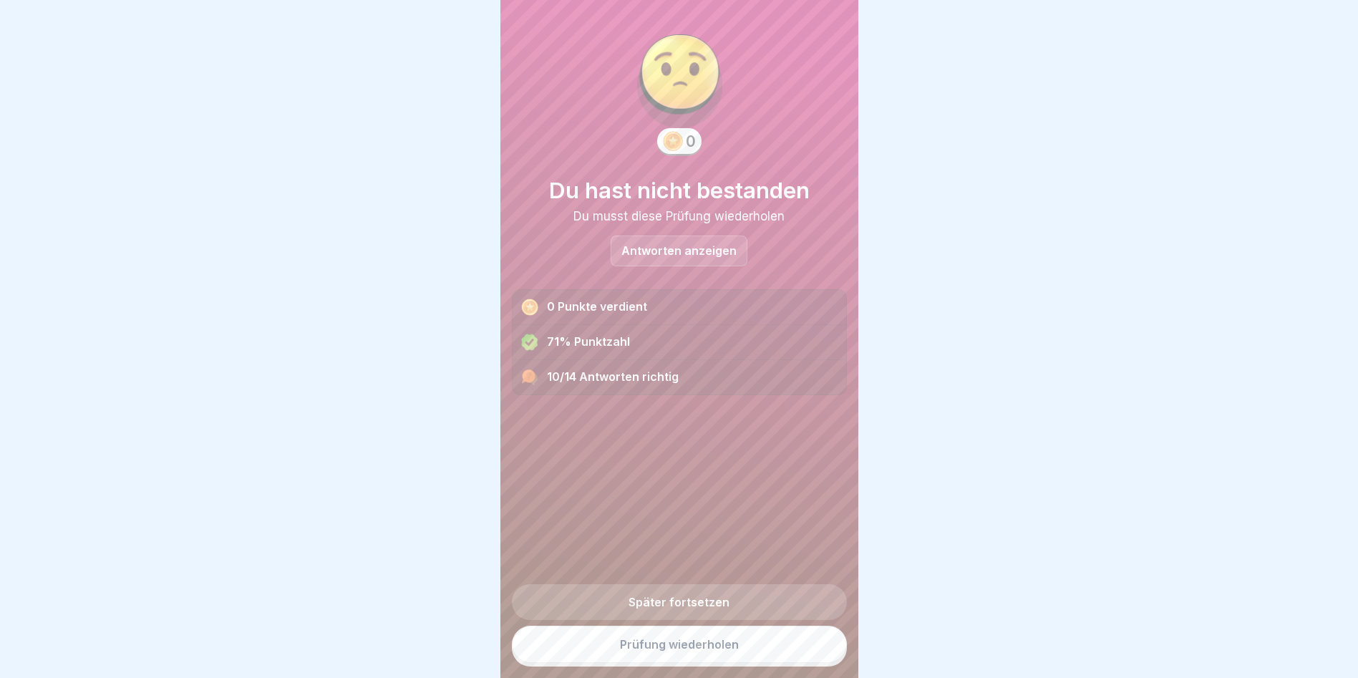
click at [705, 656] on link "Prüfung wiederholen" at bounding box center [679, 644] width 335 height 37
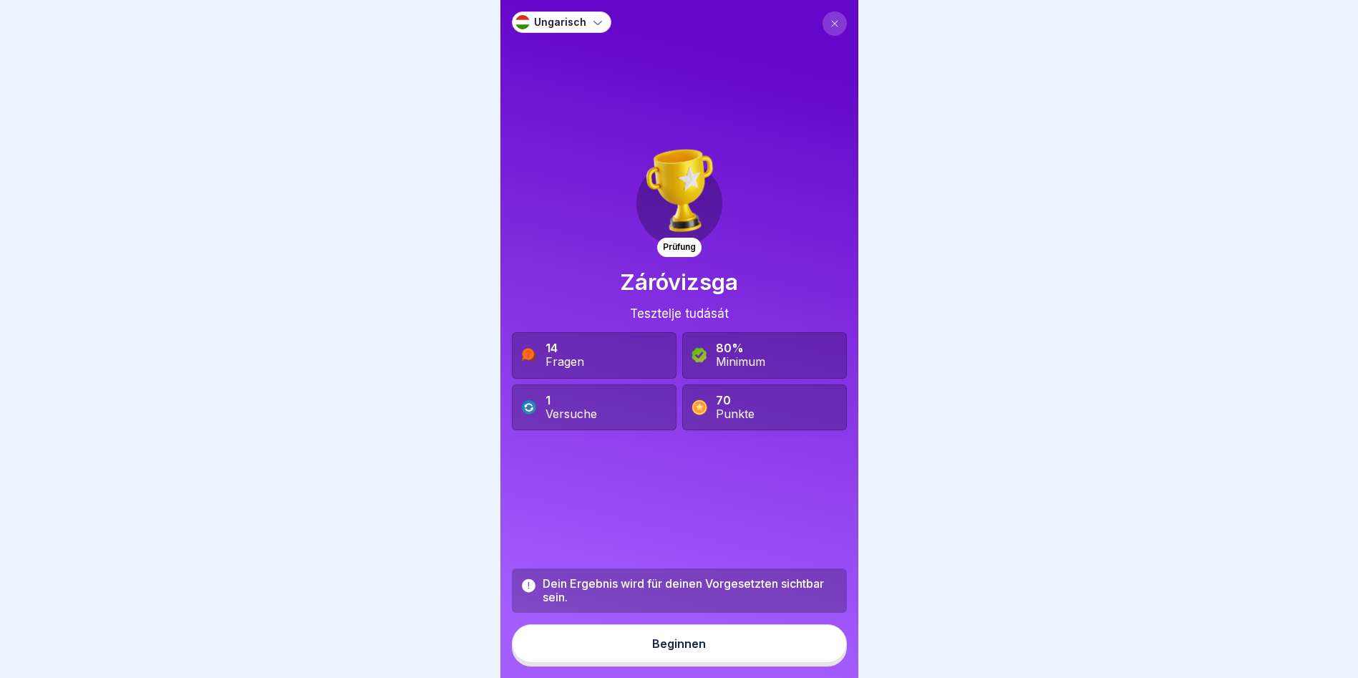
click at [697, 663] on button "Beginnen" at bounding box center [679, 643] width 335 height 39
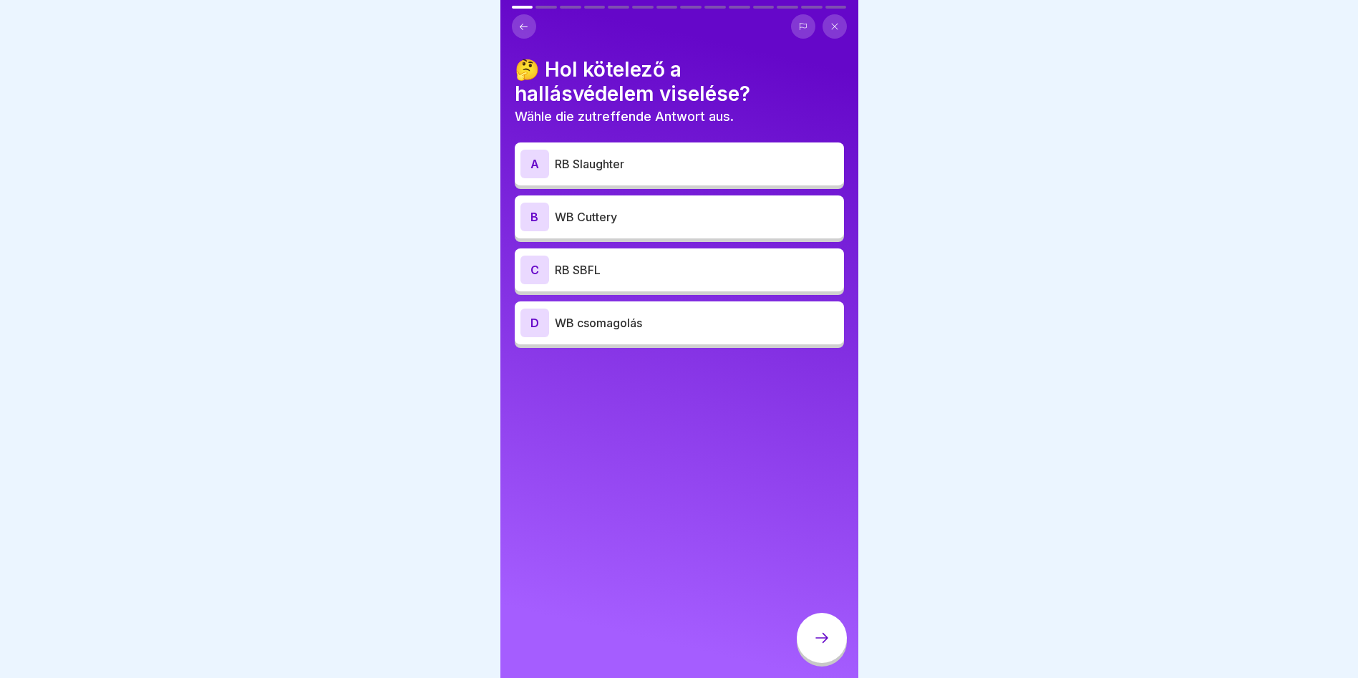
click at [660, 168] on p "RB Slaughter" at bounding box center [696, 163] width 283 height 17
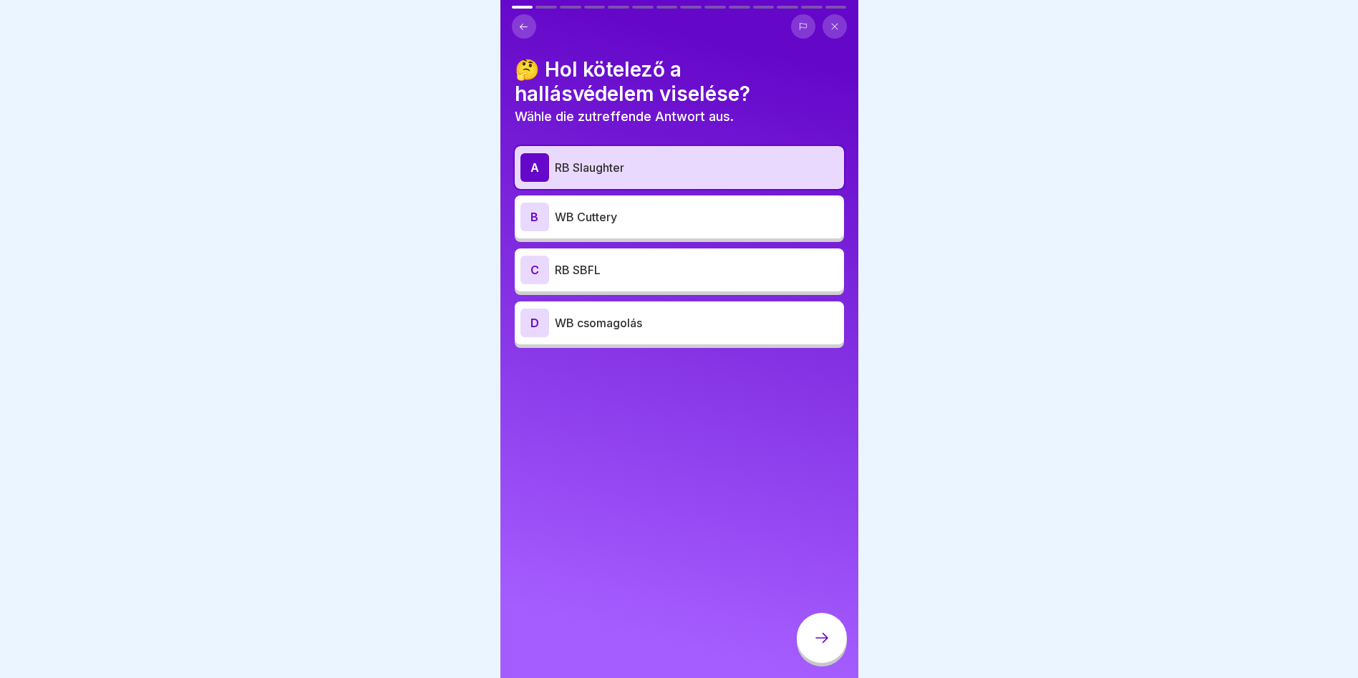
click at [816, 646] on icon at bounding box center [821, 637] width 17 height 17
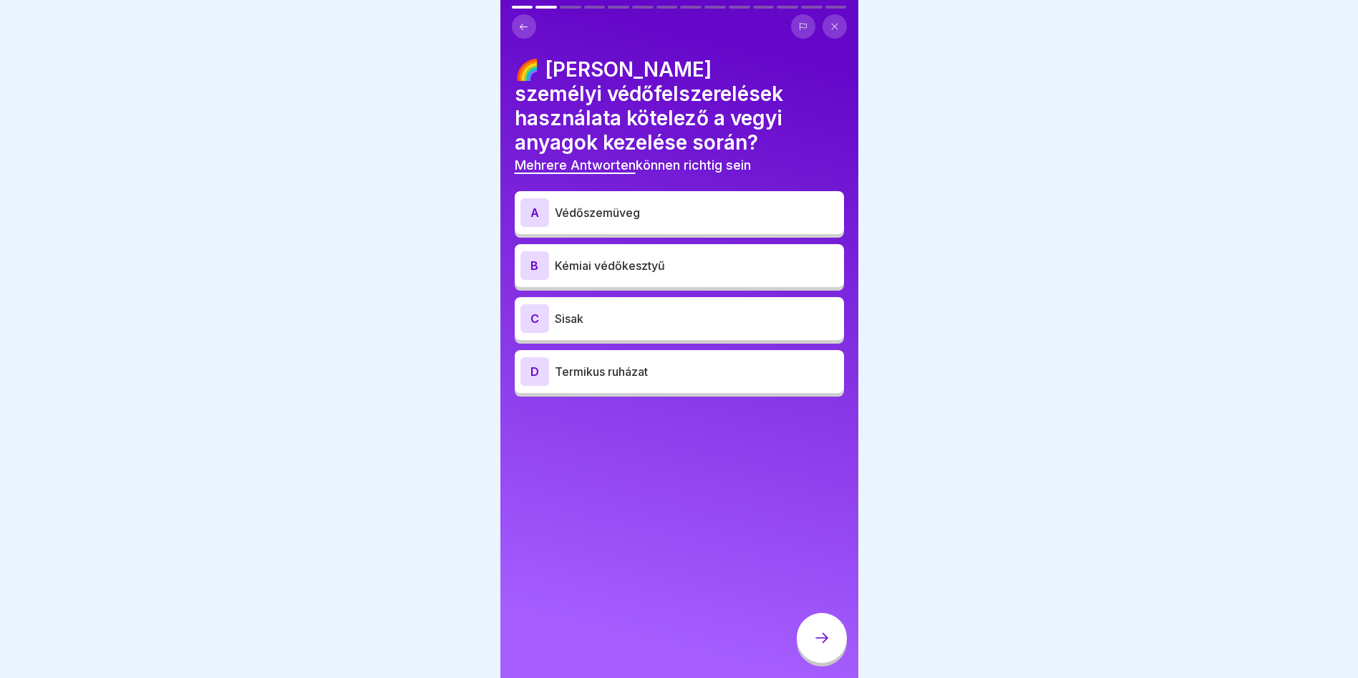
click at [634, 222] on div "A Védőszemüveg" at bounding box center [679, 212] width 318 height 29
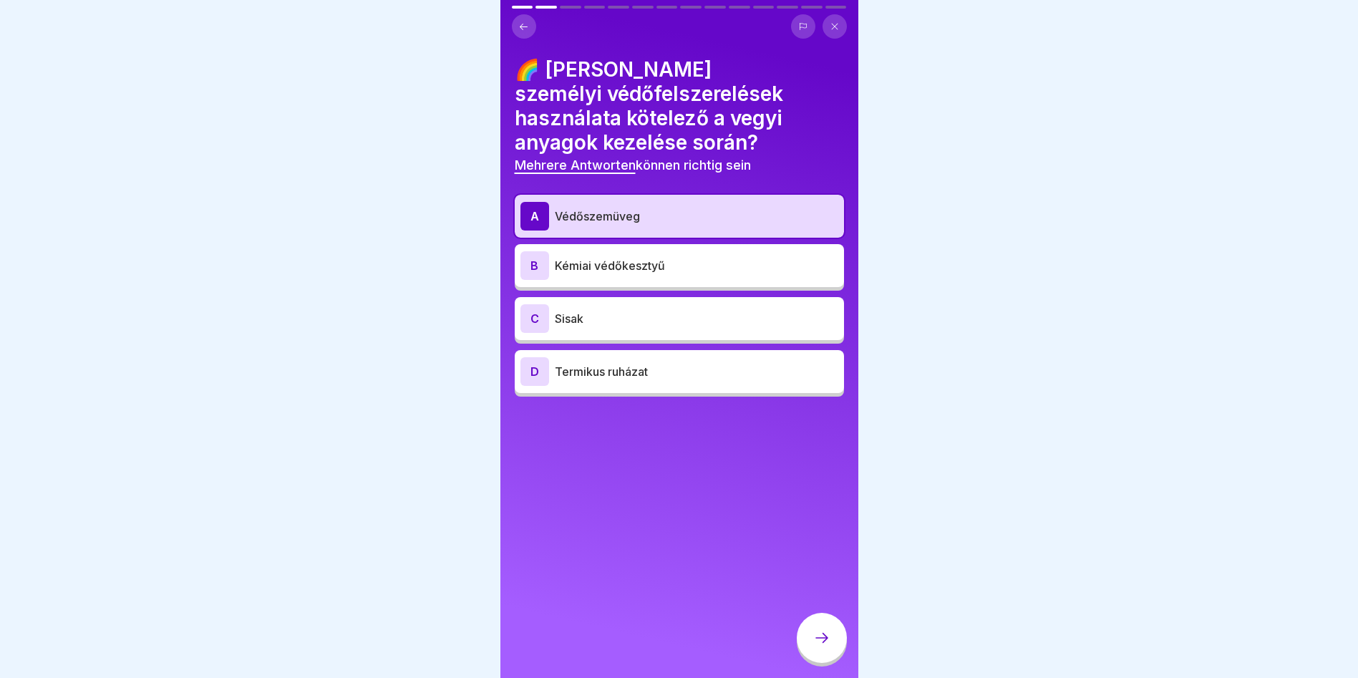
click at [650, 269] on p "Kémiai védőkesztyű" at bounding box center [696, 265] width 283 height 17
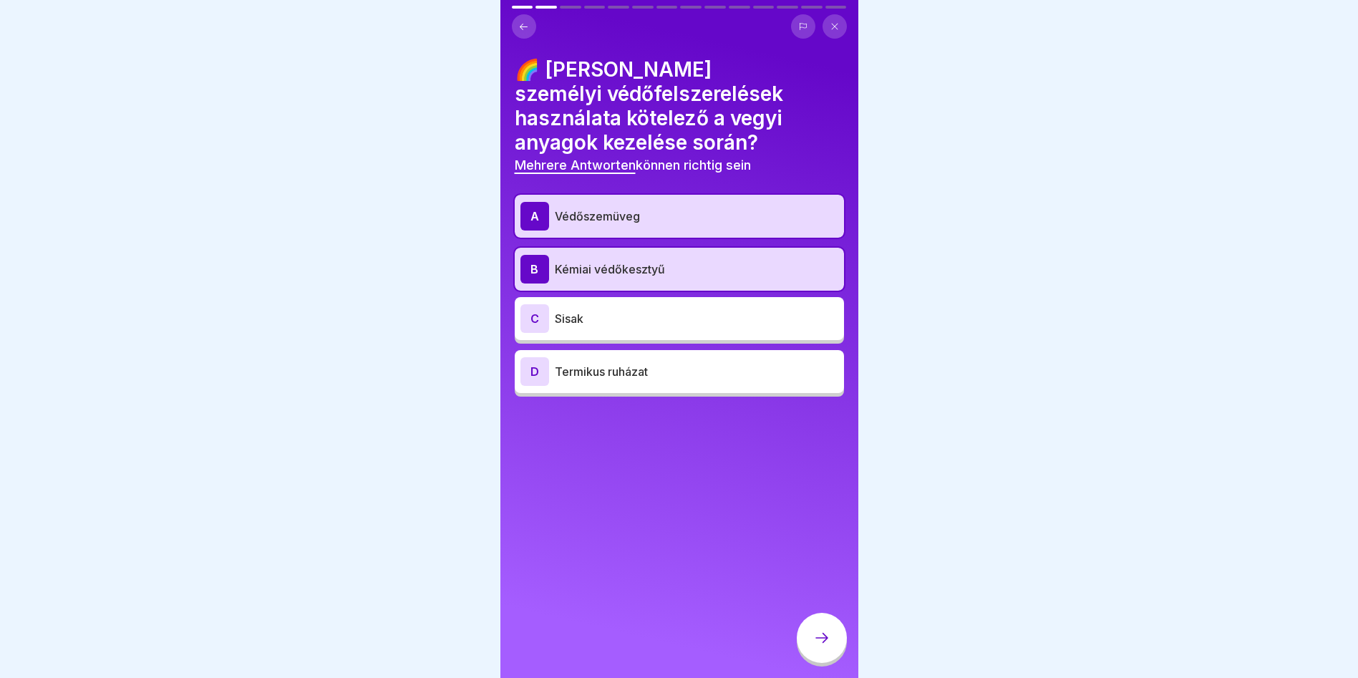
click at [838, 653] on div at bounding box center [822, 638] width 50 height 50
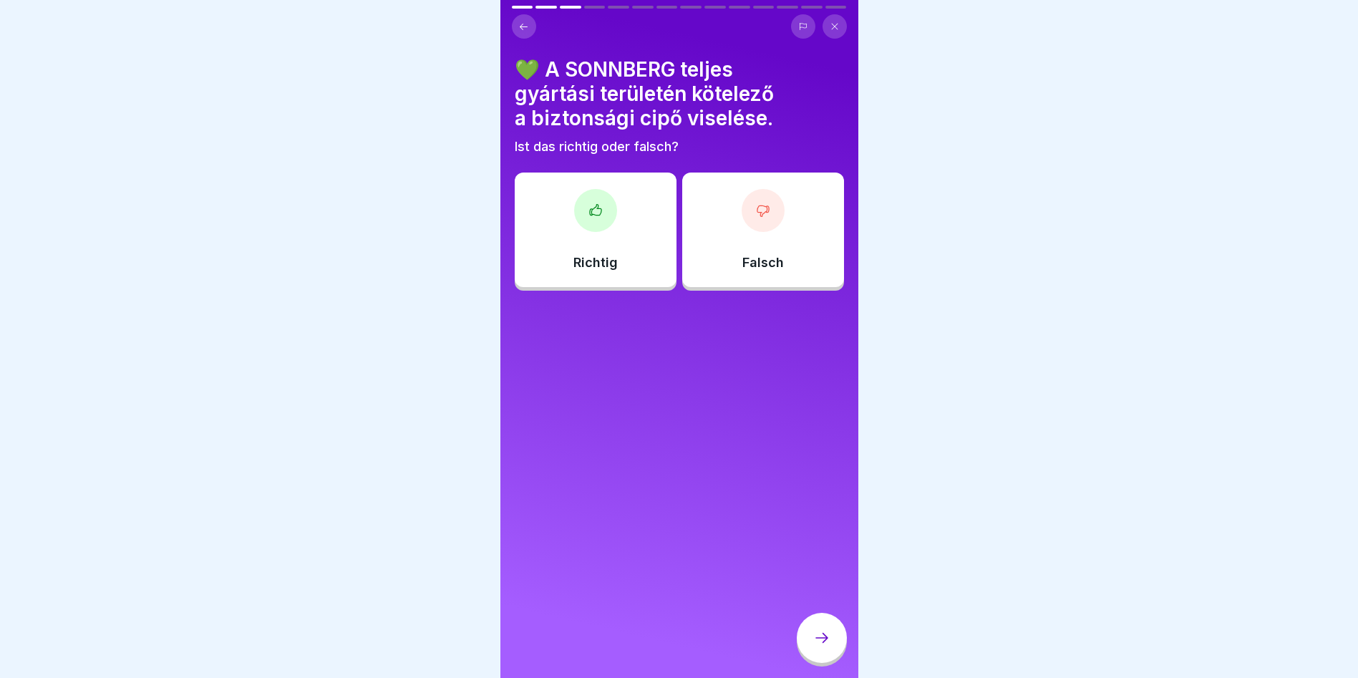
click at [633, 201] on div "Richtig" at bounding box center [596, 230] width 162 height 115
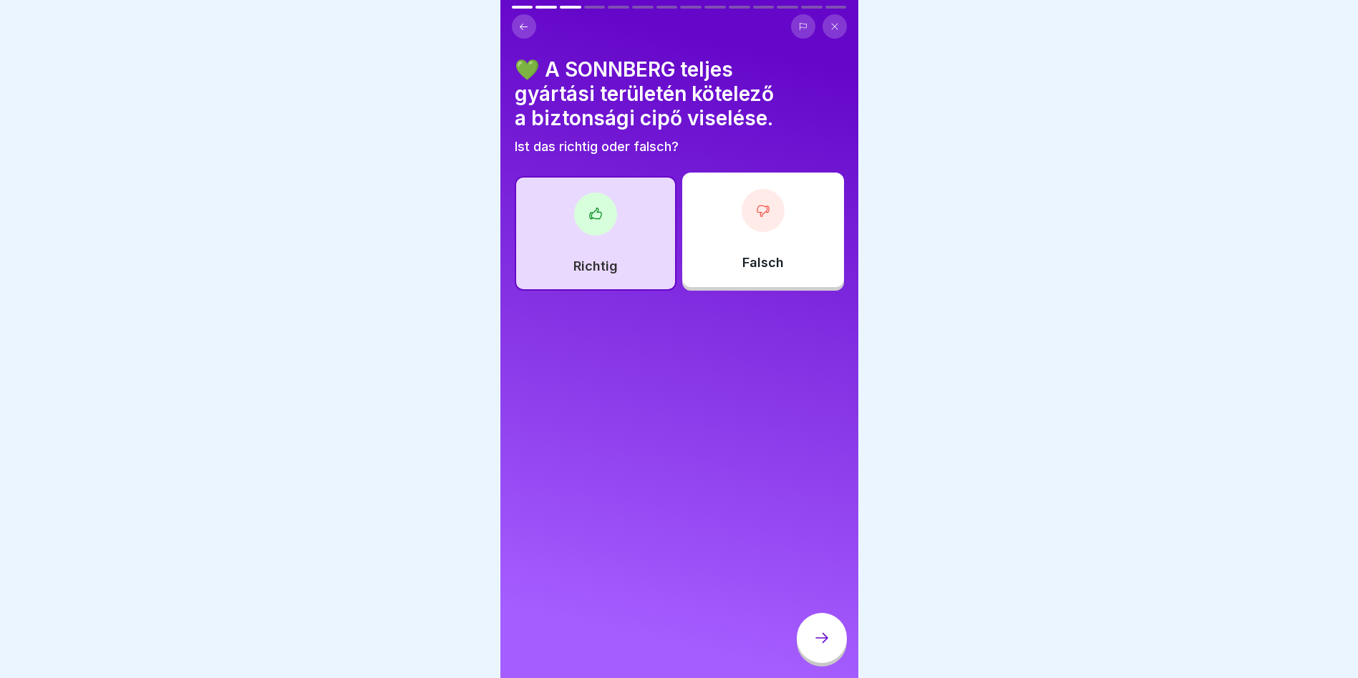
click at [815, 646] on icon at bounding box center [821, 637] width 17 height 17
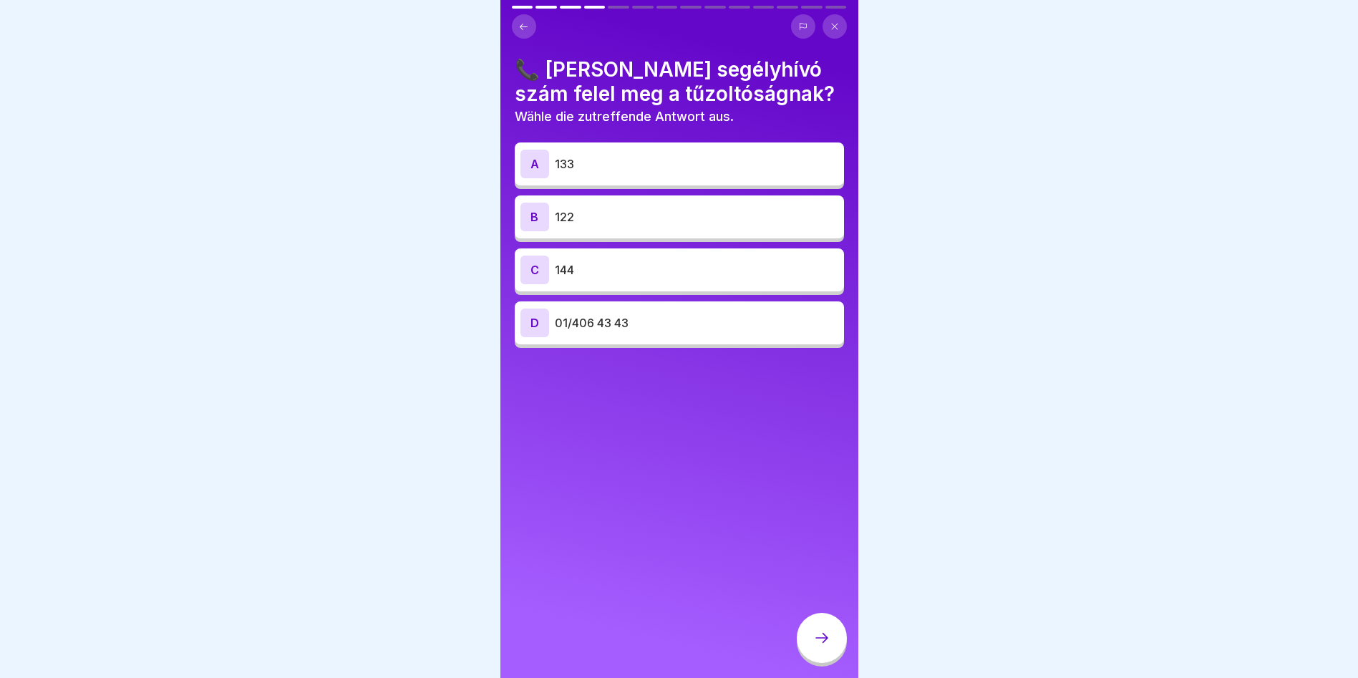
click at [669, 157] on p "133" at bounding box center [696, 163] width 283 height 17
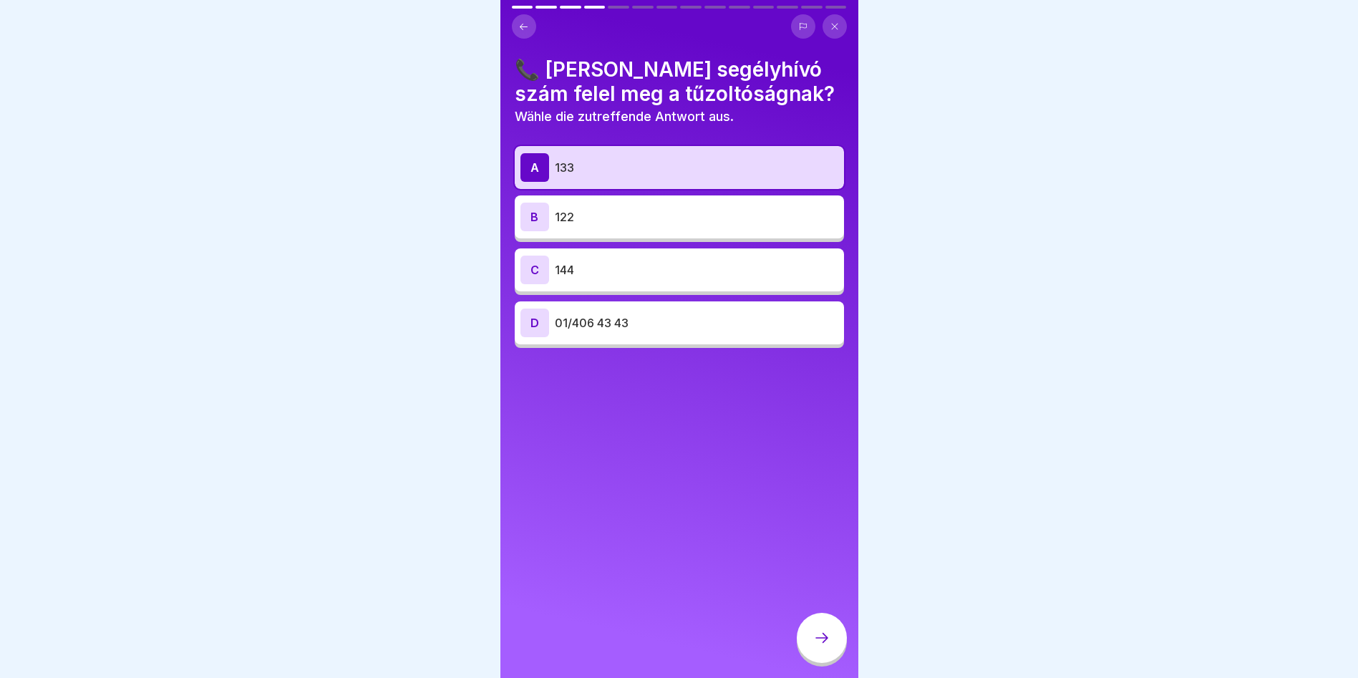
click at [669, 157] on div "A 133" at bounding box center [679, 167] width 318 height 29
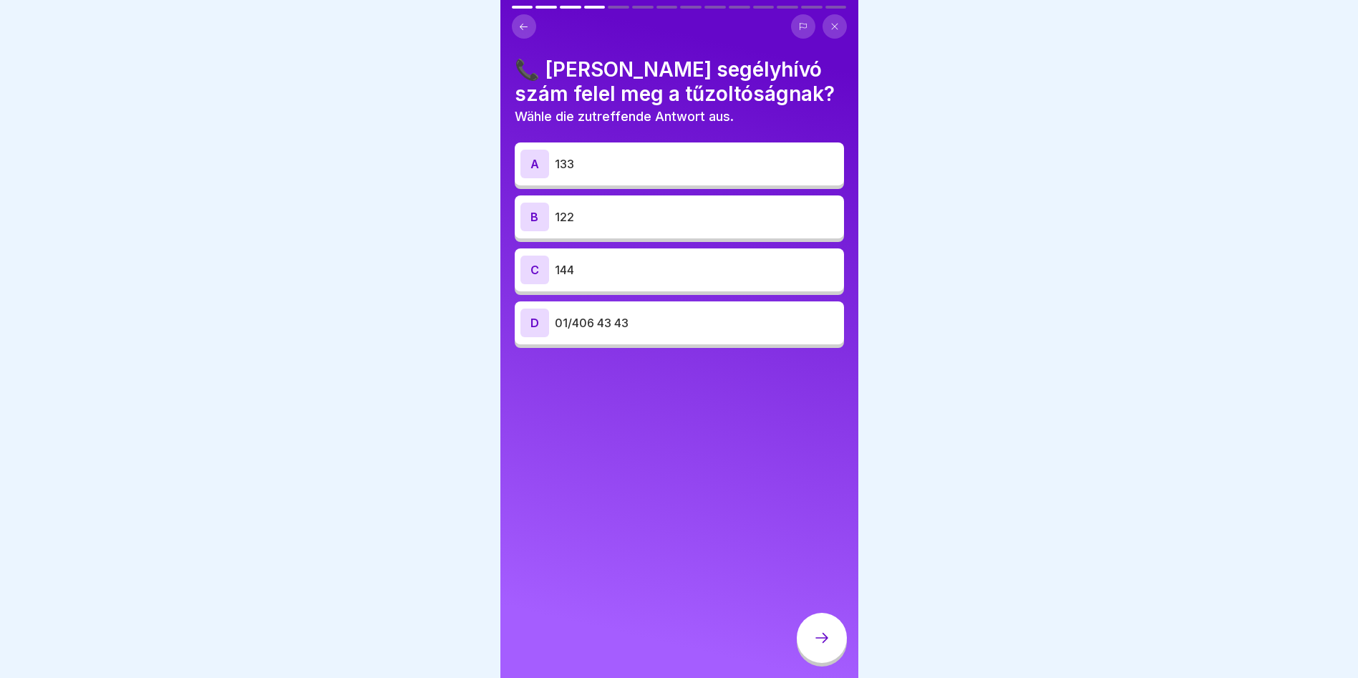
click at [610, 226] on div "B 122" at bounding box center [679, 217] width 318 height 29
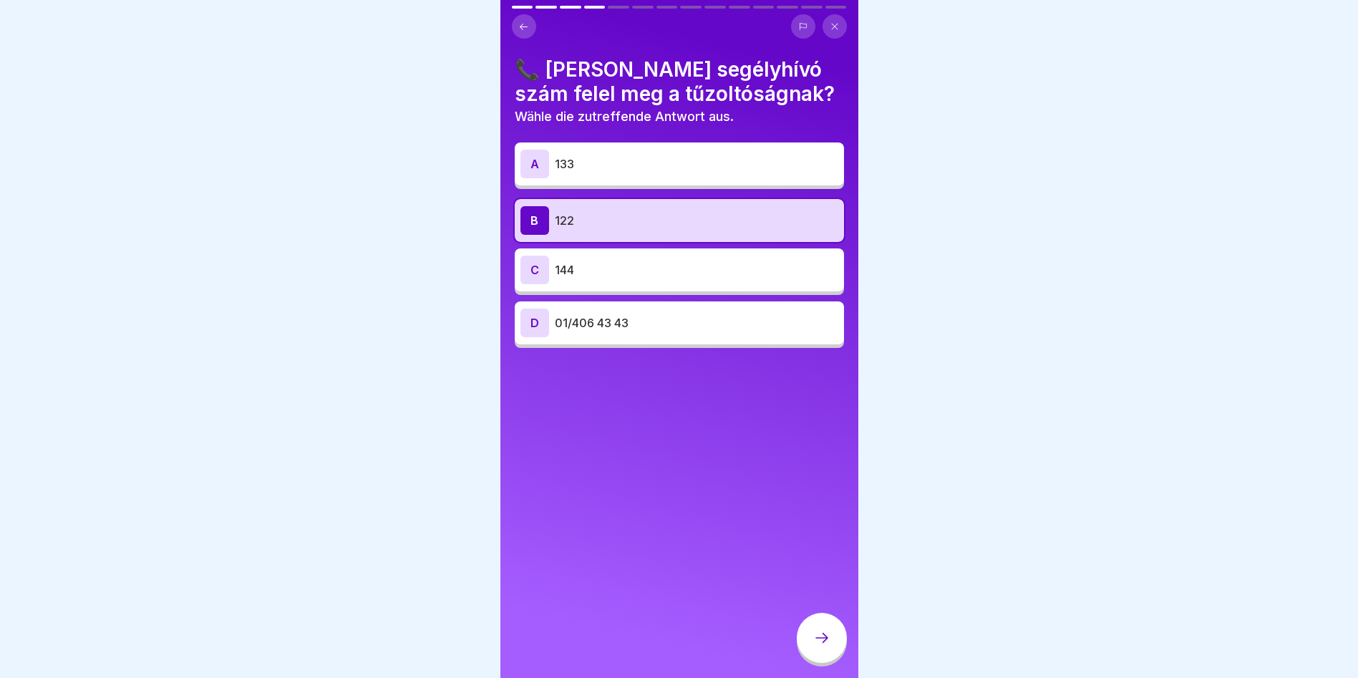
click at [834, 644] on div at bounding box center [822, 638] width 50 height 50
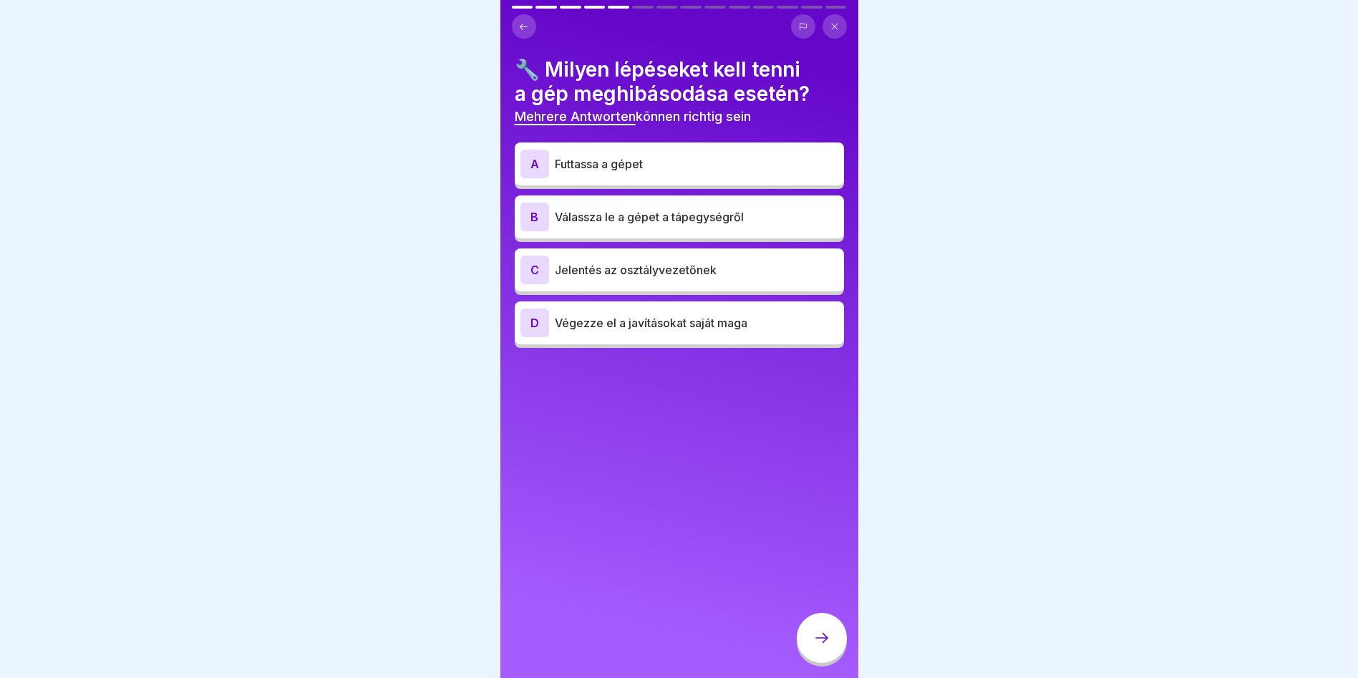
click at [700, 214] on p "Válassza le a gépet a tápegységről" at bounding box center [696, 216] width 283 height 17
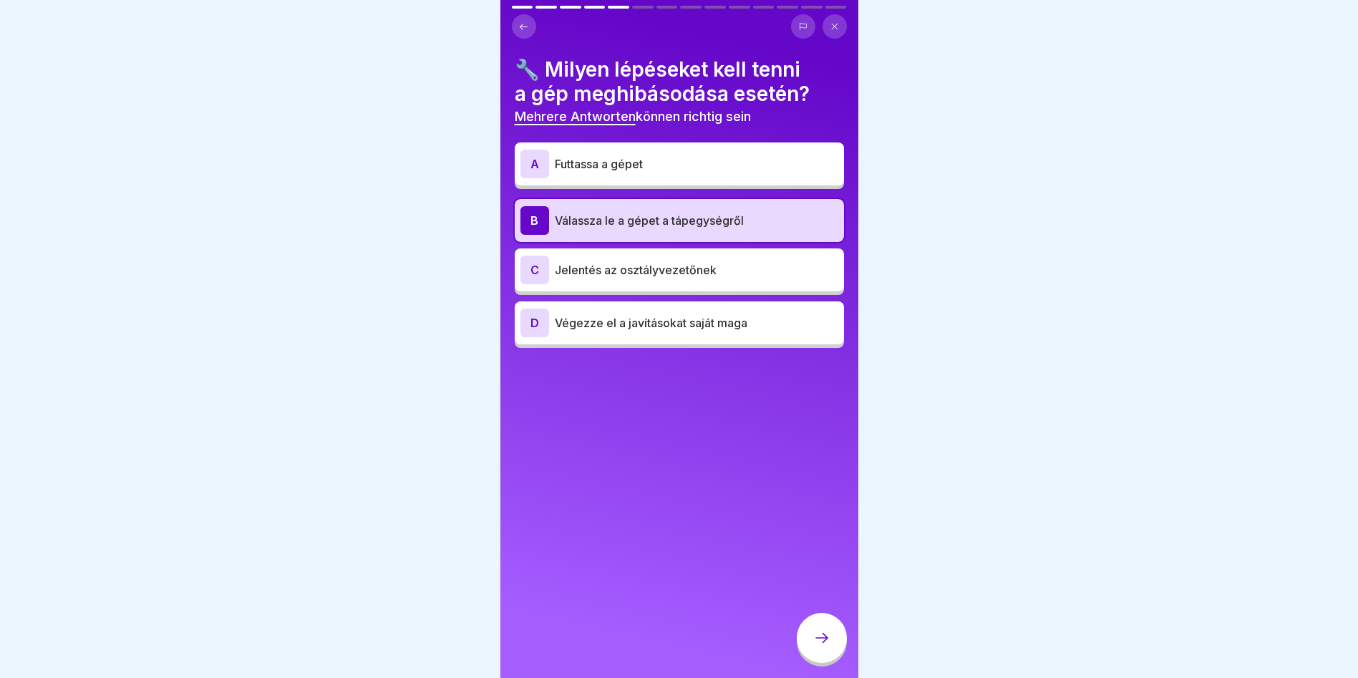
click at [816, 643] on icon at bounding box center [821, 637] width 17 height 17
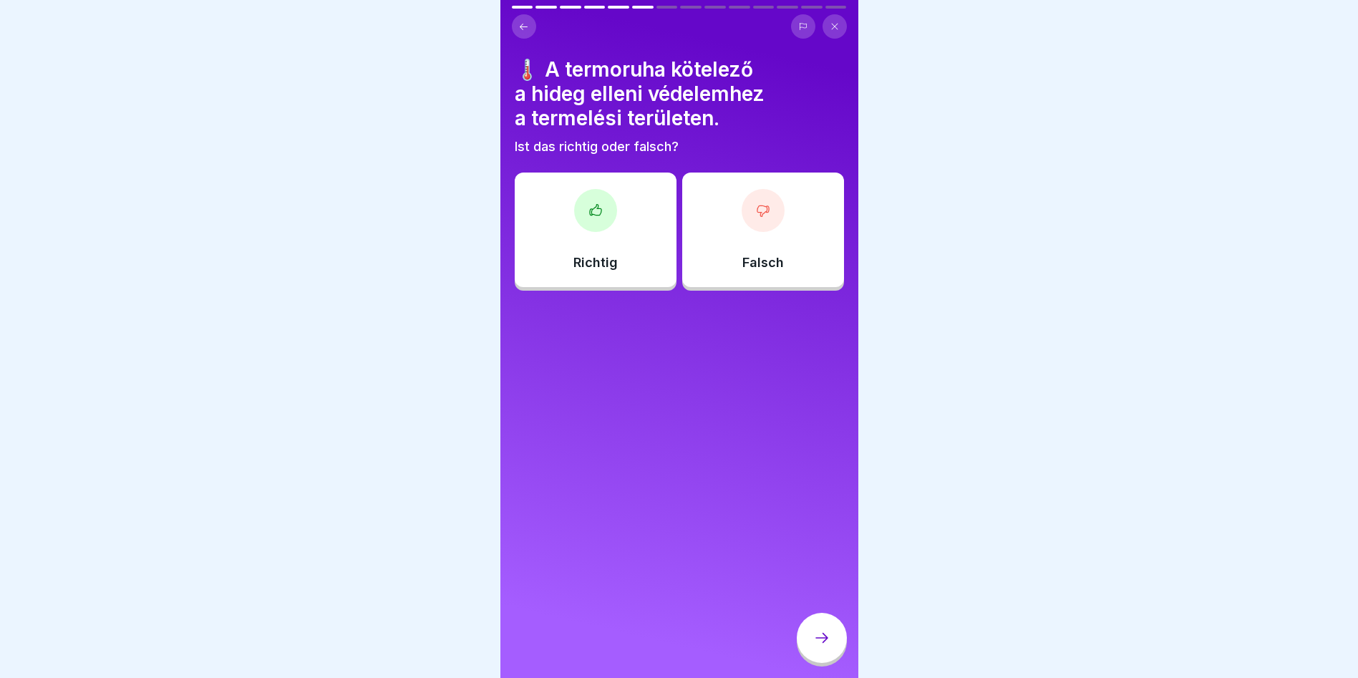
click at [598, 232] on div "Richtig" at bounding box center [596, 230] width 162 height 115
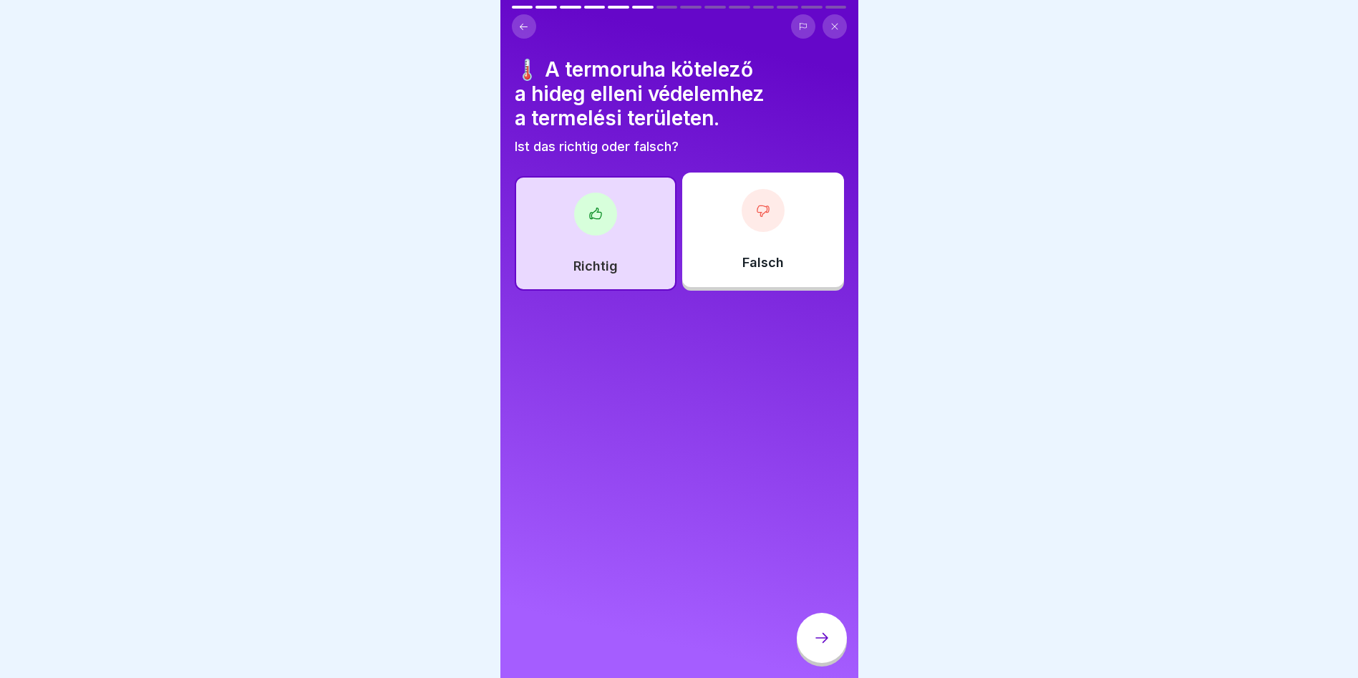
click at [822, 638] on div at bounding box center [822, 638] width 50 height 50
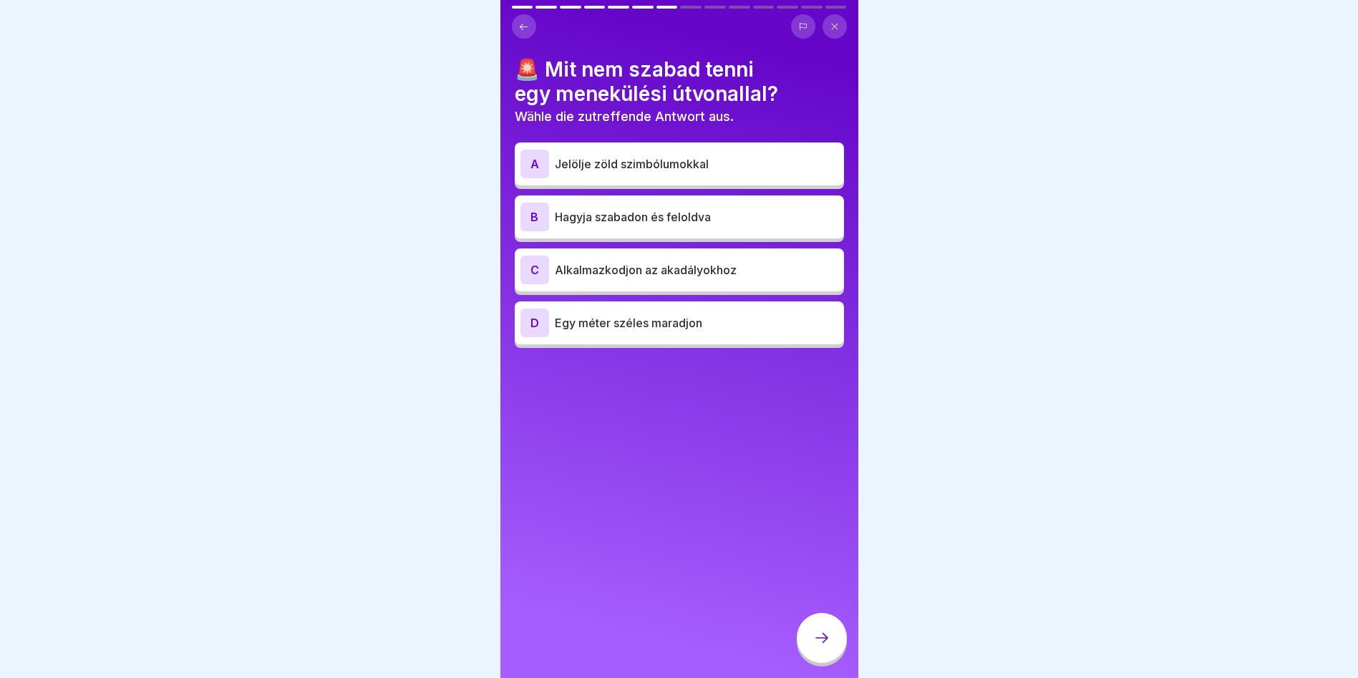
click at [730, 276] on p "Alkalmazkodjon az akadályokhoz" at bounding box center [696, 269] width 283 height 17
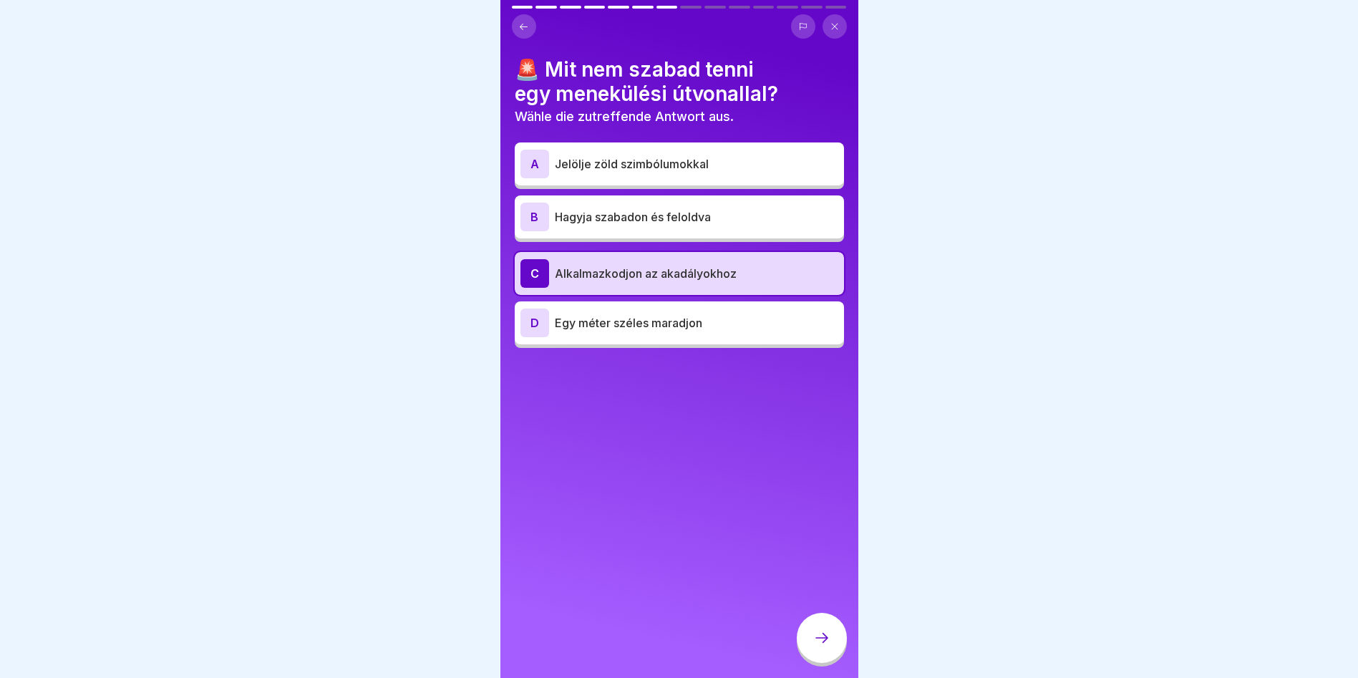
click at [730, 276] on p "Alkalmazkodjon az akadályokhoz" at bounding box center [696, 273] width 283 height 17
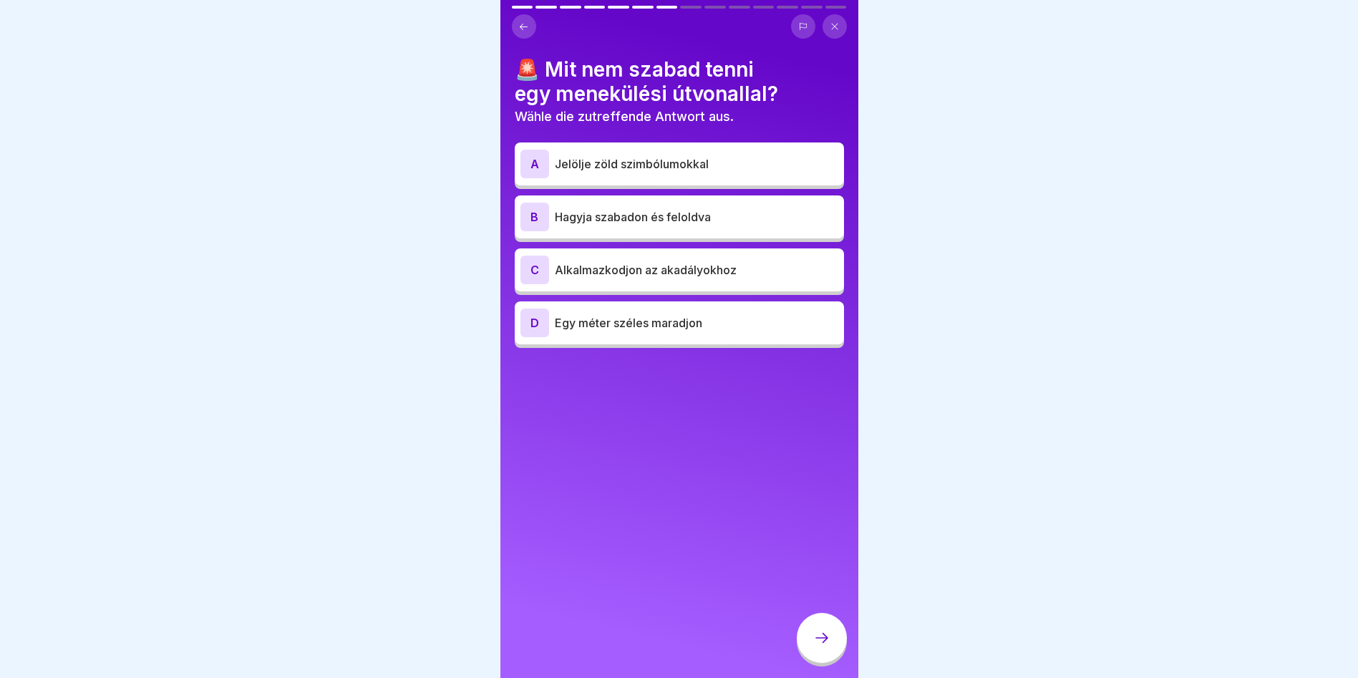
click at [727, 332] on div "D Egy méter széles maradjon" at bounding box center [679, 323] width 318 height 29
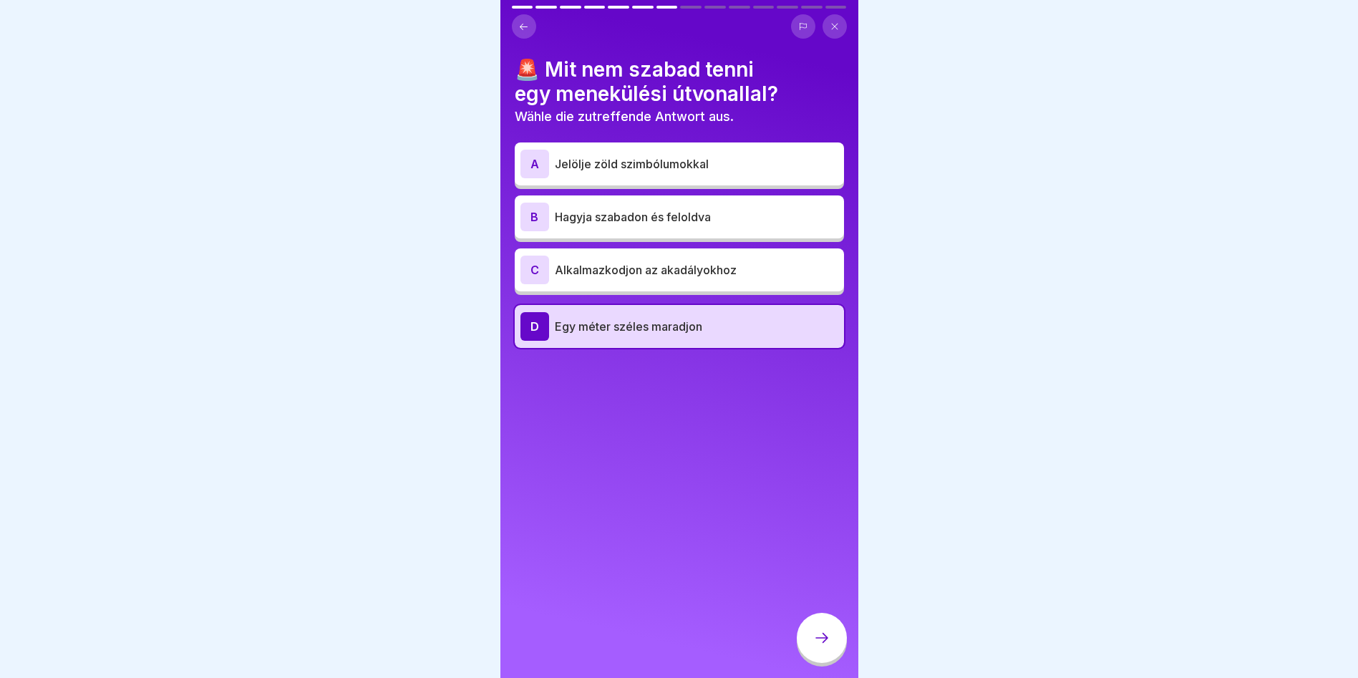
click at [727, 332] on p "Egy méter széles maradjon" at bounding box center [696, 326] width 283 height 17
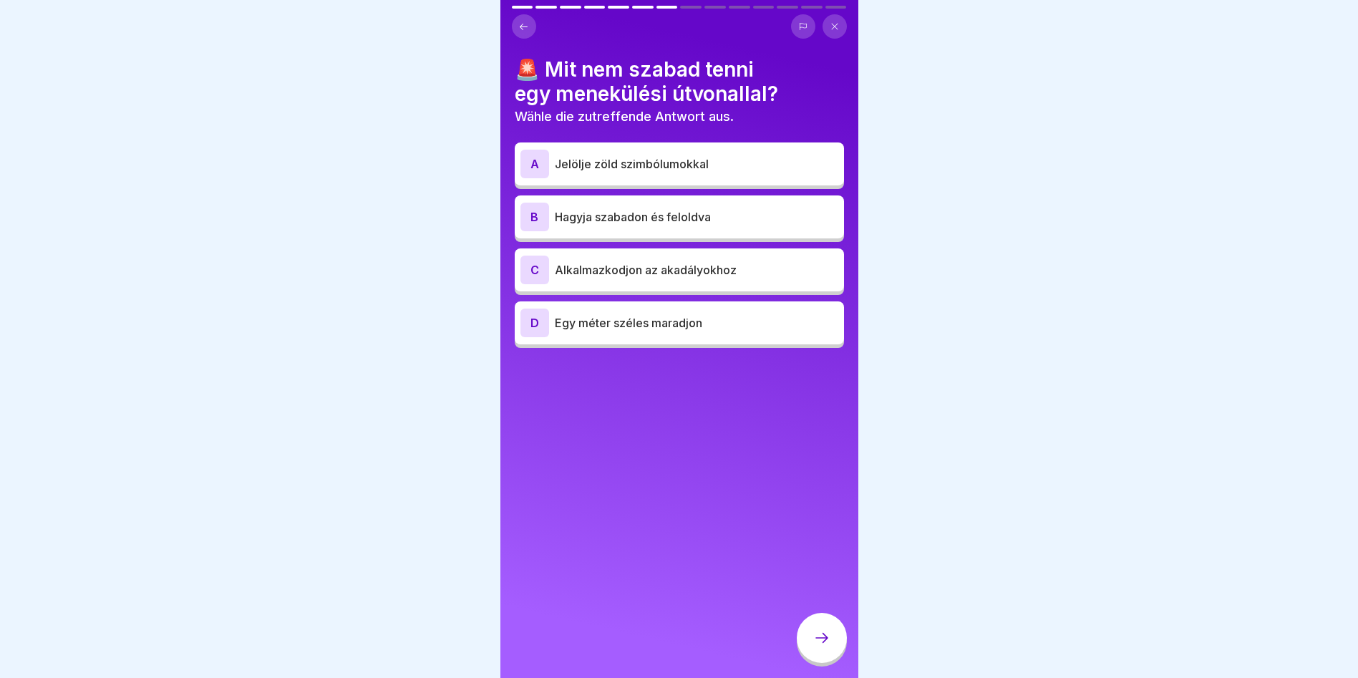
click at [671, 326] on p "Egy méter széles maradjon" at bounding box center [696, 322] width 283 height 17
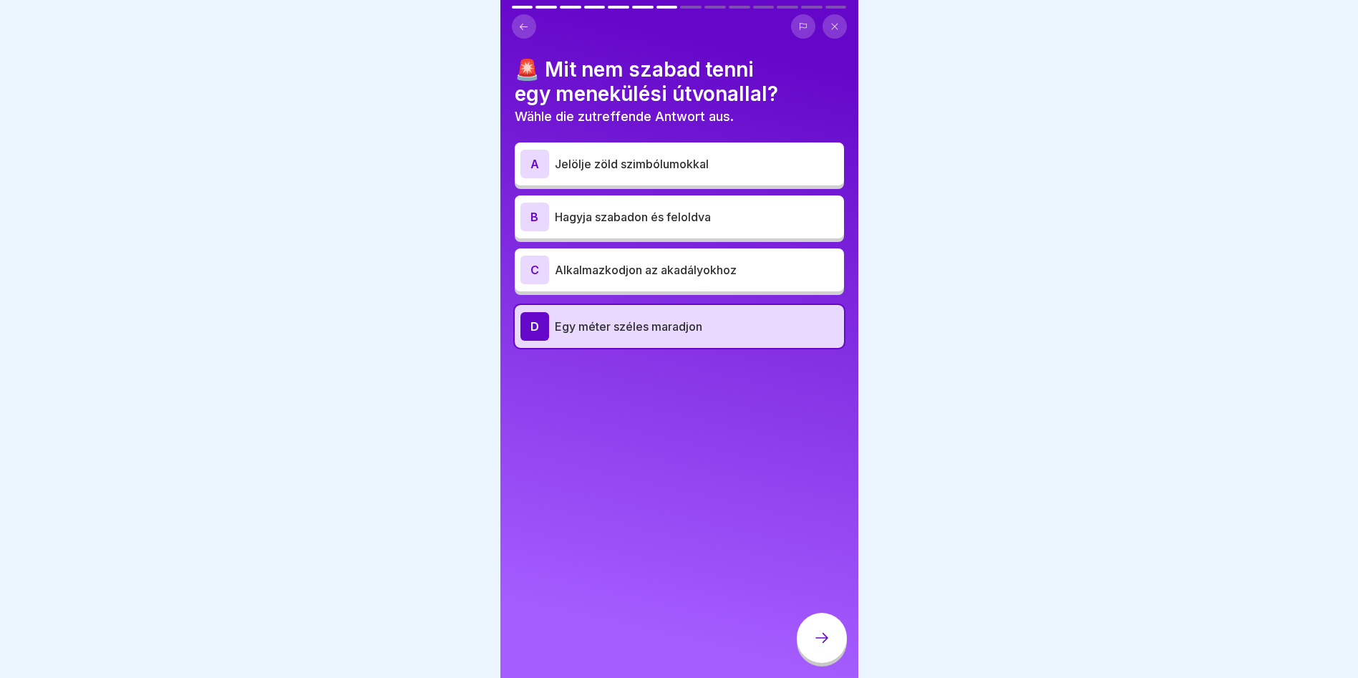
click at [671, 326] on p "Egy méter széles maradjon" at bounding box center [696, 326] width 283 height 17
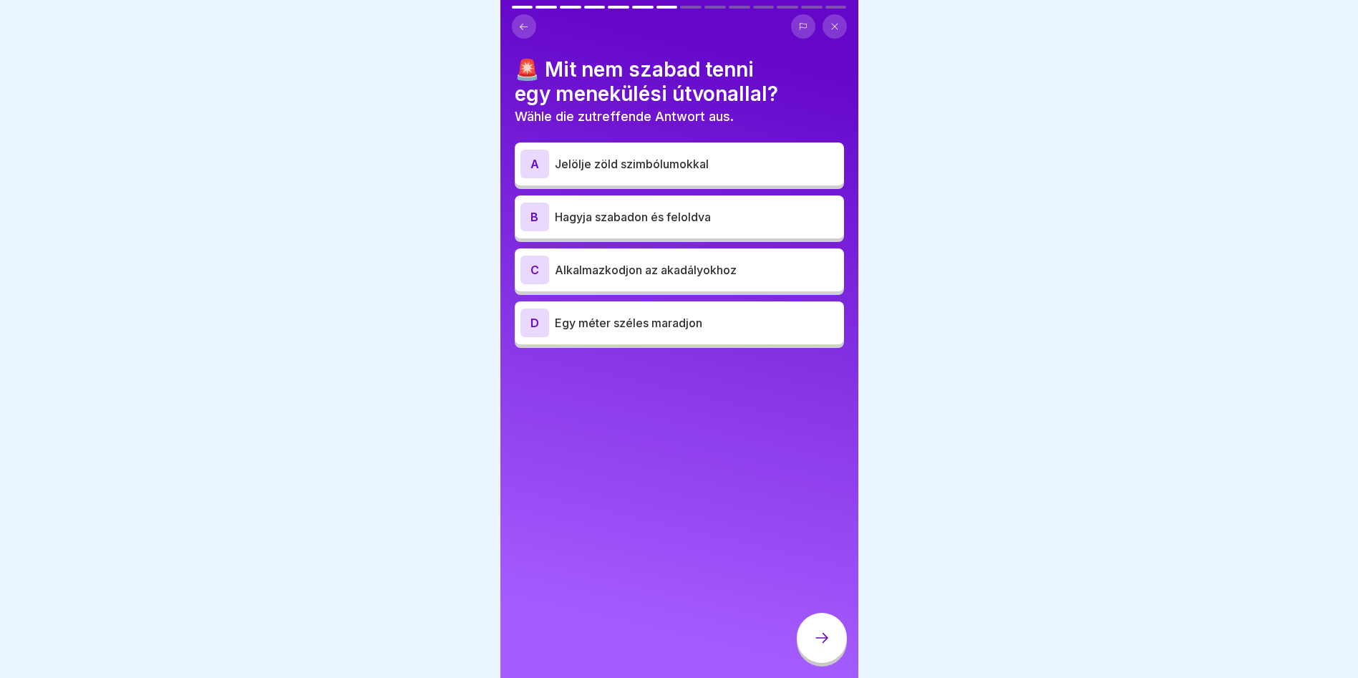
click at [711, 268] on p "Alkalmazkodjon az akadályokhoz" at bounding box center [696, 269] width 283 height 17
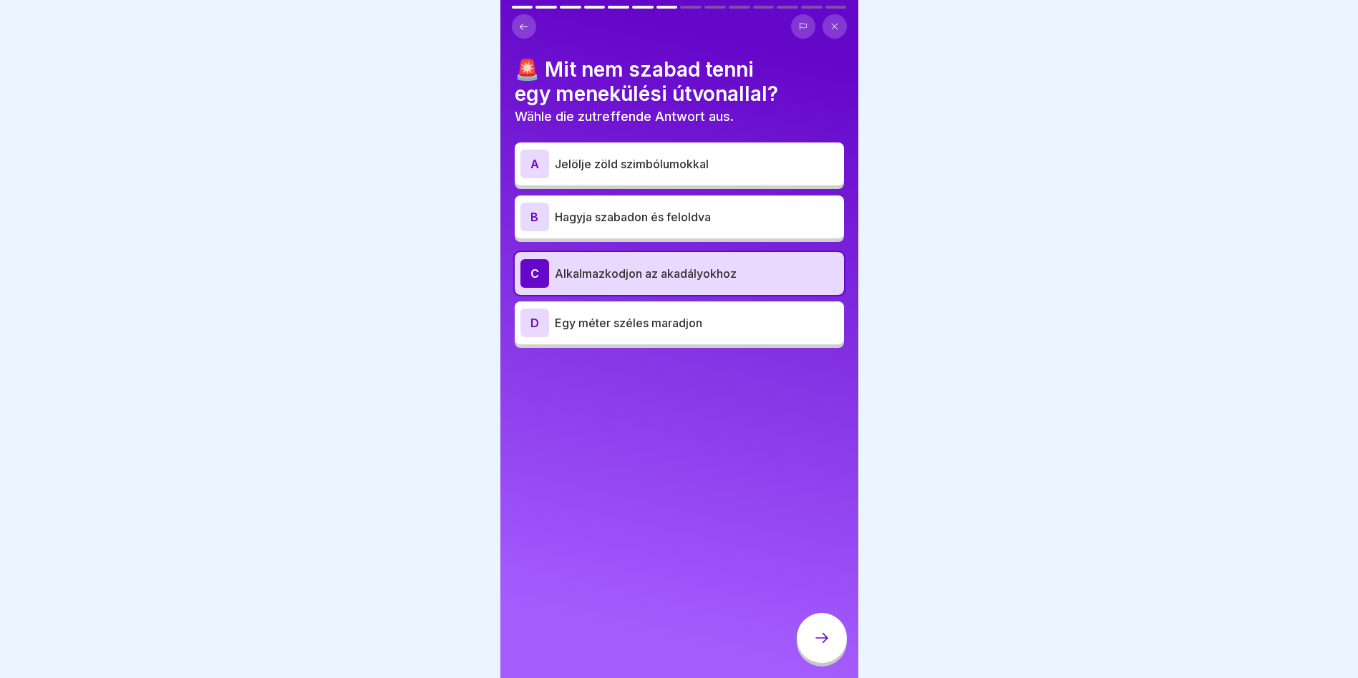
click at [815, 661] on div at bounding box center [822, 638] width 50 height 50
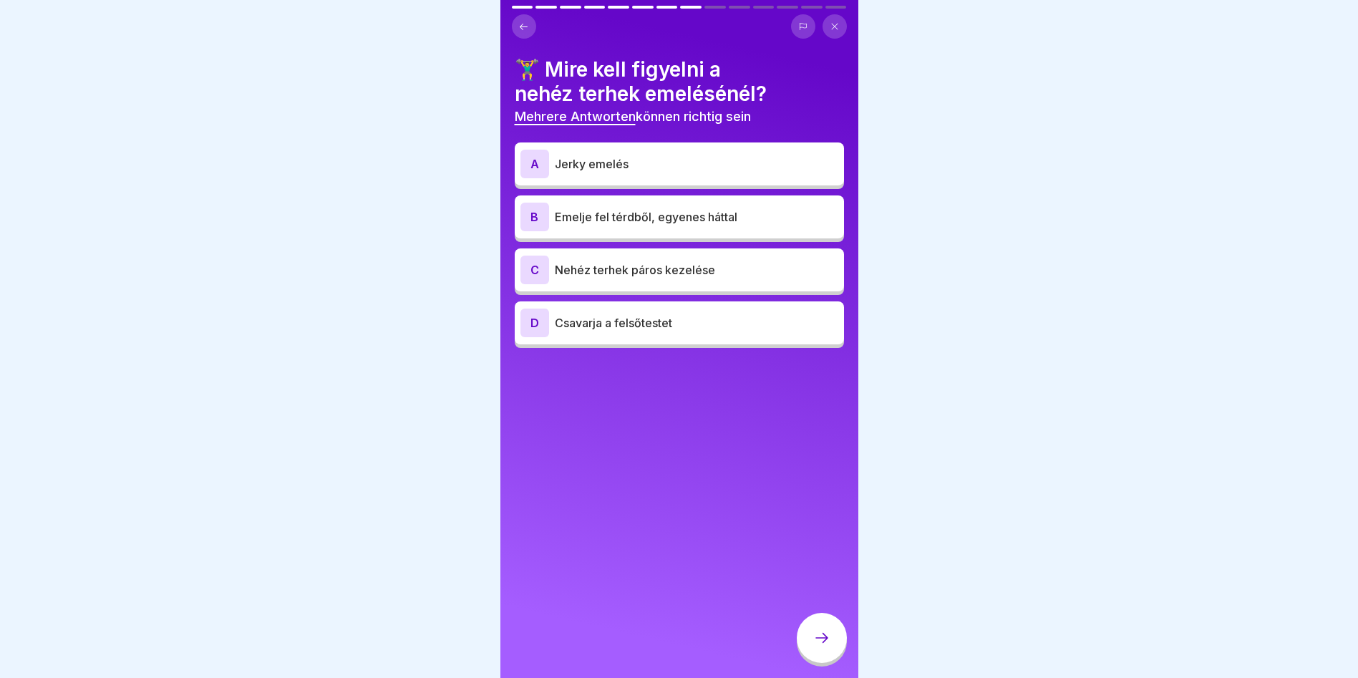
click at [621, 229] on div "B Emelje fel térdből, egyenes háttal" at bounding box center [679, 217] width 318 height 29
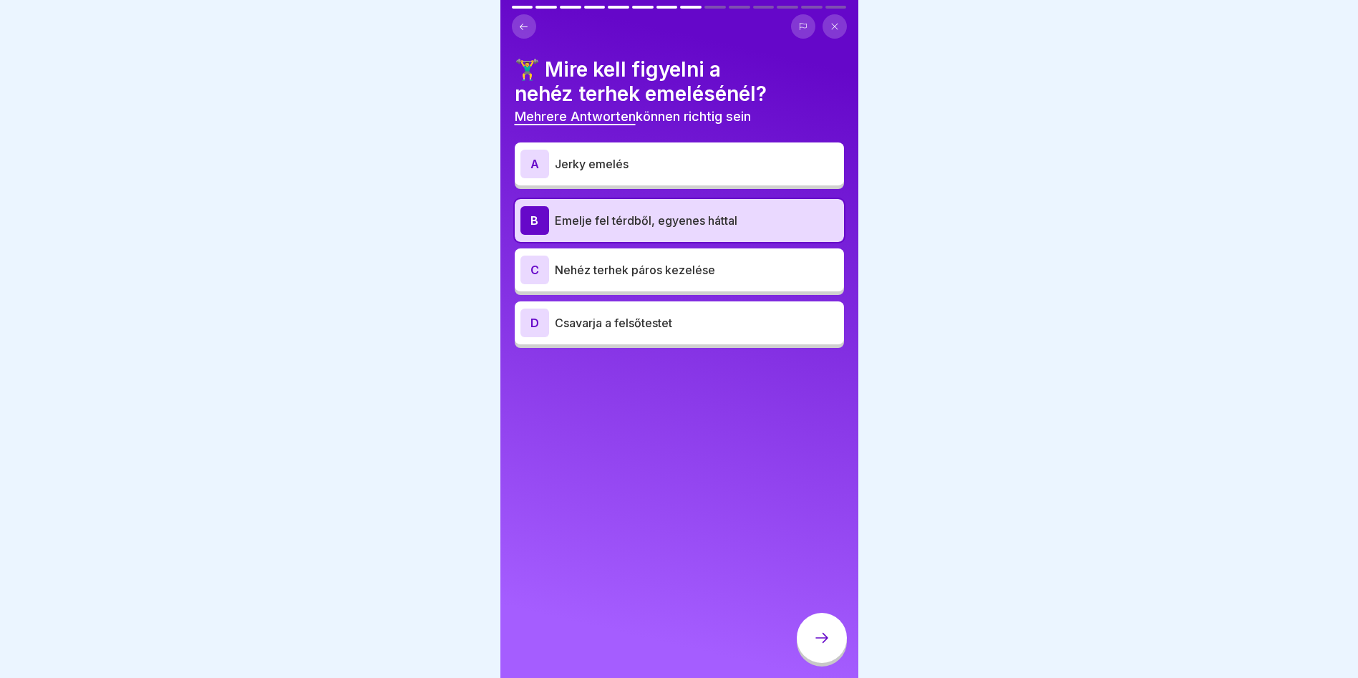
click at [684, 278] on p "Nehéz terhek páros kezelése" at bounding box center [696, 269] width 283 height 17
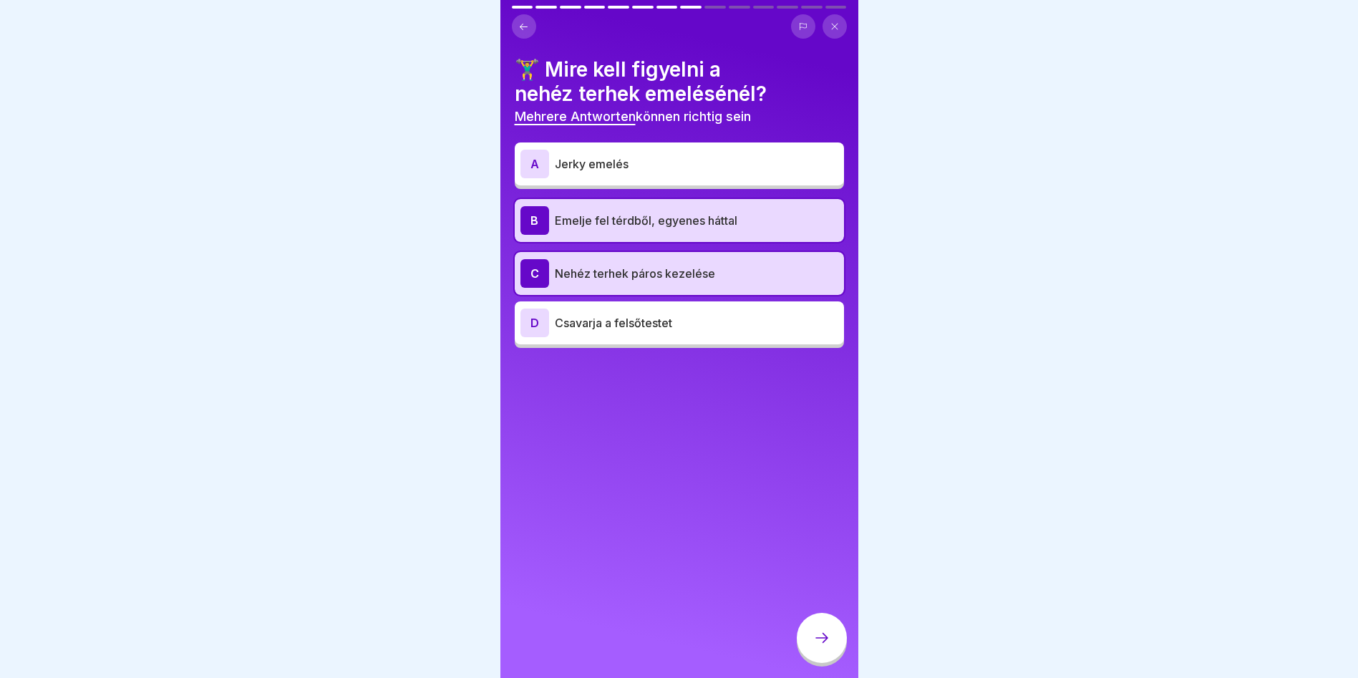
click at [825, 646] on icon at bounding box center [821, 637] width 17 height 17
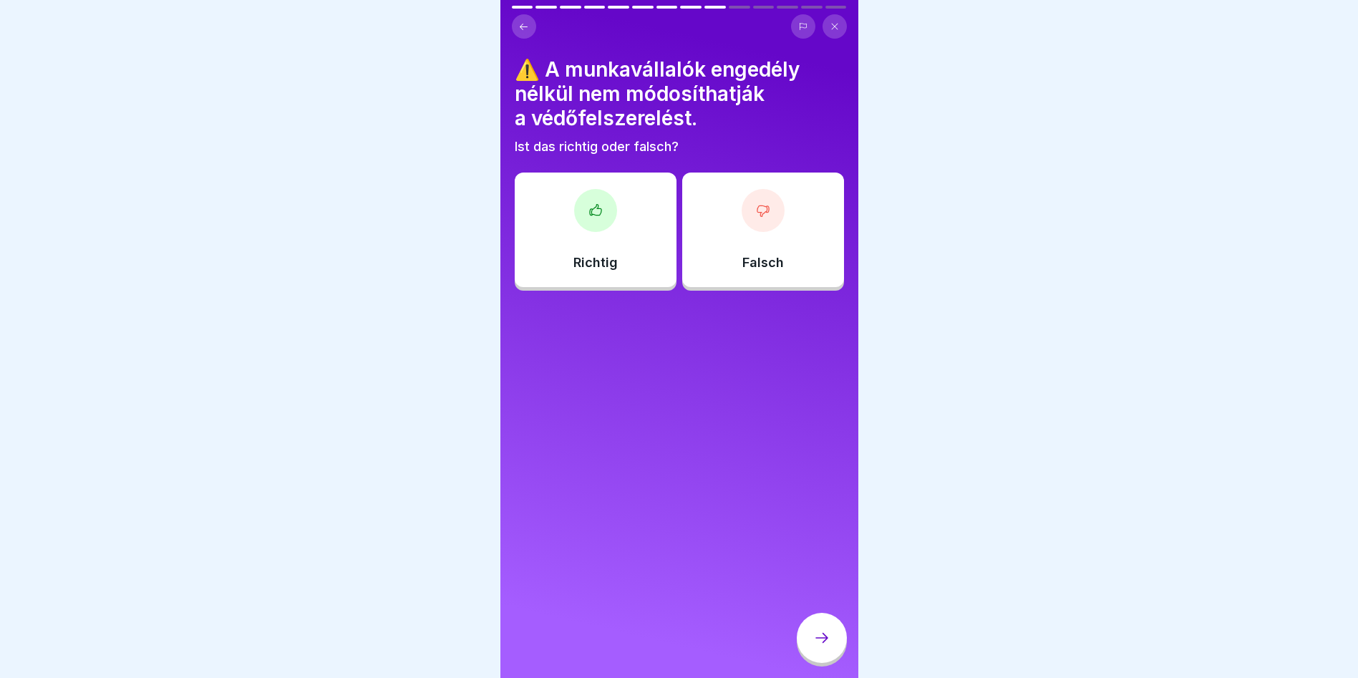
click at [590, 214] on icon at bounding box center [594, 209] width 11 height 11
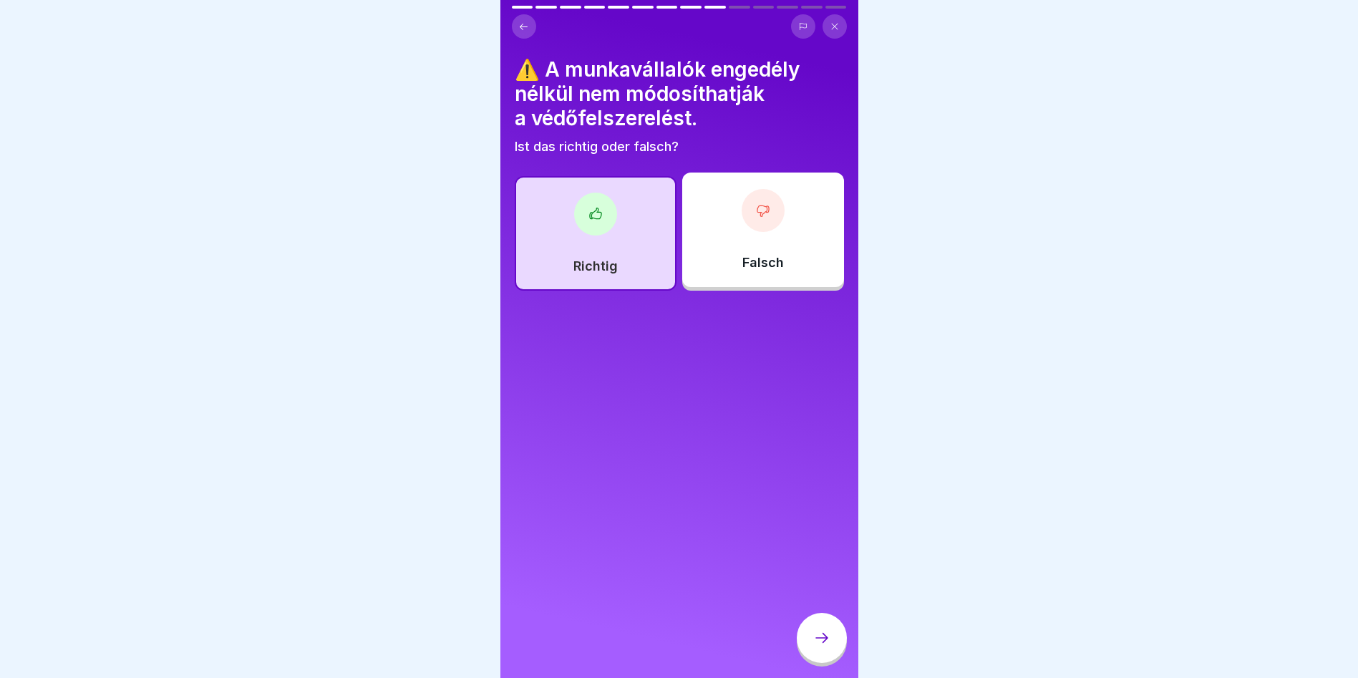
click at [836, 662] on div at bounding box center [822, 638] width 50 height 50
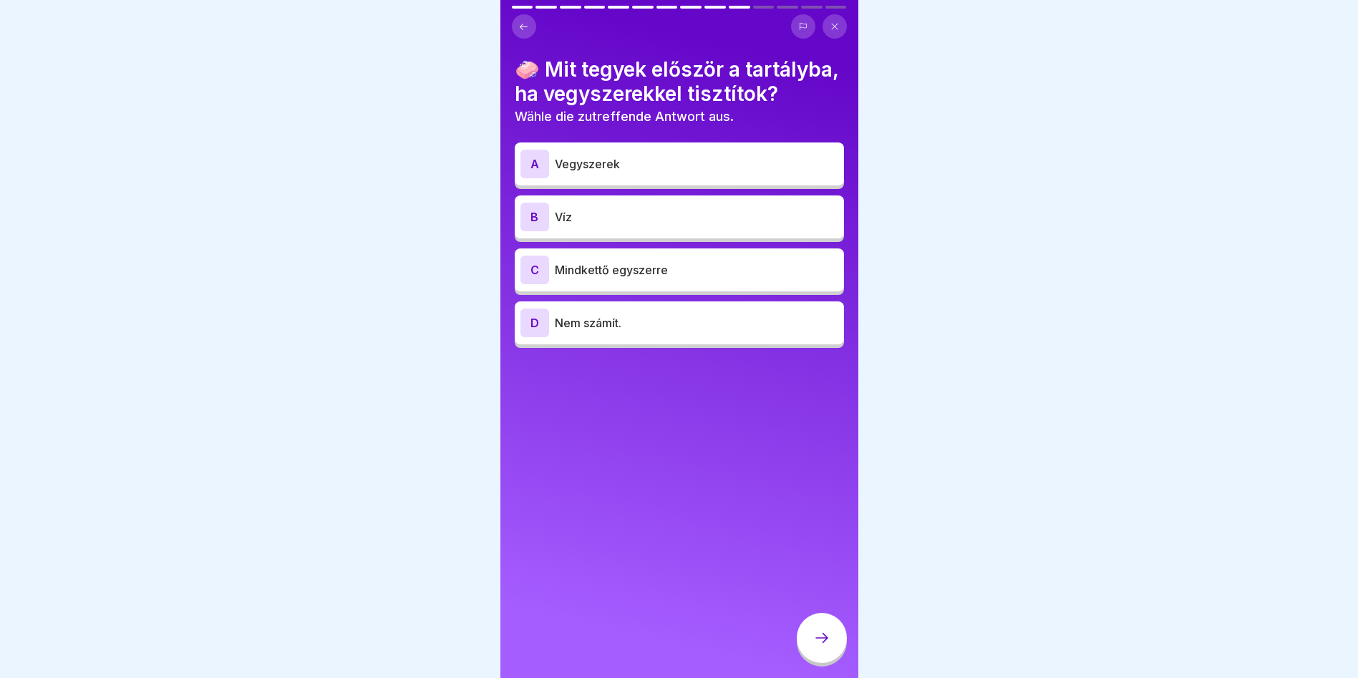
click at [619, 225] on p "Víz" at bounding box center [696, 216] width 283 height 17
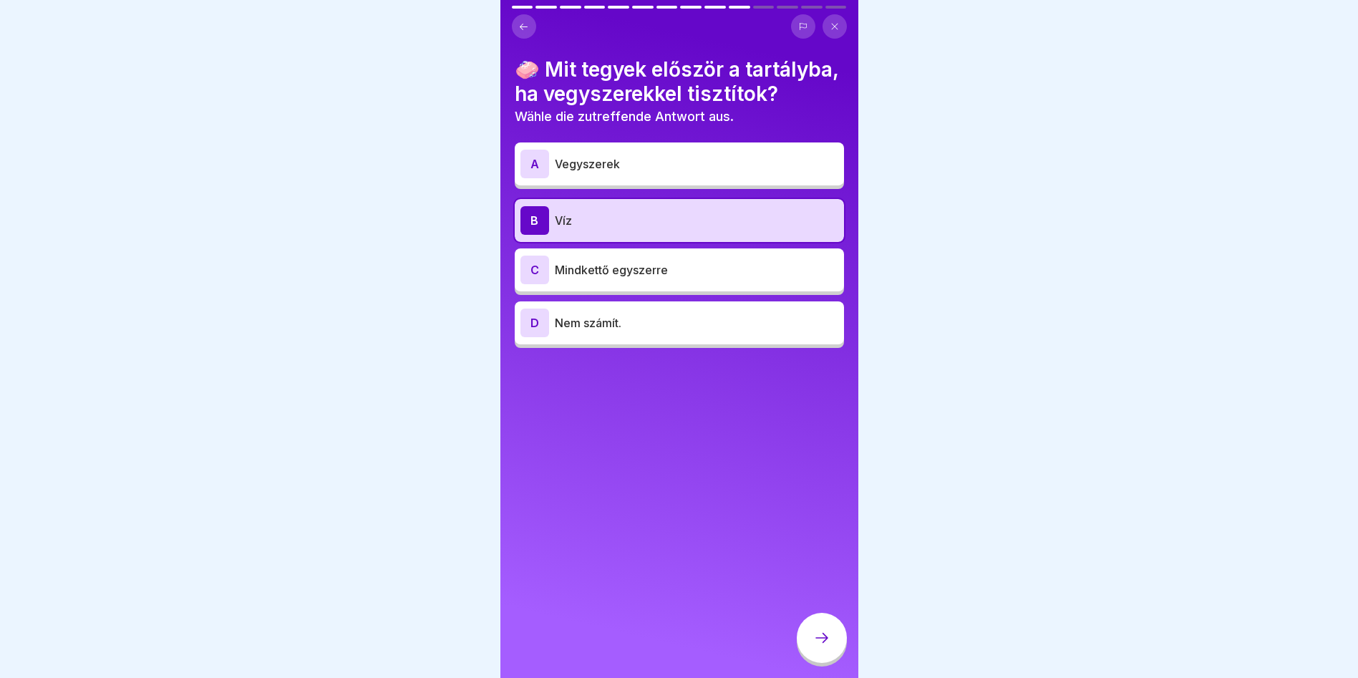
click at [818, 646] on icon at bounding box center [821, 637] width 17 height 17
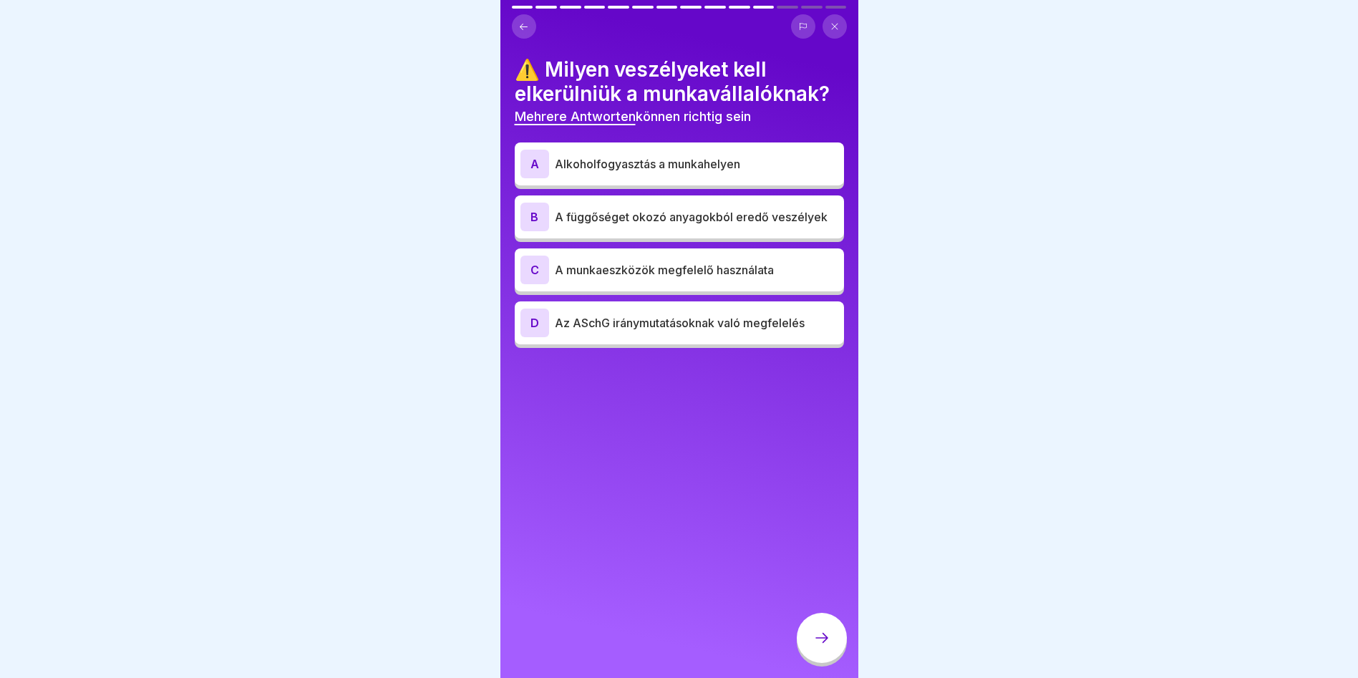
click at [661, 170] on p "Alkoholfogyasztás a munkahelyen" at bounding box center [696, 163] width 283 height 17
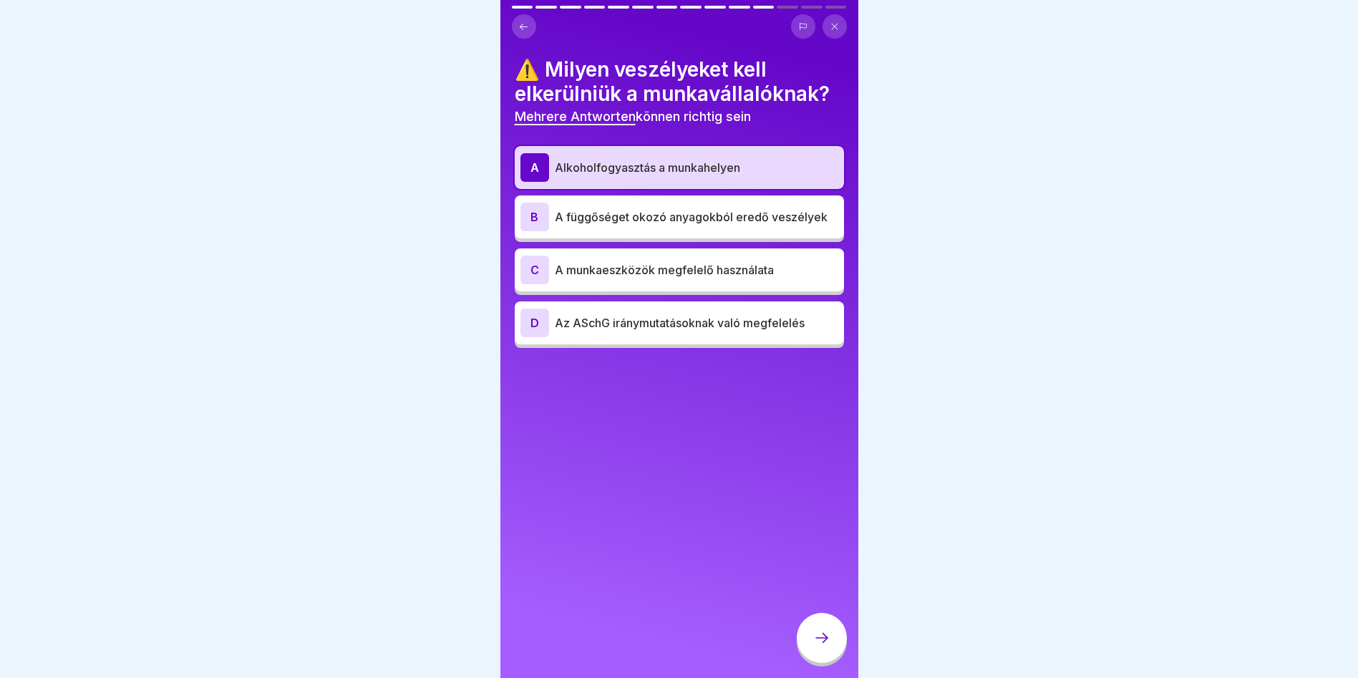
click at [766, 212] on p "A függőséget okozó anyagokból eredő veszélyek" at bounding box center [696, 216] width 283 height 17
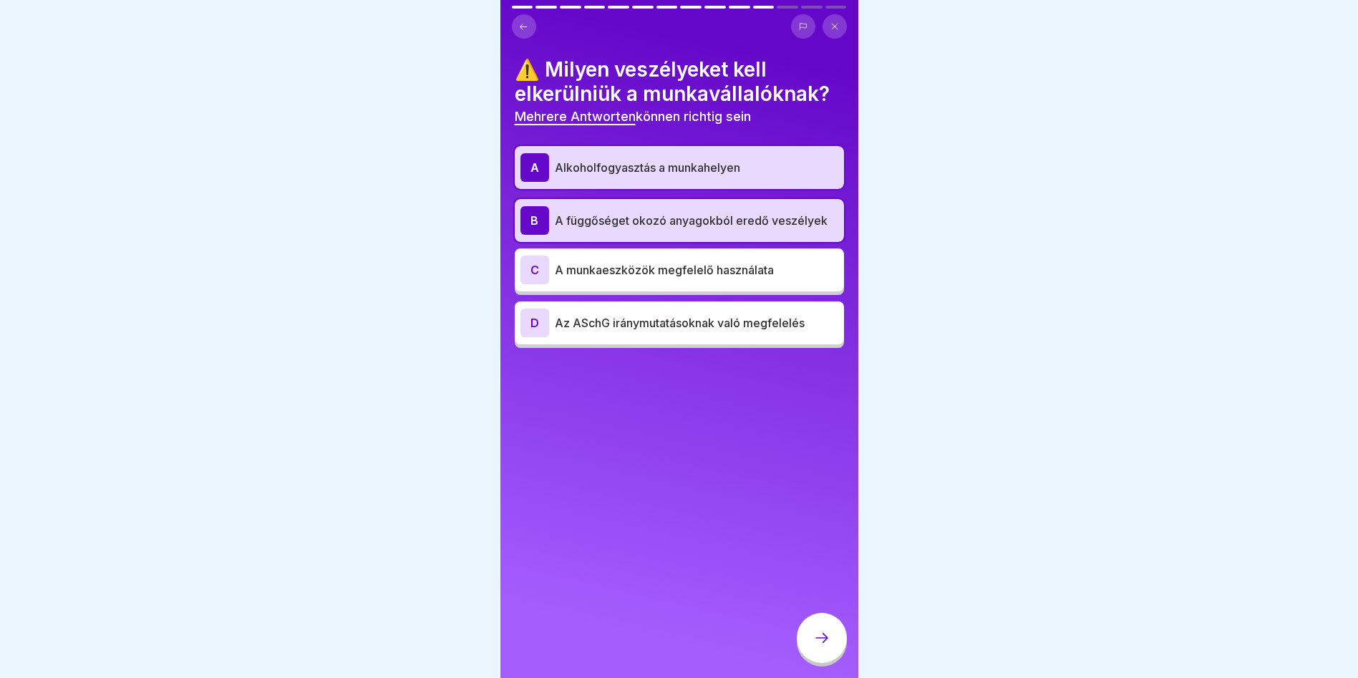
click at [825, 662] on div at bounding box center [822, 638] width 50 height 50
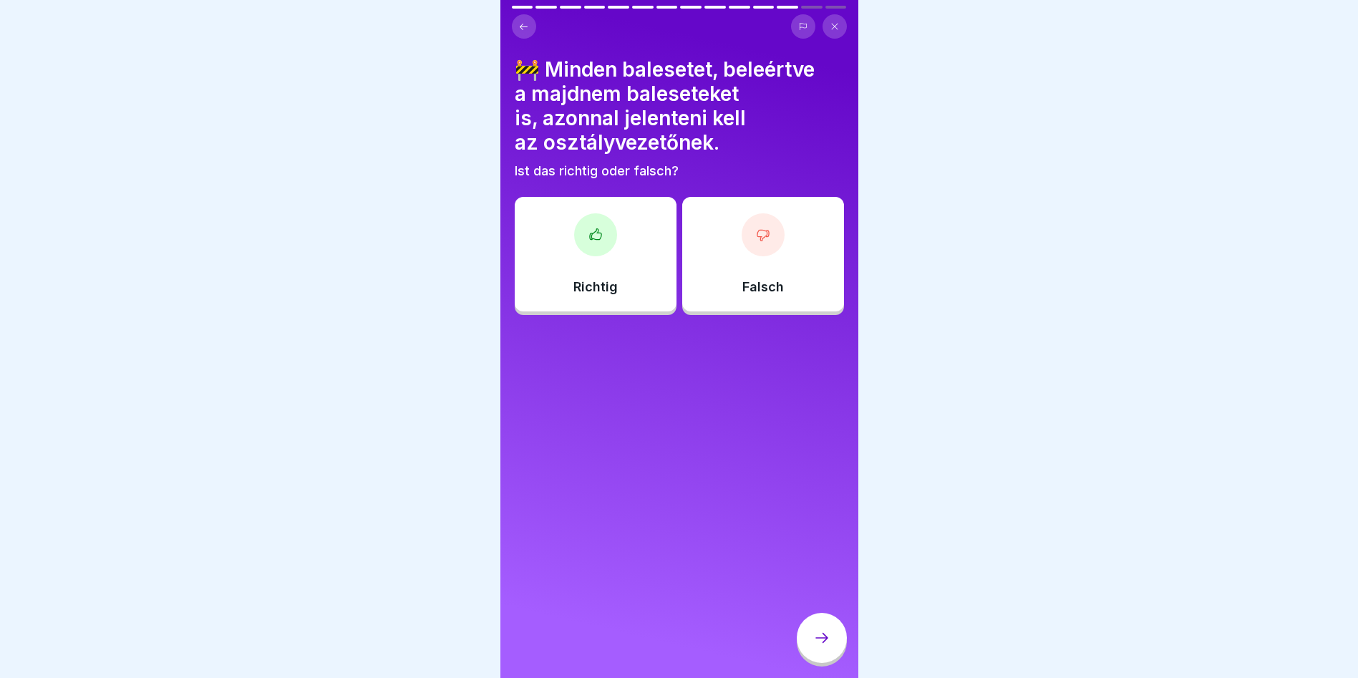
click at [593, 220] on div at bounding box center [595, 234] width 43 height 43
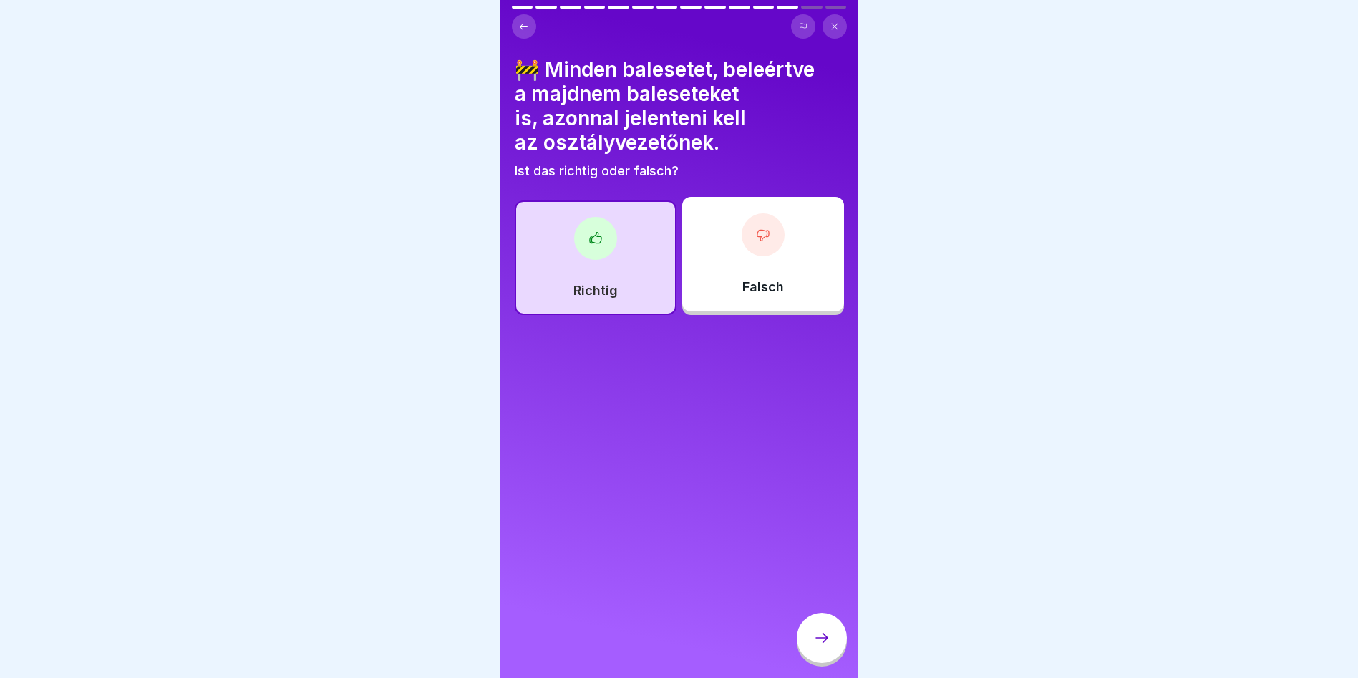
click at [830, 657] on div at bounding box center [822, 638] width 50 height 50
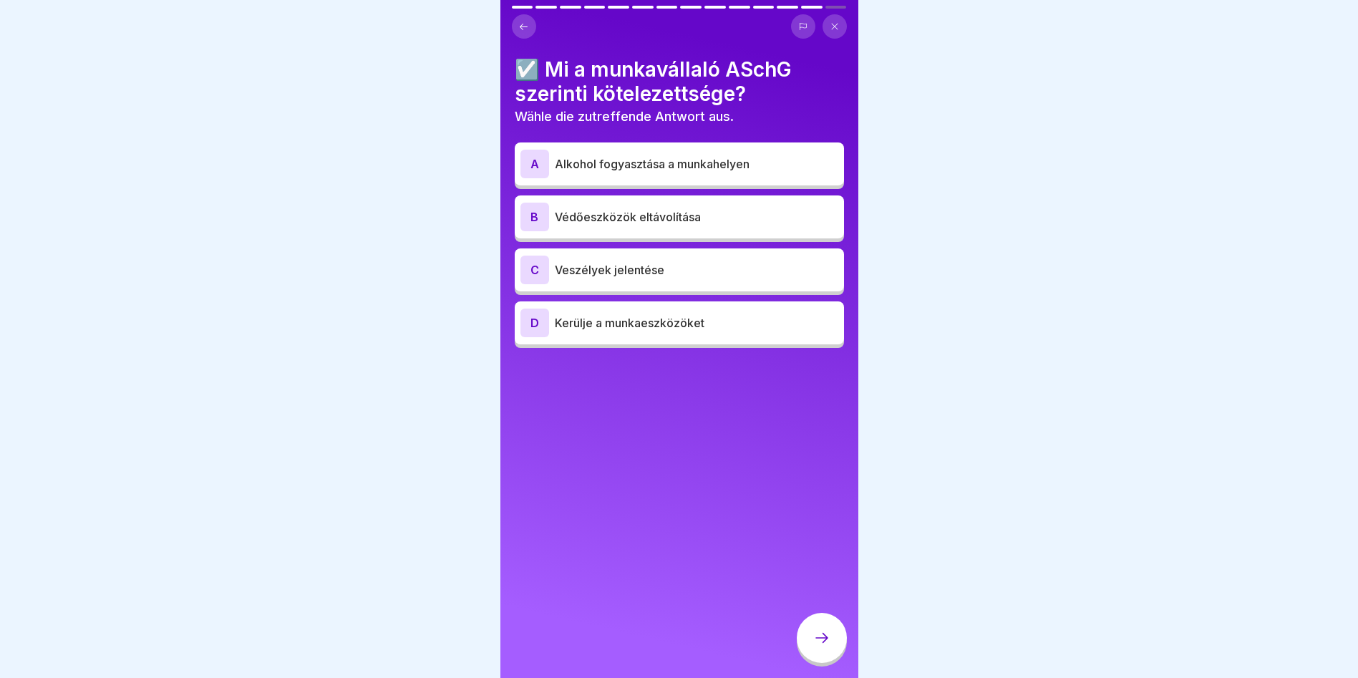
click at [578, 263] on p "Veszélyek jelentése" at bounding box center [696, 269] width 283 height 17
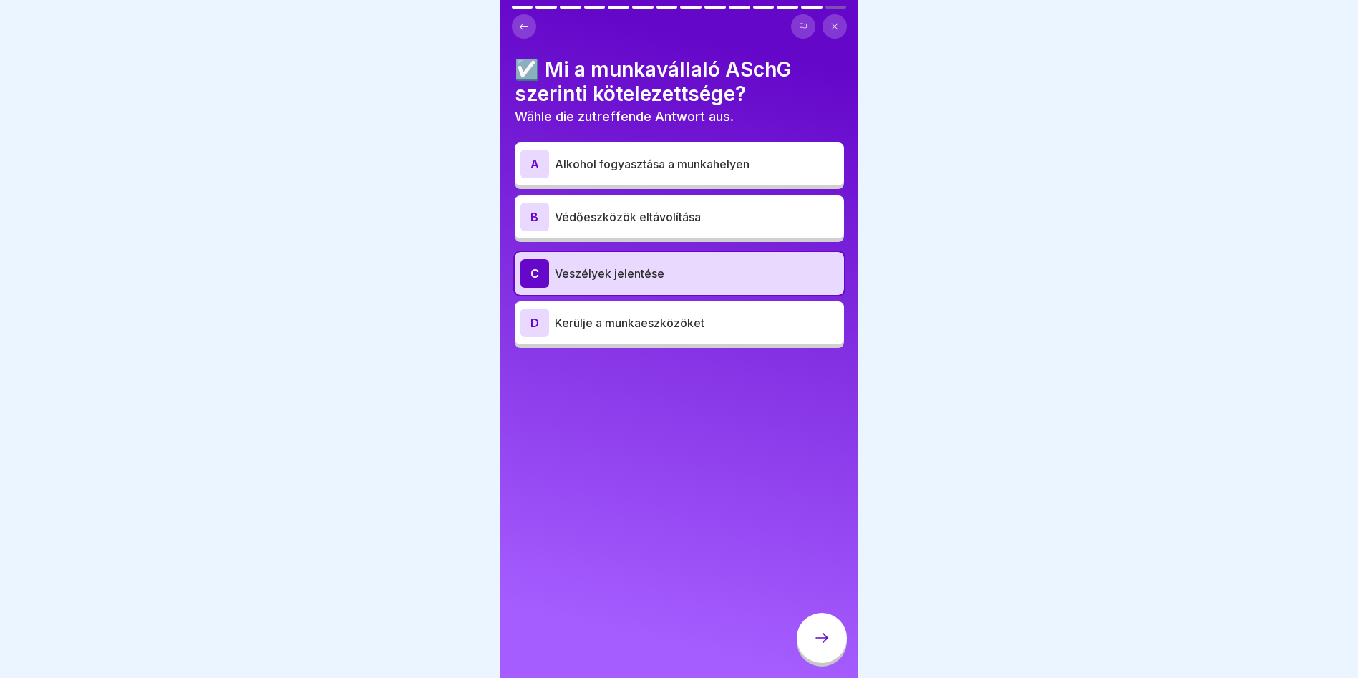
click at [818, 642] on icon at bounding box center [821, 637] width 17 height 17
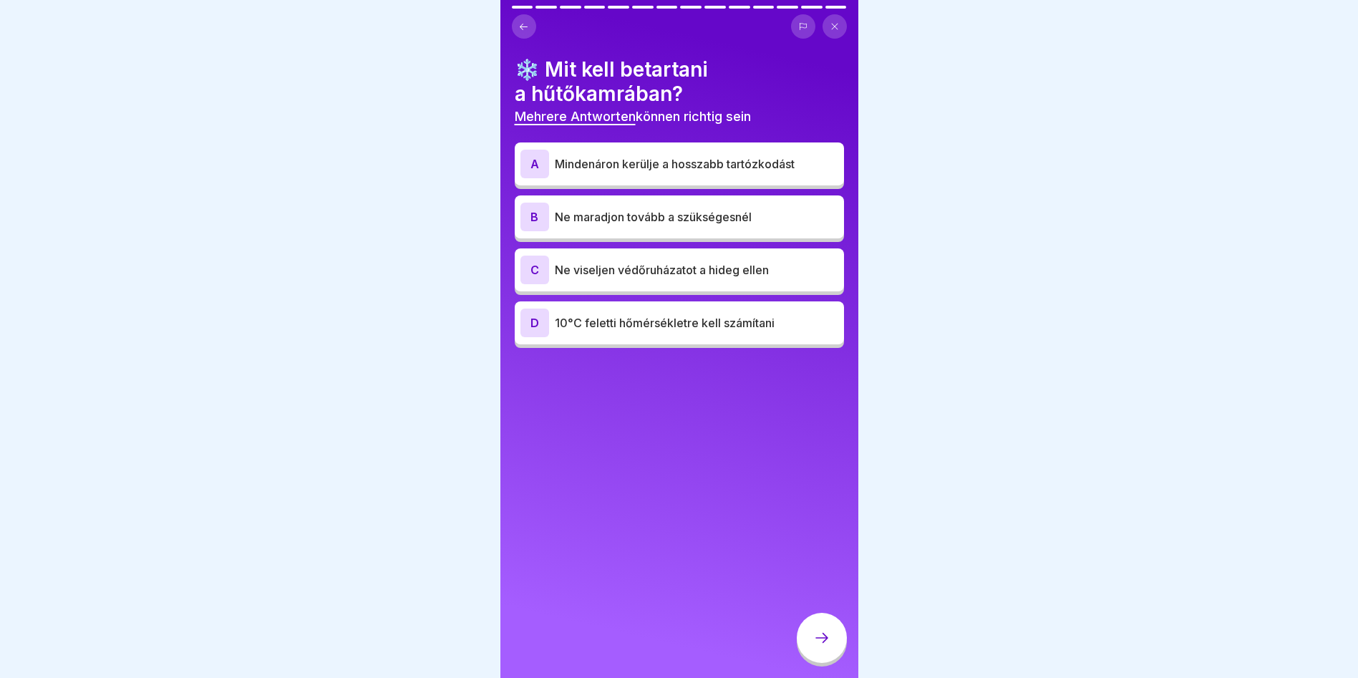
click at [703, 178] on div "A Mindenáron kerülje a hosszabb tartózkodást" at bounding box center [679, 163] width 329 height 43
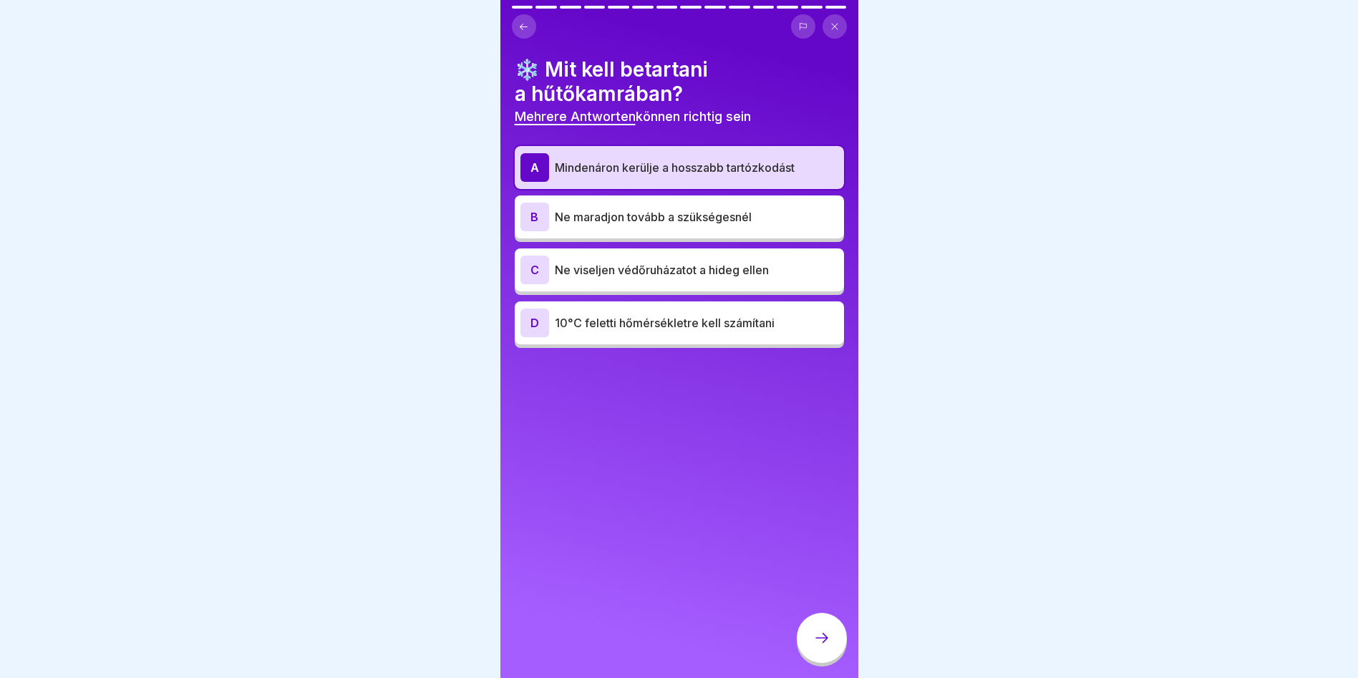
click at [653, 220] on p "Ne maradjon tovább a szükségesnél" at bounding box center [696, 216] width 283 height 17
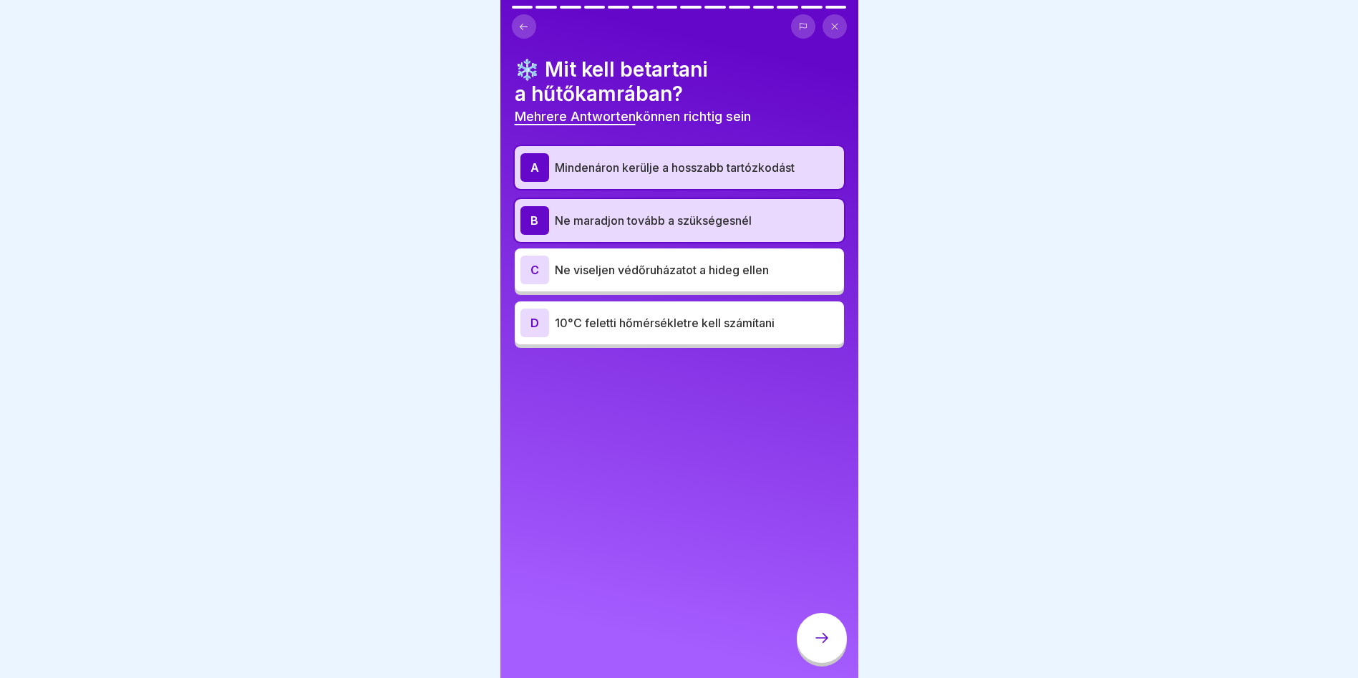
click at [814, 646] on icon at bounding box center [821, 637] width 17 height 17
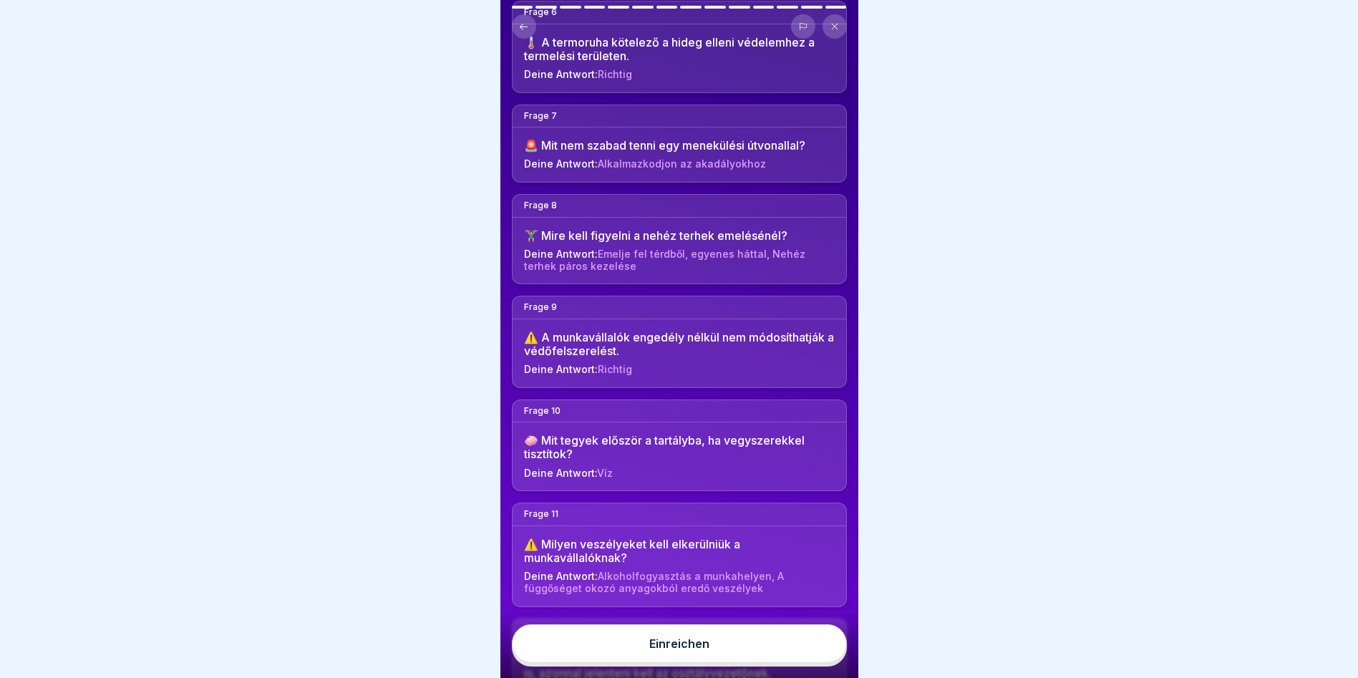
scroll to position [859, 0]
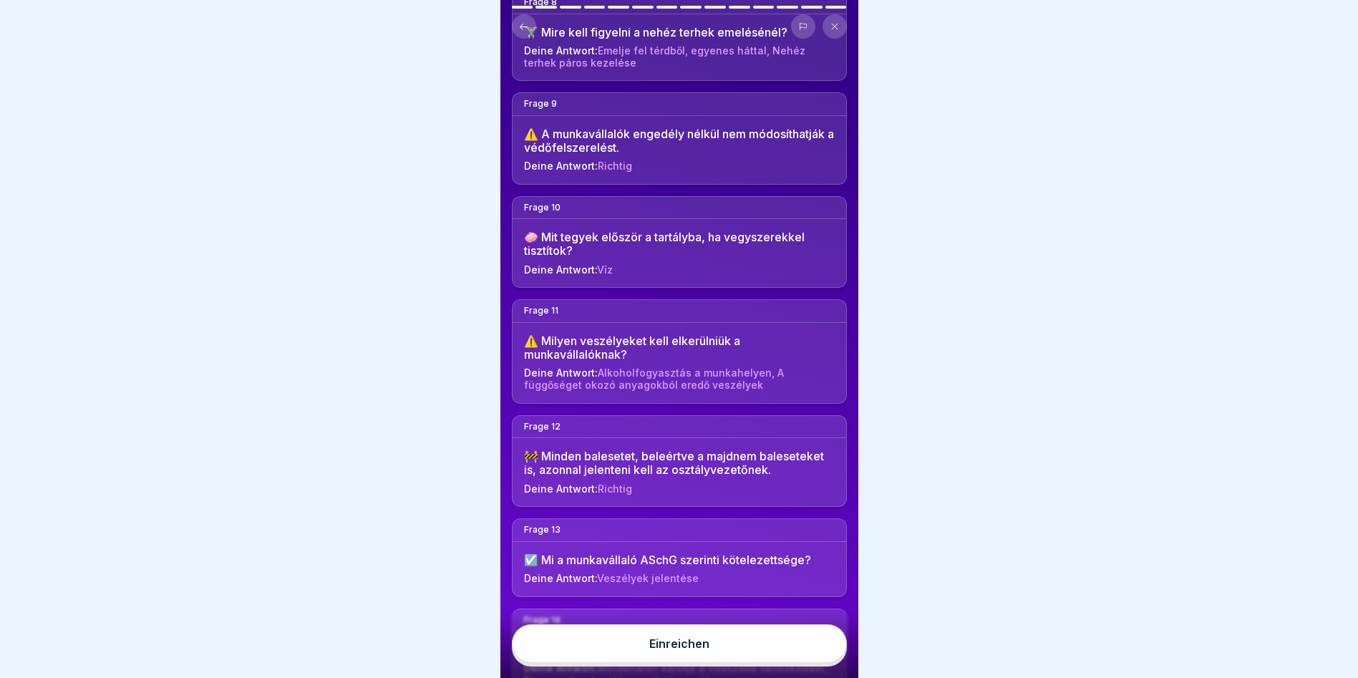
click at [731, 663] on button "Einreichen" at bounding box center [679, 643] width 335 height 39
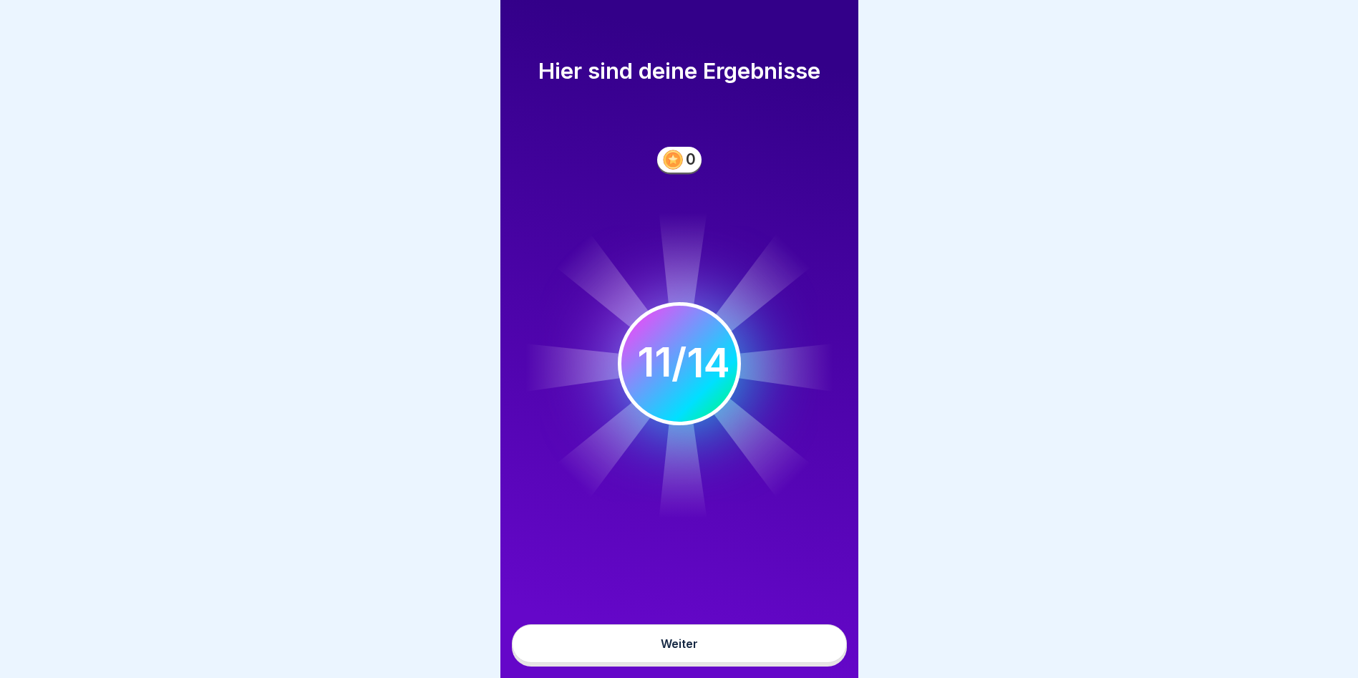
click at [688, 458] on icon at bounding box center [683, 441] width 48 height 156
click at [729, 659] on button "Weiter" at bounding box center [679, 643] width 335 height 39
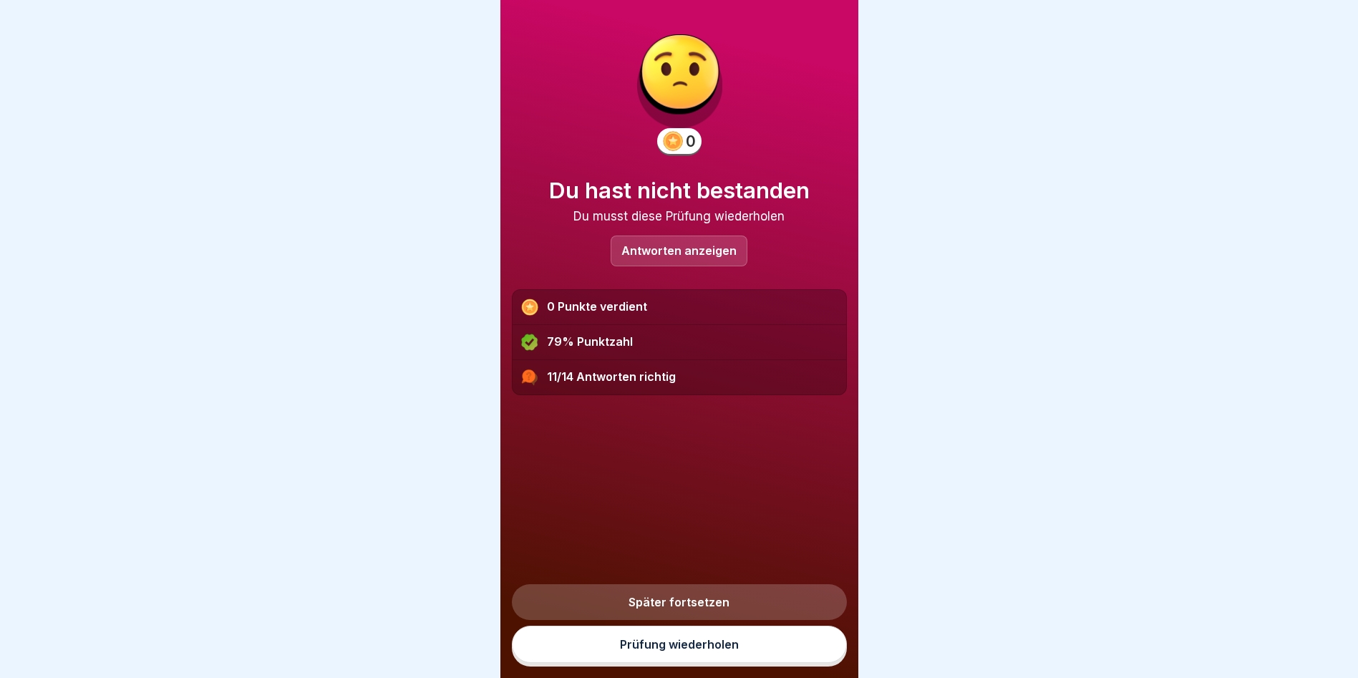
click at [689, 241] on div "Antworten anzeigen" at bounding box center [679, 250] width 137 height 31
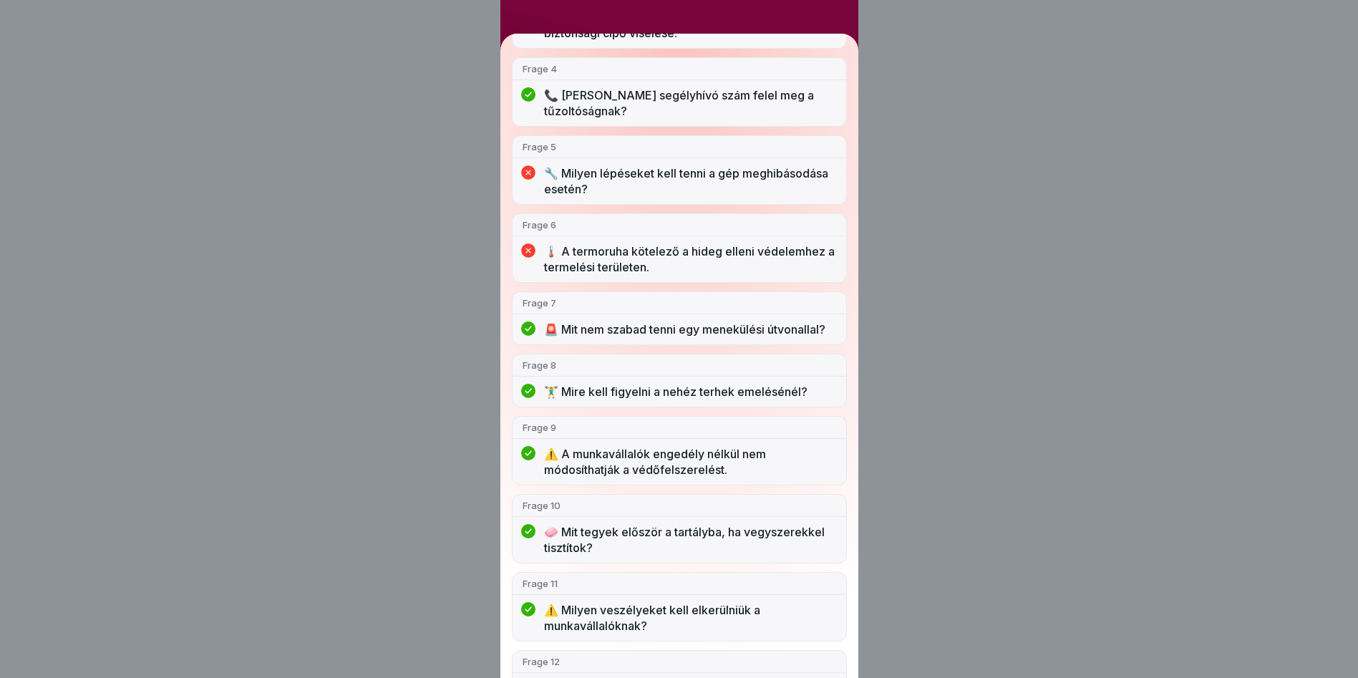
scroll to position [283, 0]
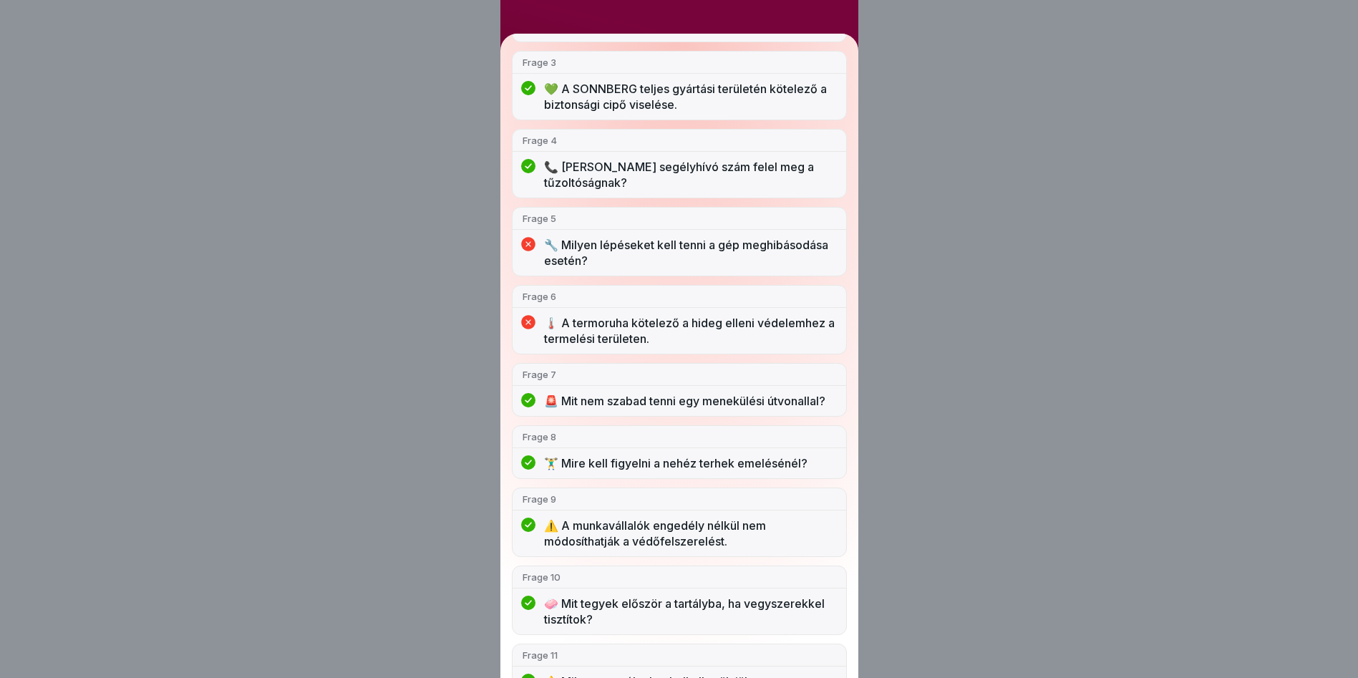
click at [978, 293] on div "Du hast nicht bestanden 11/14 Antworten richtig Frage 1 🤔 Hol kötelező a hallás…" at bounding box center [679, 339] width 1358 height 678
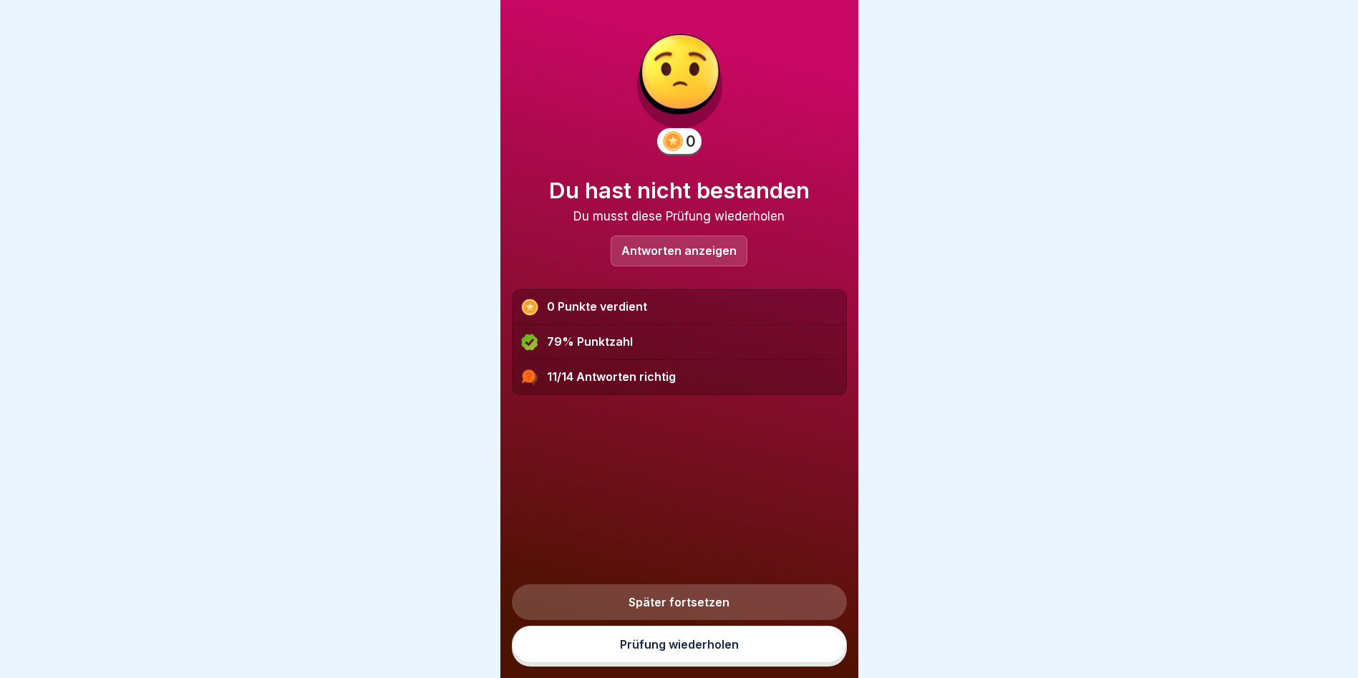
click at [714, 661] on link "Prüfung wiederholen" at bounding box center [679, 644] width 335 height 37
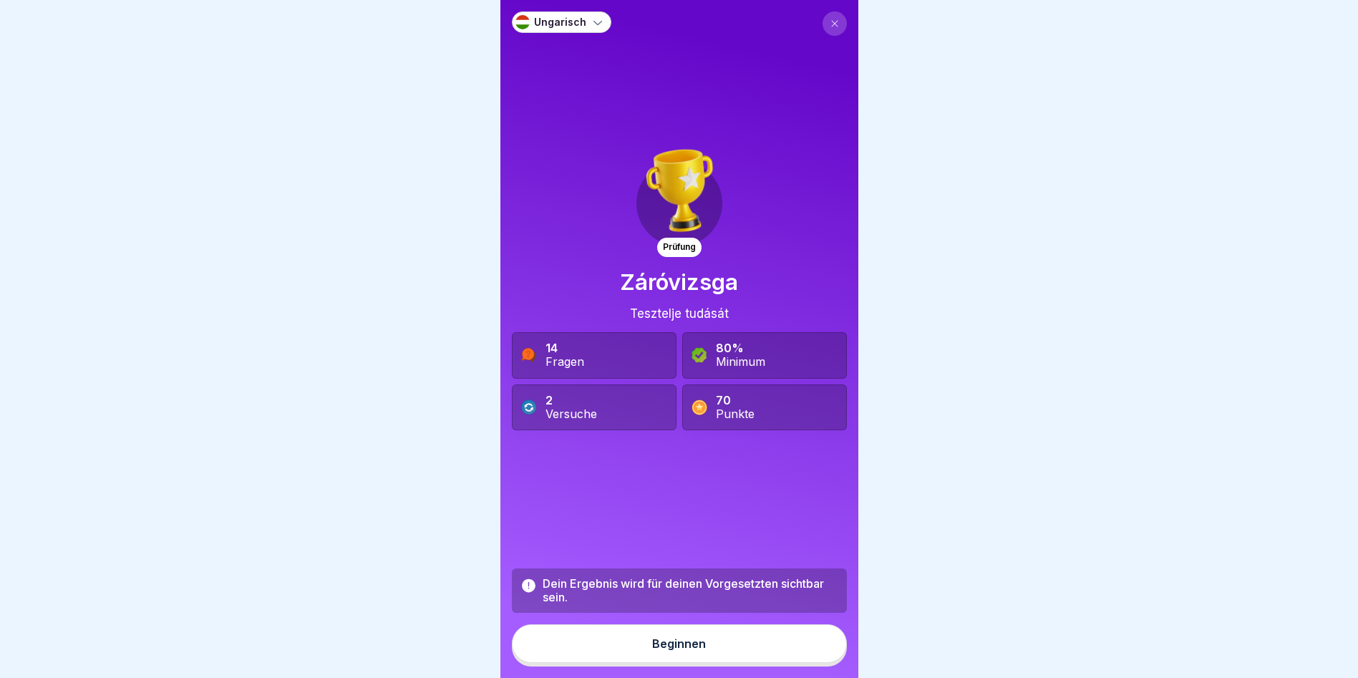
click at [692, 663] on button "Beginnen" at bounding box center [679, 643] width 335 height 39
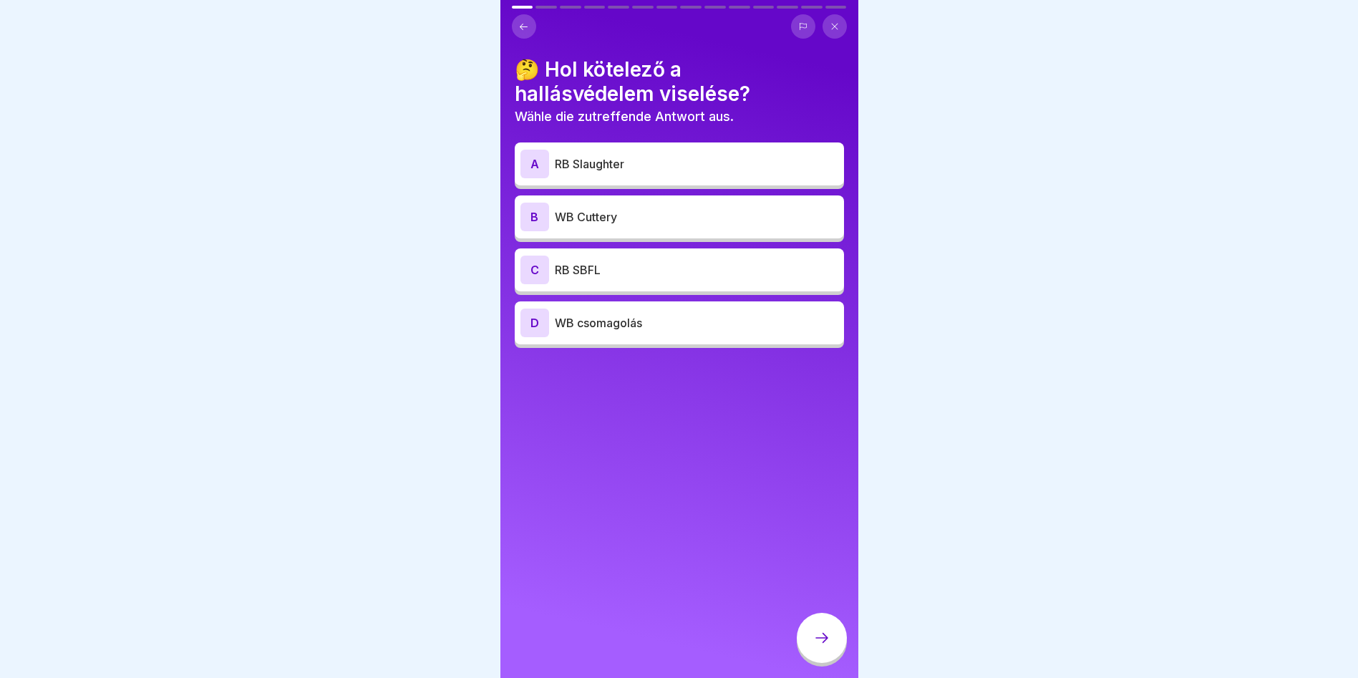
click at [630, 268] on p "RB SBFL" at bounding box center [696, 269] width 283 height 17
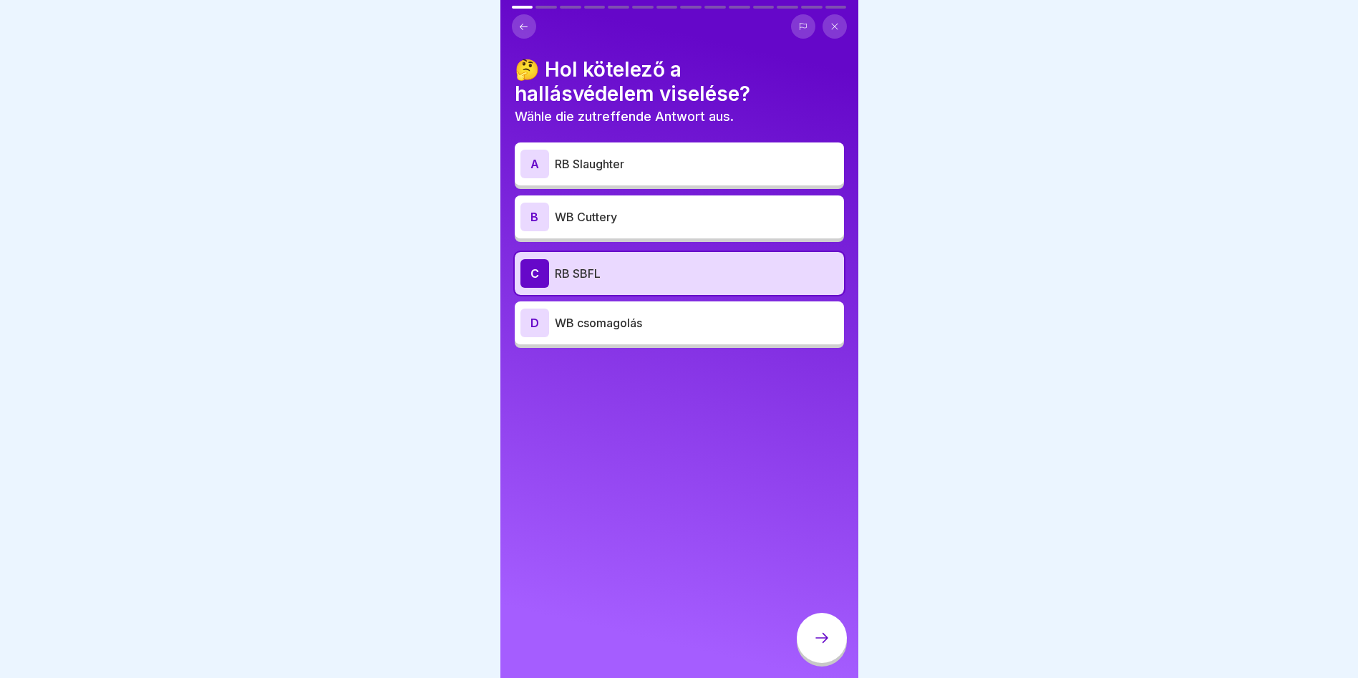
click at [628, 279] on p "RB SBFL" at bounding box center [696, 273] width 283 height 17
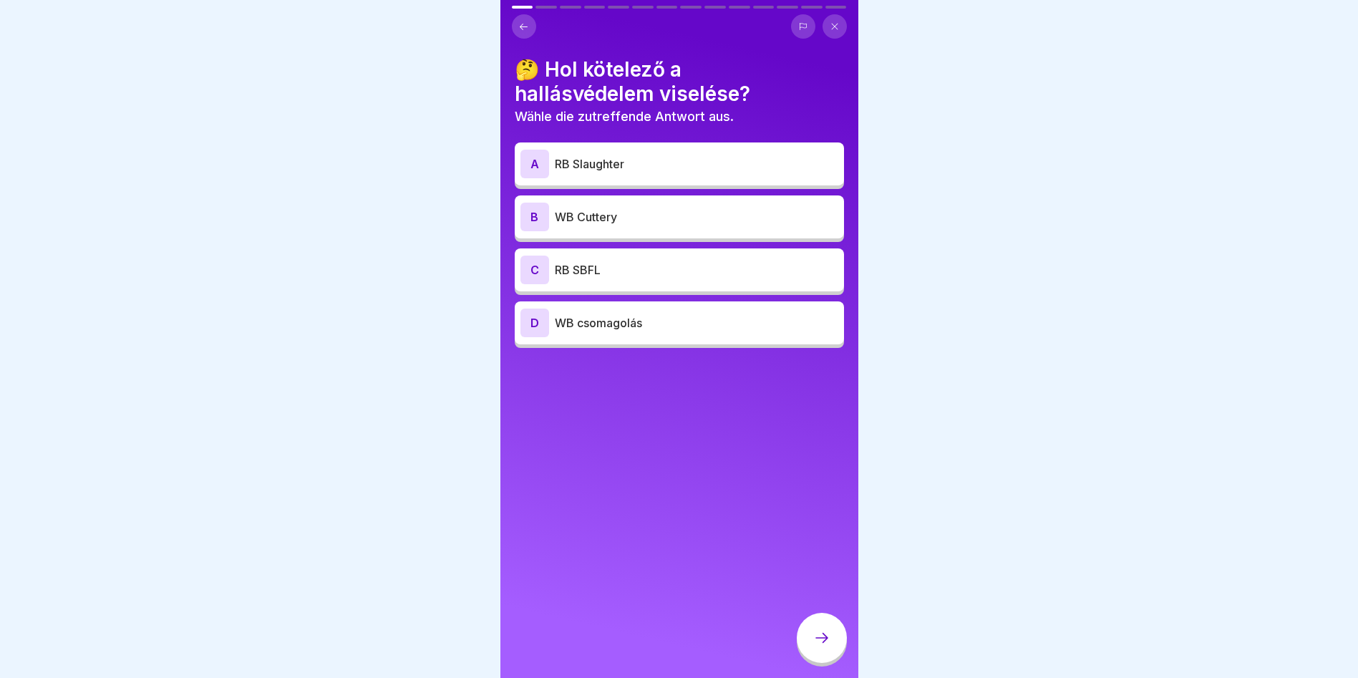
click at [620, 319] on p "WB csomagolás" at bounding box center [696, 322] width 283 height 17
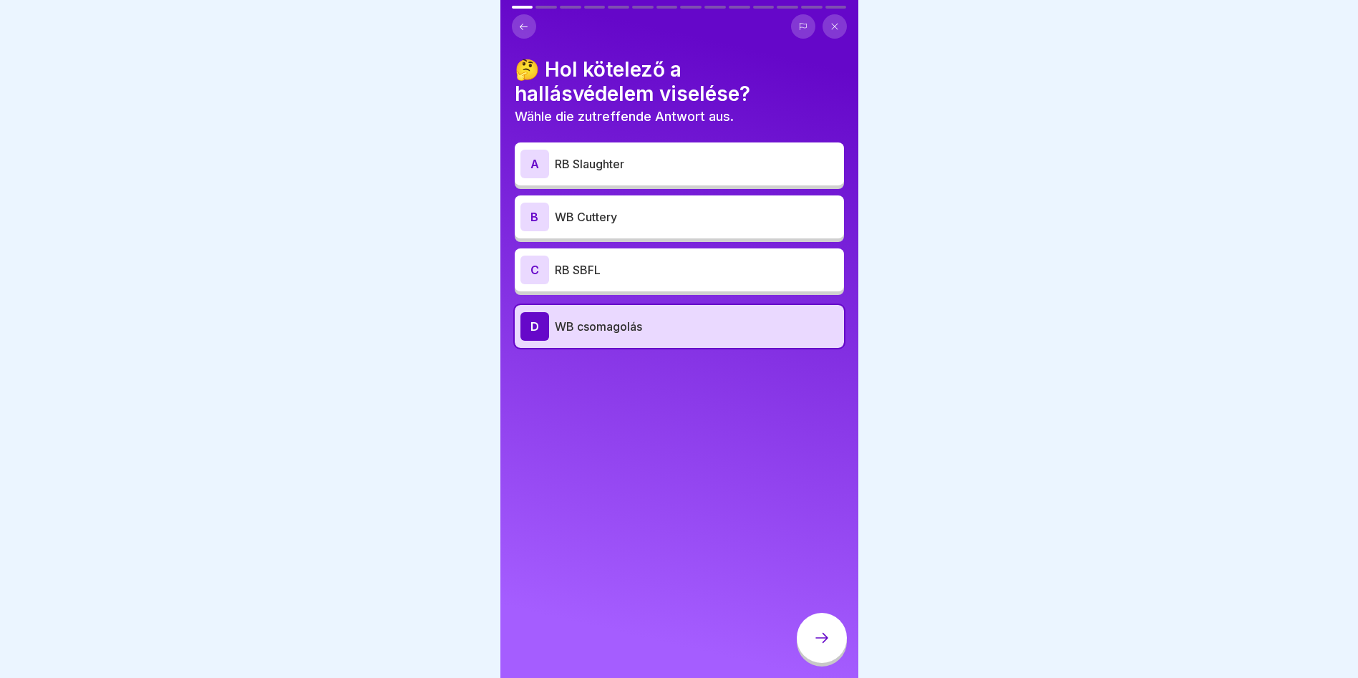
click at [825, 646] on icon at bounding box center [821, 637] width 17 height 17
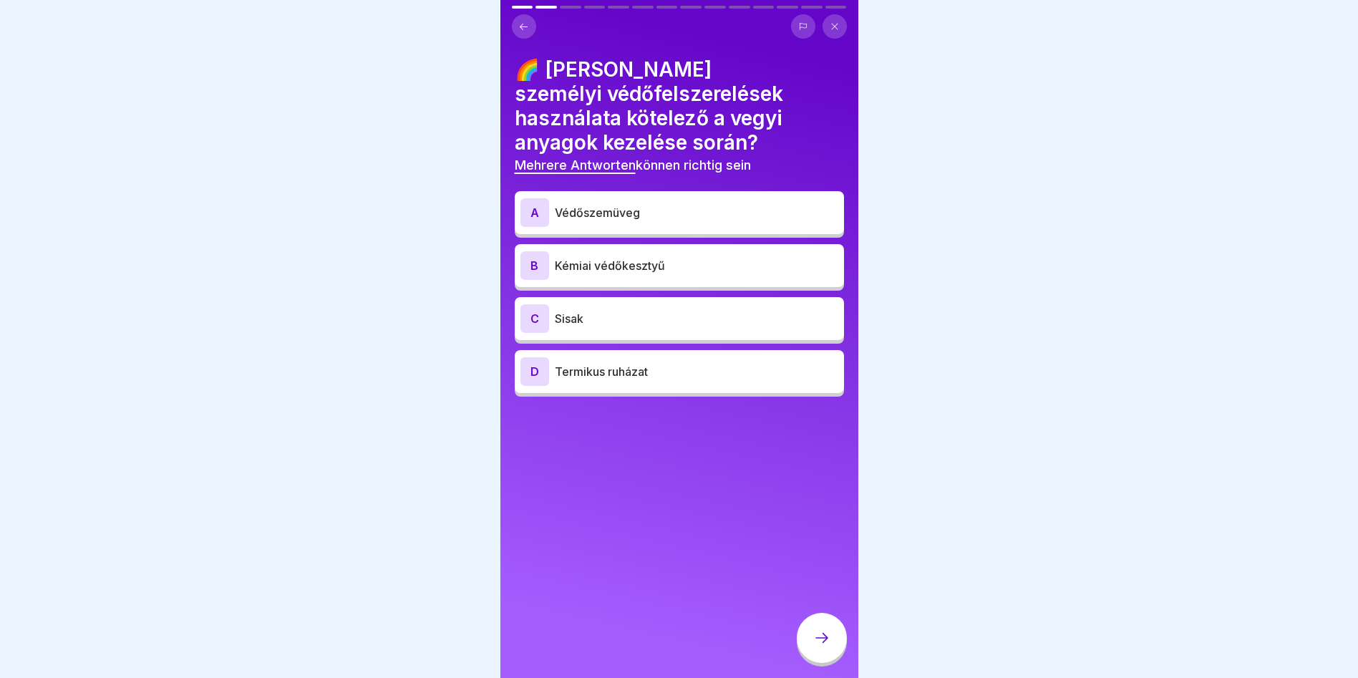
click at [676, 224] on div "A Védőszemüveg" at bounding box center [679, 212] width 318 height 29
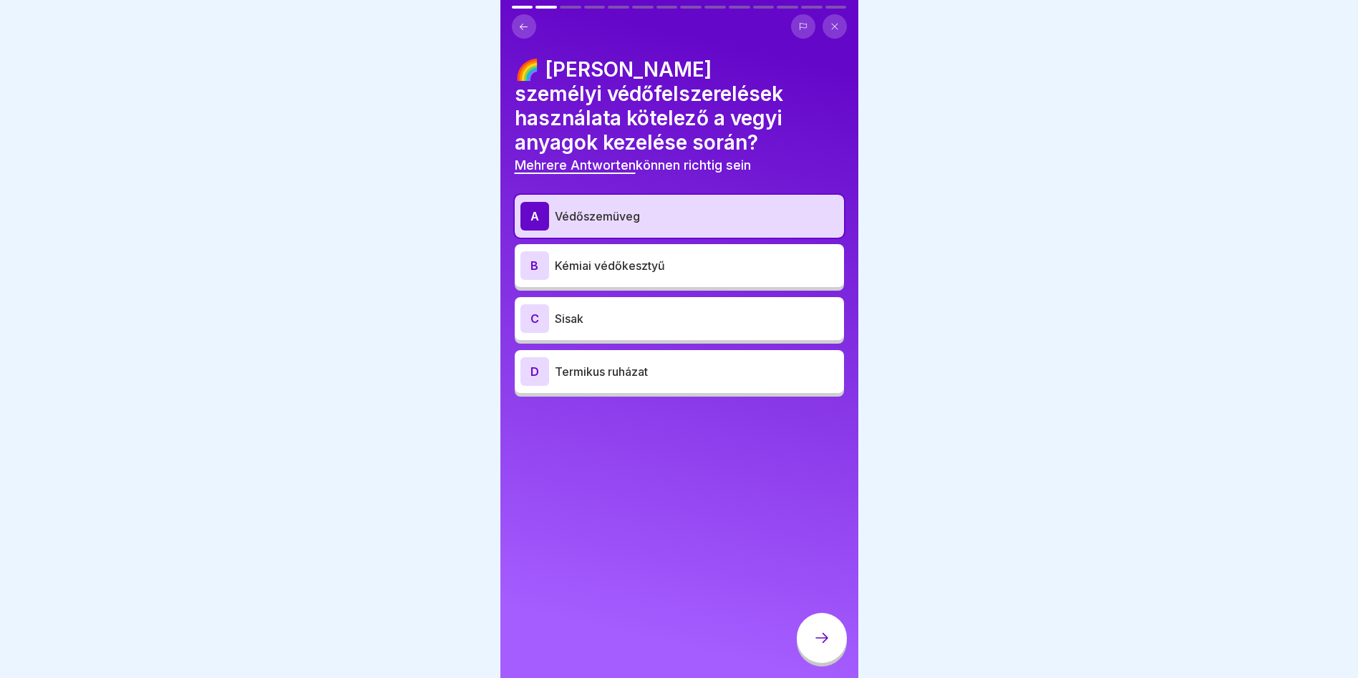
click at [602, 272] on p "Kémiai védőkesztyű" at bounding box center [696, 265] width 283 height 17
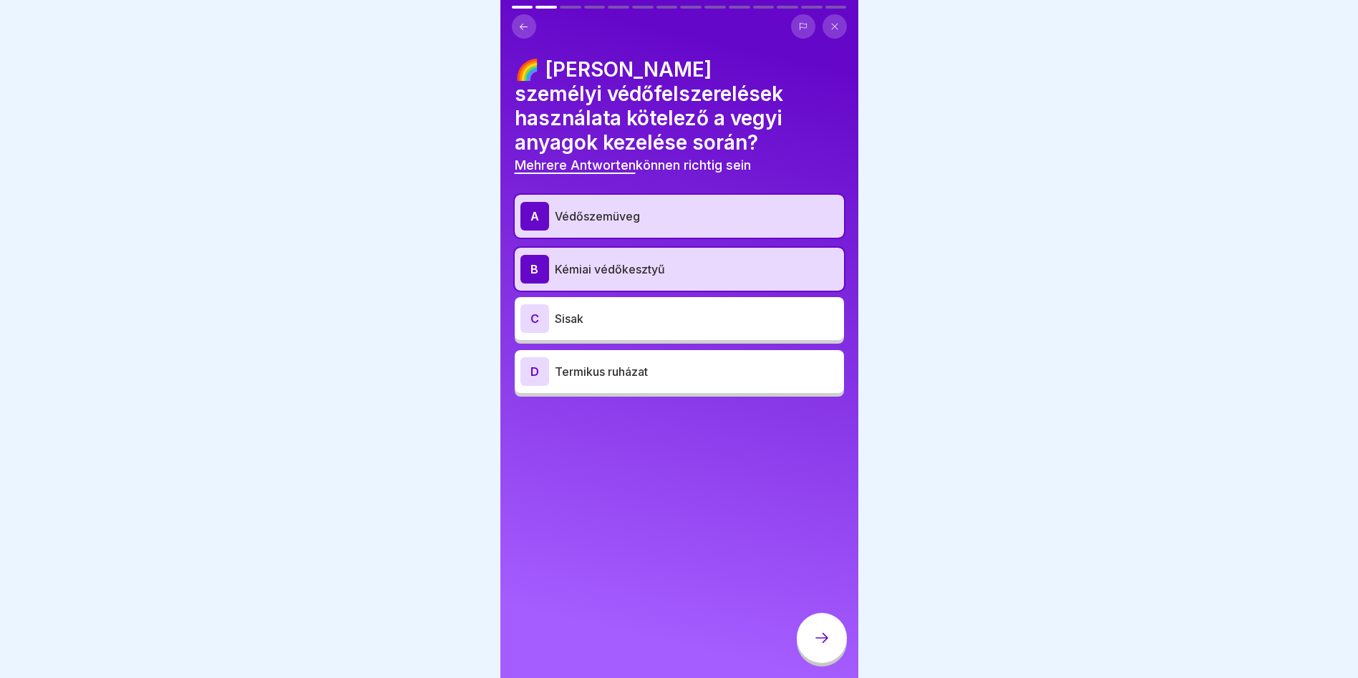
click at [823, 642] on icon at bounding box center [821, 637] width 17 height 17
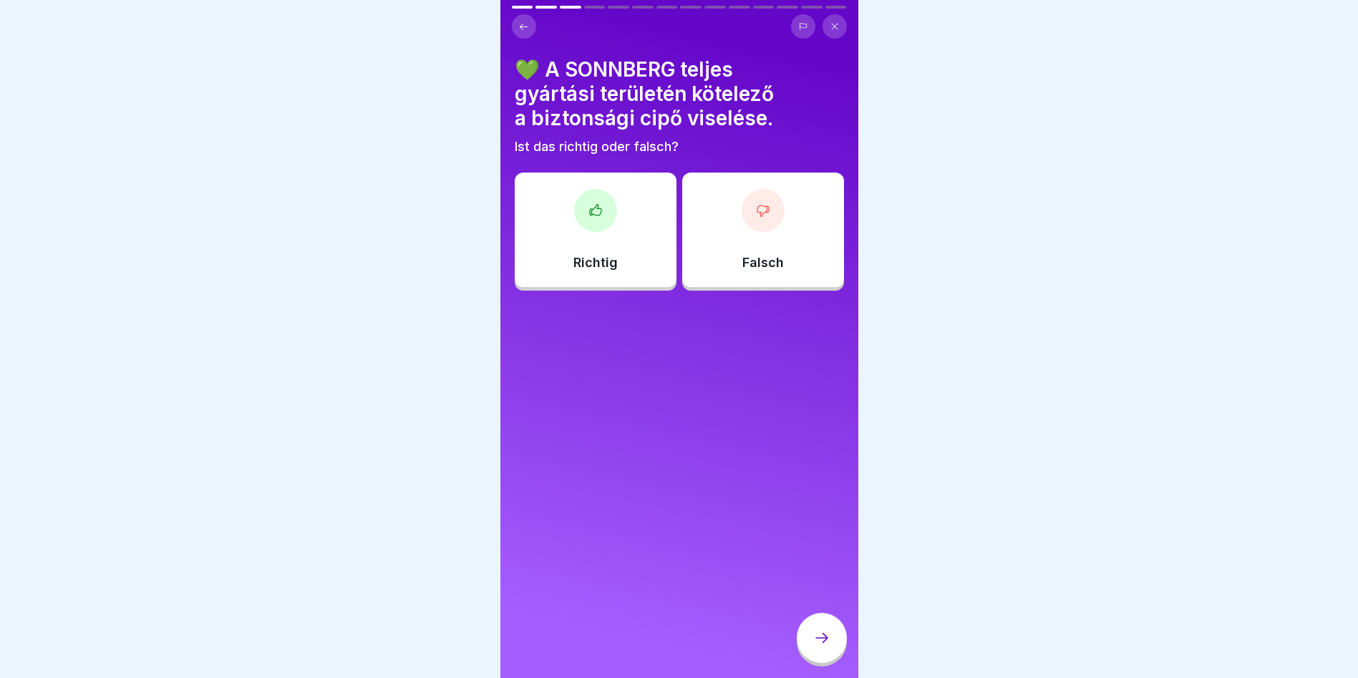
click at [613, 223] on div "Richtig" at bounding box center [596, 230] width 162 height 115
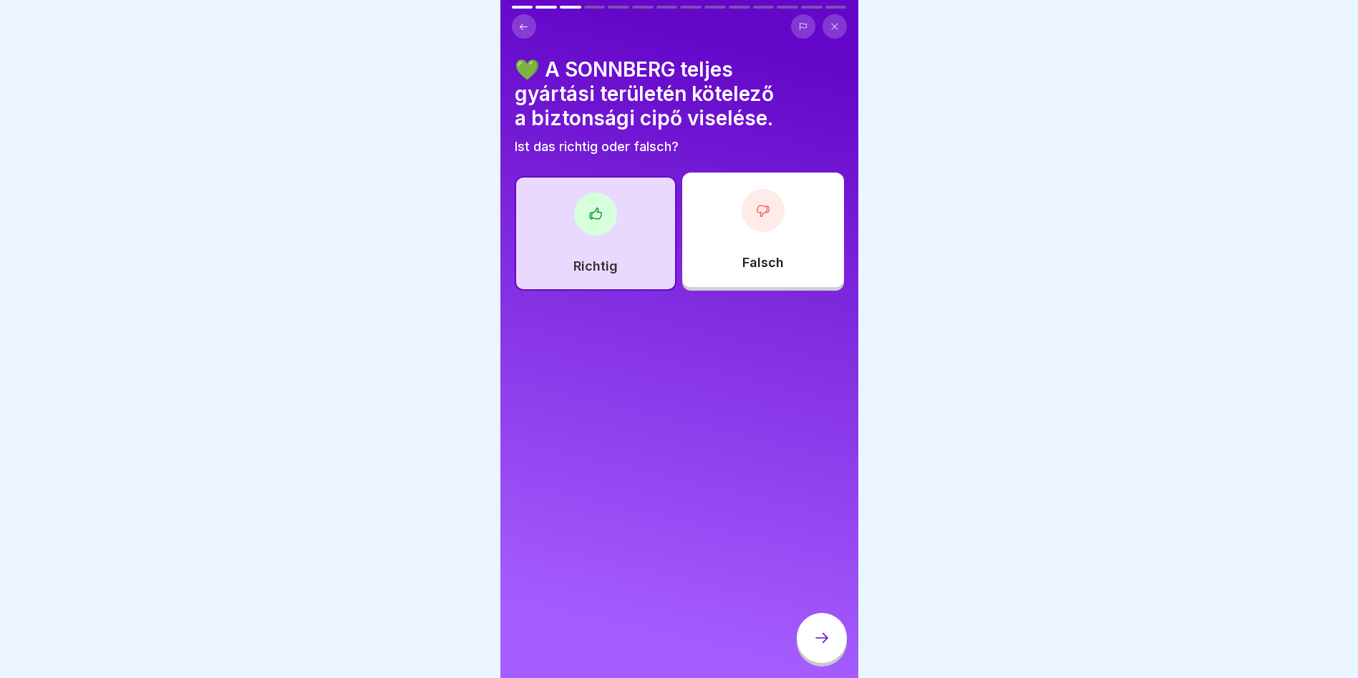
click at [817, 646] on icon at bounding box center [821, 637] width 17 height 17
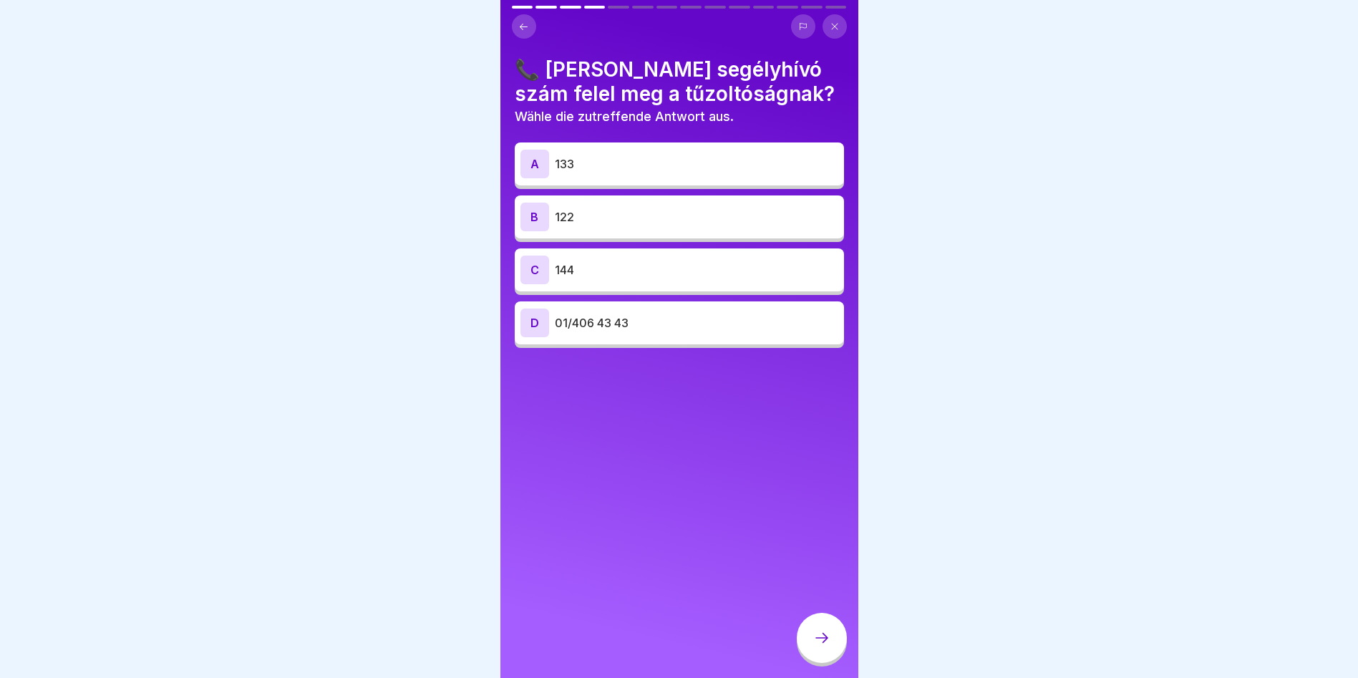
click at [608, 208] on p "122" at bounding box center [696, 216] width 283 height 17
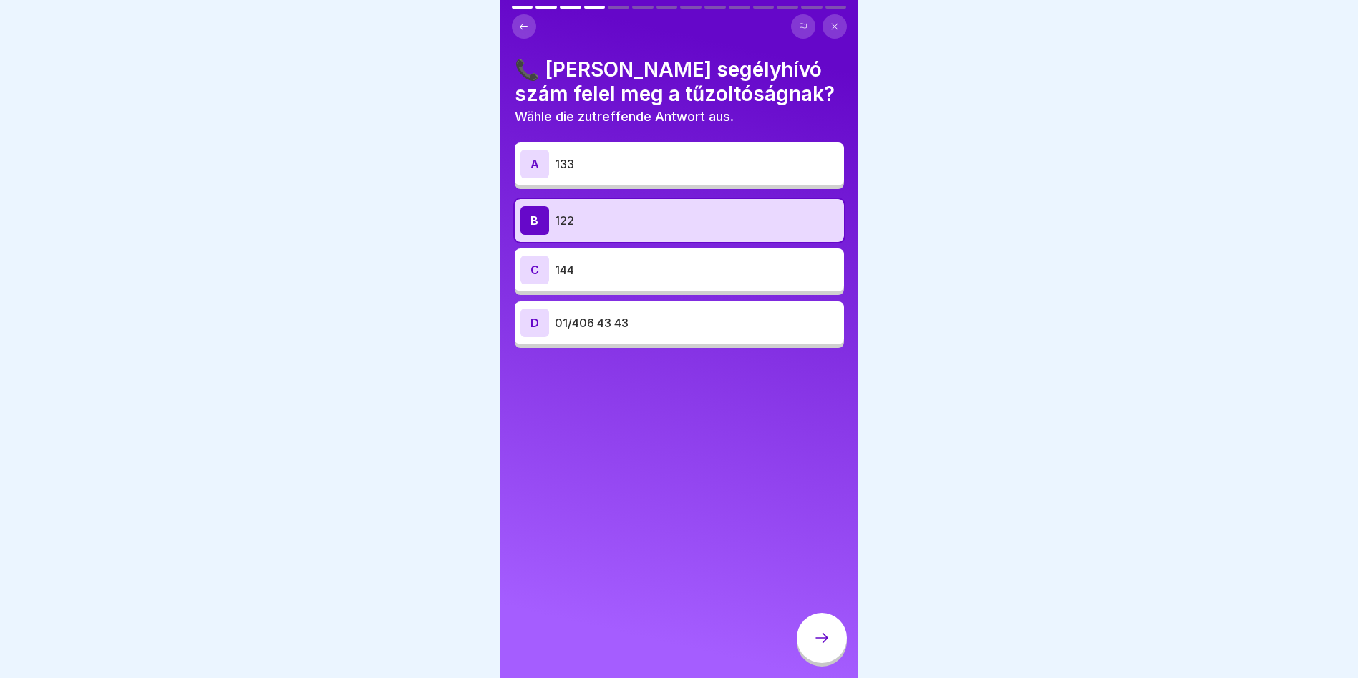
click at [834, 659] on div at bounding box center [822, 638] width 50 height 50
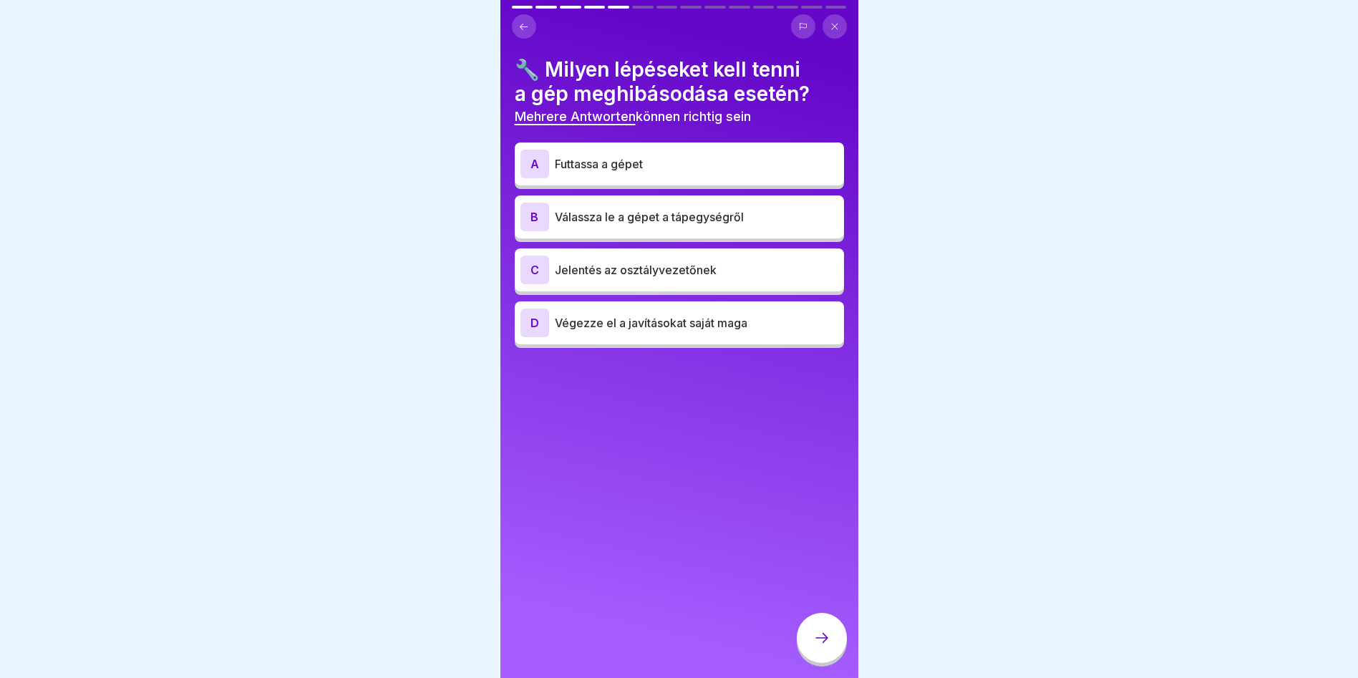
click at [730, 221] on p "Válassza le a gépet a tápegységről" at bounding box center [696, 216] width 283 height 17
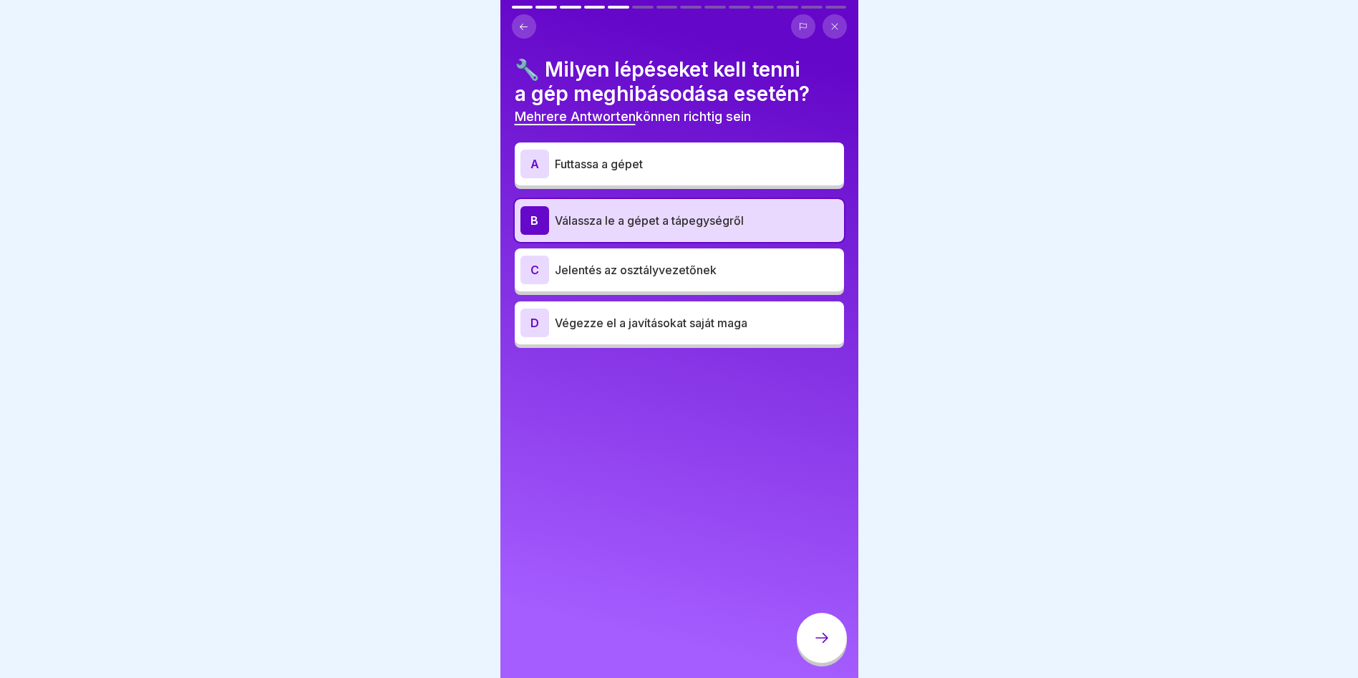
click at [828, 663] on div at bounding box center [822, 638] width 50 height 50
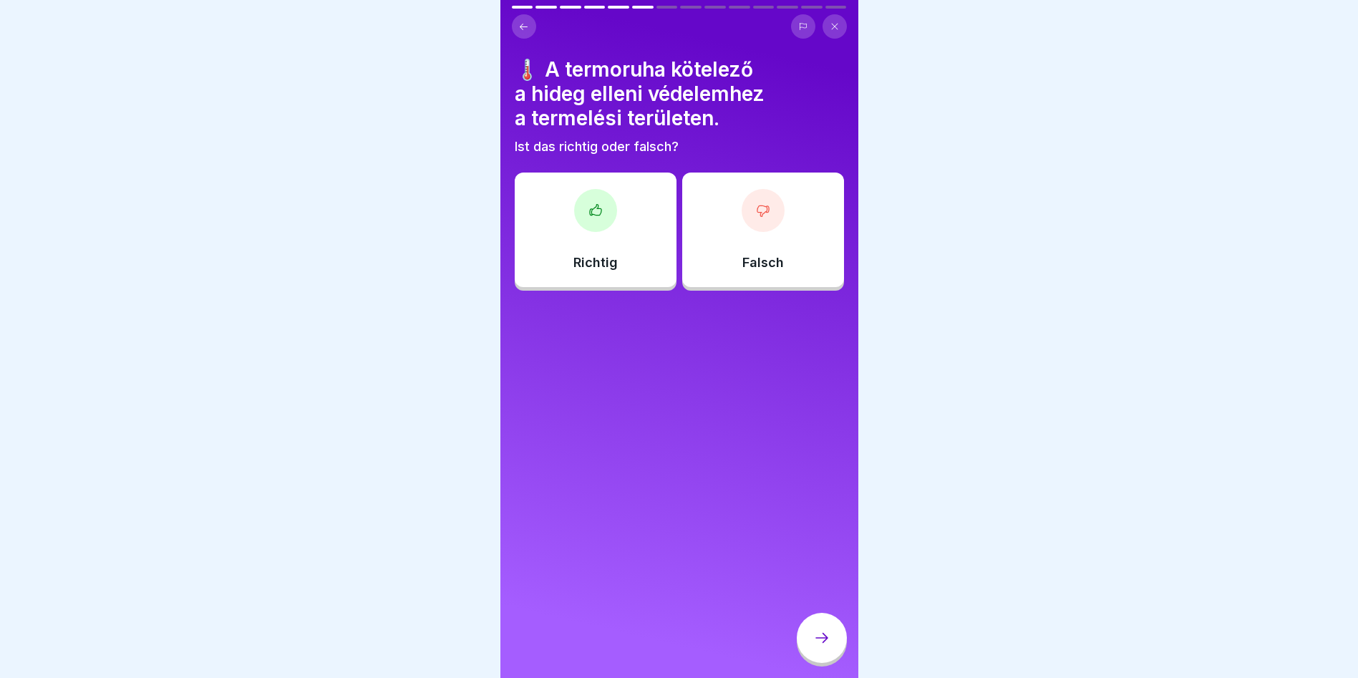
click at [796, 204] on div "Falsch" at bounding box center [763, 230] width 162 height 115
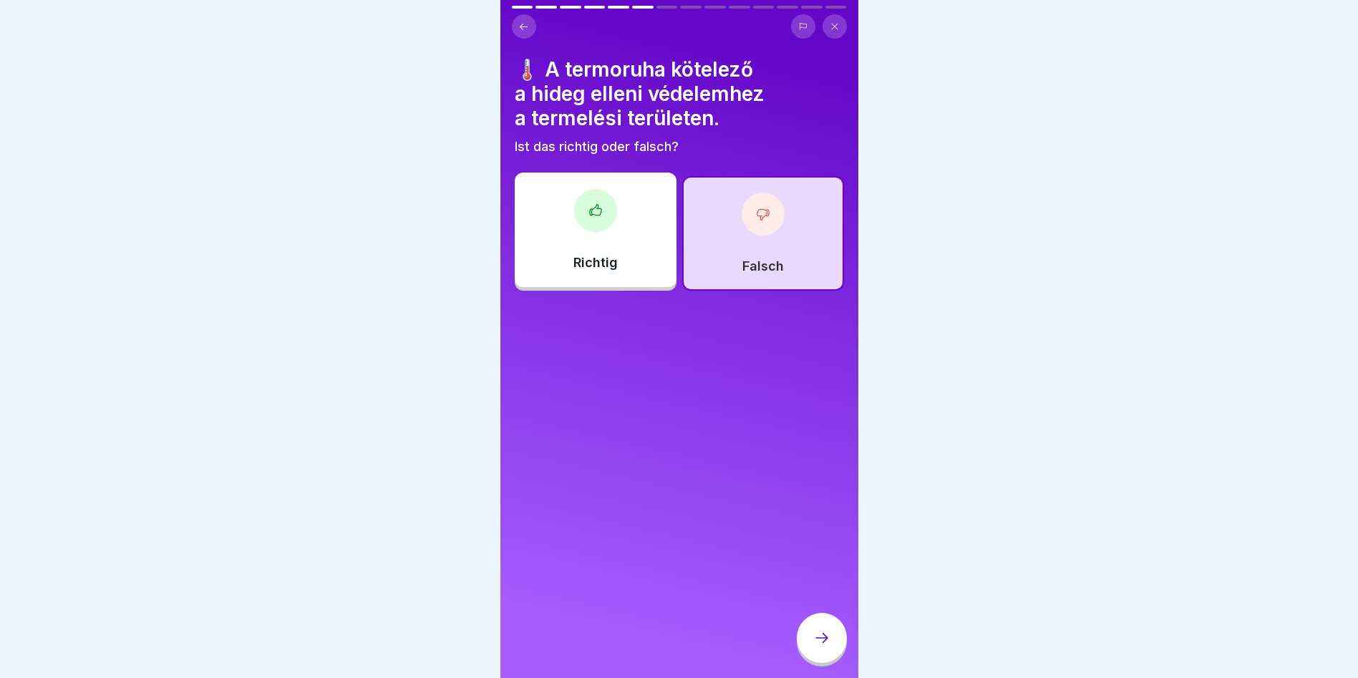
click at [825, 646] on icon at bounding box center [821, 637] width 17 height 17
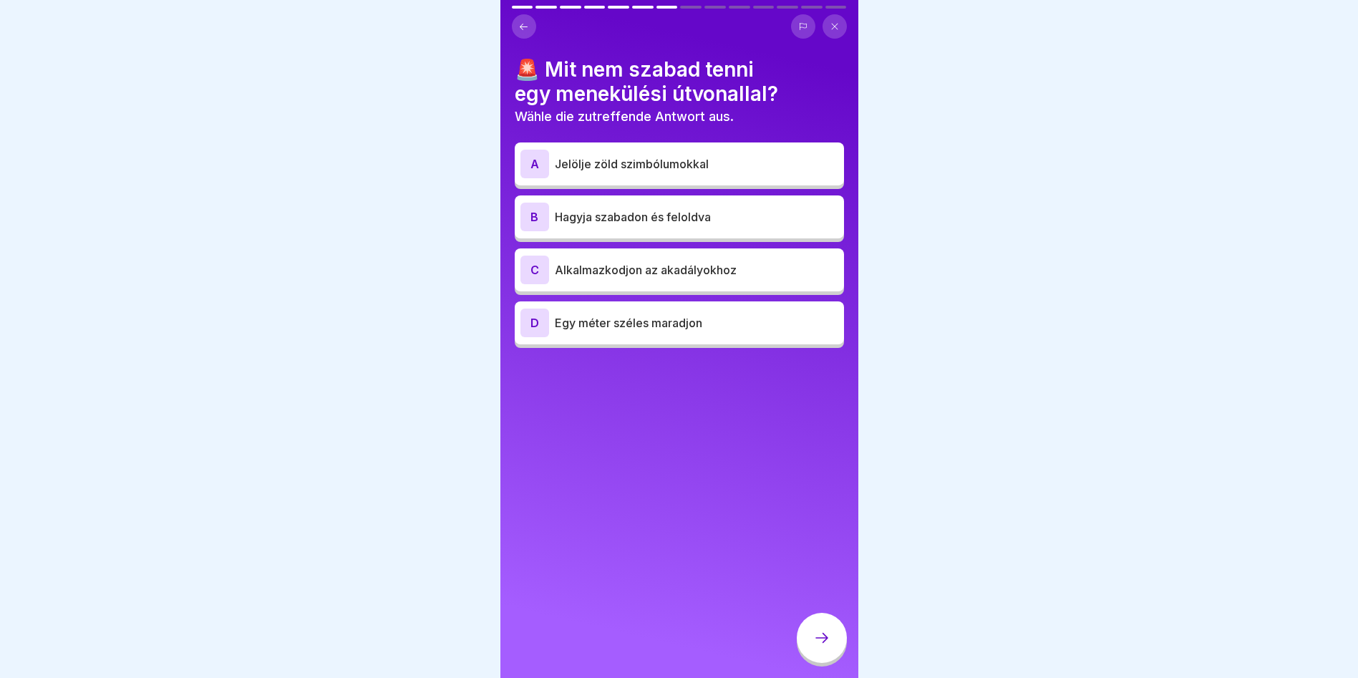
click at [688, 273] on p "Alkalmazkodjon az akadályokhoz" at bounding box center [696, 269] width 283 height 17
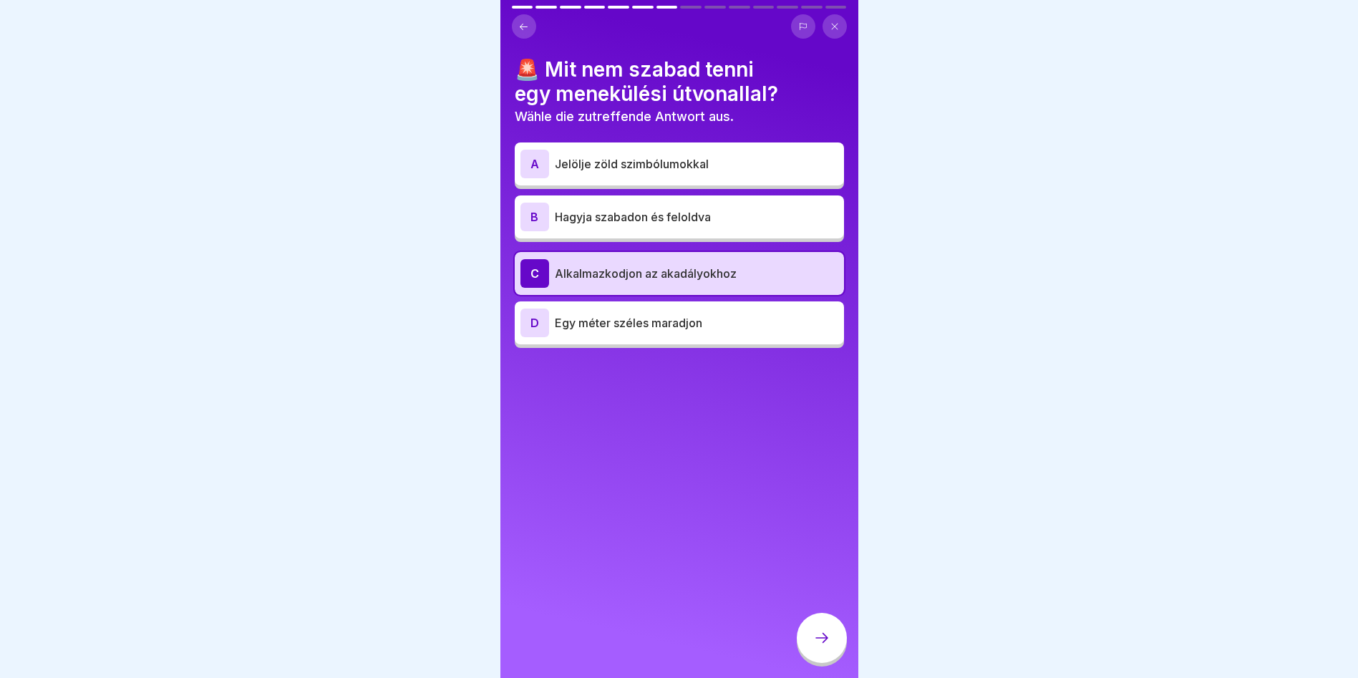
click at [813, 641] on icon at bounding box center [821, 637] width 17 height 17
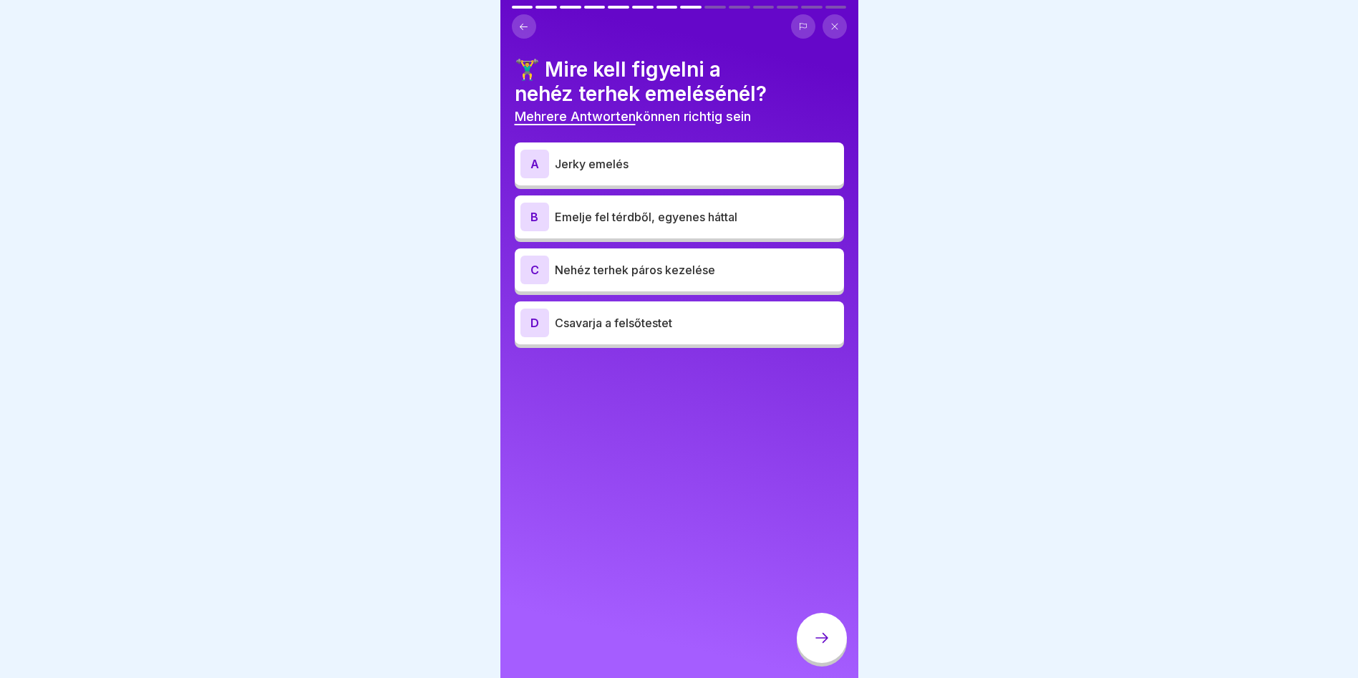
click at [668, 223] on p "Emelje fel térdből, egyenes háttal" at bounding box center [696, 216] width 283 height 17
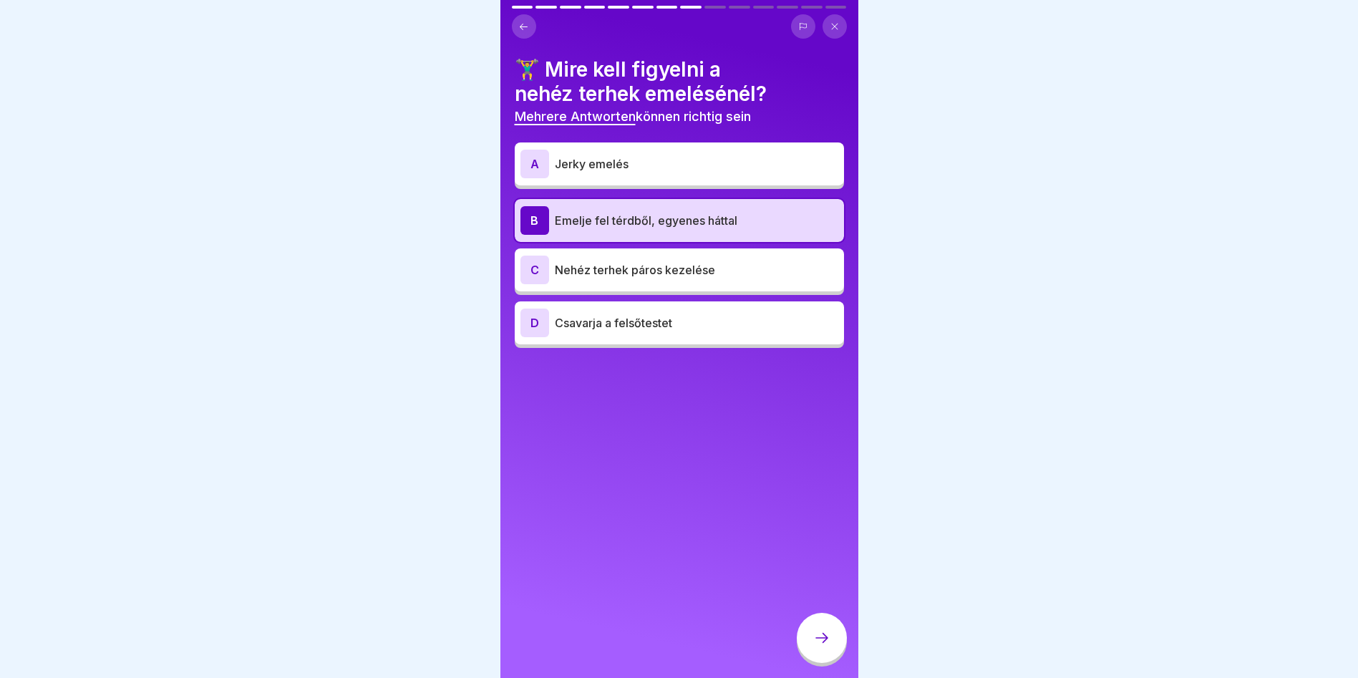
click at [686, 276] on p "Nehéz terhek páros kezelése" at bounding box center [696, 269] width 283 height 17
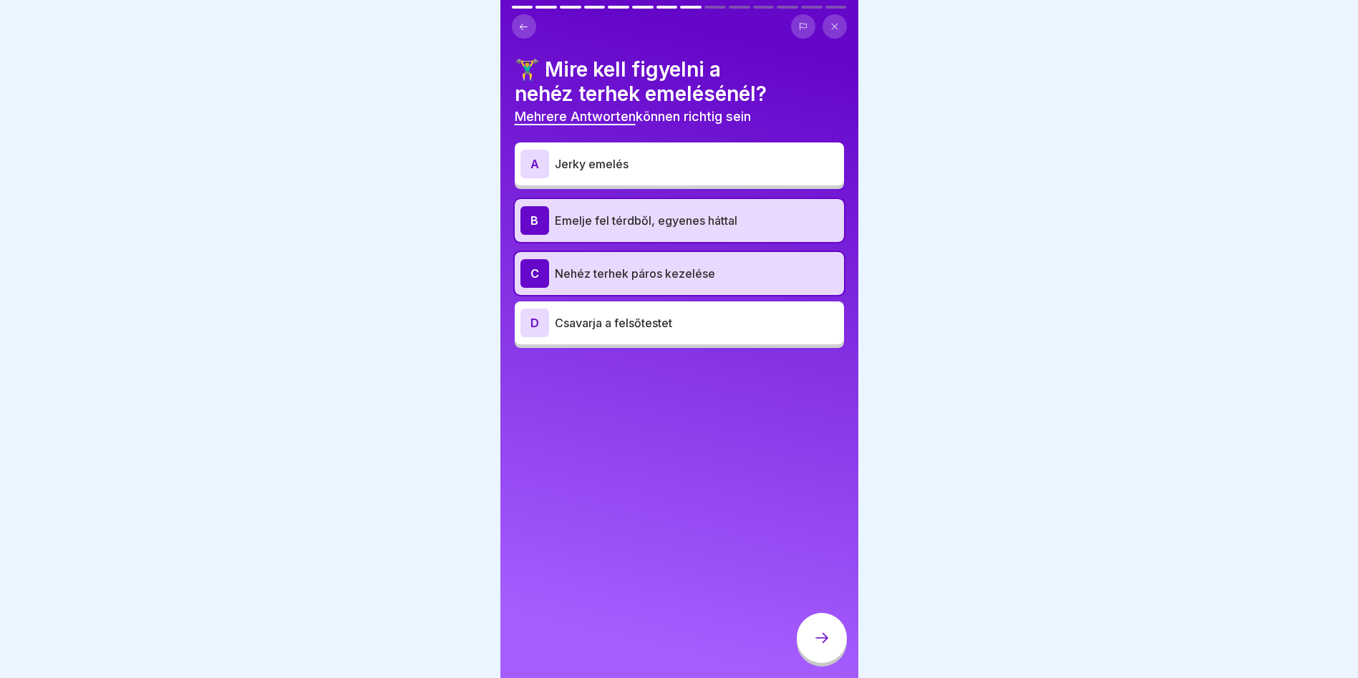
click at [837, 648] on div at bounding box center [822, 638] width 50 height 50
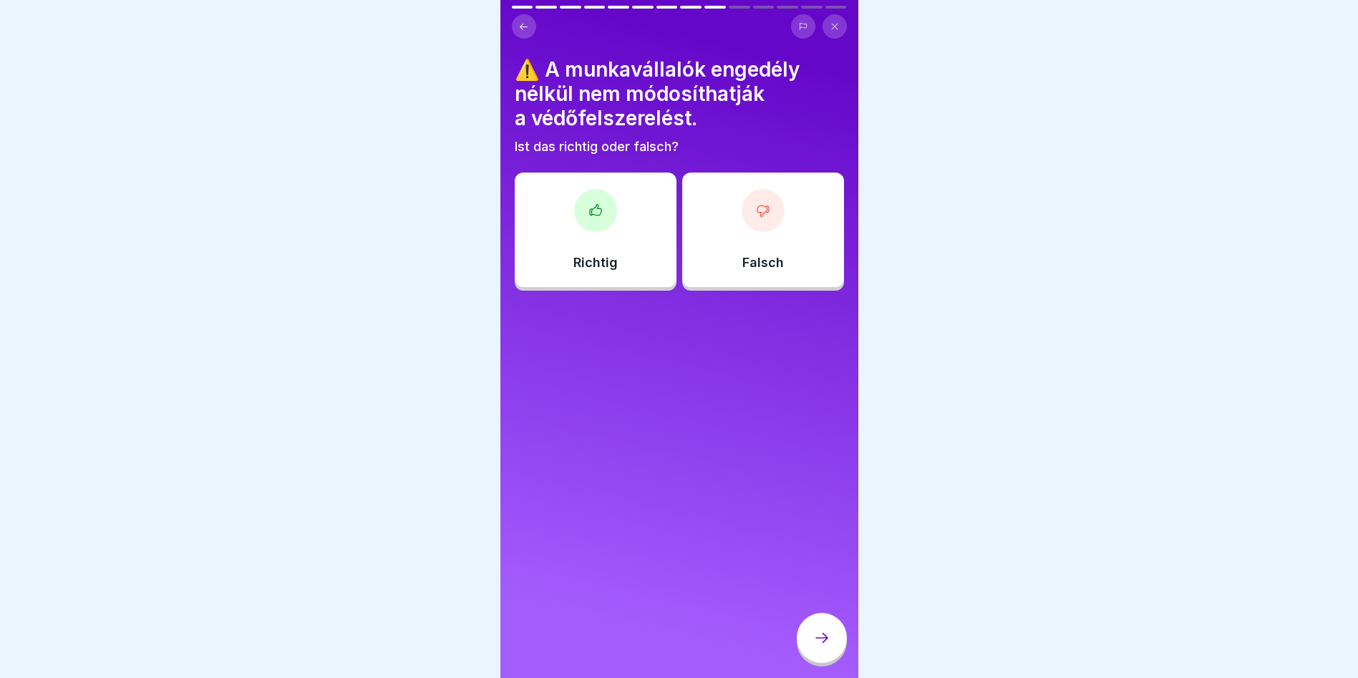
click at [633, 199] on div "Richtig" at bounding box center [596, 230] width 162 height 115
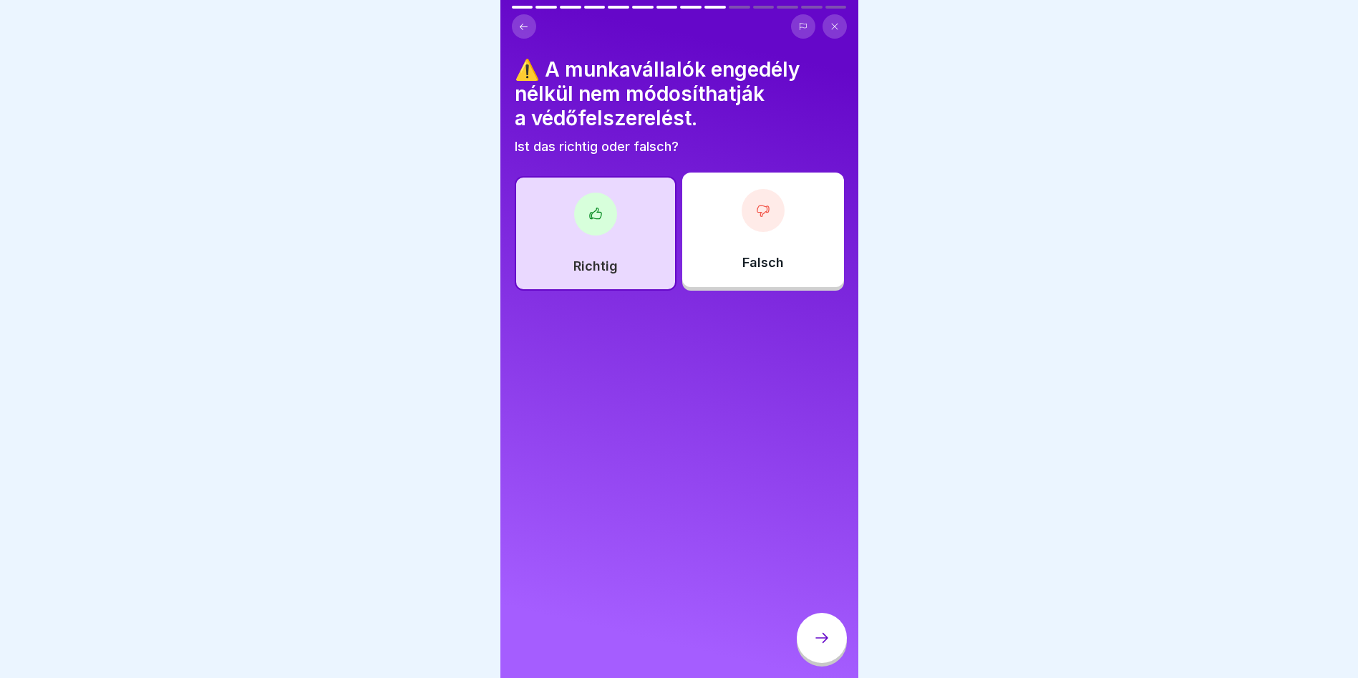
click at [827, 646] on icon at bounding box center [821, 637] width 17 height 17
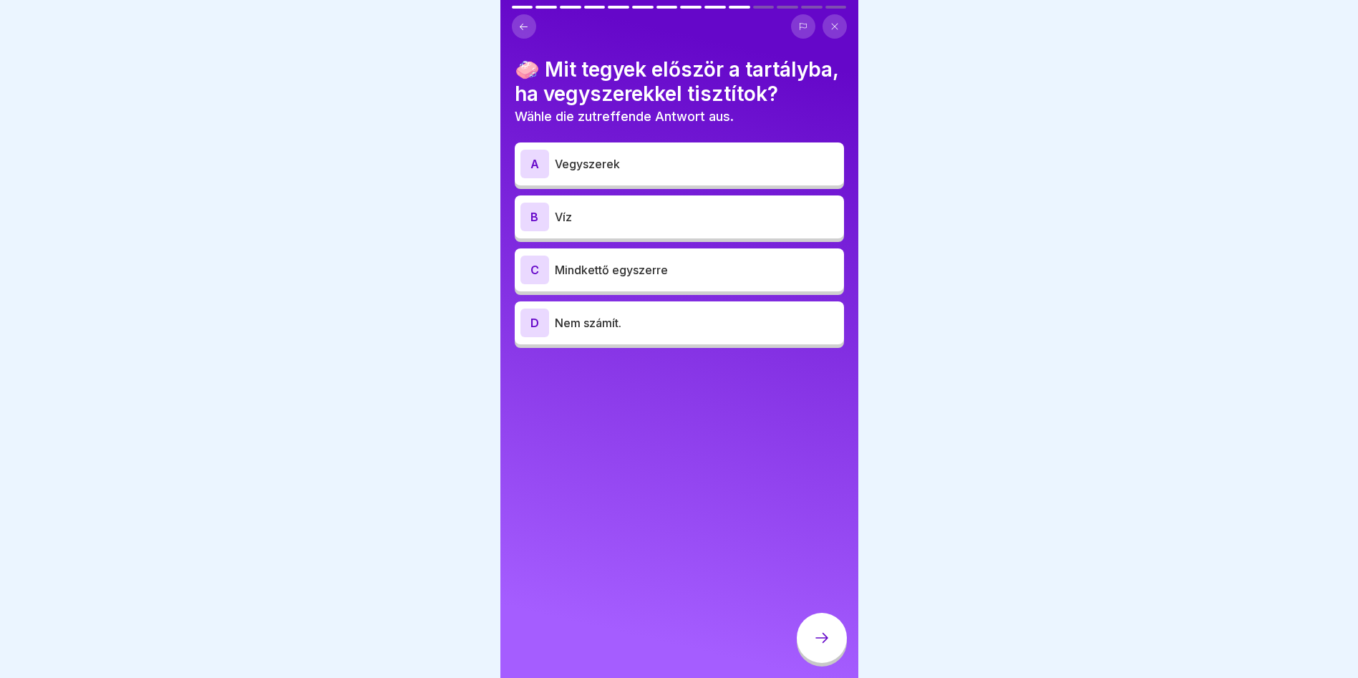
click at [608, 225] on p "Víz" at bounding box center [696, 216] width 283 height 17
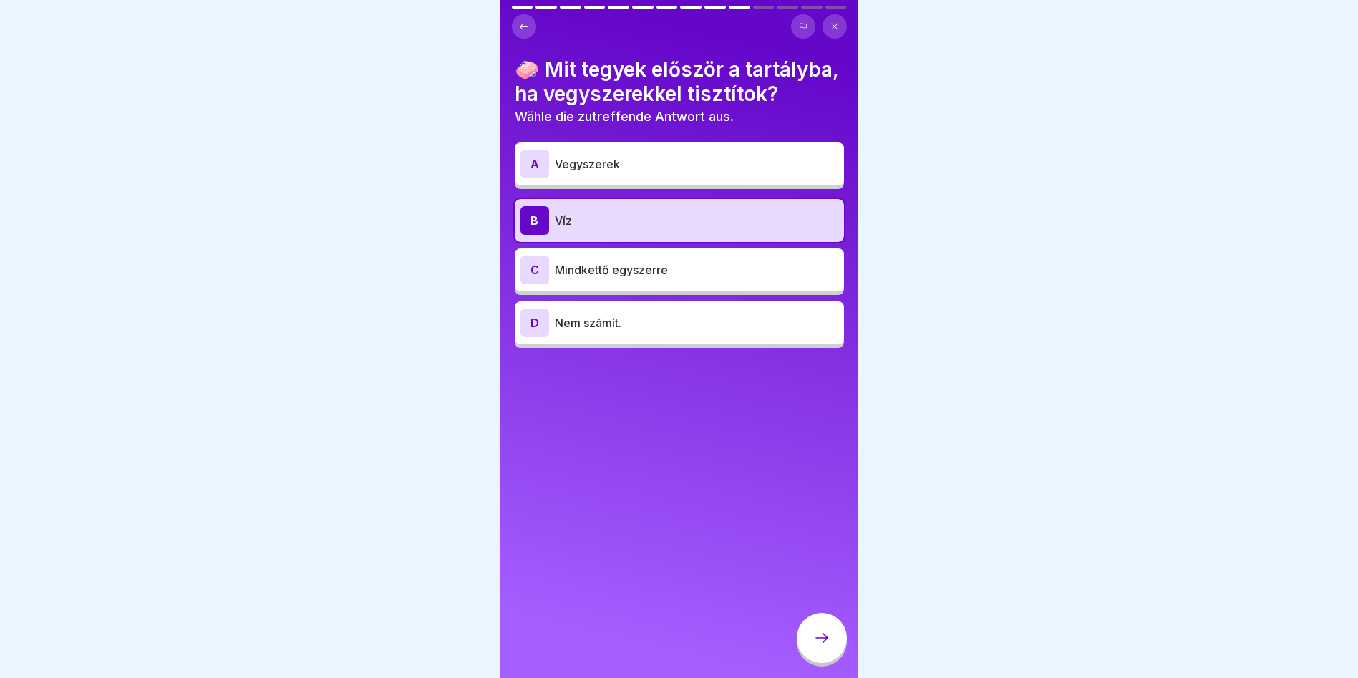
click at [835, 661] on div at bounding box center [822, 638] width 50 height 50
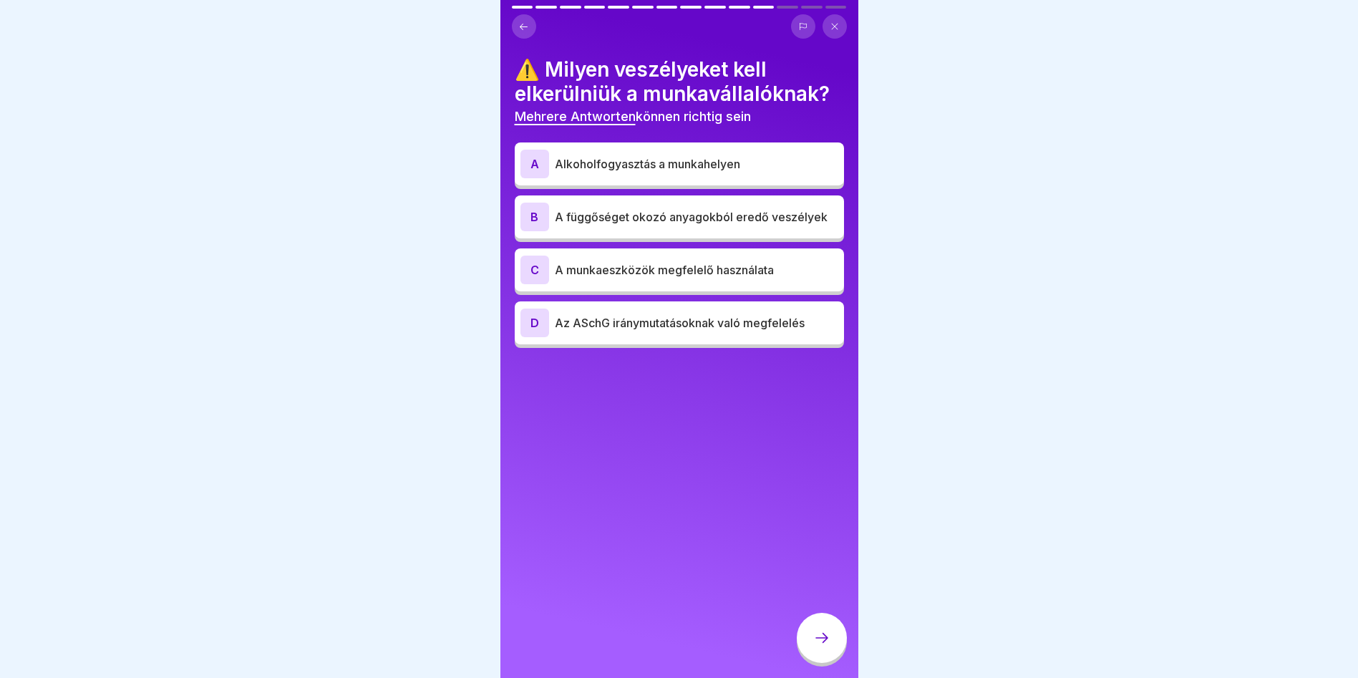
click at [593, 167] on p "Alkoholfogyasztás a munkahelyen" at bounding box center [696, 163] width 283 height 17
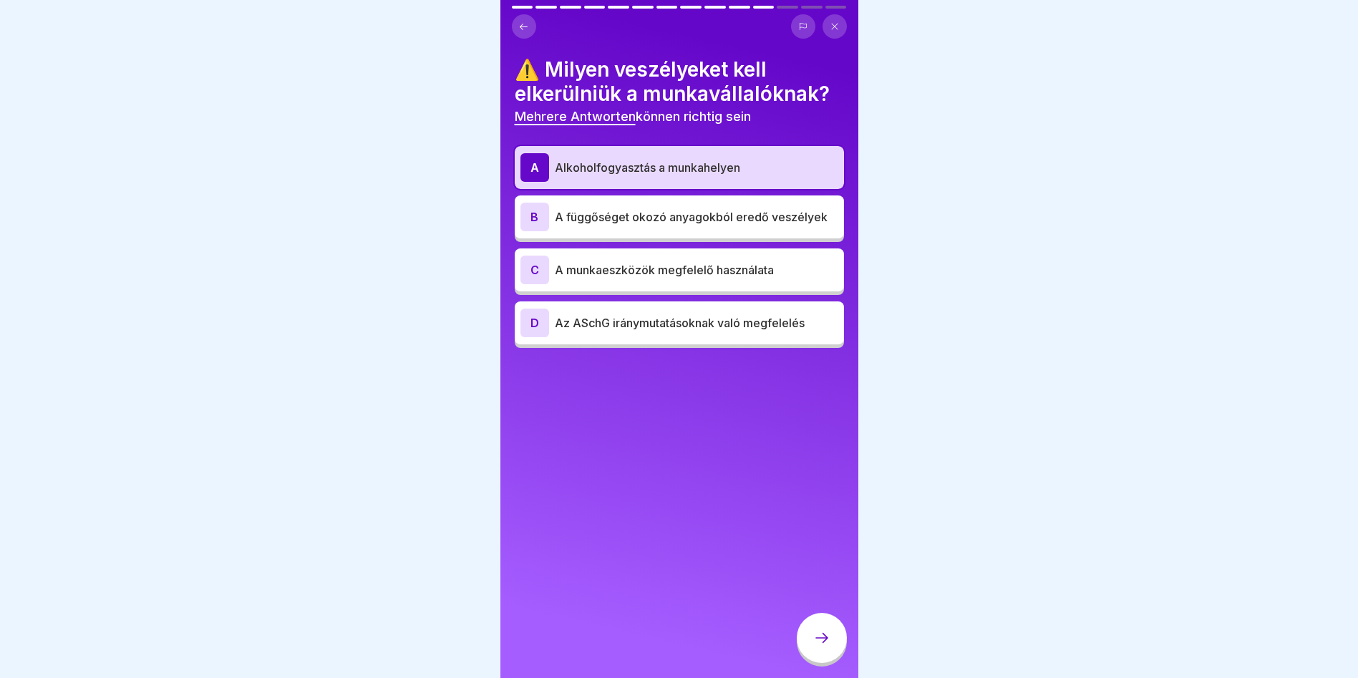
click at [654, 223] on p "A függőséget okozó anyagokból eredő veszélyek" at bounding box center [696, 216] width 283 height 17
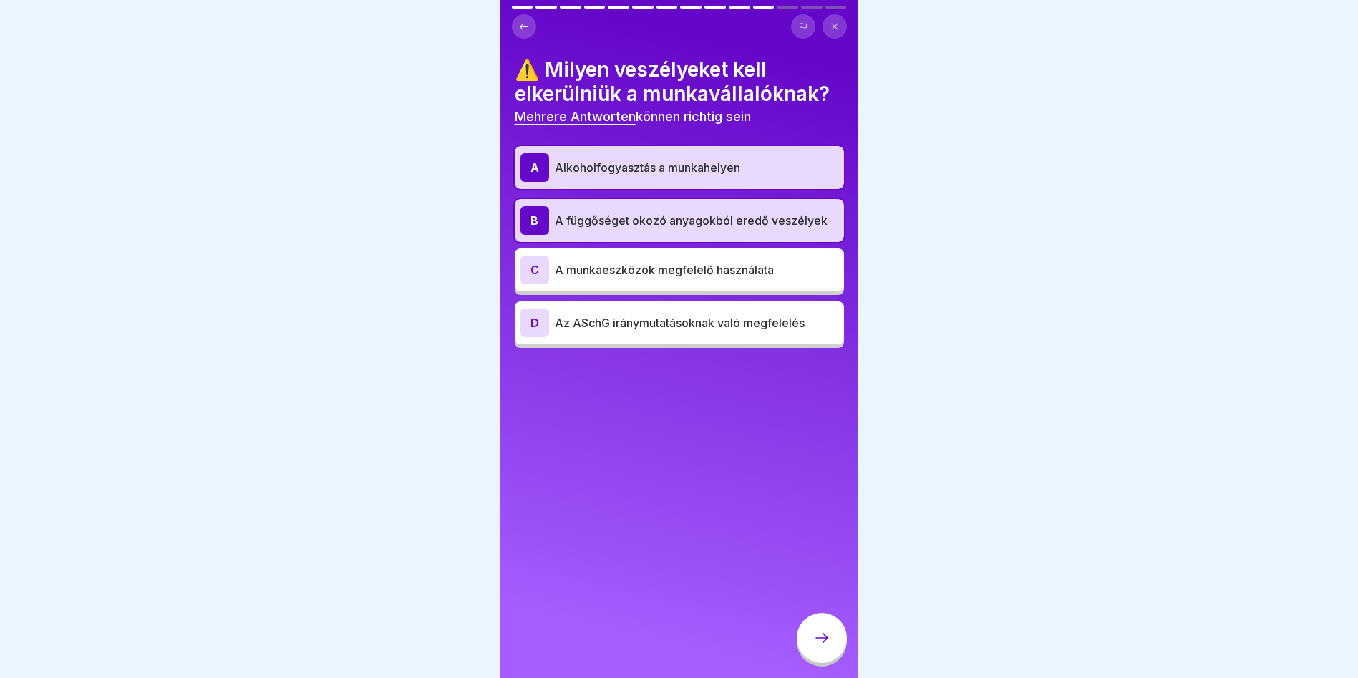
click at [822, 657] on div at bounding box center [822, 638] width 50 height 50
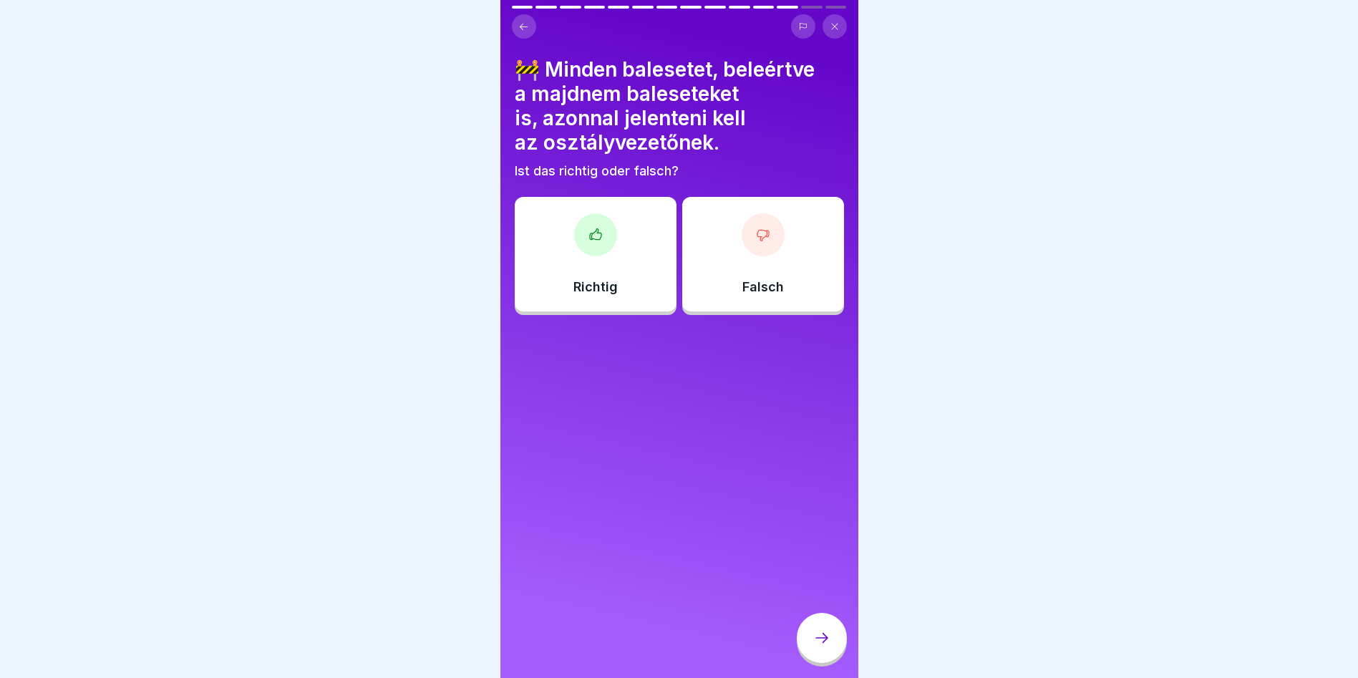
click at [563, 288] on div "Richtig" at bounding box center [596, 254] width 162 height 115
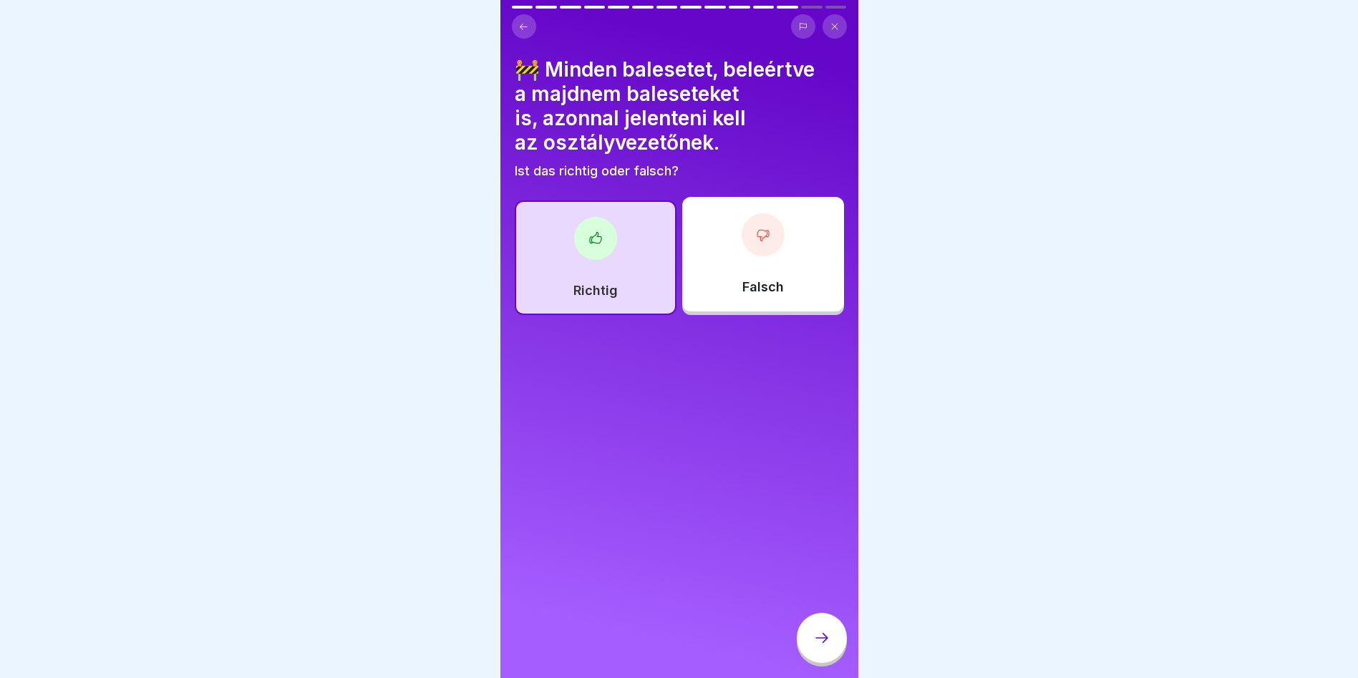
click at [813, 640] on div at bounding box center [822, 638] width 50 height 50
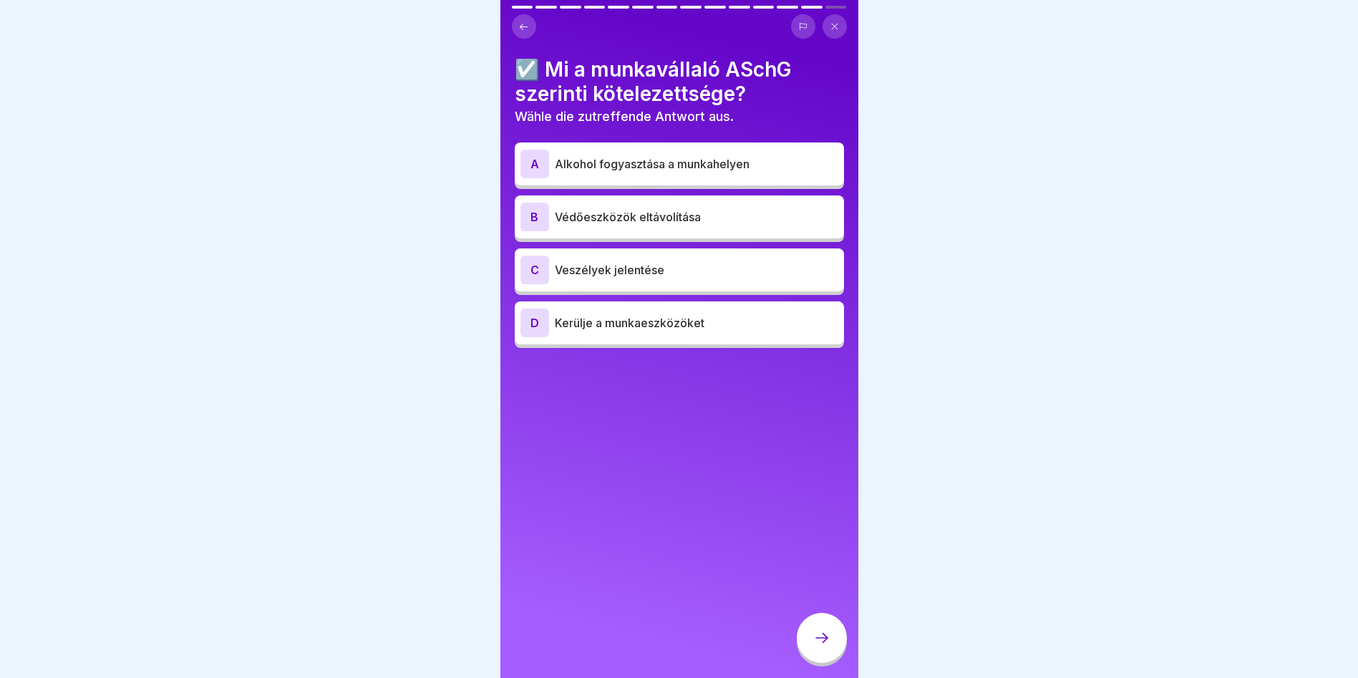
click at [591, 278] on p "Veszélyek jelentése" at bounding box center [696, 269] width 283 height 17
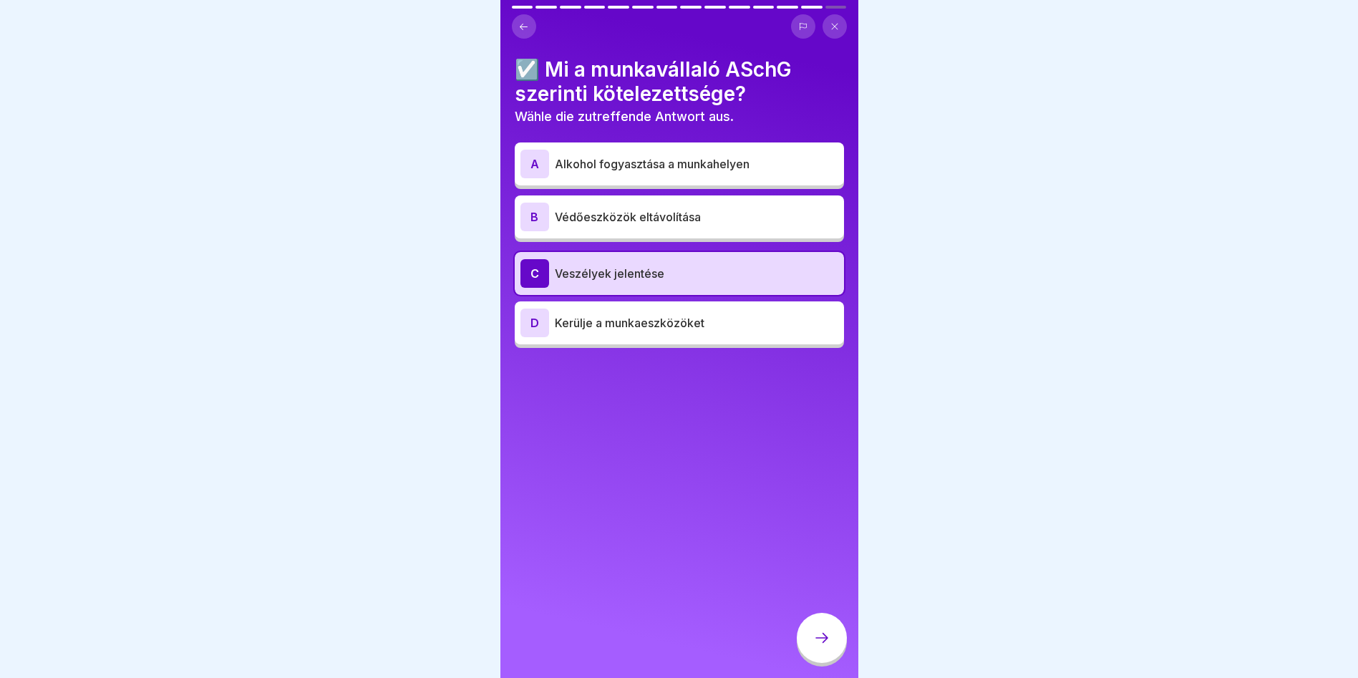
click at [819, 646] on icon at bounding box center [821, 637] width 17 height 17
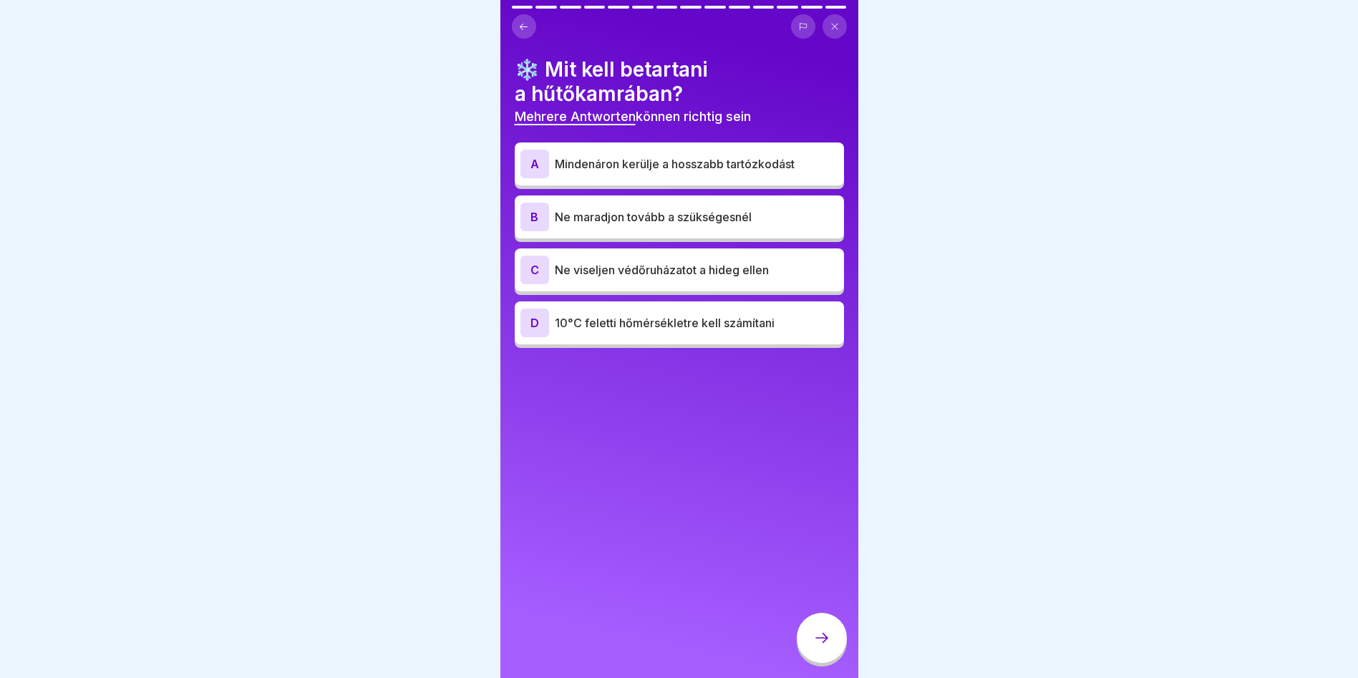
click at [668, 166] on p "Mindenáron kerülje a hosszabb tartózkodást" at bounding box center [696, 163] width 283 height 17
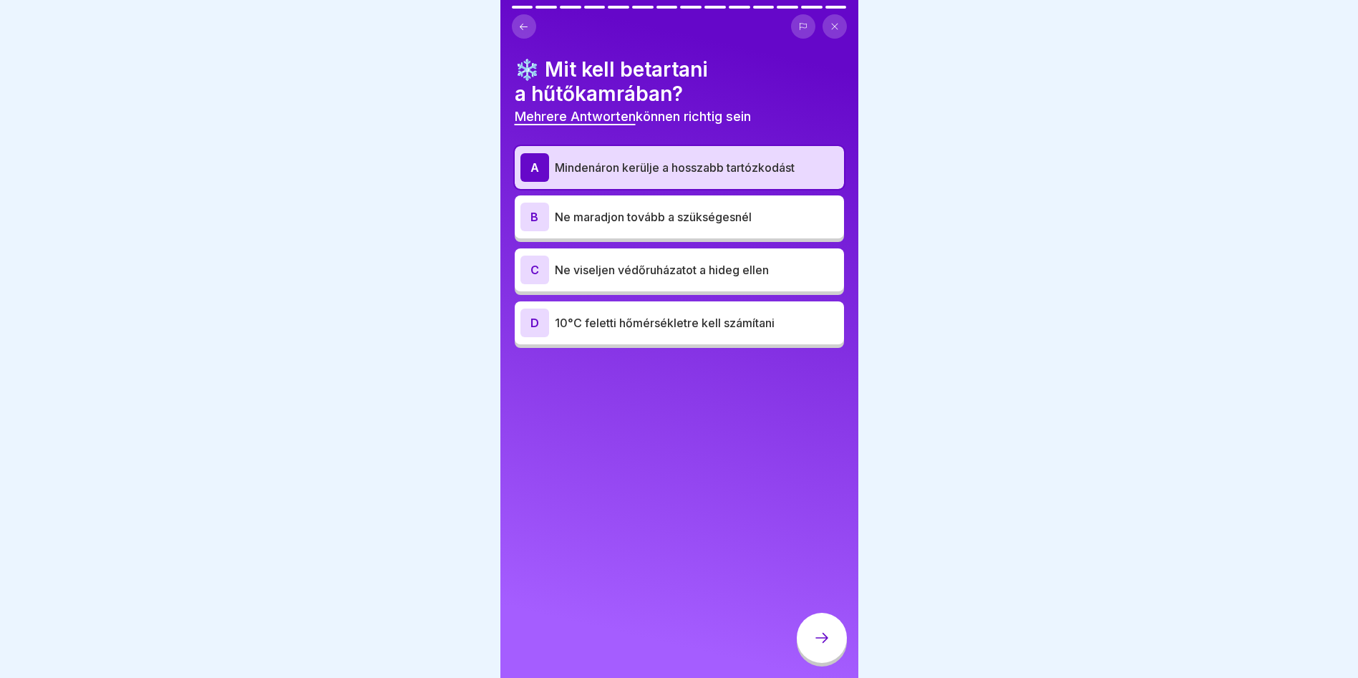
click at [566, 218] on p "Ne maradjon tovább a szükségesnél" at bounding box center [696, 216] width 283 height 17
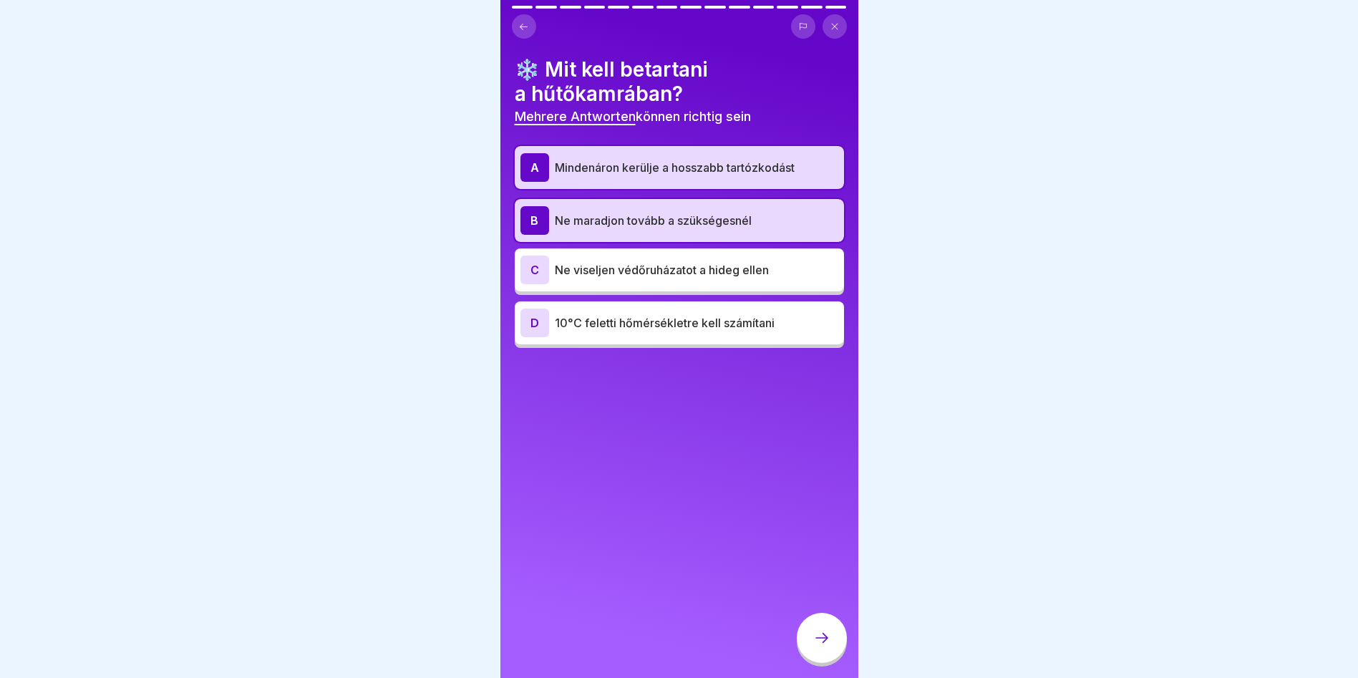
click at [830, 648] on div at bounding box center [822, 638] width 50 height 50
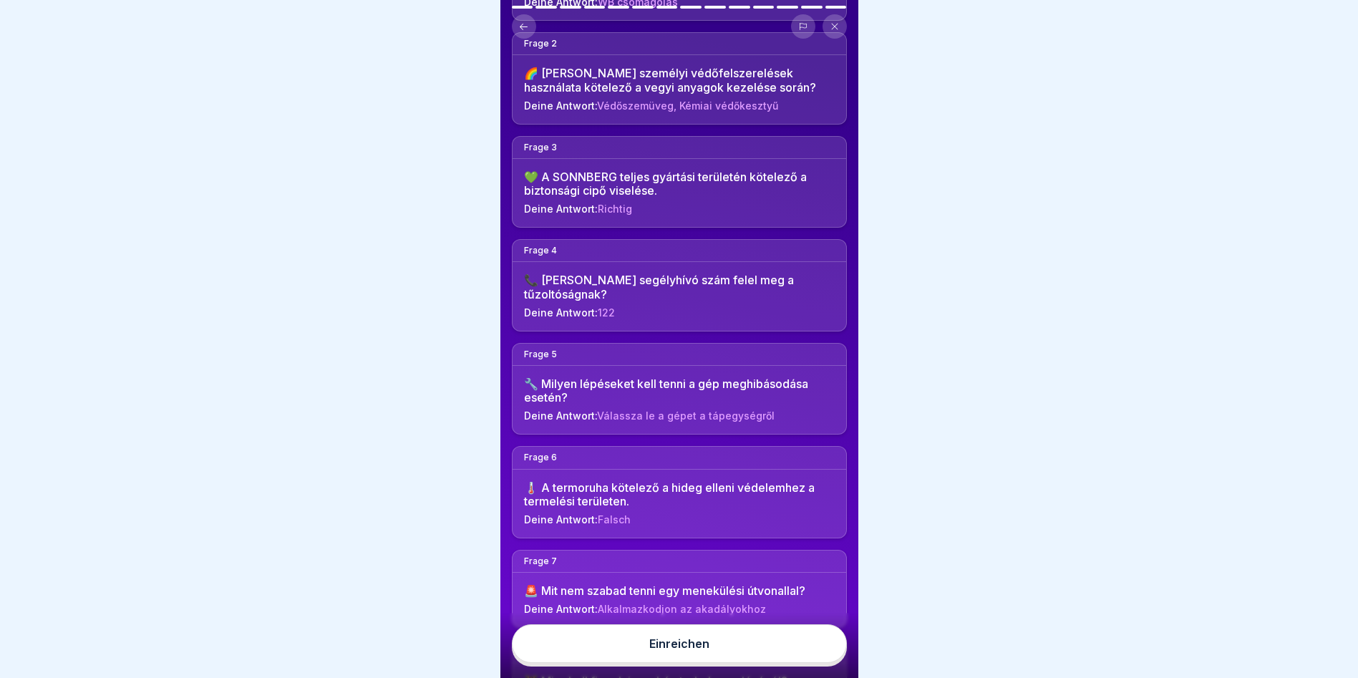
scroll to position [358, 0]
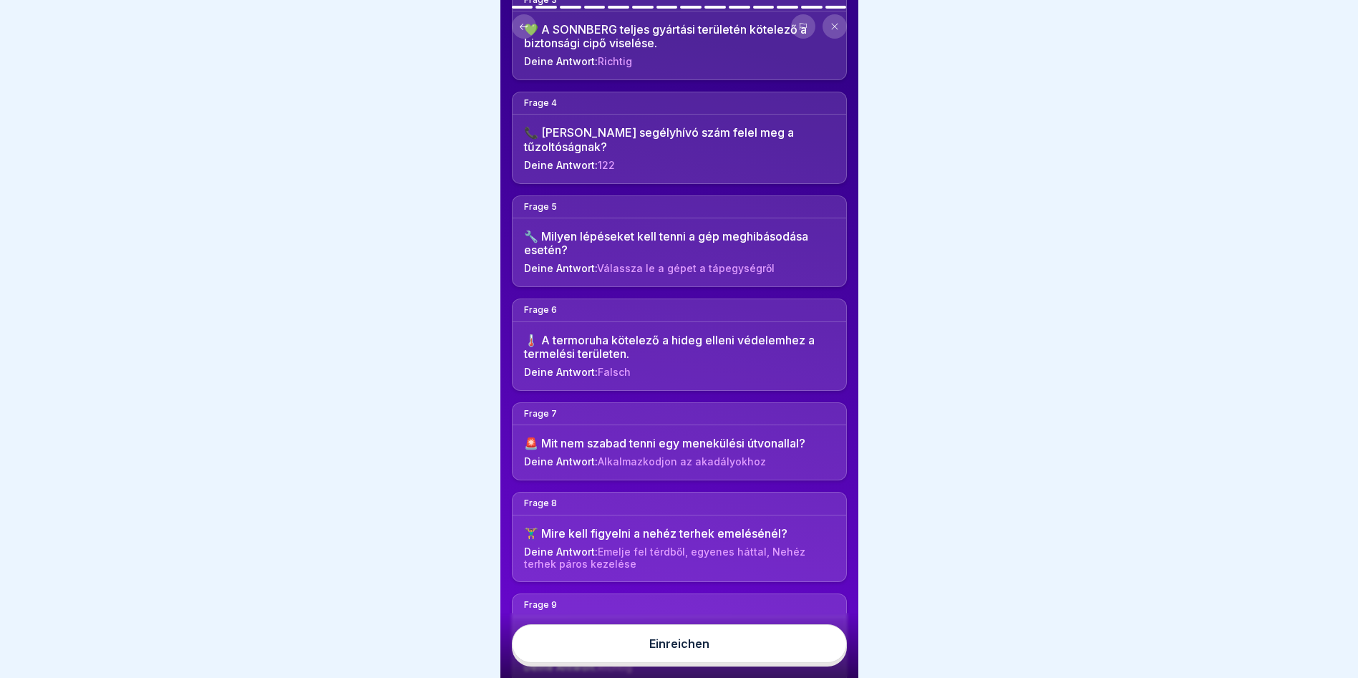
click at [671, 674] on div "Einreichen" at bounding box center [679, 645] width 358 height 65
click at [675, 663] on button "Einreichen" at bounding box center [679, 643] width 335 height 39
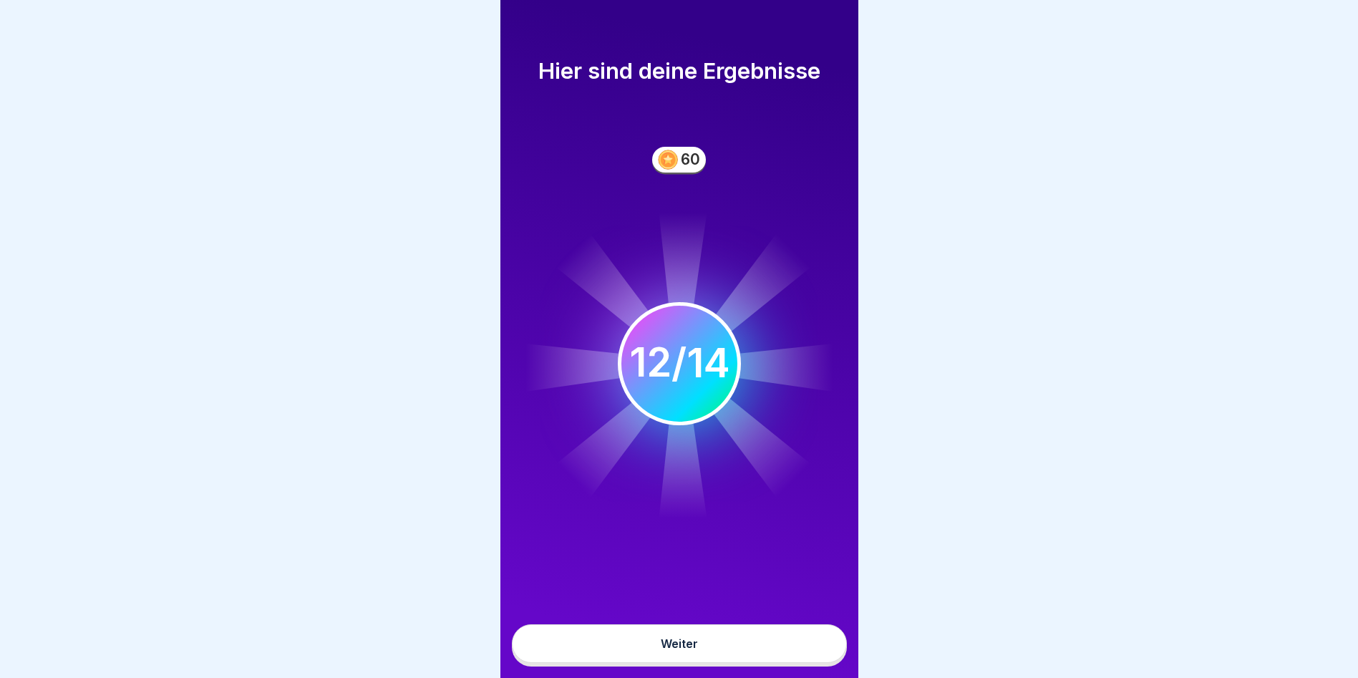
click at [739, 247] on icon at bounding box center [679, 363] width 315 height 315
click at [742, 660] on button "Weiter" at bounding box center [679, 643] width 335 height 39
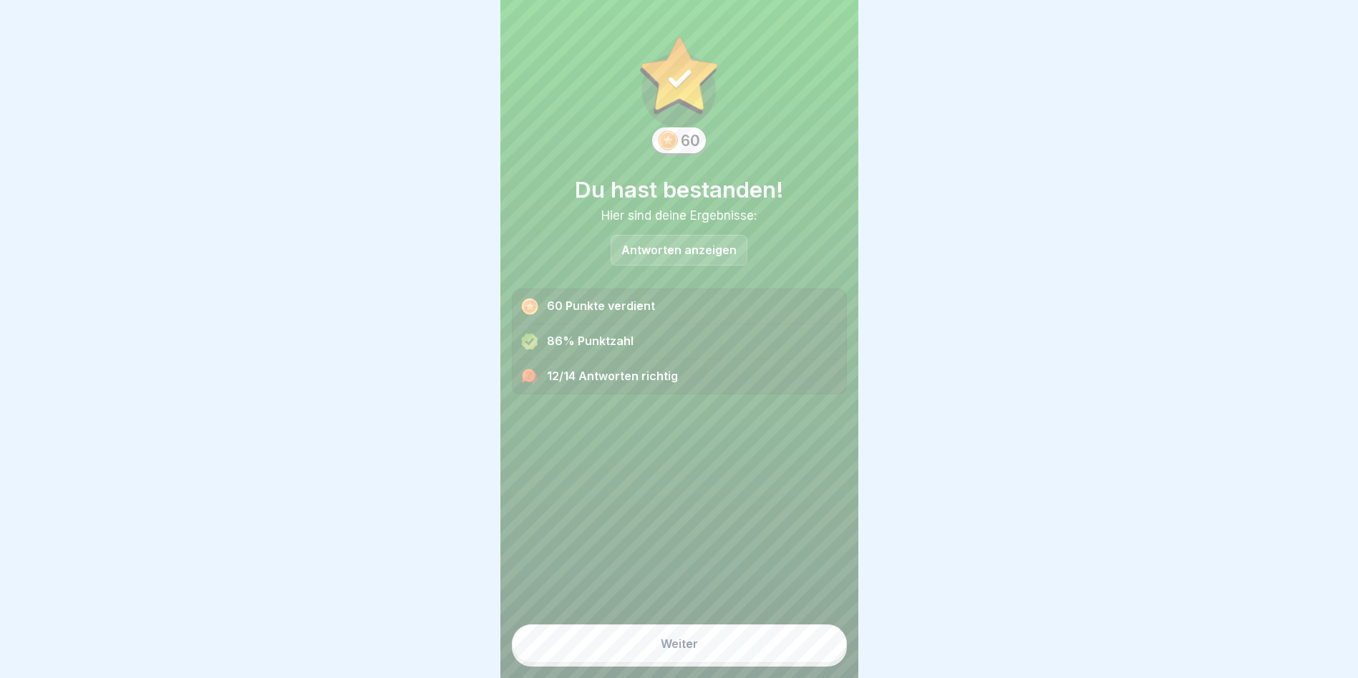
click at [611, 653] on button "Weiter" at bounding box center [679, 643] width 335 height 39
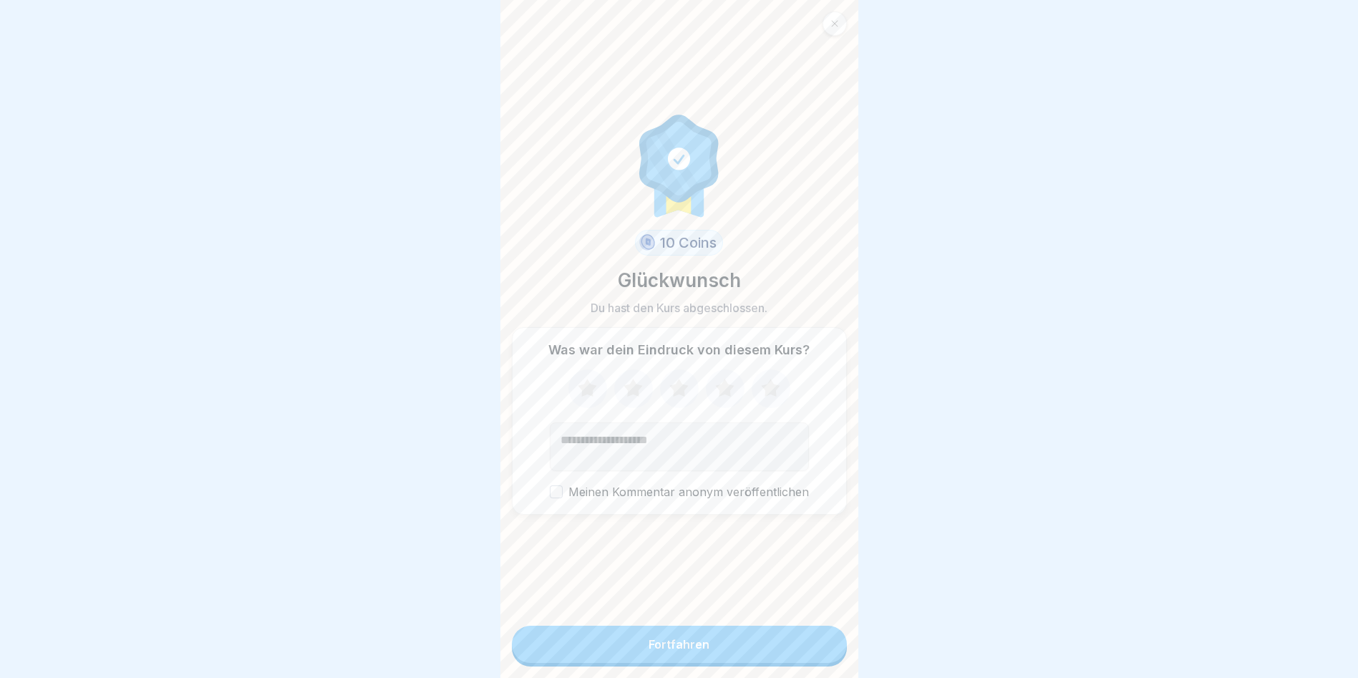
click at [675, 651] on div "Fortfahren" at bounding box center [679, 644] width 61 height 13
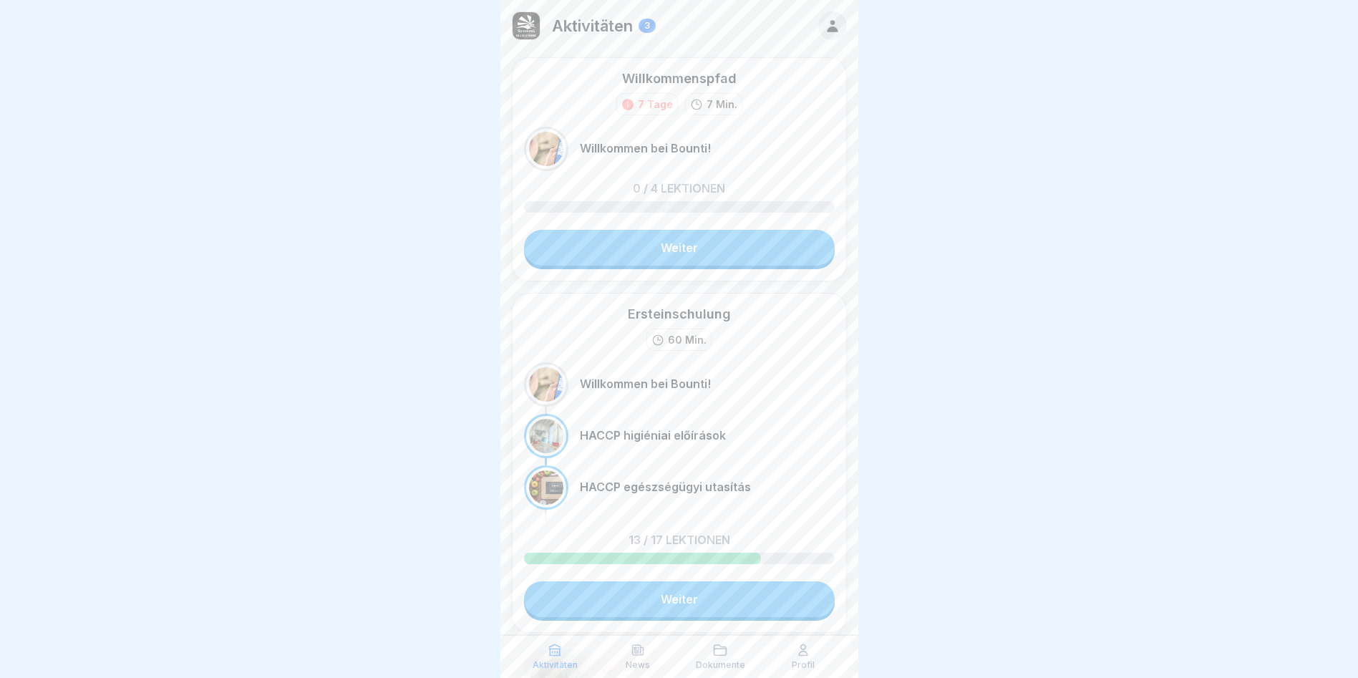
click at [680, 602] on link "Weiter" at bounding box center [679, 599] width 311 height 36
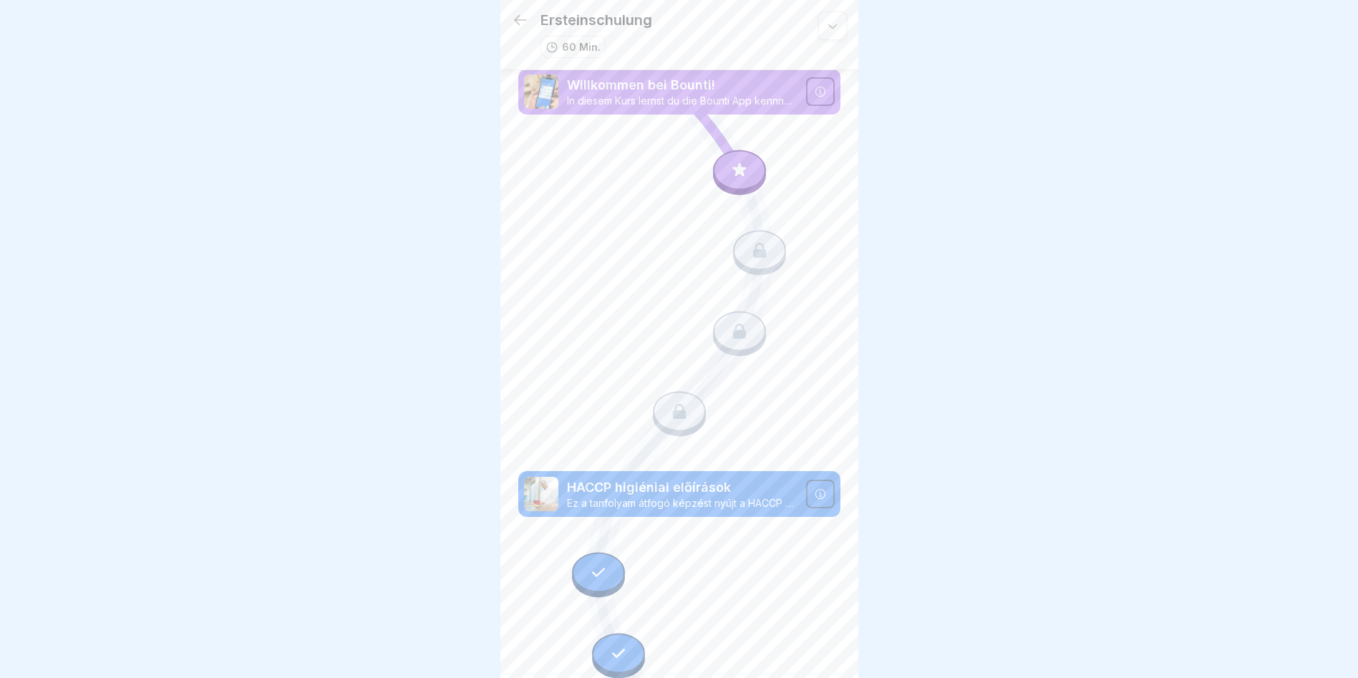
click at [744, 172] on div at bounding box center [739, 170] width 53 height 40
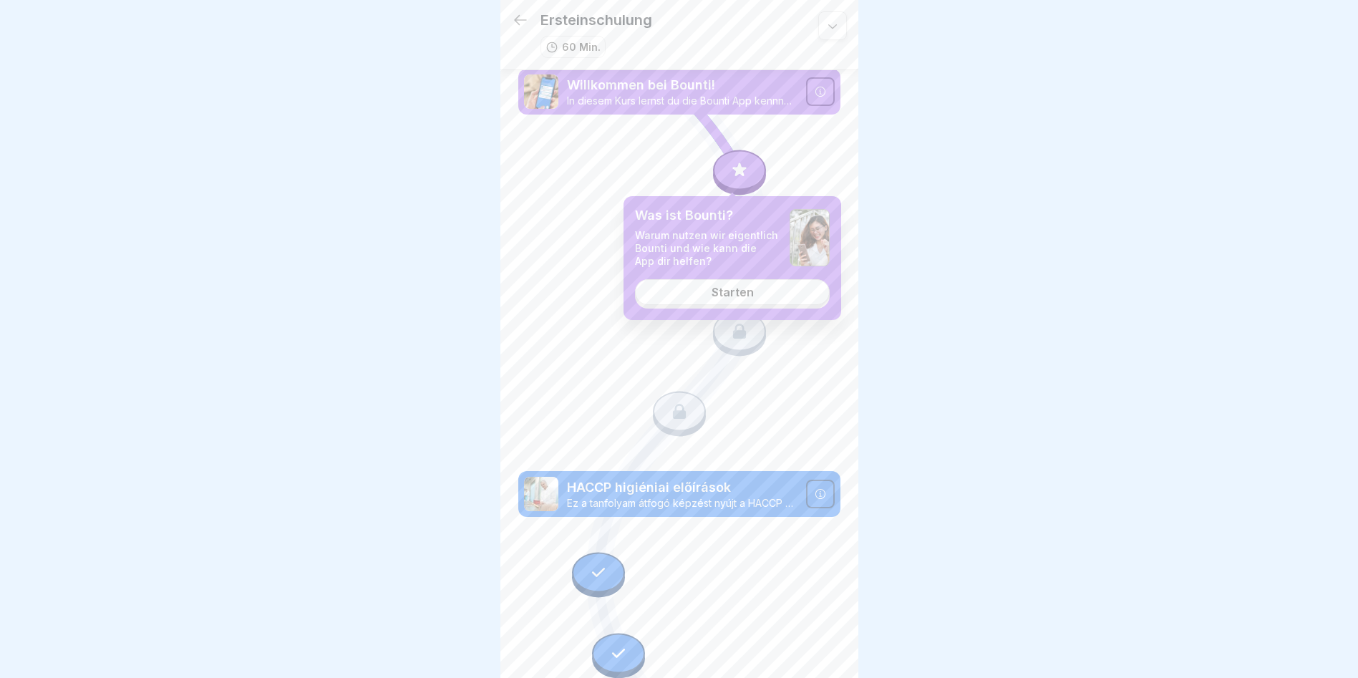
click at [754, 291] on link "Starten" at bounding box center [732, 292] width 195 height 26
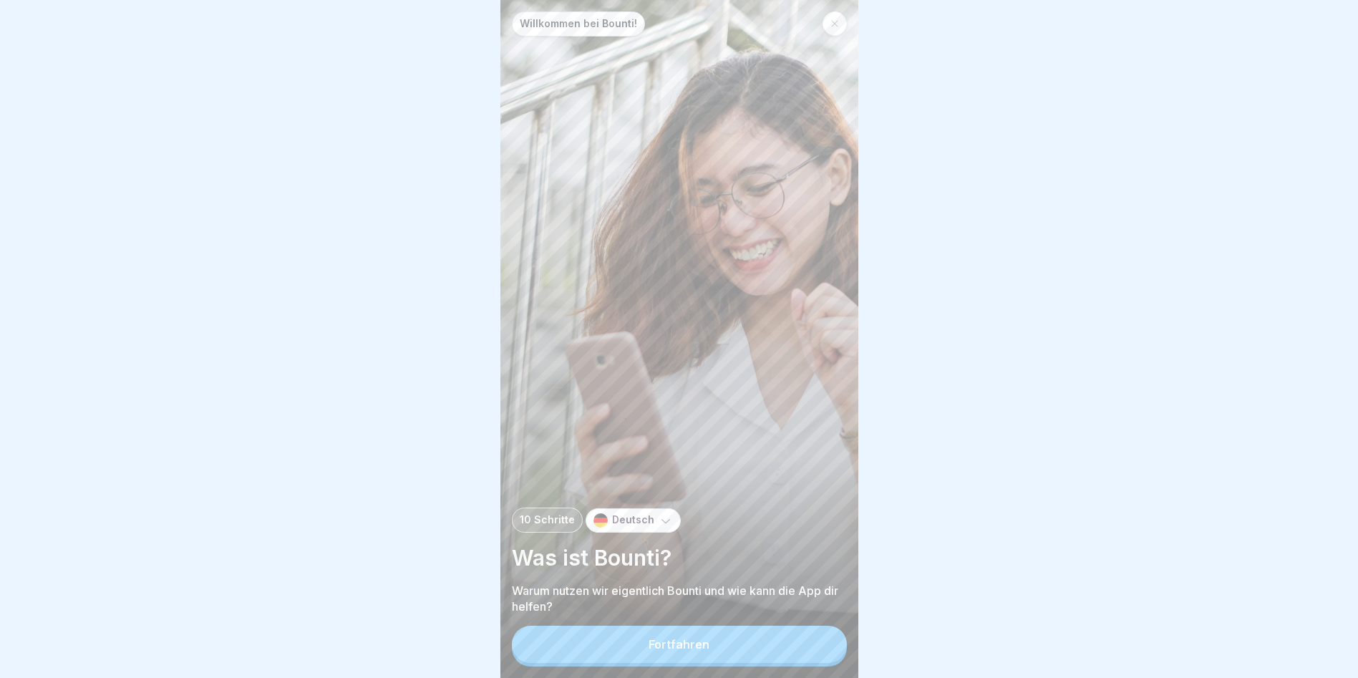
click at [635, 526] on p "Deutsch" at bounding box center [633, 520] width 42 height 12
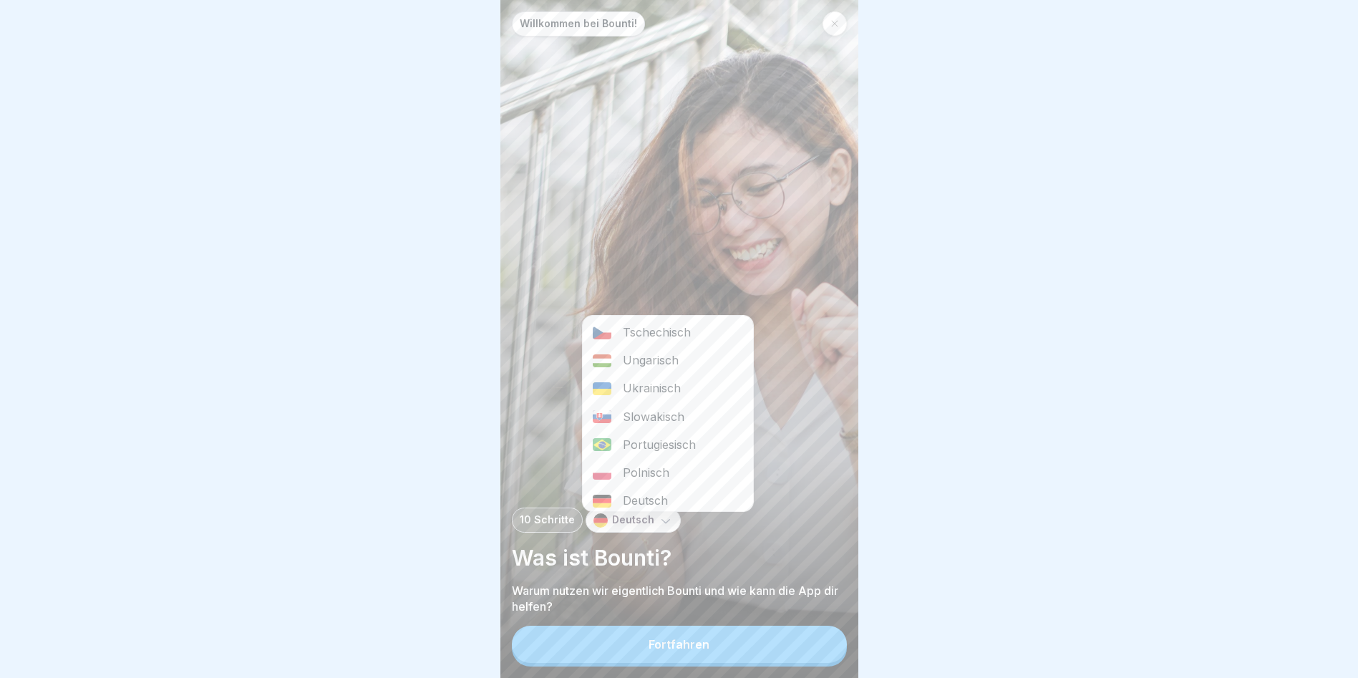
click at [679, 349] on div "Ungarisch" at bounding box center [668, 360] width 170 height 28
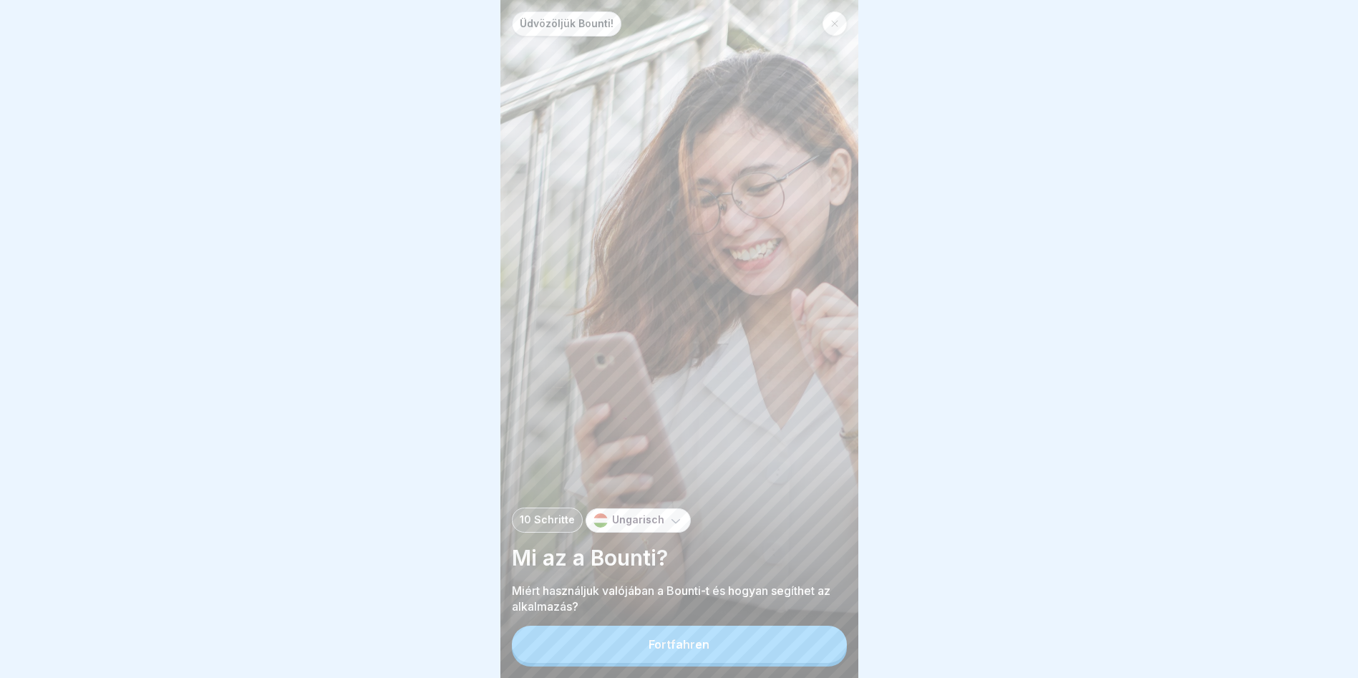
click at [656, 651] on div "Fortfahren" at bounding box center [679, 644] width 61 height 13
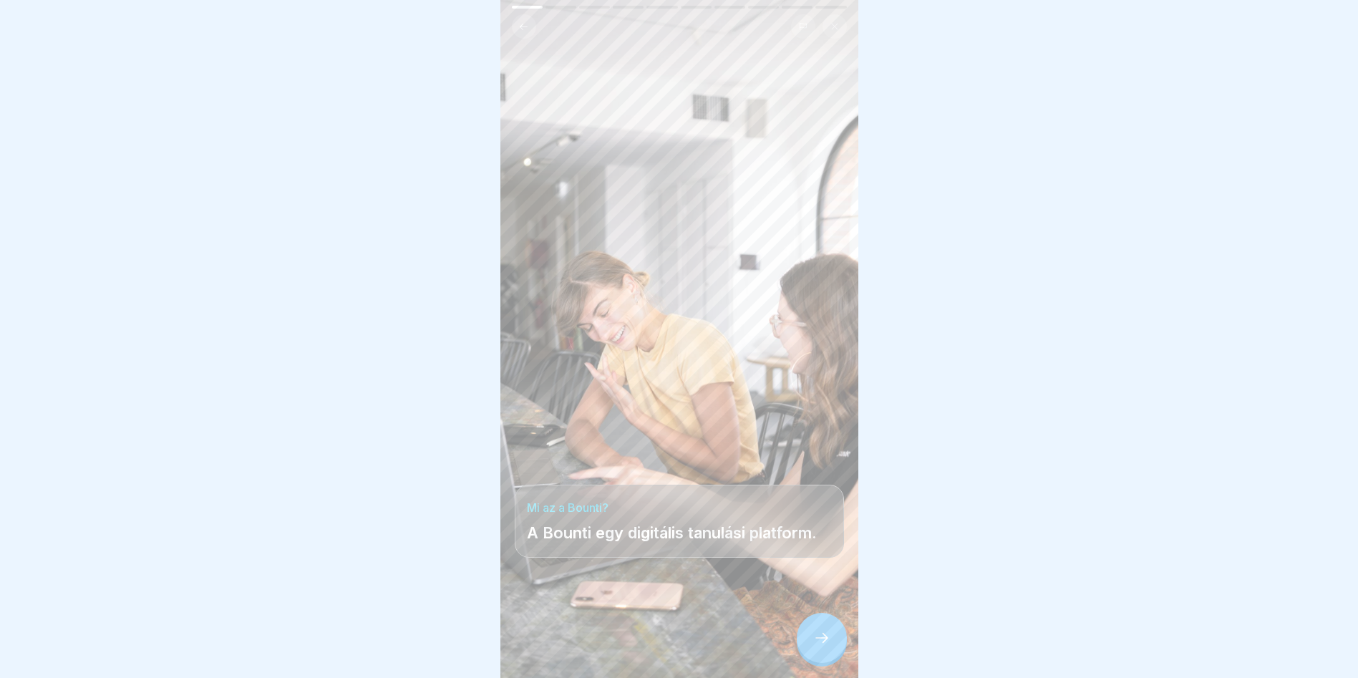
click at [832, 650] on div at bounding box center [822, 638] width 50 height 50
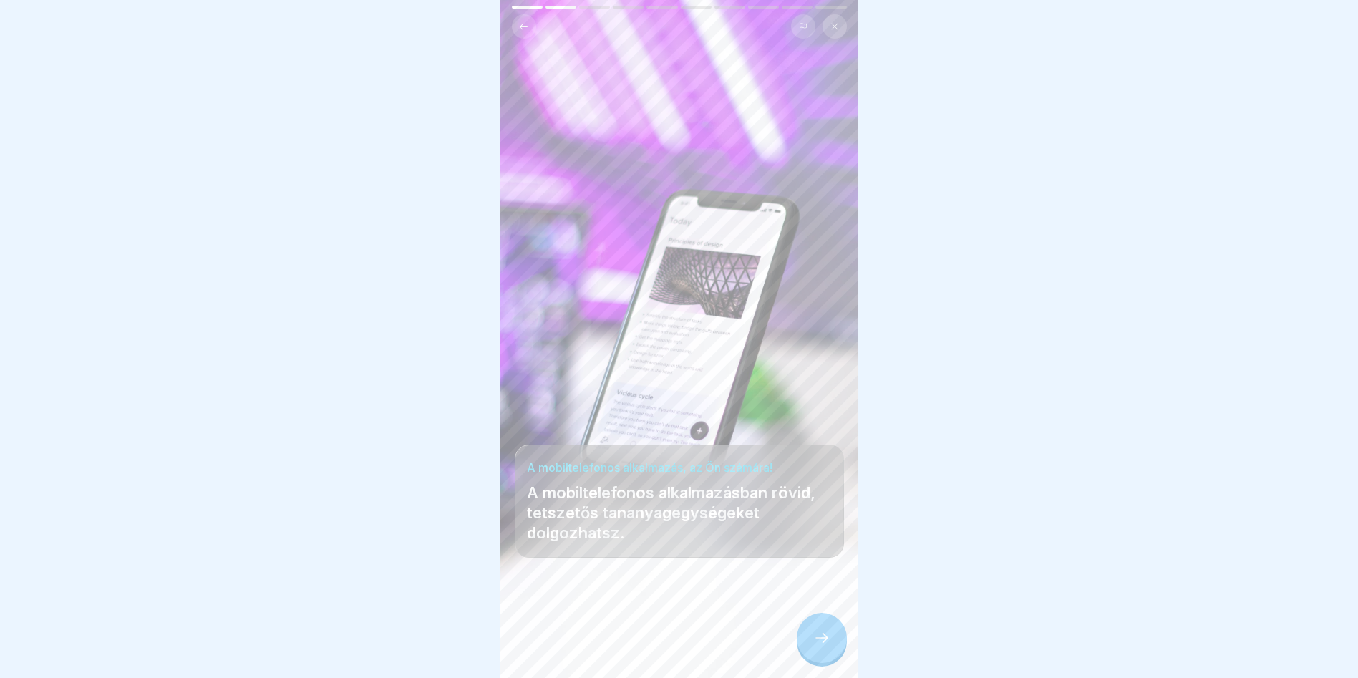
click at [832, 656] on div at bounding box center [822, 638] width 50 height 50
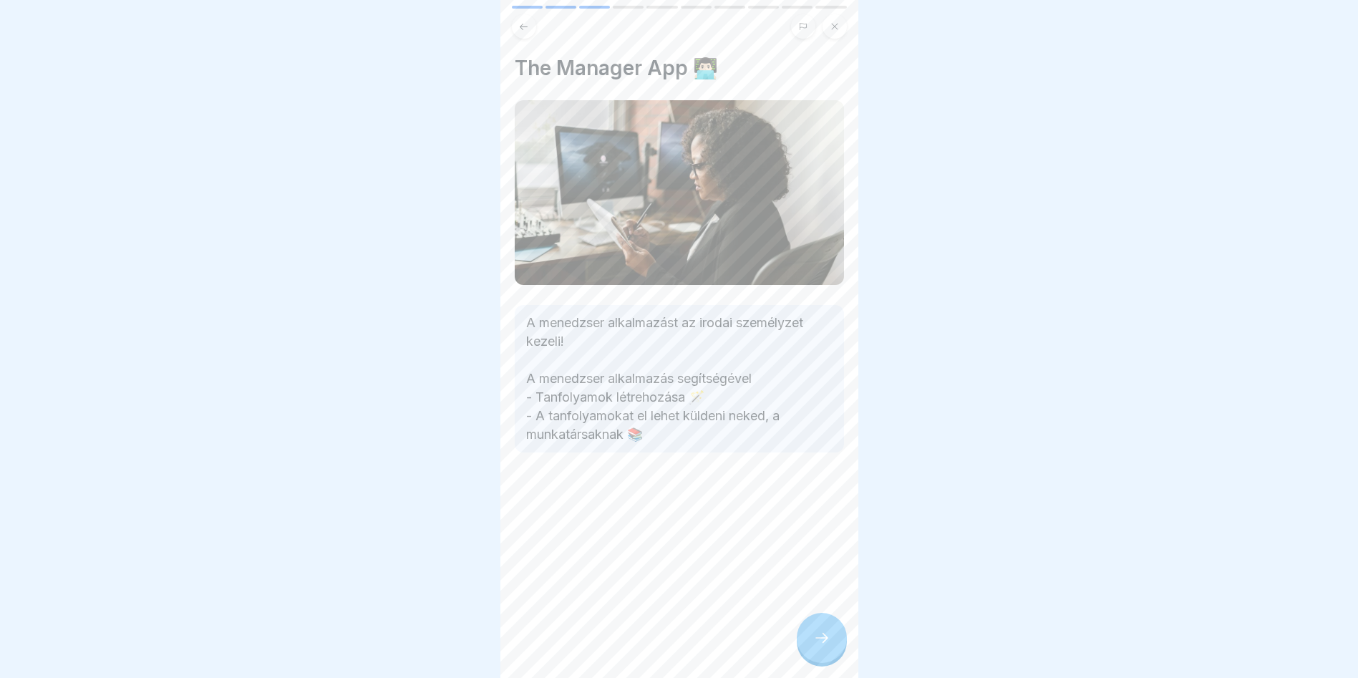
click at [815, 623] on div "Üdvözöljük Bounti! 10 Schritte Ungarisch Mi az a Bounti? Miért használjuk valój…" at bounding box center [679, 339] width 358 height 678
click at [826, 646] on icon at bounding box center [821, 637] width 17 height 17
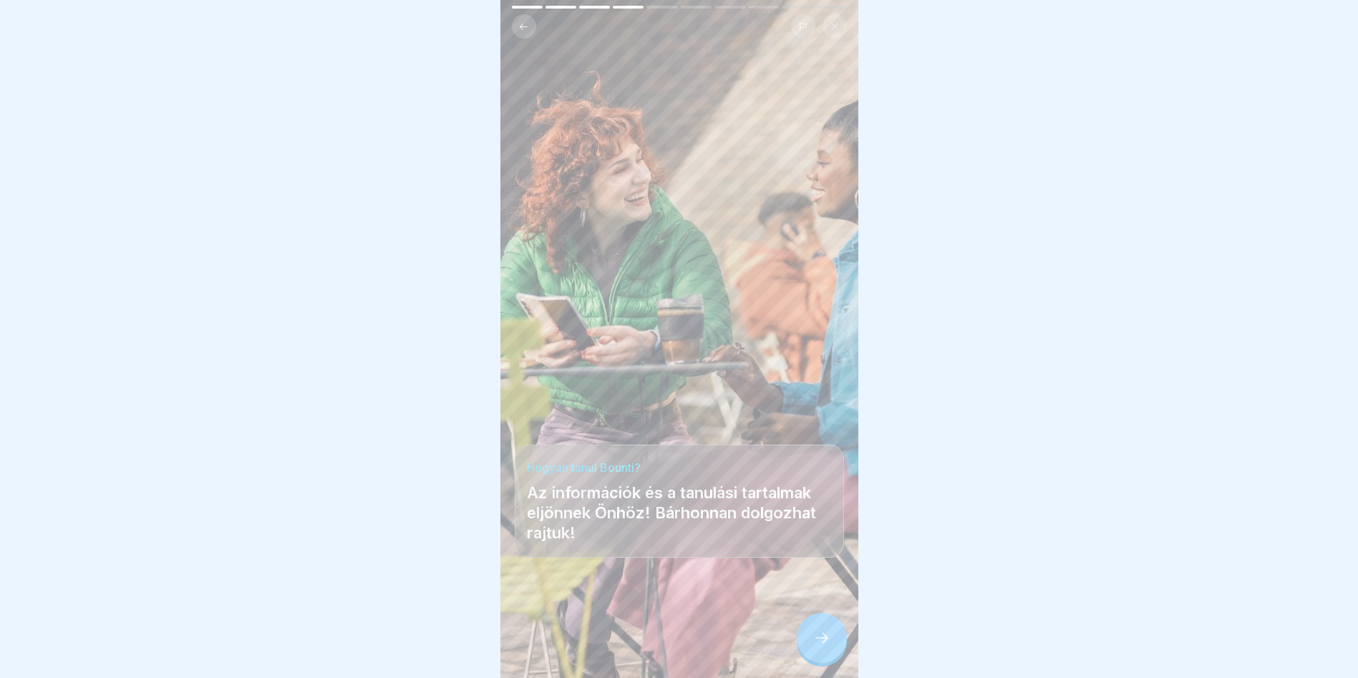
click at [805, 651] on div at bounding box center [822, 638] width 50 height 50
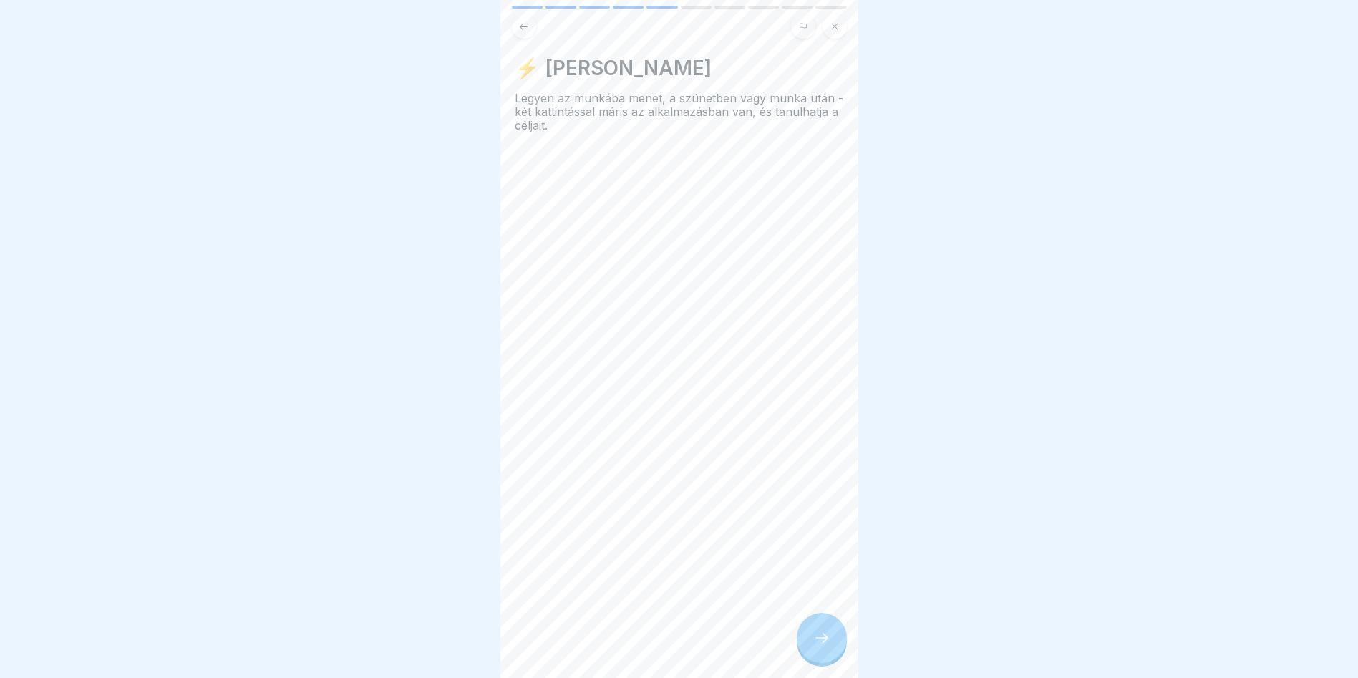
click at [815, 643] on icon at bounding box center [821, 637] width 17 height 17
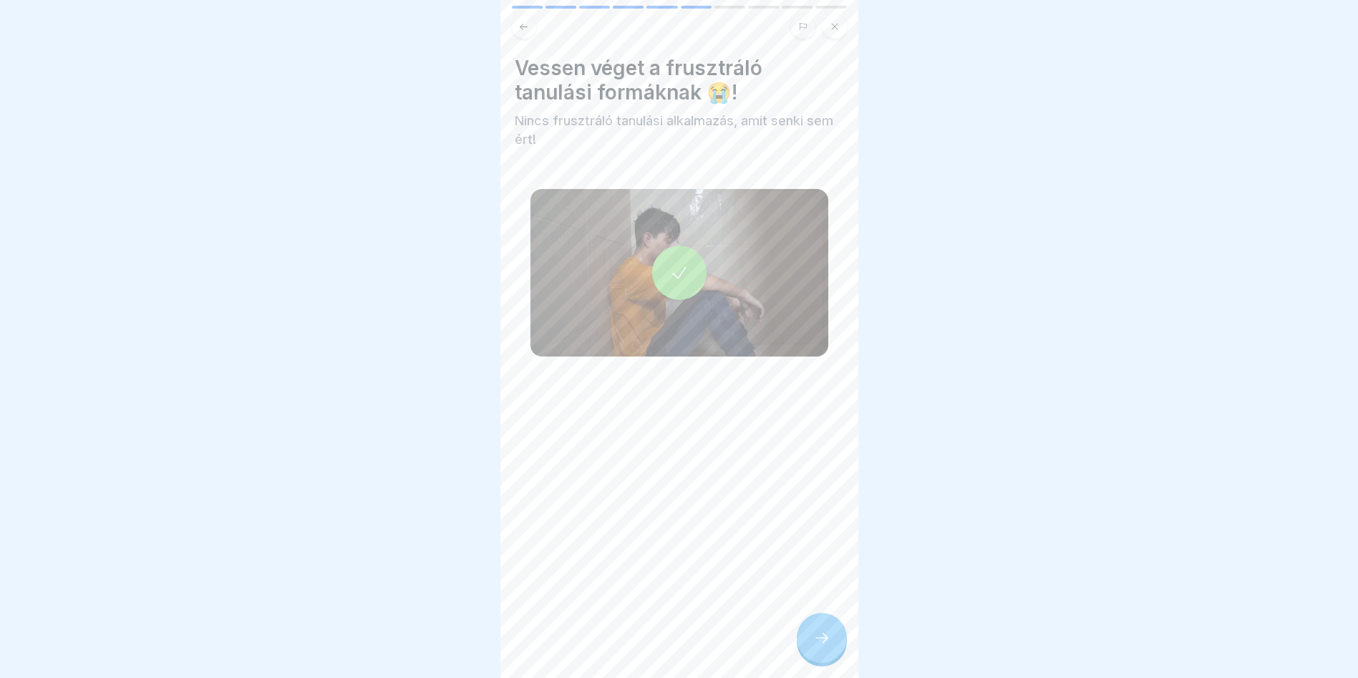
click at [670, 255] on div at bounding box center [679, 273] width 54 height 54
click at [835, 663] on div at bounding box center [822, 638] width 50 height 50
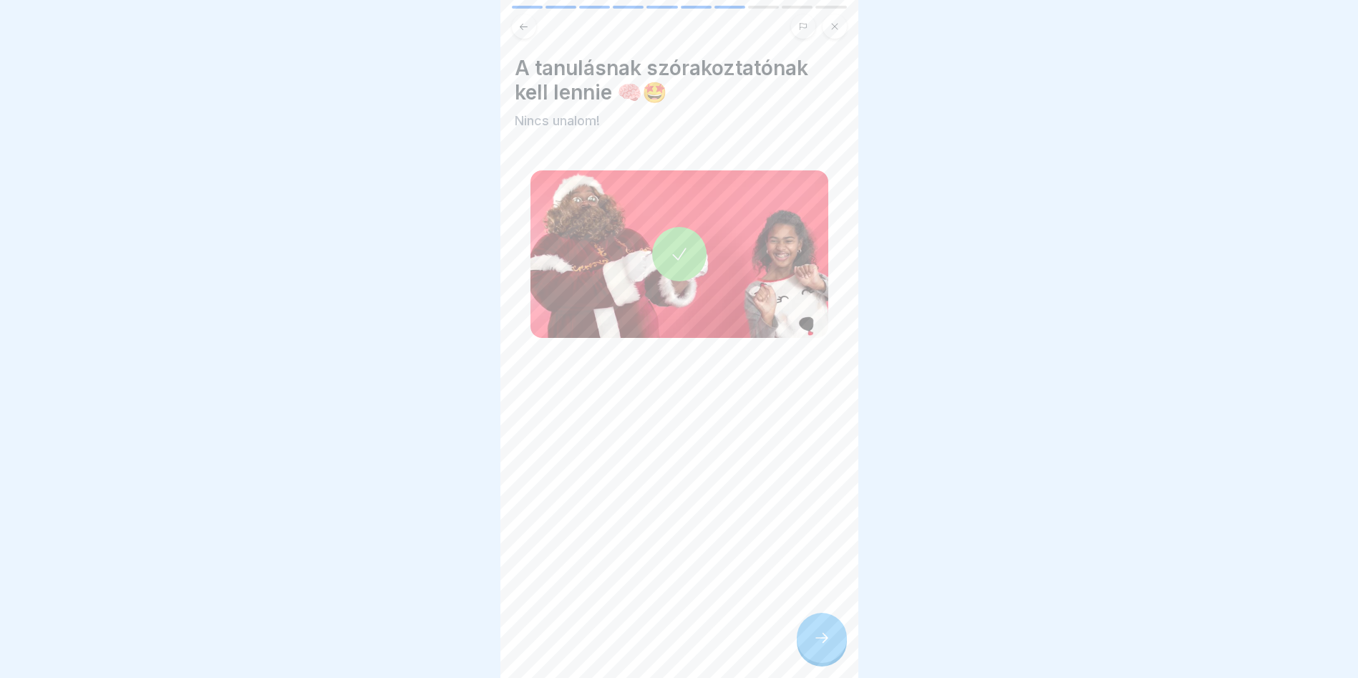
click at [669, 246] on icon at bounding box center [679, 254] width 20 height 20
click at [667, 238] on div at bounding box center [679, 254] width 54 height 54
click at [825, 646] on icon at bounding box center [821, 637] width 17 height 17
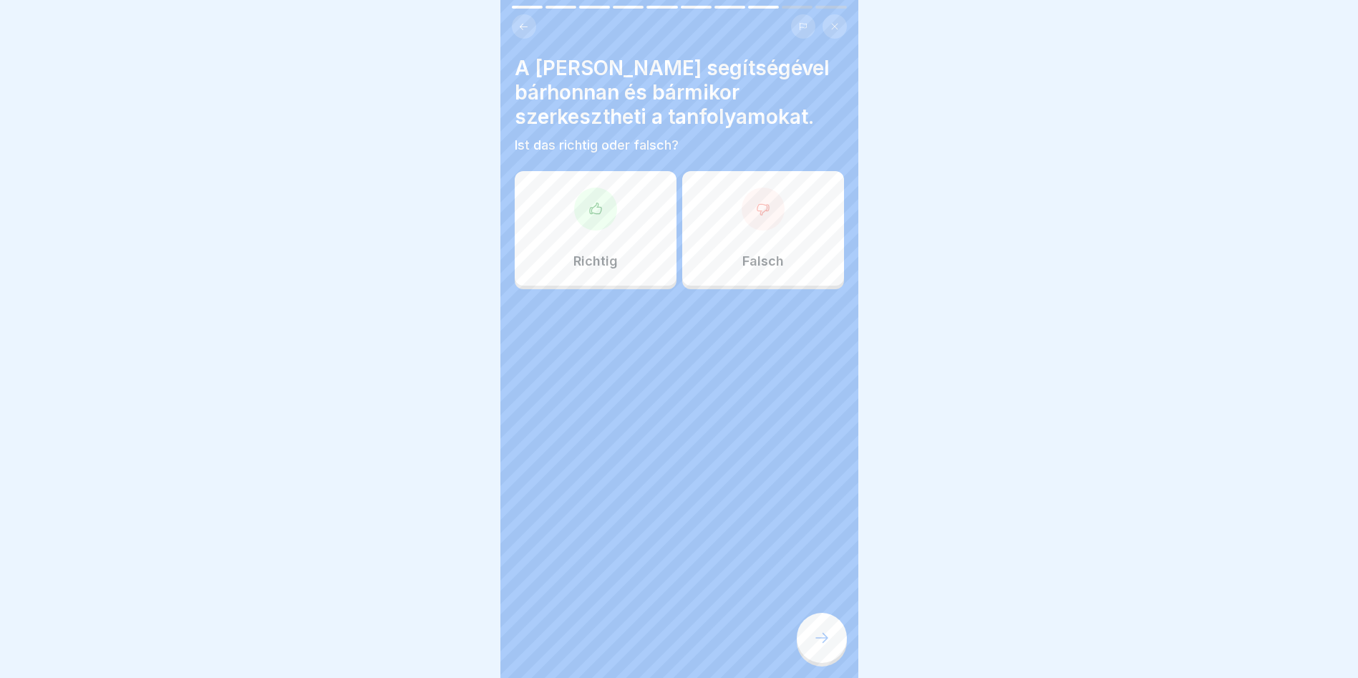
click at [703, 263] on div "Falsch" at bounding box center [763, 228] width 162 height 115
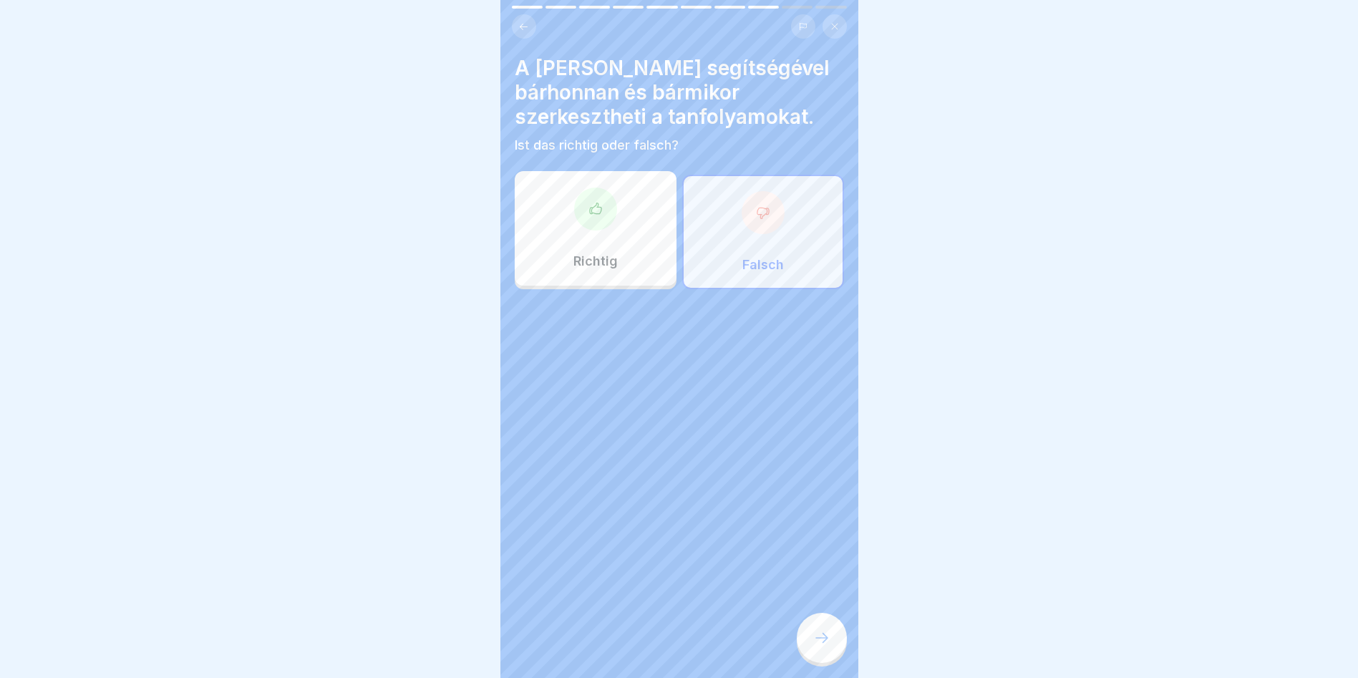
click at [805, 653] on div at bounding box center [822, 638] width 50 height 50
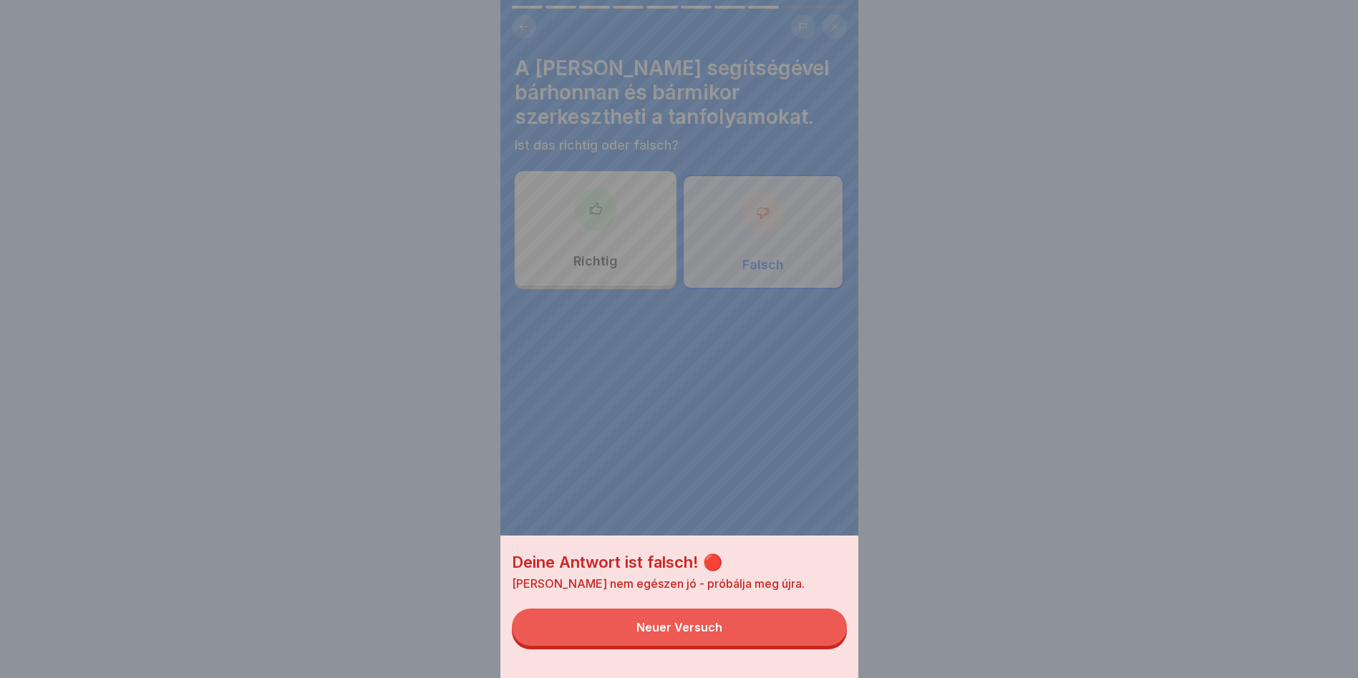
click at [729, 639] on button "Neuer Versuch" at bounding box center [679, 626] width 335 height 37
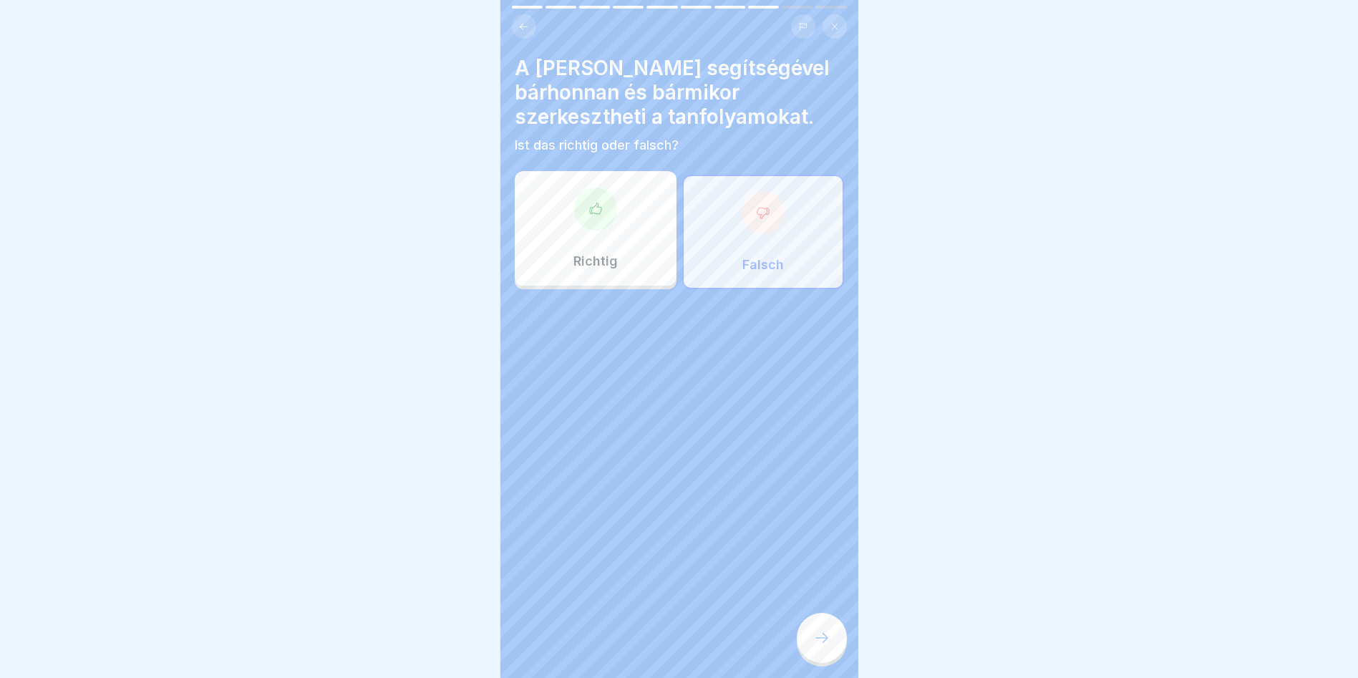
click at [626, 237] on div "Richtig" at bounding box center [596, 228] width 162 height 115
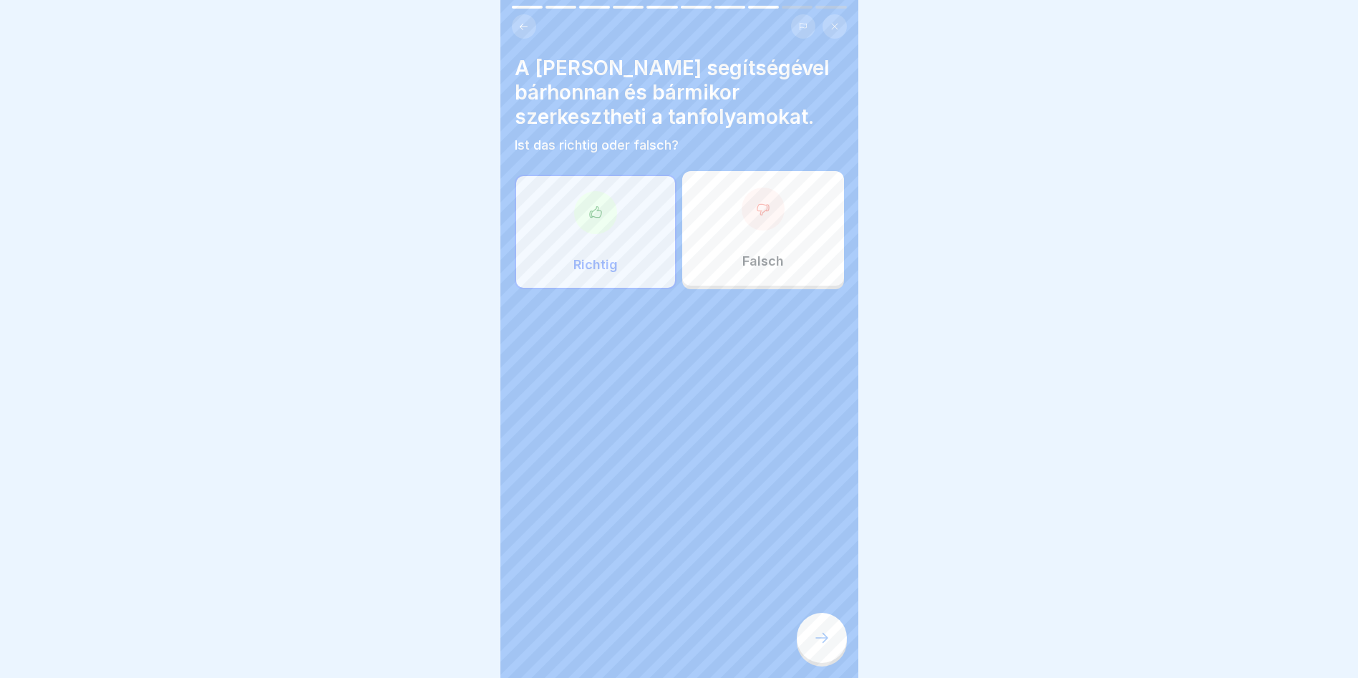
click at [812, 638] on div at bounding box center [822, 638] width 50 height 50
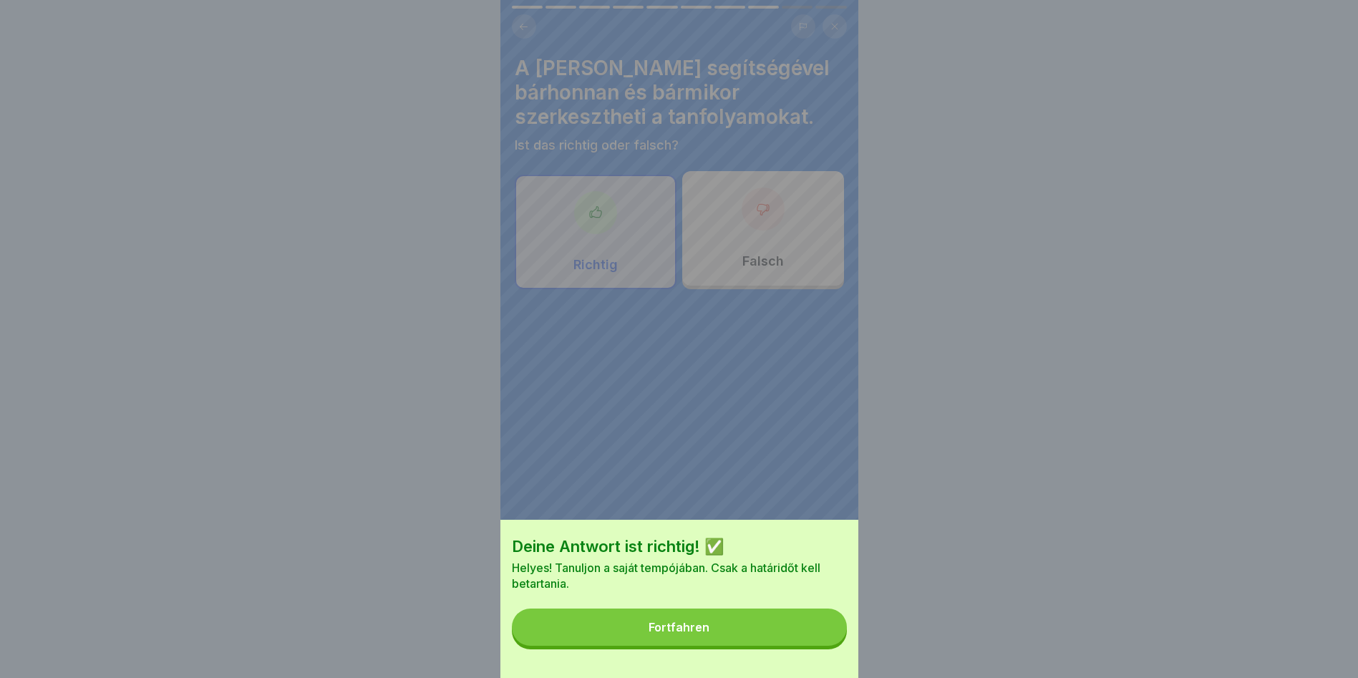
click at [805, 646] on button "Fortfahren" at bounding box center [679, 626] width 335 height 37
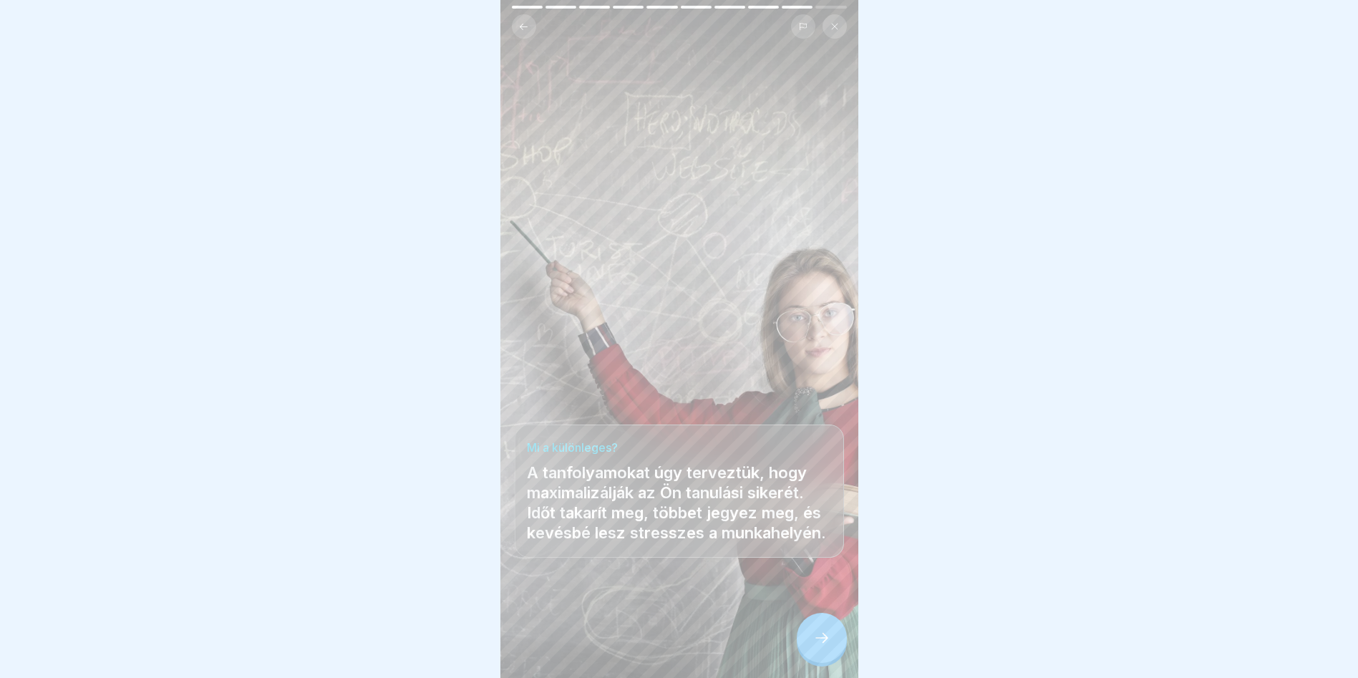
click at [830, 647] on div at bounding box center [822, 638] width 50 height 50
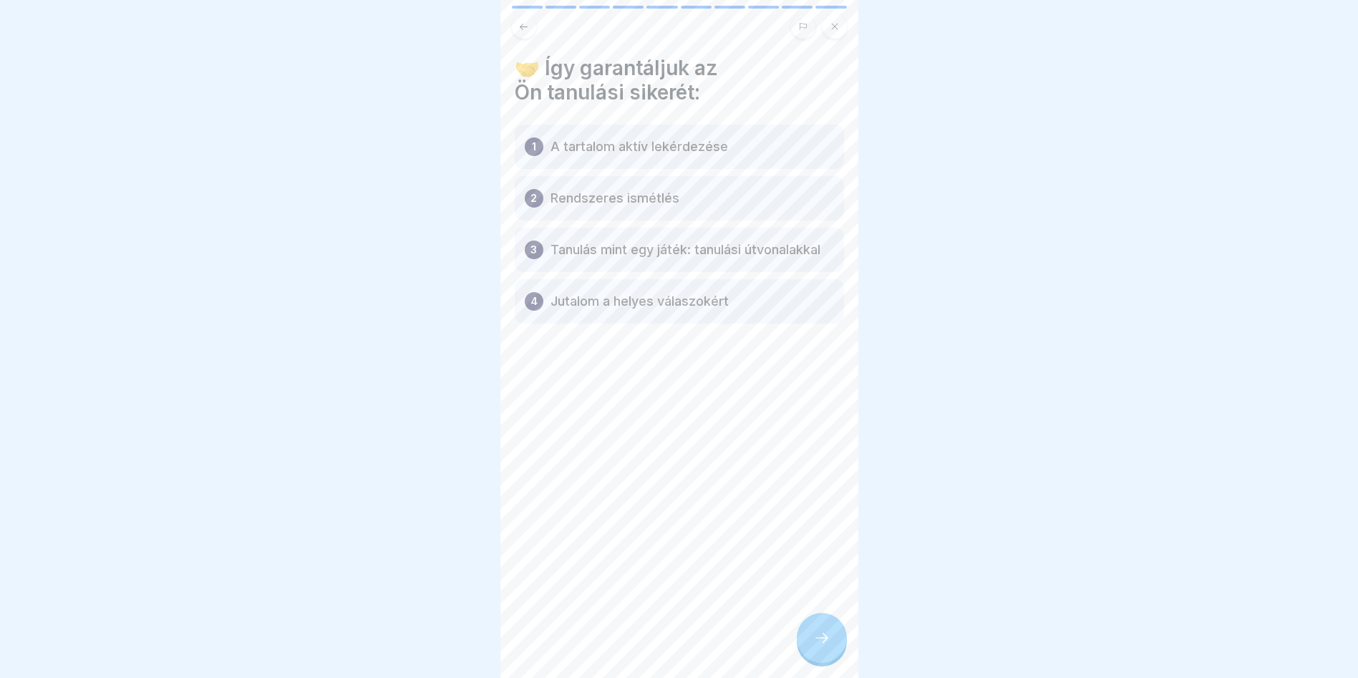
click at [681, 131] on div "1 A tartalom aktív lekérdezése" at bounding box center [679, 147] width 329 height 44
click at [678, 205] on div "2 Rendszeres ismétlés" at bounding box center [679, 198] width 329 height 44
click at [669, 258] on p "Tanulás mint egy játék: tanulási útvonalakkal" at bounding box center [685, 249] width 270 height 17
click at [830, 649] on div at bounding box center [822, 638] width 50 height 50
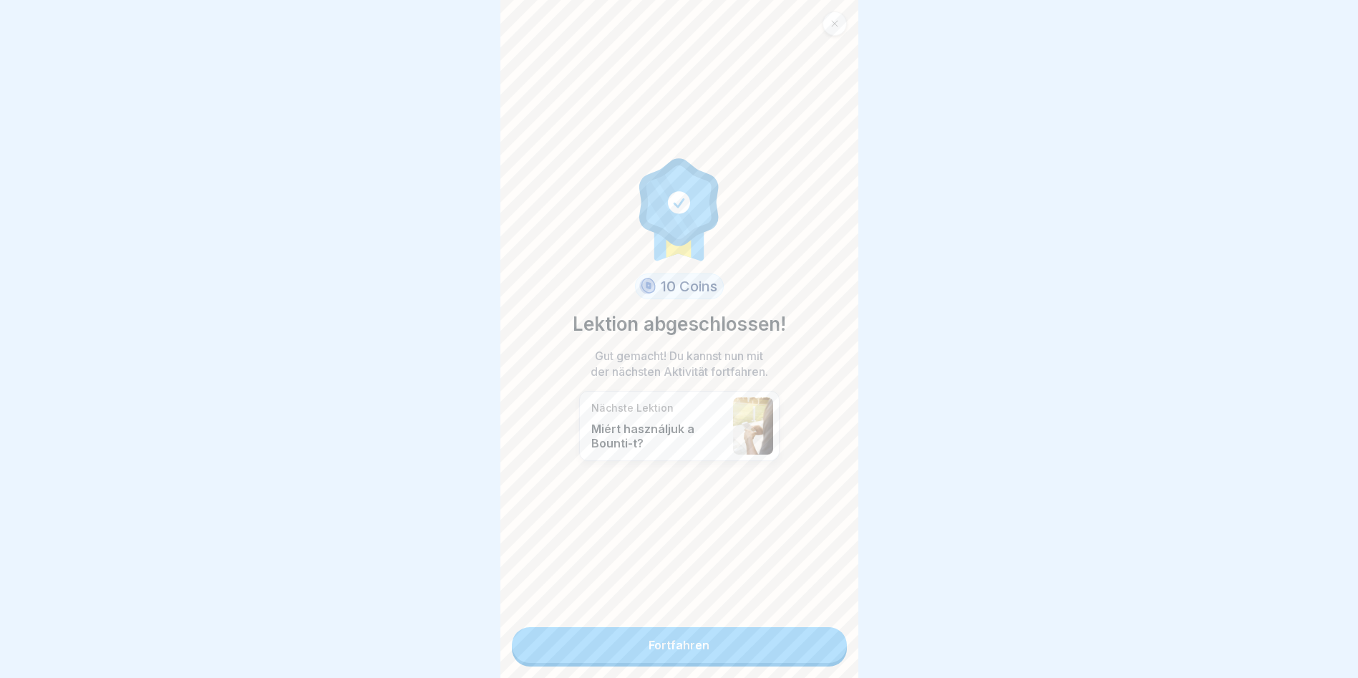
click at [686, 645] on link "Fortfahren" at bounding box center [679, 645] width 335 height 36
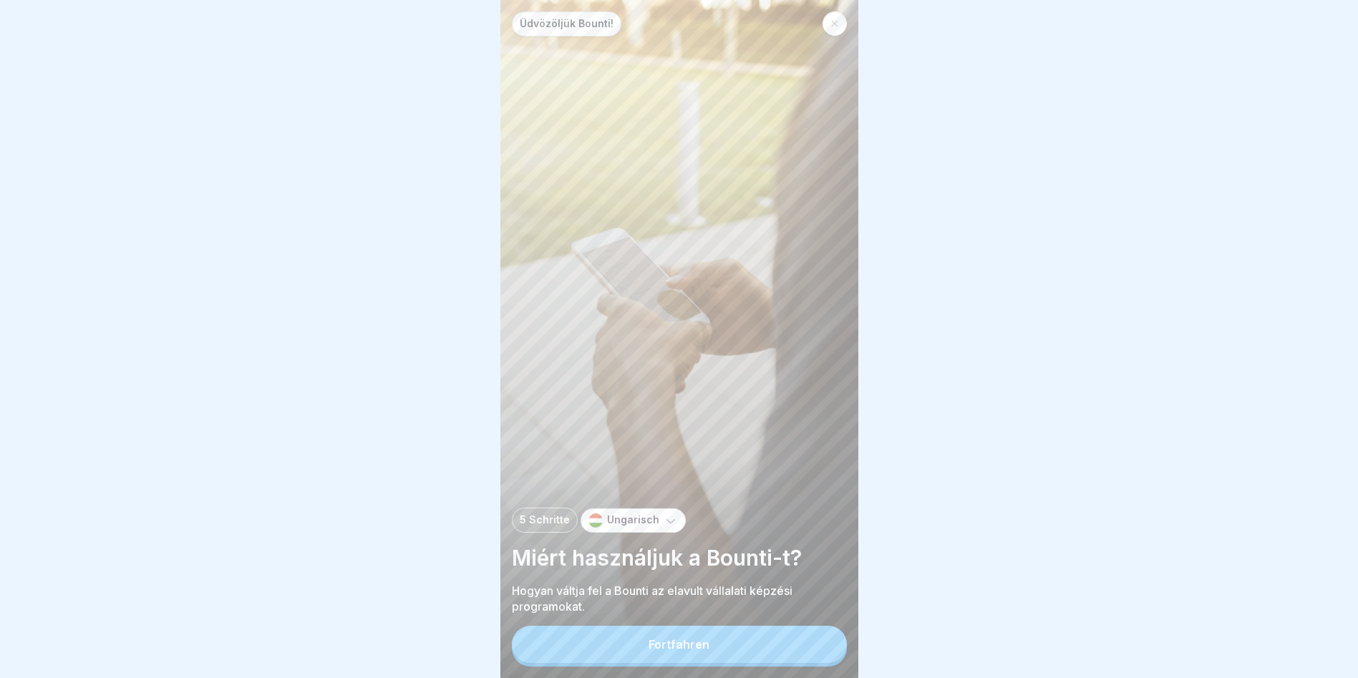
click at [593, 660] on button "Fortfahren" at bounding box center [679, 644] width 335 height 37
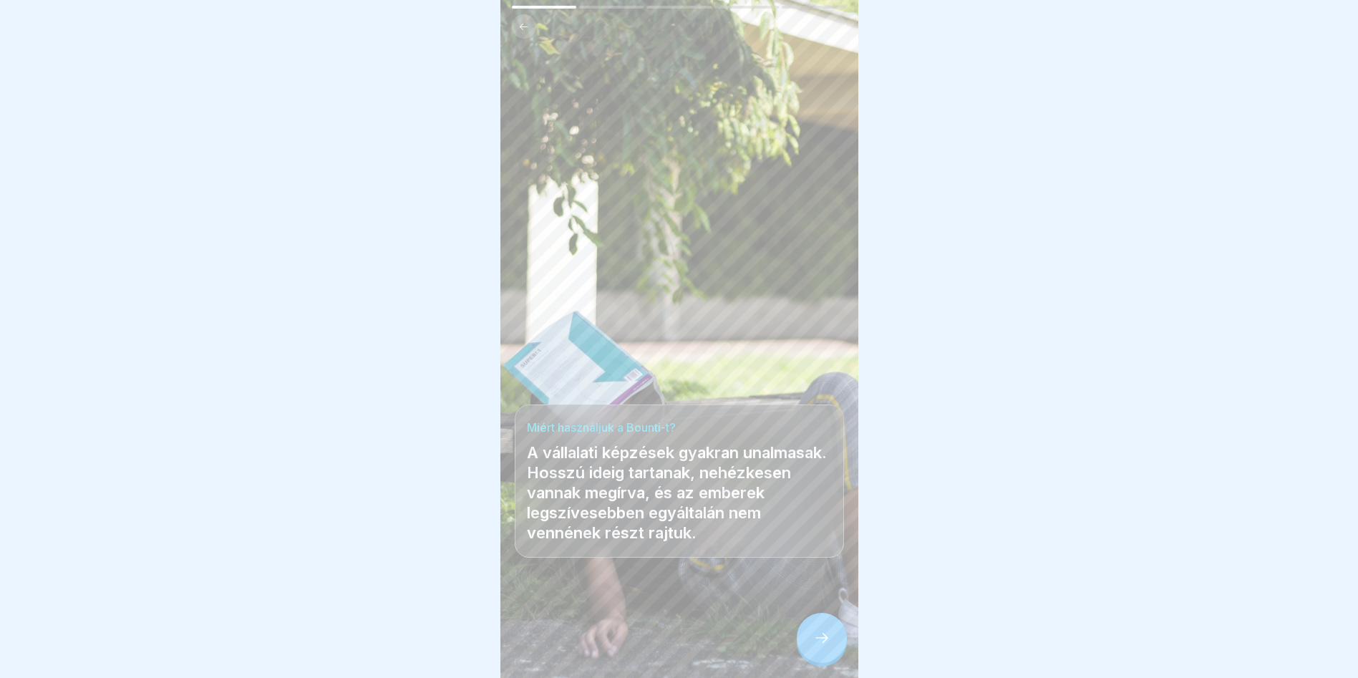
click at [820, 631] on div at bounding box center [822, 638] width 50 height 50
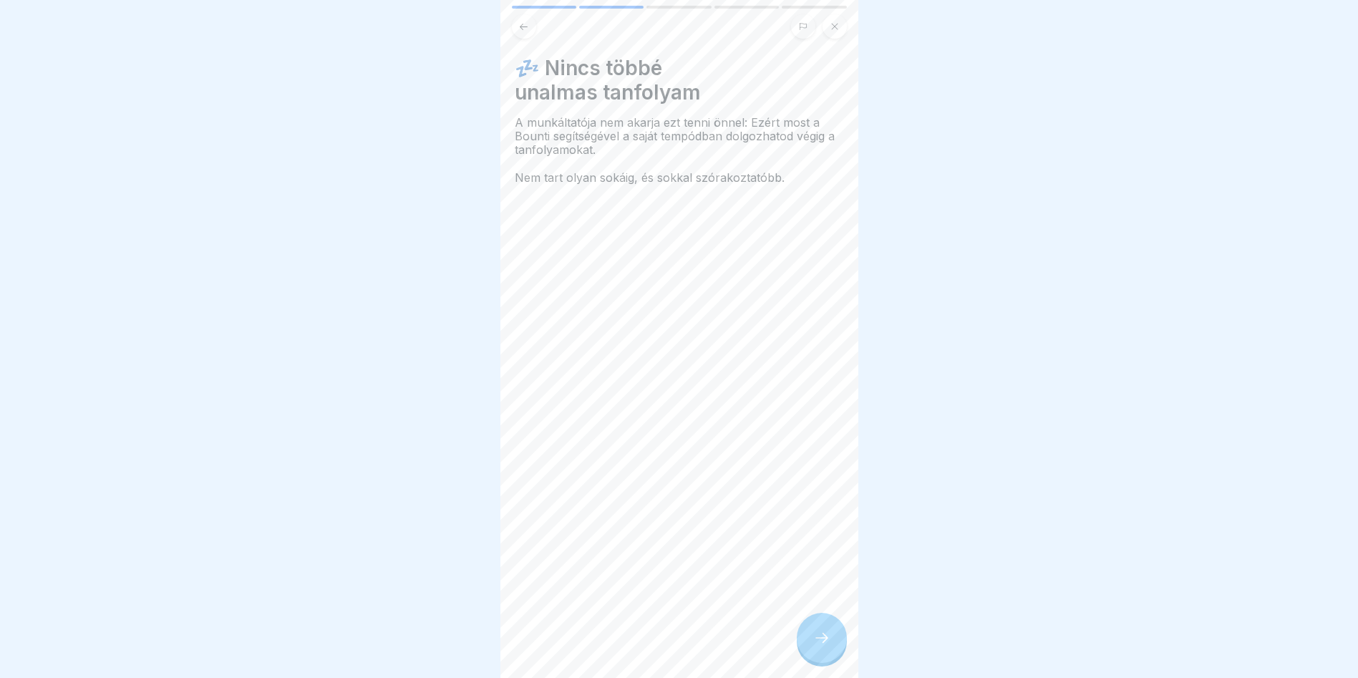
click at [811, 651] on div at bounding box center [822, 638] width 50 height 50
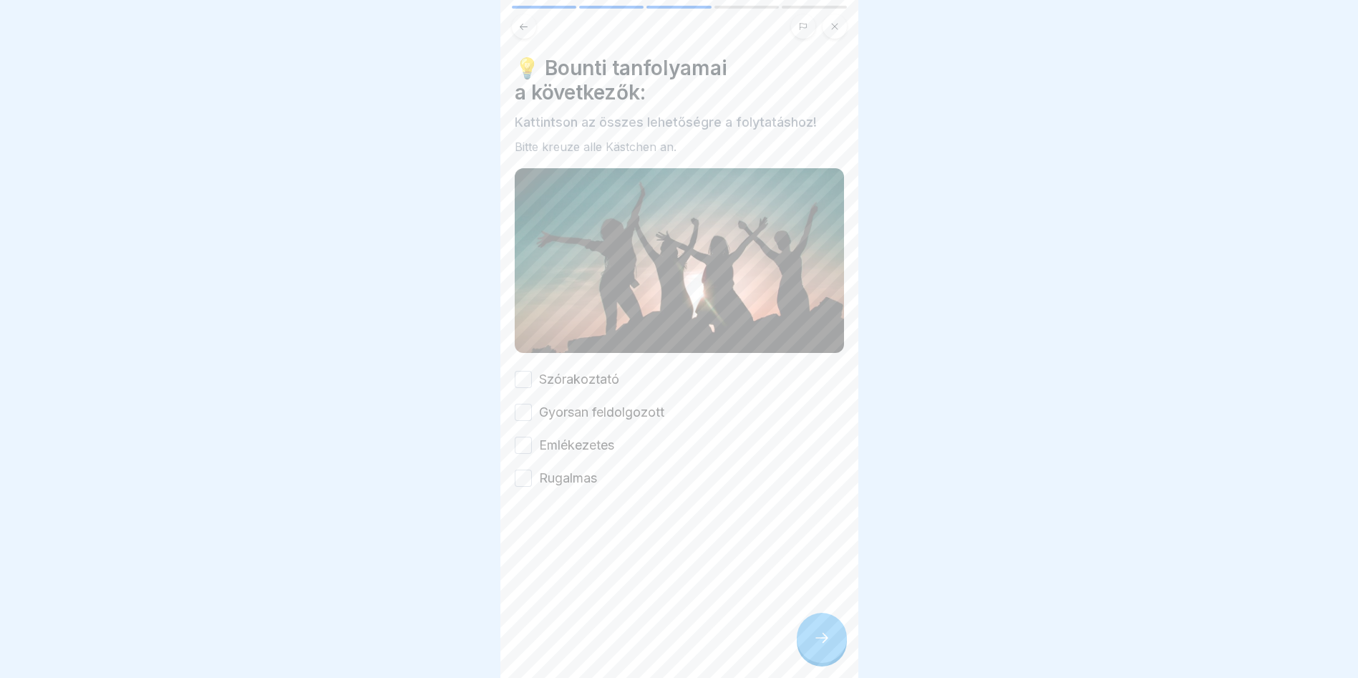
click at [523, 371] on button "Szórakoztató" at bounding box center [523, 379] width 17 height 17
click at [524, 423] on div "Szórakoztató Gyorsan feldolgozott Emlékezetes Rugalmas" at bounding box center [679, 428] width 329 height 117
click at [524, 437] on button "Emlékezetes" at bounding box center [523, 445] width 17 height 17
click at [516, 471] on button "Rugalmas" at bounding box center [523, 478] width 17 height 17
click at [528, 404] on button "Gyorsan feldolgozott" at bounding box center [523, 412] width 17 height 17
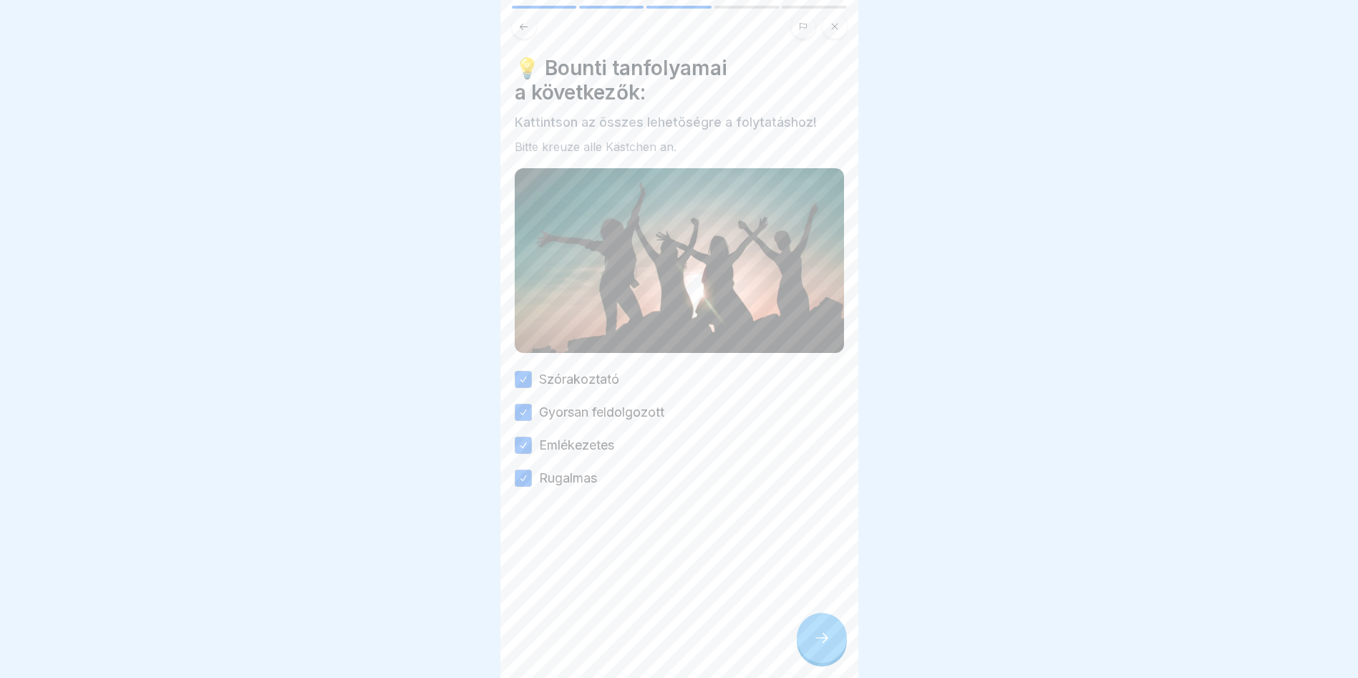
click at [835, 654] on div at bounding box center [822, 638] width 50 height 50
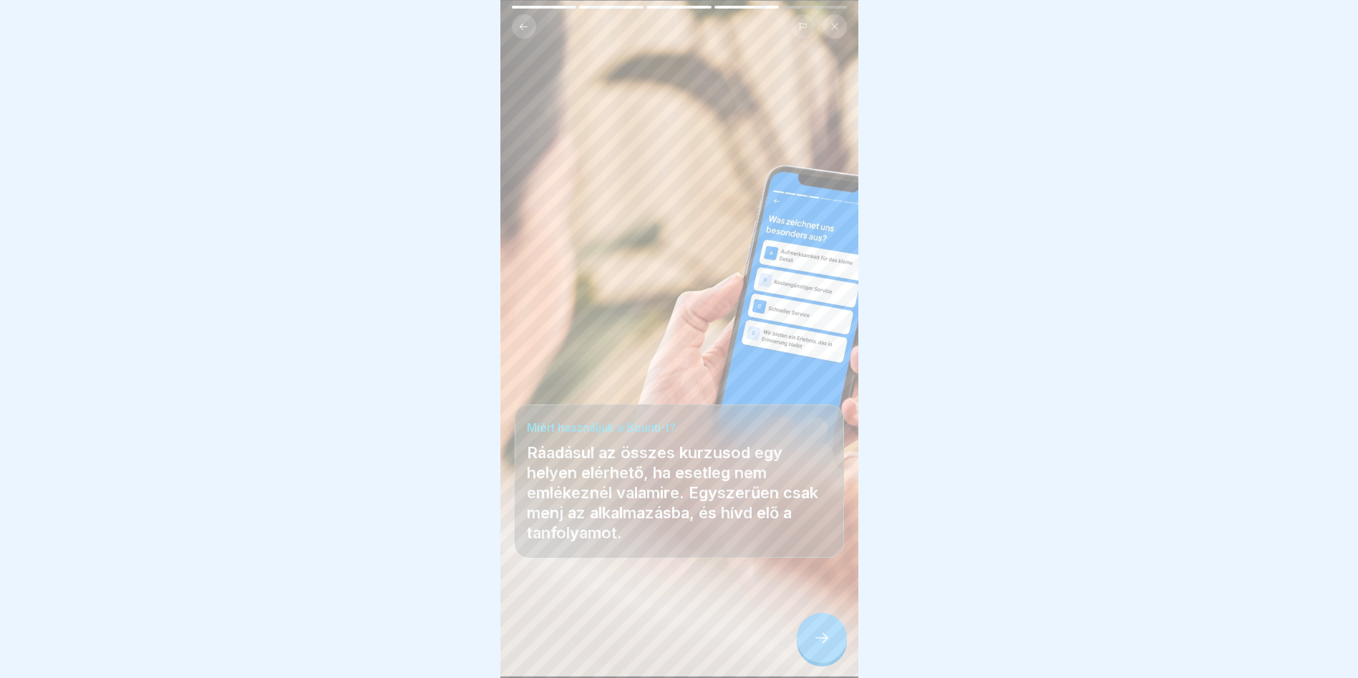
click at [829, 641] on icon at bounding box center [821, 637] width 17 height 17
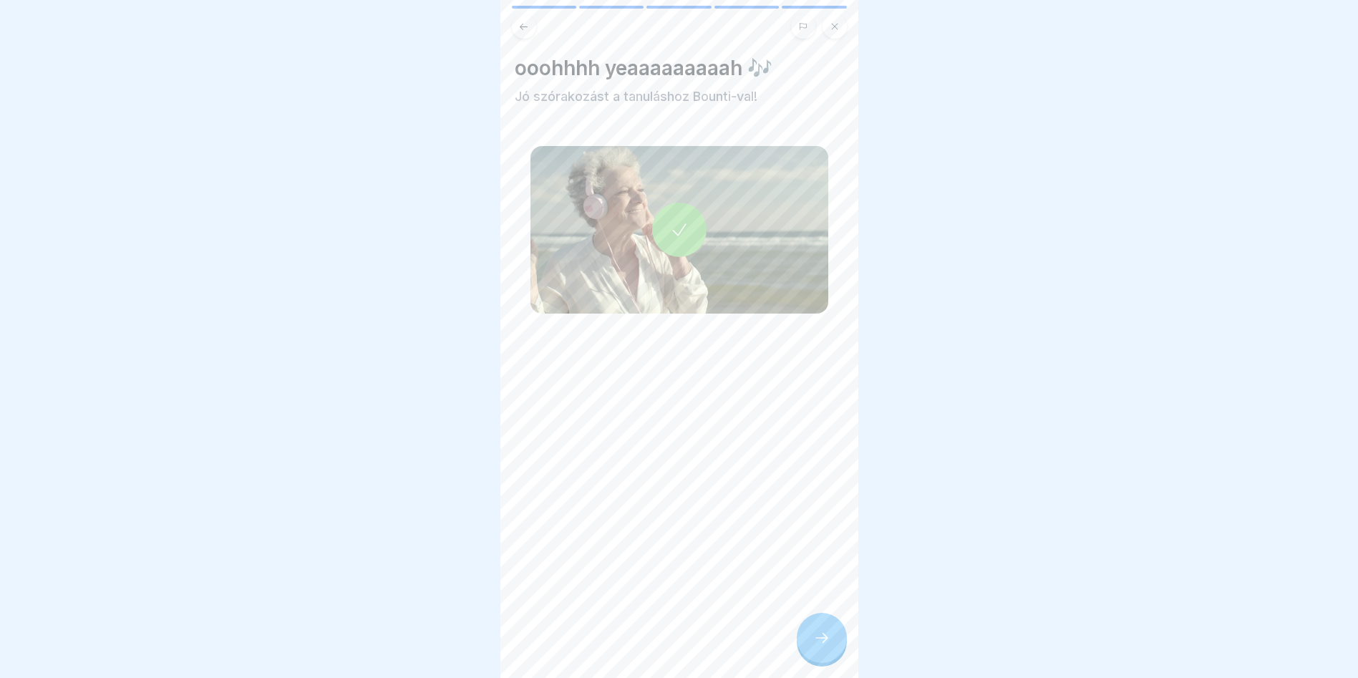
click at [683, 211] on div at bounding box center [679, 230] width 54 height 54
click at [837, 663] on div at bounding box center [822, 638] width 50 height 50
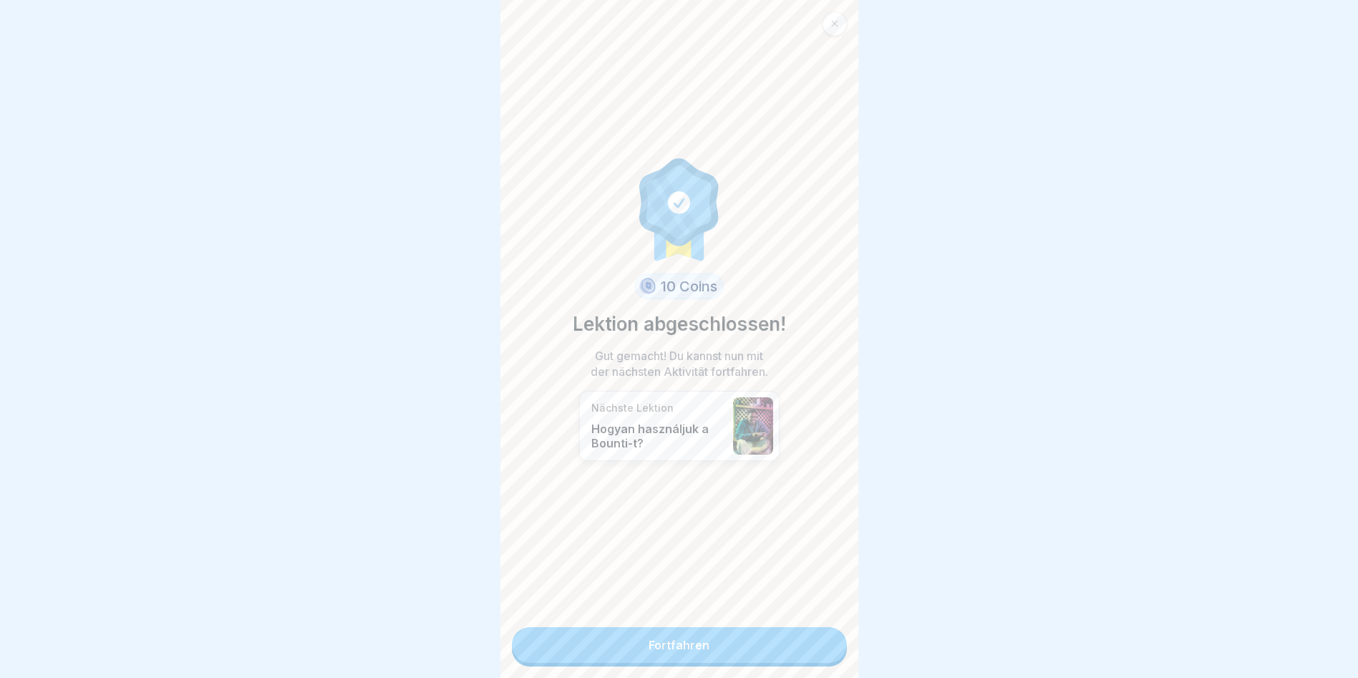
click at [701, 656] on link "Fortfahren" at bounding box center [679, 645] width 335 height 36
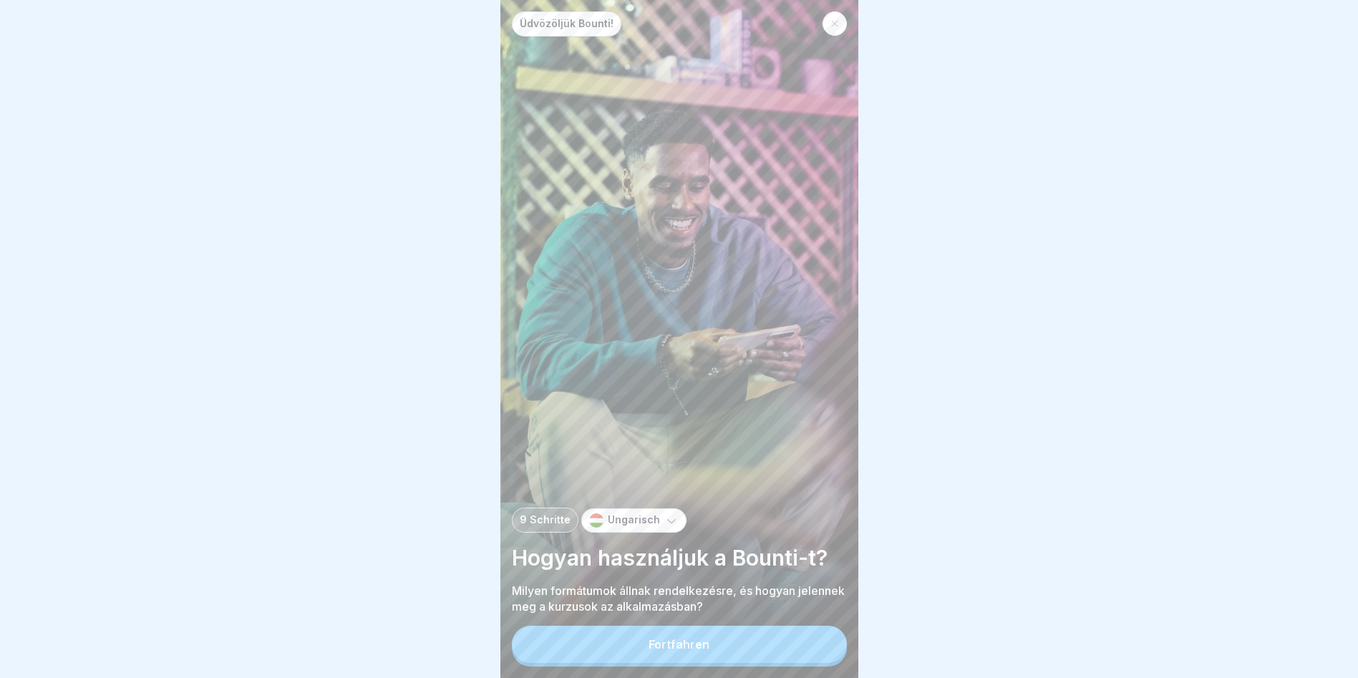
click at [735, 652] on button "Fortfahren" at bounding box center [679, 644] width 335 height 37
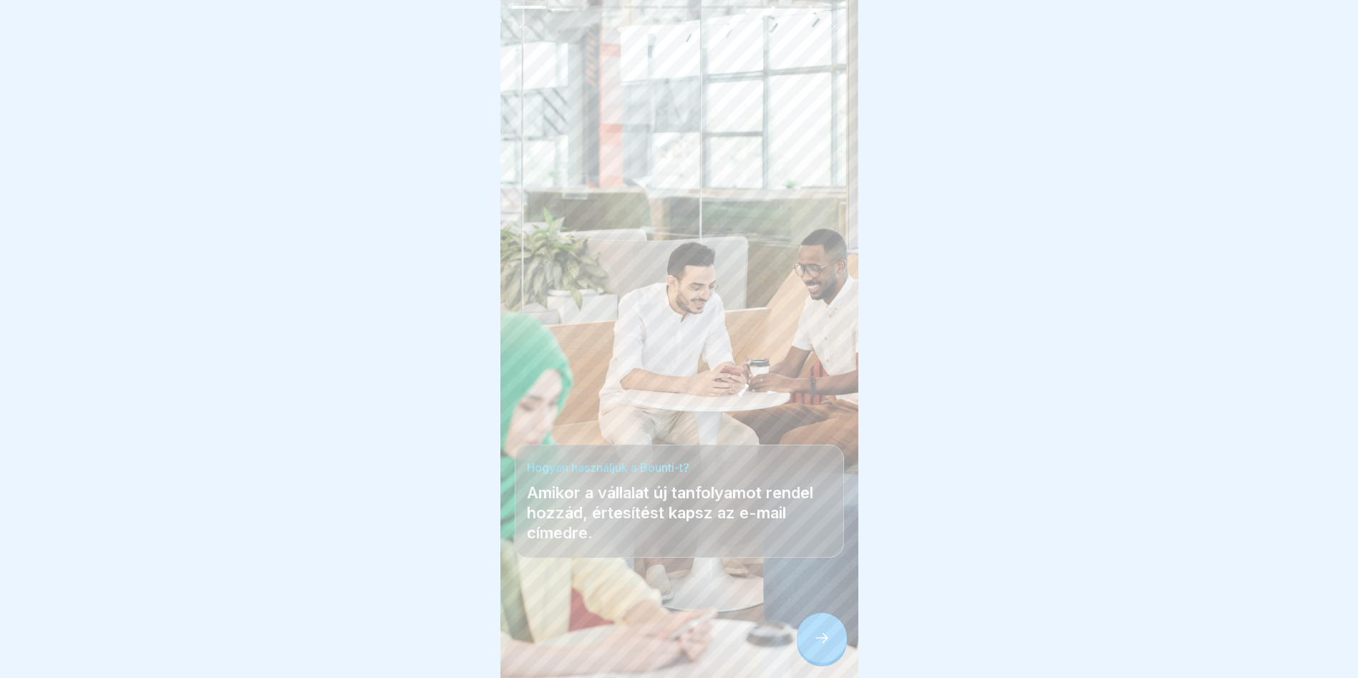
click at [792, 48] on div "Hogyan használjuk a Bounti-t? Amikor a vállalat új tanfolyamot rendel hozzád, é…" at bounding box center [679, 339] width 358 height 678
click at [518, 27] on icon at bounding box center [523, 26] width 11 height 11
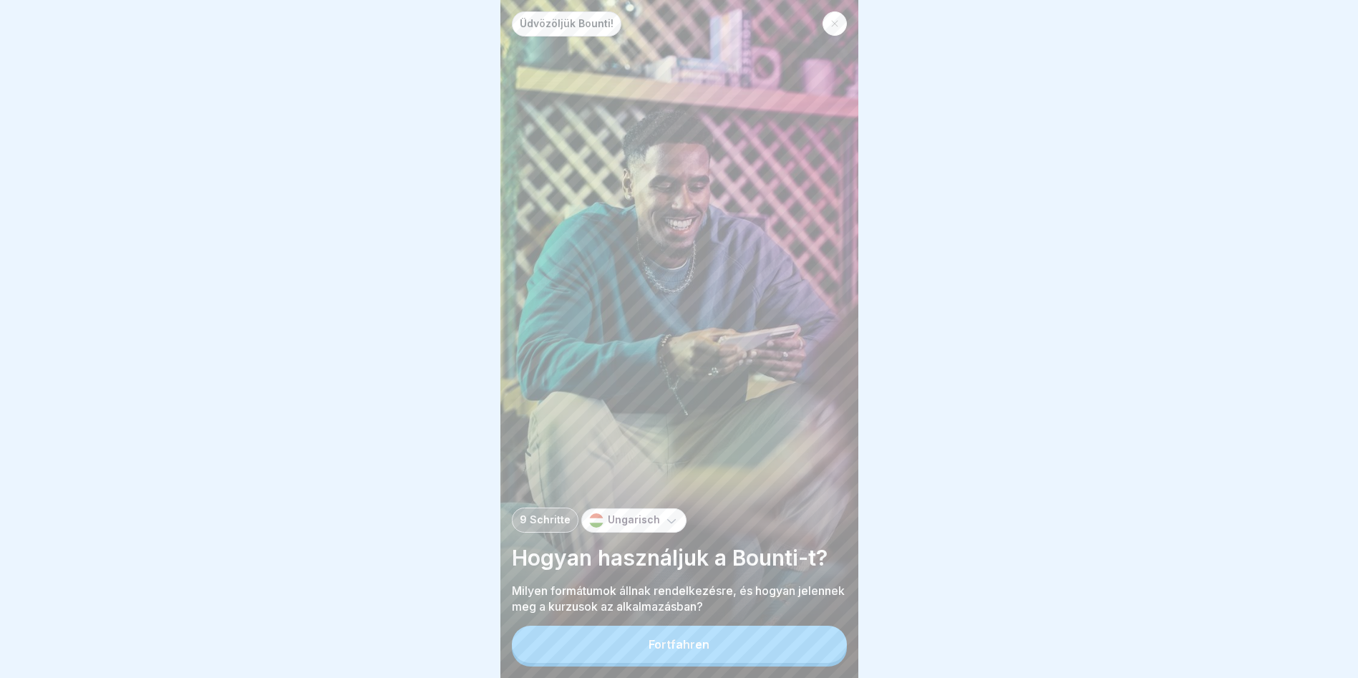
click at [840, 25] on div at bounding box center [834, 23] width 24 height 24
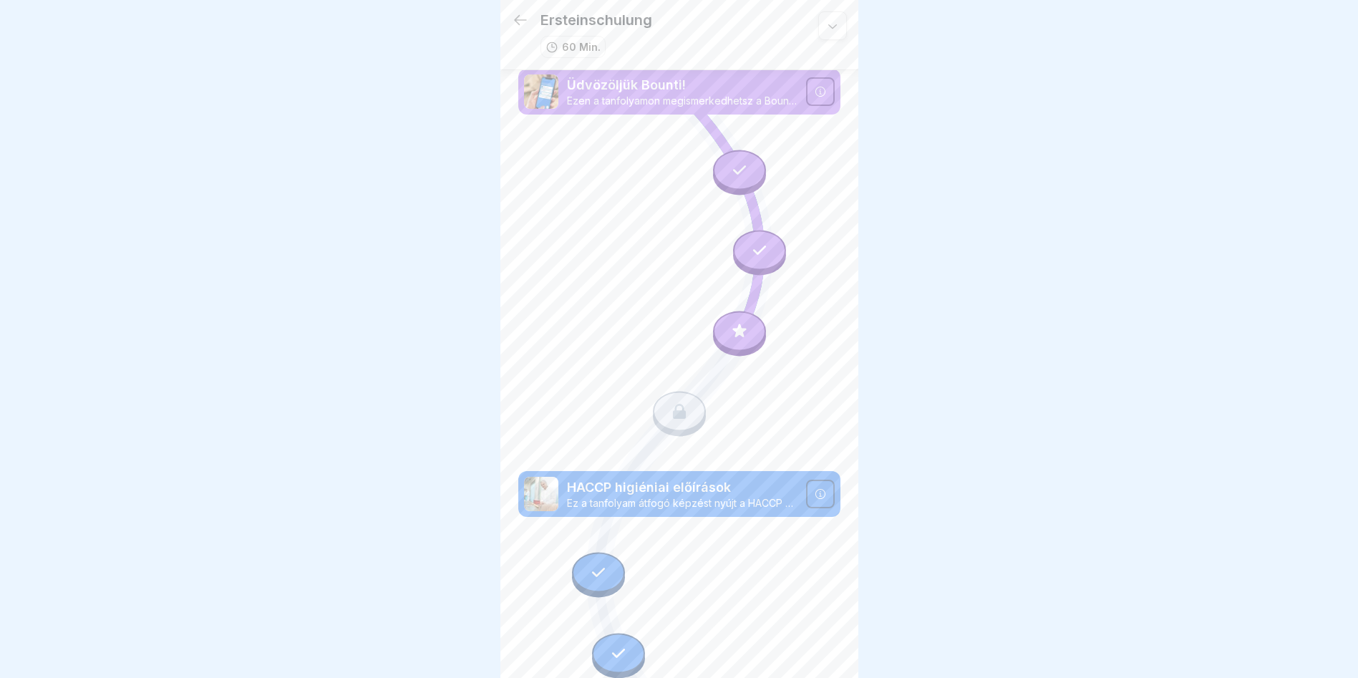
click at [732, 332] on icon at bounding box center [739, 330] width 19 height 19
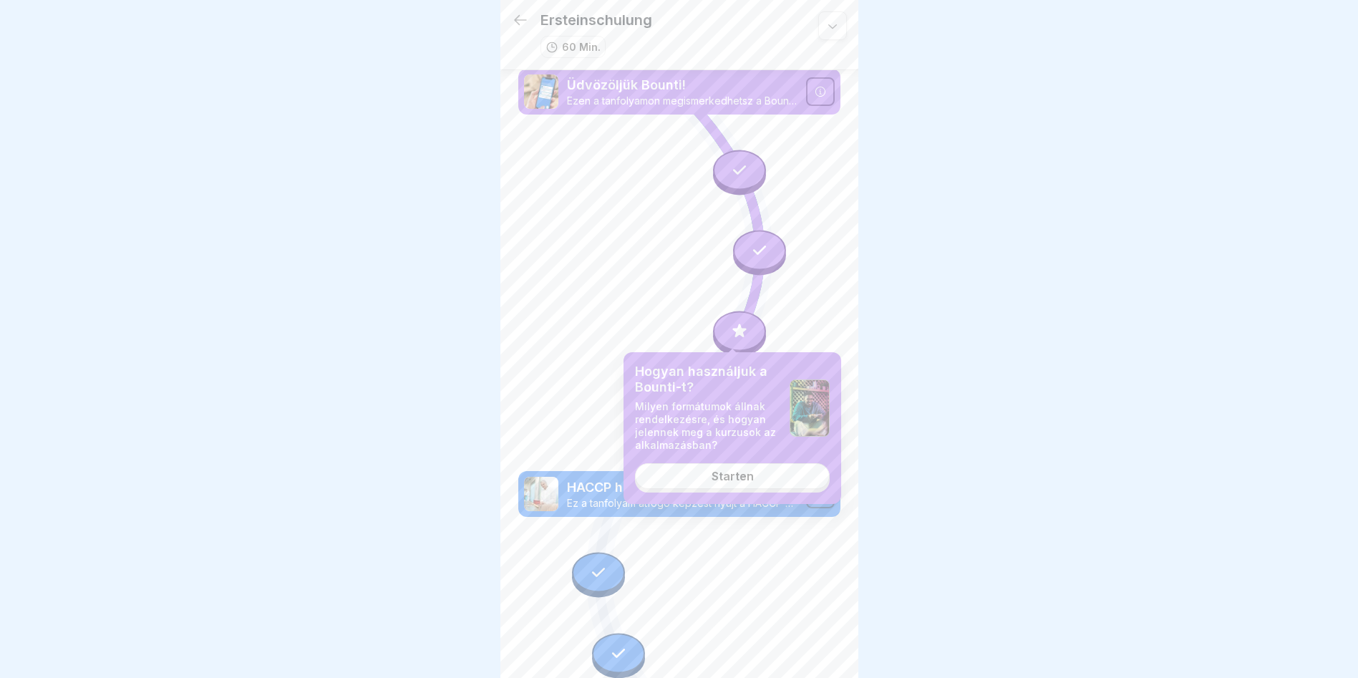
click at [751, 472] on div "Starten" at bounding box center [732, 476] width 42 height 13
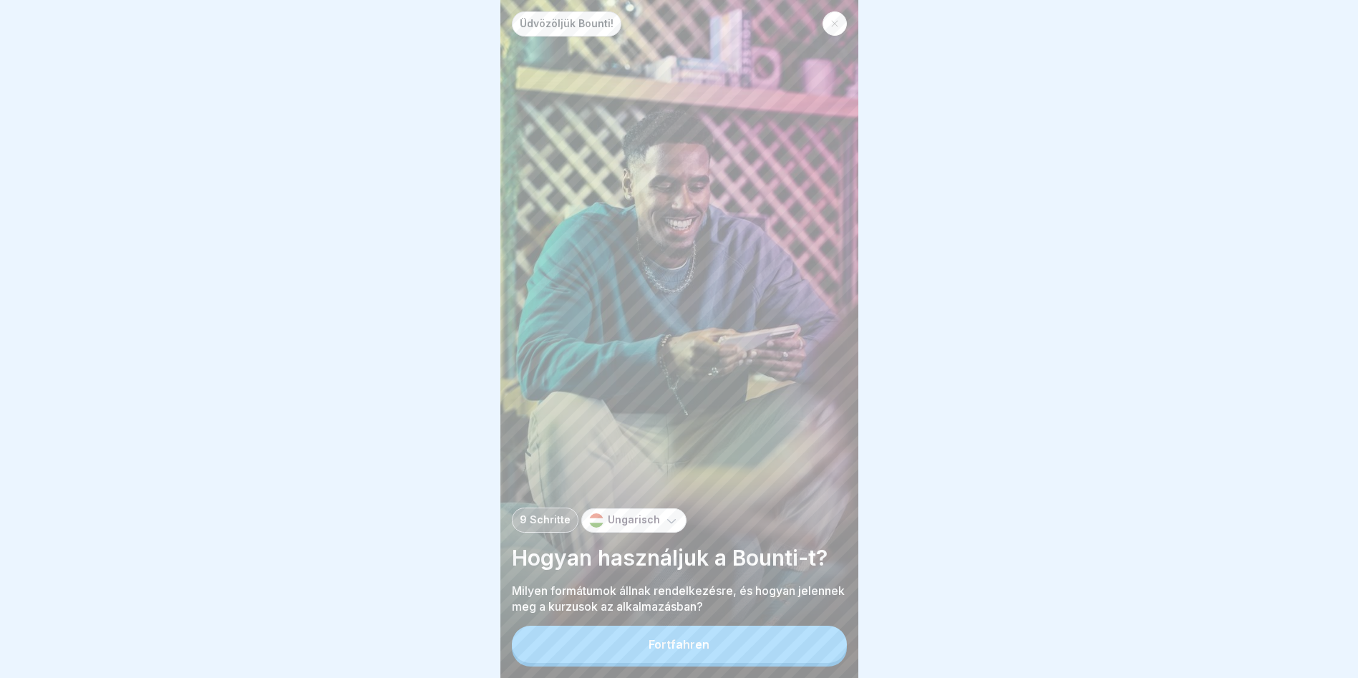
click at [728, 649] on button "Fortfahren" at bounding box center [679, 644] width 335 height 37
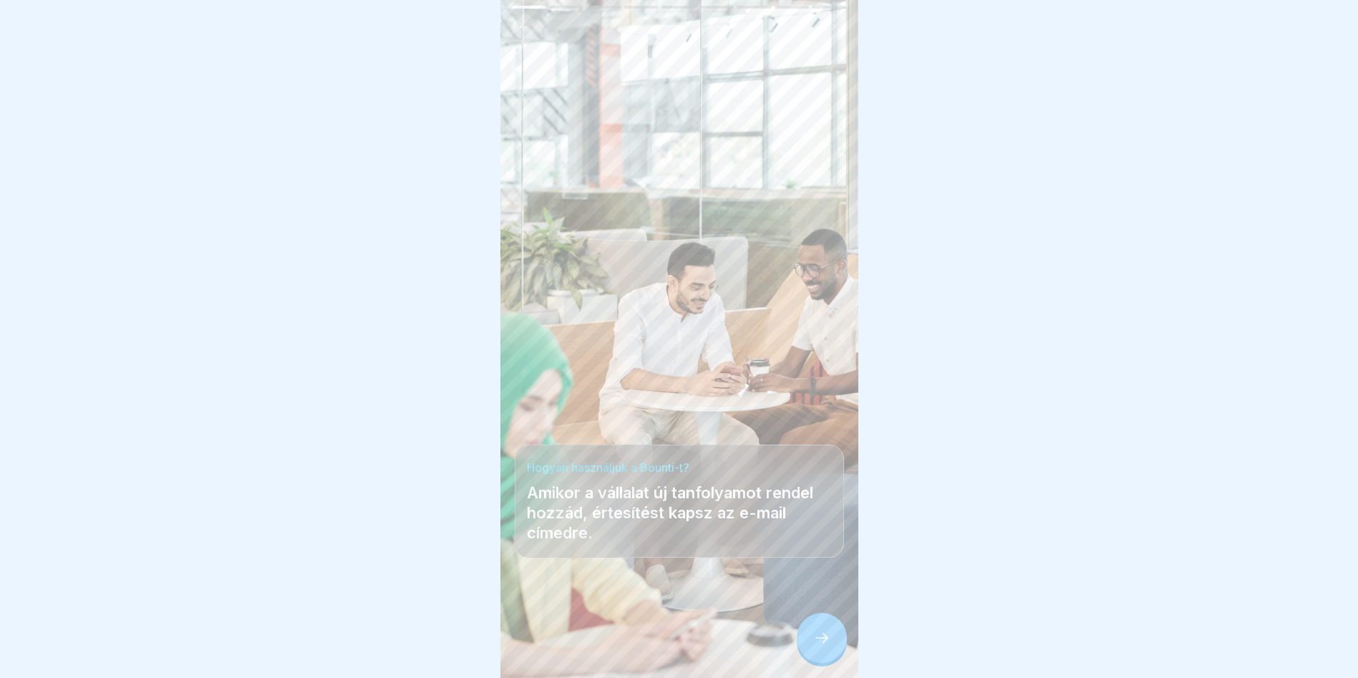
click at [820, 644] on icon at bounding box center [821, 637] width 17 height 17
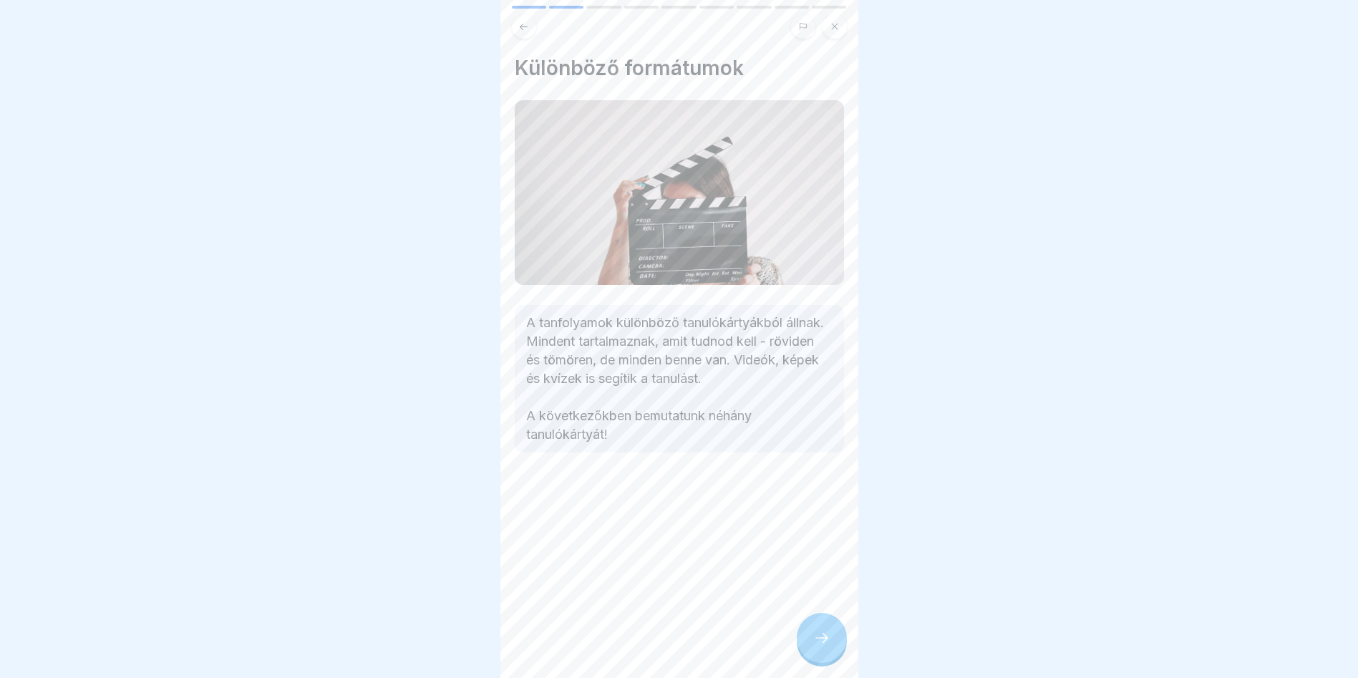
click at [813, 651] on div at bounding box center [822, 638] width 50 height 50
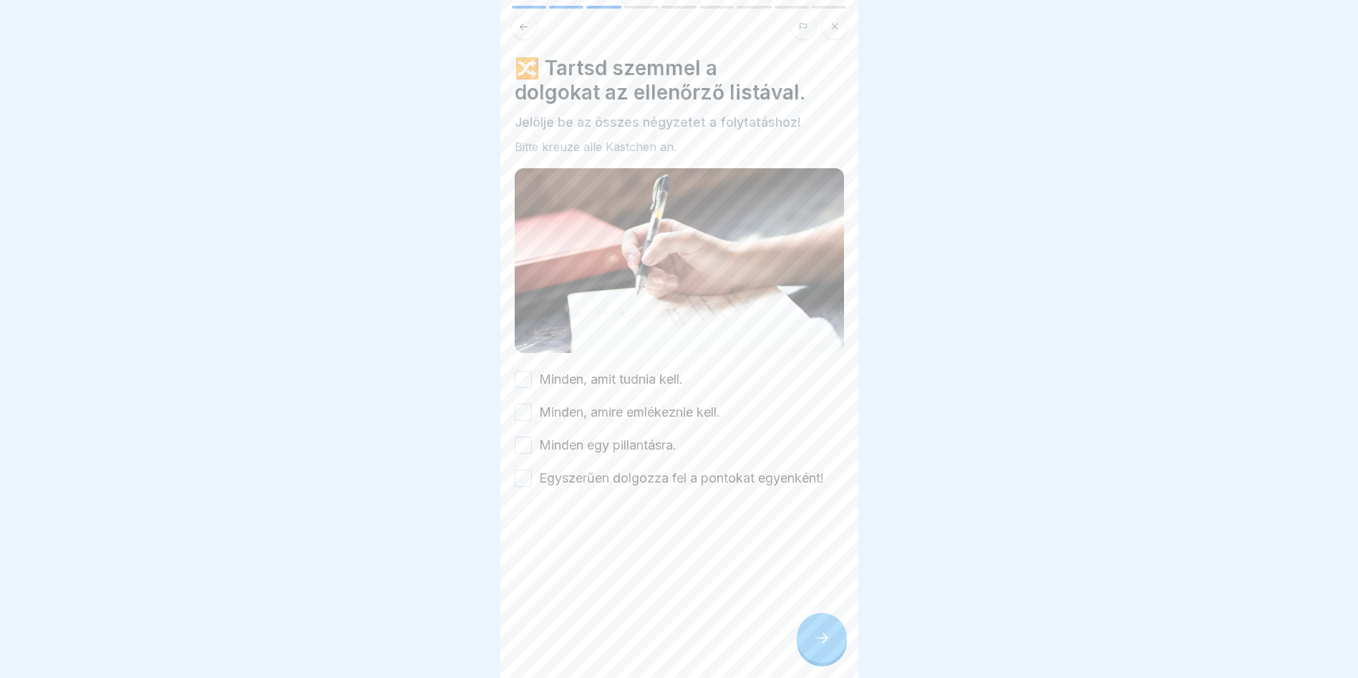
click at [521, 384] on div "Minden, amit tudnia kell. Minden, amire emlékeznie kell. Minden egy pillantásra…" at bounding box center [679, 428] width 329 height 117
click at [523, 404] on button "Minden, amire emlékeznie kell." at bounding box center [523, 412] width 17 height 17
click at [520, 381] on button "Minden, amit tudnia kell." at bounding box center [523, 379] width 17 height 17
click at [520, 429] on div "Minden, amit tudnia kell. Minden, amire emlékeznie kell. Minden egy pillantásra…" at bounding box center [679, 428] width 329 height 117
click at [520, 439] on button "Minden egy pillantásra." at bounding box center [523, 445] width 17 height 17
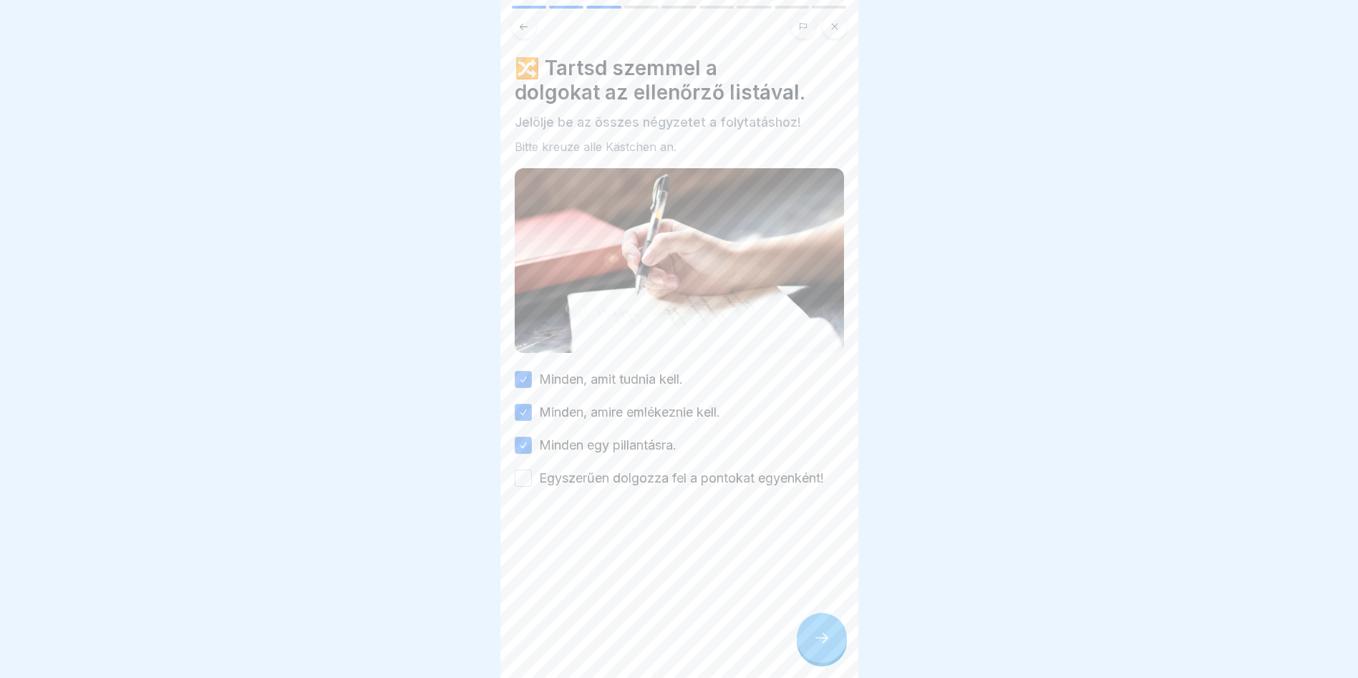
click at [520, 470] on button "Egyszerűen dolgozza fel a pontokat egyenként!" at bounding box center [523, 478] width 17 height 17
click at [813, 646] on icon at bounding box center [821, 637] width 17 height 17
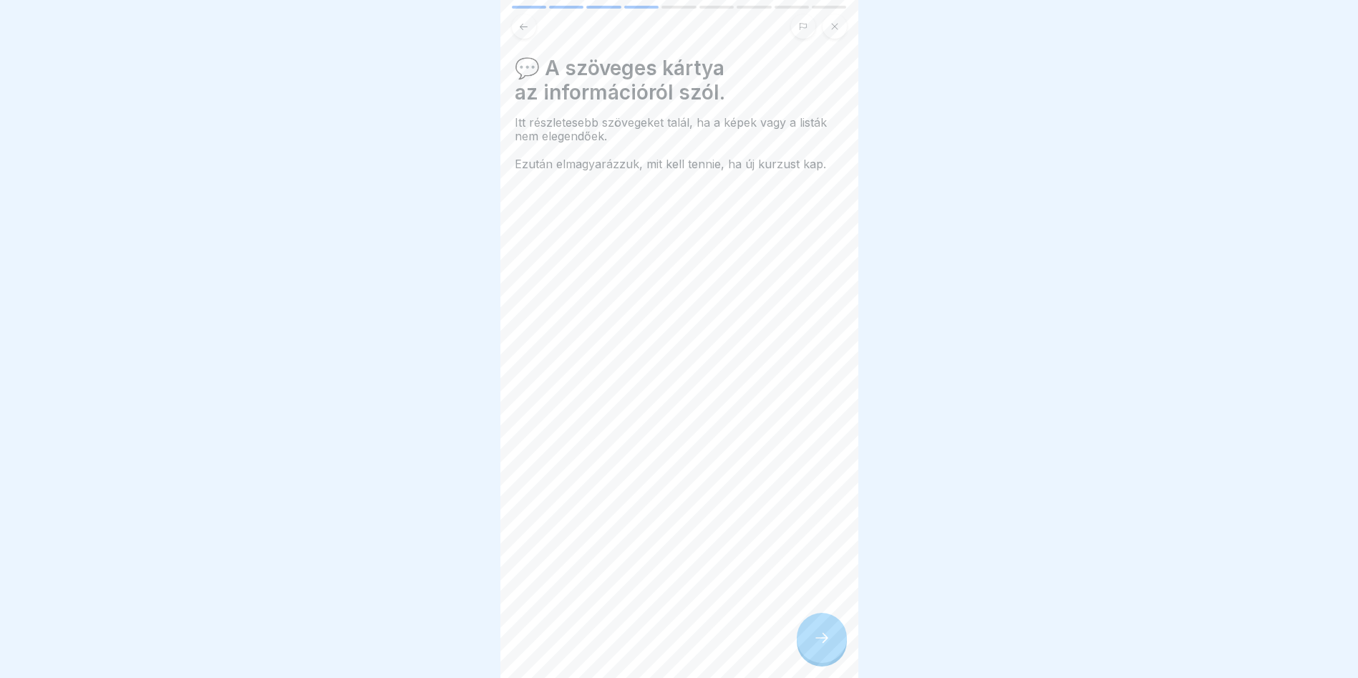
click at [821, 637] on div at bounding box center [822, 638] width 50 height 50
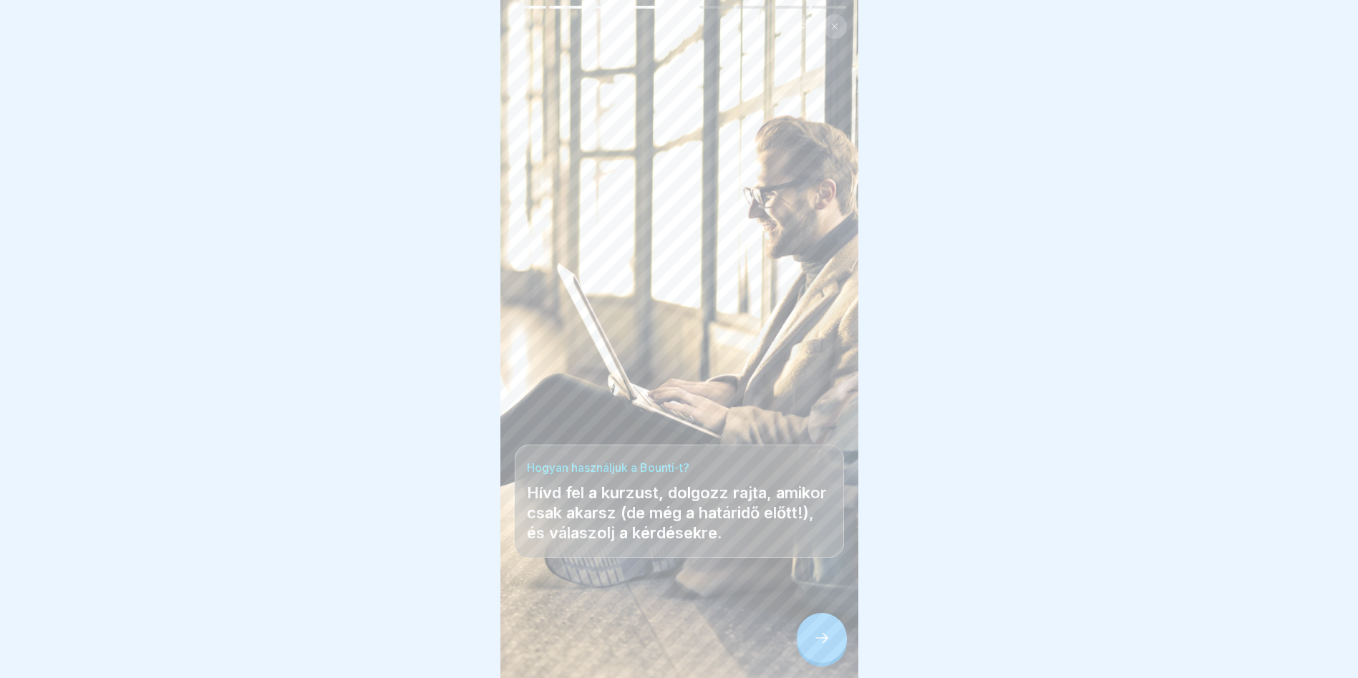
click at [810, 648] on div at bounding box center [822, 638] width 50 height 50
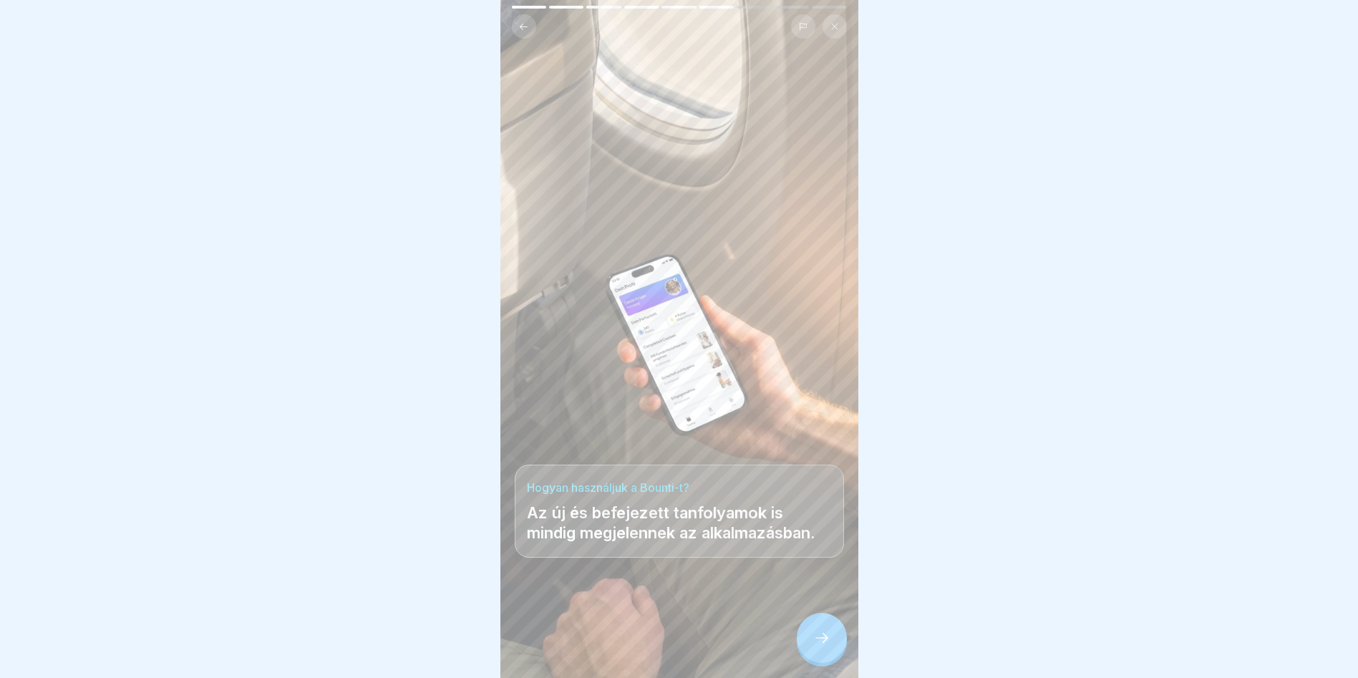
click at [814, 646] on icon at bounding box center [821, 637] width 17 height 17
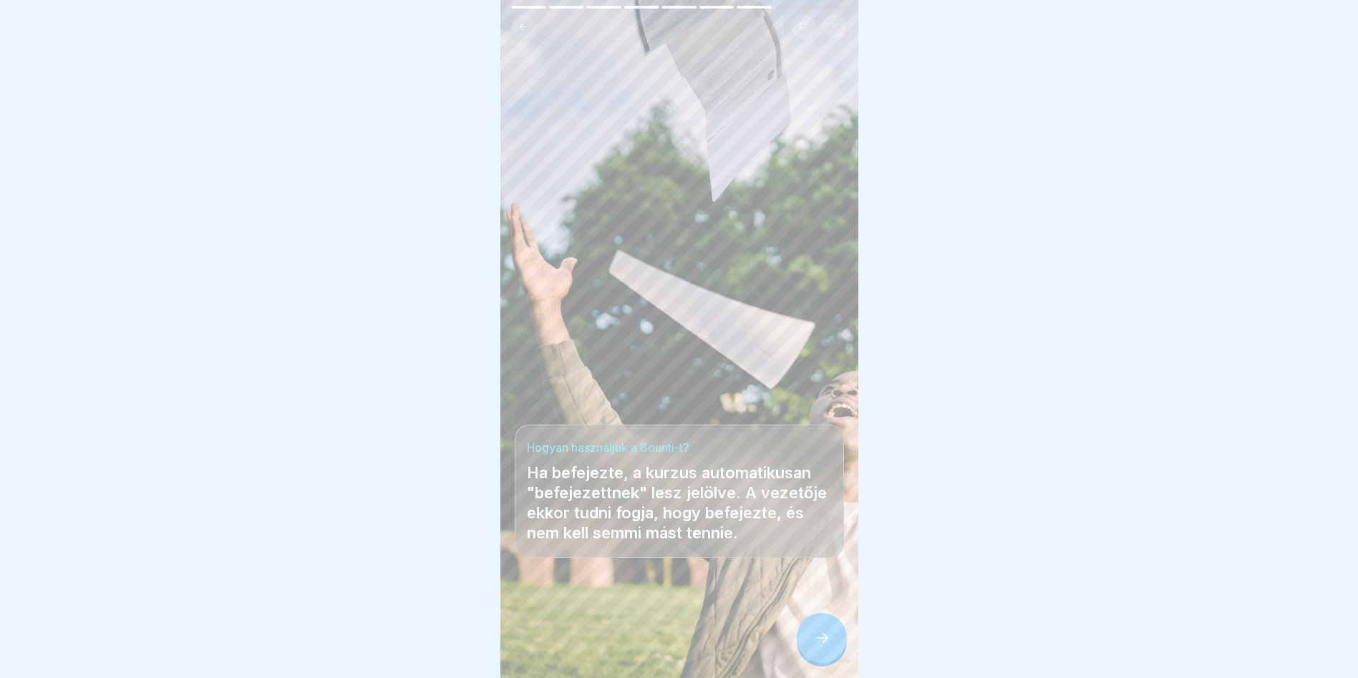
click at [825, 646] on icon at bounding box center [821, 637] width 17 height 17
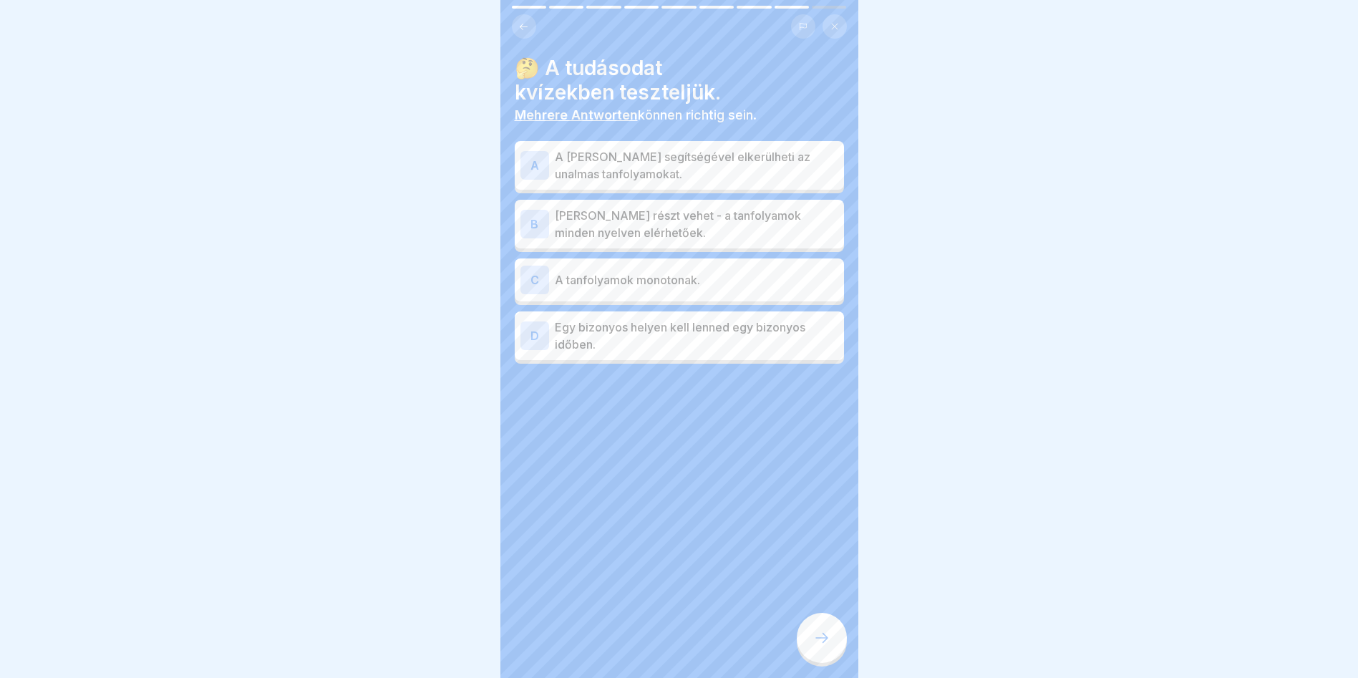
click at [704, 153] on p "A Bounti segítségével elkerülheti az unalmas tanfolyamokat." at bounding box center [696, 165] width 283 height 34
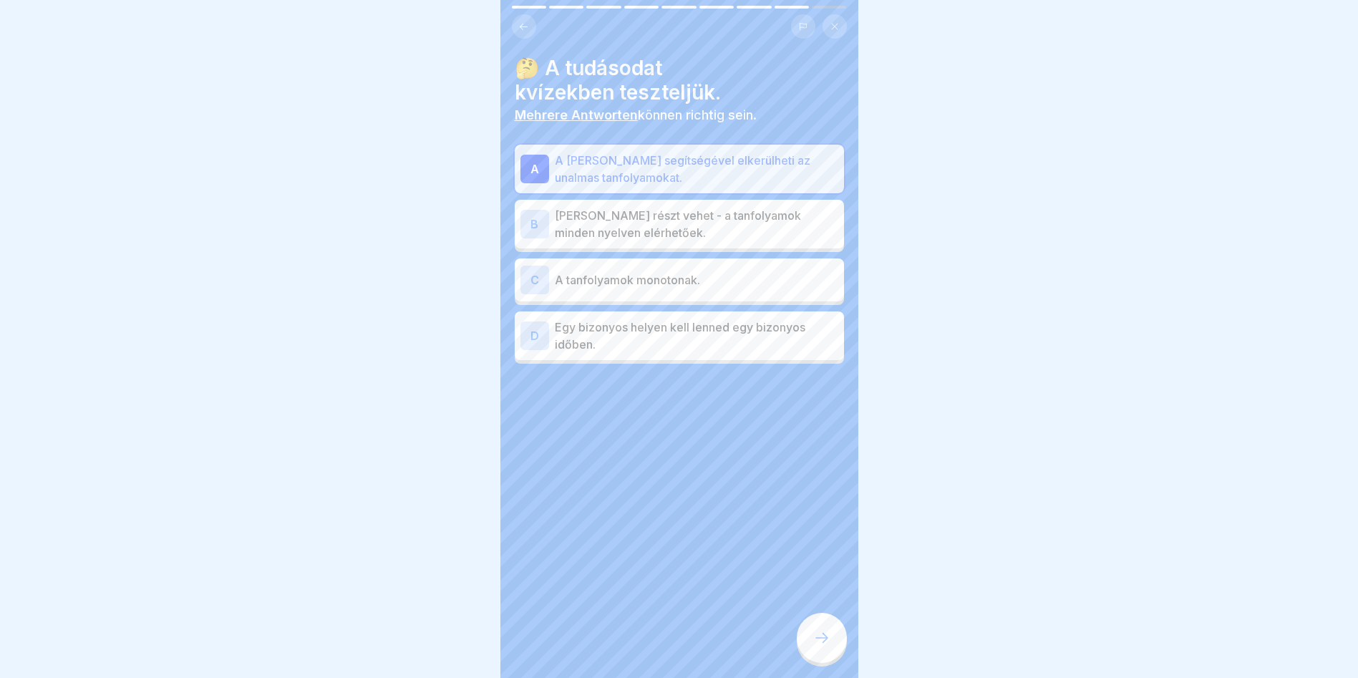
click at [834, 650] on div at bounding box center [822, 638] width 50 height 50
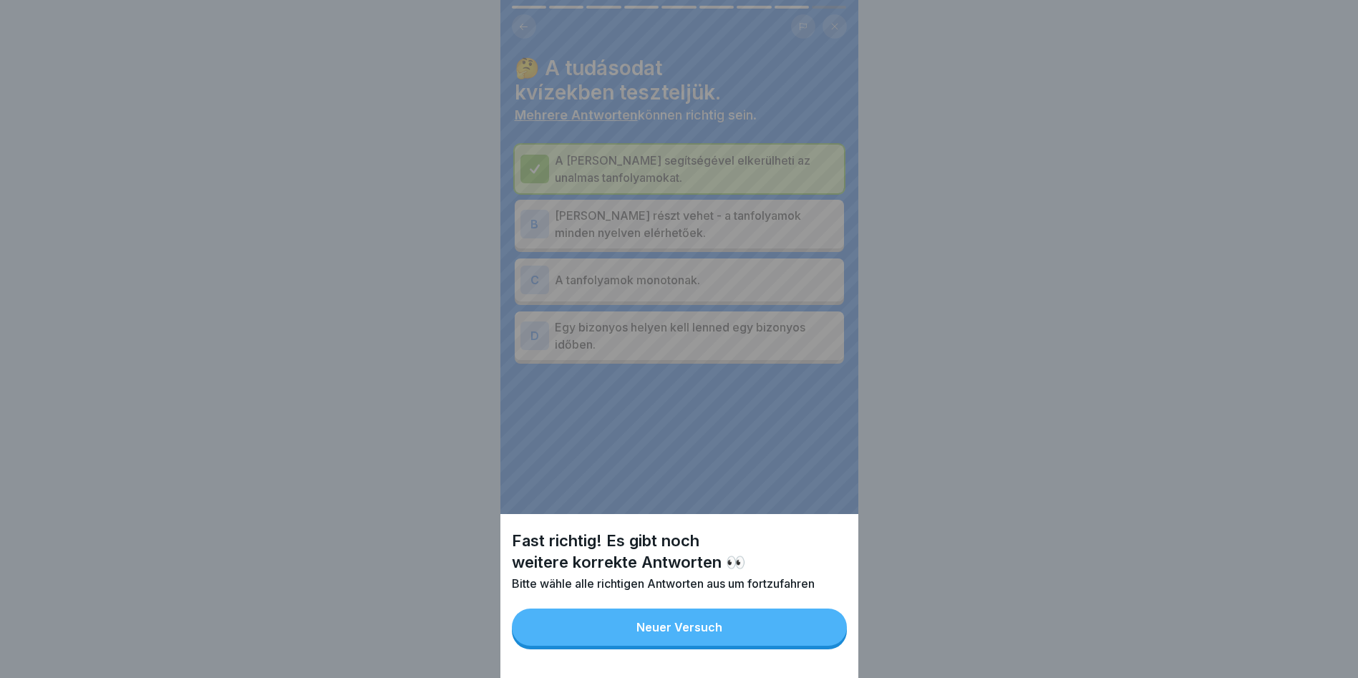
click at [695, 629] on button "Neuer Versuch" at bounding box center [679, 626] width 335 height 37
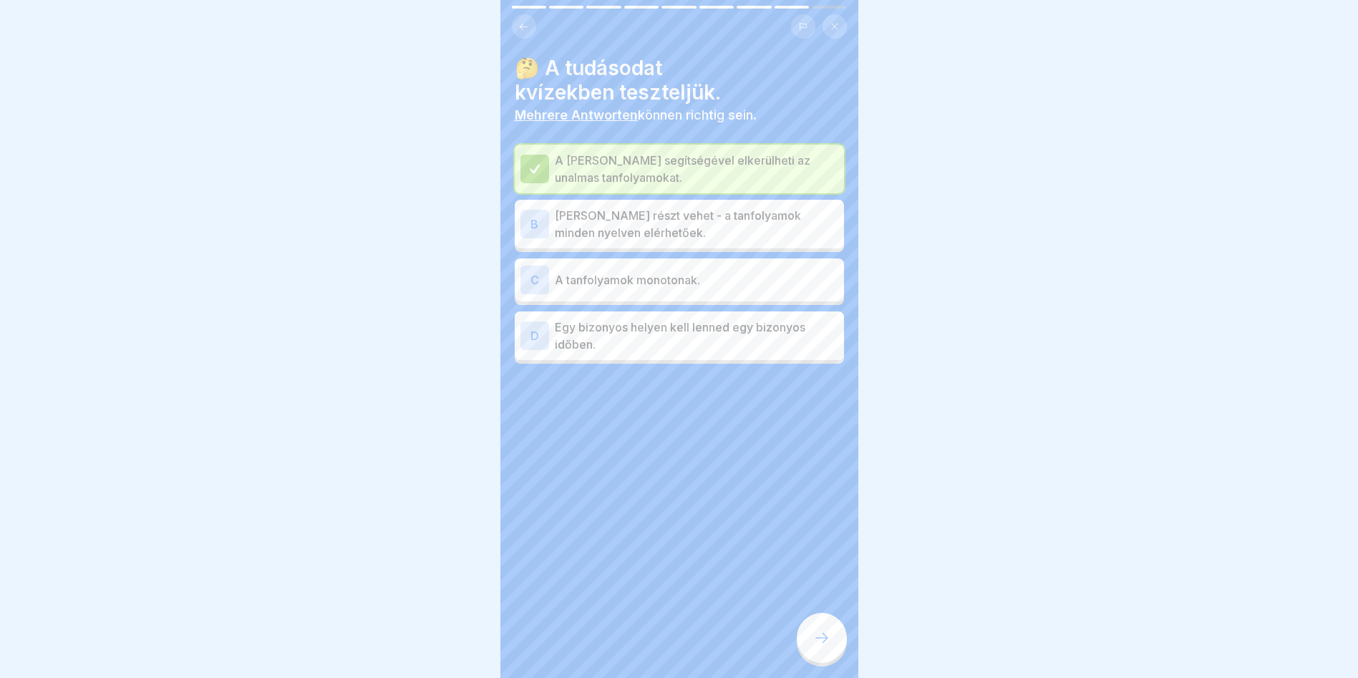
click at [825, 646] on icon at bounding box center [821, 637] width 17 height 17
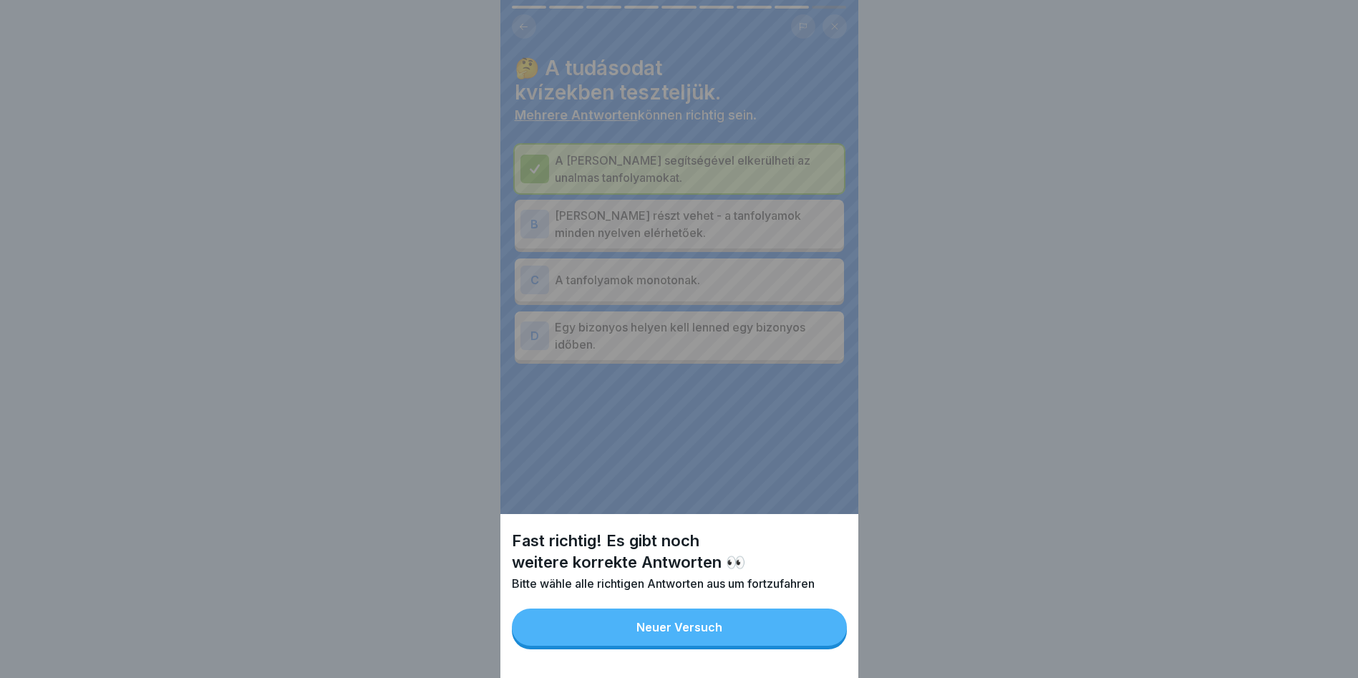
click at [805, 643] on button "Neuer Versuch" at bounding box center [679, 626] width 335 height 37
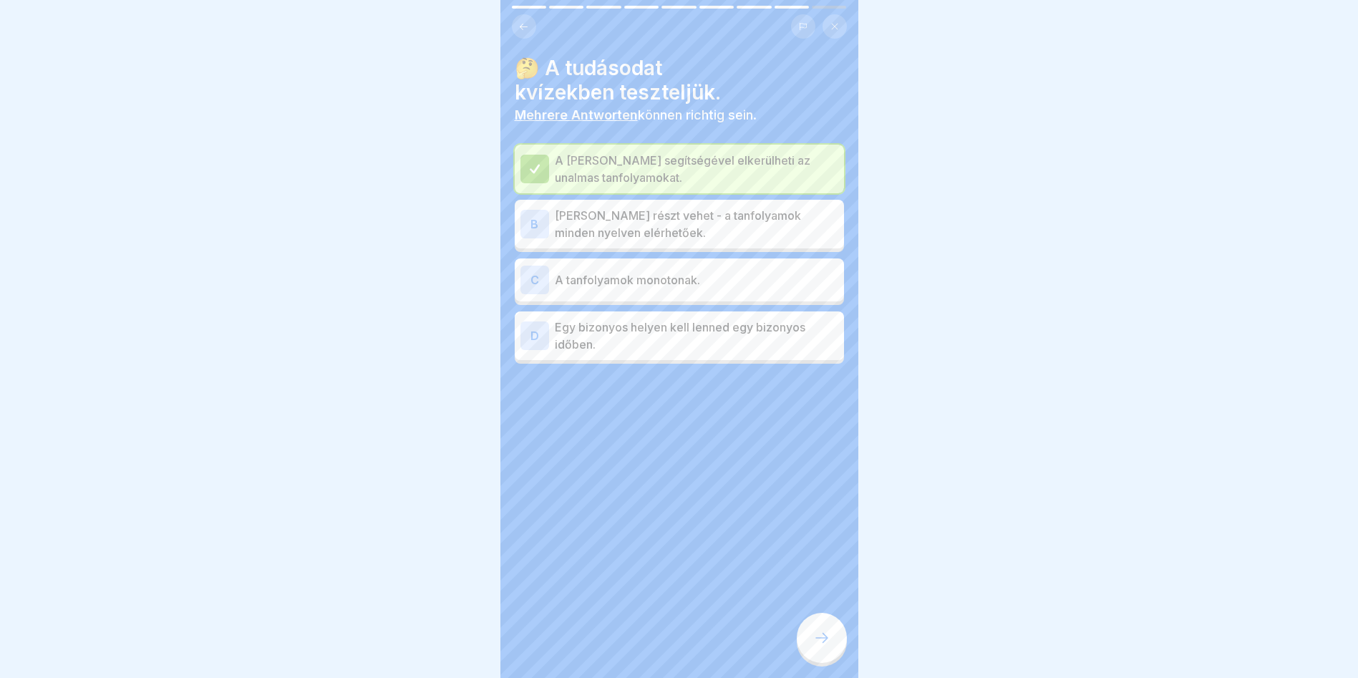
click at [684, 216] on p "Bárki részt vehet - a tanfolyamok minden nyelven elérhetőek." at bounding box center [696, 224] width 283 height 34
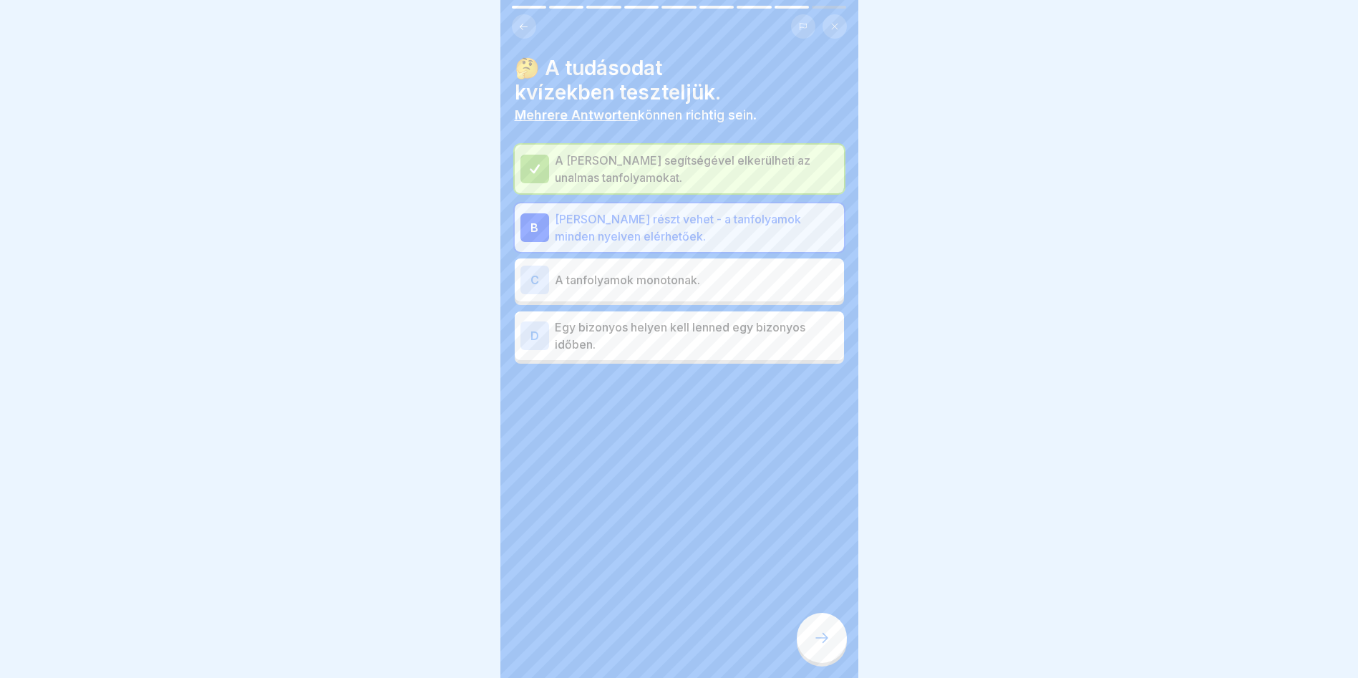
click at [807, 649] on div at bounding box center [822, 638] width 50 height 50
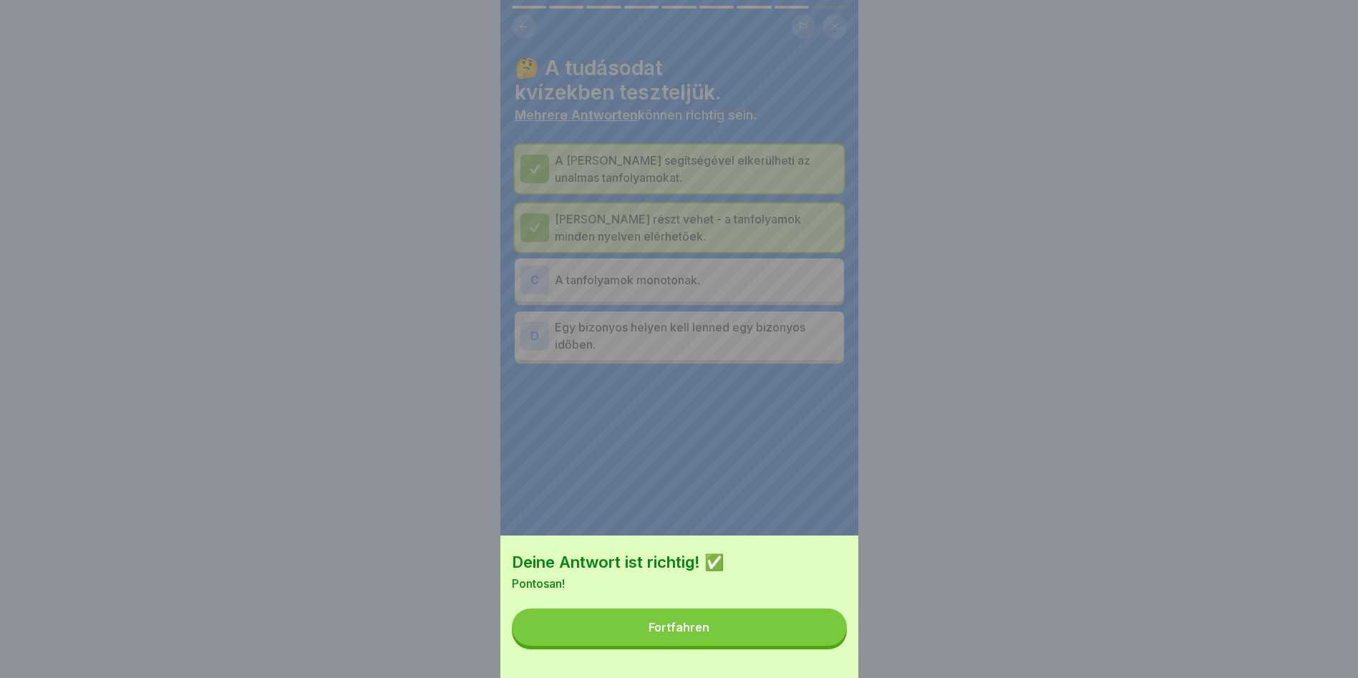
click at [807, 646] on button "Fortfahren" at bounding box center [679, 626] width 335 height 37
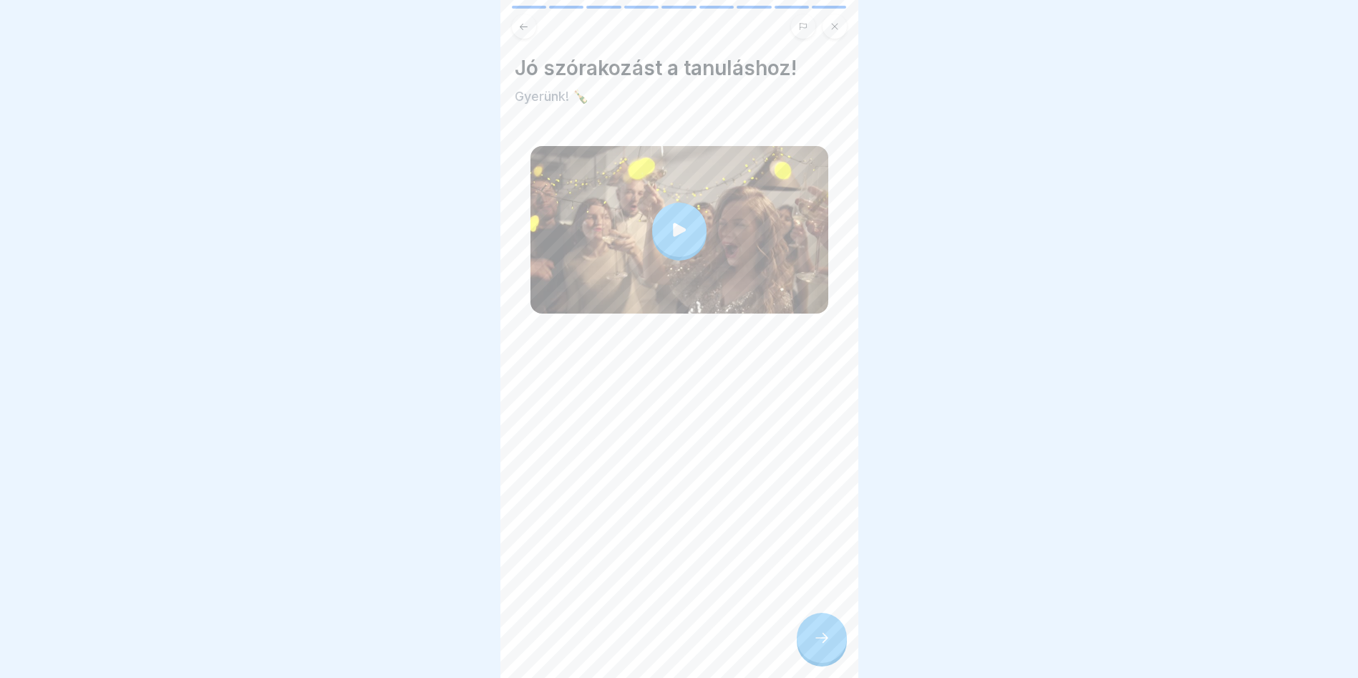
click at [671, 220] on icon at bounding box center [679, 230] width 20 height 20
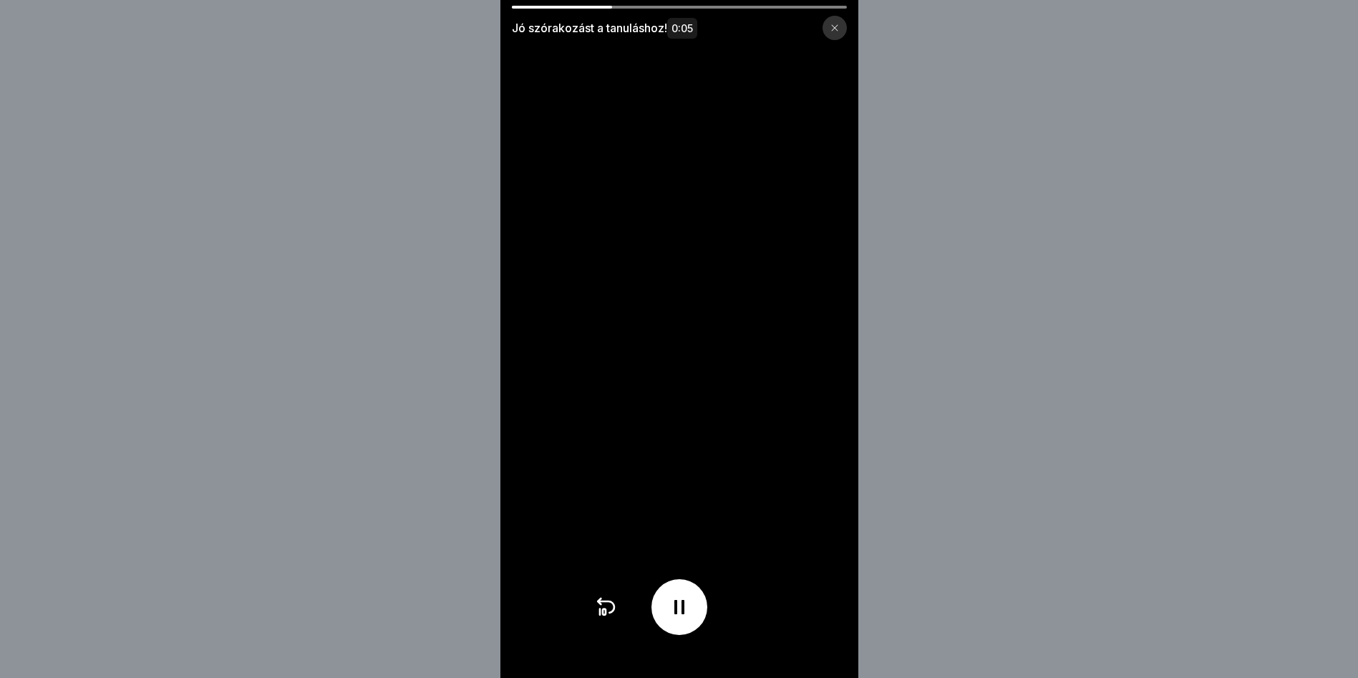
click at [835, 27] on icon at bounding box center [834, 28] width 9 height 9
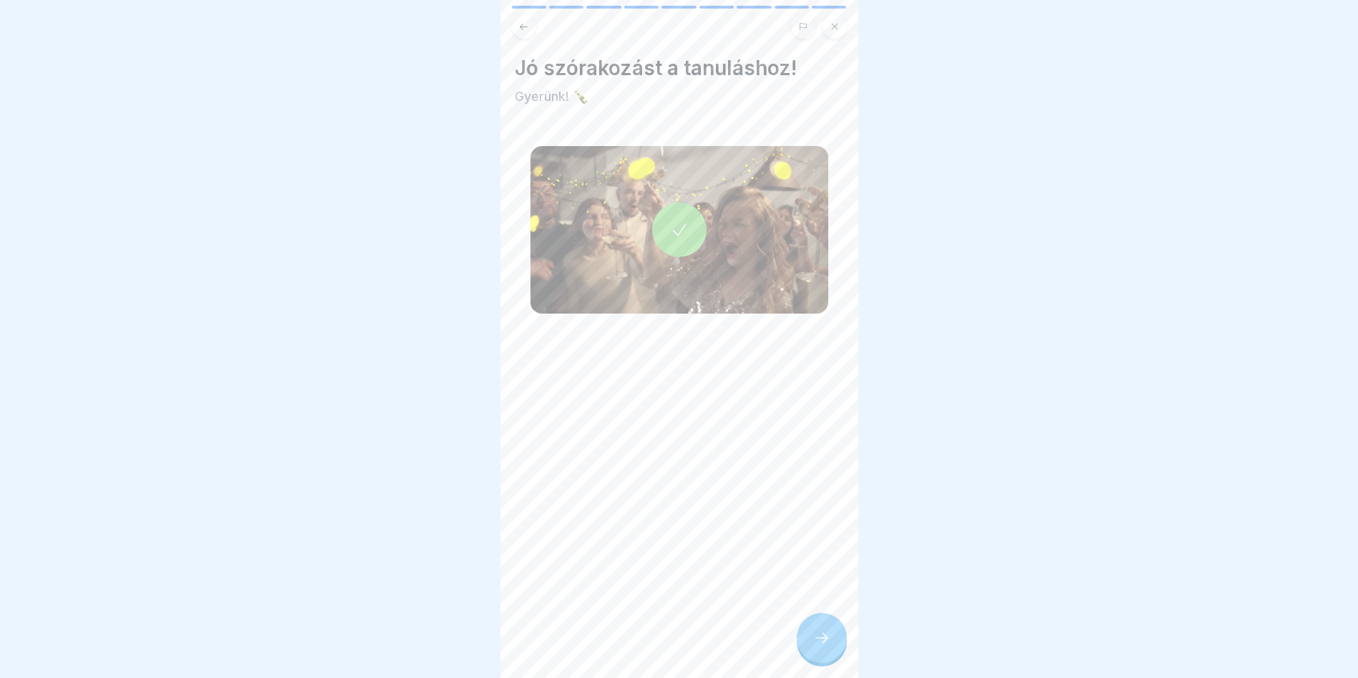
click at [821, 645] on icon at bounding box center [821, 637] width 17 height 17
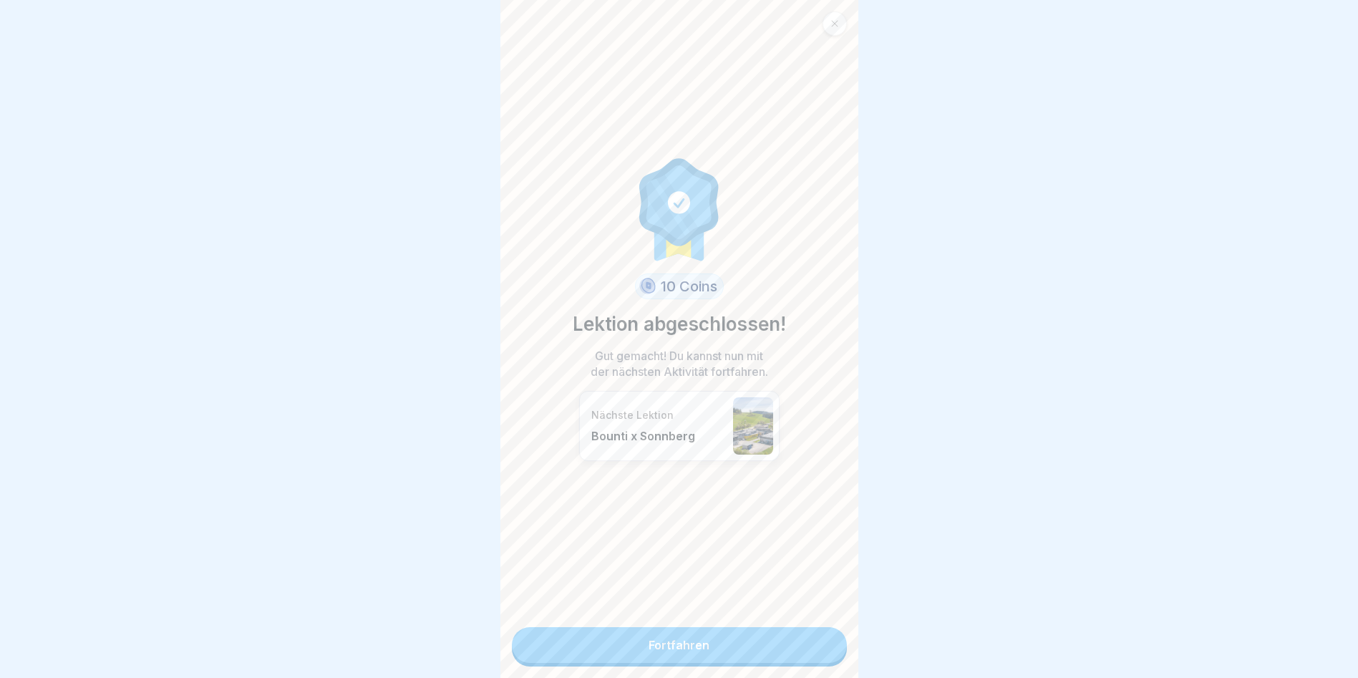
click at [649, 645] on link "Fortfahren" at bounding box center [679, 645] width 335 height 36
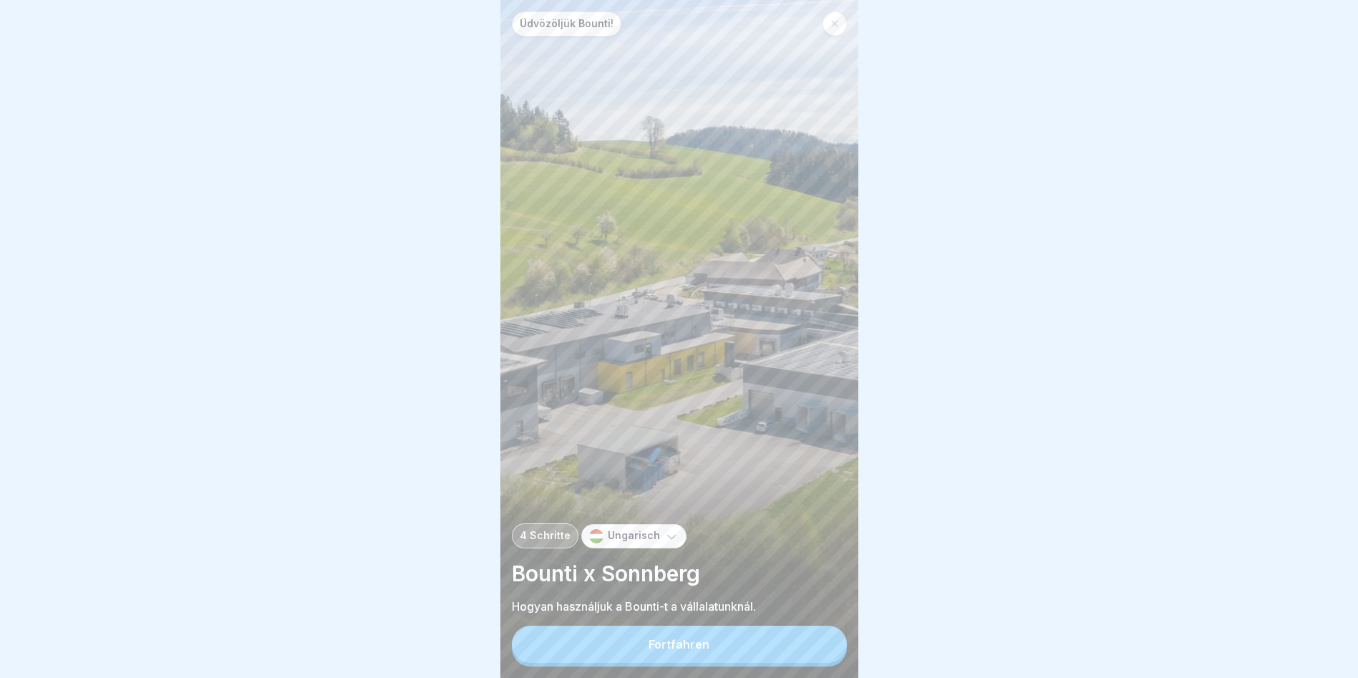
click at [658, 663] on button "Fortfahren" at bounding box center [679, 644] width 335 height 37
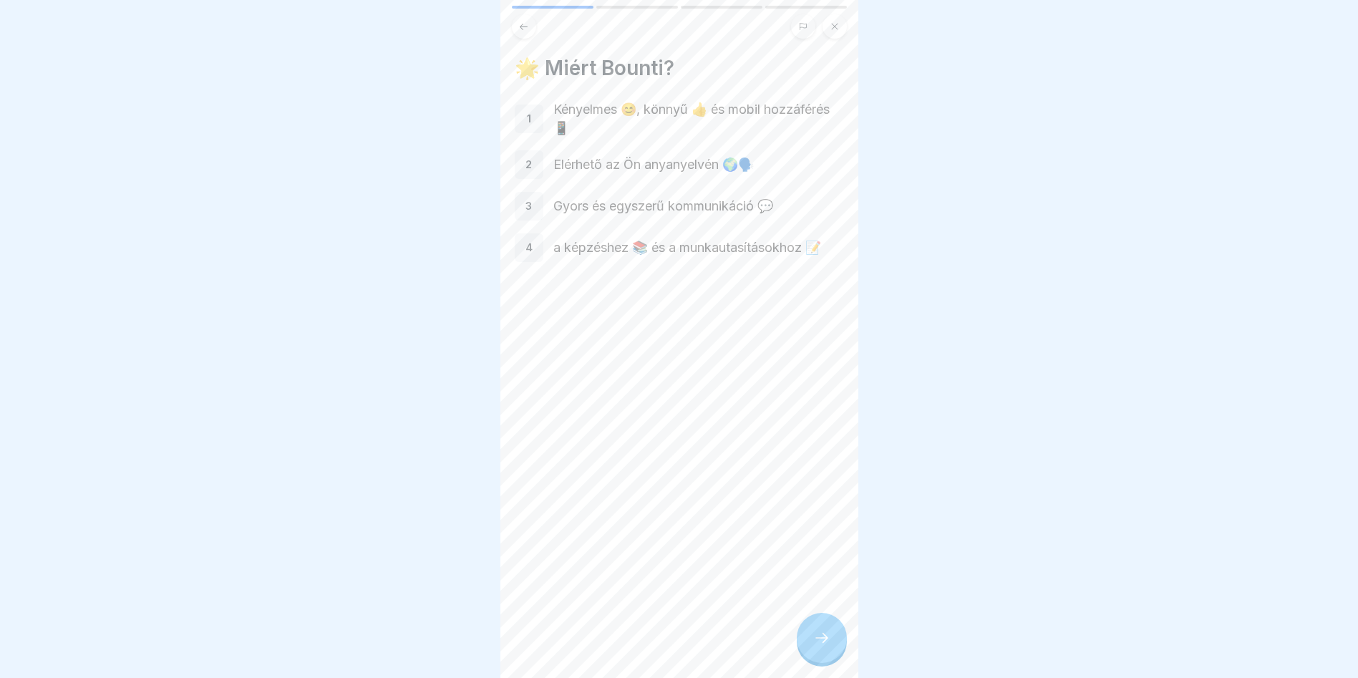
click at [825, 646] on icon at bounding box center [821, 637] width 17 height 17
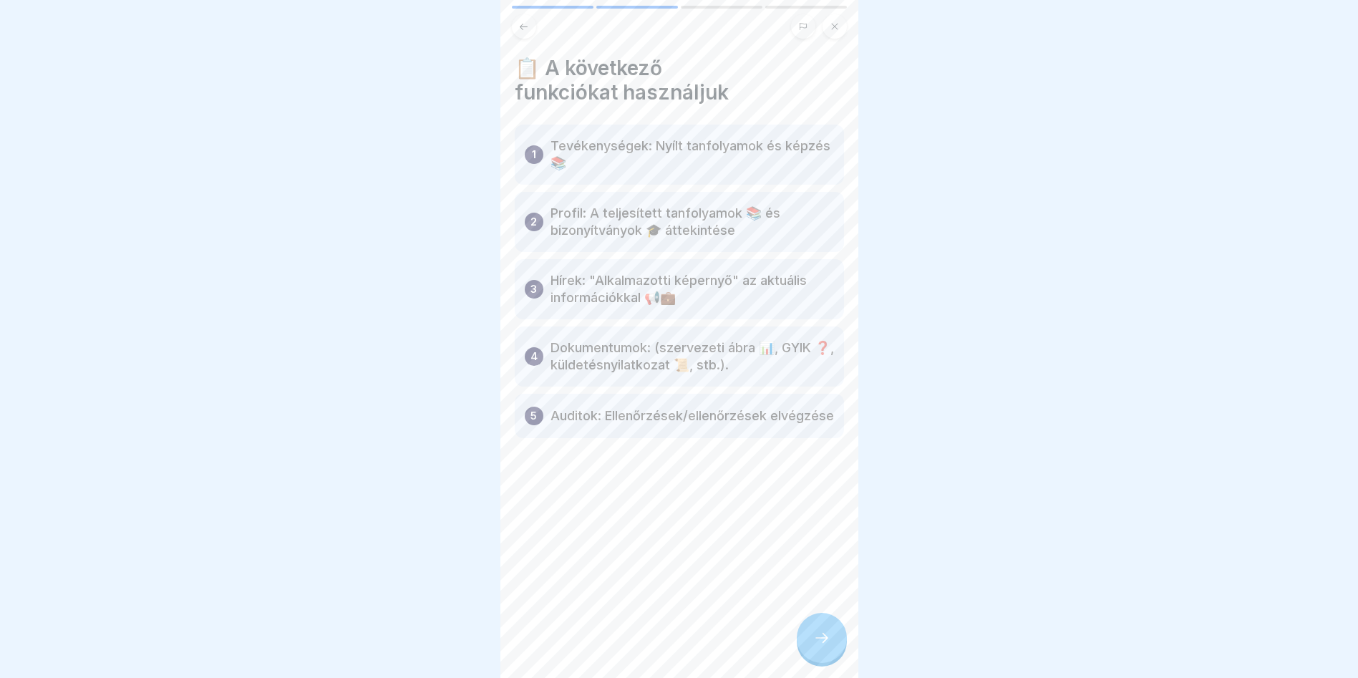
click at [825, 646] on icon at bounding box center [821, 637] width 17 height 17
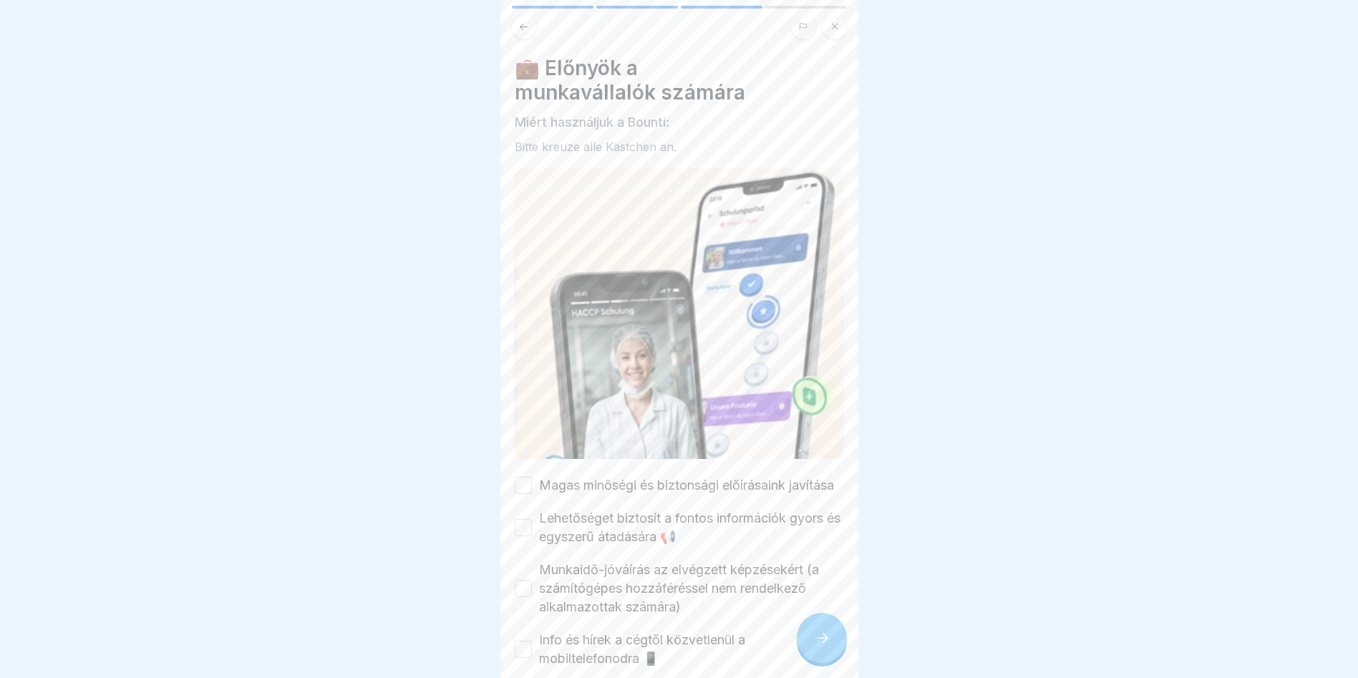
click at [825, 646] on icon at bounding box center [821, 637] width 17 height 17
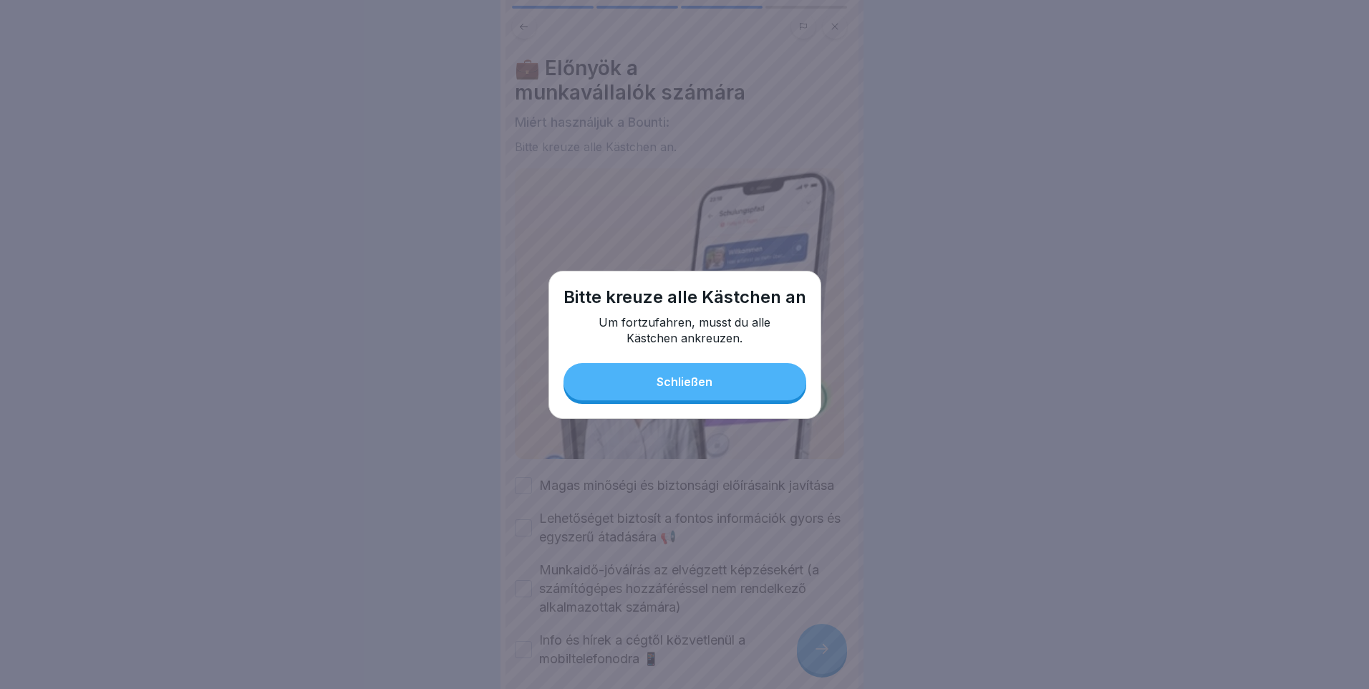
click at [715, 385] on button "Schließen" at bounding box center [684, 381] width 243 height 37
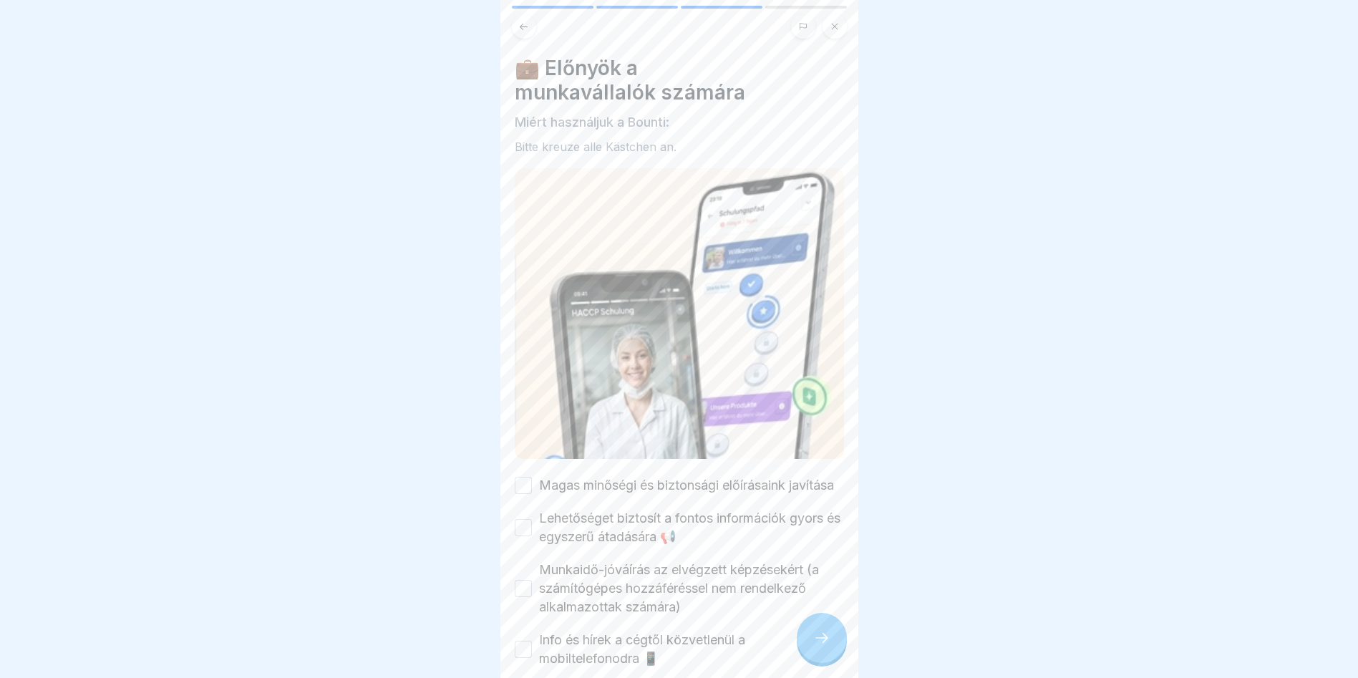
click at [528, 477] on button "Magas minőségi és biztonsági előírásaink javítása" at bounding box center [523, 485] width 17 height 17
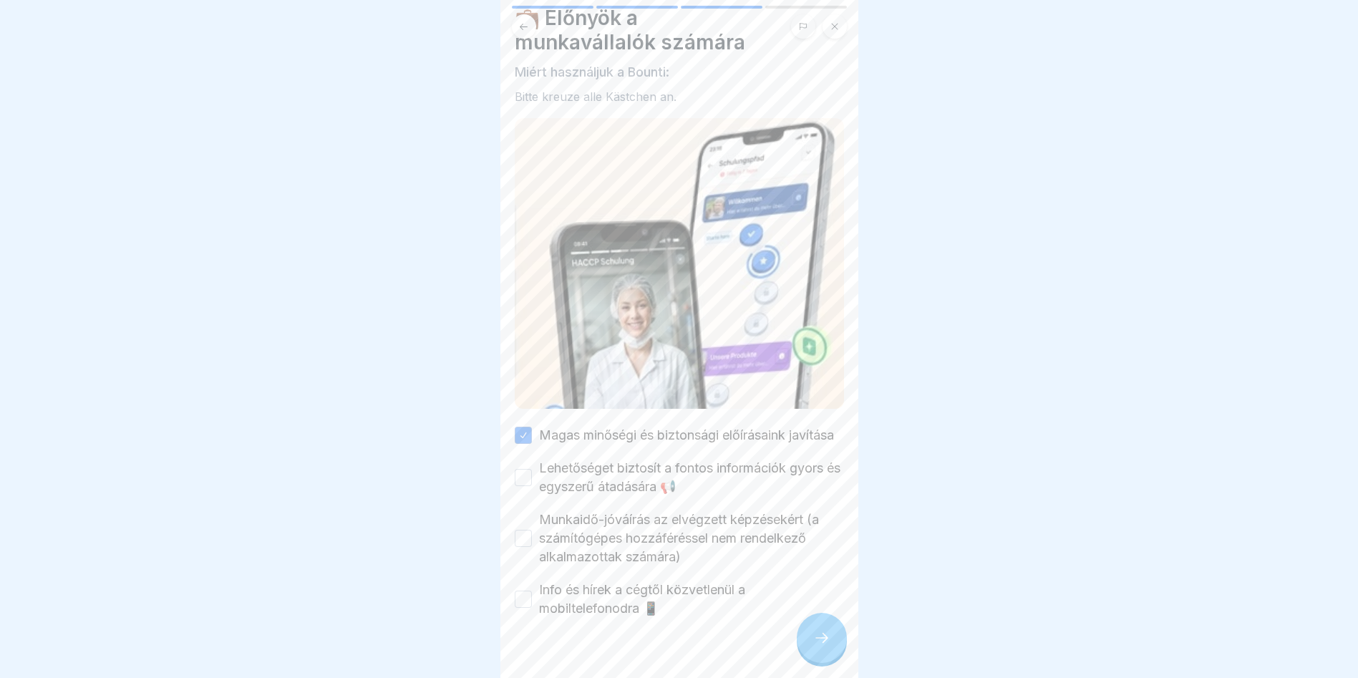
scroll to position [72, 0]
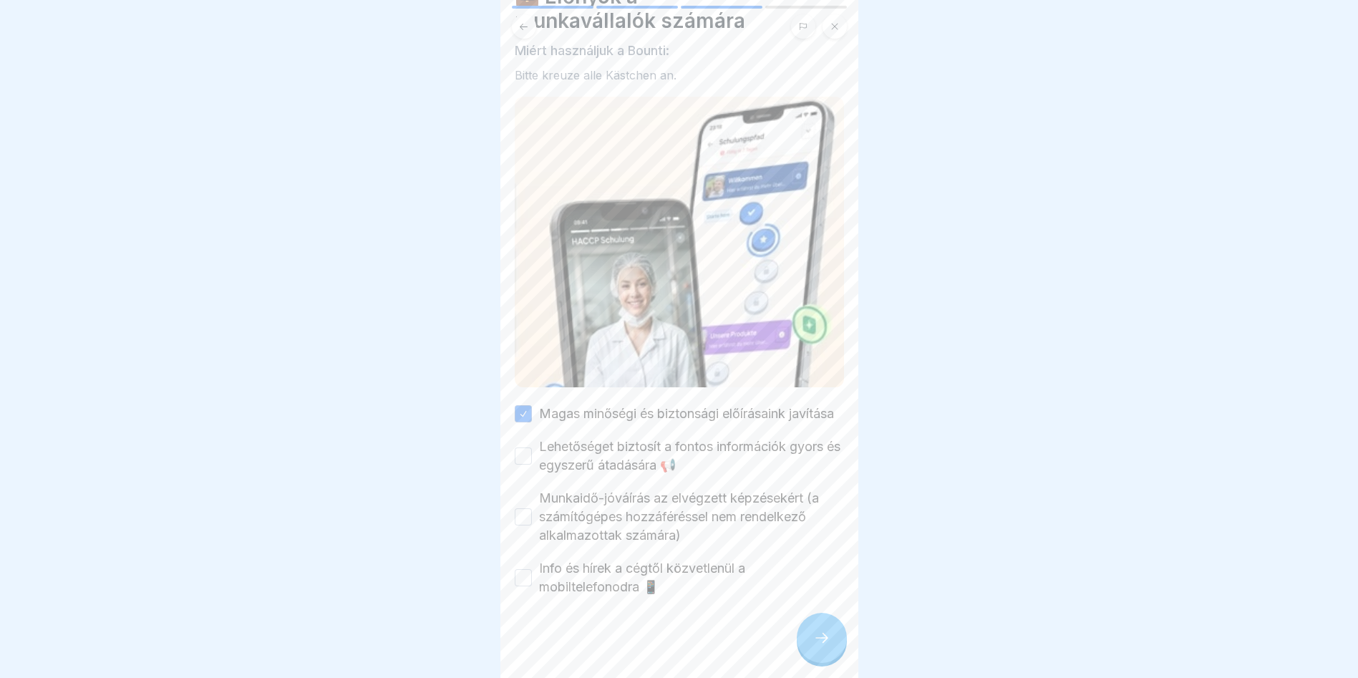
click at [526, 459] on button "Lehetőséget biztosít a fontos információk gyors és egyszerű átadására 📢" at bounding box center [523, 455] width 17 height 17
click at [525, 525] on button "Munkaidő-jóváírás az elvégzett képzésekért (a számítógépes hozzáféréssel nem re…" at bounding box center [523, 516] width 17 height 17
click at [520, 586] on button "Info és hírek a cégtől közvetlenül a mobiltelefonodra 📱" at bounding box center [523, 577] width 17 height 17
click at [826, 646] on icon at bounding box center [821, 637] width 17 height 17
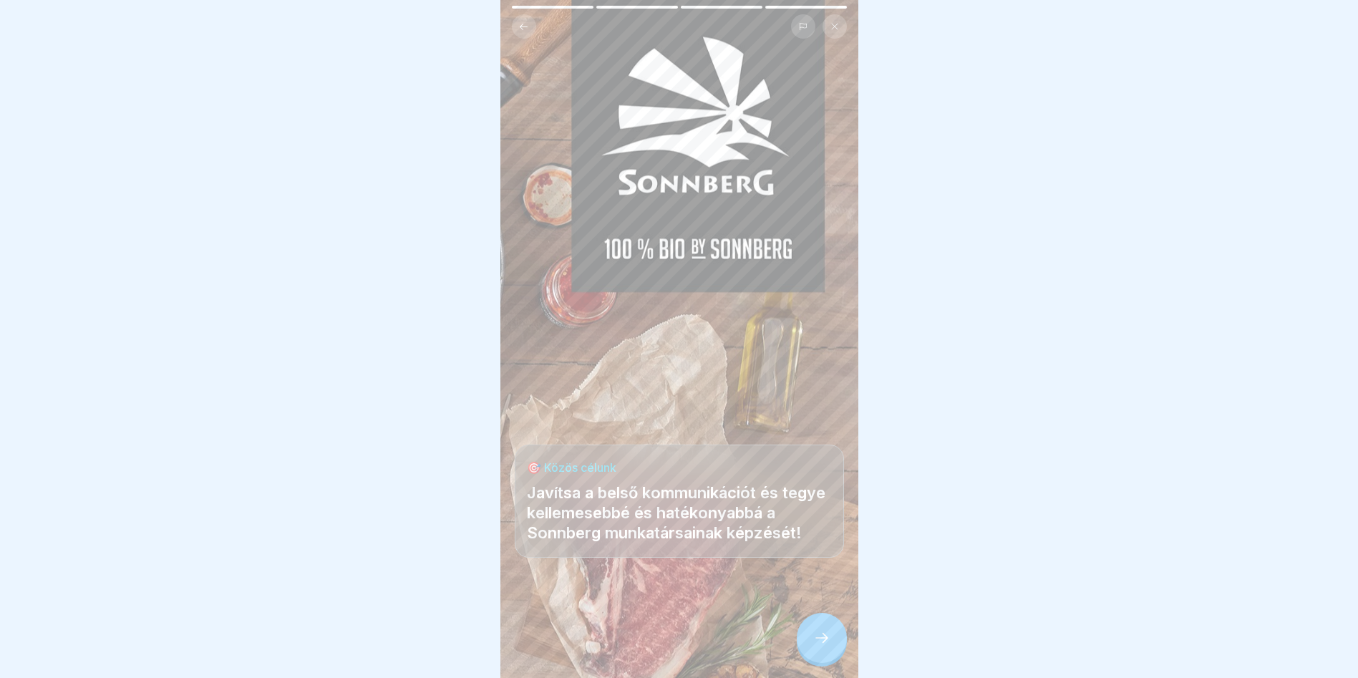
click at [812, 636] on div at bounding box center [822, 638] width 50 height 50
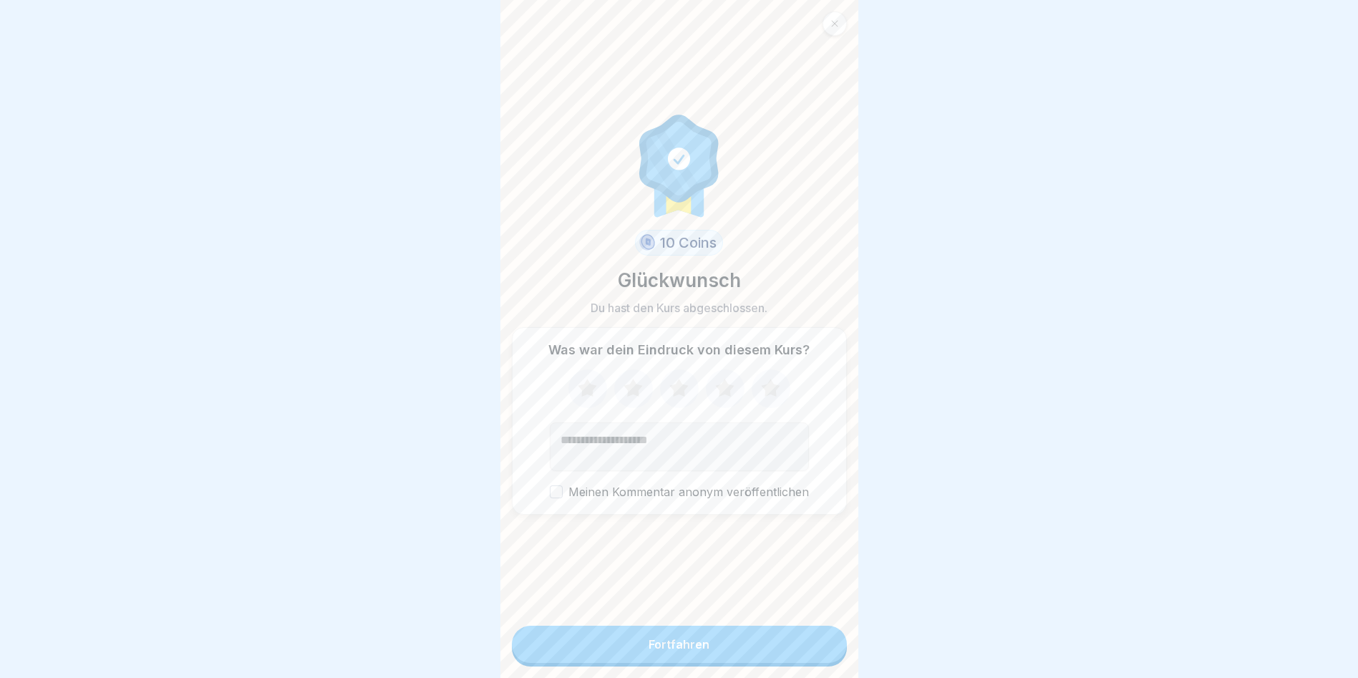
click at [552, 499] on label "Meinen Kommentar anonym veröffentlichen" at bounding box center [679, 492] width 259 height 14
click at [552, 498] on button "Meinen Kommentar anonym veröffentlichen" at bounding box center [556, 491] width 13 height 13
click at [665, 649] on div "Fortfahren" at bounding box center [679, 644] width 61 height 13
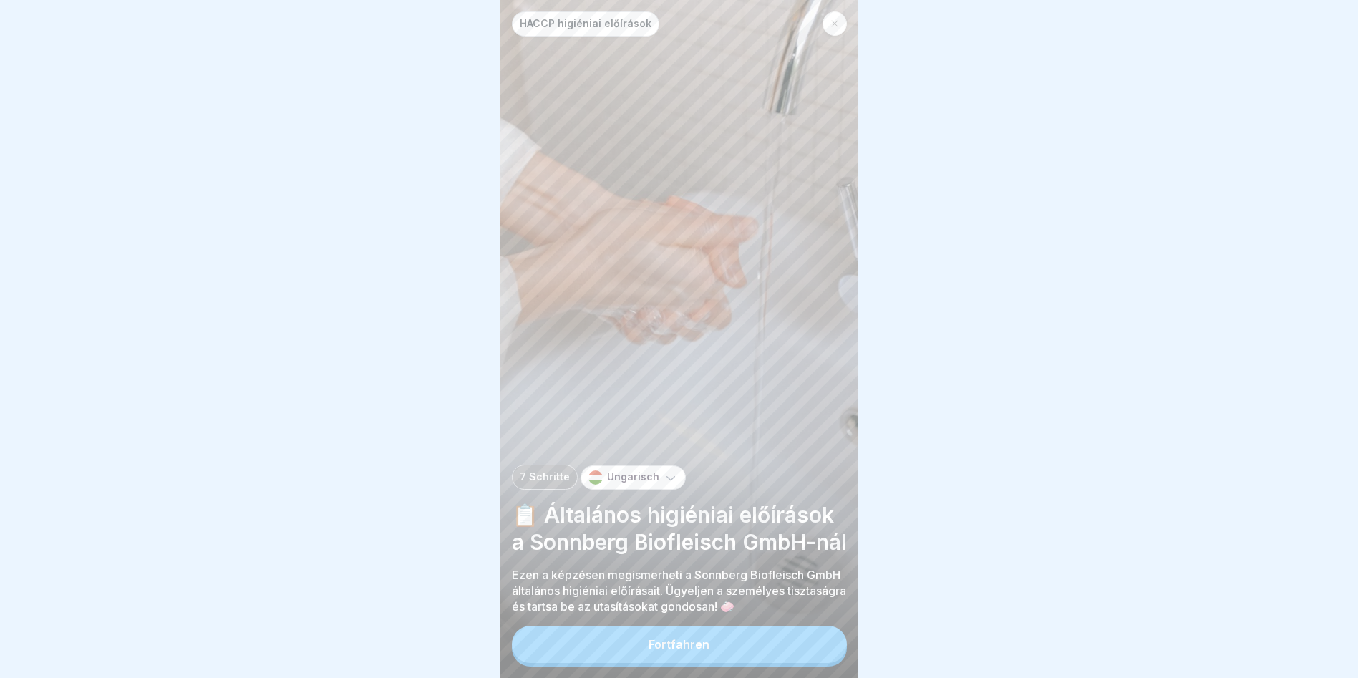
click at [842, 21] on div at bounding box center [834, 23] width 24 height 24
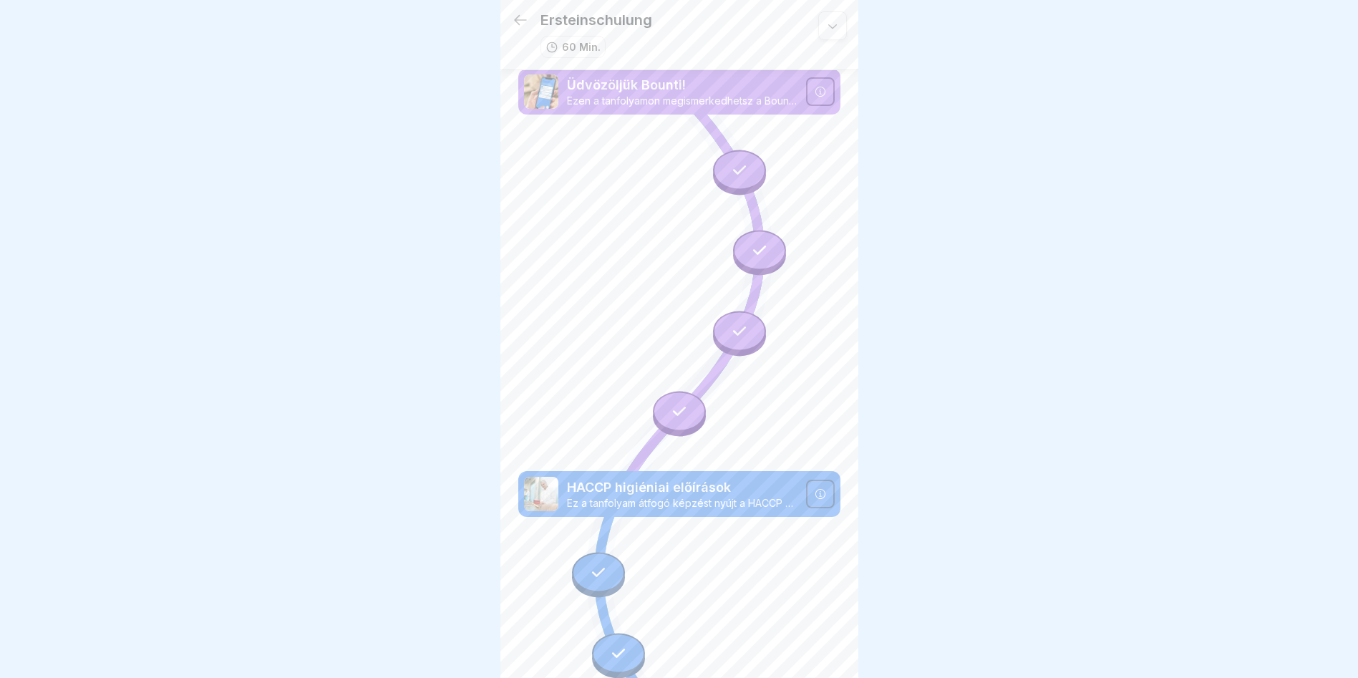
click at [515, 19] on icon at bounding box center [520, 20] width 13 height 10
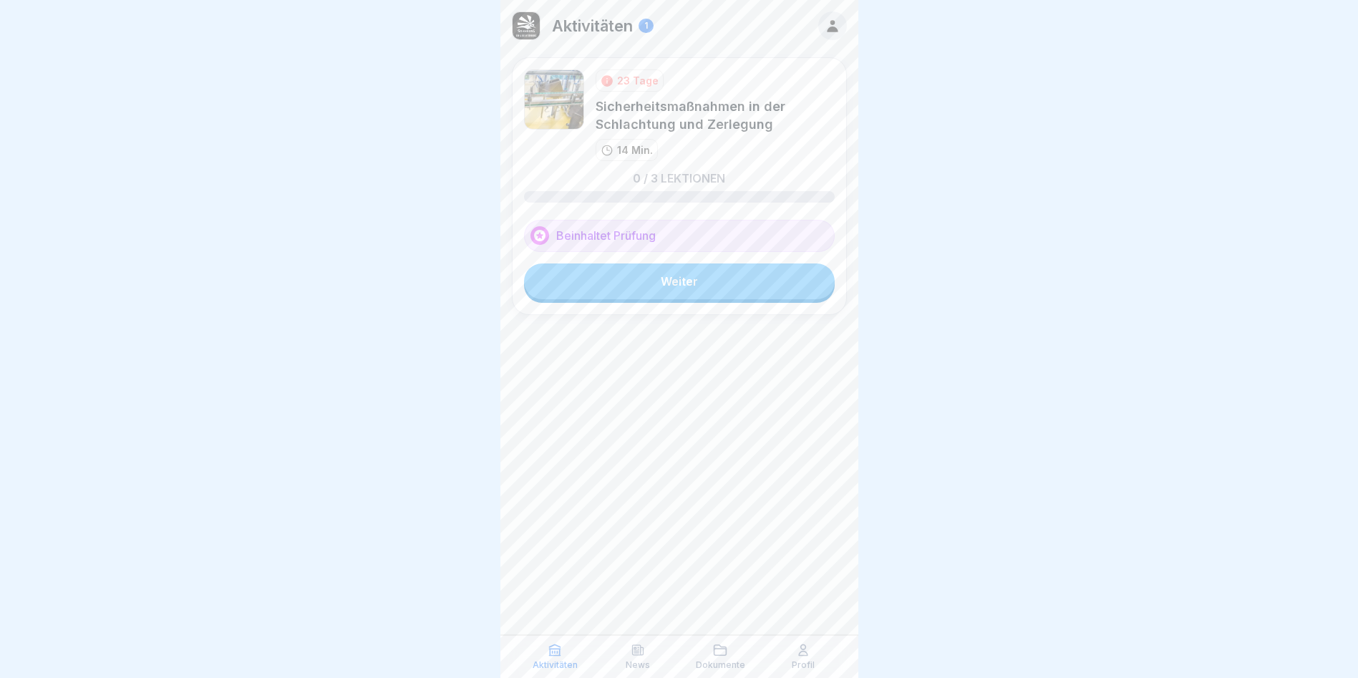
click at [731, 271] on link "Weiter" at bounding box center [679, 281] width 311 height 36
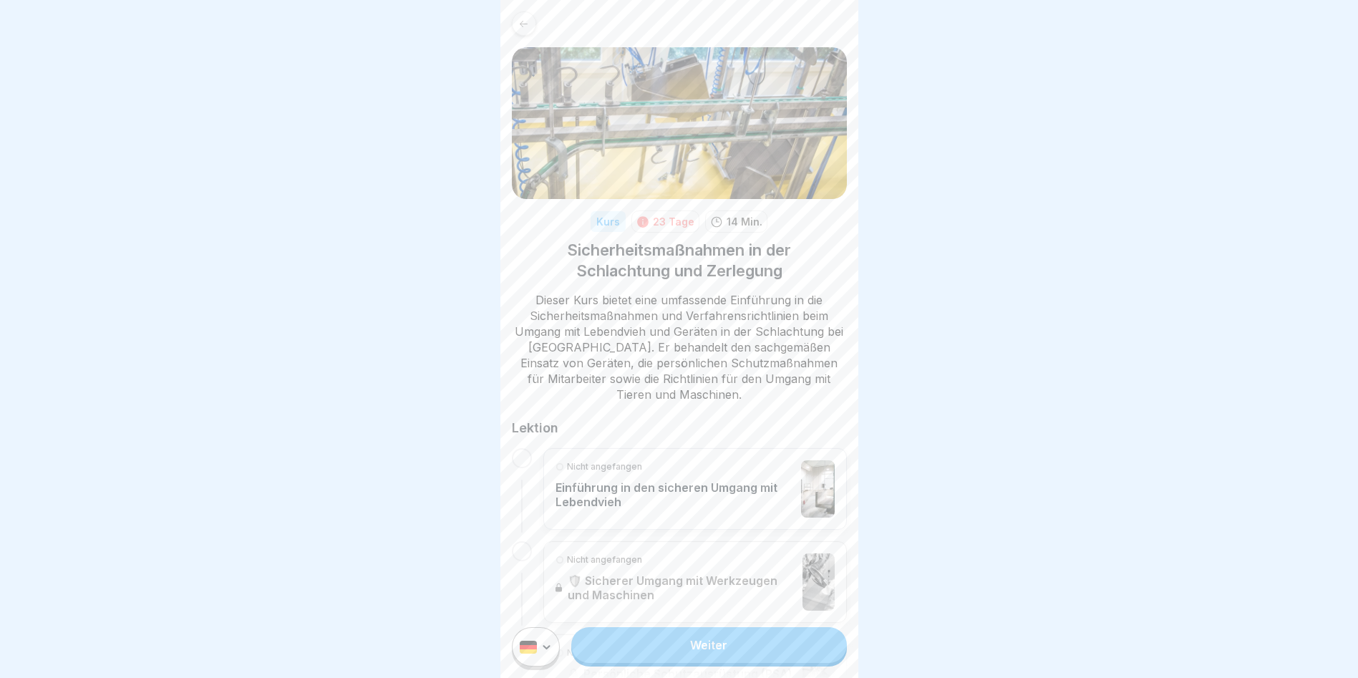
scroll to position [205, 0]
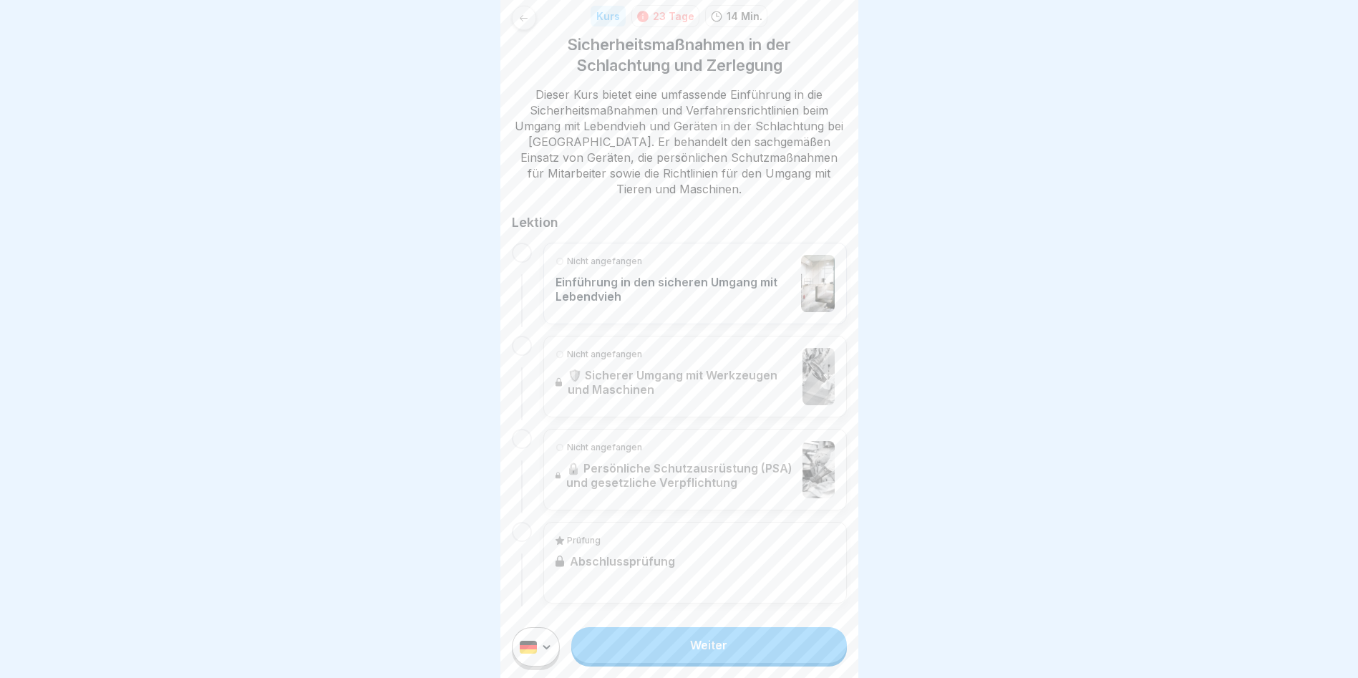
click at [533, 661] on html "Kurs 23 Tage 14 Min. Sicherheitsmaßnahmen in der Schlachtung und Zerlegung Dies…" at bounding box center [679, 339] width 1358 height 678
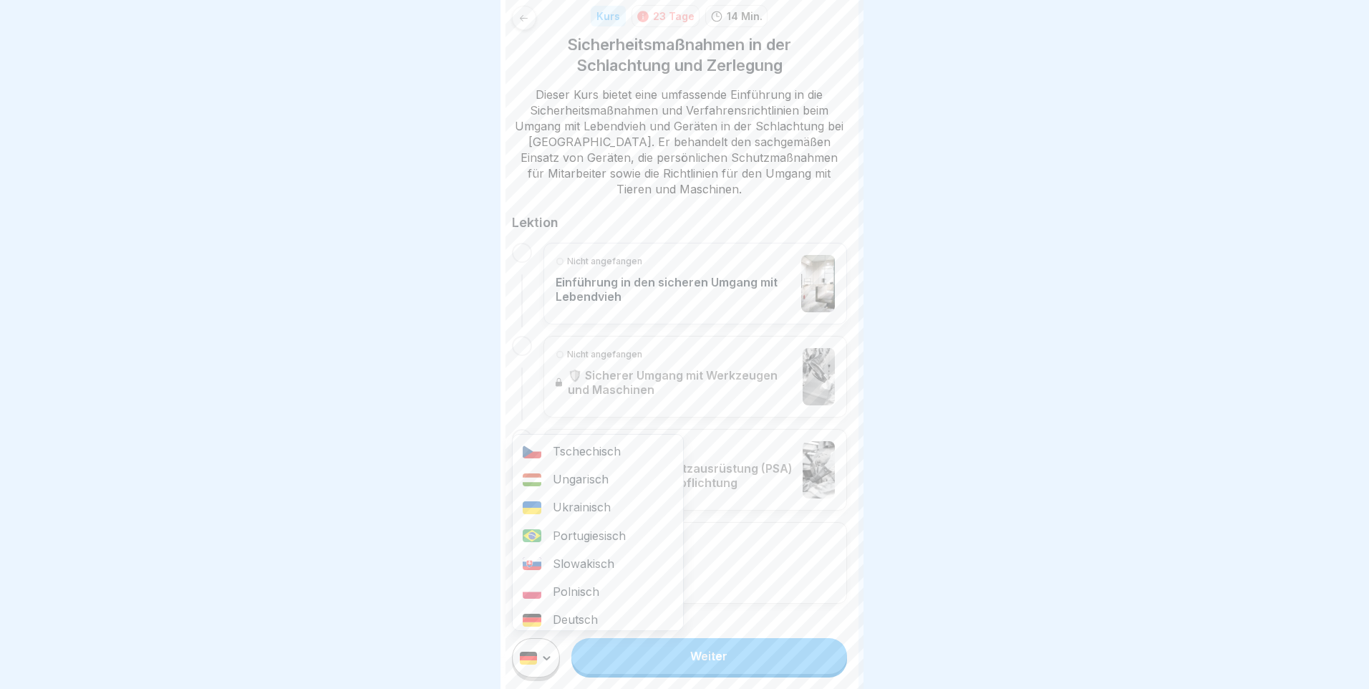
click at [586, 483] on div "Ungarisch" at bounding box center [598, 479] width 170 height 28
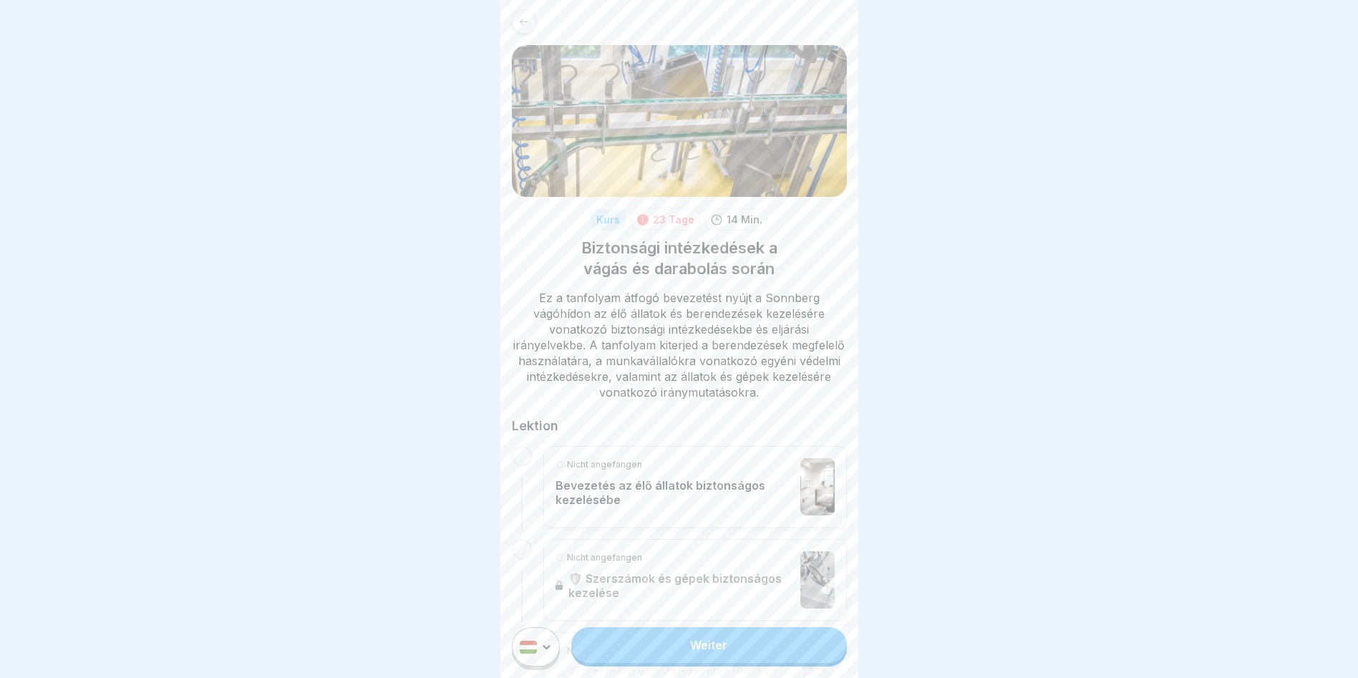
scroll to position [0, 0]
click at [683, 660] on link "Weiter" at bounding box center [708, 645] width 275 height 36
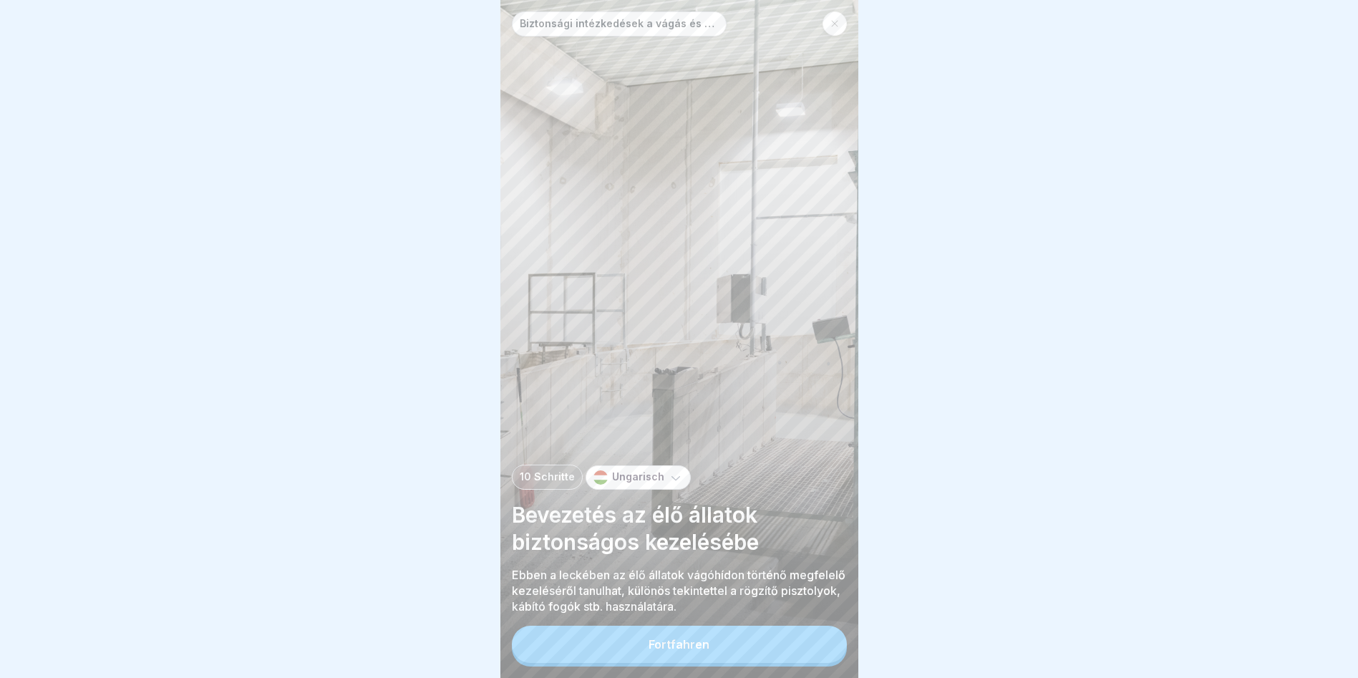
click at [594, 653] on button "Fortfahren" at bounding box center [679, 644] width 335 height 37
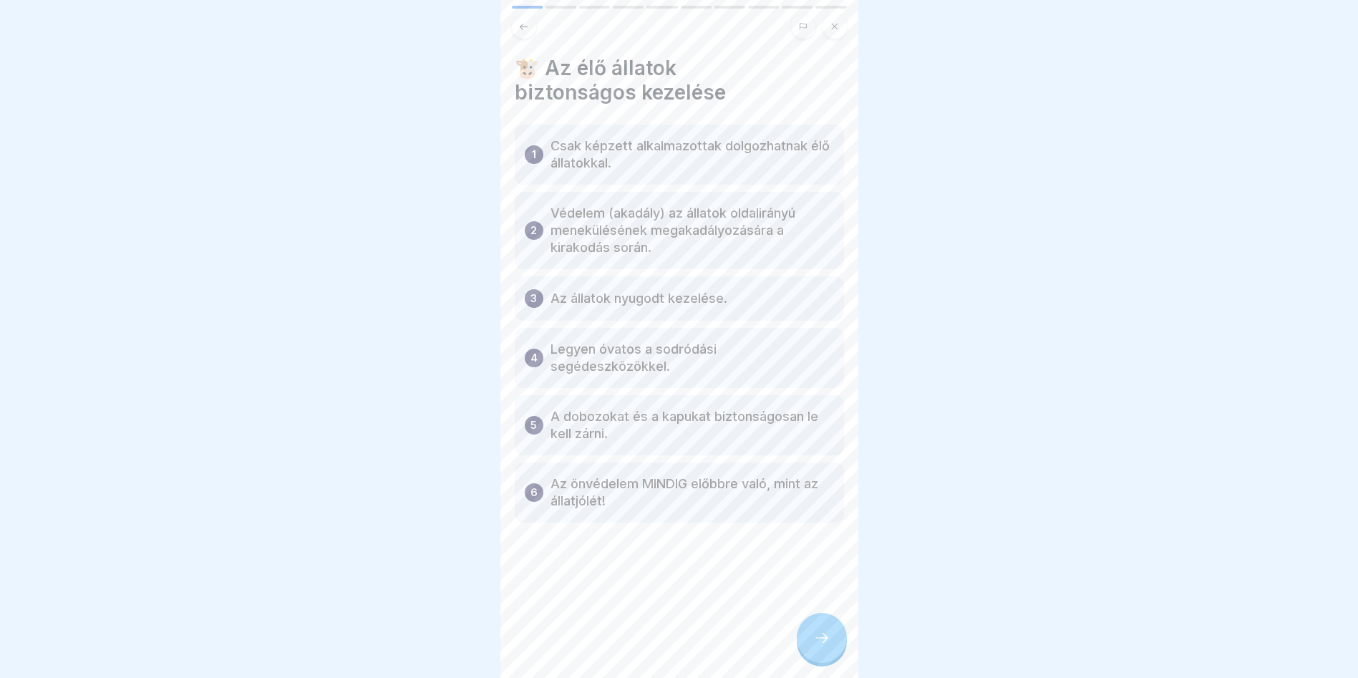
click at [834, 659] on div at bounding box center [822, 638] width 50 height 50
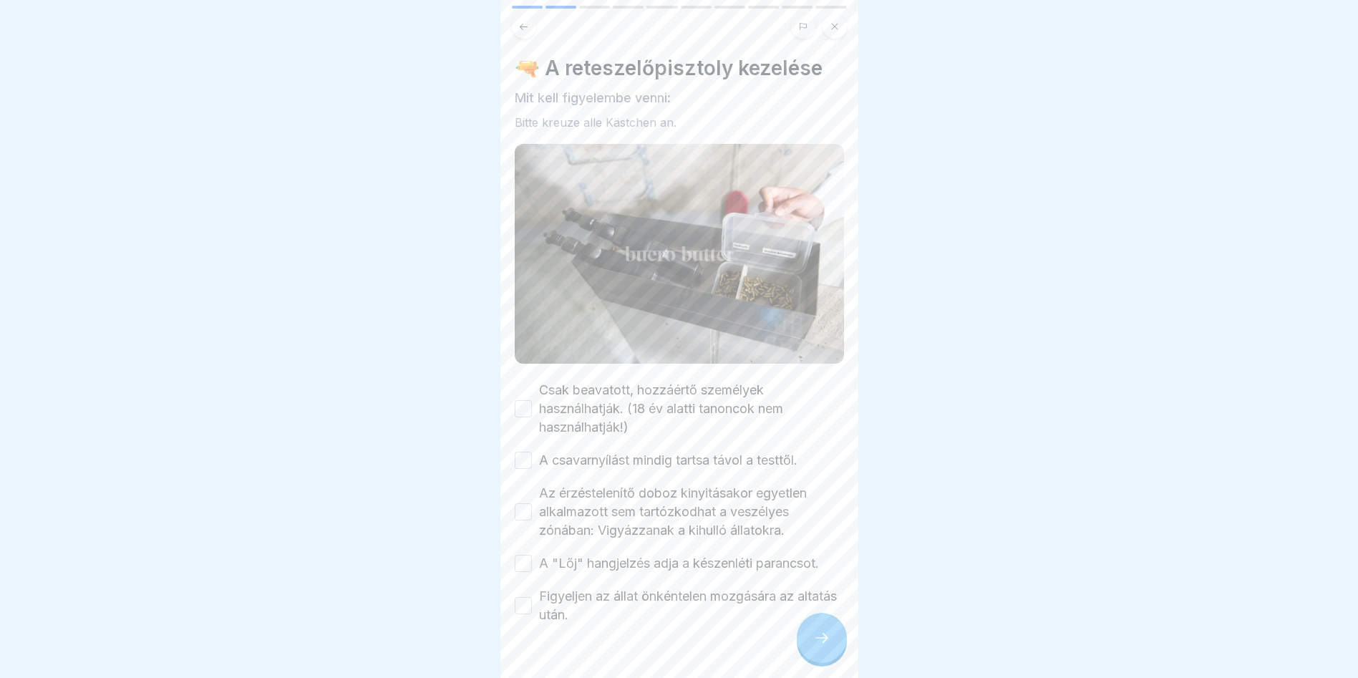
click at [522, 403] on button "Csak beavatott, hozzáértő személyek használhatják. (18 év alatti tanoncok nem h…" at bounding box center [523, 408] width 17 height 17
click at [528, 453] on button "A csavarnyílást mindig tartsa távol a testtől." at bounding box center [523, 460] width 17 height 17
click at [533, 506] on div "Az érzéstelenítő doboz kinyitásakor egyetlen alkalmazott sem tartózkodhat a ves…" at bounding box center [679, 512] width 329 height 56
click at [525, 507] on button "Az érzéstelenítő doboz kinyitásakor egyetlen alkalmazott sem tartózkodhat a ves…" at bounding box center [523, 511] width 17 height 17
click at [524, 560] on button "A "Lőj" hangjelzés adja a készenléti parancsot." at bounding box center [523, 563] width 17 height 17
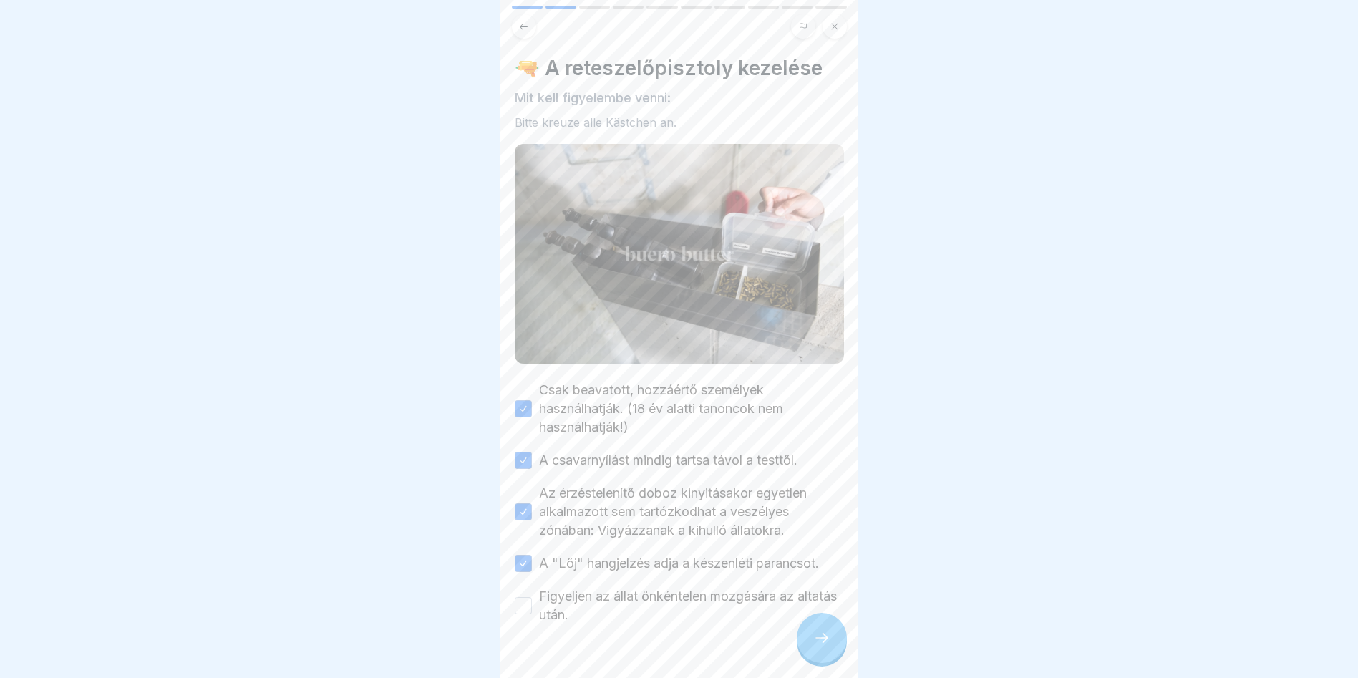
click at [516, 601] on button "Figyeljen az állat önkéntelen mozgására az altatás után." at bounding box center [523, 605] width 17 height 17
click at [812, 639] on div at bounding box center [822, 638] width 50 height 50
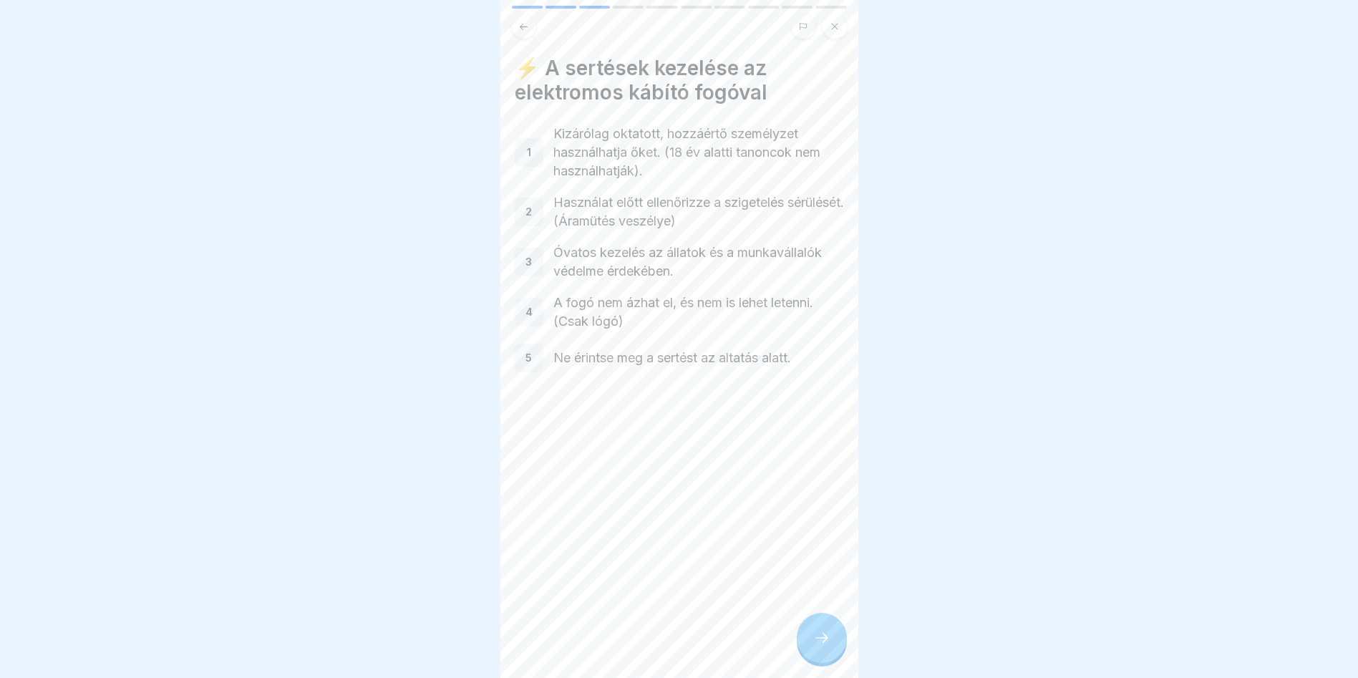
click at [535, 155] on div "1" at bounding box center [529, 152] width 29 height 29
click at [817, 661] on div at bounding box center [822, 638] width 50 height 50
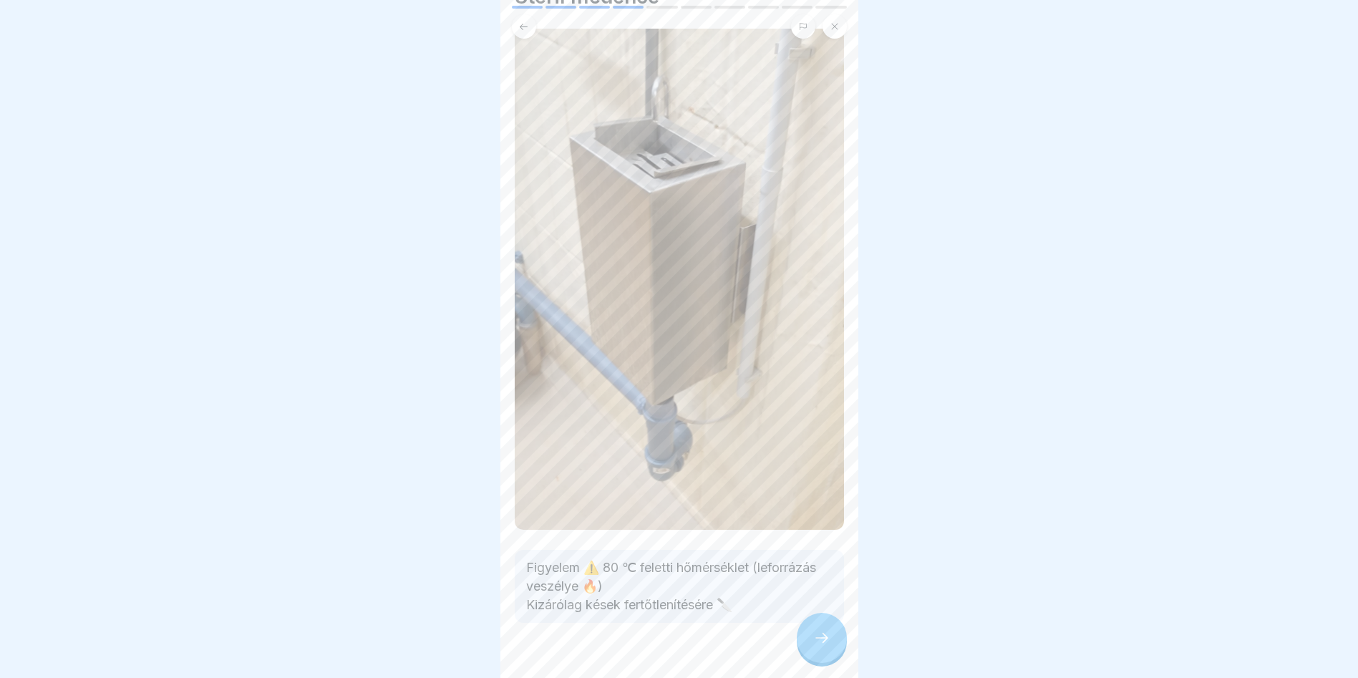
scroll to position [86, 0]
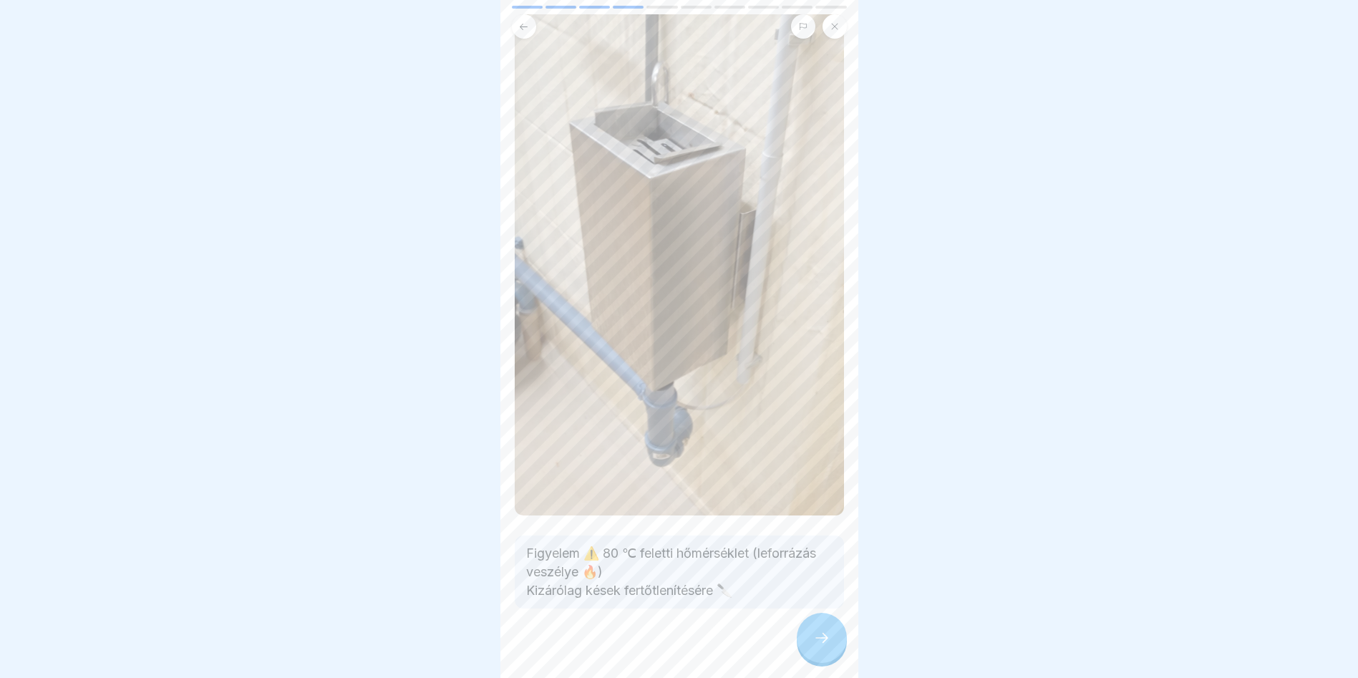
click at [828, 641] on div at bounding box center [822, 638] width 50 height 50
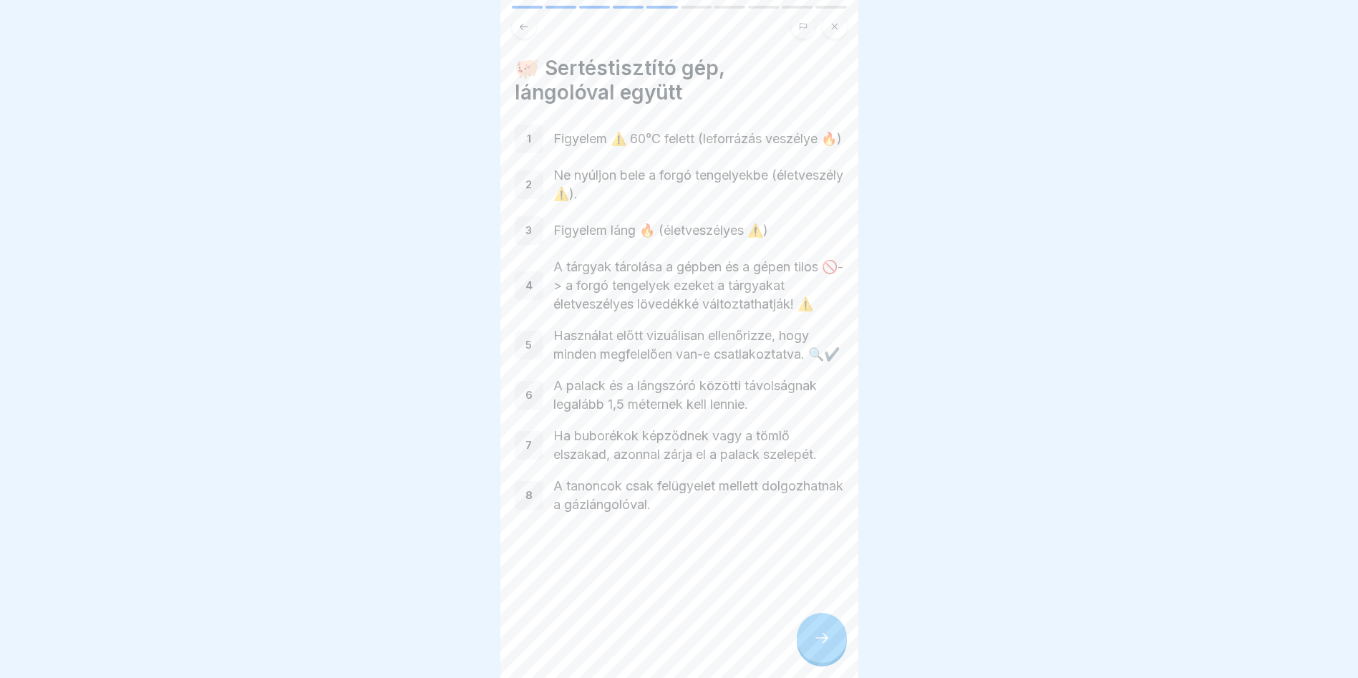
click at [809, 657] on div at bounding box center [822, 638] width 50 height 50
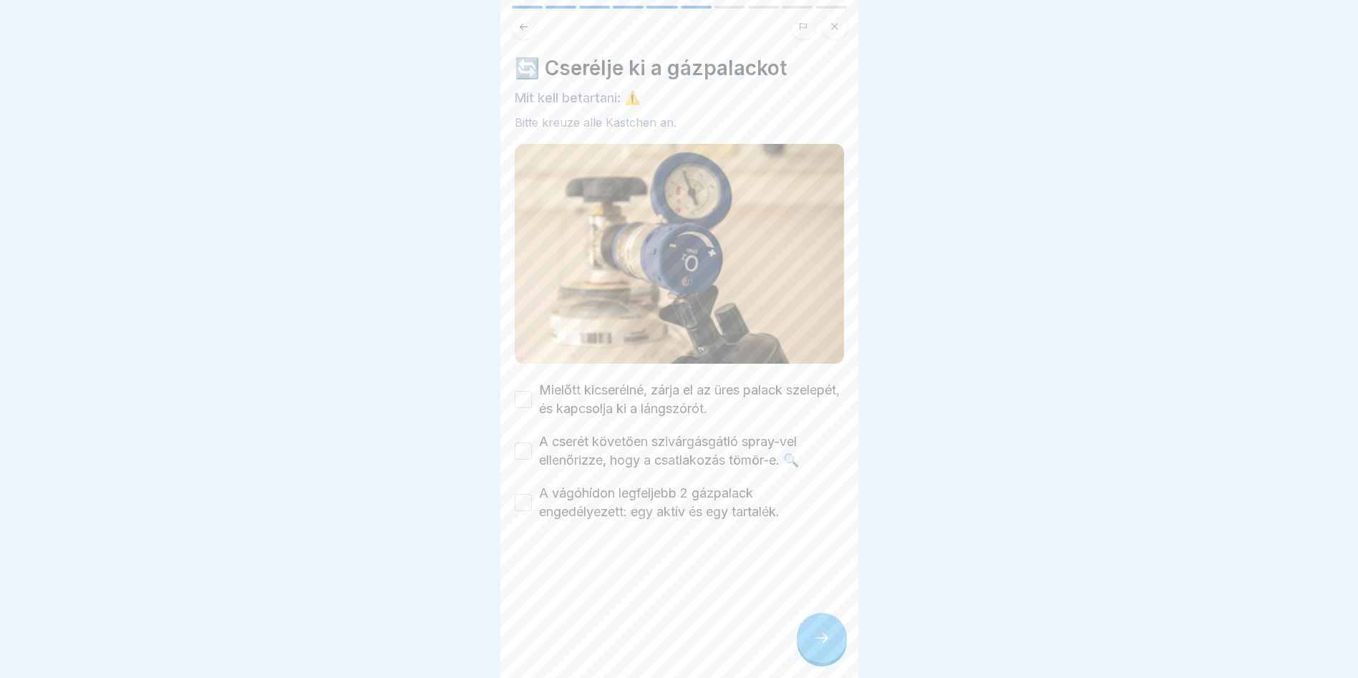
click at [522, 391] on button "Mielőtt kicserélné, zárja el az üres palack szelepét, és kapcsolja ki a lángszó…" at bounding box center [523, 399] width 17 height 17
click at [526, 446] on button "A cserét követően szivárgásgátló spray-vel ellenőrizze, hogy a csatlakozás tömö…" at bounding box center [523, 450] width 17 height 17
click at [530, 497] on button "A vágóhídon legfeljebb 2 gázpalack engedélyezett: egy aktív és egy tartalék." at bounding box center [523, 502] width 17 height 17
click at [830, 661] on div at bounding box center [822, 638] width 50 height 50
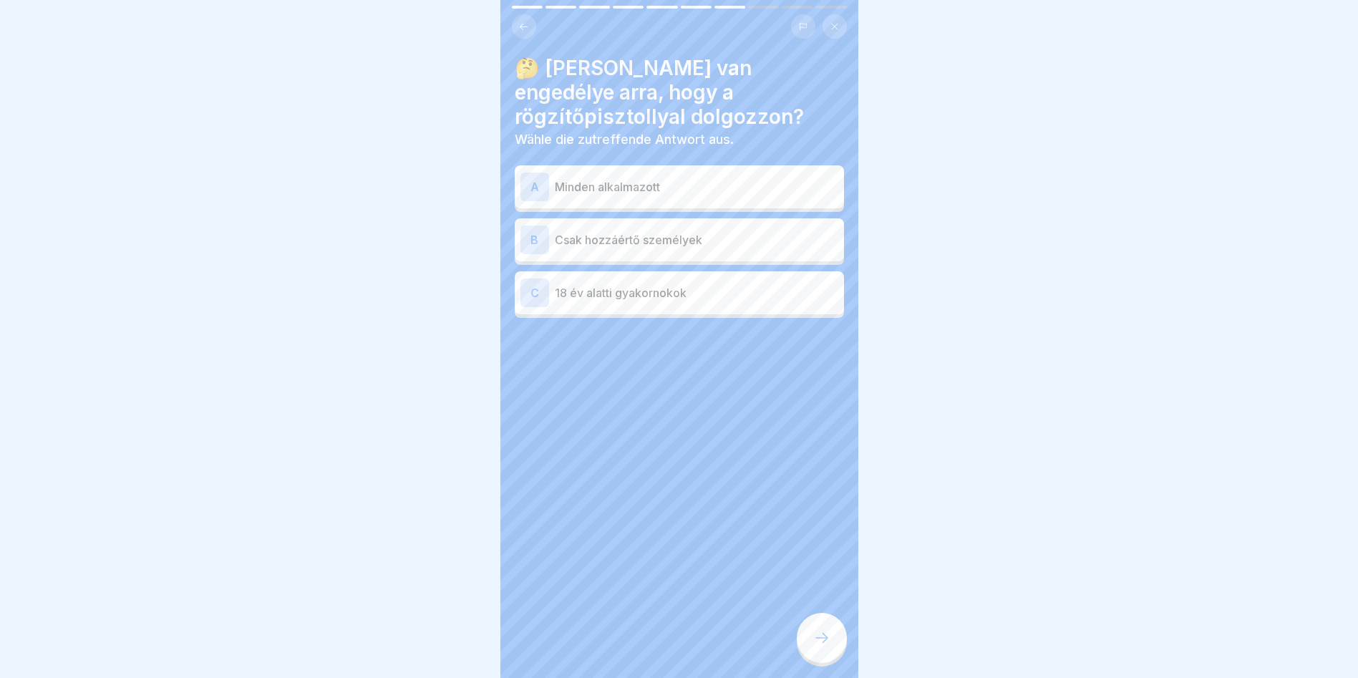
click at [663, 232] on p "Csak hozzáértő személyek" at bounding box center [696, 239] width 283 height 17
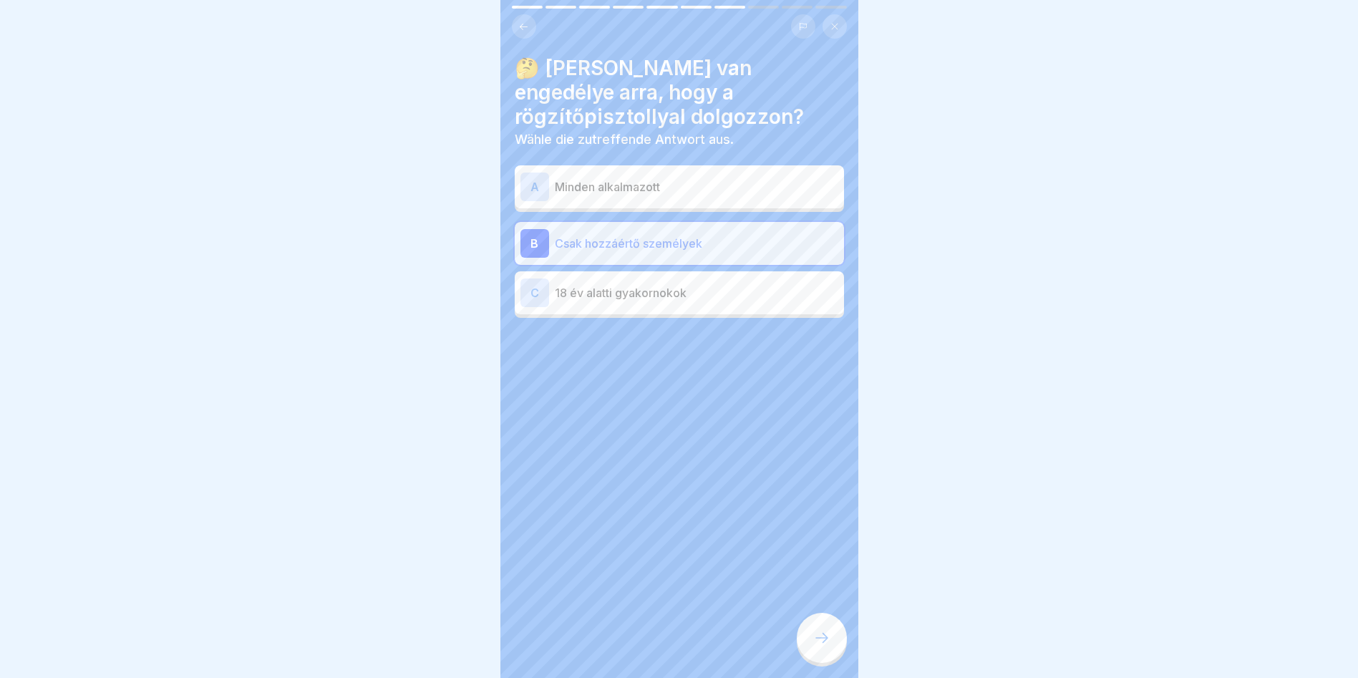
click at [812, 652] on div at bounding box center [822, 638] width 50 height 50
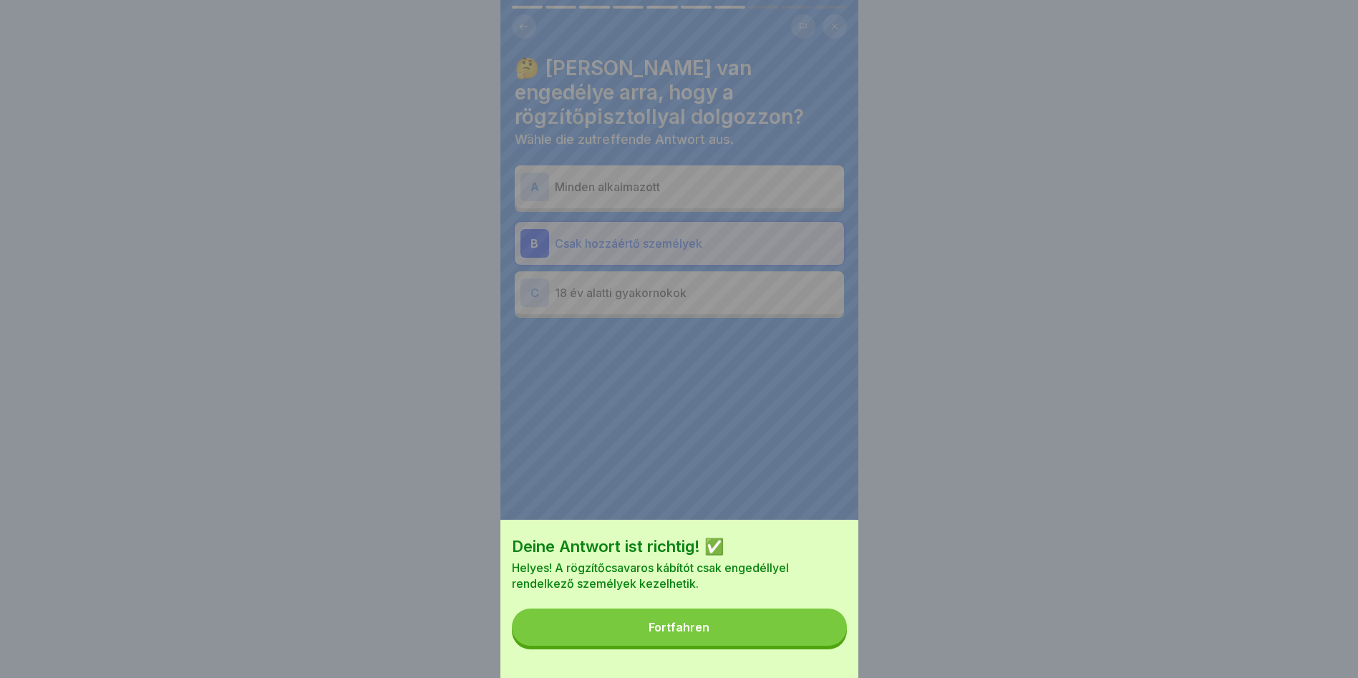
click at [803, 646] on button "Fortfahren" at bounding box center [679, 626] width 335 height 37
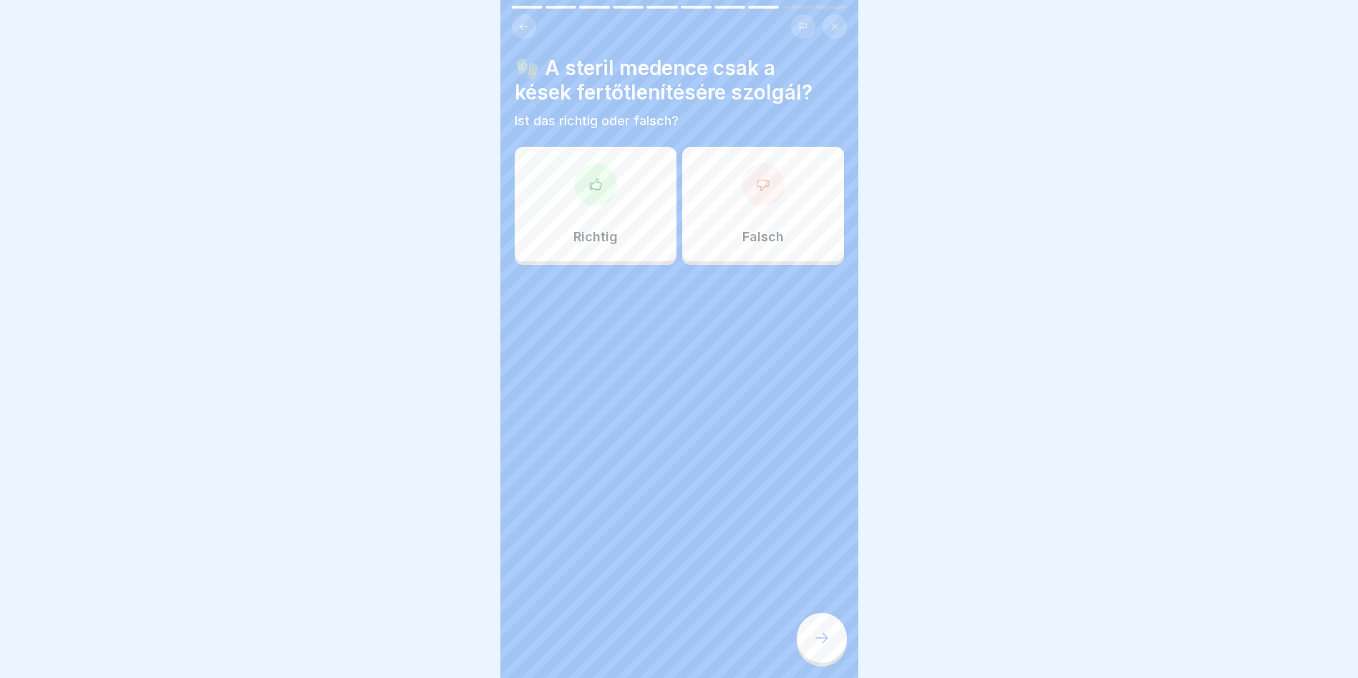
click at [584, 215] on div "Richtig" at bounding box center [596, 204] width 162 height 115
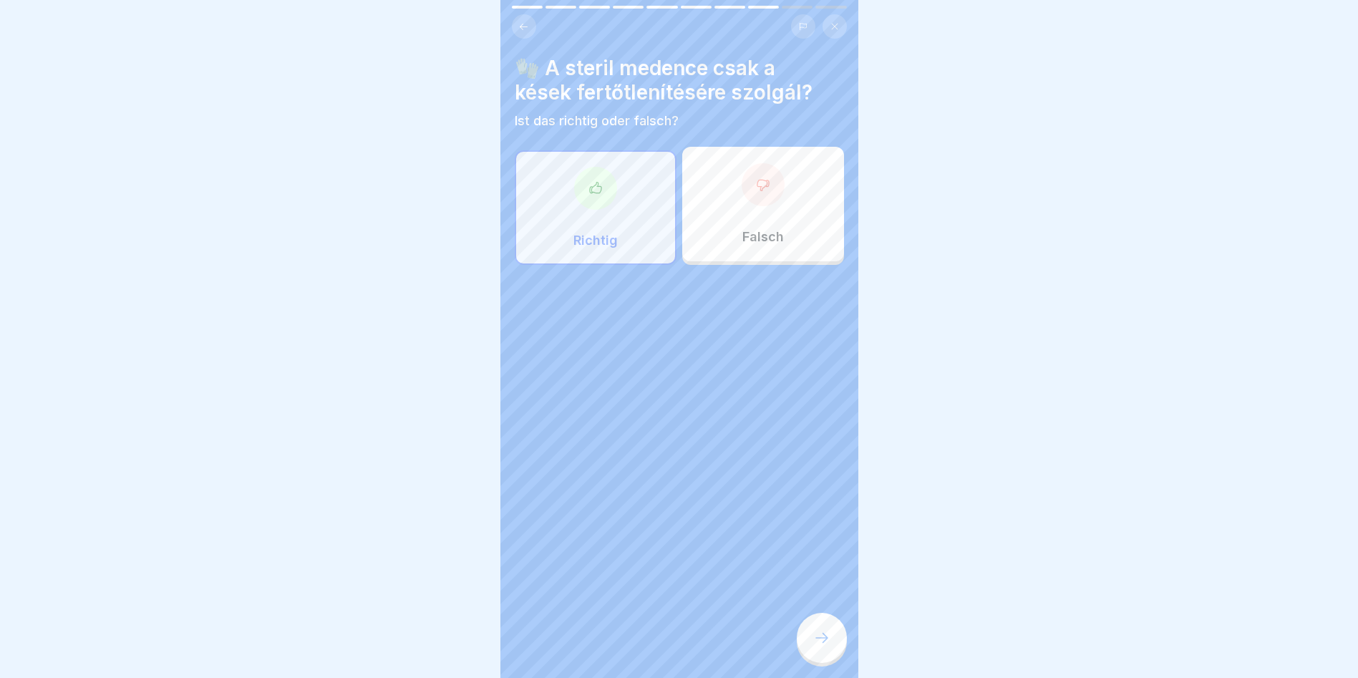
click at [822, 646] on icon at bounding box center [821, 637] width 17 height 17
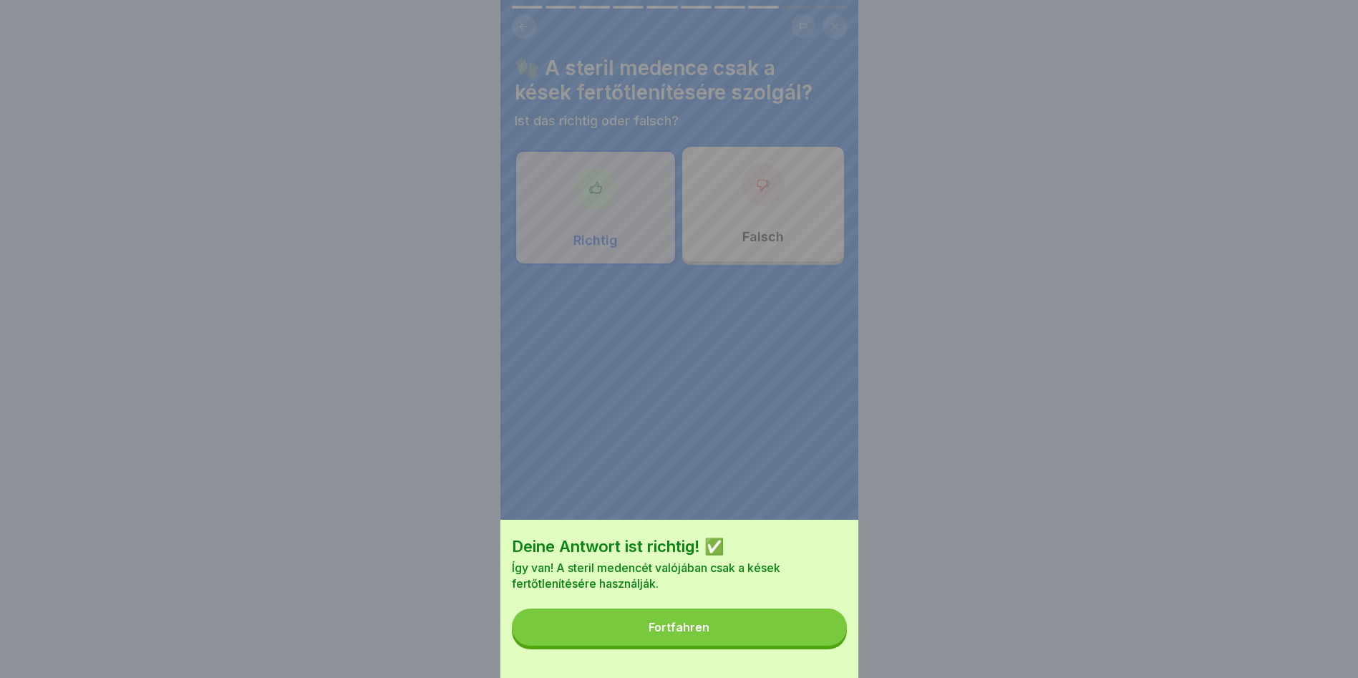
click at [769, 646] on button "Fortfahren" at bounding box center [679, 626] width 335 height 37
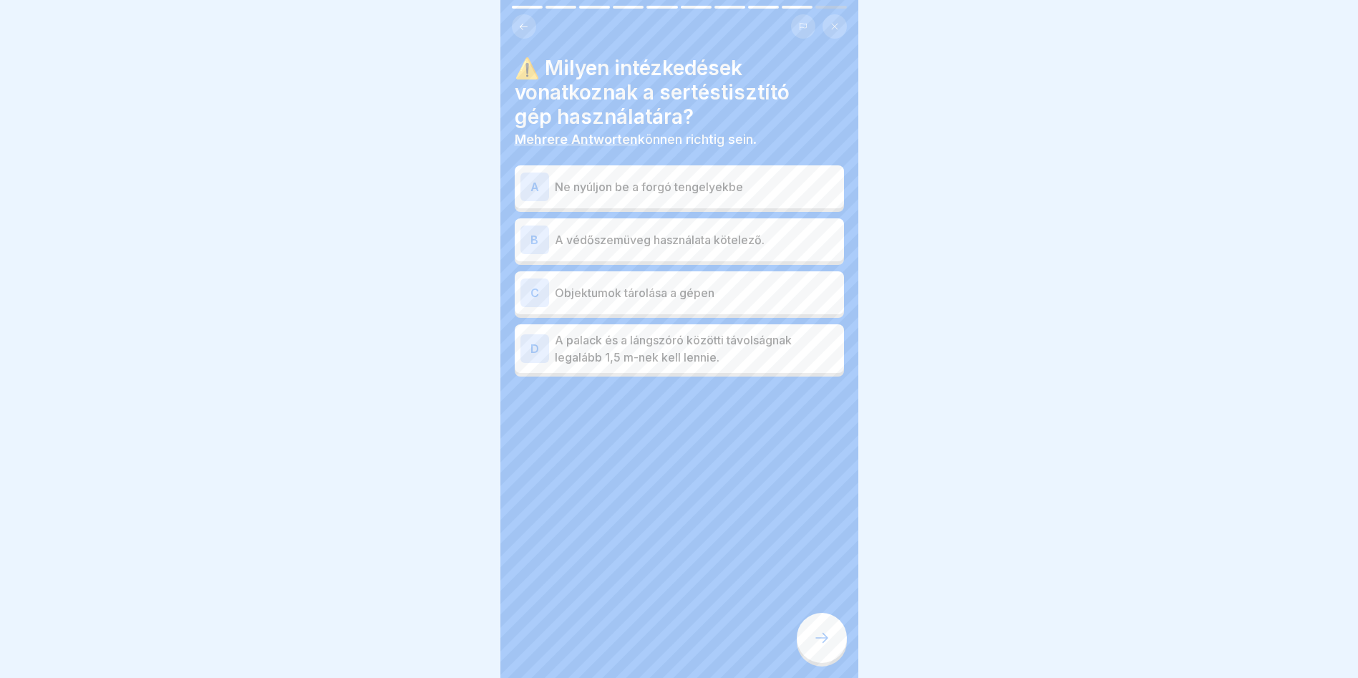
click at [764, 186] on p "Ne nyúljon be a forgó tengelyekbe" at bounding box center [696, 186] width 283 height 17
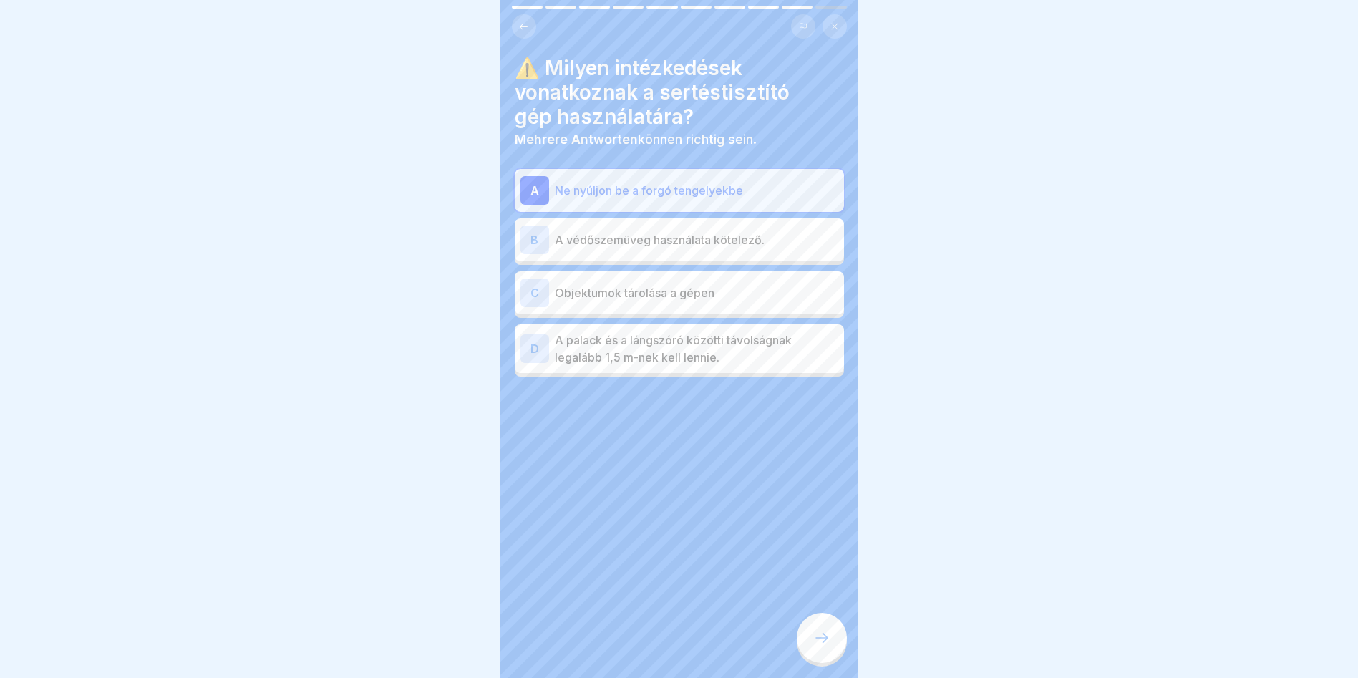
click at [828, 663] on div at bounding box center [822, 638] width 50 height 50
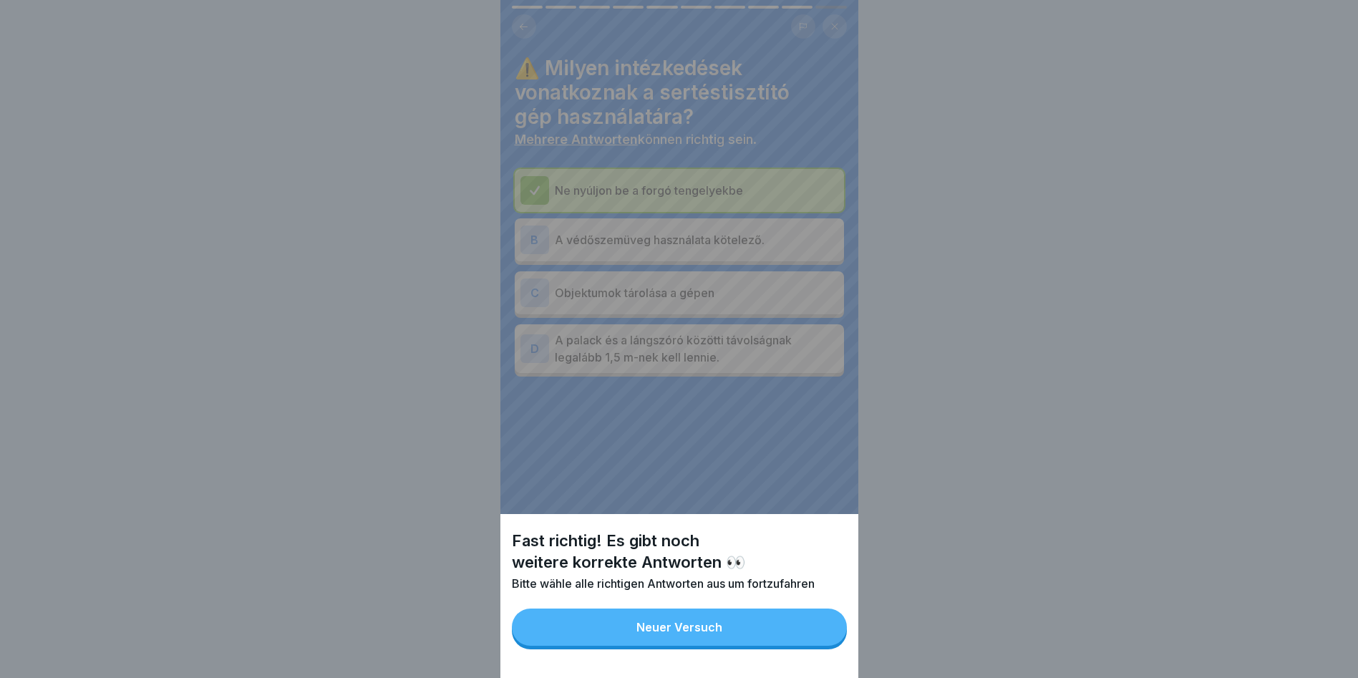
click at [783, 638] on button "Neuer Versuch" at bounding box center [679, 626] width 335 height 37
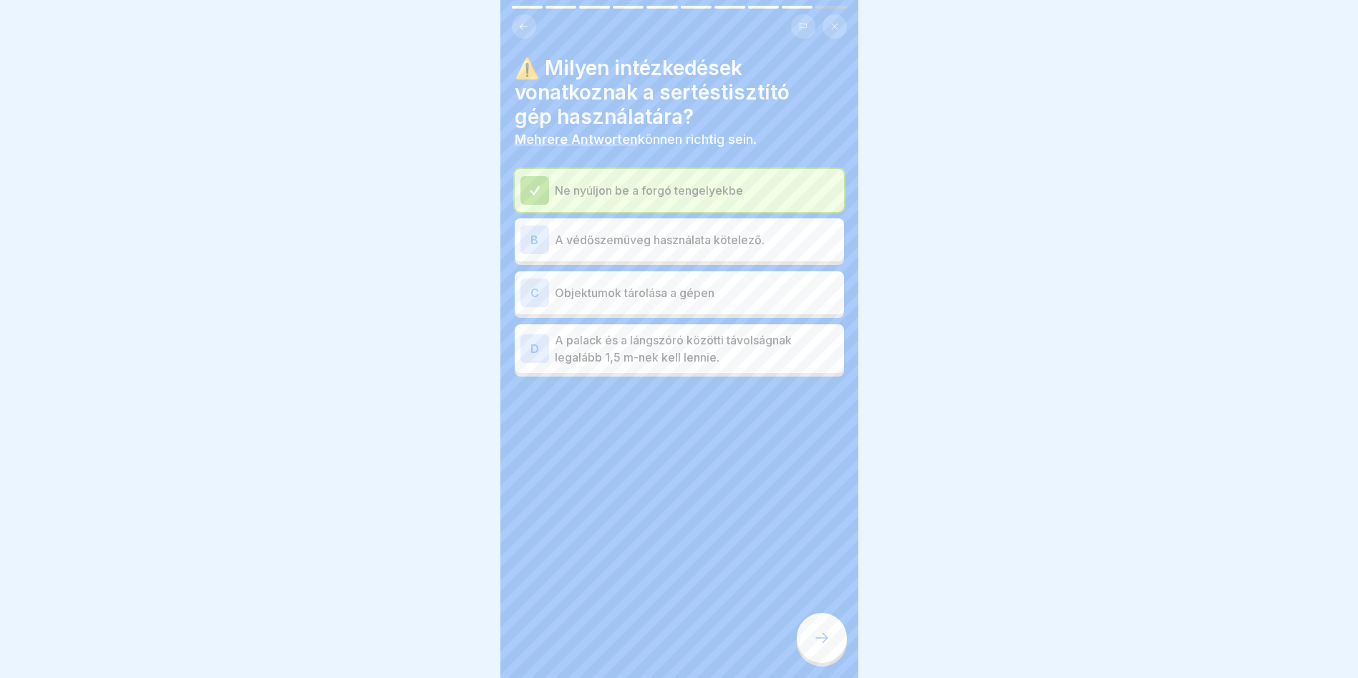
click at [694, 244] on p "A védőszemüveg használata kötelező." at bounding box center [696, 239] width 283 height 17
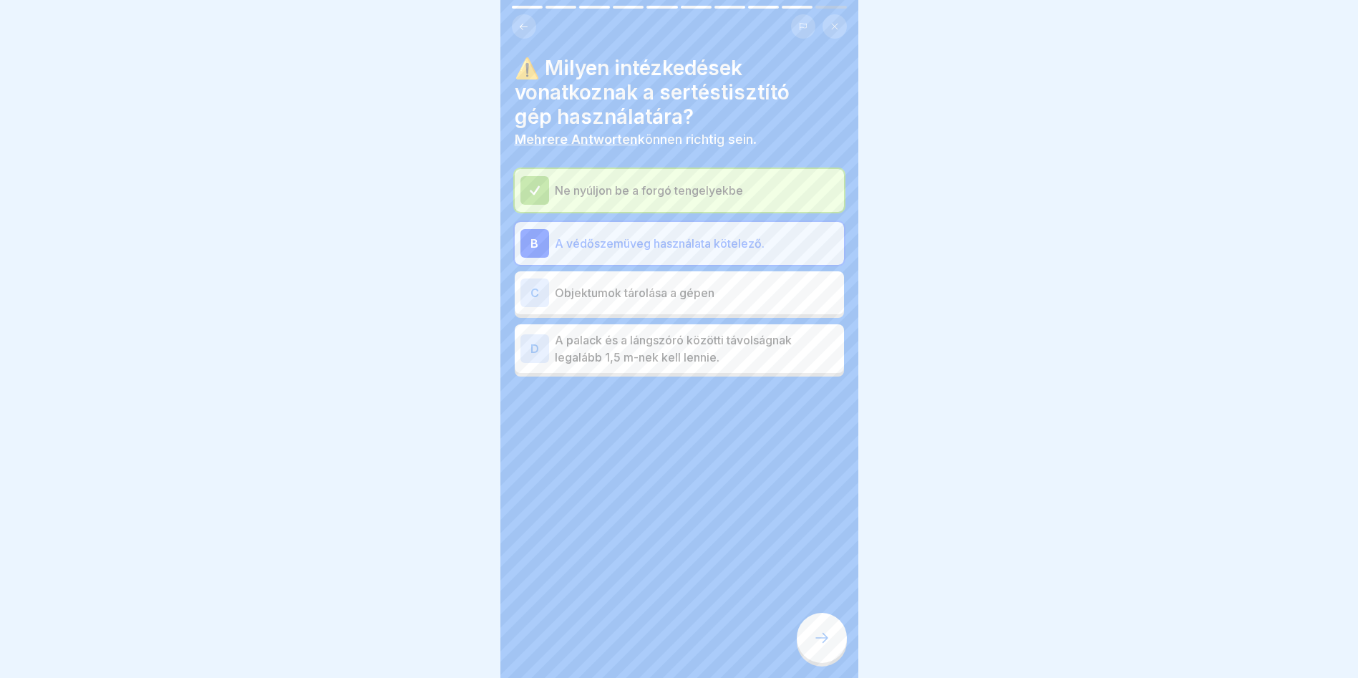
click at [833, 655] on div at bounding box center [822, 638] width 50 height 50
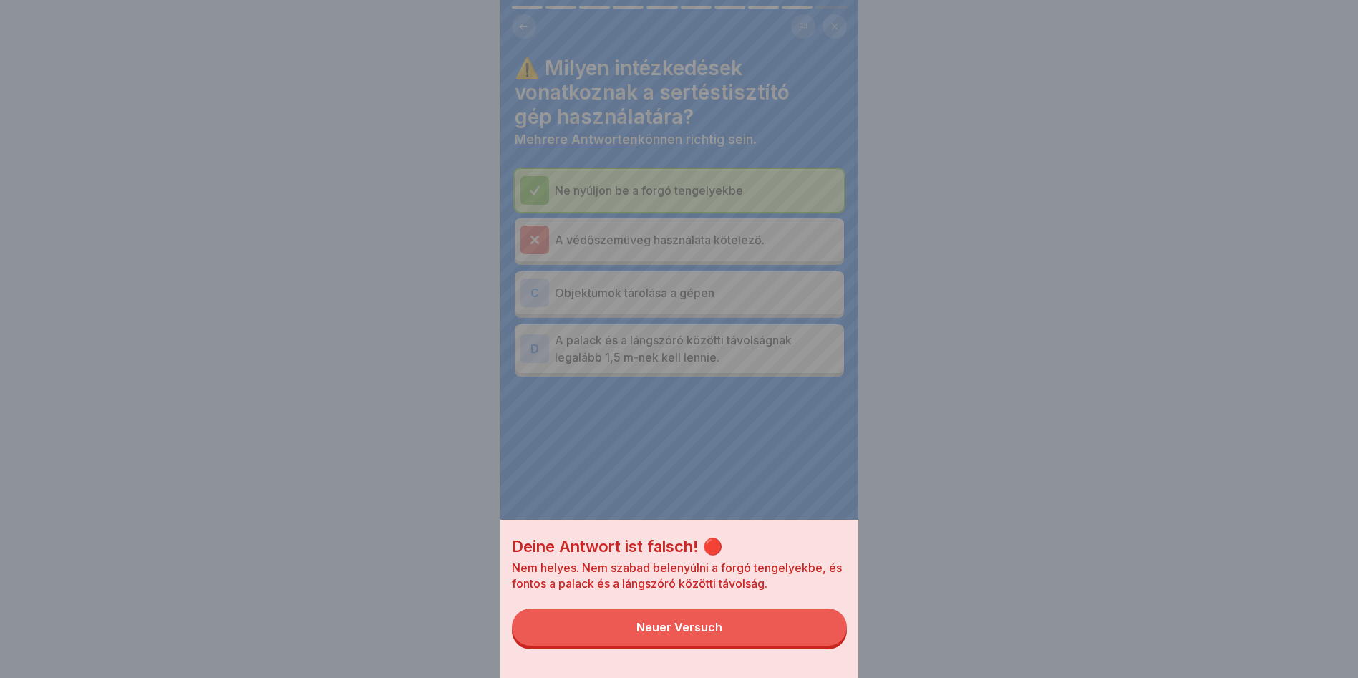
click at [729, 634] on button "Neuer Versuch" at bounding box center [679, 626] width 335 height 37
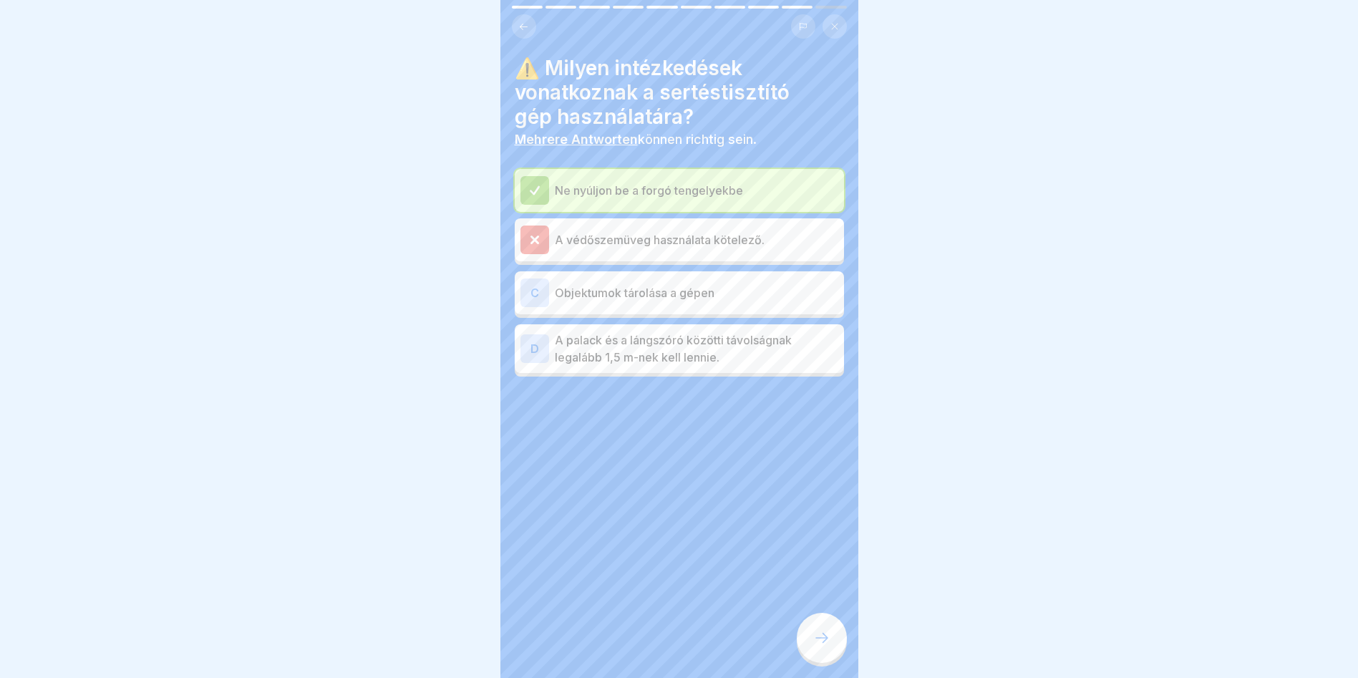
click at [704, 243] on p "A védőszemüveg használata kötelező." at bounding box center [696, 239] width 283 height 17
click at [747, 341] on p "A palack és a lángszóró közötti távolságnak legalább 1,5 m-nek kell lennie." at bounding box center [696, 348] width 283 height 34
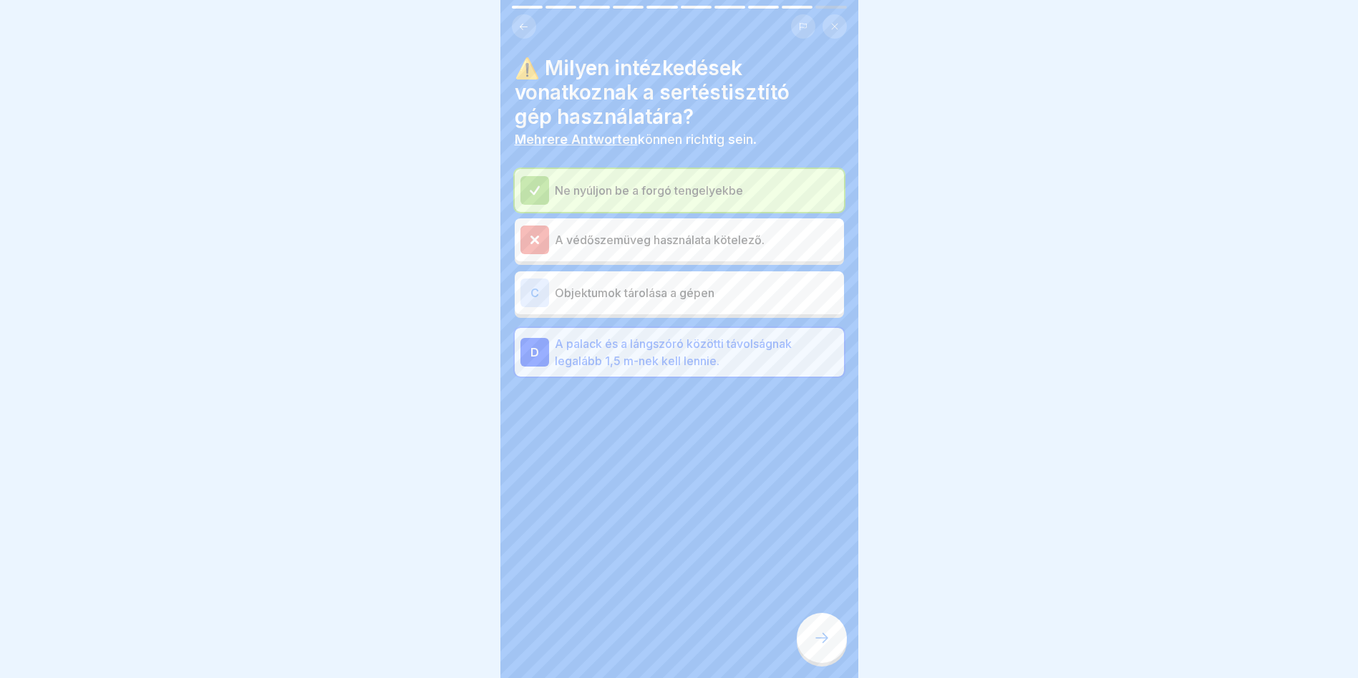
click at [822, 663] on div at bounding box center [822, 638] width 50 height 50
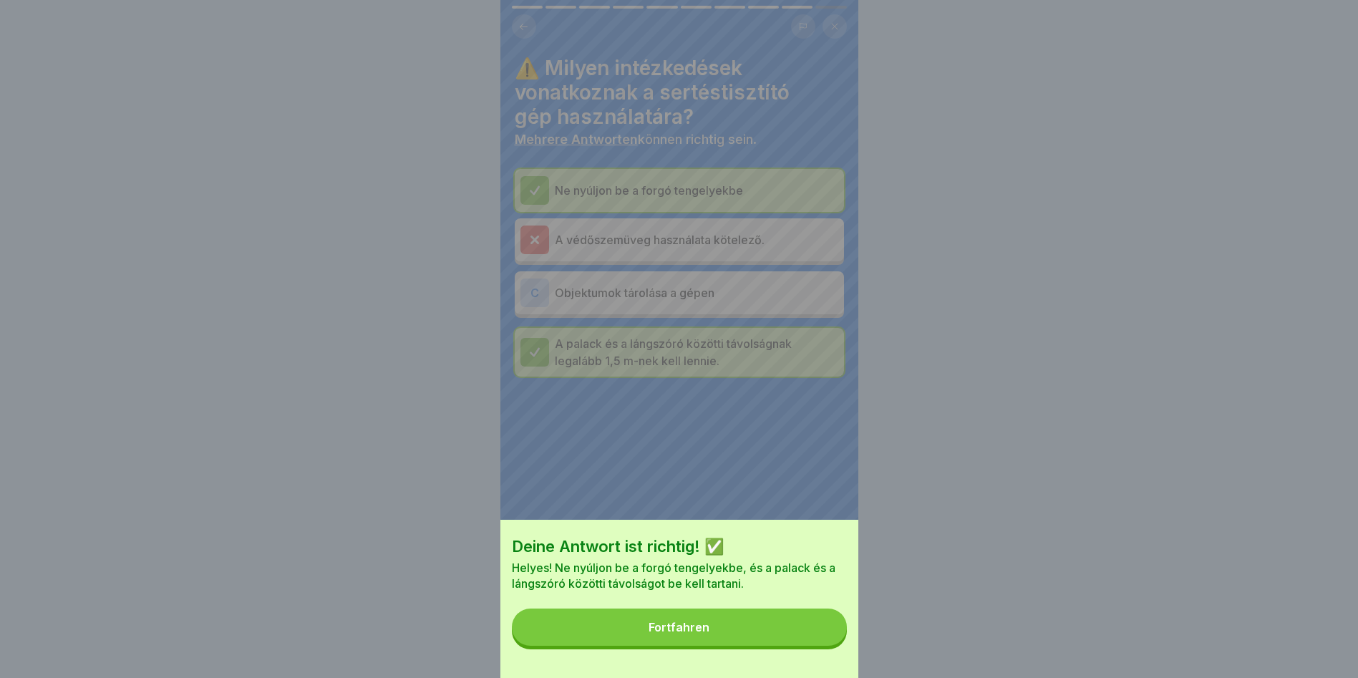
click at [787, 643] on button "Fortfahren" at bounding box center [679, 626] width 335 height 37
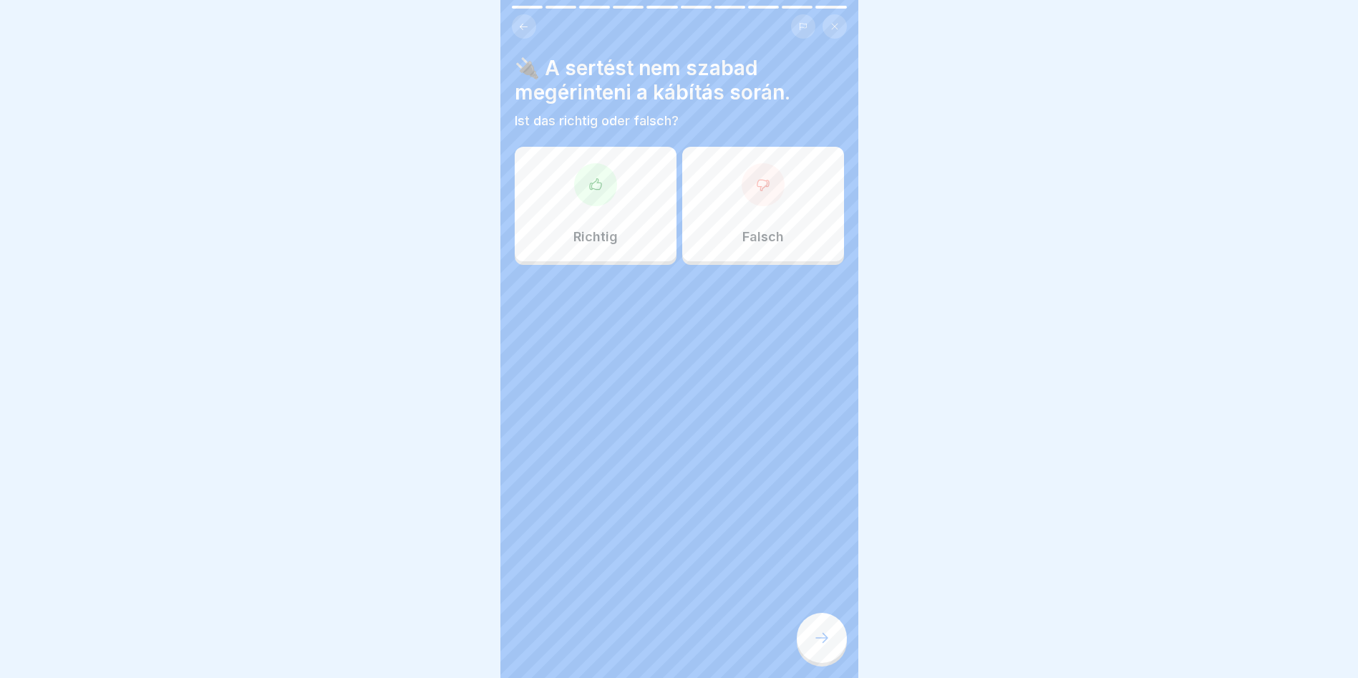
click at [535, 205] on div "Richtig" at bounding box center [596, 204] width 162 height 115
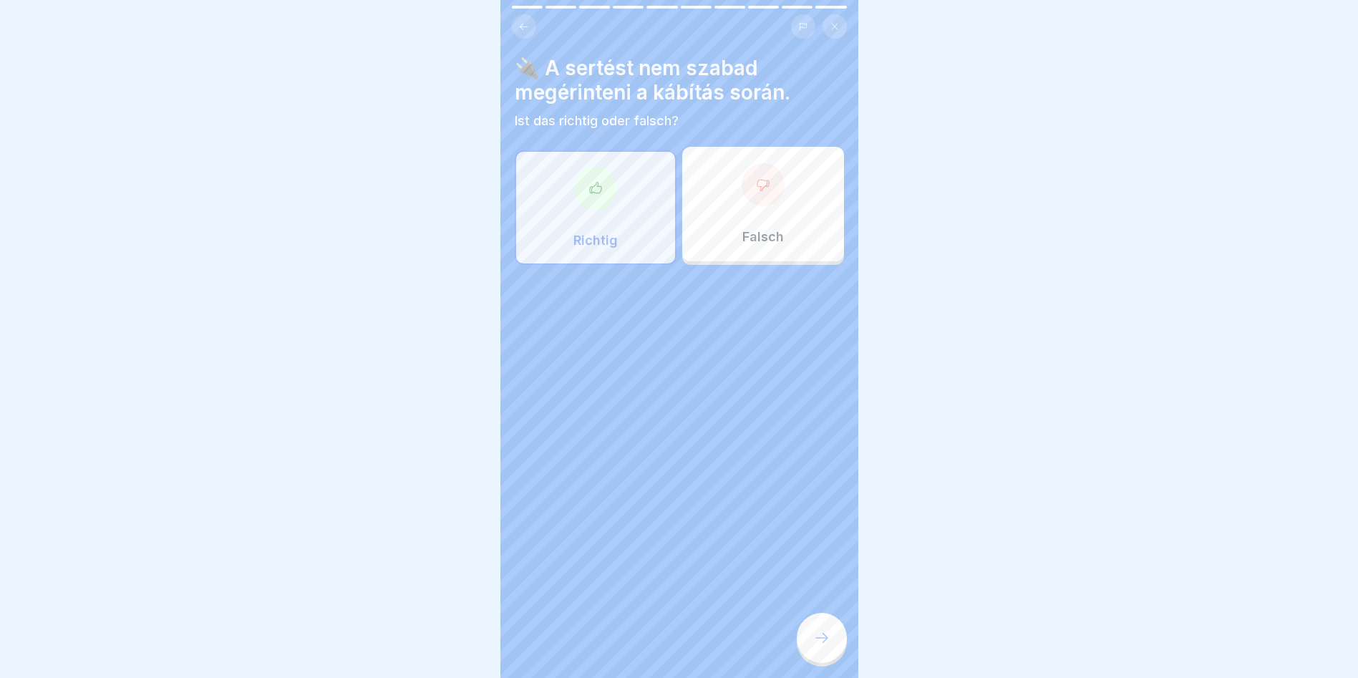
click at [826, 646] on icon at bounding box center [821, 637] width 17 height 17
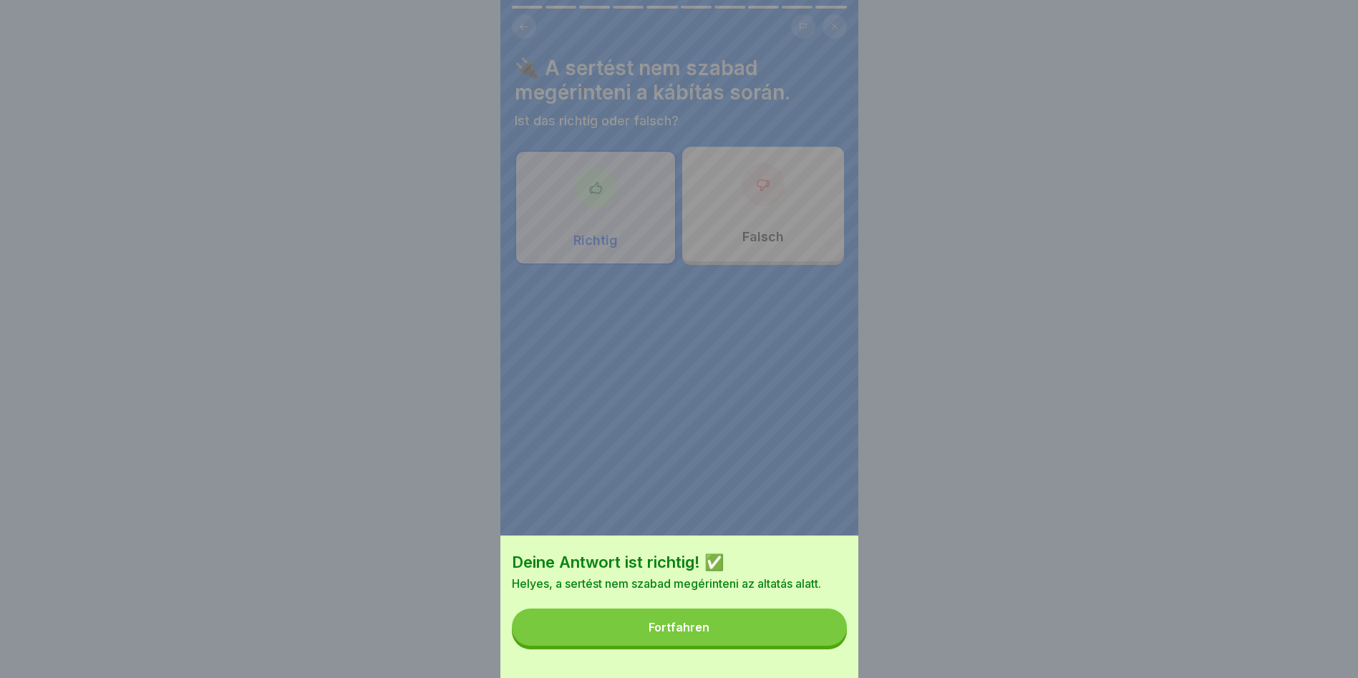
click at [820, 646] on button "Fortfahren" at bounding box center [679, 626] width 335 height 37
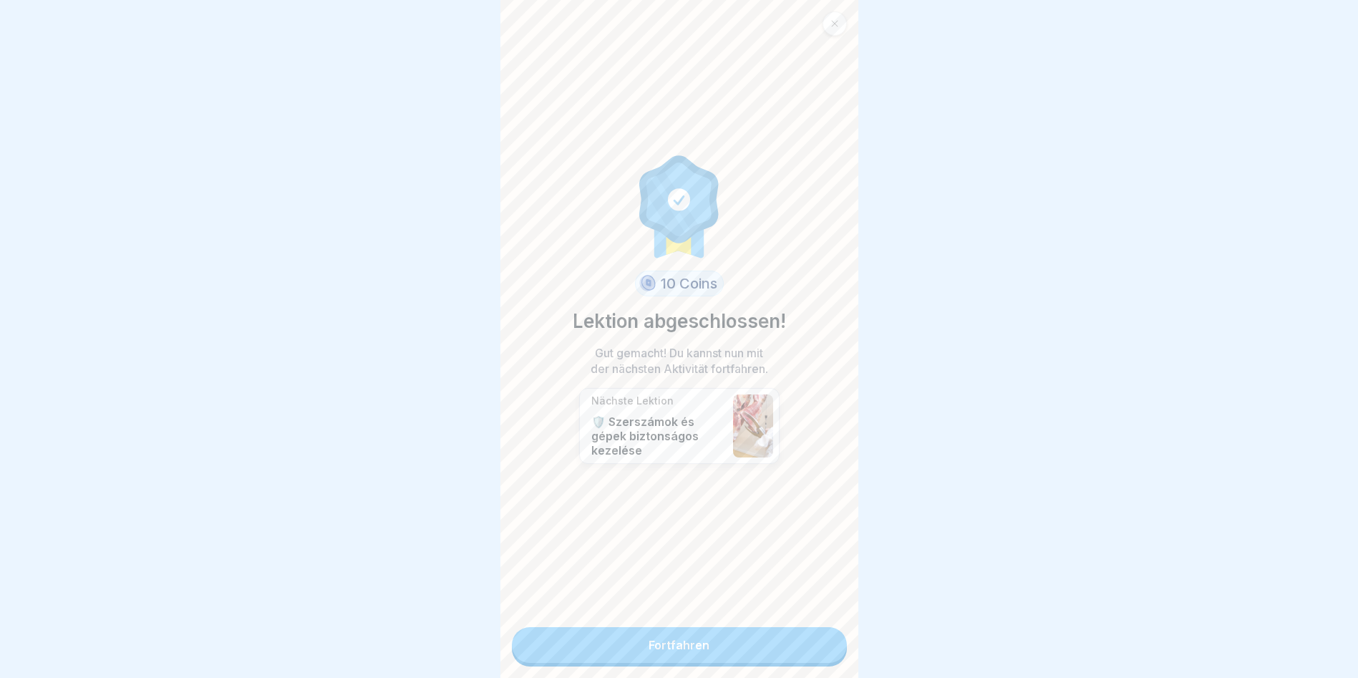
click at [722, 644] on link "Fortfahren" at bounding box center [679, 645] width 335 height 36
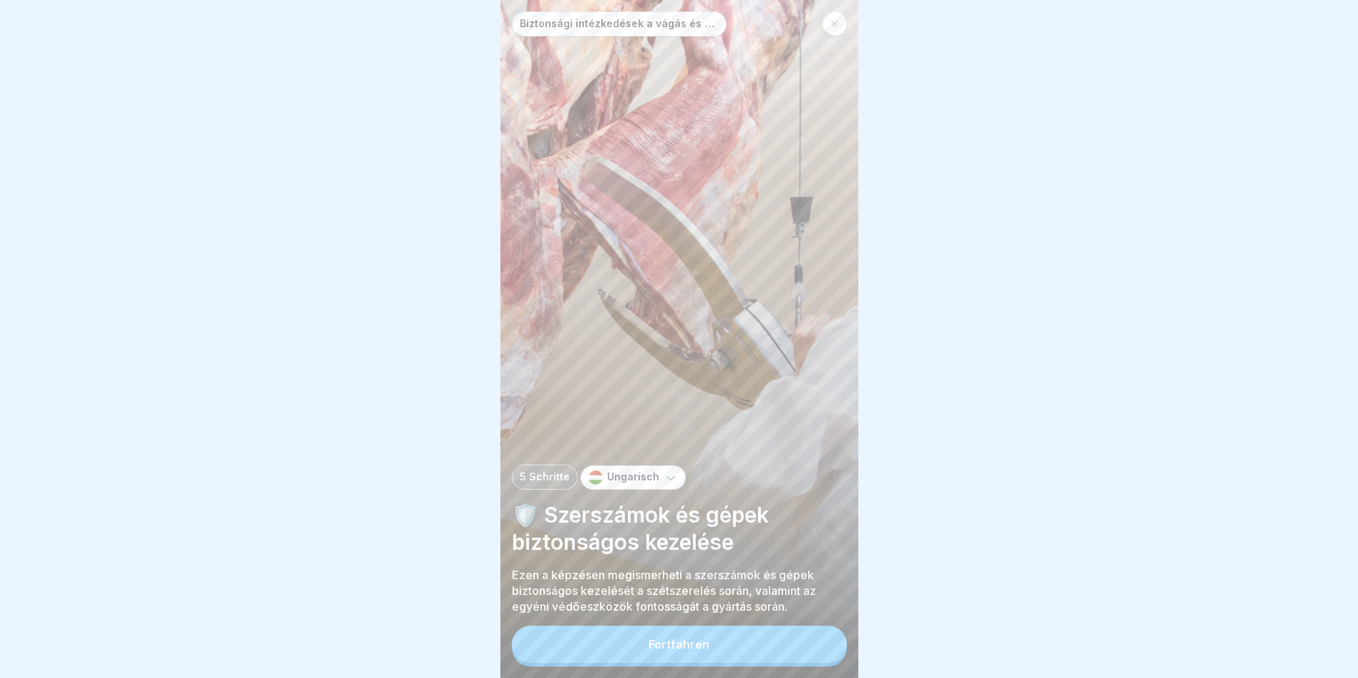
click at [749, 658] on button "Fortfahren" at bounding box center [679, 644] width 335 height 37
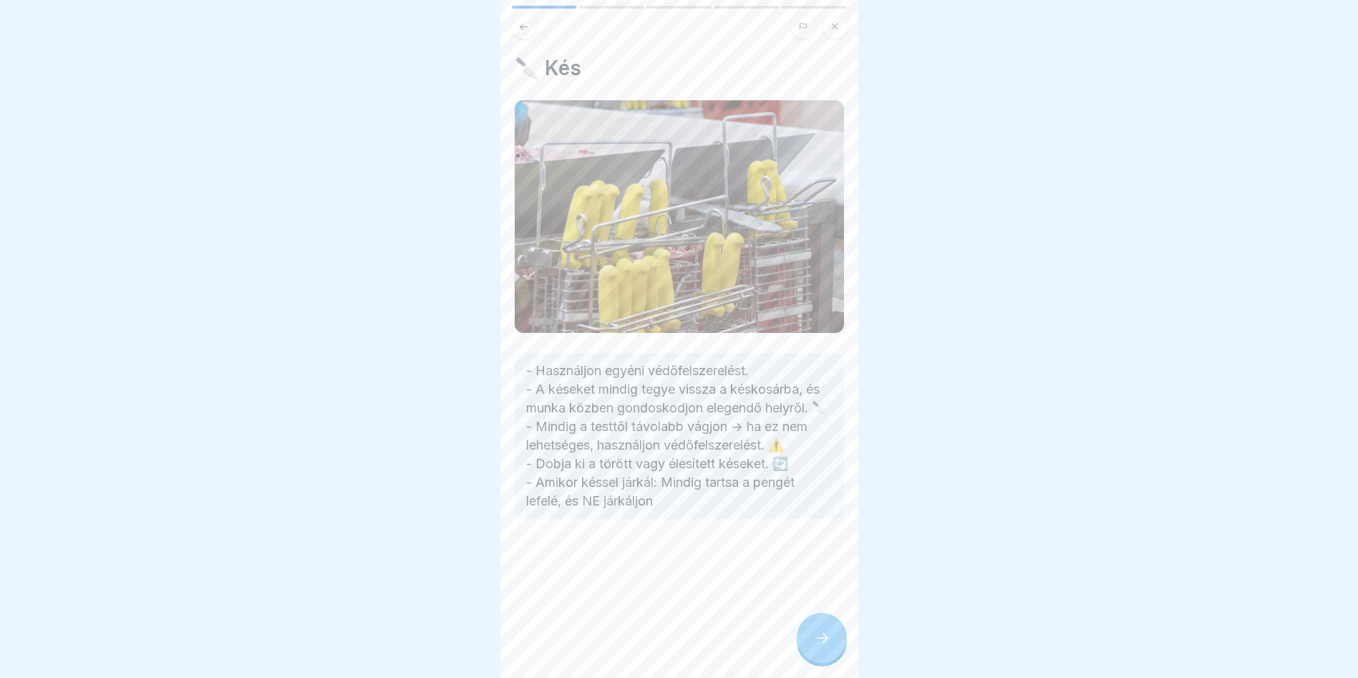
click at [830, 645] on div at bounding box center [822, 638] width 50 height 50
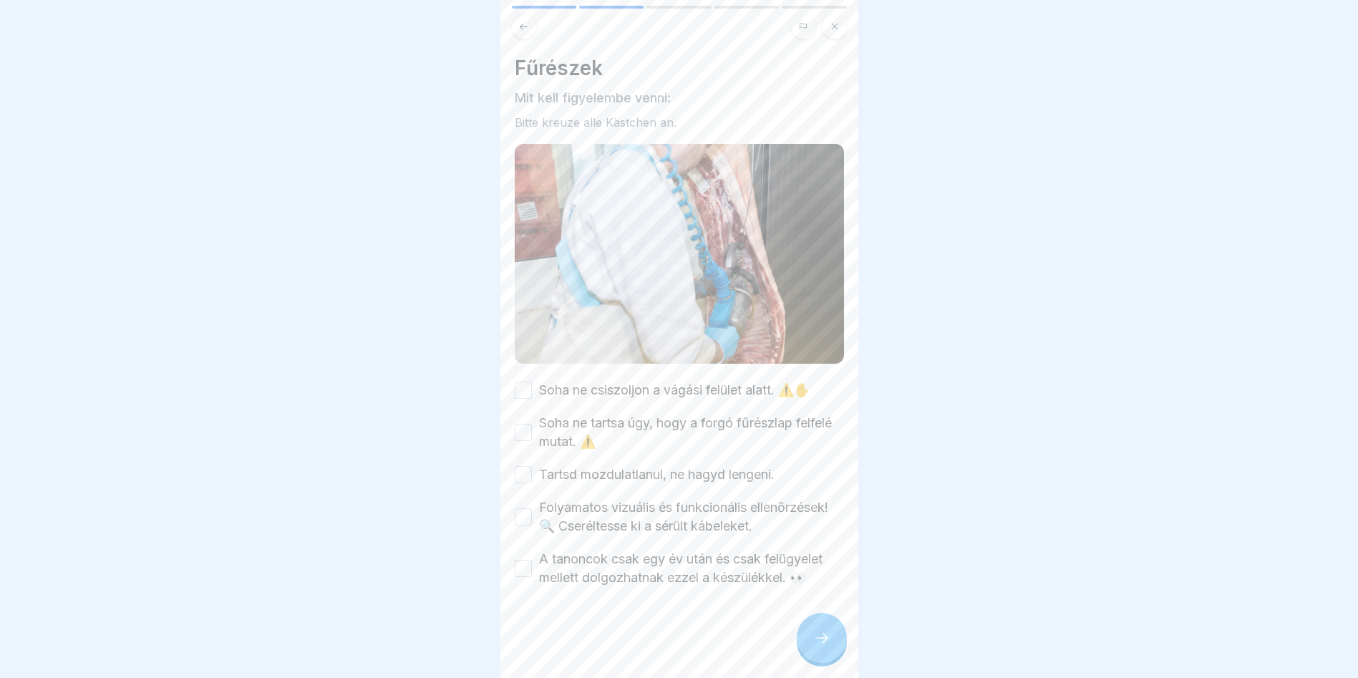
click at [518, 369] on div "Fűrészek Mit kell figyelembe venni: Bitte kreuze alle Kästchen an. Soha ne csis…" at bounding box center [679, 321] width 329 height 531
click at [521, 382] on button "Soha ne csiszoljon a vágási felület alatt. ⚠️✋" at bounding box center [523, 390] width 17 height 17
click at [516, 431] on button "Soha ne tartsa úgy, hogy a forgó fűrészlap felfelé mutat. ⚠️" at bounding box center [523, 432] width 17 height 17
click at [520, 466] on button "Tartsd mozdulatlanul, ne hagyd lengeni." at bounding box center [523, 474] width 17 height 17
drag, startPoint x: 517, startPoint y: 510, endPoint x: 523, endPoint y: 522, distance: 13.4
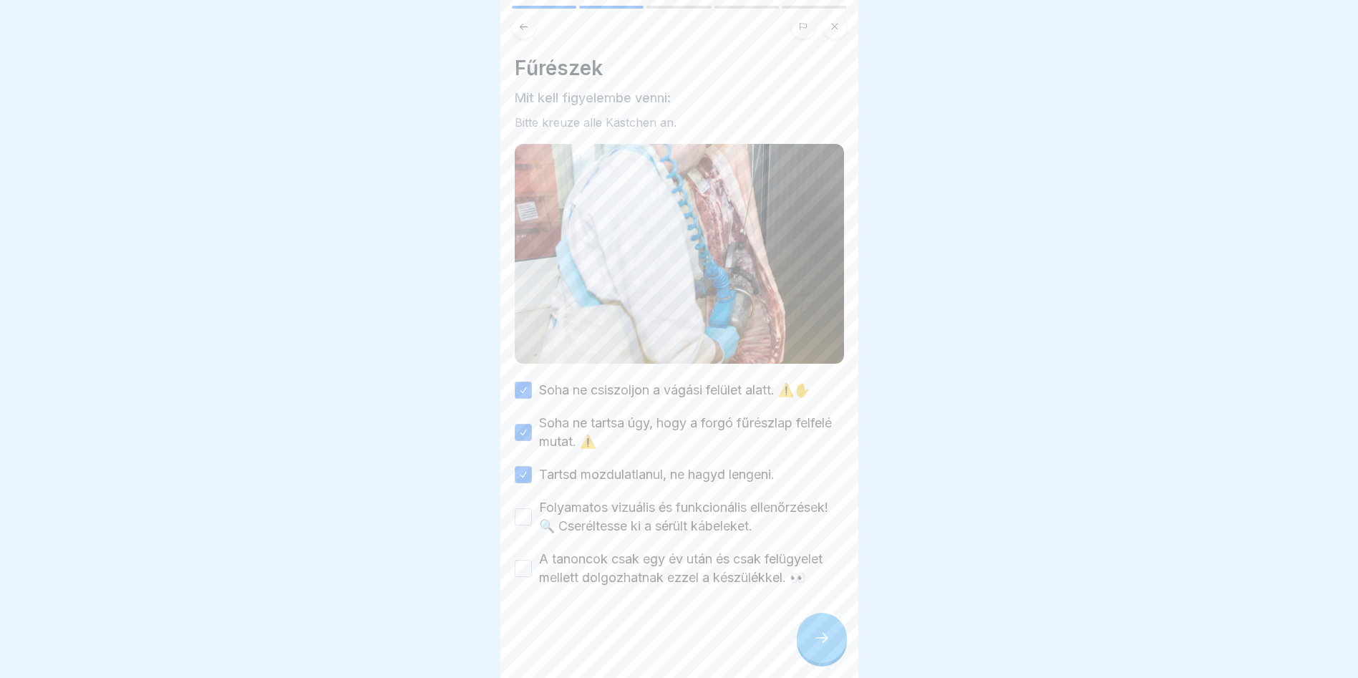
click at [518, 510] on button "Folyamatos vizuális és funkcionális ellenőrzések! 🔍 Cseréltesse ki a sérült káb…" at bounding box center [523, 516] width 17 height 17
click at [523, 577] on button "A tanoncok csak egy év után és csak felügyelet mellett dolgozhatnak ezzel a kés…" at bounding box center [523, 568] width 17 height 17
click at [809, 643] on div at bounding box center [822, 638] width 50 height 50
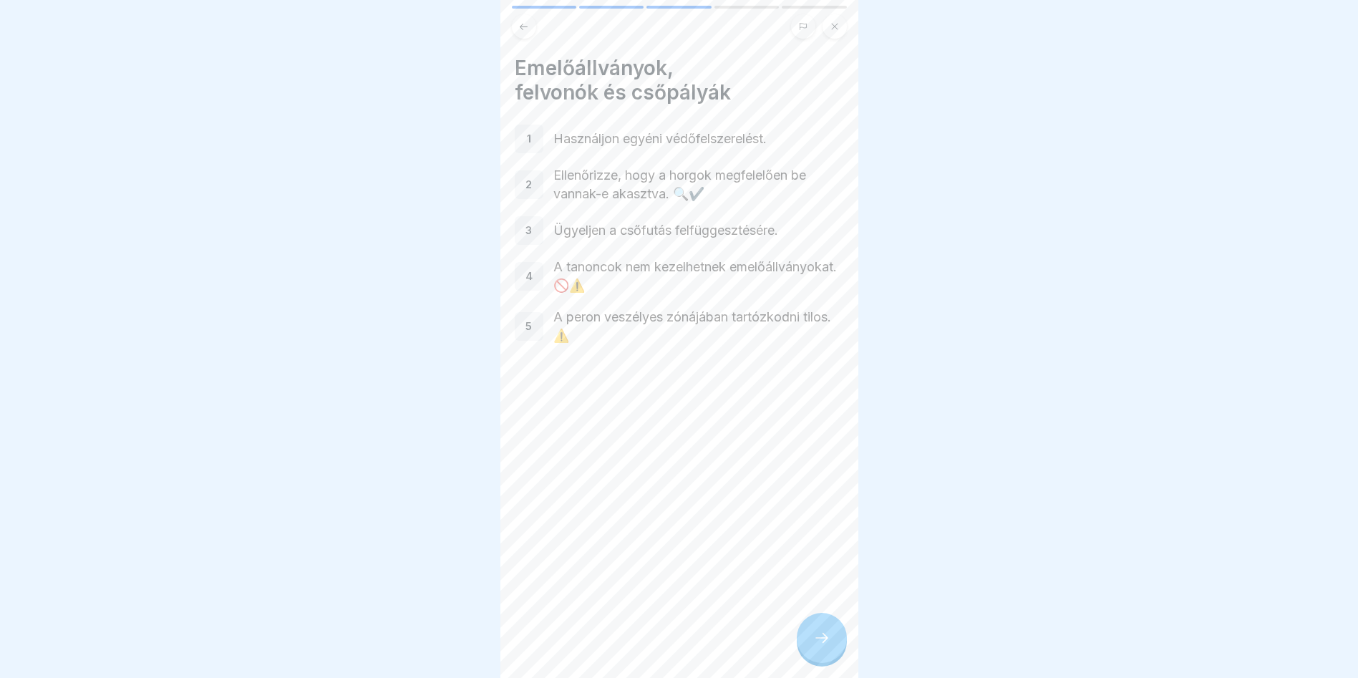
click at [814, 646] on icon at bounding box center [821, 637] width 17 height 17
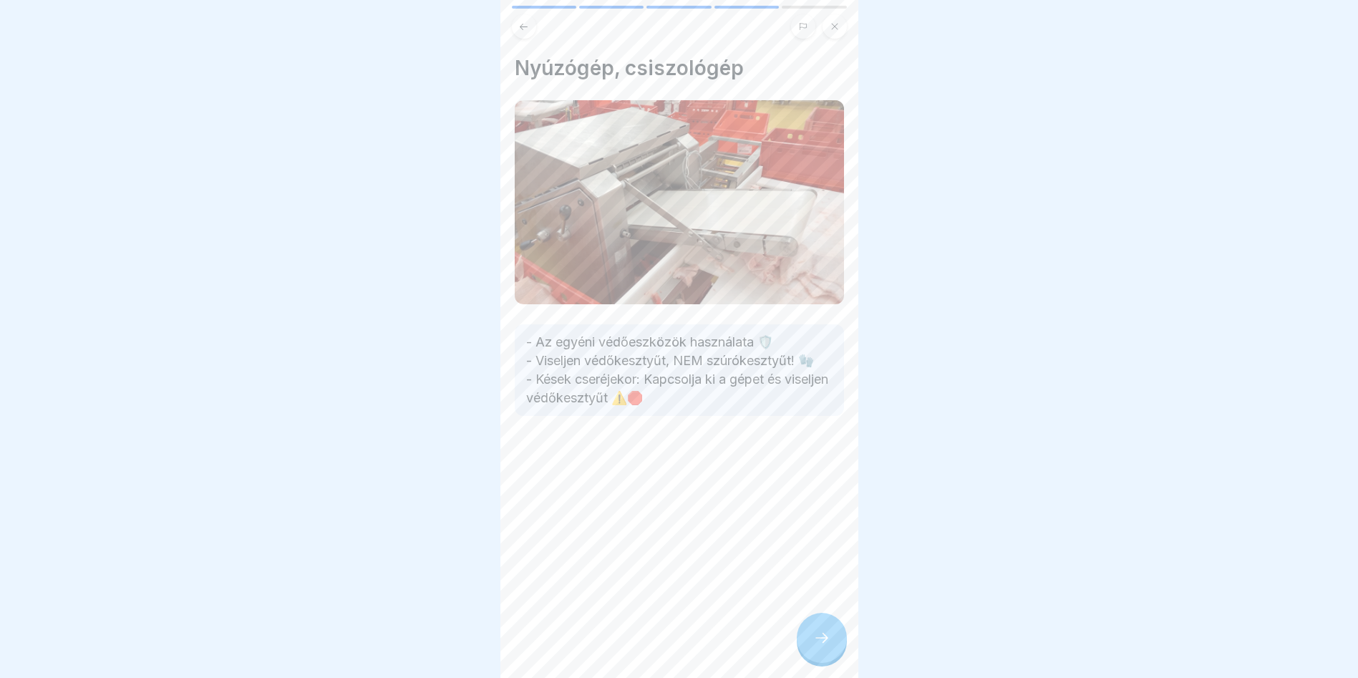
click at [820, 641] on icon at bounding box center [821, 637] width 17 height 17
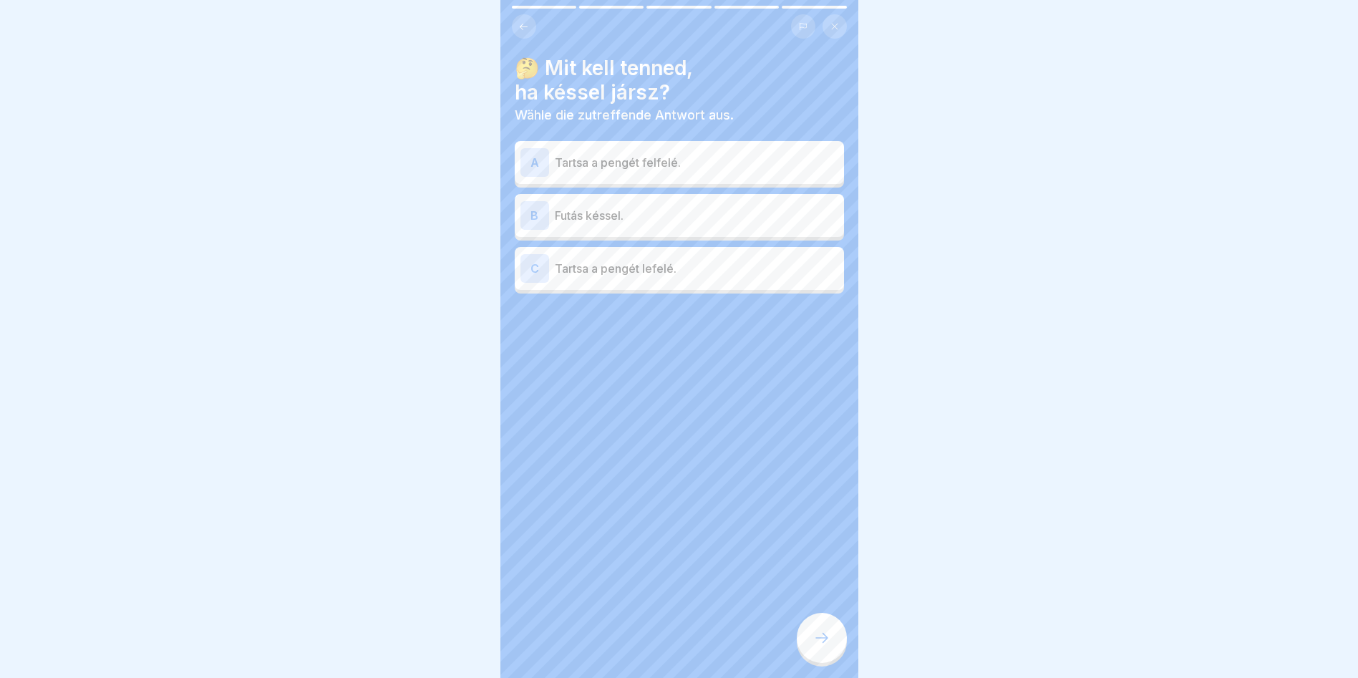
click at [657, 157] on p "Tartsa a pengét felfelé." at bounding box center [696, 162] width 283 height 17
click at [815, 646] on icon at bounding box center [821, 637] width 17 height 17
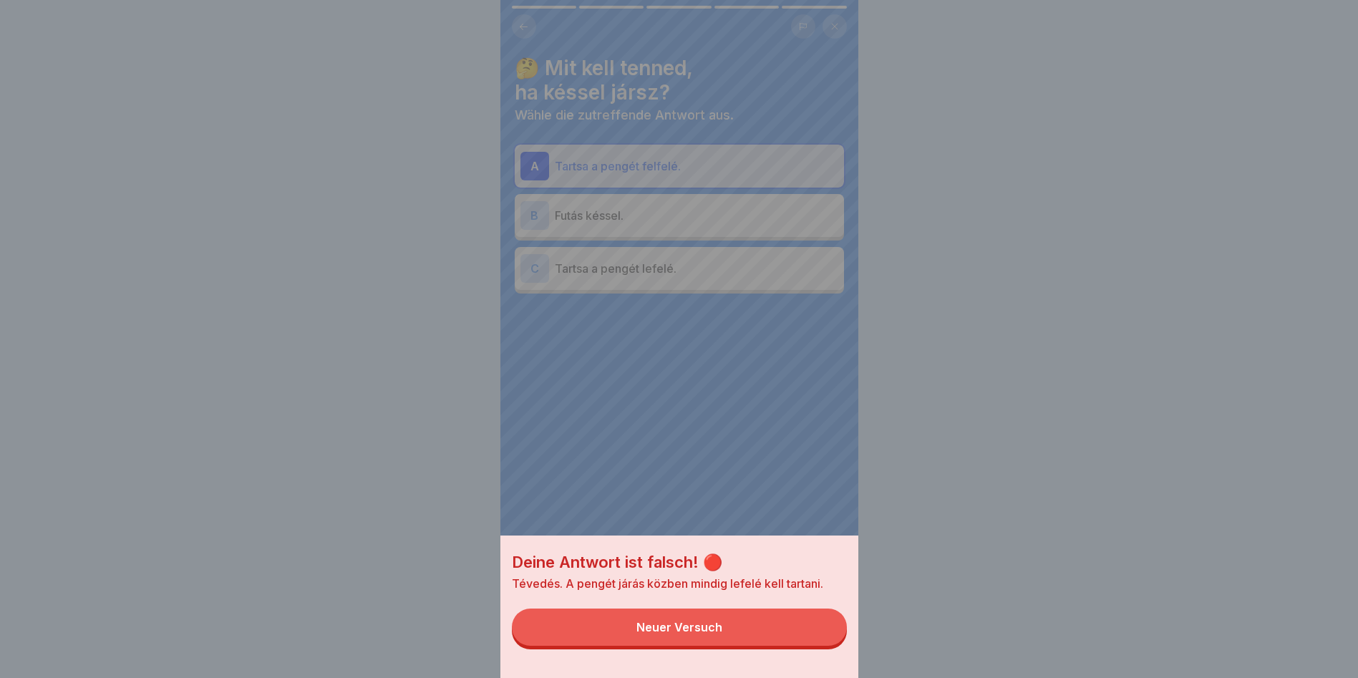
click at [809, 646] on button "Neuer Versuch" at bounding box center [679, 626] width 335 height 37
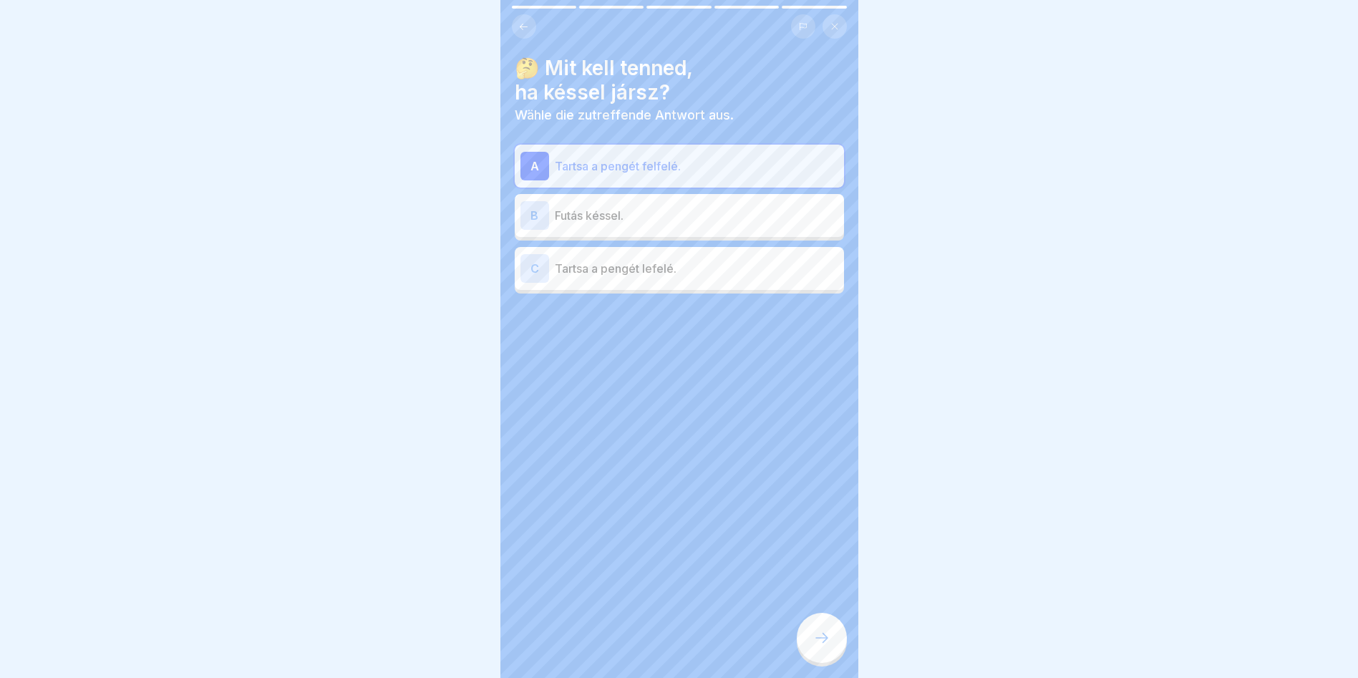
click at [659, 160] on p "Tartsa a pengét felfelé." at bounding box center [696, 165] width 283 height 17
click at [676, 288] on div "C Tartsa a pengét lefelé." at bounding box center [679, 268] width 329 height 43
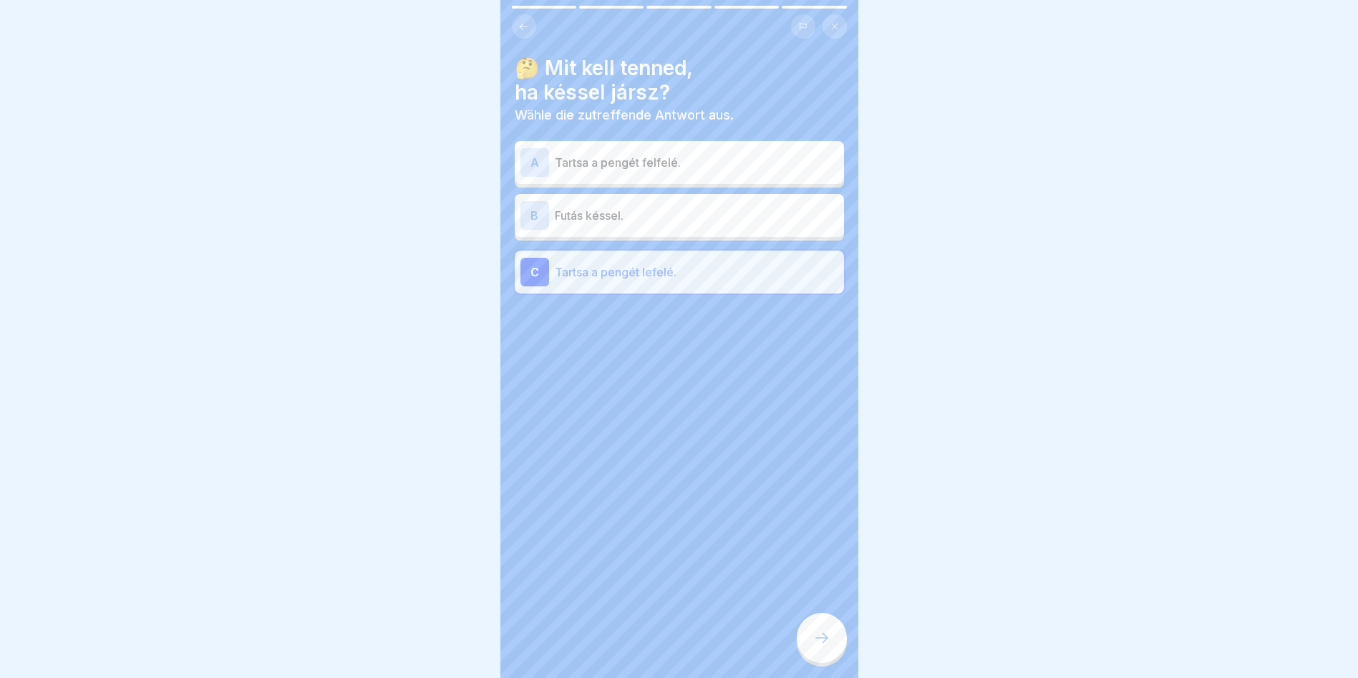
click at [819, 644] on icon at bounding box center [821, 637] width 17 height 17
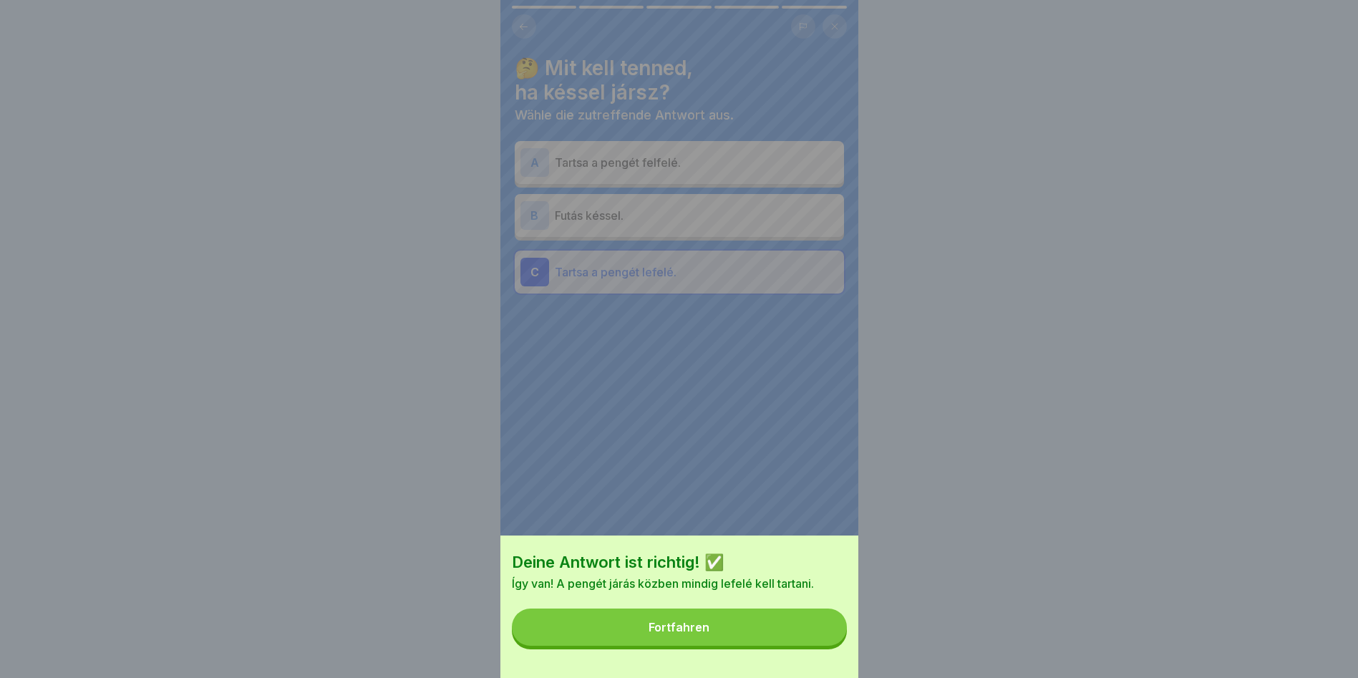
click at [812, 640] on button "Fortfahren" at bounding box center [679, 626] width 335 height 37
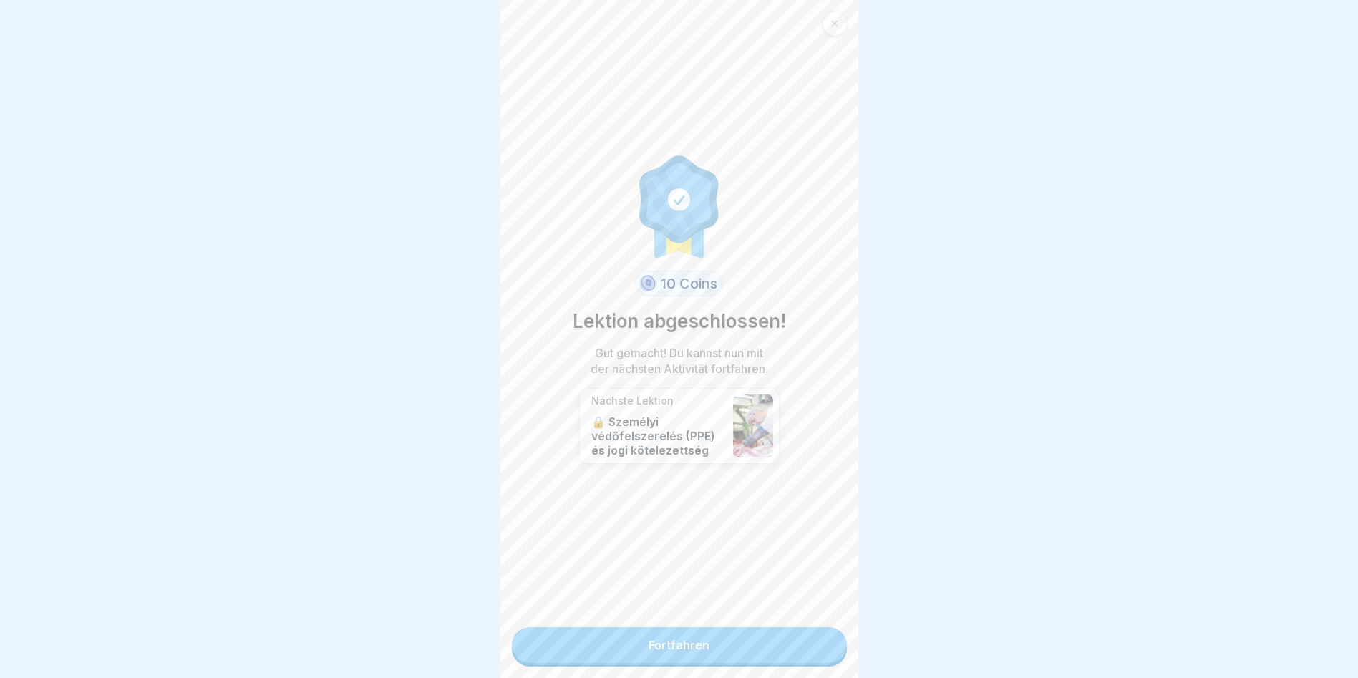
click at [745, 662] on link "Fortfahren" at bounding box center [679, 645] width 335 height 36
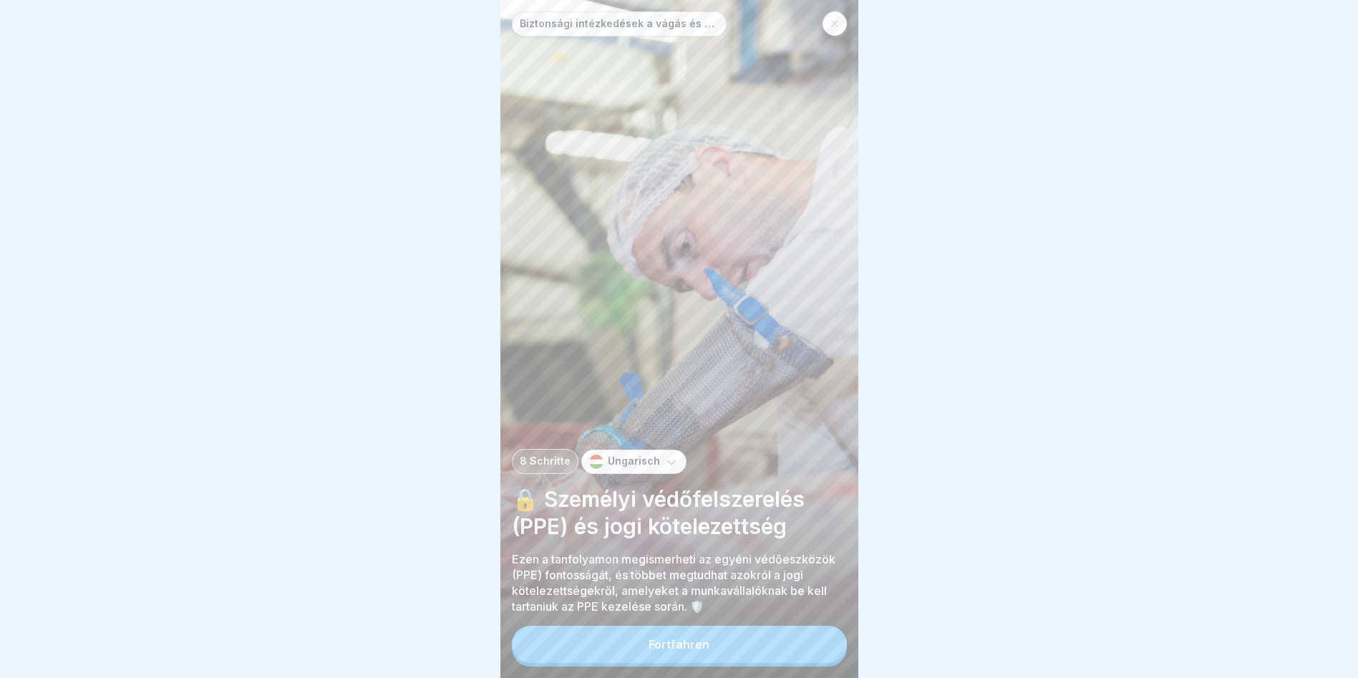
click at [739, 663] on button "Fortfahren" at bounding box center [679, 644] width 335 height 37
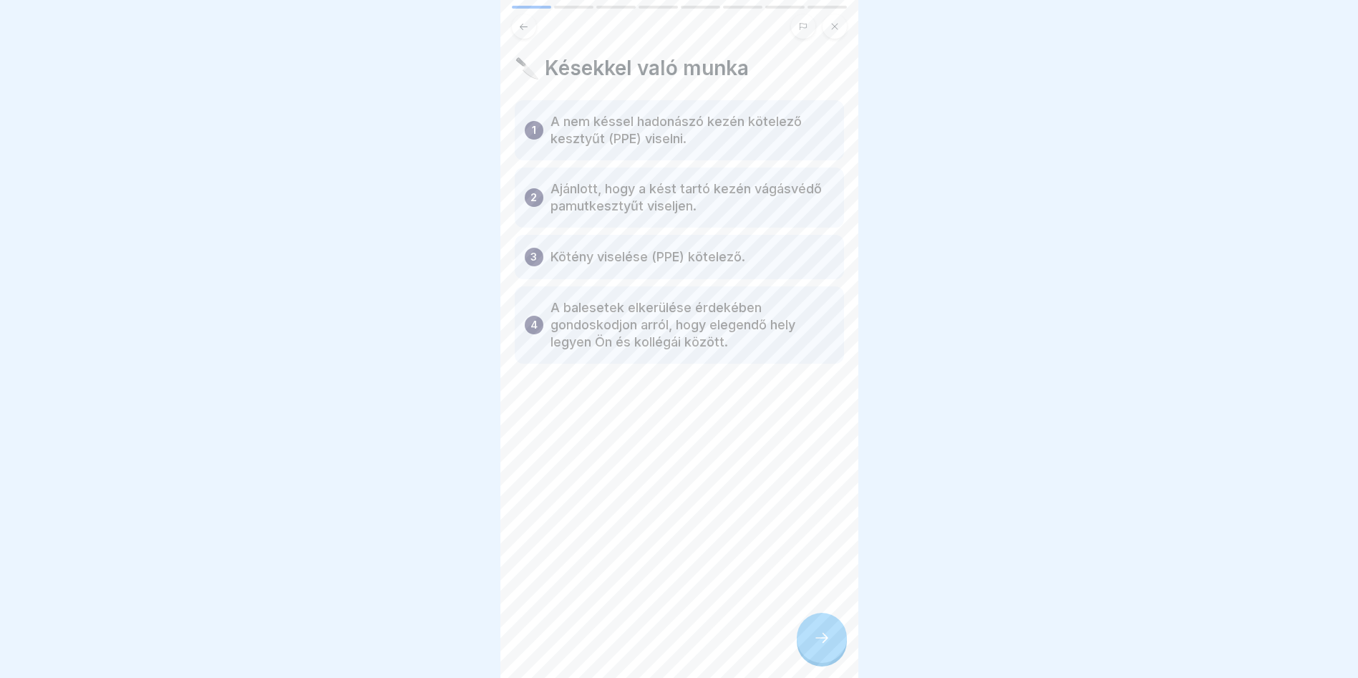
click at [643, 115] on p "A nem késsel hadonászó kezén kötelező kesztyűt (PPE) viselni." at bounding box center [691, 130] width 283 height 34
click at [820, 646] on icon at bounding box center [821, 637] width 17 height 17
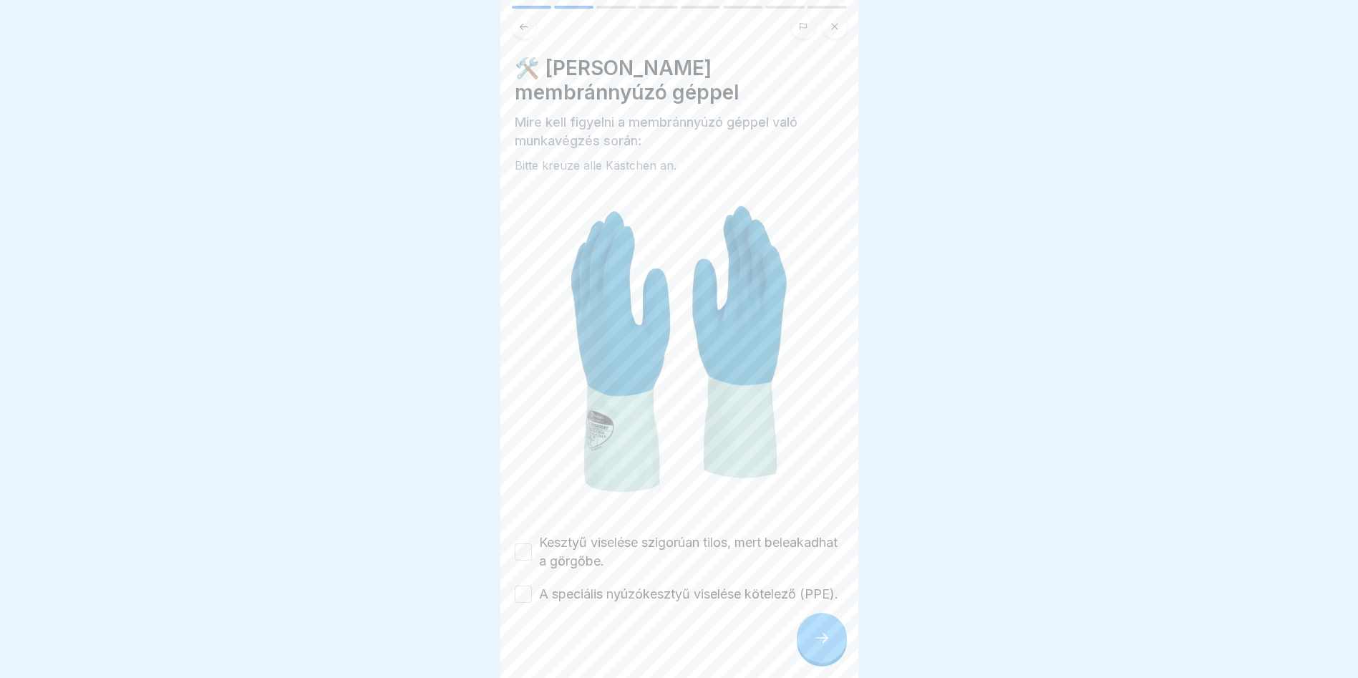
click at [524, 543] on button "Kesztyű viselése szigorúan tilos, mert beleakadhat a görgőbe." at bounding box center [523, 551] width 17 height 17
click at [529, 591] on button "A speciális nyúzókesztyű viselése kötelező (PPE)." at bounding box center [523, 594] width 17 height 17
click at [835, 655] on div at bounding box center [822, 638] width 50 height 50
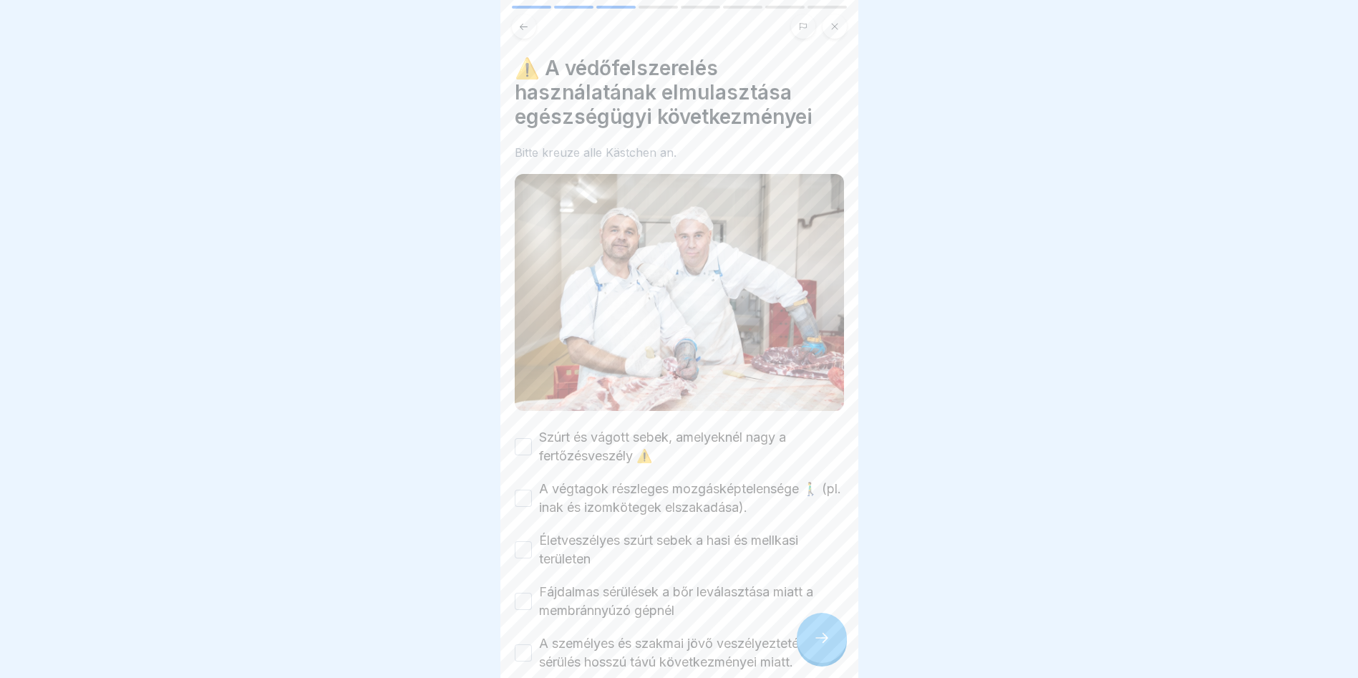
click at [524, 445] on button "Szúrt és vágott sebek, amelyeknél nagy a fertőzésveszély ⚠️" at bounding box center [523, 446] width 17 height 17
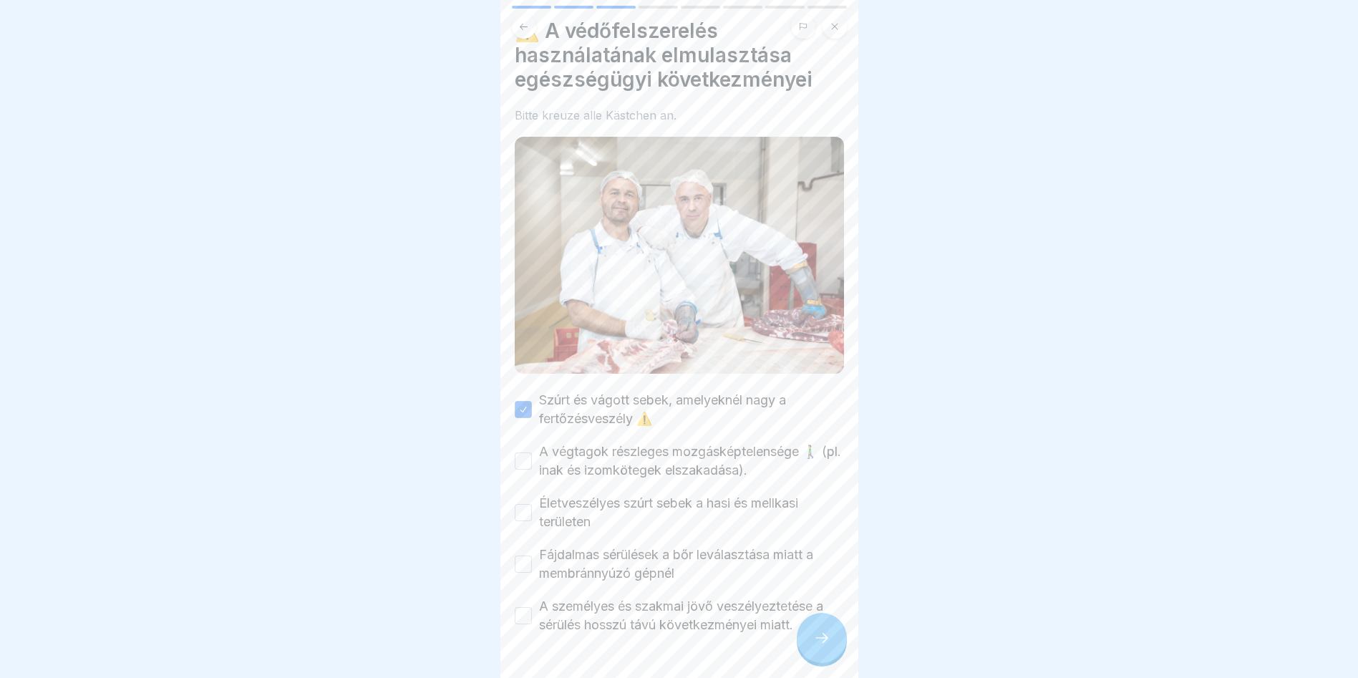
scroll to position [72, 0]
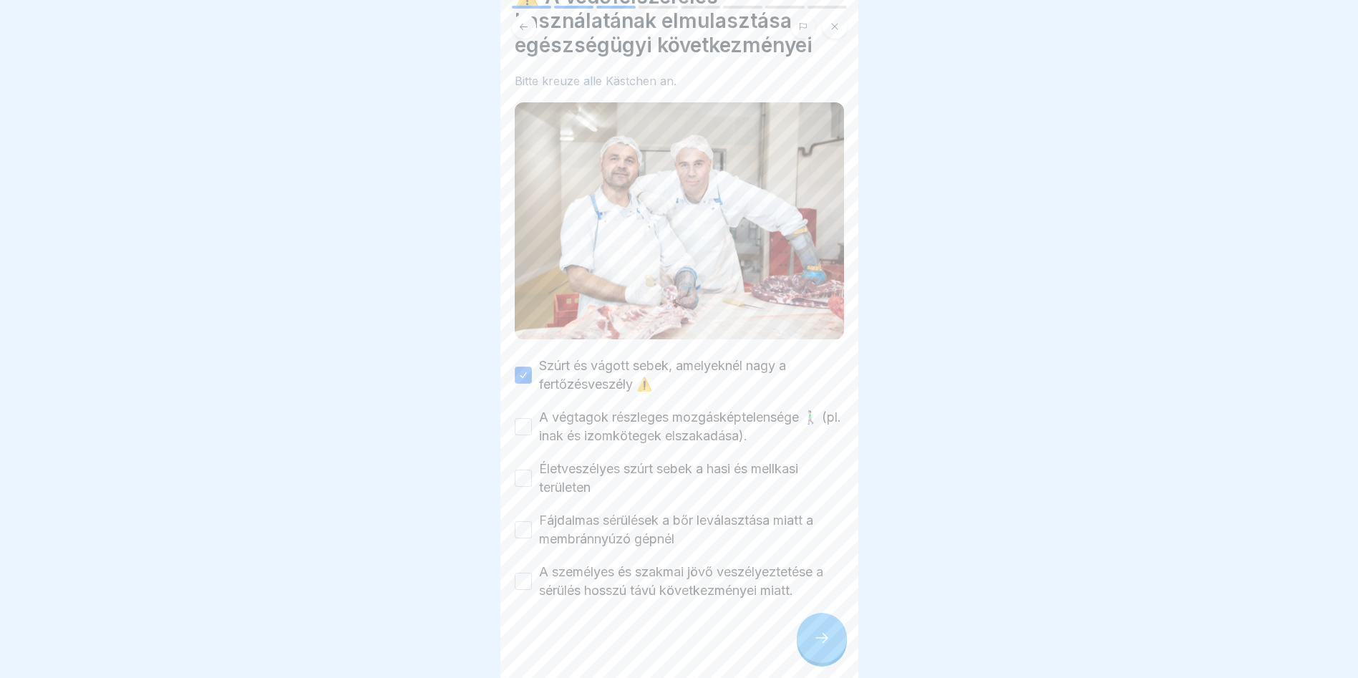
click at [524, 422] on button "A végtagok részleges mozgásképtelensége 🚶‍♂️ (pl. inak és izomkötegek elszakadá…" at bounding box center [523, 426] width 17 height 17
click at [525, 472] on button "Életveszélyes szúrt sebek a hasi és mellkasi területen" at bounding box center [523, 478] width 17 height 17
click at [530, 532] on div "Fájdalmas sérülések a bőr leválasztása miatt a membránnyúzó gépnél" at bounding box center [679, 529] width 329 height 37
click at [521, 573] on button "A személyes és szakmai jövő veszélyeztetése a sérülés hosszú távú következménye…" at bounding box center [523, 581] width 17 height 17
click at [515, 534] on div "Fájdalmas sérülések a bőr leválasztása miatt a membránnyúzó gépnél" at bounding box center [679, 529] width 329 height 37
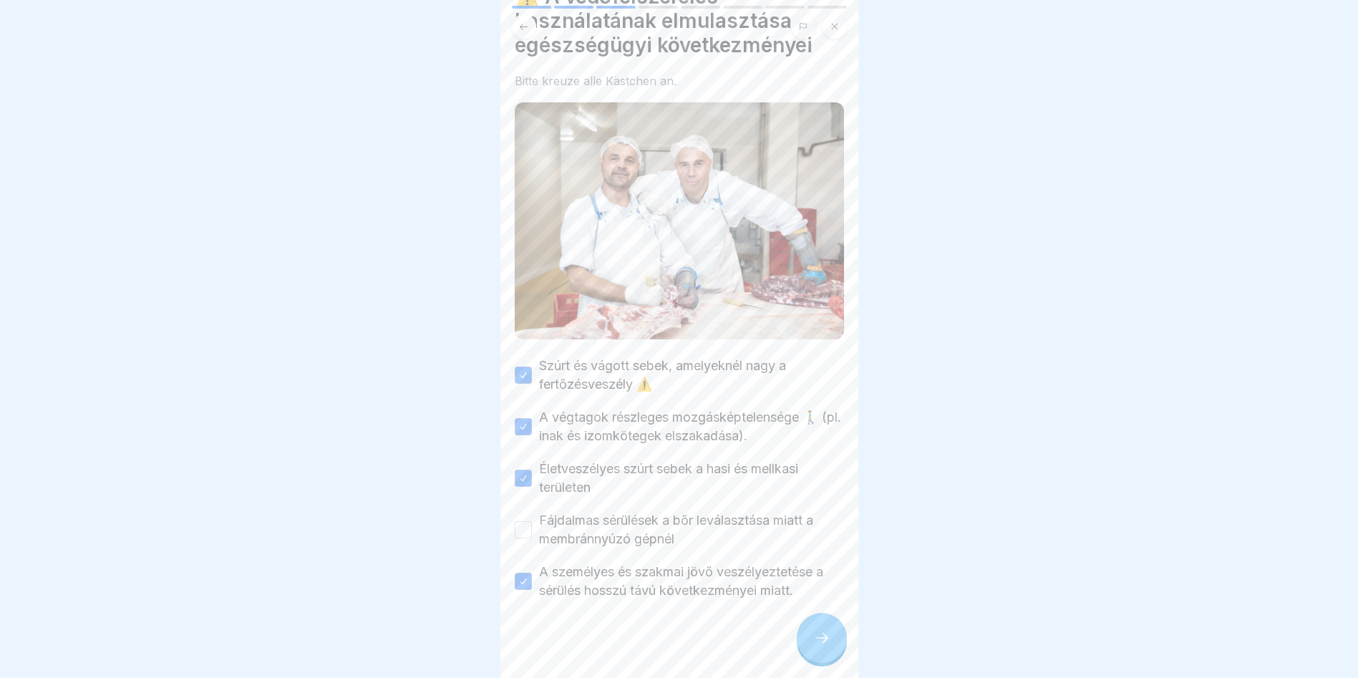
click at [528, 533] on div "Fájdalmas sérülések a bőr leválasztása miatt a membránnyúzó gépnél" at bounding box center [679, 529] width 329 height 37
click at [530, 522] on button "Fájdalmas sérülések a bőr leválasztása miatt a membránnyúzó gépnél" at bounding box center [523, 529] width 17 height 17
click at [810, 643] on div at bounding box center [822, 638] width 50 height 50
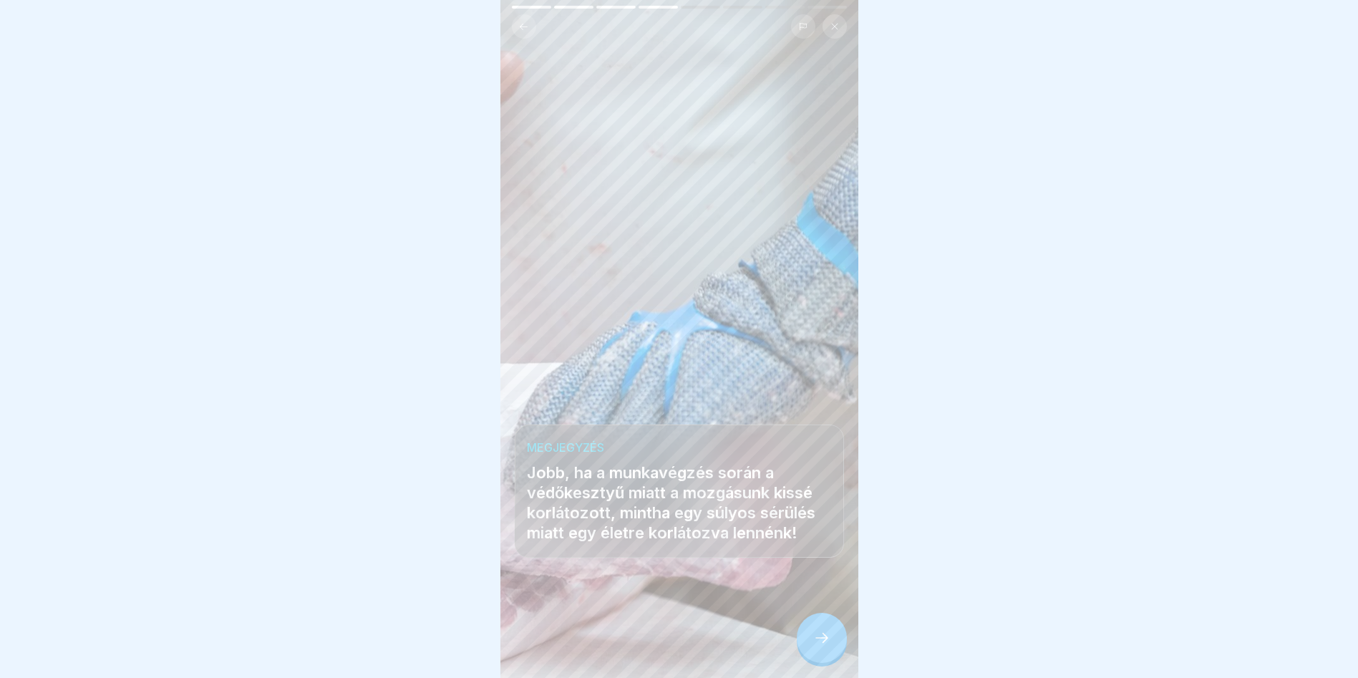
click at [821, 646] on icon at bounding box center [821, 637] width 17 height 17
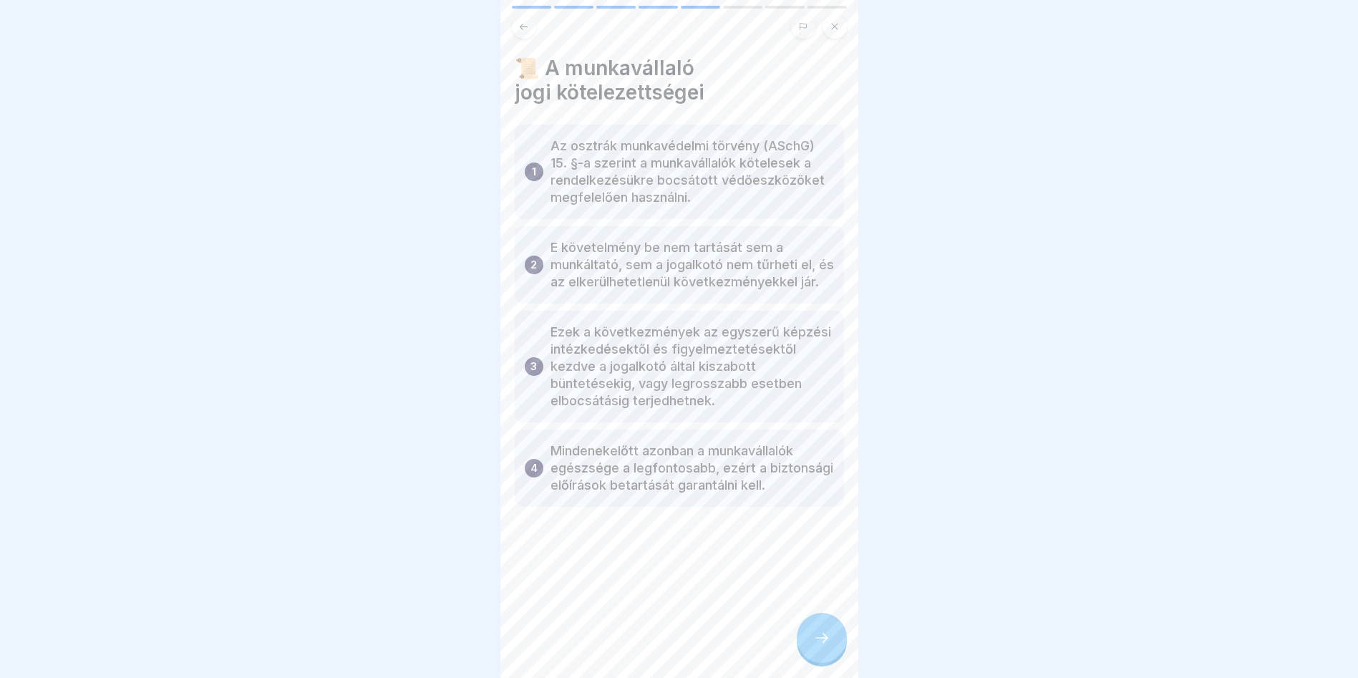
click at [838, 641] on div at bounding box center [822, 638] width 50 height 50
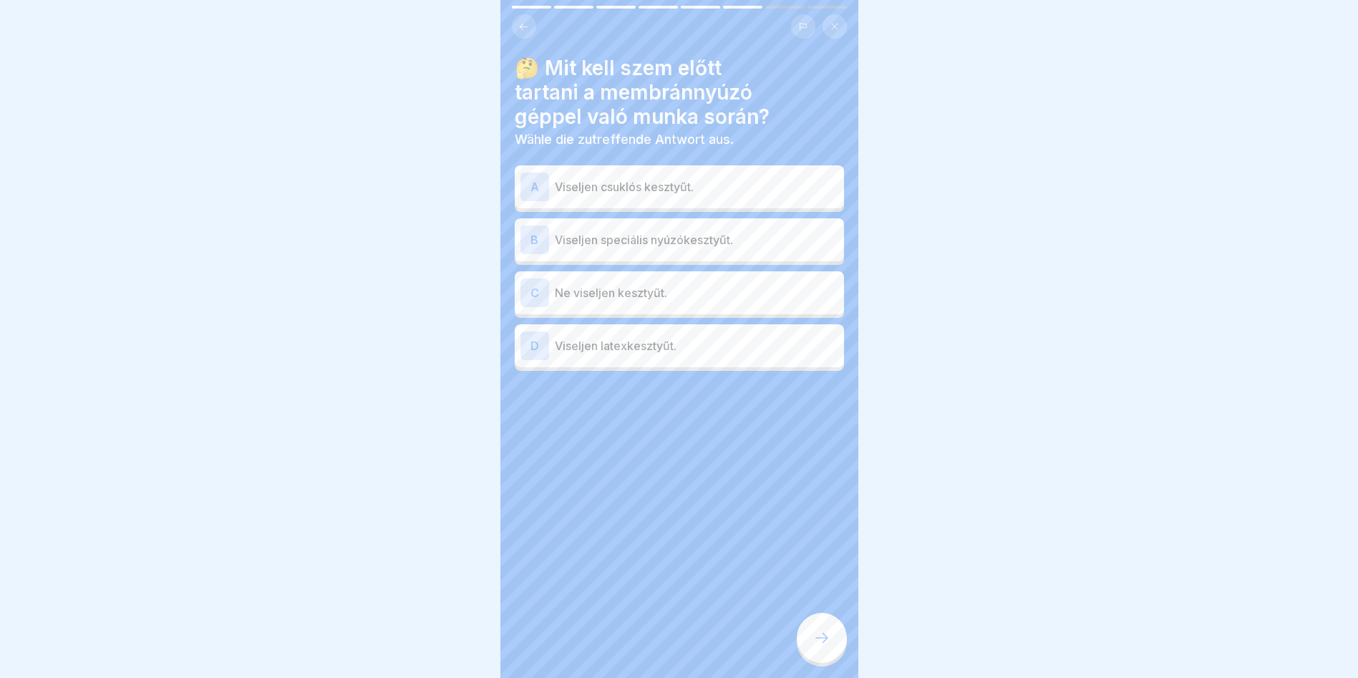
click at [731, 240] on p "Viseljen speciális nyúzókesztyűt." at bounding box center [696, 239] width 283 height 17
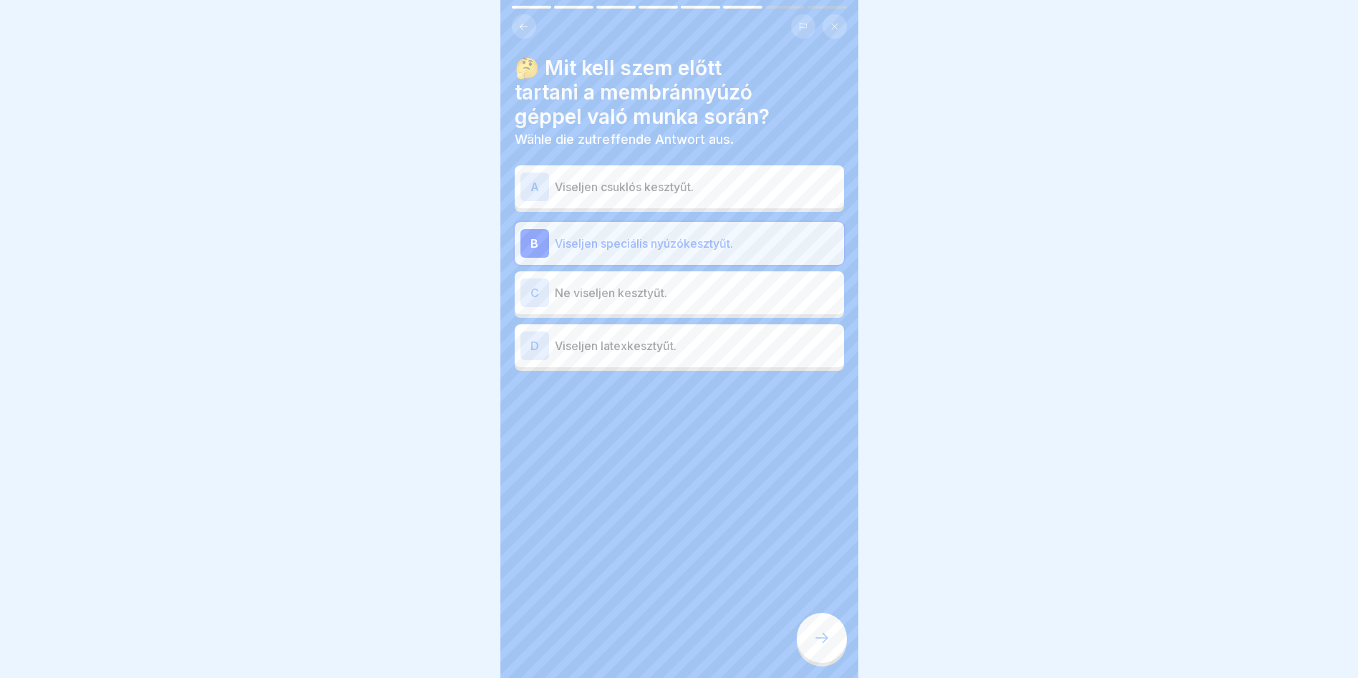
click at [825, 657] on div at bounding box center [822, 638] width 50 height 50
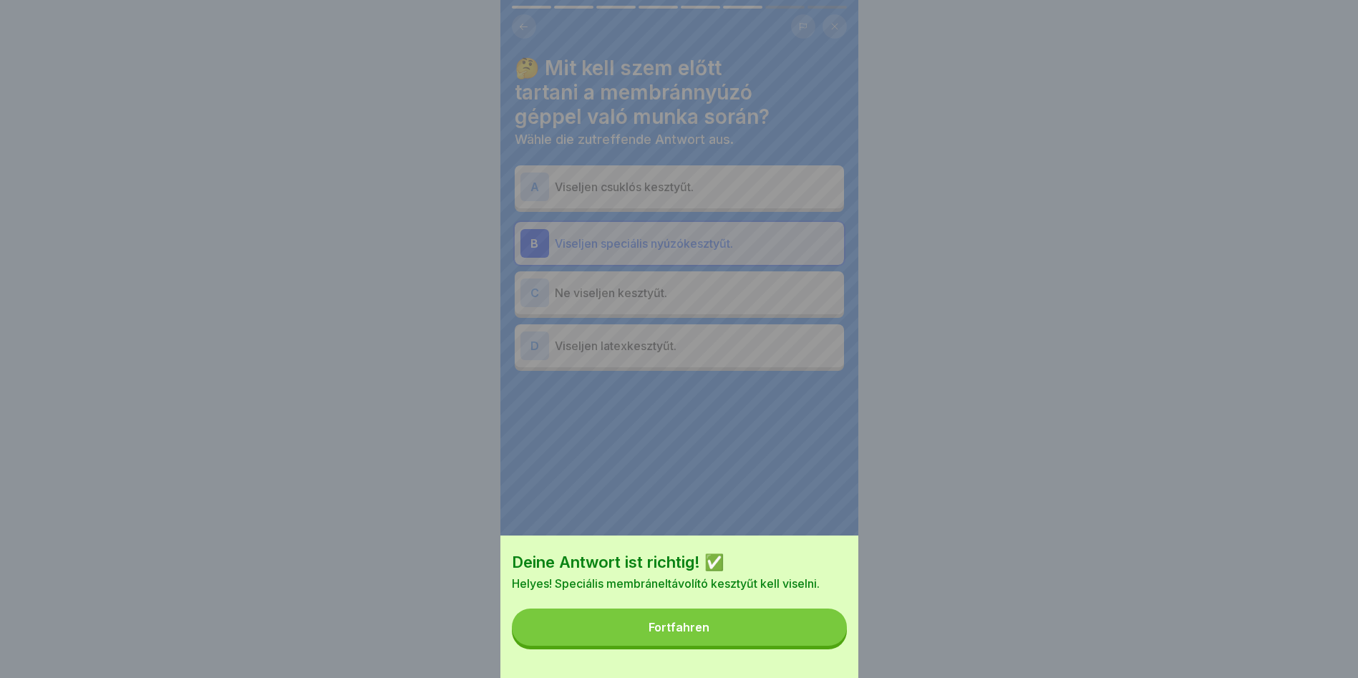
click at [792, 640] on button "Fortfahren" at bounding box center [679, 626] width 335 height 37
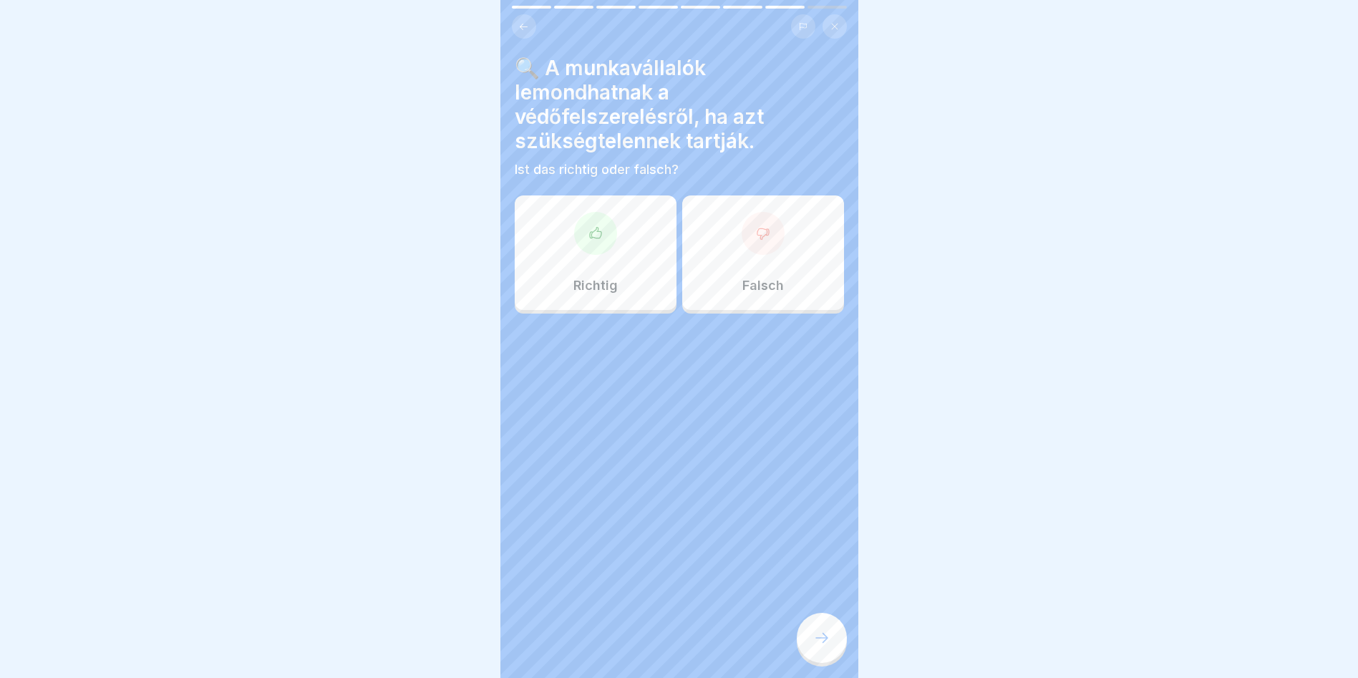
click at [802, 310] on div "Richtig Falsch" at bounding box center [679, 256] width 329 height 115
click at [762, 261] on div "Falsch" at bounding box center [763, 252] width 162 height 115
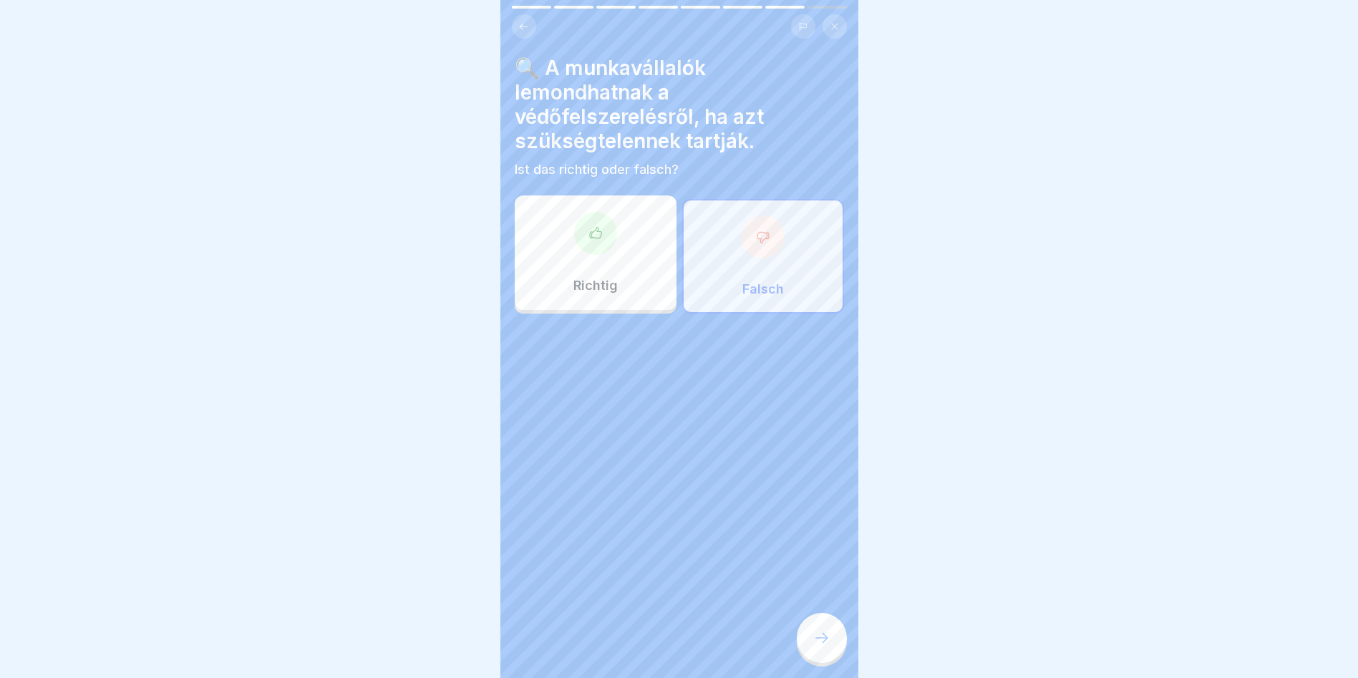
click at [815, 646] on icon at bounding box center [821, 637] width 17 height 17
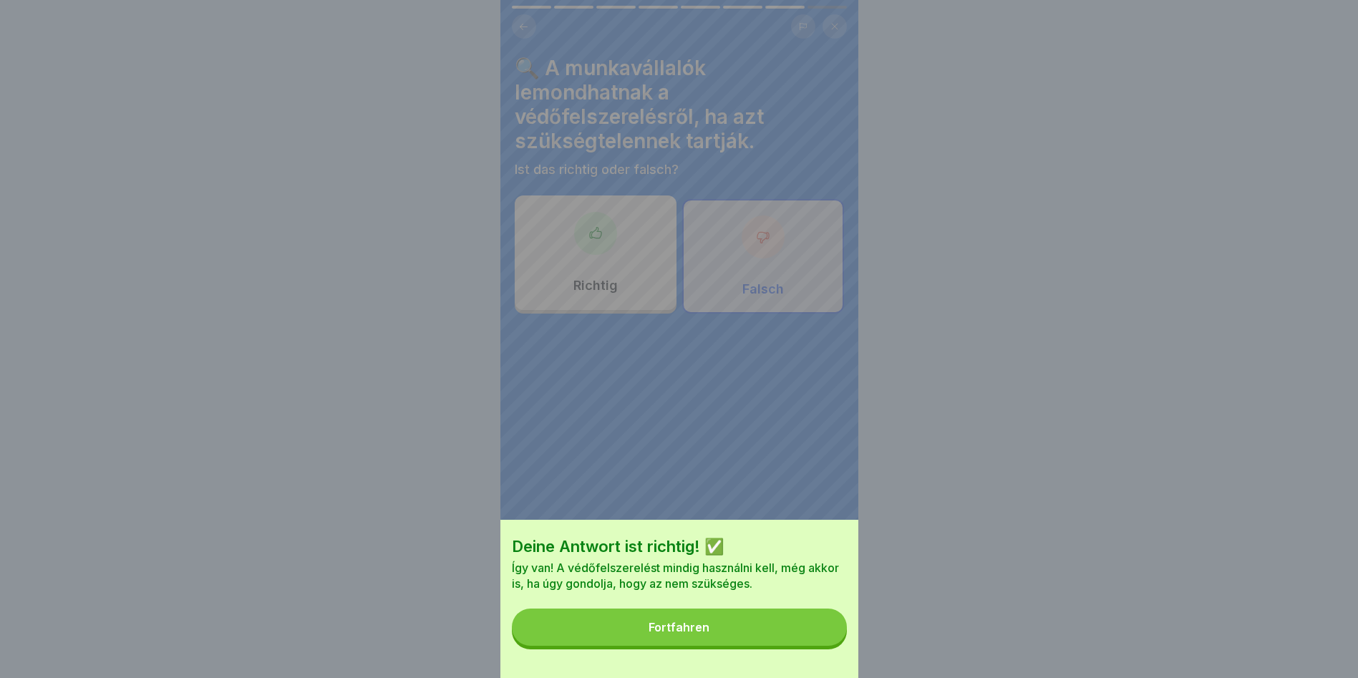
click at [815, 646] on button "Fortfahren" at bounding box center [679, 626] width 335 height 37
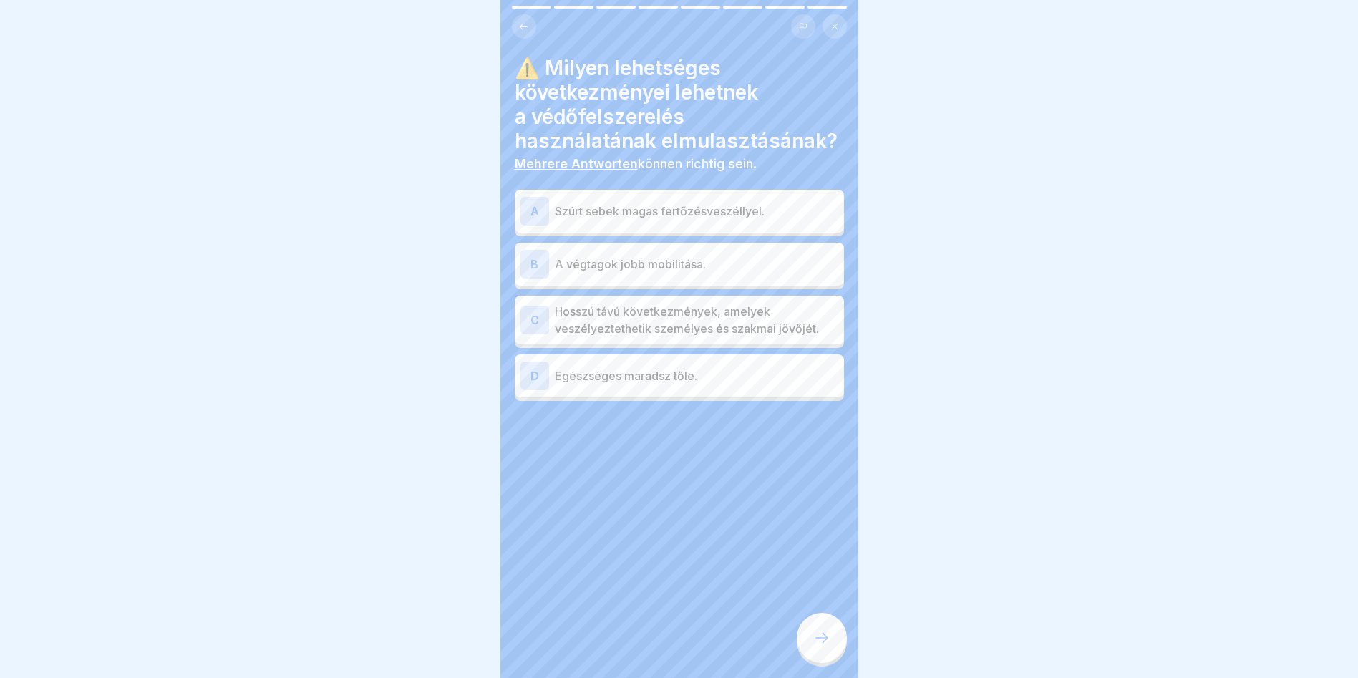
click at [714, 321] on p "Hosszú távú következmények, amelyek veszélyeztethetik személyes és szakmai jövő…" at bounding box center [696, 320] width 283 height 34
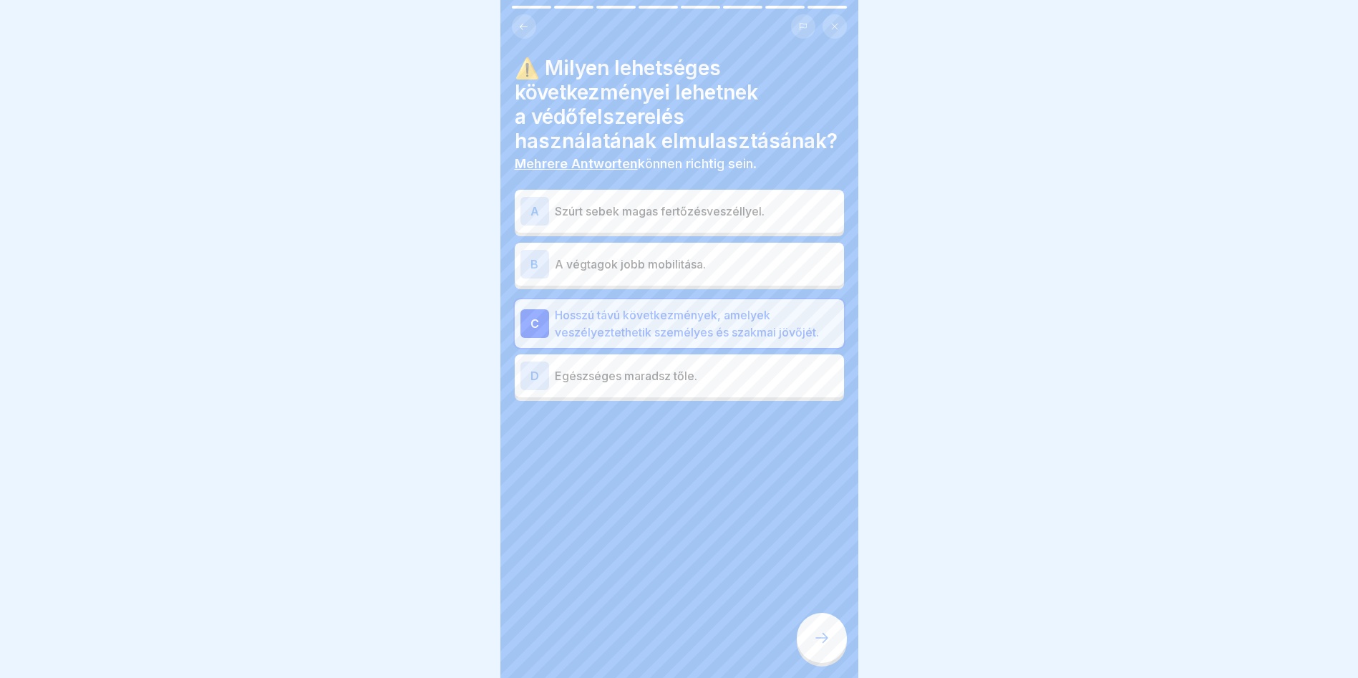
click at [815, 637] on div at bounding box center [822, 638] width 50 height 50
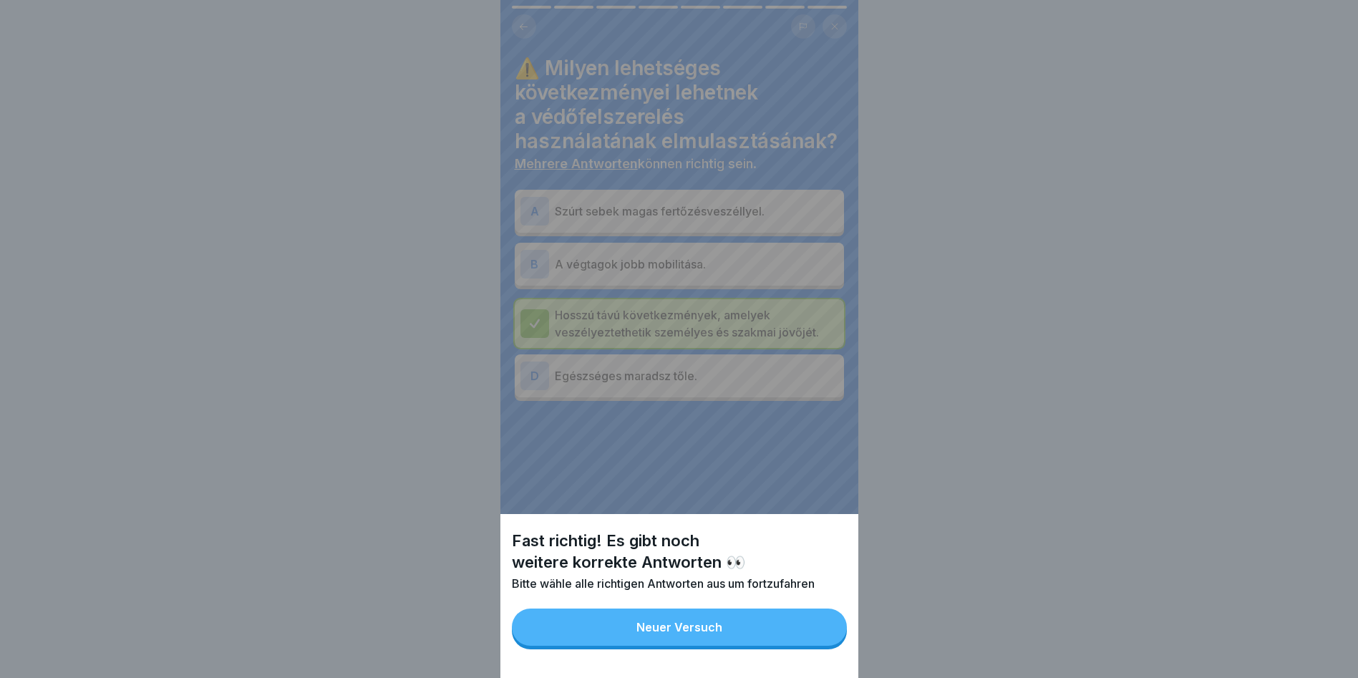
click at [793, 633] on button "Neuer Versuch" at bounding box center [679, 626] width 335 height 37
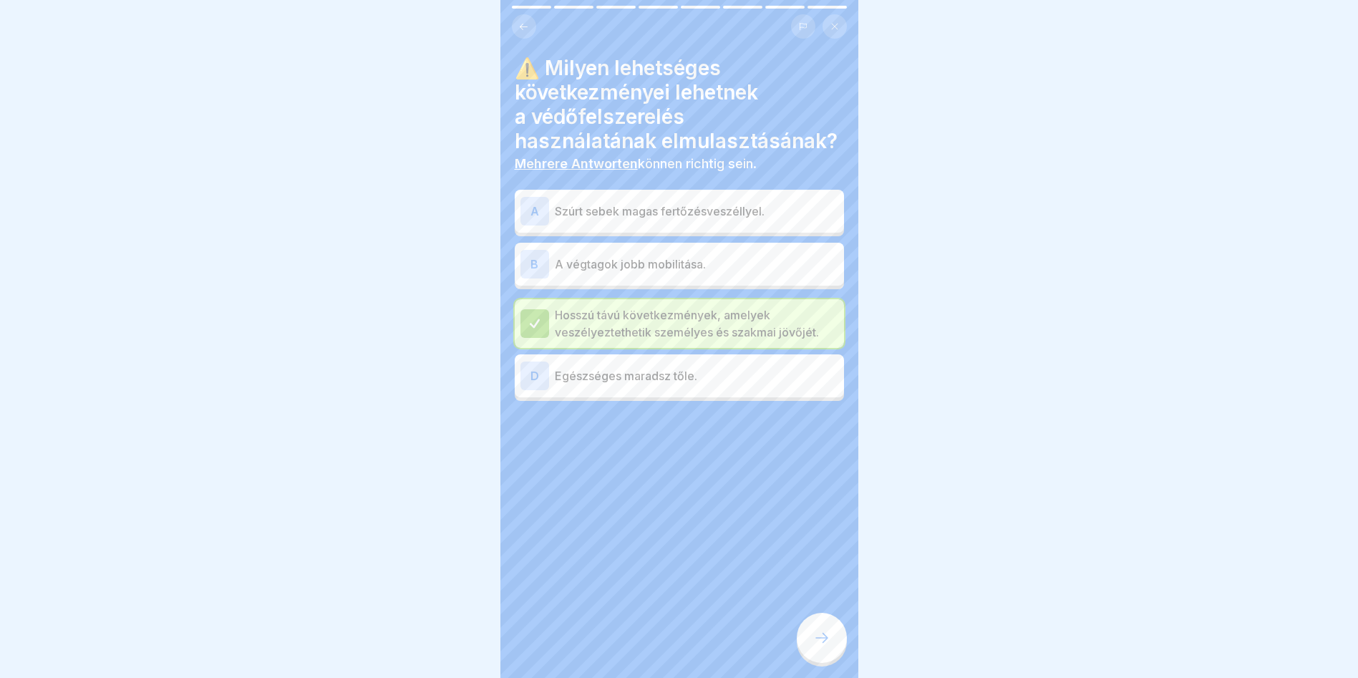
click at [683, 270] on p "A végtagok jobb mobilitása." at bounding box center [696, 264] width 283 height 17
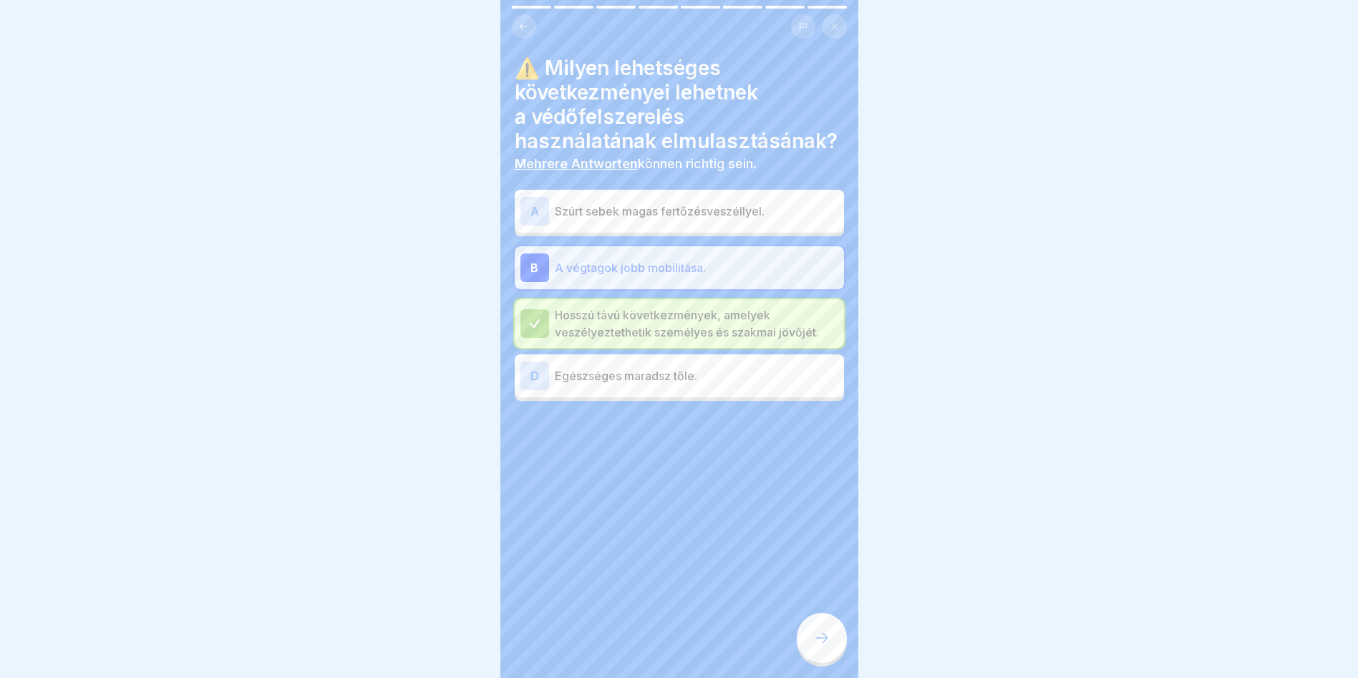
click at [818, 660] on div at bounding box center [822, 638] width 50 height 50
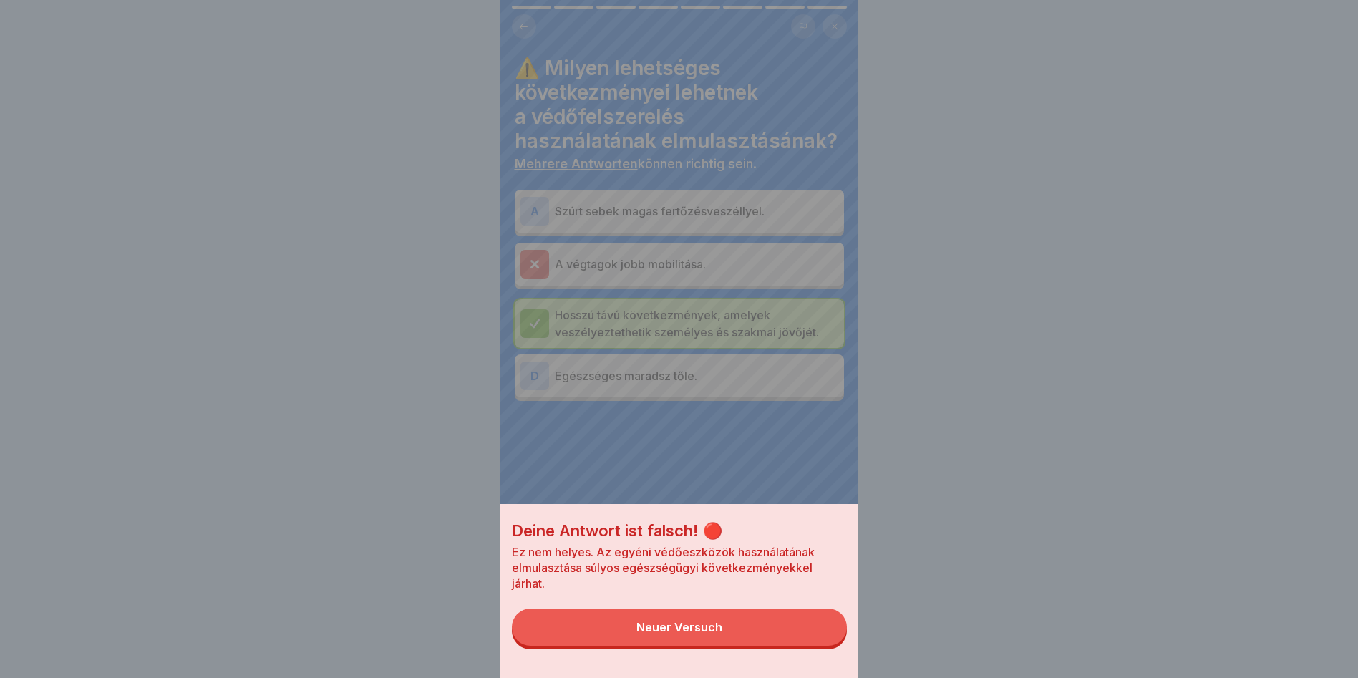
click at [810, 646] on button "Neuer Versuch" at bounding box center [679, 626] width 335 height 37
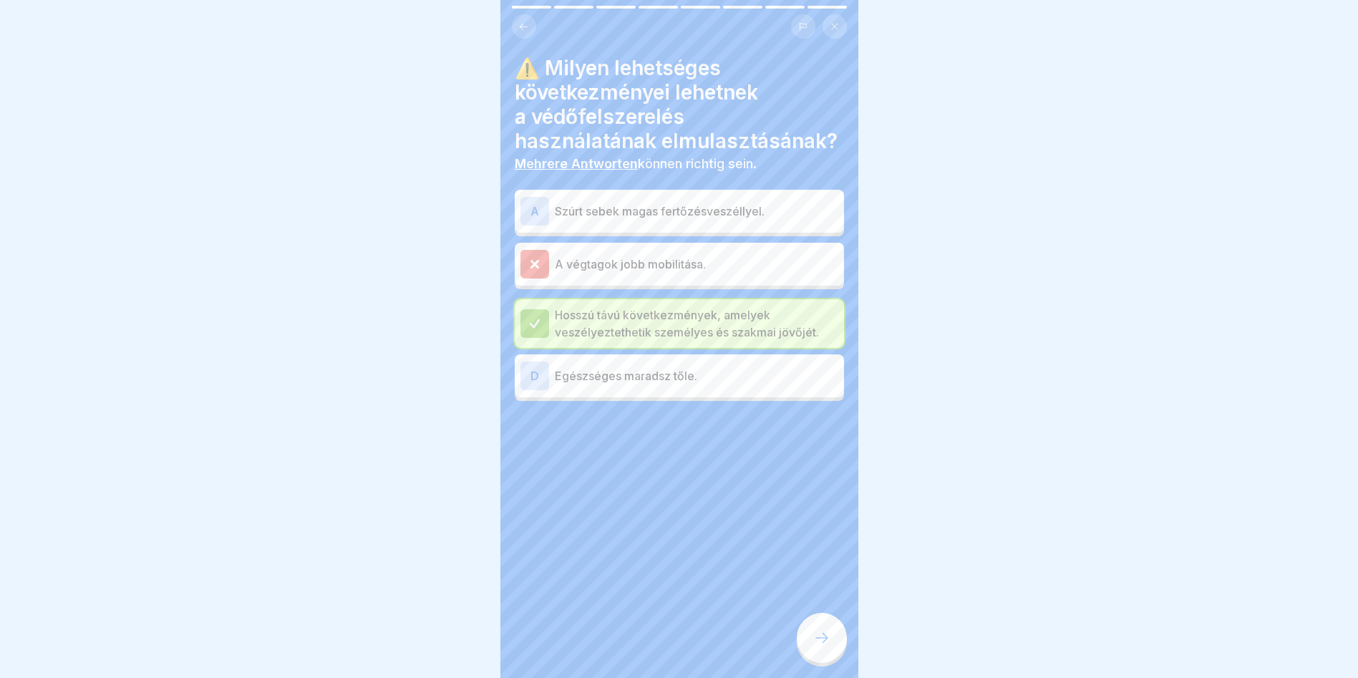
click at [707, 261] on p "A végtagok jobb mobilitása." at bounding box center [696, 264] width 283 height 17
click at [719, 222] on div "A Szúrt sebek magas fertőzésveszéllyel." at bounding box center [679, 211] width 318 height 29
click at [816, 643] on icon at bounding box center [821, 637] width 17 height 17
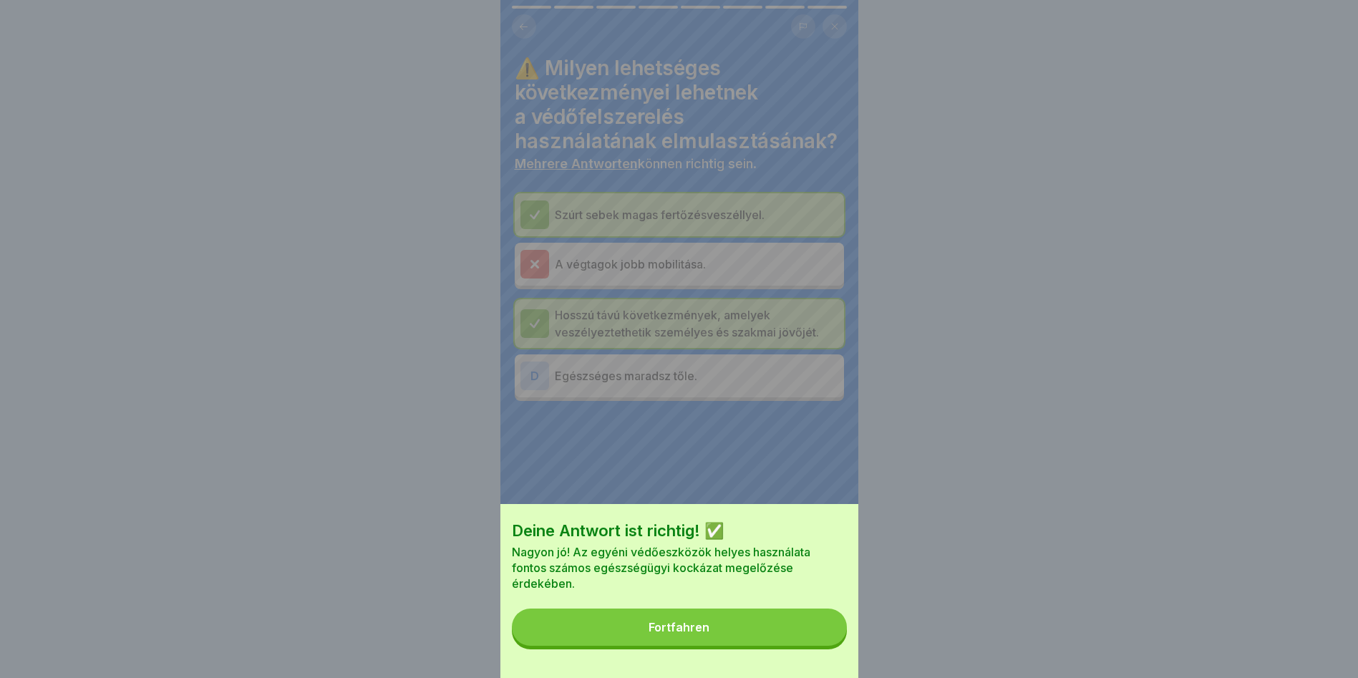
click at [816, 639] on button "Fortfahren" at bounding box center [679, 626] width 335 height 37
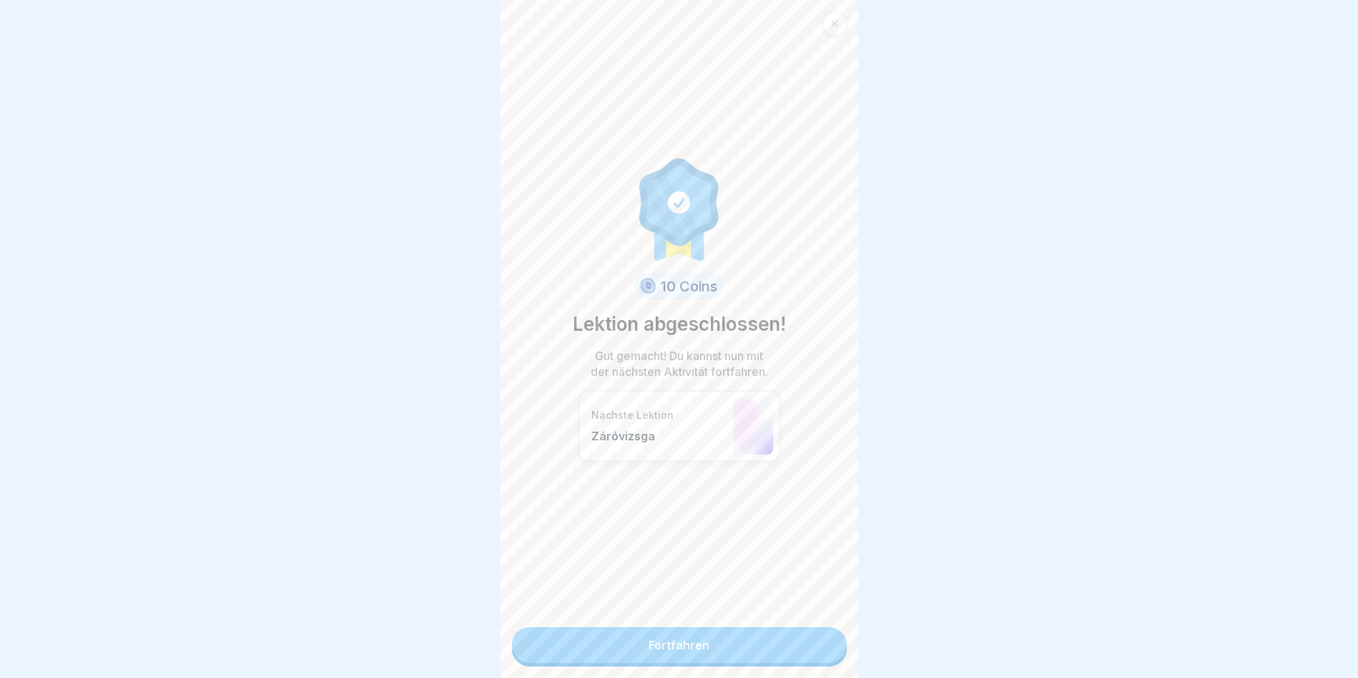
click at [824, 657] on link "Fortfahren" at bounding box center [679, 645] width 335 height 36
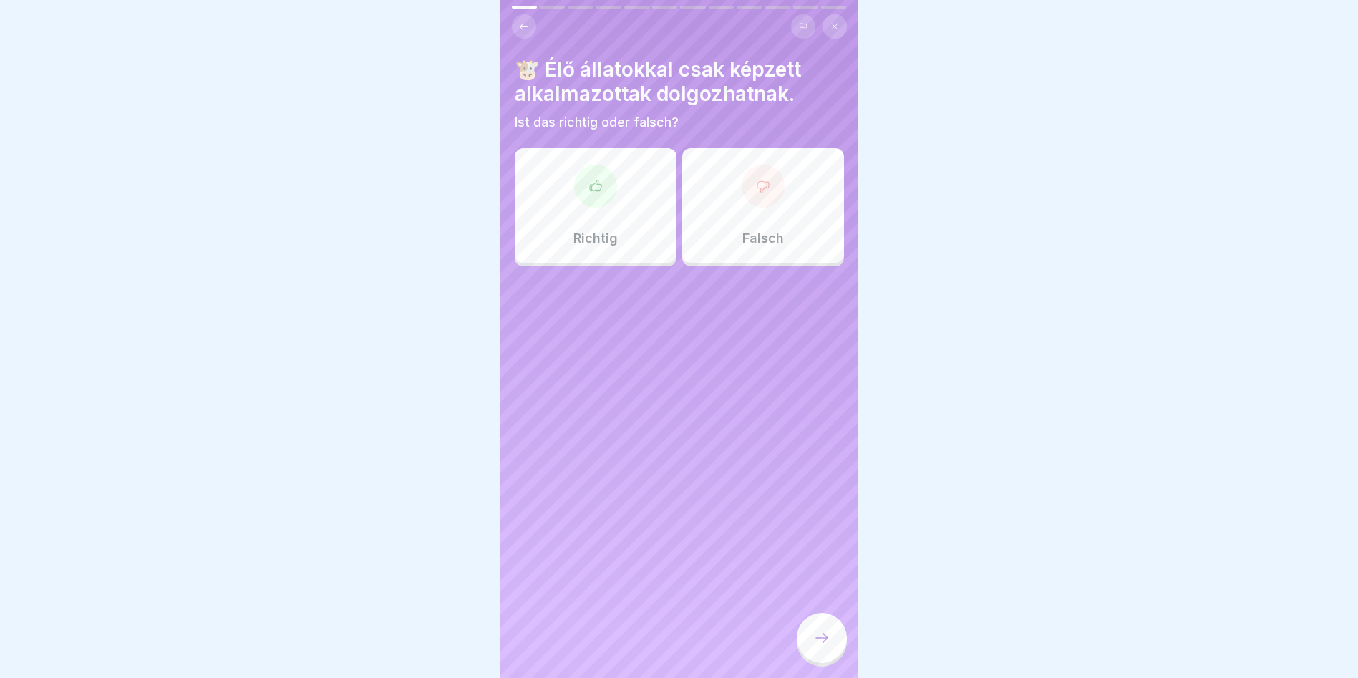
click at [608, 200] on div at bounding box center [595, 186] width 43 height 43
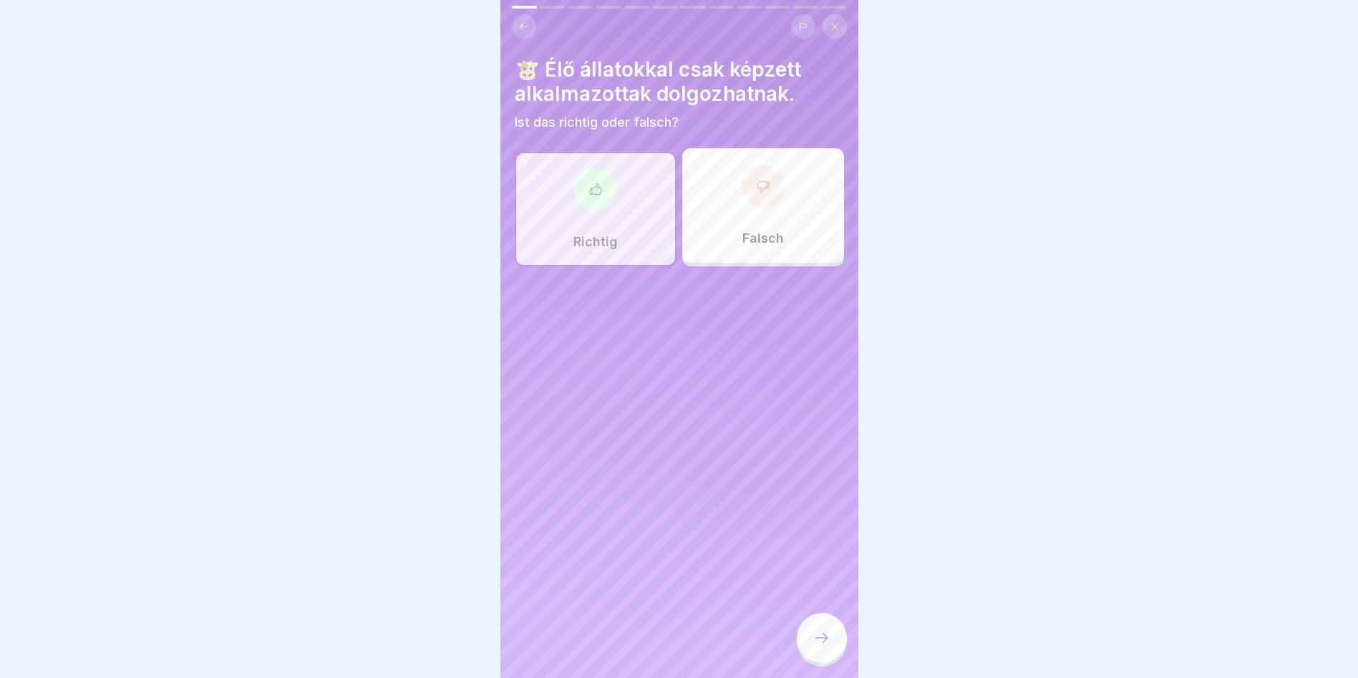
click at [833, 661] on div at bounding box center [822, 638] width 50 height 50
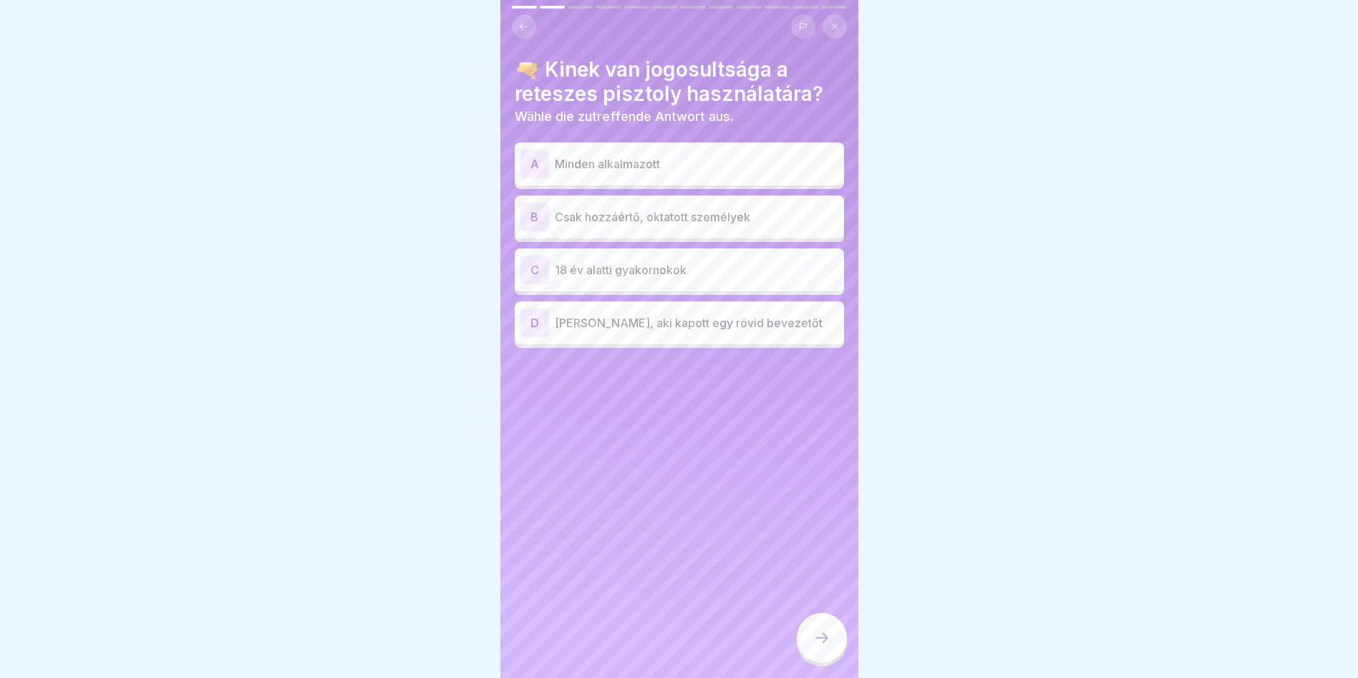
click at [623, 221] on p "Csak hozzáértő, oktatott személyek" at bounding box center [696, 216] width 283 height 17
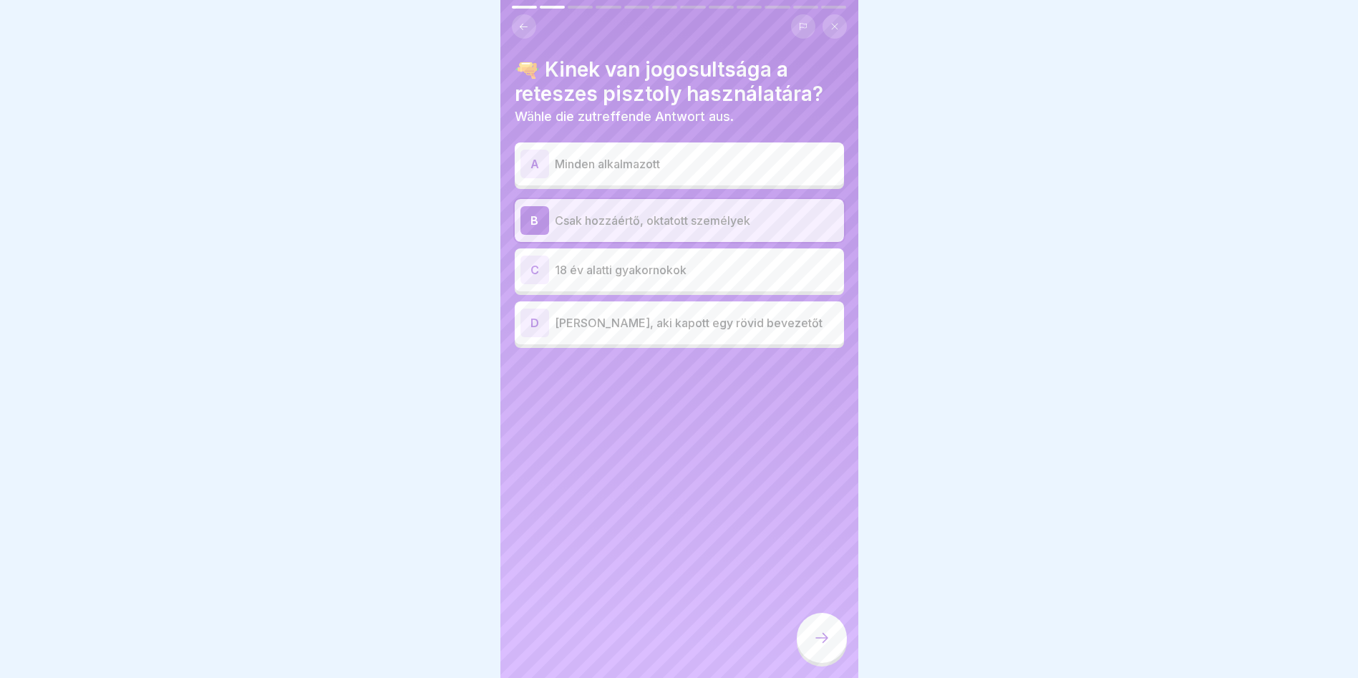
click at [814, 644] on icon at bounding box center [821, 637] width 17 height 17
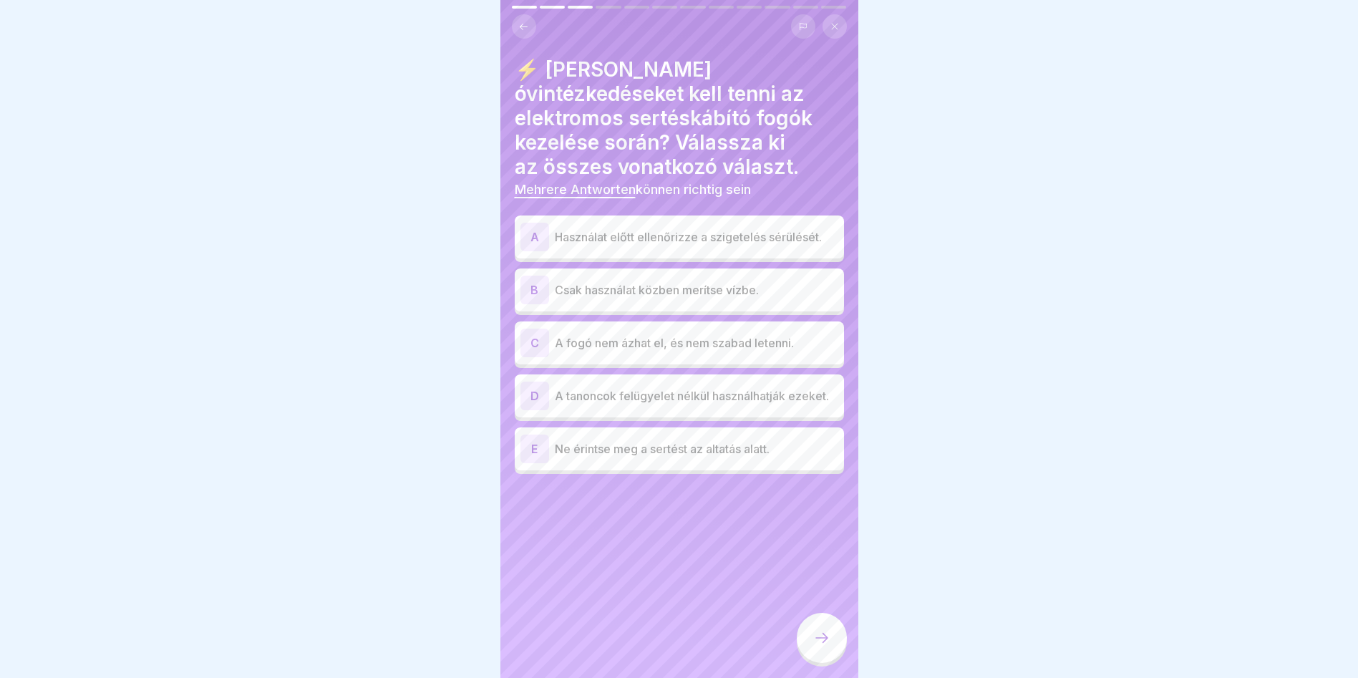
click at [631, 440] on p "Ne érintse meg a sertést az altatás alatt." at bounding box center [696, 448] width 283 height 17
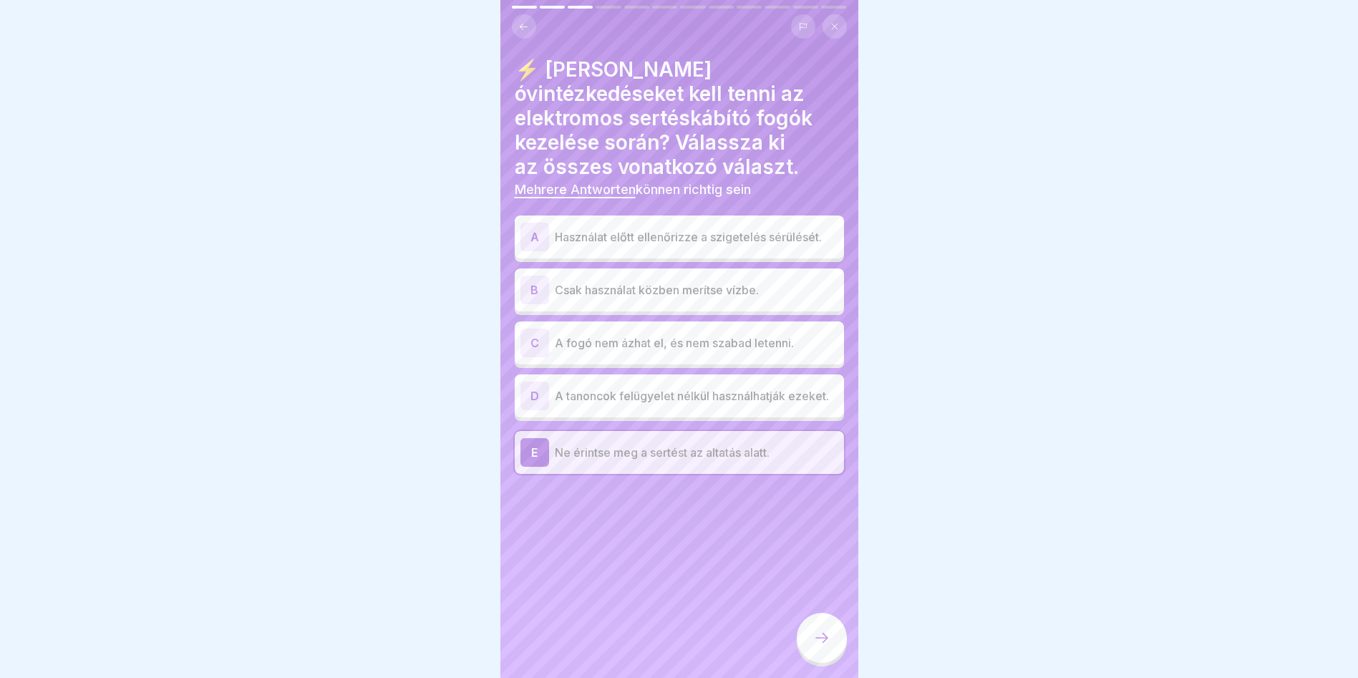
click at [661, 228] on p "Használat előtt ellenőrizze a szigetelés sérülését." at bounding box center [696, 236] width 283 height 17
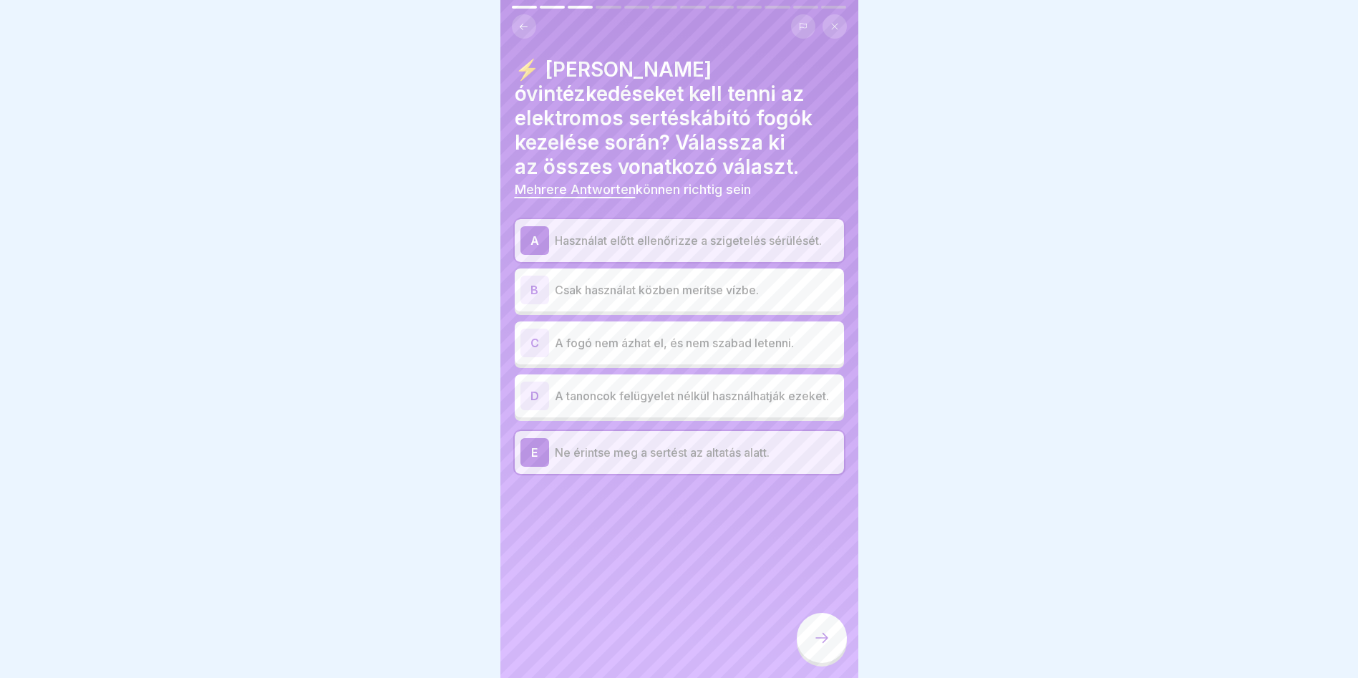
click at [822, 646] on icon at bounding box center [821, 637] width 17 height 17
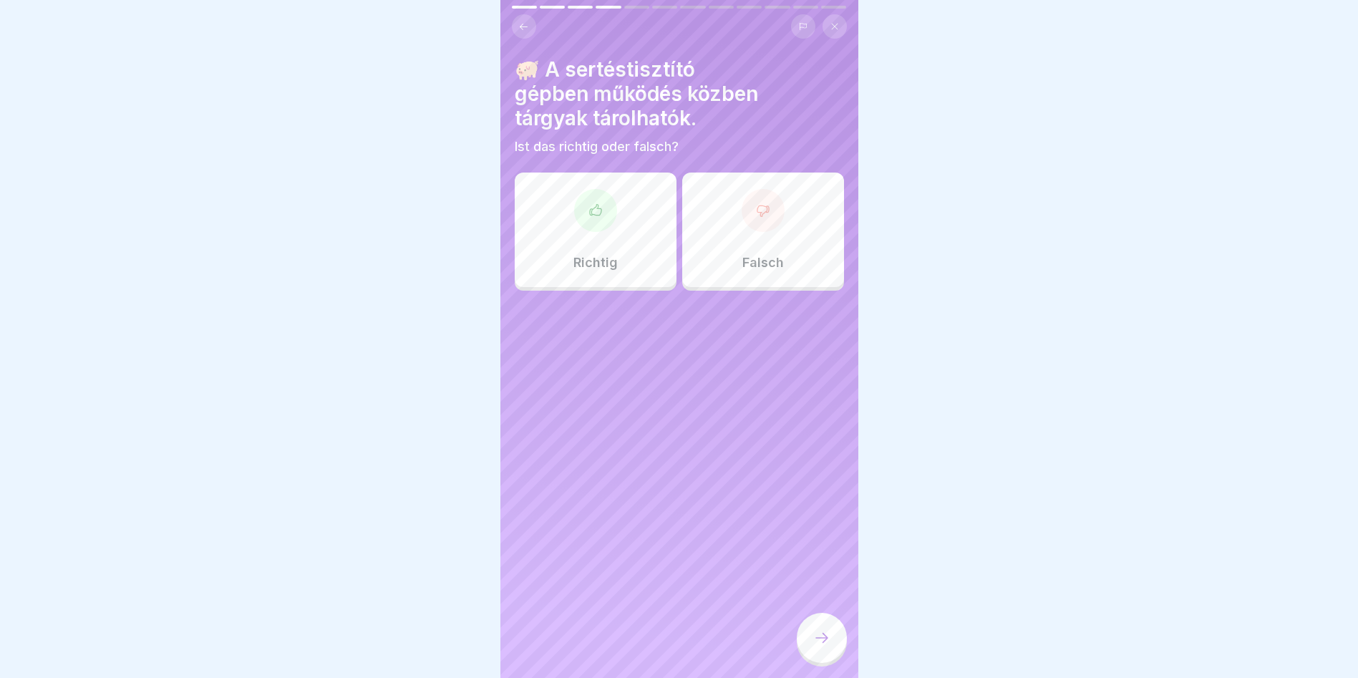
click at [742, 210] on div at bounding box center [763, 210] width 43 height 43
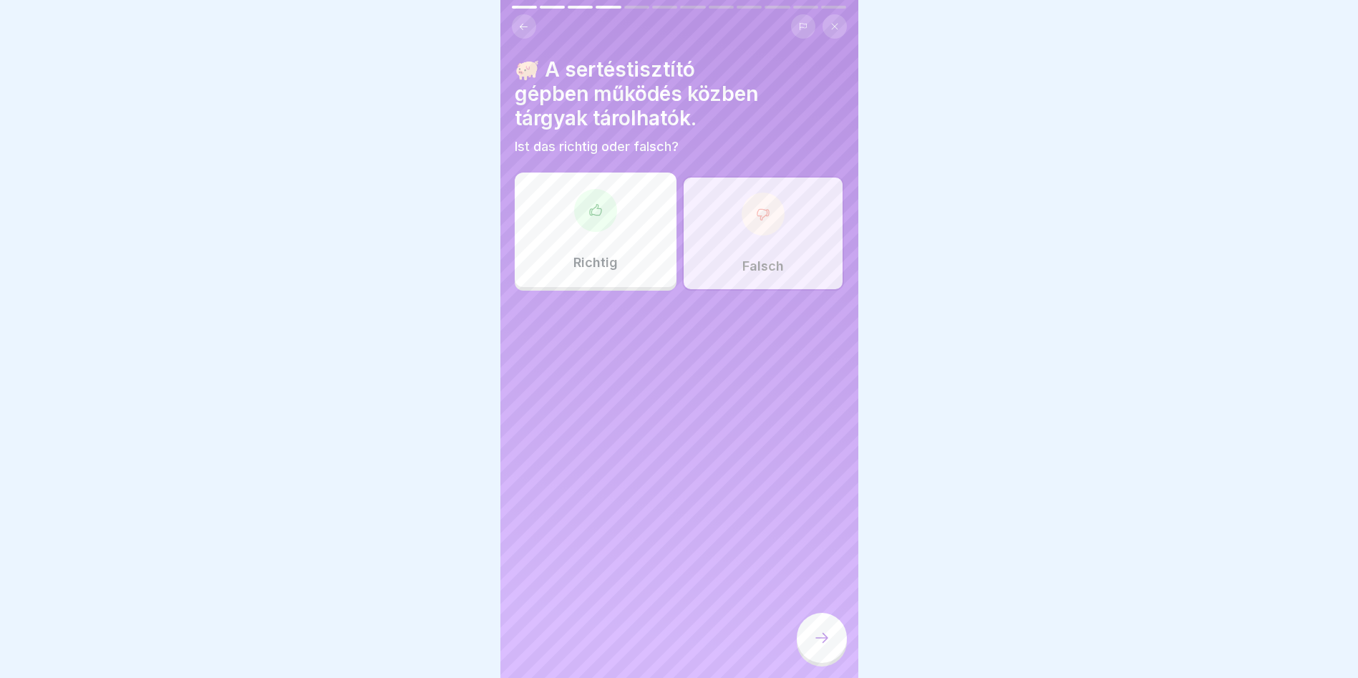
click at [817, 659] on div at bounding box center [822, 638] width 50 height 50
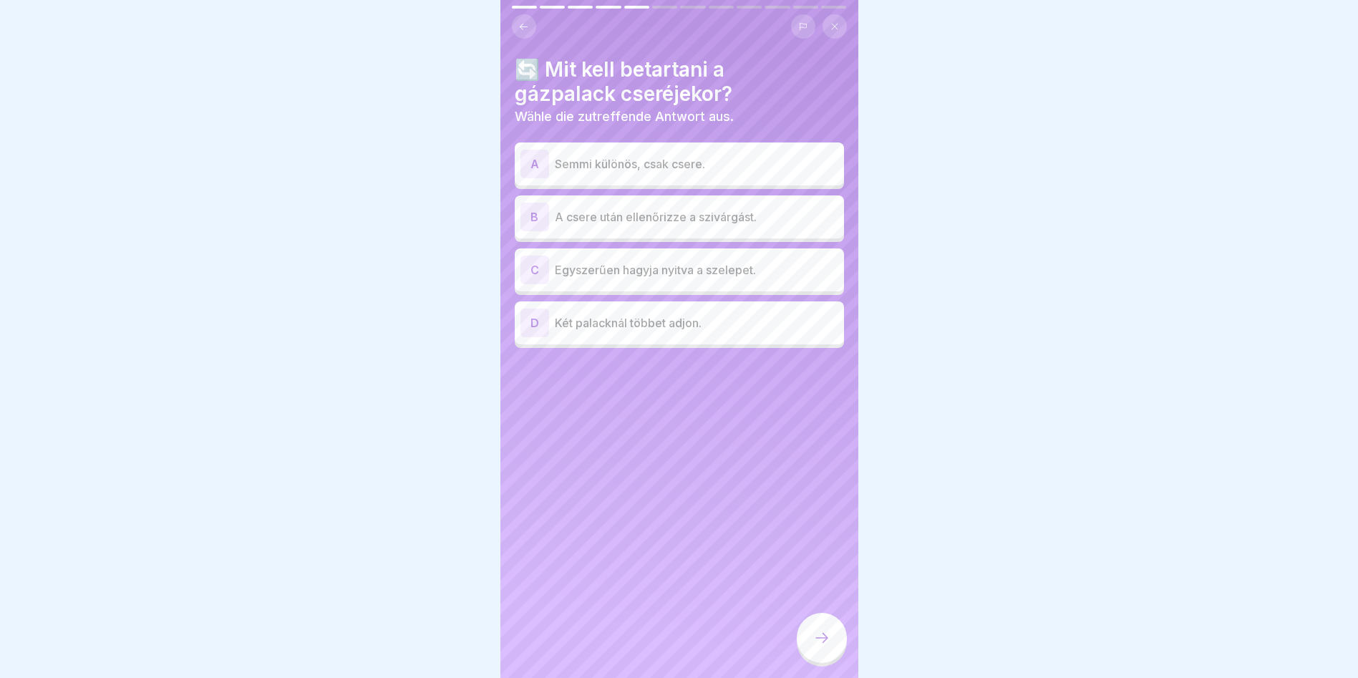
click at [756, 223] on p "A csere után ellenőrizze a szivárgást." at bounding box center [696, 216] width 283 height 17
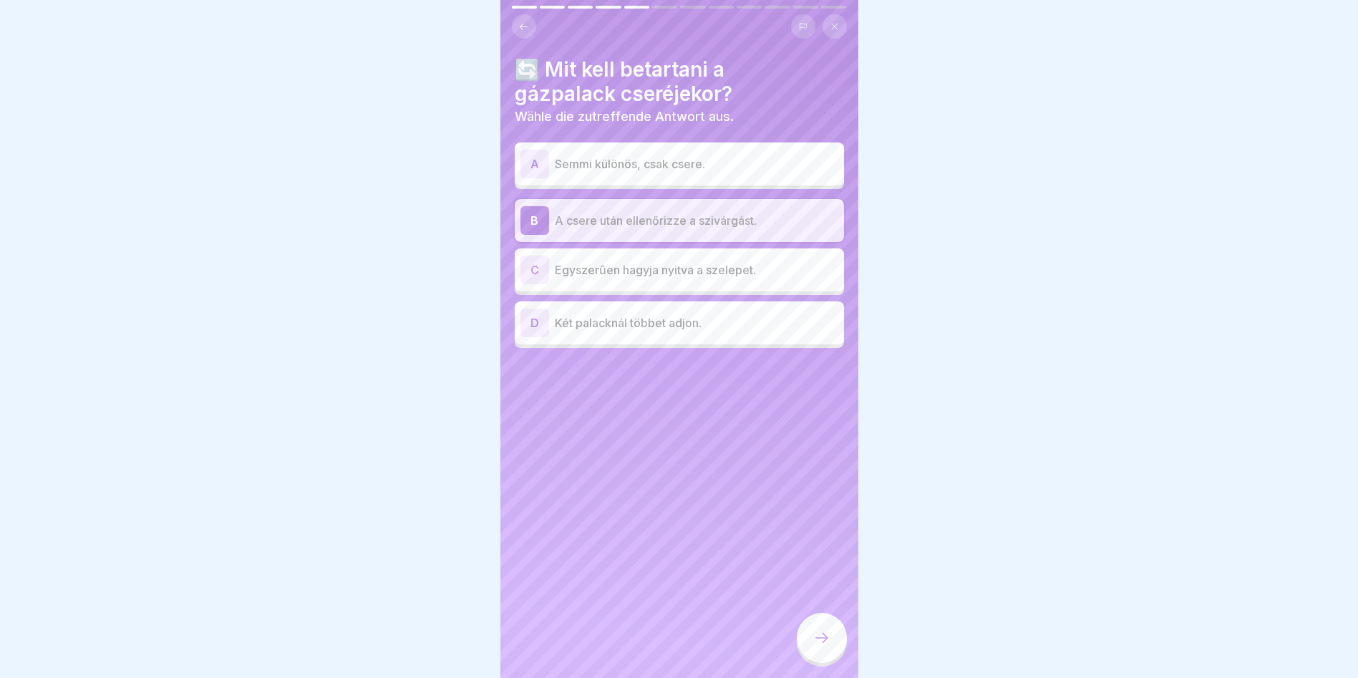
click at [813, 644] on icon at bounding box center [821, 637] width 17 height 17
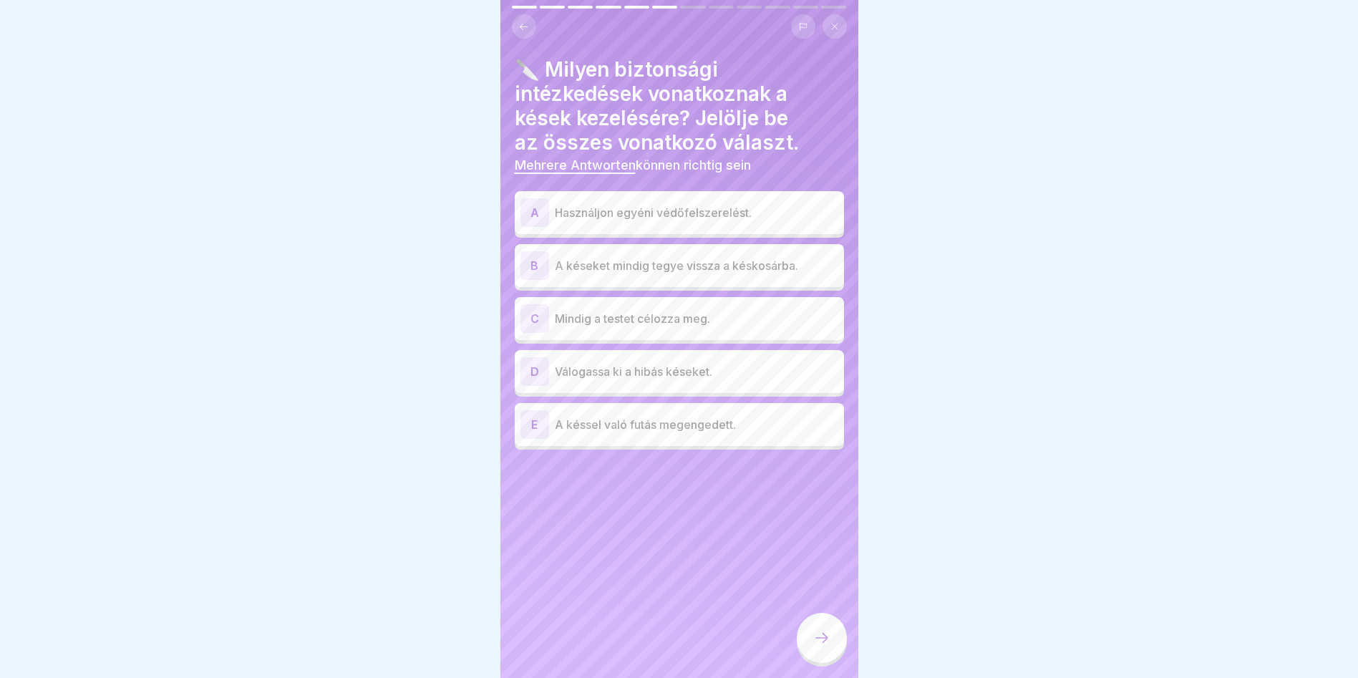
click at [708, 212] on p "Használjon egyéni védőfelszerelést." at bounding box center [696, 212] width 283 height 17
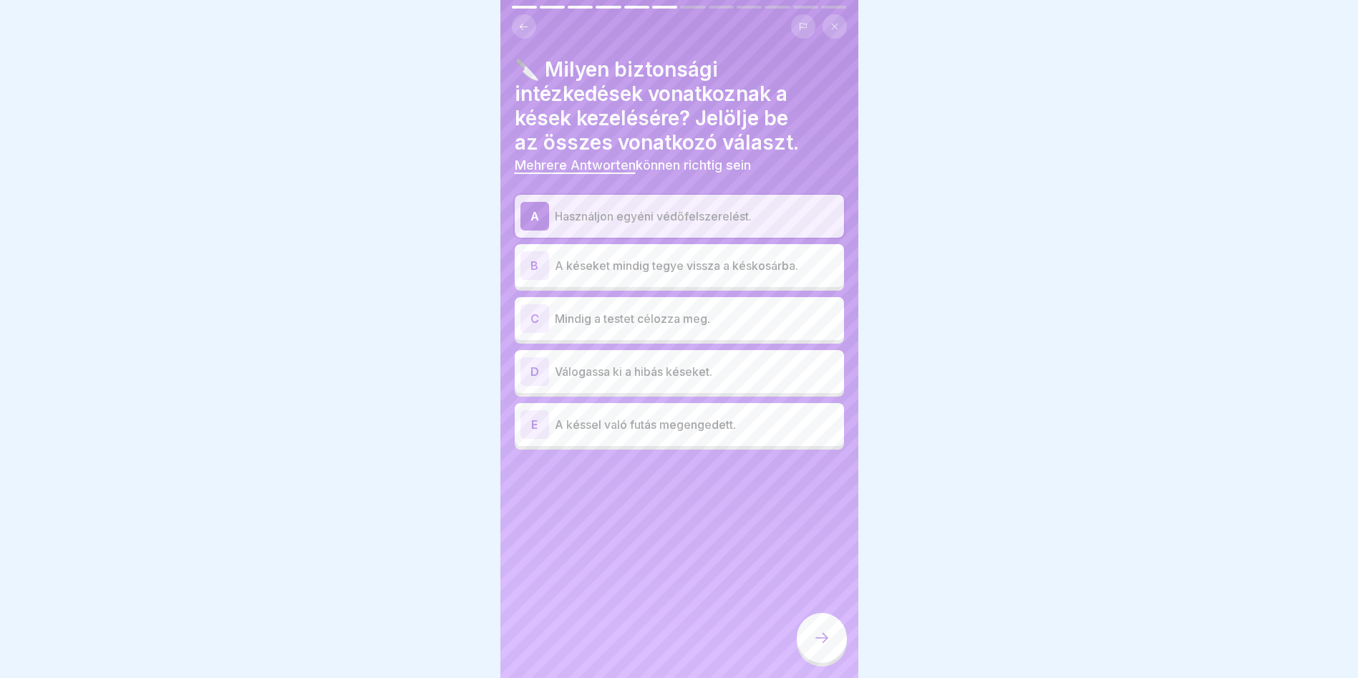
click at [710, 264] on p "A késeket mindig tegye vissza a késkosárba." at bounding box center [696, 265] width 283 height 17
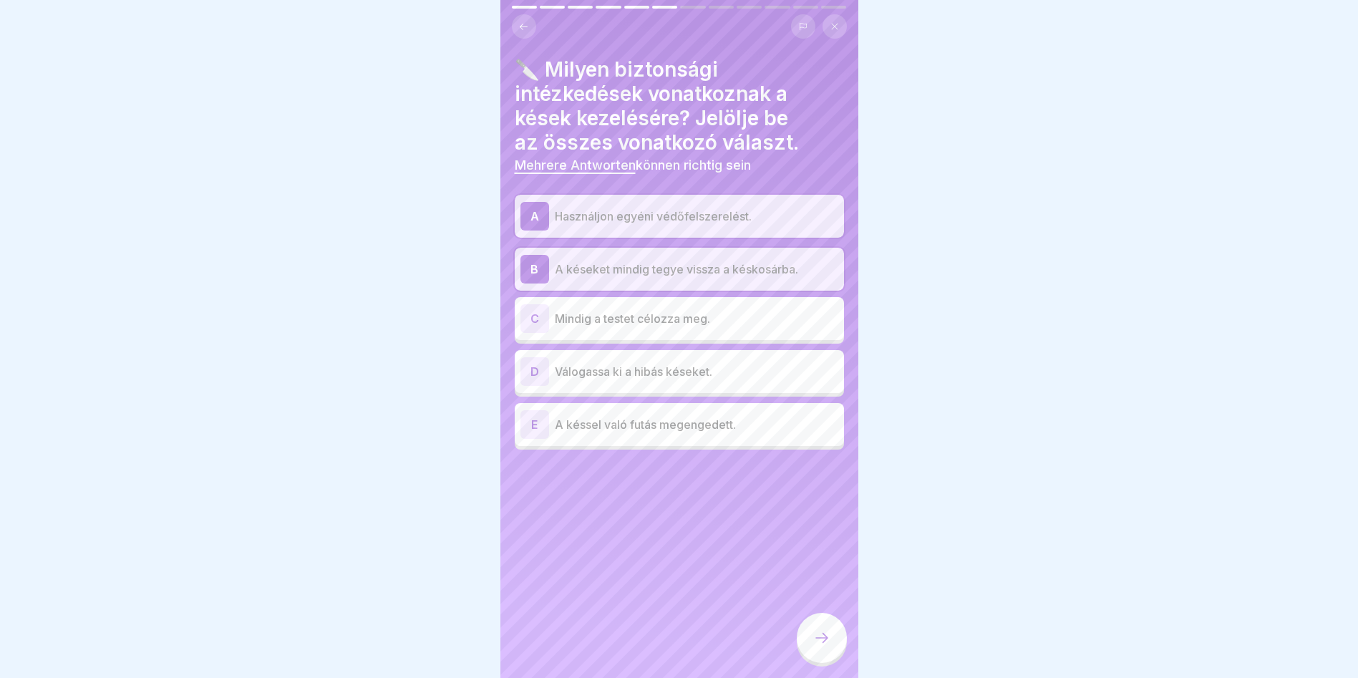
click at [832, 658] on div at bounding box center [822, 638] width 50 height 50
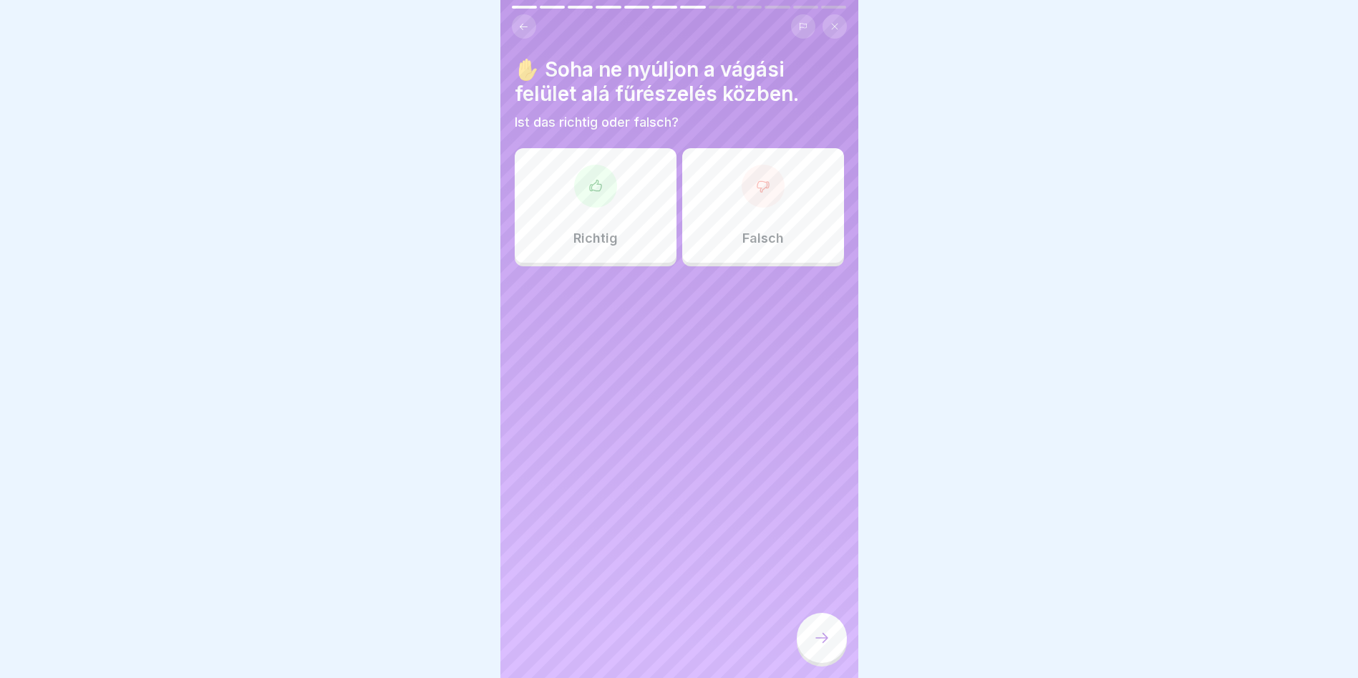
click at [611, 208] on div "Richtig" at bounding box center [596, 205] width 162 height 115
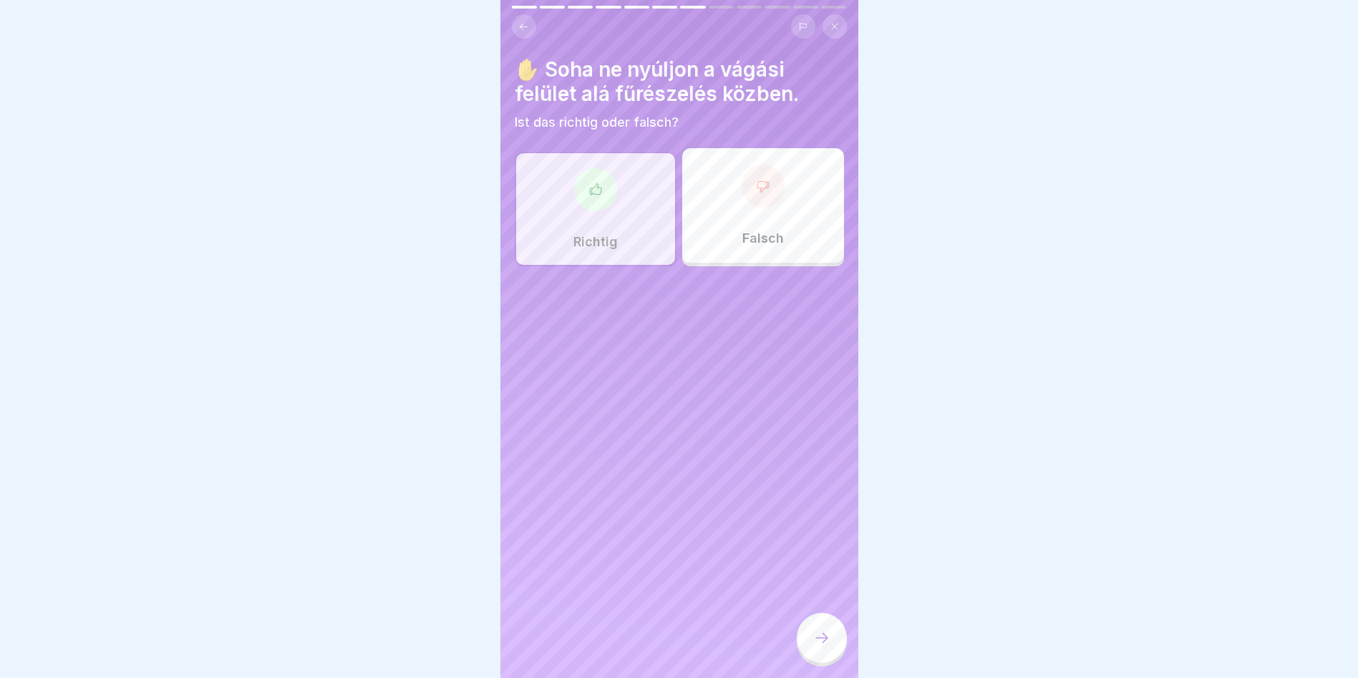
click at [821, 663] on div at bounding box center [822, 638] width 50 height 50
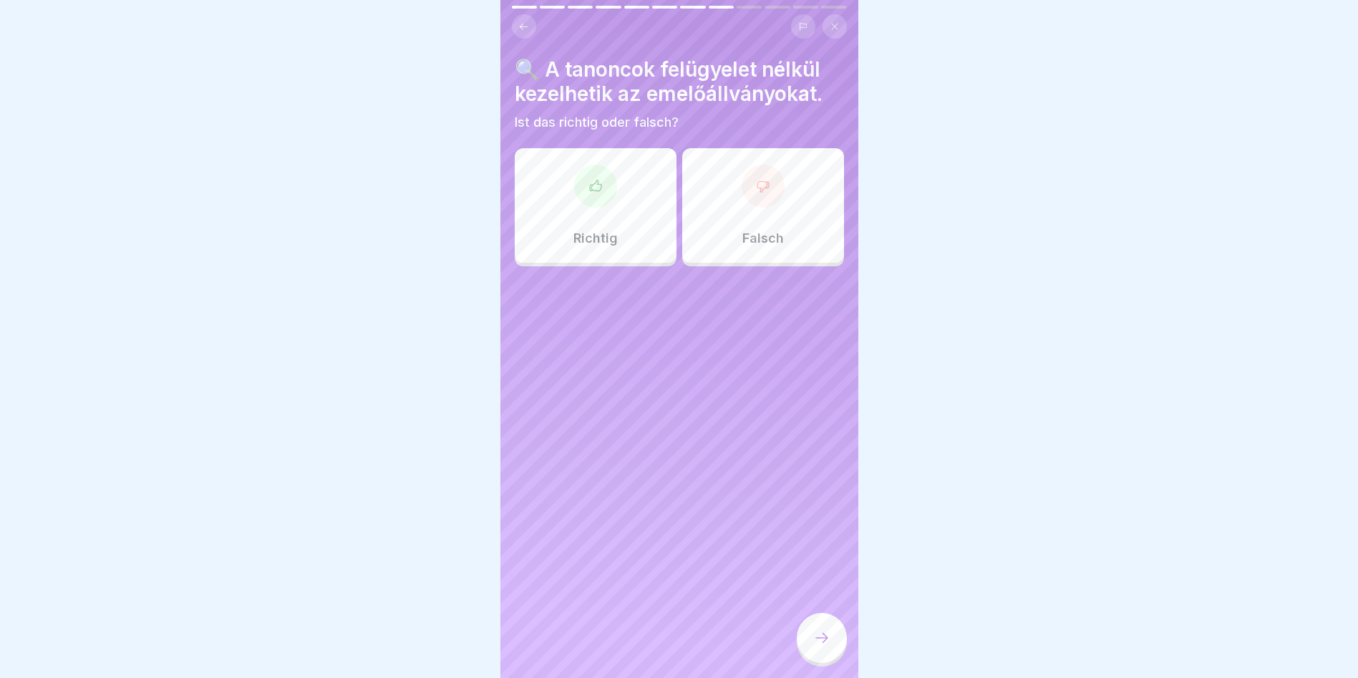
click at [770, 191] on div at bounding box center [763, 186] width 43 height 43
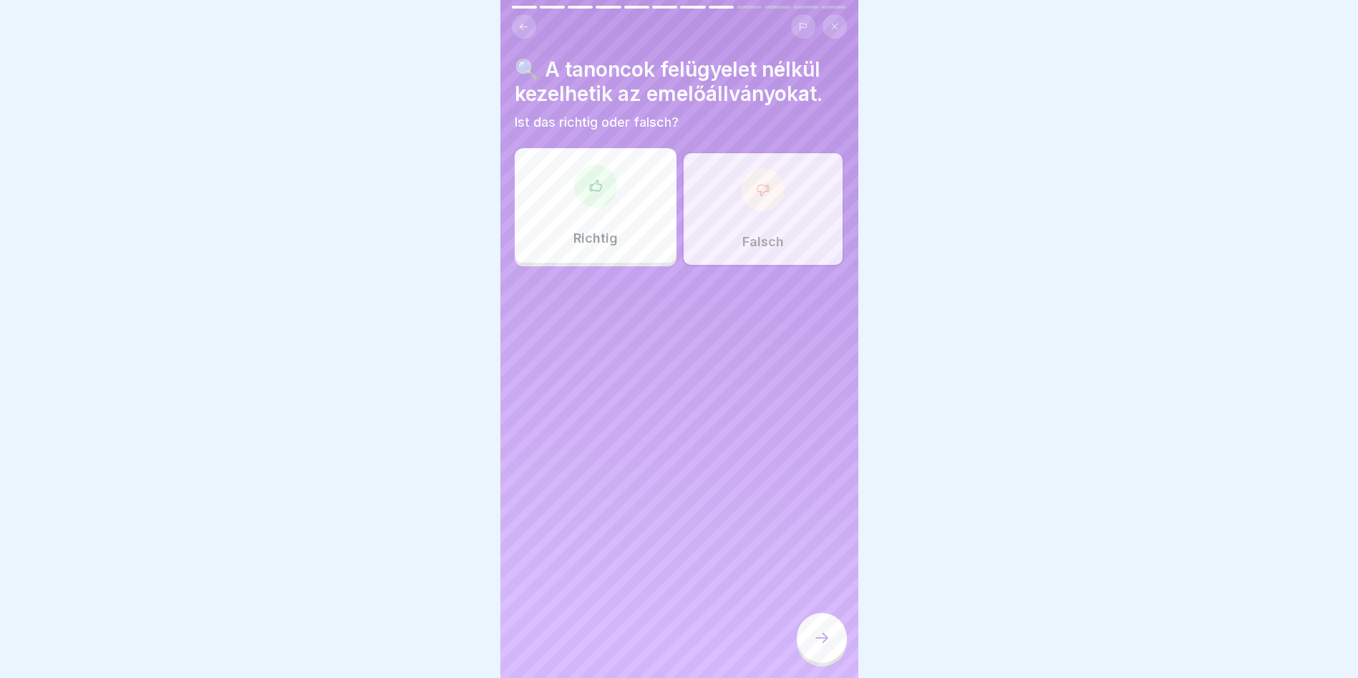
click at [830, 643] on icon at bounding box center [821, 637] width 17 height 17
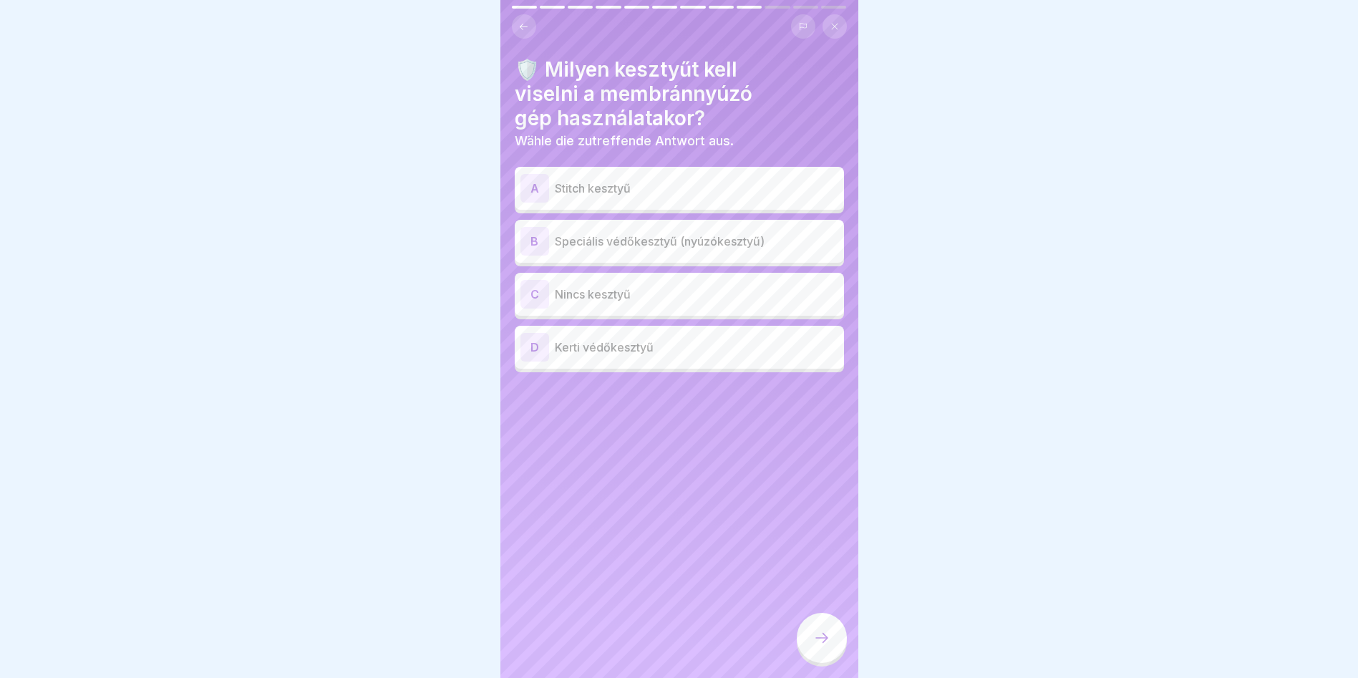
click at [703, 243] on p "Speciális védőkesztyű (nyúzókesztyű)" at bounding box center [696, 241] width 283 height 17
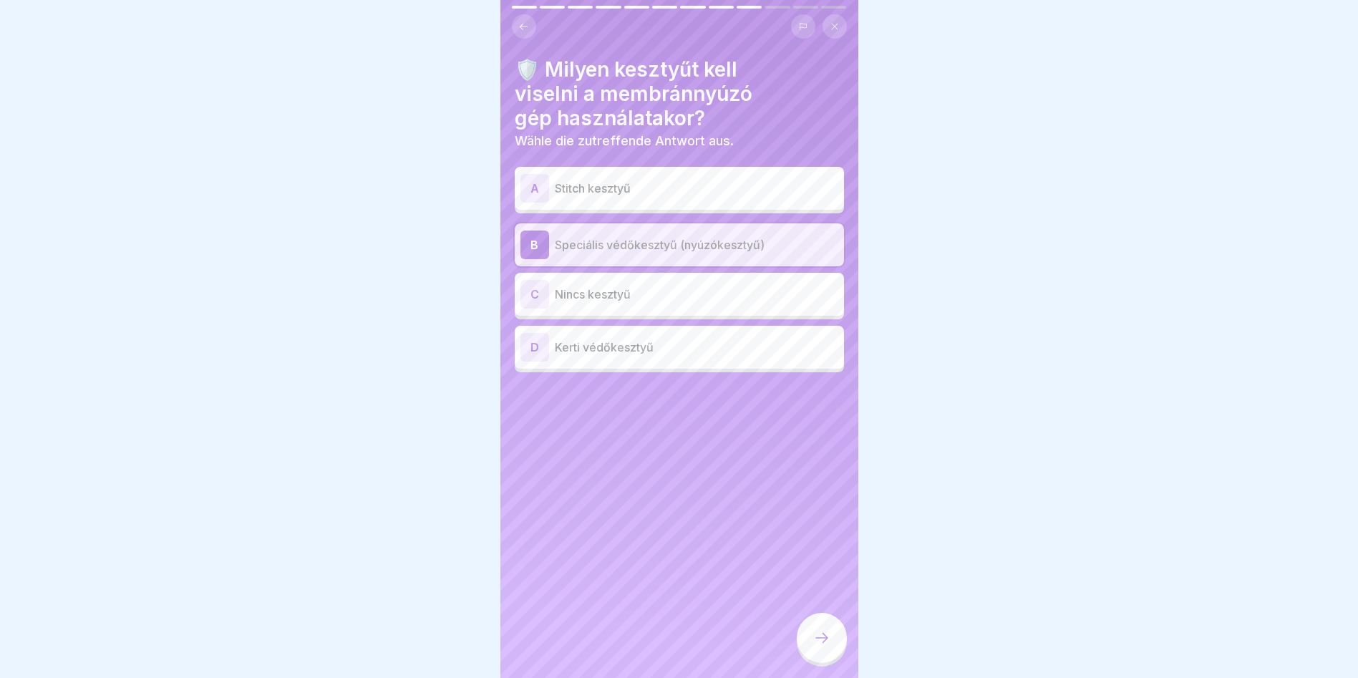
click at [815, 642] on icon at bounding box center [821, 637] width 17 height 17
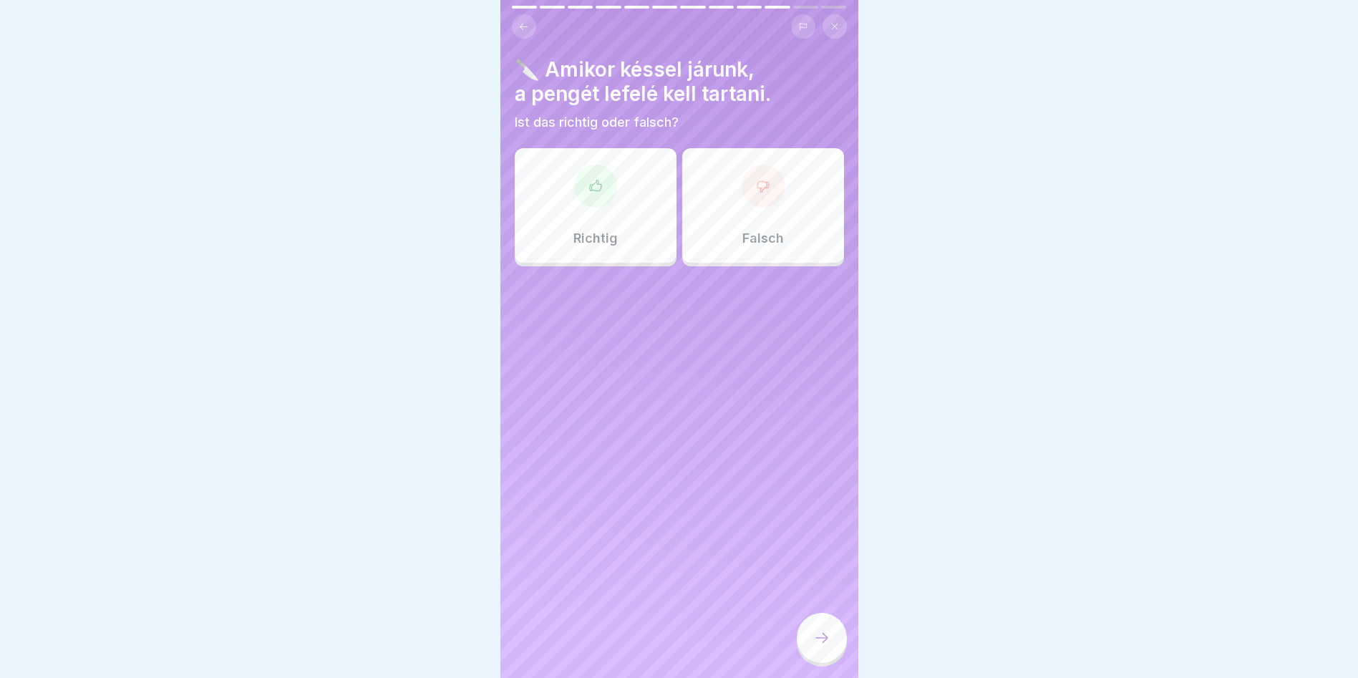
click at [628, 184] on div "Richtig" at bounding box center [596, 205] width 162 height 115
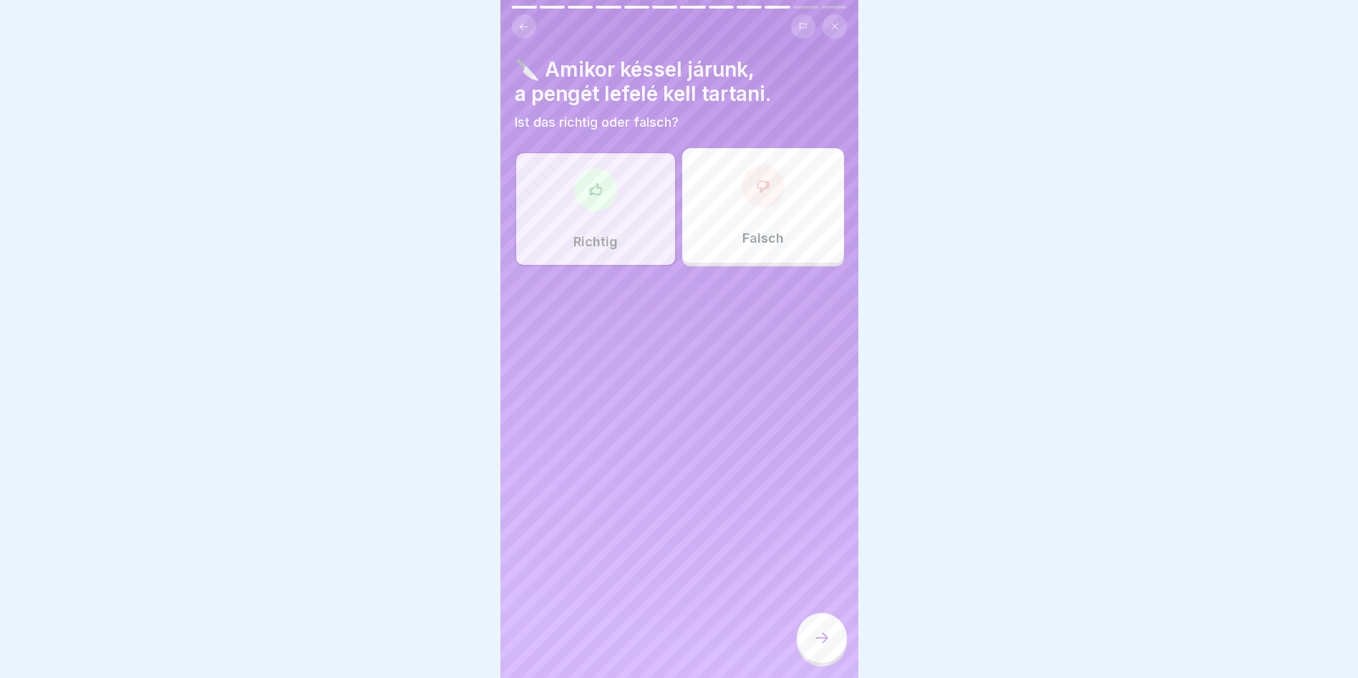
click at [828, 646] on icon at bounding box center [821, 637] width 17 height 17
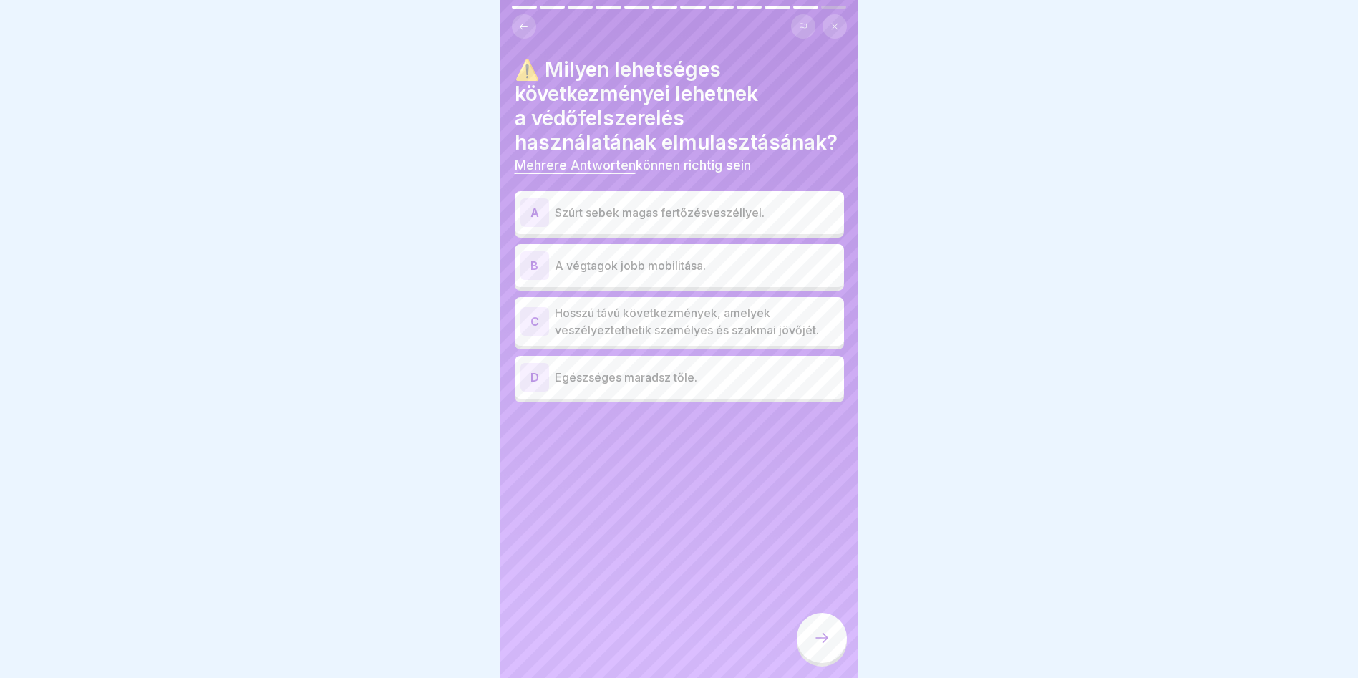
click at [717, 205] on p "Szúrt sebek magas fertőzésveszéllyel." at bounding box center [696, 212] width 283 height 17
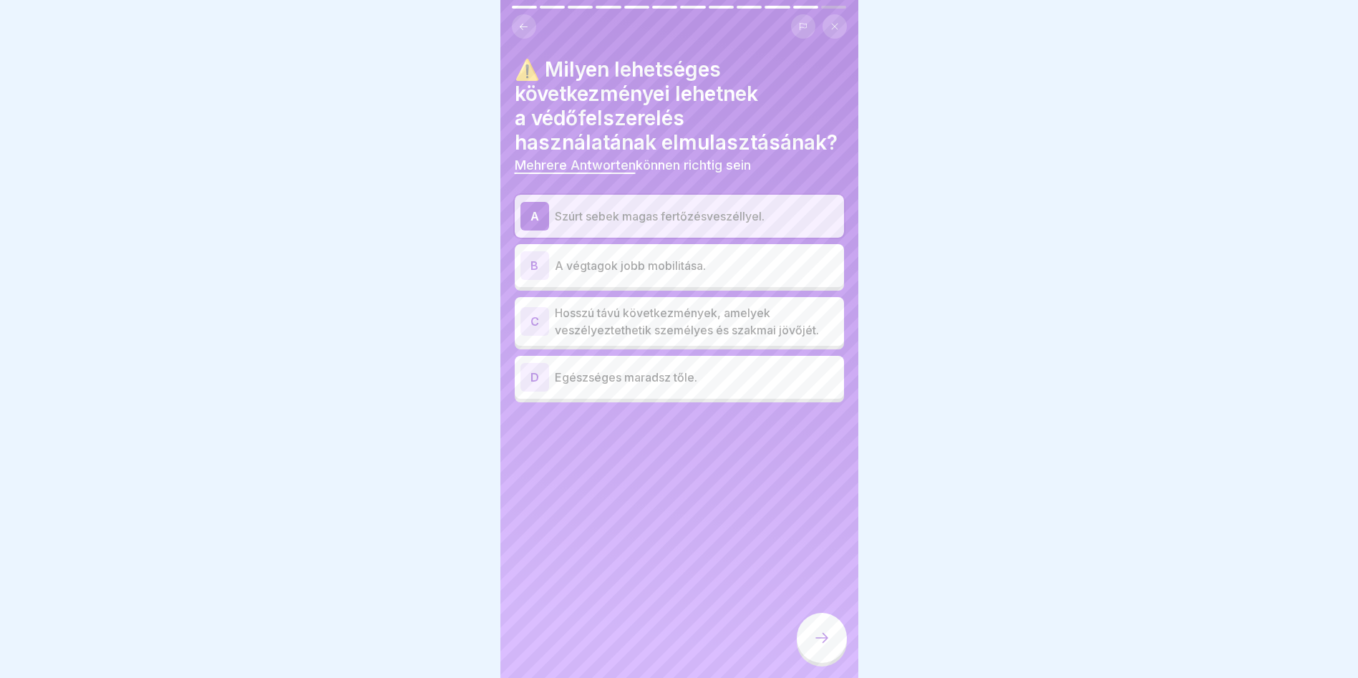
click at [693, 269] on p "A végtagok jobb mobilitása." at bounding box center [696, 265] width 283 height 17
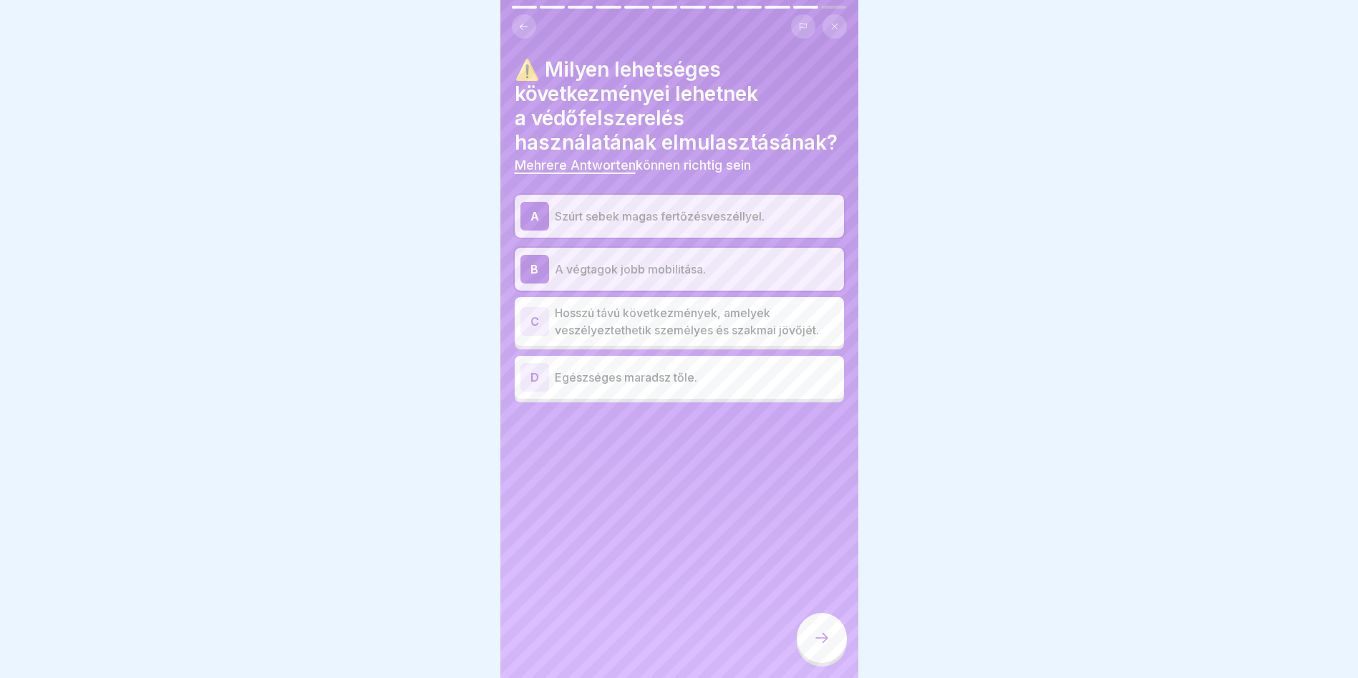
click at [817, 646] on icon at bounding box center [821, 637] width 17 height 17
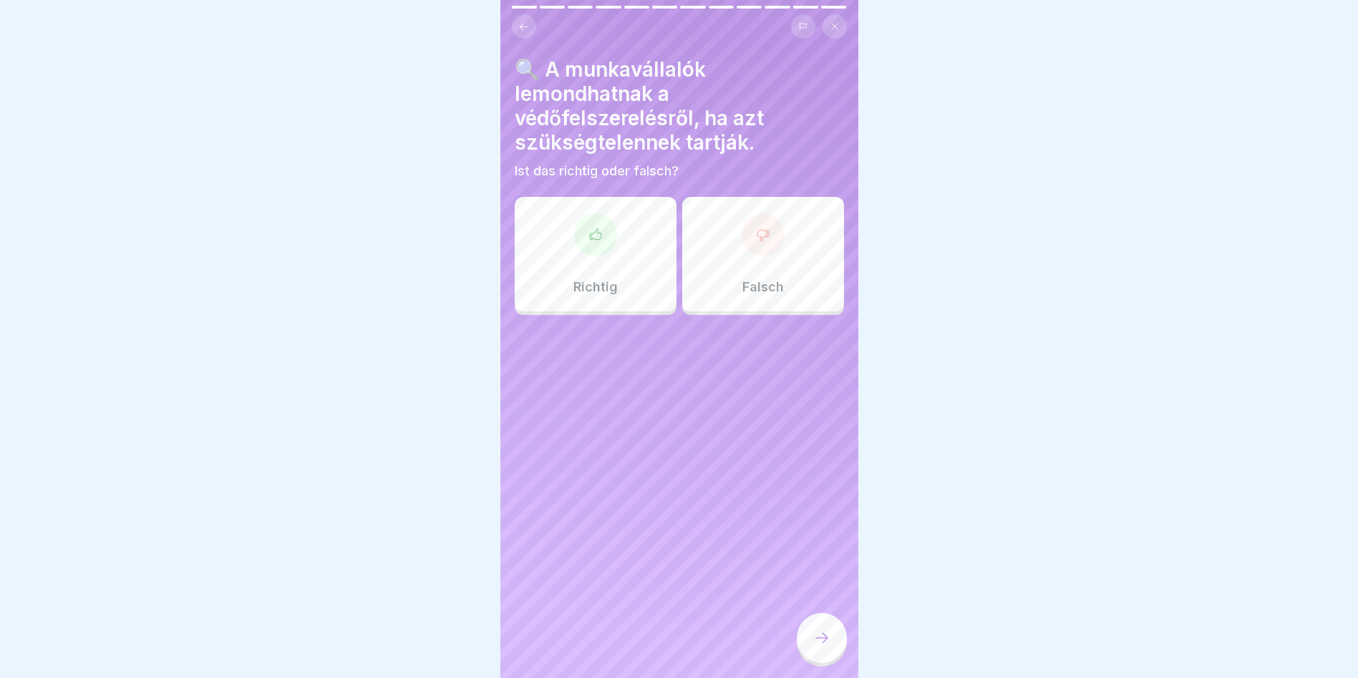
click at [784, 254] on div "Falsch" at bounding box center [763, 254] width 162 height 115
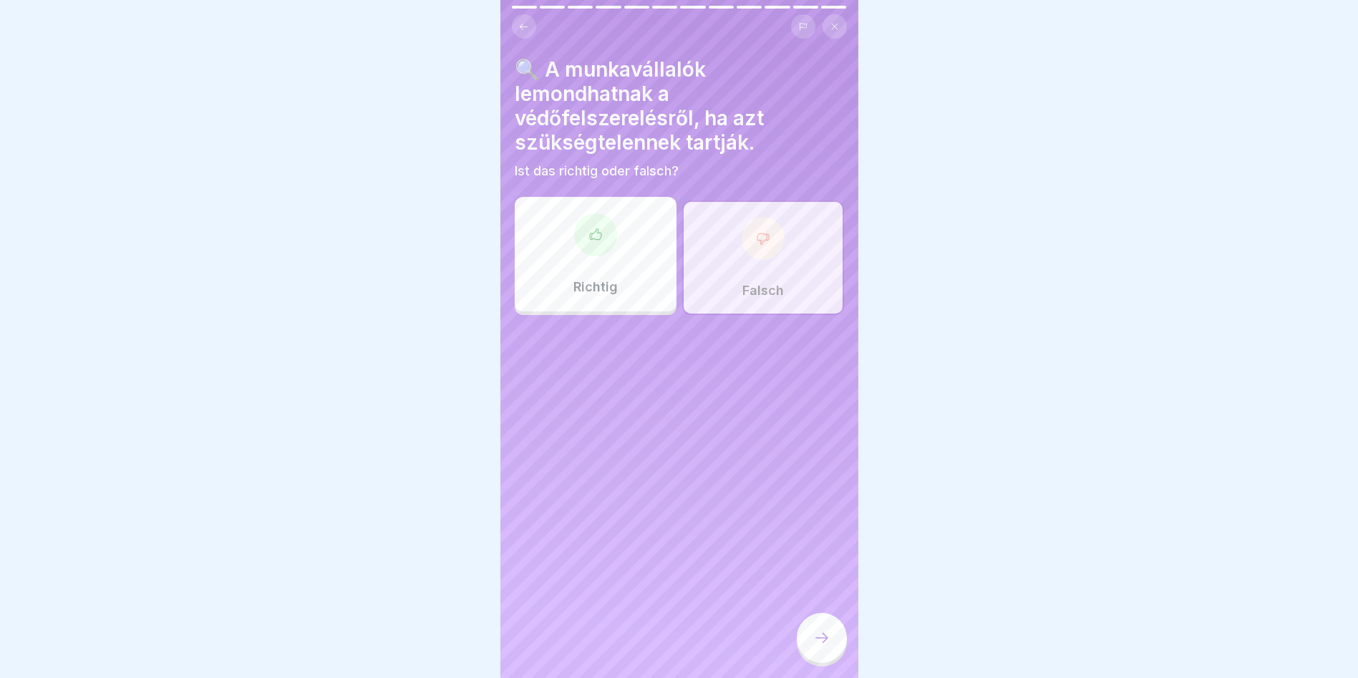
click at [829, 646] on icon at bounding box center [821, 637] width 17 height 17
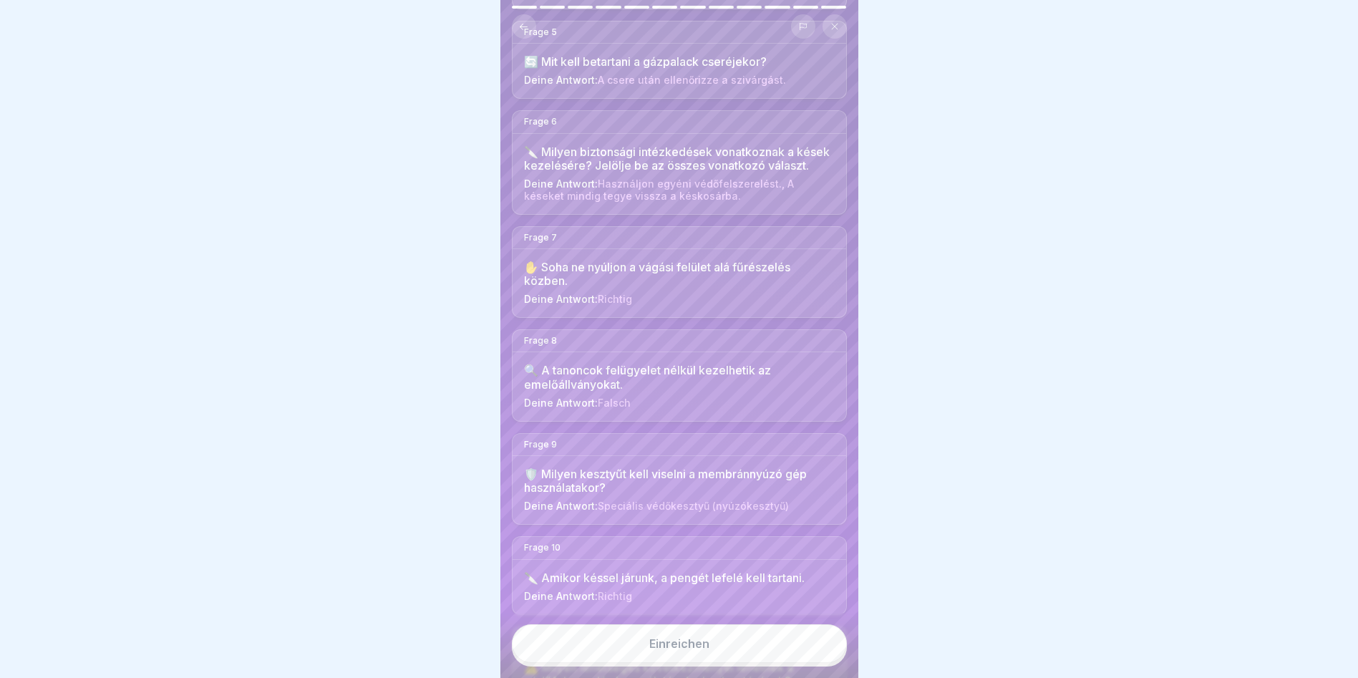
scroll to position [800, 0]
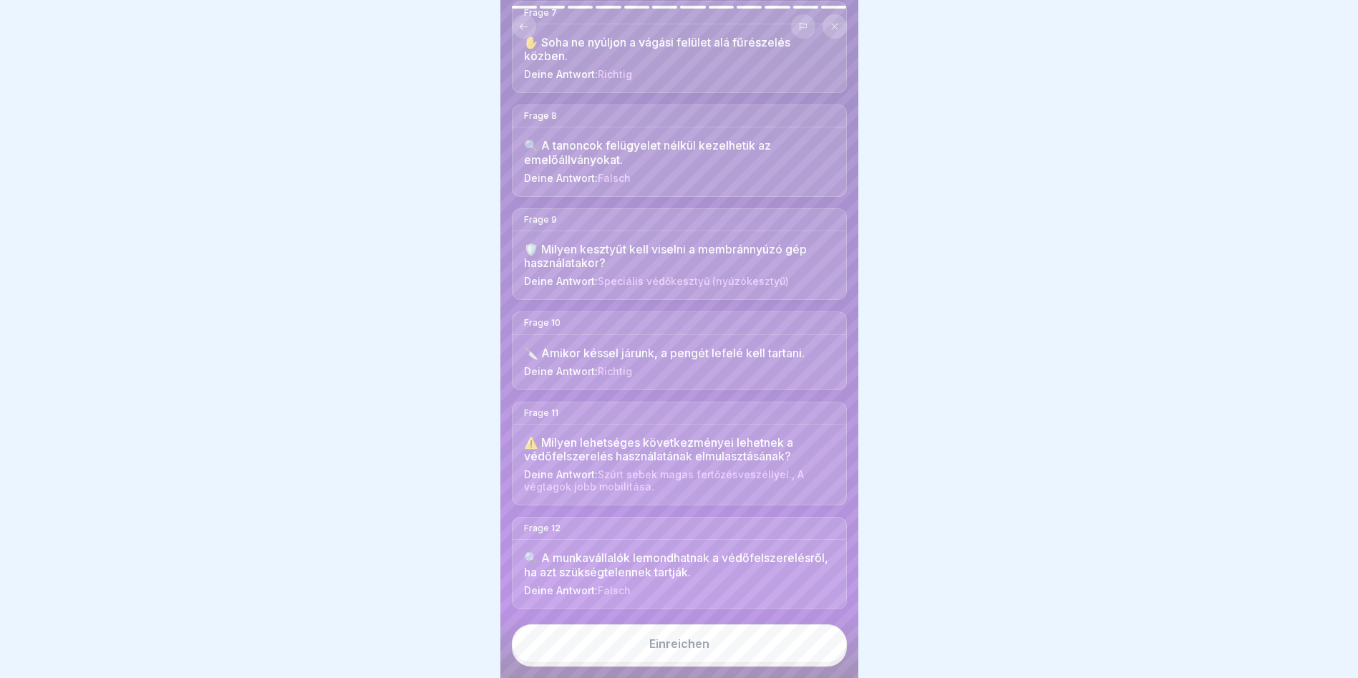
click at [706, 650] on div "Einreichen" at bounding box center [679, 643] width 60 height 13
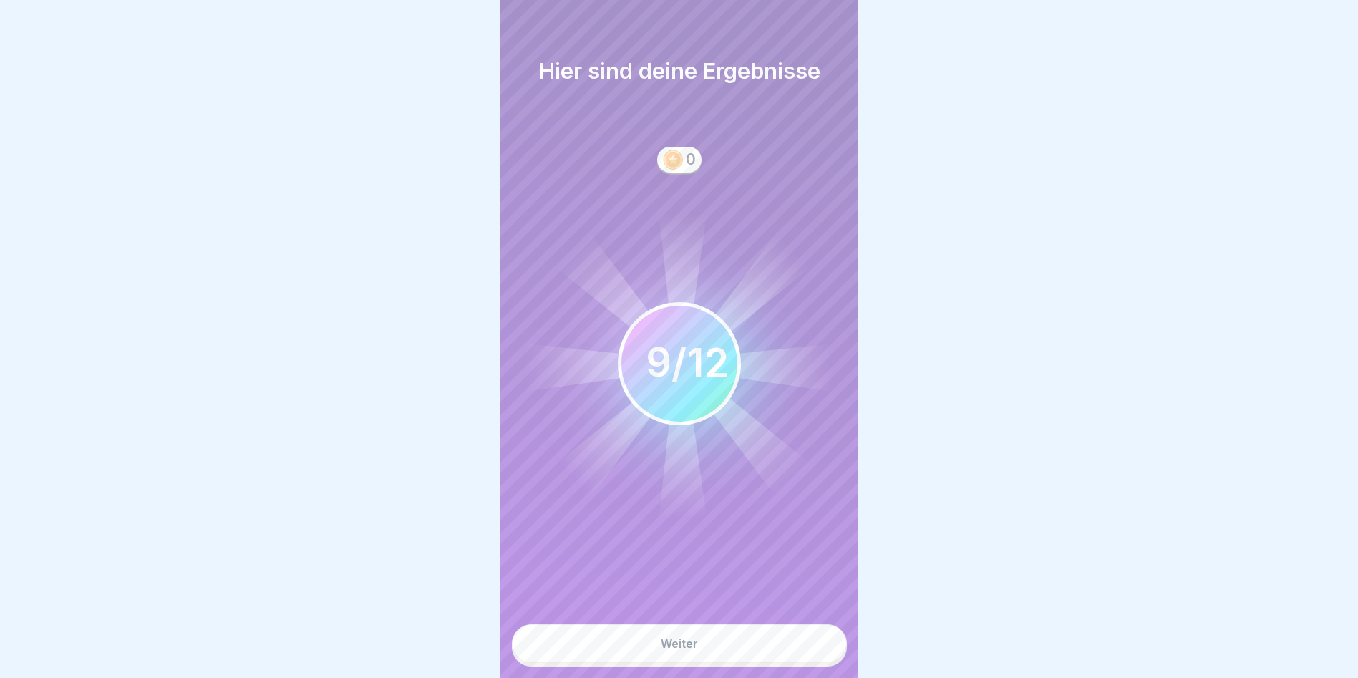
click at [706, 659] on button "Weiter" at bounding box center [679, 643] width 335 height 39
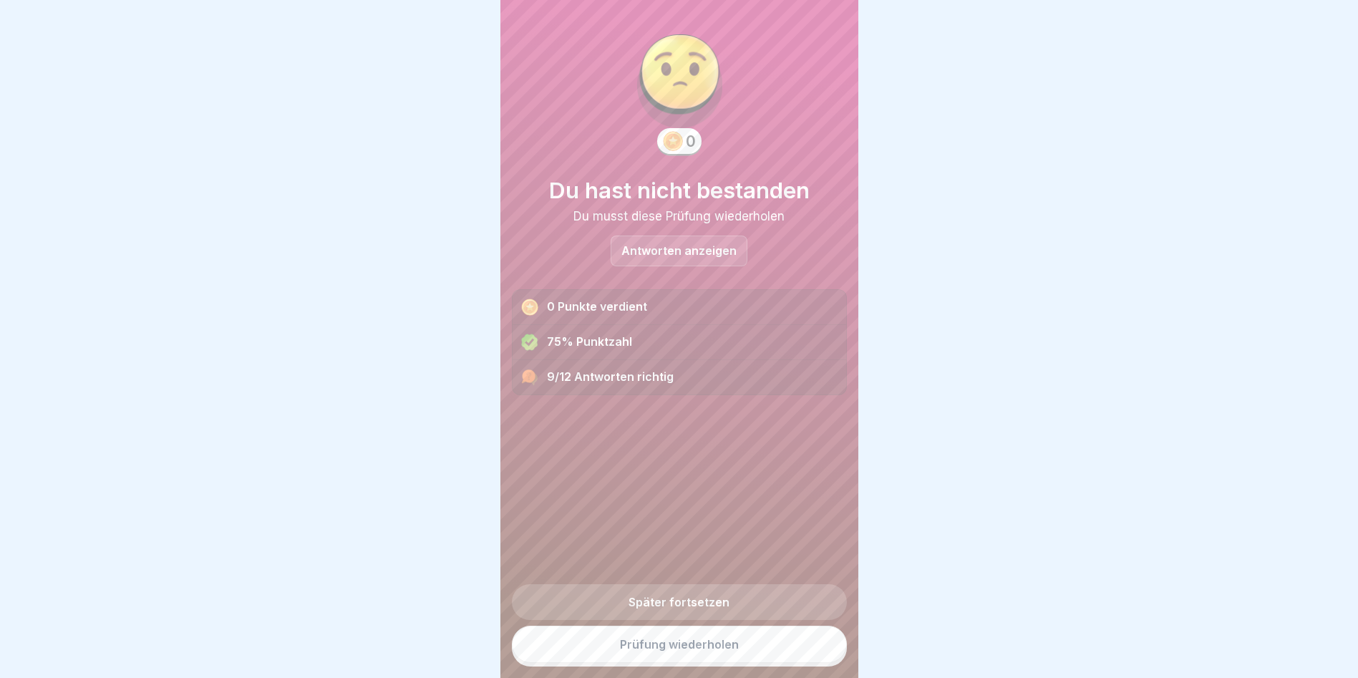
click at [710, 260] on div "Antworten anzeigen" at bounding box center [679, 250] width 137 height 31
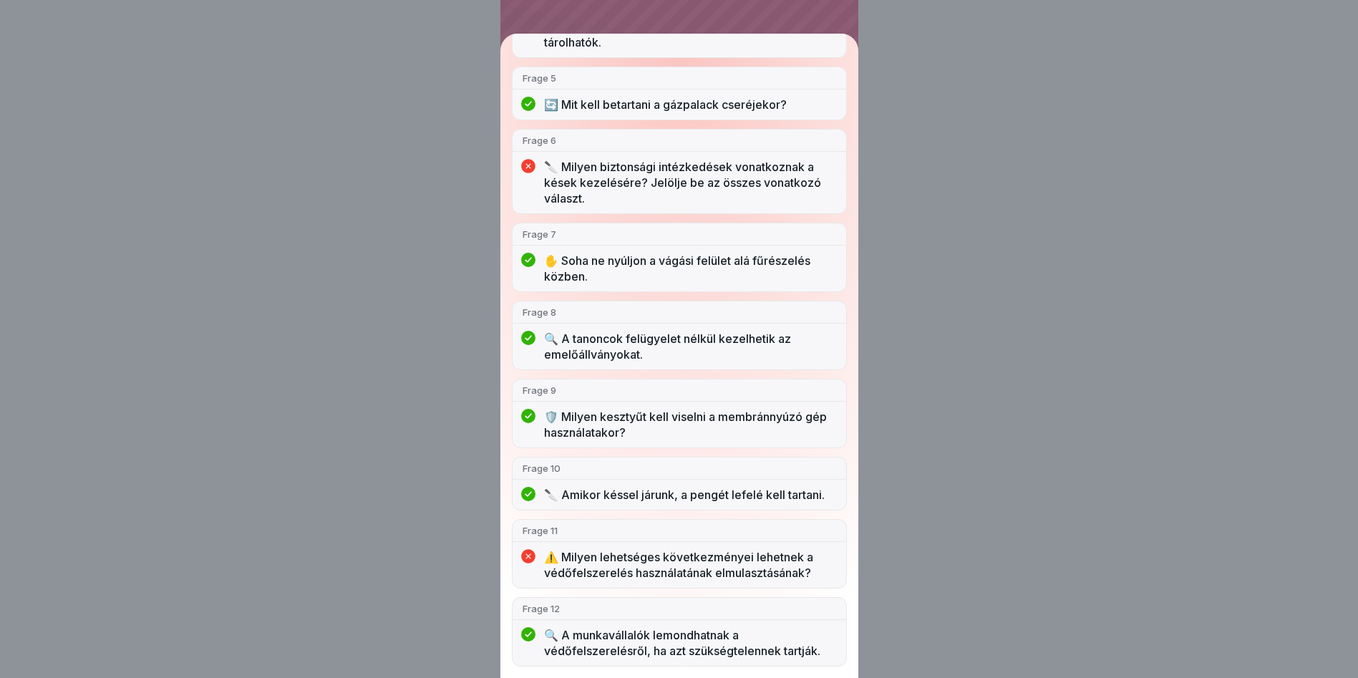
scroll to position [11, 0]
click at [1068, 124] on div "Du hast nicht bestanden 9/12 Antworten richtig Frage 1 🐮 Élő állatokkal csak ké…" at bounding box center [679, 339] width 1358 height 678
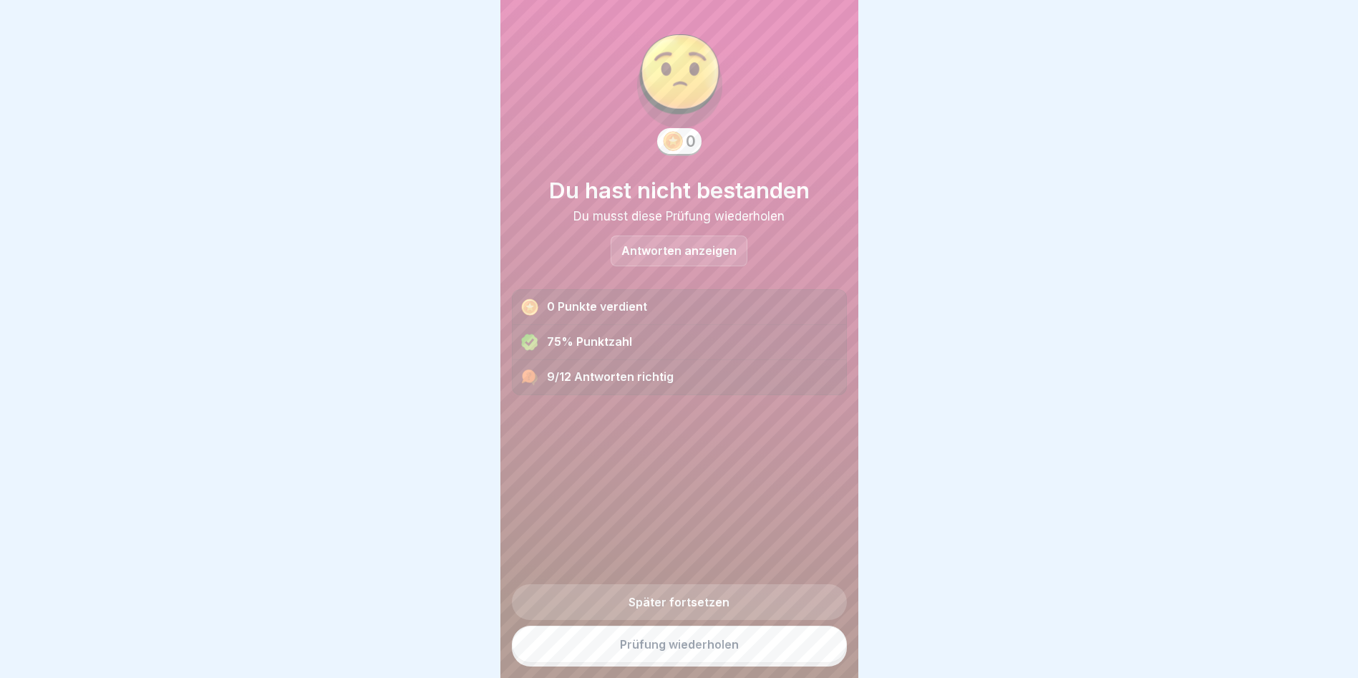
click at [679, 649] on link "Prüfung wiederholen" at bounding box center [679, 644] width 335 height 37
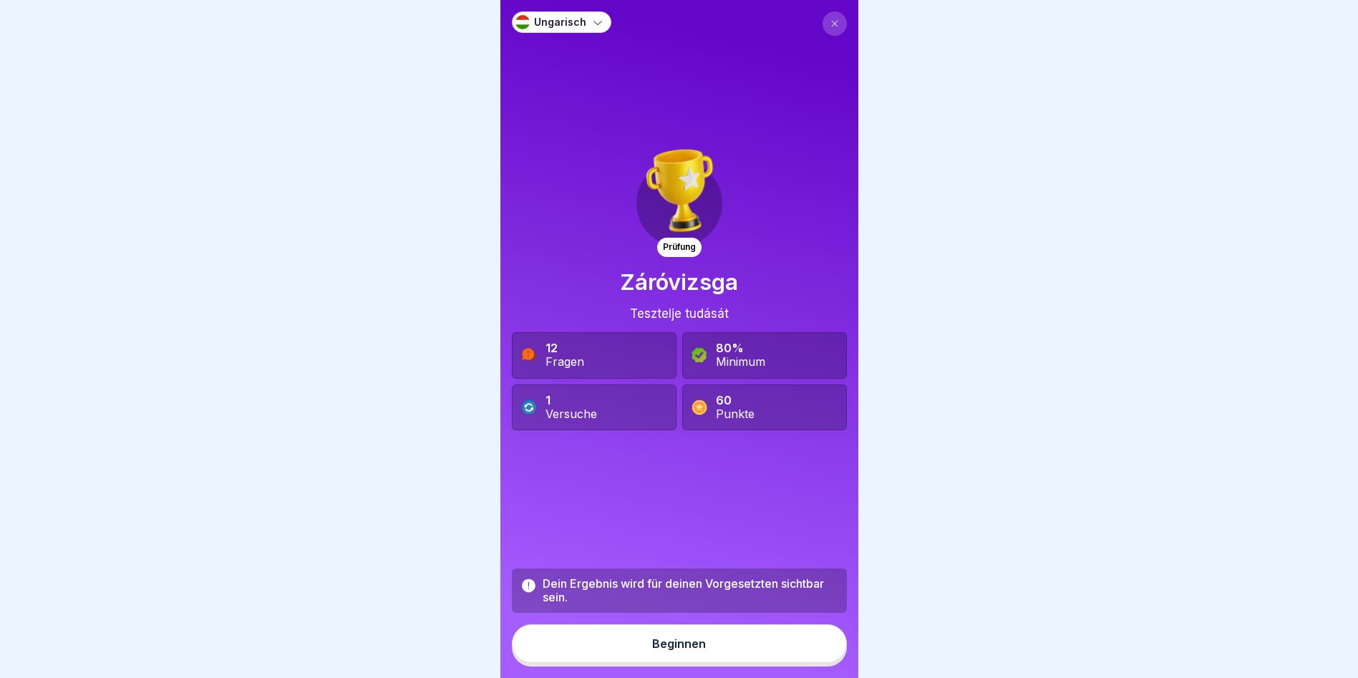
click at [679, 663] on button "Beginnen" at bounding box center [679, 643] width 335 height 39
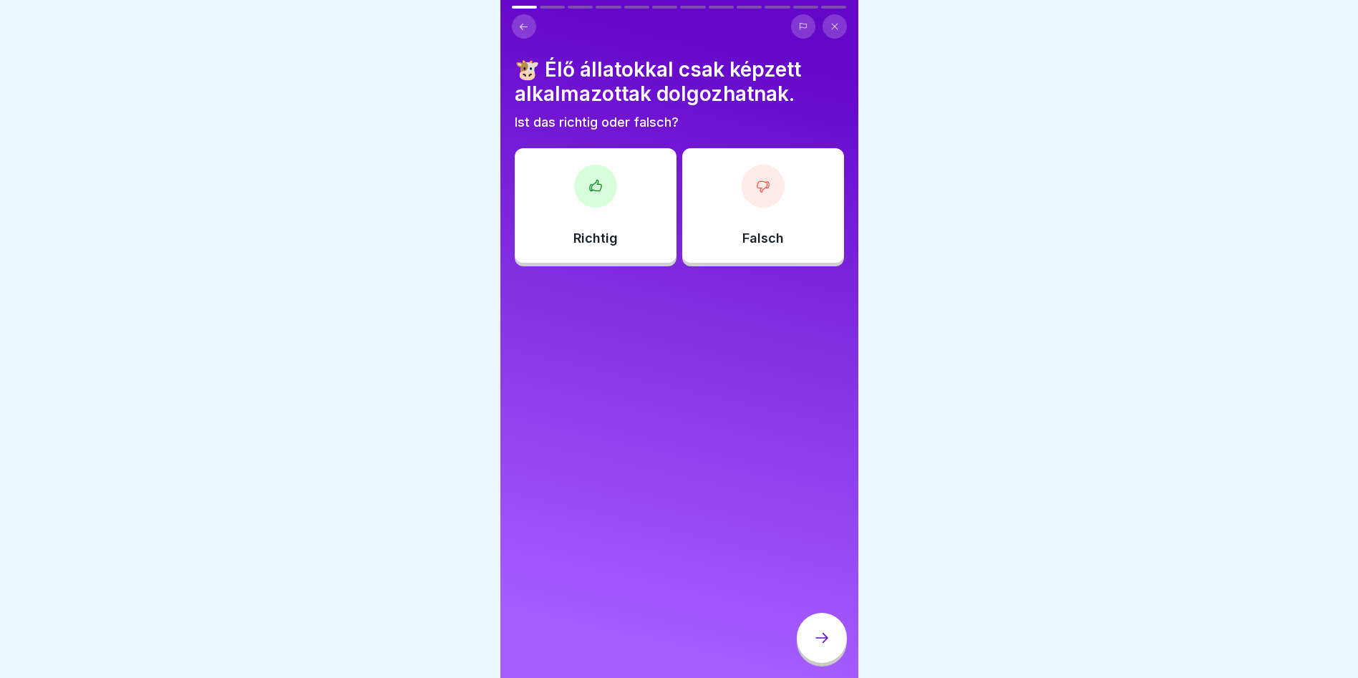
click at [606, 208] on div "Richtig" at bounding box center [596, 205] width 162 height 115
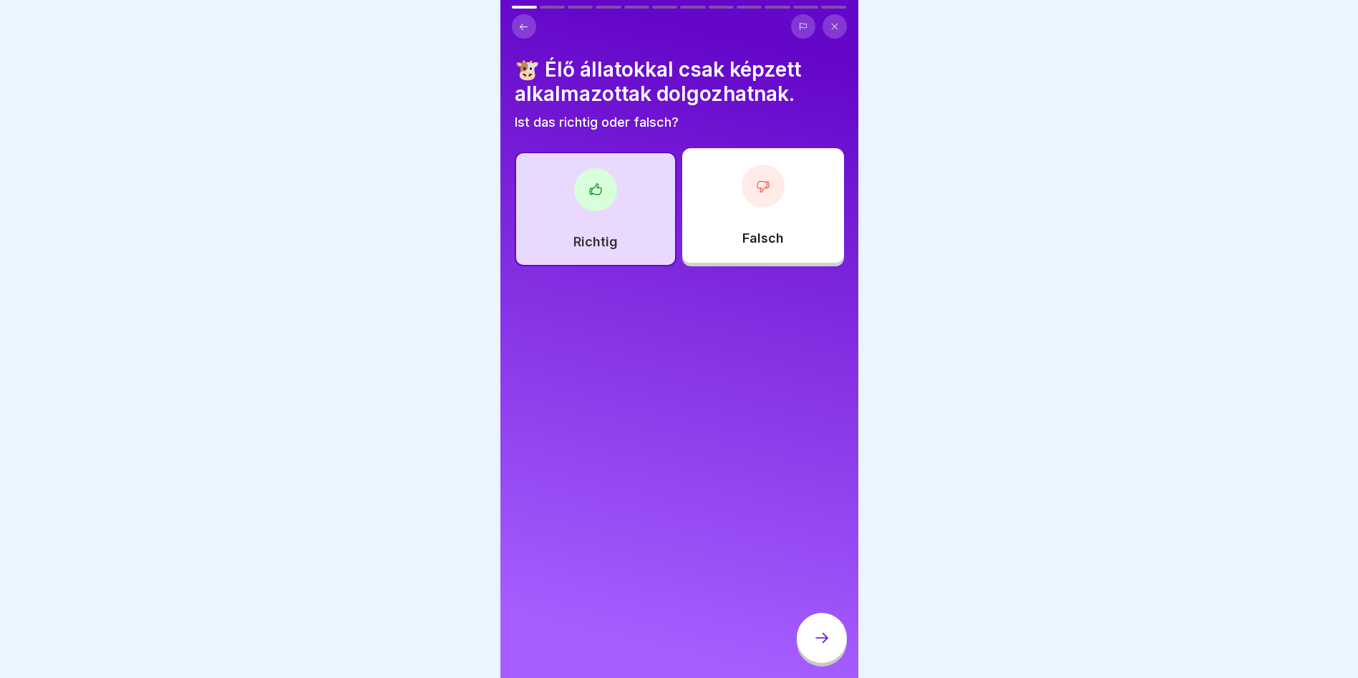
click at [818, 663] on div at bounding box center [822, 638] width 50 height 50
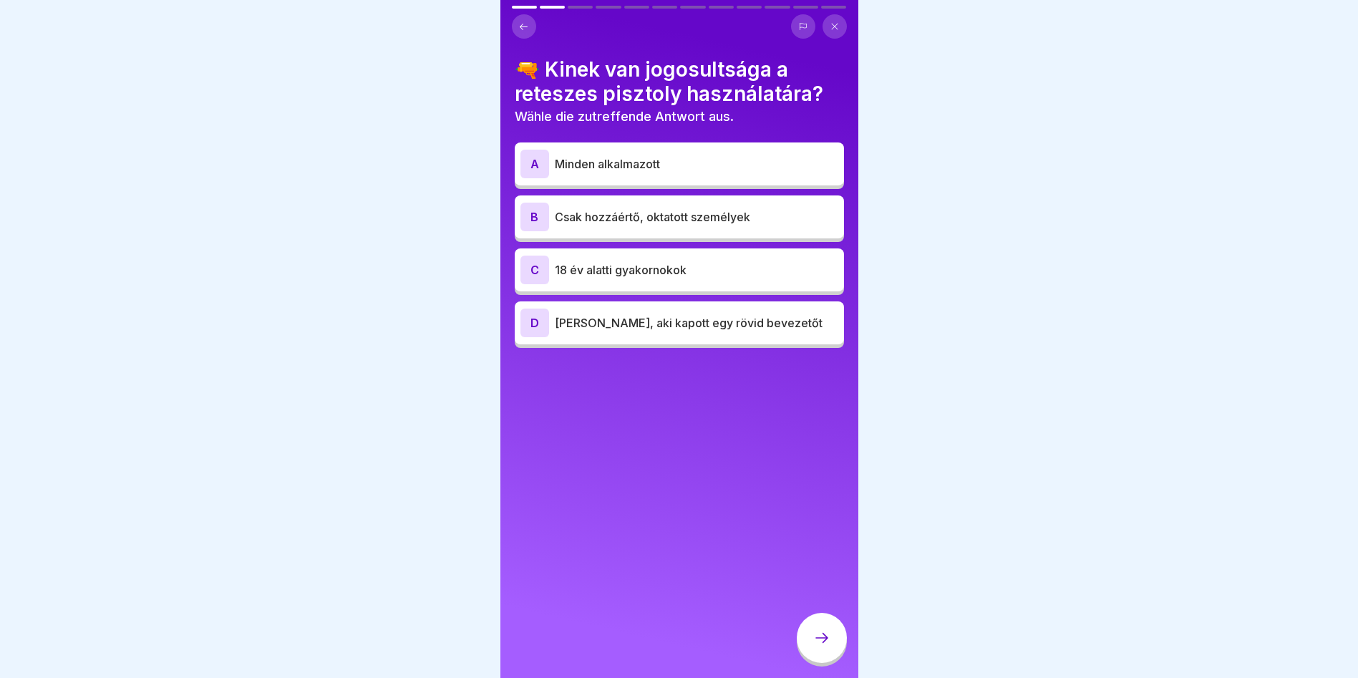
click at [690, 215] on p "Csak hozzáértő, oktatott személyek" at bounding box center [696, 216] width 283 height 17
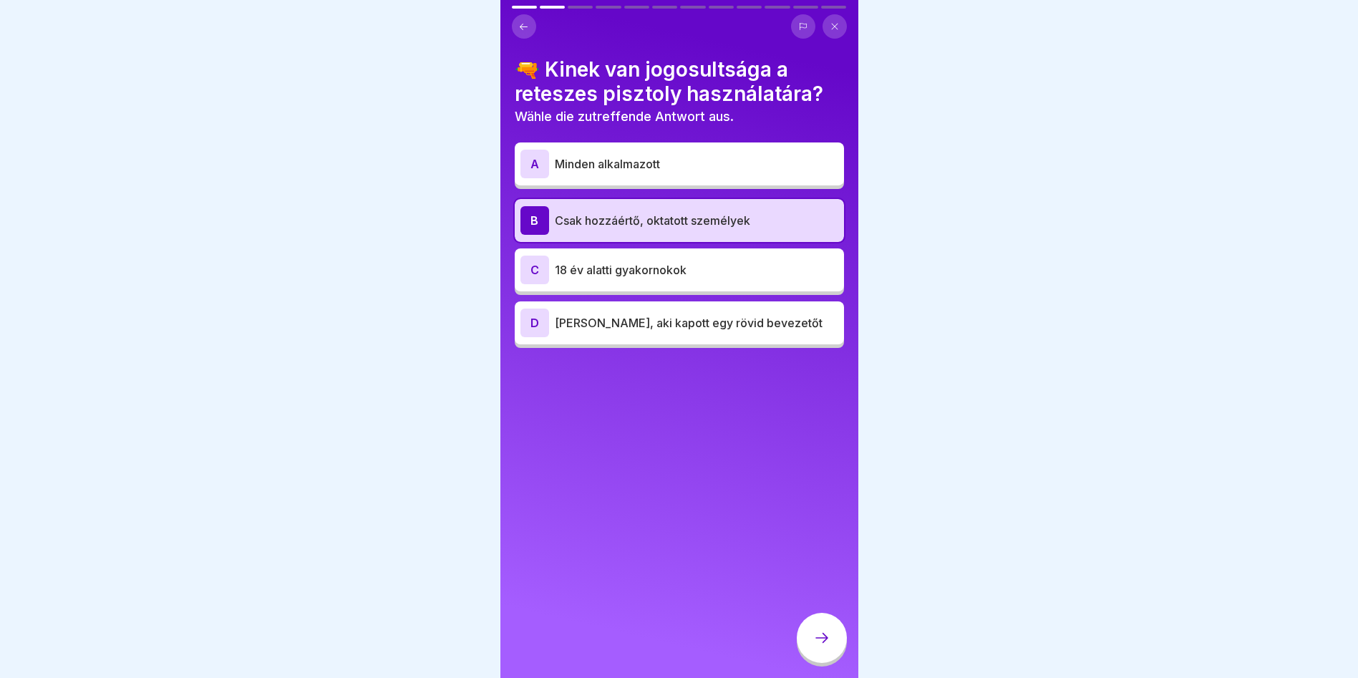
click at [812, 641] on div at bounding box center [822, 638] width 50 height 50
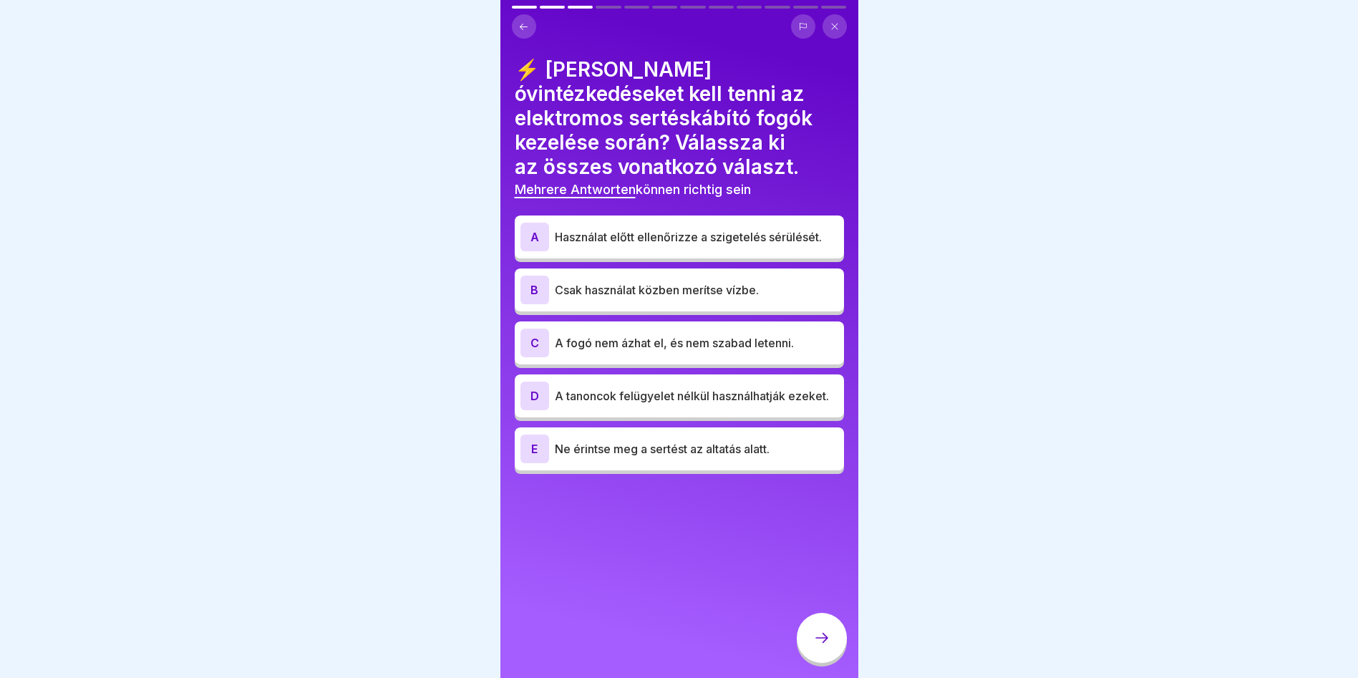
click at [759, 228] on p "Használat előtt ellenőrizze a szigetelés sérülését." at bounding box center [696, 236] width 283 height 17
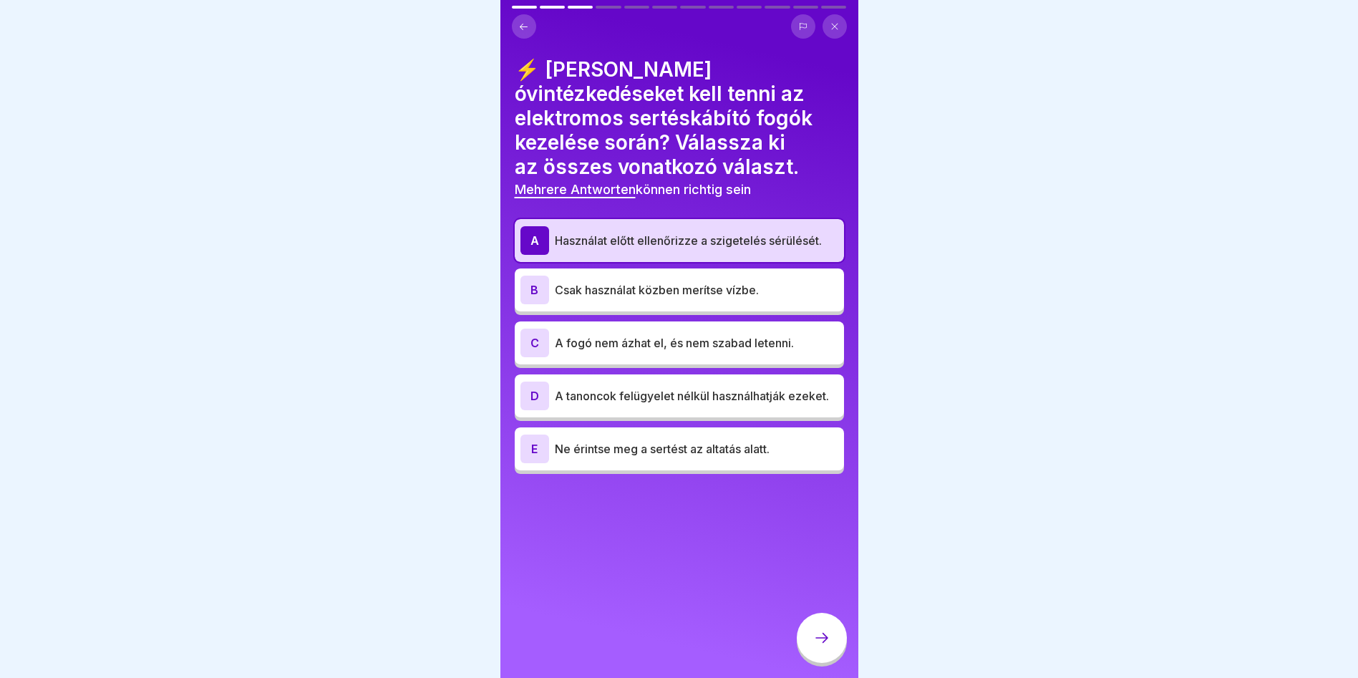
click at [601, 440] on p "Ne érintse meg a sertést az altatás alatt." at bounding box center [696, 448] width 283 height 17
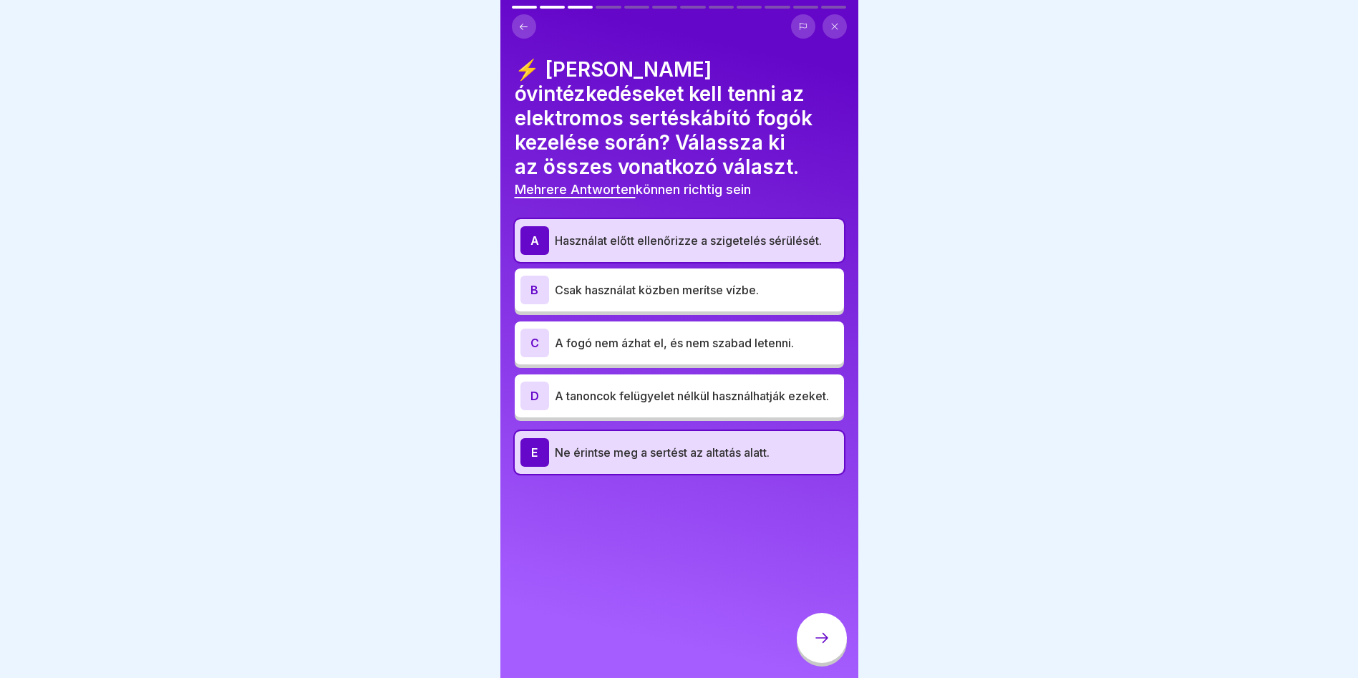
click at [826, 641] on icon at bounding box center [821, 637] width 17 height 17
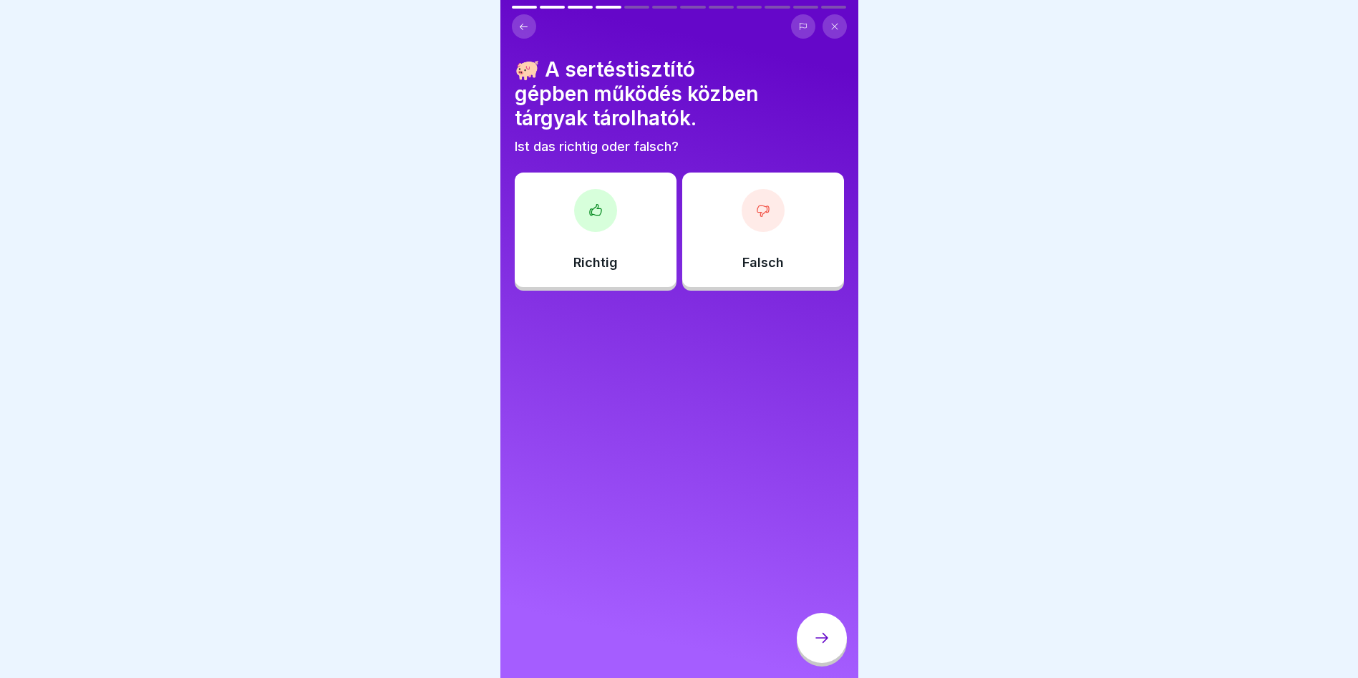
click at [762, 218] on div at bounding box center [763, 210] width 43 height 43
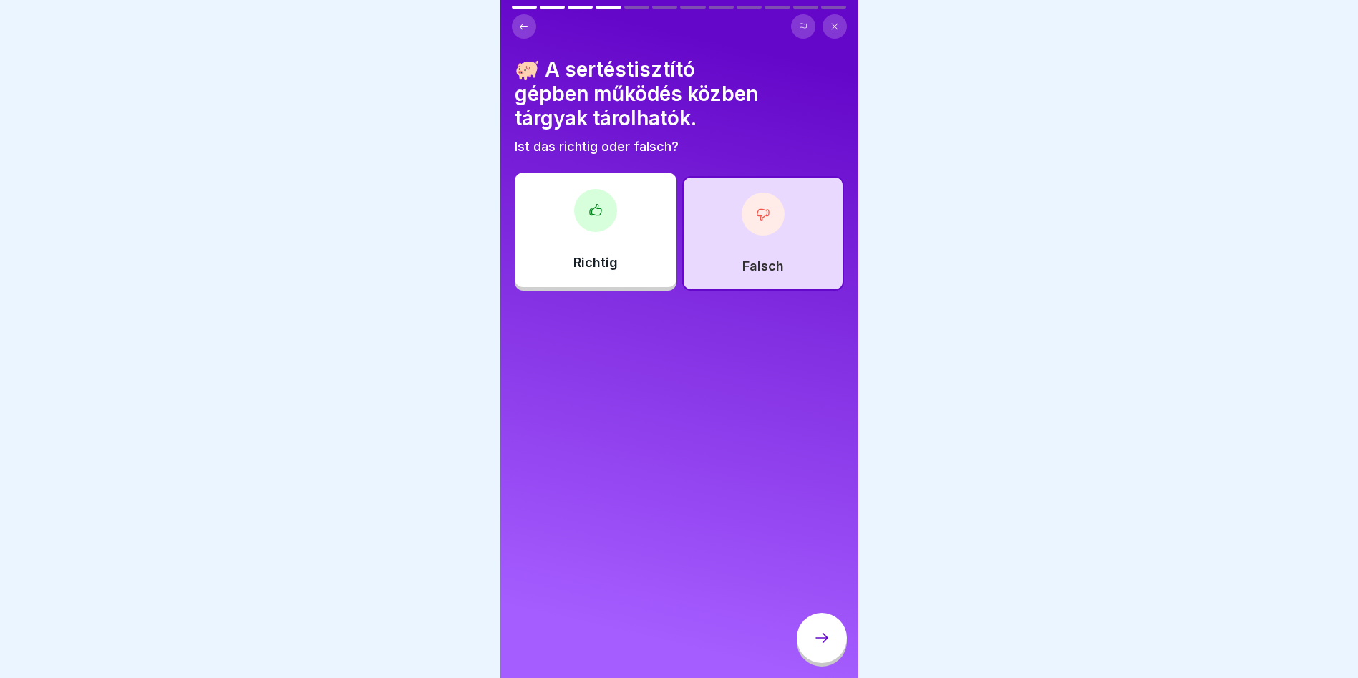
click at [819, 630] on div at bounding box center [822, 638] width 50 height 50
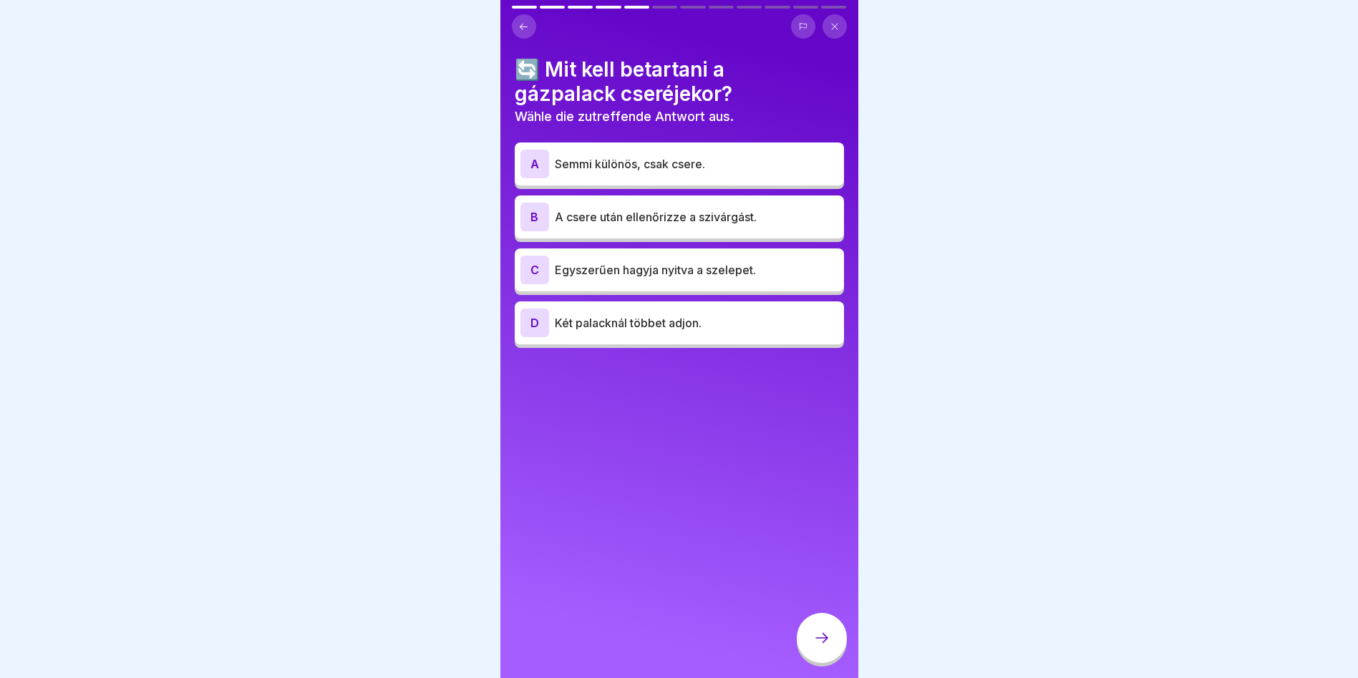
click at [617, 224] on p "A csere után ellenőrizze a szivárgást." at bounding box center [696, 216] width 283 height 17
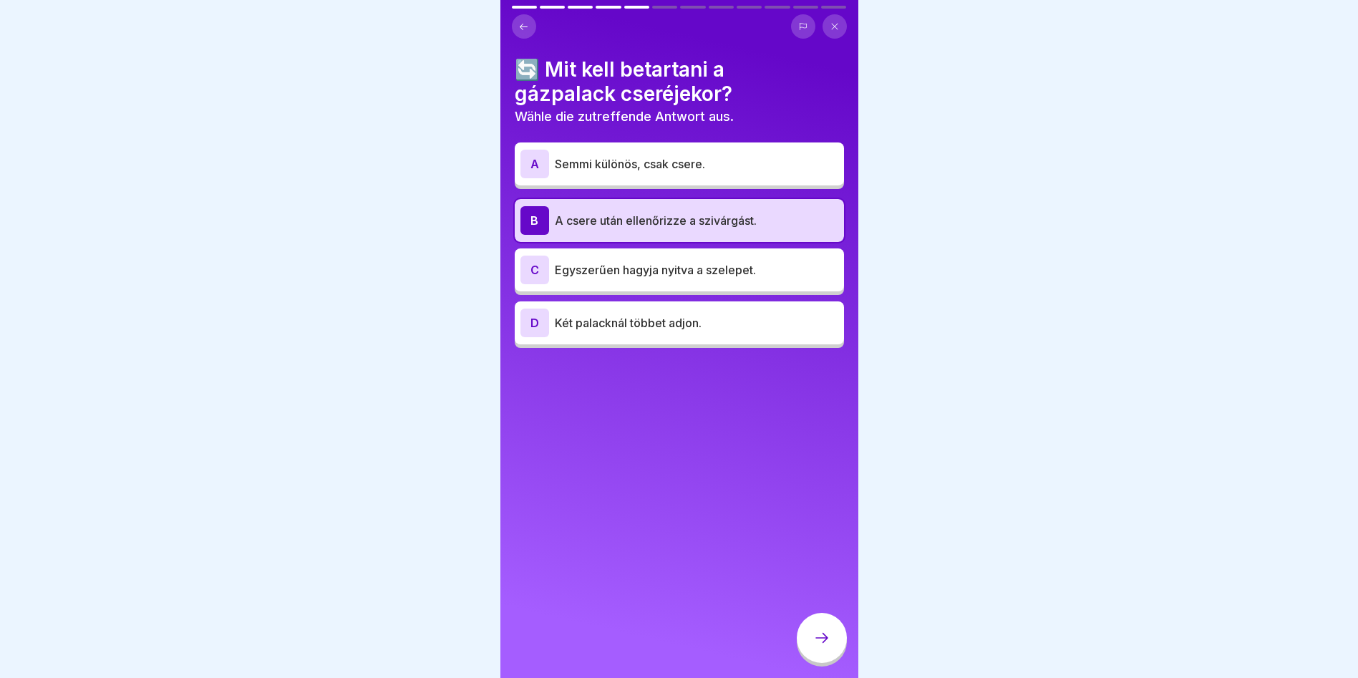
click at [824, 628] on div at bounding box center [822, 638] width 50 height 50
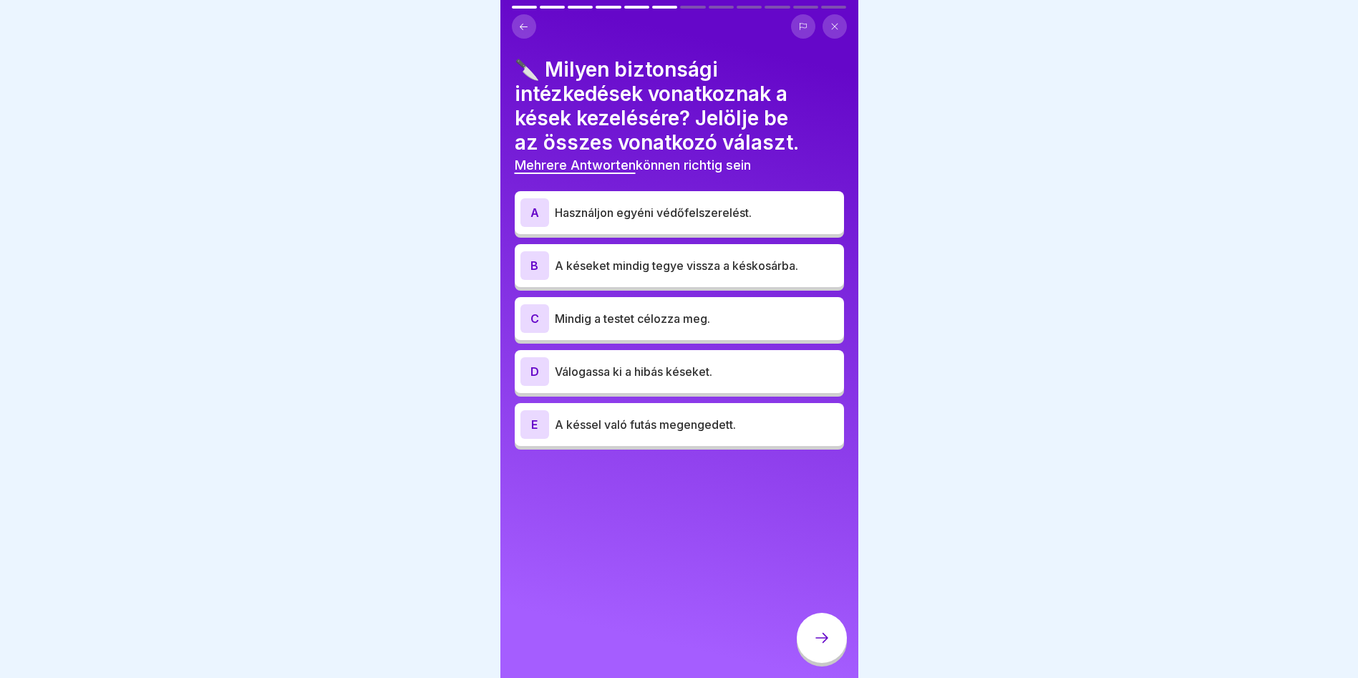
click at [676, 209] on p "Használjon egyéni védőfelszerelést." at bounding box center [696, 212] width 283 height 17
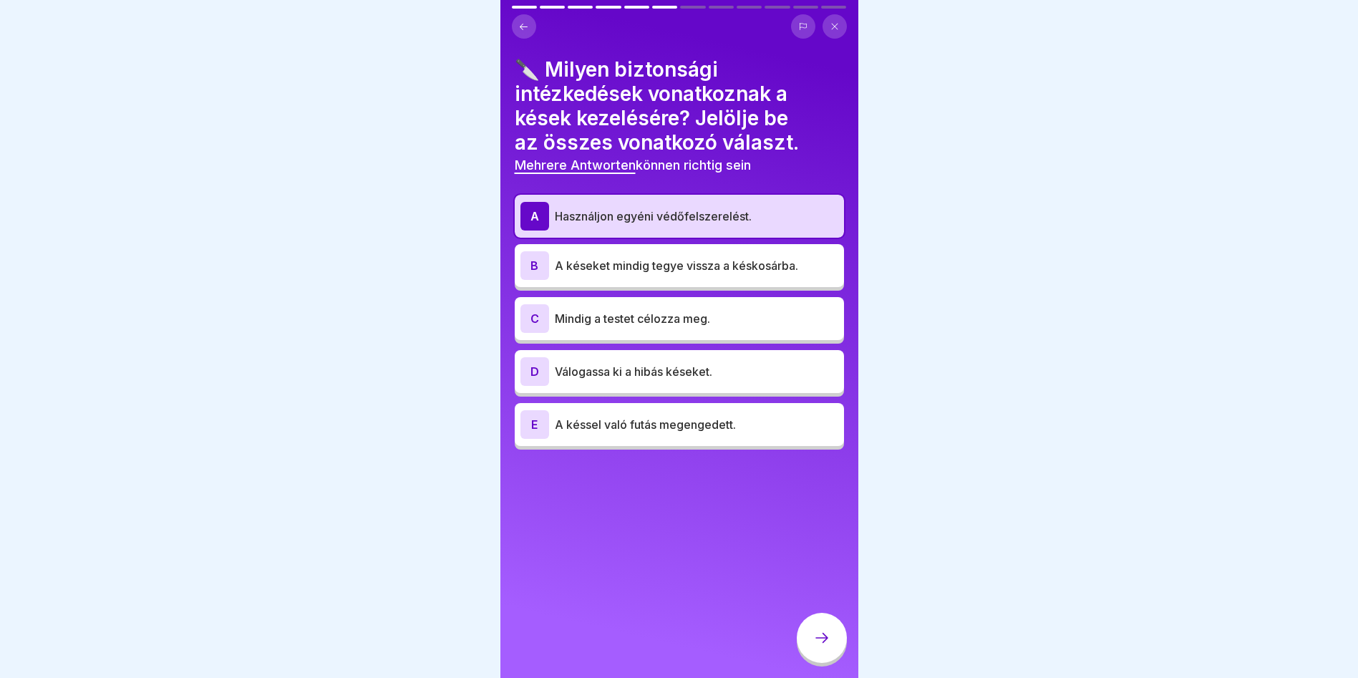
click at [650, 271] on p "A késeket mindig tegye vissza a késkosárba." at bounding box center [696, 265] width 283 height 17
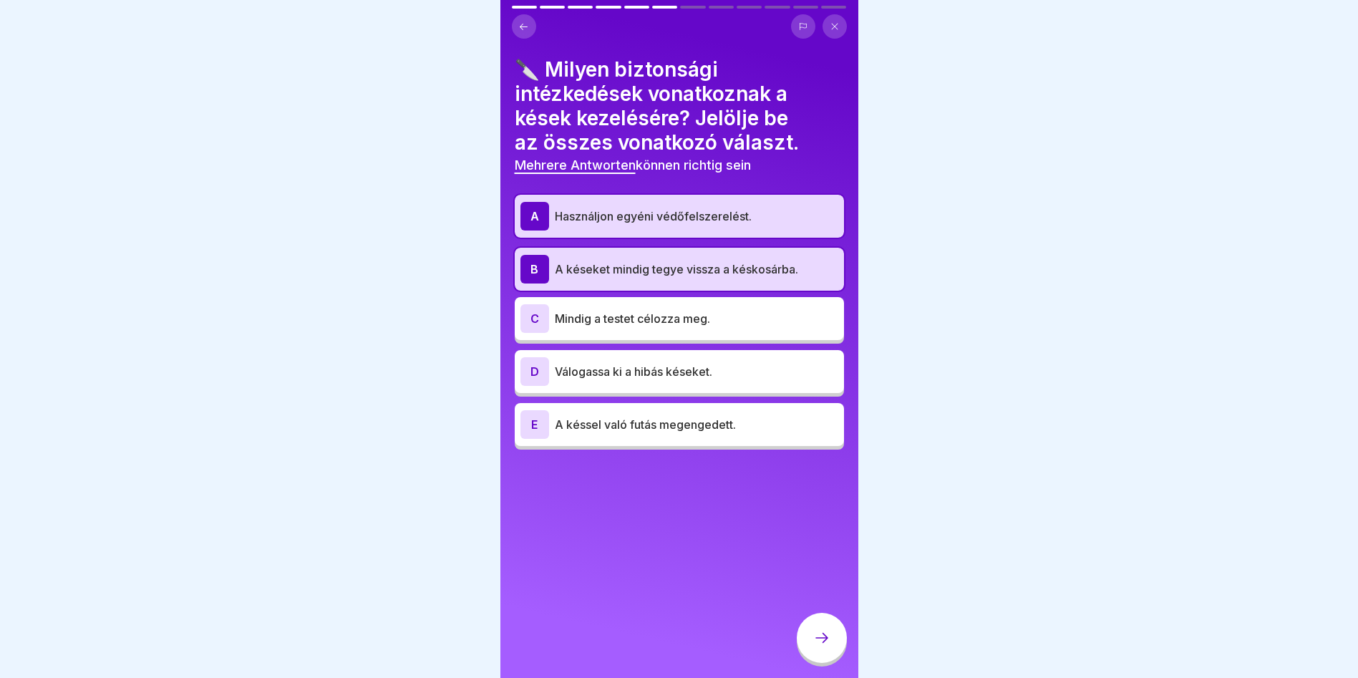
click at [623, 374] on p "Válogassa ki a hibás késeket." at bounding box center [696, 371] width 283 height 17
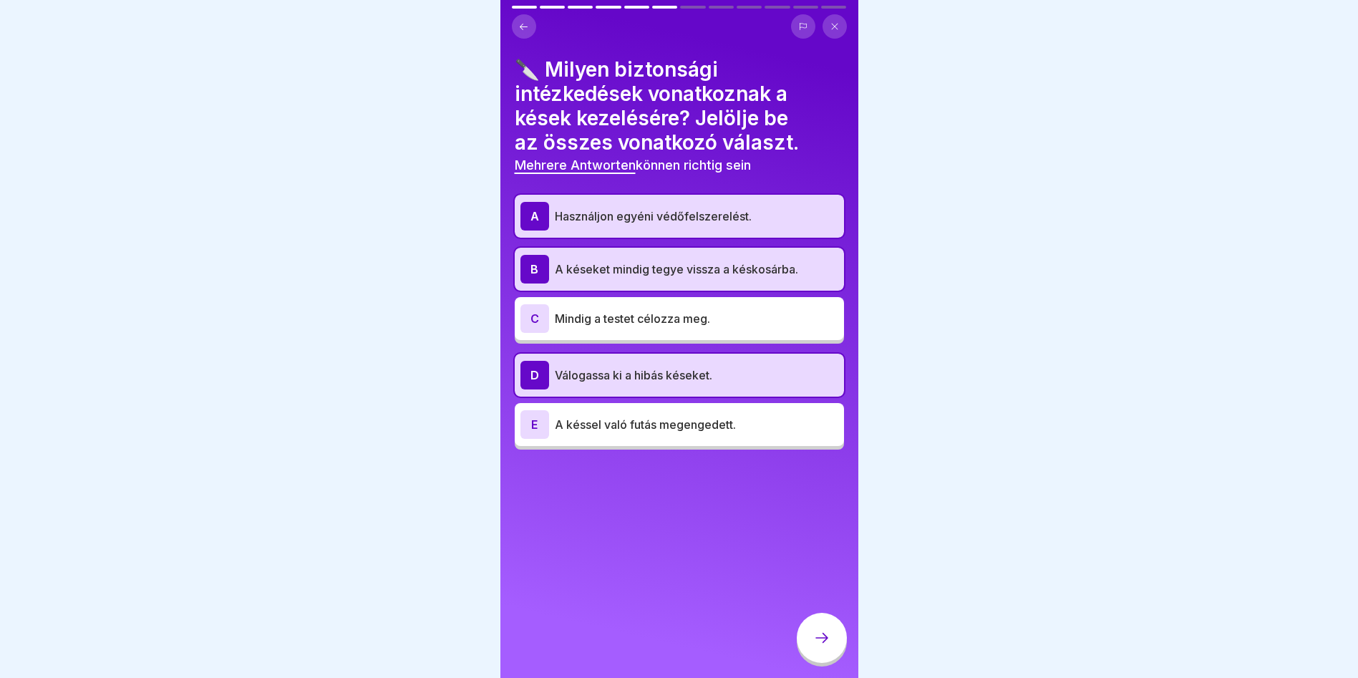
click at [824, 646] on icon at bounding box center [821, 637] width 17 height 17
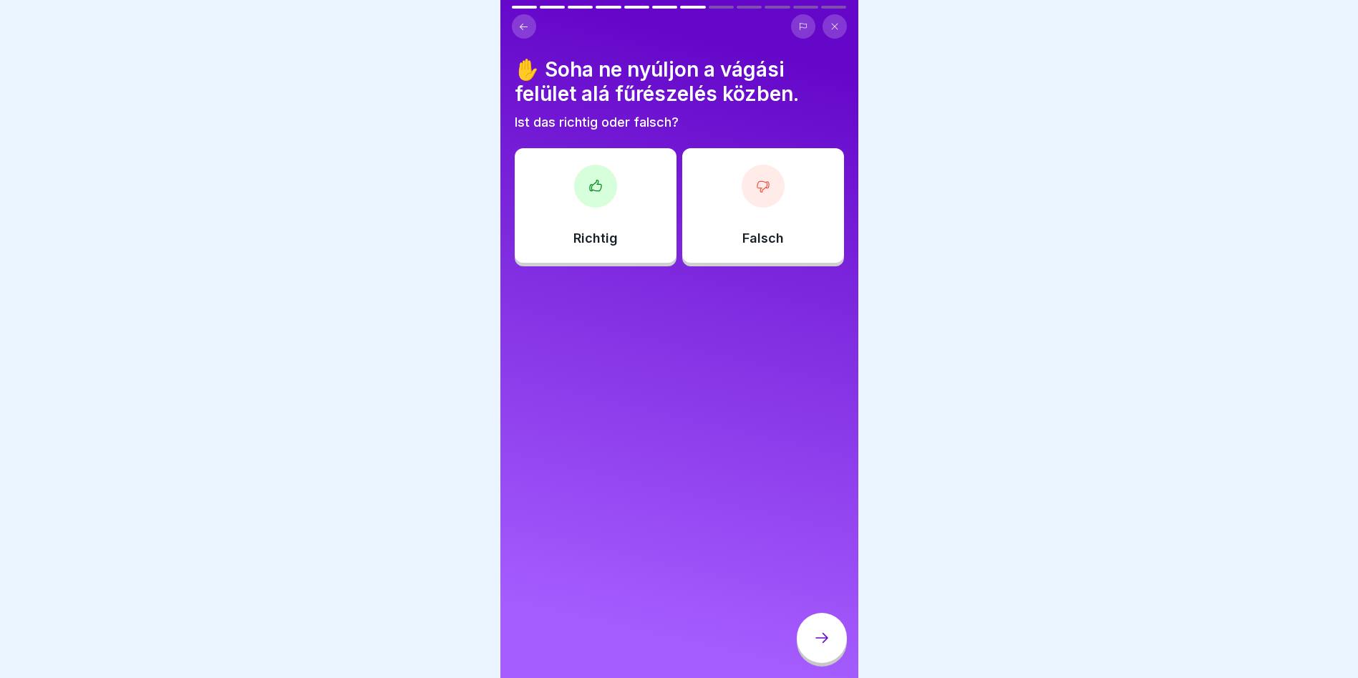
click at [564, 222] on div "Richtig" at bounding box center [596, 205] width 162 height 115
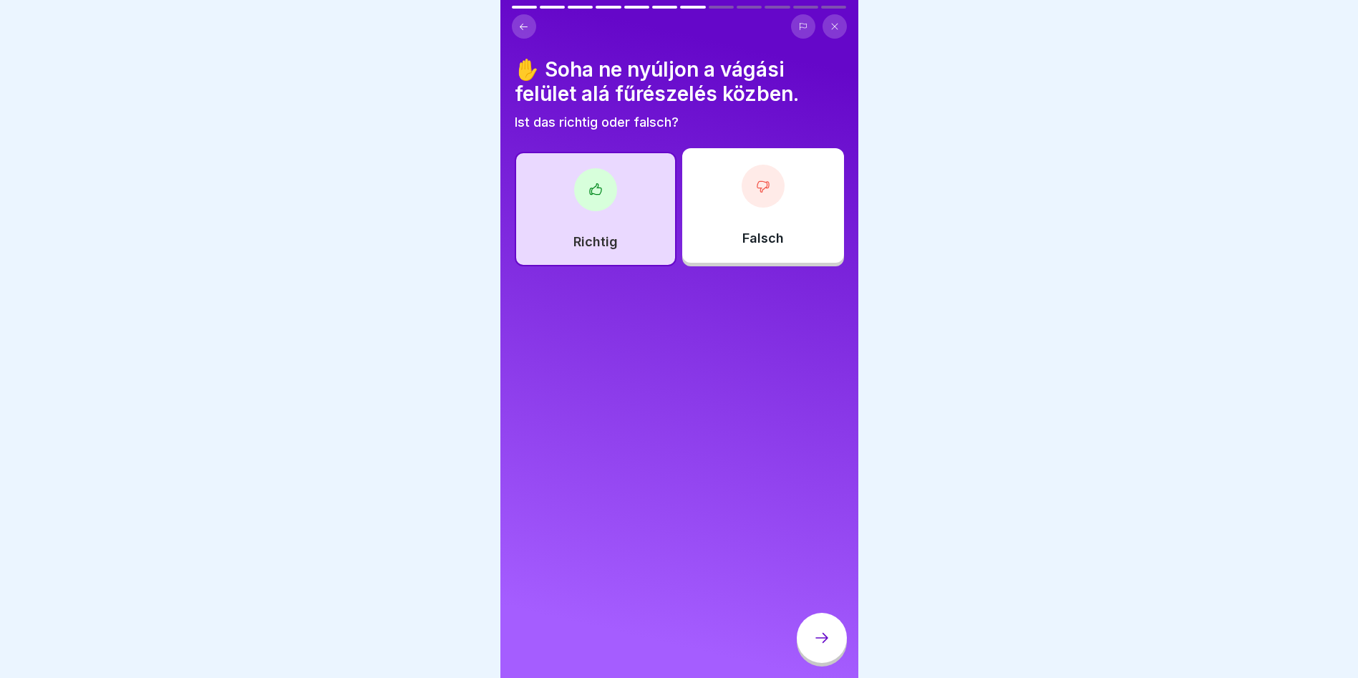
click at [837, 656] on div at bounding box center [822, 638] width 50 height 50
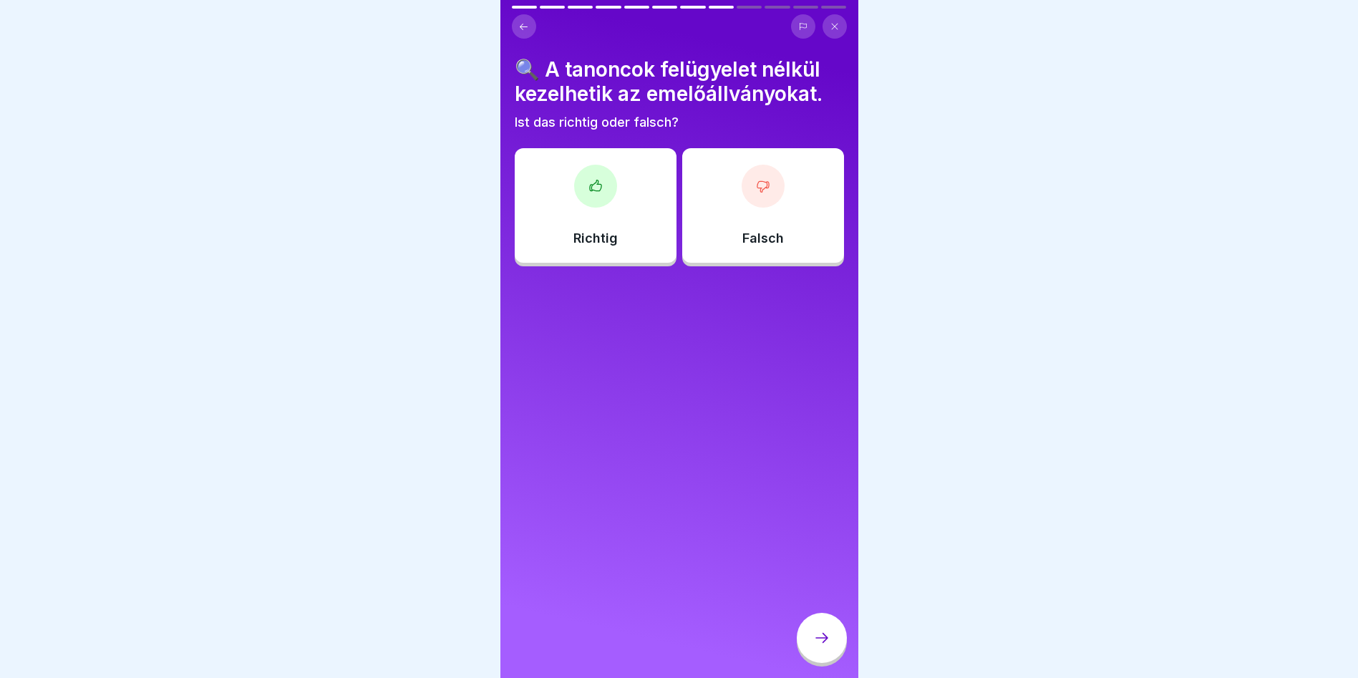
click at [742, 193] on div at bounding box center [763, 186] width 43 height 43
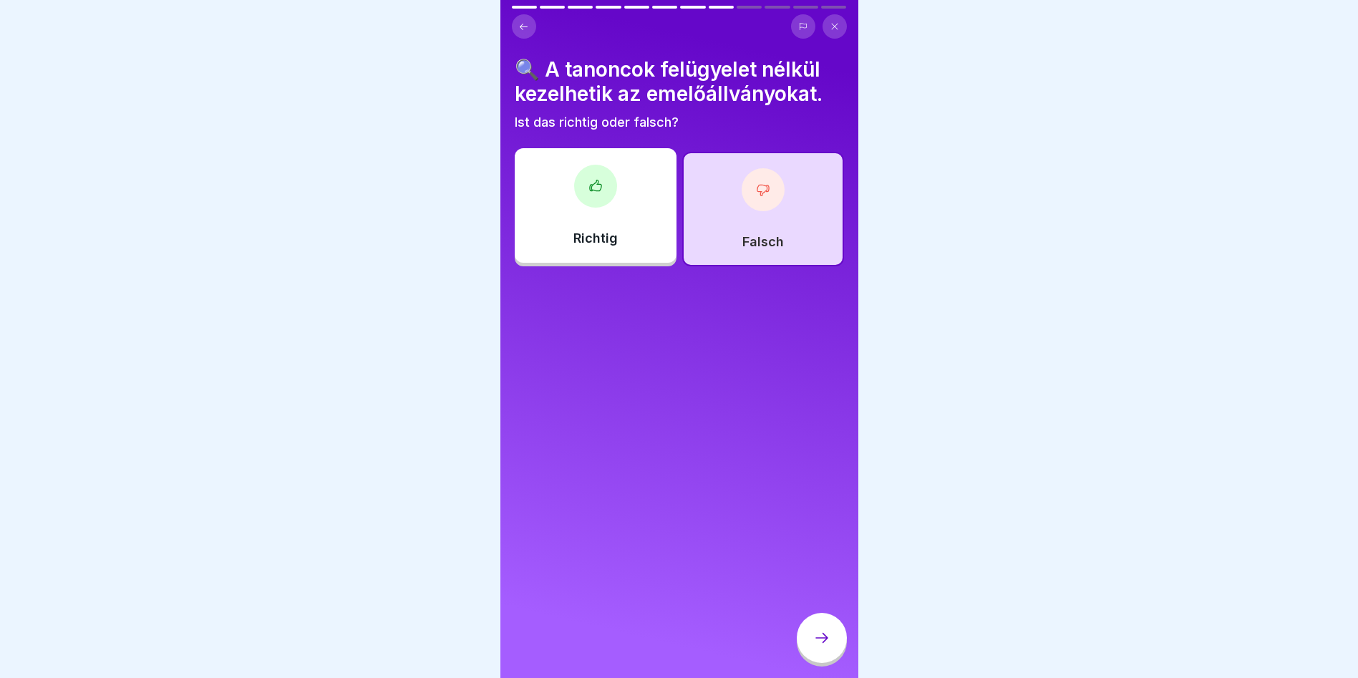
click at [807, 647] on div at bounding box center [822, 638] width 50 height 50
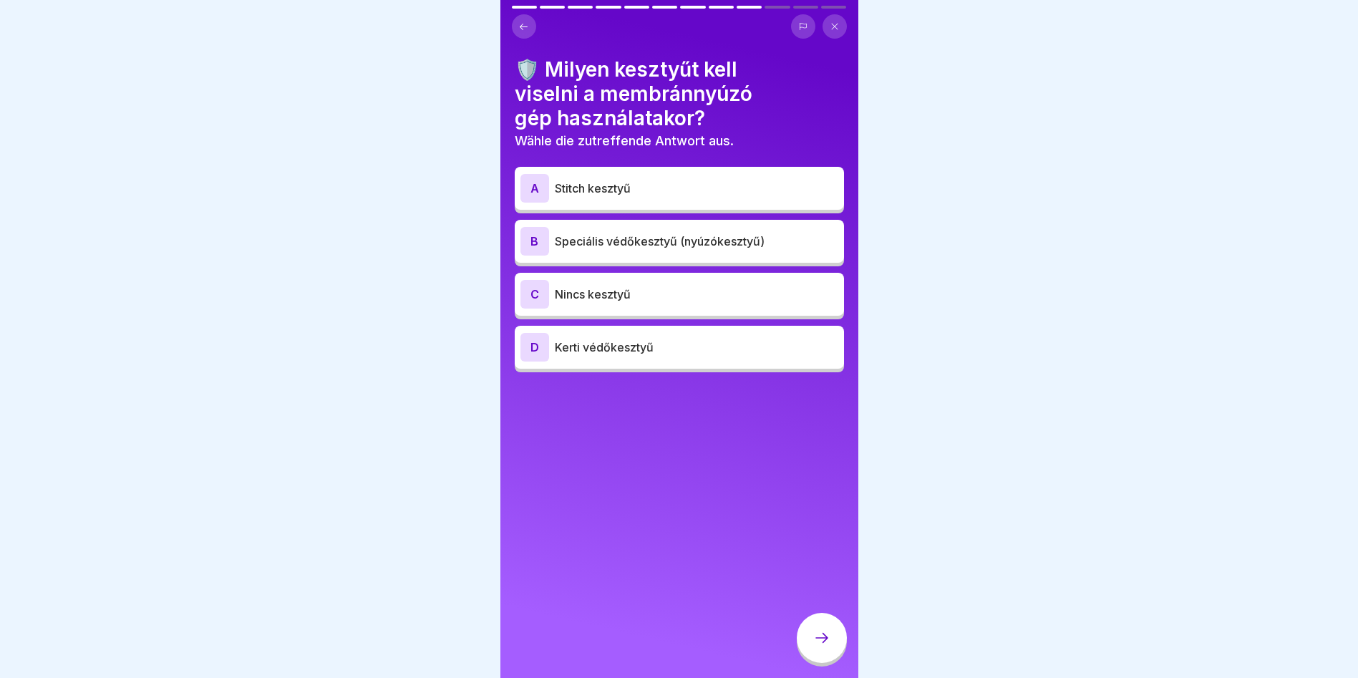
click at [664, 235] on p "Speciális védőkesztyű (nyúzókesztyű)" at bounding box center [696, 241] width 283 height 17
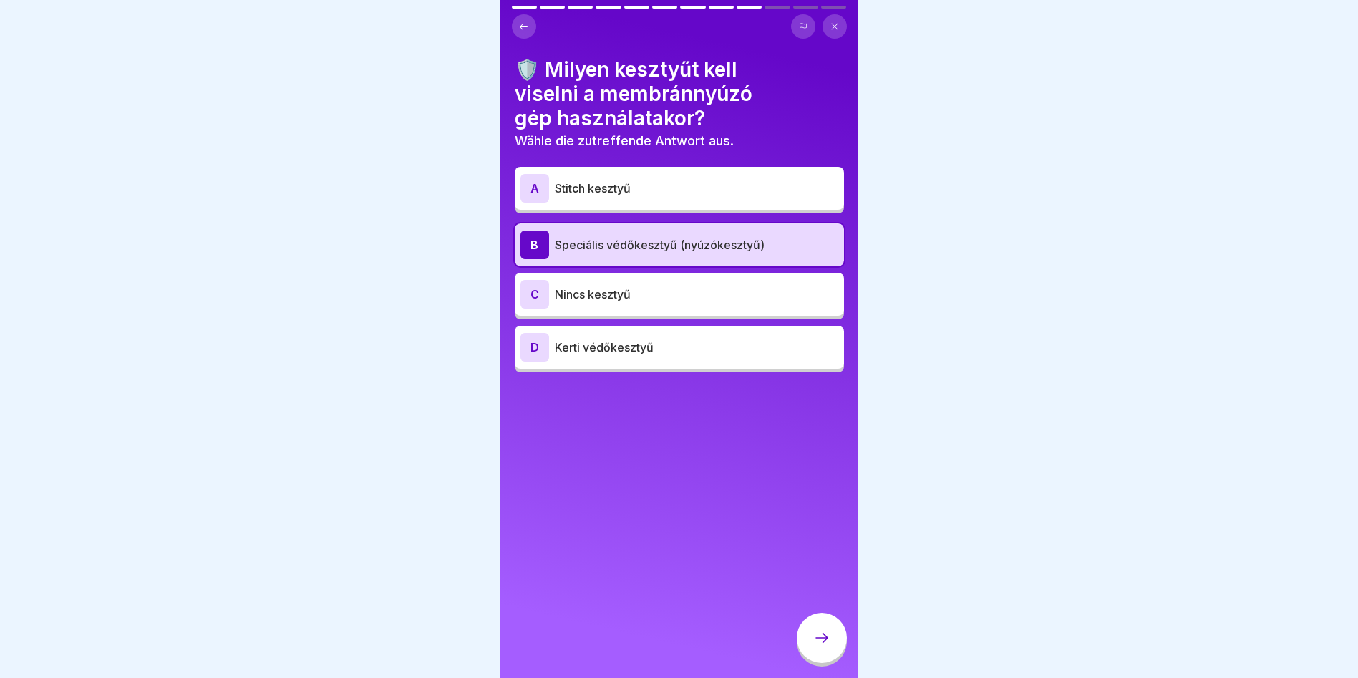
click at [829, 646] on icon at bounding box center [821, 637] width 17 height 17
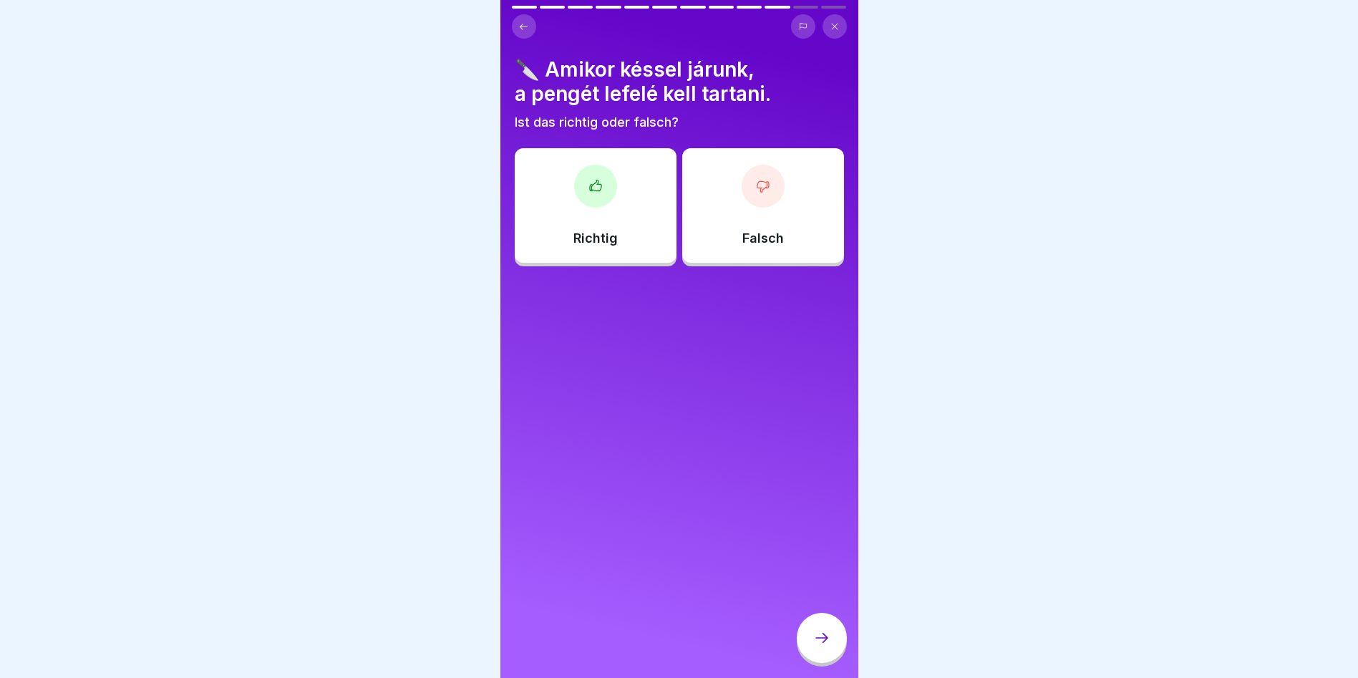
click at [596, 215] on div "Richtig" at bounding box center [596, 205] width 162 height 115
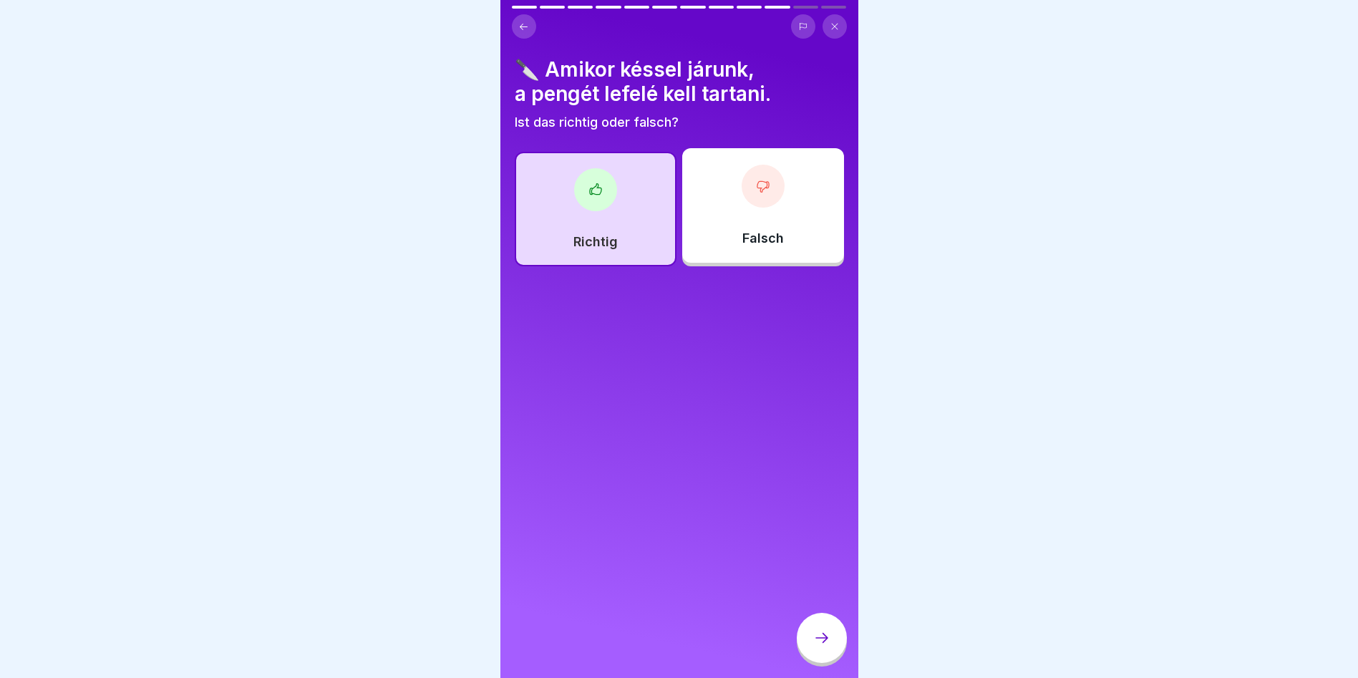
click at [821, 641] on icon at bounding box center [821, 637] width 17 height 17
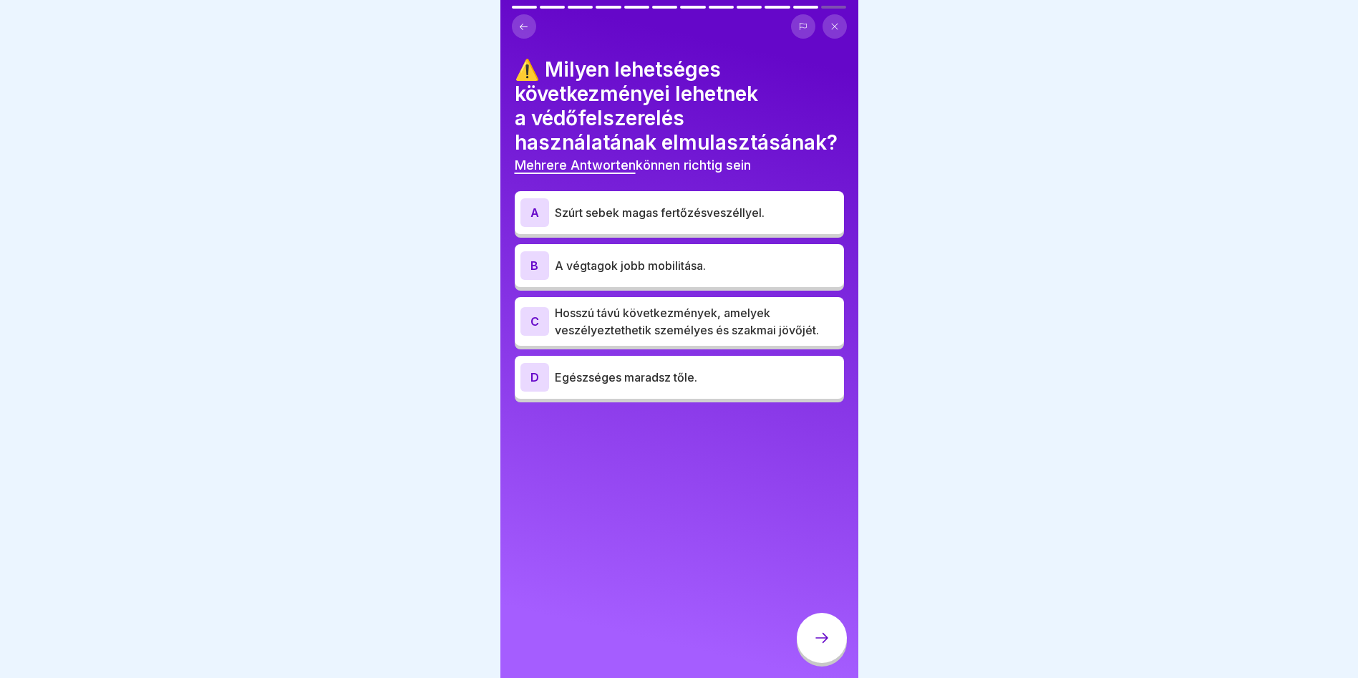
click at [699, 205] on p "Szúrt sebek magas fertőzésveszéllyel." at bounding box center [696, 212] width 283 height 17
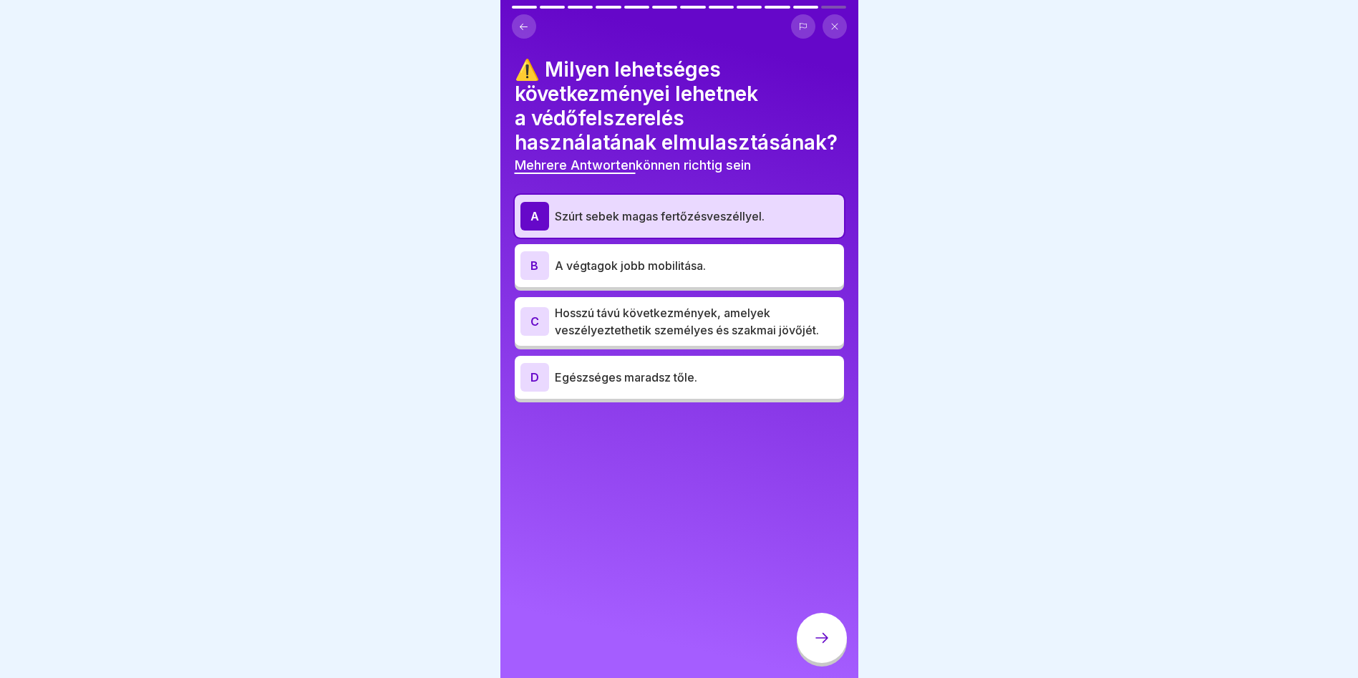
click at [705, 271] on p "A végtagok jobb mobilitása." at bounding box center [696, 265] width 283 height 17
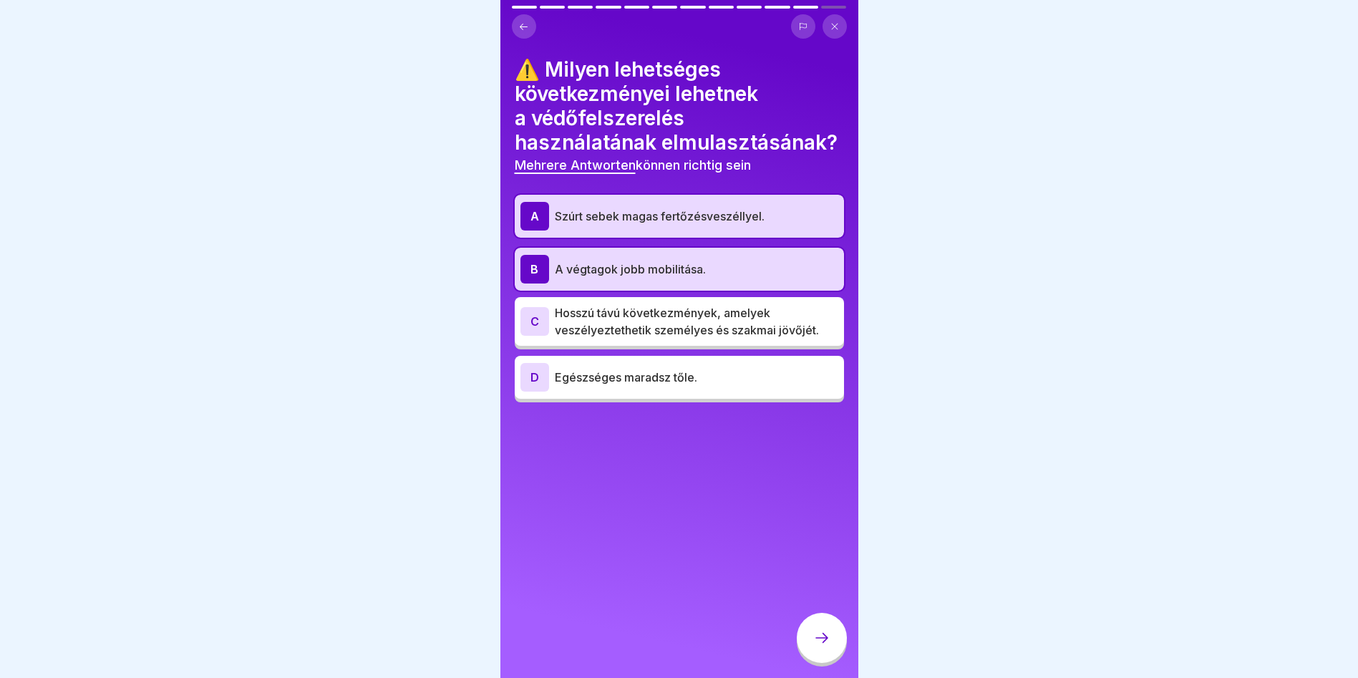
click at [585, 328] on p "Hosszú távú következmények, amelyek veszélyeztethetik személyes és szakmai jövő…" at bounding box center [696, 321] width 283 height 34
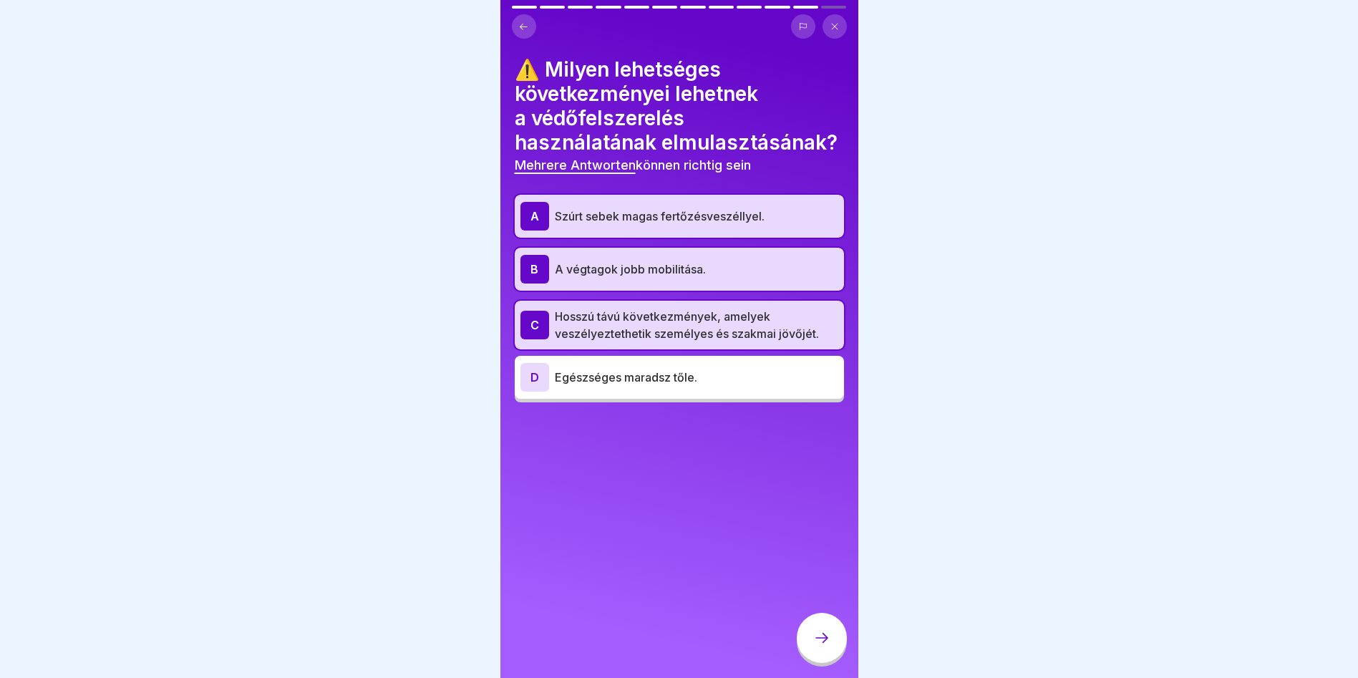
click at [827, 646] on icon at bounding box center [821, 637] width 17 height 17
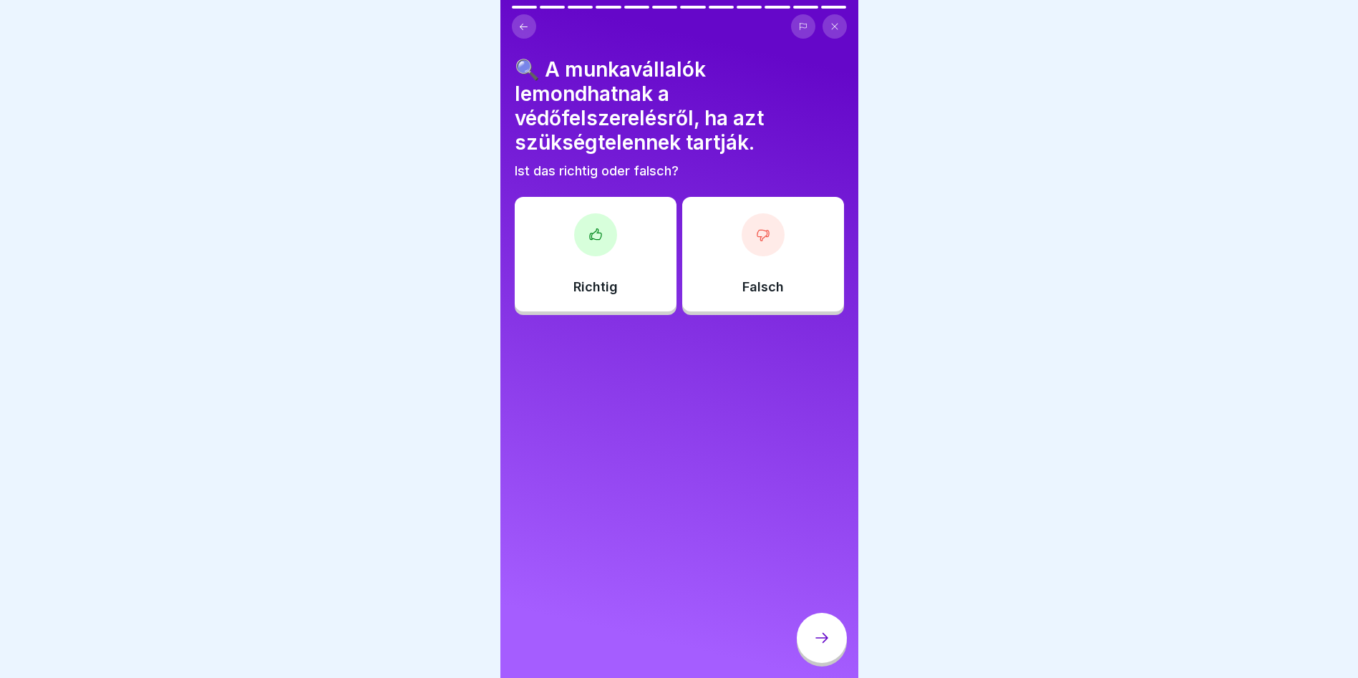
click at [779, 255] on div "Falsch" at bounding box center [763, 254] width 162 height 115
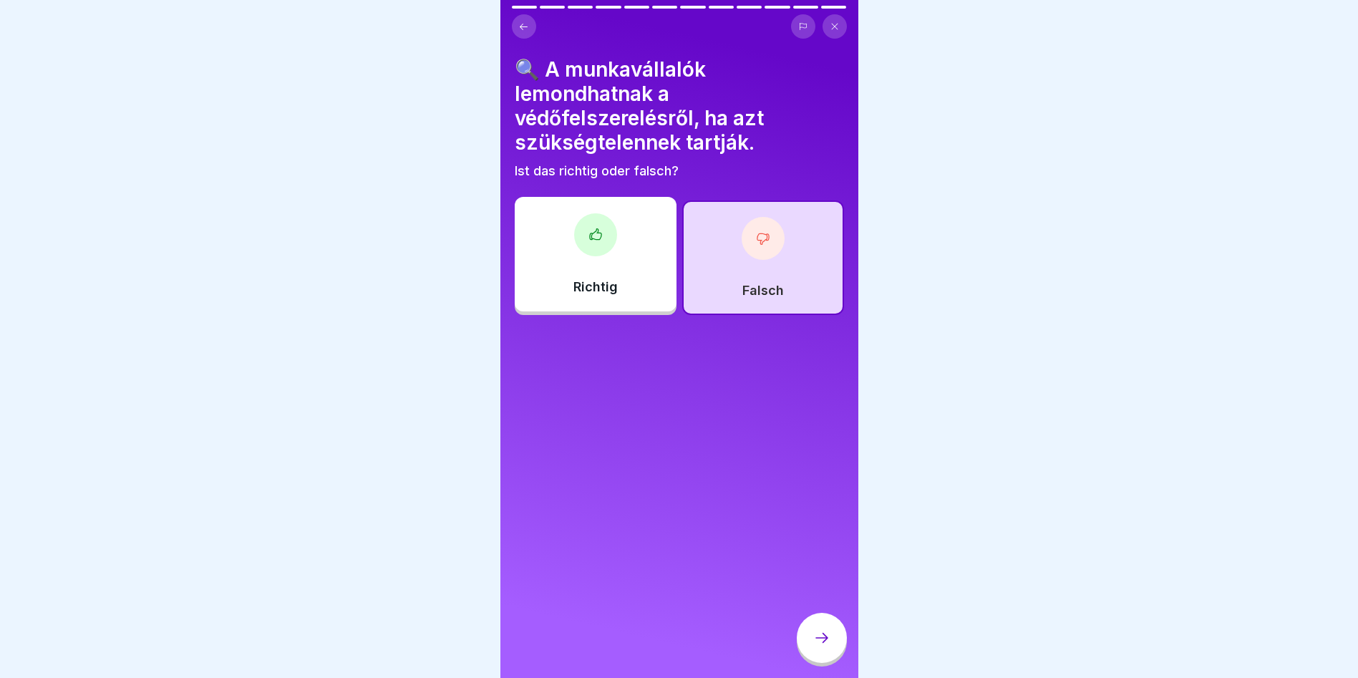
click at [815, 646] on icon at bounding box center [821, 637] width 17 height 17
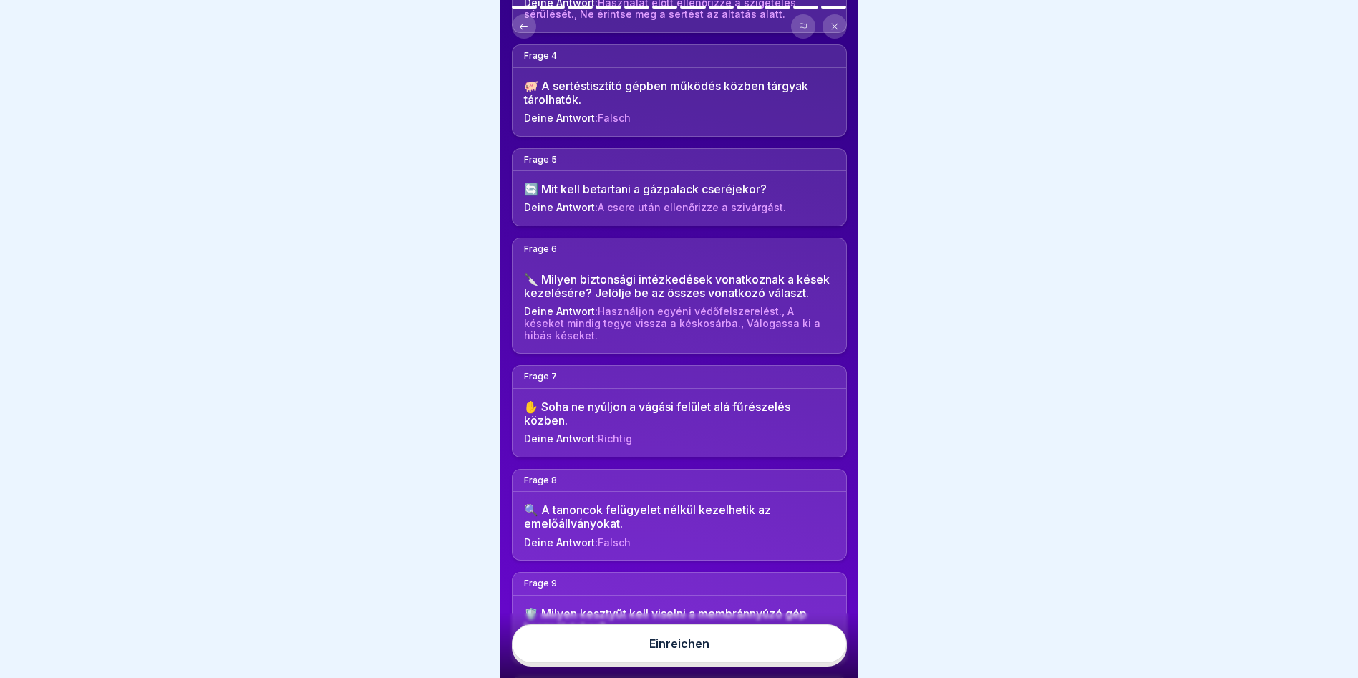
scroll to position [573, 0]
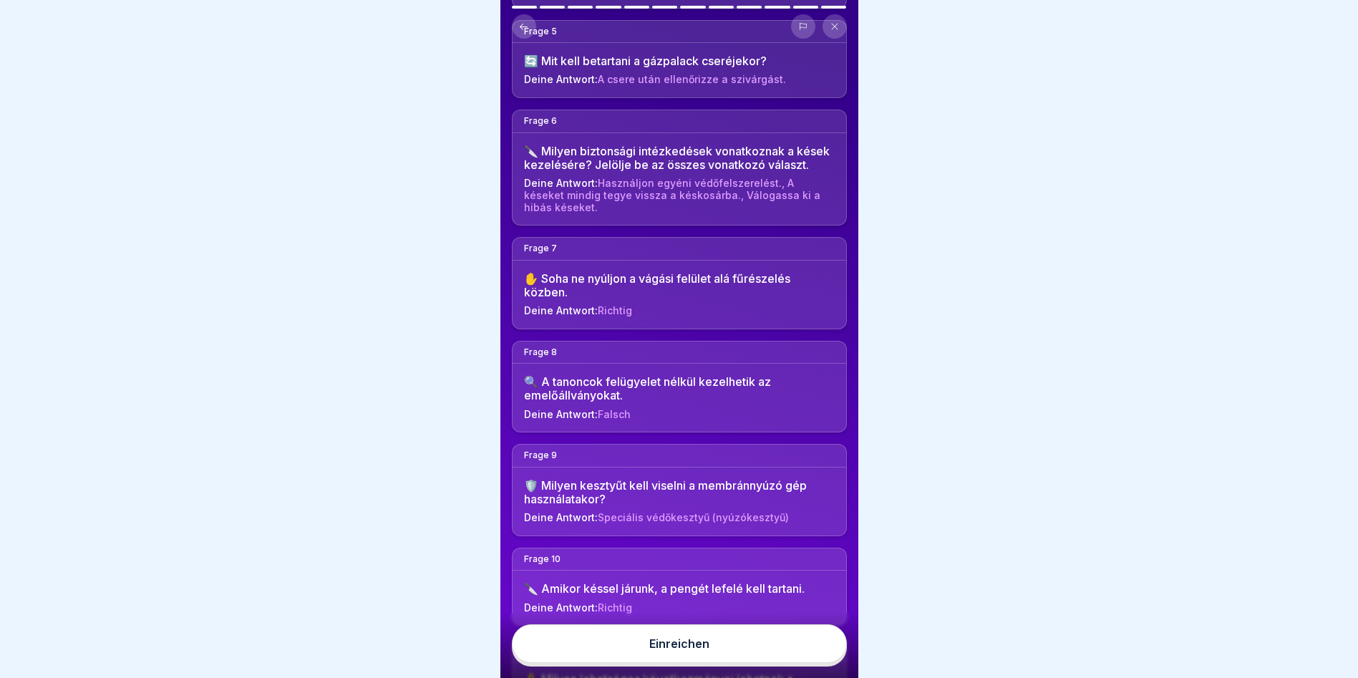
click at [735, 663] on button "Einreichen" at bounding box center [679, 643] width 335 height 39
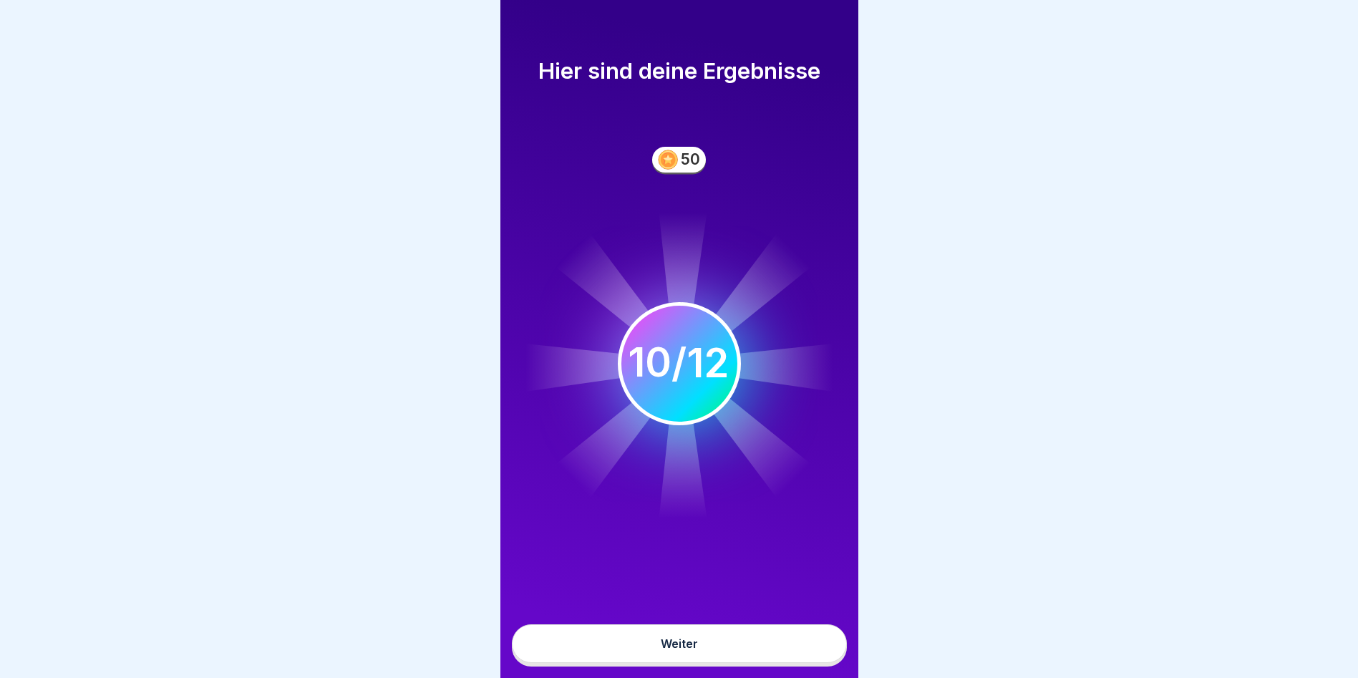
click at [728, 654] on button "Weiter" at bounding box center [679, 643] width 335 height 39
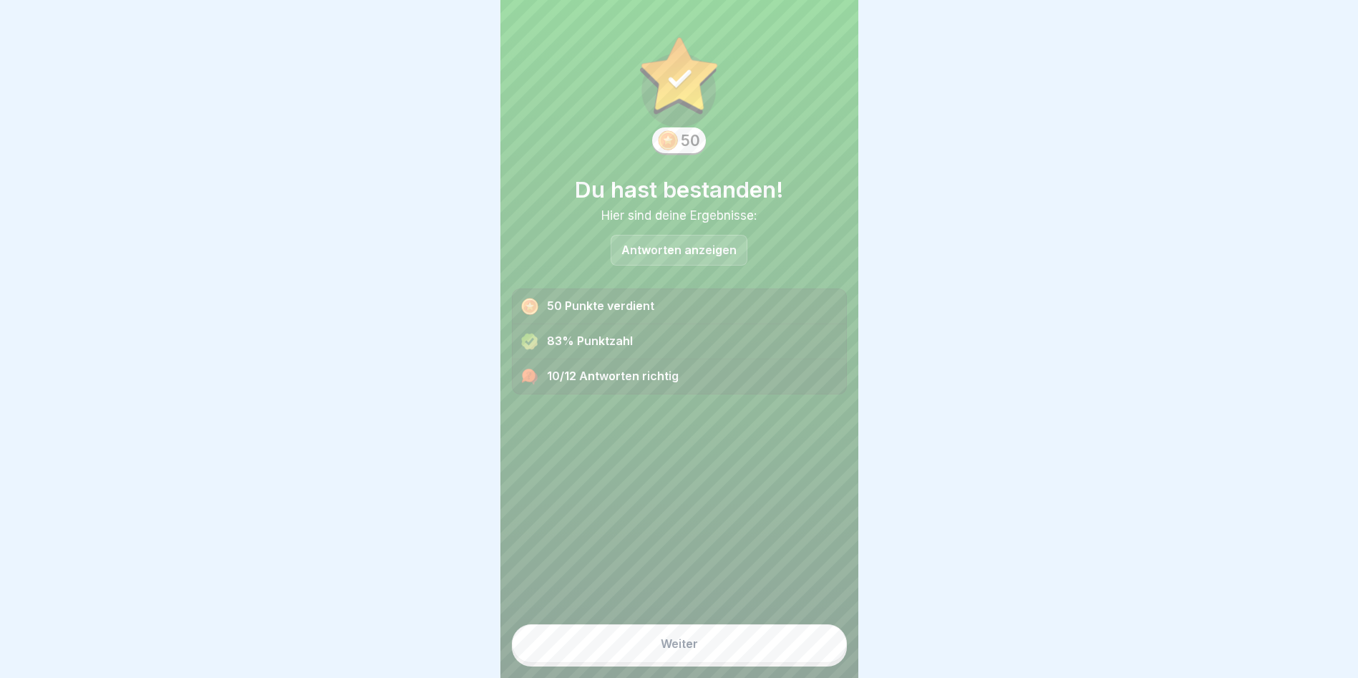
click at [740, 655] on button "Weiter" at bounding box center [679, 643] width 335 height 39
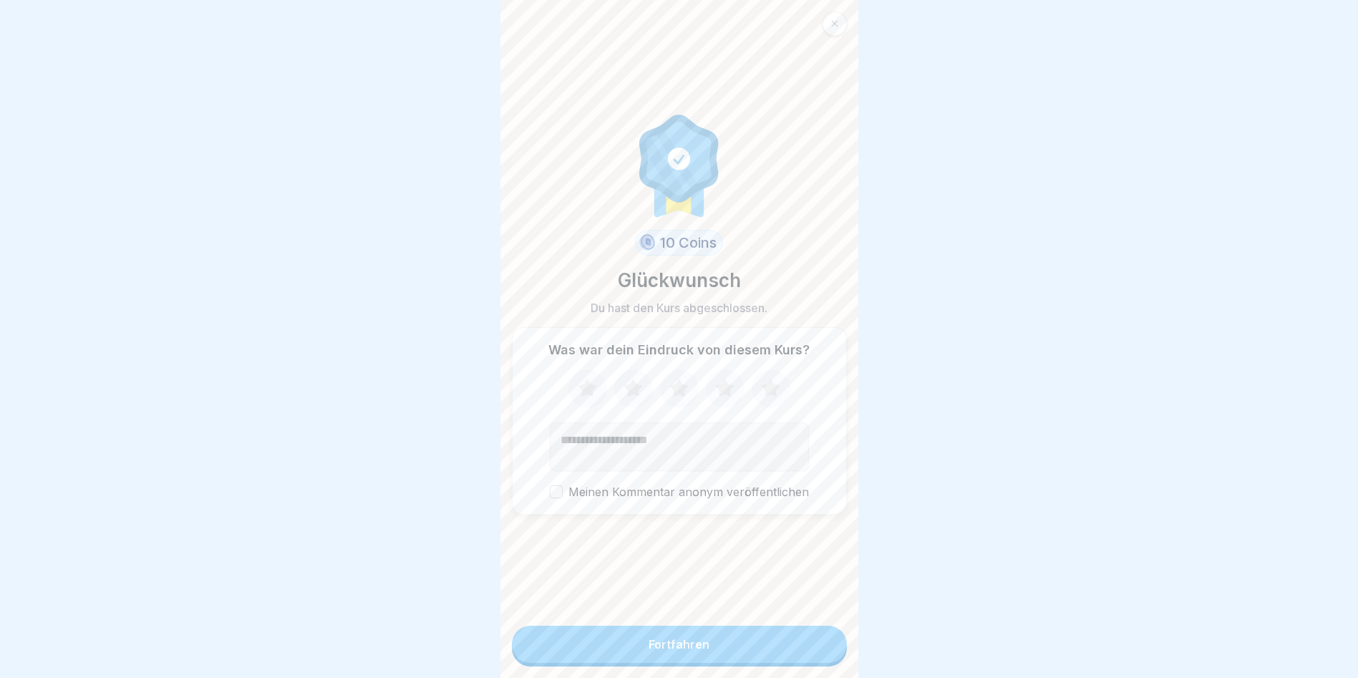
drag, startPoint x: 720, startPoint y: 656, endPoint x: 718, endPoint y: 668, distance: 12.4
click at [720, 660] on button "Fortfahren" at bounding box center [679, 644] width 335 height 37
click at [718, 663] on button "Fortfahren" at bounding box center [679, 644] width 335 height 37
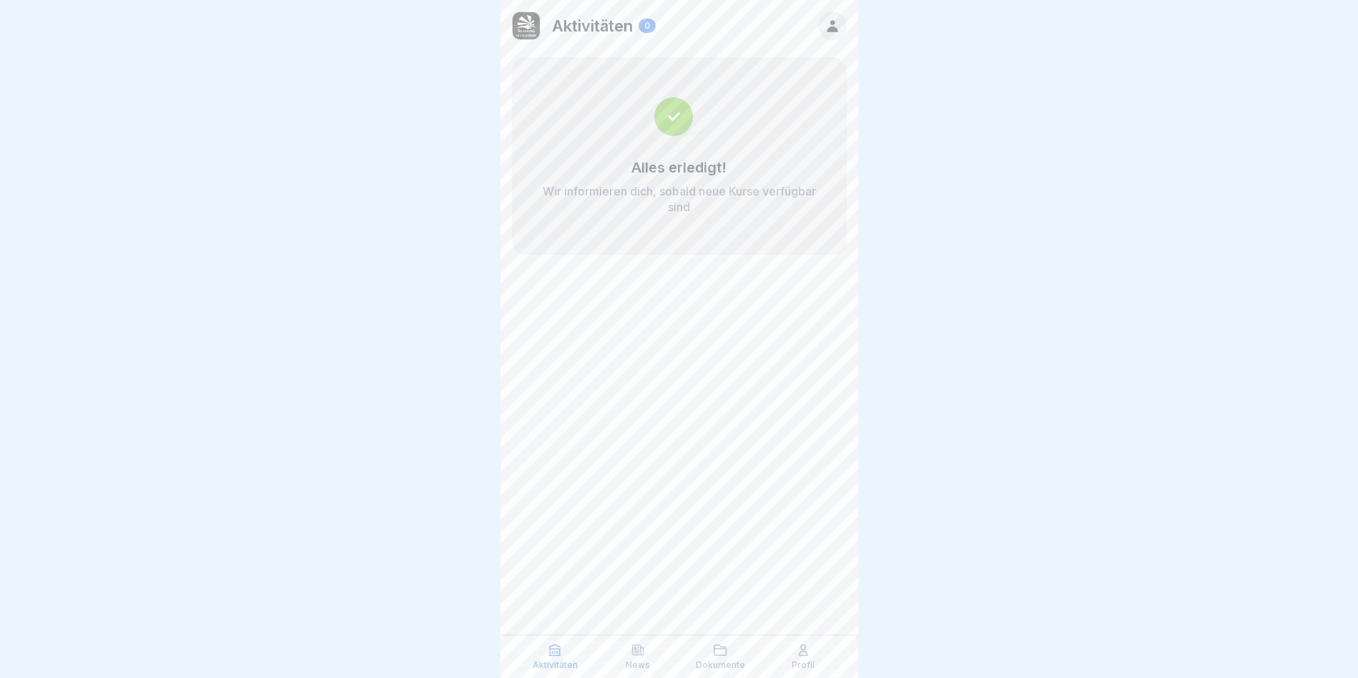
click at [835, 29] on icon at bounding box center [832, 26] width 11 height 12
